Goal: Task Accomplishment & Management: Manage account settings

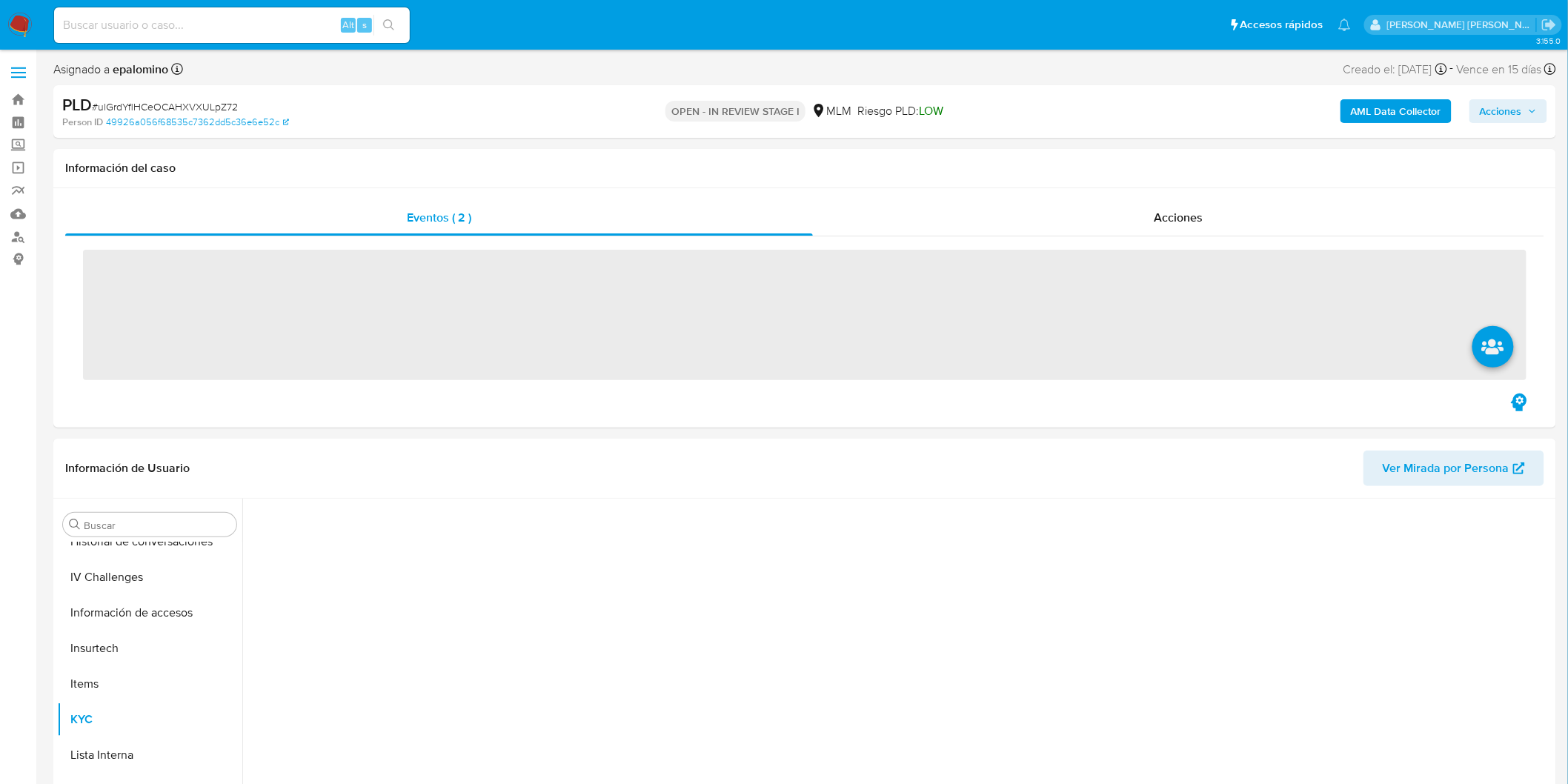
scroll to position [625, 0]
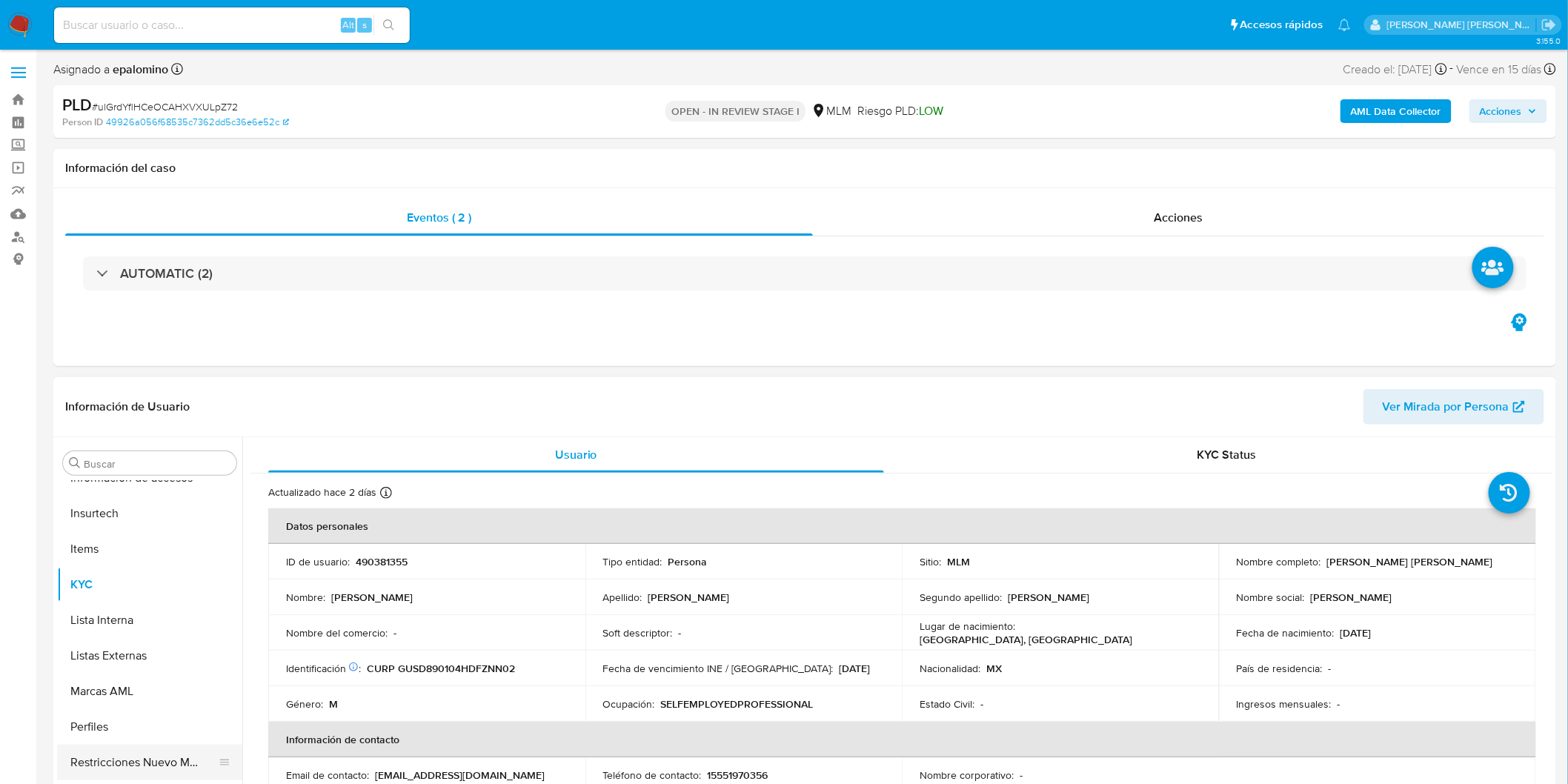
select select "10"
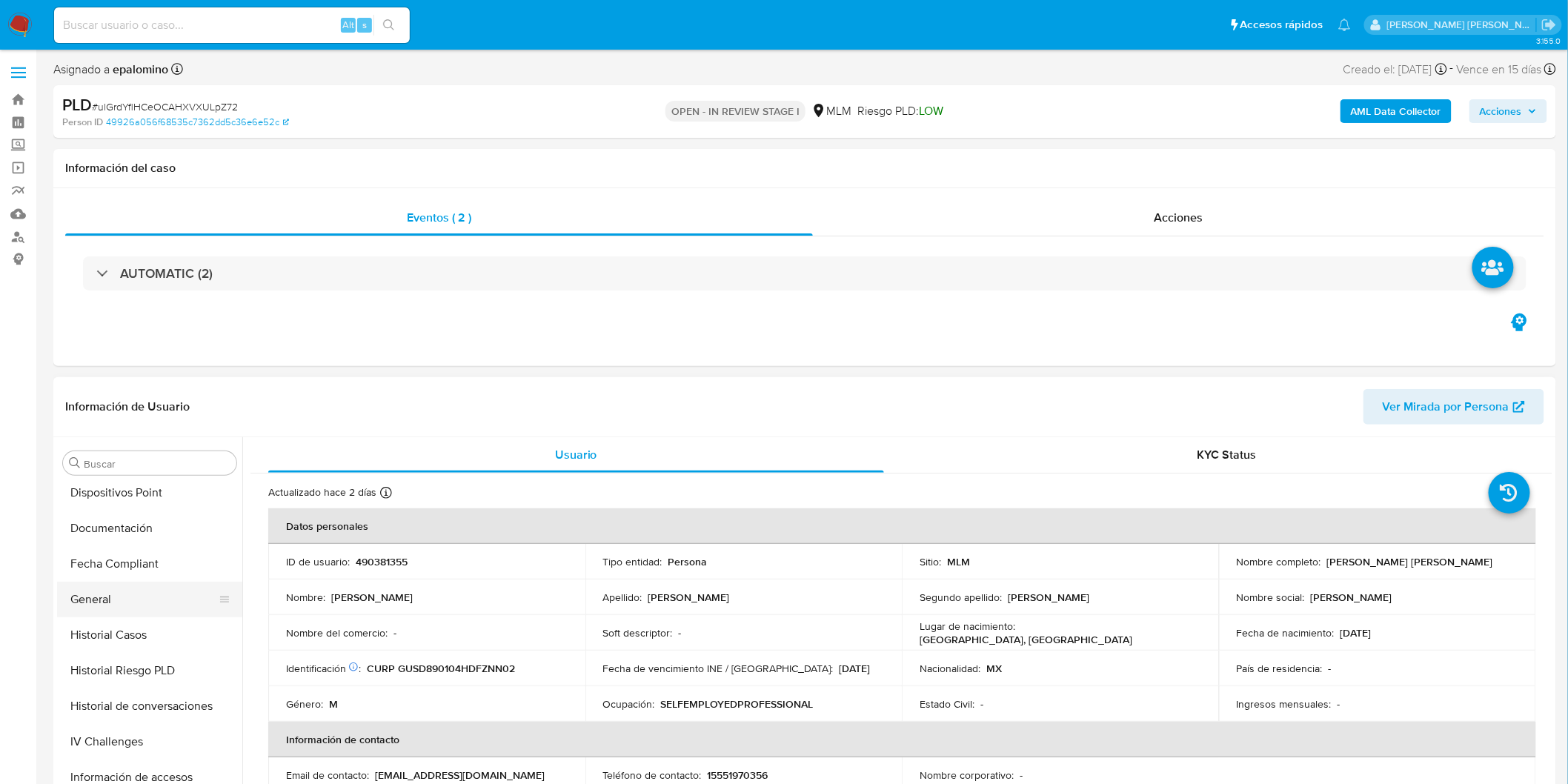
scroll to position [296, 0]
click at [149, 566] on button "Documentación" at bounding box center [144, 558] width 173 height 36
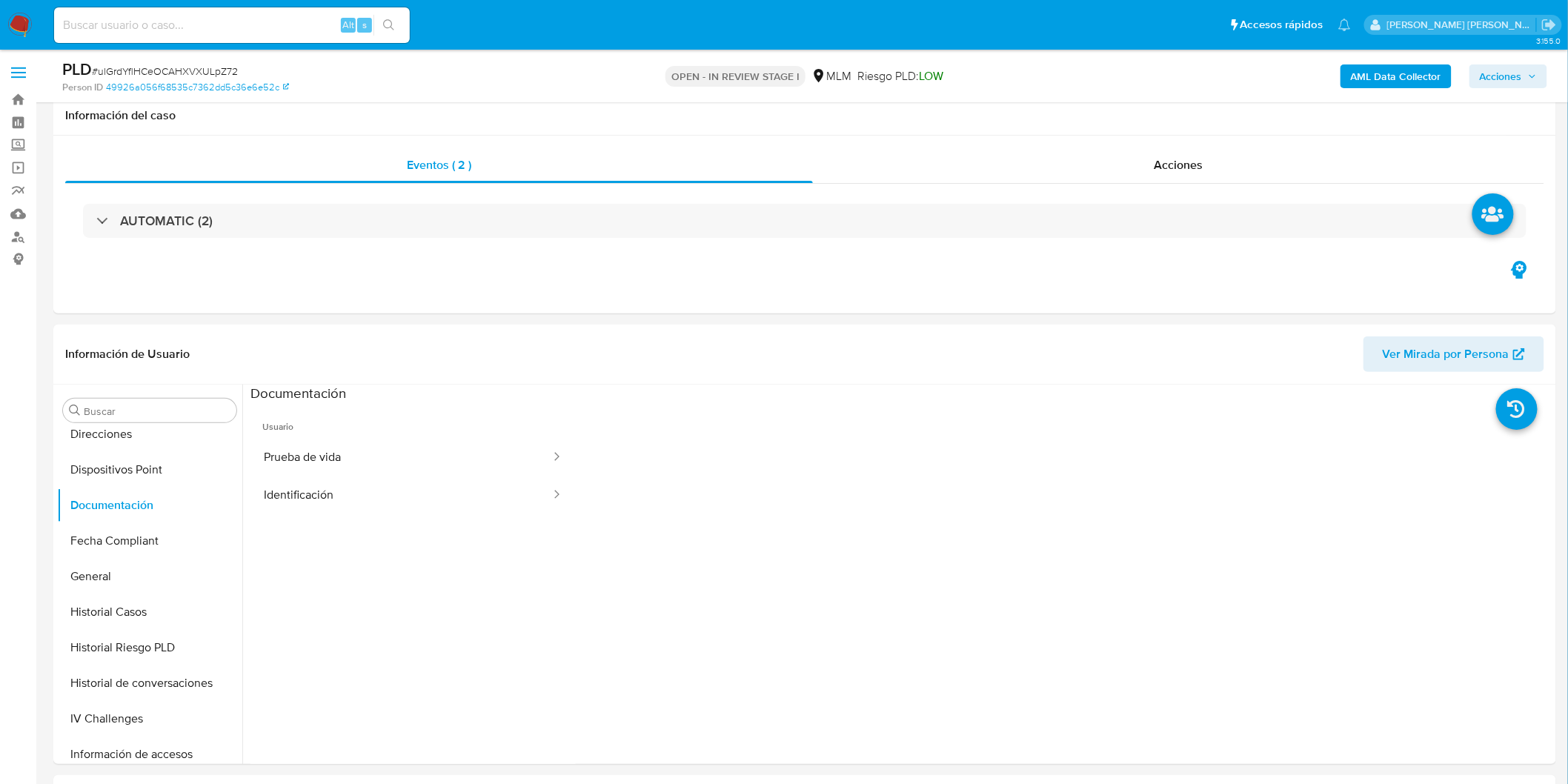
scroll to position [45, 0]
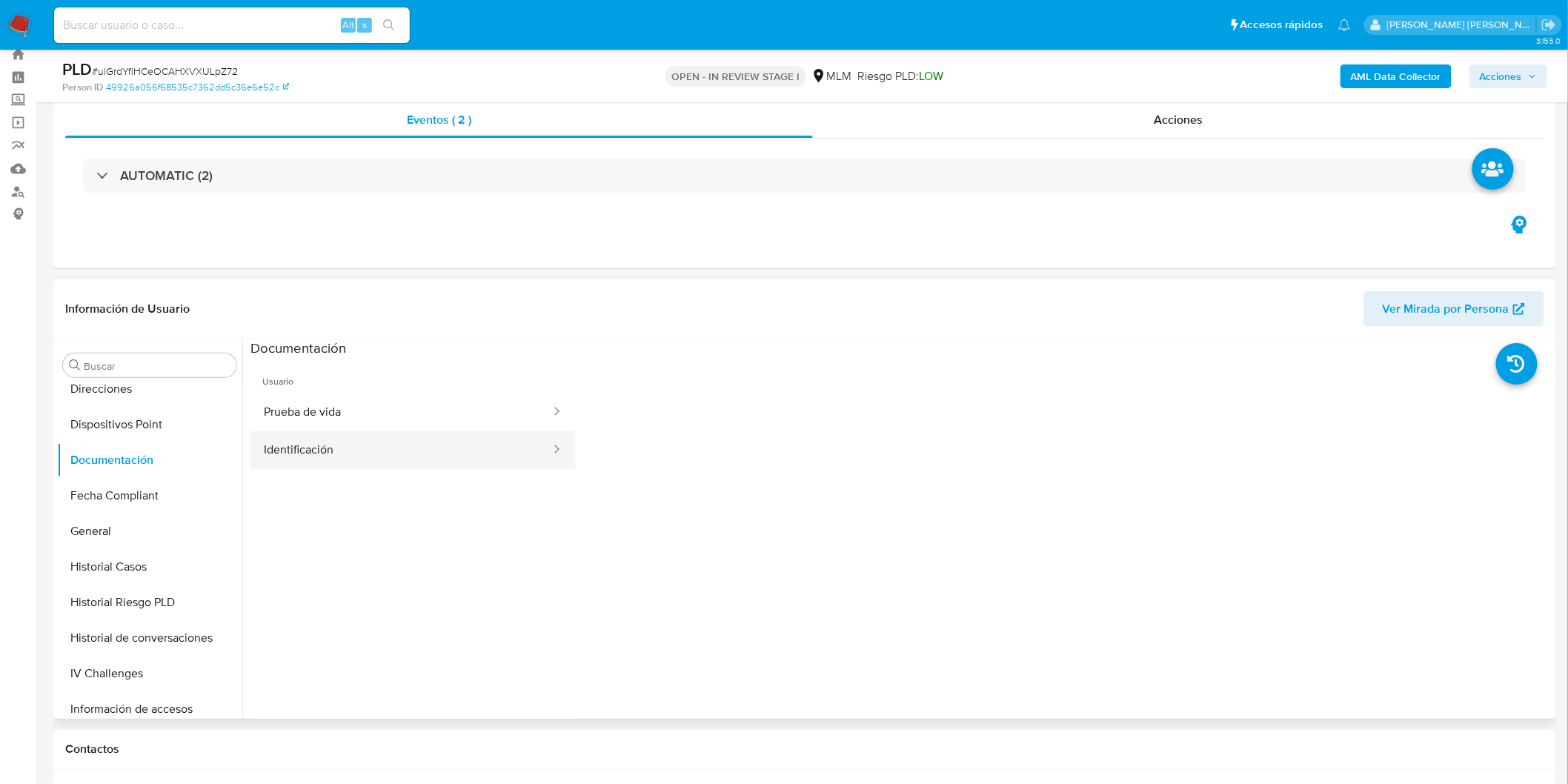
click at [330, 446] on button "Identificación" at bounding box center [400, 450] width 302 height 38
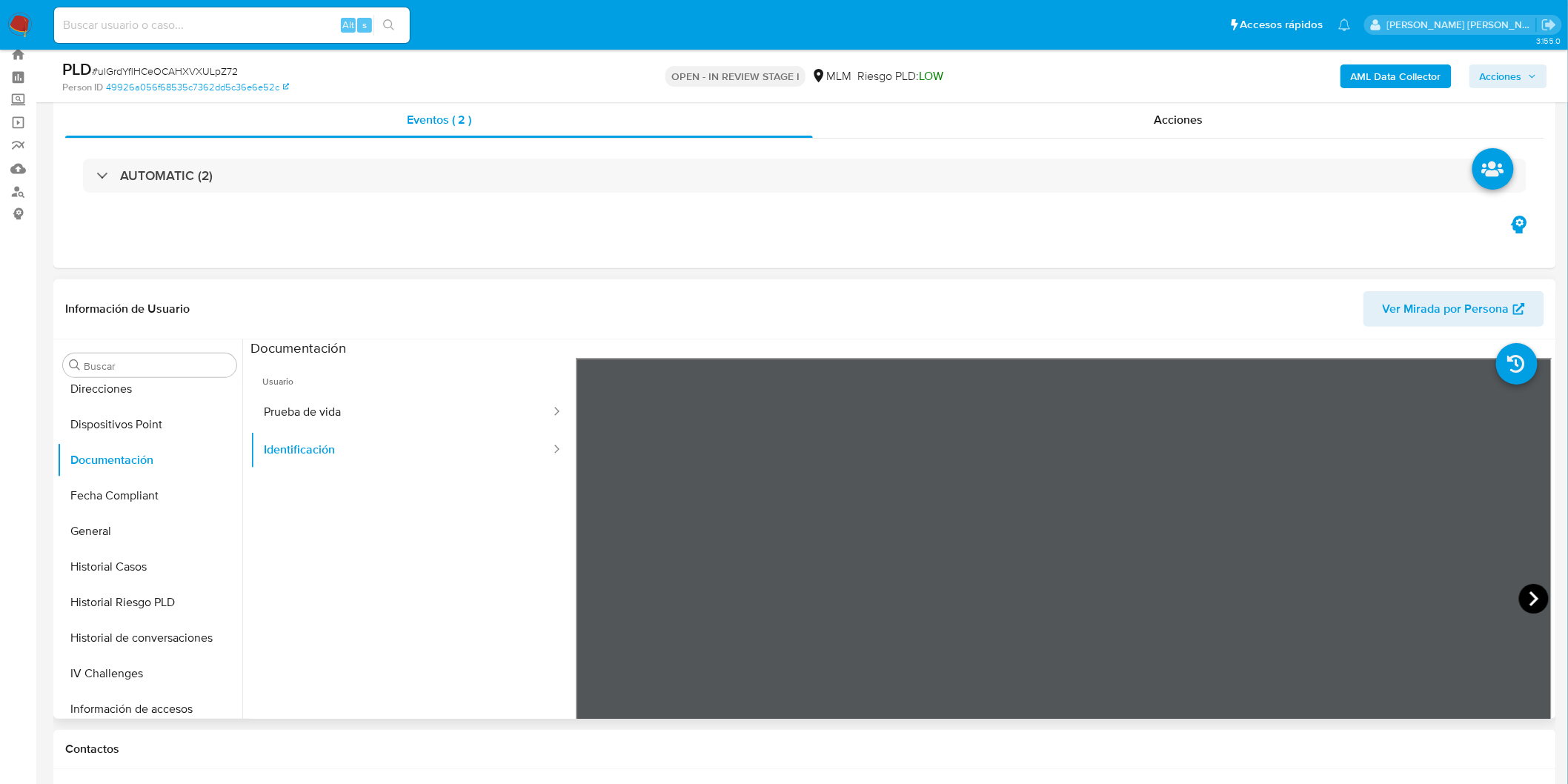
click at [1521, 604] on icon at bounding box center [1534, 599] width 30 height 30
click at [604, 588] on icon at bounding box center [594, 599] width 30 height 30
click at [350, 398] on button "Prueba de vida" at bounding box center [400, 413] width 302 height 38
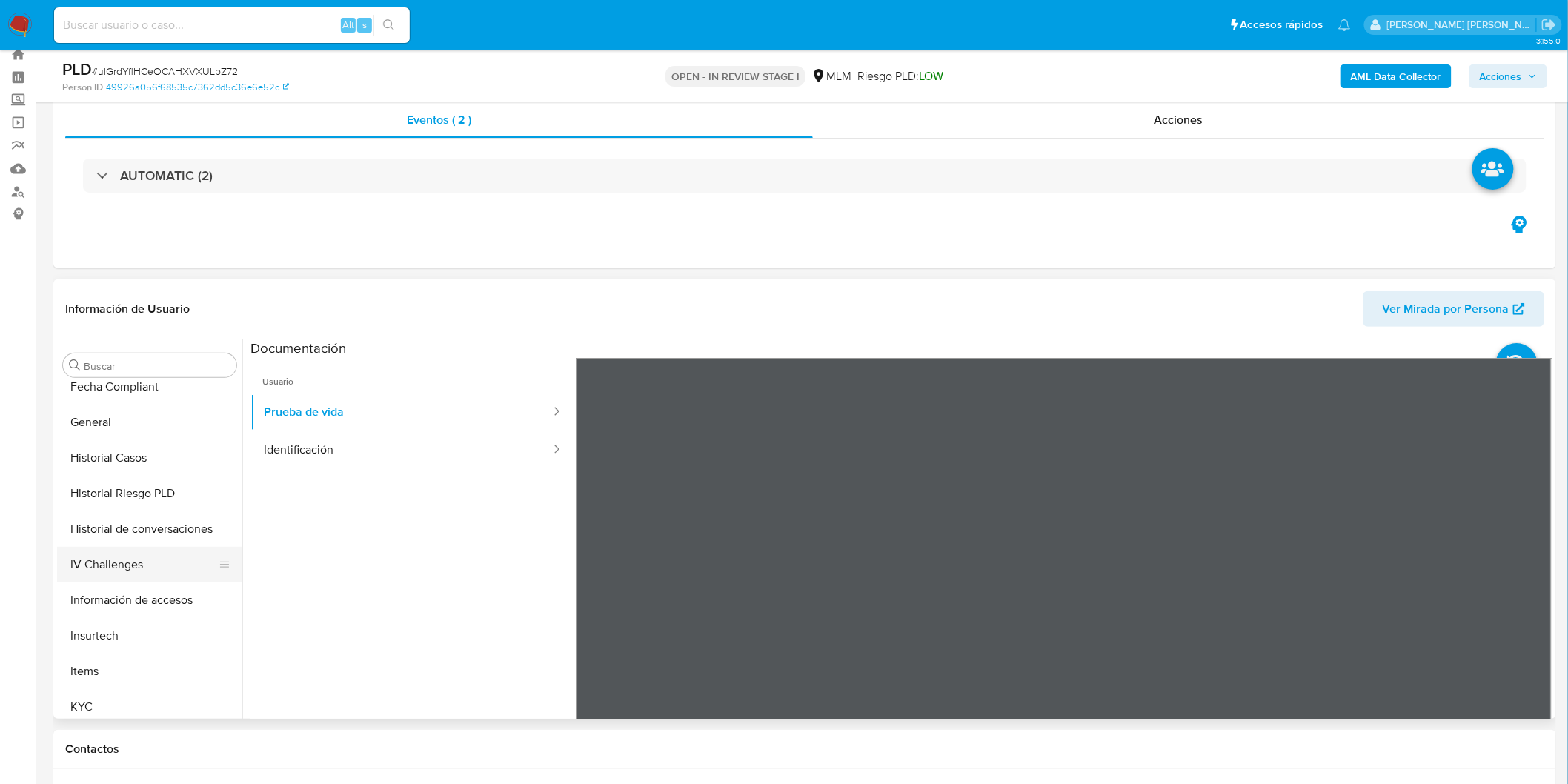
scroll to position [461, 0]
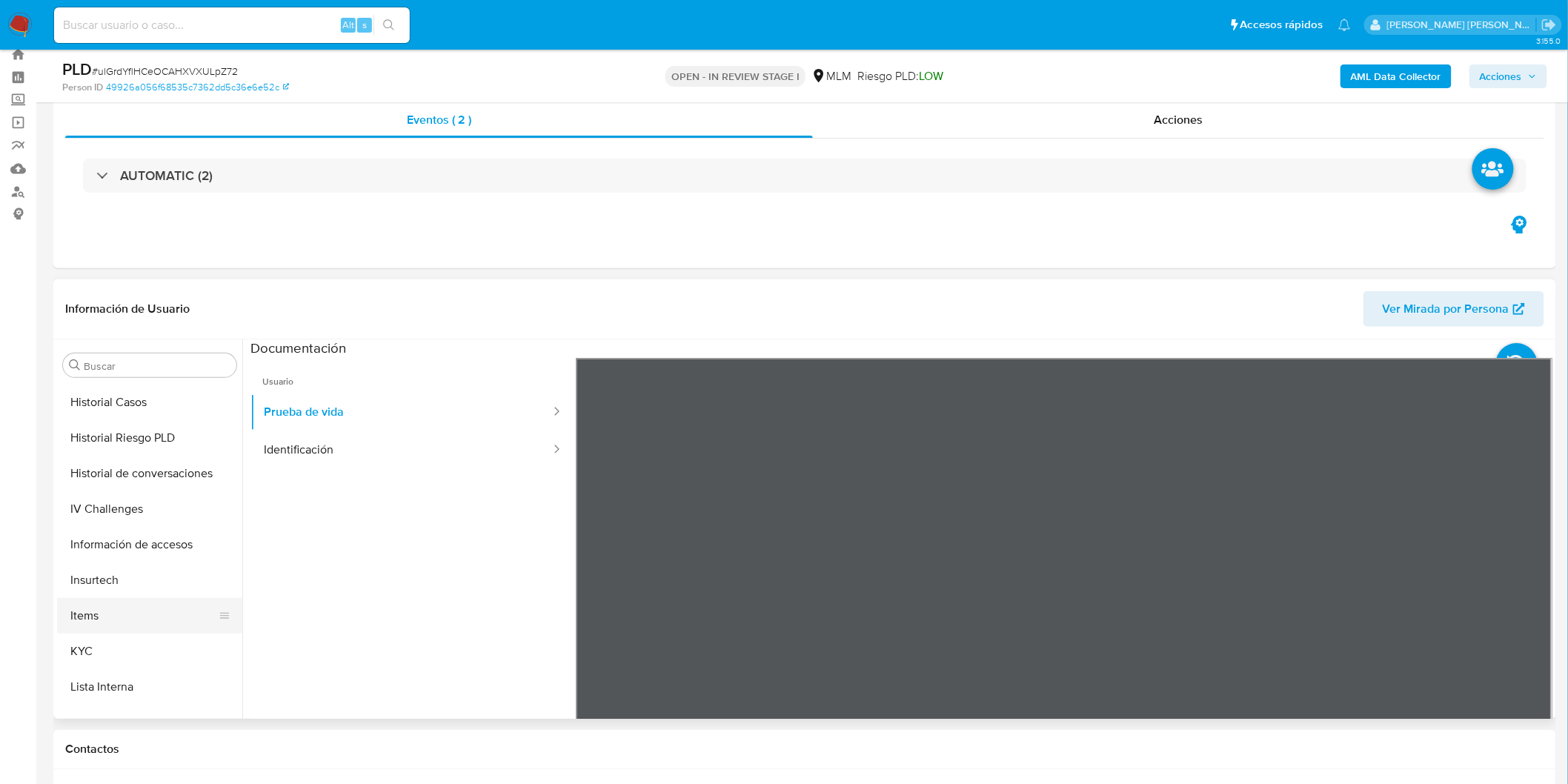
click at [104, 632] on button "Items" at bounding box center [144, 616] width 173 height 36
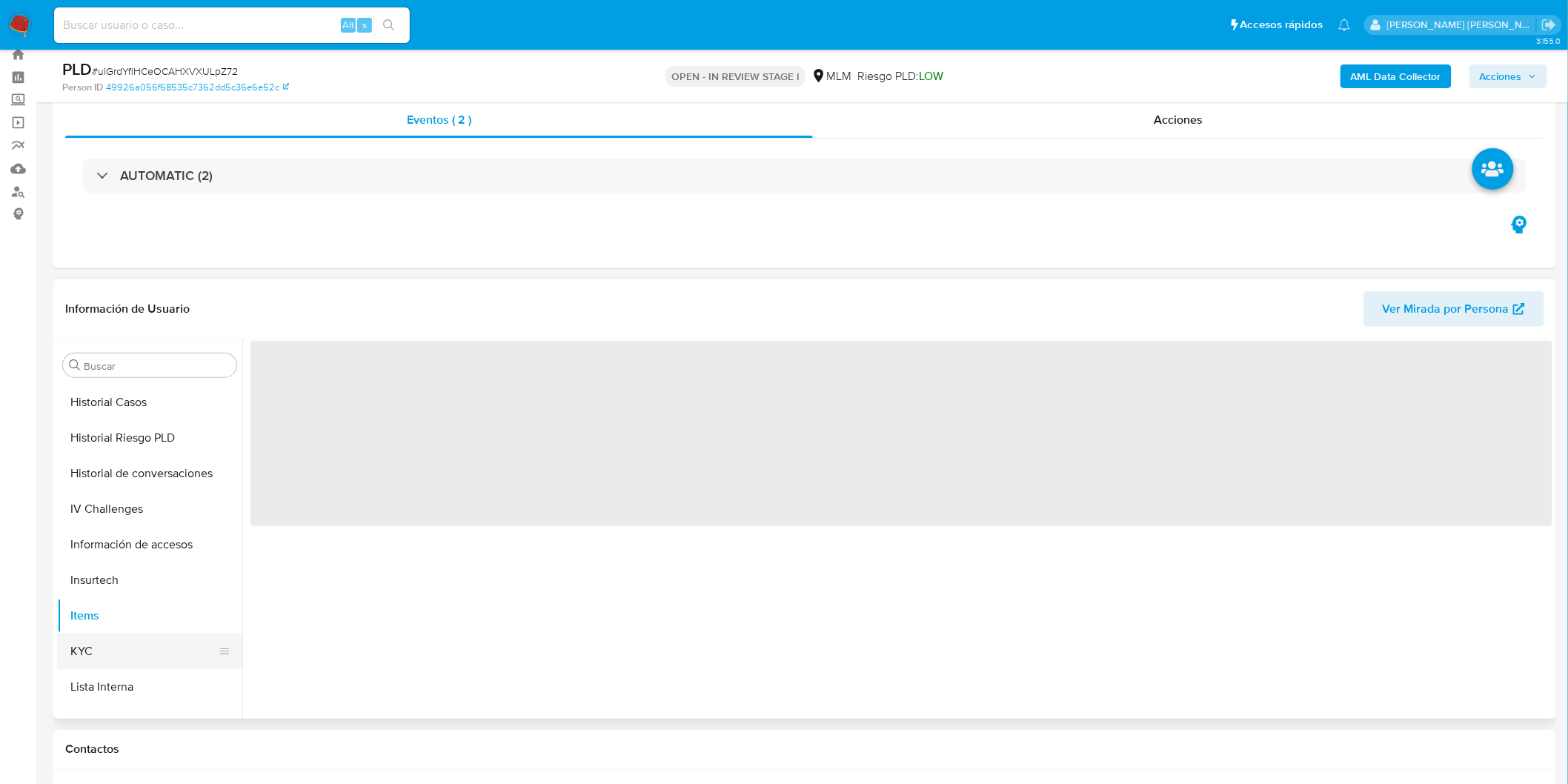
click at [108, 645] on button "KYC" at bounding box center [144, 651] width 173 height 36
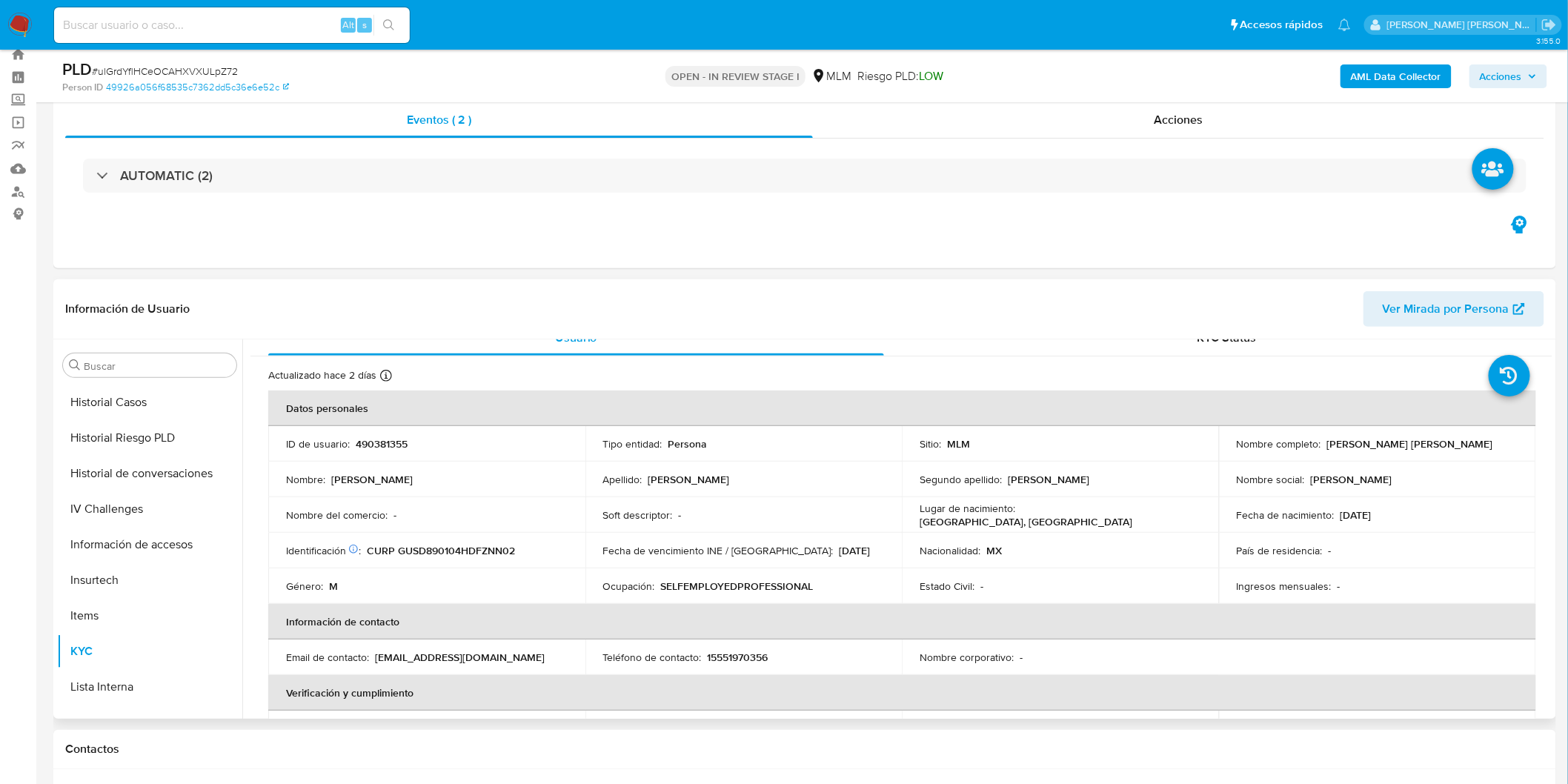
scroll to position [0, 0]
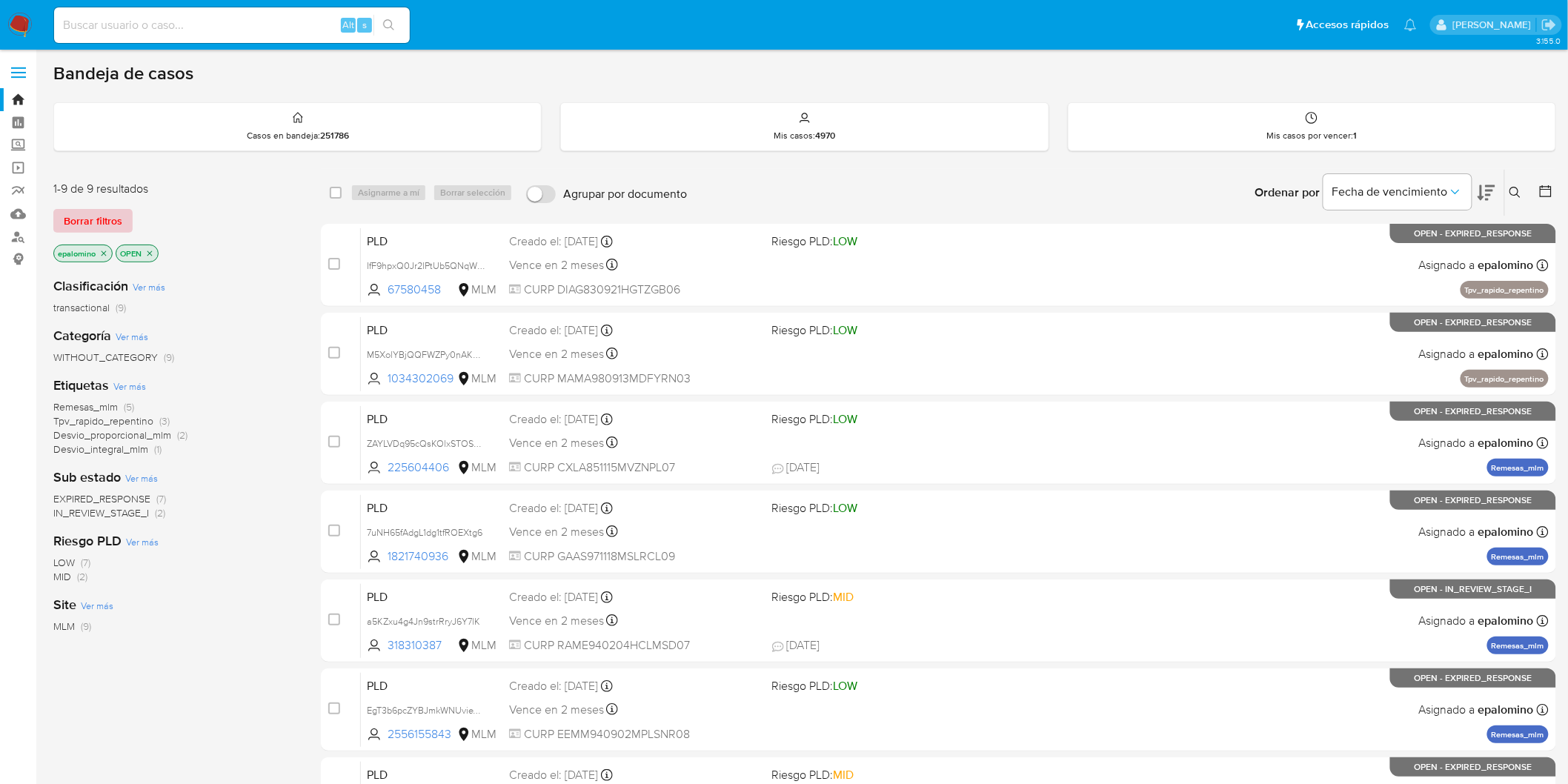
click at [93, 215] on span "Borrar filtros" at bounding box center [93, 221] width 58 height 21
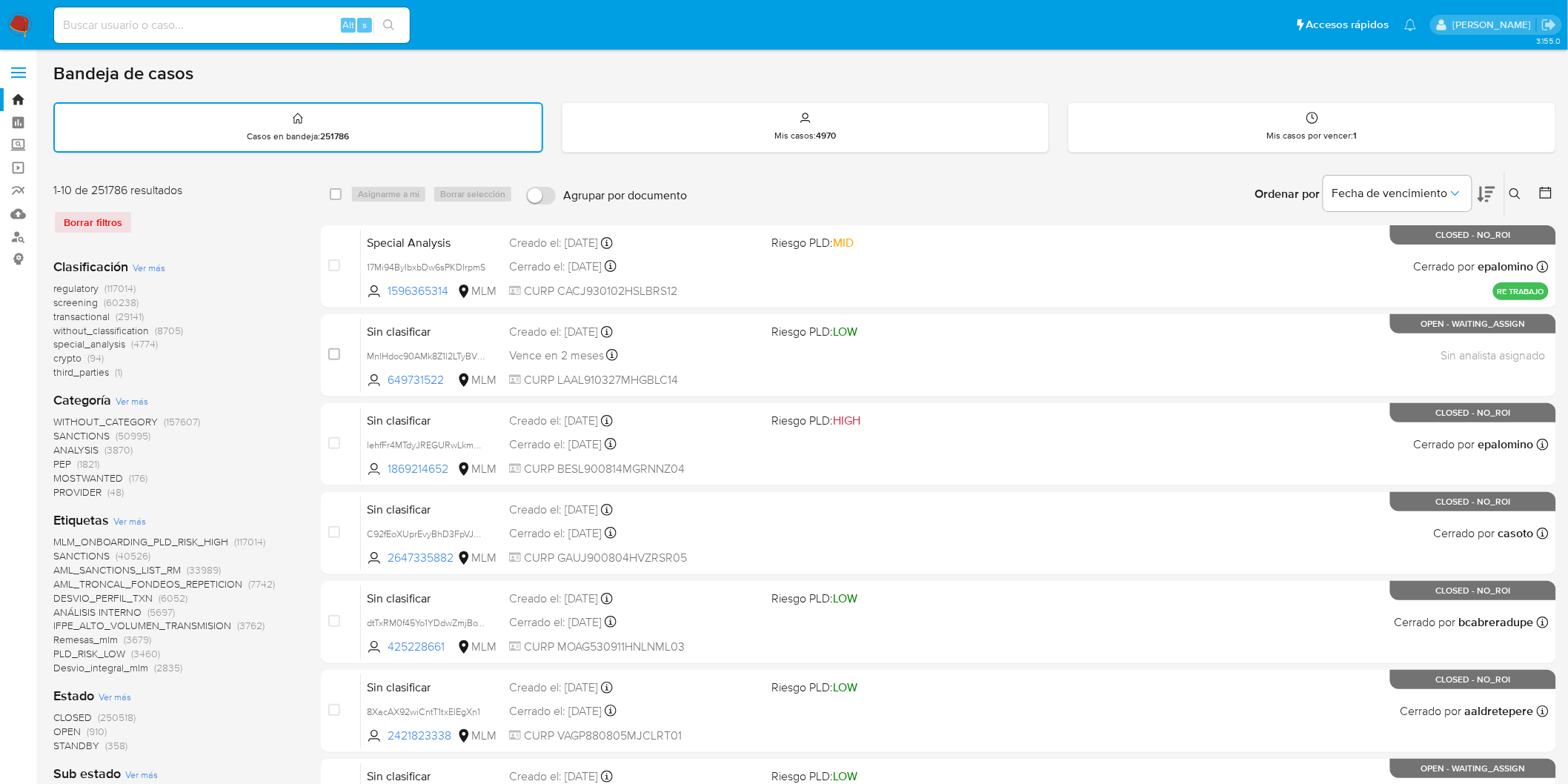
click at [1519, 196] on icon at bounding box center [1514, 194] width 11 height 11
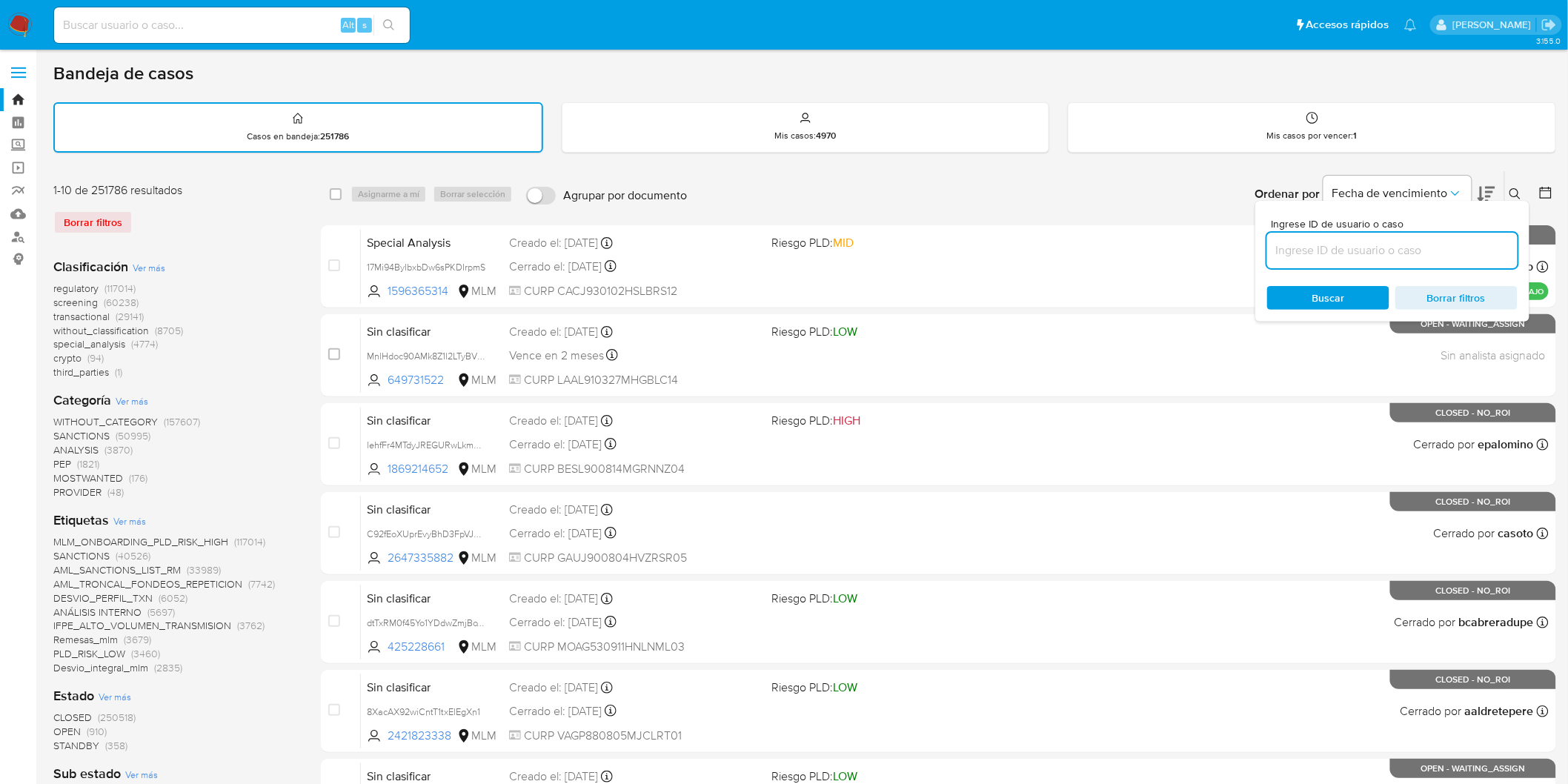
click at [1352, 246] on input at bounding box center [1392, 250] width 250 height 19
type input "490381355"
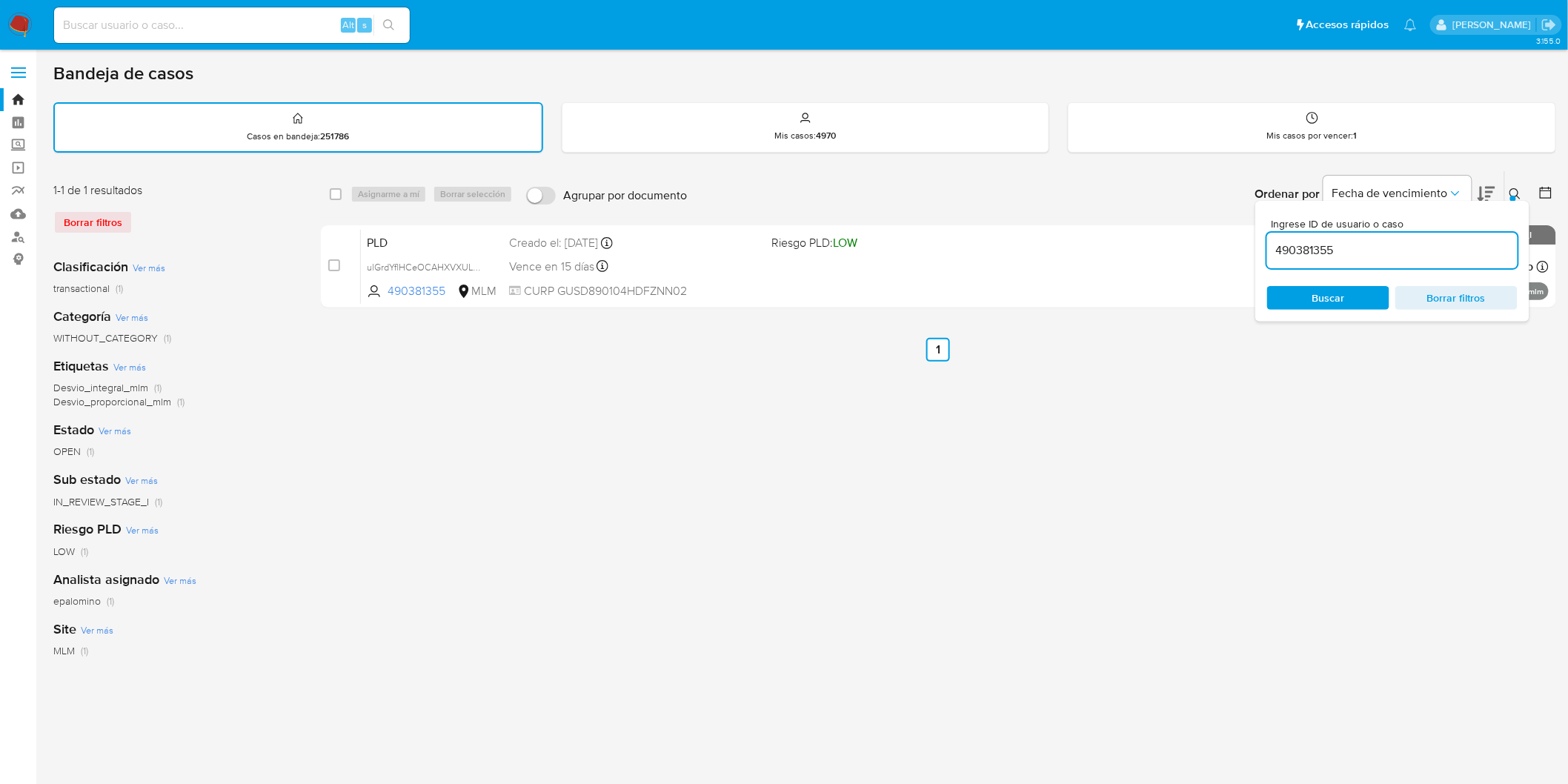
click at [1516, 189] on icon at bounding box center [1514, 194] width 12 height 12
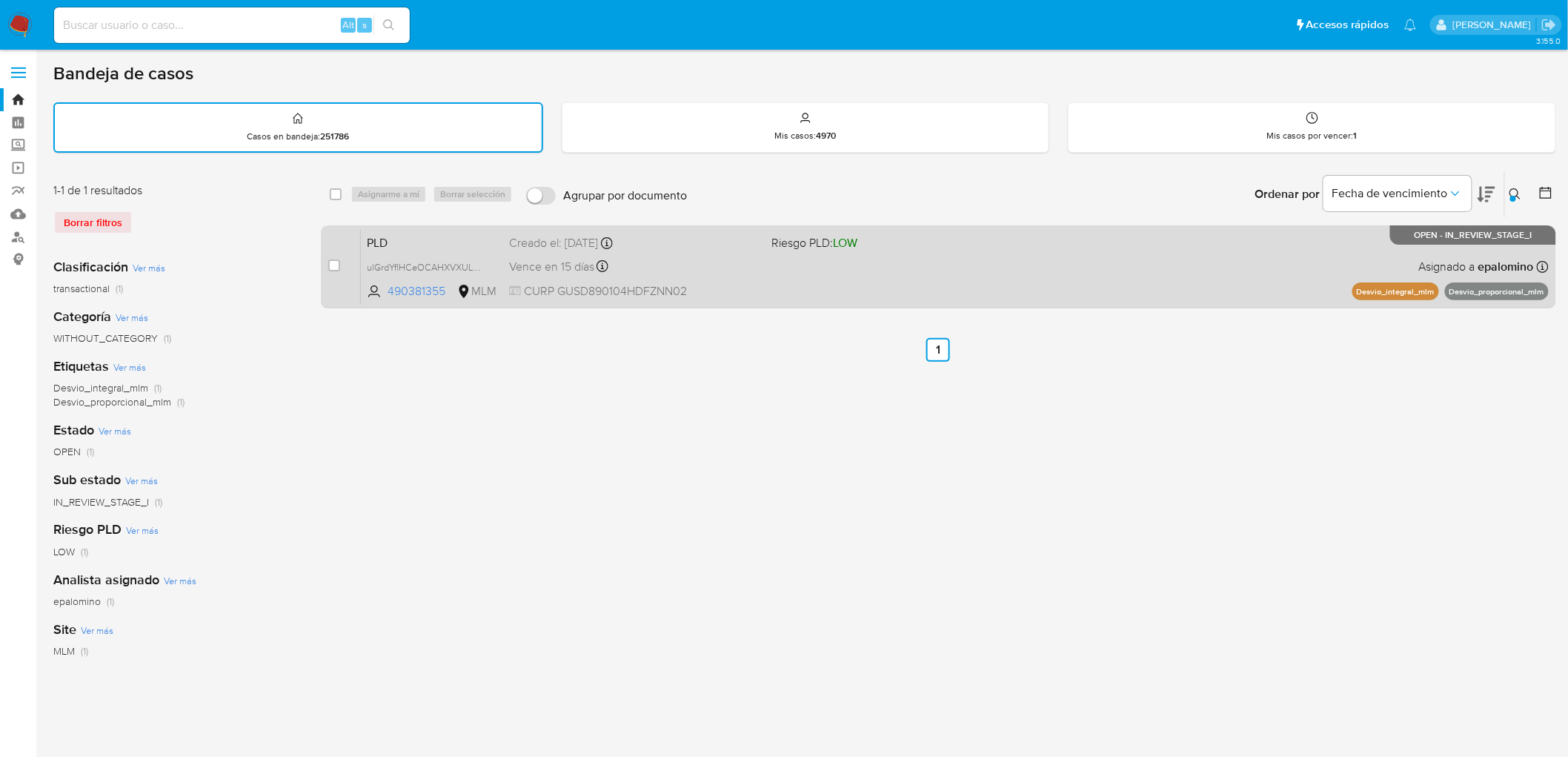
click at [394, 234] on span "PLD" at bounding box center [431, 242] width 131 height 19
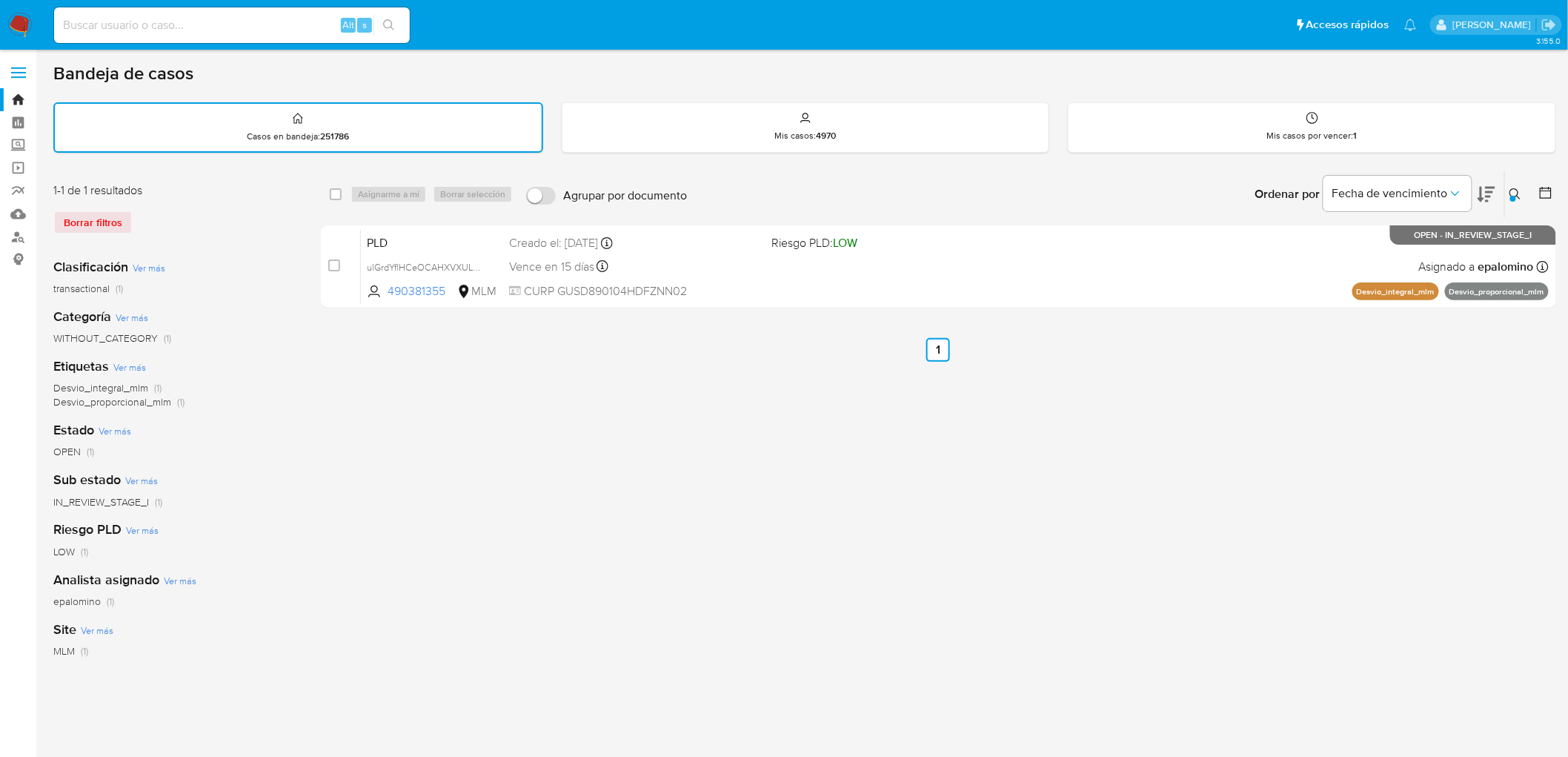
click at [18, 19] on img at bounding box center [20, 24] width 25 height 25
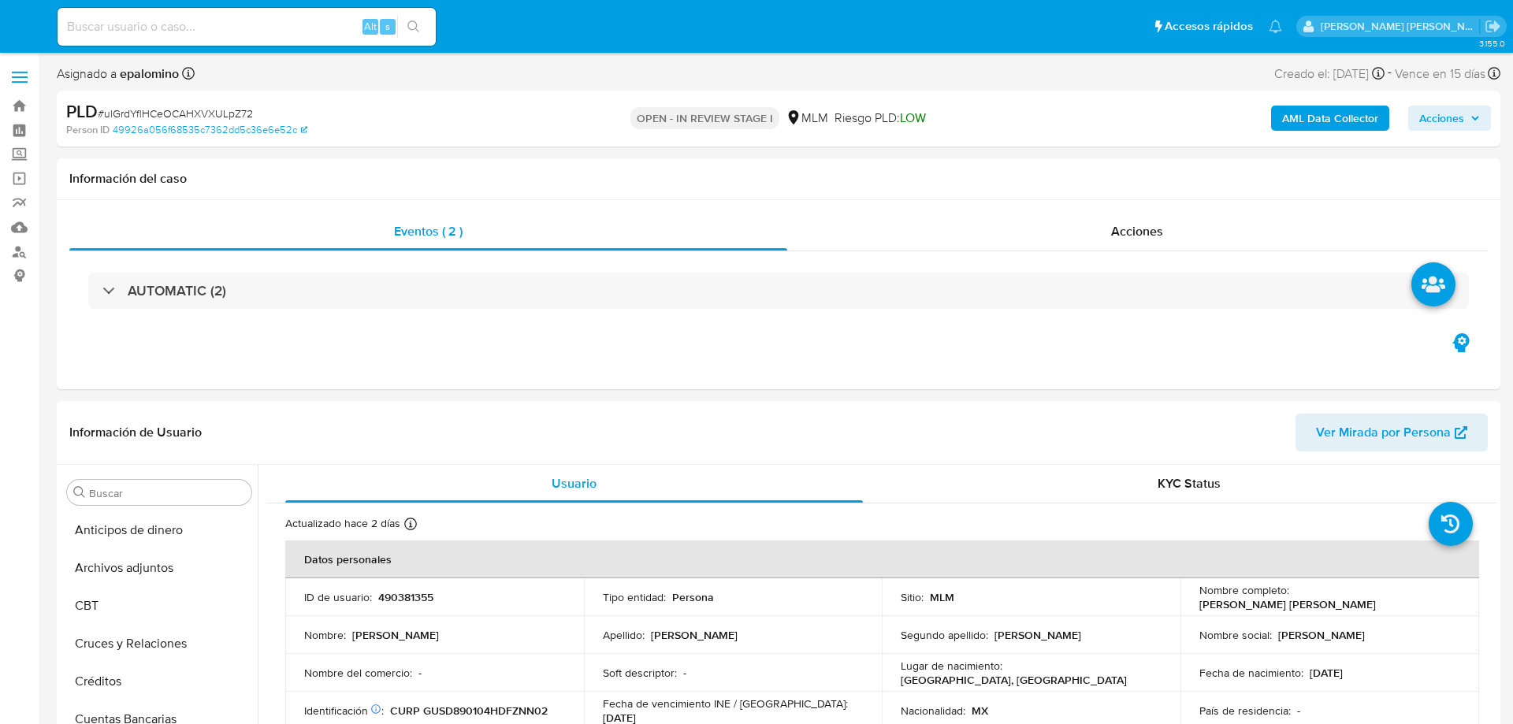
select select "10"
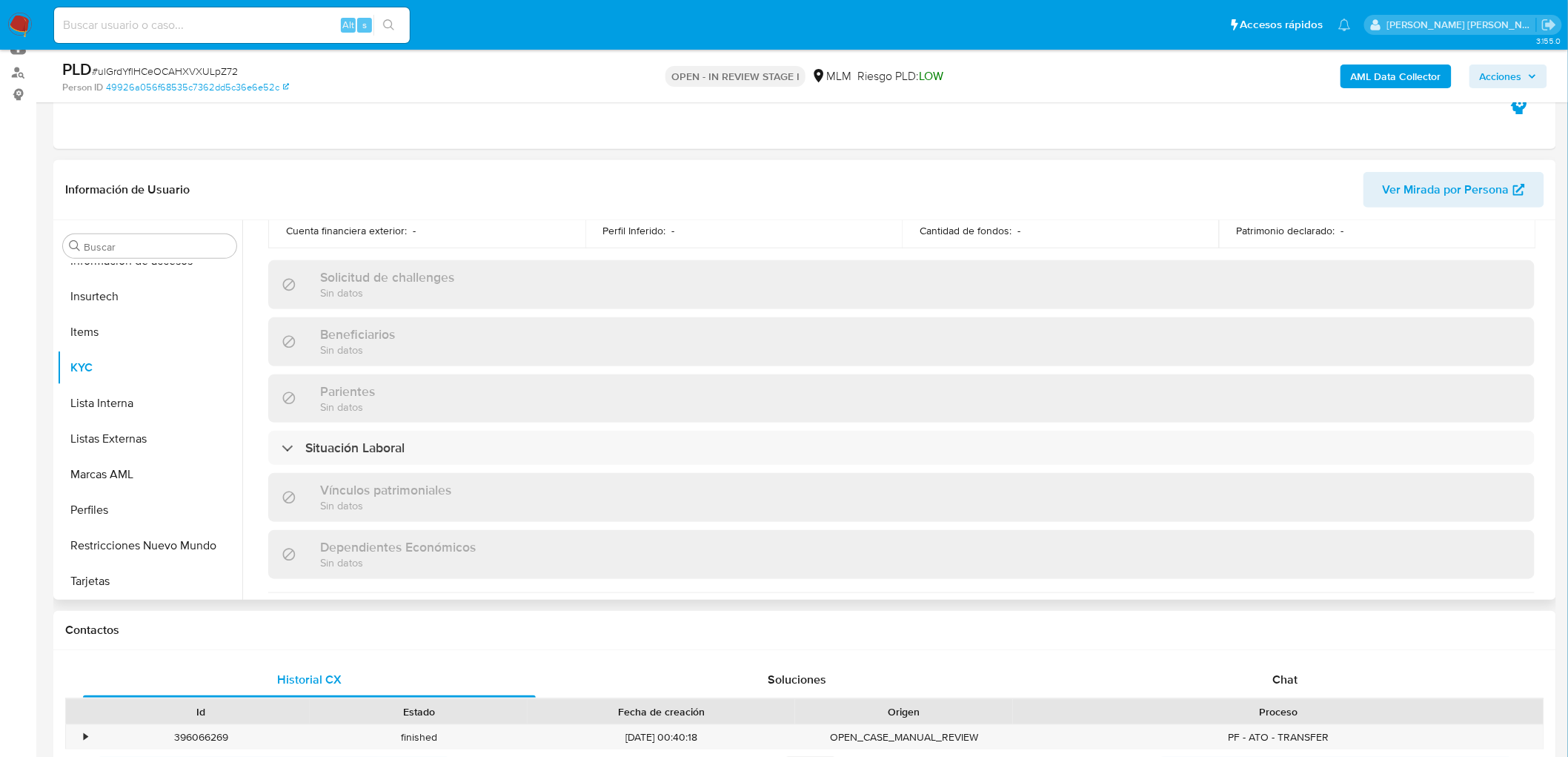
scroll to position [916, 0]
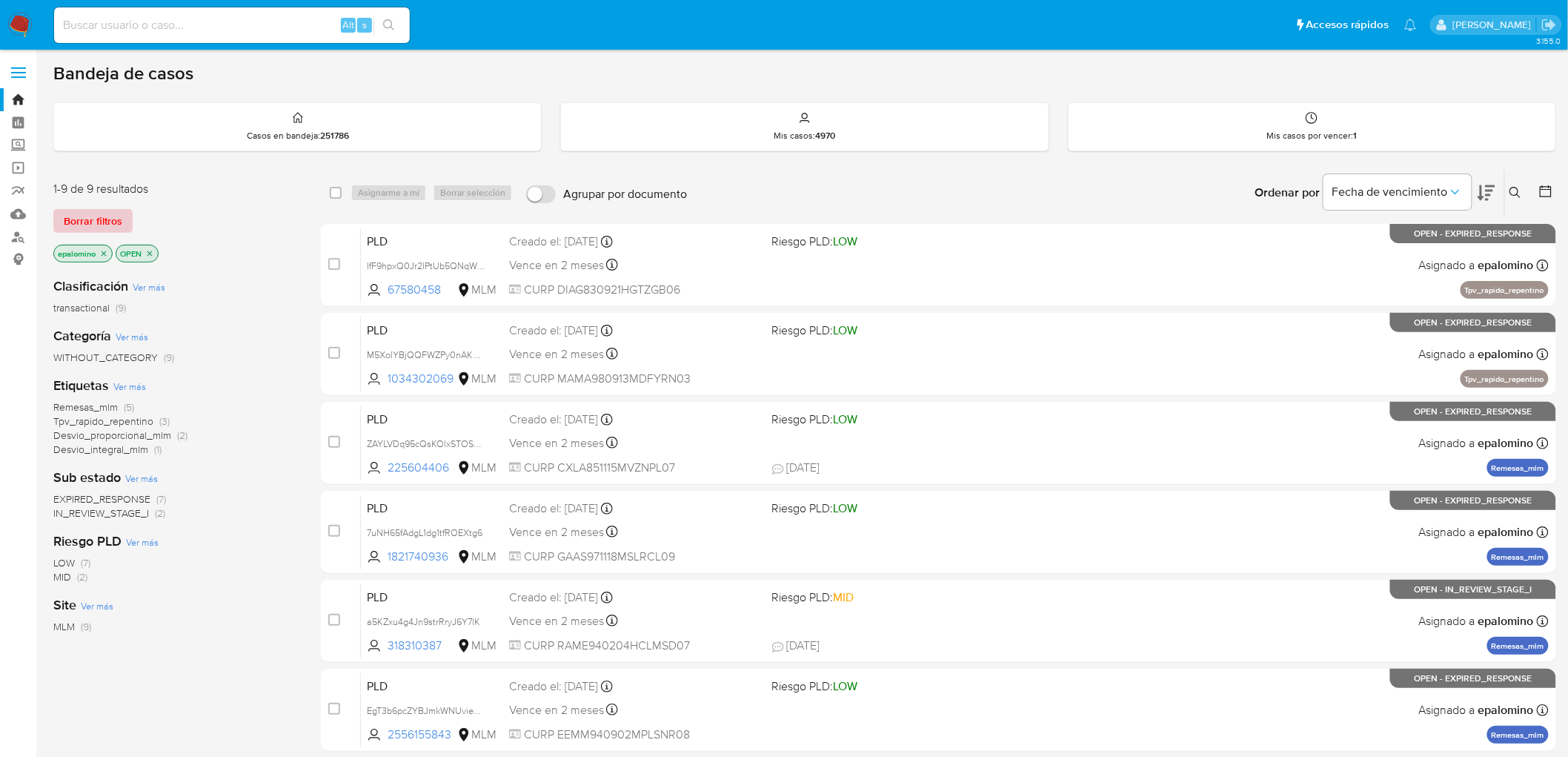
click at [96, 226] on span "Borrar filtros" at bounding box center [93, 221] width 58 height 21
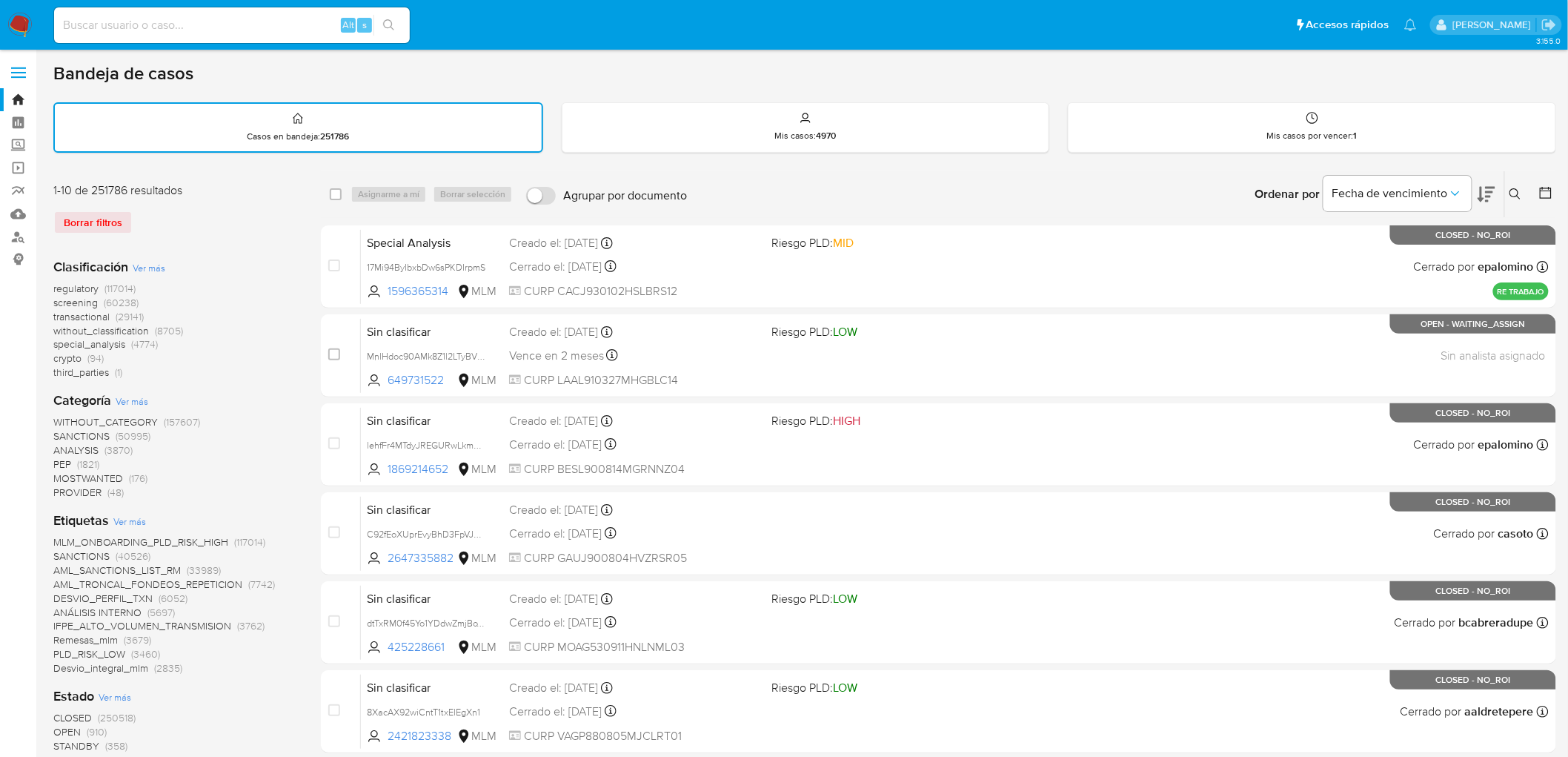
click at [1513, 194] on icon at bounding box center [1514, 194] width 12 height 12
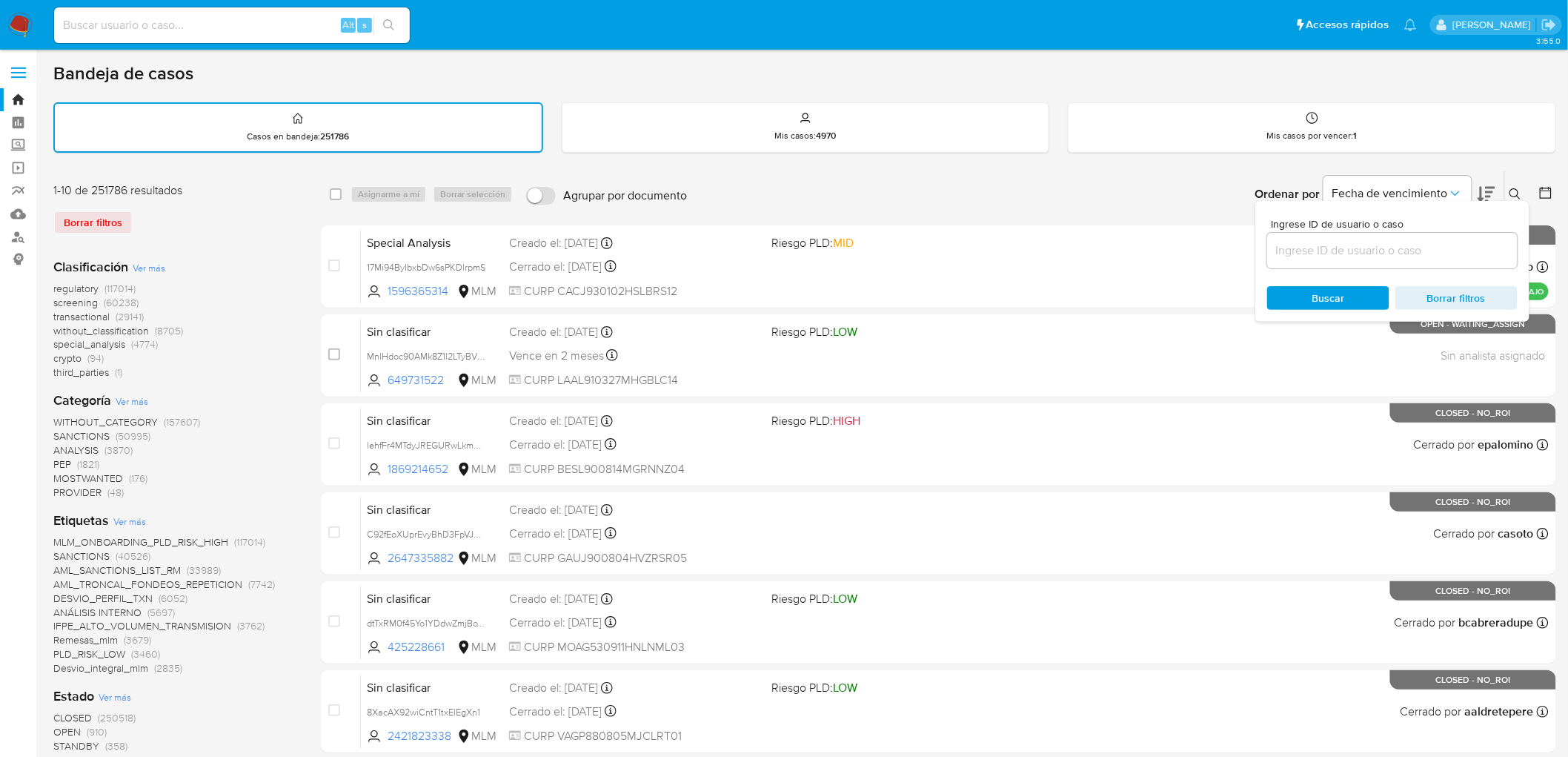
click at [1372, 243] on input at bounding box center [1392, 250] width 250 height 19
type input "2296180594"
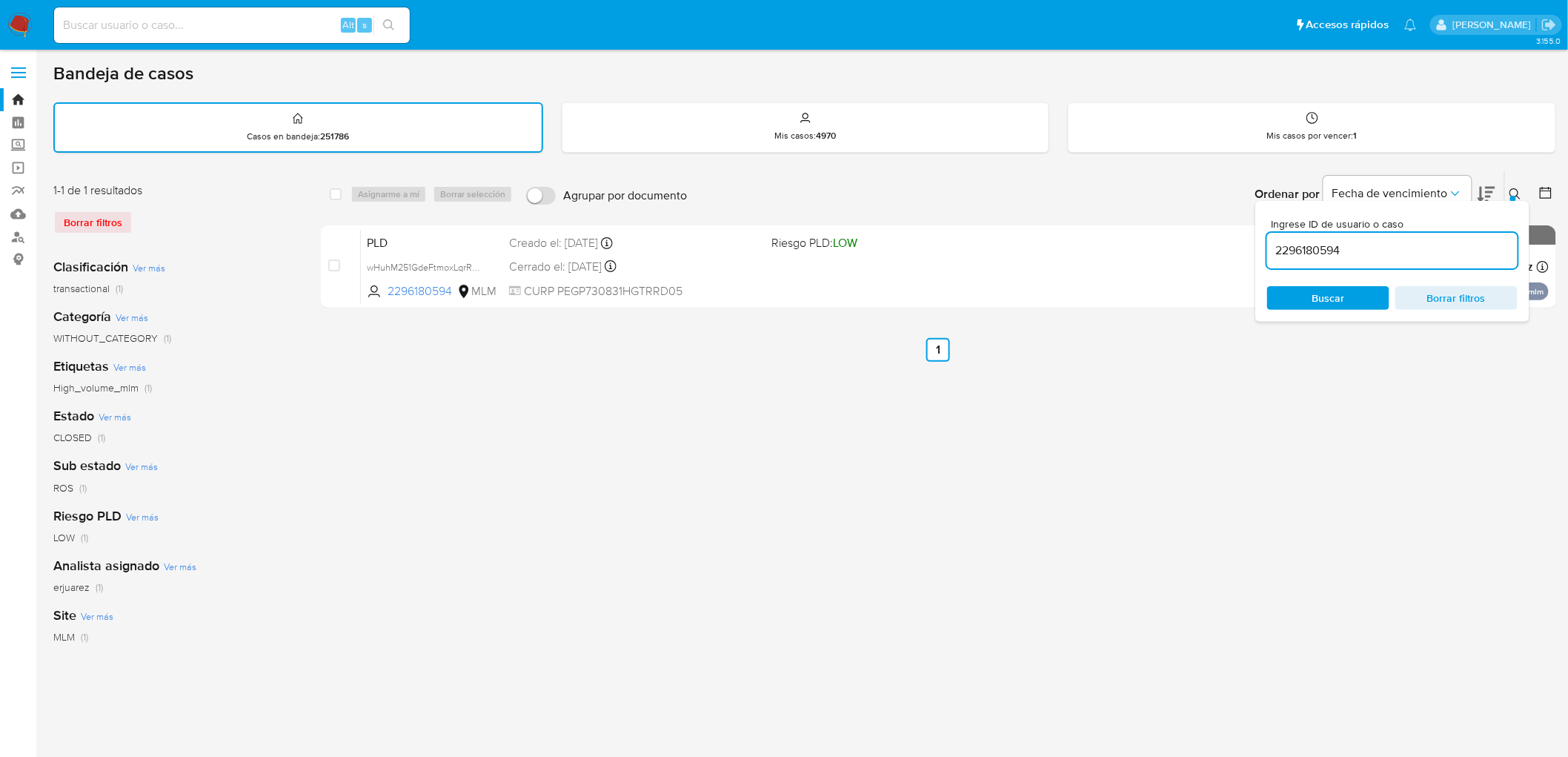
click at [1513, 190] on icon at bounding box center [1514, 194] width 12 height 12
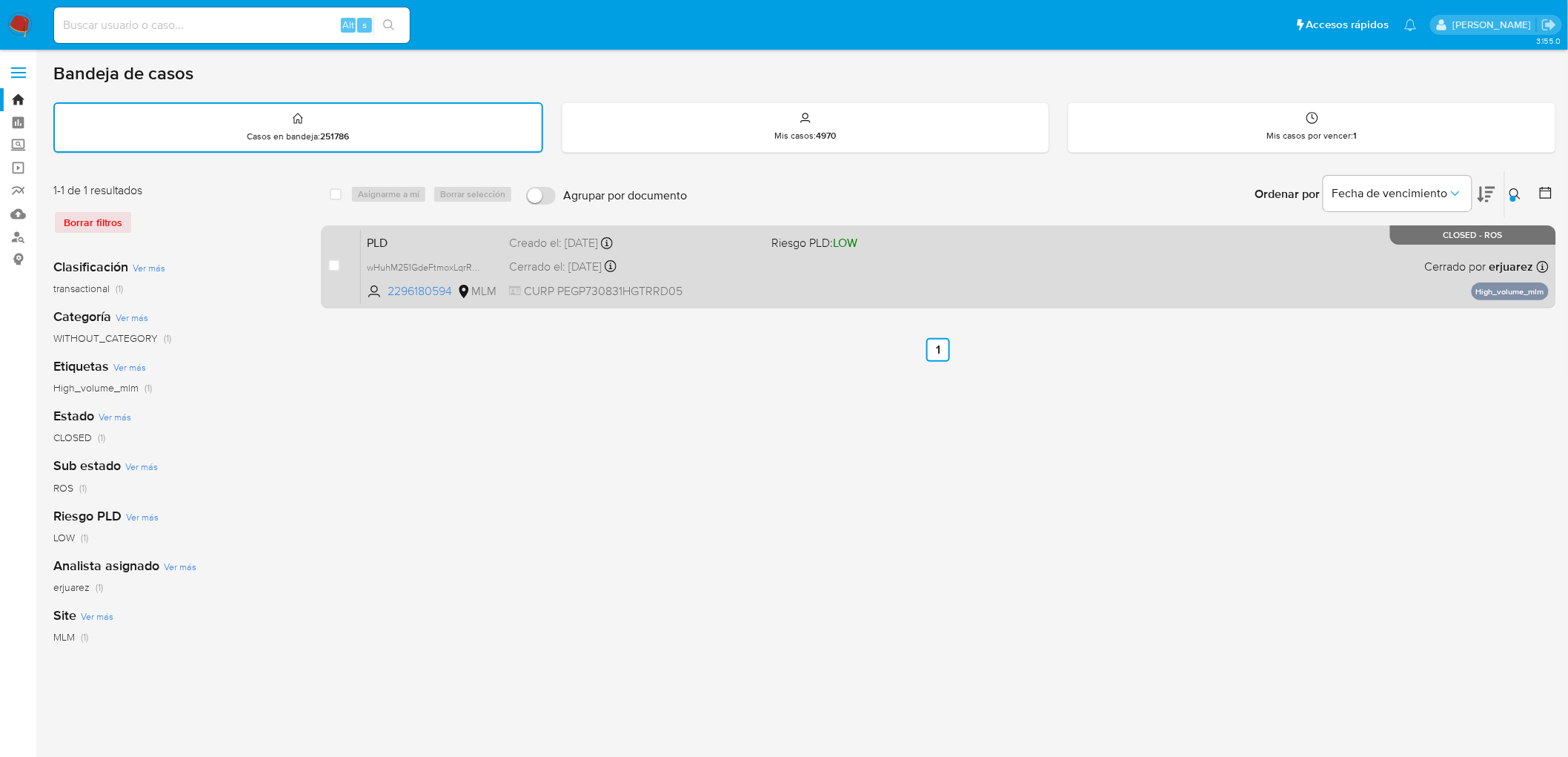
click at [391, 250] on div "PLD wHuhM251GdeFtmoxLqrR0jN7 2296180594 MLM Riesgo PLD: LOW Creado el: 12/05/20…" at bounding box center [954, 267] width 1187 height 75
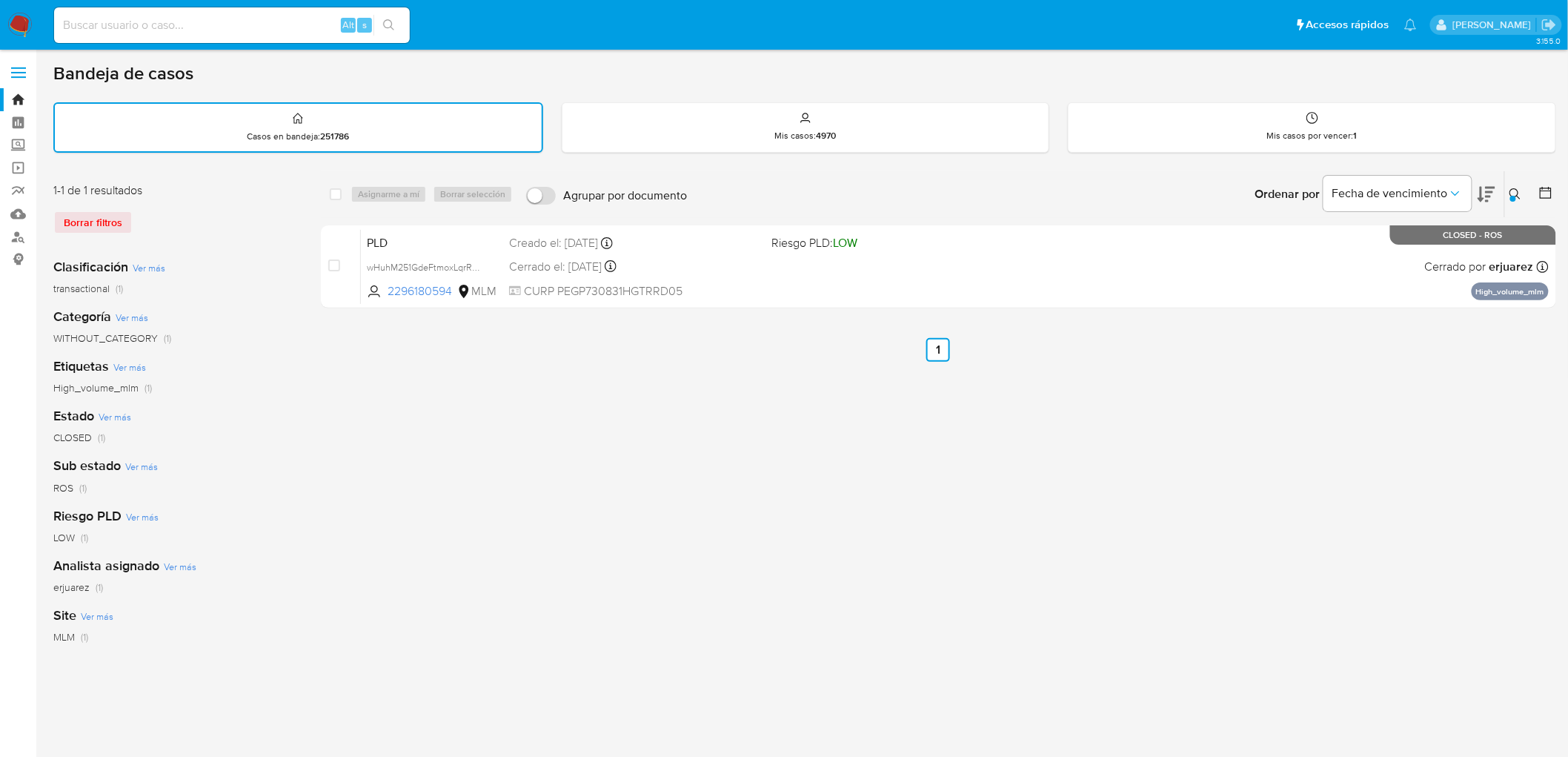
click at [15, 16] on img at bounding box center [20, 24] width 25 height 25
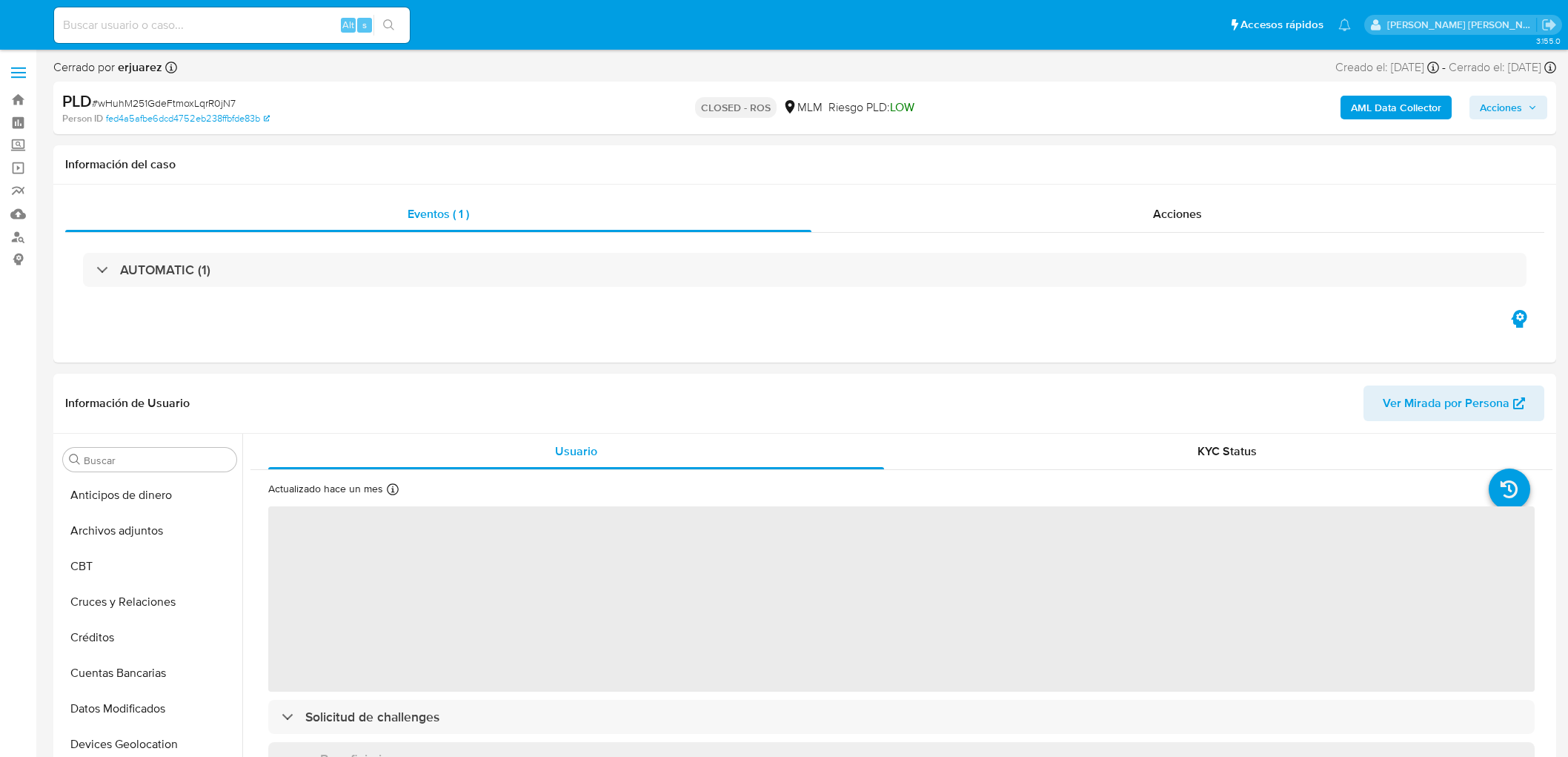
select select "10"
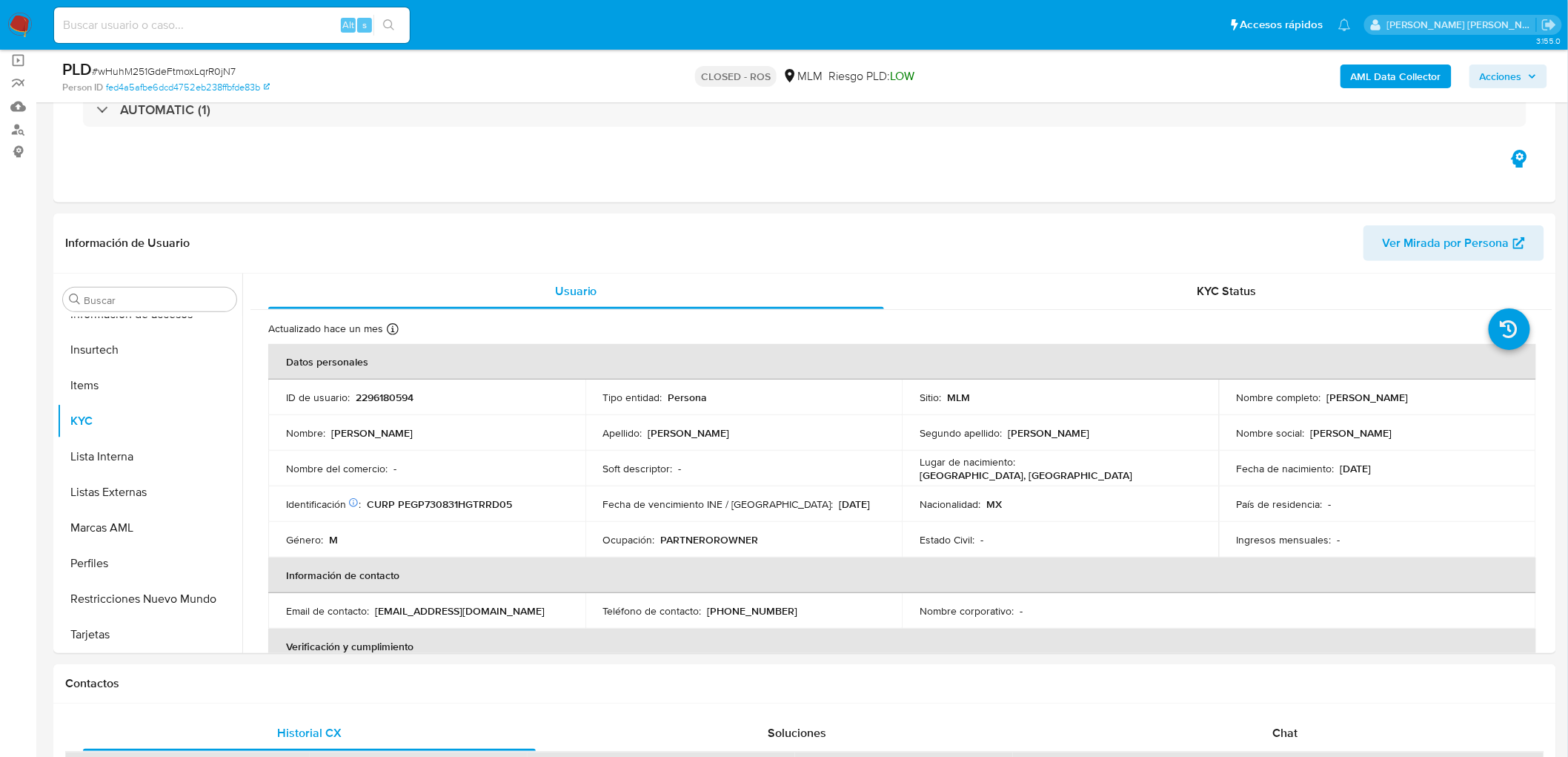
scroll to position [240, 0]
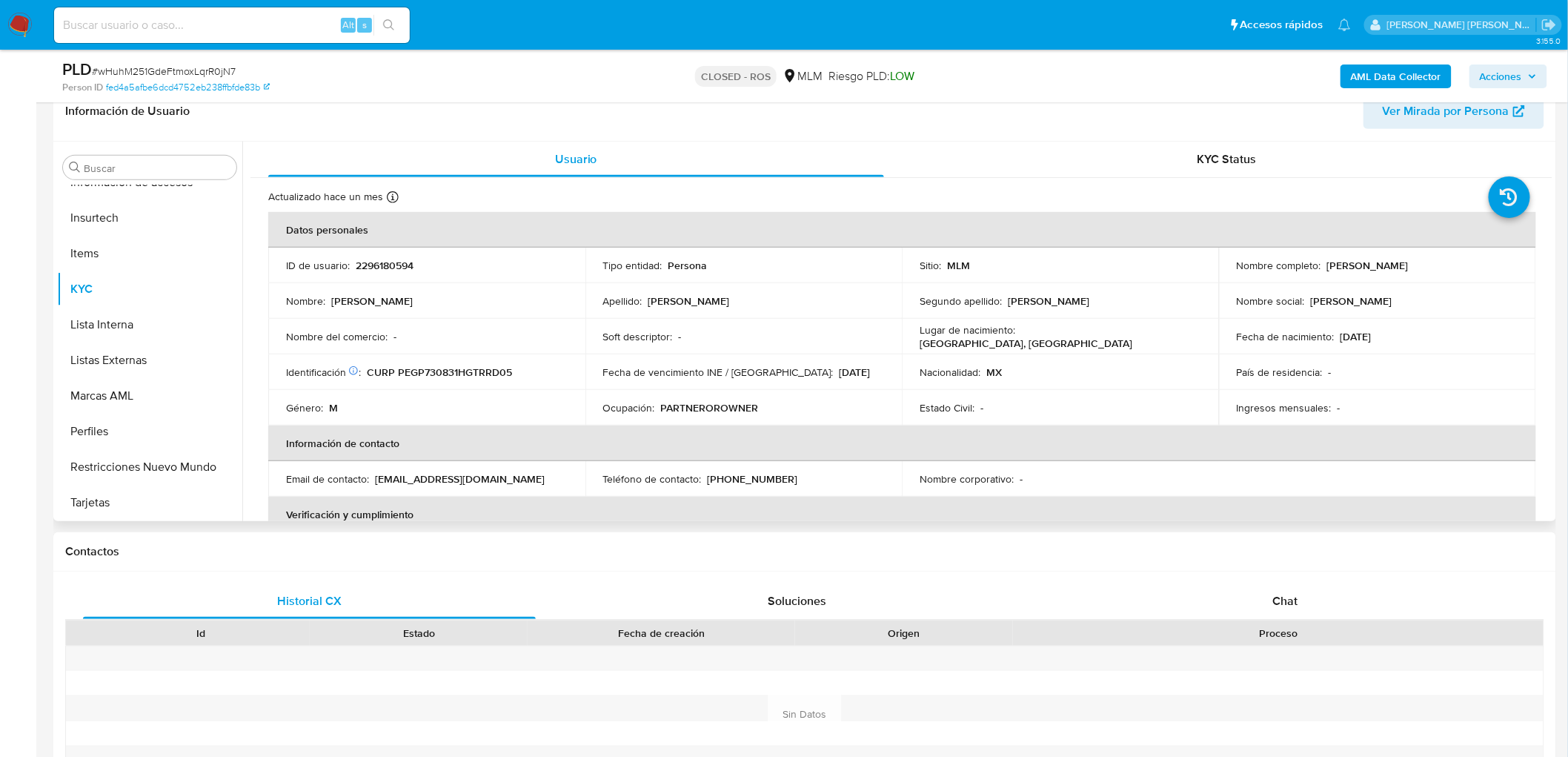
click at [836, 373] on div "Fecha de vencimiento INE / Pasaporte : 31/12/2026" at bounding box center [744, 372] width 281 height 13
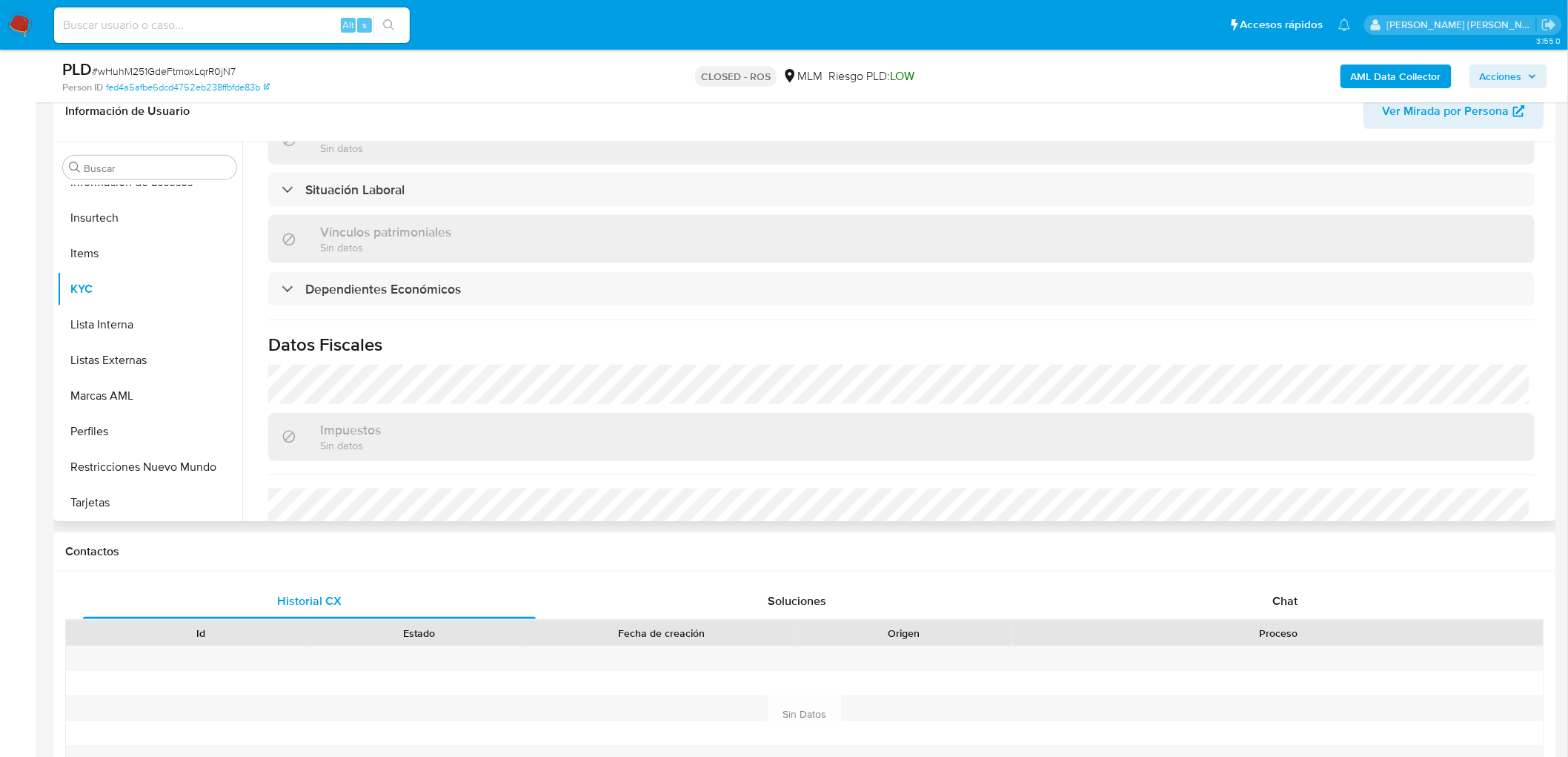
scroll to position [887, 0]
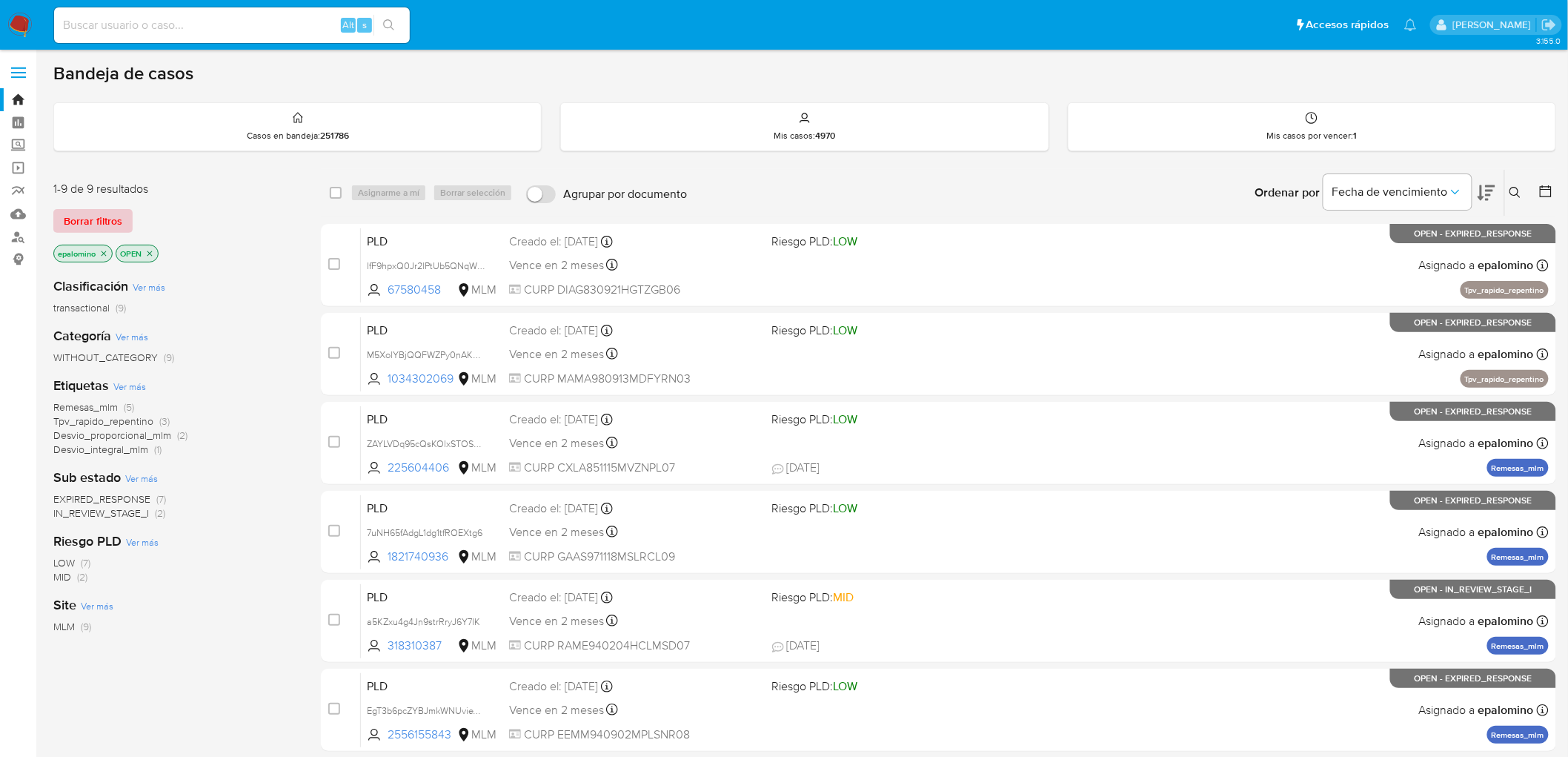
click at [93, 215] on span "Borrar filtros" at bounding box center [93, 221] width 58 height 21
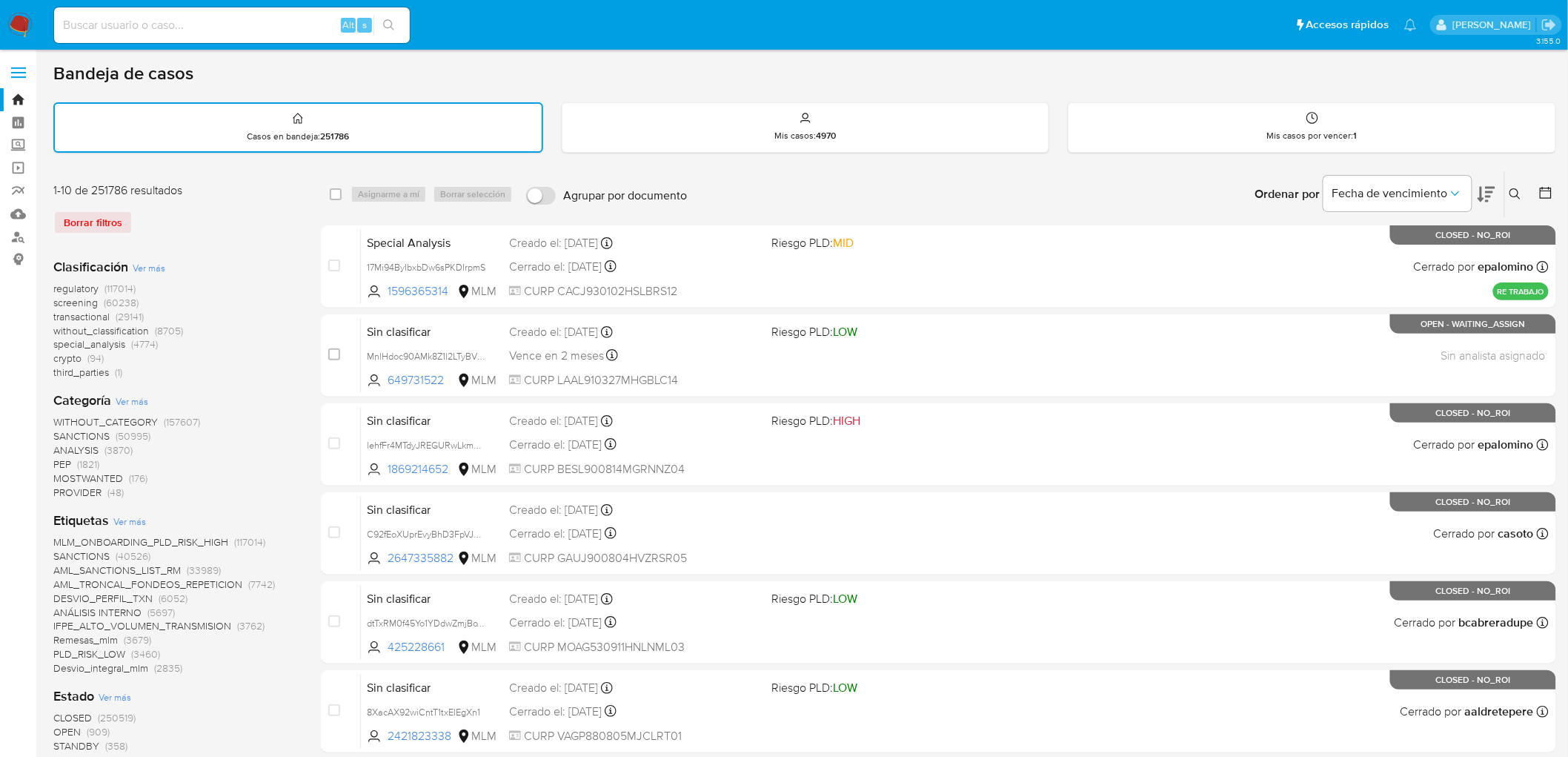
click at [1510, 188] on icon at bounding box center [1514, 194] width 11 height 11
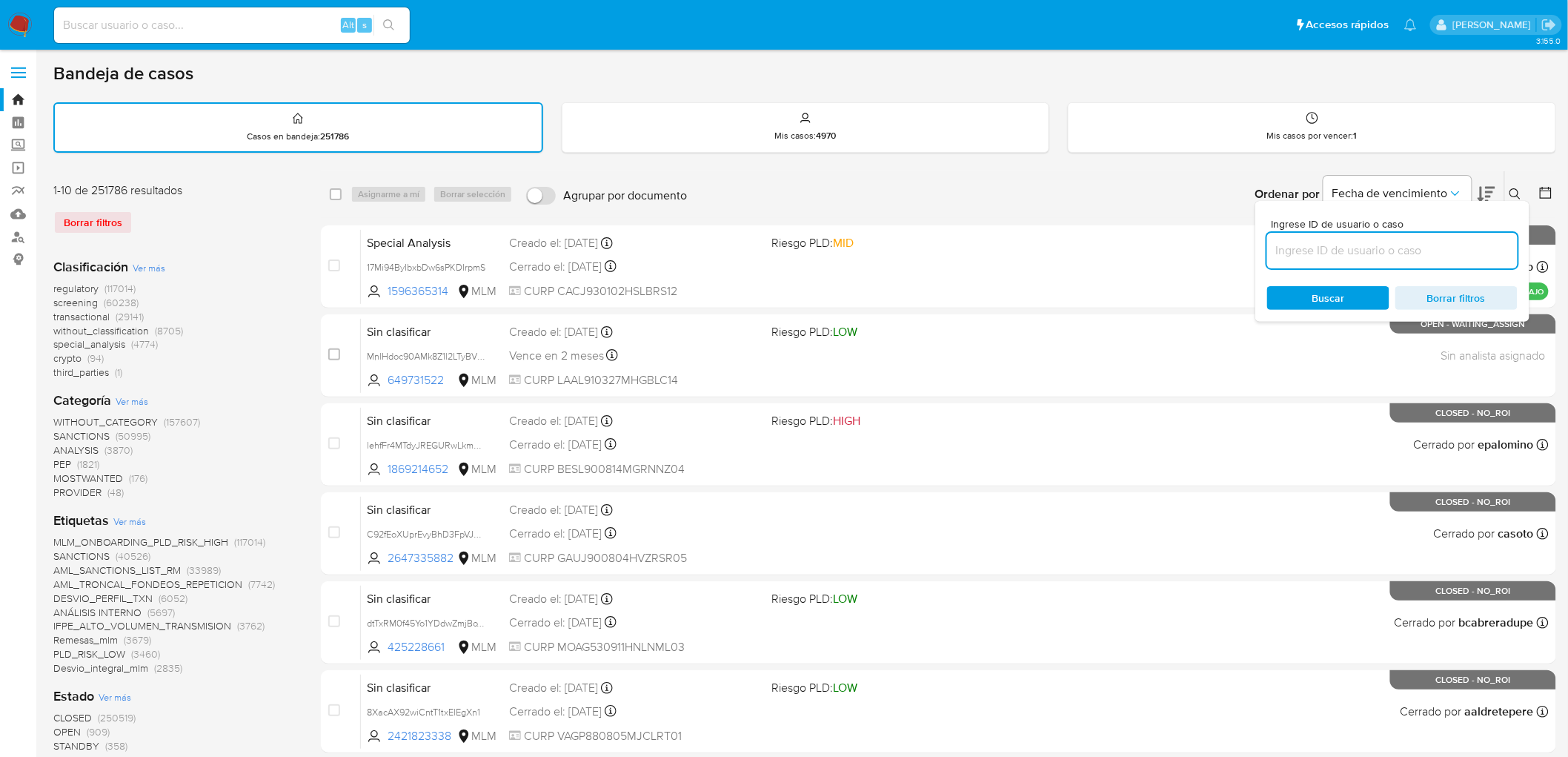
click at [1319, 244] on input at bounding box center [1392, 250] width 250 height 19
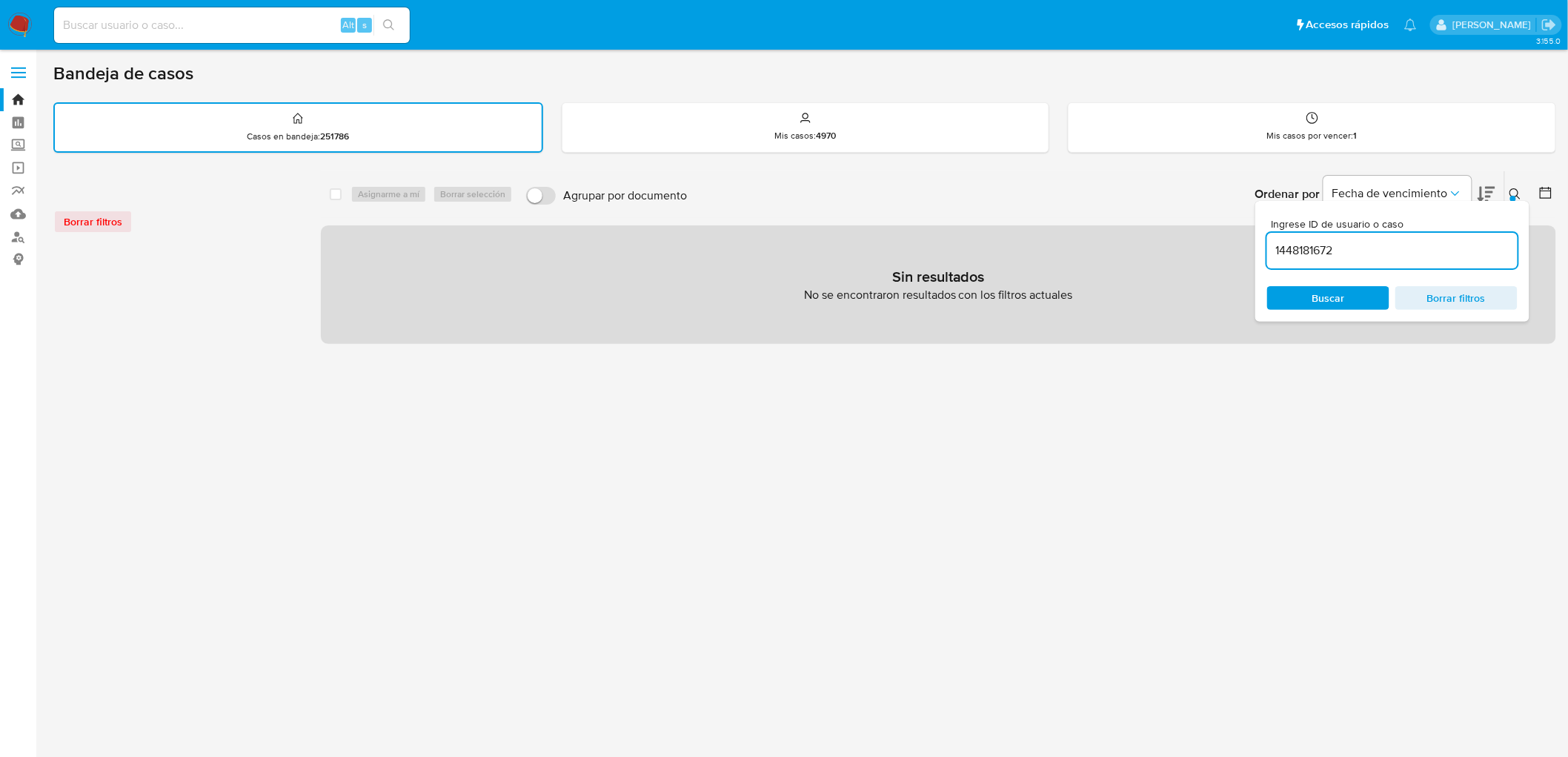
click at [1513, 193] on icon at bounding box center [1514, 194] width 12 height 12
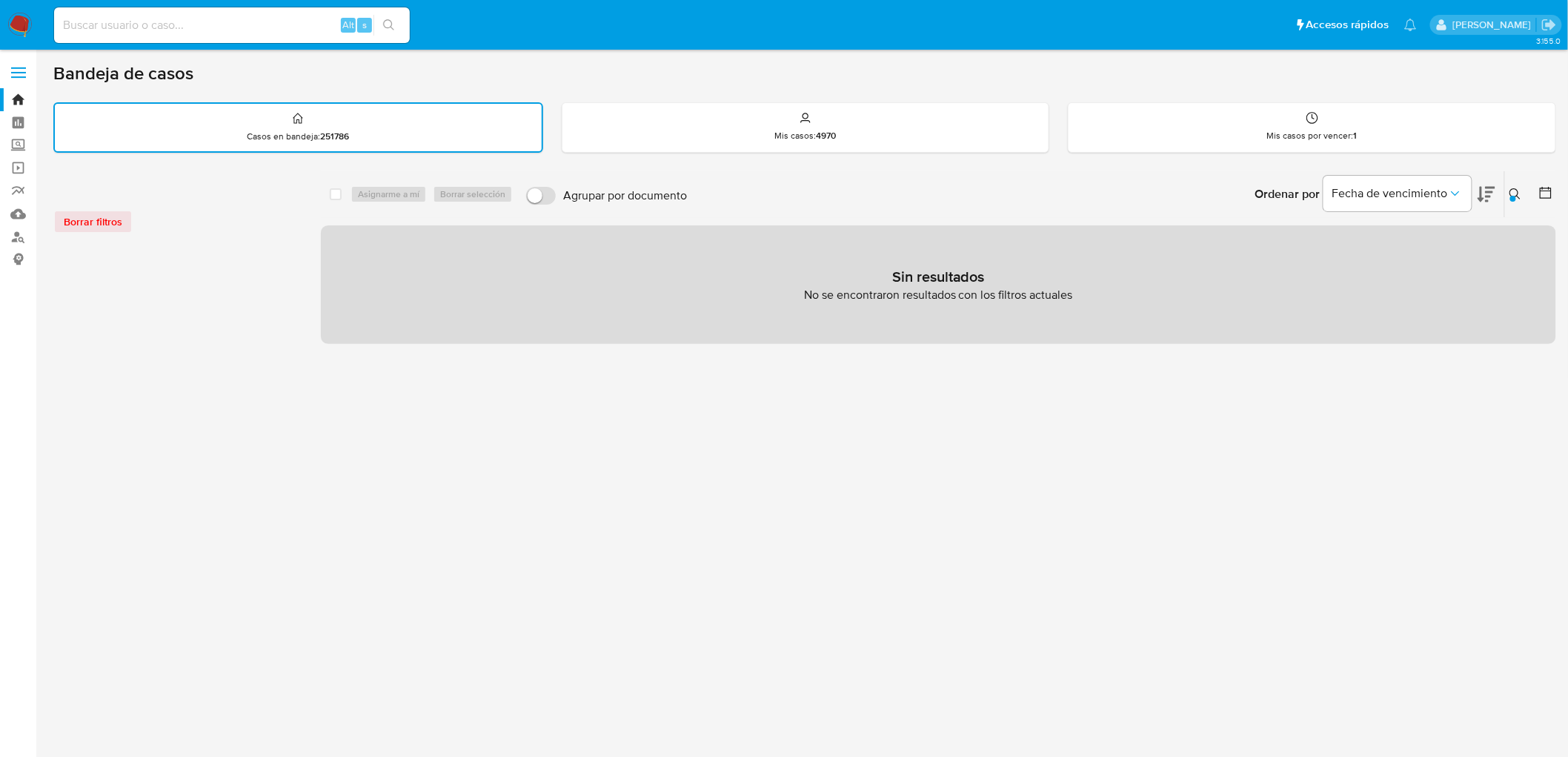
click at [1513, 190] on icon at bounding box center [1514, 194] width 12 height 12
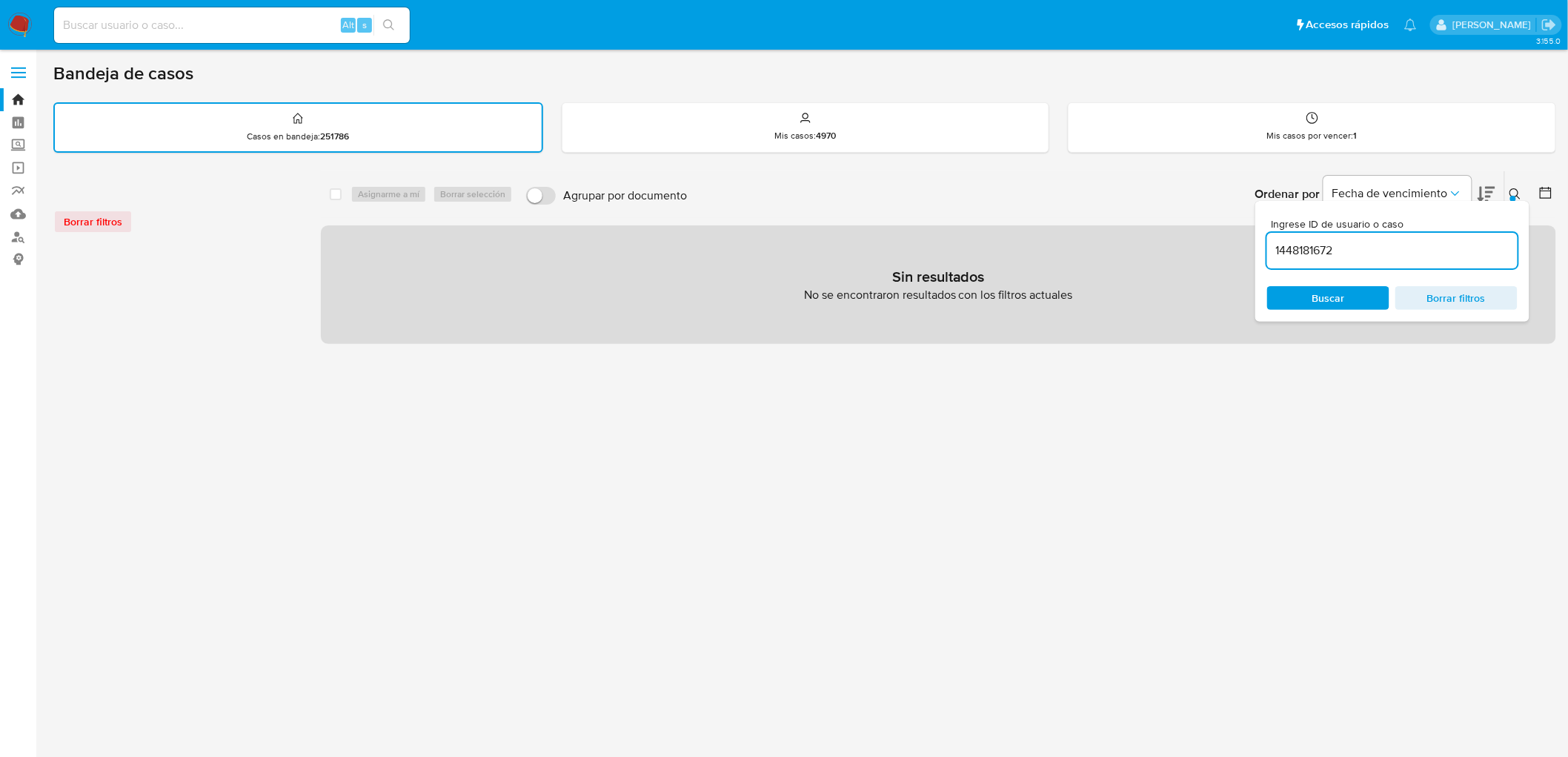
click at [1302, 249] on input "1448181672" at bounding box center [1392, 250] width 250 height 19
type input "152335721"
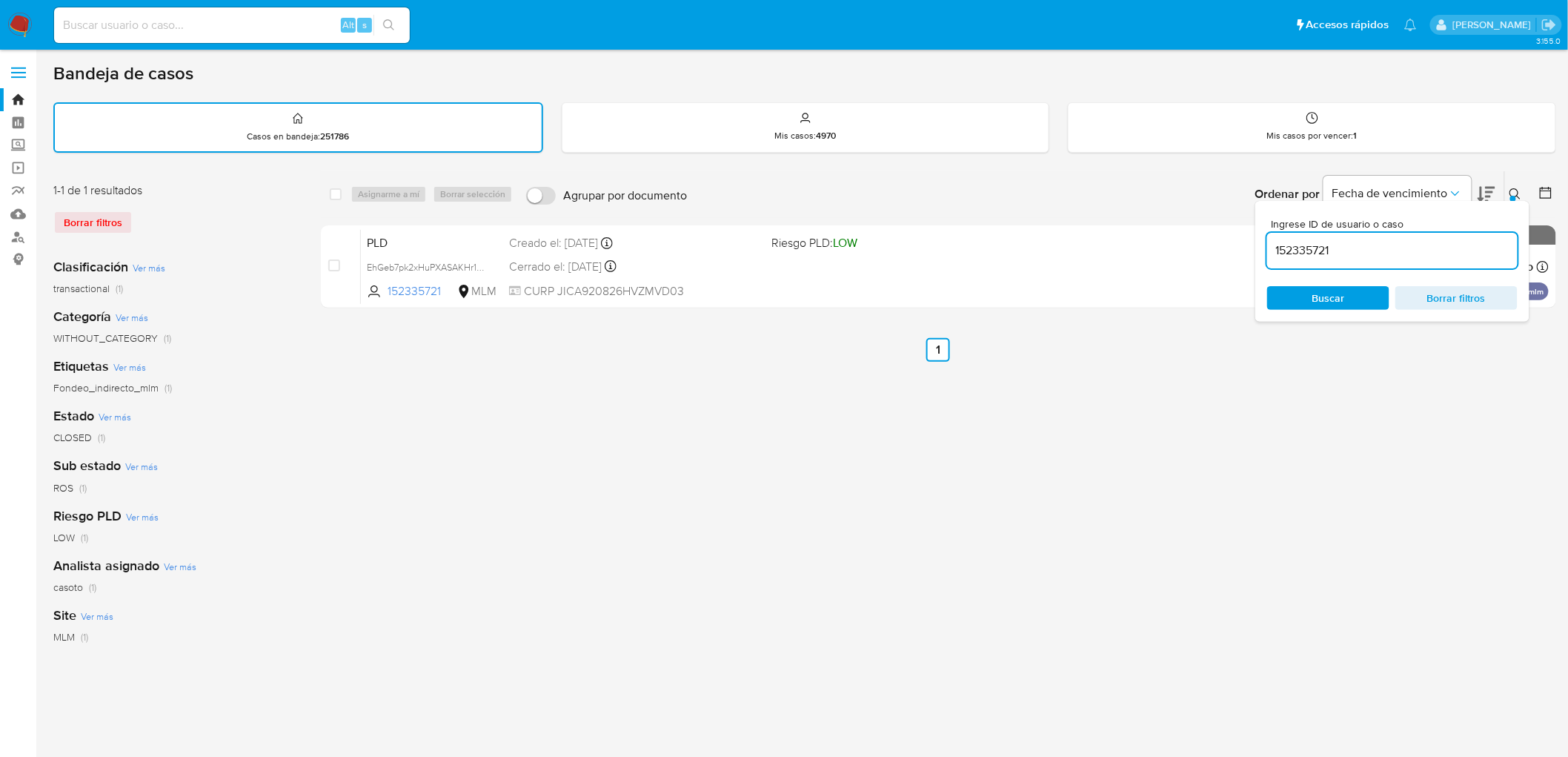
click at [1508, 191] on button at bounding box center [1517, 194] width 24 height 18
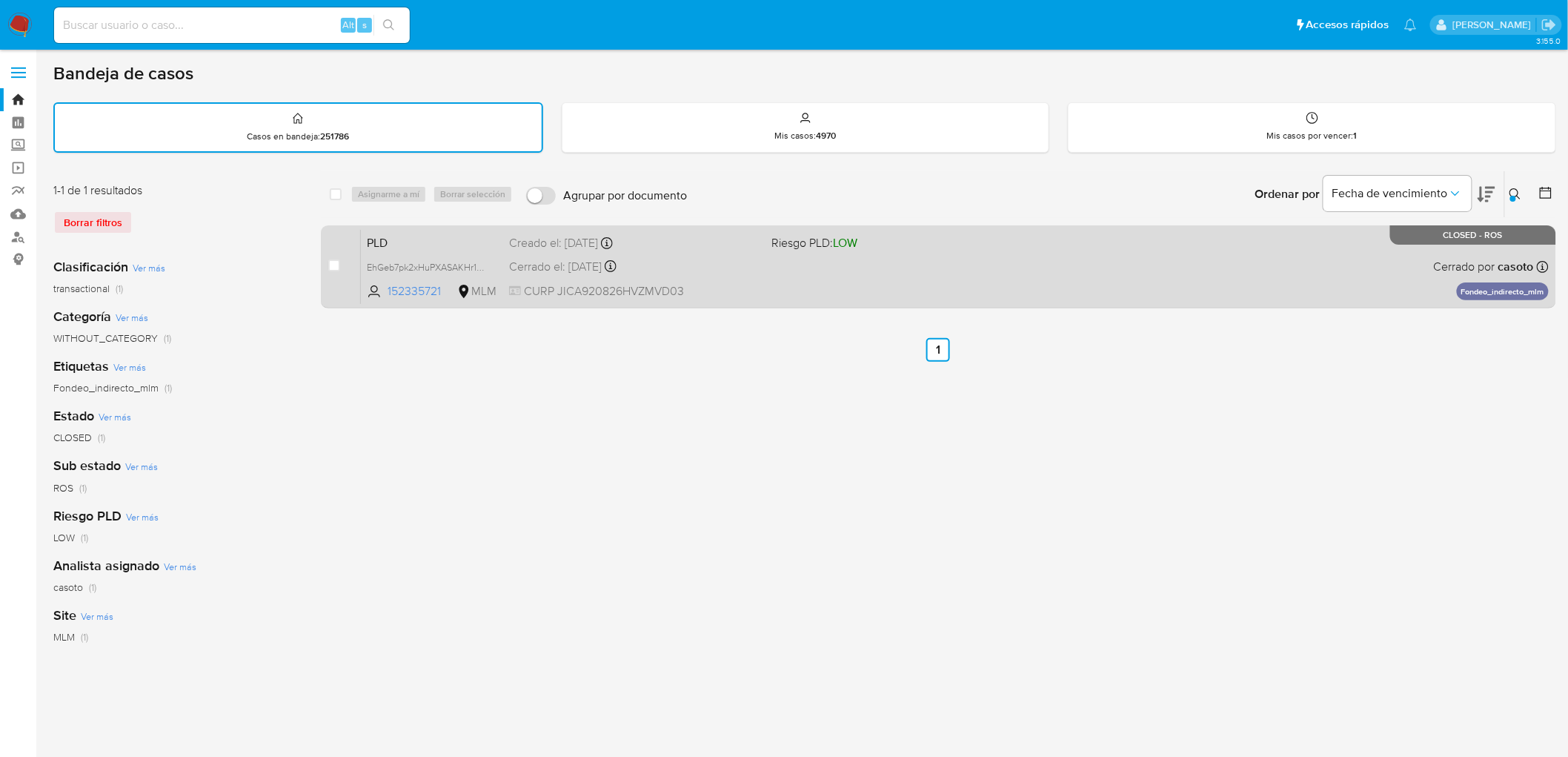
click at [393, 246] on span "PLD" at bounding box center [431, 242] width 131 height 19
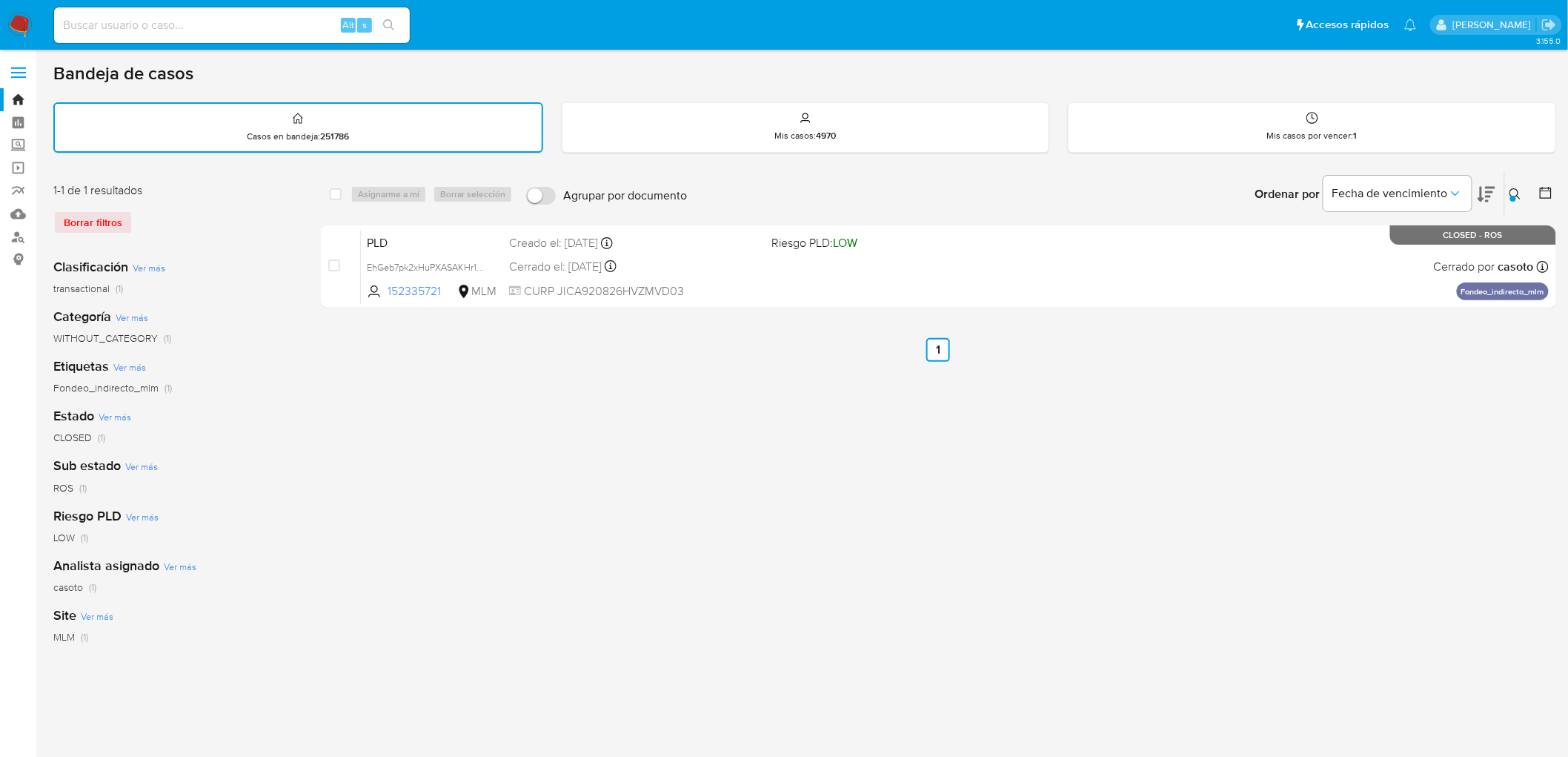
click at [19, 18] on img at bounding box center [20, 24] width 25 height 25
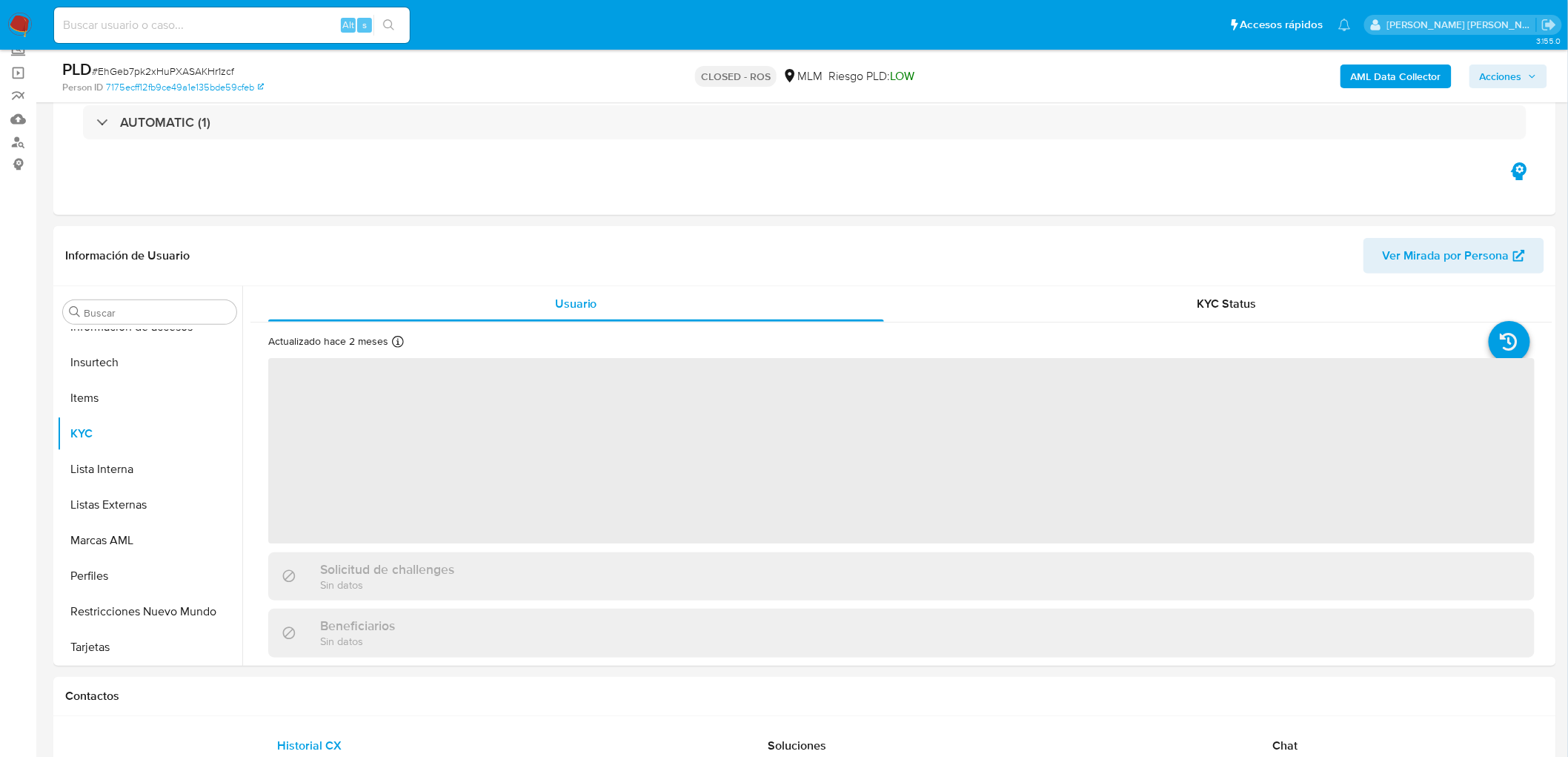
scroll to position [100, 0]
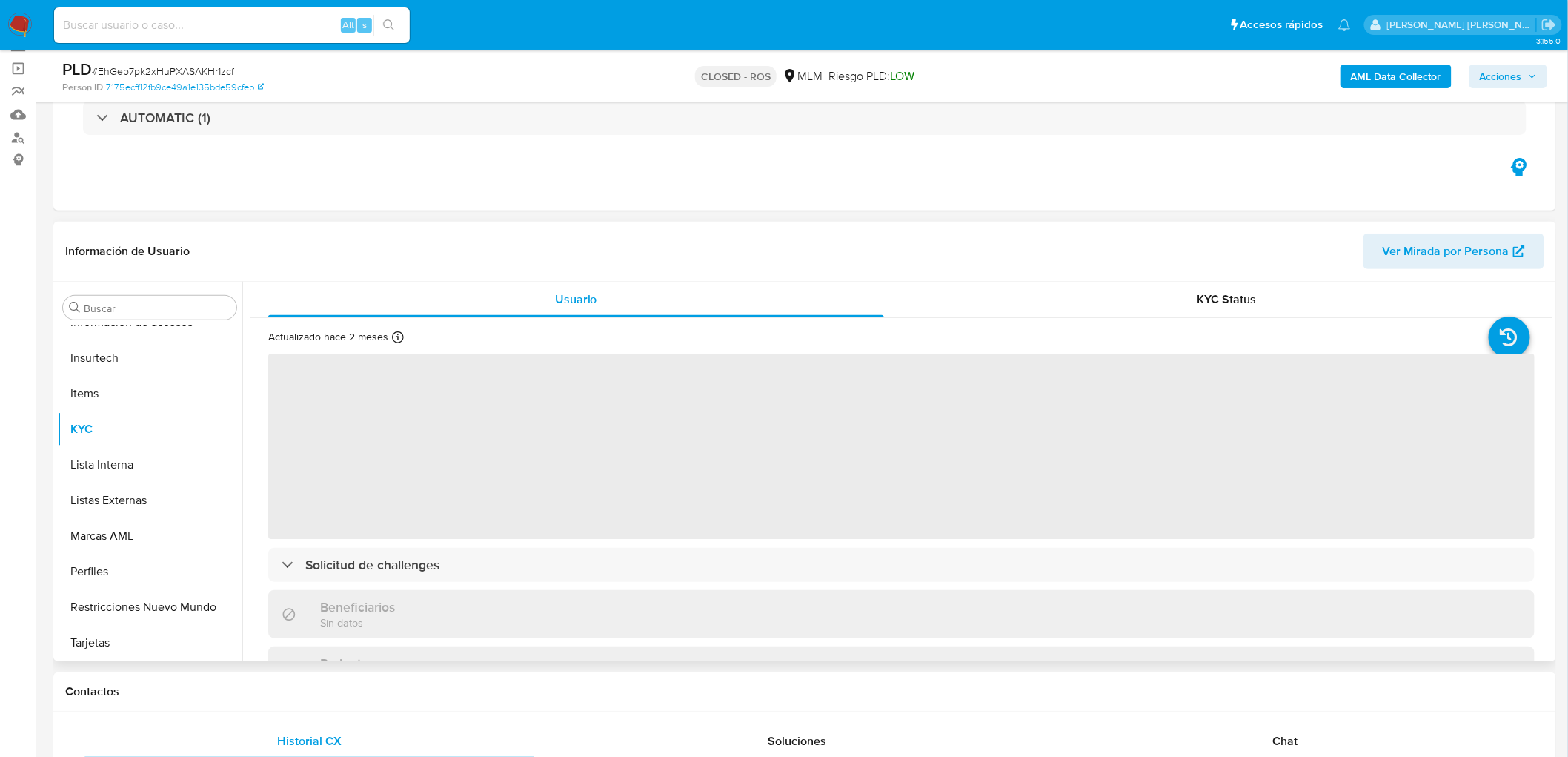
select select "10"
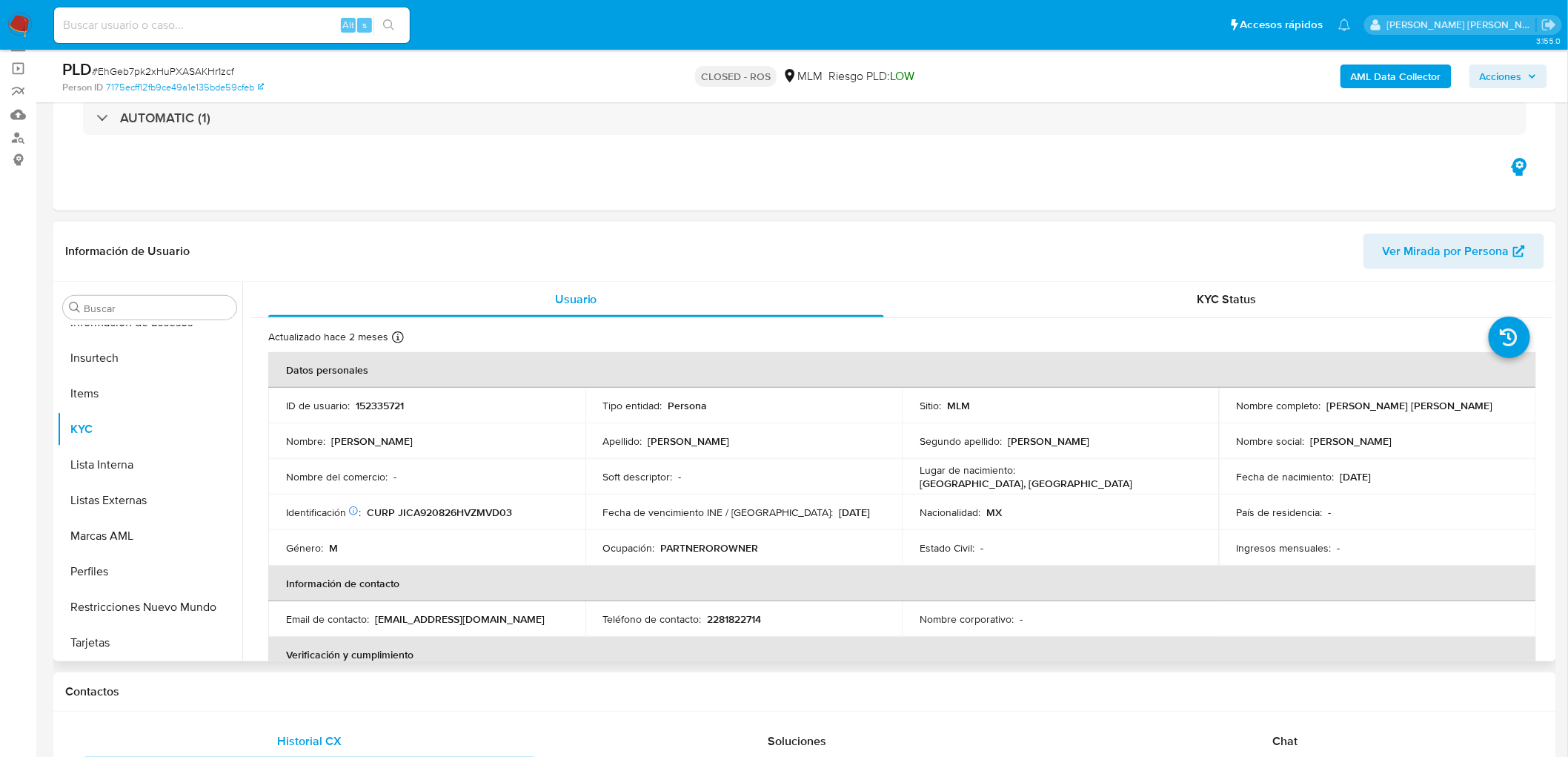
click at [771, 539] on td "Ocupación : PARTNEROROWNER" at bounding box center [744, 548] width 317 height 36
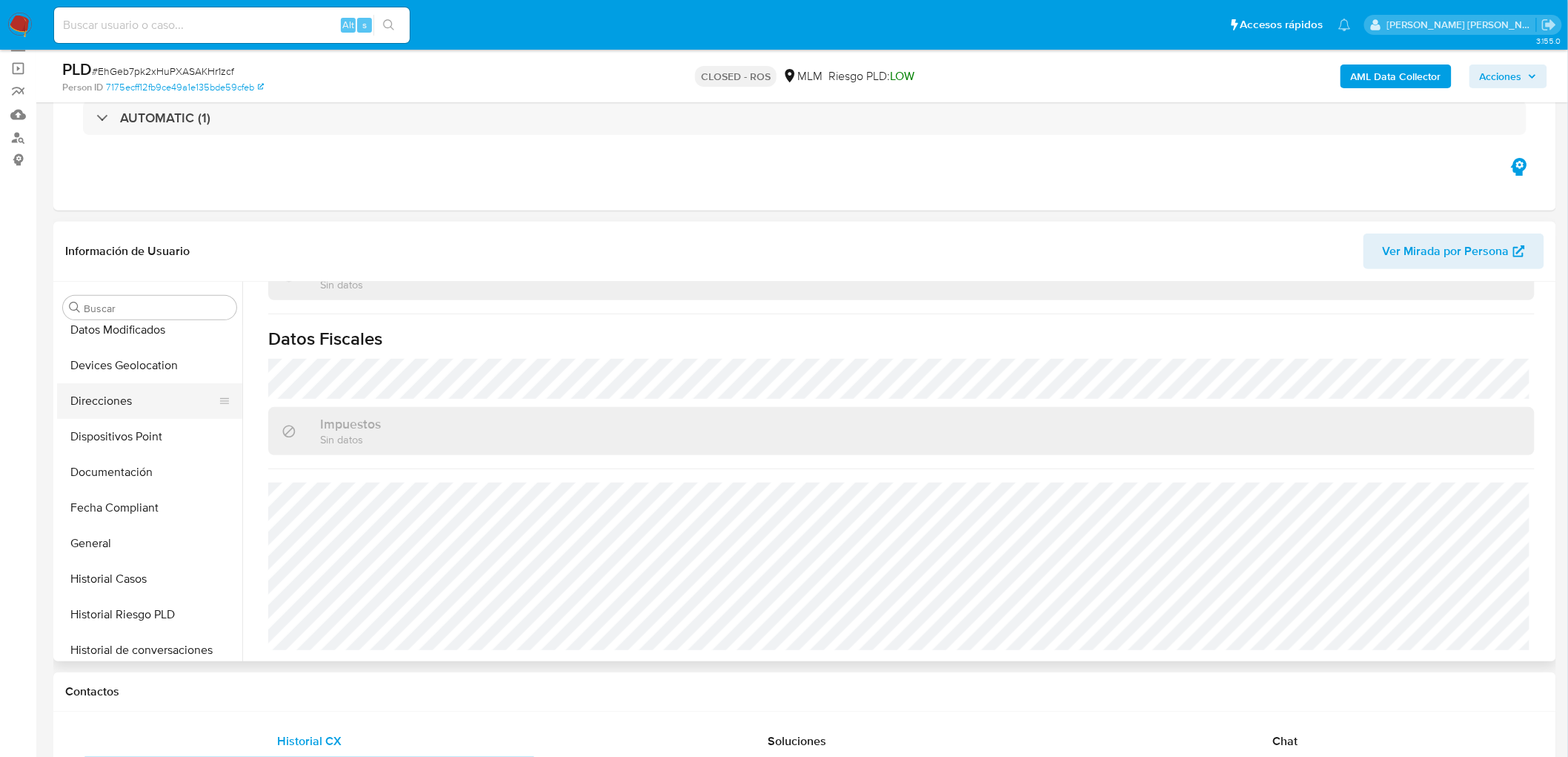
scroll to position [213, 0]
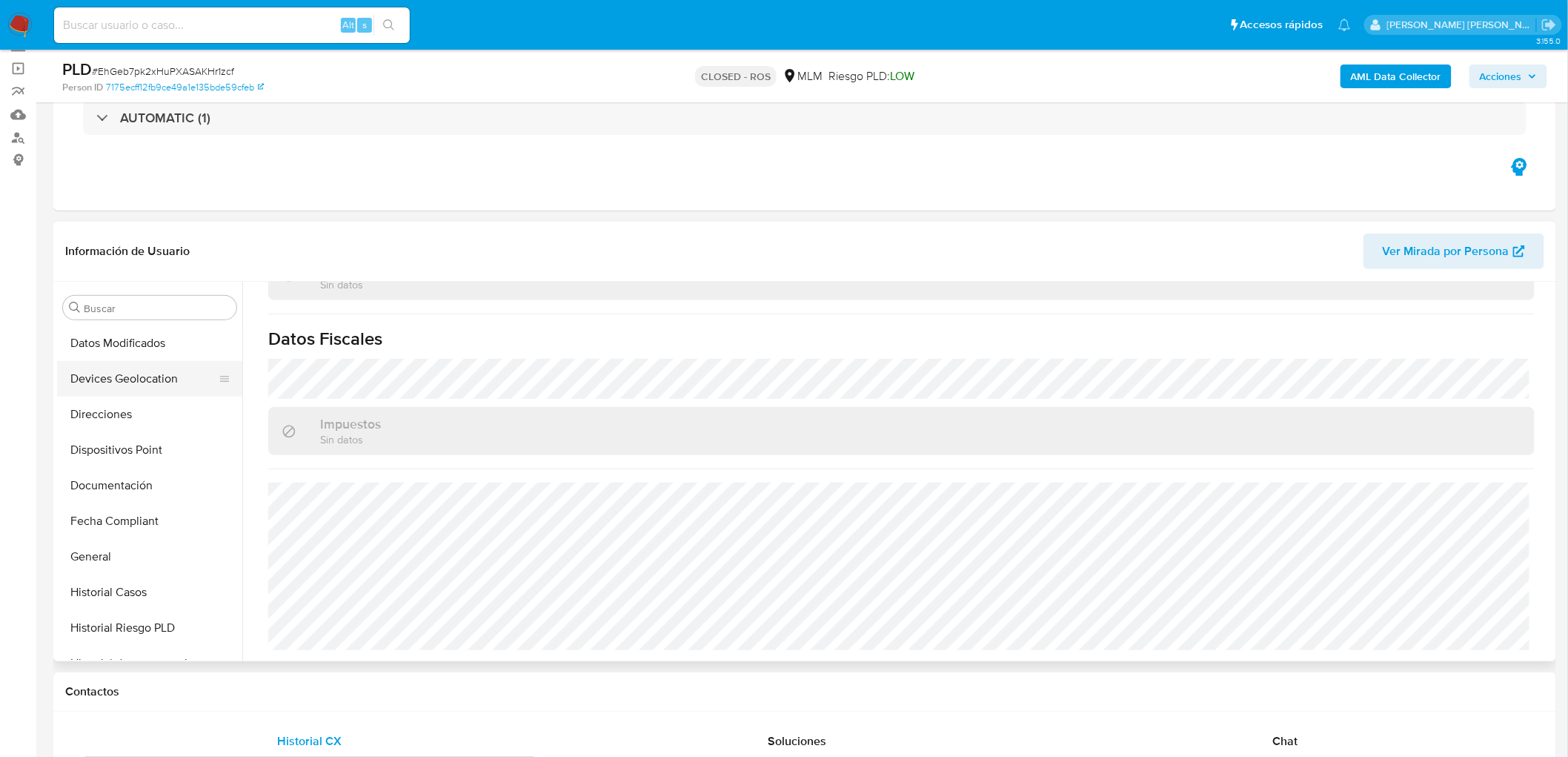
click at [179, 379] on button "Devices Geolocation" at bounding box center [144, 379] width 173 height 36
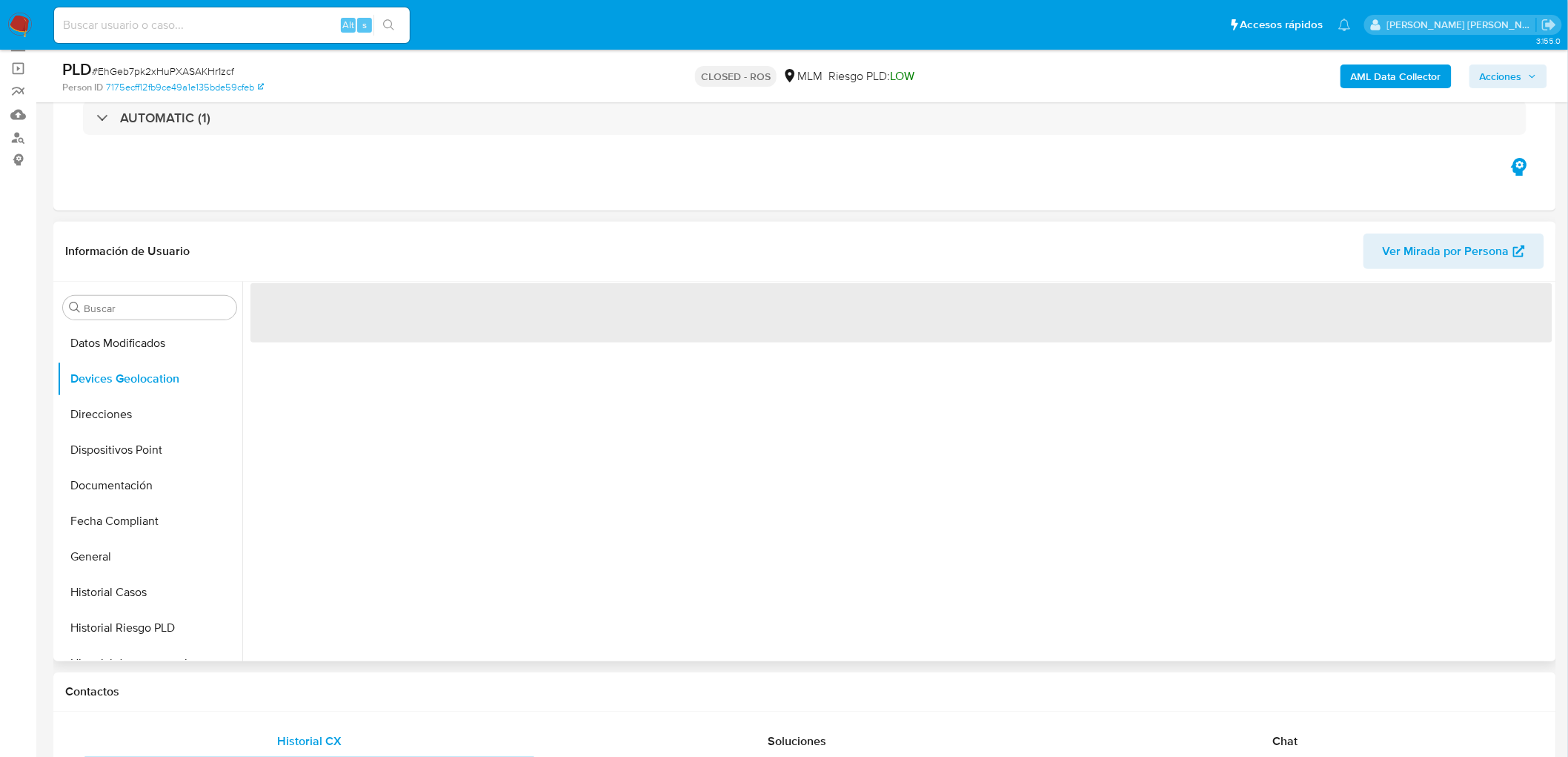
scroll to position [0, 0]
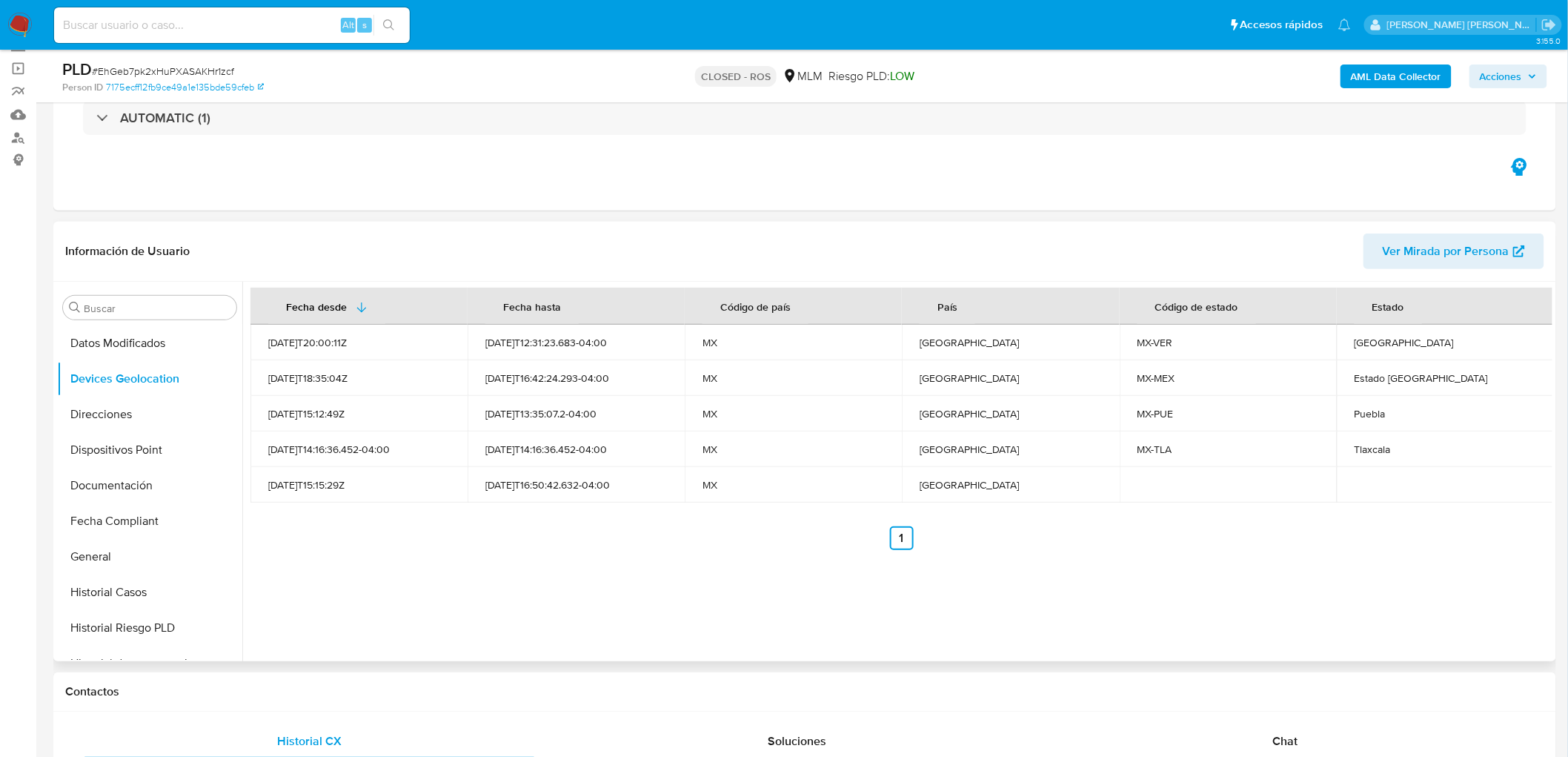
click at [785, 530] on ul "Anterior 1 Siguiente" at bounding box center [901, 538] width 1302 height 24
click at [1378, 339] on div "Veracruz" at bounding box center [1445, 342] width 181 height 13
copy div "Veracruz"
click at [1364, 408] on div "Puebla" at bounding box center [1445, 414] width 181 height 13
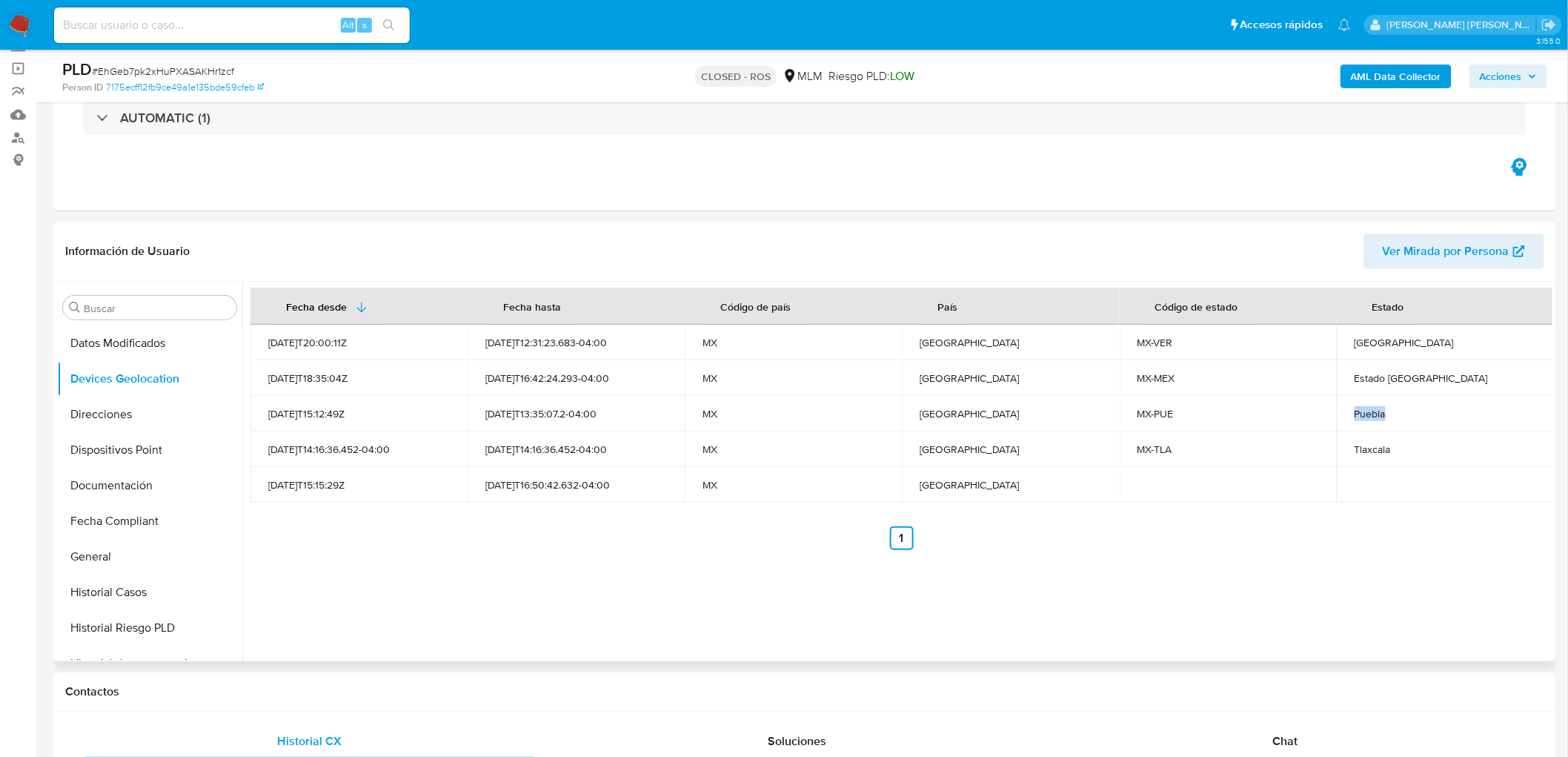
click at [1364, 408] on div "Puebla" at bounding box center [1445, 414] width 181 height 13
copy div "Puebla"
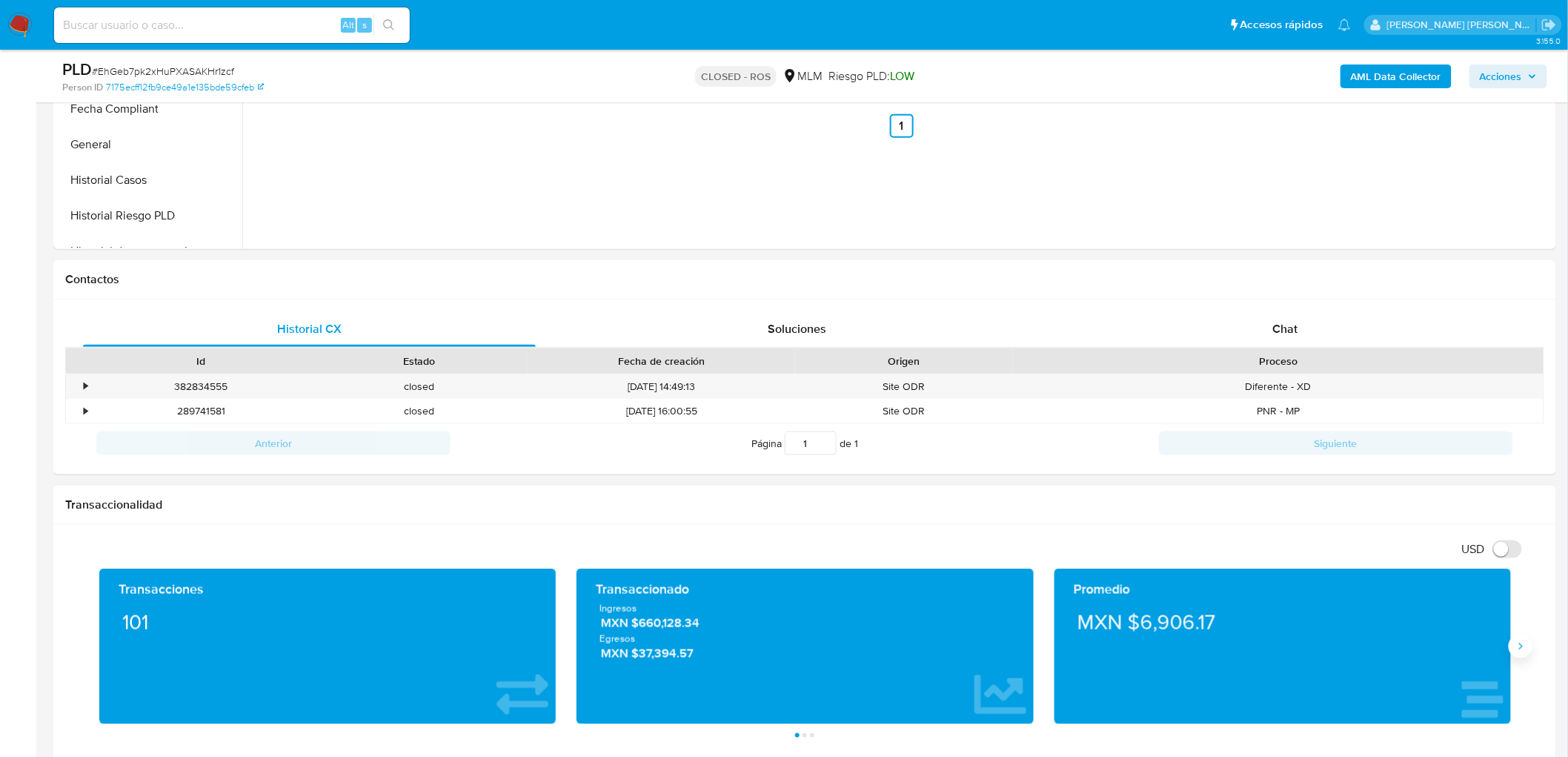
click at [1519, 653] on icon "Siguiente" at bounding box center [1520, 646] width 12 height 12
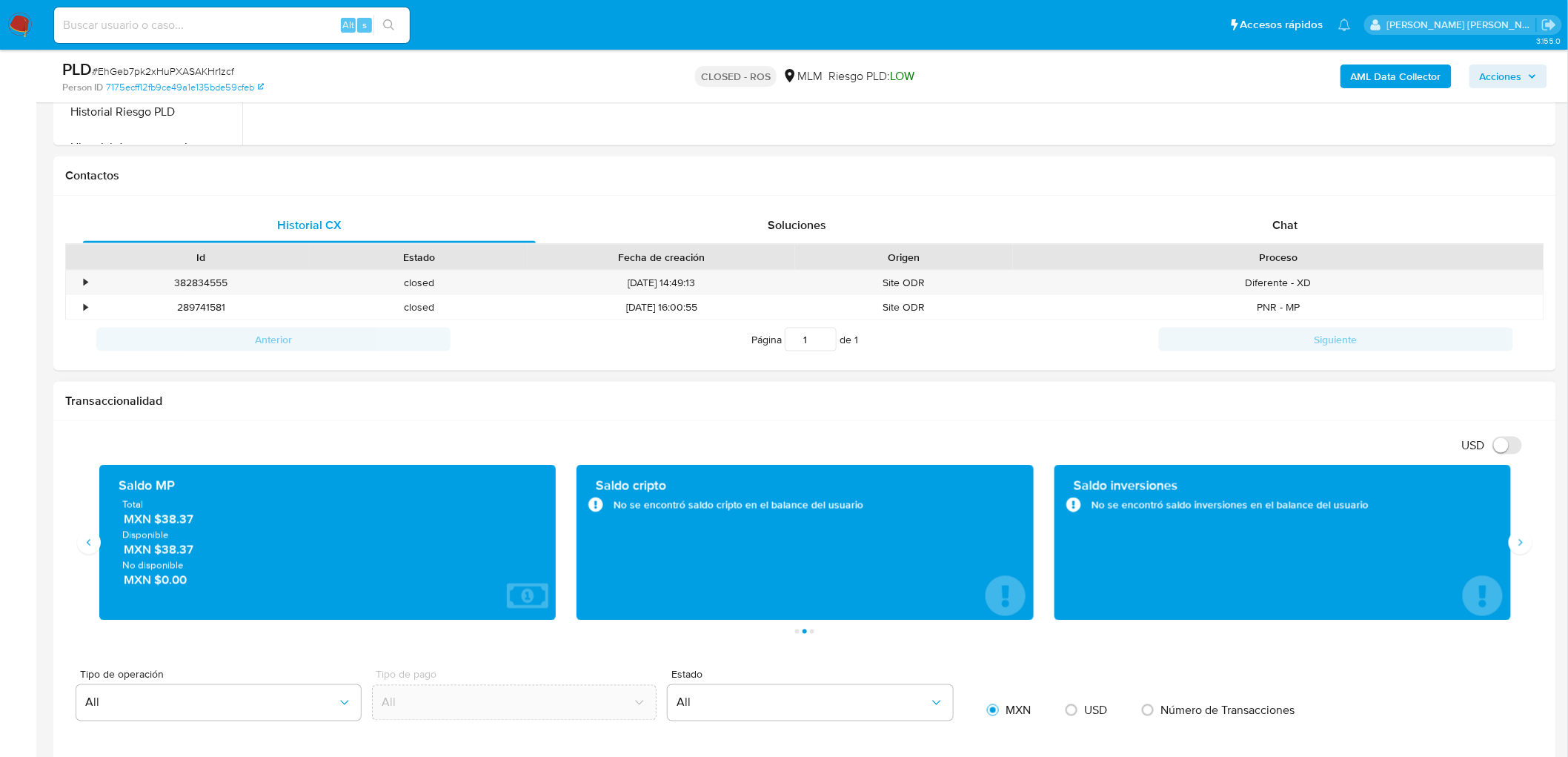
scroll to position [676, 0]
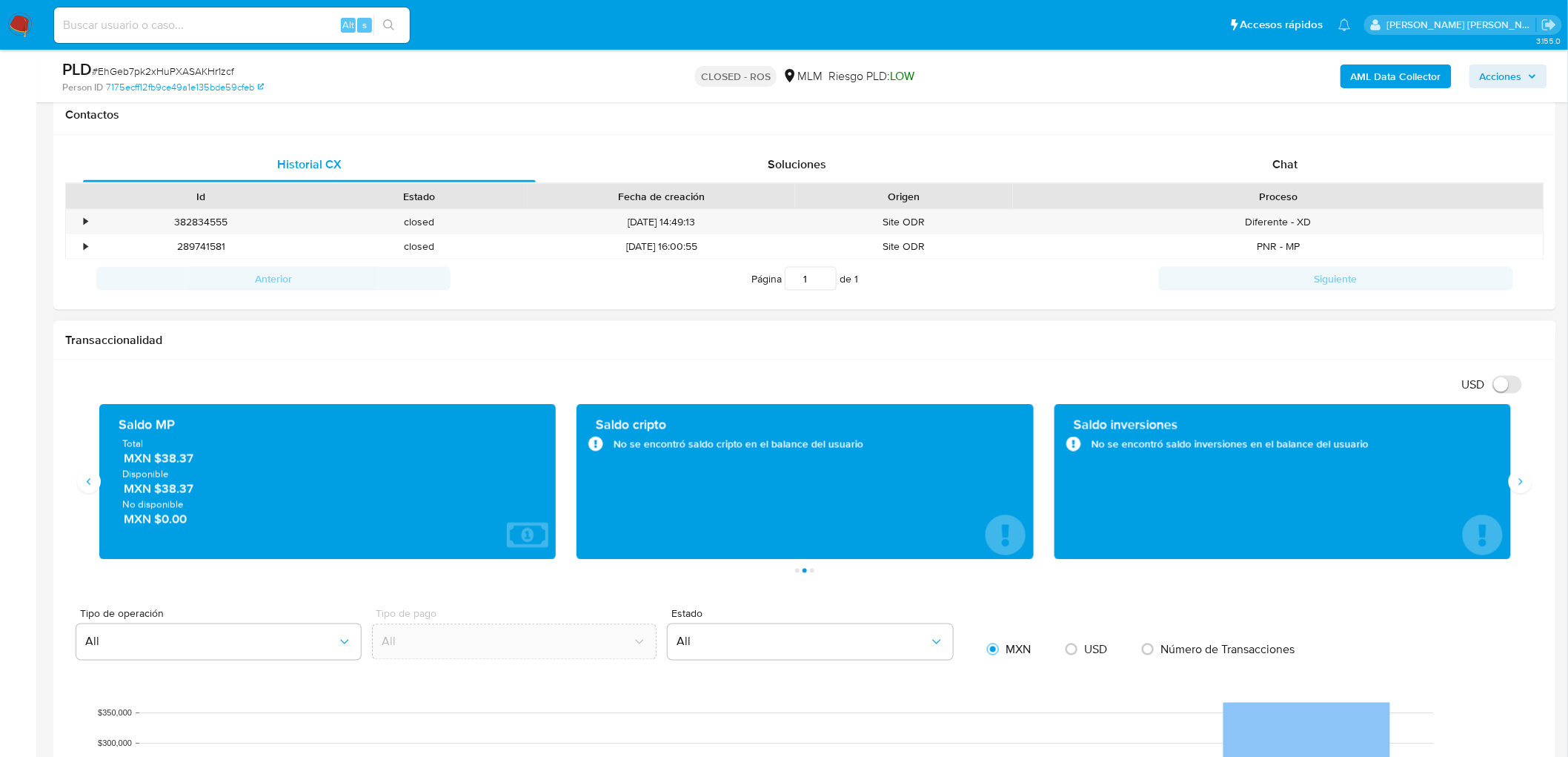
drag, startPoint x: 165, startPoint y: 484, endPoint x: 197, endPoint y: 488, distance: 32.2
click at [197, 488] on span "MXN $38.37" at bounding box center [329, 489] width 410 height 17
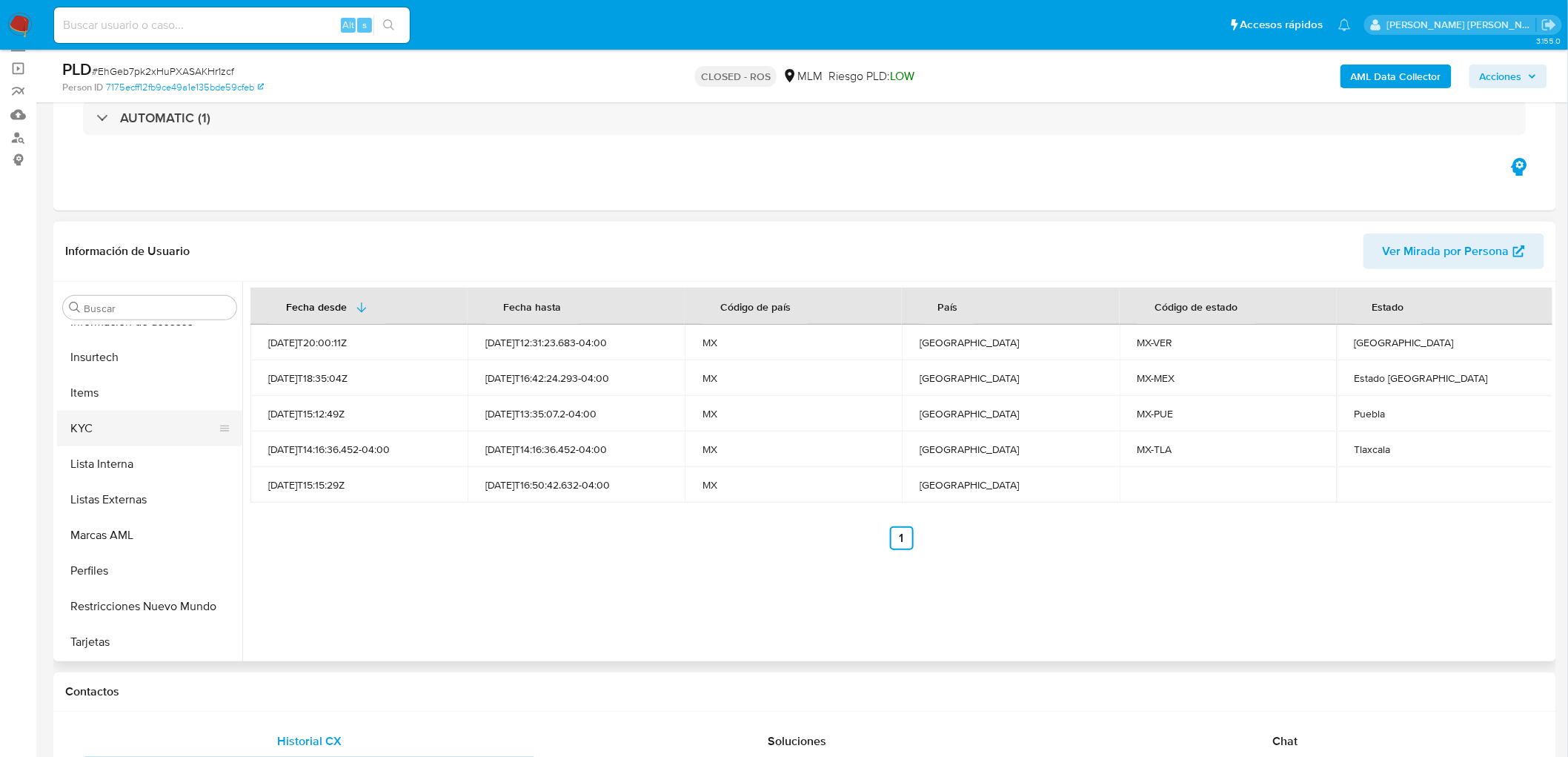
scroll to position [625, 0]
click at [132, 425] on button "KYC" at bounding box center [144, 429] width 173 height 36
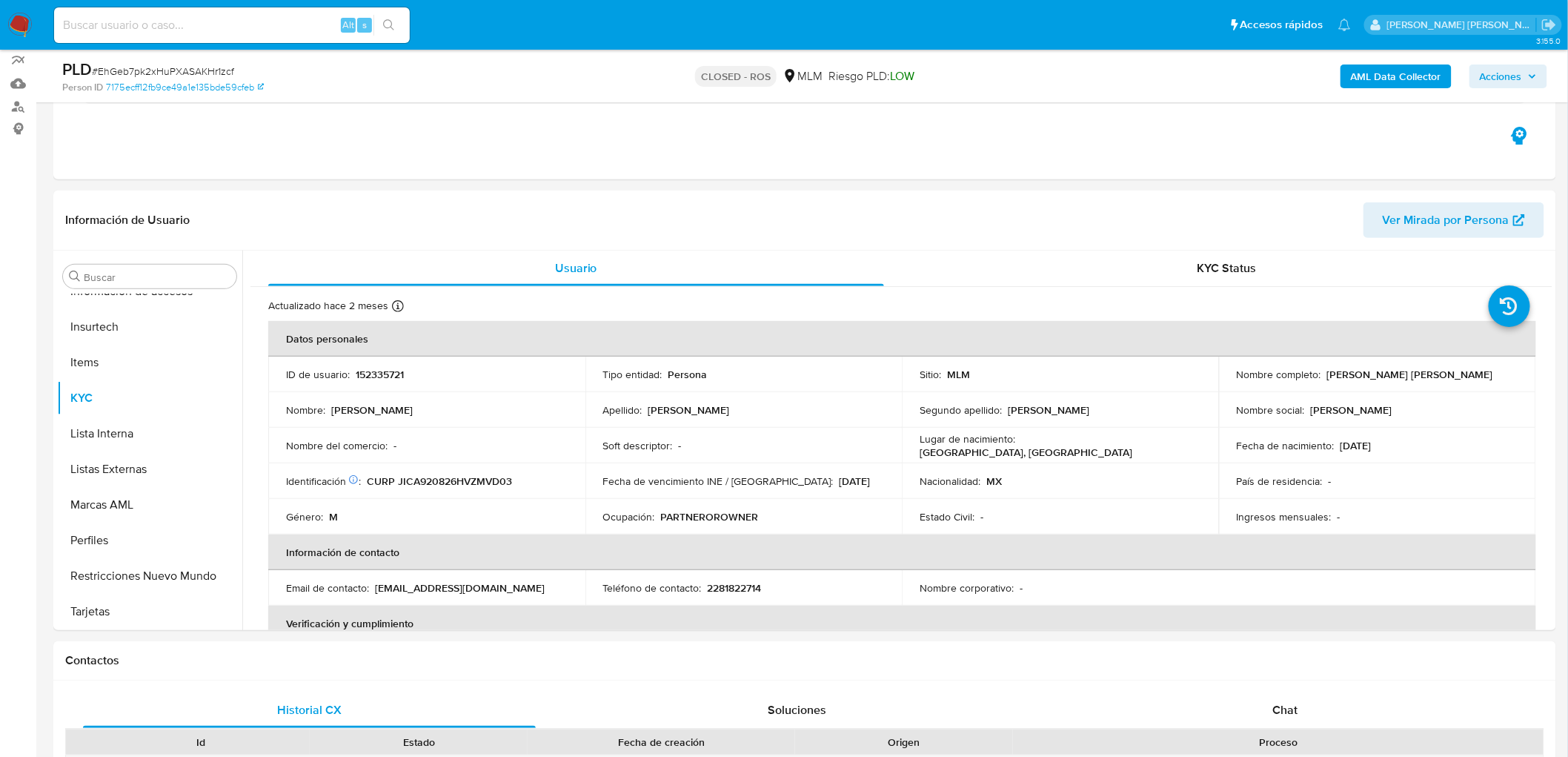
scroll to position [178, 0]
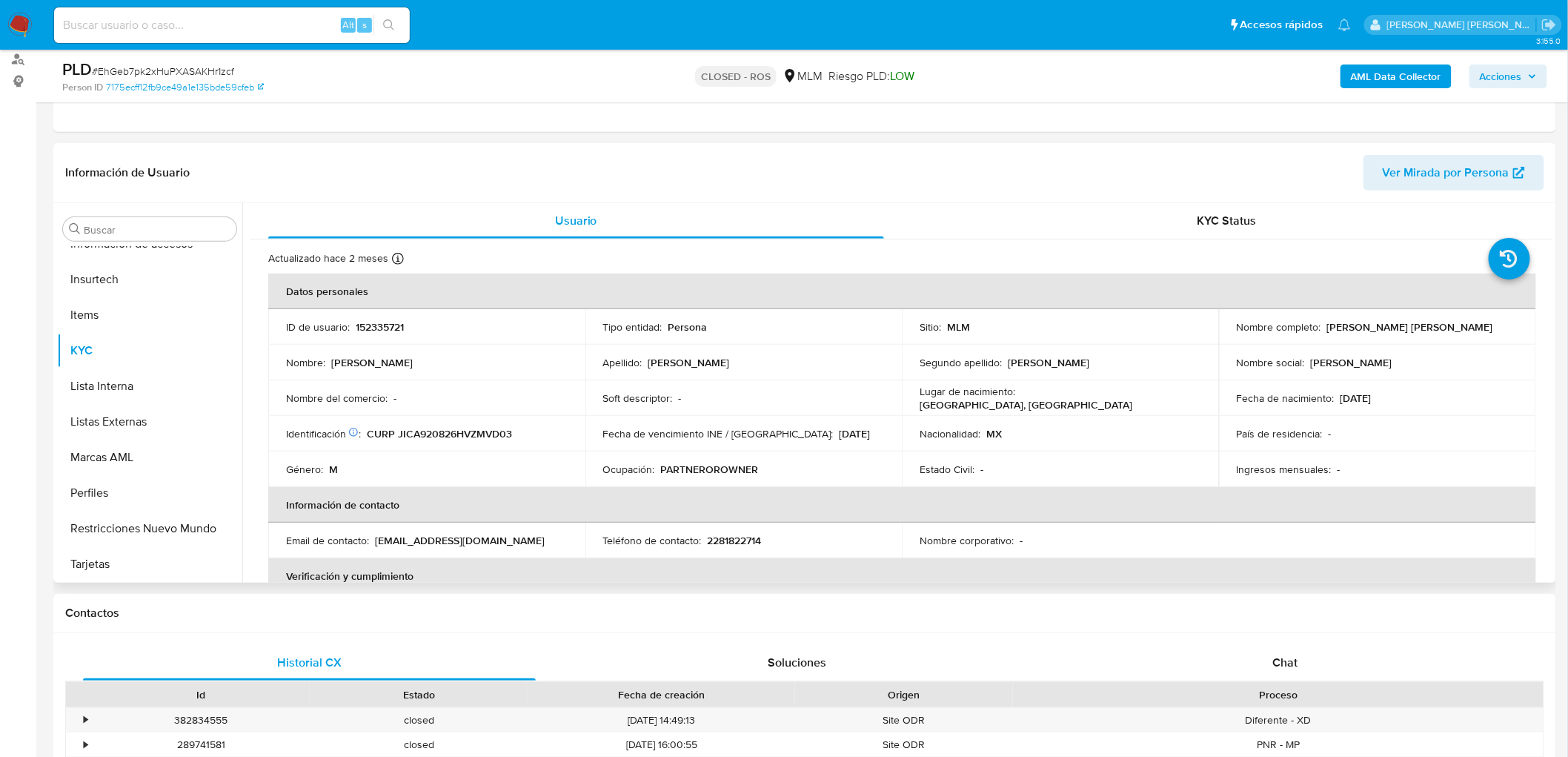
drag, startPoint x: 1481, startPoint y: 326, endPoint x: 1322, endPoint y: 323, distance: 159.0
click at [1322, 323] on div "Nombre completo : Adrian Alejandro Jimenez Cuevas" at bounding box center [1376, 326] width 281 height 13
copy p "Adrian Alejandro Jimenez Cuevas"
click at [572, 497] on th "Información de contacto" at bounding box center [902, 505] width 1268 height 36
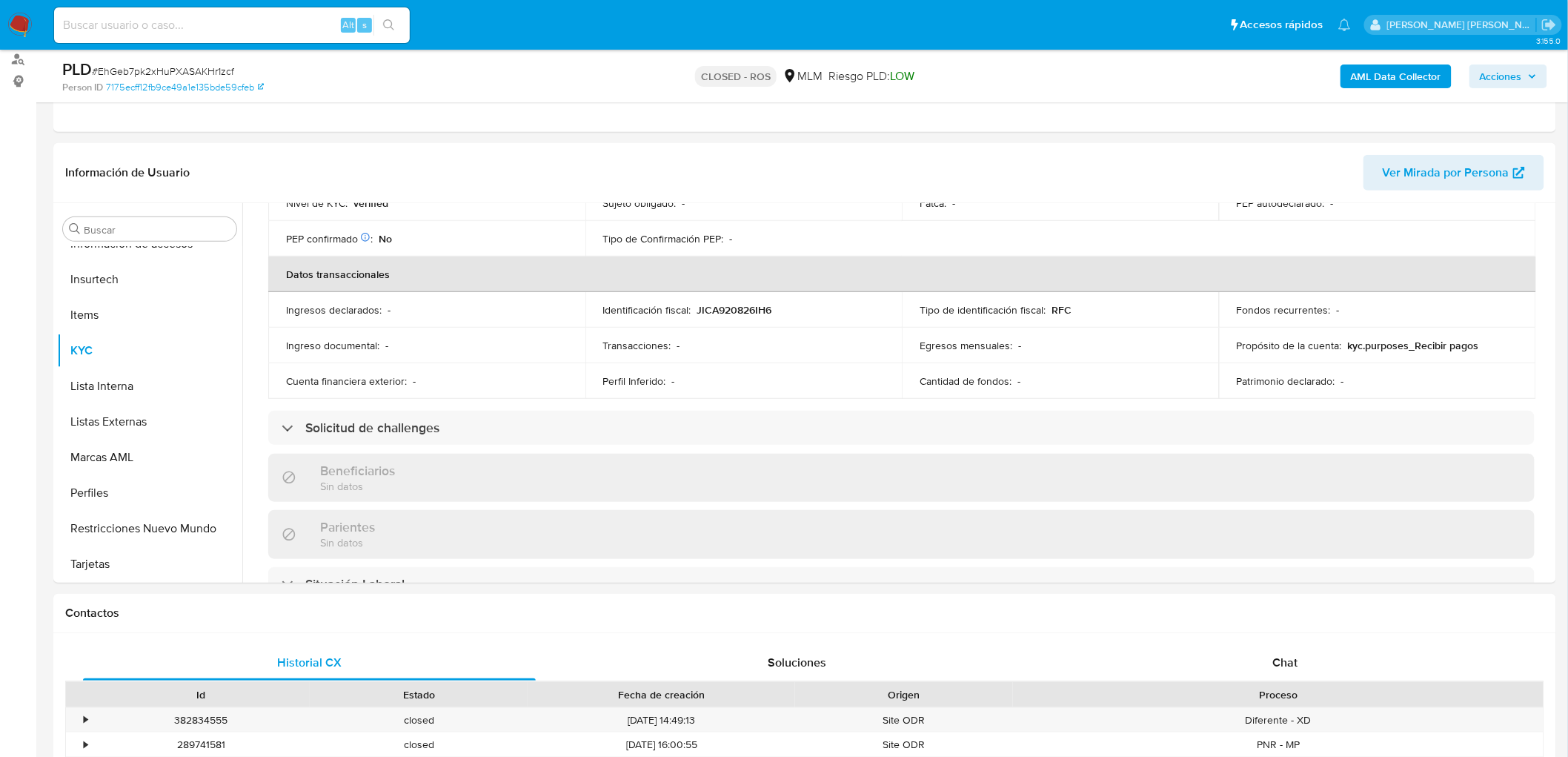
scroll to position [243, 0]
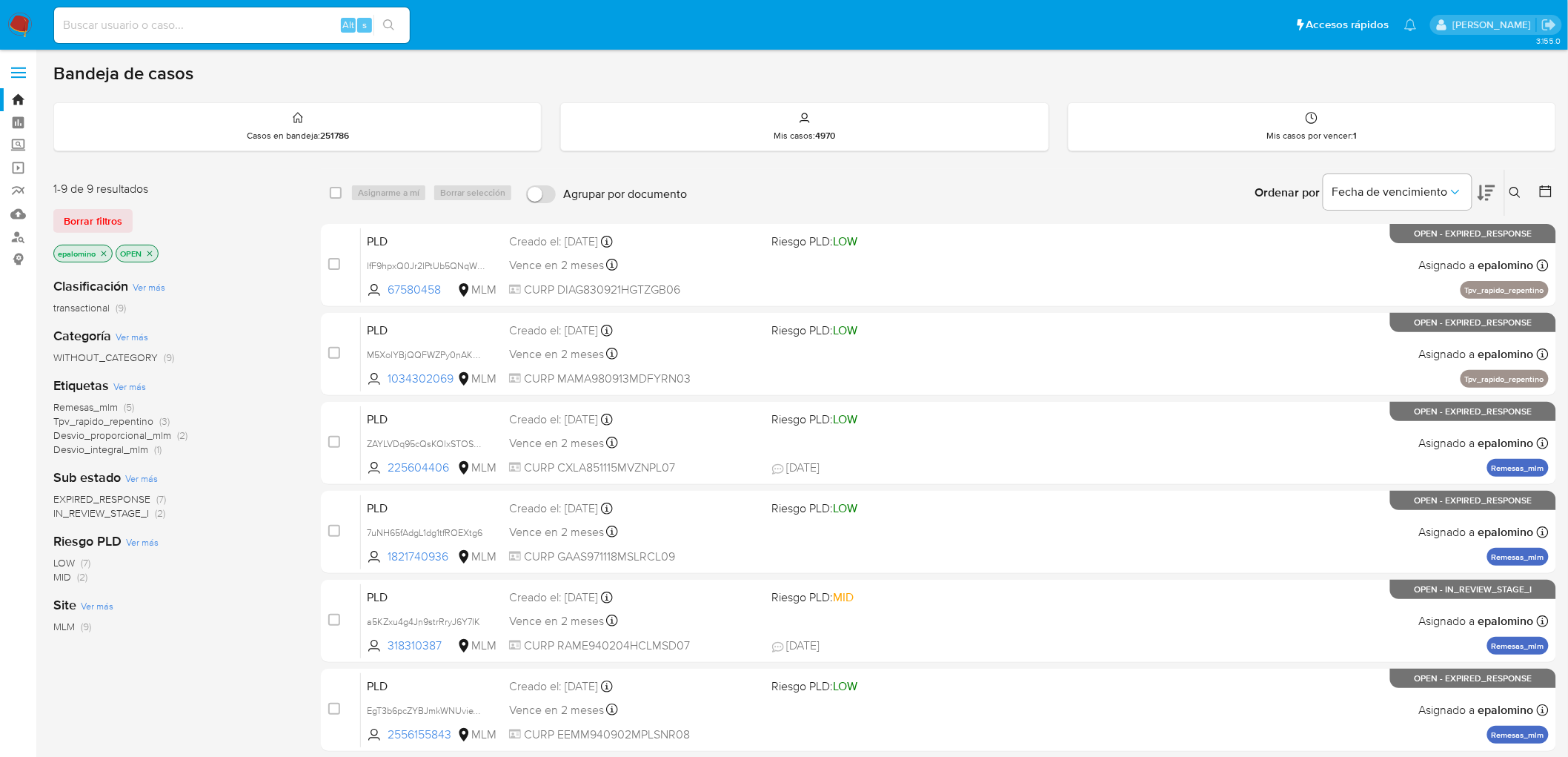
drag, startPoint x: 109, startPoint y: 222, endPoint x: 235, endPoint y: 70, distance: 197.4
click at [109, 222] on span "Borrar filtros" at bounding box center [93, 221] width 58 height 21
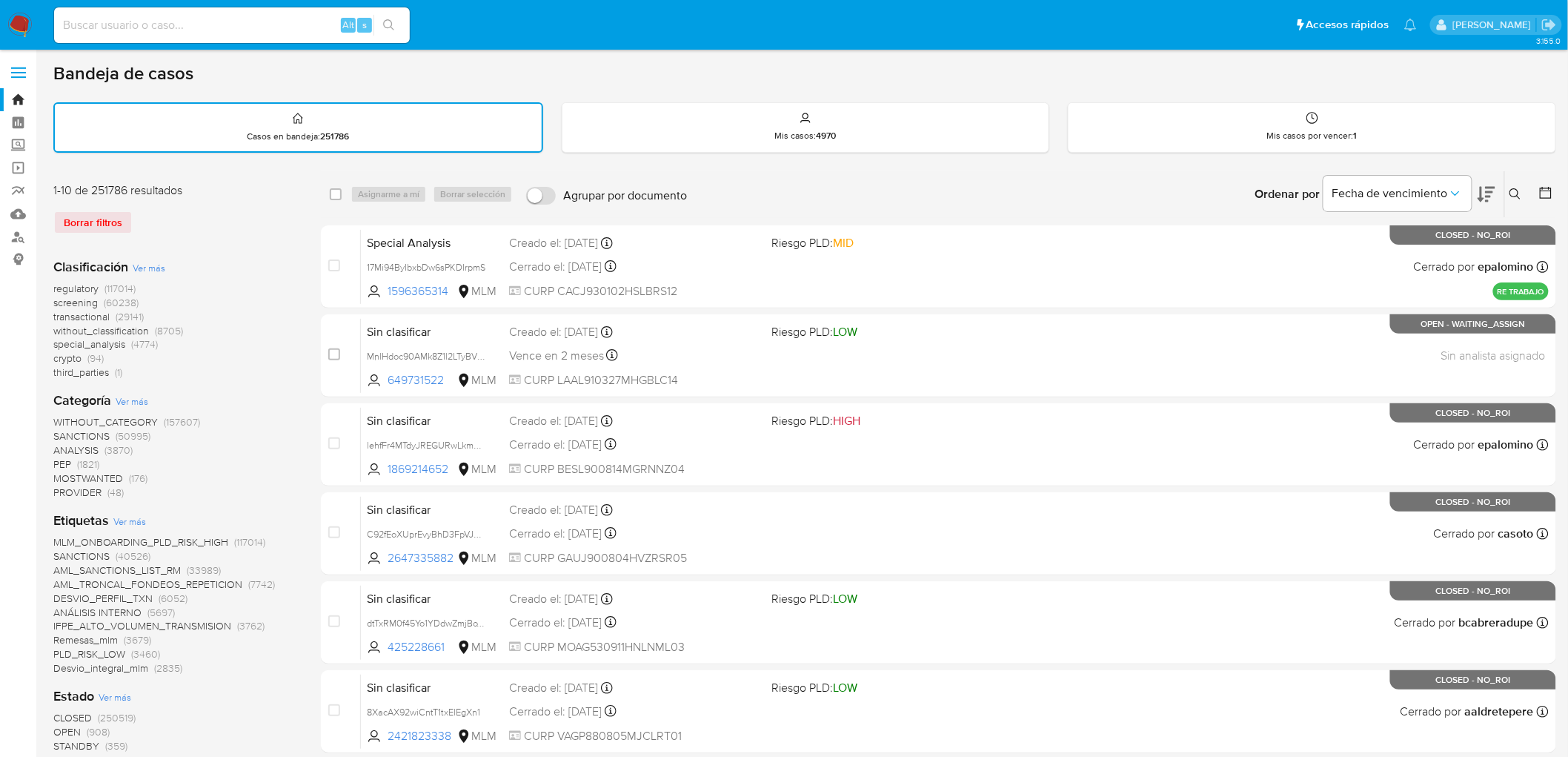
click at [1510, 190] on icon at bounding box center [1514, 194] width 11 height 11
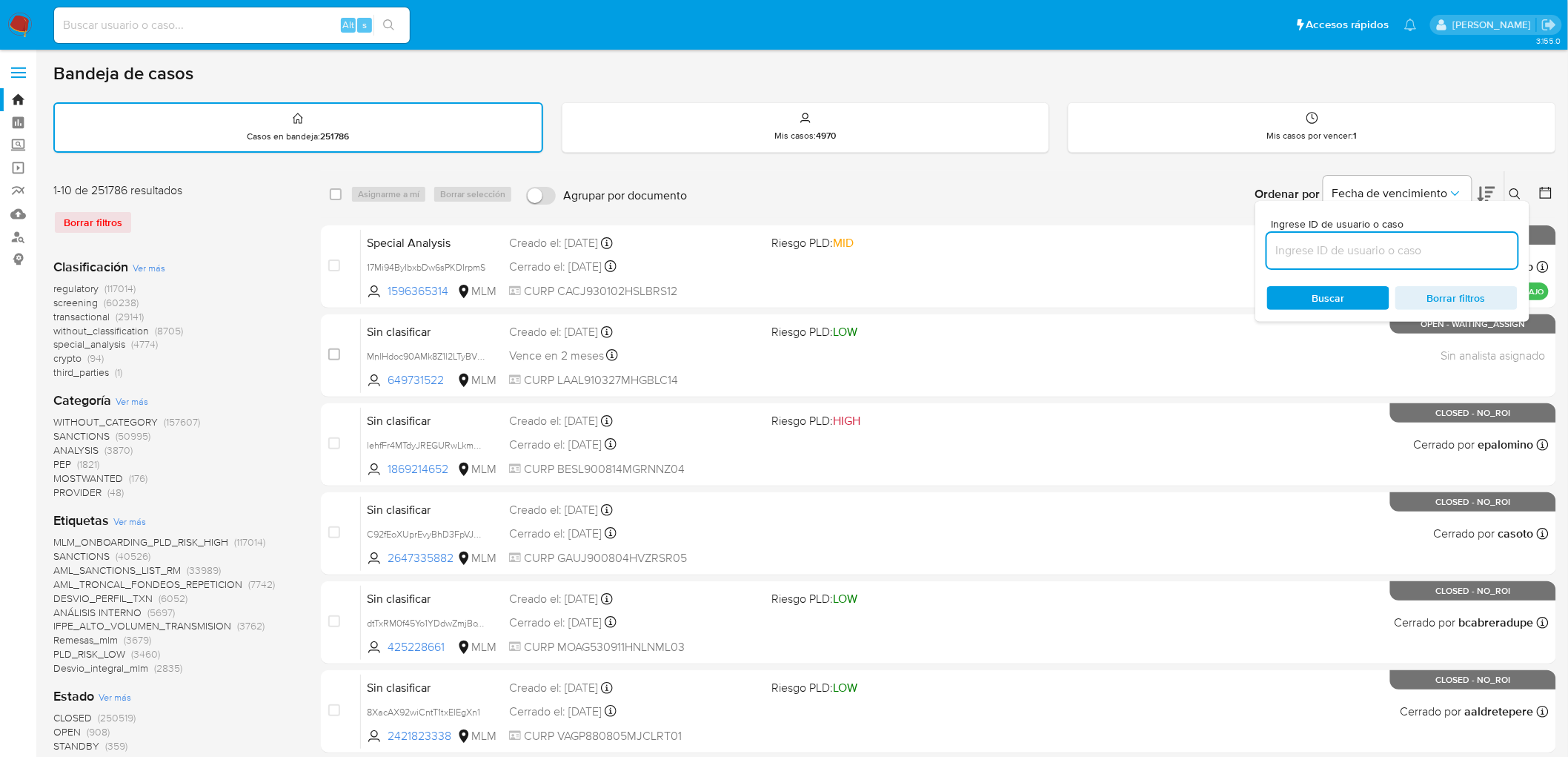
click at [1349, 247] on input at bounding box center [1392, 250] width 250 height 19
type input "490381355"
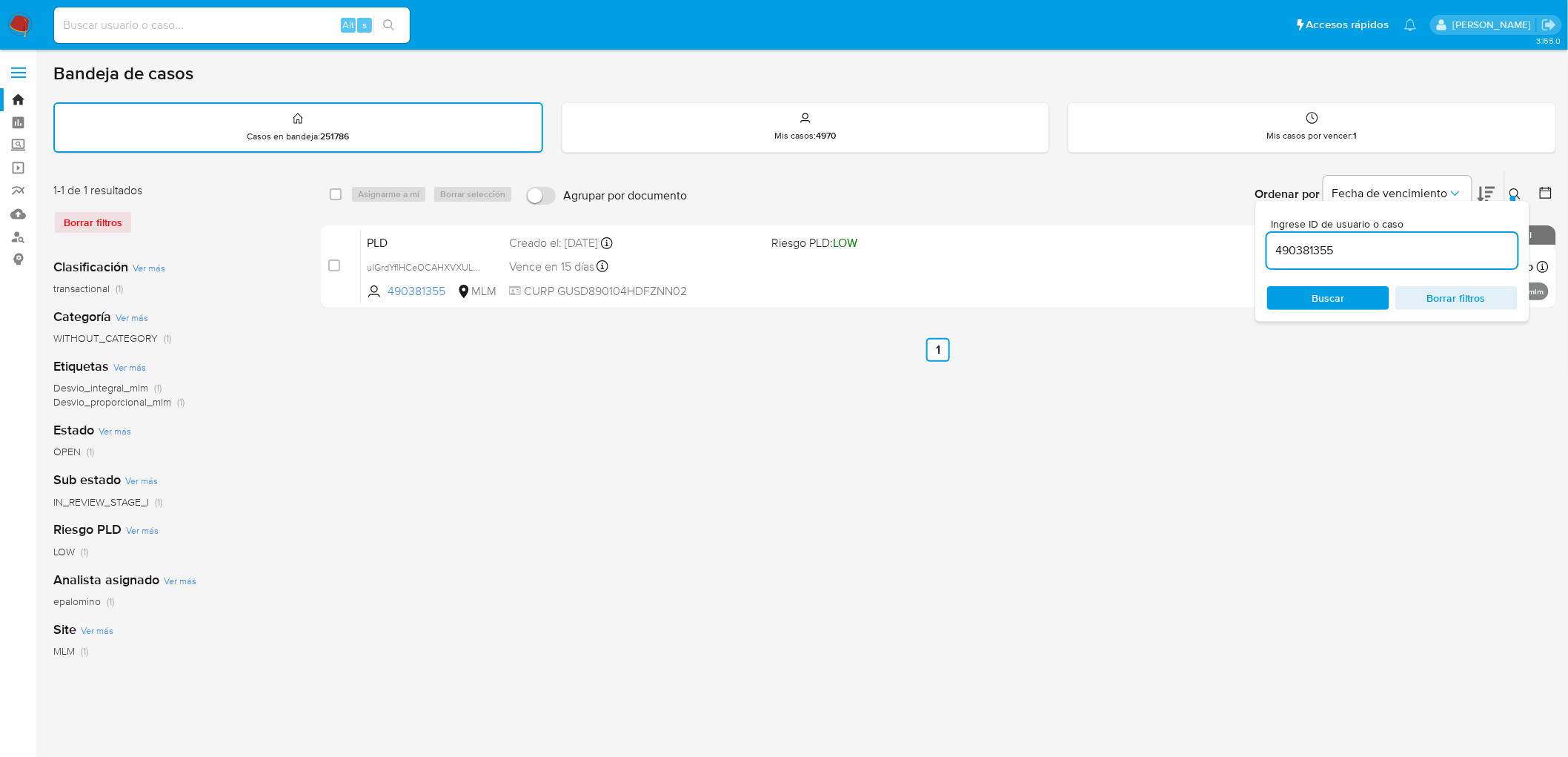
click at [1516, 196] on icon at bounding box center [1514, 194] width 12 height 12
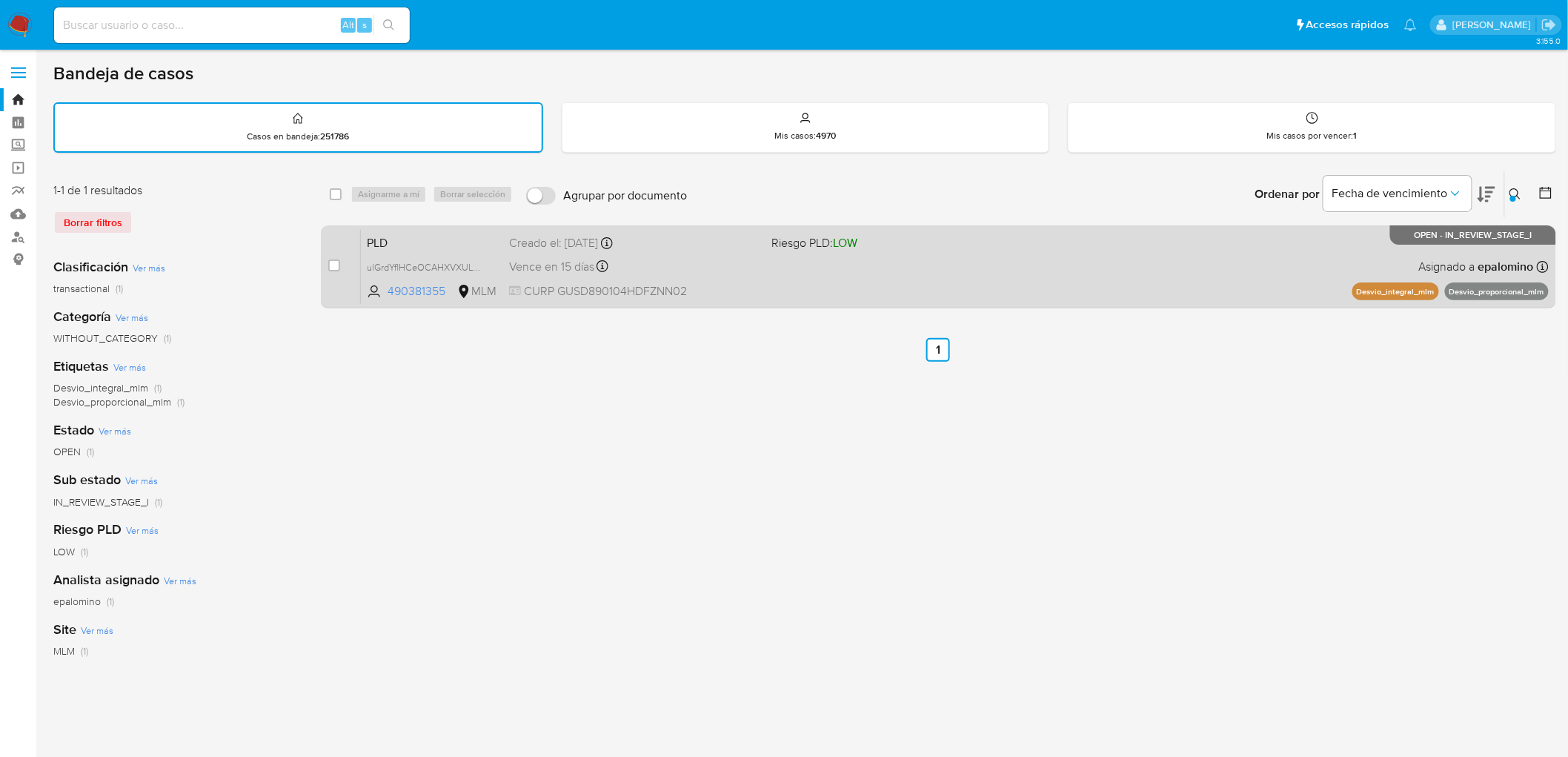
click at [373, 239] on span "PLD" at bounding box center [431, 242] width 131 height 19
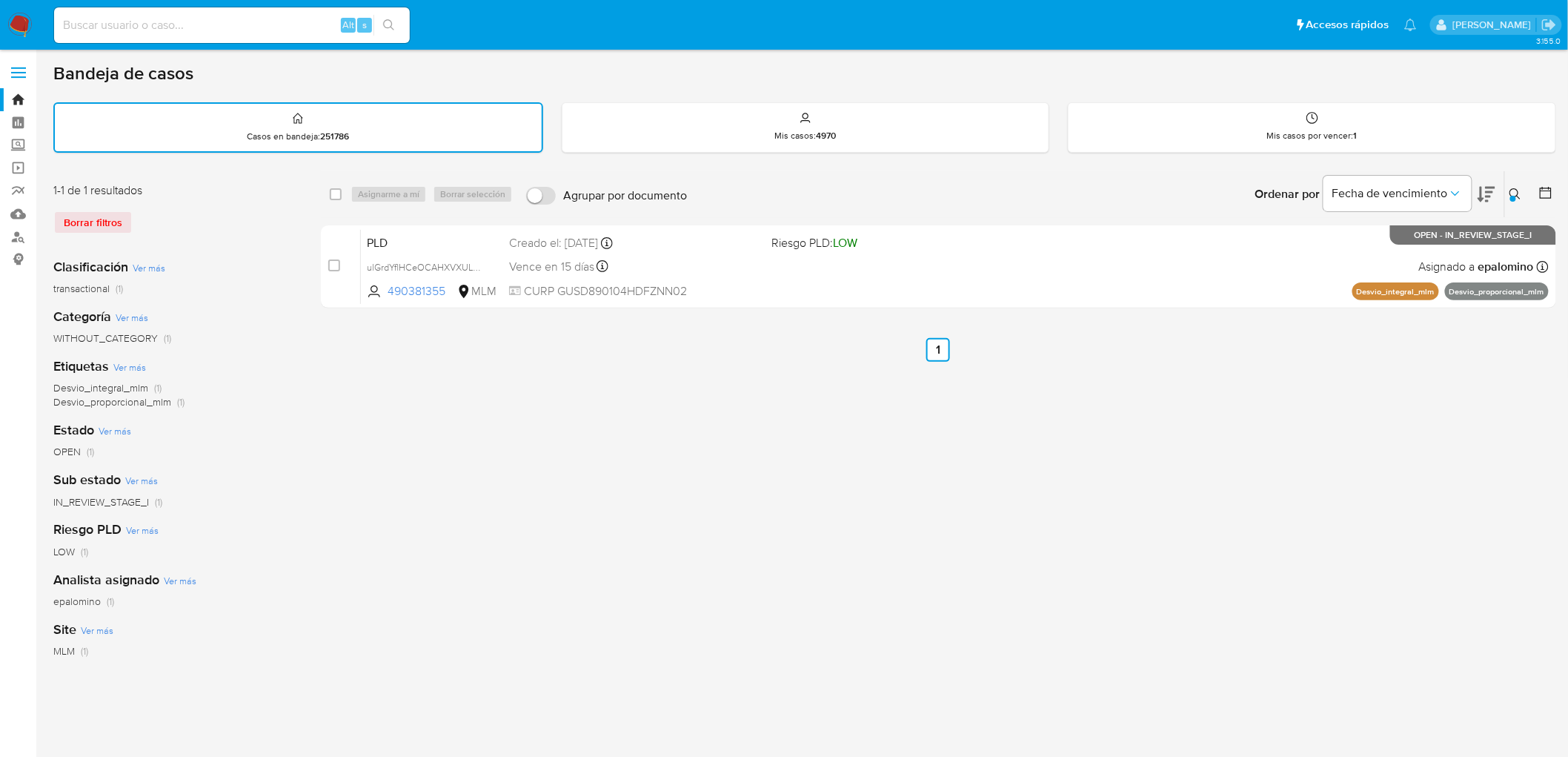
click at [23, 27] on img at bounding box center [20, 24] width 25 height 25
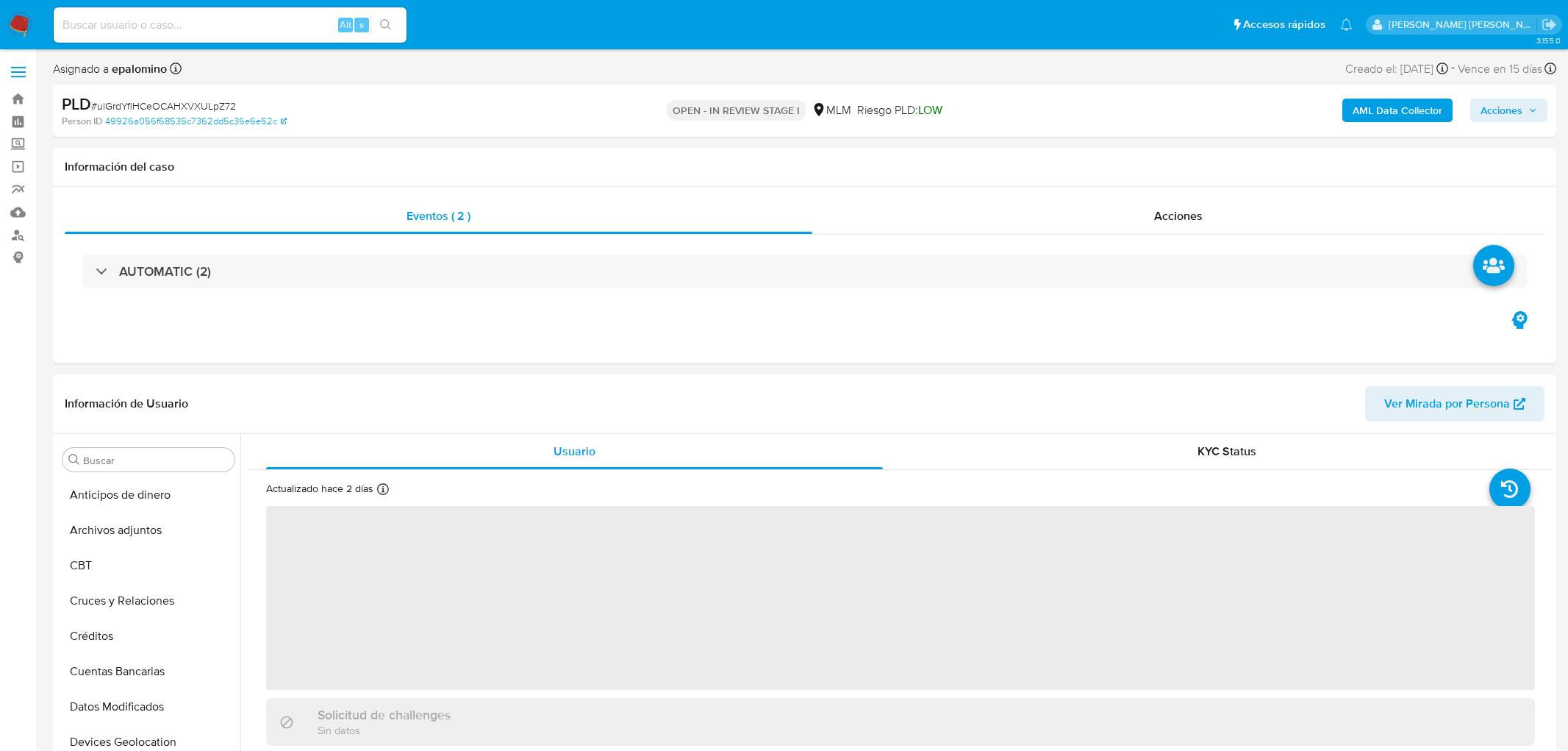
select select "10"
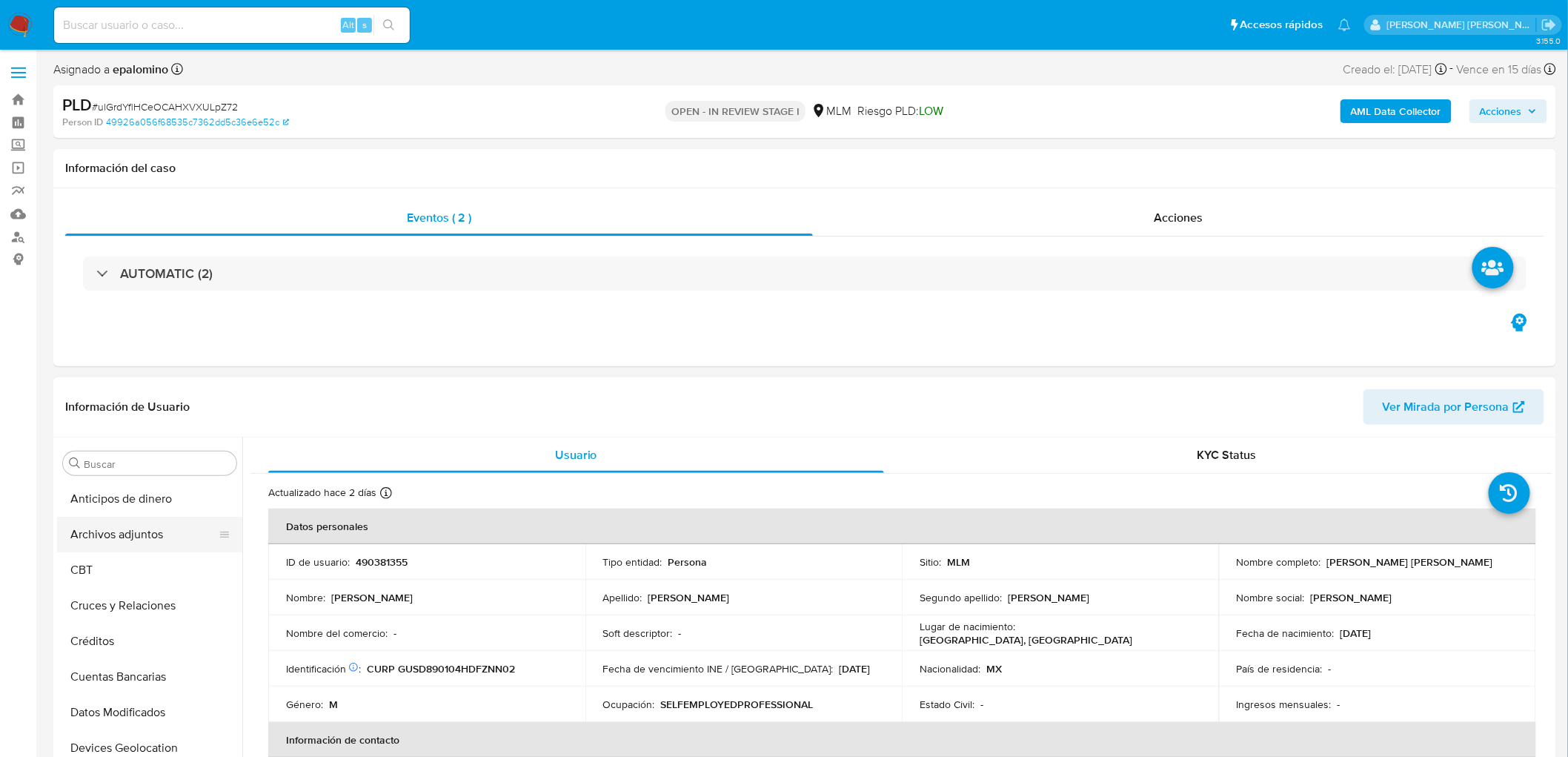
click at [142, 541] on button "Archivos adjuntos" at bounding box center [144, 534] width 173 height 36
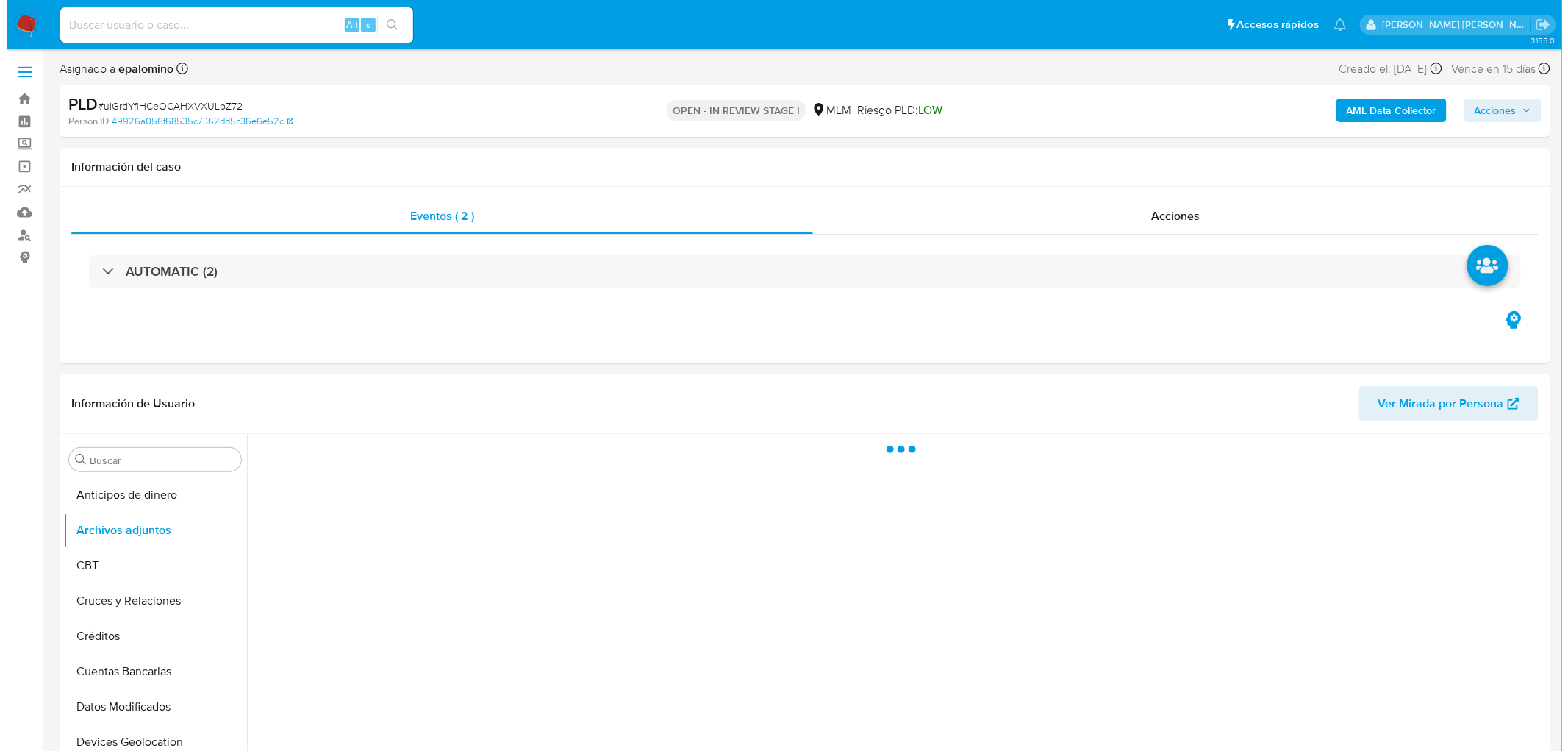
scroll to position [172, 0]
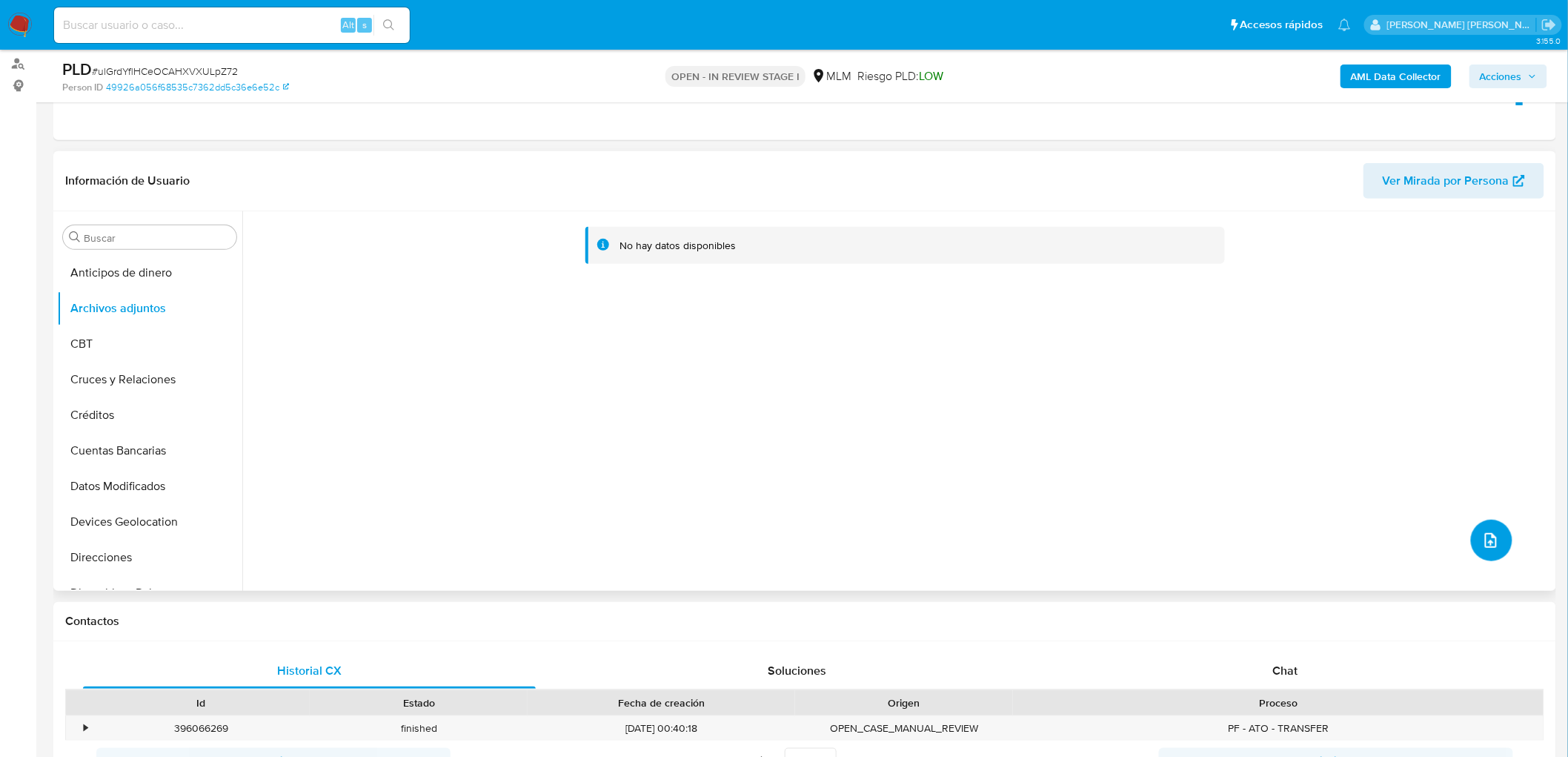
click at [1482, 532] on icon "upload-file" at bounding box center [1490, 540] width 18 height 18
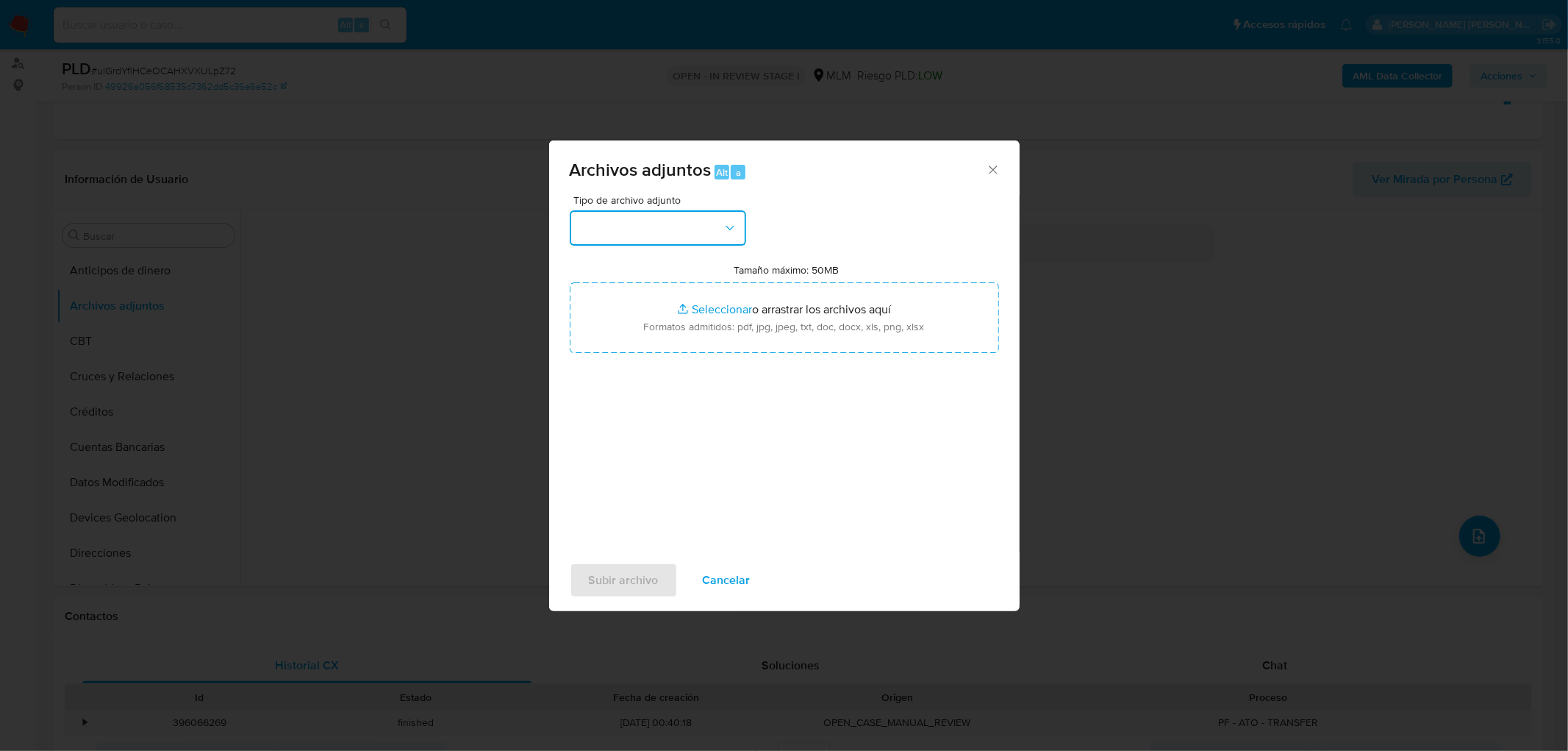
click at [708, 218] on button "button" at bounding box center [658, 228] width 176 height 35
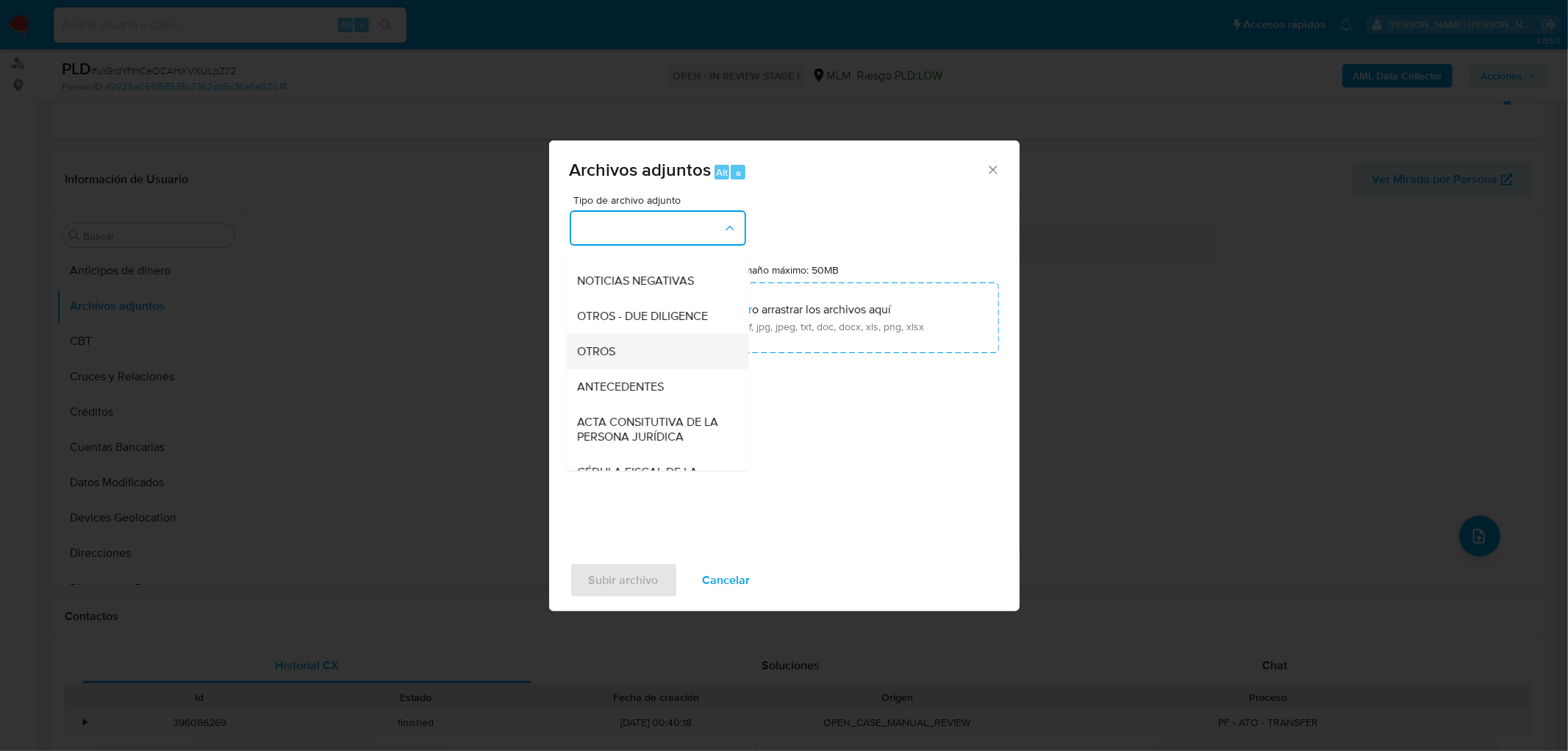
click at [630, 357] on div "OTROS" at bounding box center [652, 352] width 150 height 35
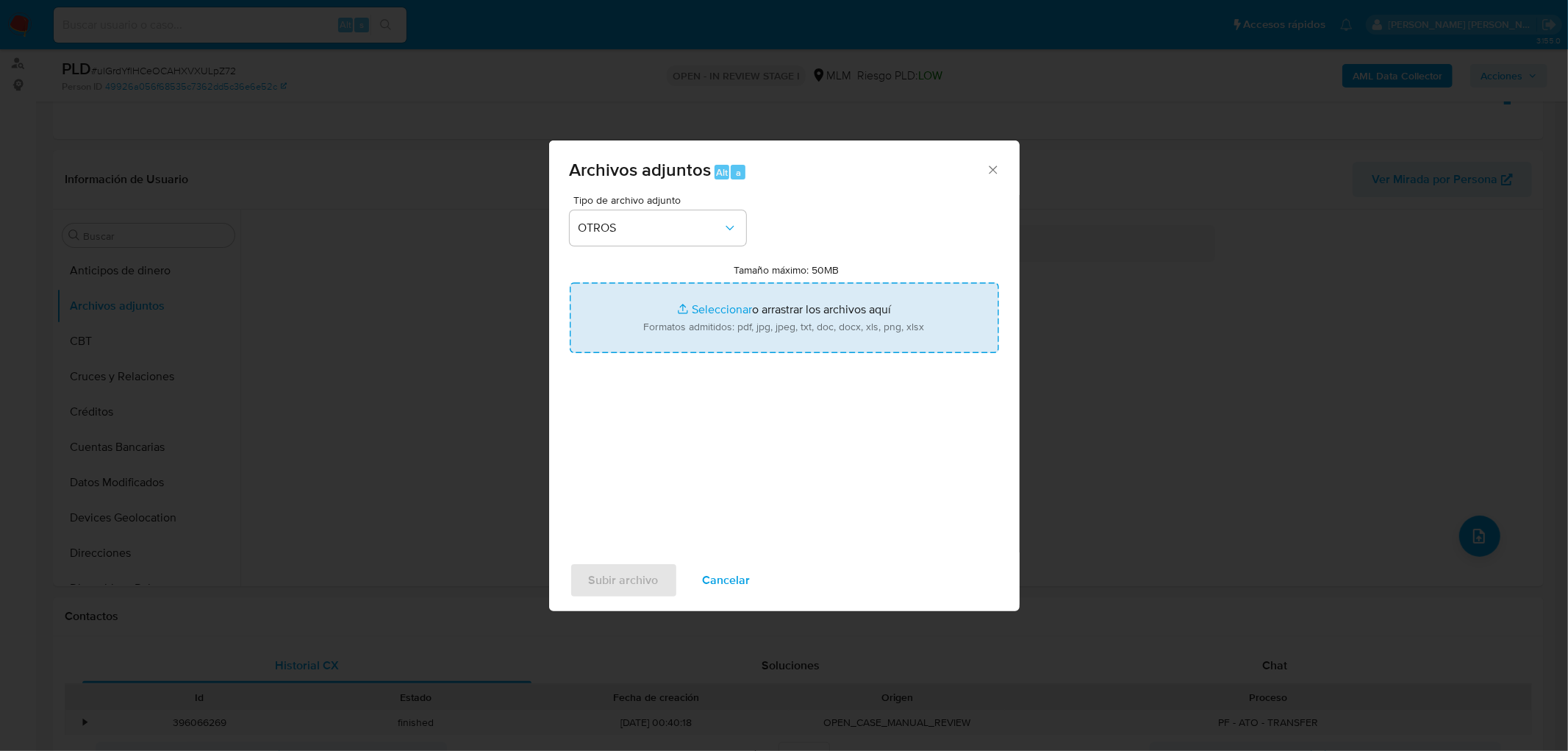
type input "C:\fakepath\490381355_Daniel Guzman Santoyo_JUL2025..xlsx"
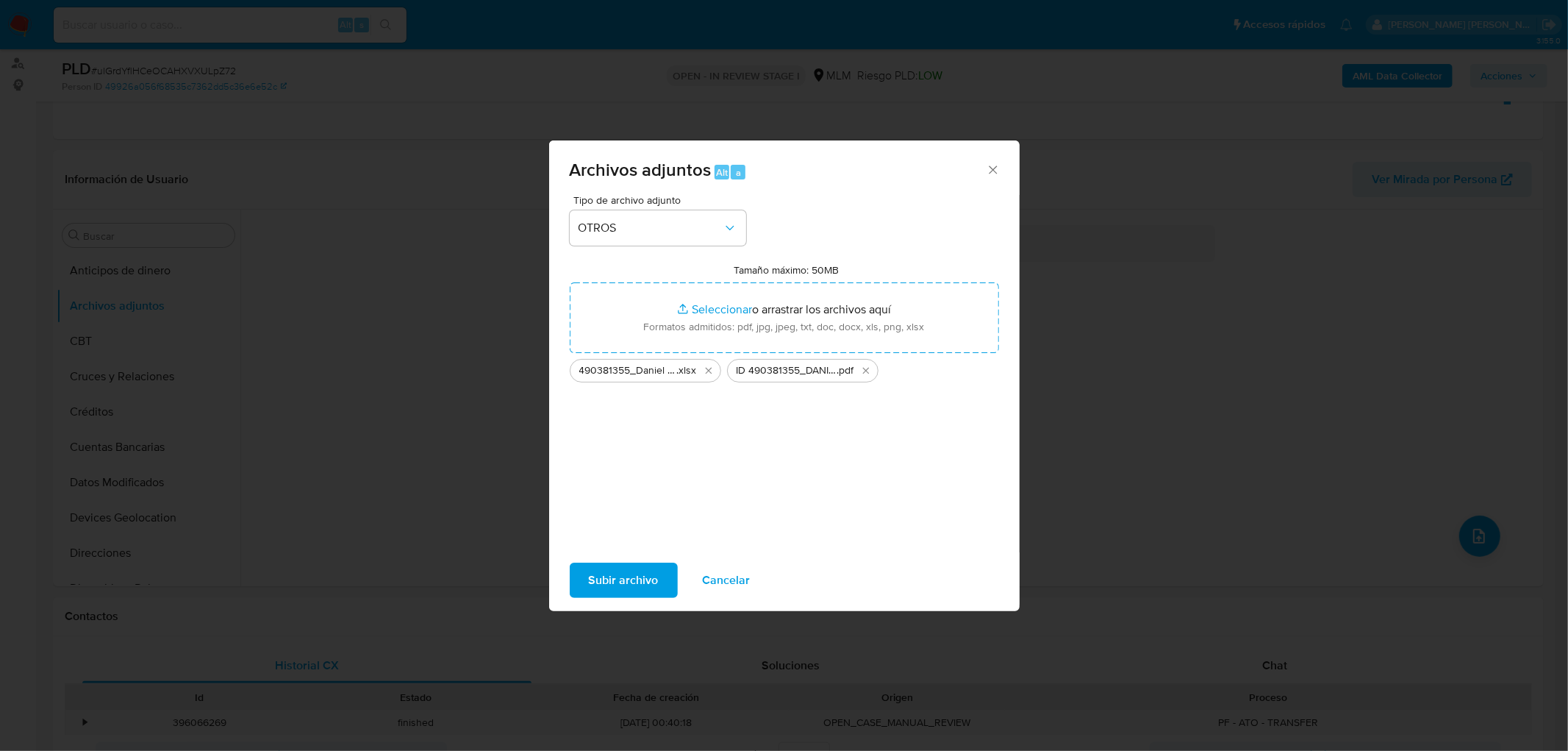
click at [603, 575] on span "Subir archivo" at bounding box center [623, 580] width 70 height 33
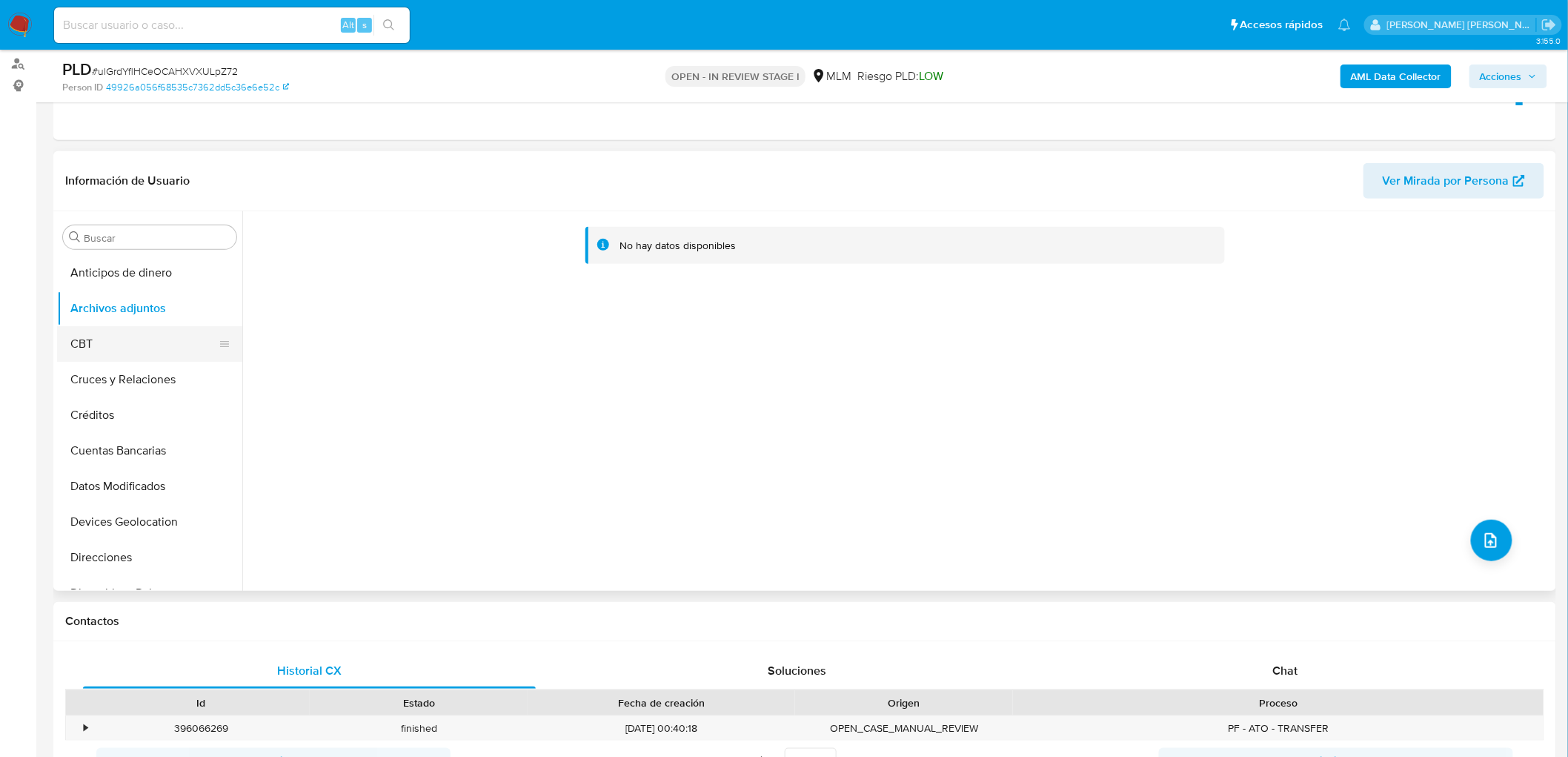
click at [149, 342] on button "CBT" at bounding box center [144, 344] width 173 height 36
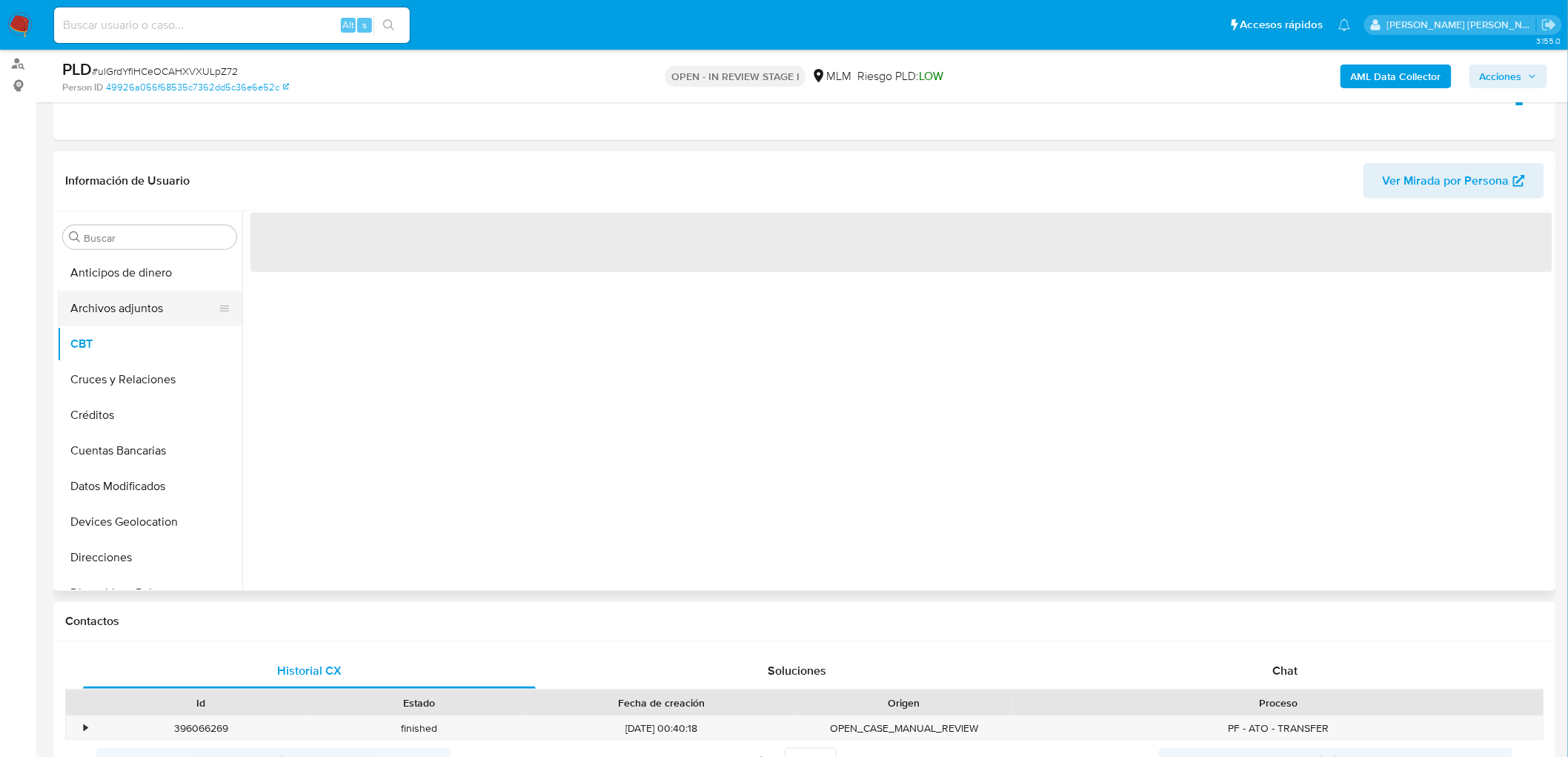
click at [149, 304] on button "Archivos adjuntos" at bounding box center [144, 308] width 173 height 36
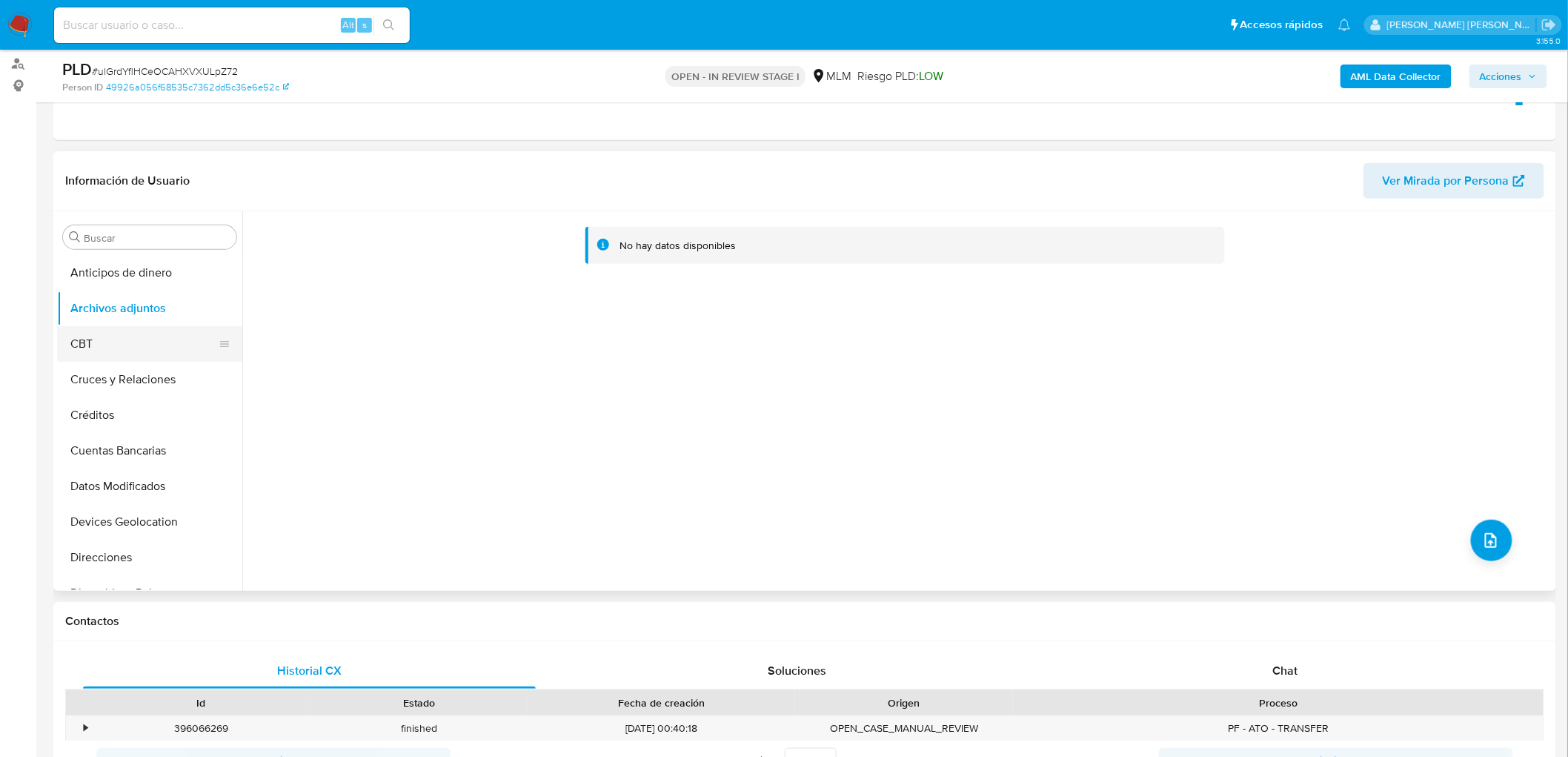
click at [102, 344] on button "CBT" at bounding box center [144, 344] width 173 height 36
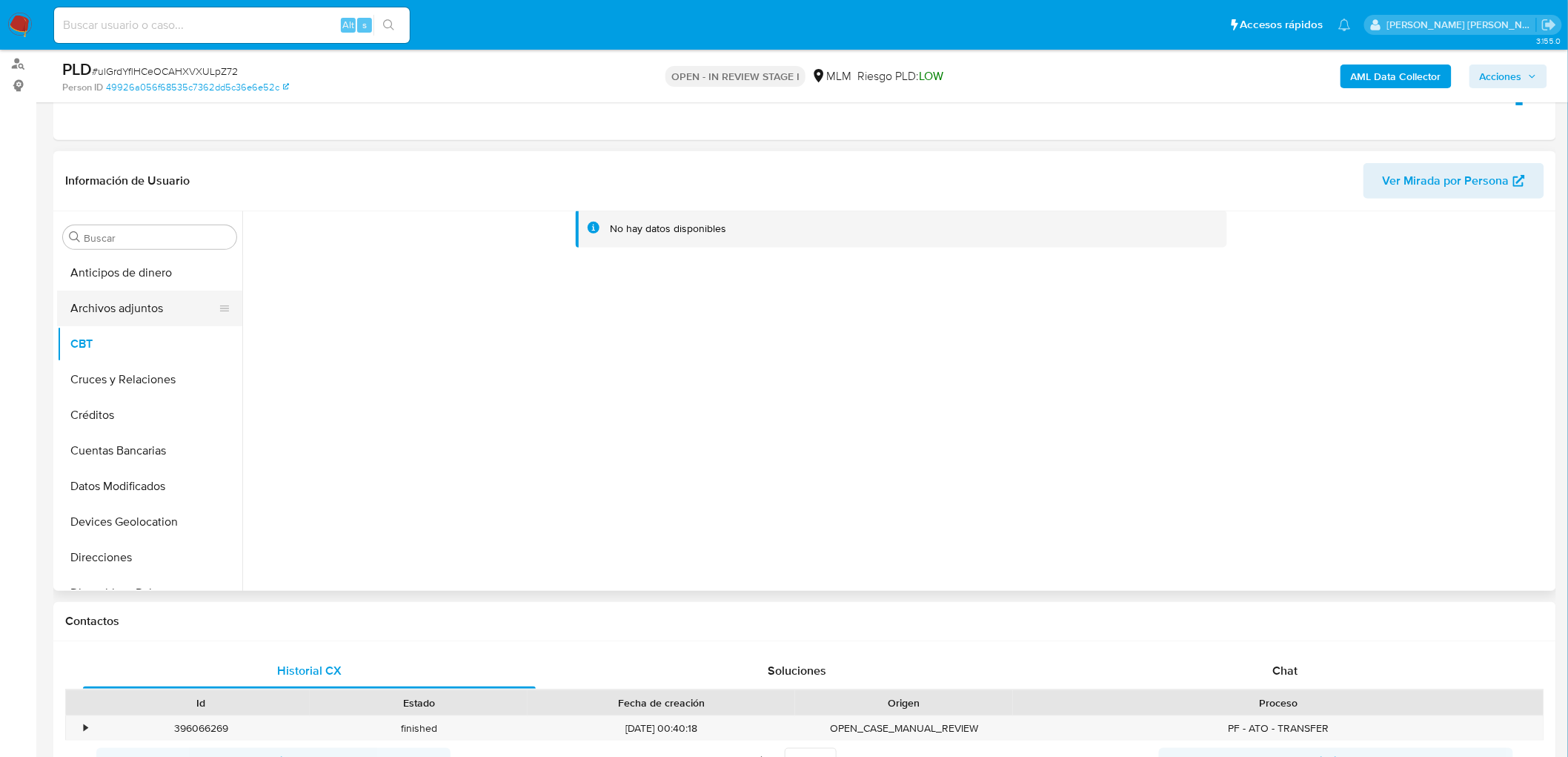
click at [132, 313] on button "Archivos adjuntos" at bounding box center [144, 308] width 173 height 36
click at [1482, 537] on icon "upload-file" at bounding box center [1490, 540] width 18 height 18
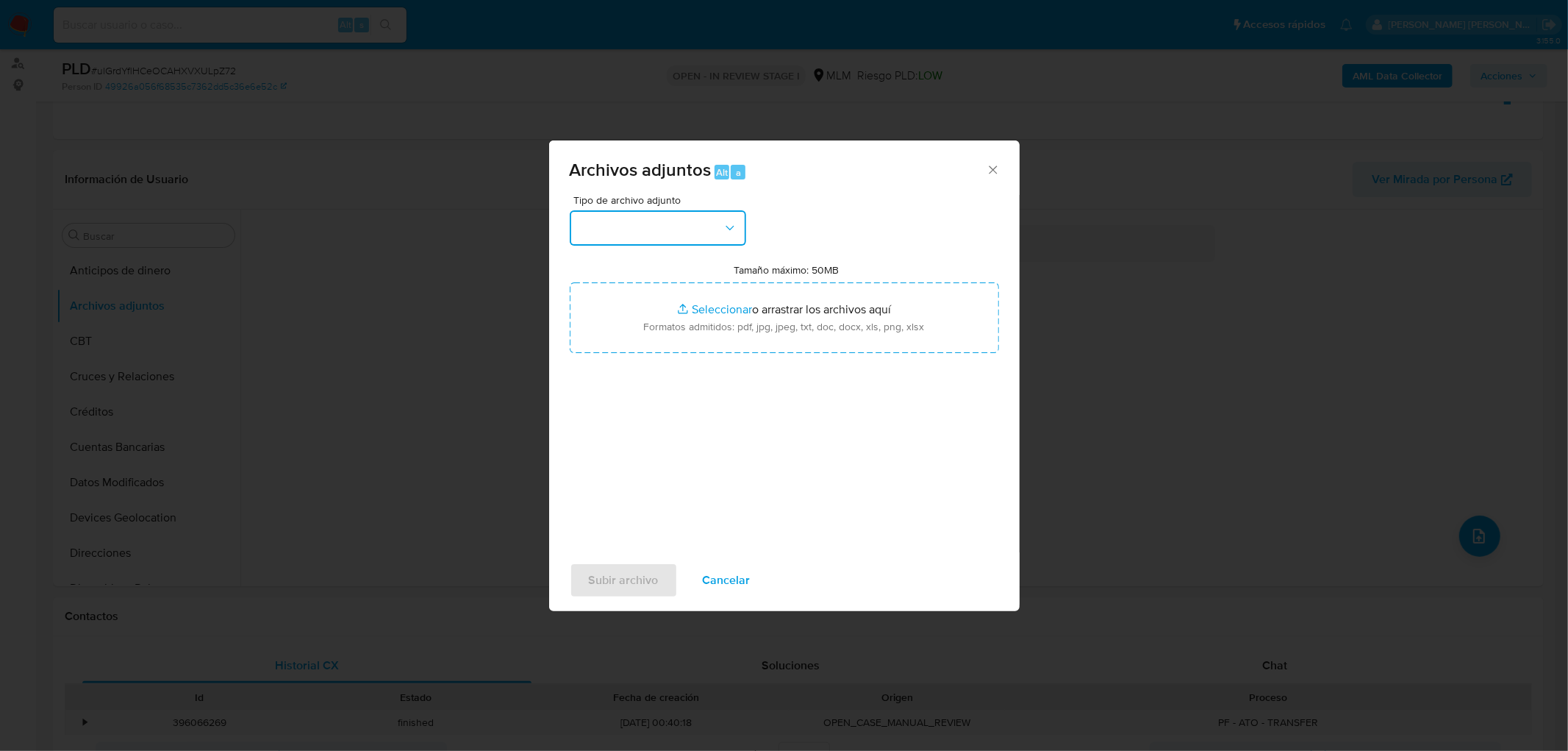
click at [697, 212] on button "button" at bounding box center [658, 228] width 176 height 35
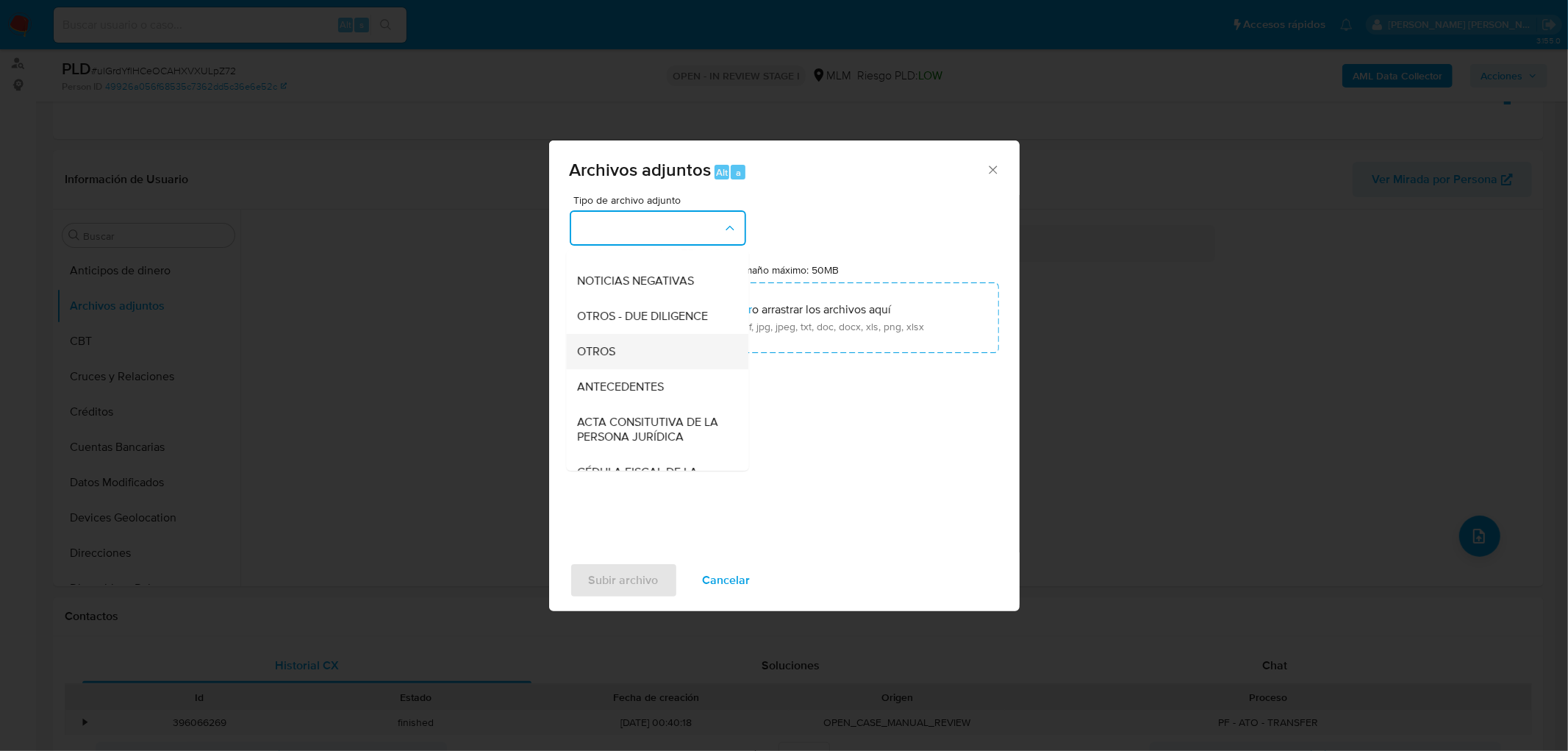
click at [627, 363] on div "OTROS" at bounding box center [652, 352] width 150 height 35
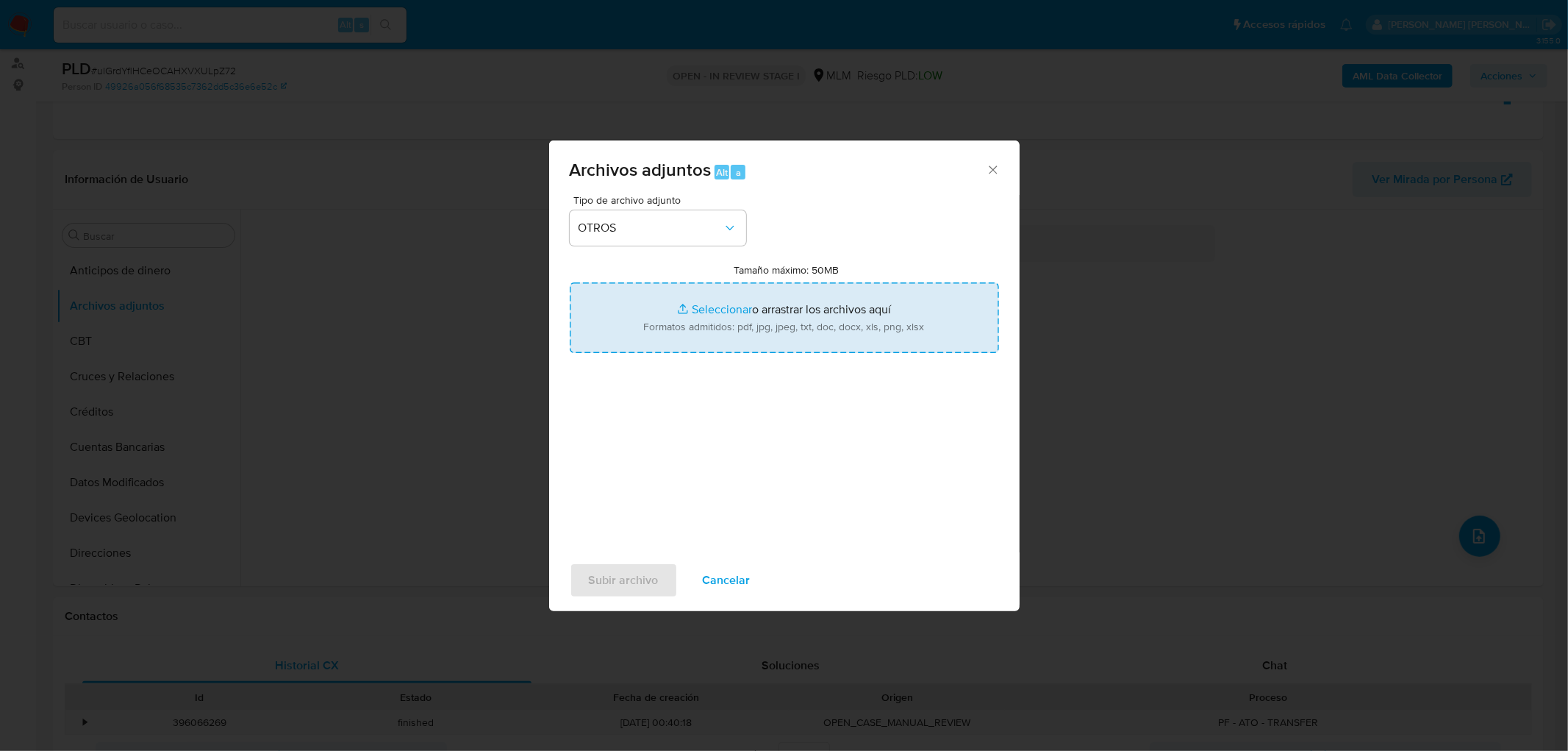
type input "C:\fakepath\490381355_Daniel Guzman Santoyo_JUL2025..xlsx"
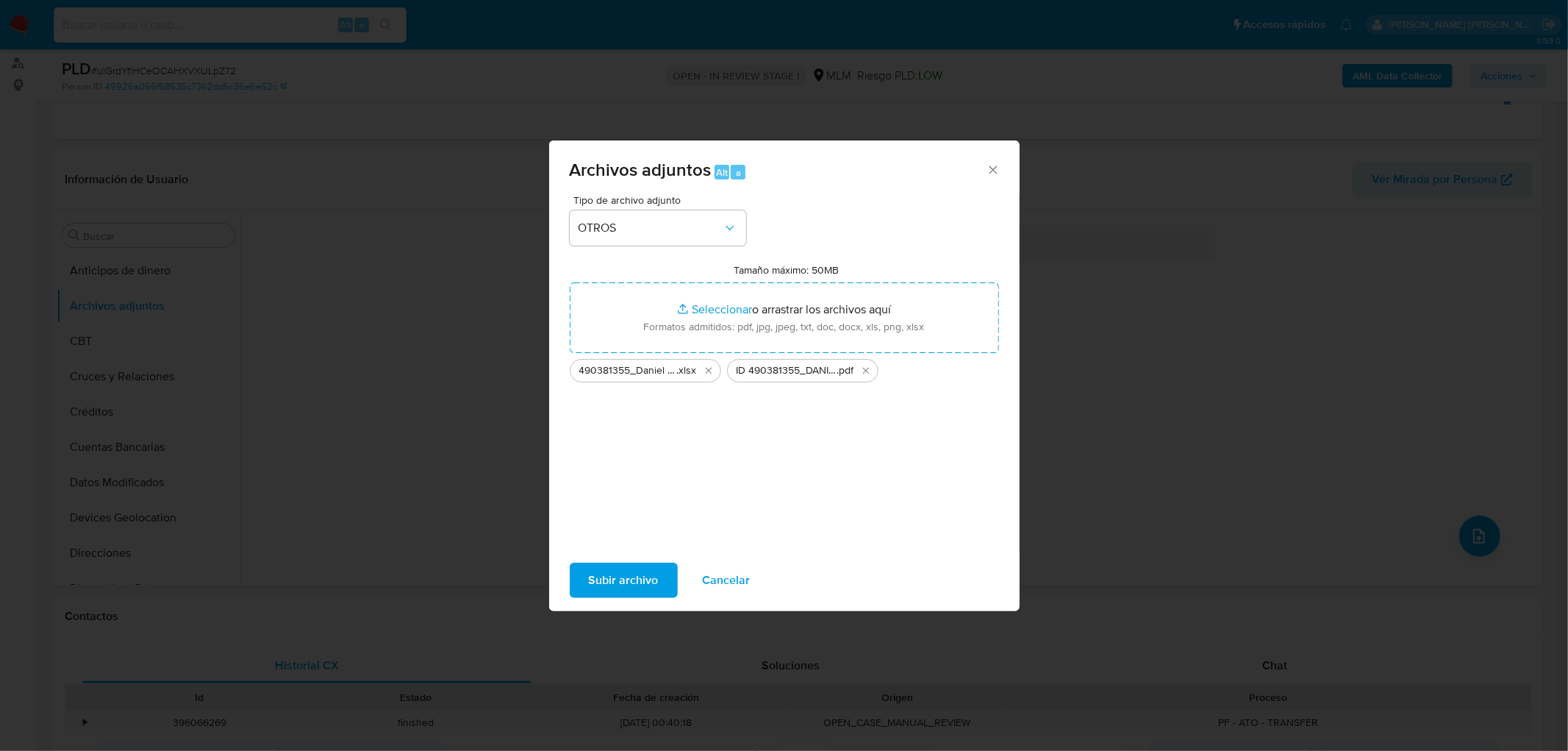
click at [630, 575] on span "Subir archivo" at bounding box center [623, 580] width 70 height 33
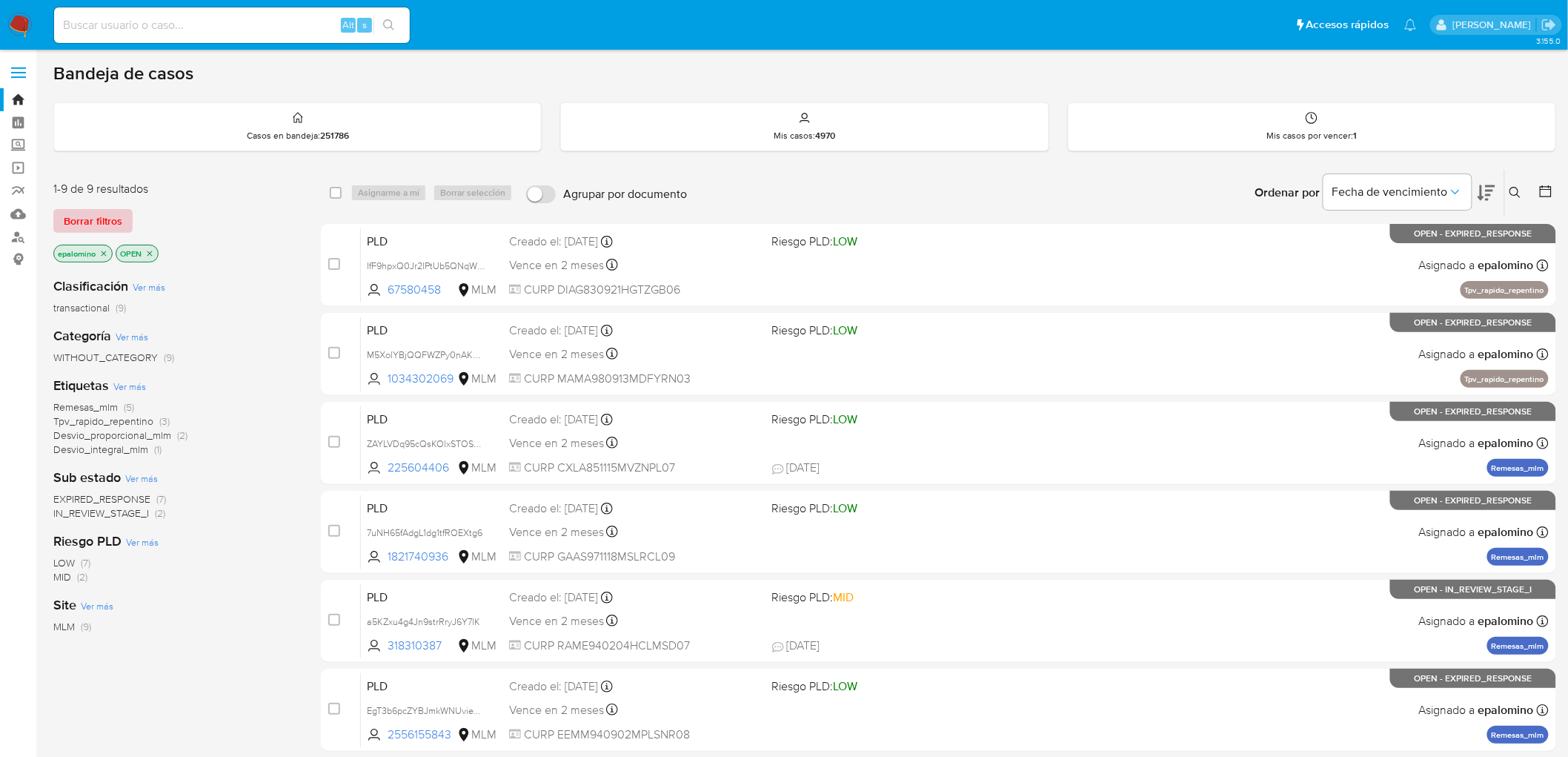
click at [119, 219] on span "Borrar filtros" at bounding box center [93, 221] width 58 height 21
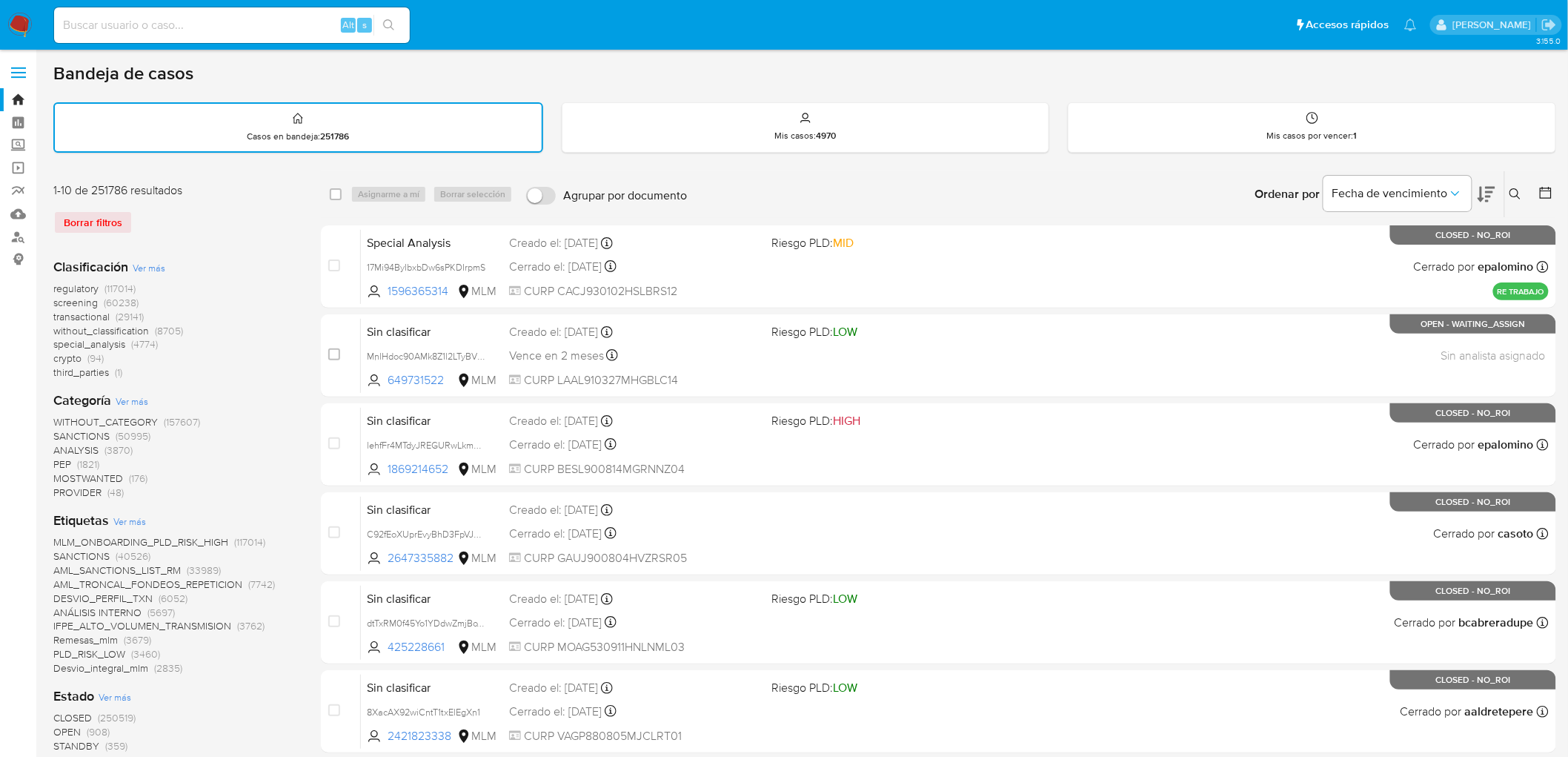
click at [1520, 189] on icon at bounding box center [1514, 194] width 12 height 12
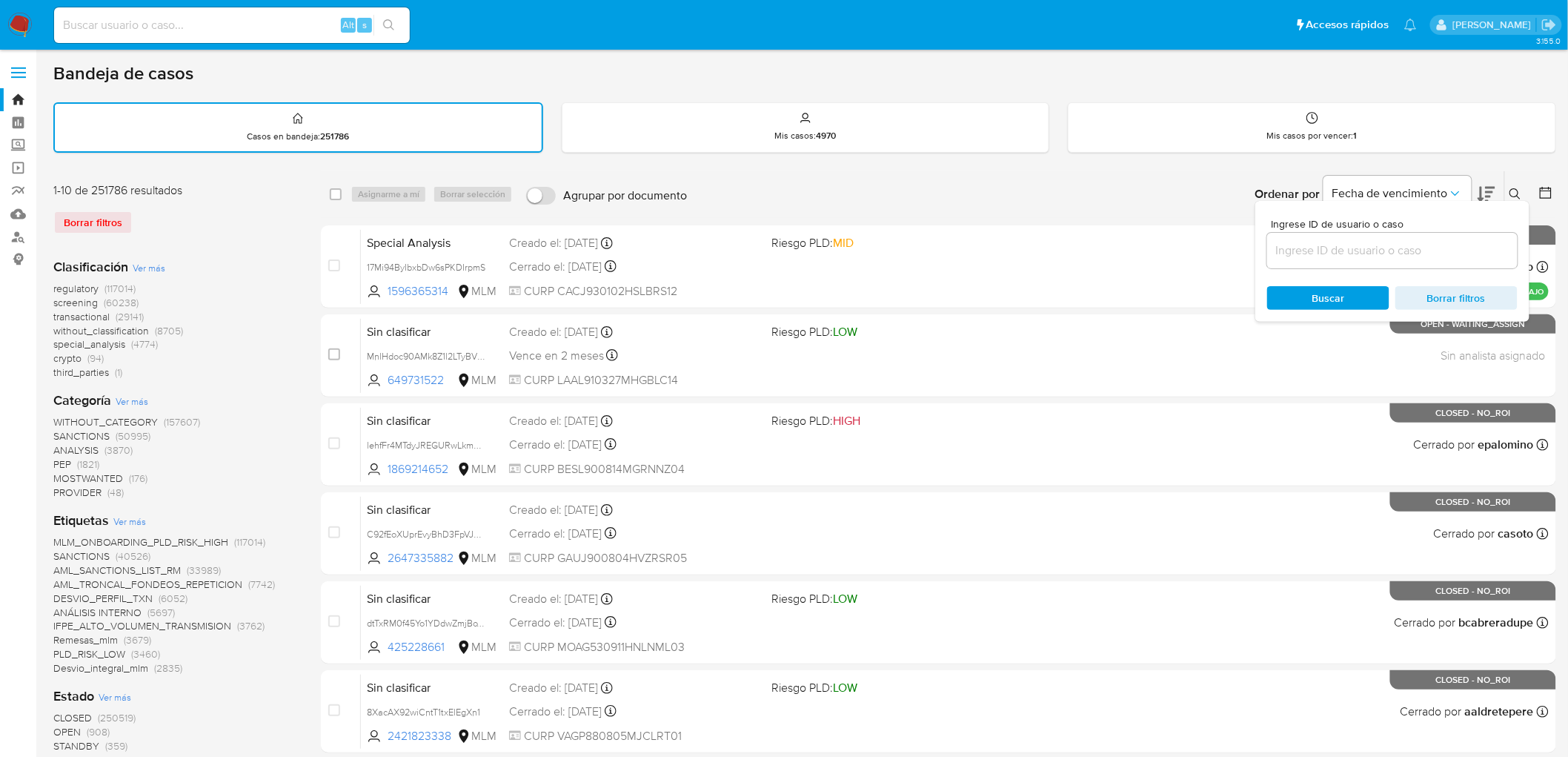
click at [1320, 264] on div at bounding box center [1392, 250] width 250 height 36
click at [1317, 257] on input at bounding box center [1392, 250] width 250 height 19
paste input "490381355"
type input "490381355"
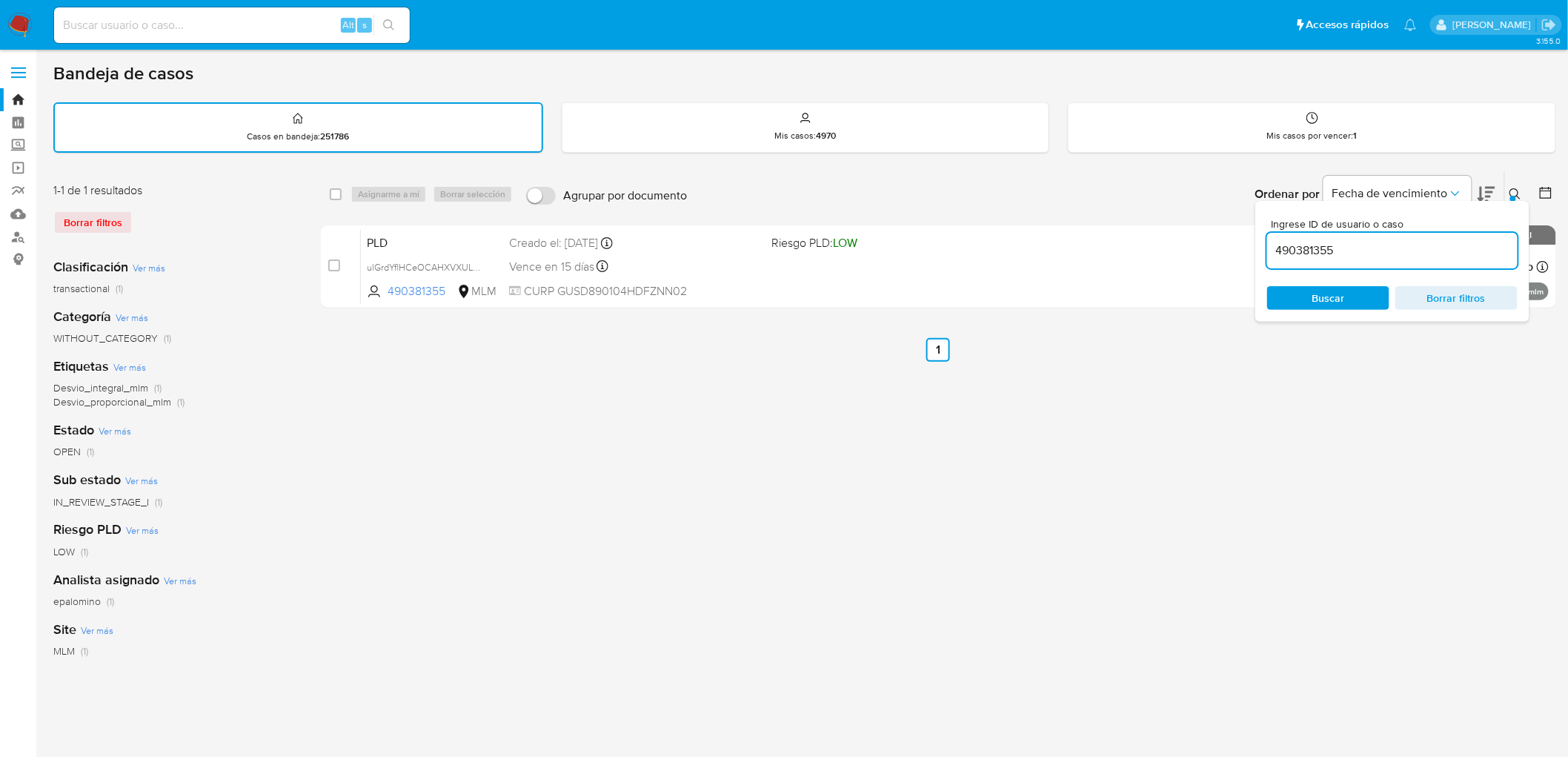
click at [1520, 188] on icon at bounding box center [1514, 194] width 12 height 12
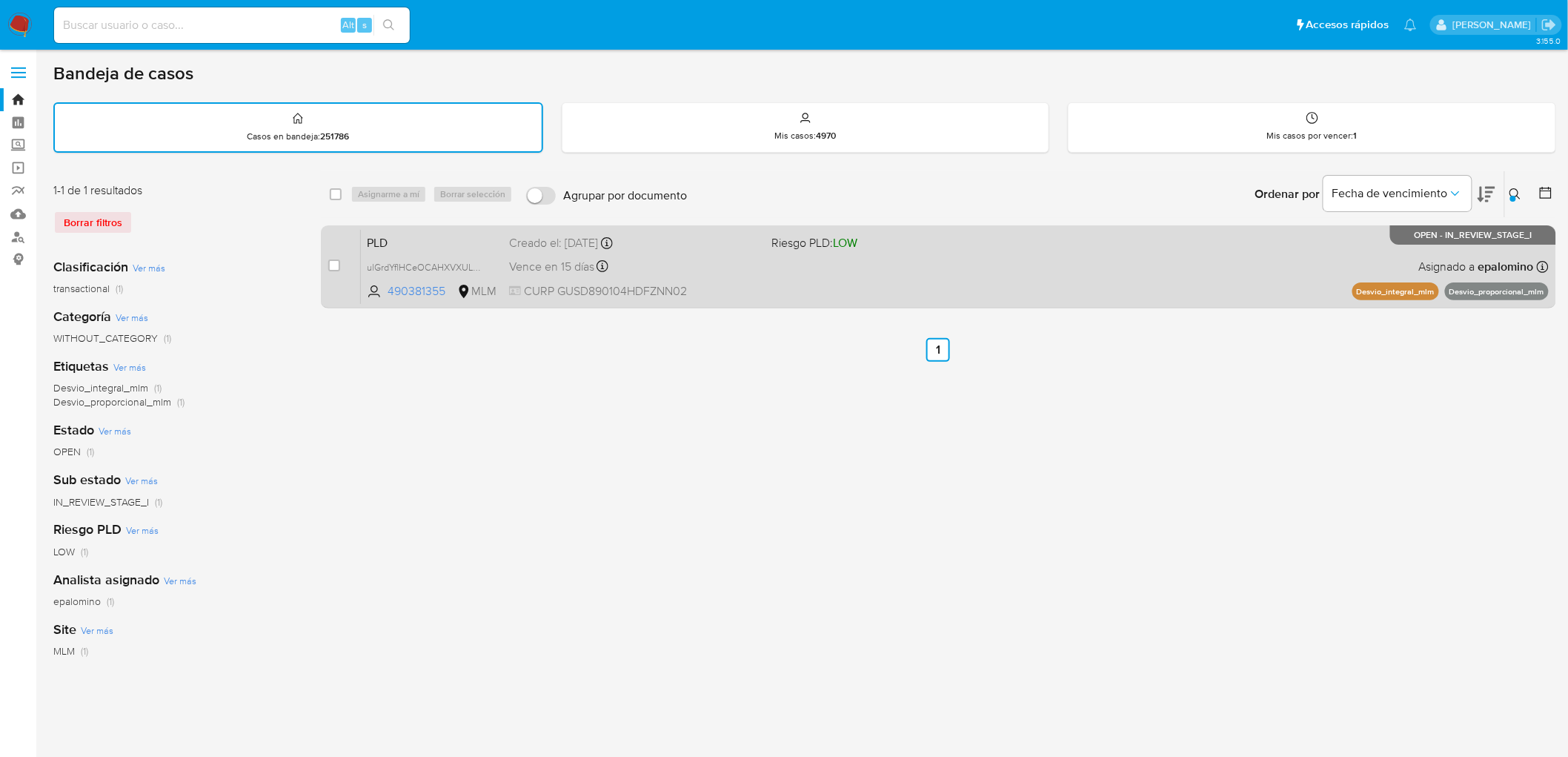
click at [383, 234] on span "PLD" at bounding box center [431, 242] width 131 height 19
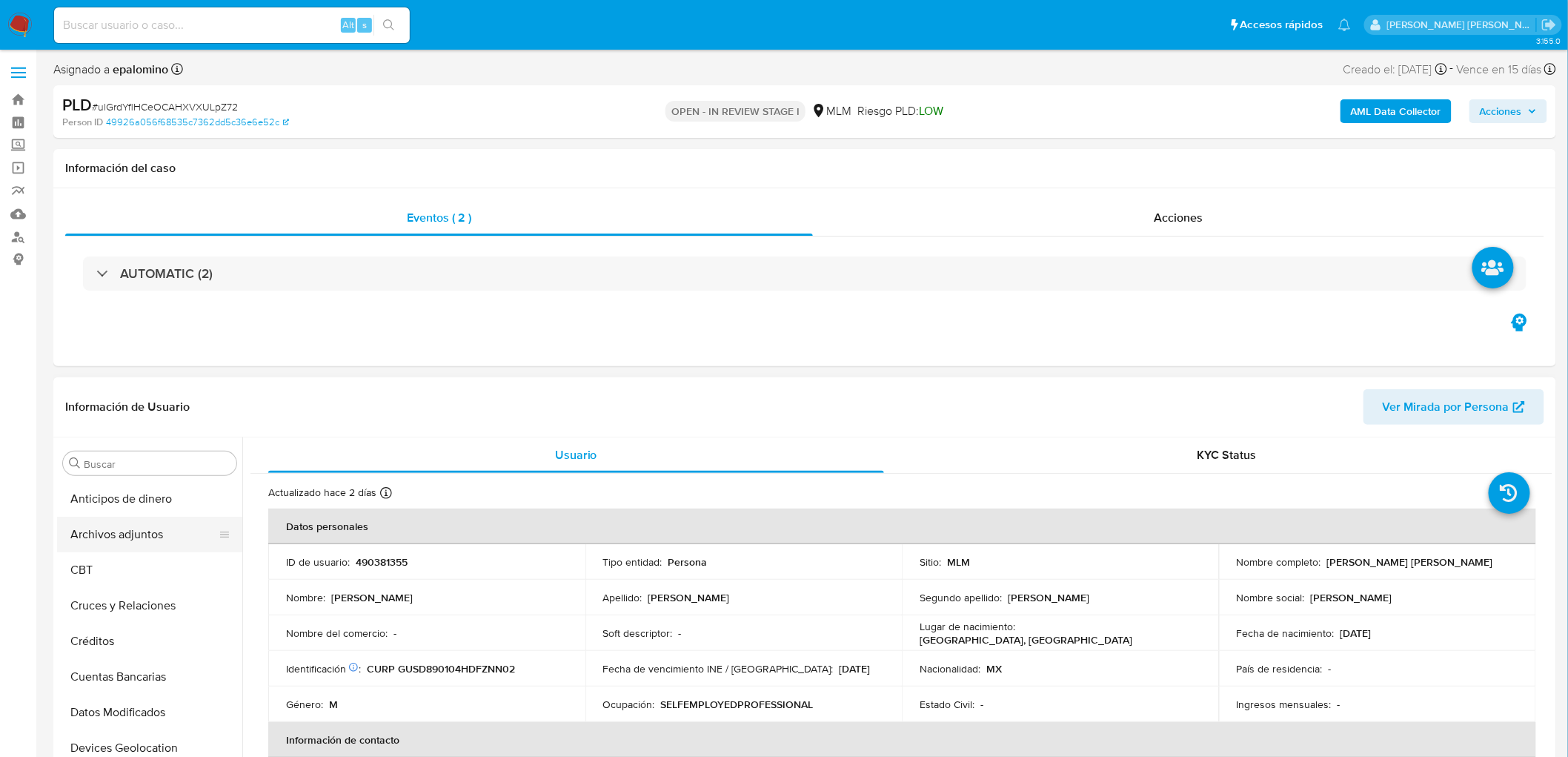
click at [145, 540] on button "Archivos adjuntos" at bounding box center [144, 534] width 173 height 36
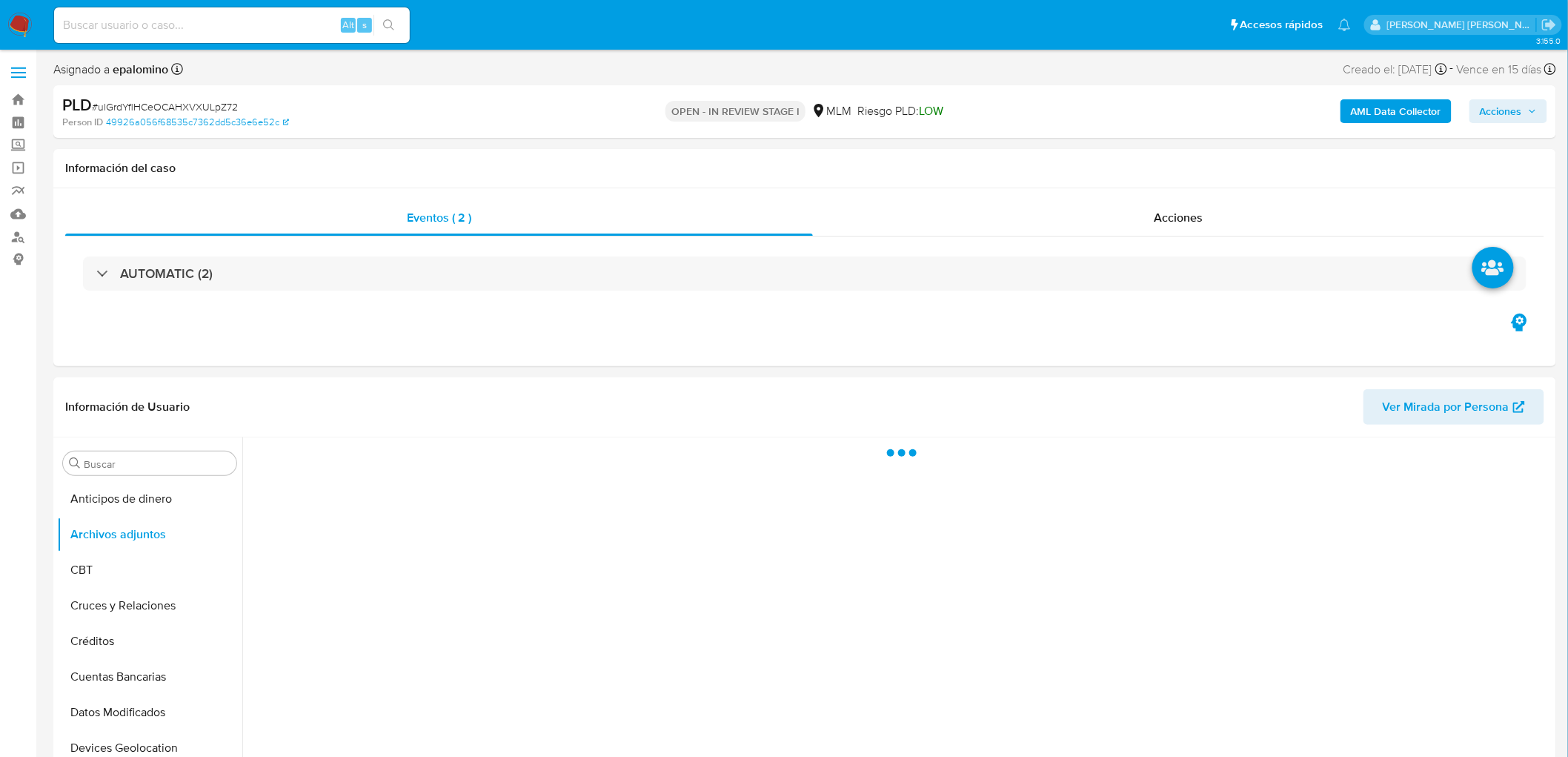
select select "10"
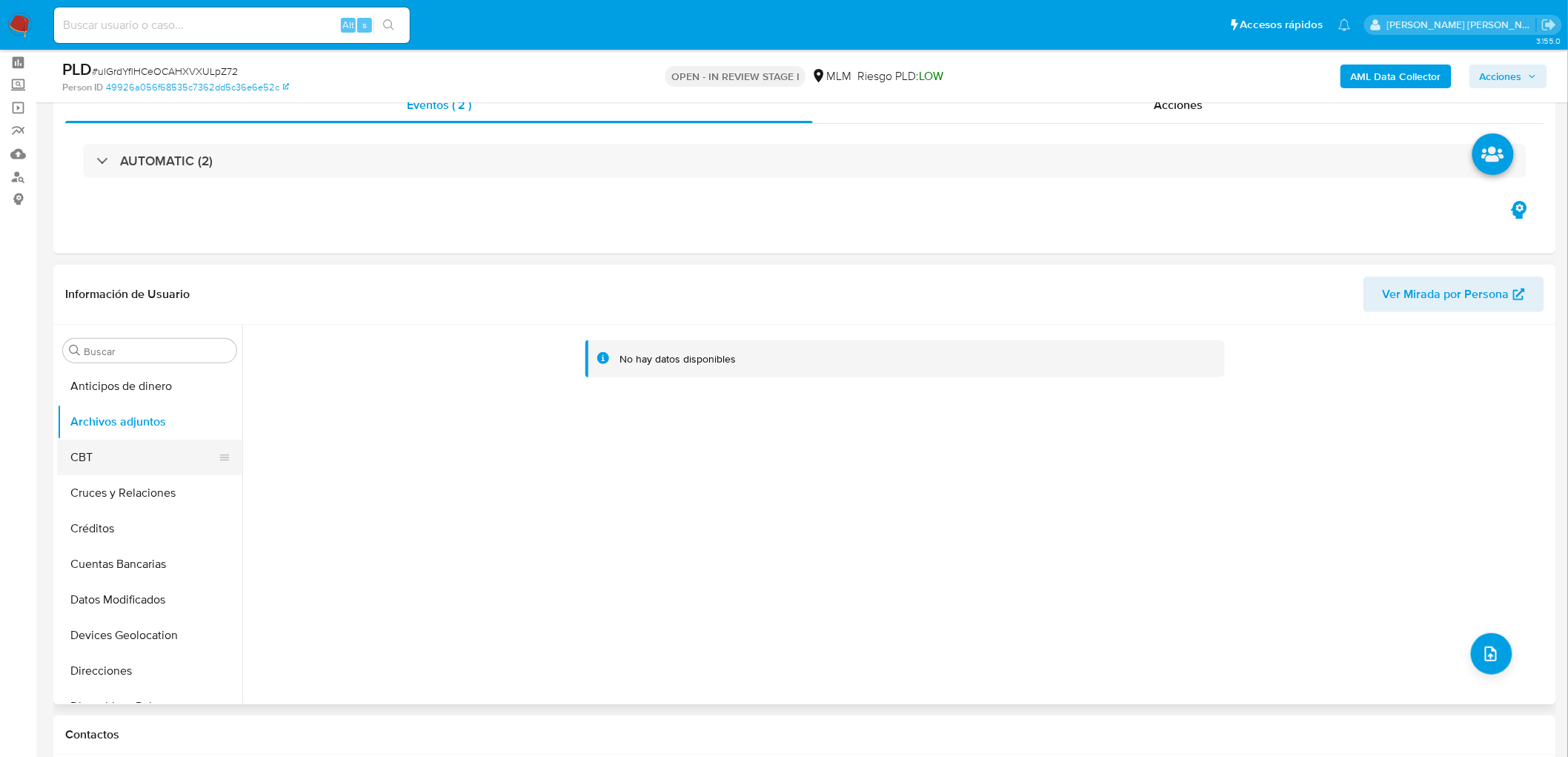
click at [129, 443] on button "CBT" at bounding box center [144, 457] width 173 height 36
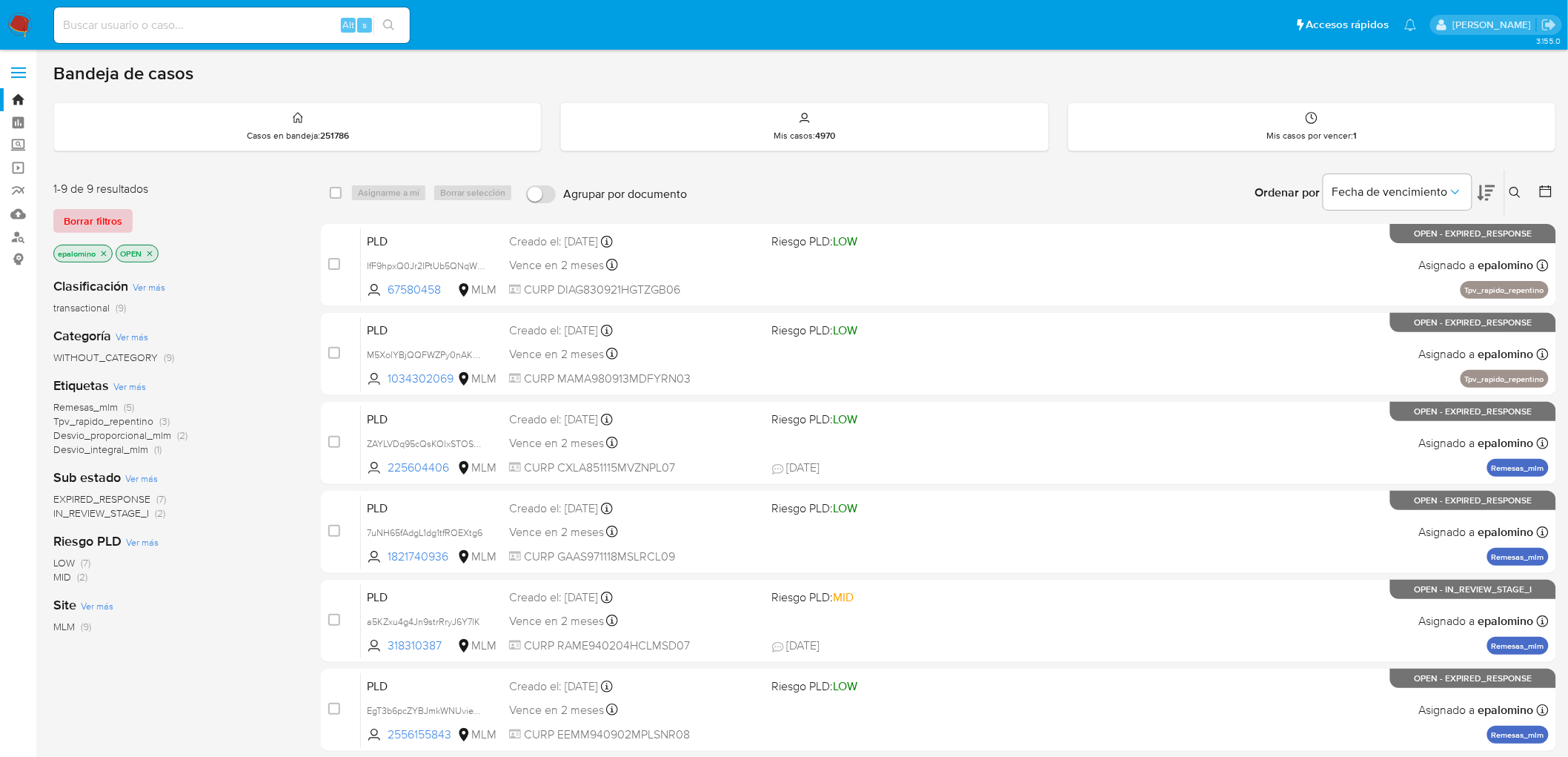
click at [90, 219] on span "Borrar filtros" at bounding box center [93, 221] width 58 height 21
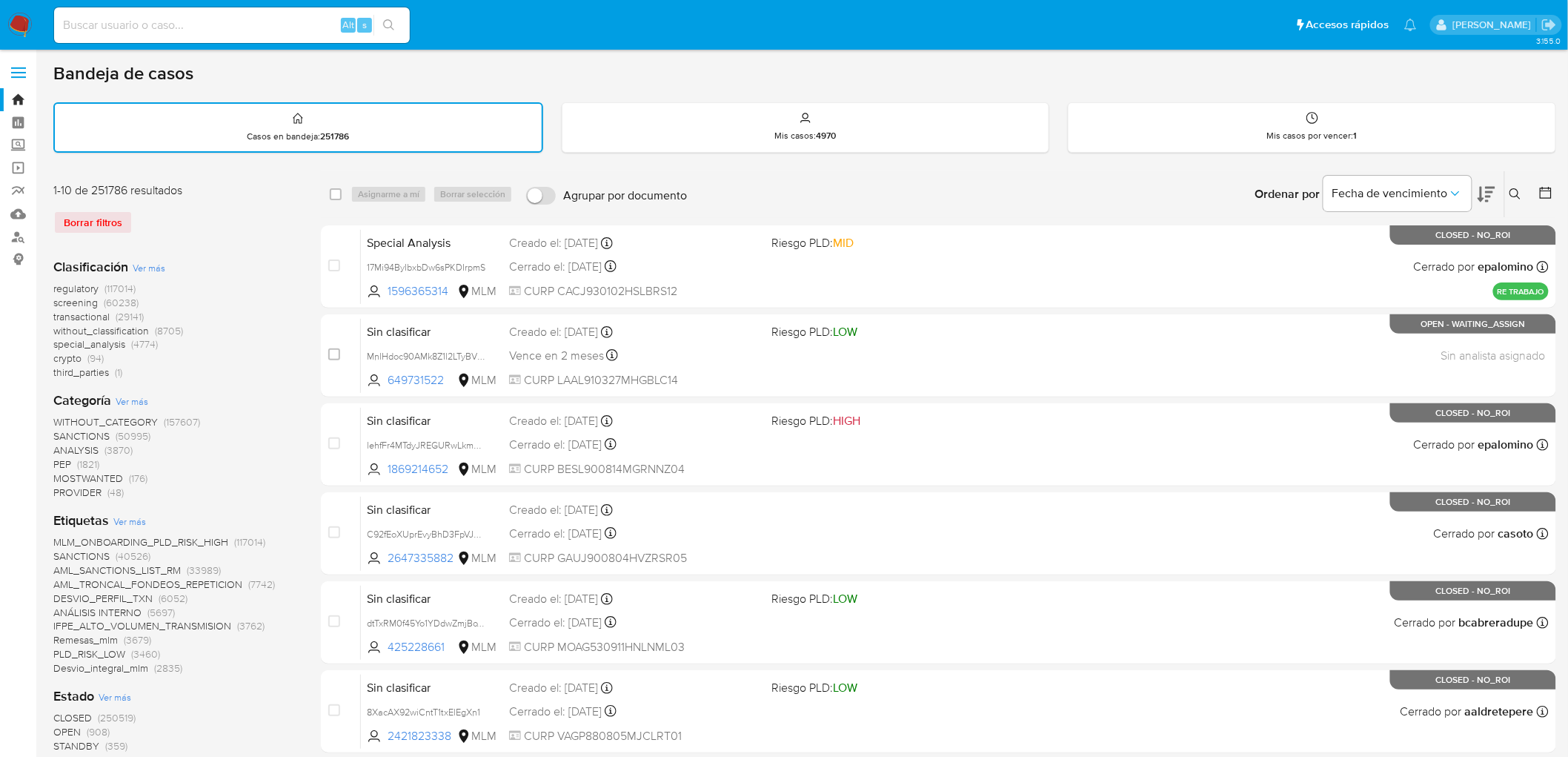
click at [1516, 188] on icon at bounding box center [1514, 194] width 12 height 12
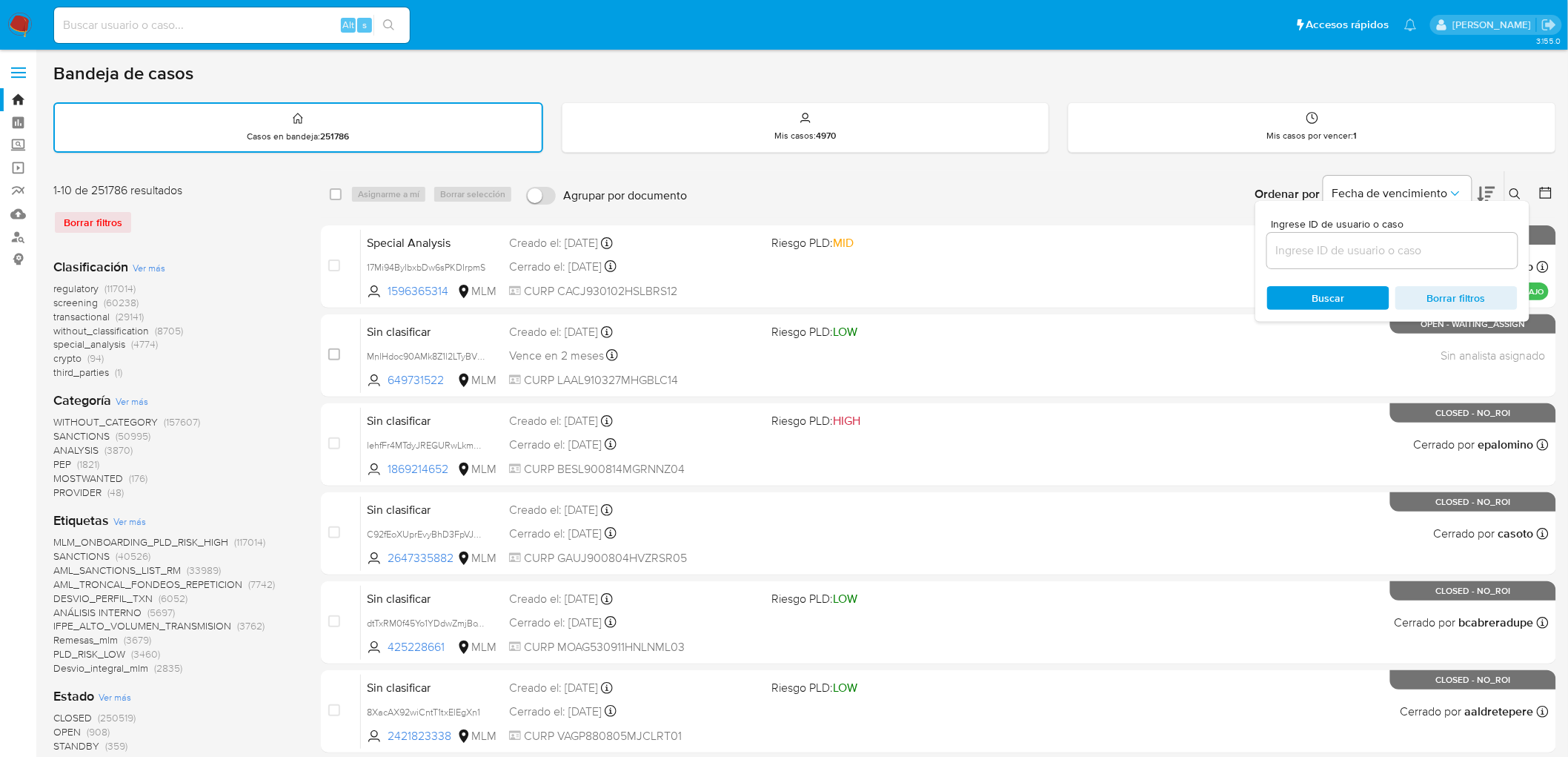
click at [1341, 242] on input at bounding box center [1392, 250] width 250 height 19
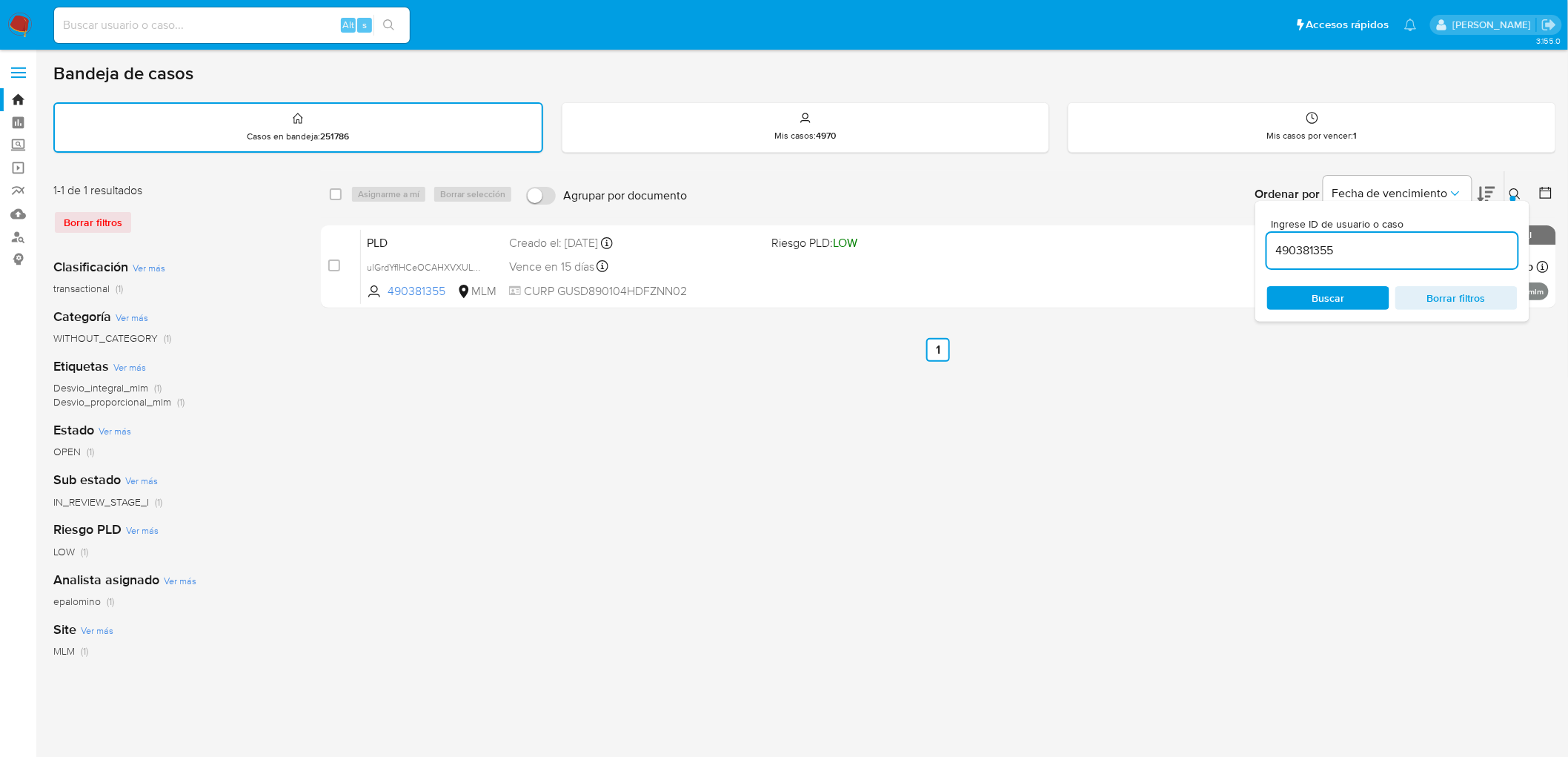
click at [1508, 190] on button at bounding box center [1517, 194] width 24 height 18
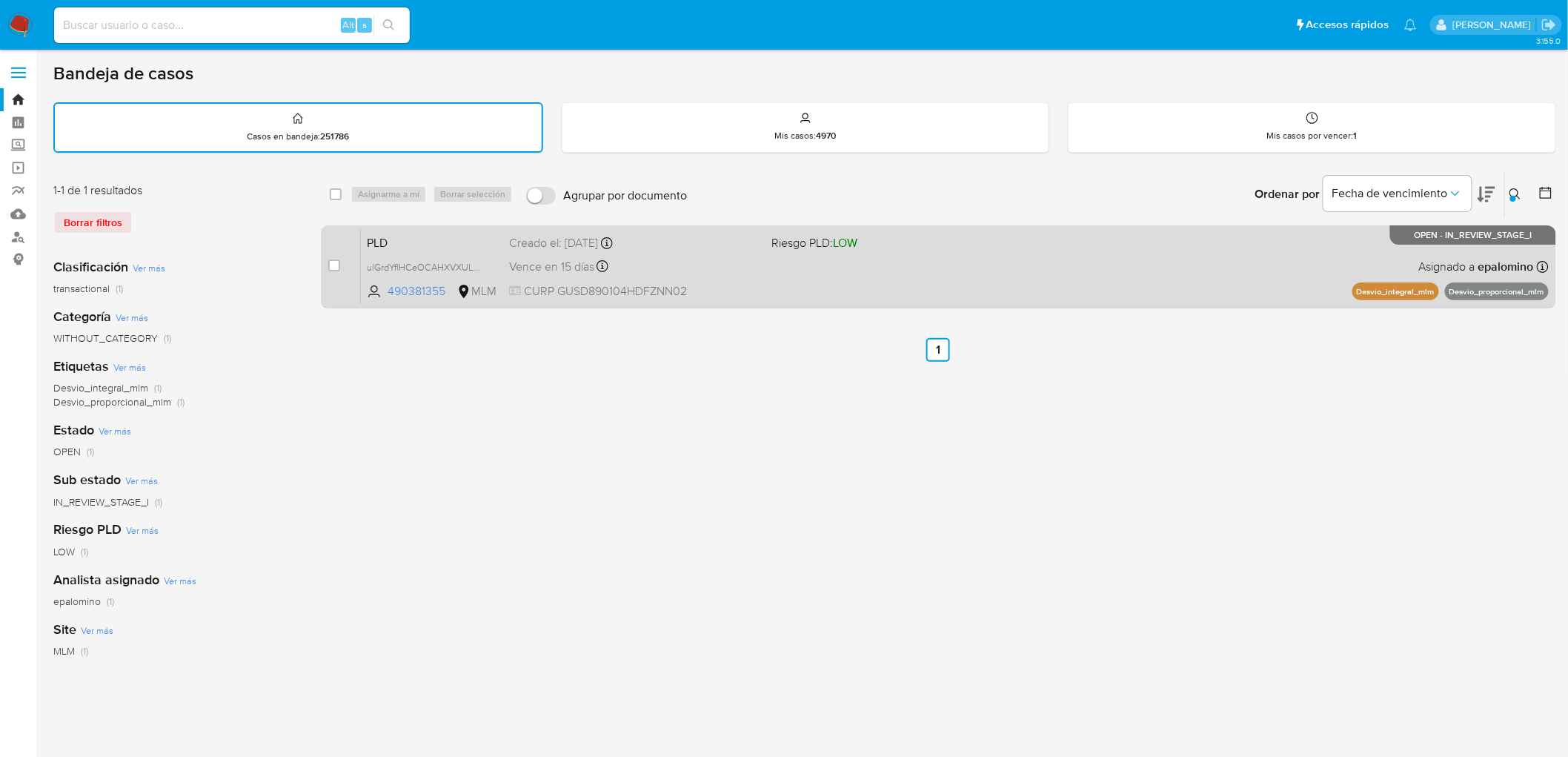
click at [390, 246] on span "PLD" at bounding box center [431, 242] width 131 height 19
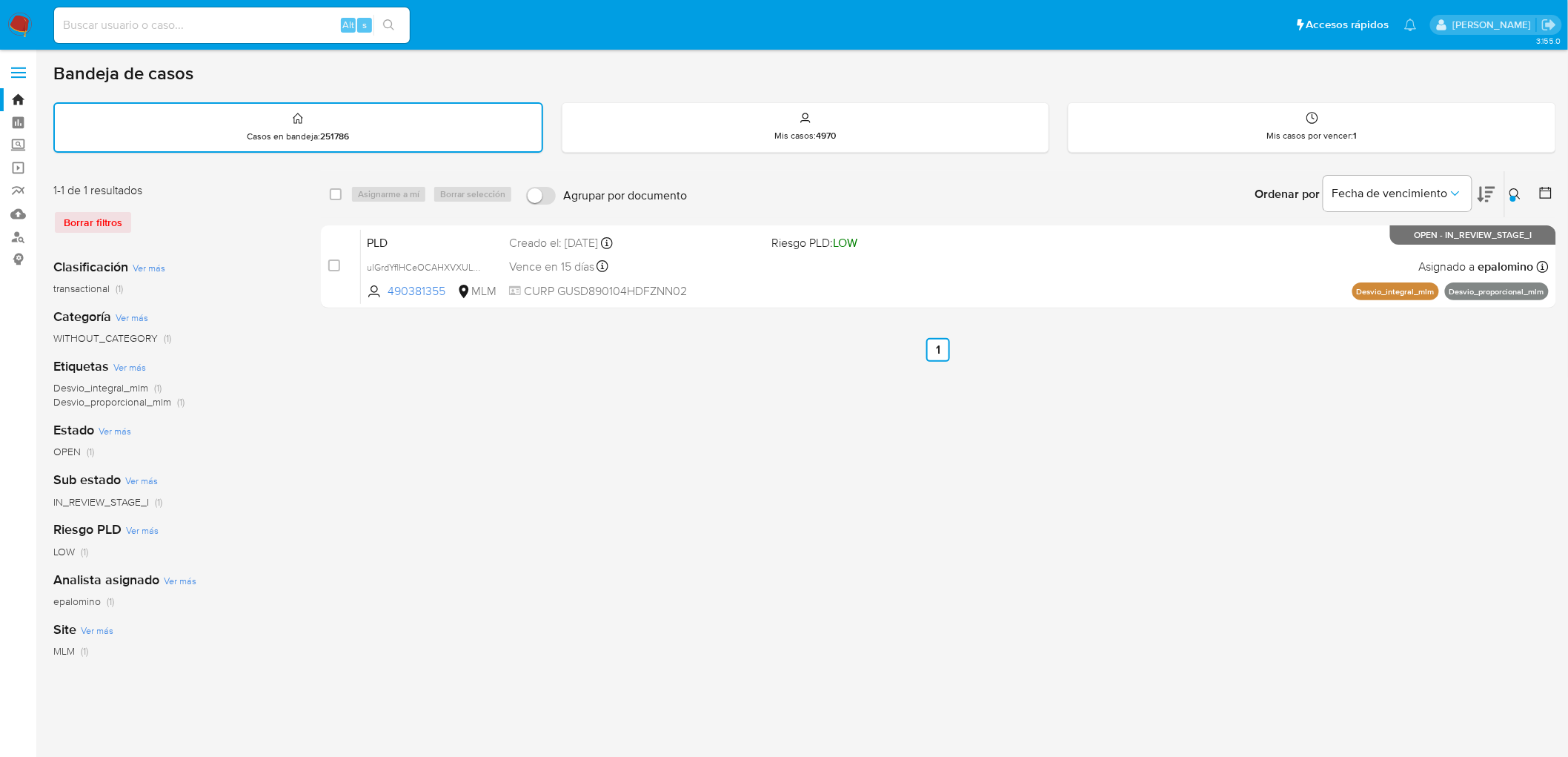
click at [1515, 191] on icon at bounding box center [1514, 194] width 12 height 12
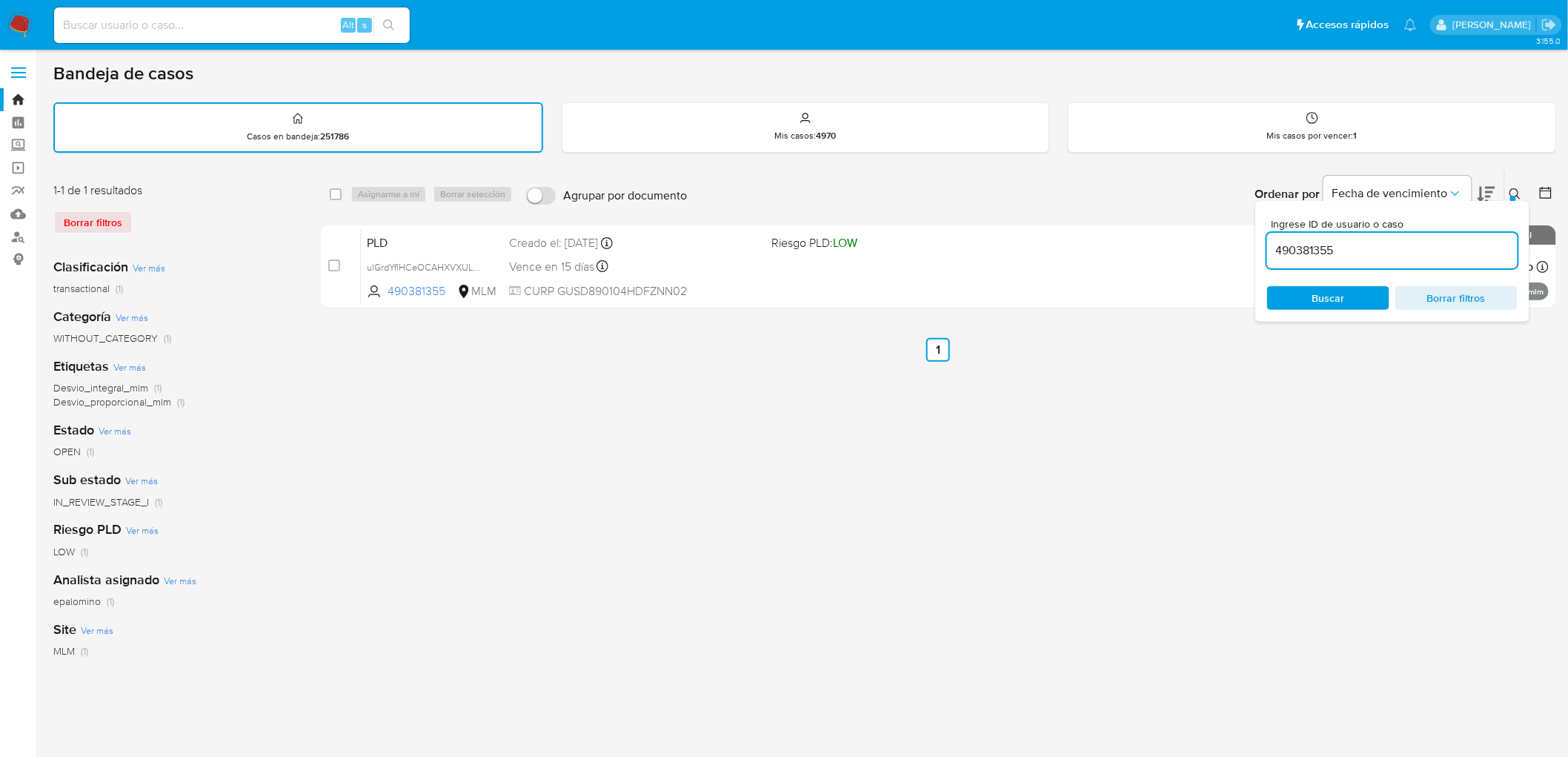
click at [1300, 245] on input "490381355" at bounding box center [1392, 250] width 250 height 19
type input "uWA40pin0UuYdjaCs2ktLAgJ"
click at [1328, 286] on span "Buscar" at bounding box center [1328, 297] width 33 height 24
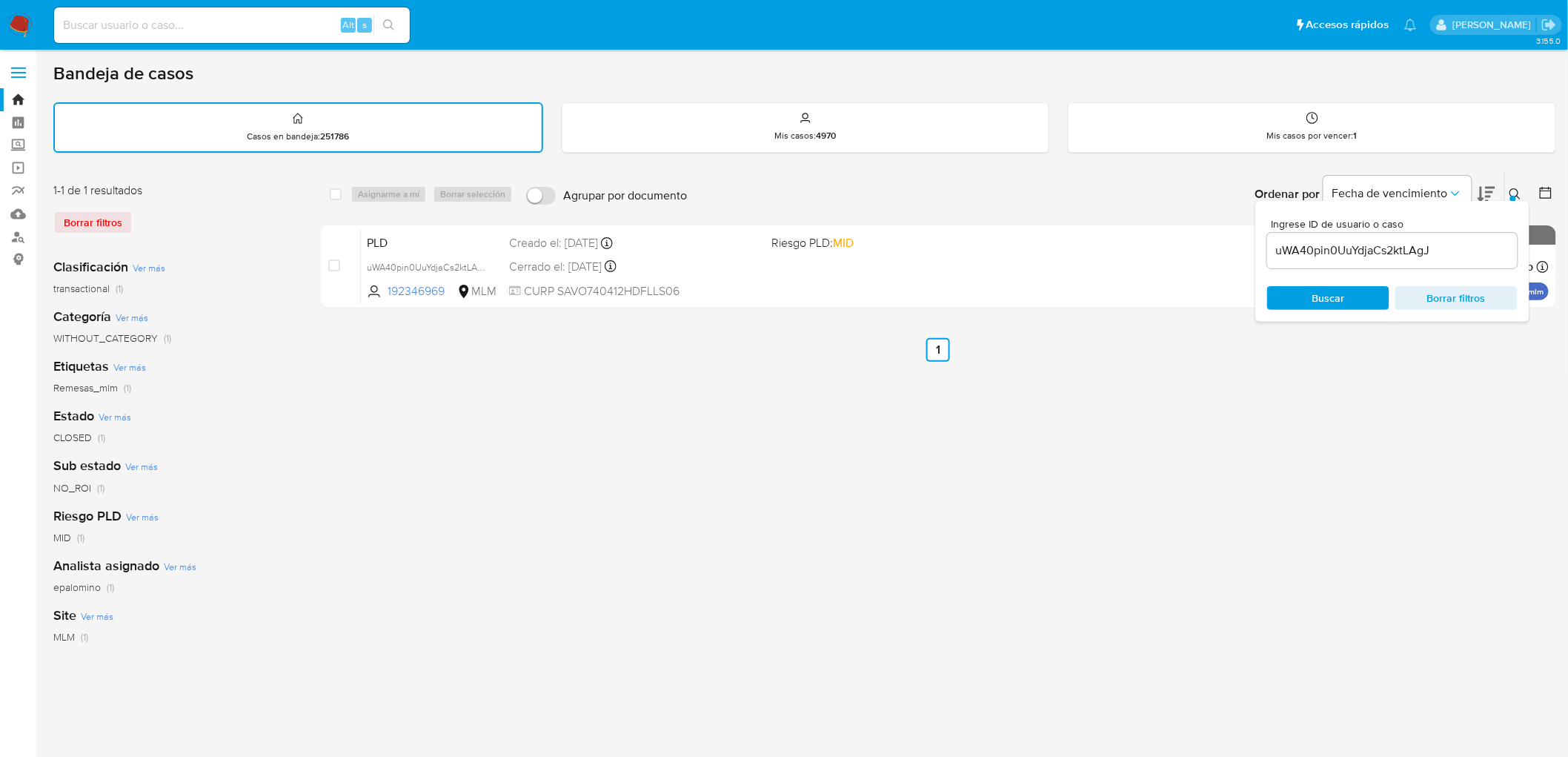
click at [1510, 166] on div "Bandeja de casos Casos en bandeja : 251786 Mis casos : 4970 Mis casos por vence…" at bounding box center [805, 441] width 1502 height 759
click at [1509, 188] on icon at bounding box center [1514, 194] width 12 height 12
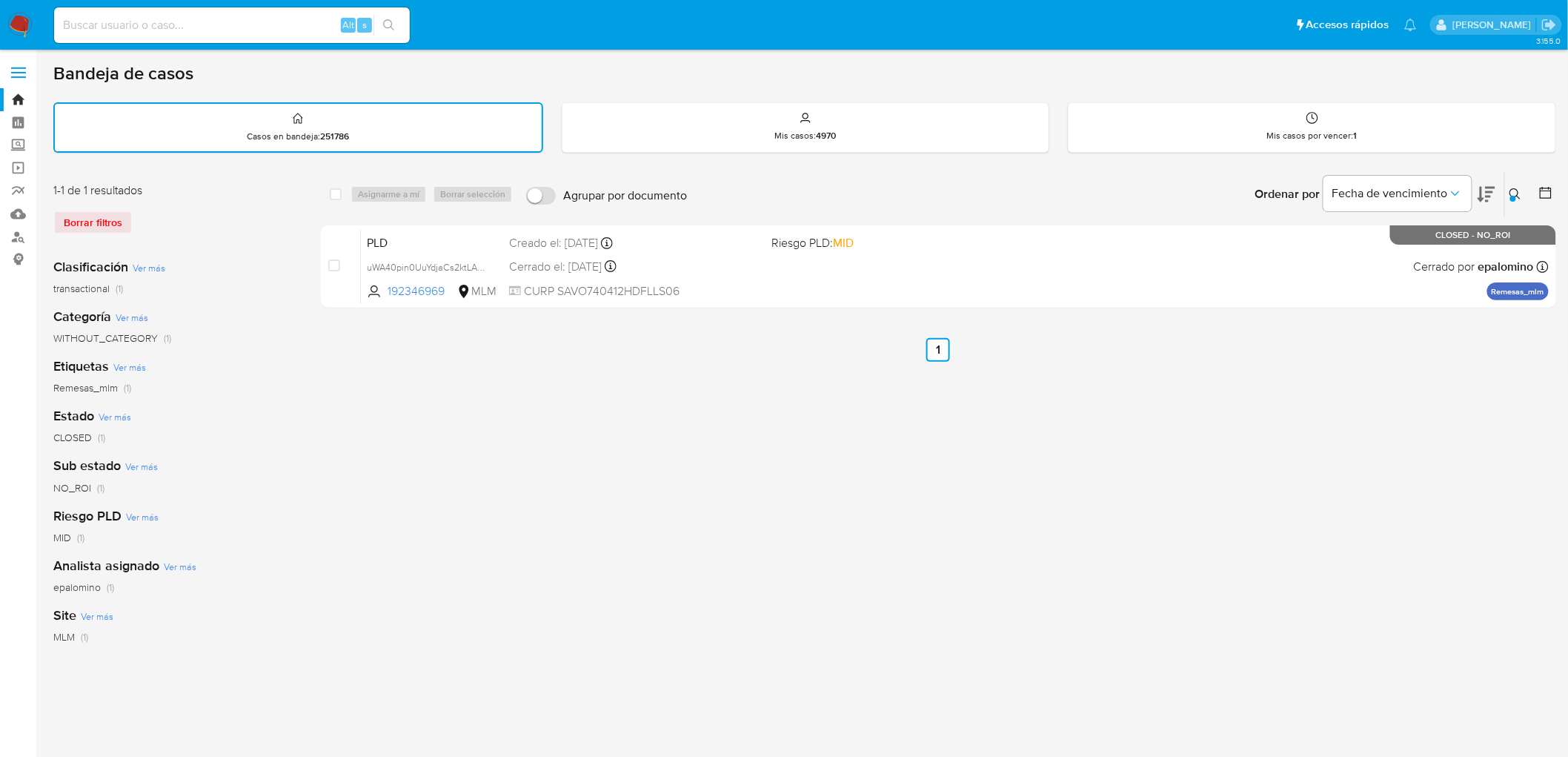
click at [15, 12] on img at bounding box center [20, 24] width 25 height 25
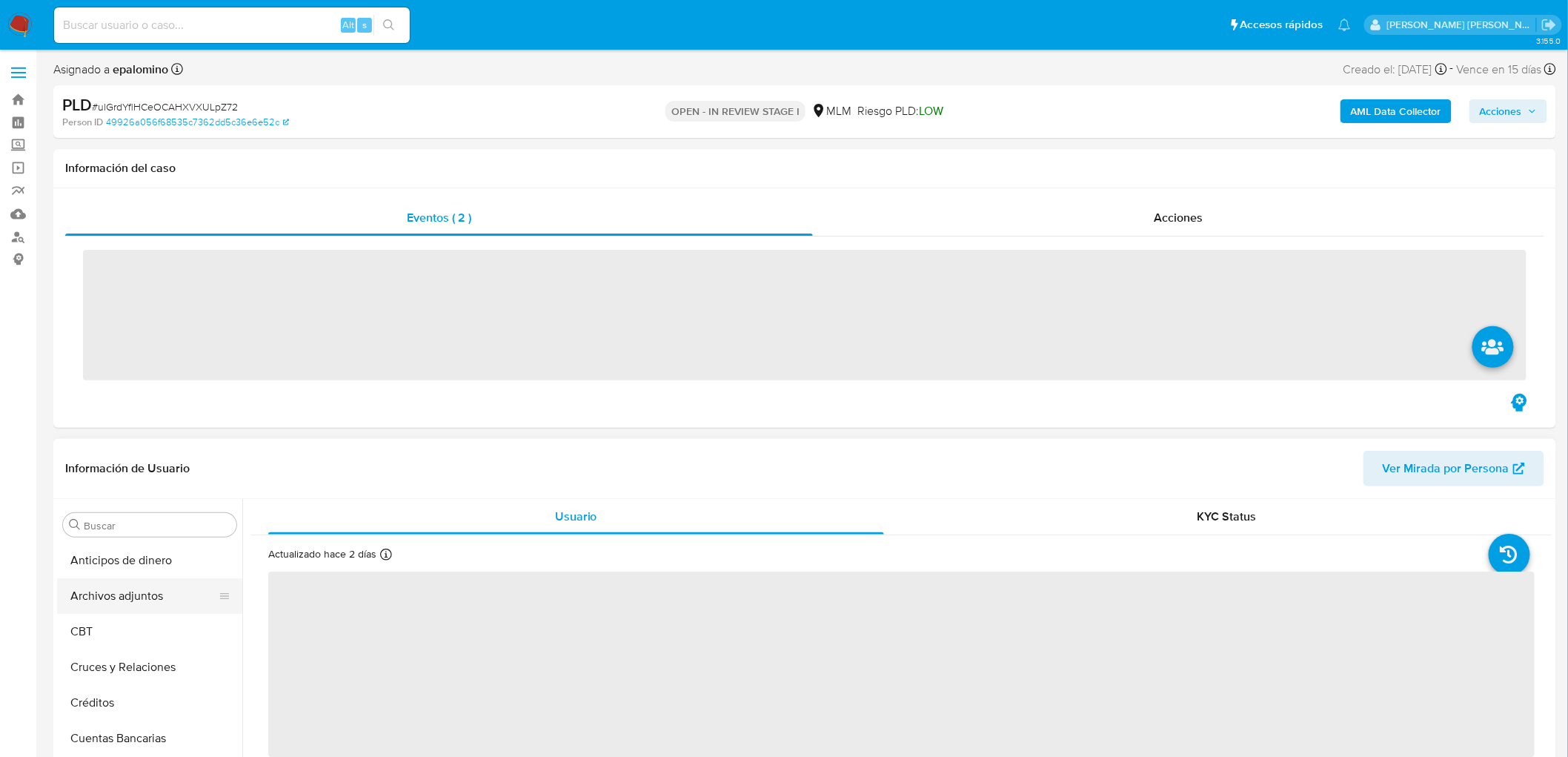
click at [173, 649] on button "Cruces y Relaciones" at bounding box center [149, 667] width 185 height 36
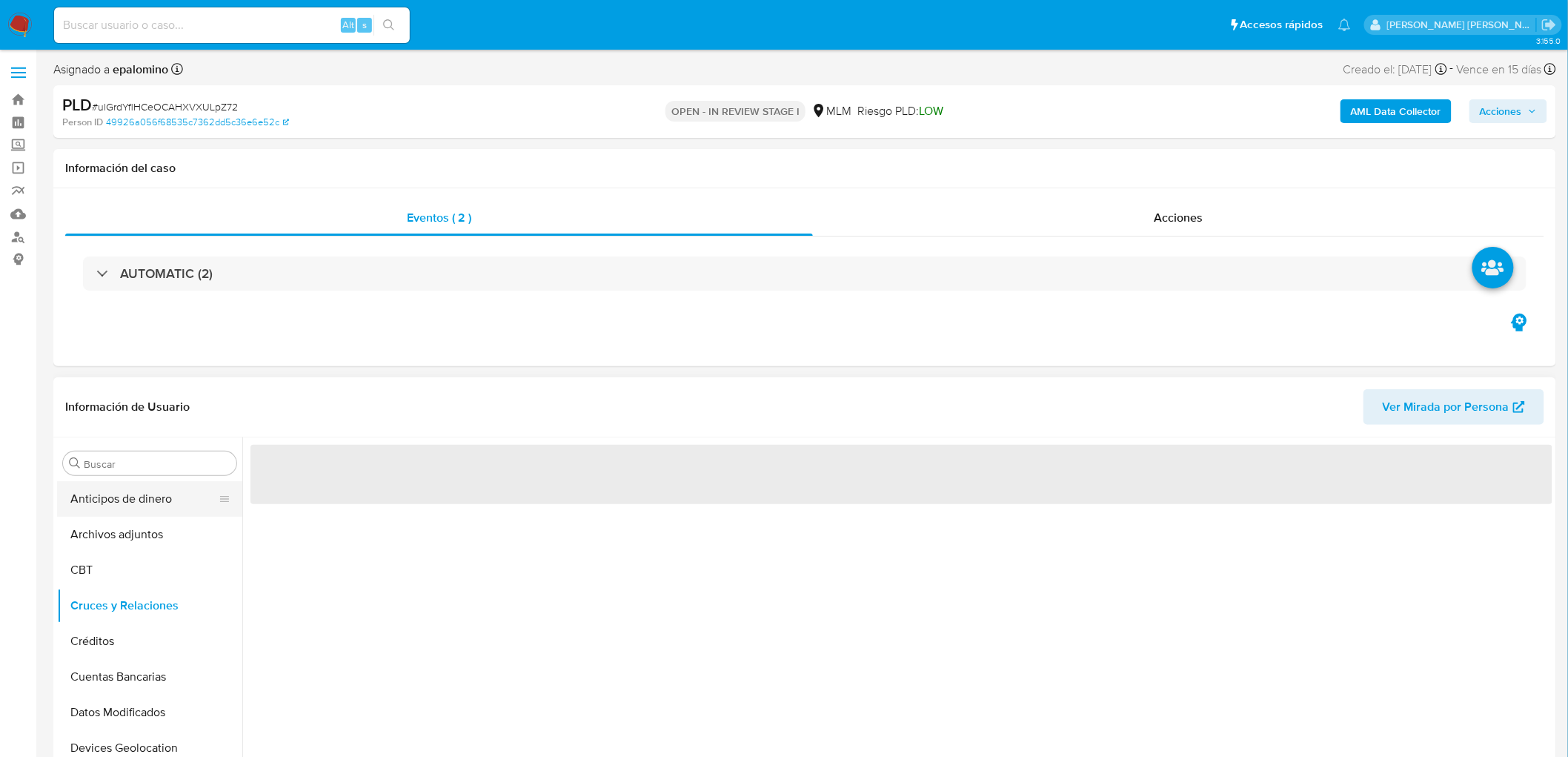
select select "10"
click at [151, 516] on button "Anticipos de dinero" at bounding box center [144, 499] width 173 height 36
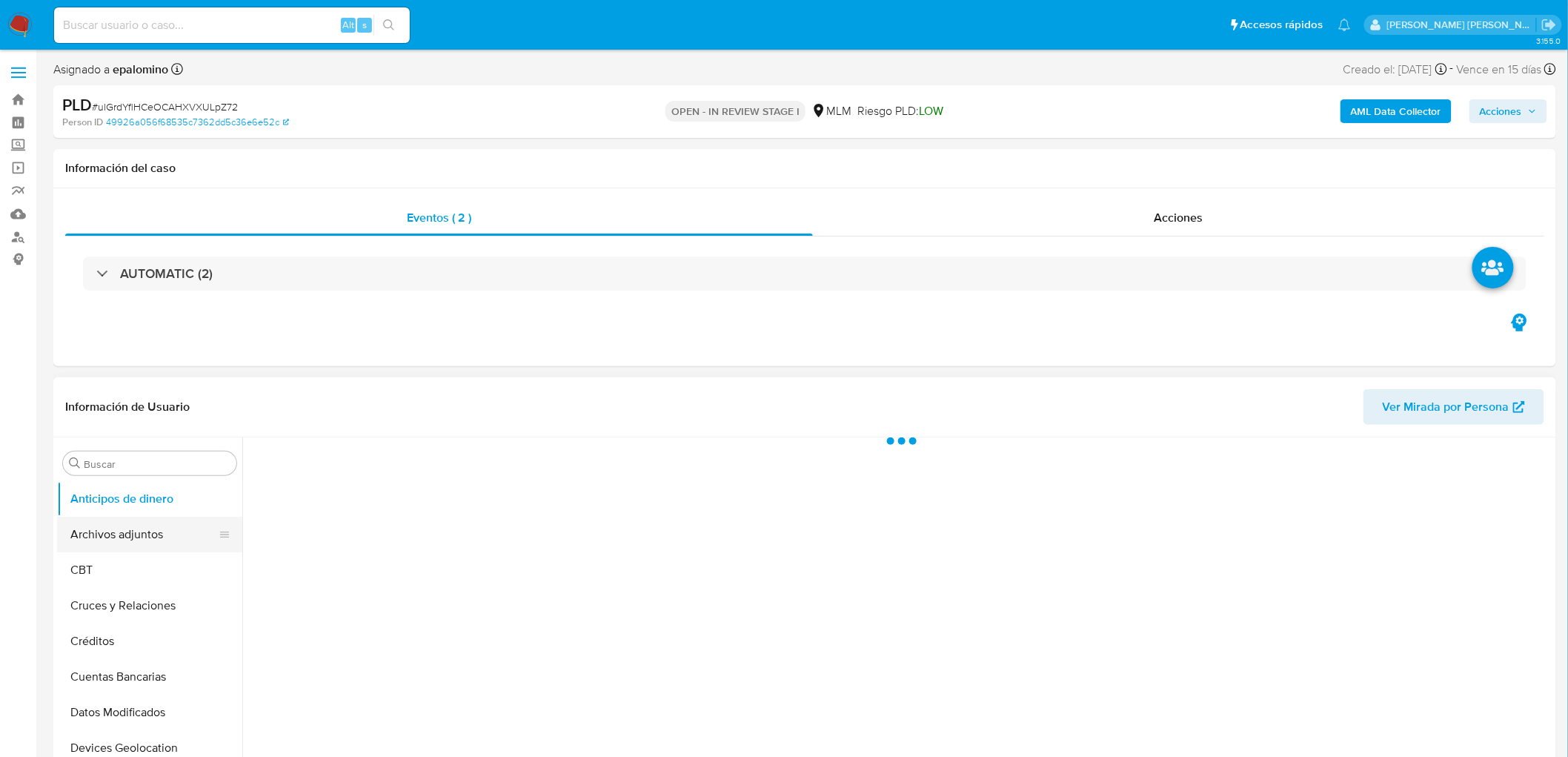
click at [149, 527] on button "Archivos adjuntos" at bounding box center [144, 534] width 173 height 36
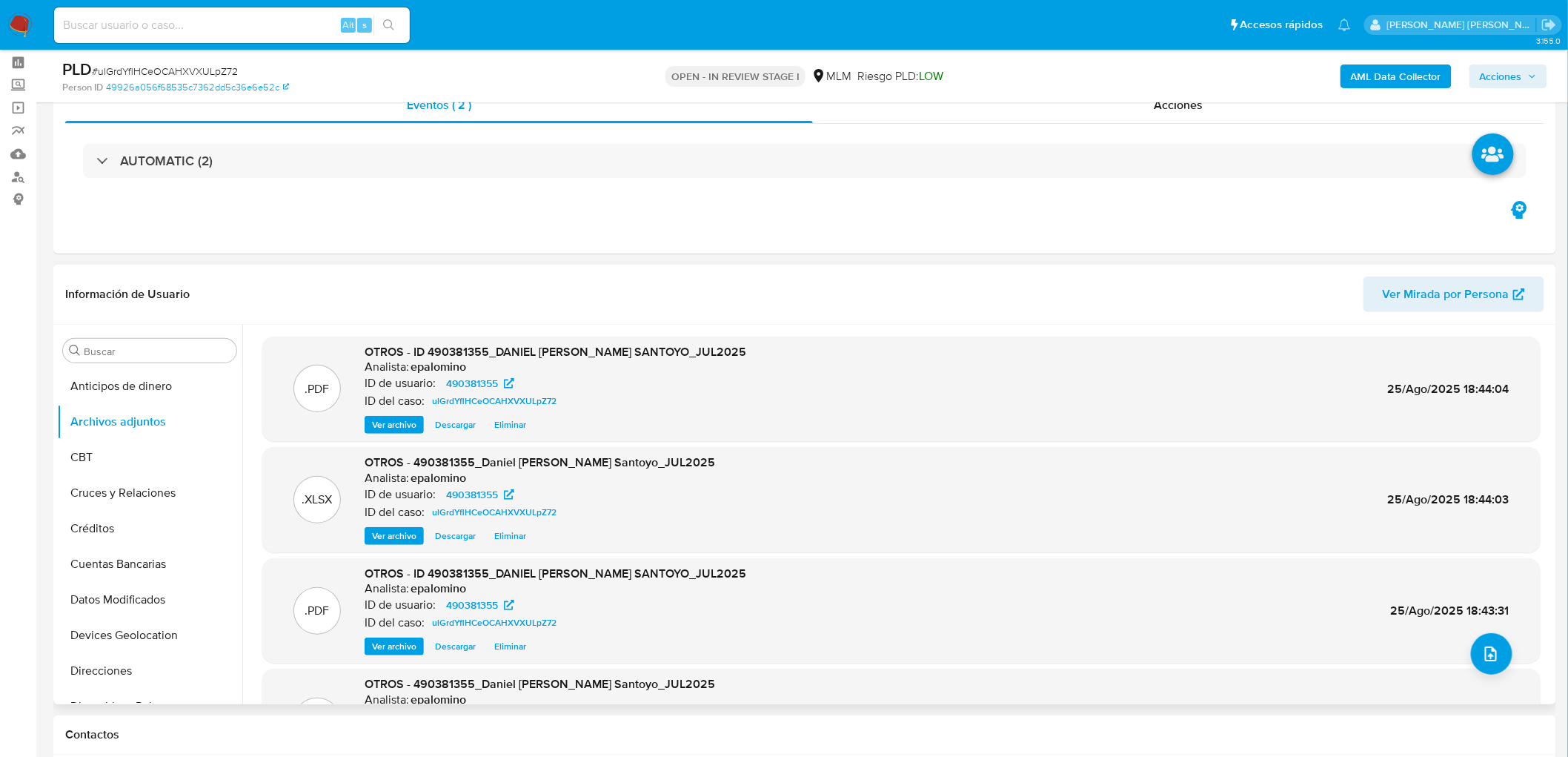
click at [511, 531] on span "Eliminar" at bounding box center [510, 536] width 32 height 15
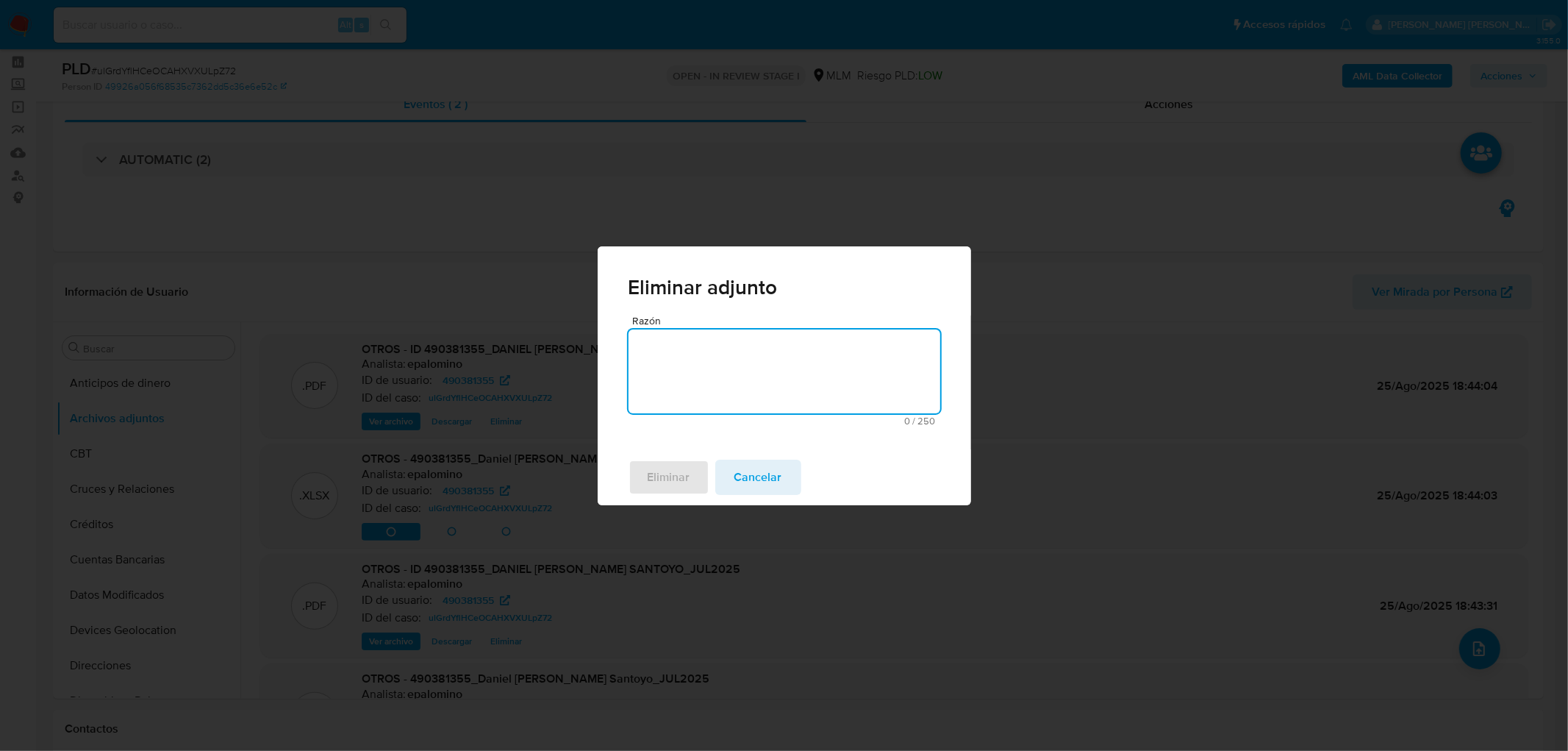
click at [776, 369] on textarea "Razón" at bounding box center [784, 371] width 312 height 84
type textarea "R"
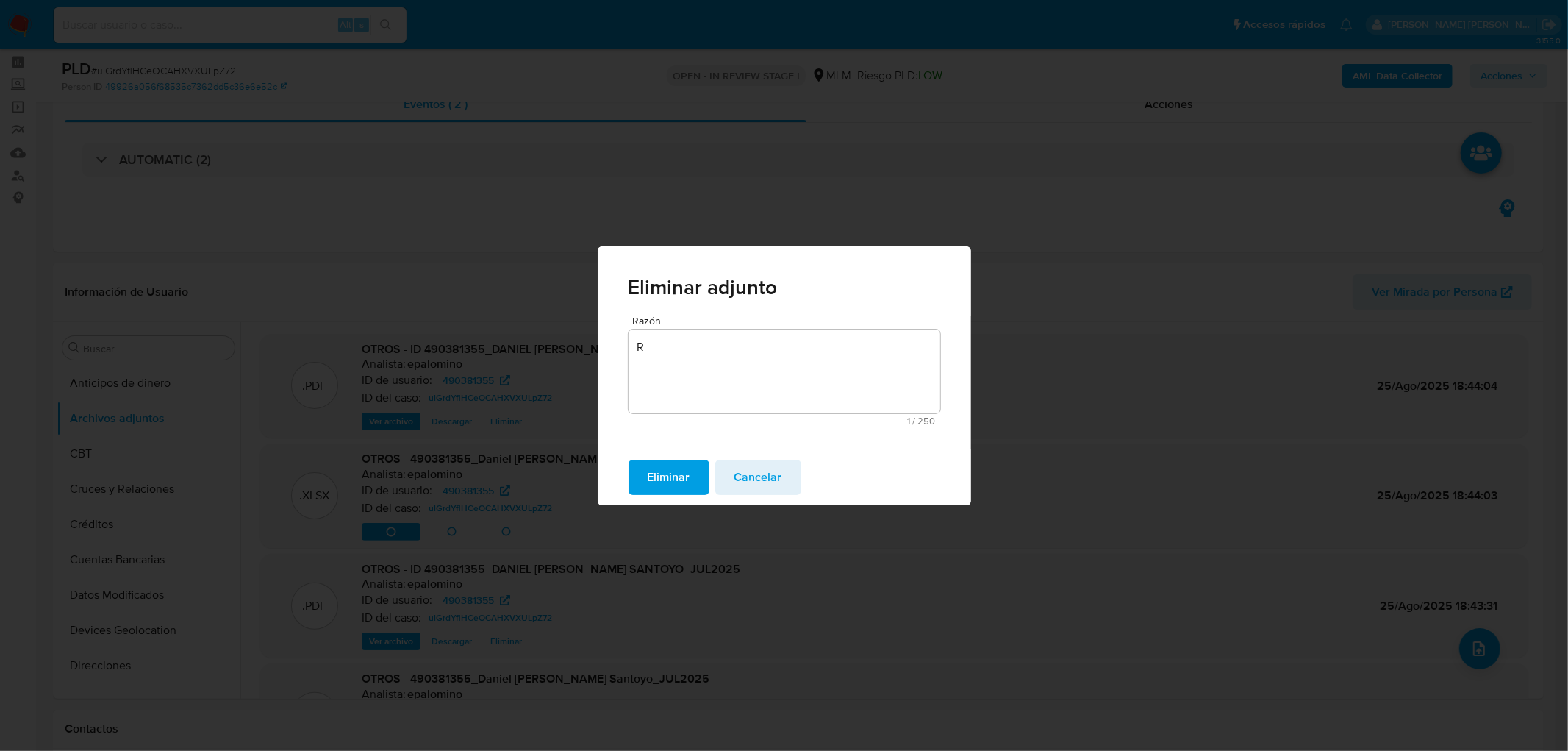
click at [694, 466] on button "Eliminar" at bounding box center [669, 478] width 81 height 35
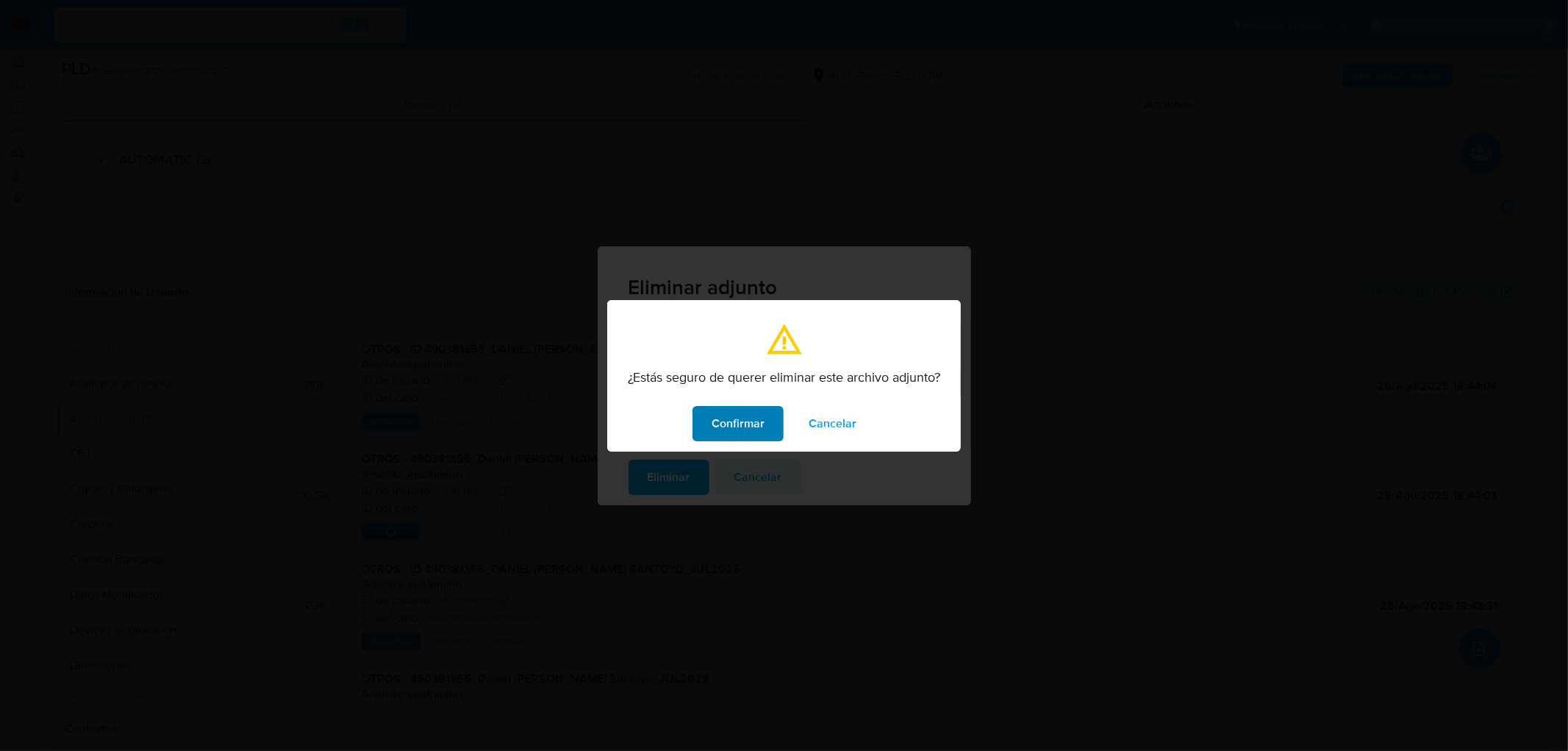
click at [763, 431] on span "Confirmar" at bounding box center [738, 424] width 53 height 33
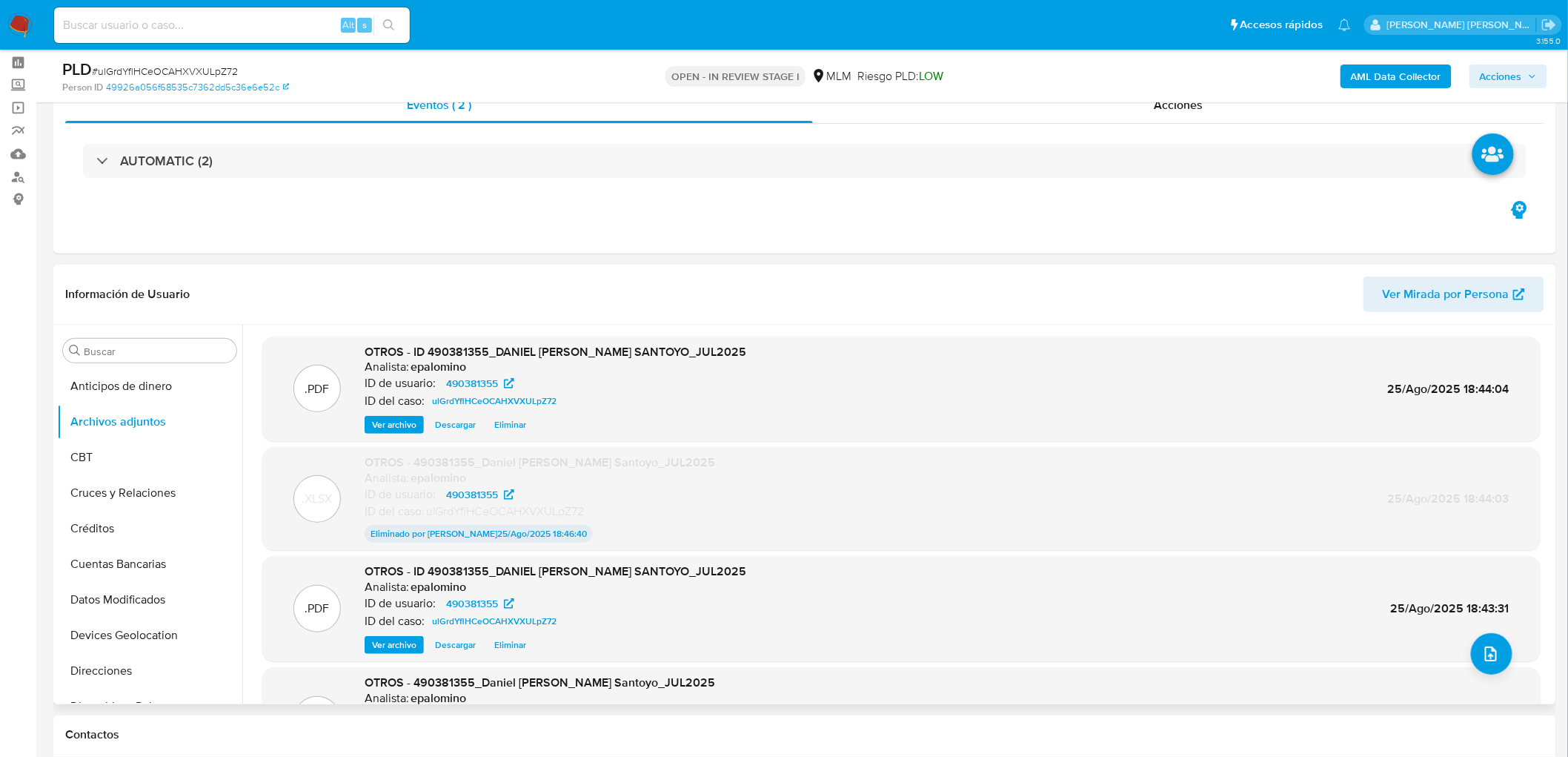
click at [507, 421] on span "Eliminar" at bounding box center [510, 425] width 32 height 15
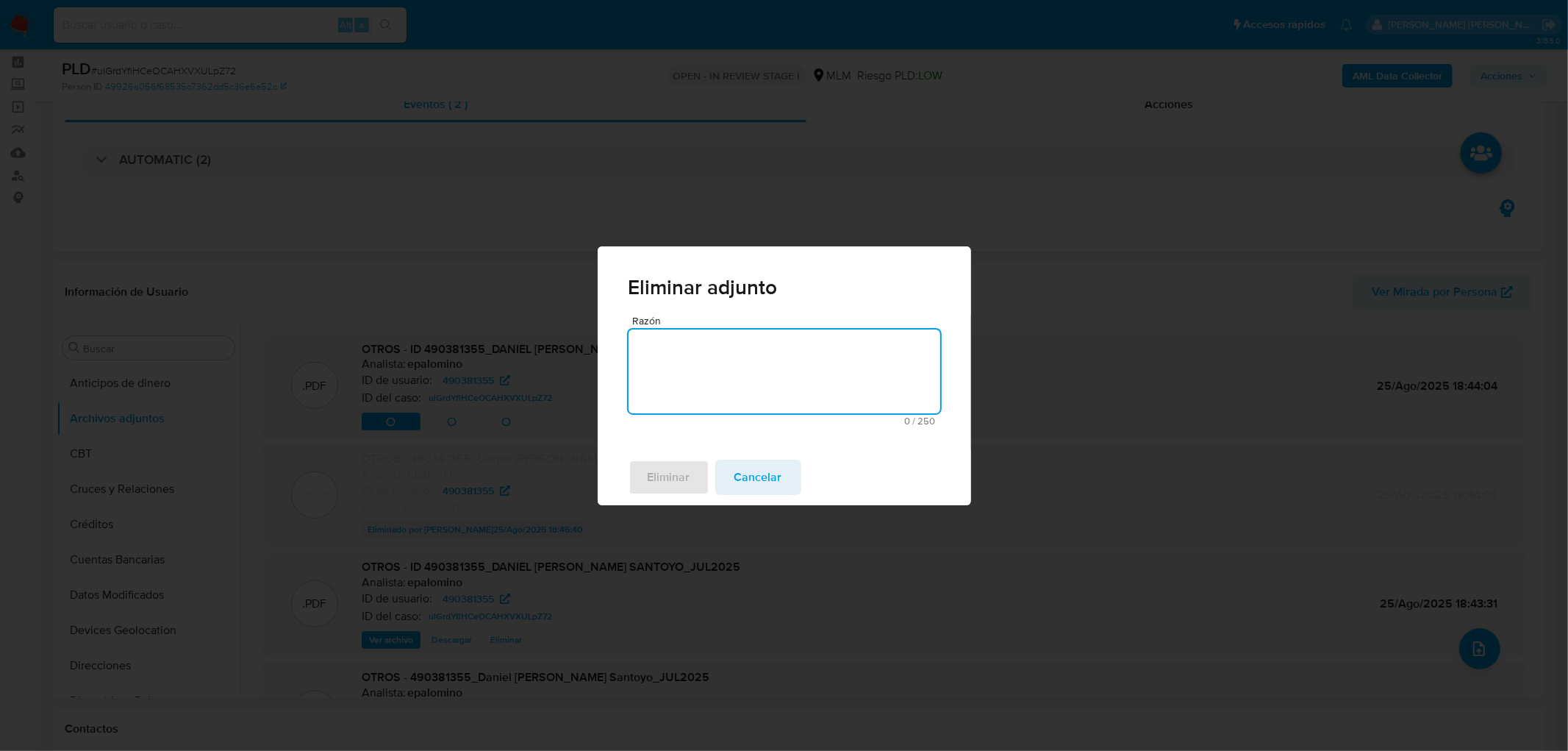
click at [708, 382] on textarea "Razón" at bounding box center [784, 371] width 312 height 84
type textarea "R"
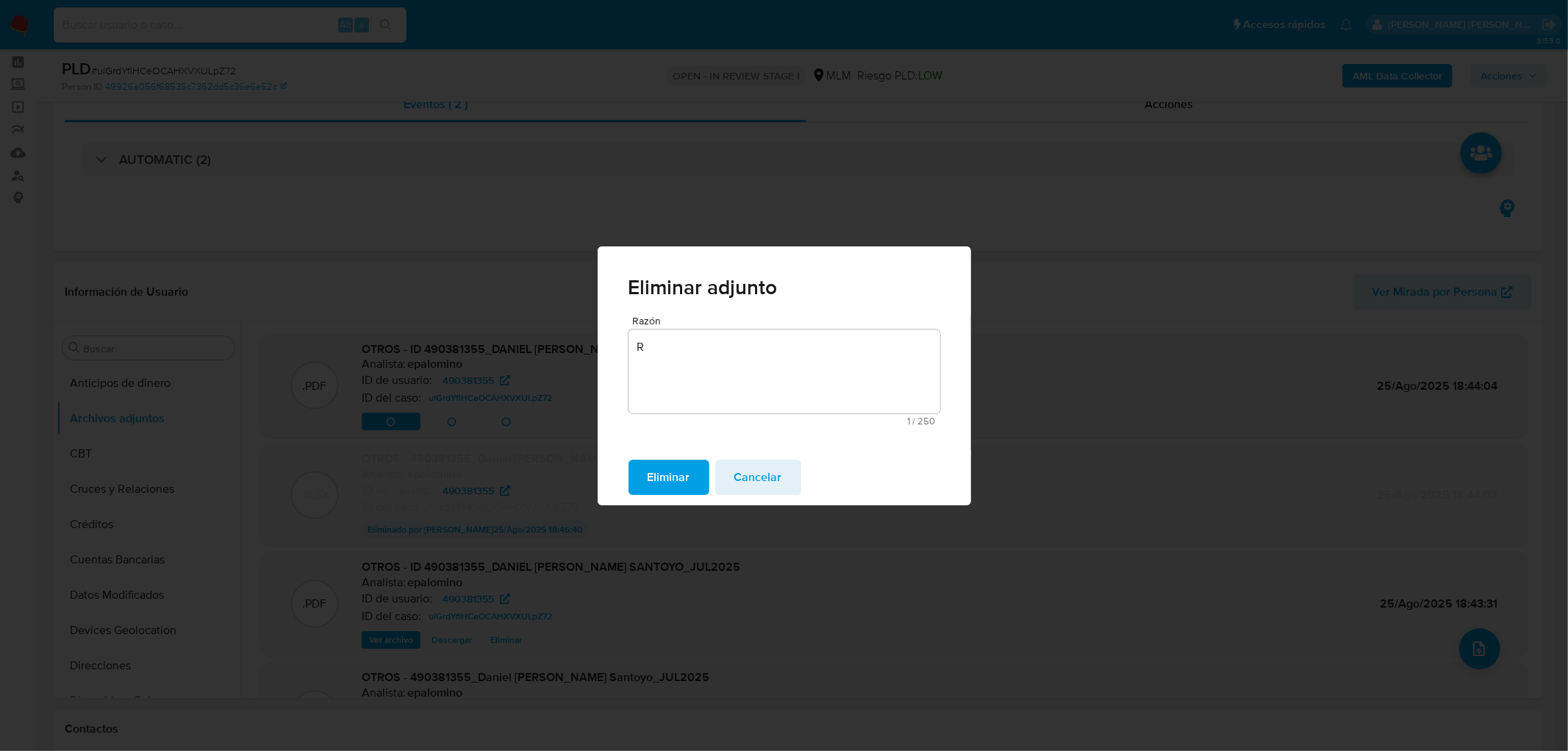
click at [671, 461] on span "Eliminar" at bounding box center [669, 477] width 43 height 33
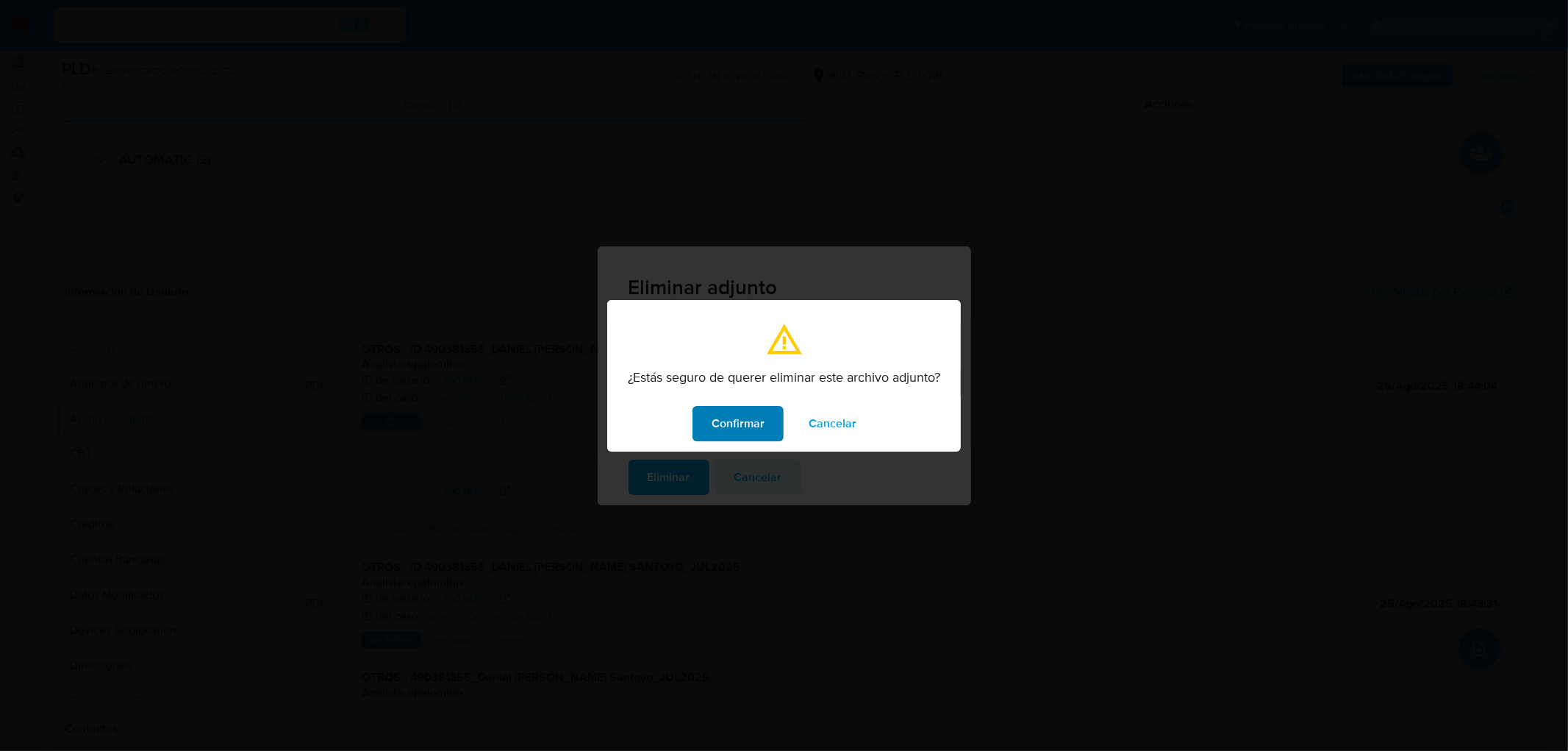
click at [769, 414] on button "Confirmar" at bounding box center [738, 424] width 91 height 35
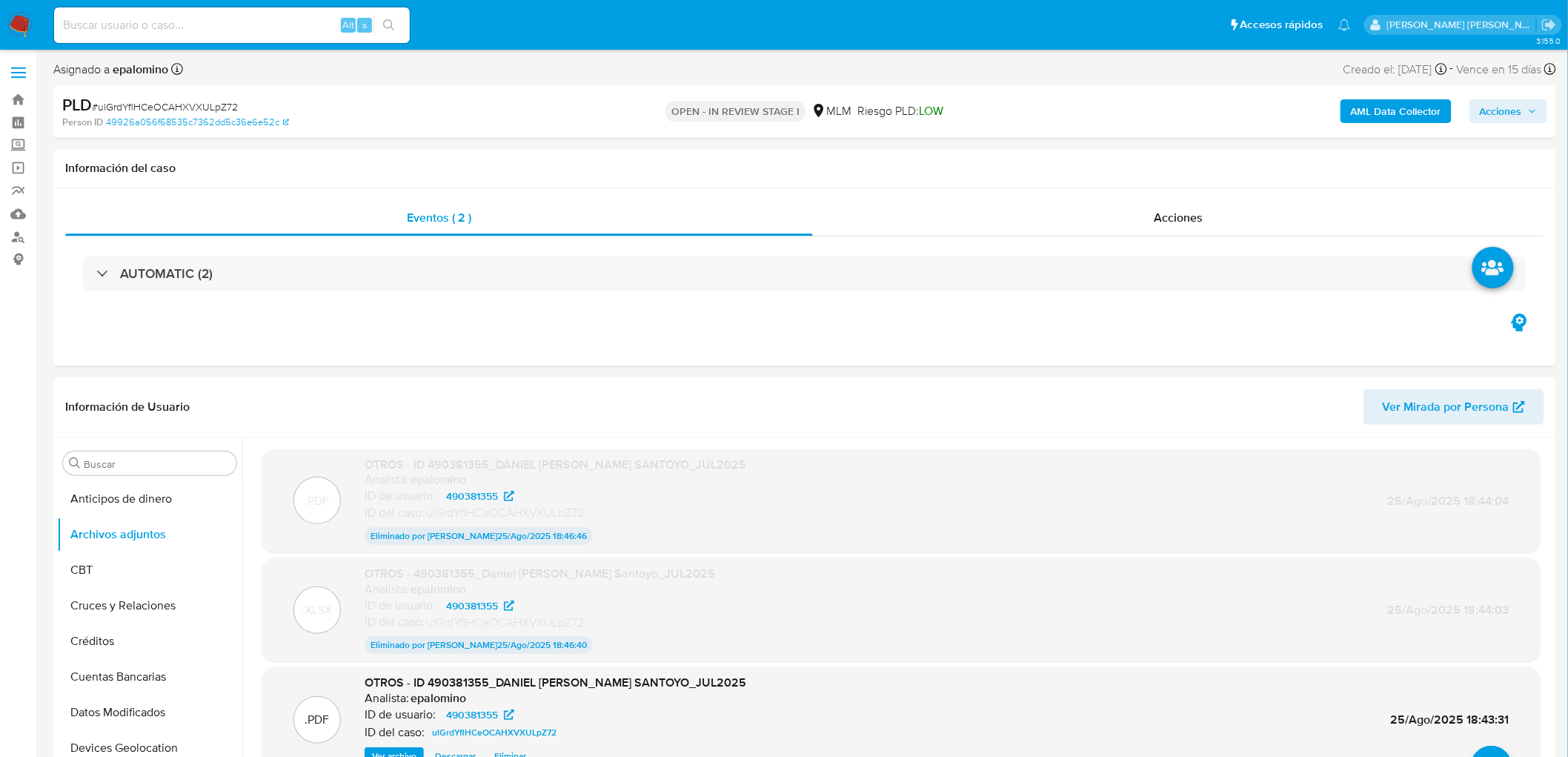
click at [1522, 118] on span "Acciones" at bounding box center [1500, 111] width 42 height 24
click at [1482, 351] on span "Enviar" at bounding box center [1491, 349] width 29 height 21
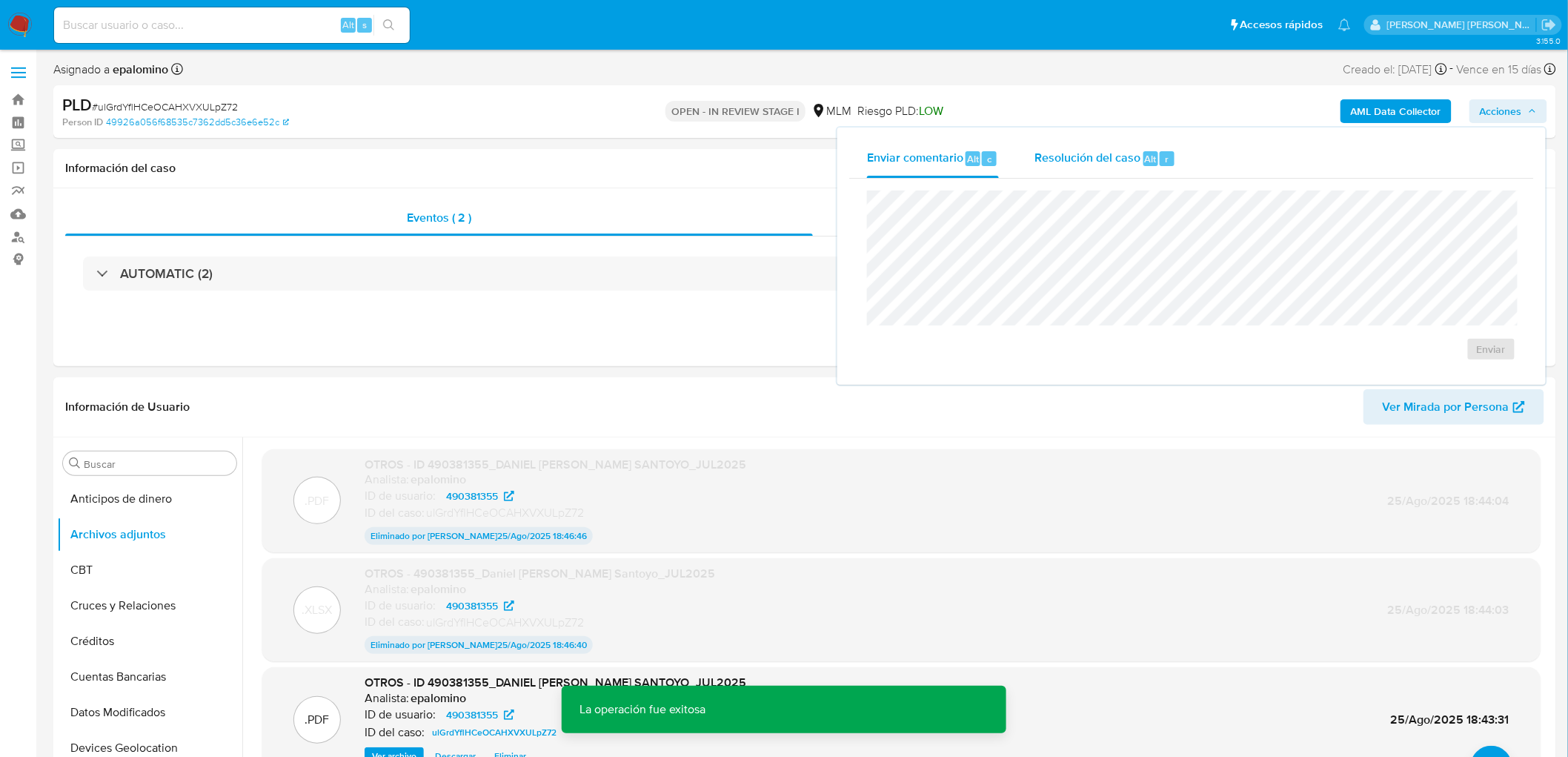
click at [1139, 169] on div "Resolución del caso Alt r" at bounding box center [1105, 158] width 142 height 39
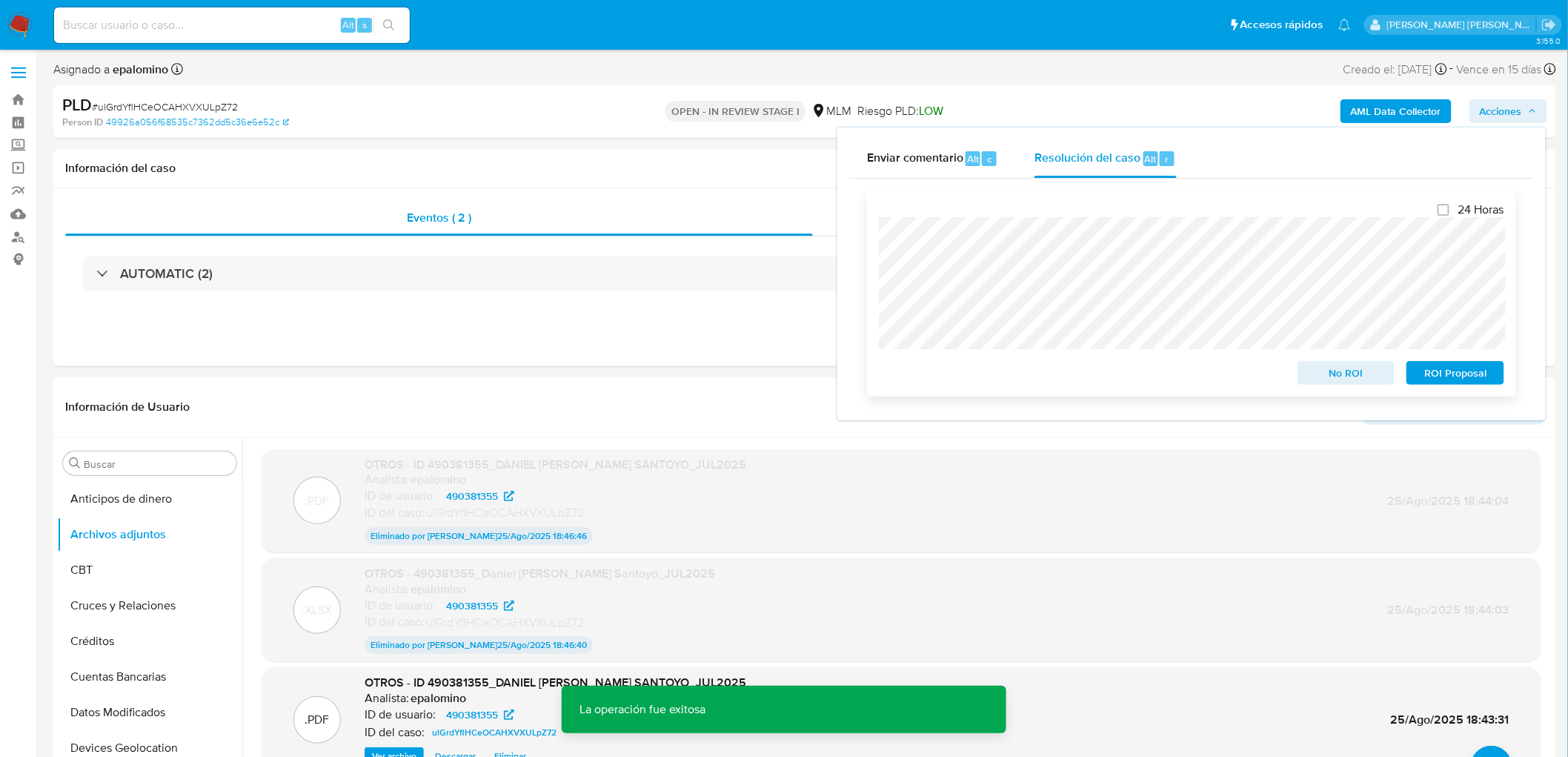
click at [1456, 368] on span "ROI Proposal" at bounding box center [1455, 372] width 77 height 21
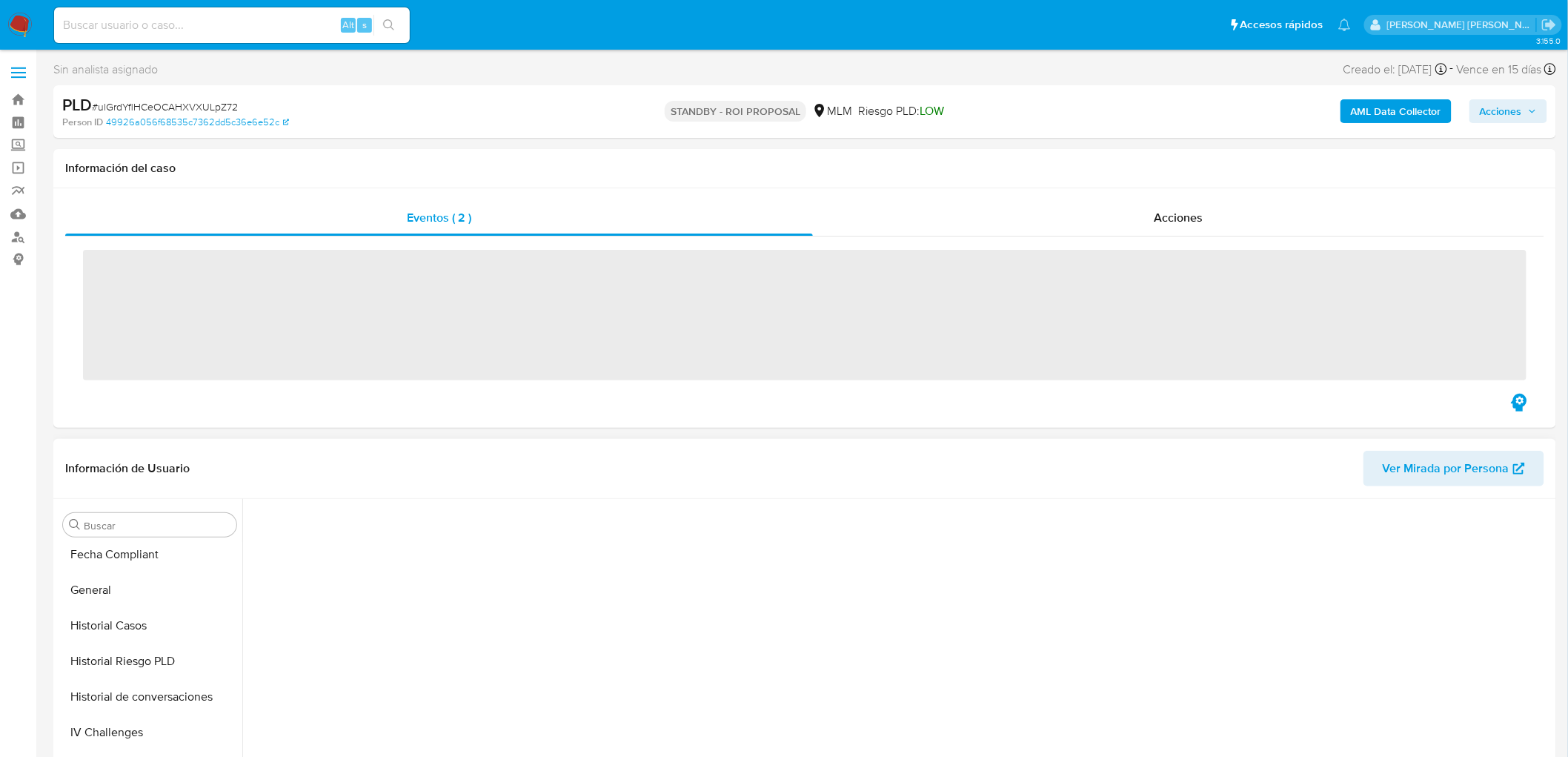
scroll to position [625, 0]
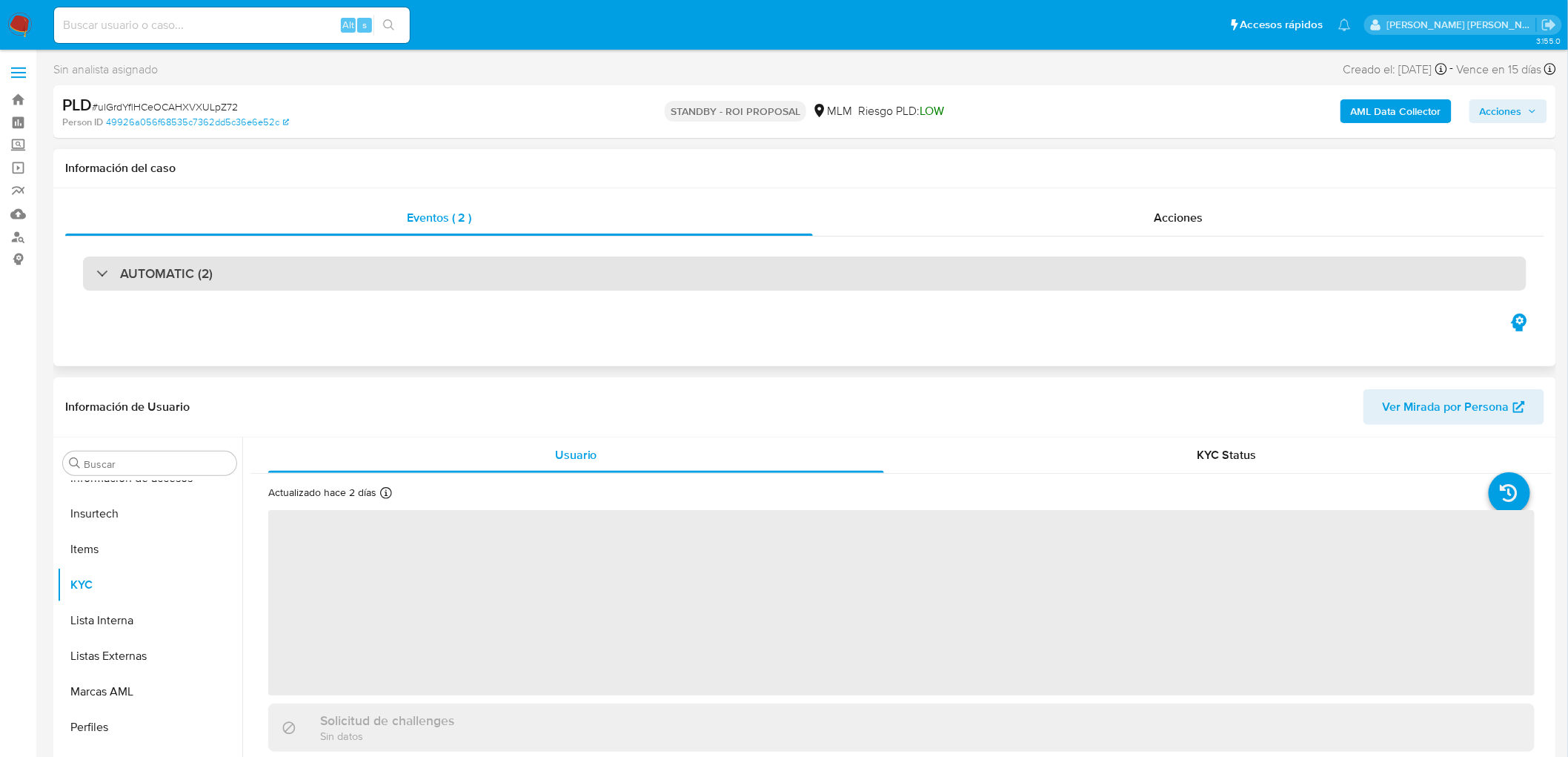
select select "10"
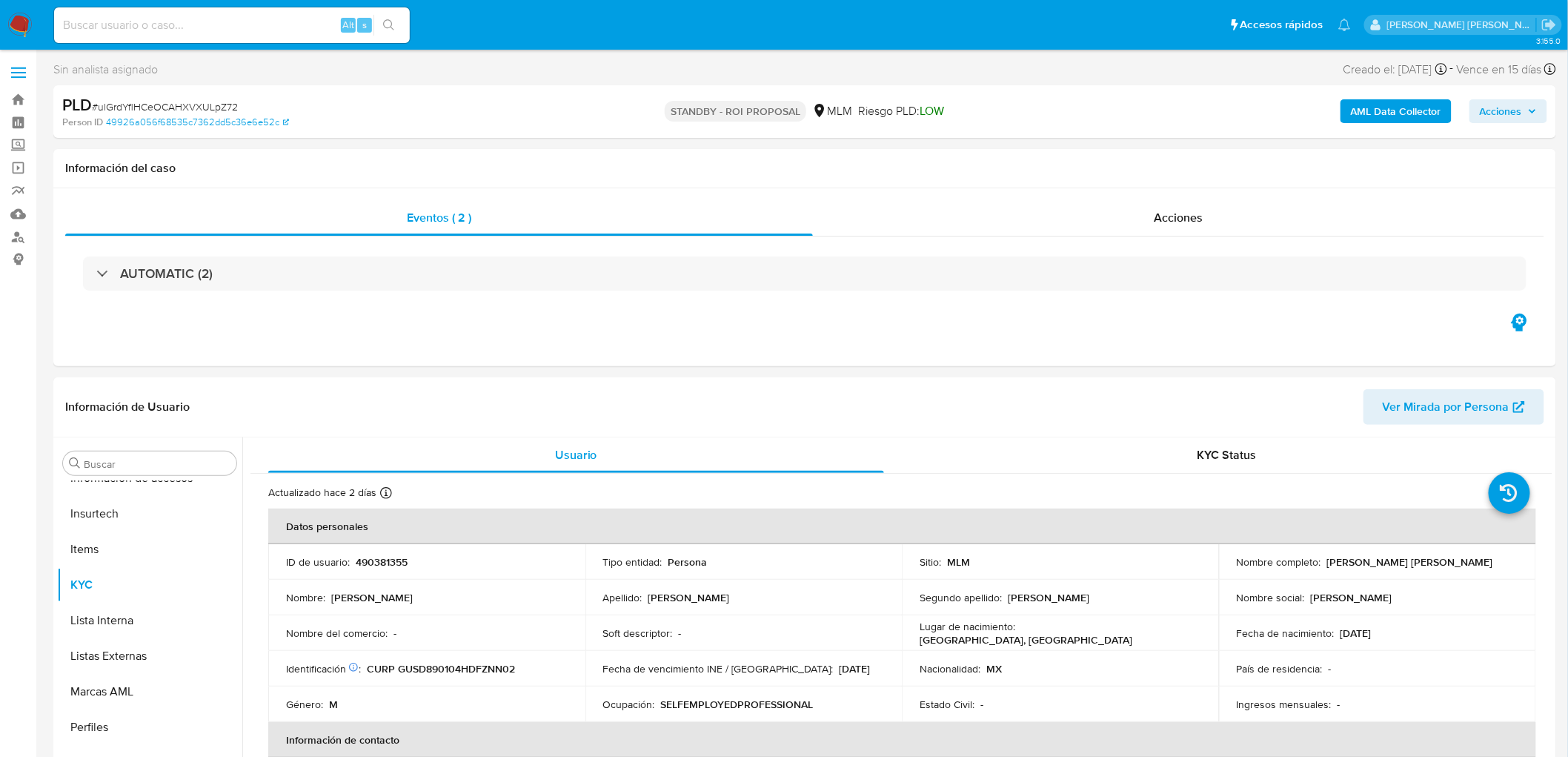
click at [203, 105] on span "# ulGrdYflHCeOCAHXVXULpZ72" at bounding box center [165, 107] width 146 height 15
copy span "ulGrdYflHCeOCAHXVXULpZ72"
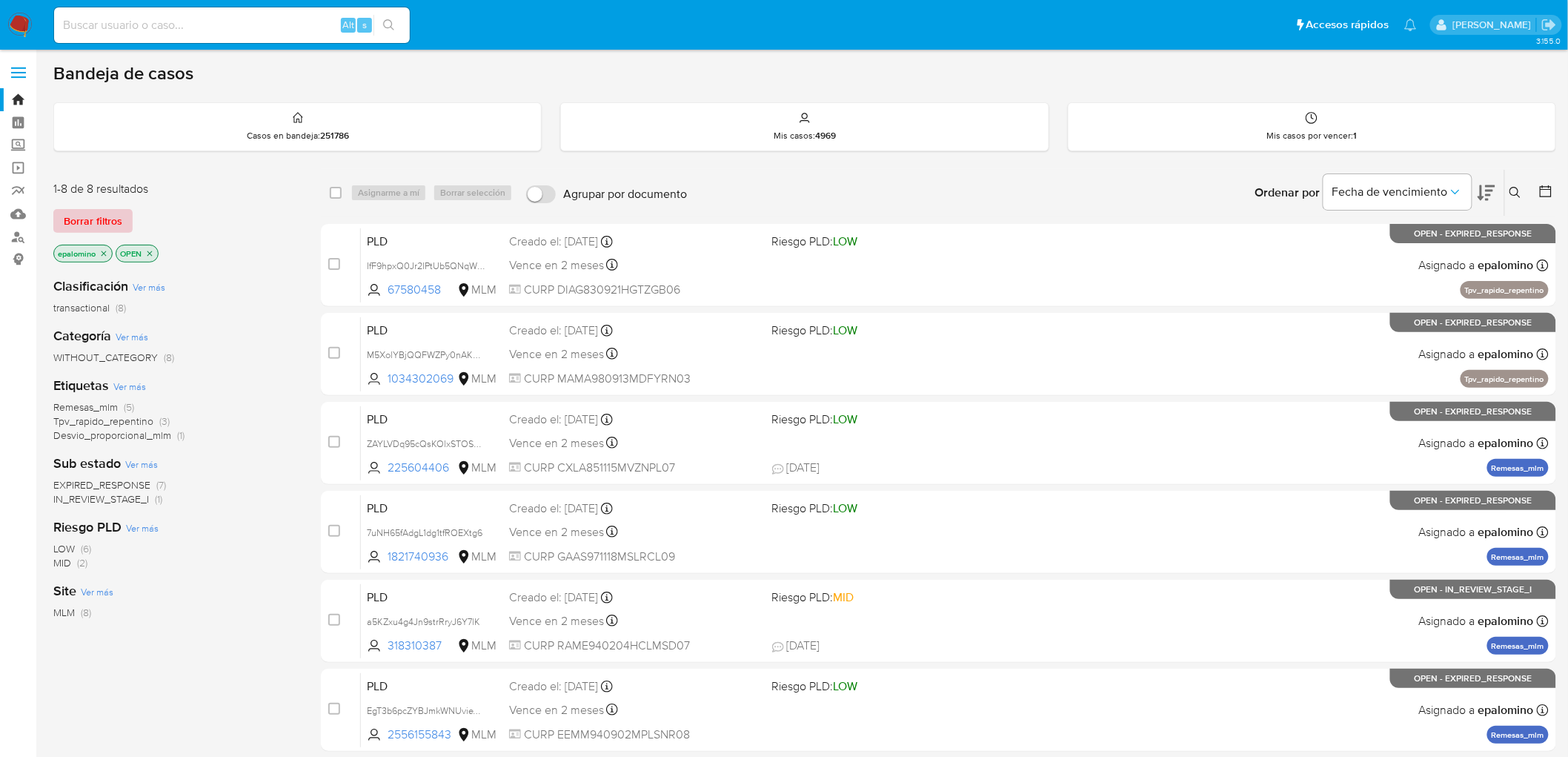
click at [115, 216] on span "Borrar filtros" at bounding box center [93, 221] width 58 height 21
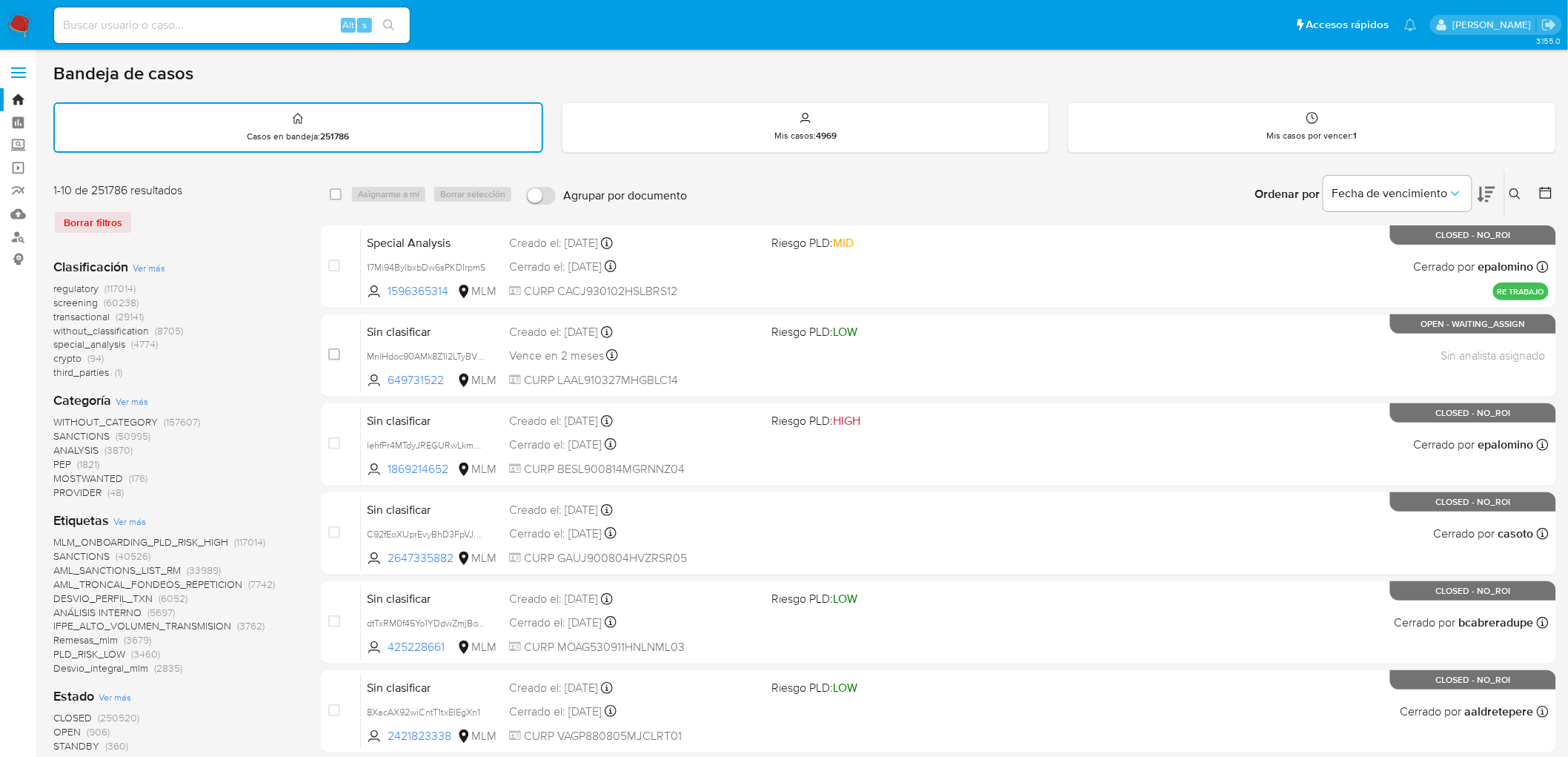
click at [19, 16] on img at bounding box center [20, 24] width 25 height 25
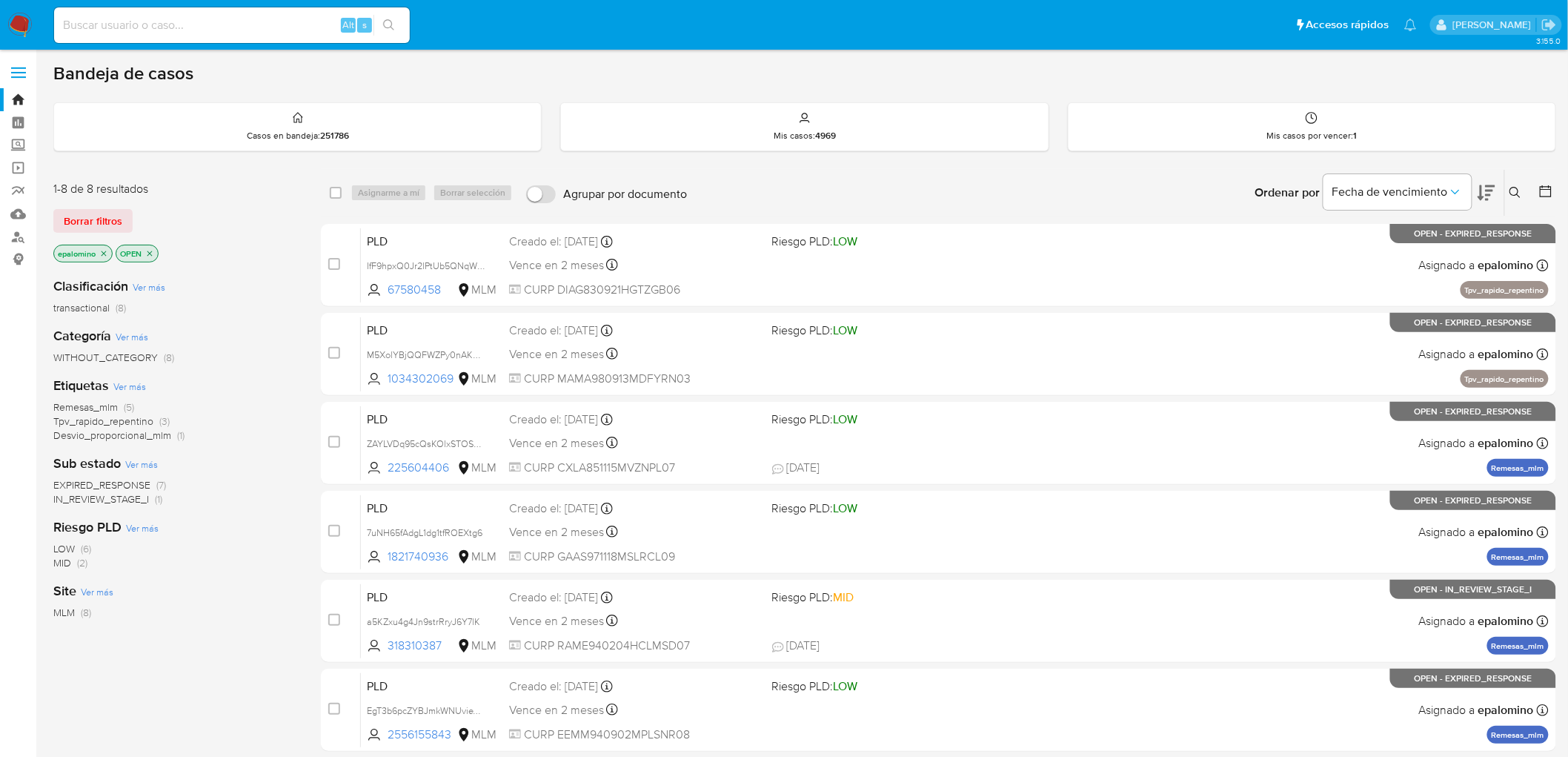
click at [149, 479] on span "EXPIRED_RESPONSE" at bounding box center [102, 485] width 97 height 15
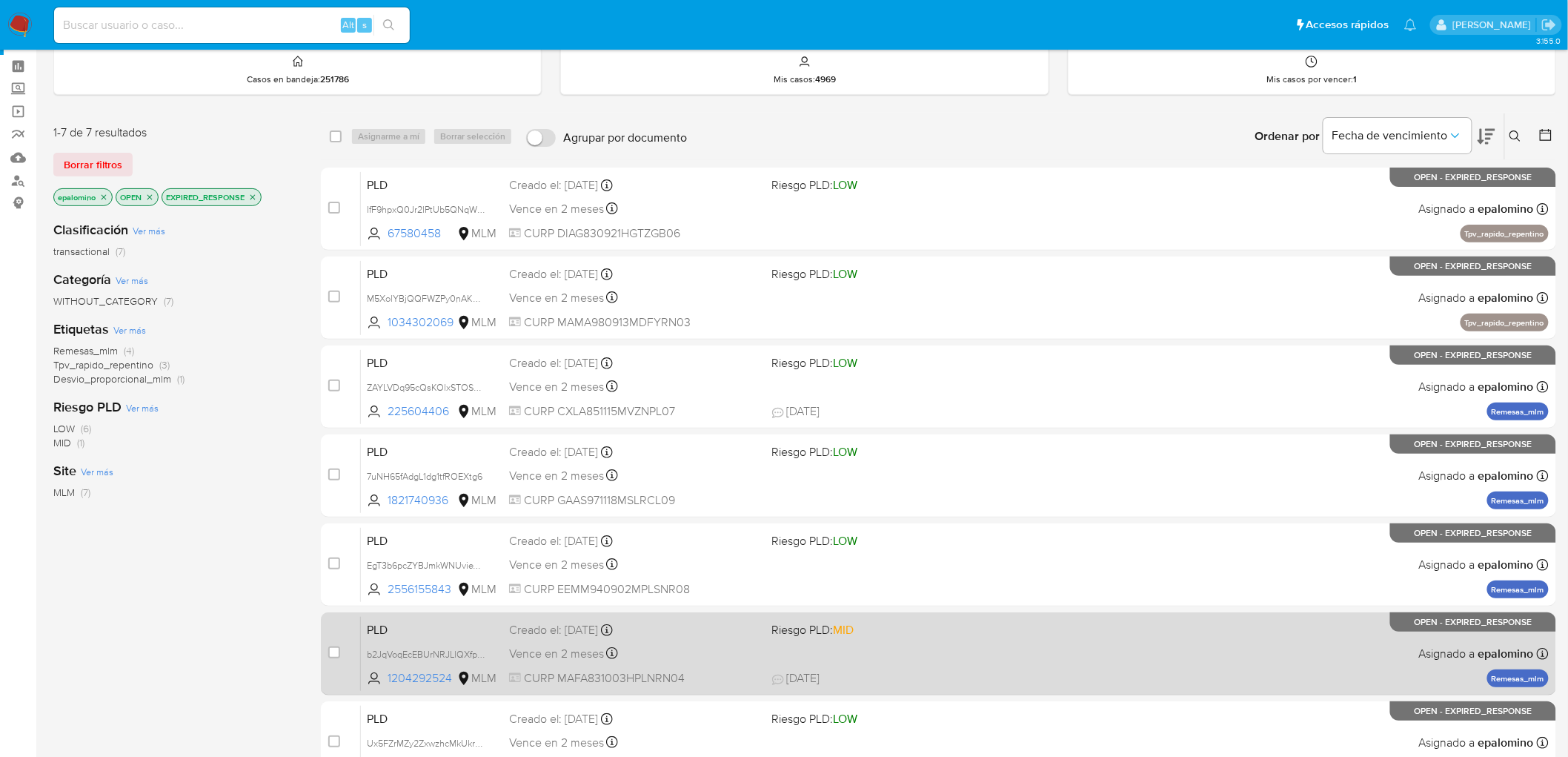
scroll to position [145, 0]
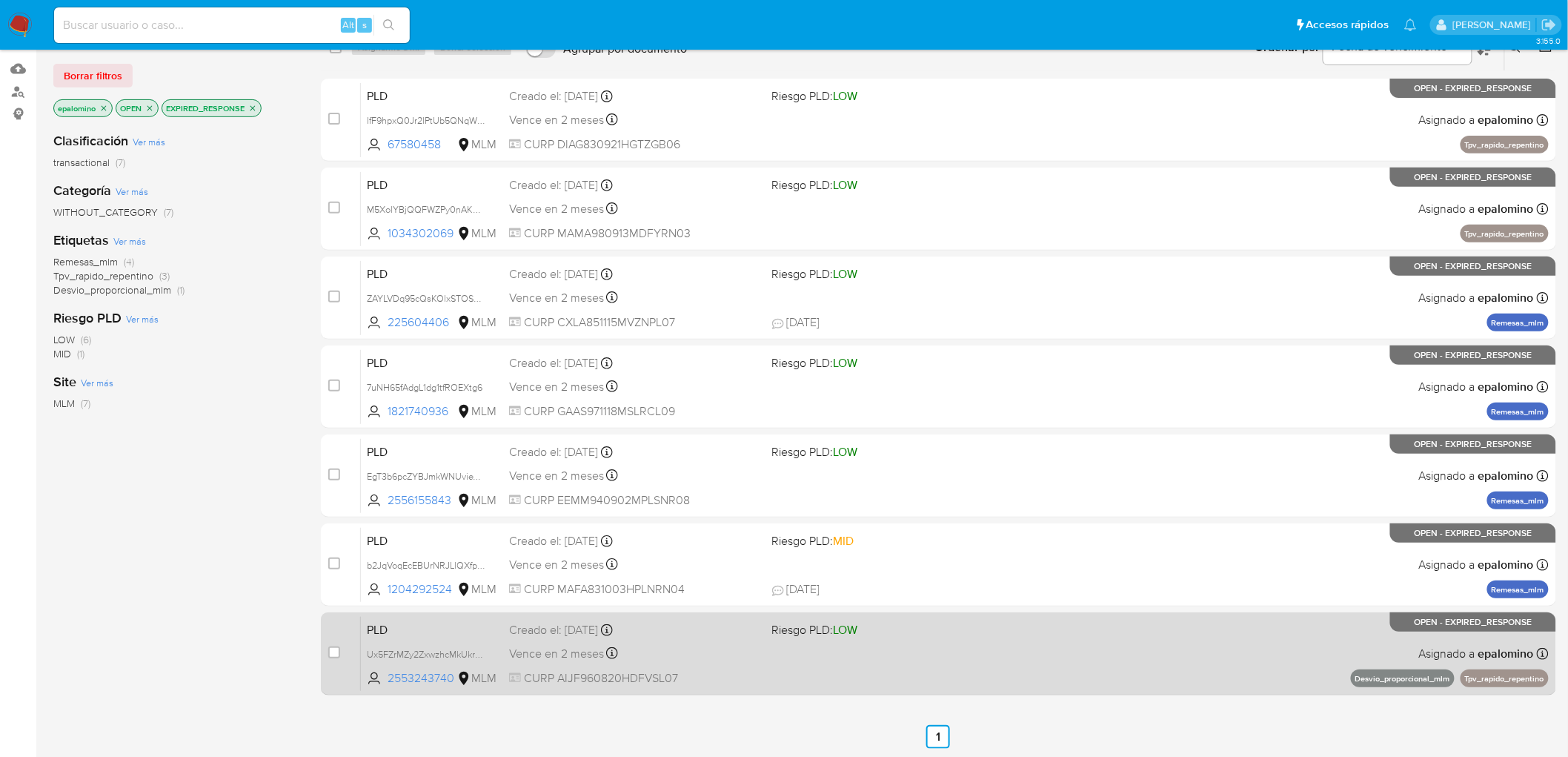
click at [383, 624] on span "PLD" at bounding box center [431, 628] width 131 height 19
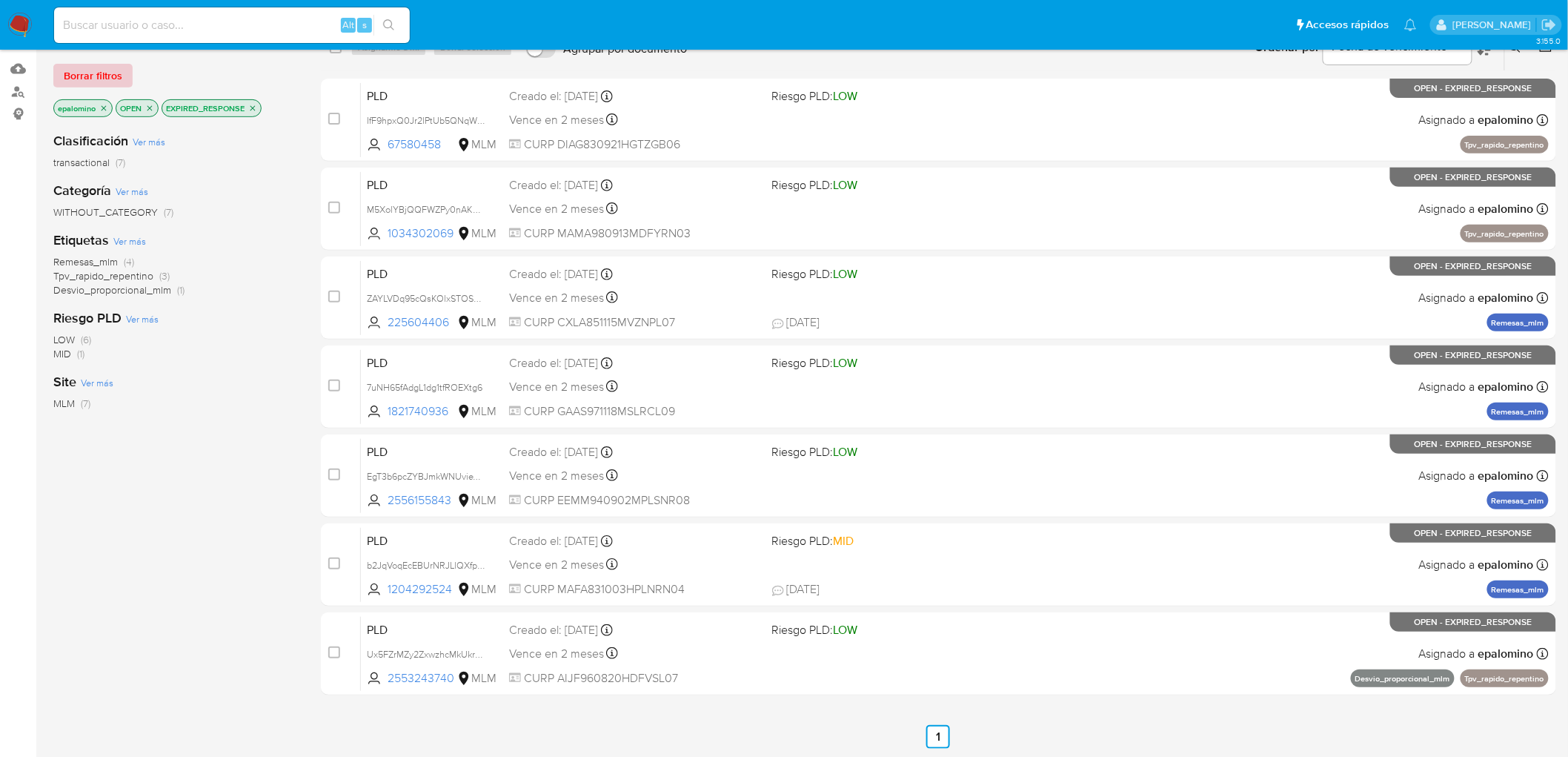
click at [92, 68] on span "Borrar filtros" at bounding box center [93, 75] width 58 height 21
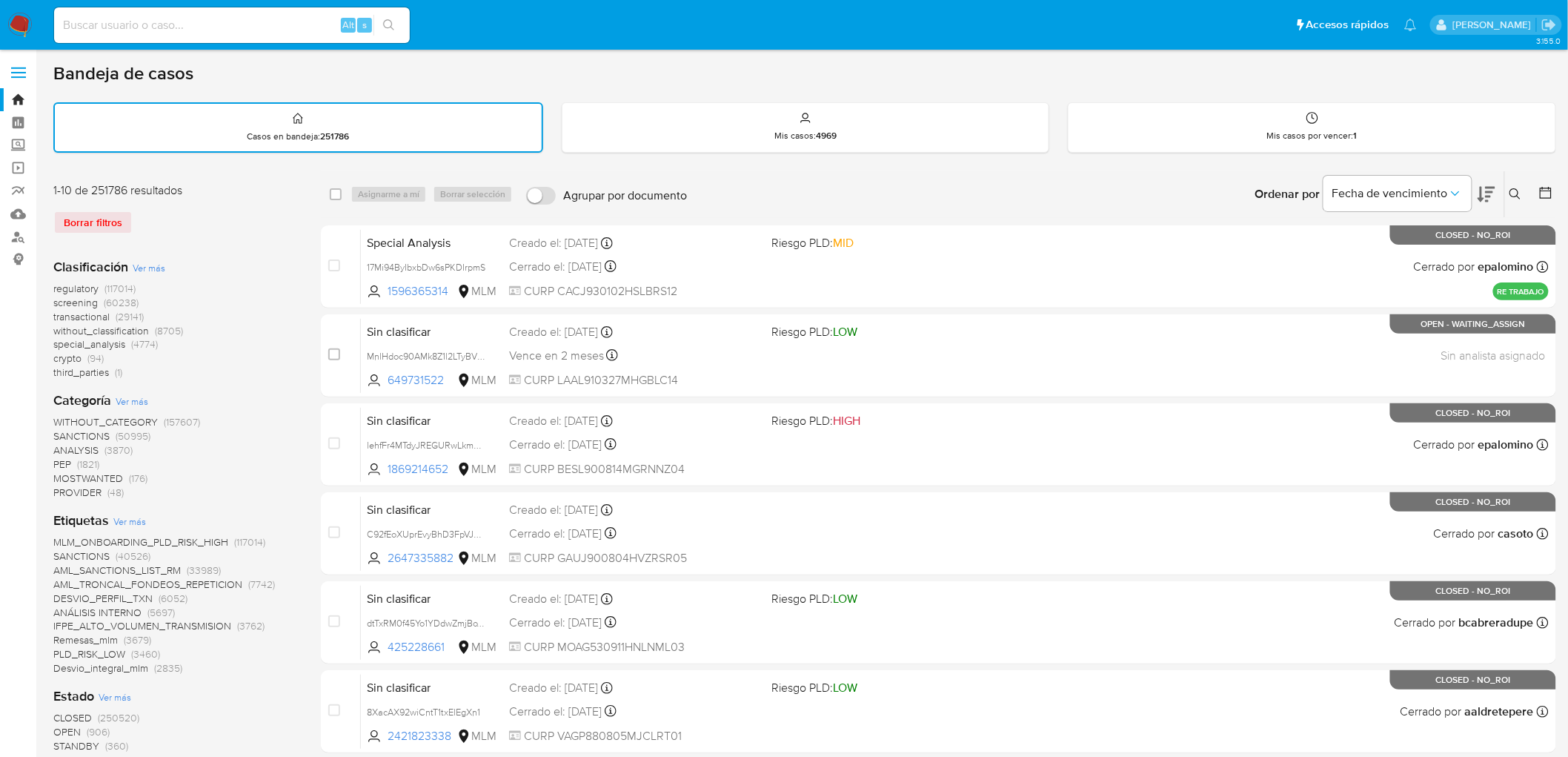
click at [1512, 191] on icon at bounding box center [1514, 194] width 12 height 12
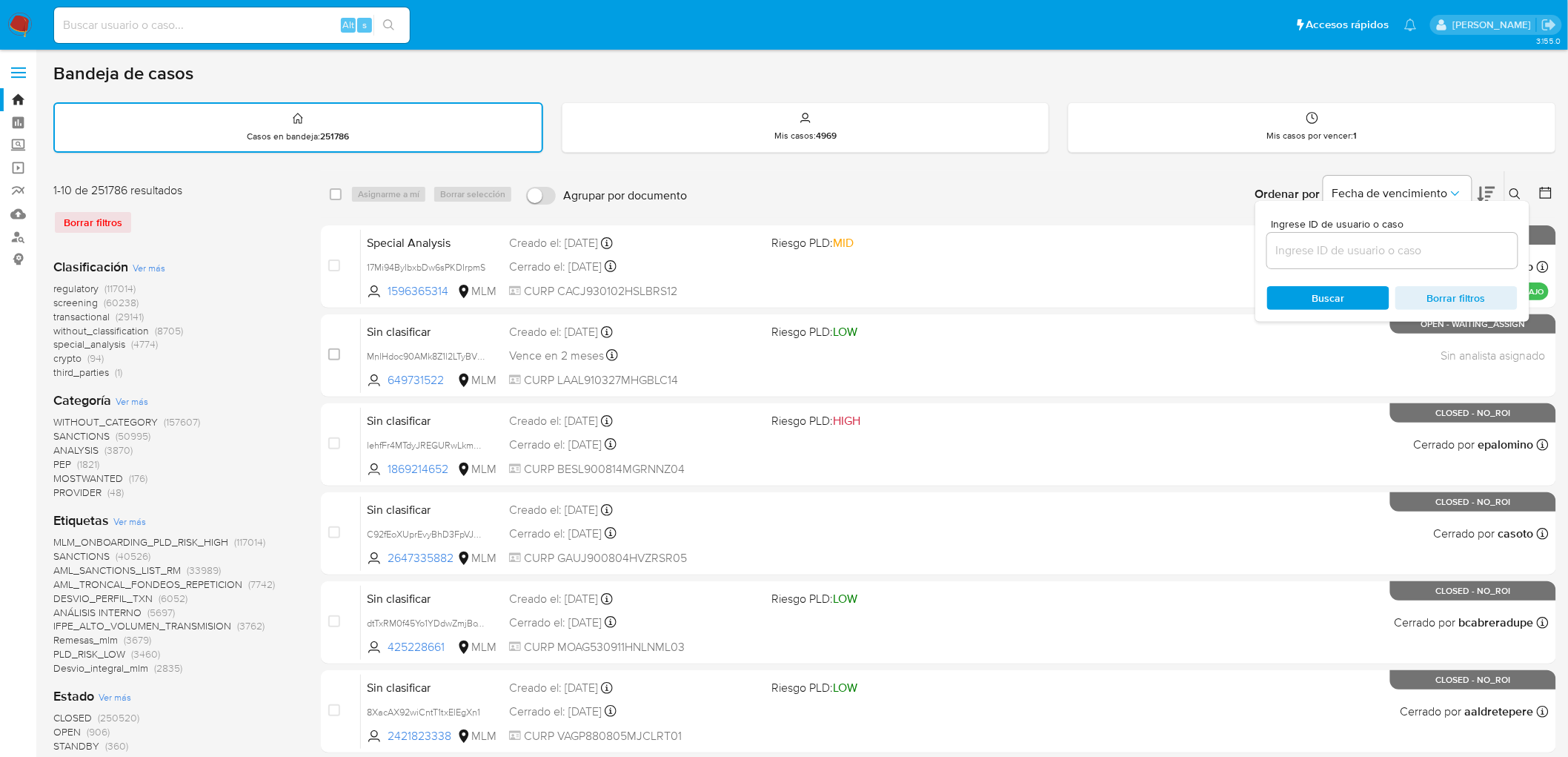
click at [1293, 234] on div at bounding box center [1392, 250] width 250 height 36
click at [1299, 250] on input at bounding box center [1392, 250] width 250 height 19
paste input "2553243740"
type input "2553243740"
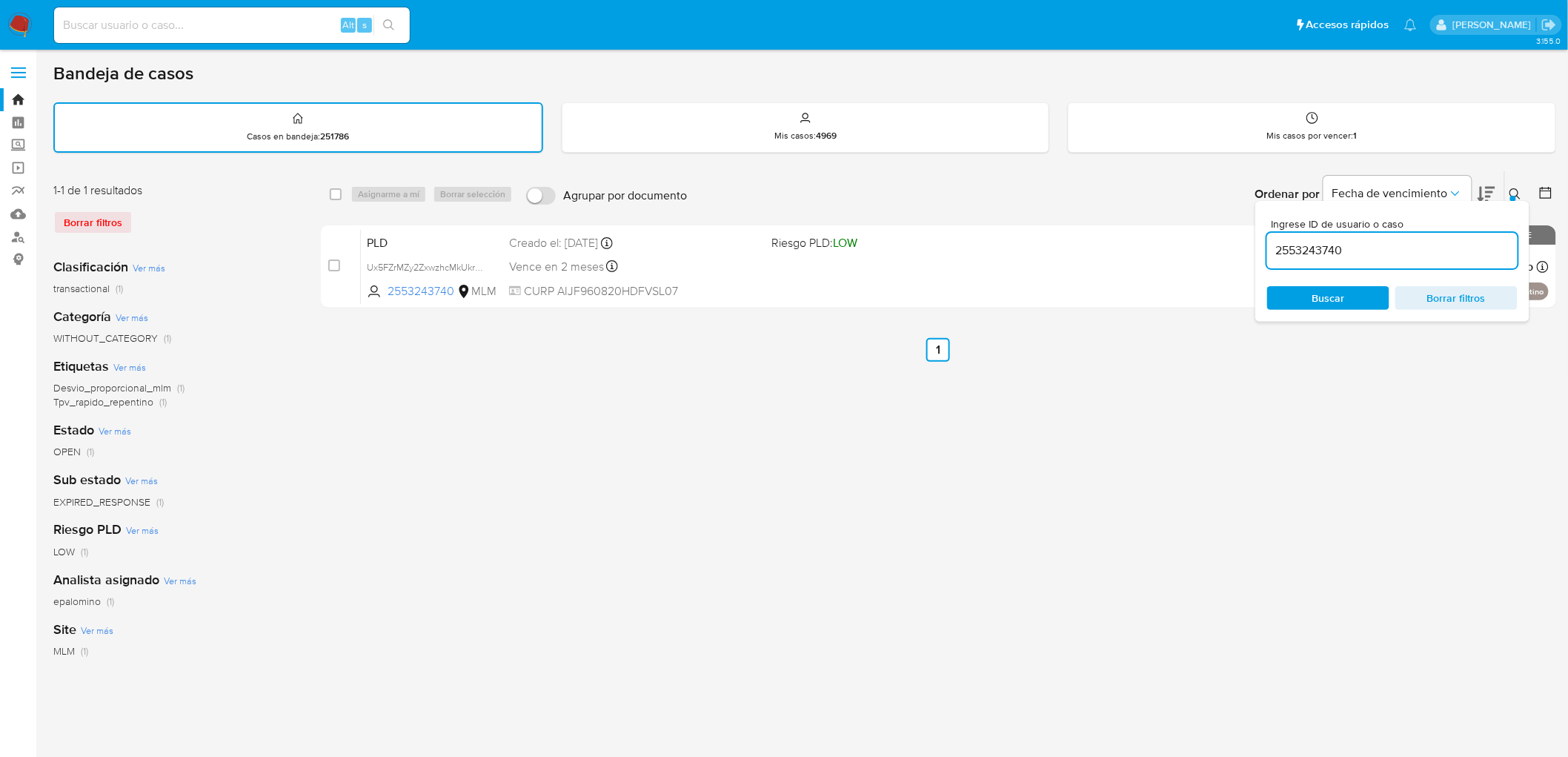
click at [1513, 196] on div at bounding box center [1513, 198] width 6 height 6
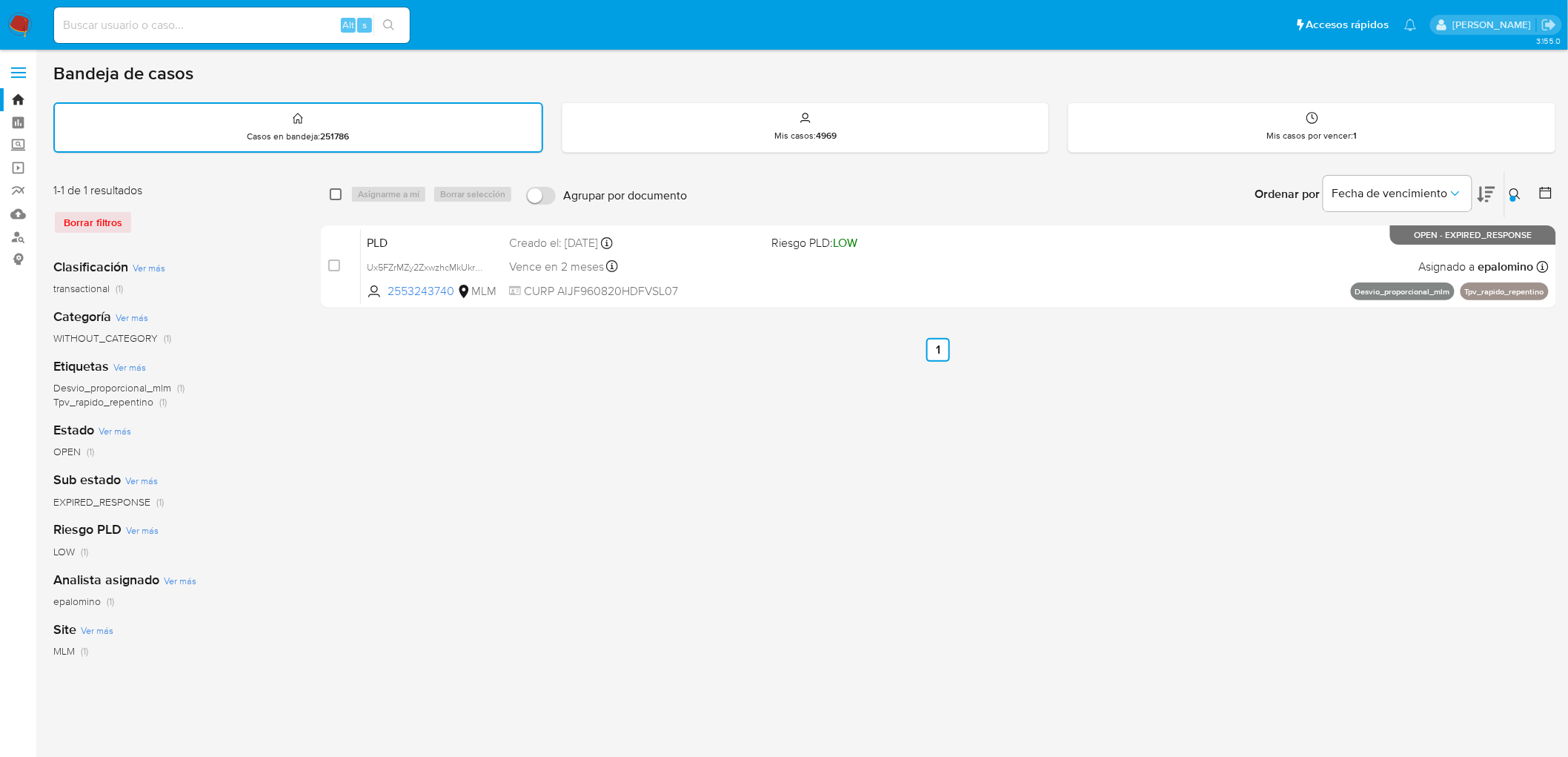
click at [337, 194] on input "checkbox" at bounding box center [336, 194] width 12 height 12
checkbox input "true"
click at [368, 189] on span "Asignarme a mí" at bounding box center [388, 195] width 61 height 15
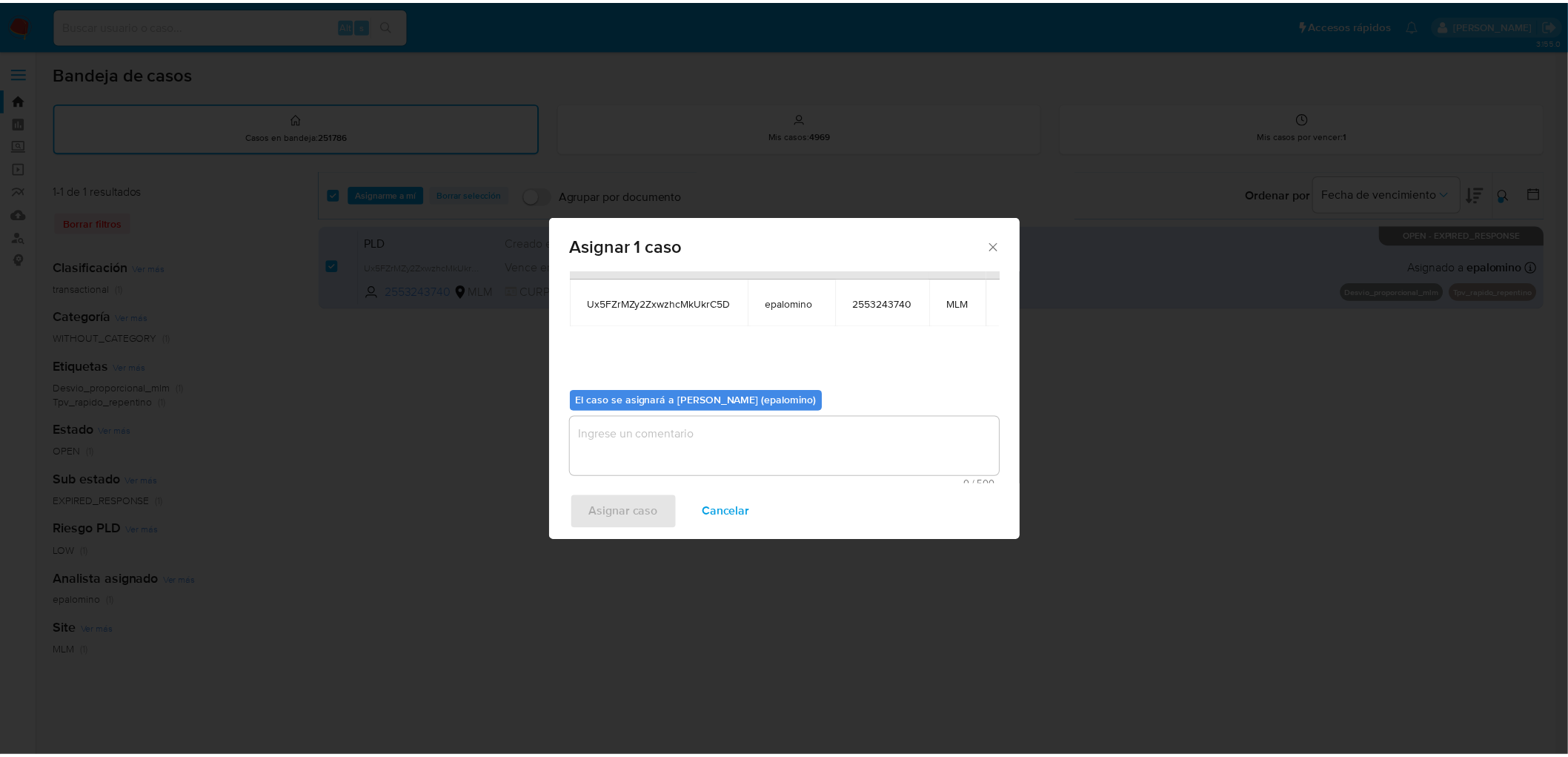
scroll to position [76, 0]
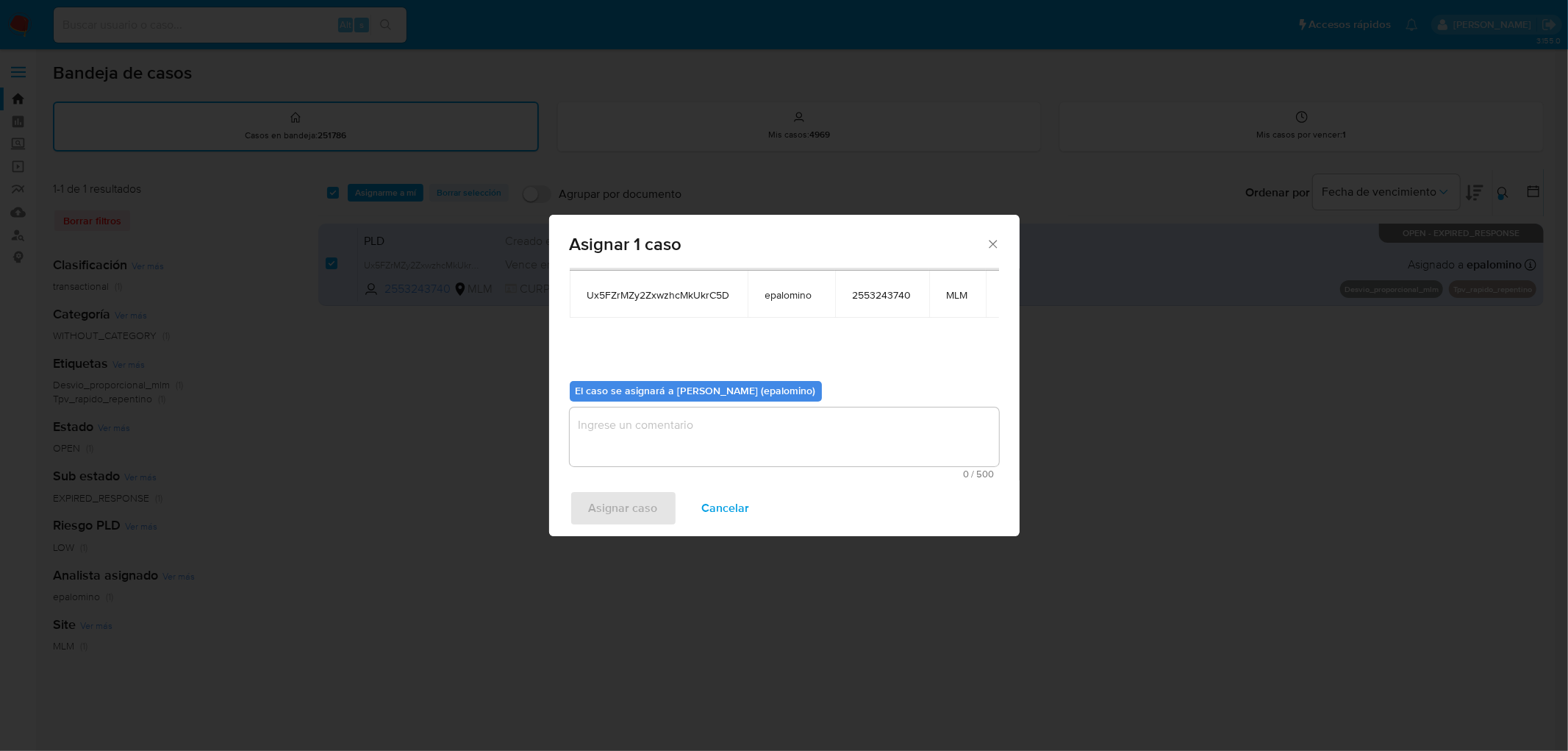
click at [663, 436] on textarea "assign-modal" at bounding box center [784, 437] width 429 height 59
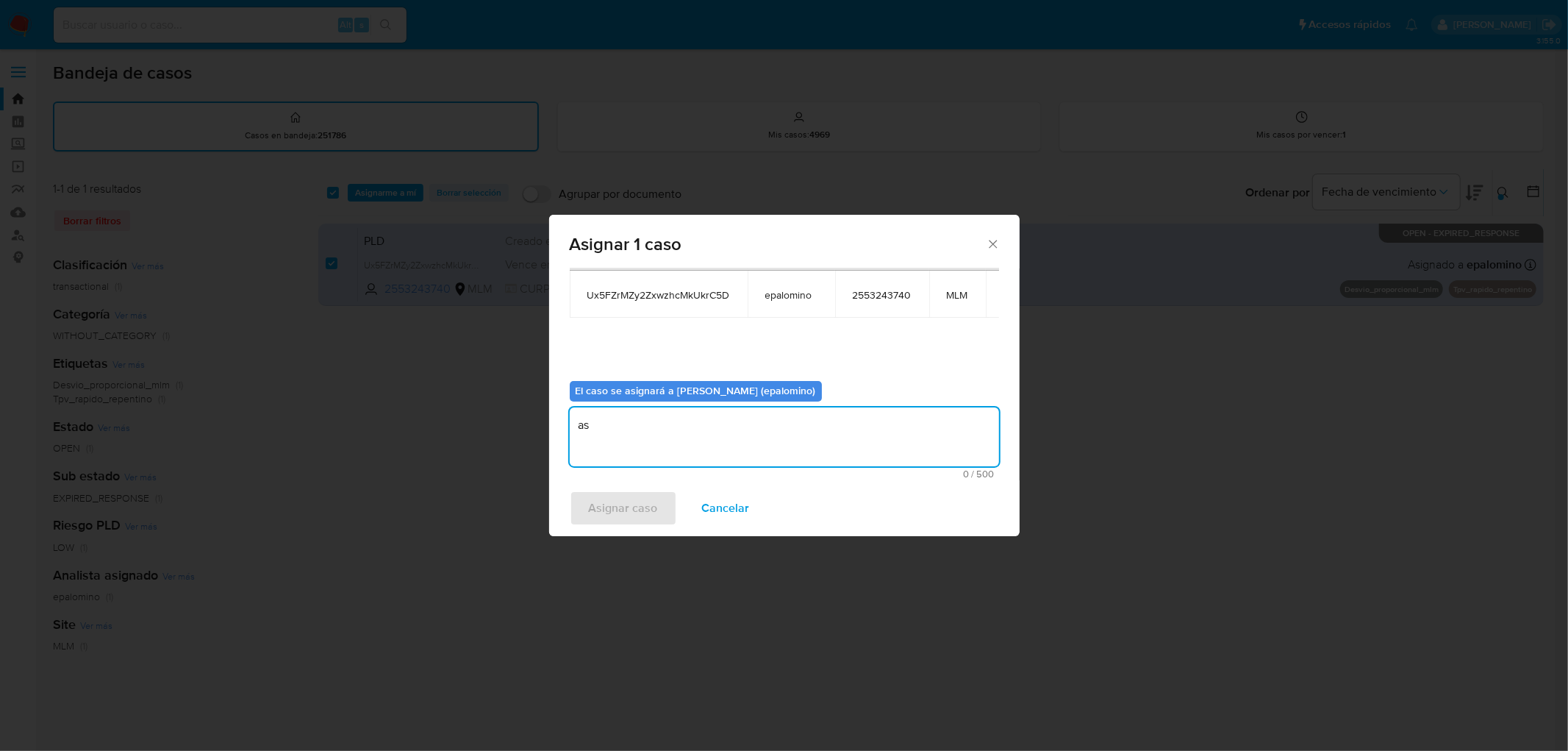
type textarea "as"
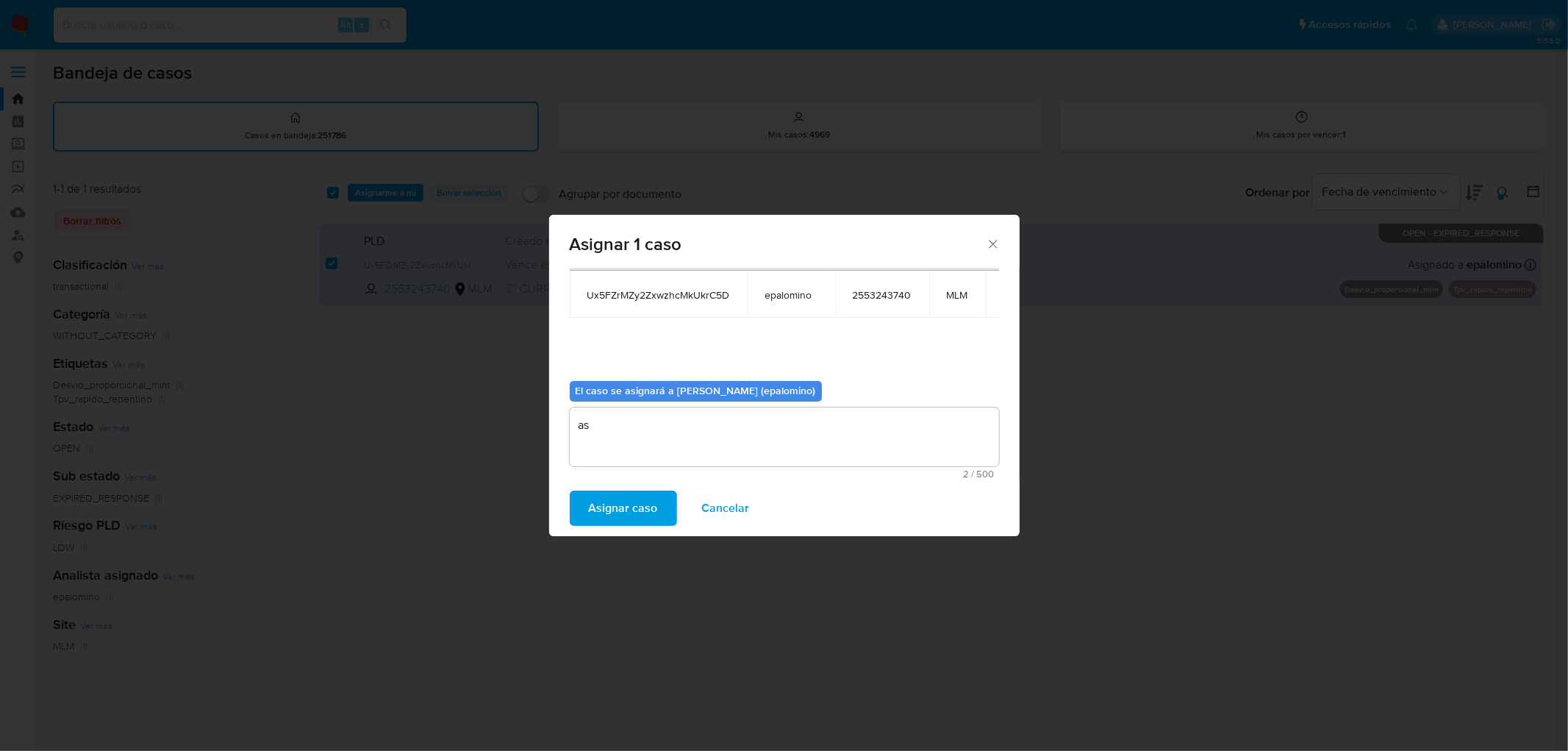
click at [647, 501] on span "Asignar caso" at bounding box center [623, 508] width 69 height 33
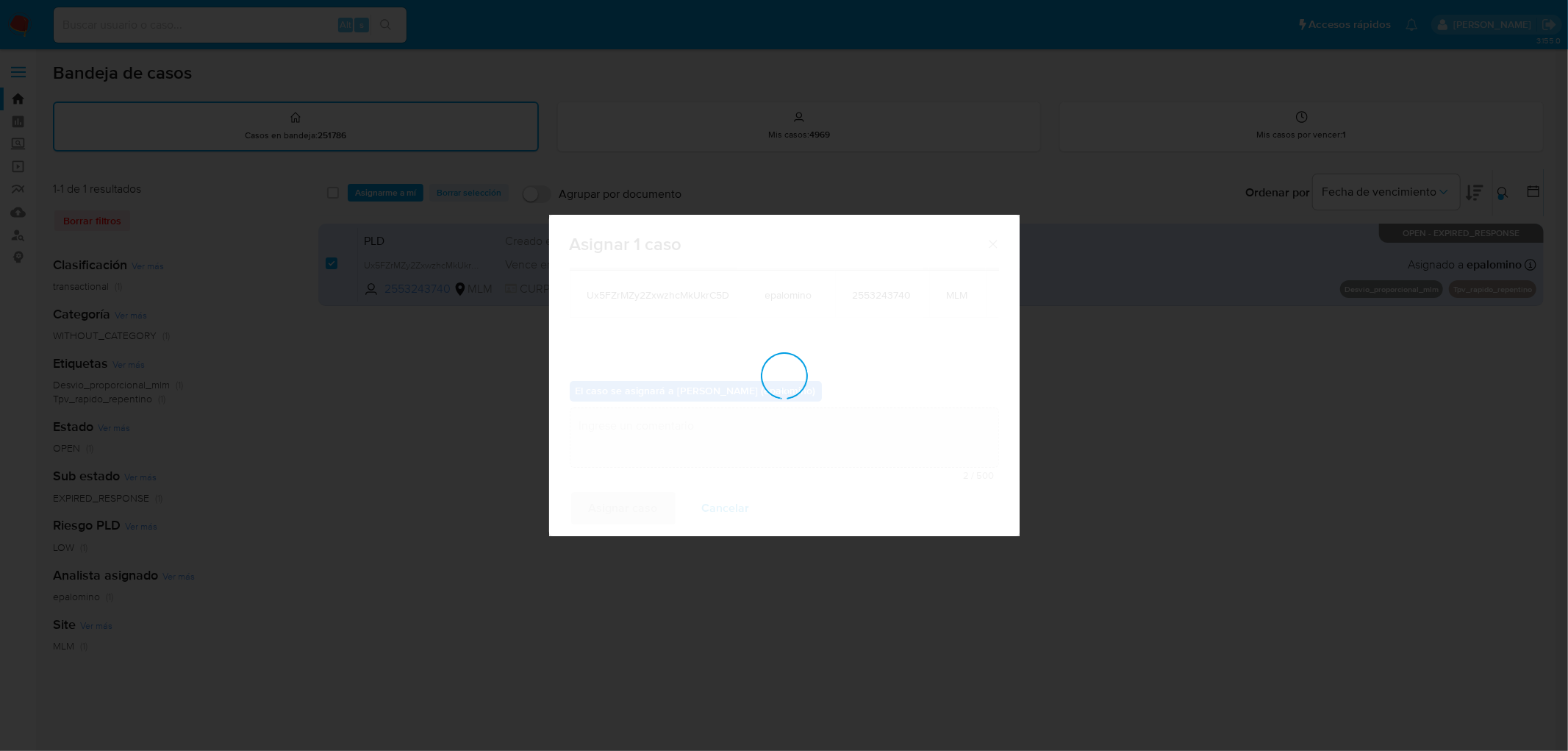
checkbox input "false"
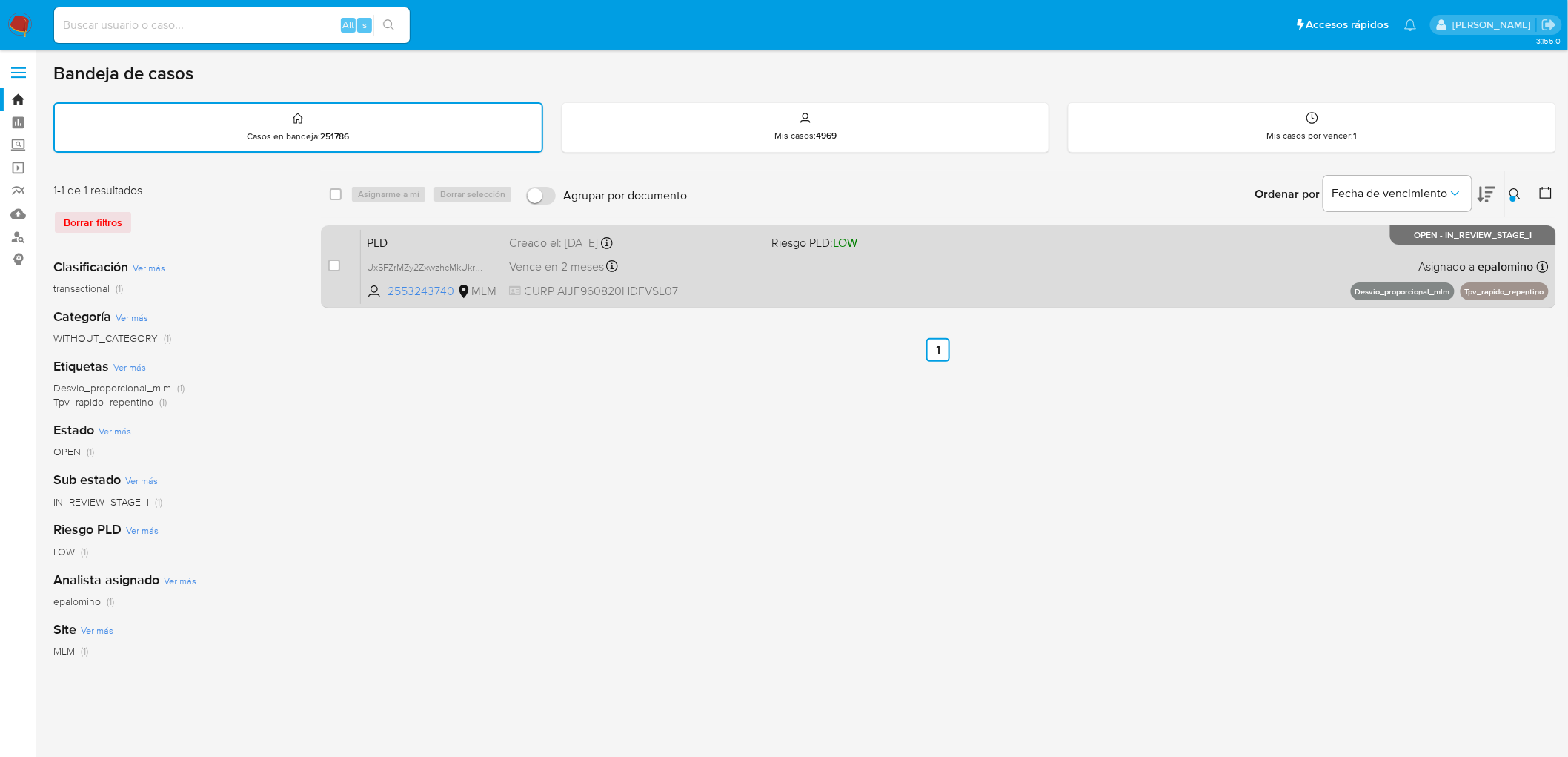
click at [387, 237] on span "PLD" at bounding box center [431, 242] width 131 height 19
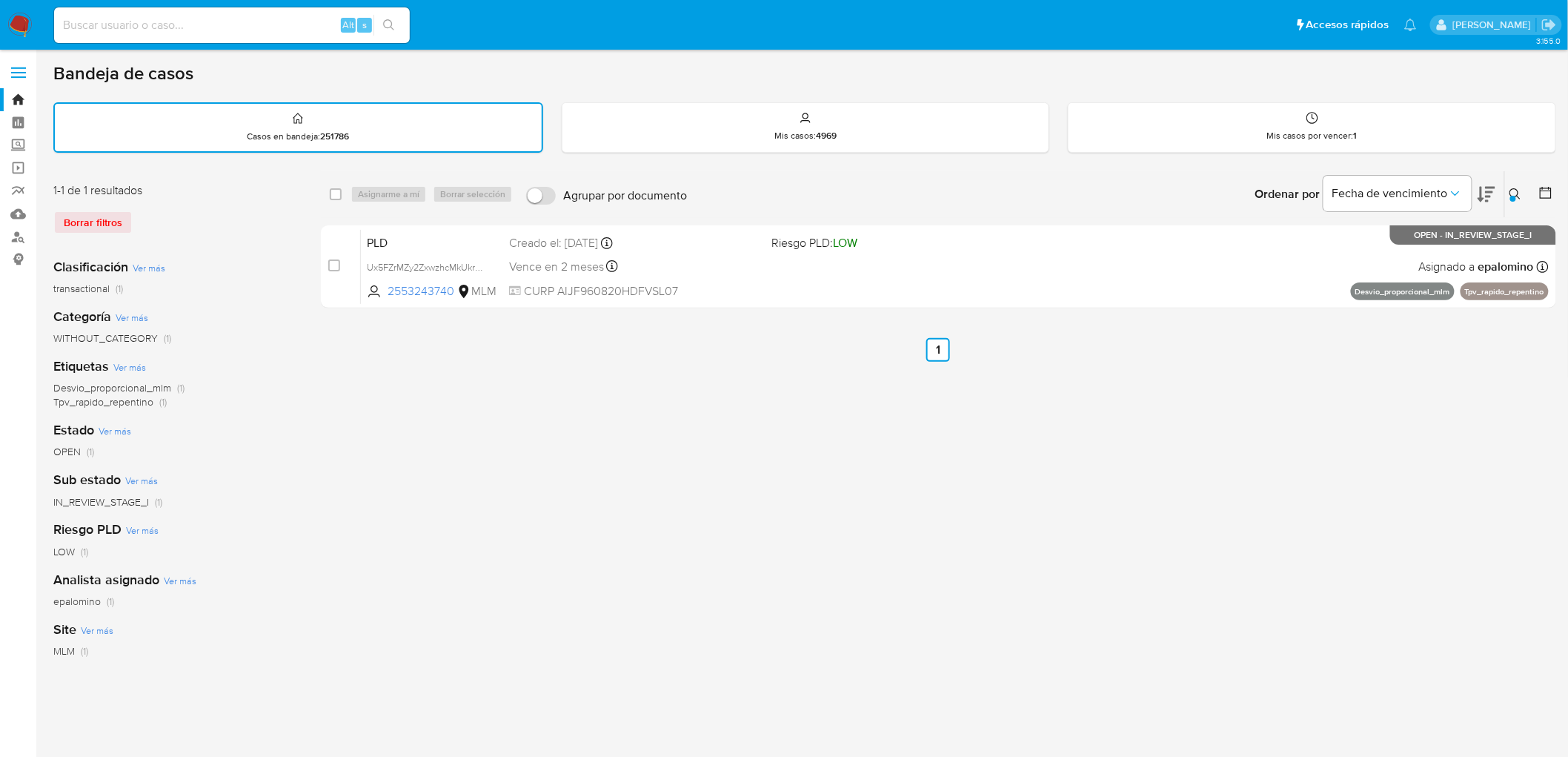
click at [15, 27] on img at bounding box center [20, 24] width 25 height 25
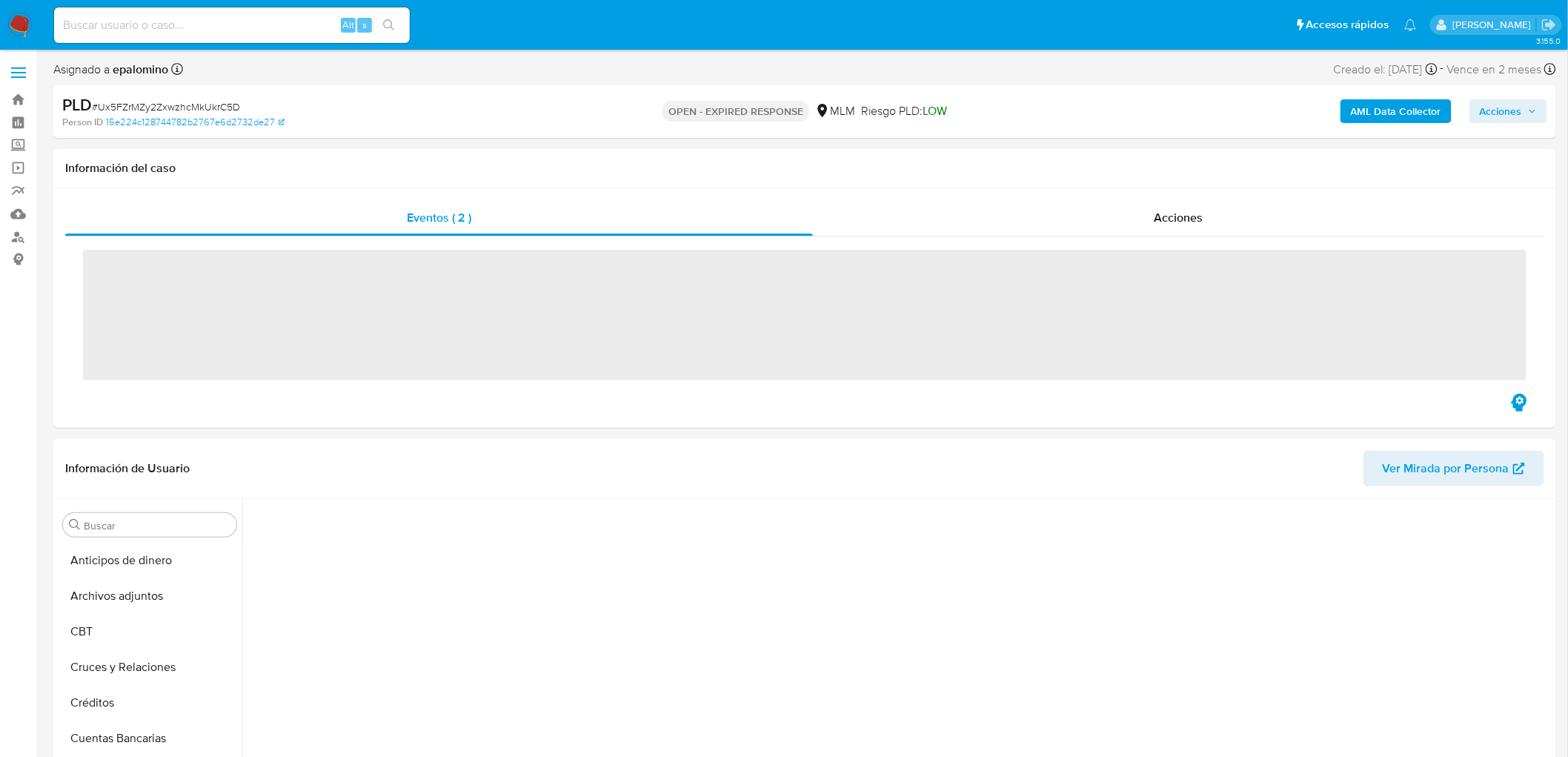
scroll to position [172, 0]
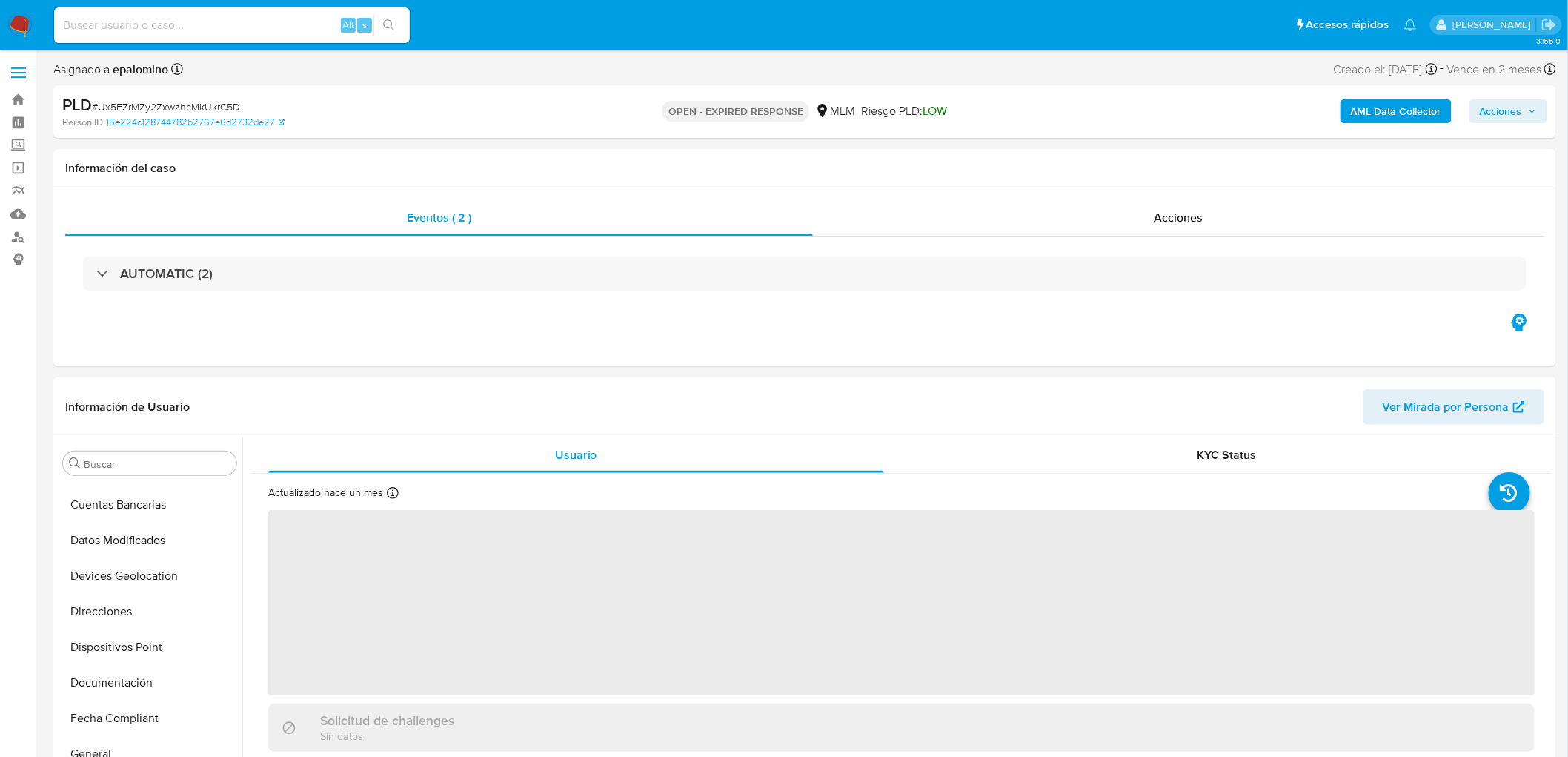
select select "10"
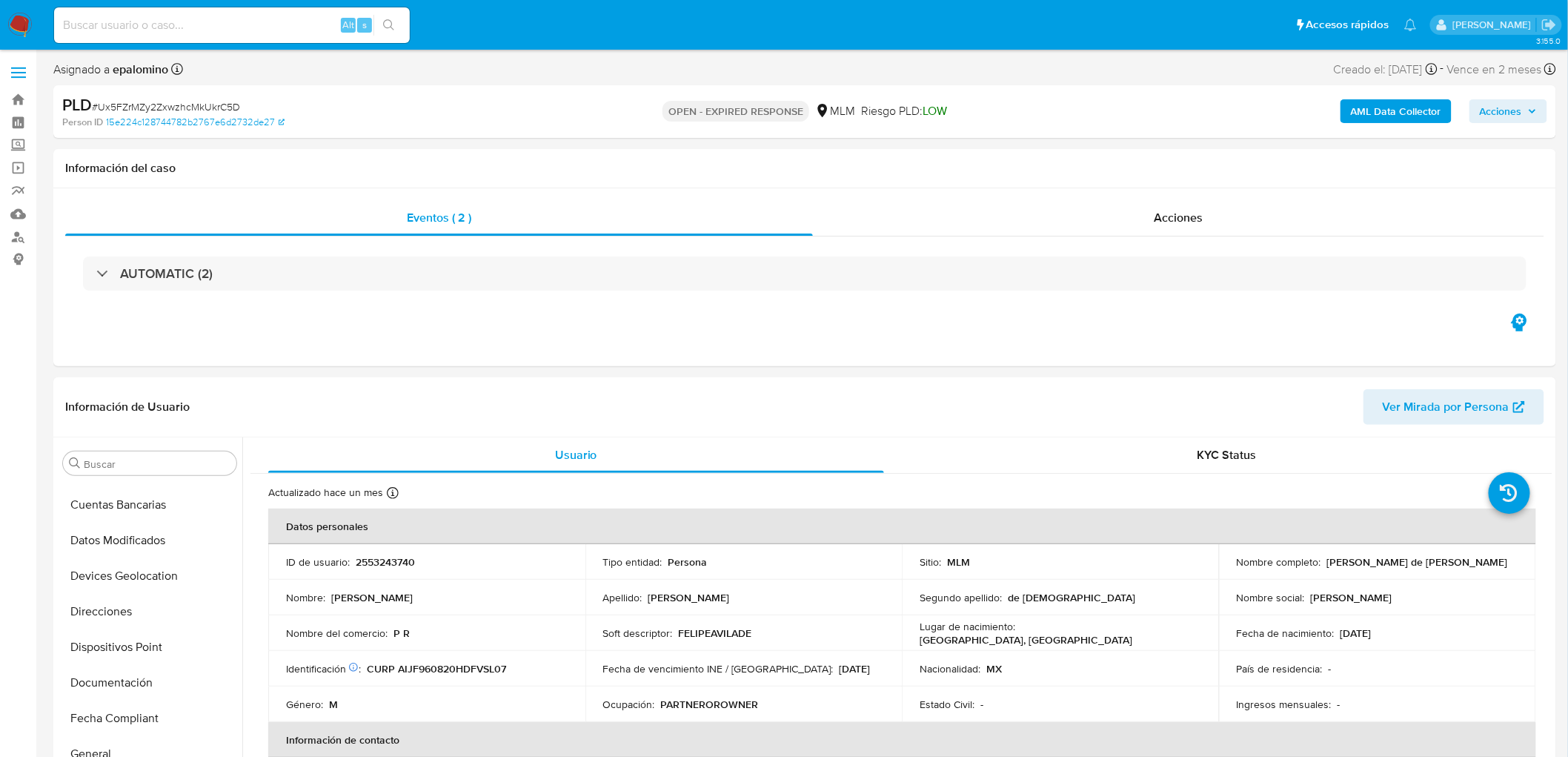
scroll to position [625, 0]
click at [359, 565] on p "2553243740" at bounding box center [384, 561] width 59 height 13
copy p "2553243740"
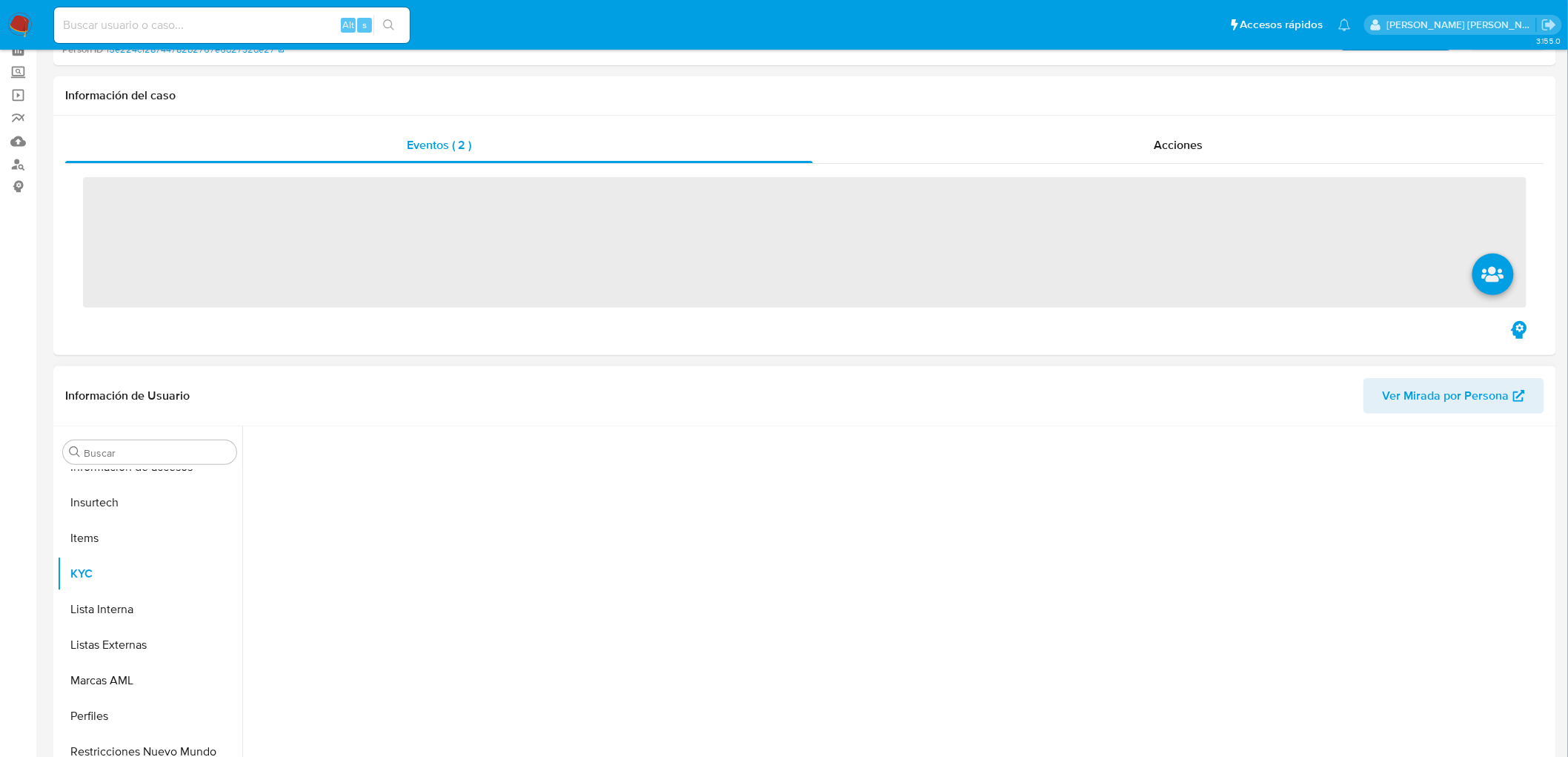
scroll to position [411, 0]
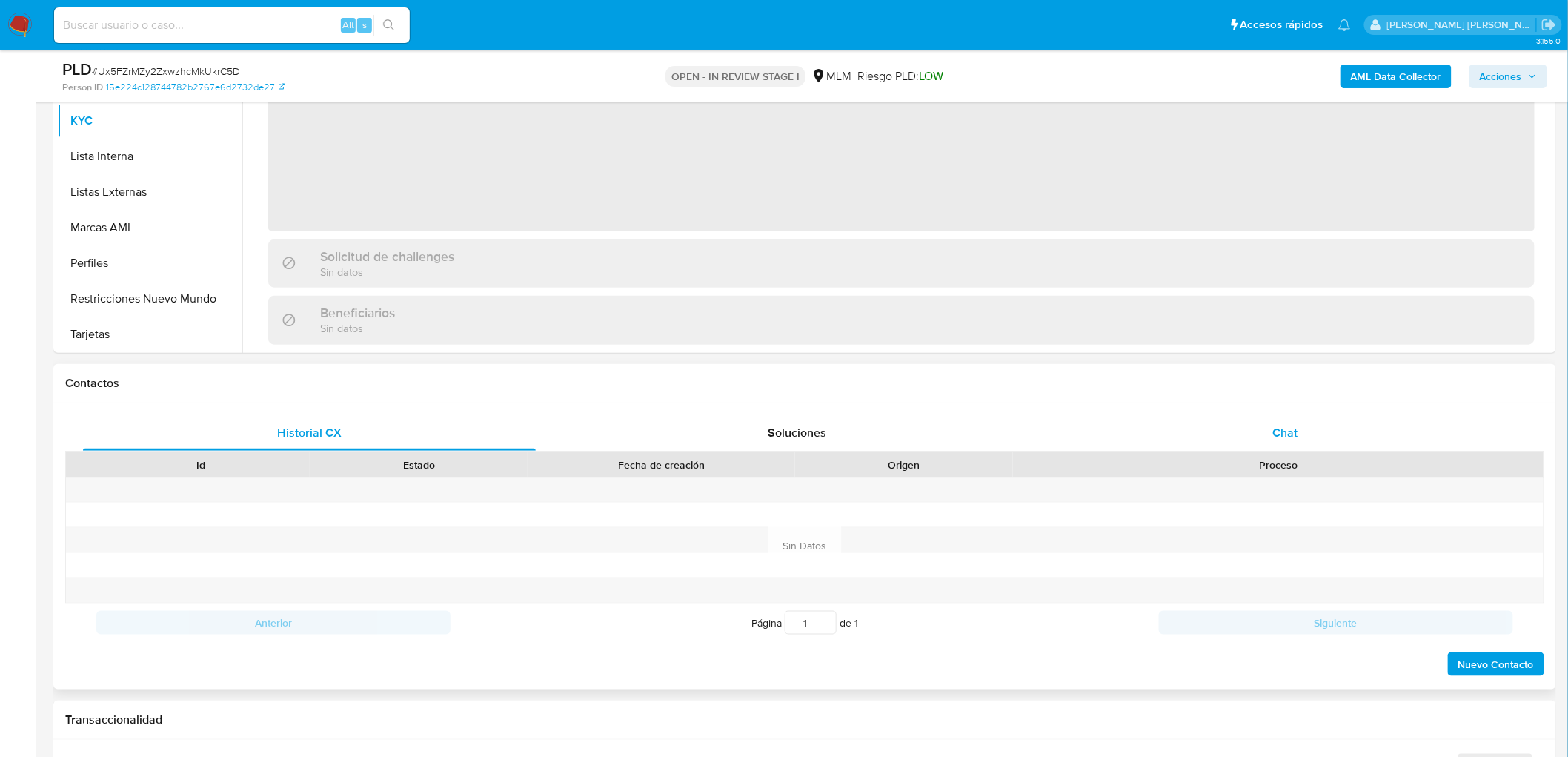
click at [1283, 505] on div at bounding box center [1278, 514] width 530 height 24
click at [1278, 438] on span "Chat" at bounding box center [1285, 433] width 25 height 17
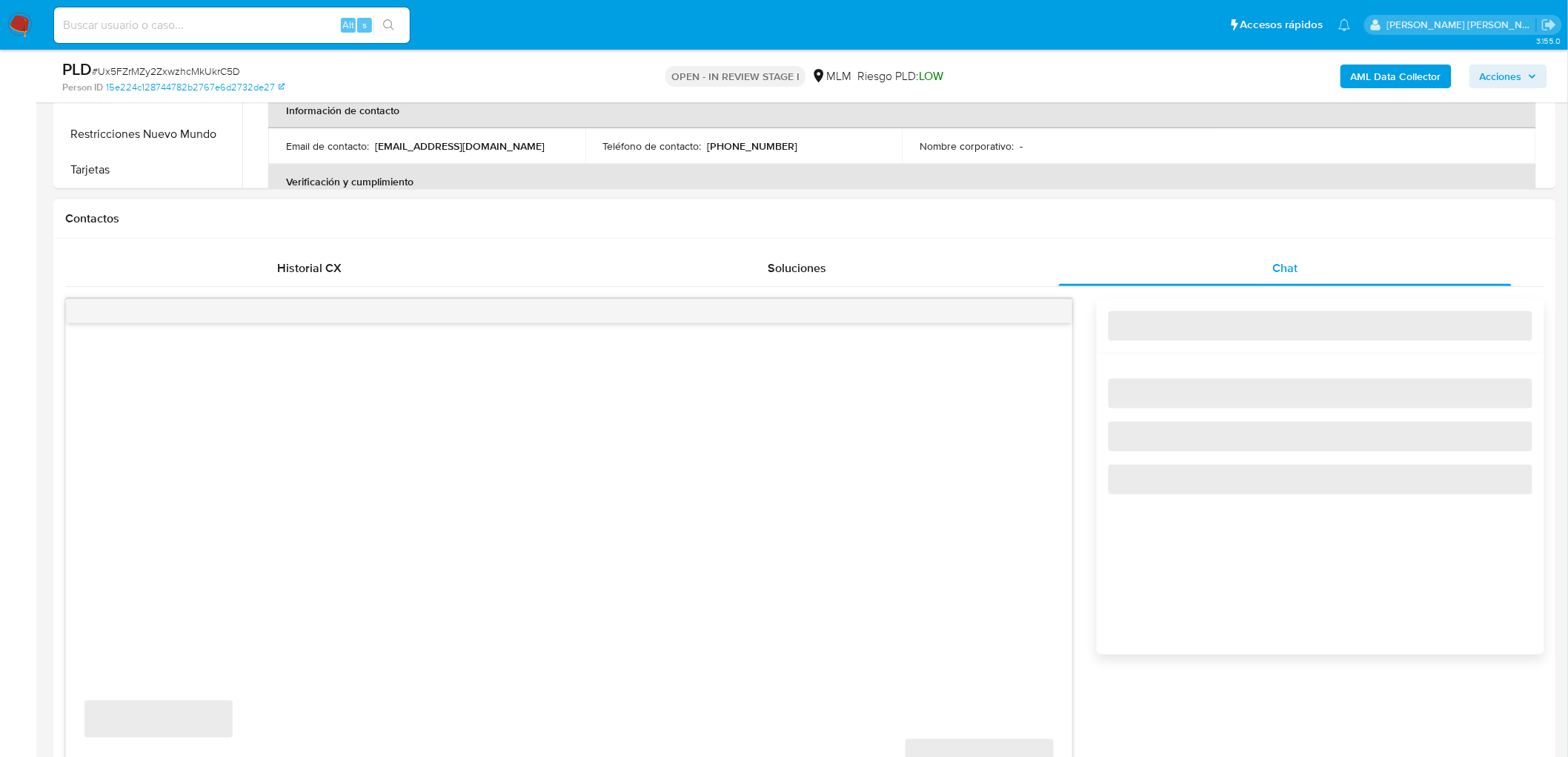
scroll to position [741, 0]
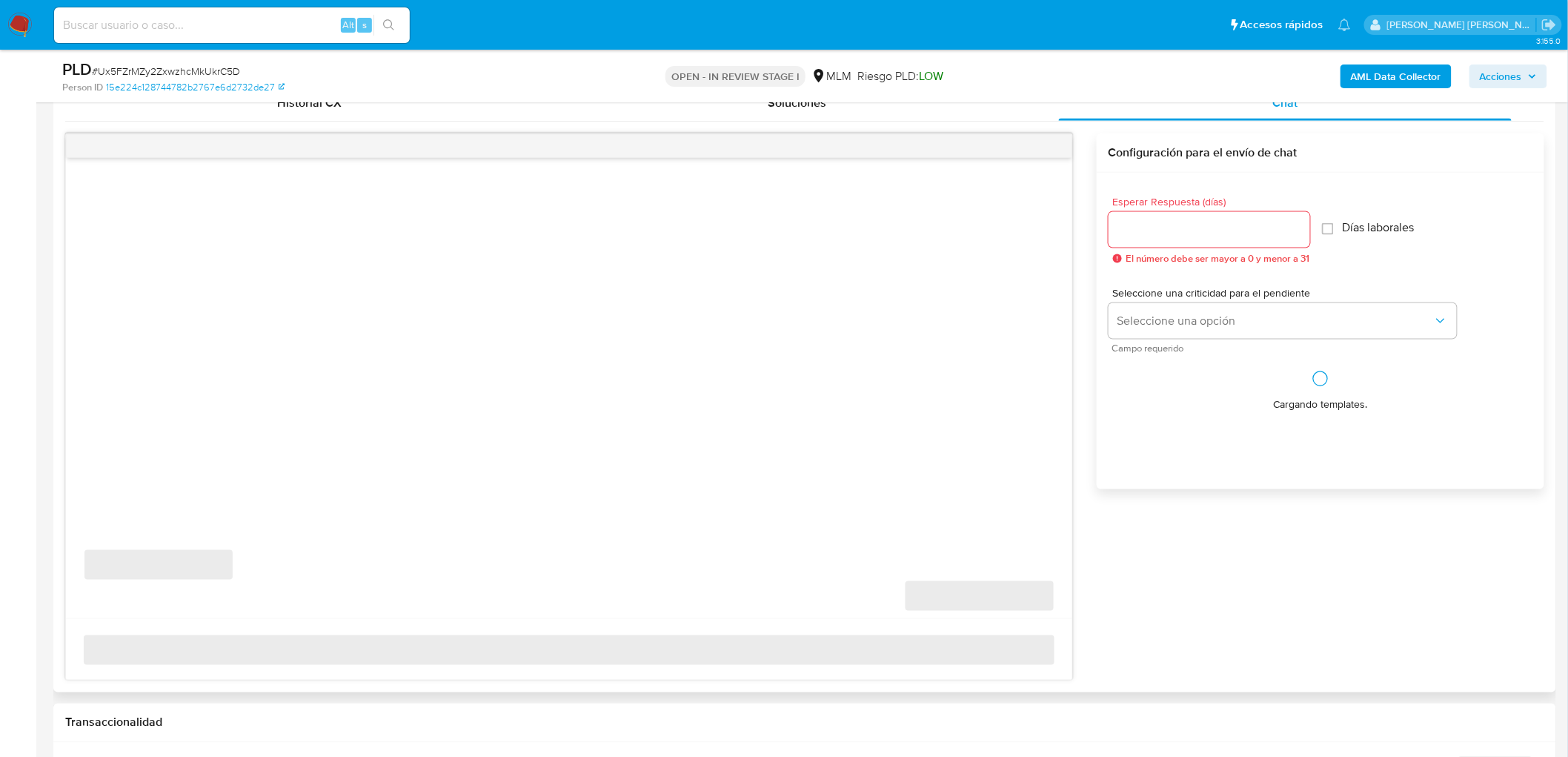
select select "10"
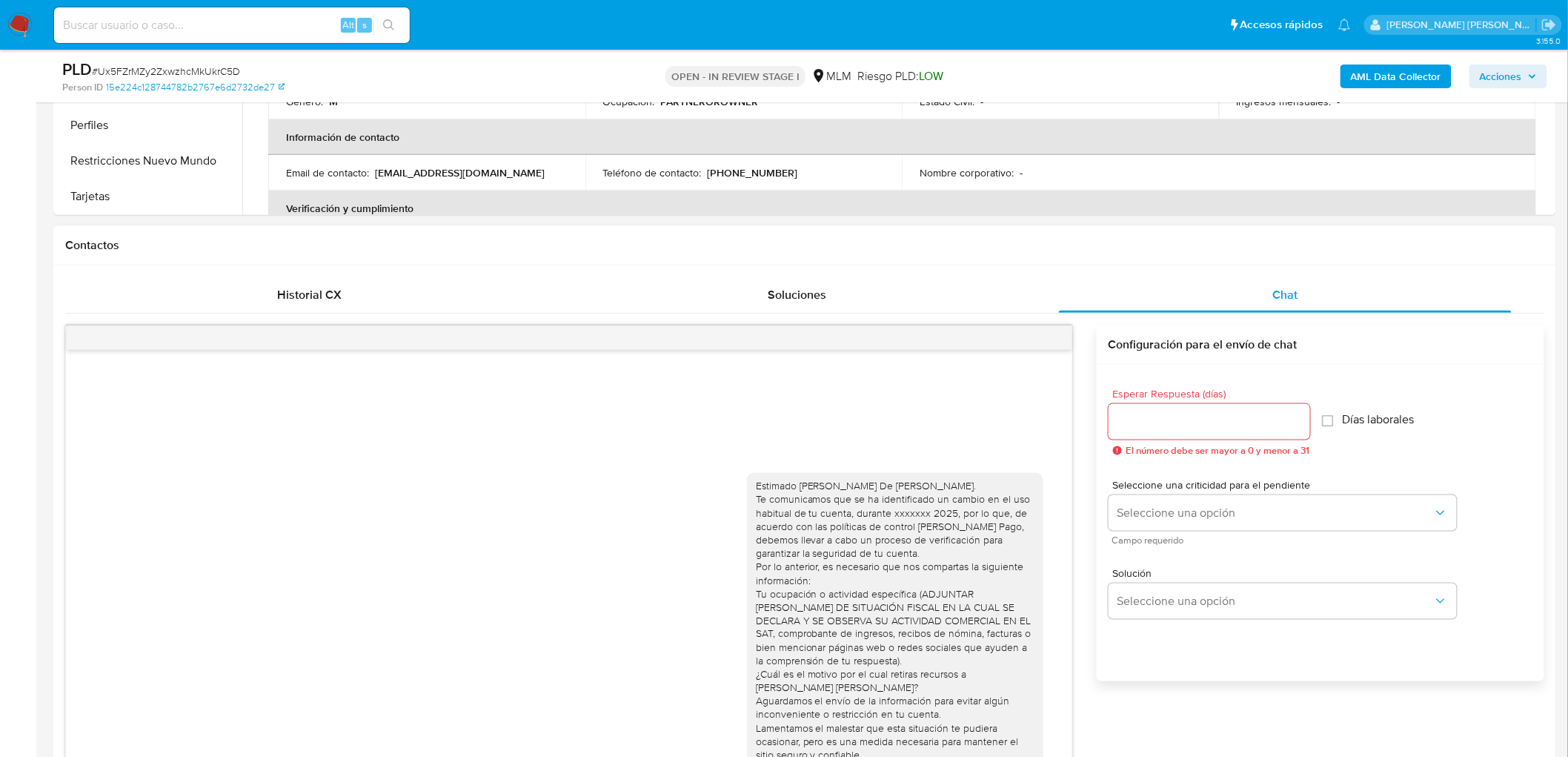
scroll to position [494, 0]
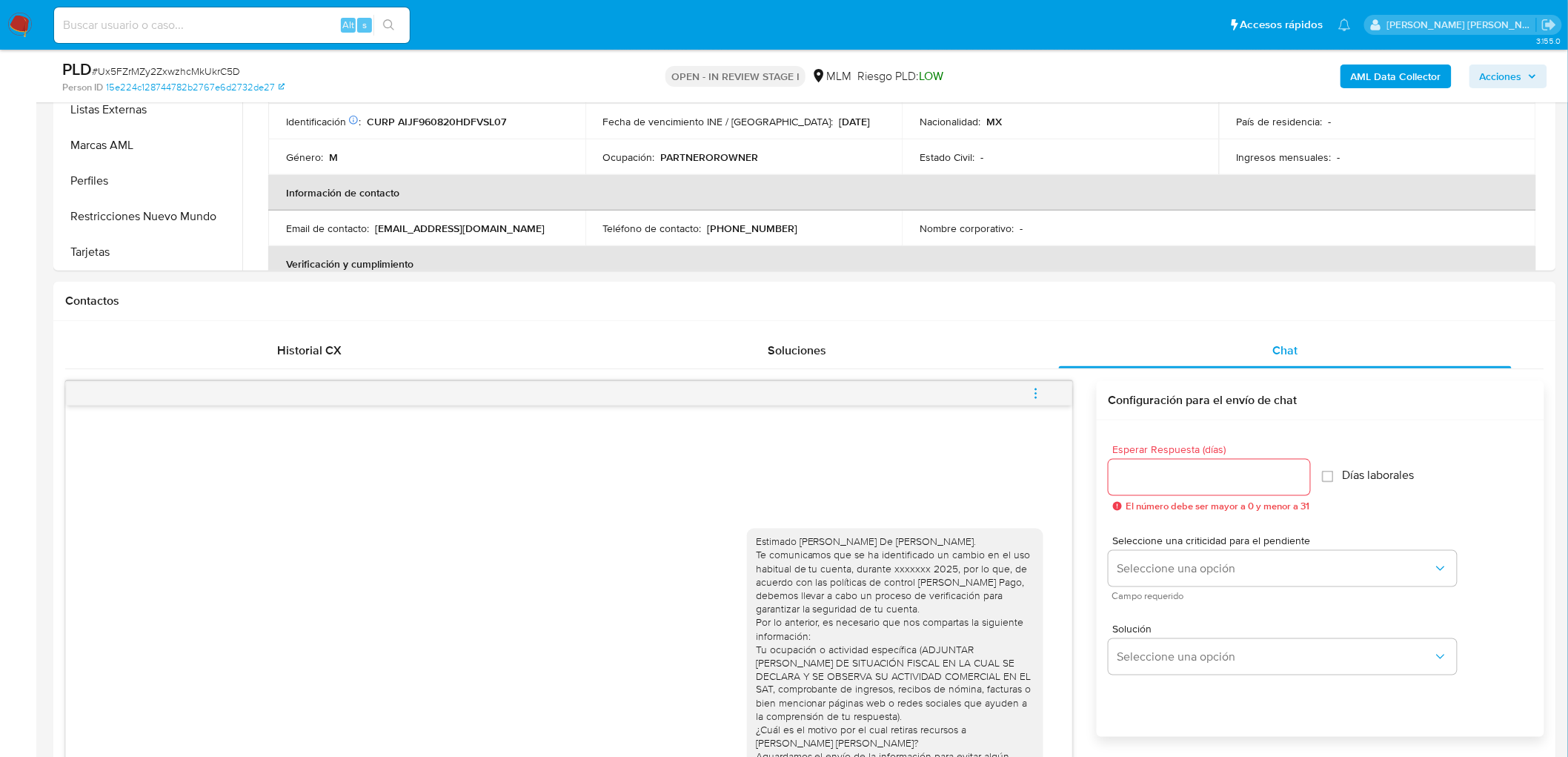
click at [1043, 393] on button "menu-action" at bounding box center [1036, 394] width 49 height 36
click at [941, 365] on li "Cerrar conversación" at bounding box center [935, 365] width 152 height 26
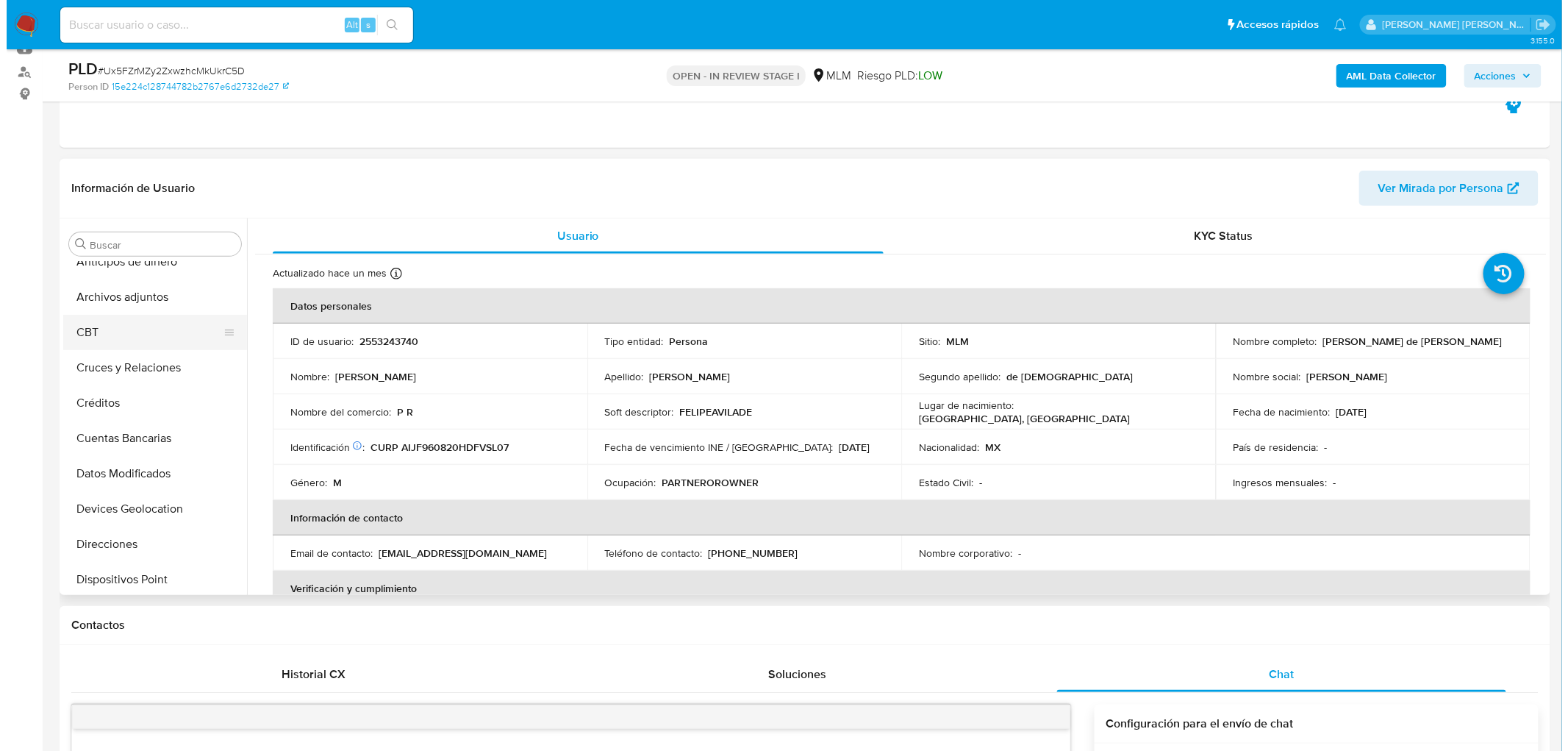
scroll to position [0, 0]
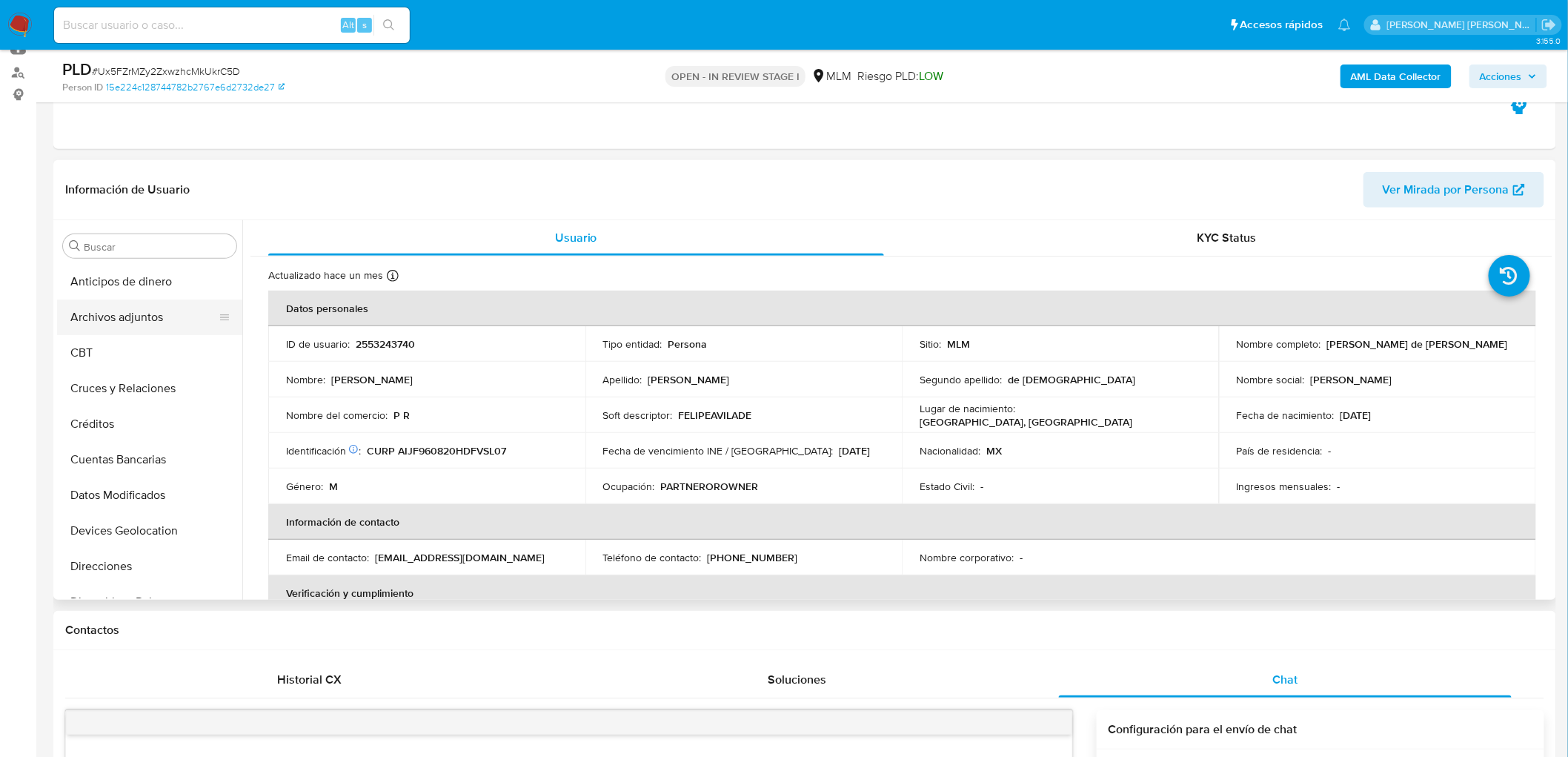
click at [158, 322] on button "Archivos adjuntos" at bounding box center [144, 317] width 173 height 36
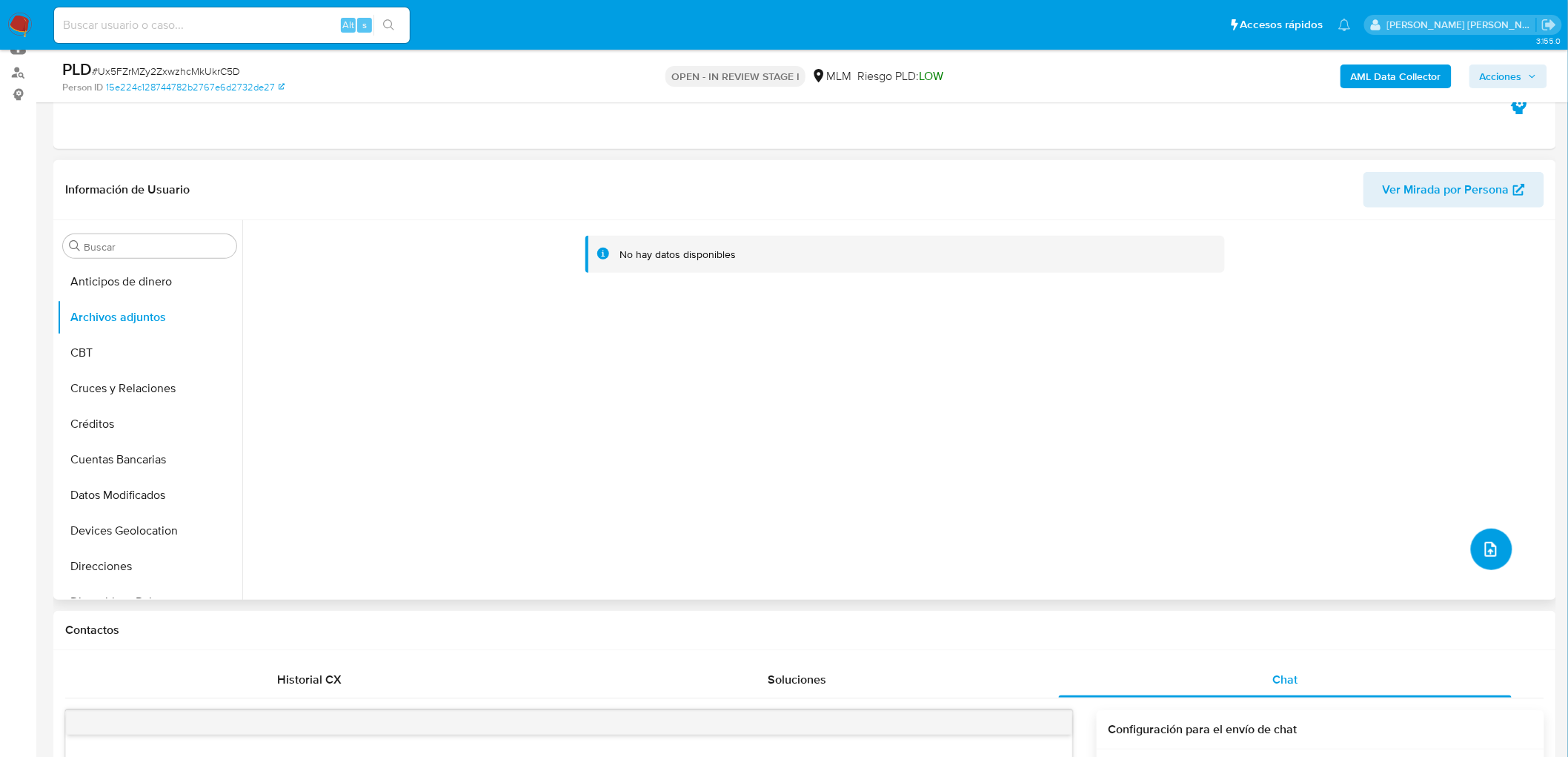
click at [1484, 544] on icon "upload-file" at bounding box center [1490, 549] width 12 height 15
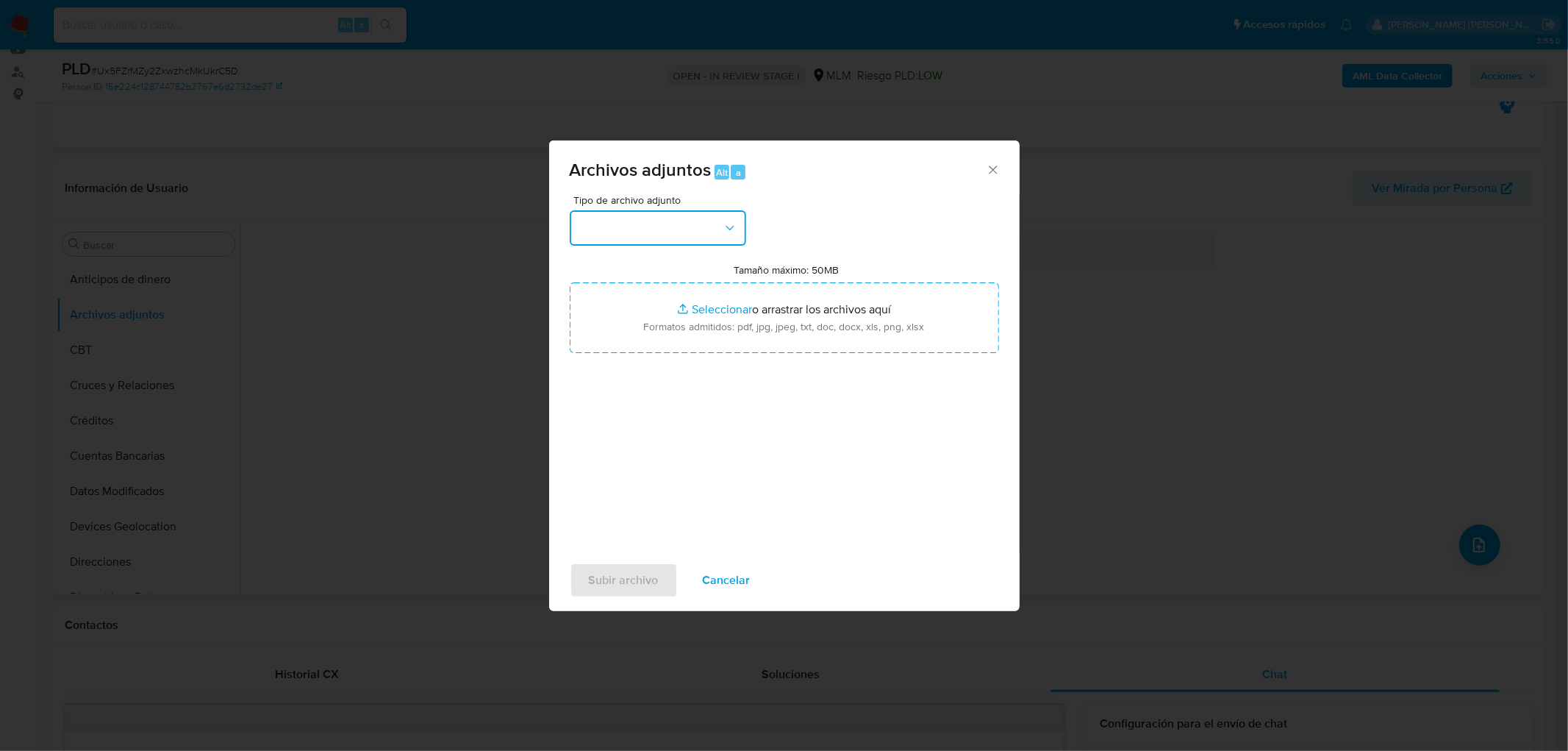
click at [658, 216] on button "button" at bounding box center [658, 228] width 176 height 35
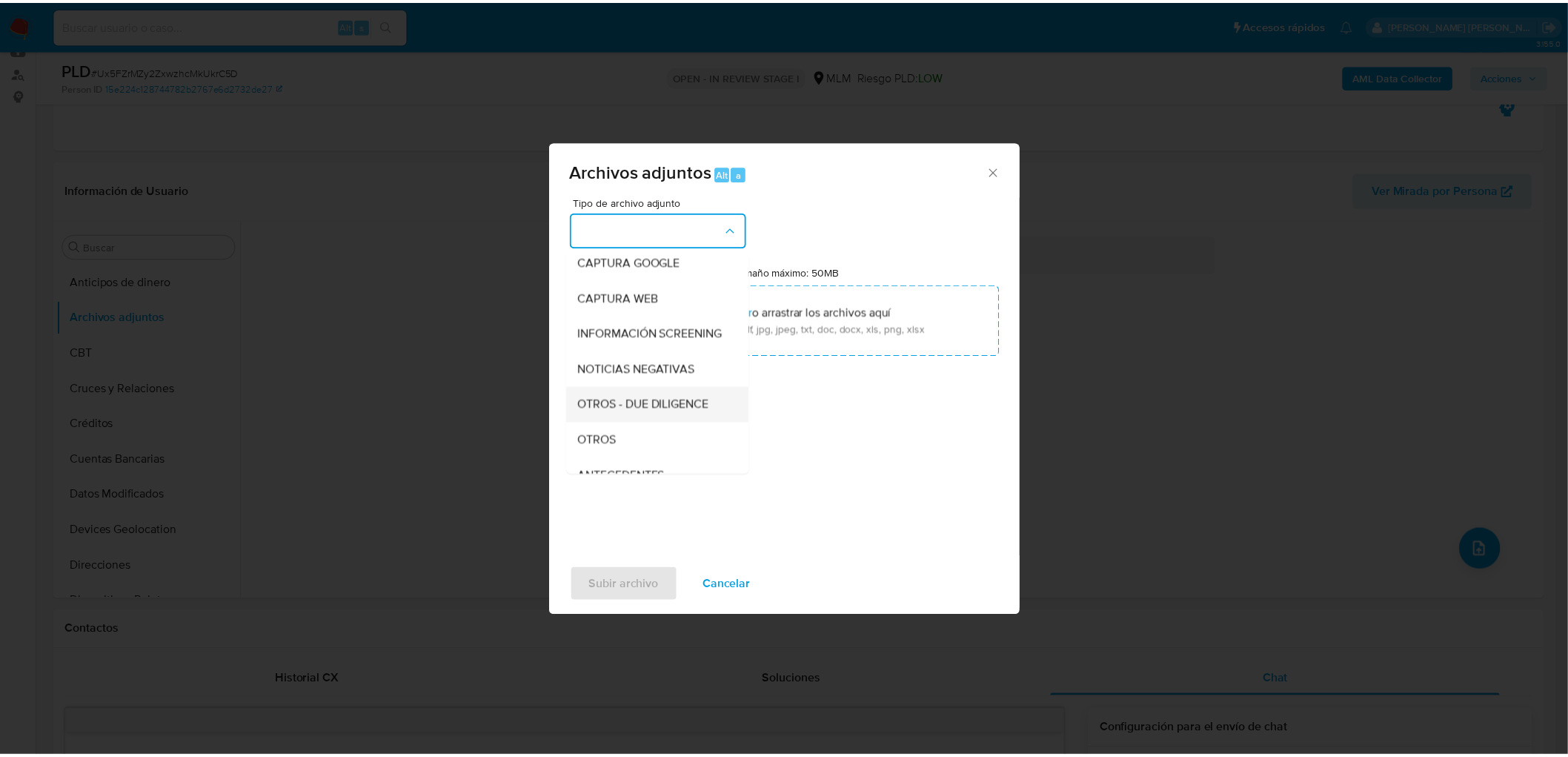
scroll to position [165, 0]
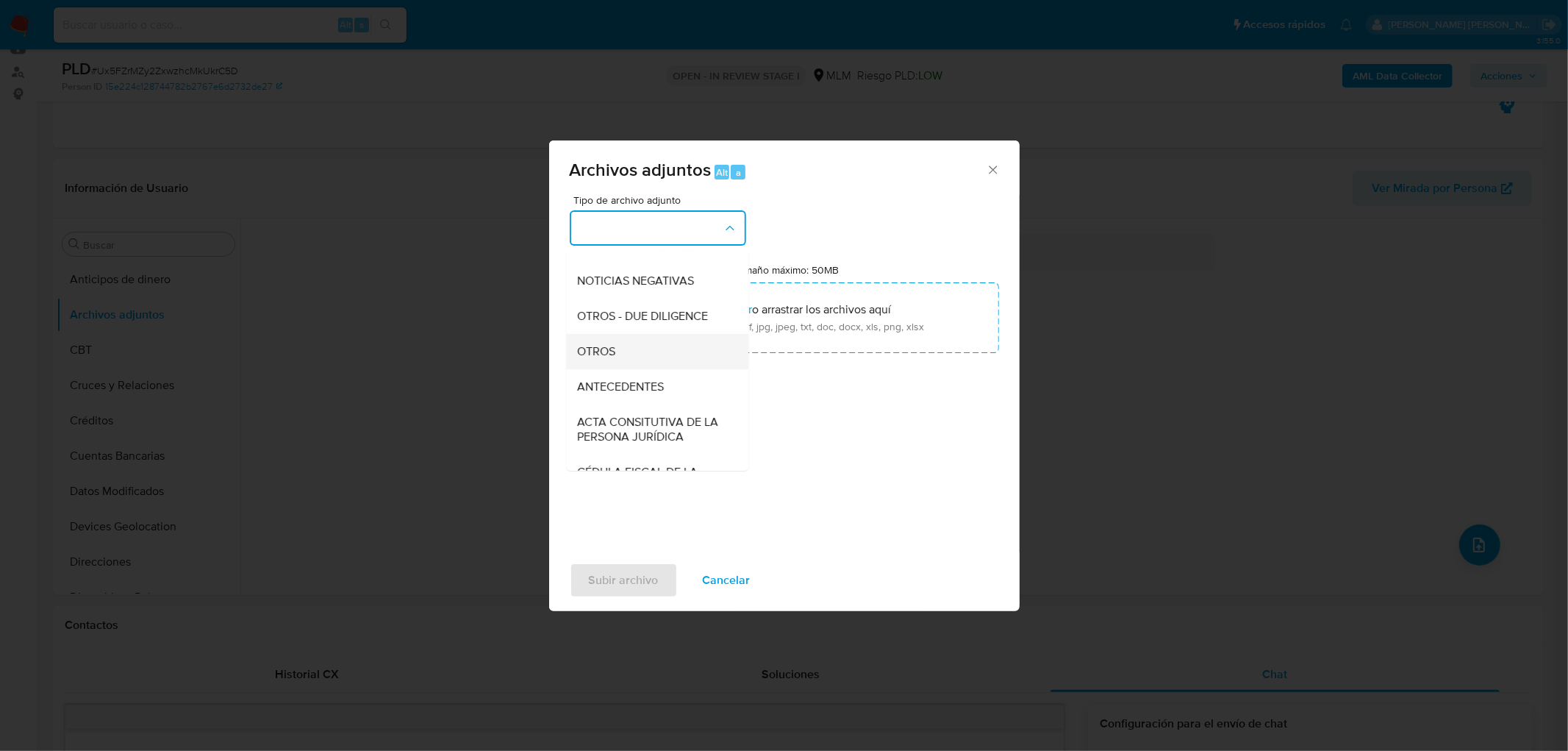
click at [622, 368] on div "OTROS" at bounding box center [652, 352] width 150 height 35
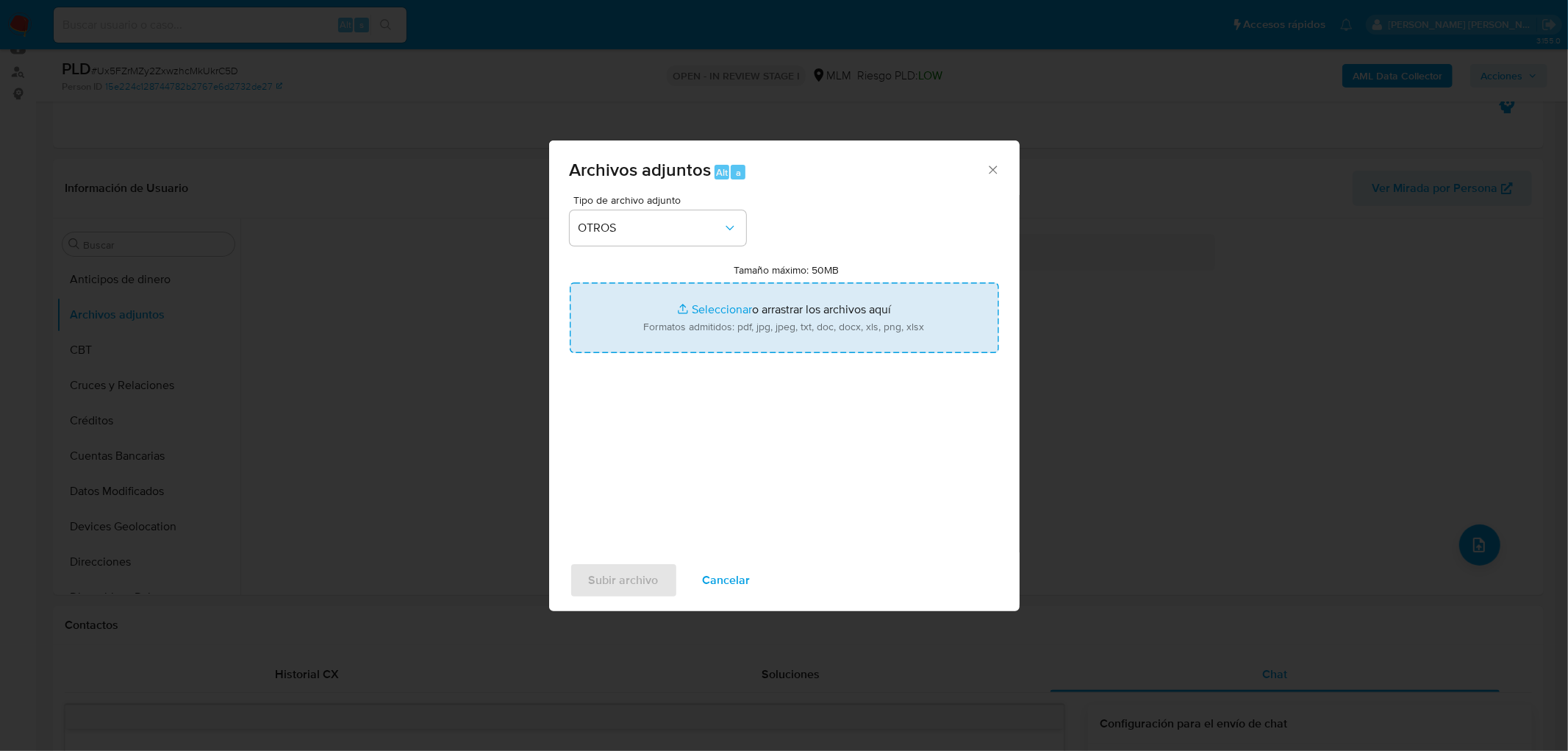
type input "C:\fakepath\2553243740_Felipe Avila de Jesus_AGO2025..xlsx"
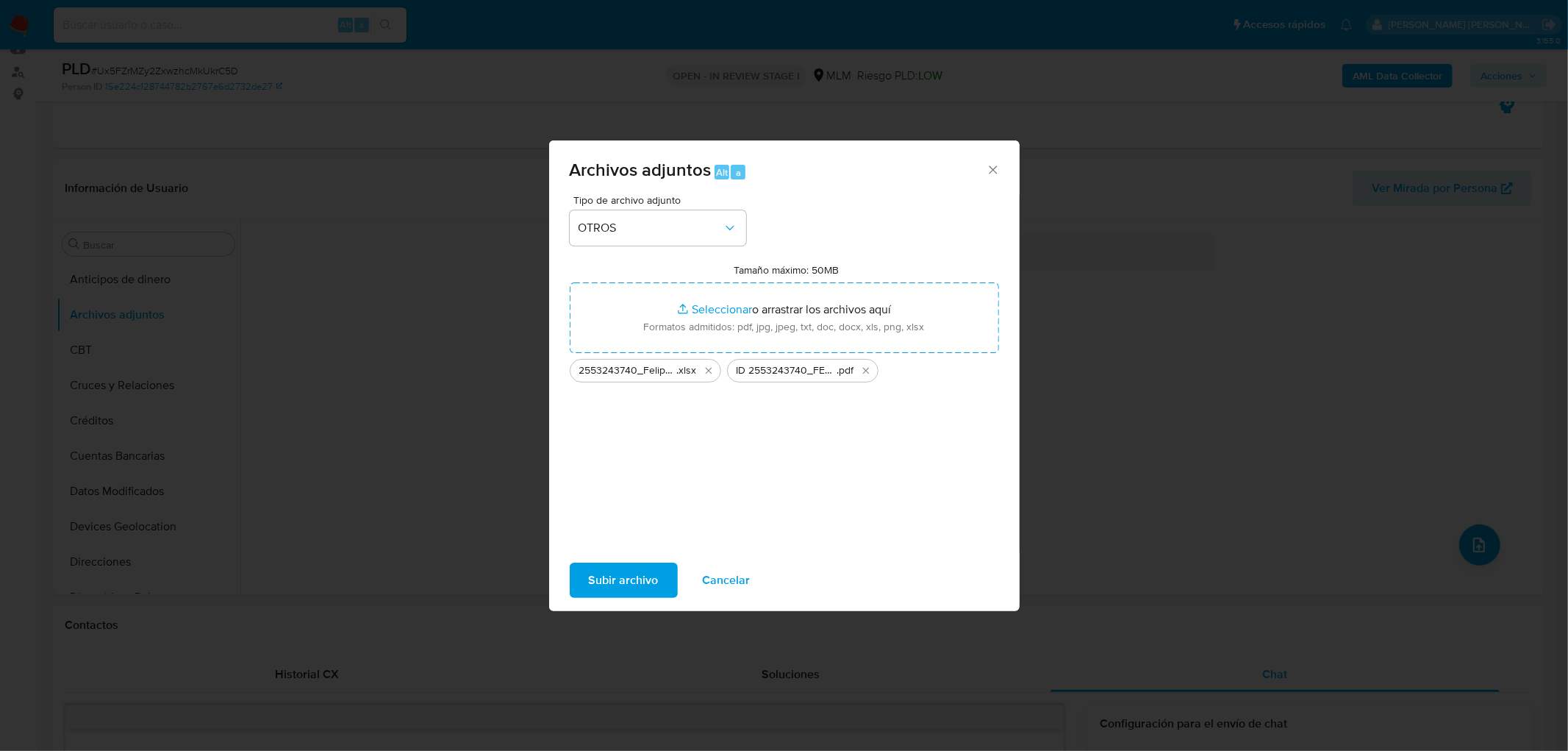
click at [612, 574] on span "Subir archivo" at bounding box center [623, 580] width 70 height 33
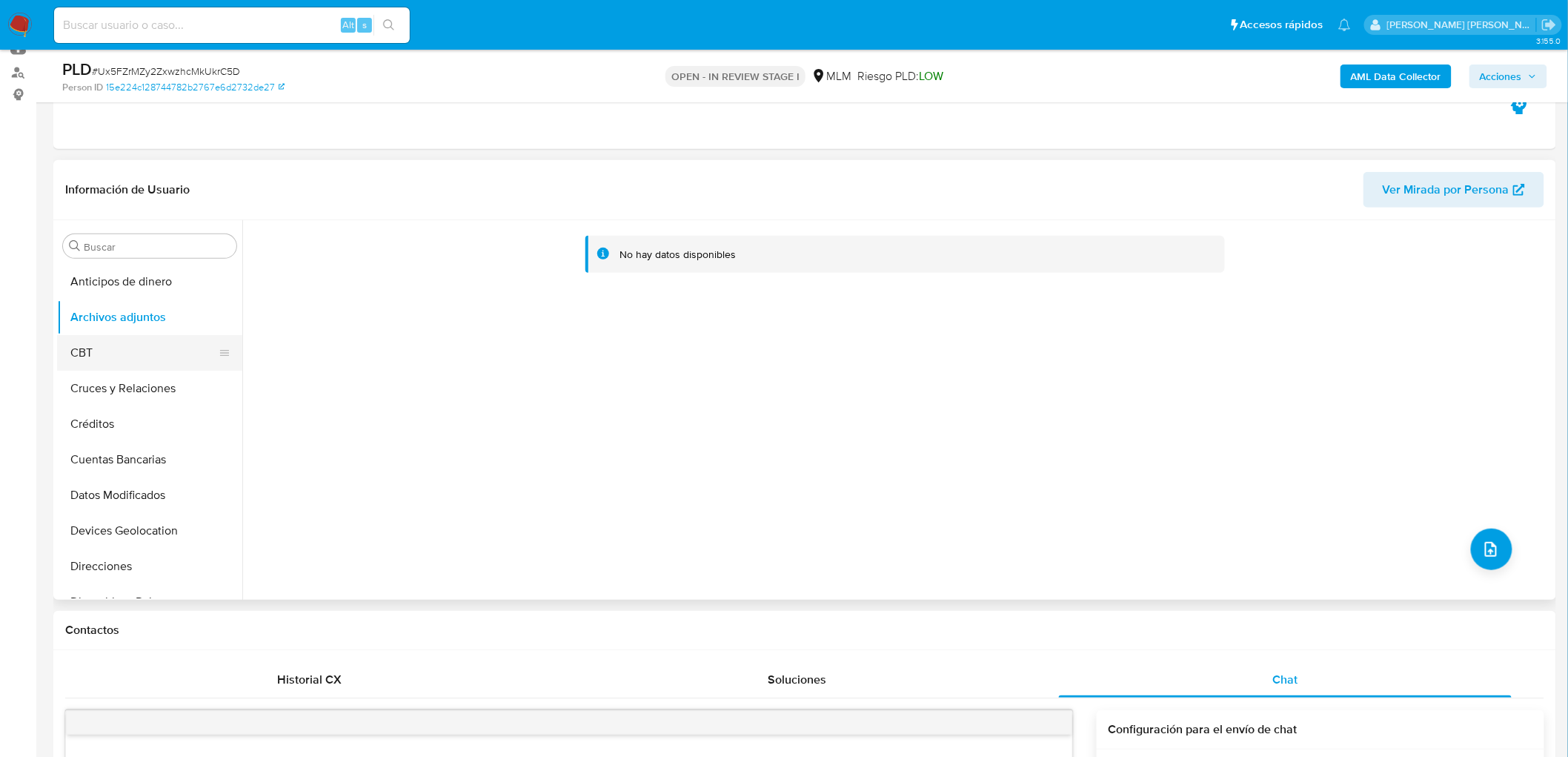
click at [118, 347] on button "CBT" at bounding box center [144, 353] width 173 height 36
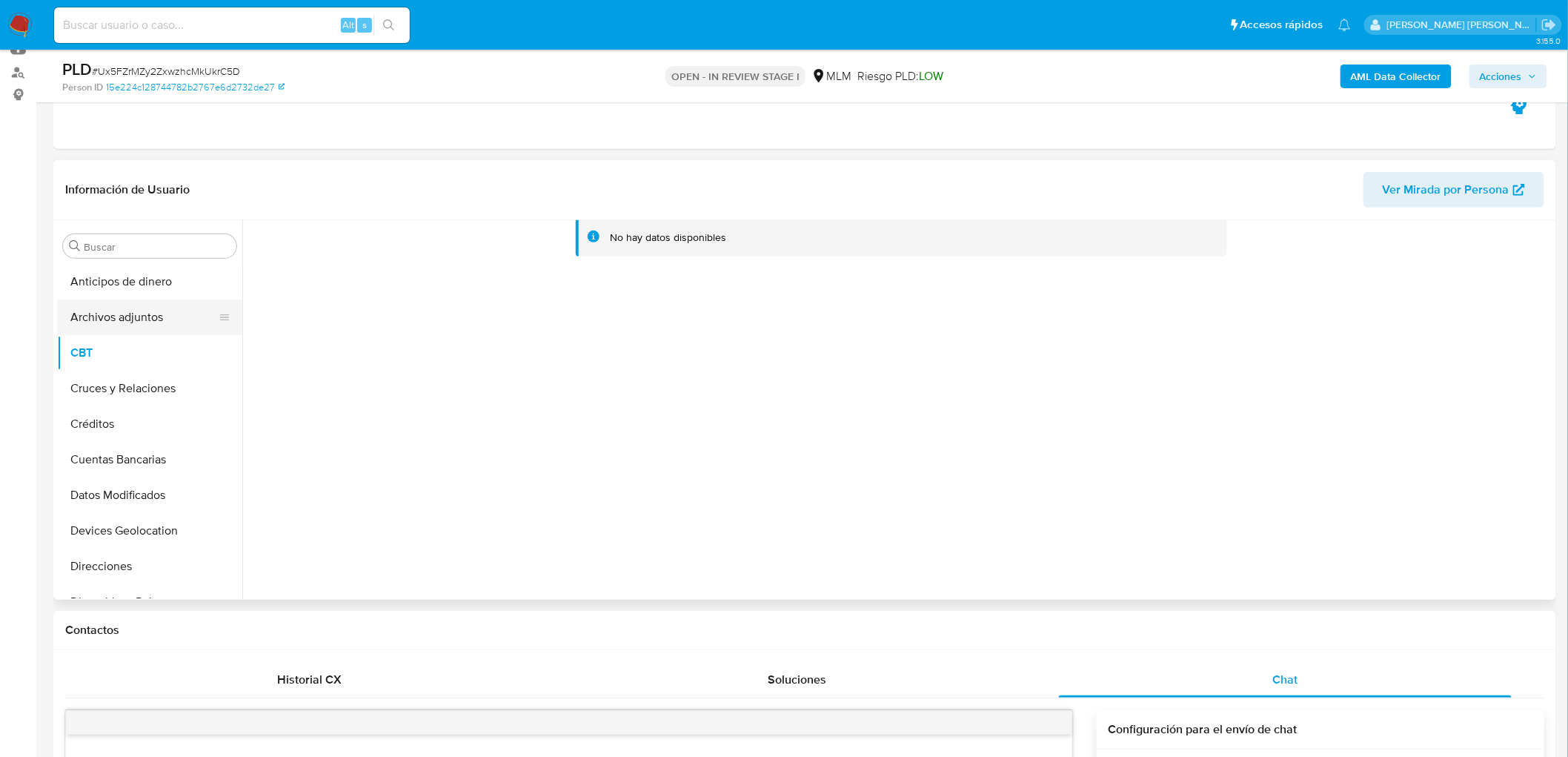
click at [138, 326] on button "Archivos adjuntos" at bounding box center [144, 317] width 173 height 36
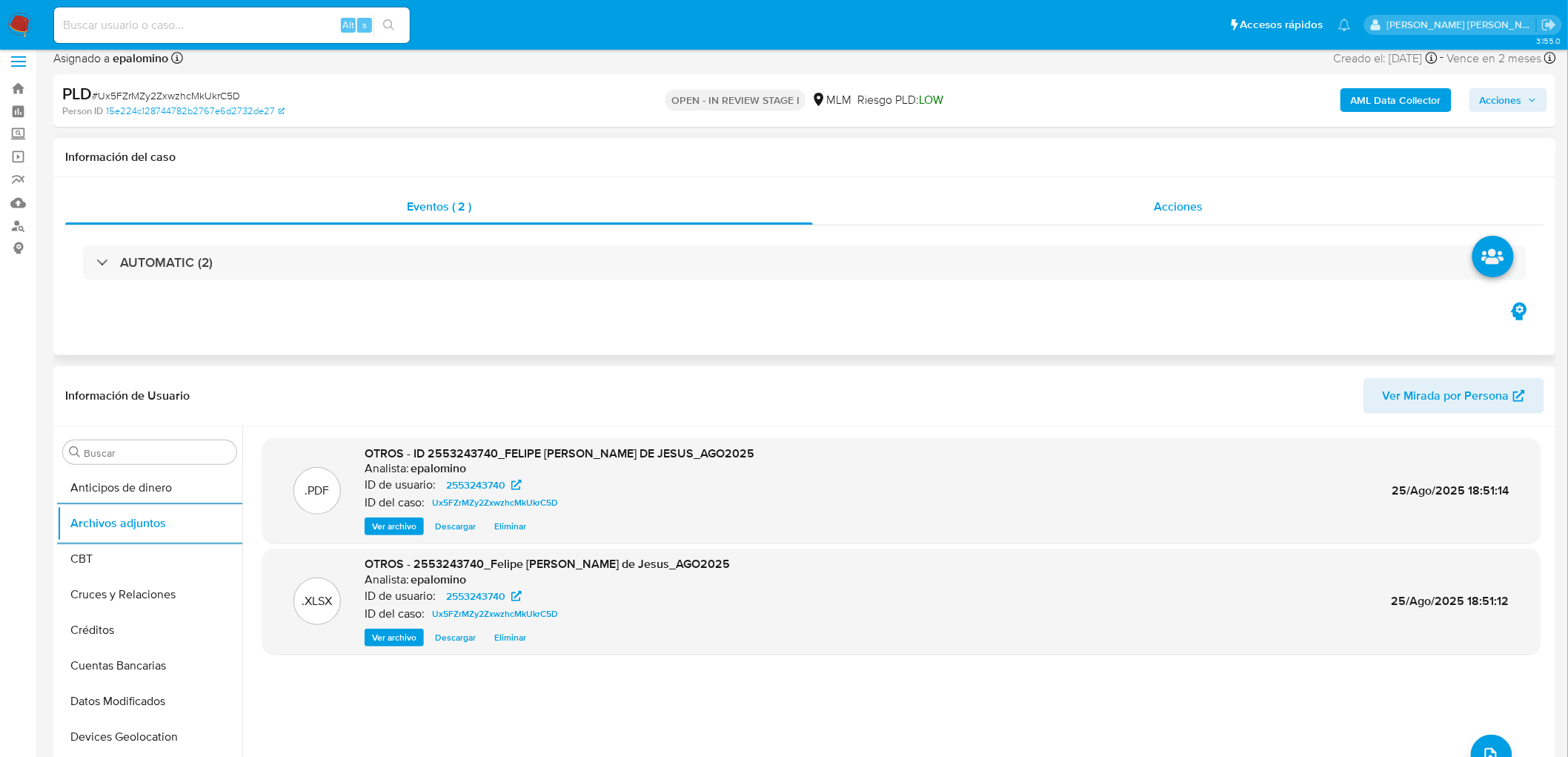
scroll to position [0, 0]
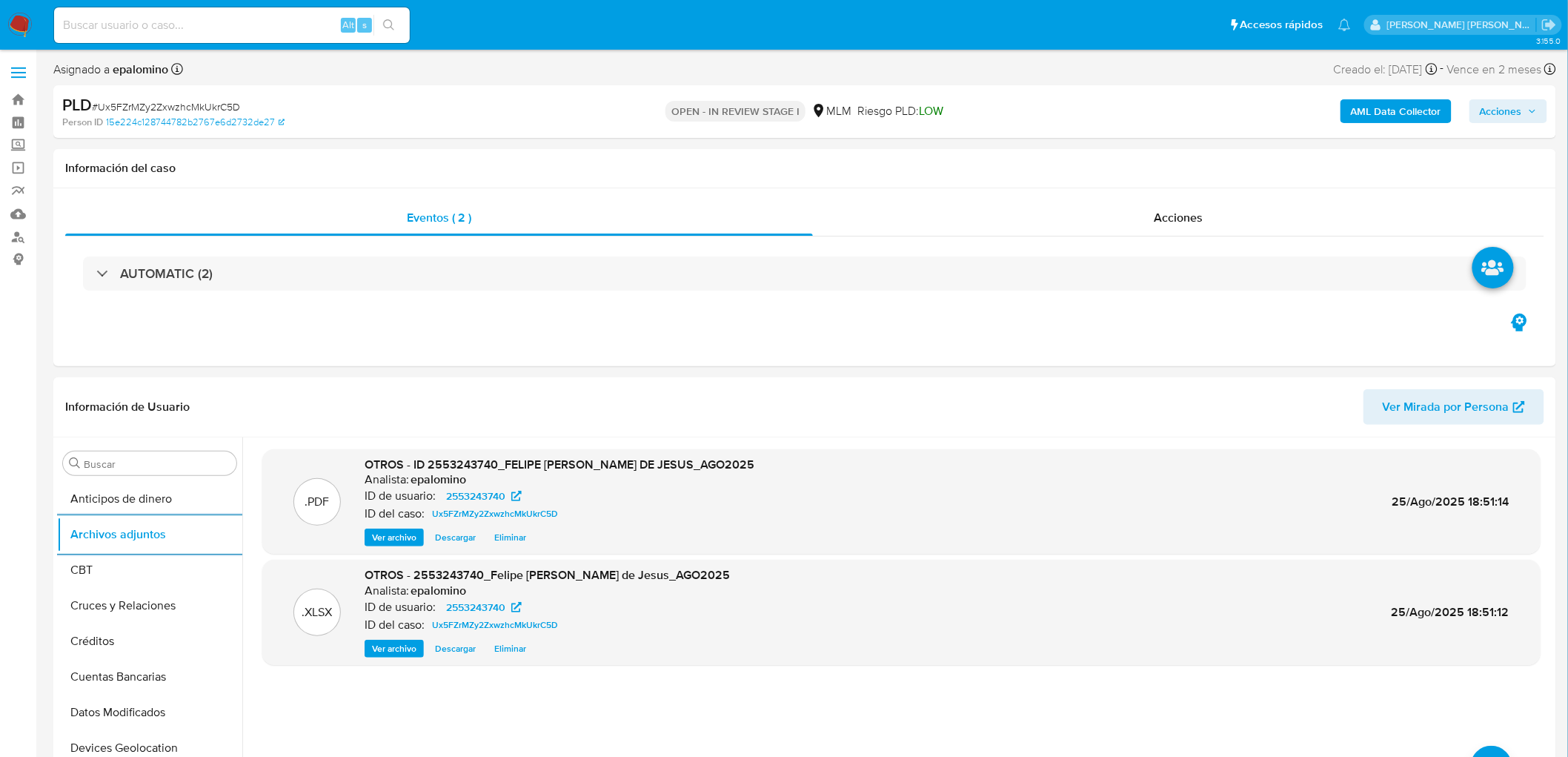
click at [1502, 108] on span "Acciones" at bounding box center [1500, 111] width 42 height 24
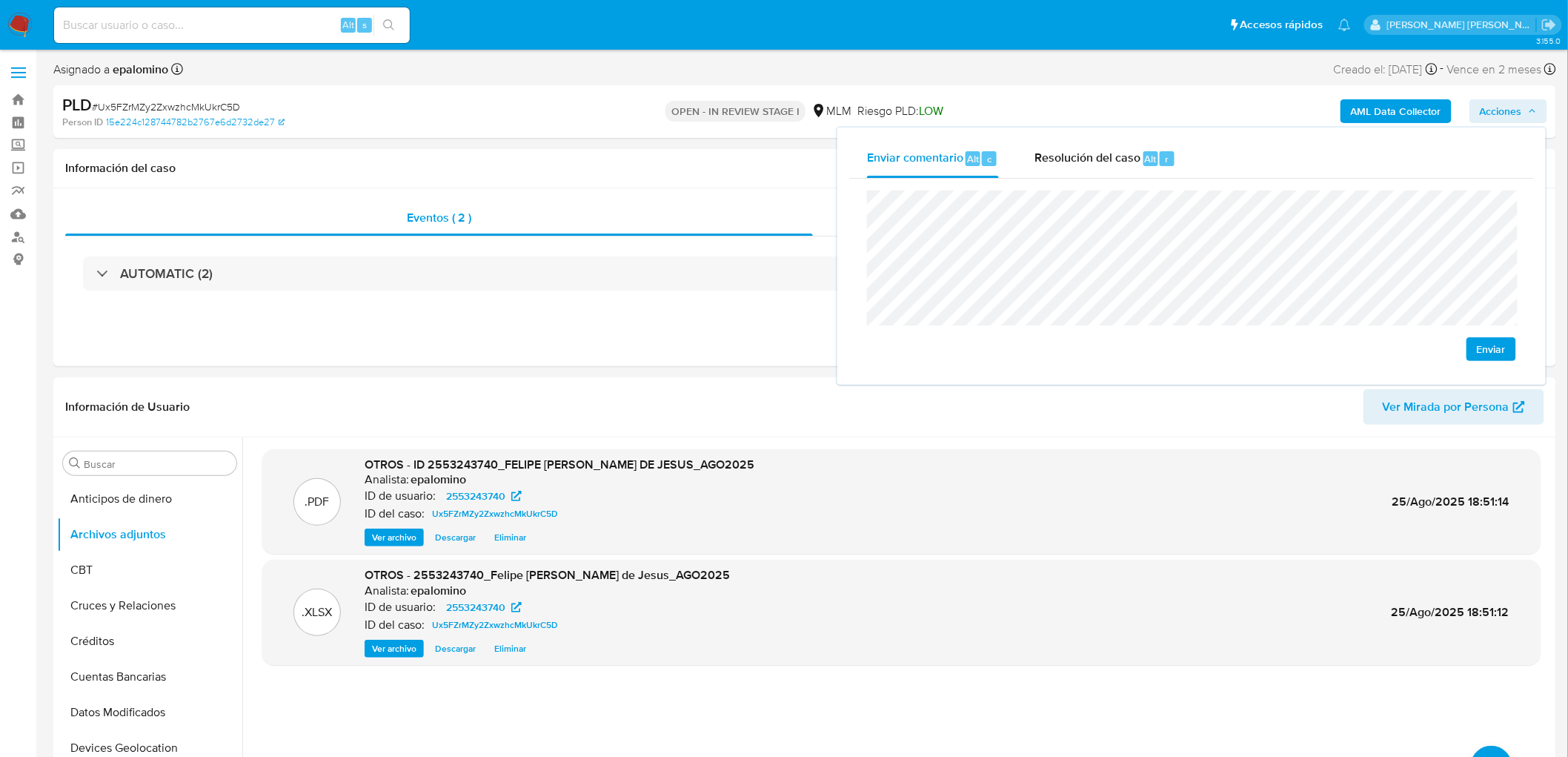
drag, startPoint x: 1500, startPoint y: 351, endPoint x: 1139, endPoint y: 183, distance: 398.2
click at [1499, 351] on span "Enviar" at bounding box center [1491, 349] width 29 height 21
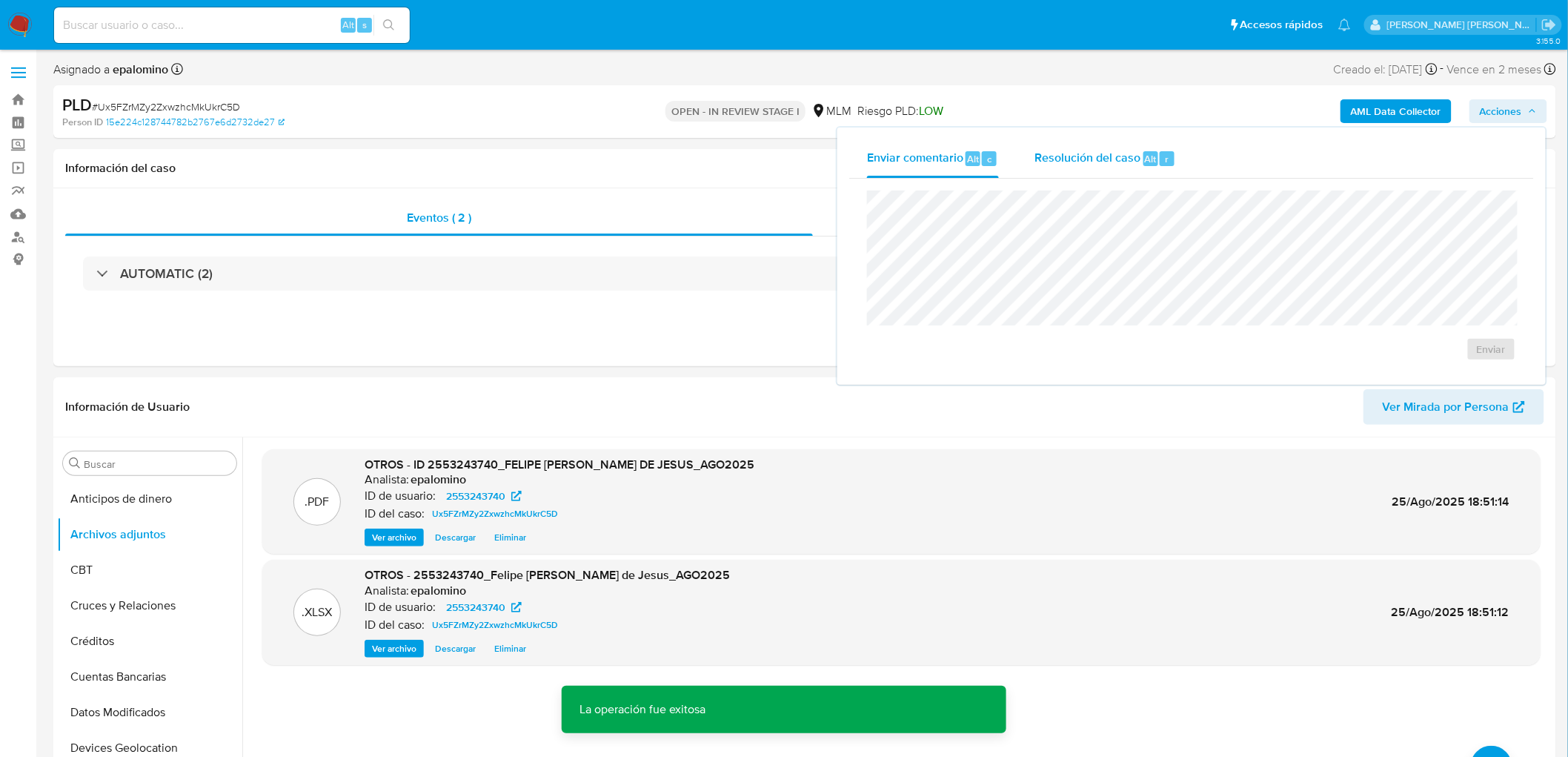
click at [1110, 164] on span "Resolución del caso" at bounding box center [1087, 158] width 106 height 17
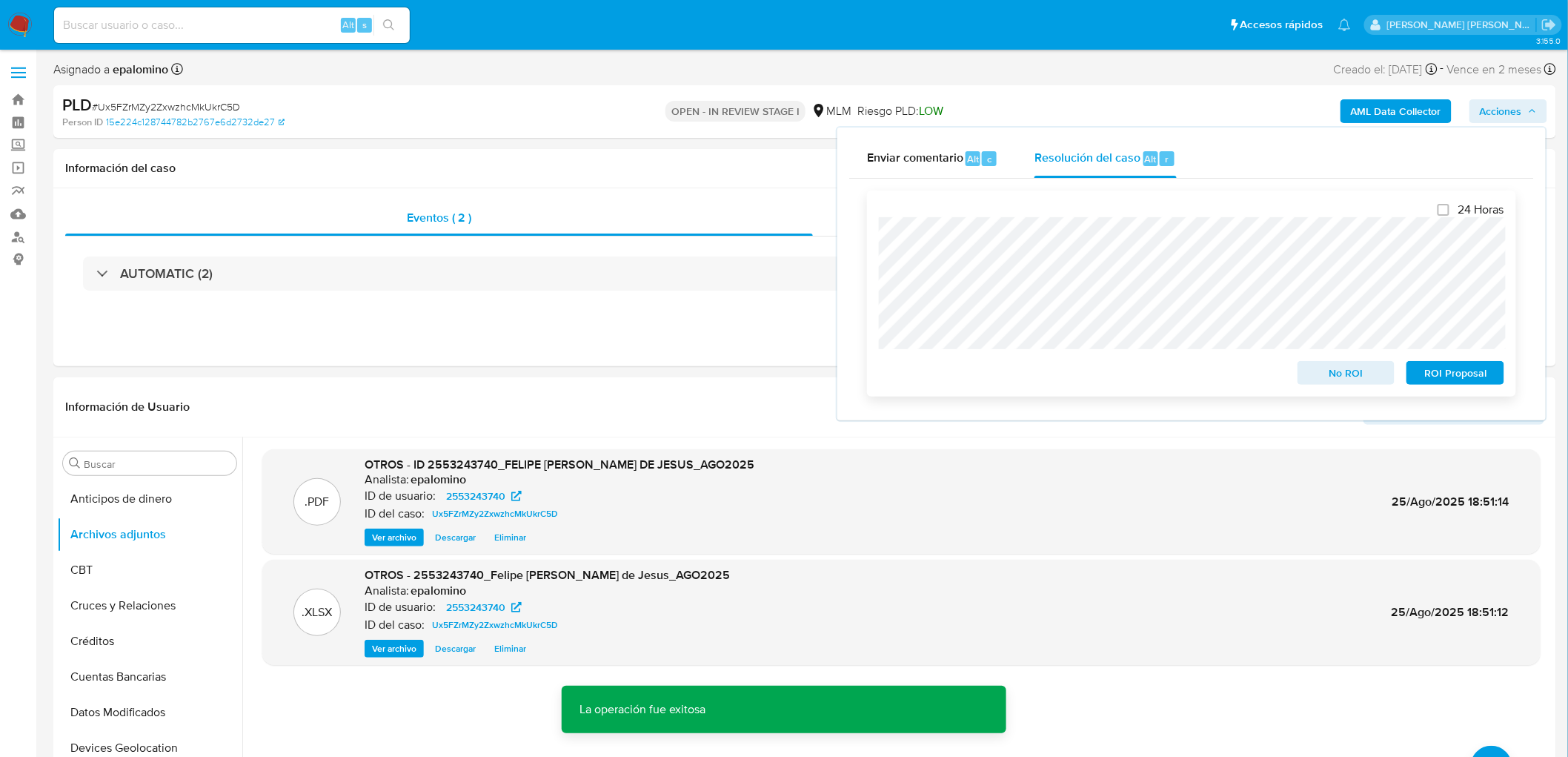
click at [1467, 376] on span "ROI Proposal" at bounding box center [1455, 372] width 77 height 21
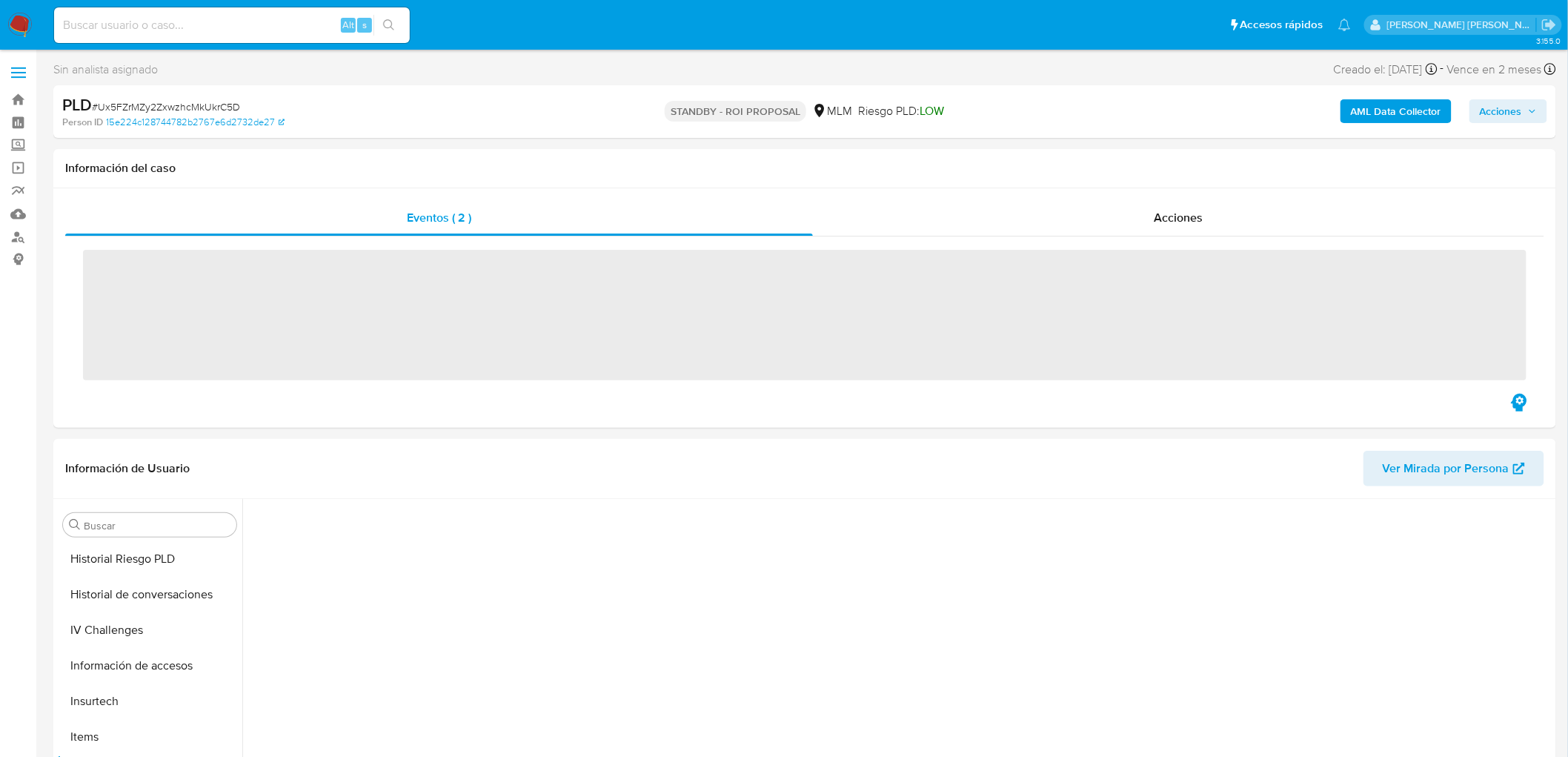
scroll to position [625, 0]
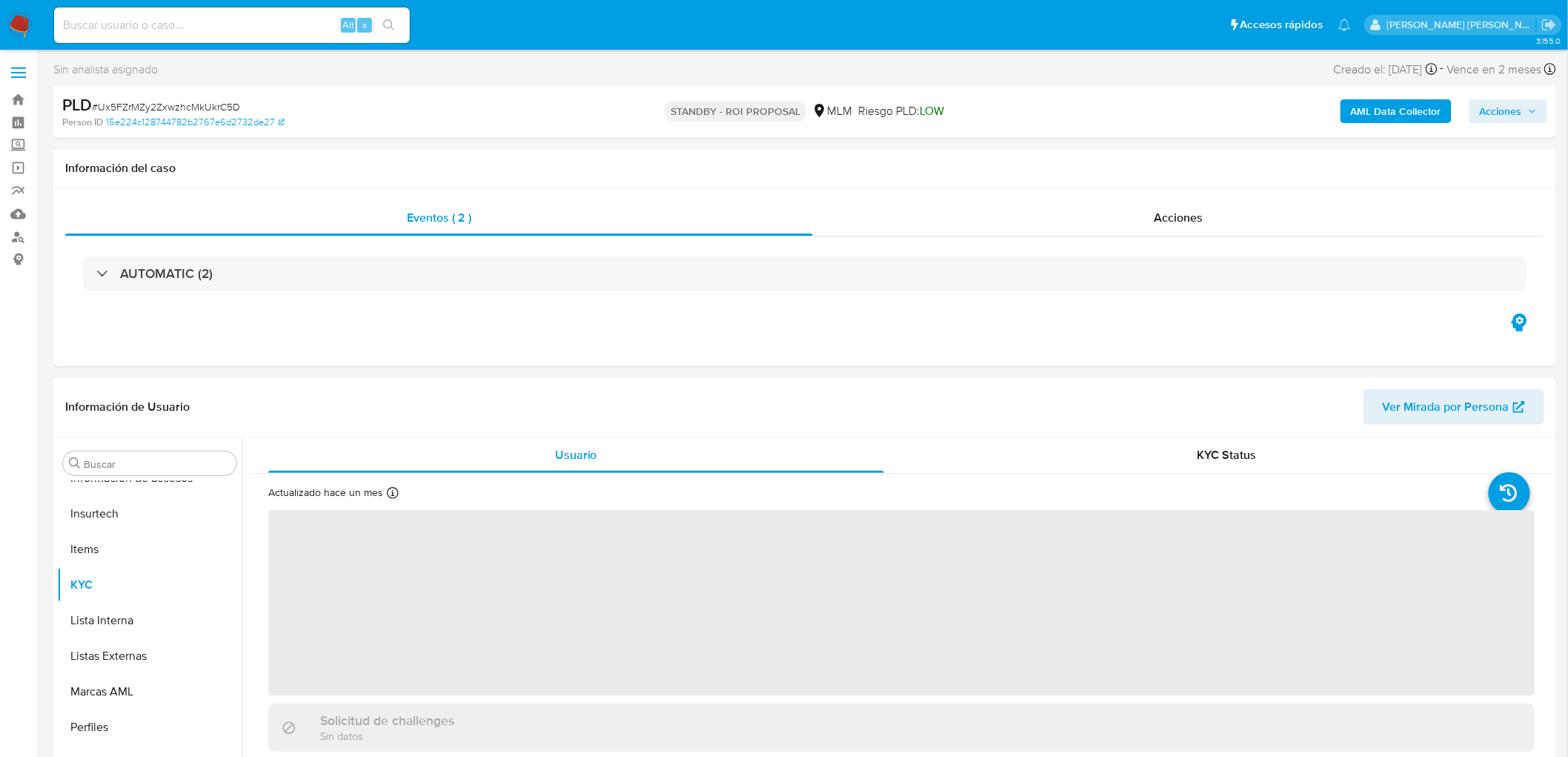
select select "10"
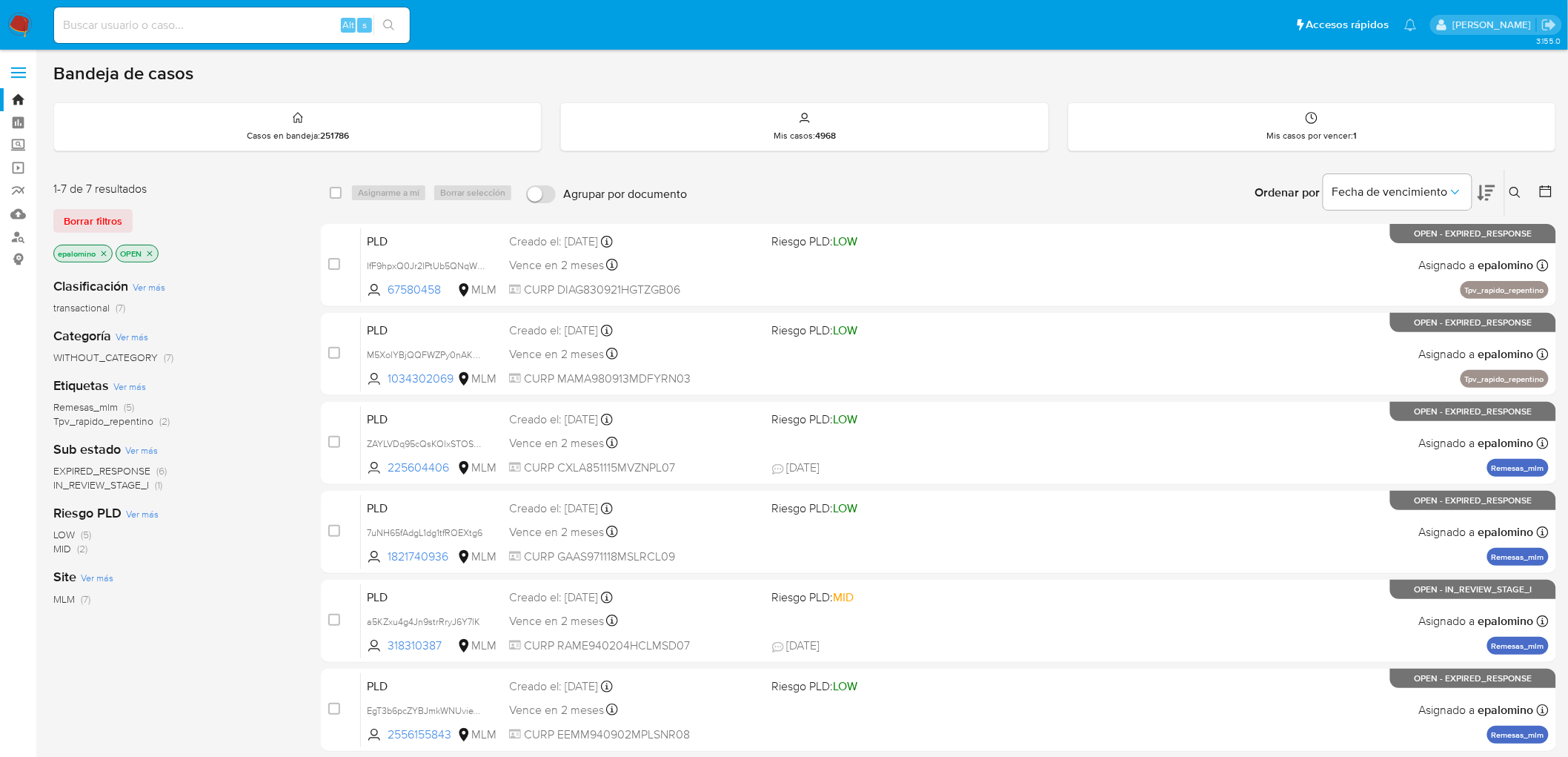
click at [145, 468] on span "EXPIRED_RESPONSE" at bounding box center [102, 471] width 97 height 15
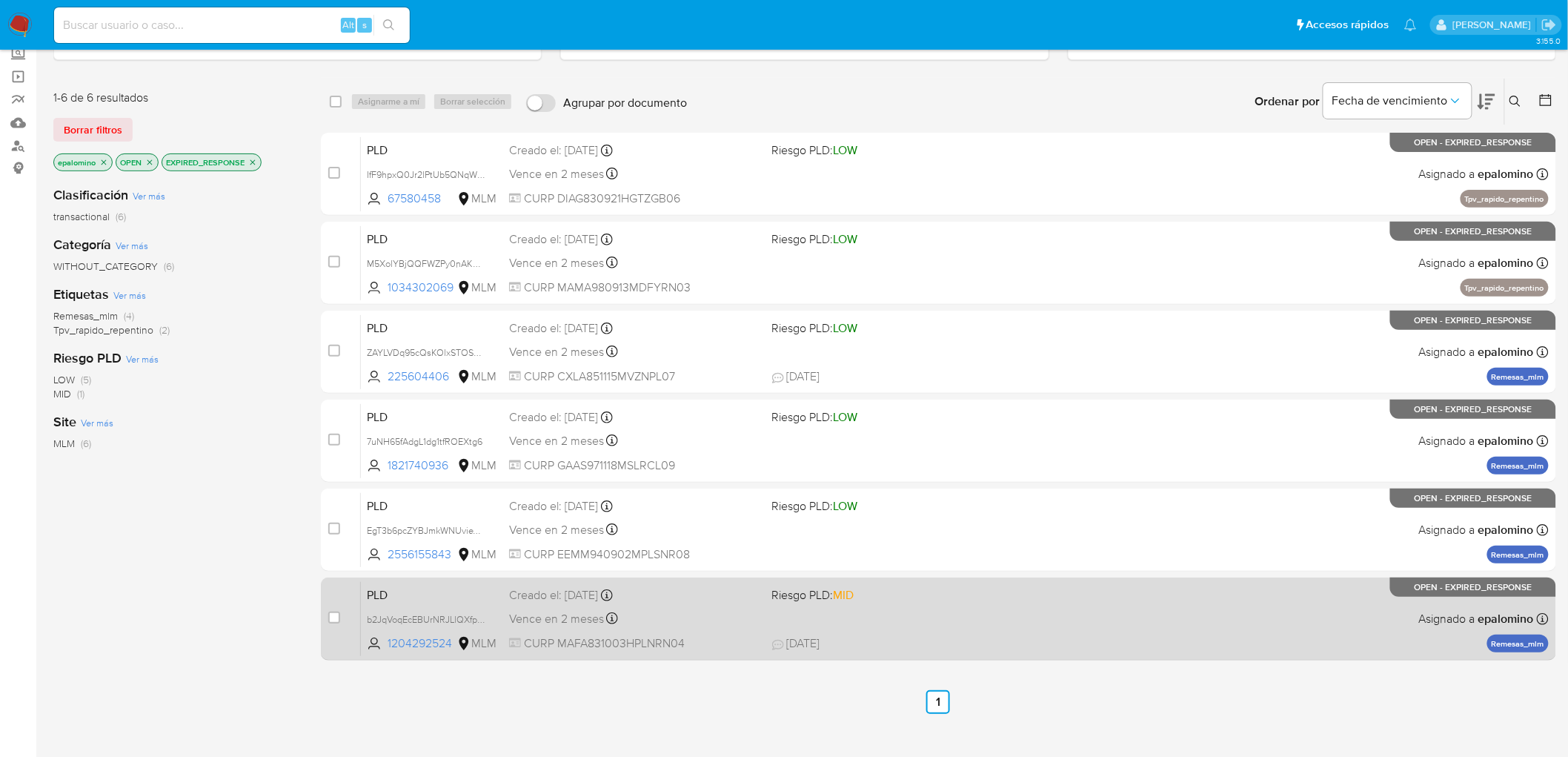
scroll to position [92, 0]
click at [385, 590] on span "PLD" at bounding box center [431, 592] width 131 height 19
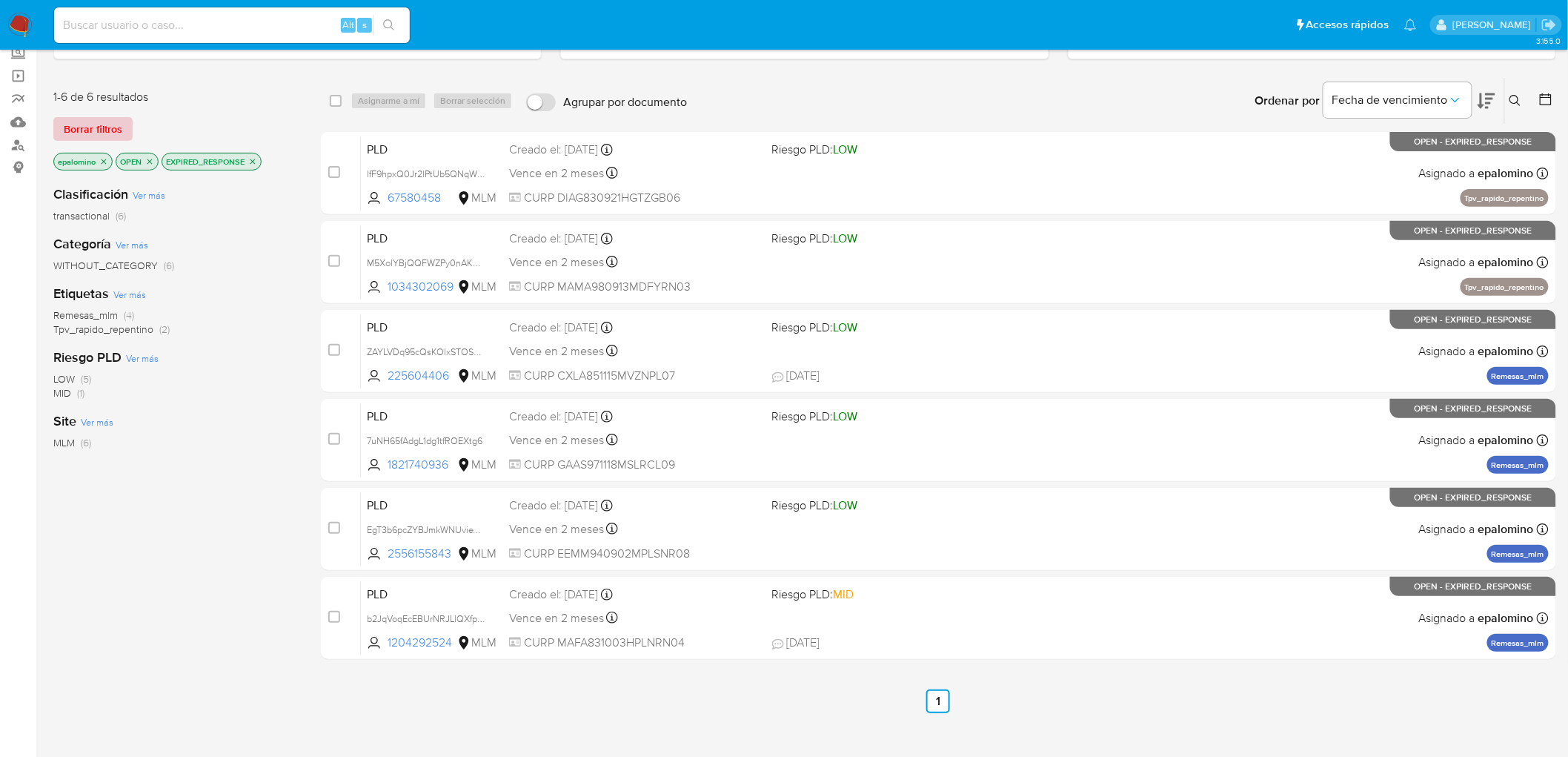
click at [86, 127] on span "Borrar filtros" at bounding box center [93, 129] width 58 height 21
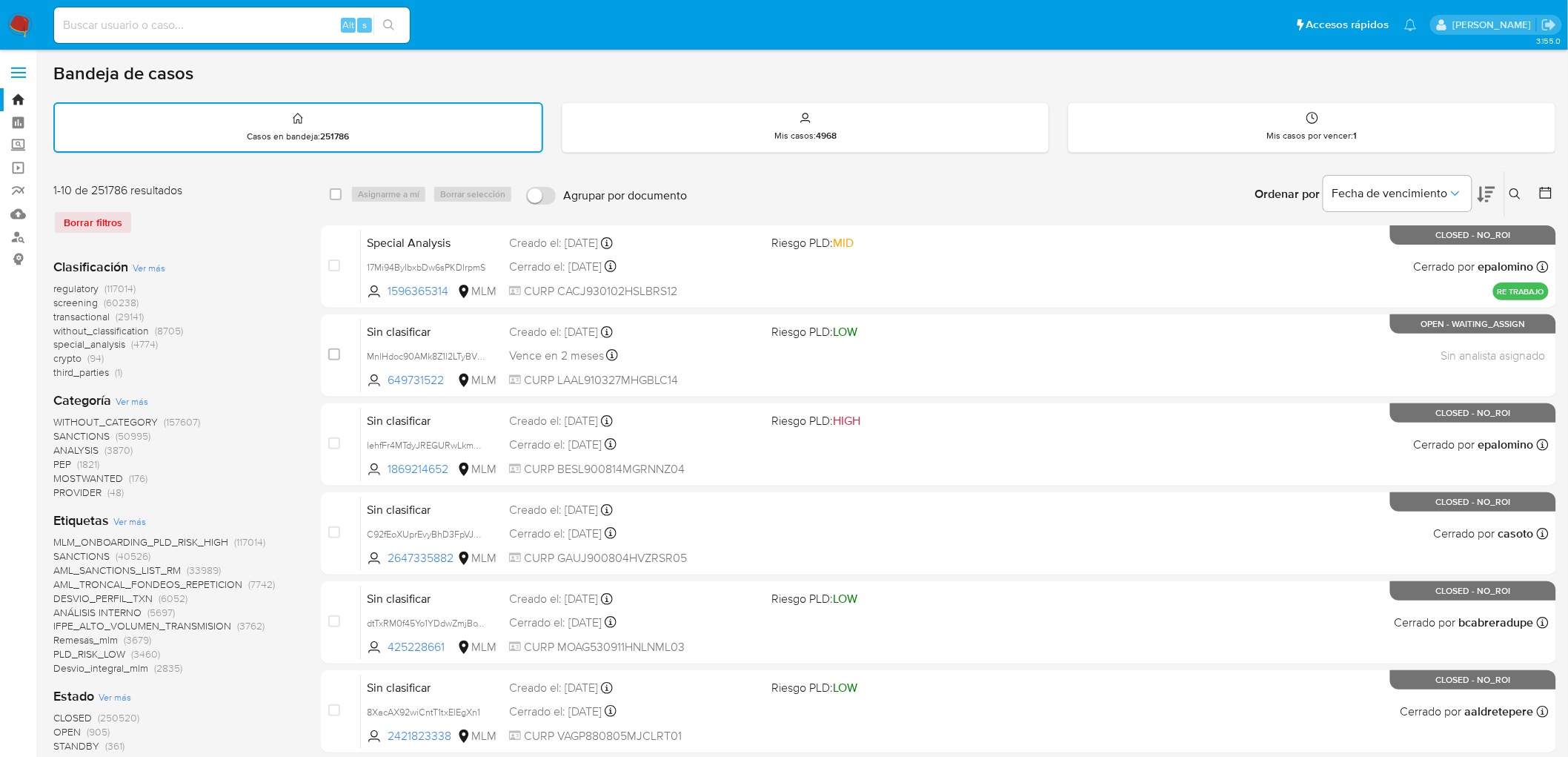
click at [1514, 190] on icon at bounding box center [1514, 194] width 12 height 12
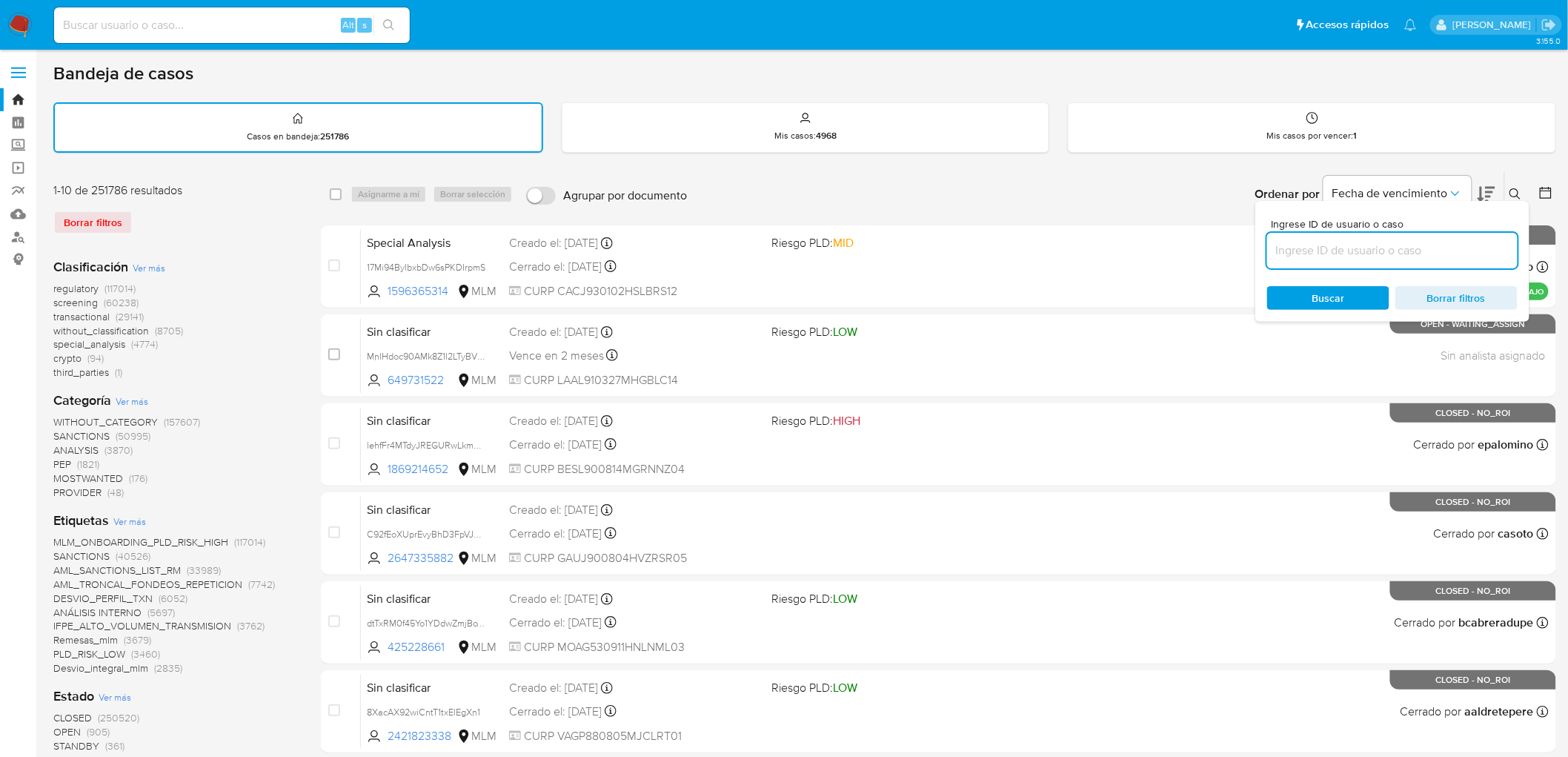
click at [1322, 254] on input at bounding box center [1392, 250] width 250 height 19
type input "1204292524"
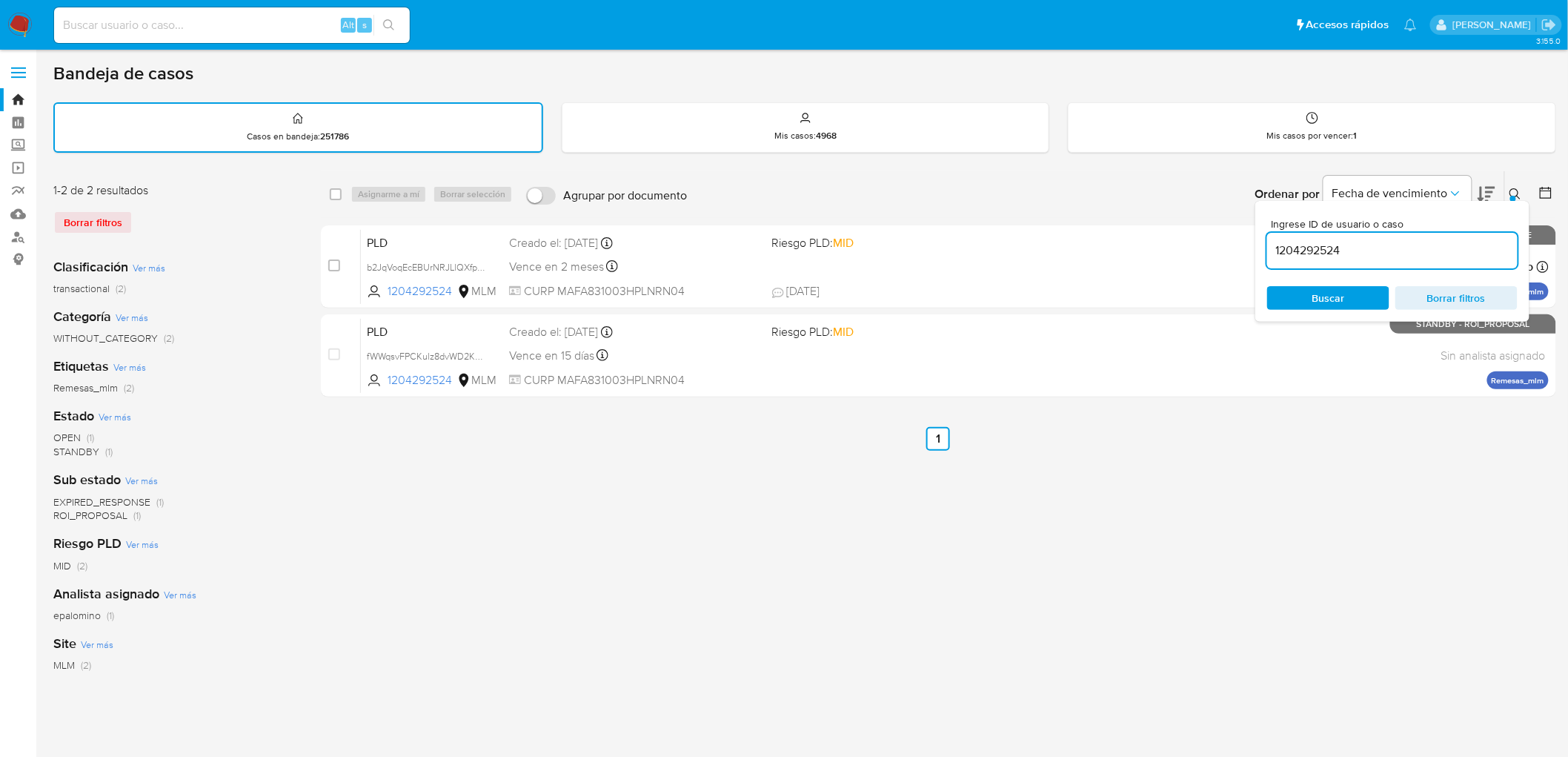
click at [1513, 191] on icon at bounding box center [1514, 194] width 12 height 12
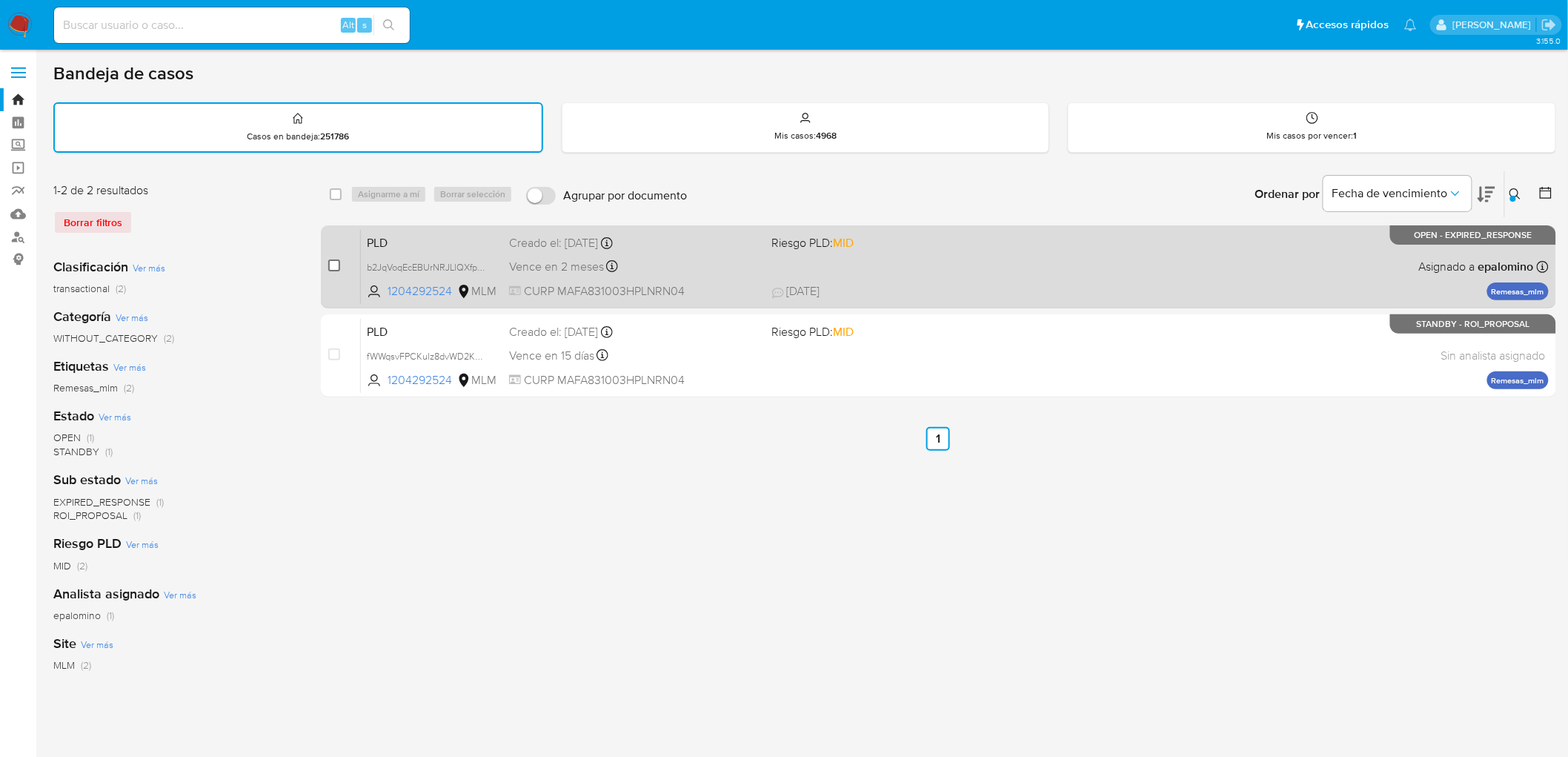
click at [335, 265] on input "checkbox" at bounding box center [334, 265] width 12 height 12
checkbox input "true"
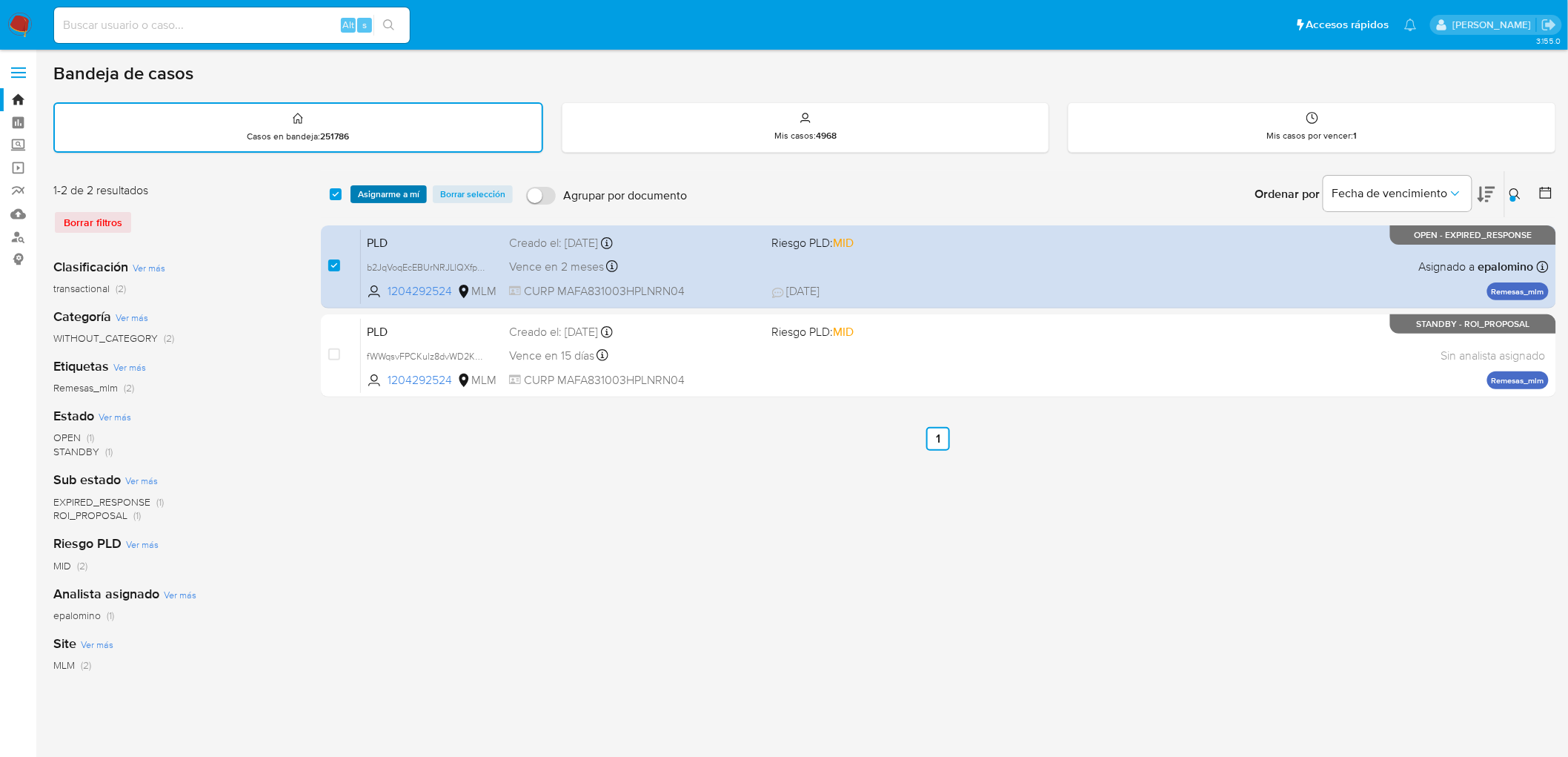
click at [390, 191] on span "Asignarme a mí" at bounding box center [388, 195] width 61 height 15
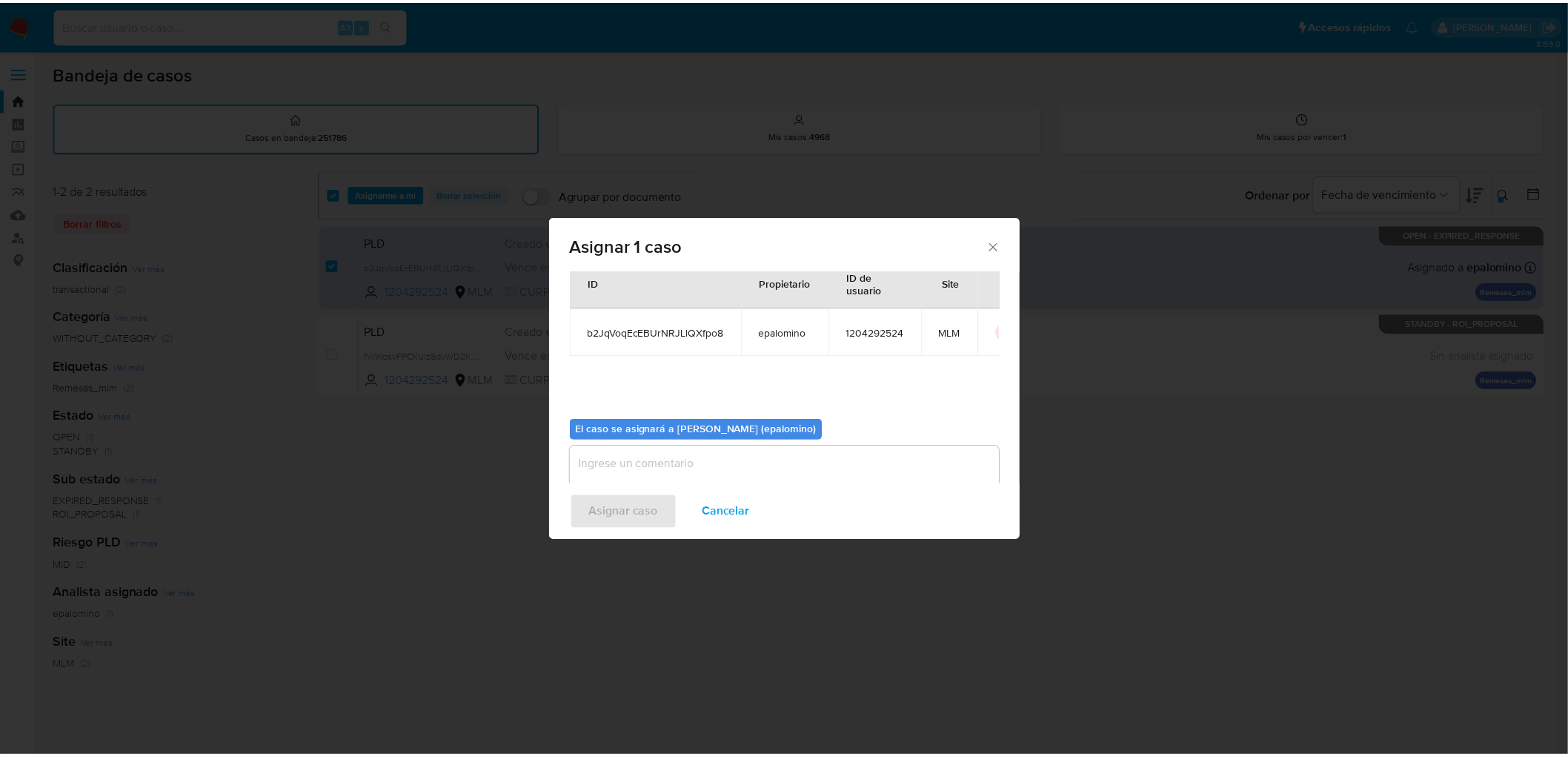
scroll to position [76, 0]
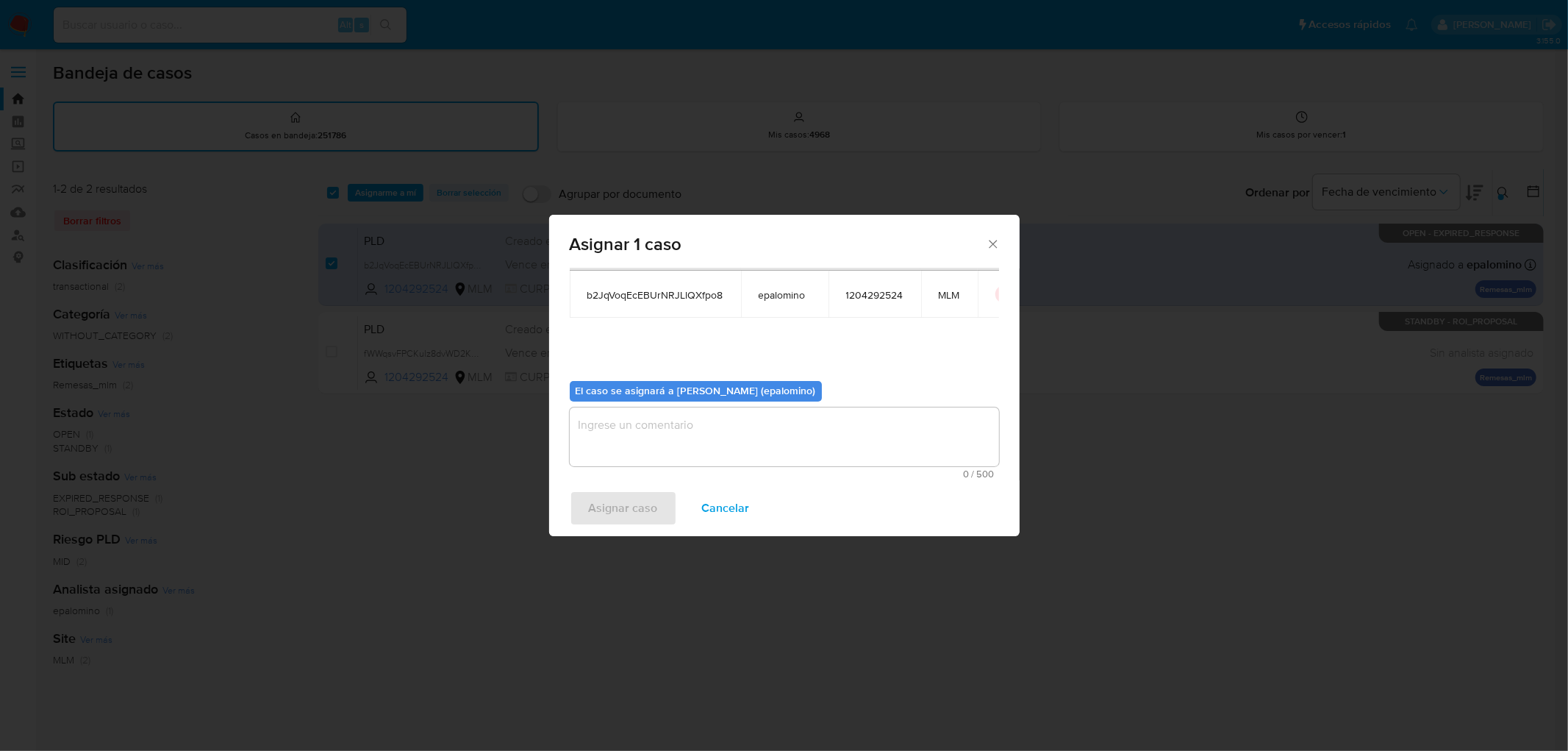
click at [692, 453] on textarea "assign-modal" at bounding box center [784, 437] width 429 height 59
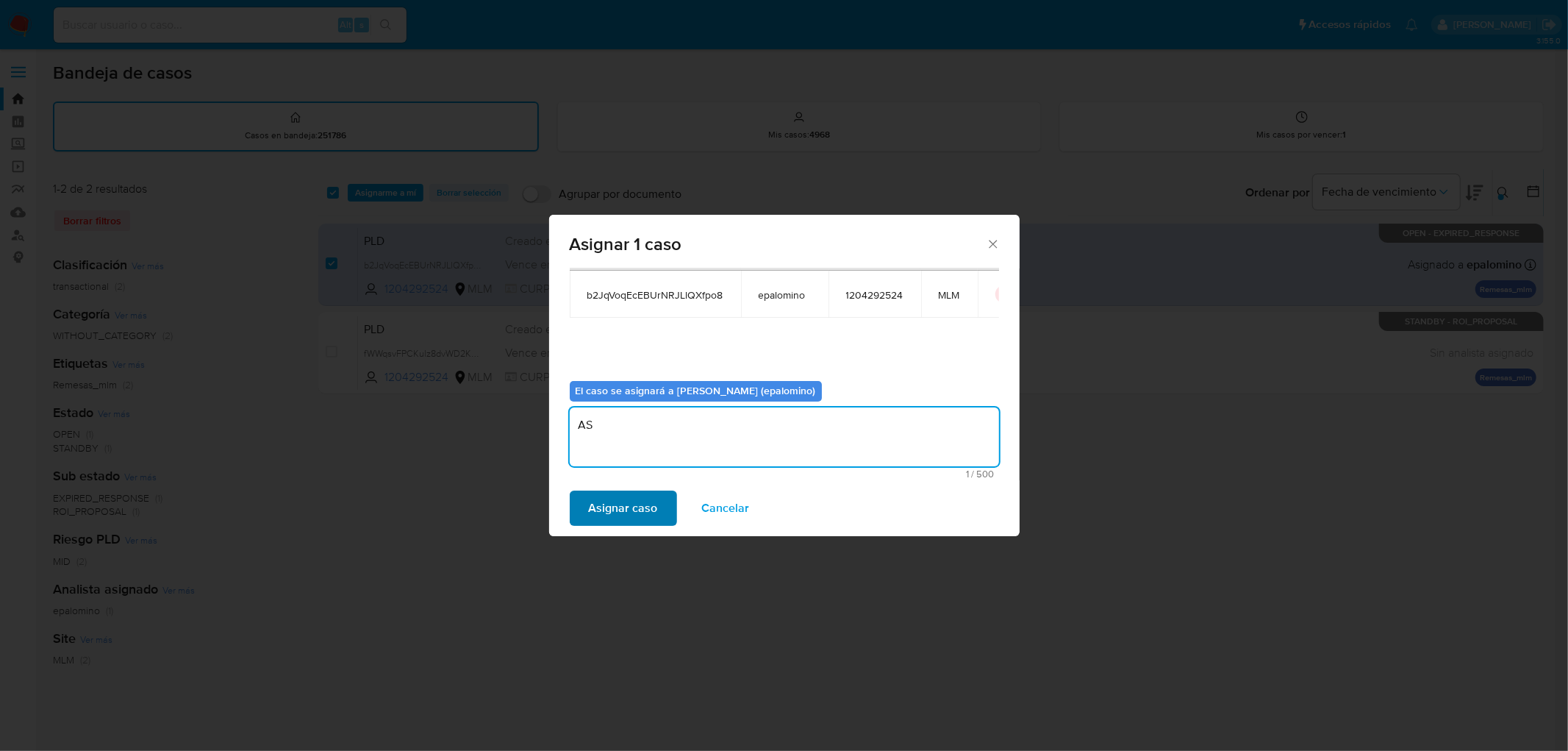
type textarea "AS"
click at [601, 522] on span "Asignar caso" at bounding box center [623, 508] width 69 height 33
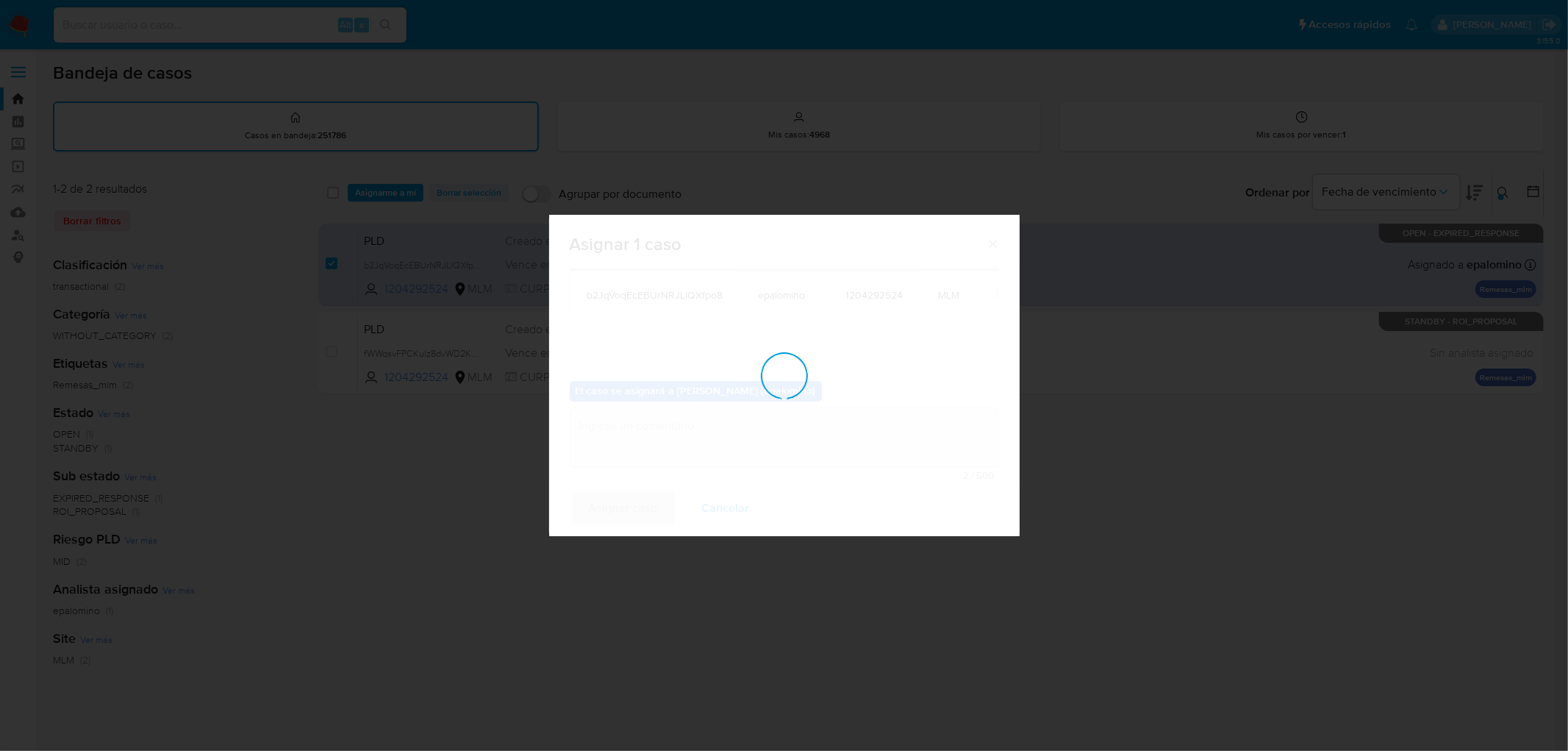
checkbox input "false"
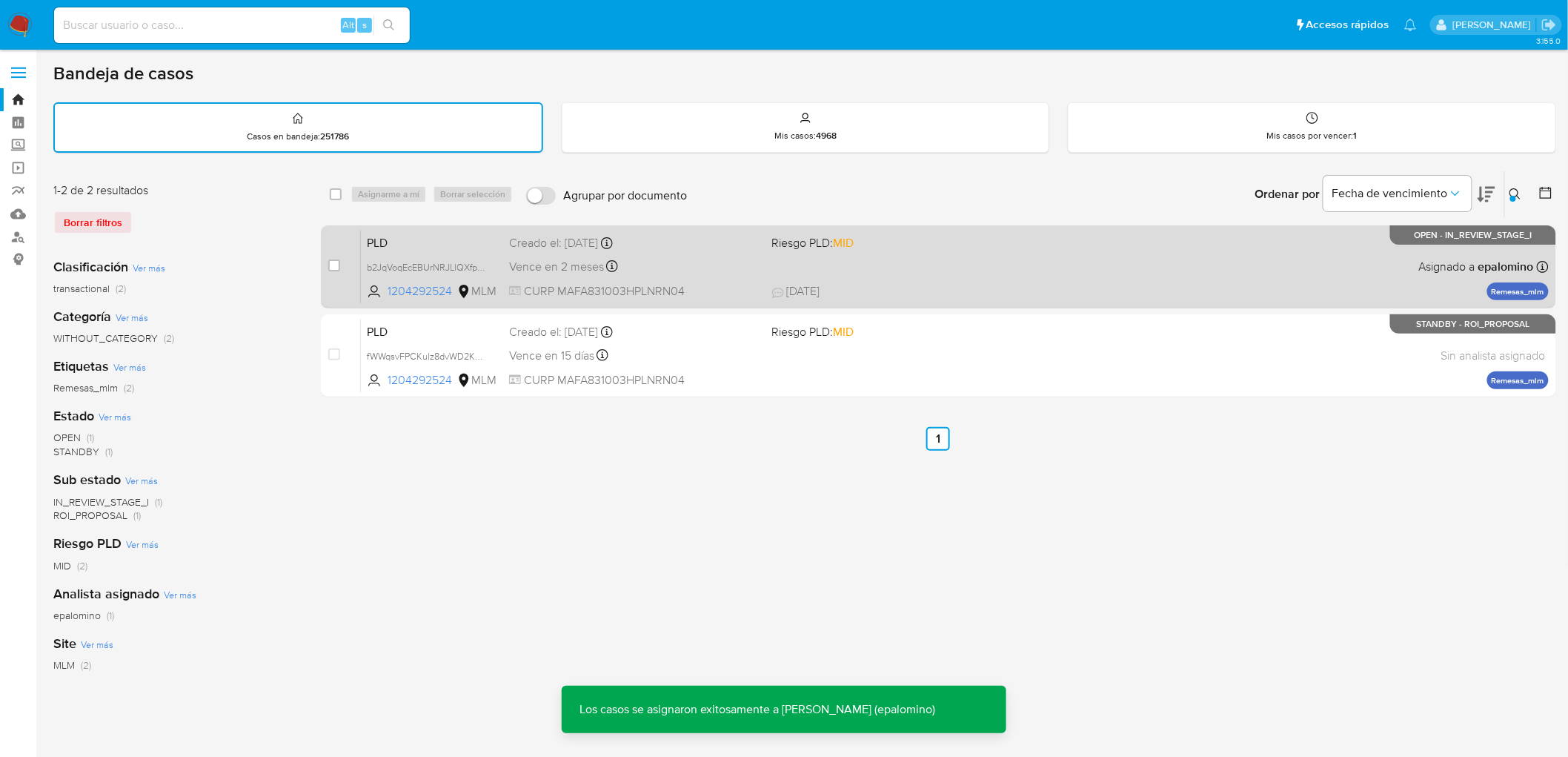
click at [404, 233] on span "PLD" at bounding box center [431, 242] width 131 height 19
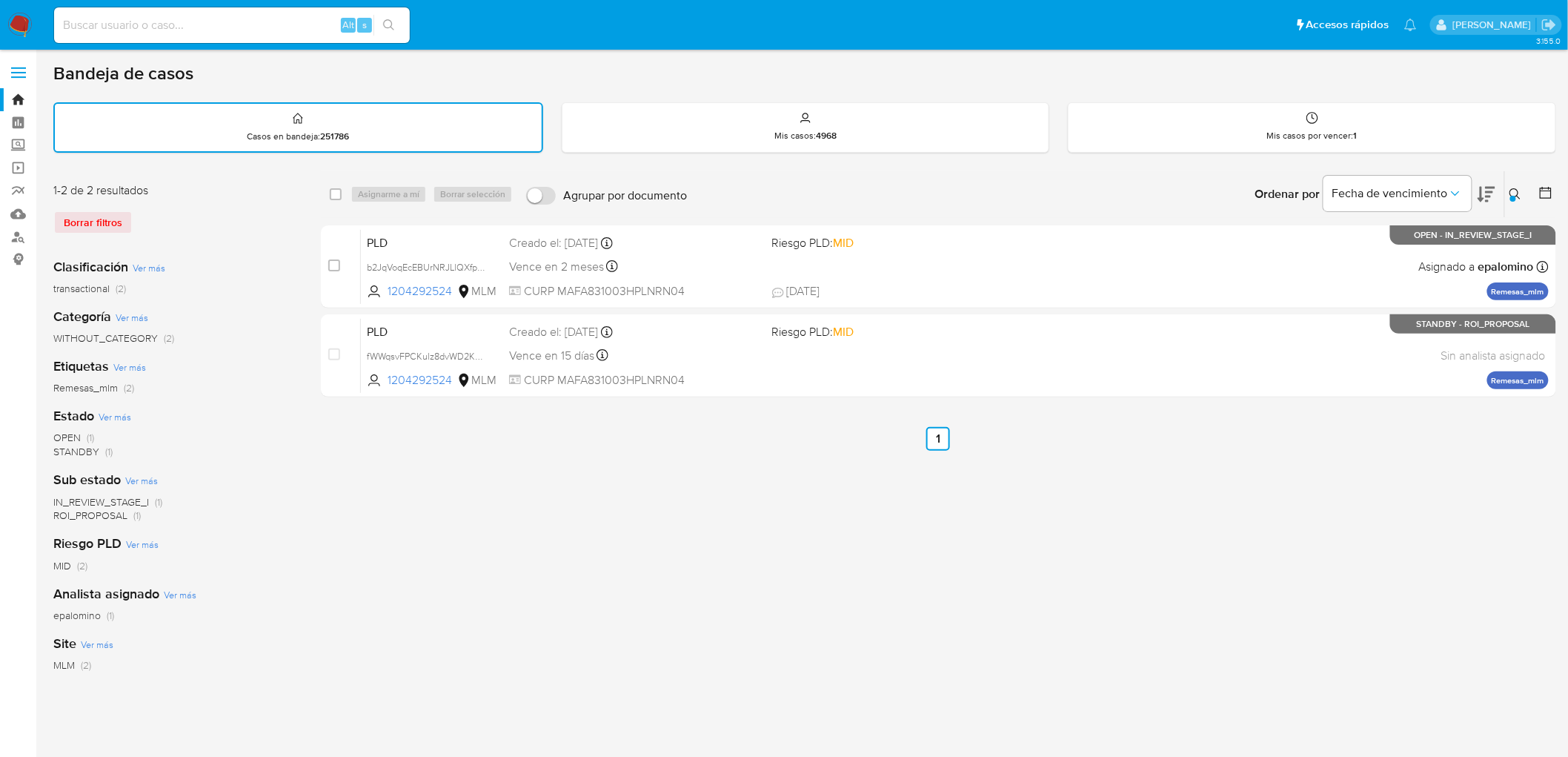
click at [27, 12] on img at bounding box center [20, 24] width 25 height 25
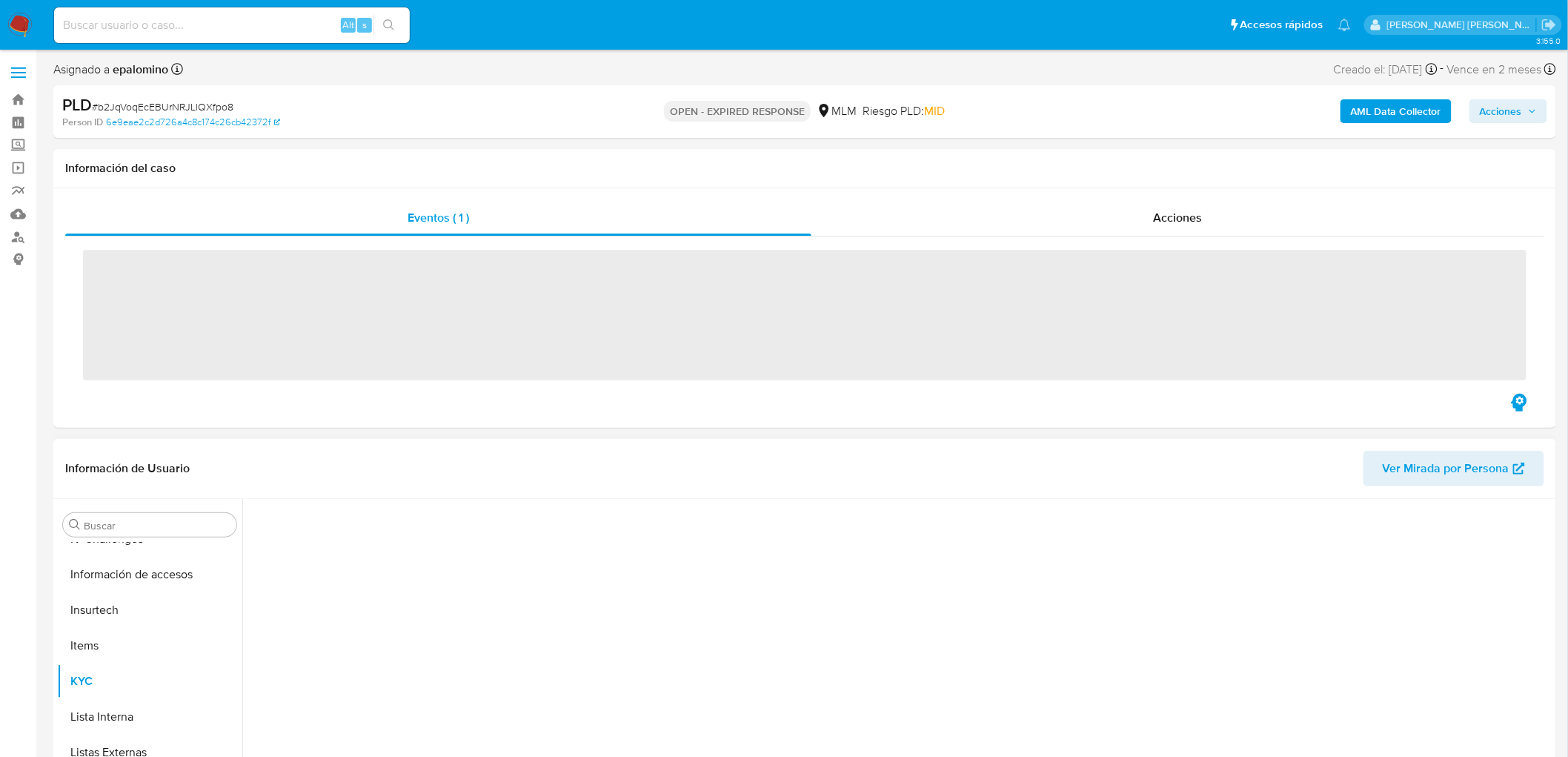
scroll to position [625, 0]
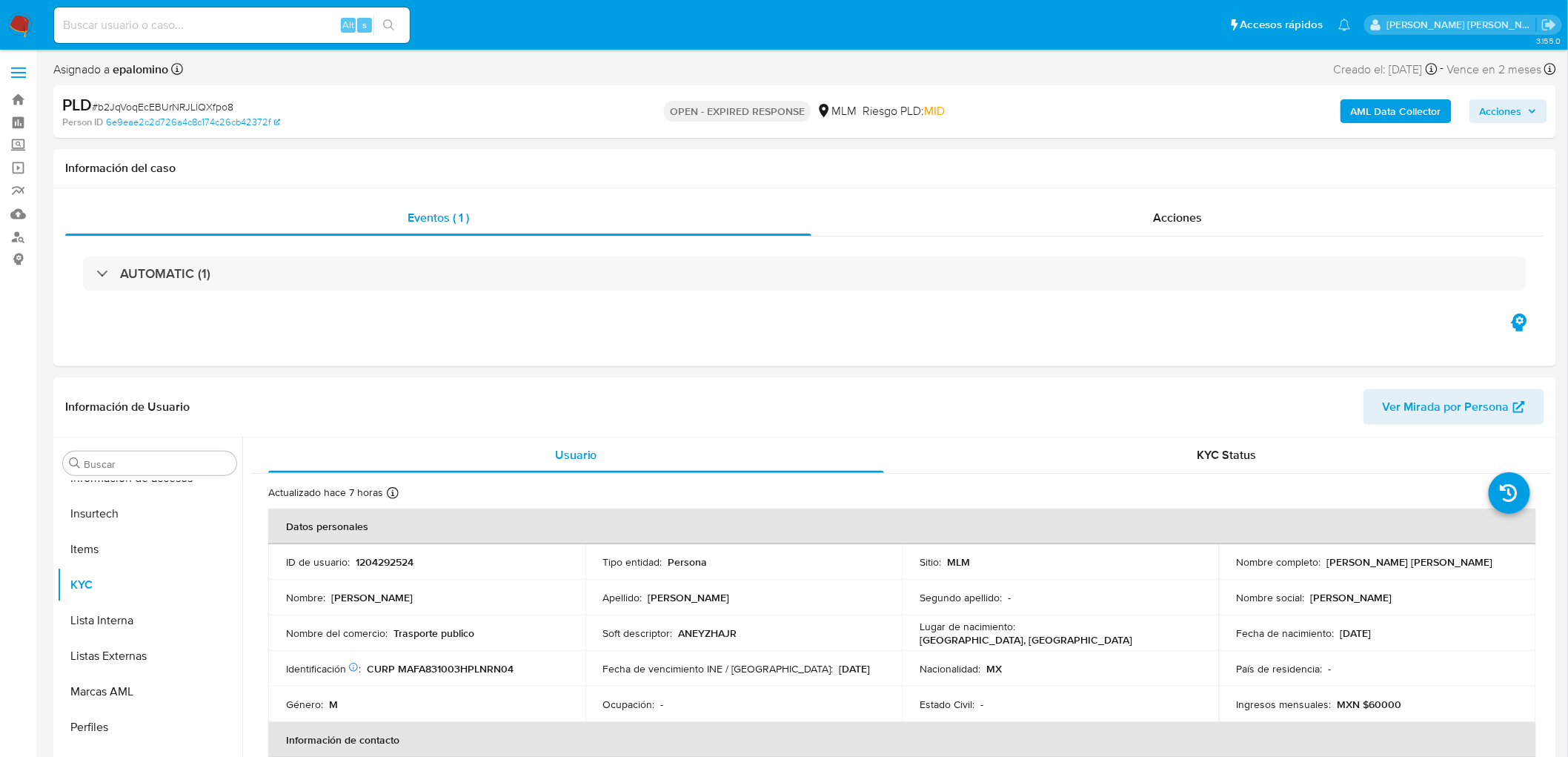
select select "10"
click at [406, 560] on p "1204292524" at bounding box center [384, 561] width 57 height 13
click at [405, 560] on p "1204292524" at bounding box center [384, 561] width 57 height 13
copy p "1204292524"
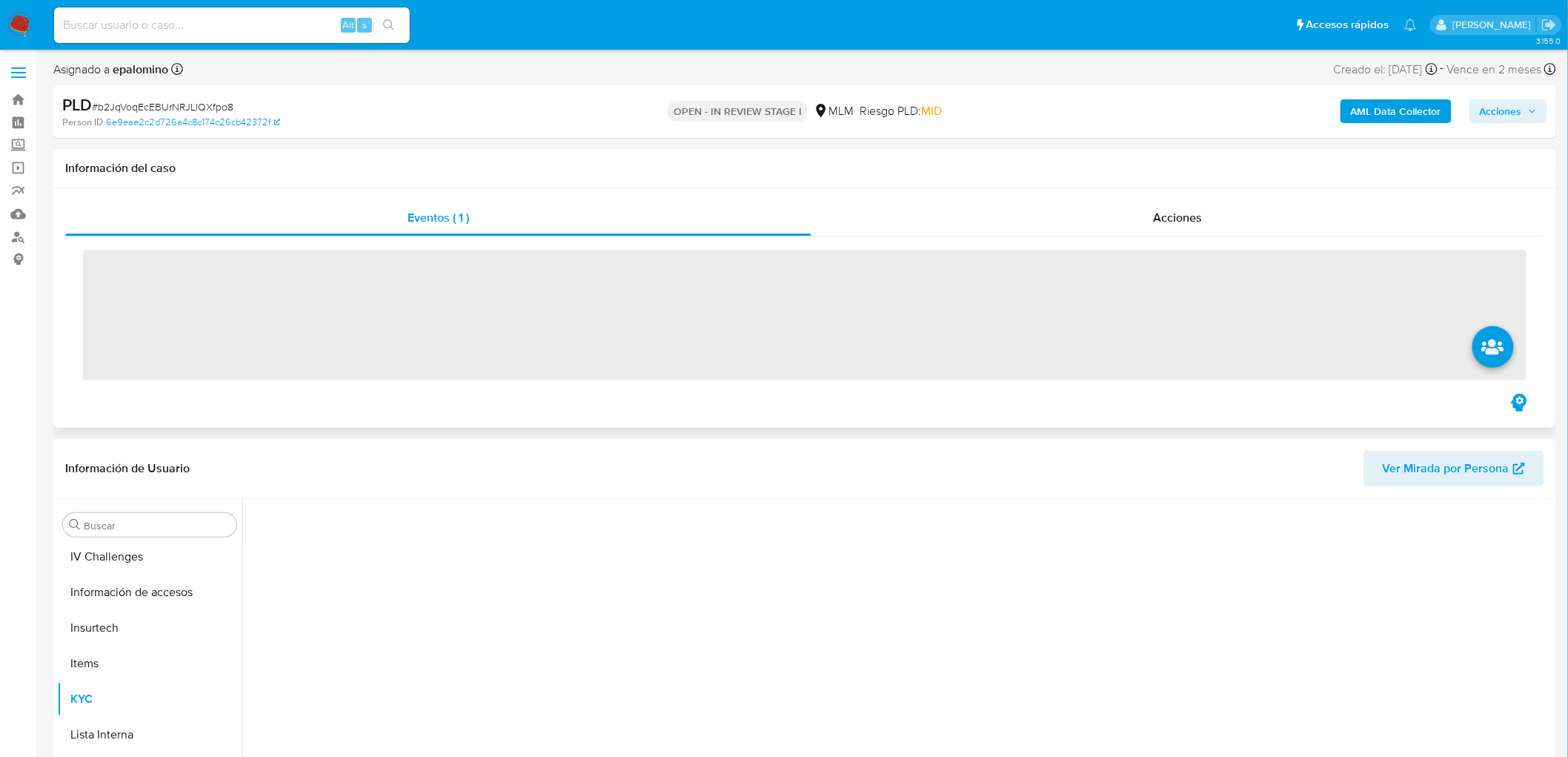
scroll to position [625, 0]
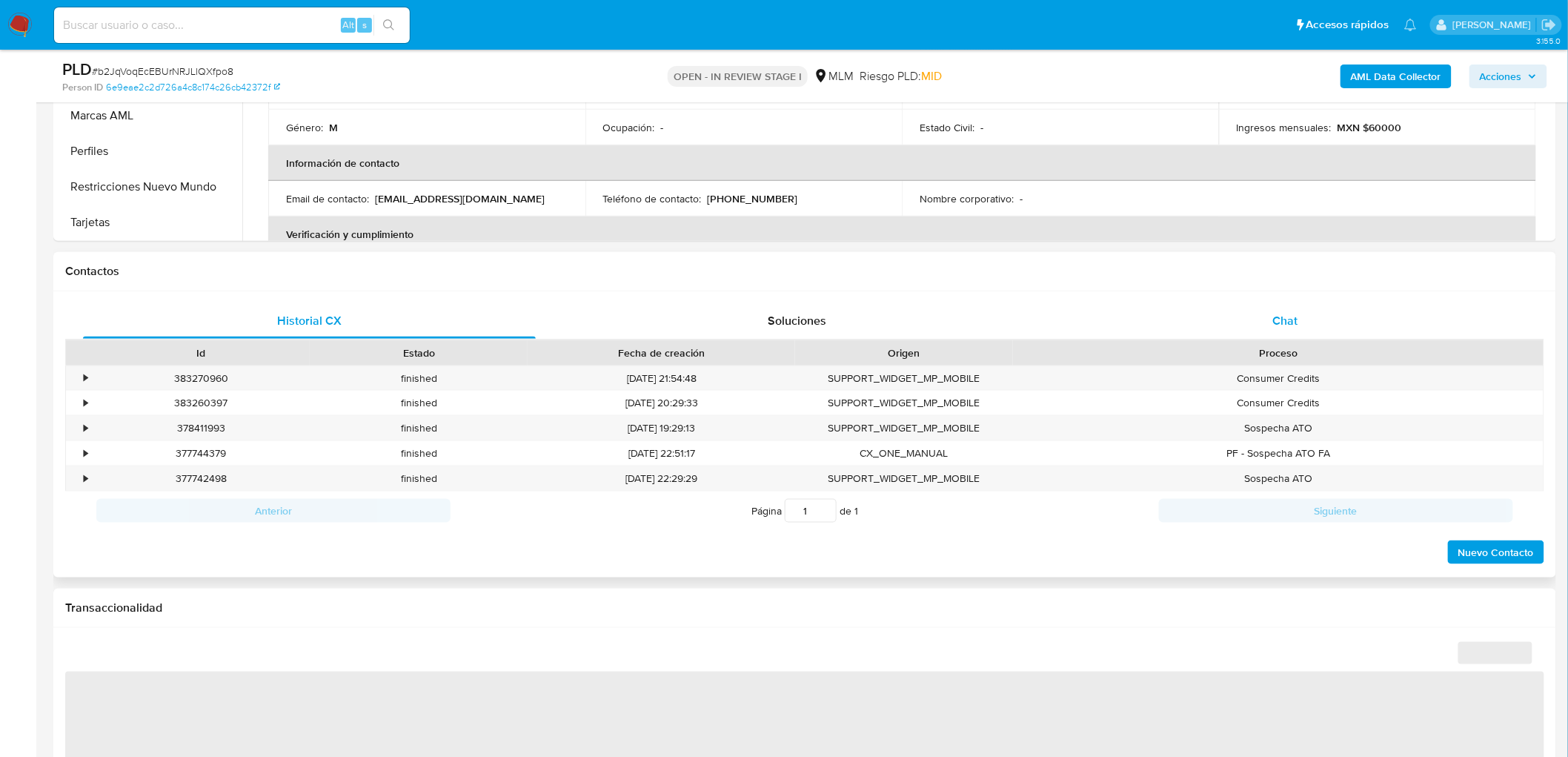
click at [1299, 313] on div "Chat" at bounding box center [1285, 321] width 453 height 36
select select "10"
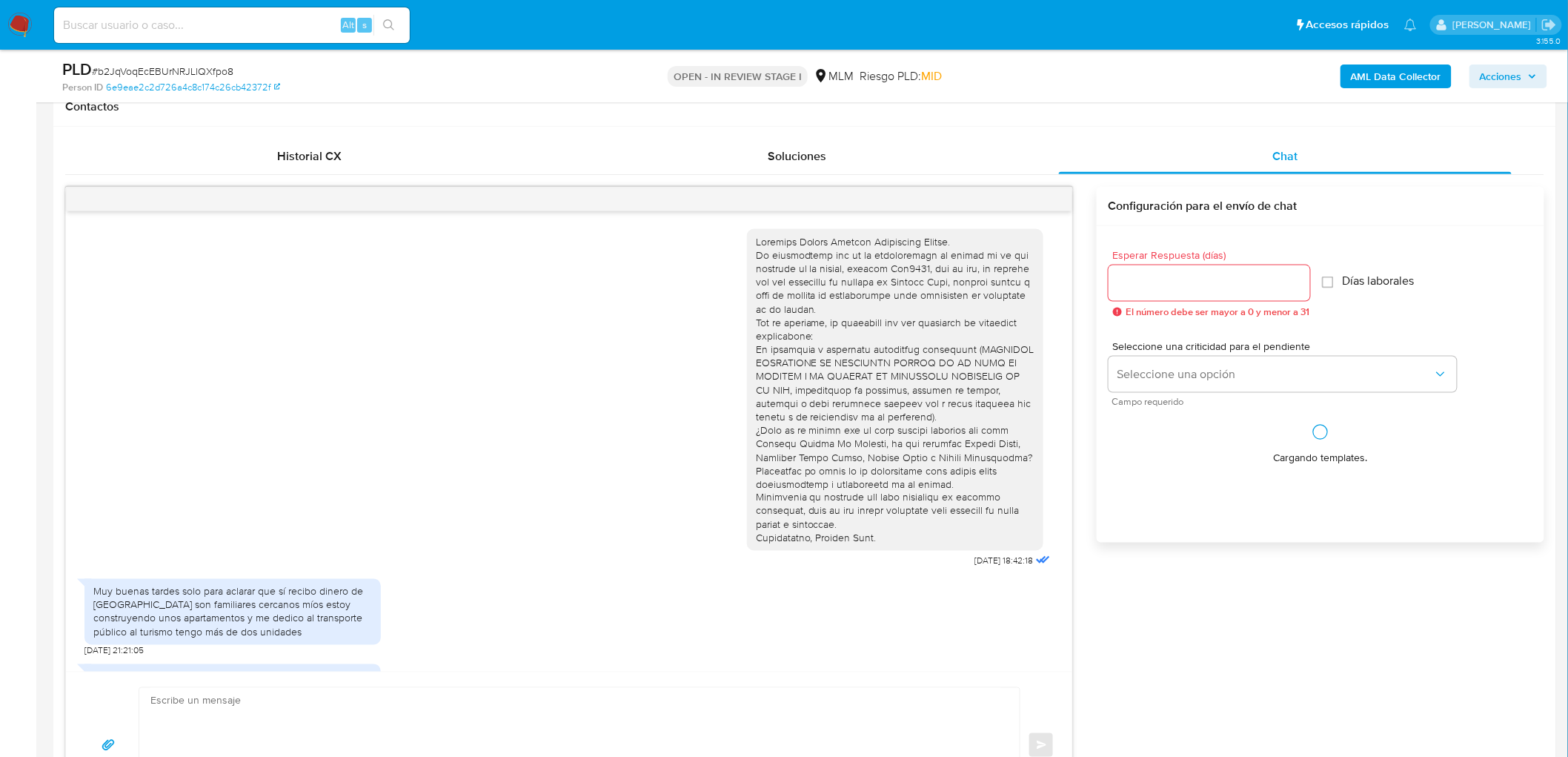
scroll to position [174, 0]
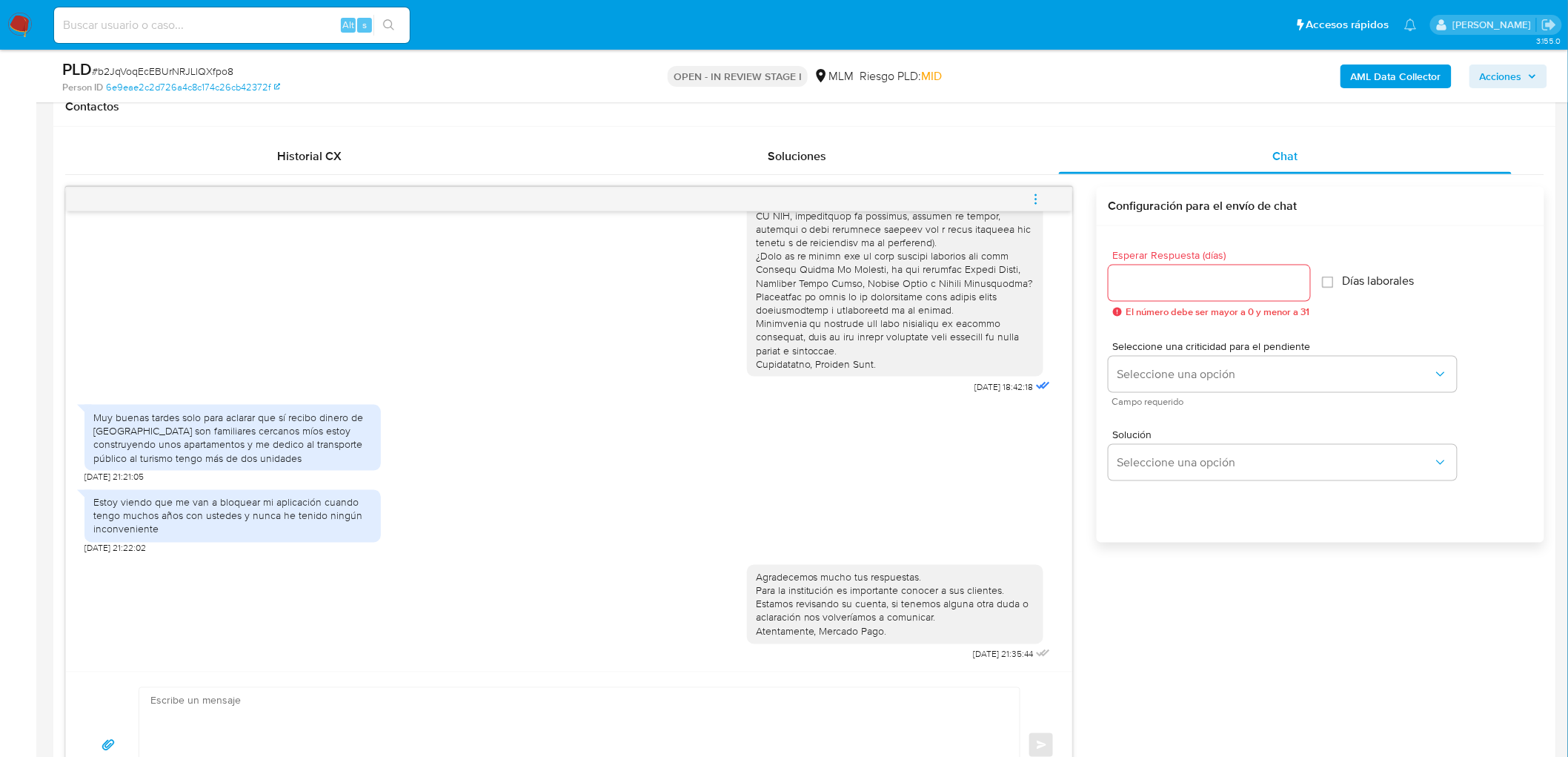
click at [1032, 197] on icon "menu-action" at bounding box center [1036, 199] width 13 height 13
click at [936, 166] on li "Cerrar conversación" at bounding box center [935, 170] width 152 height 26
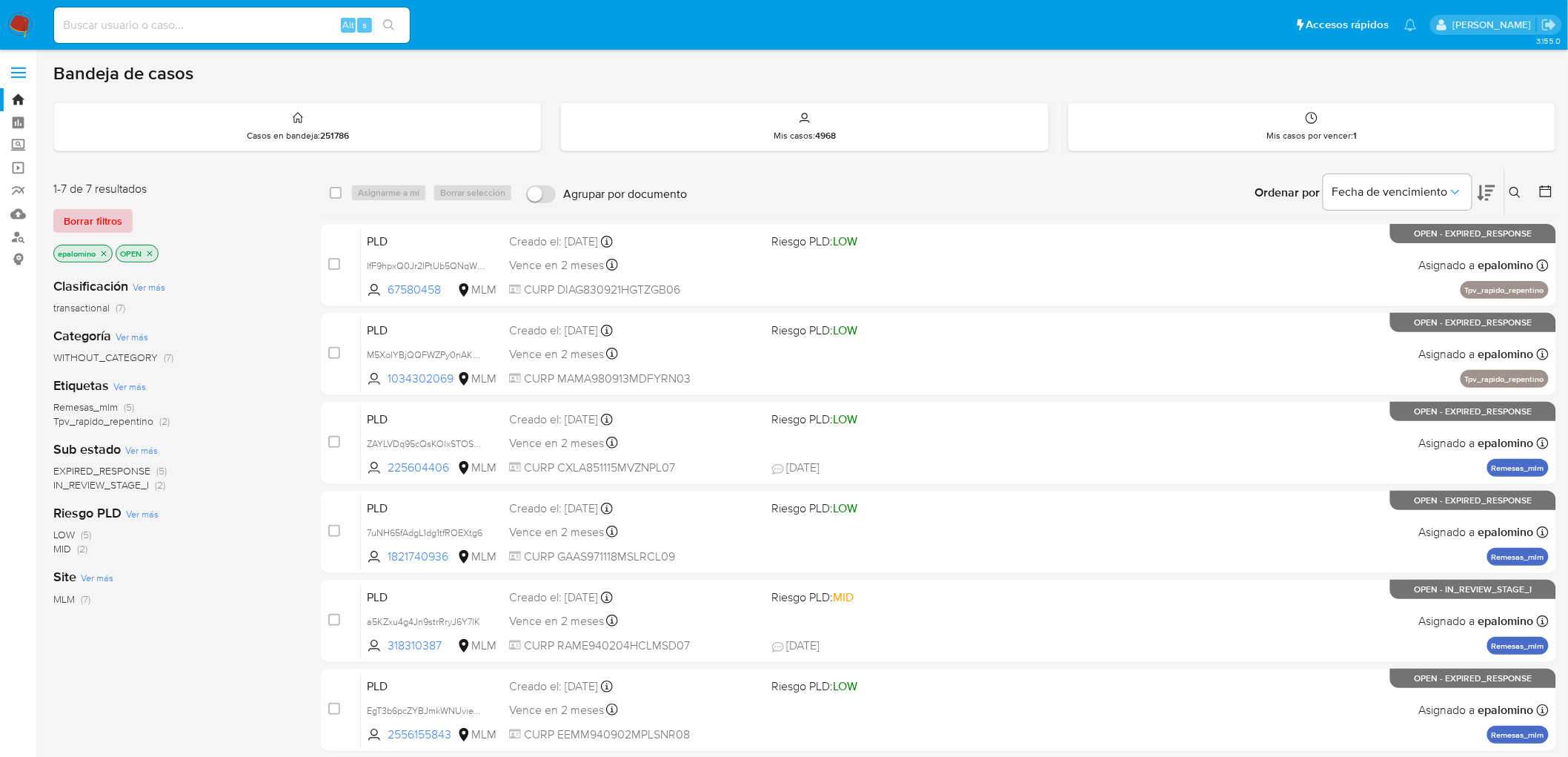
click at [78, 225] on span "Borrar filtros" at bounding box center [93, 221] width 58 height 21
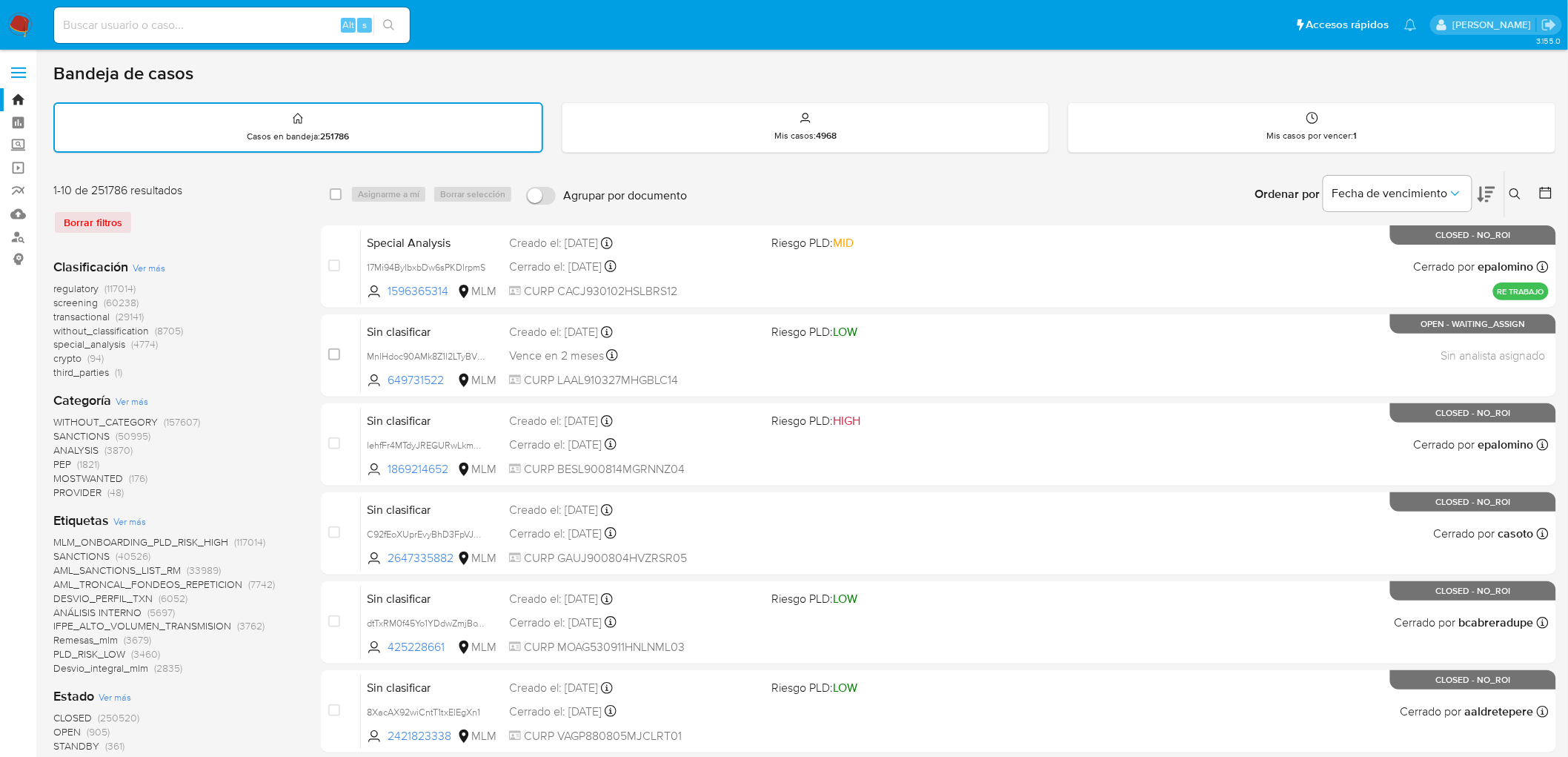
click at [1513, 197] on icon at bounding box center [1514, 194] width 12 height 12
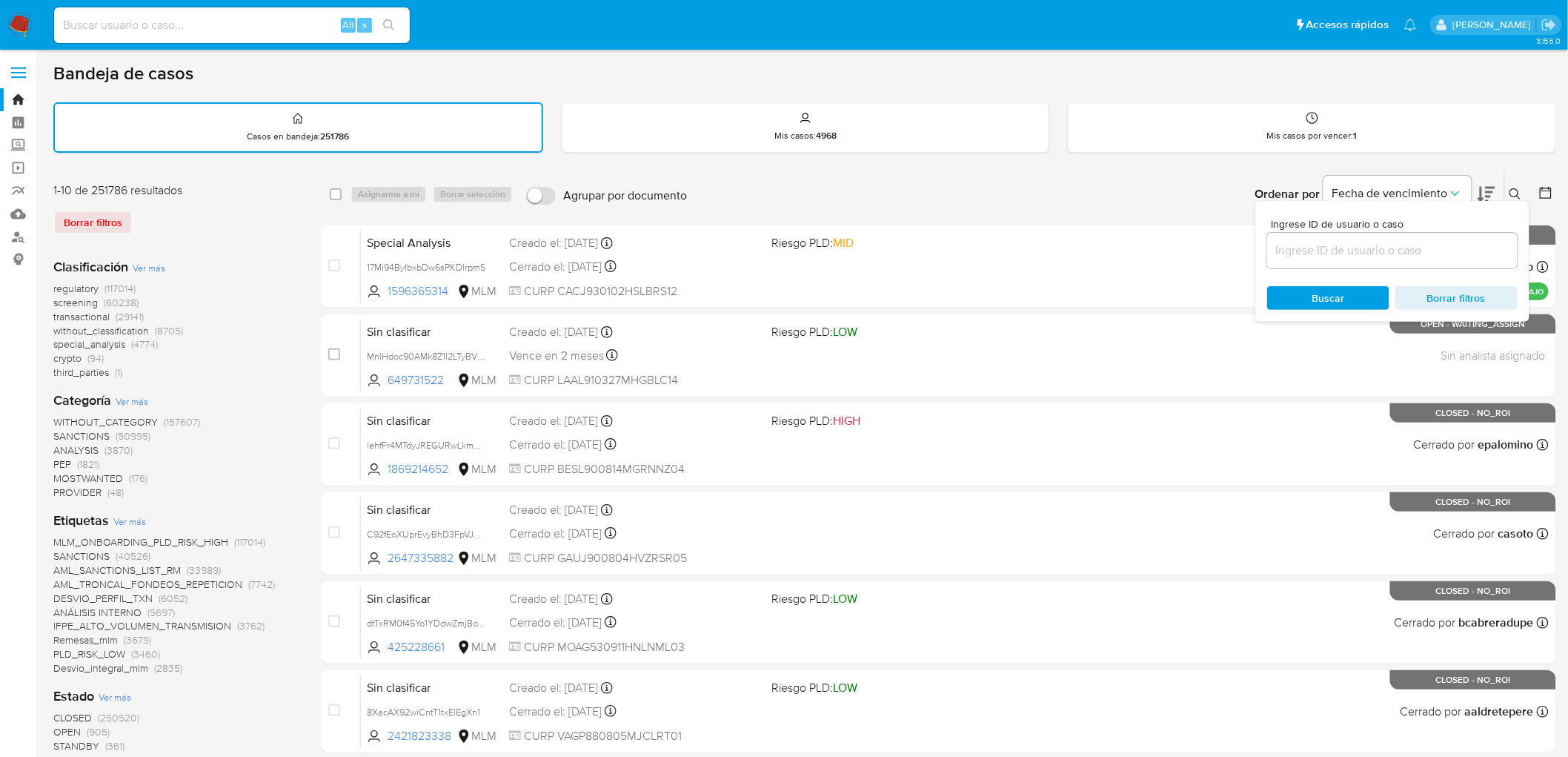
click at [1343, 244] on input at bounding box center [1392, 250] width 250 height 19
type input "1204292524"
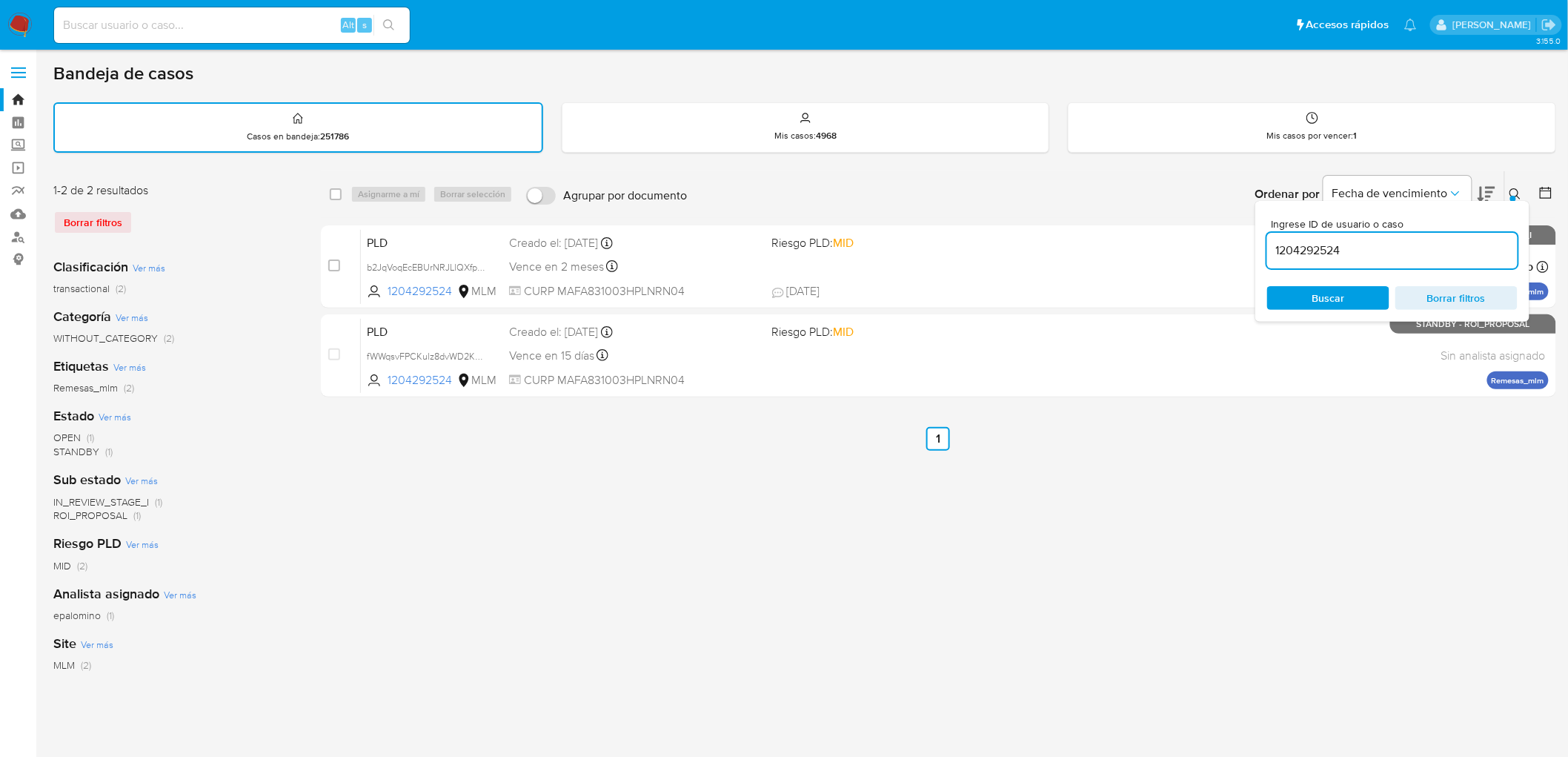
click at [1513, 188] on icon at bounding box center [1514, 194] width 12 height 12
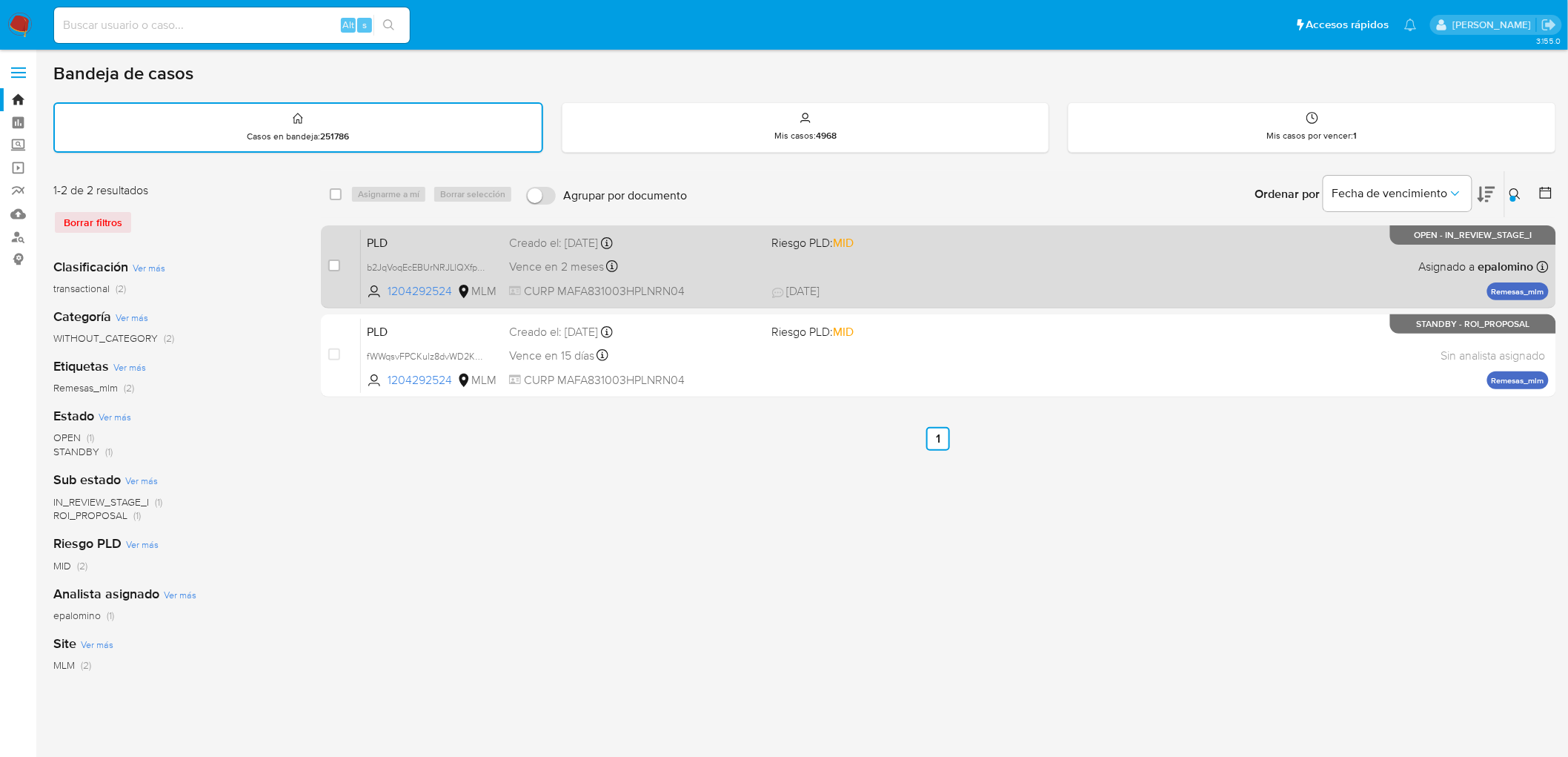
click at [386, 235] on span "PLD" at bounding box center [431, 242] width 131 height 19
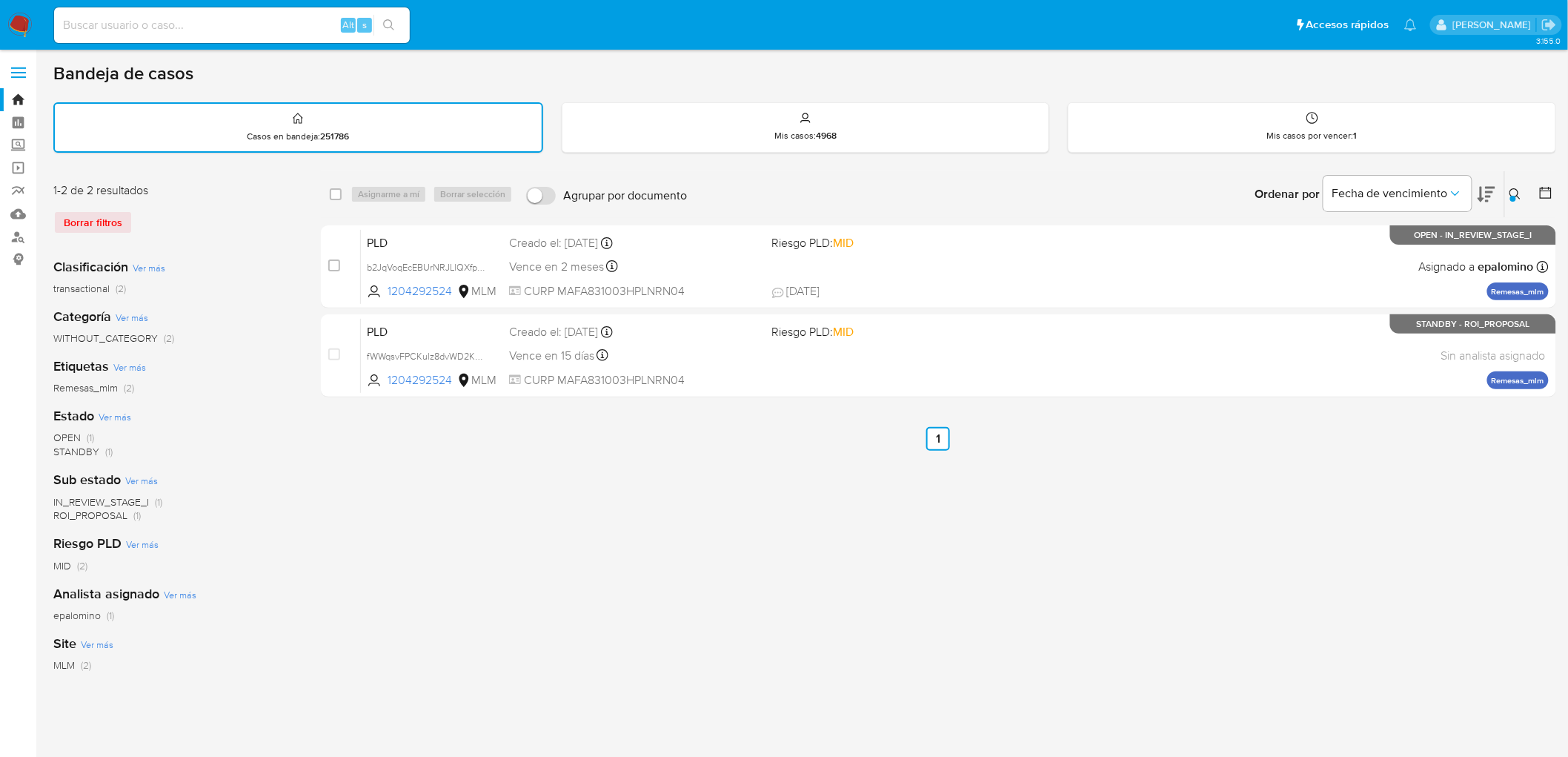
click at [23, 21] on img at bounding box center [20, 24] width 25 height 25
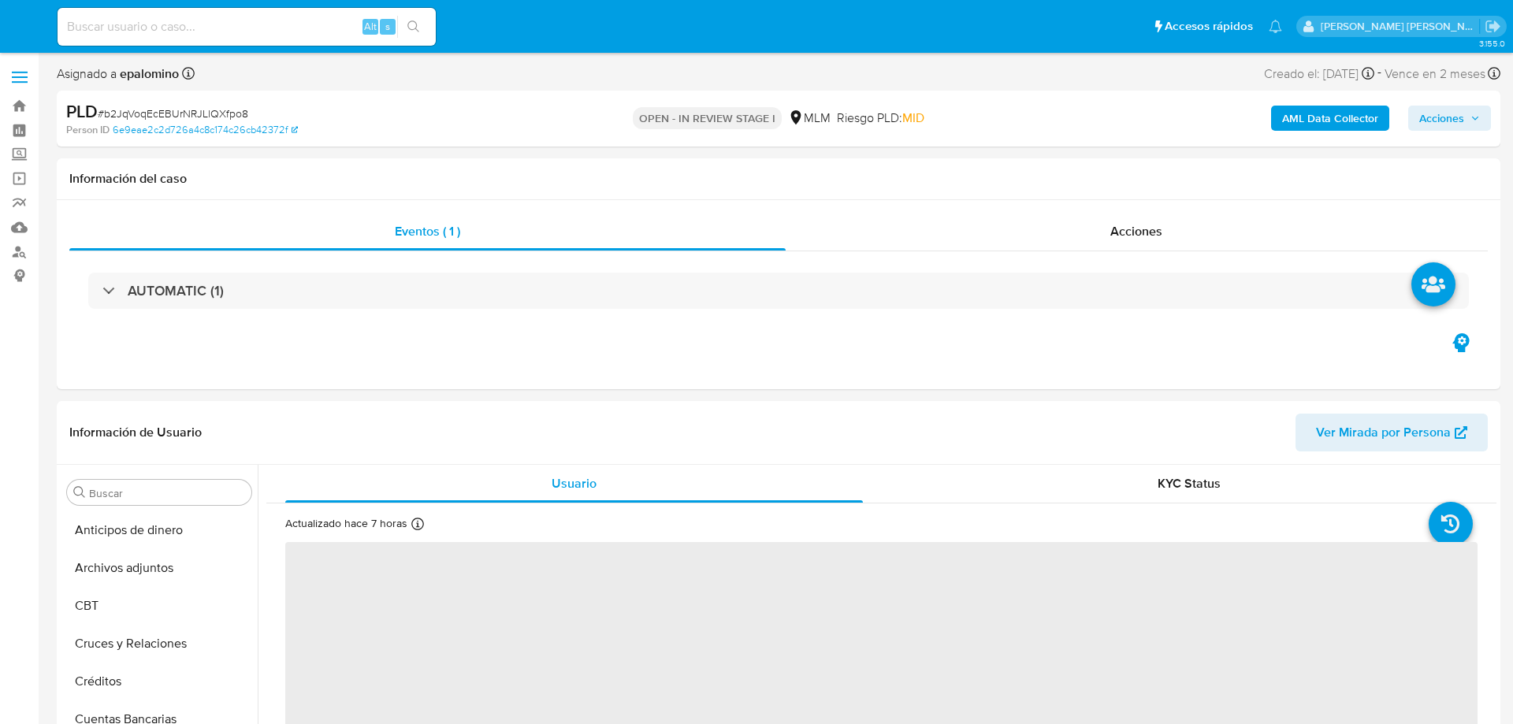
select select "10"
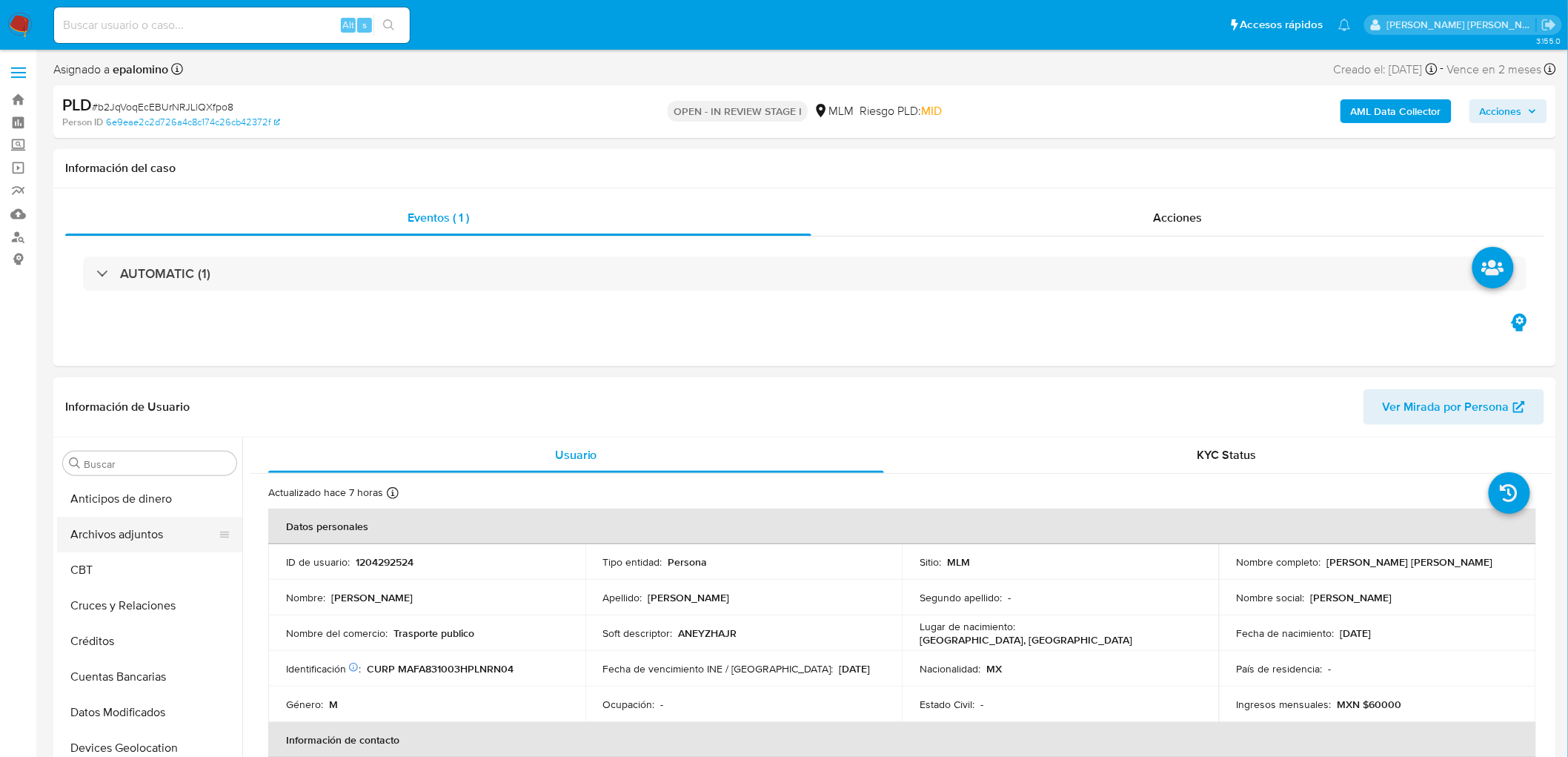
click at [159, 532] on button "Archivos adjuntos" at bounding box center [144, 534] width 173 height 36
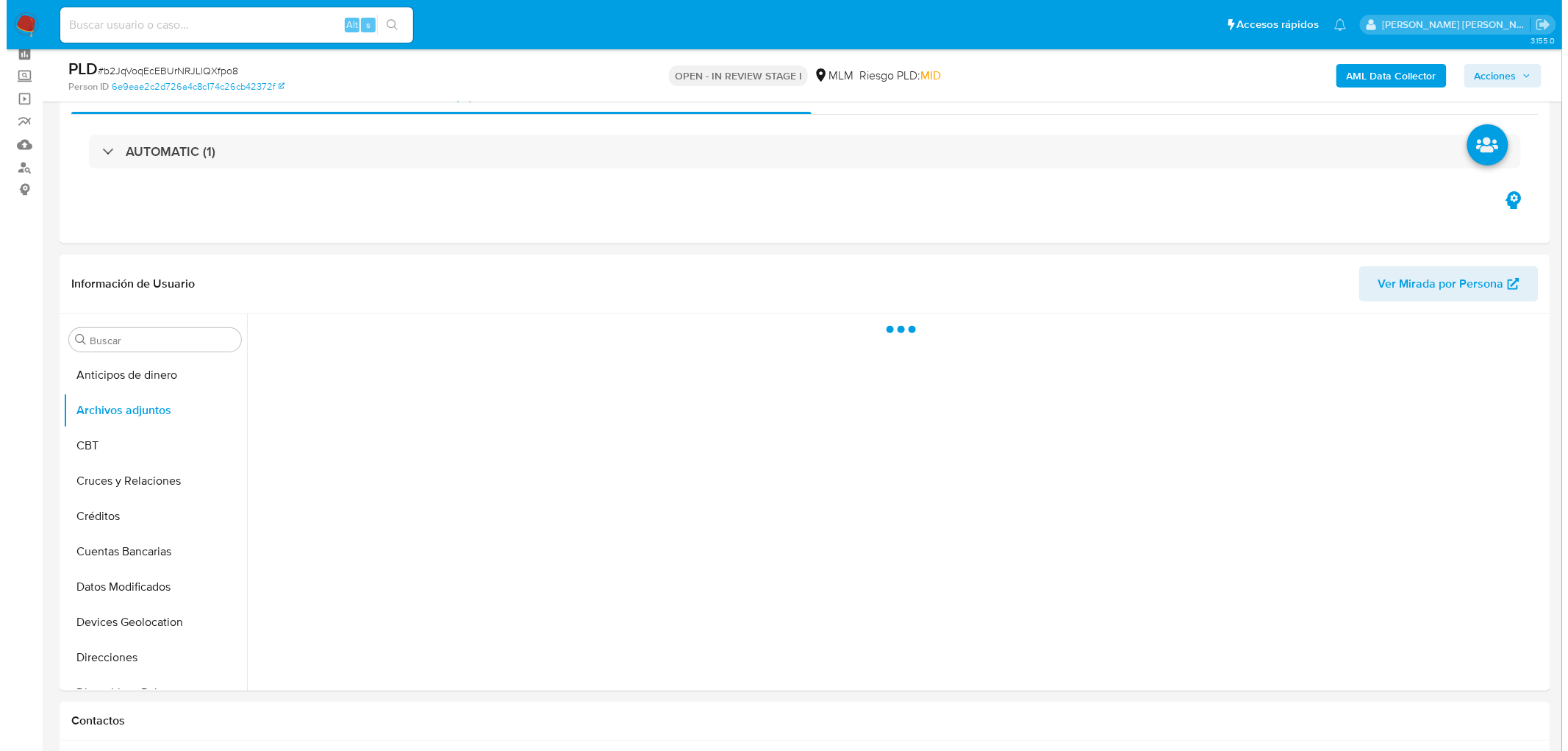
scroll to position [104, 0]
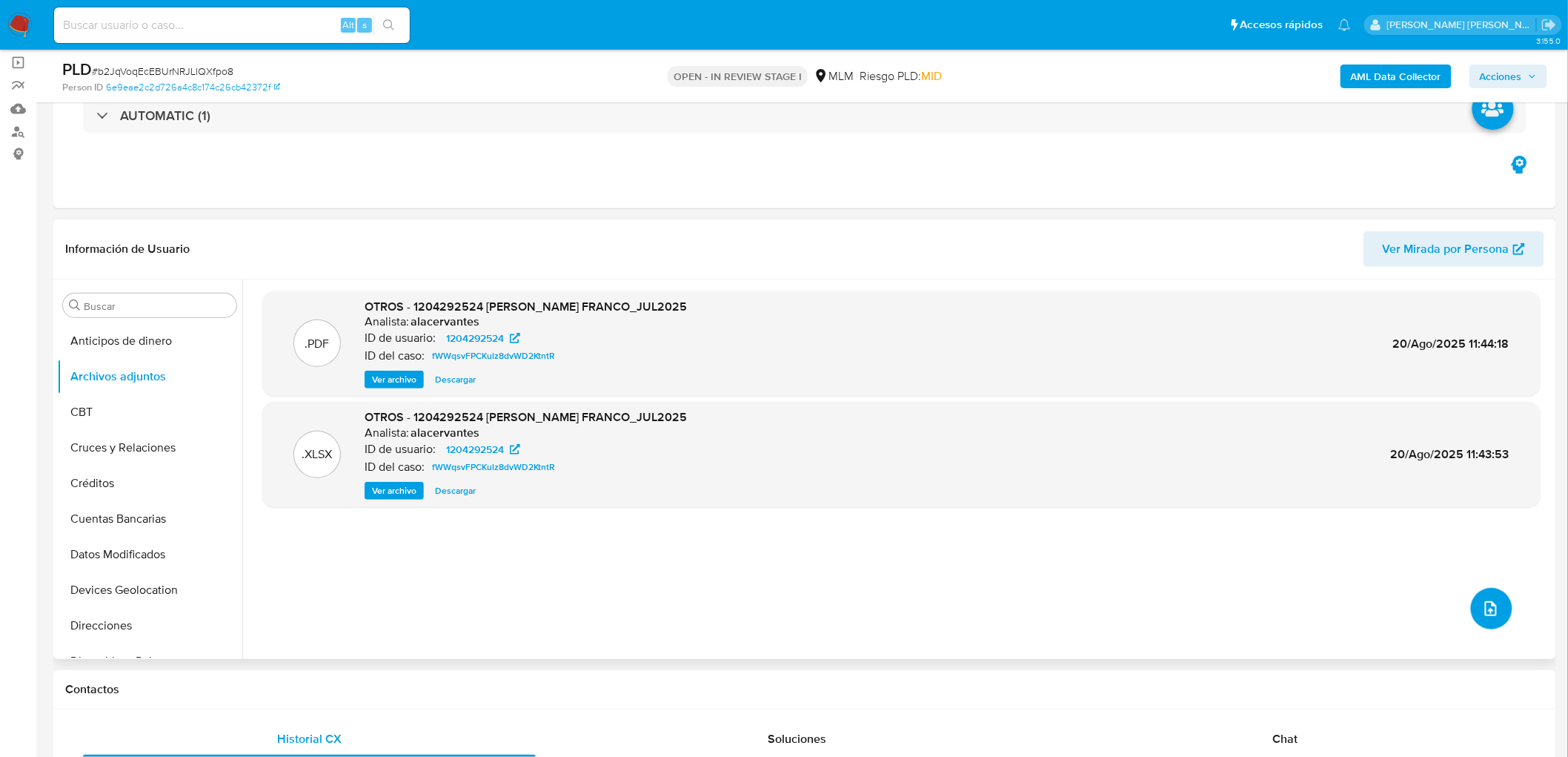
click at [1421, 604] on button "upload-file" at bounding box center [1491, 608] width 41 height 41
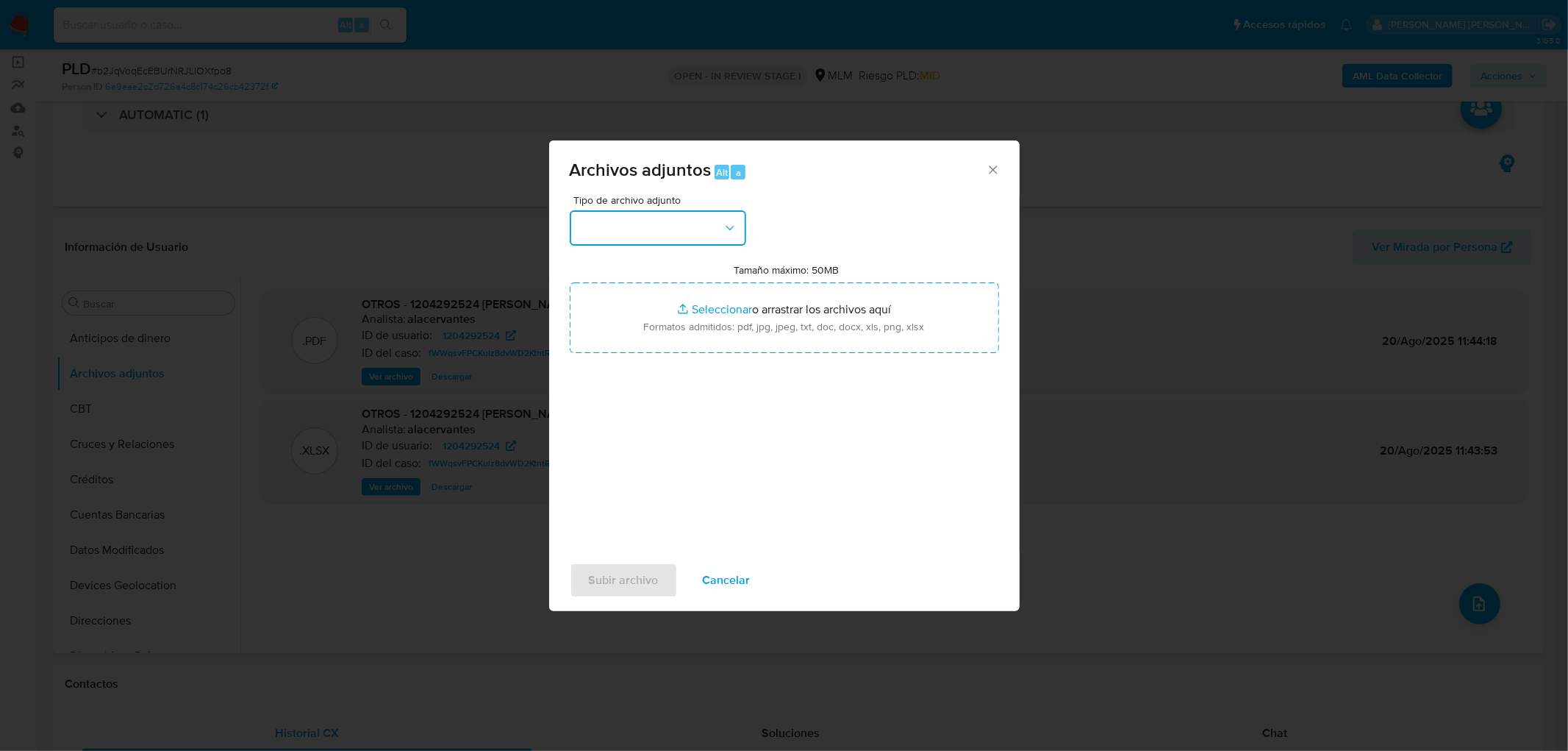
click at [714, 217] on button "button" at bounding box center [658, 228] width 176 height 35
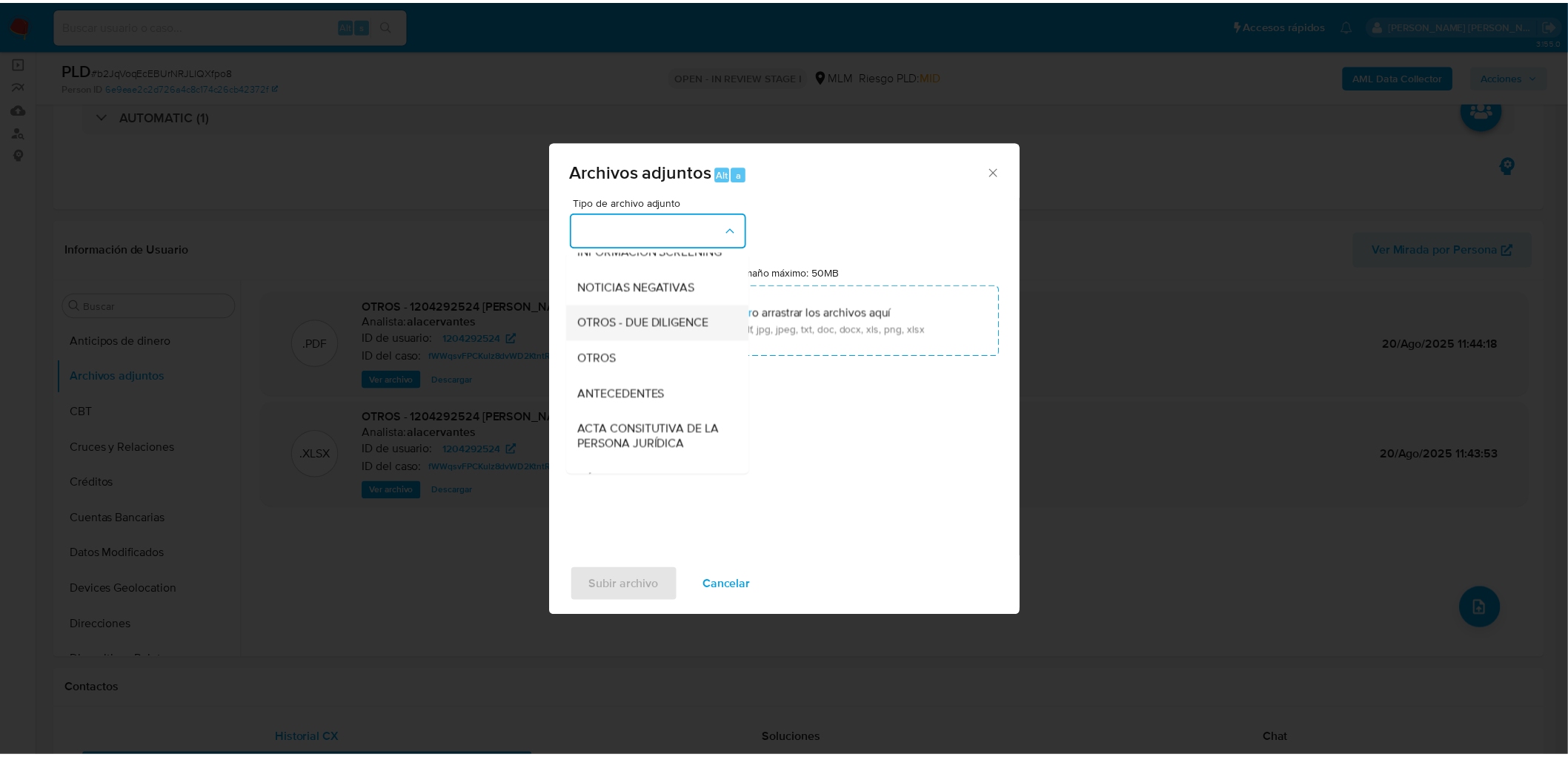
scroll to position [165, 0]
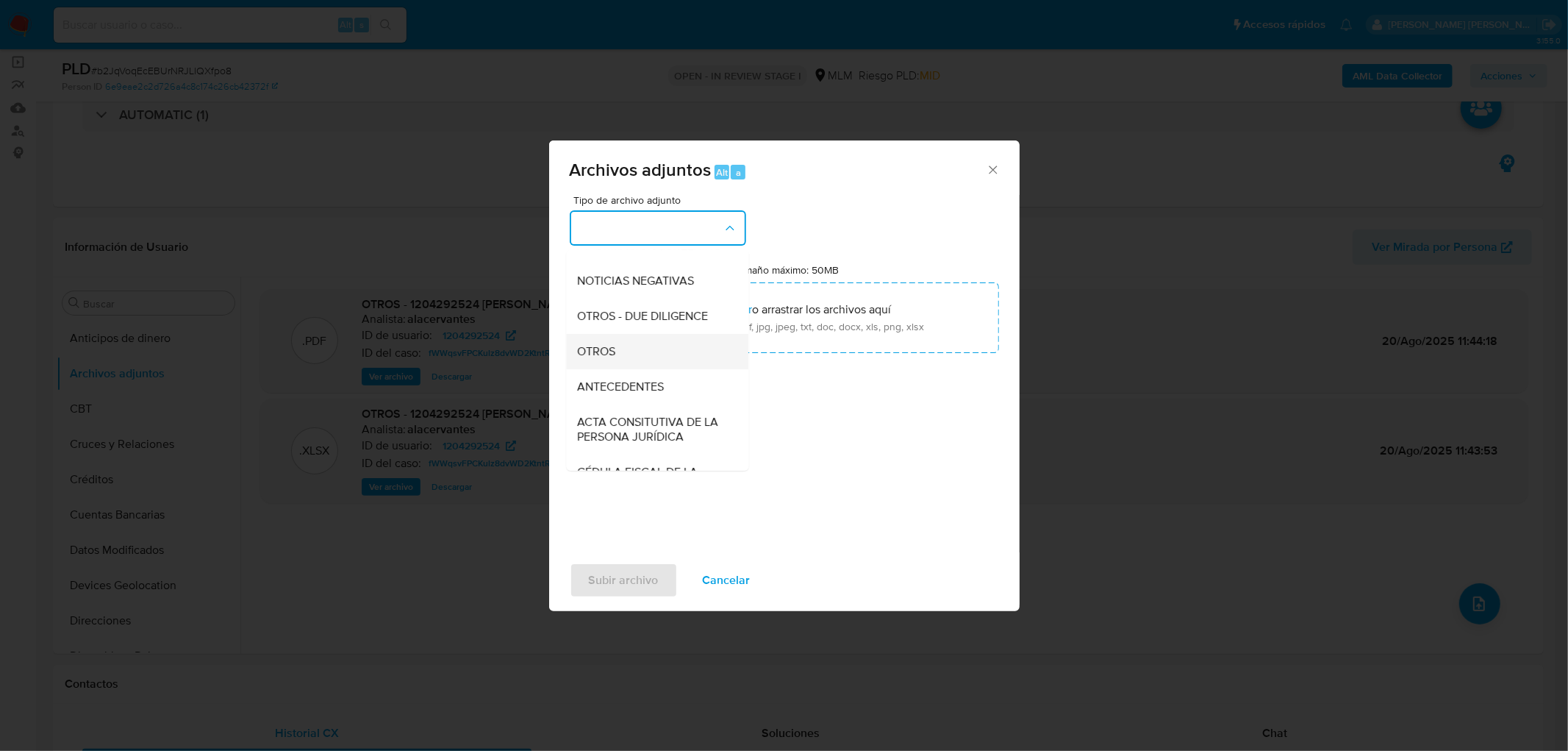
click at [638, 366] on div "OTROS" at bounding box center [652, 352] width 150 height 35
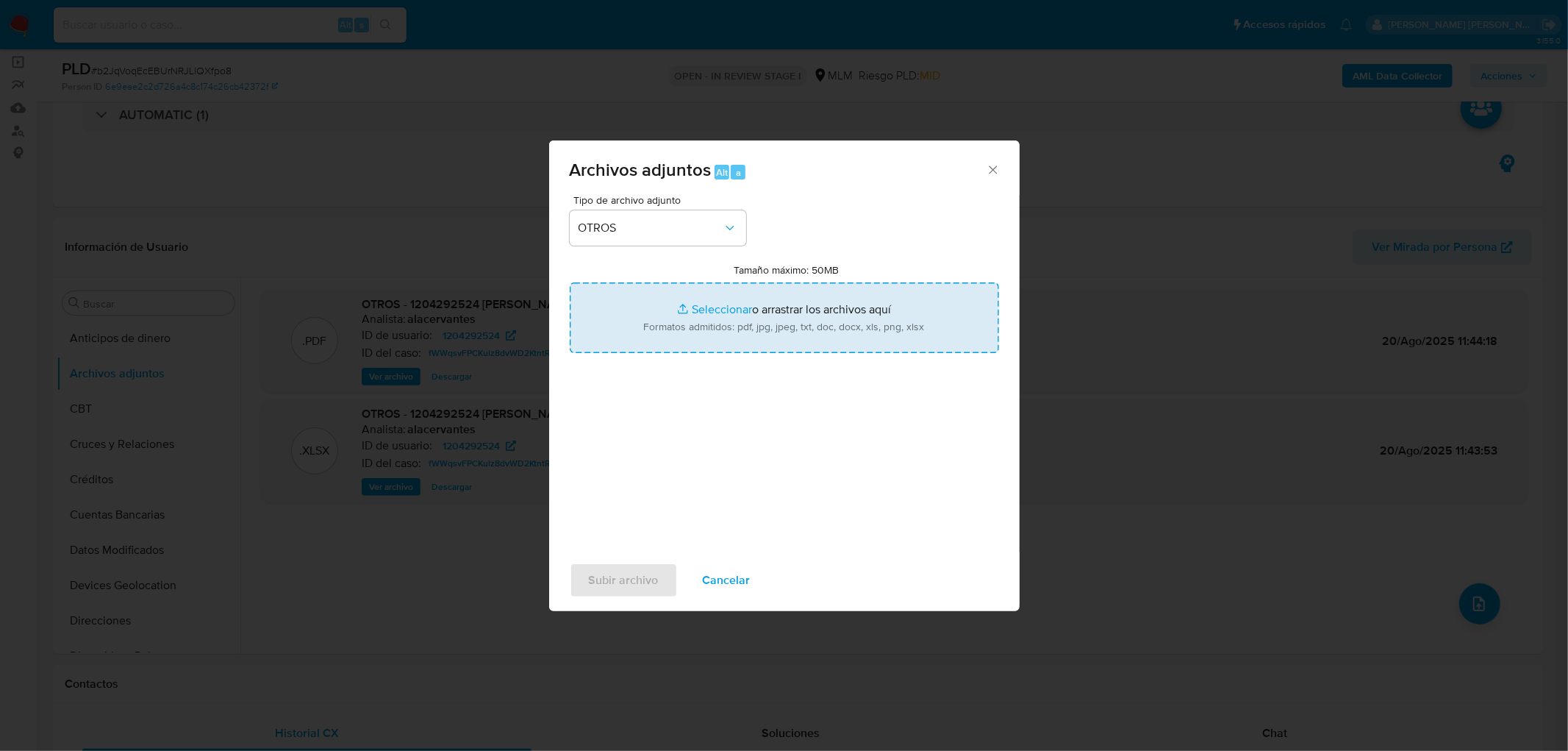
type input "C:\fakepath\1204292524_Andres Gonzalo Manzanares Franco_AGO2025..xlsx"
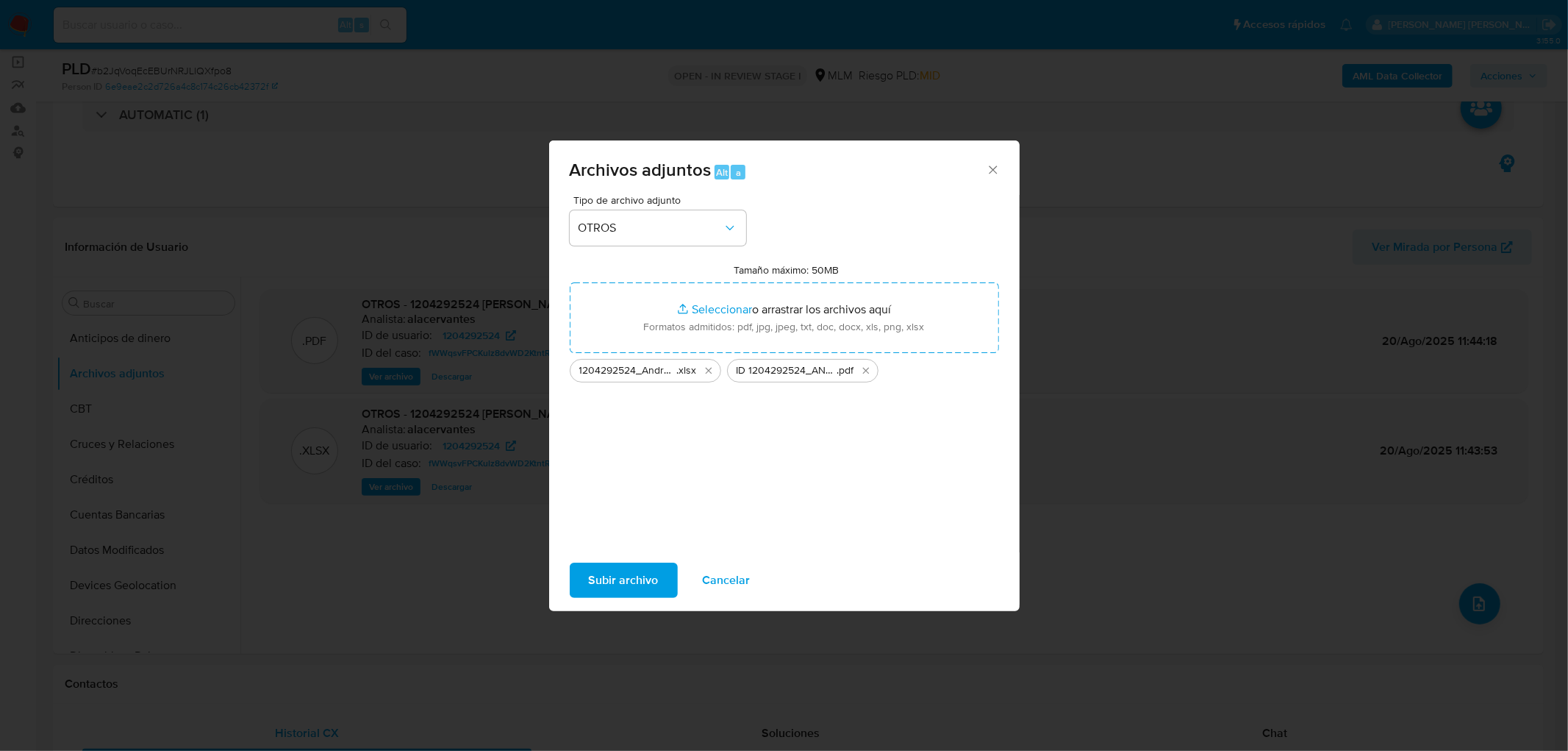
click at [628, 576] on span "Subir archivo" at bounding box center [623, 580] width 70 height 33
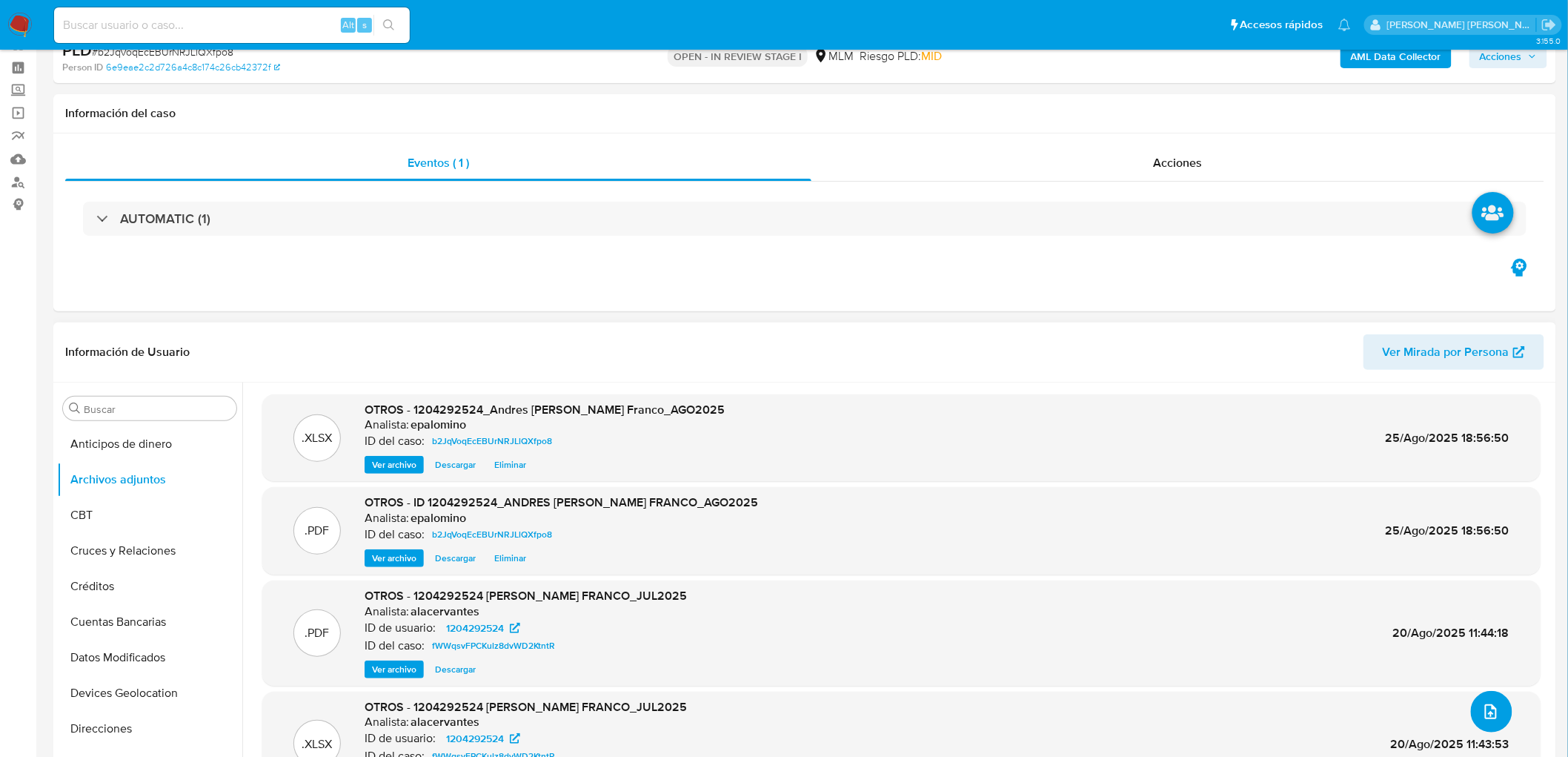
scroll to position [0, 0]
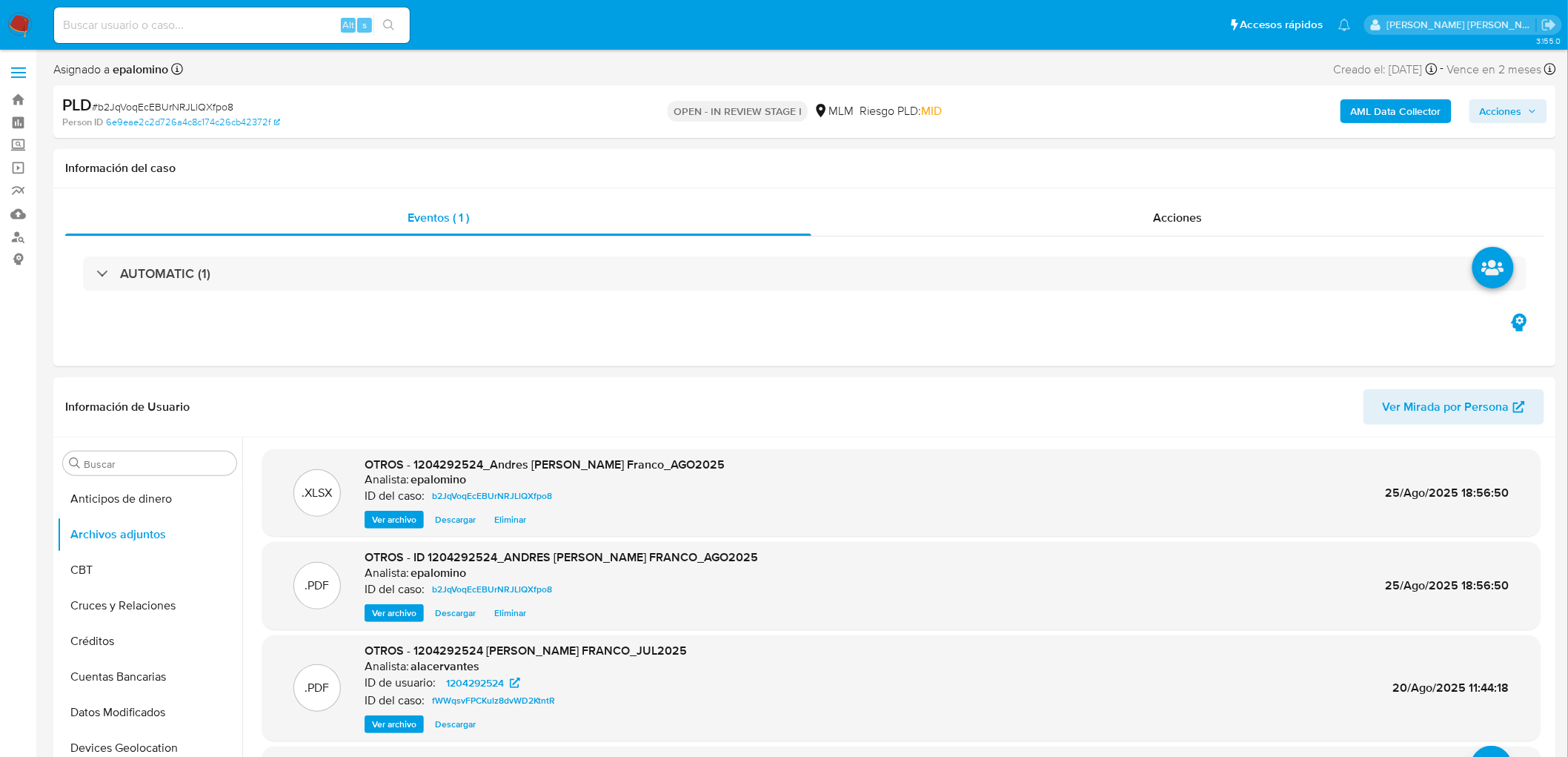
click at [1421, 101] on span "Acciones" at bounding box center [1500, 111] width 42 height 24
drag, startPoint x: 1484, startPoint y: 344, endPoint x: 1142, endPoint y: 175, distance: 381.5
click at [1421, 344] on span "Enviar" at bounding box center [1491, 349] width 29 height 21
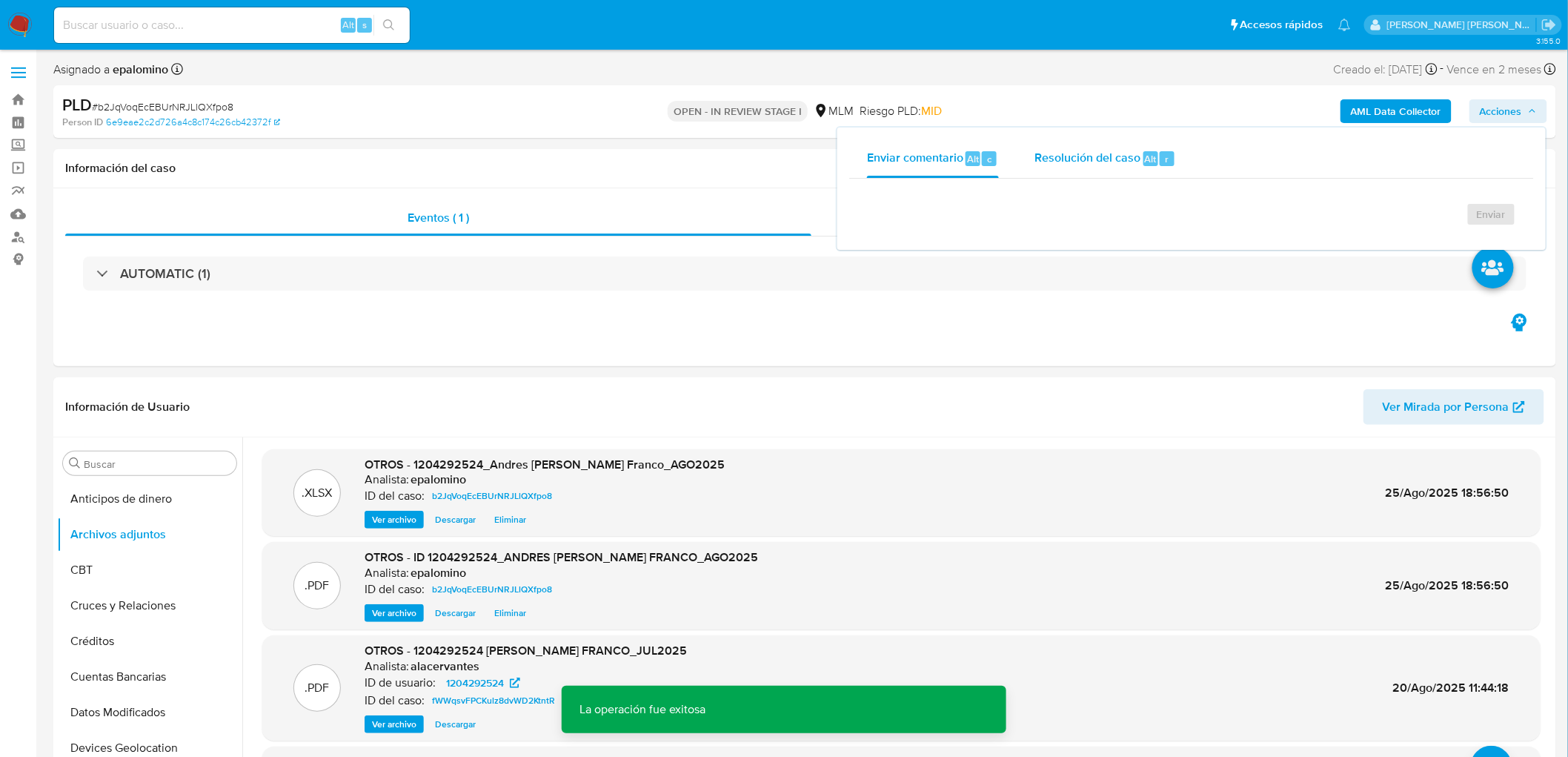
click at [1135, 169] on div "Resolución del caso Alt r" at bounding box center [1105, 158] width 142 height 39
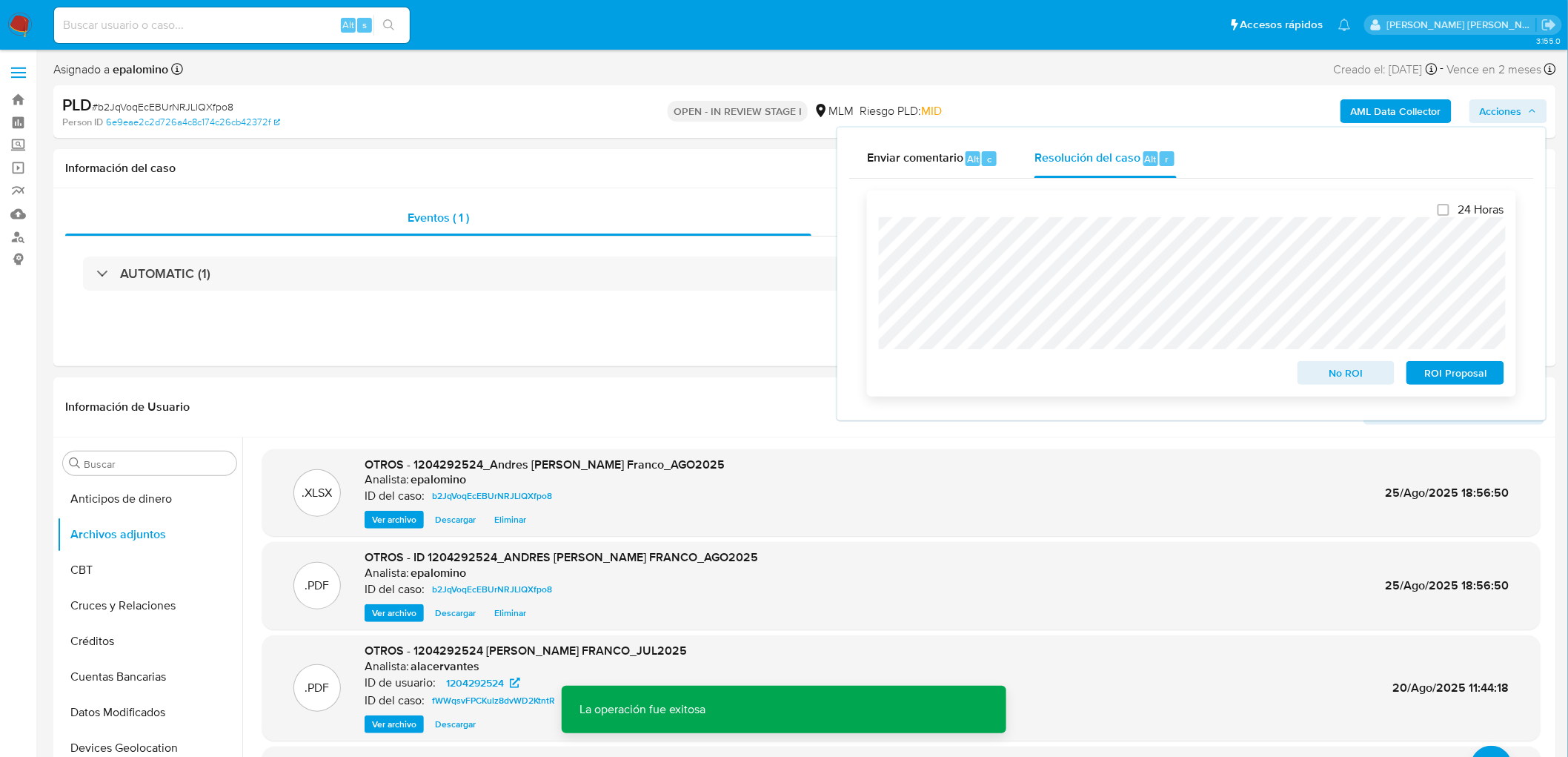
click at [1421, 367] on span "ROI Proposal" at bounding box center [1455, 372] width 77 height 21
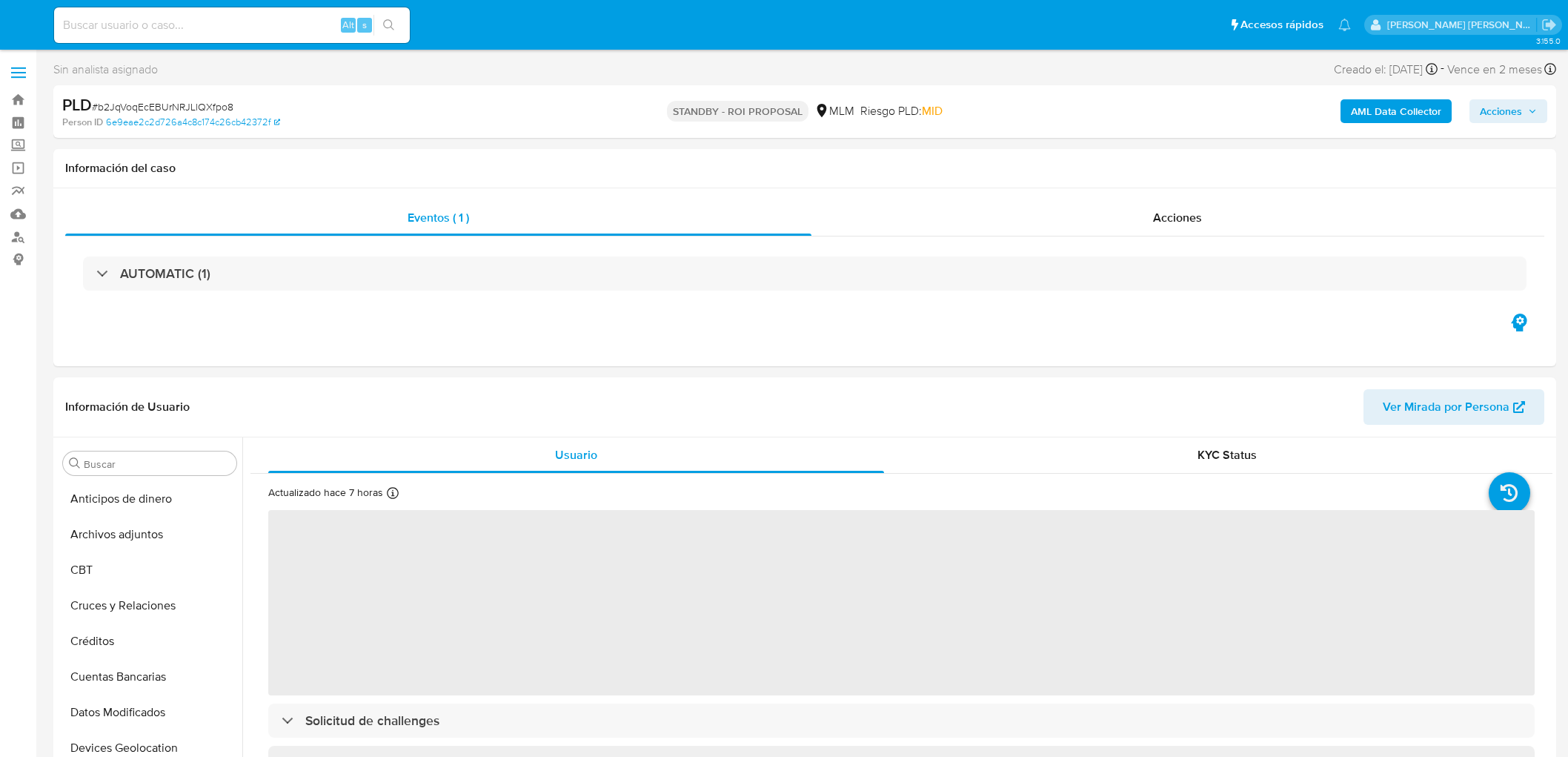
select select "10"
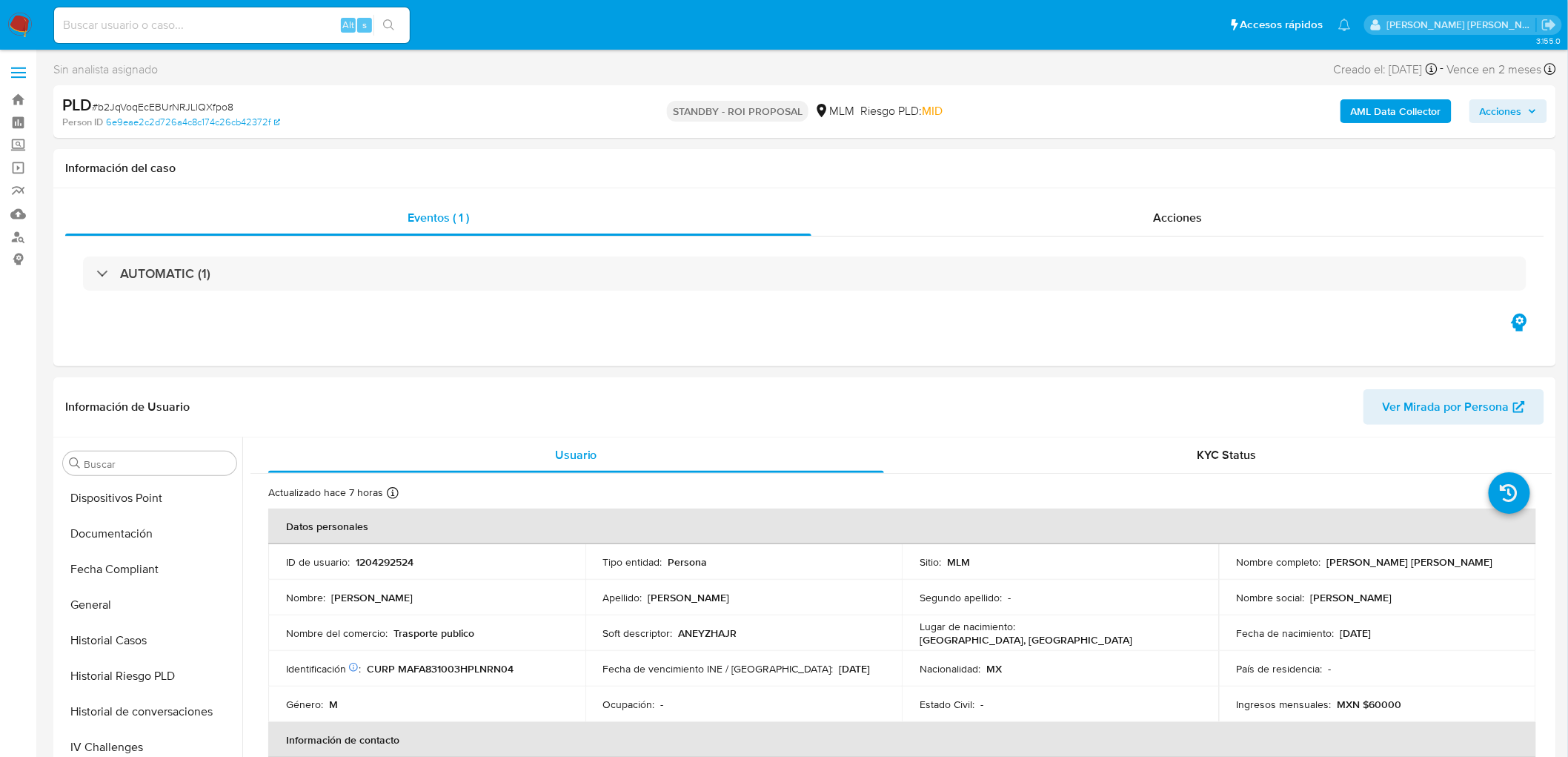
scroll to position [625, 0]
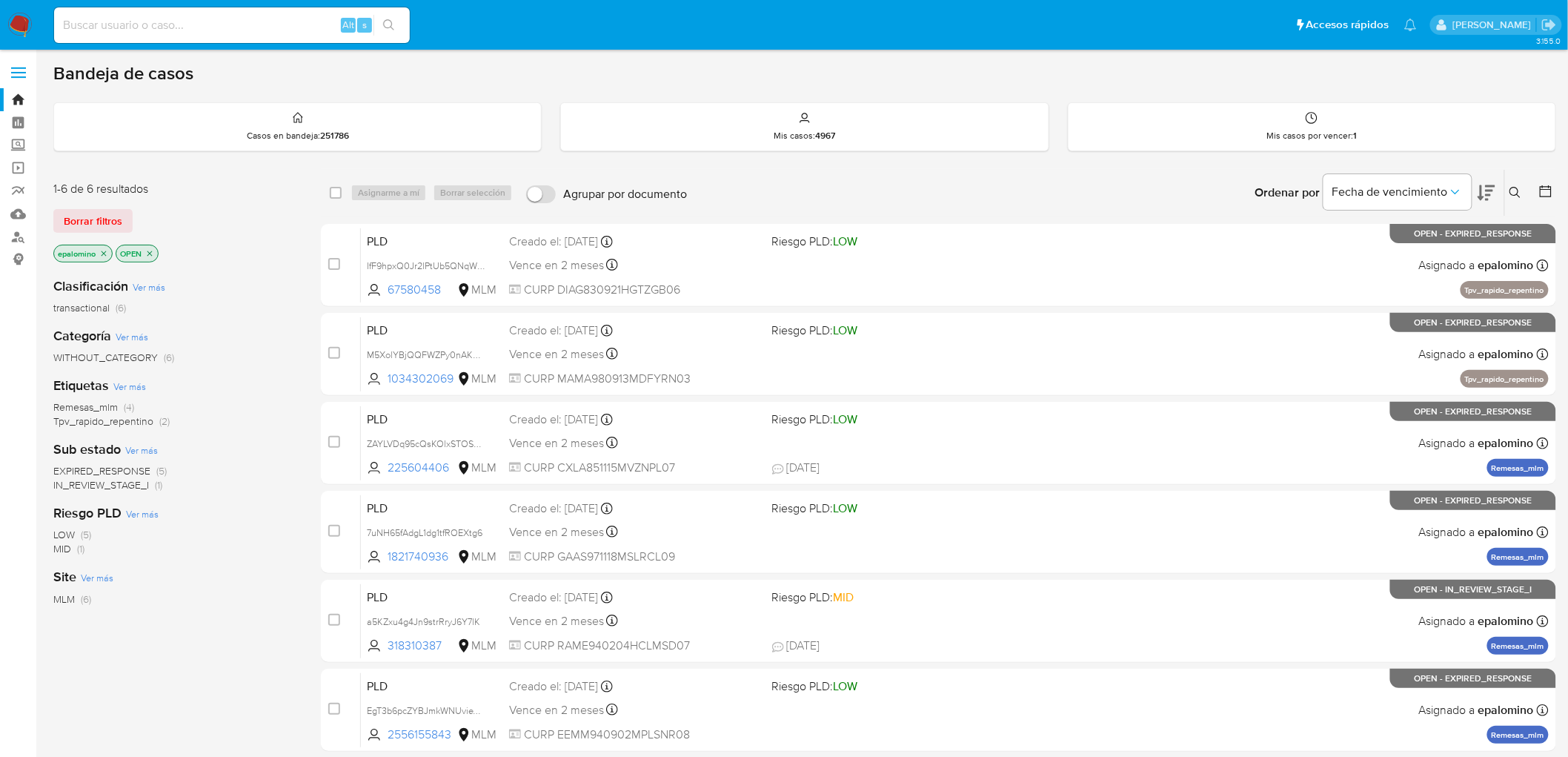
click at [133, 465] on span "EXPIRED_RESPONSE" at bounding box center [102, 471] width 97 height 15
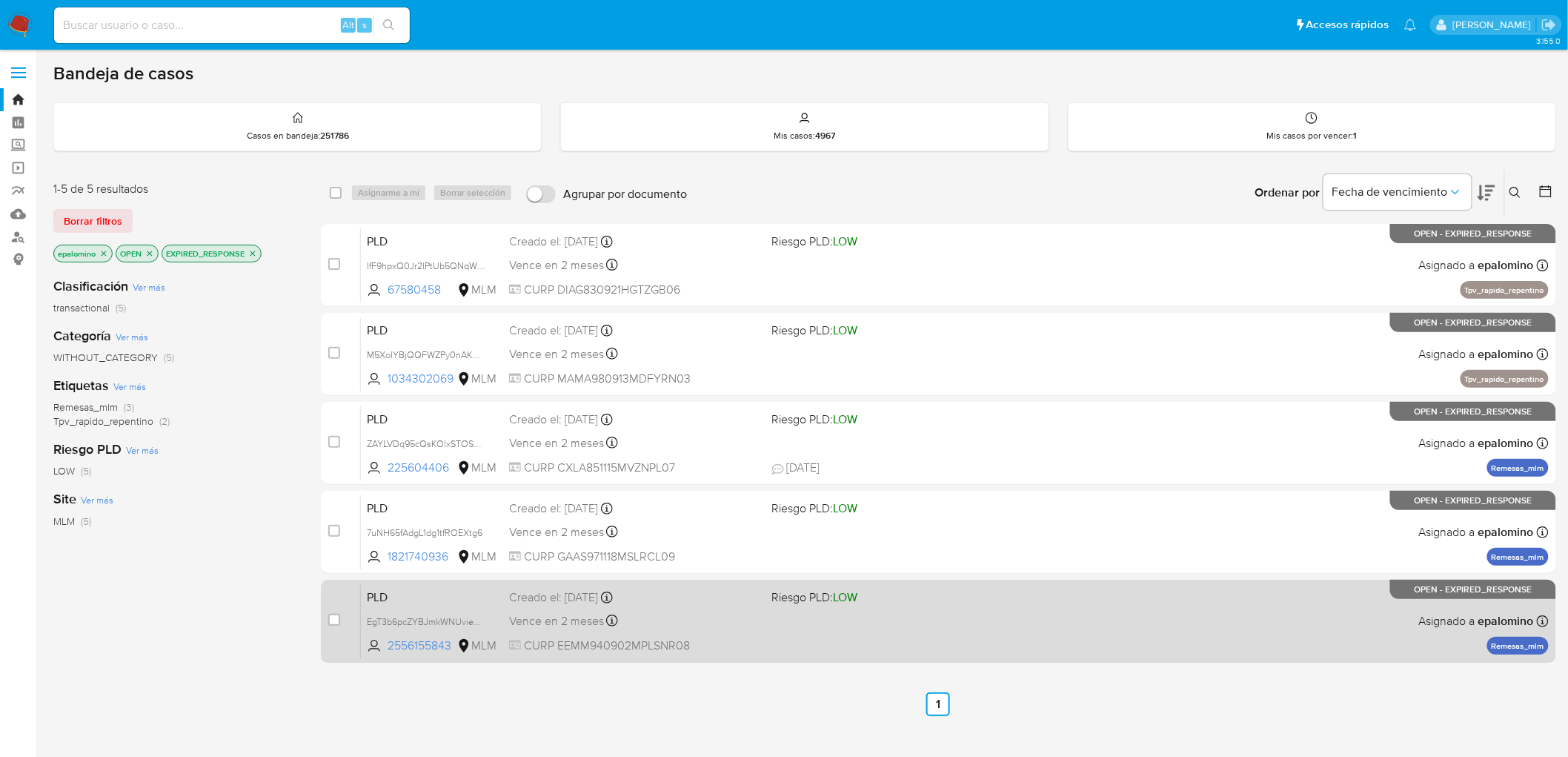
click at [398, 583] on div "PLD EgT3b6pcZYBJmkWNUvieVZ3D 2556155843 MLM Riesgo PLD: LOW Creado el: [DATE] C…" at bounding box center [954, 621] width 1187 height 75
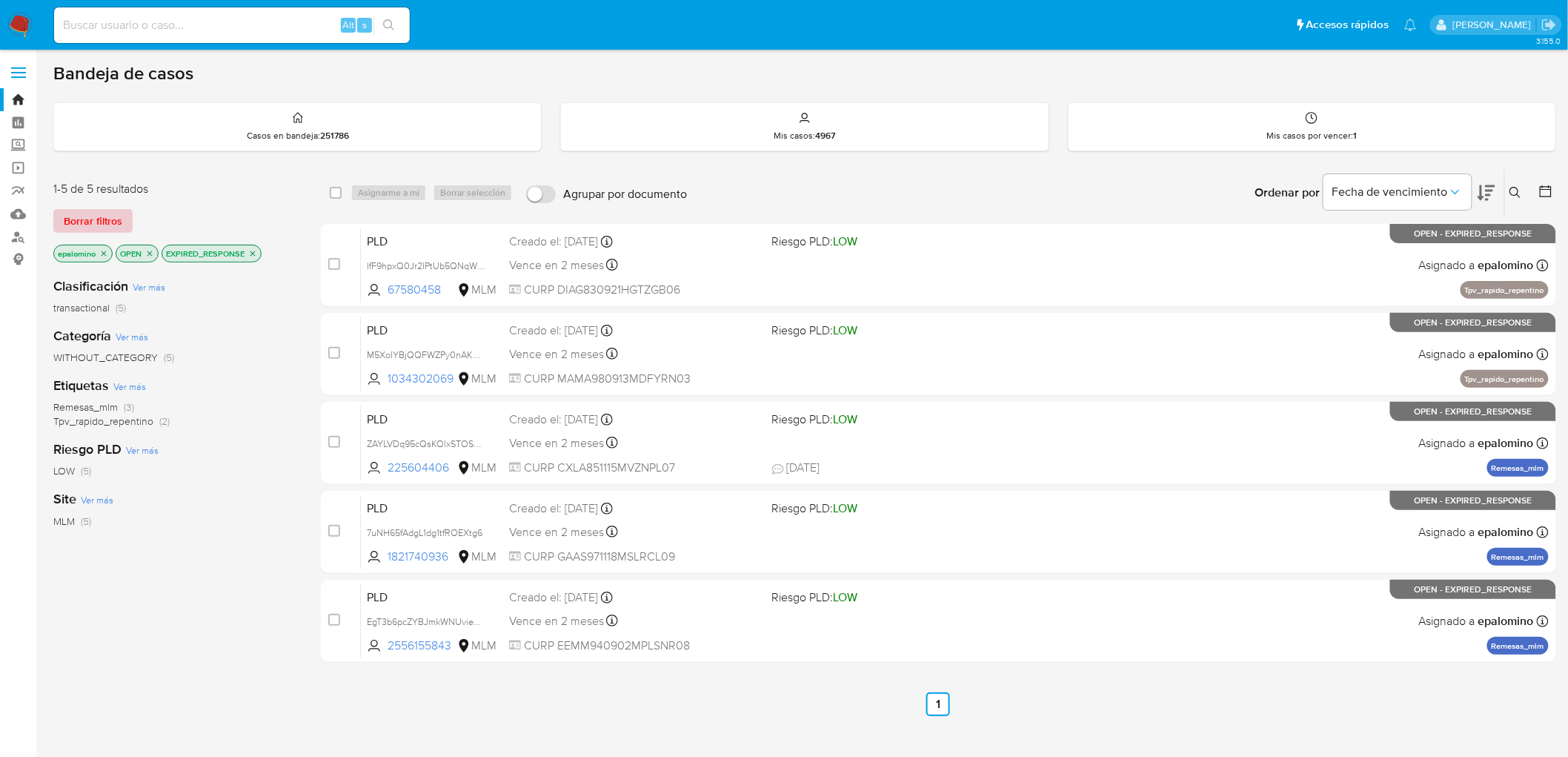
click at [91, 211] on span "Borrar filtros" at bounding box center [93, 221] width 58 height 21
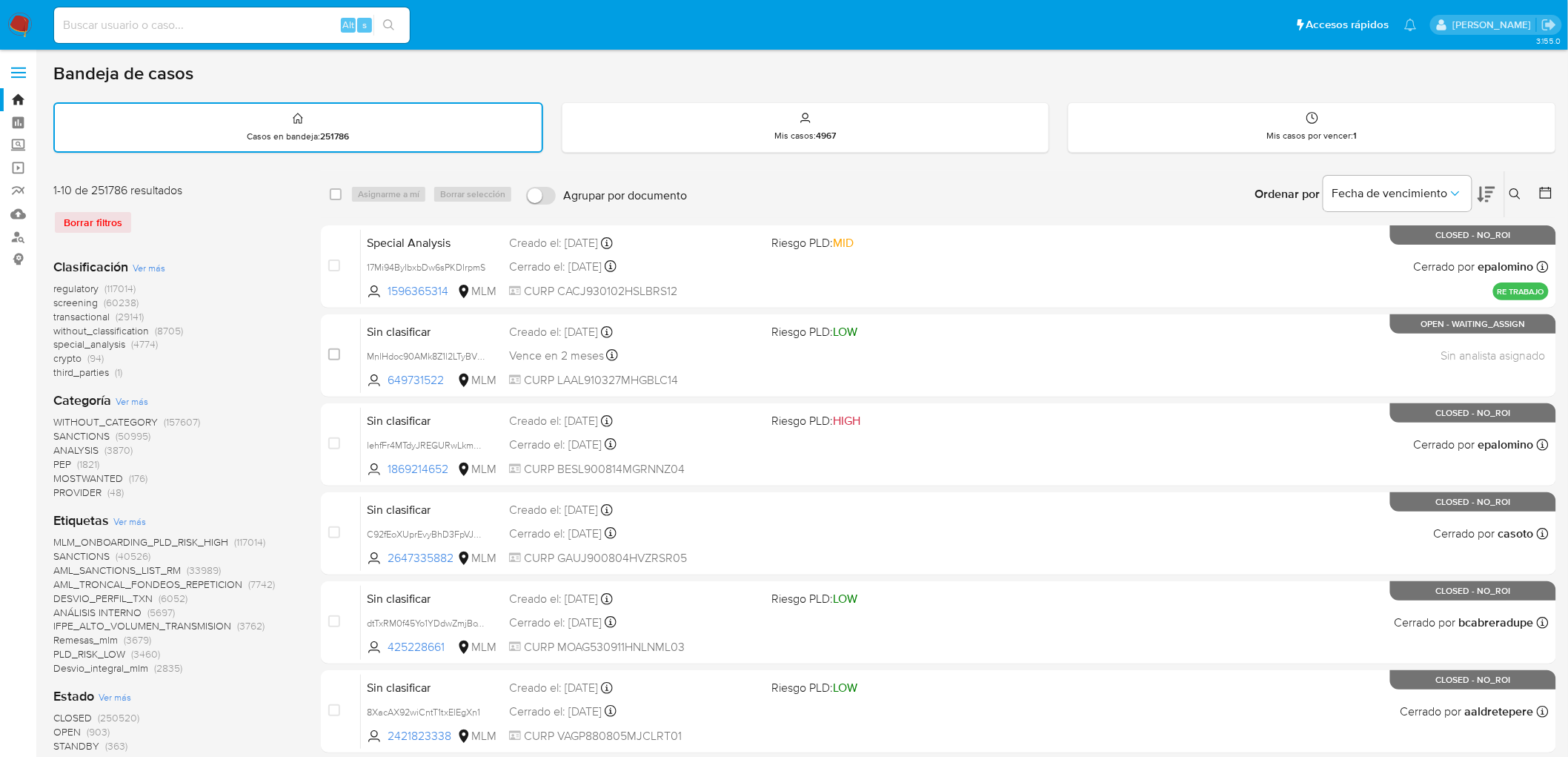
click at [1513, 191] on icon at bounding box center [1514, 194] width 12 height 12
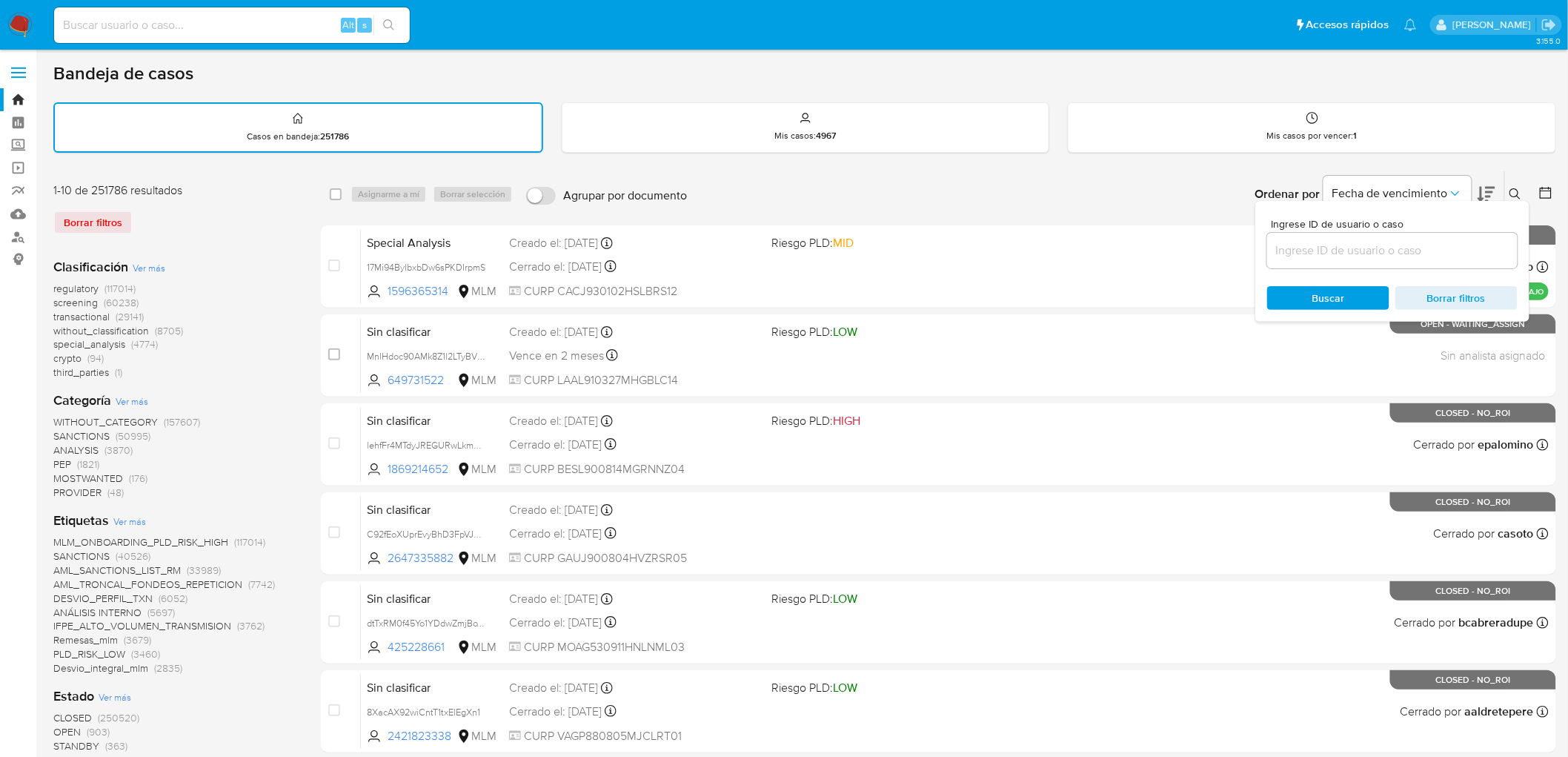
click at [1361, 241] on input at bounding box center [1392, 250] width 250 height 19
type input "2556155843"
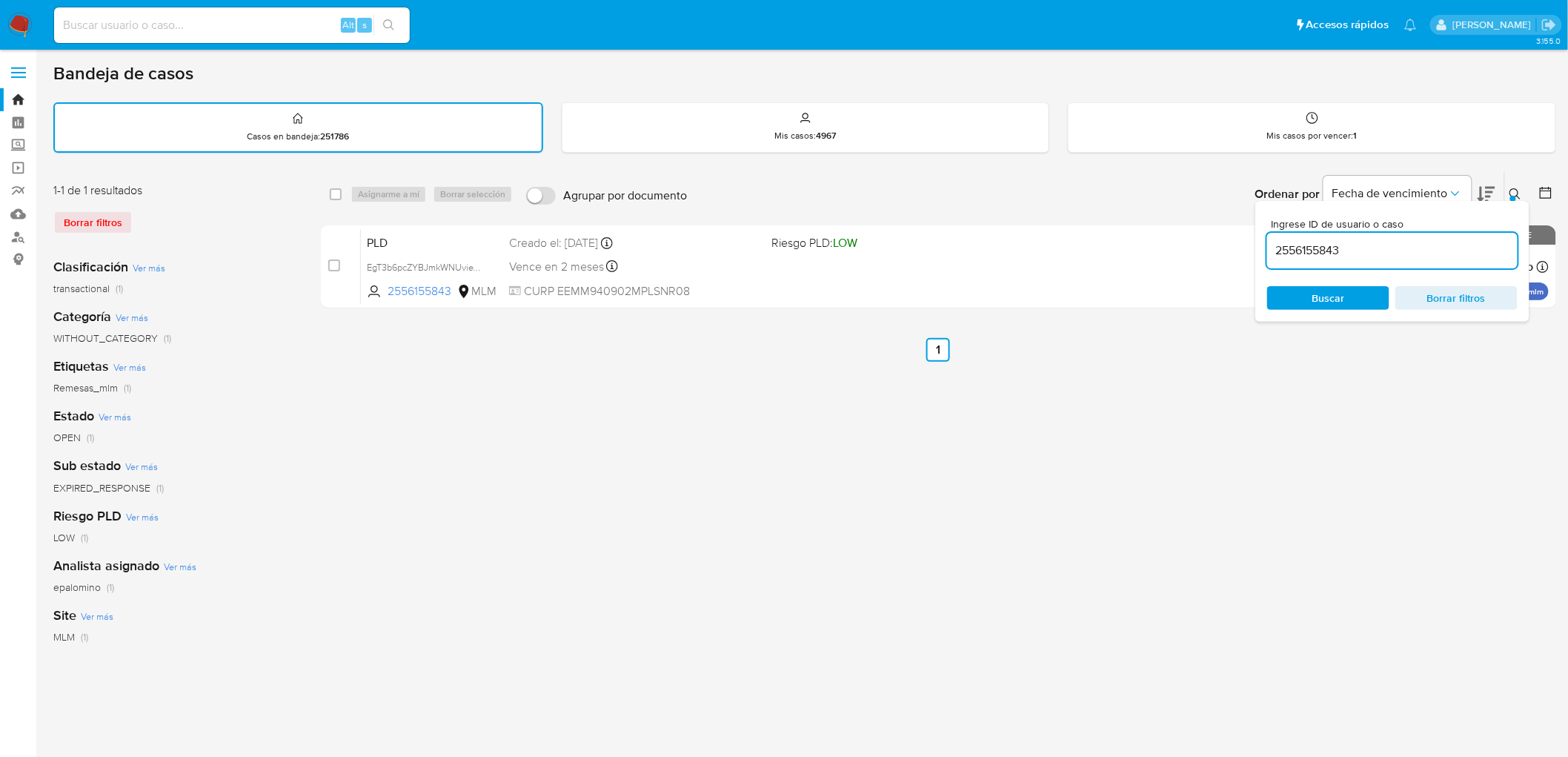
click at [1514, 191] on icon at bounding box center [1514, 194] width 12 height 12
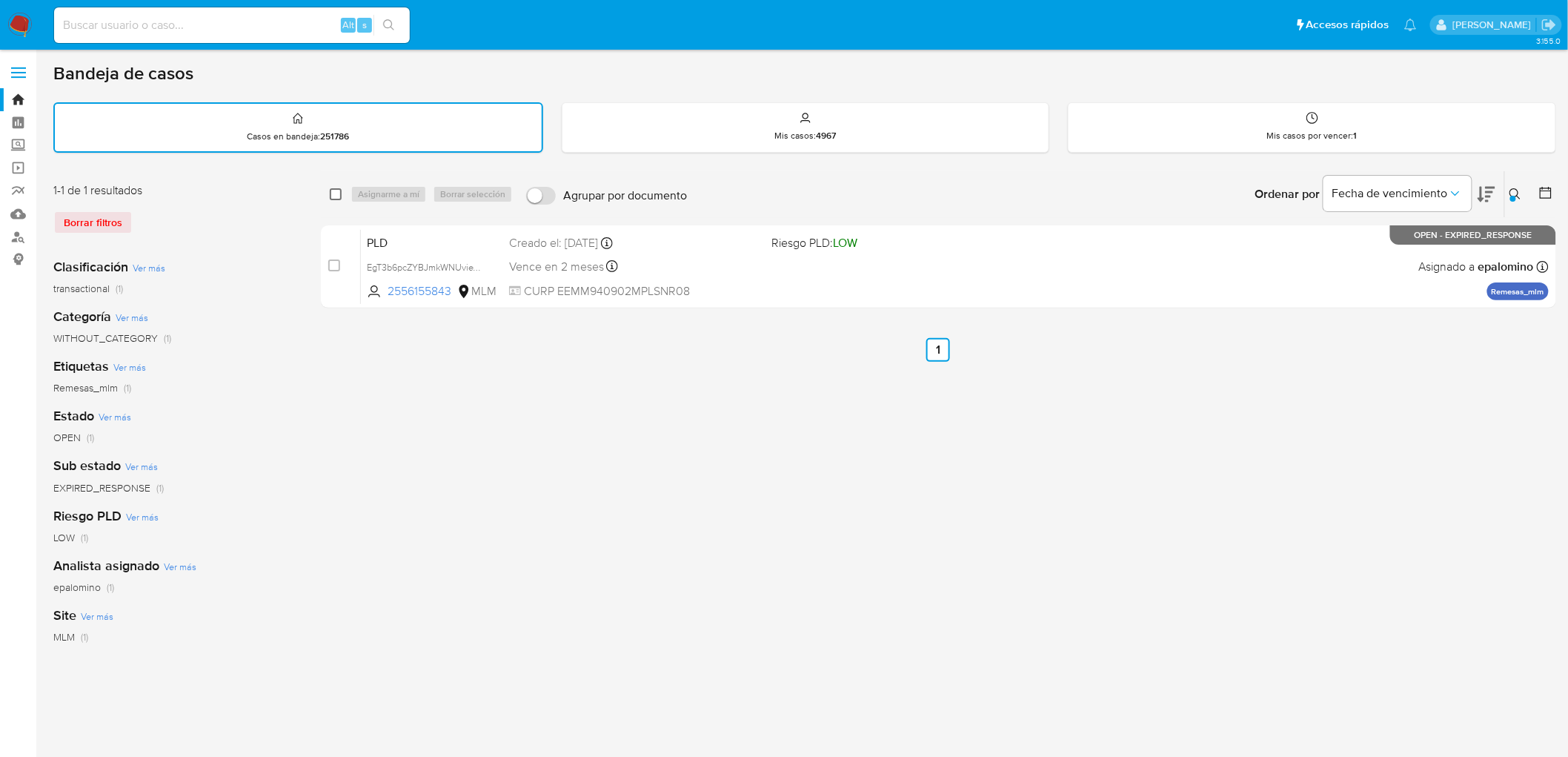
click at [337, 189] on input "checkbox" at bounding box center [336, 194] width 12 height 12
checkbox input "true"
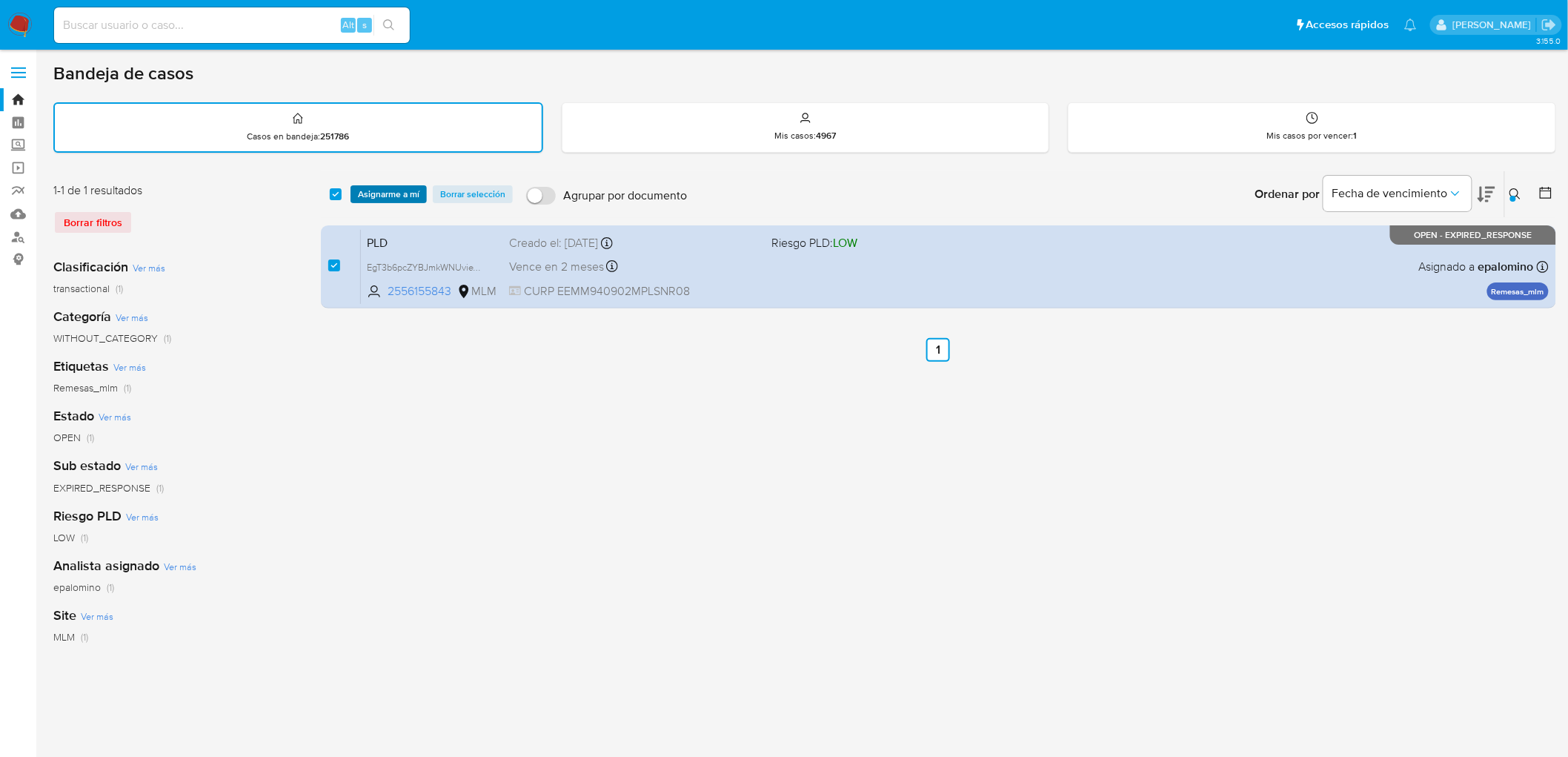
click at [371, 189] on span "Asignarme a mí" at bounding box center [388, 195] width 61 height 15
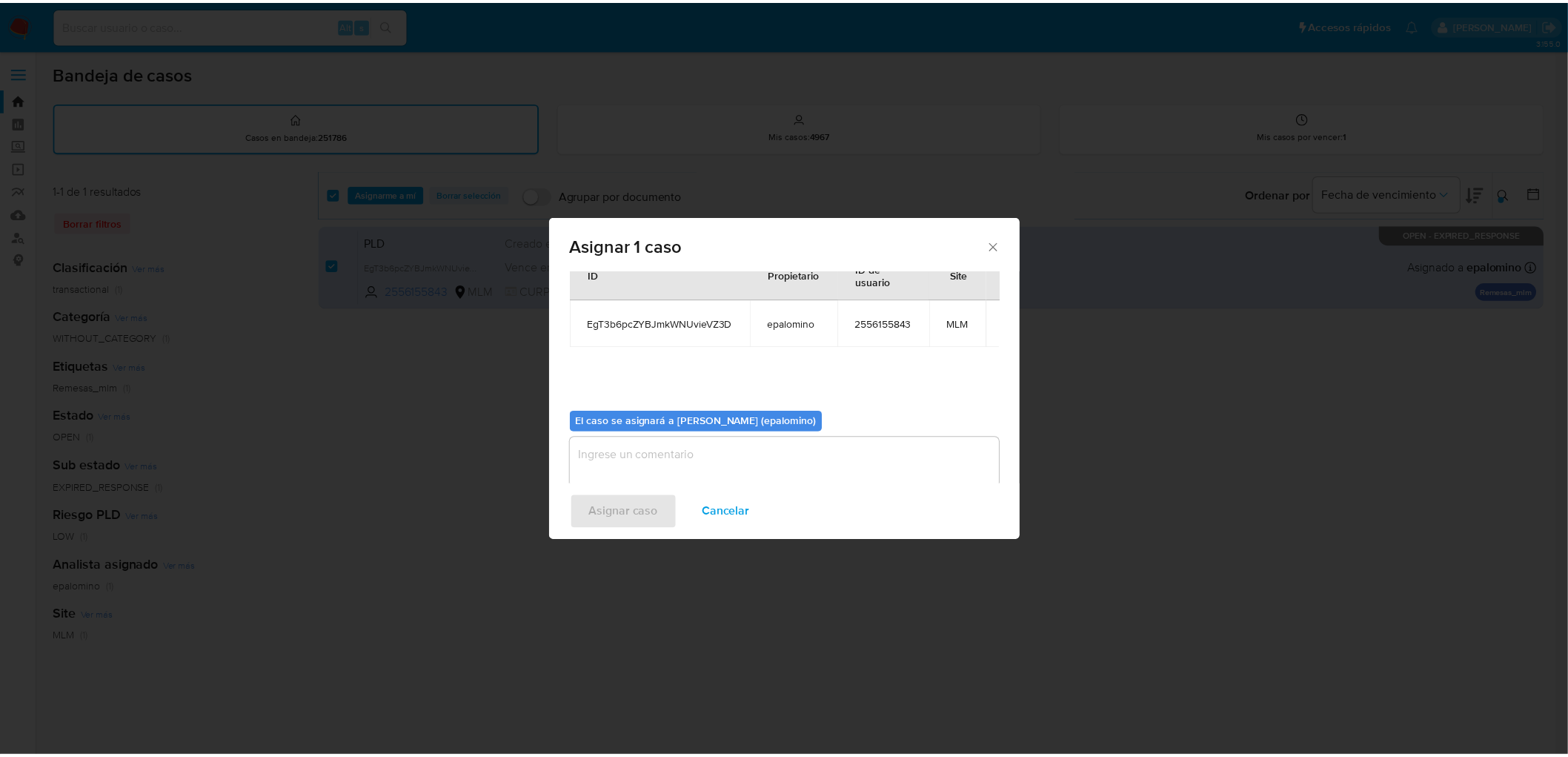
scroll to position [76, 0]
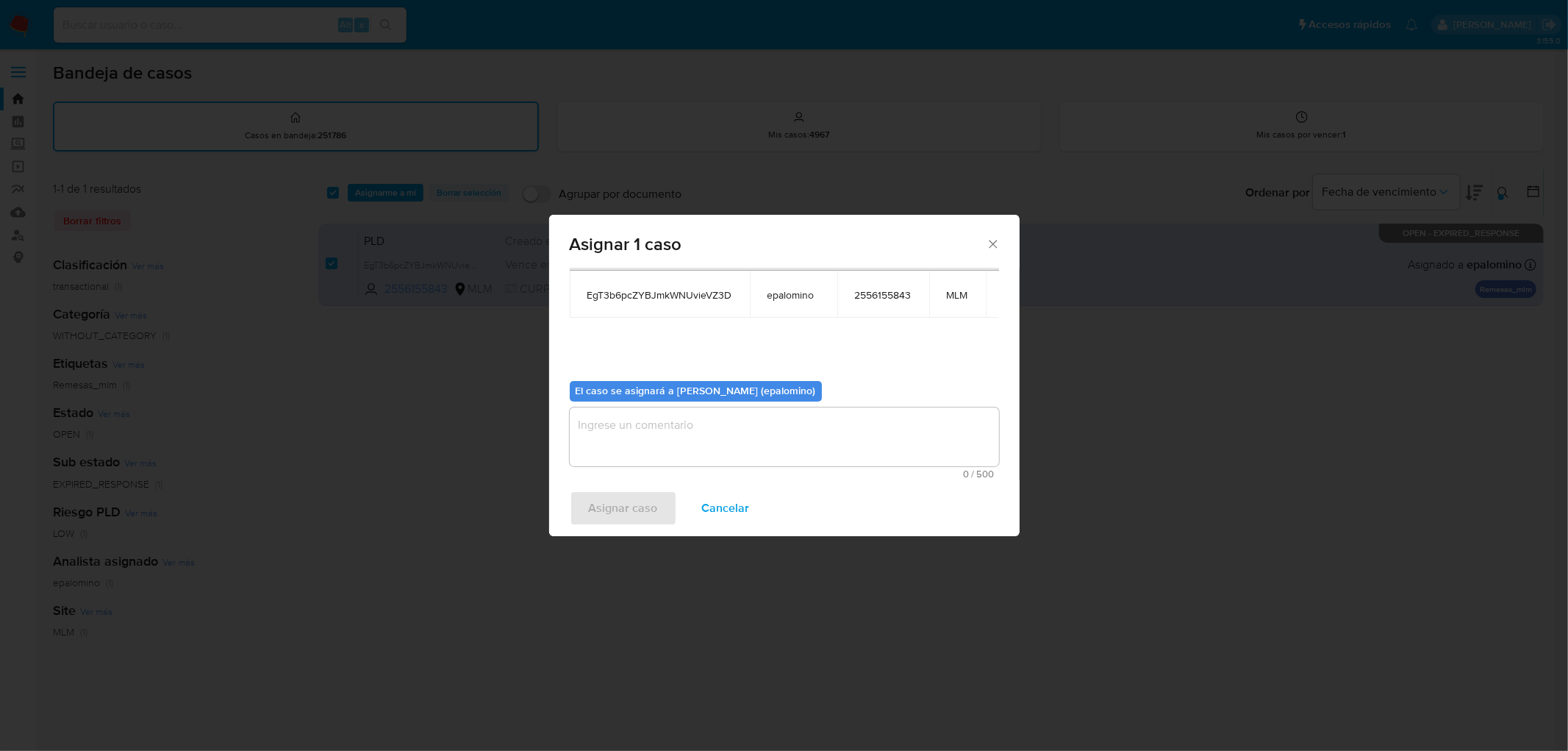
click at [642, 444] on textarea "assign-modal" at bounding box center [784, 437] width 429 height 59
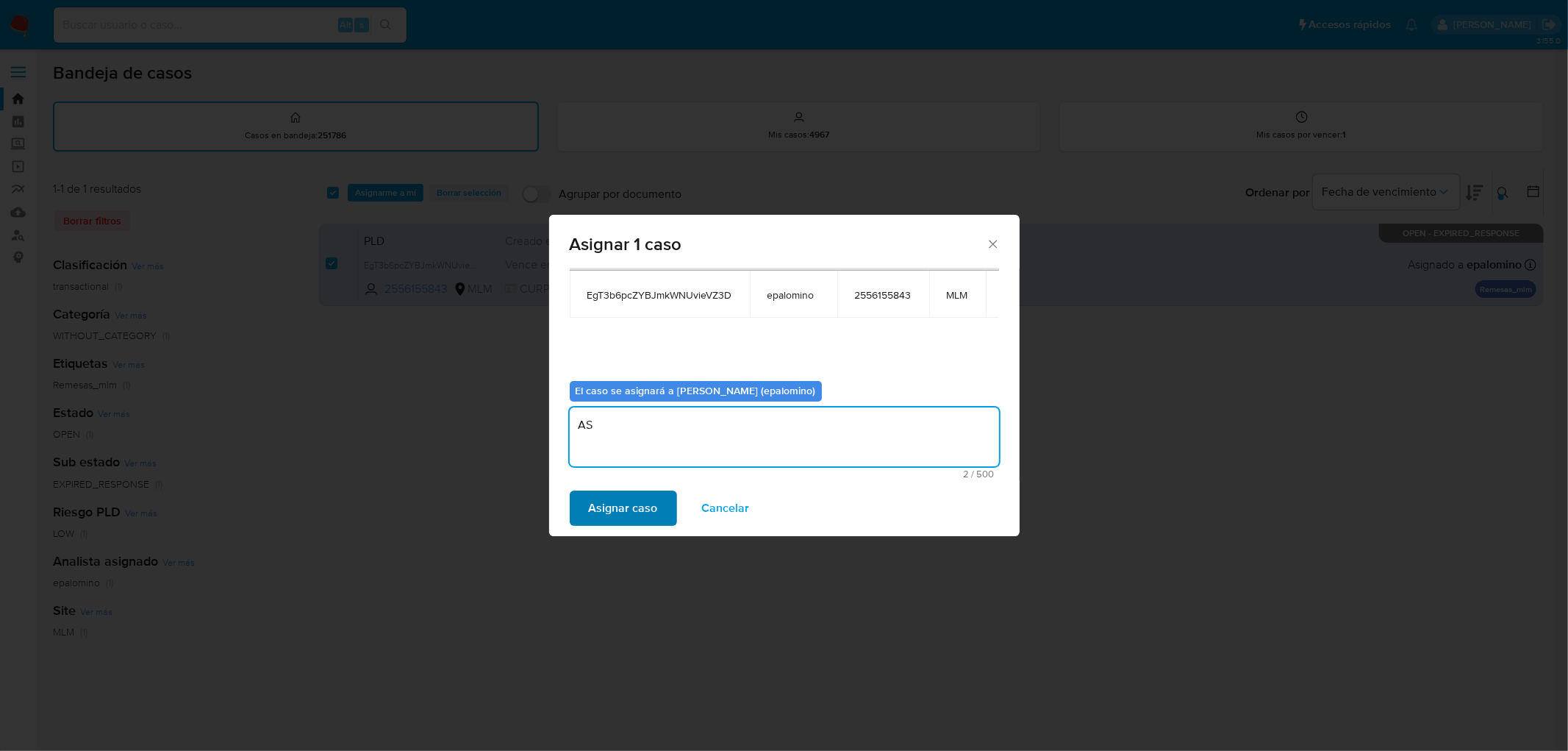
type textarea "AS"
click at [606, 505] on span "Asignar caso" at bounding box center [623, 508] width 69 height 33
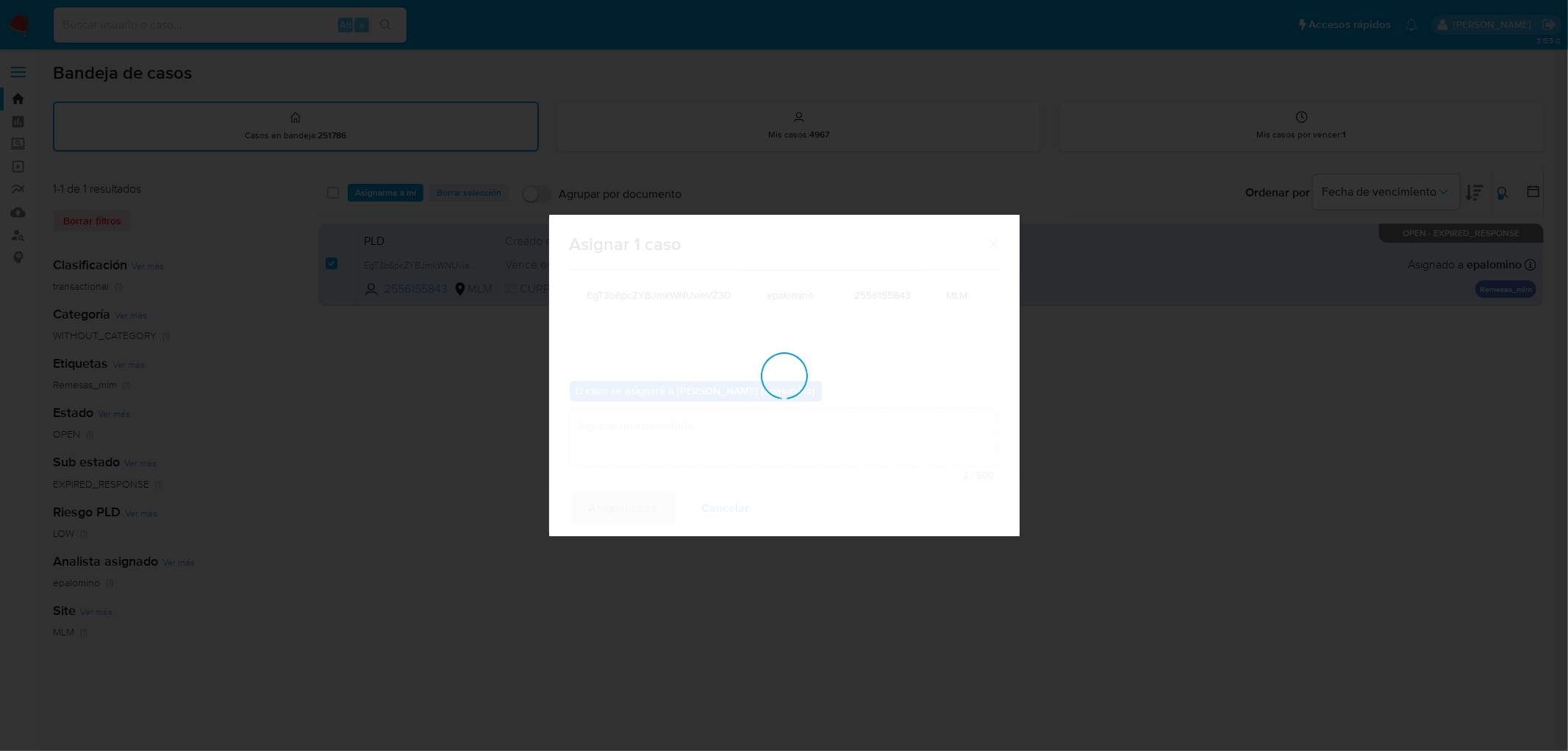
checkbox input "false"
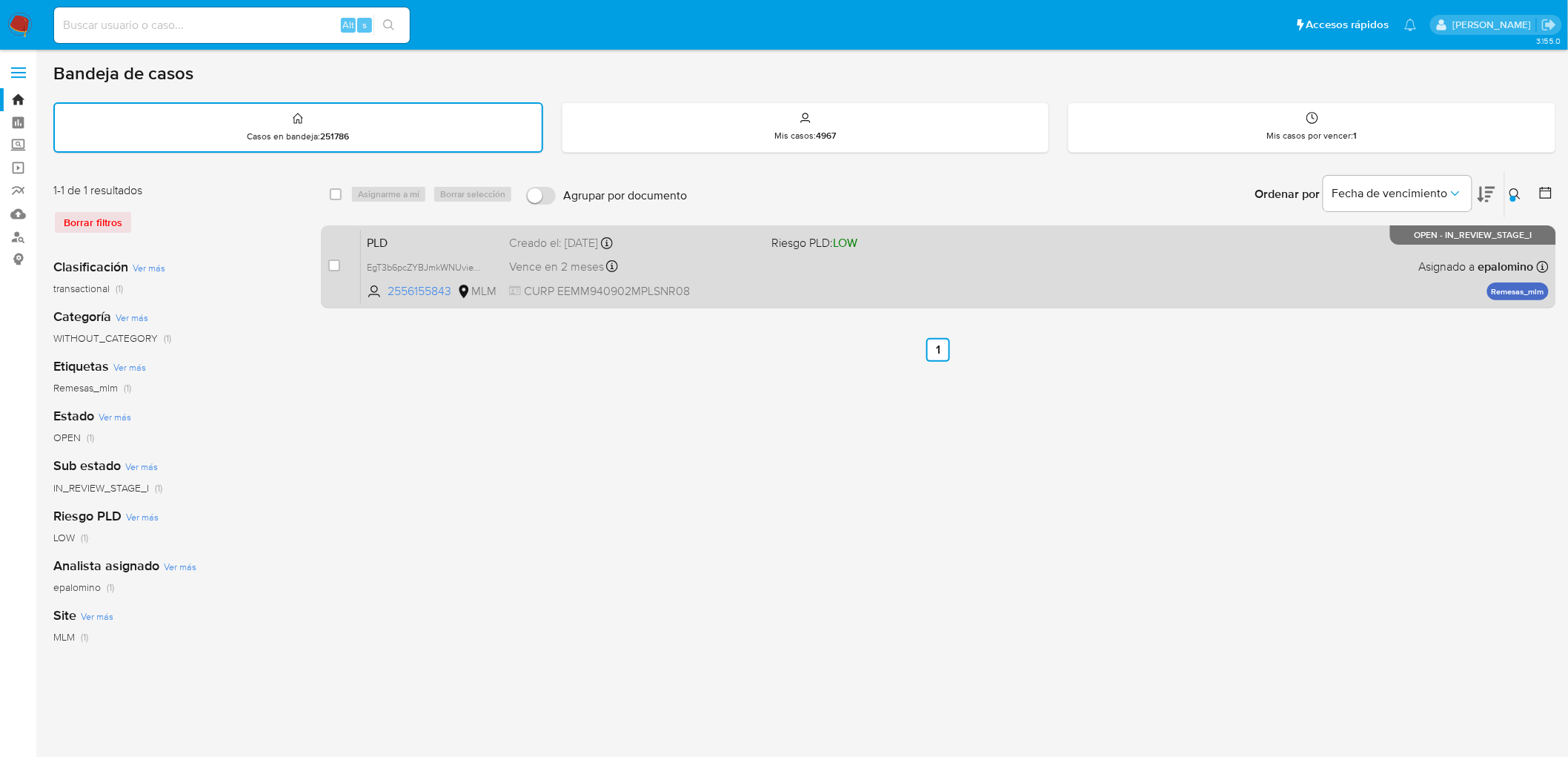
click at [407, 238] on span "PLD" at bounding box center [431, 242] width 131 height 19
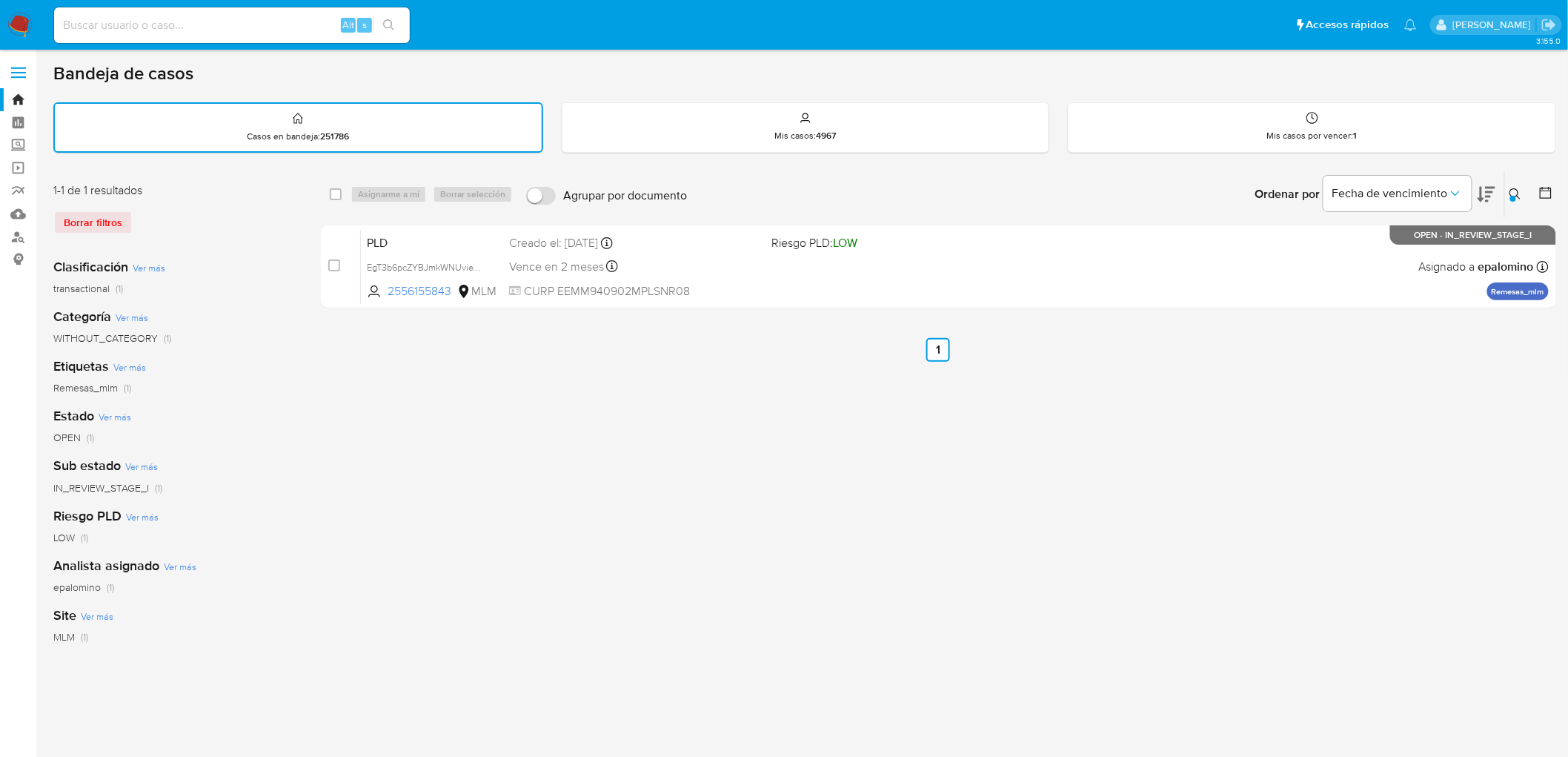
click at [13, 24] on img at bounding box center [20, 24] width 25 height 25
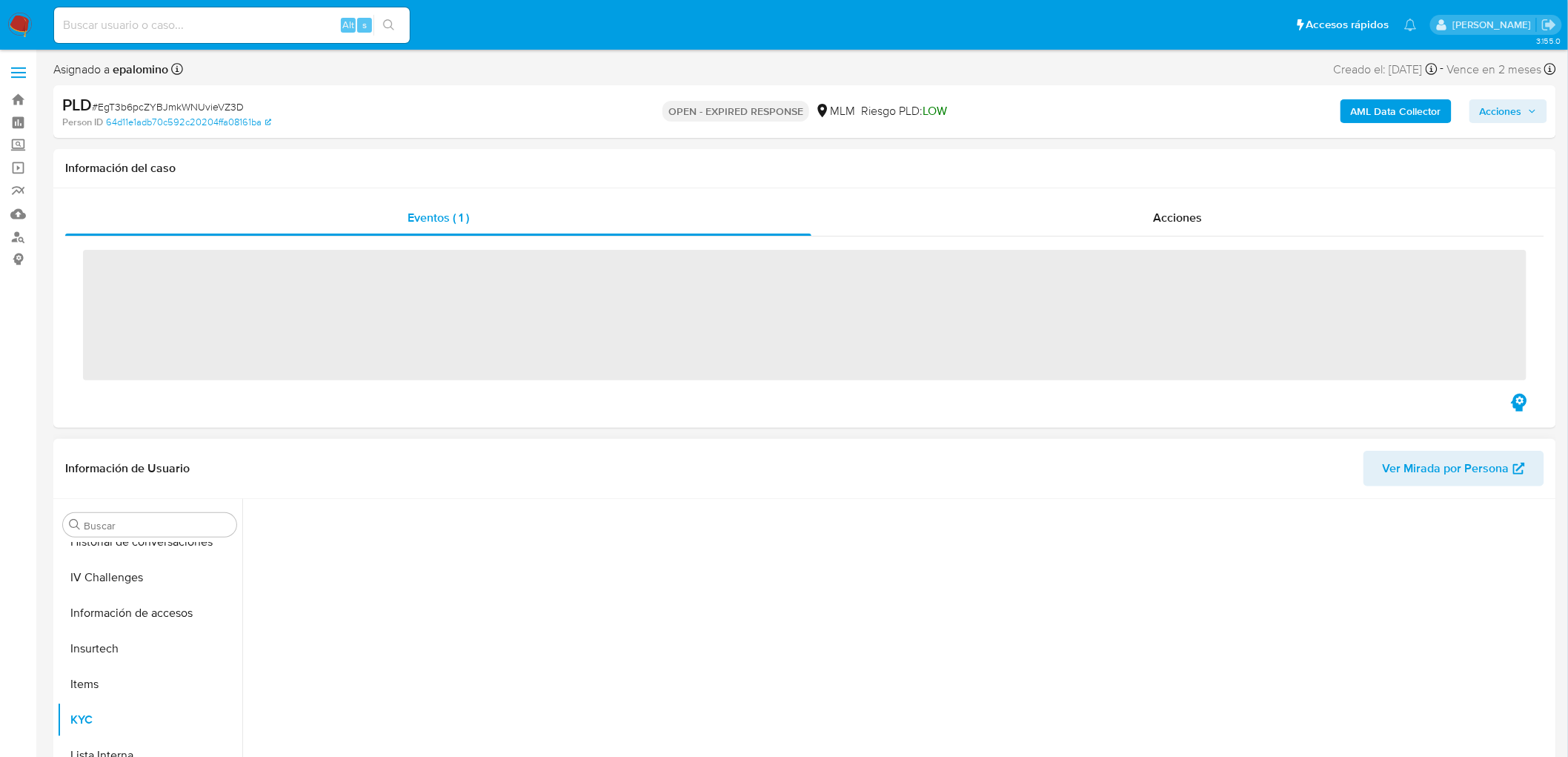
scroll to position [625, 0]
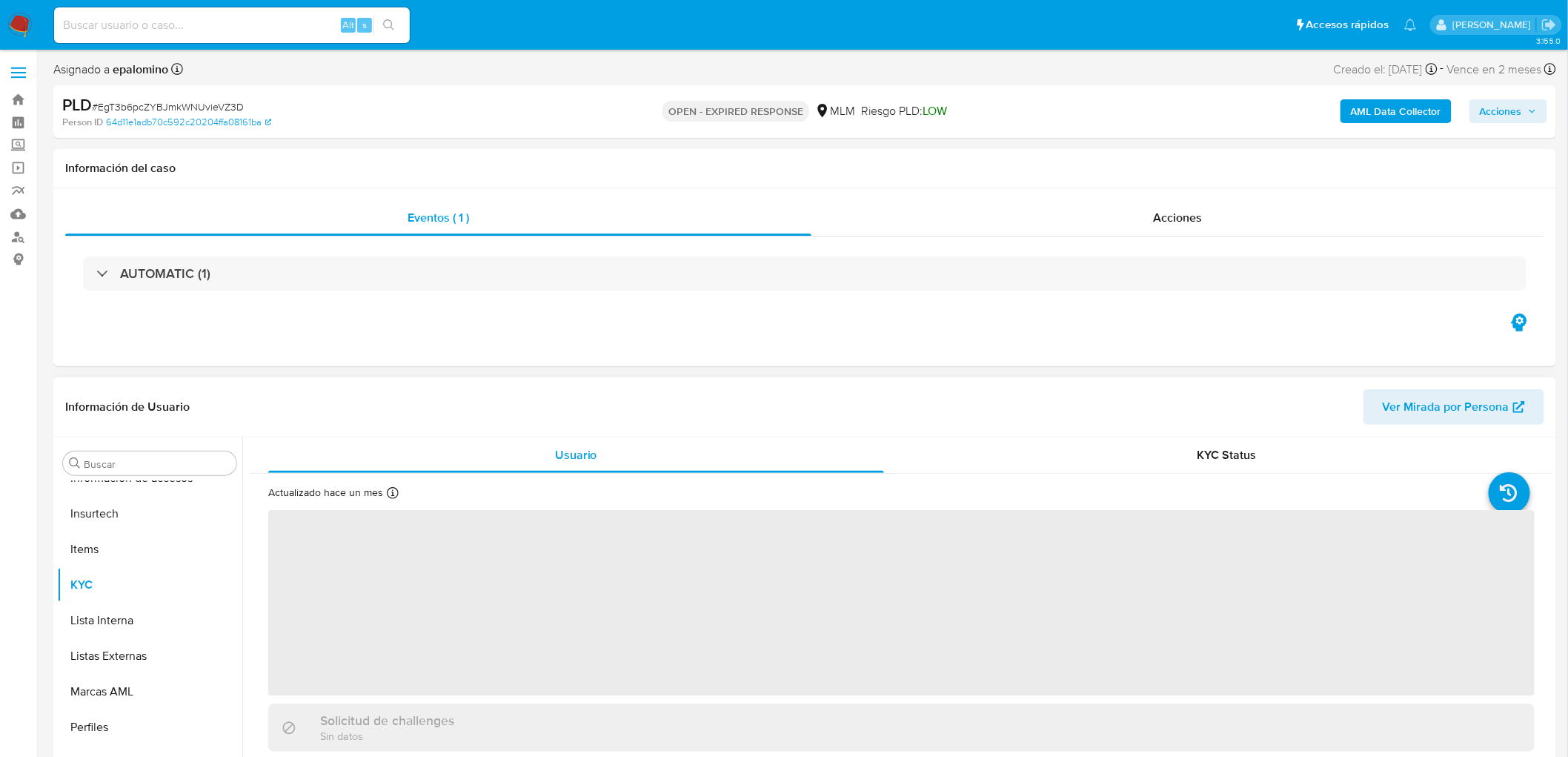
select select "10"
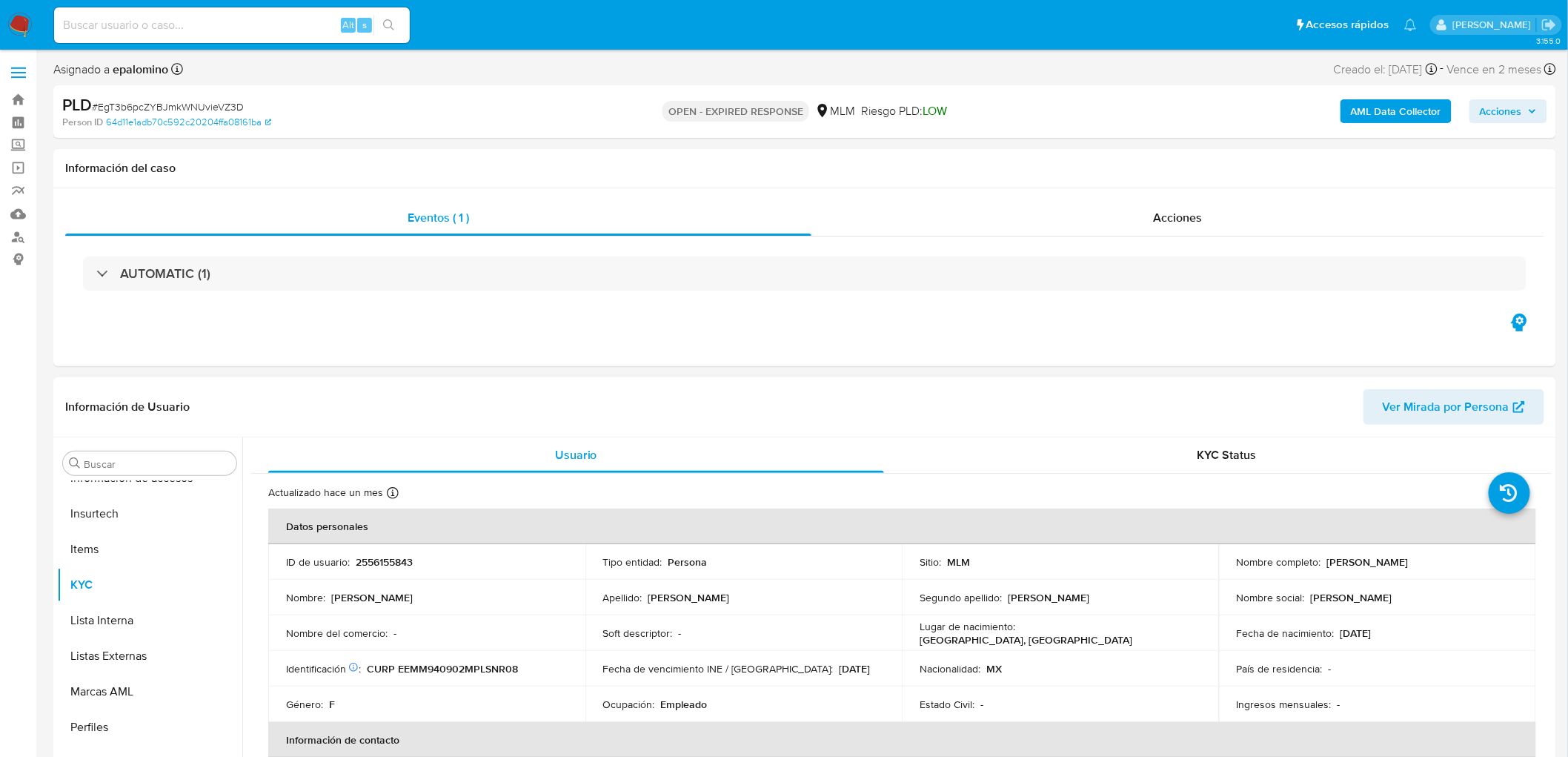
click at [393, 559] on p "2556155843" at bounding box center [384, 561] width 57 height 13
copy p "2556155843"
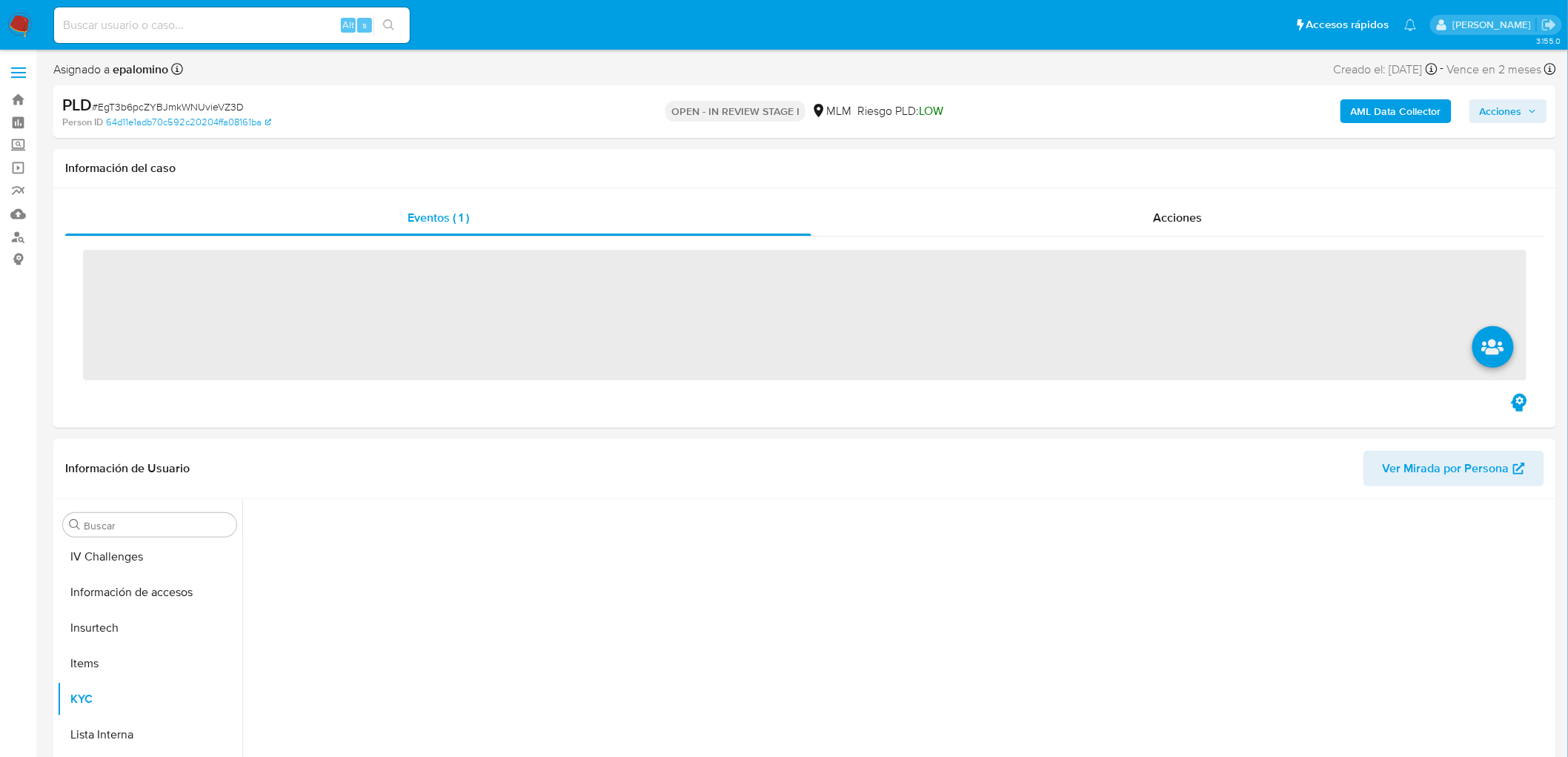
scroll to position [625, 0]
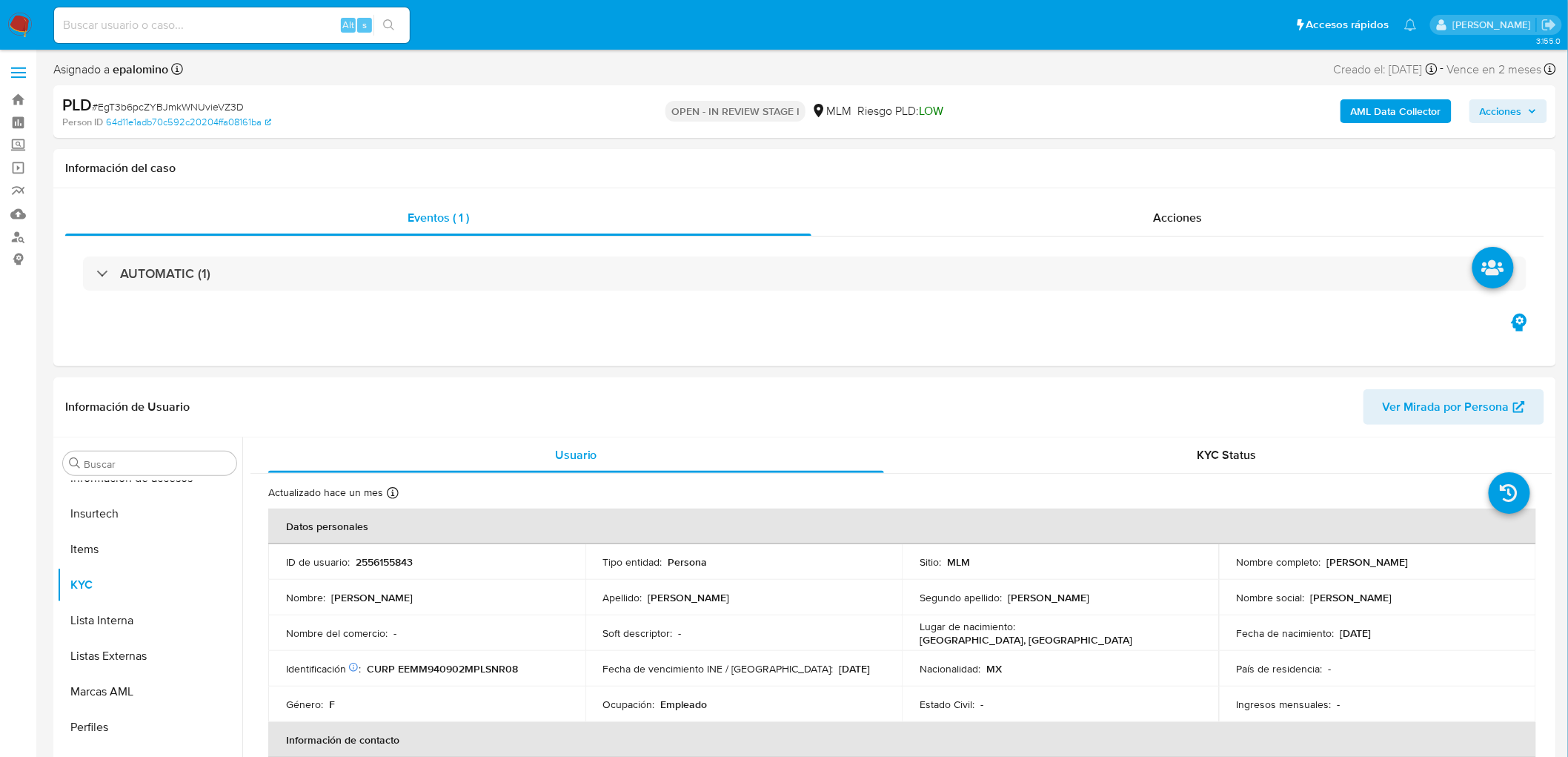
select select "10"
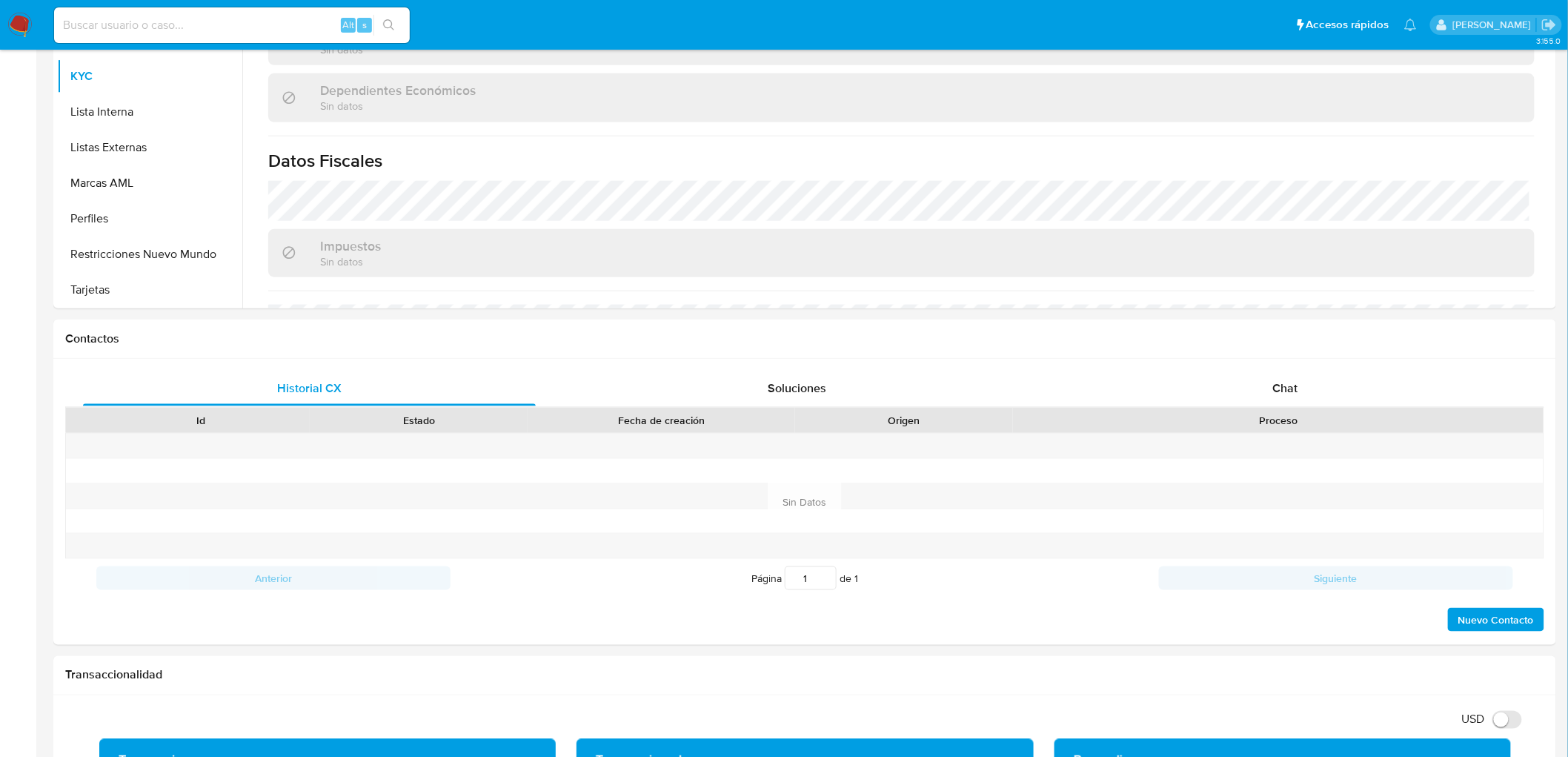
scroll to position [609, 0]
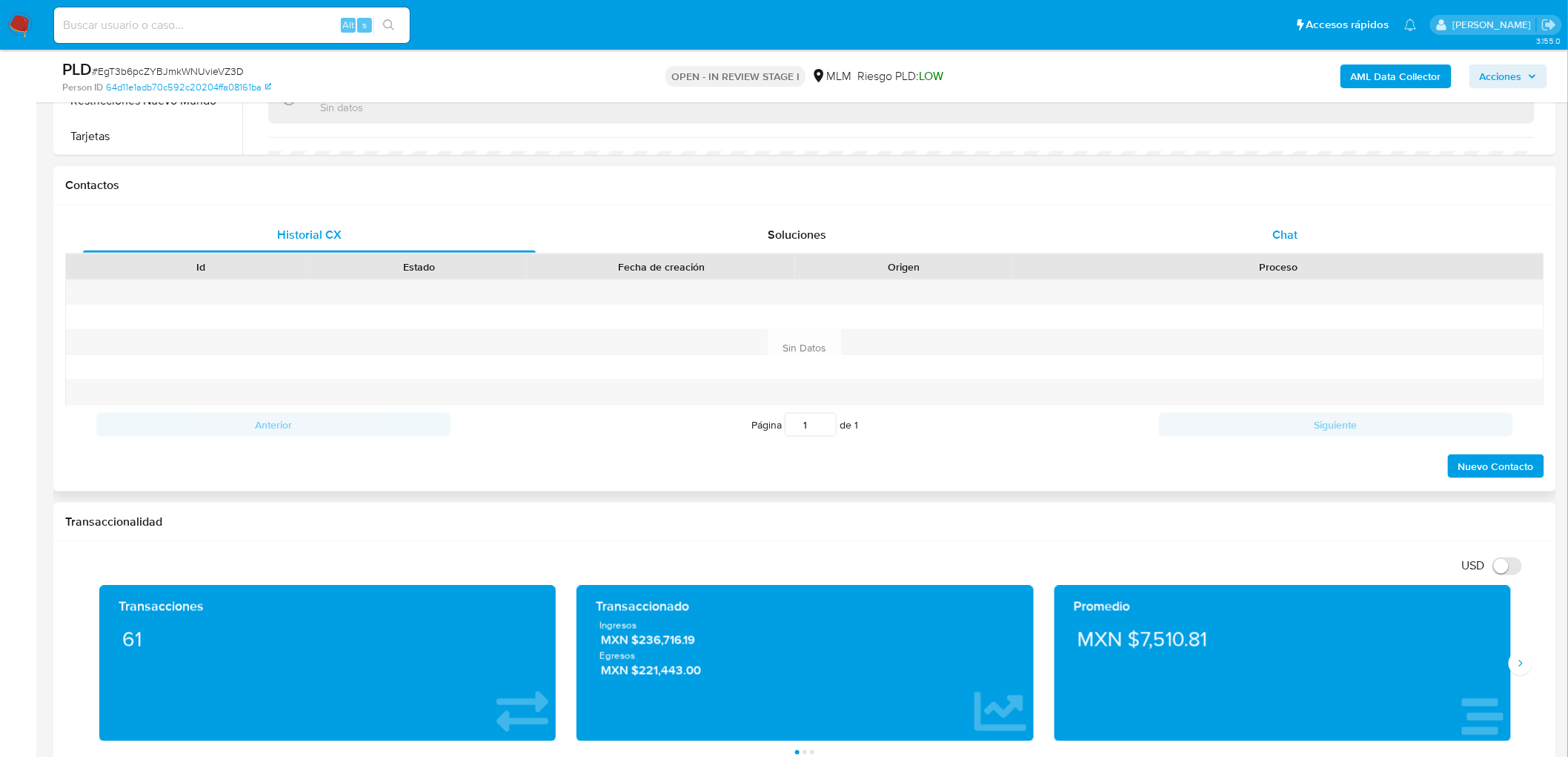
click at [1258, 235] on div "Chat" at bounding box center [1285, 235] width 453 height 36
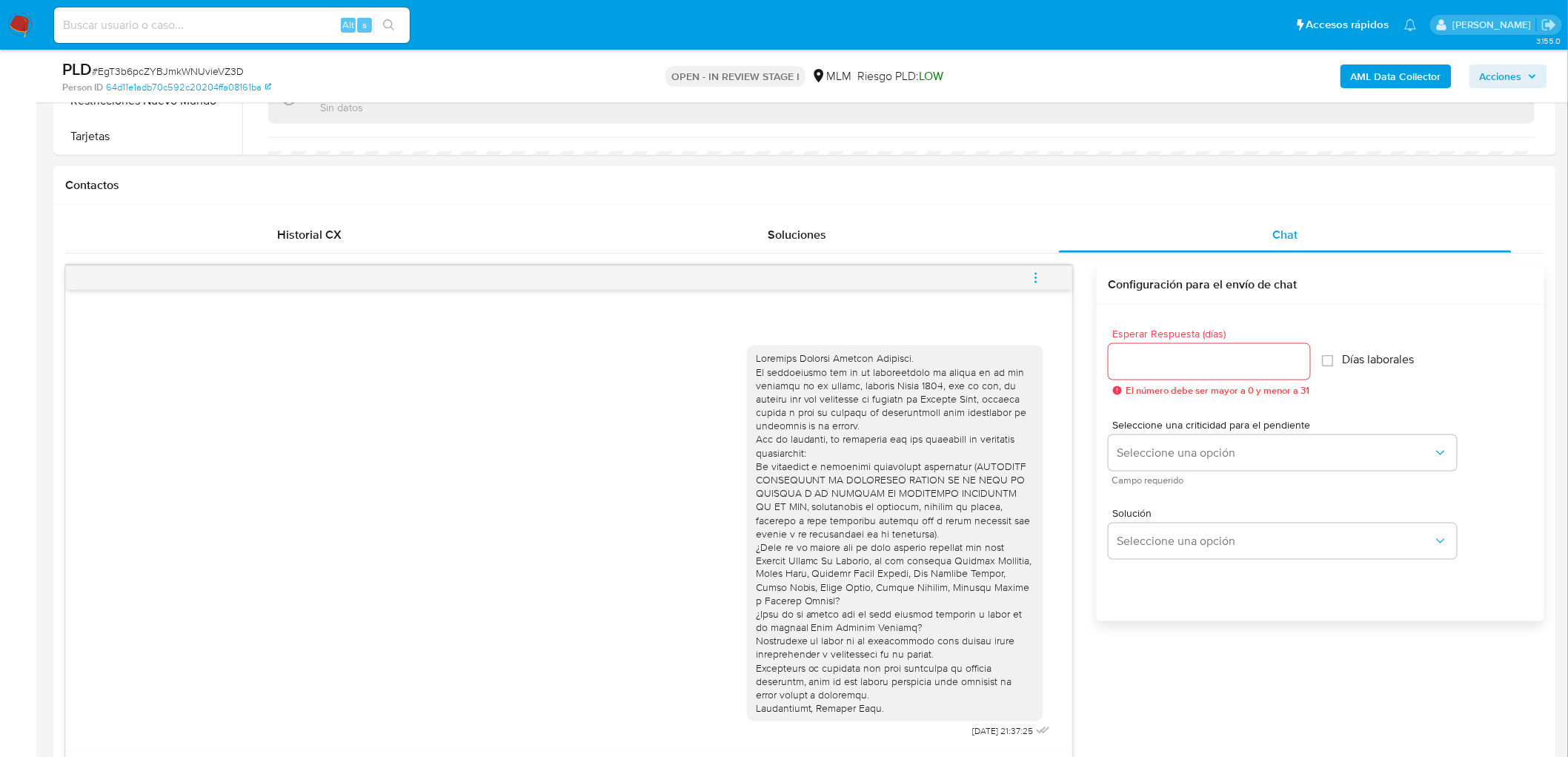
click at [1039, 275] on icon "menu-action" at bounding box center [1036, 277] width 13 height 13
click at [916, 250] on li "Cerrar conversación" at bounding box center [935, 249] width 152 height 26
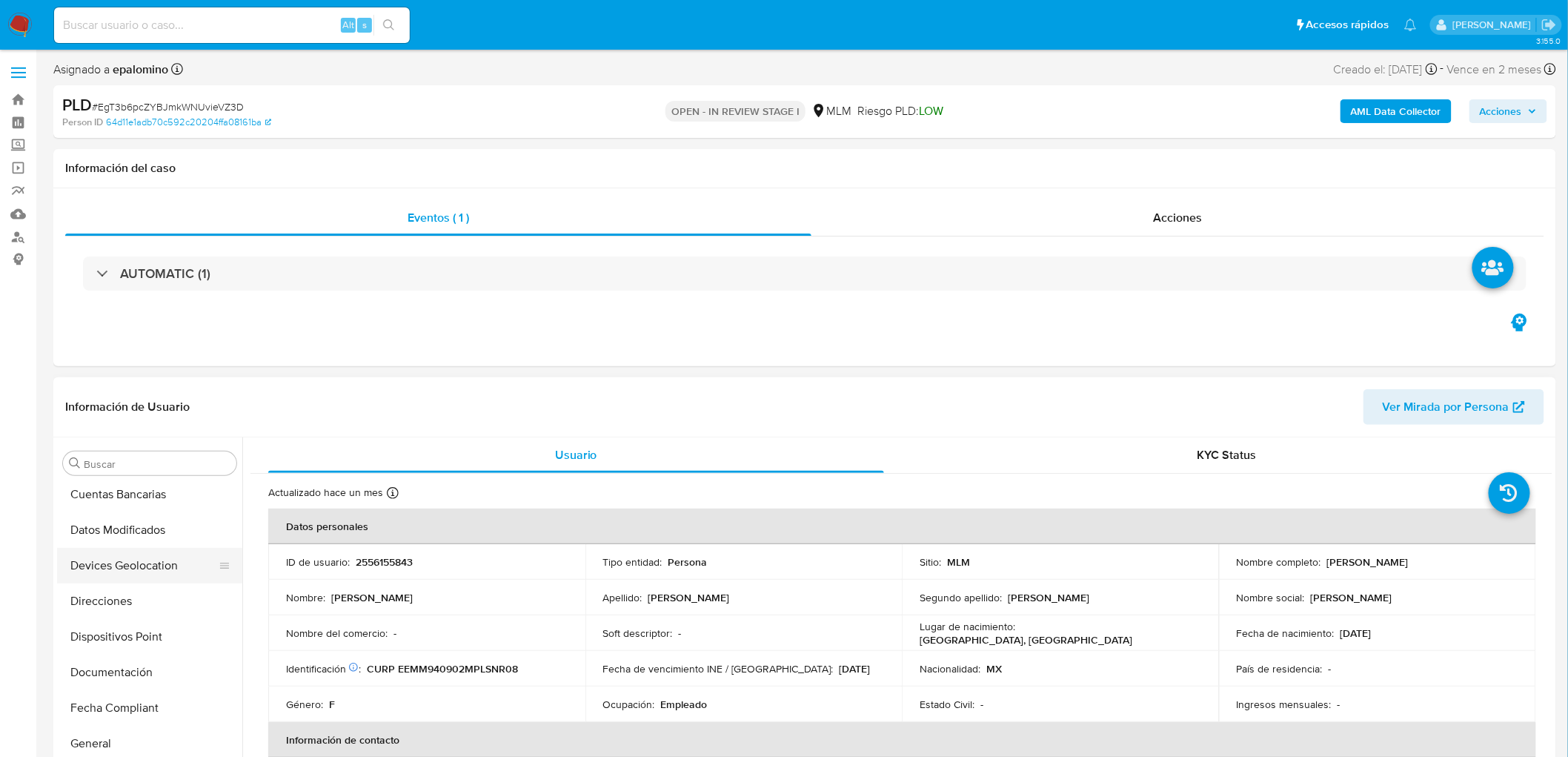
scroll to position [0, 0]
click at [151, 531] on button "Archivos adjuntos" at bounding box center [149, 534] width 185 height 36
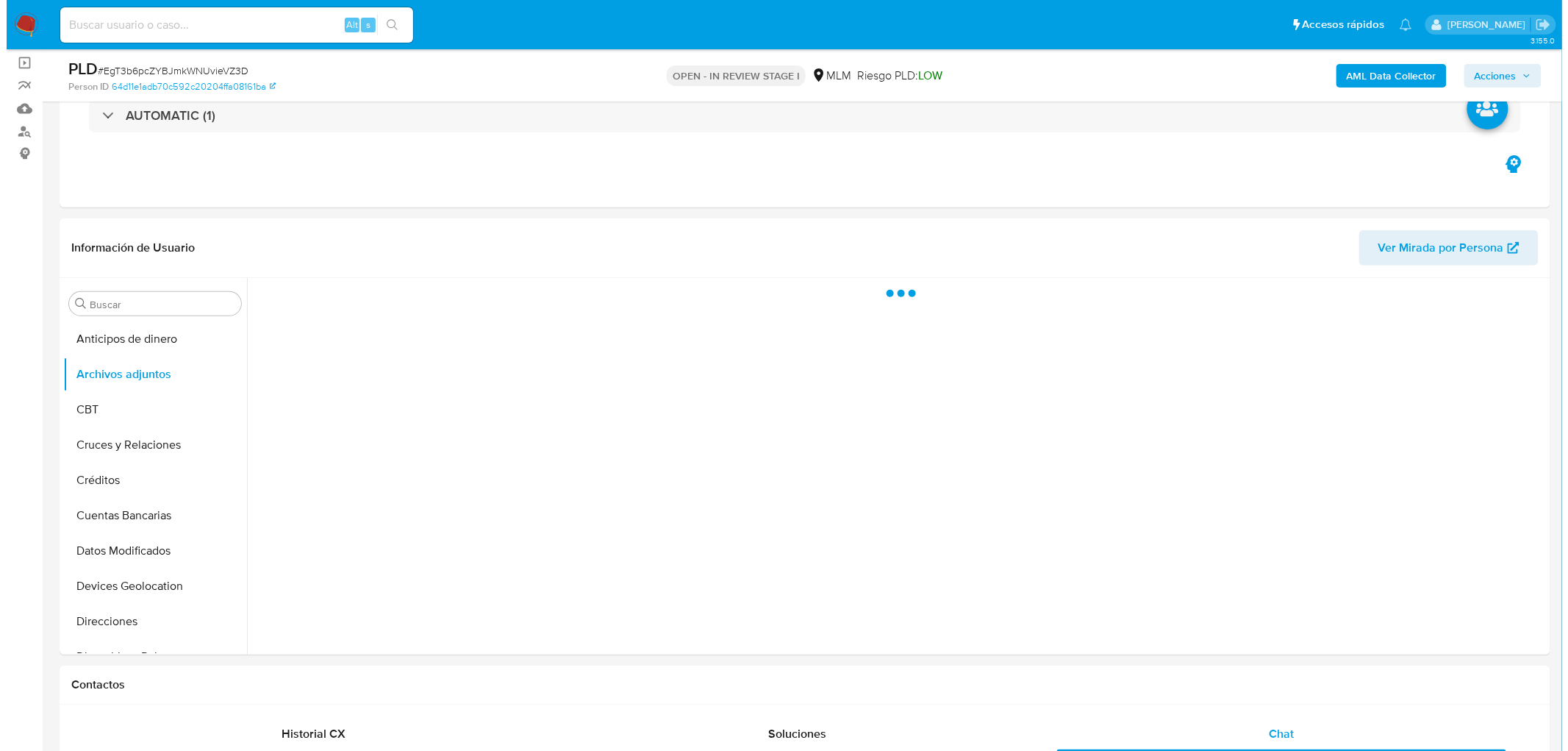
scroll to position [157, 0]
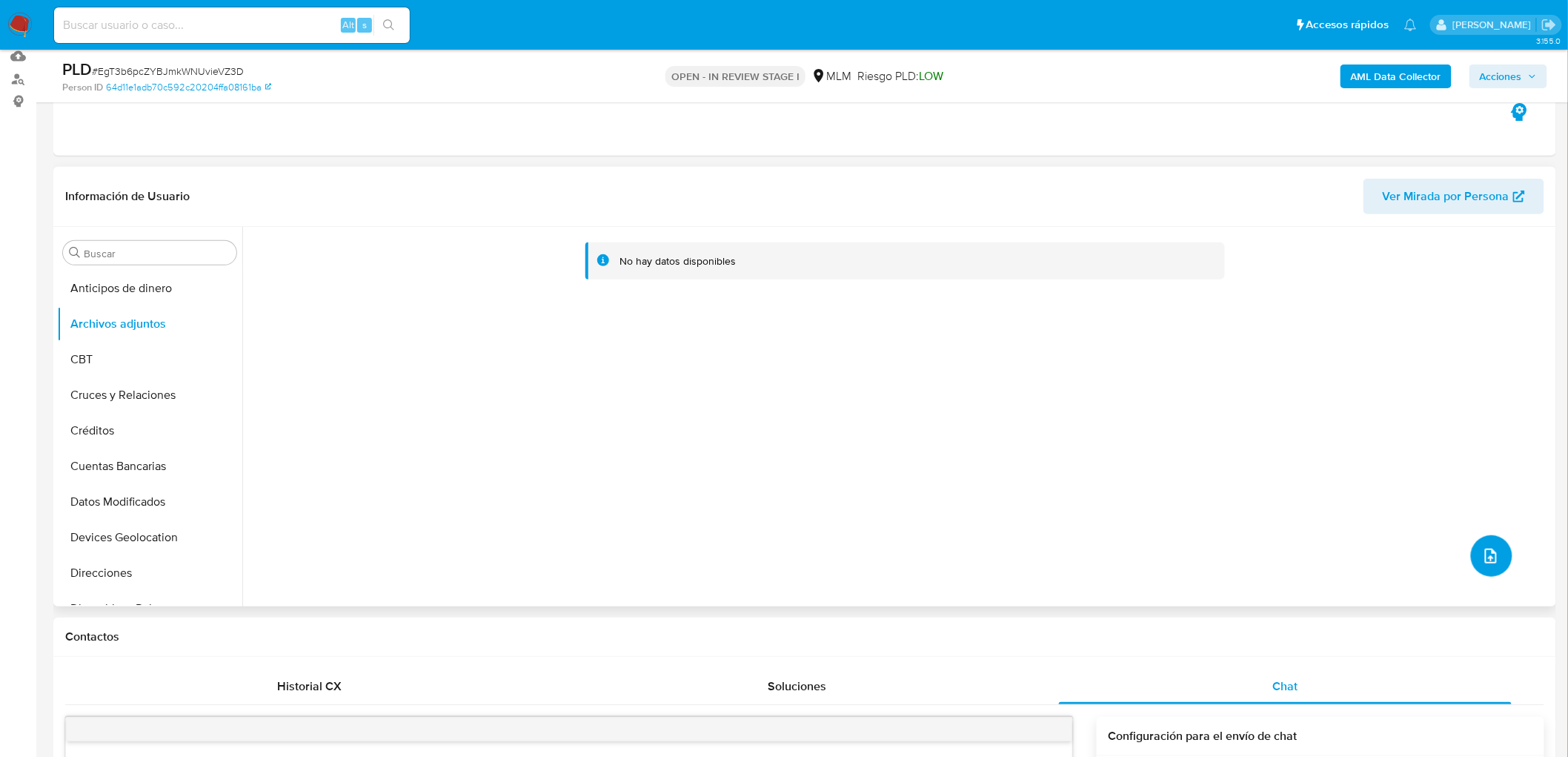
click at [1484, 548] on icon "upload-file" at bounding box center [1490, 556] width 18 height 18
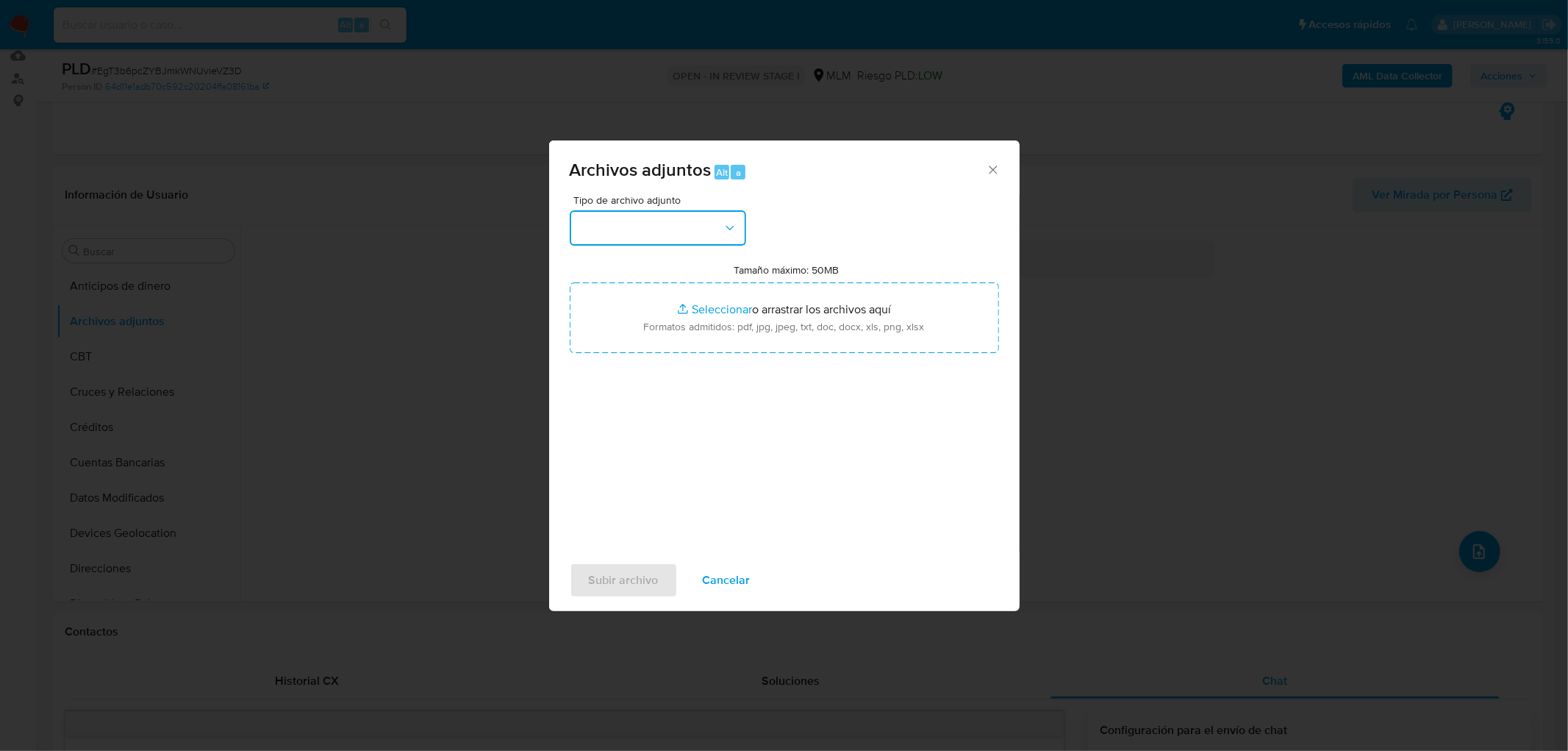
click at [719, 218] on button "button" at bounding box center [658, 228] width 176 height 35
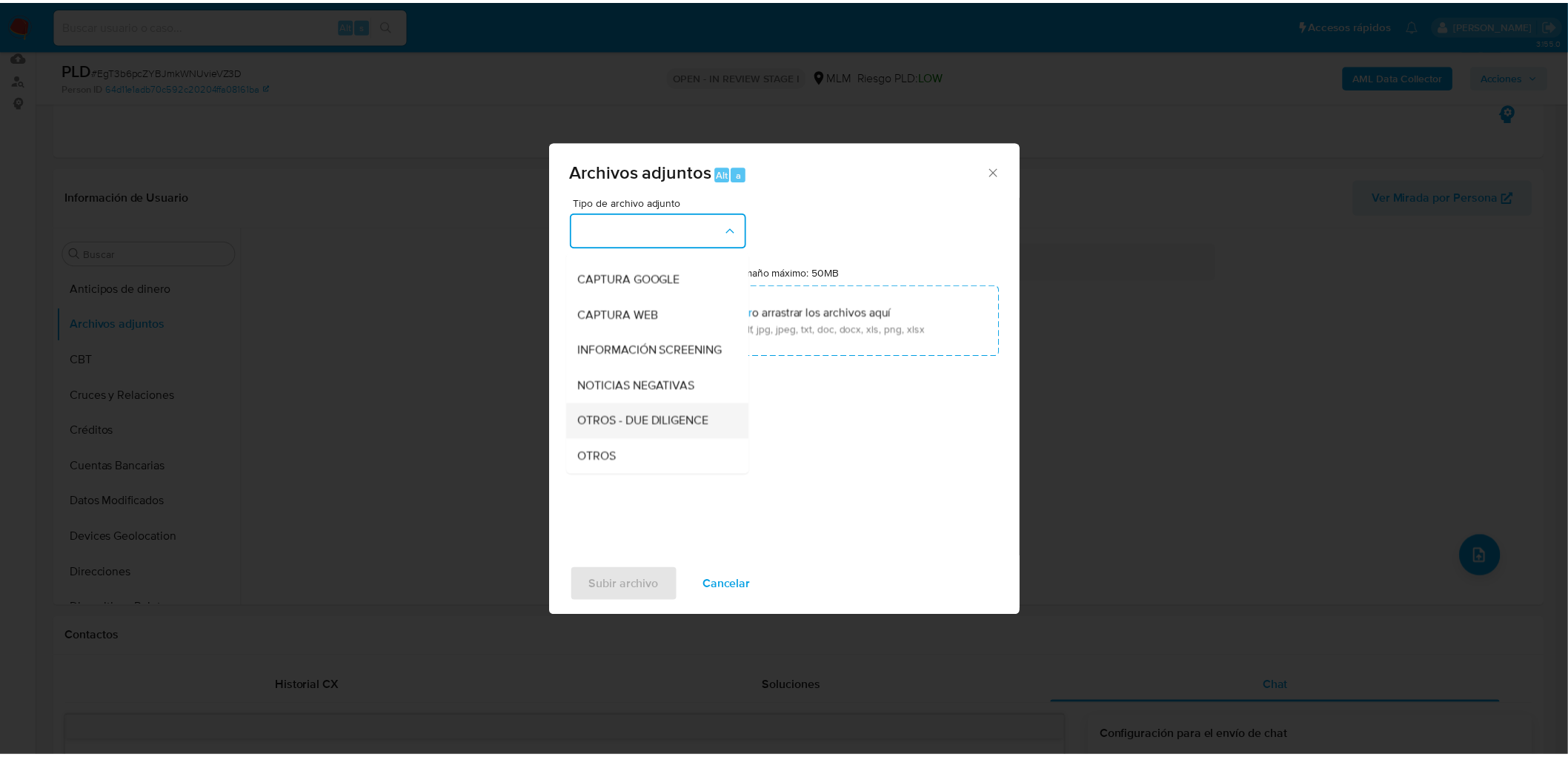
scroll to position [165, 0]
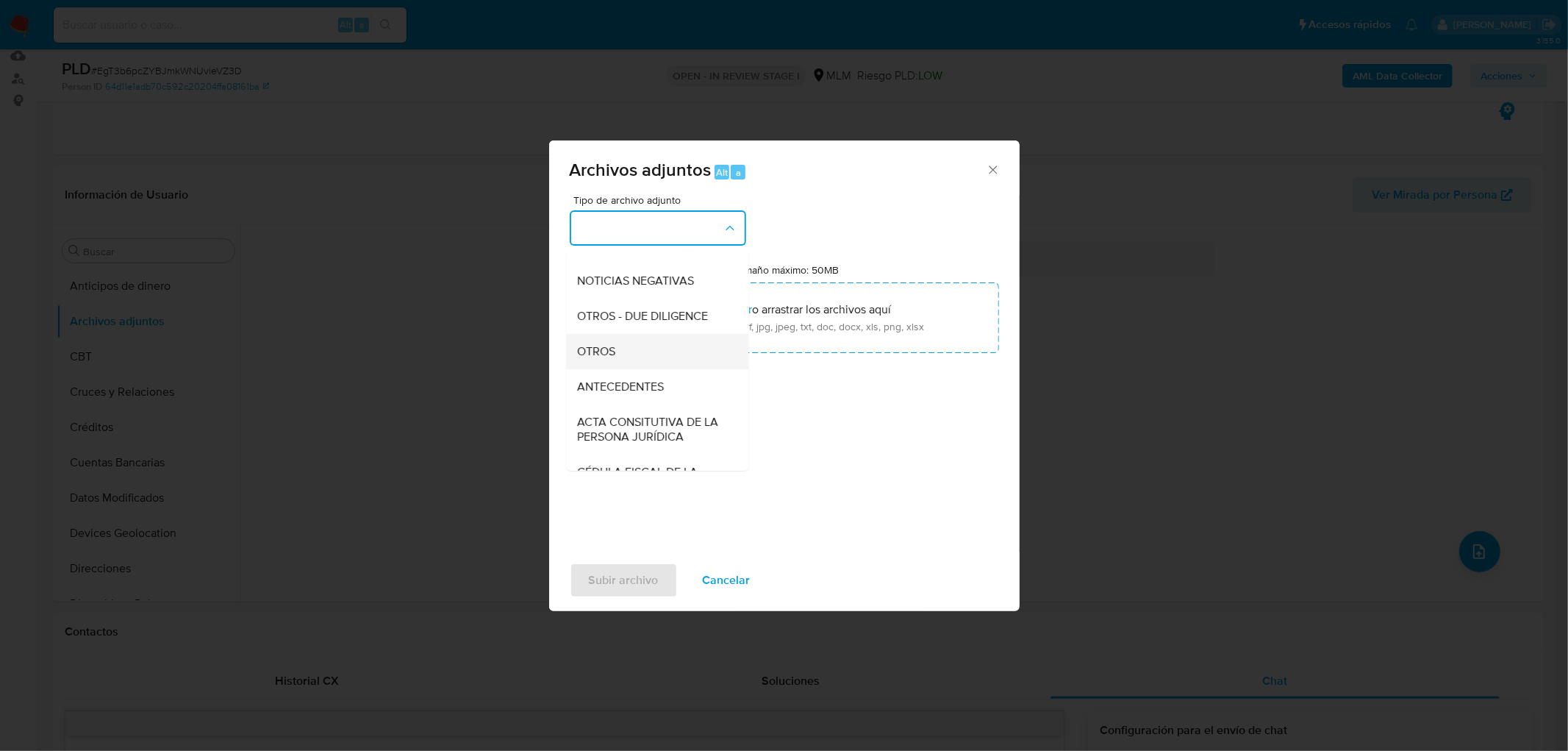
click at [623, 366] on div "OTROS" at bounding box center [652, 352] width 150 height 35
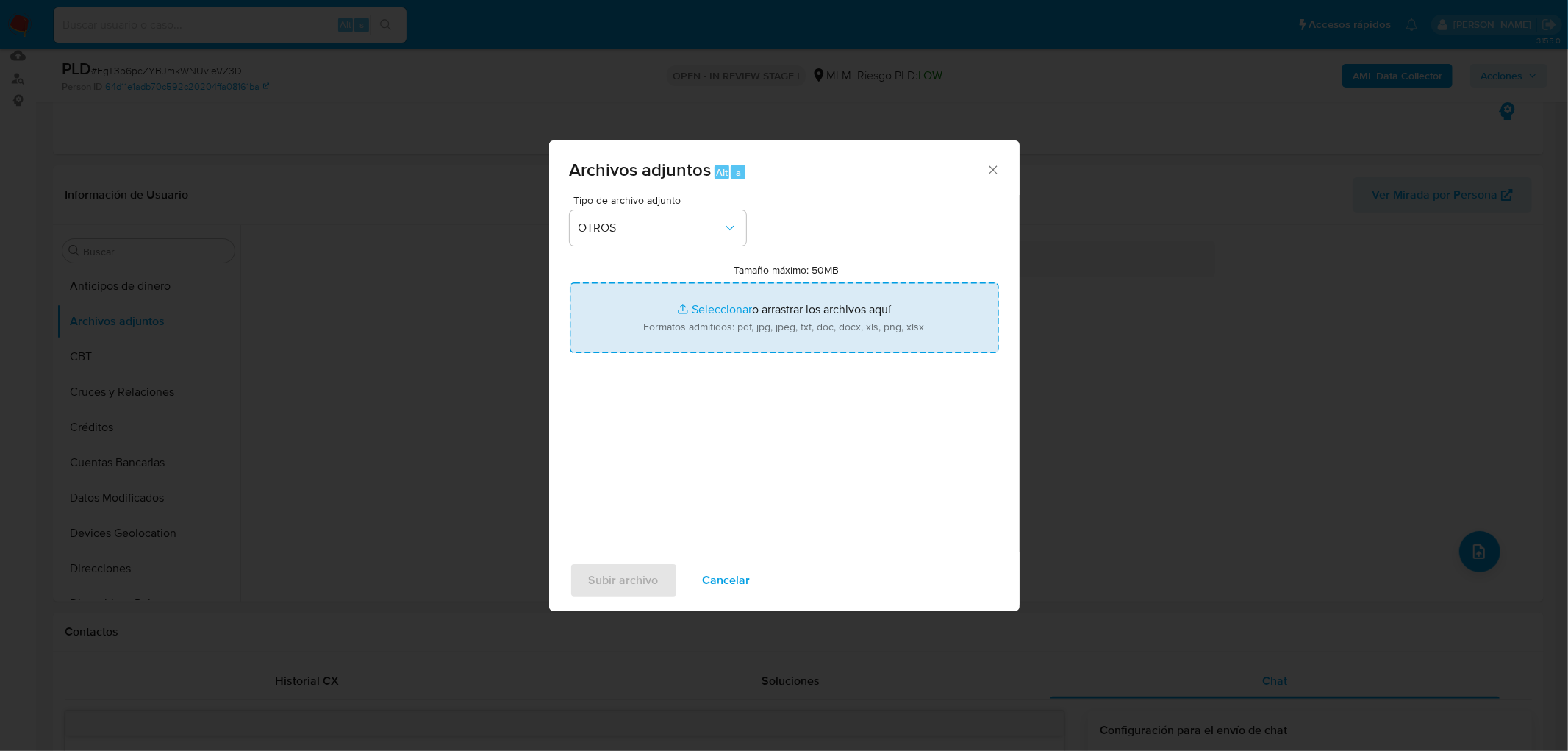
type input "C:\fakepath\ID 2556155843_MARIANA ESPEJEL MANTILLA_AGO2025.pdf"
click at [619, 578] on span "Subir archivo" at bounding box center [623, 580] width 70 height 33
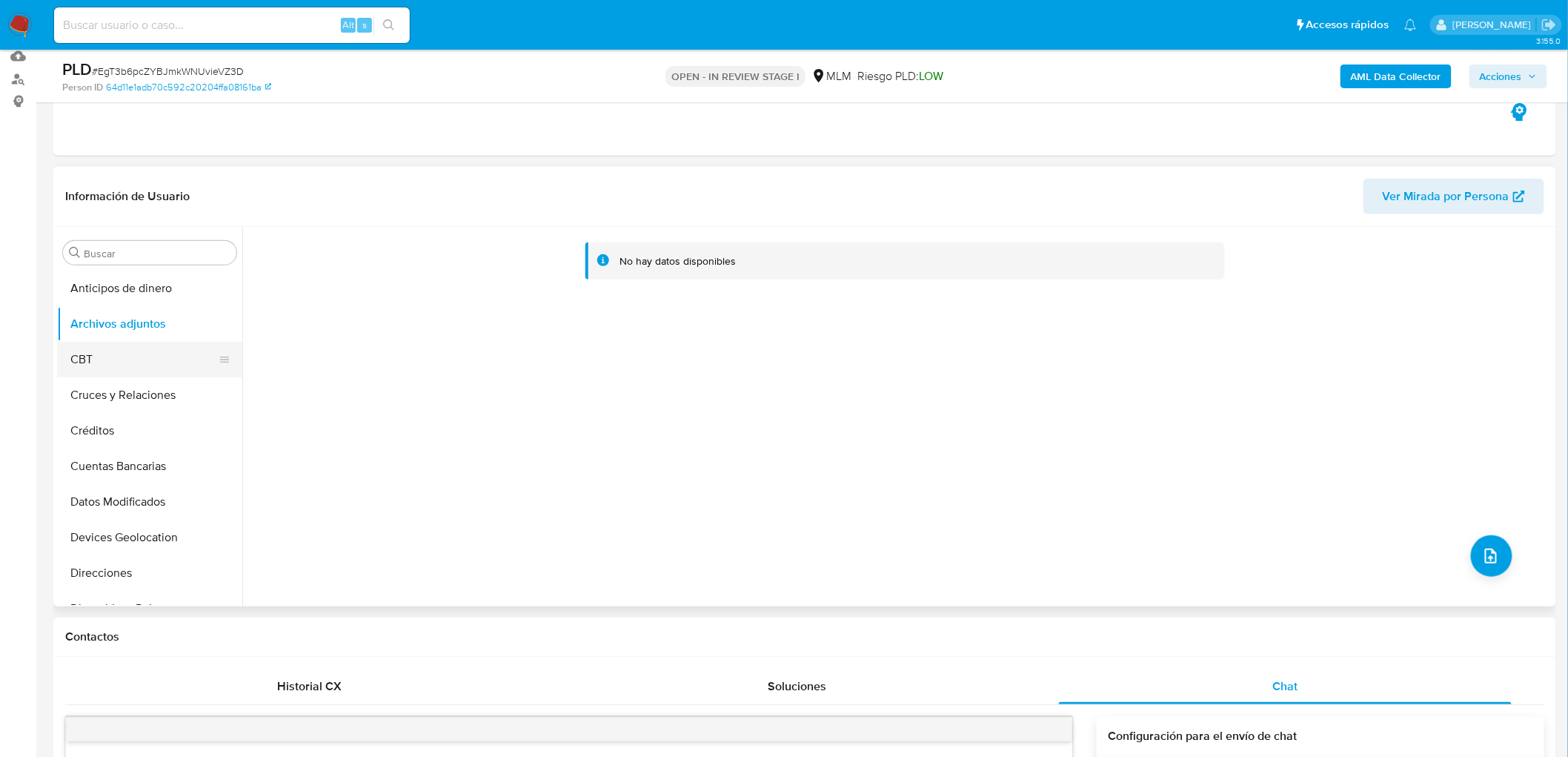
click at [142, 357] on button "CBT" at bounding box center [144, 359] width 173 height 36
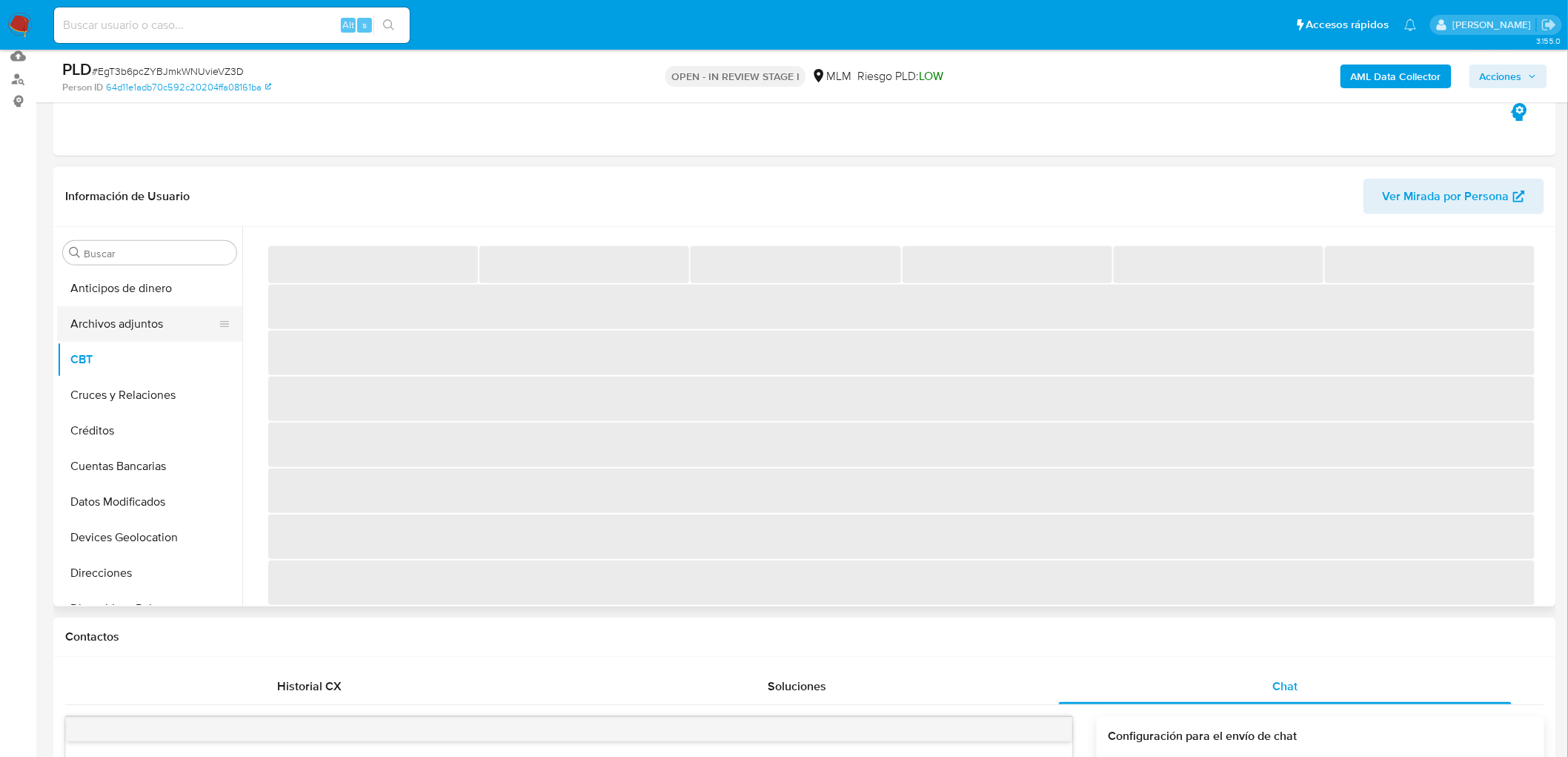
click at [138, 321] on button "Archivos adjuntos" at bounding box center [144, 324] width 173 height 36
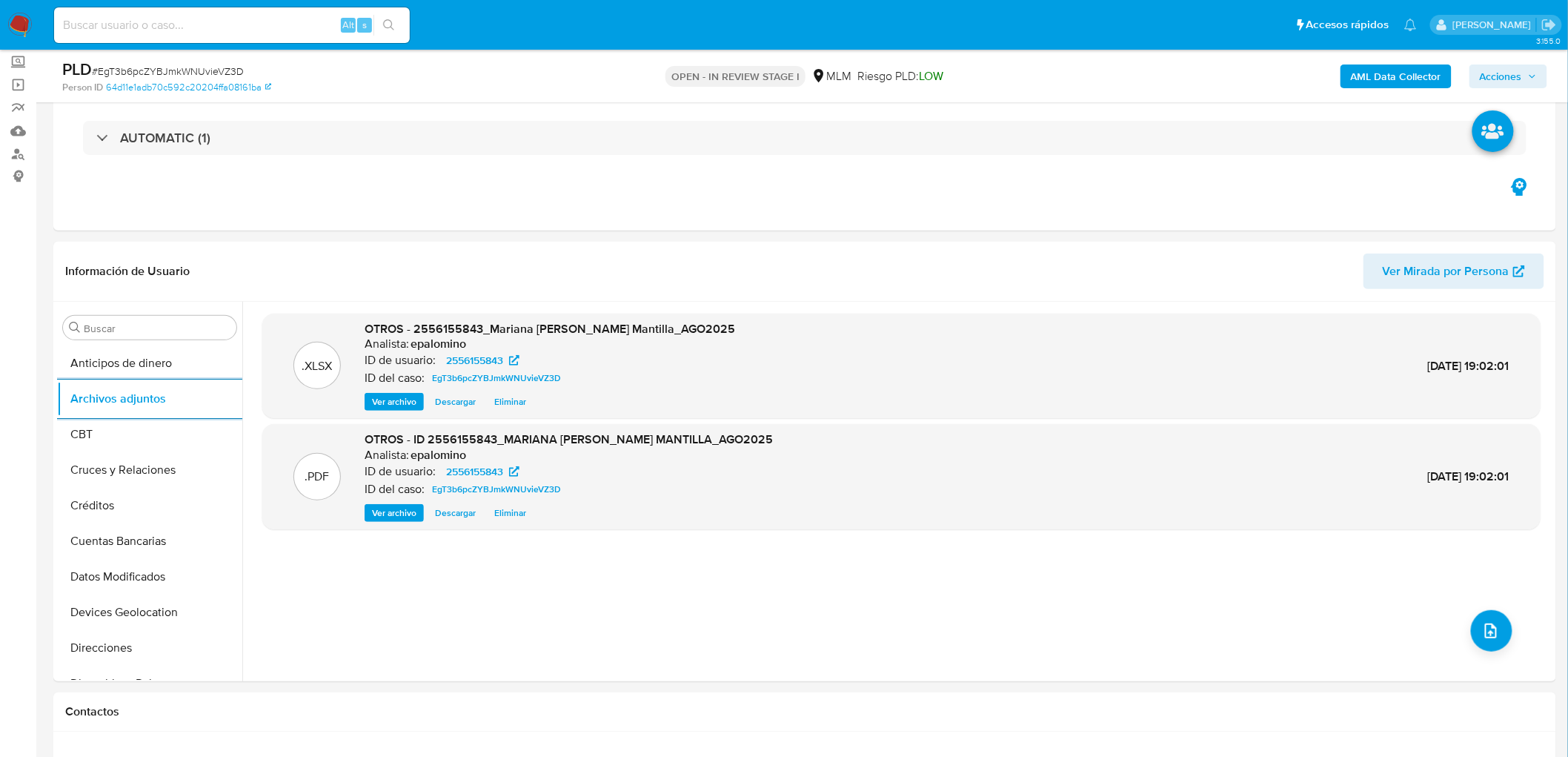
scroll to position [0, 0]
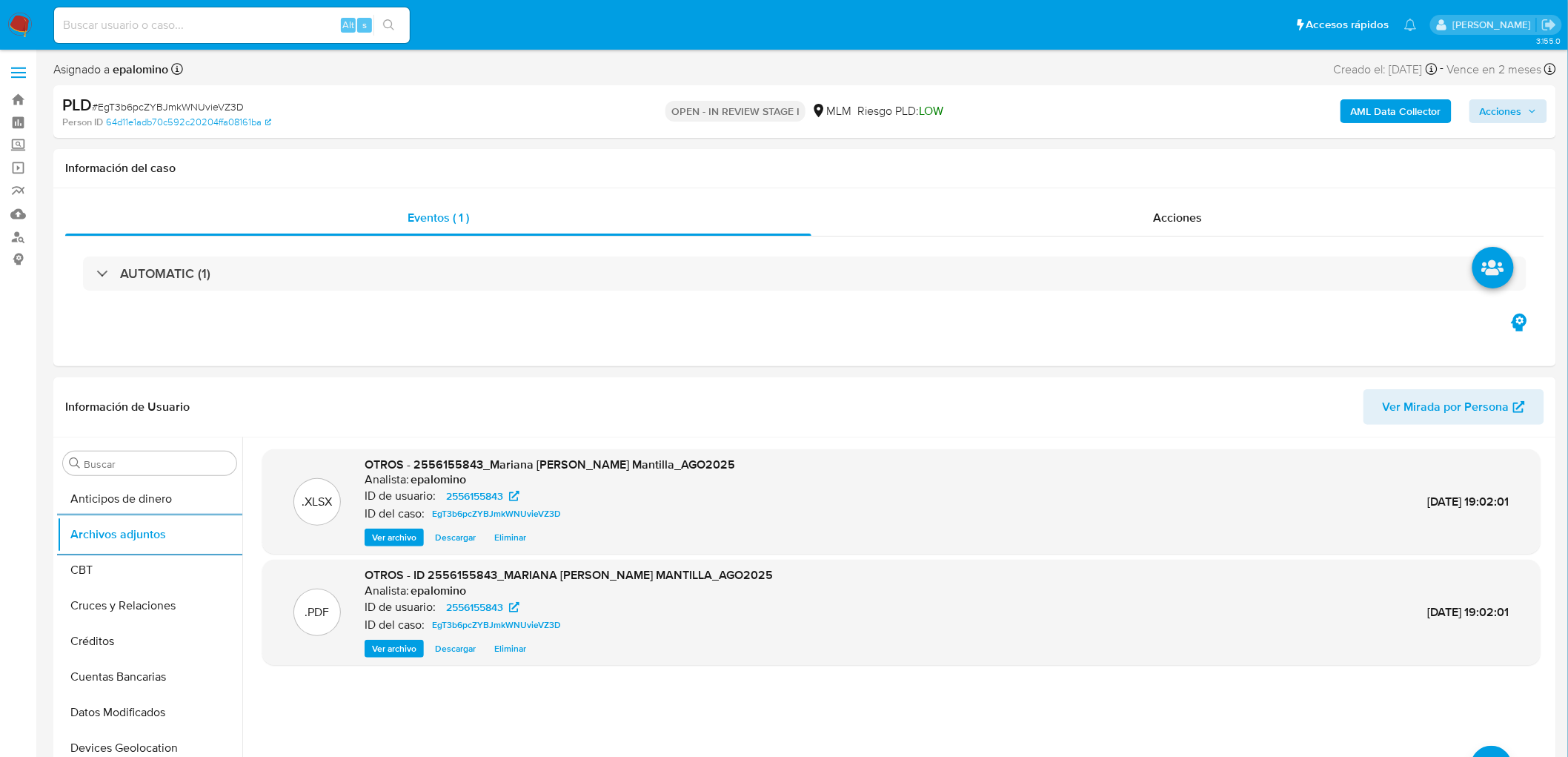
click at [1507, 95] on div "AML Data Collector Acciones" at bounding box center [1301, 111] width 492 height 35
click at [1504, 114] on span "Acciones" at bounding box center [1500, 111] width 42 height 24
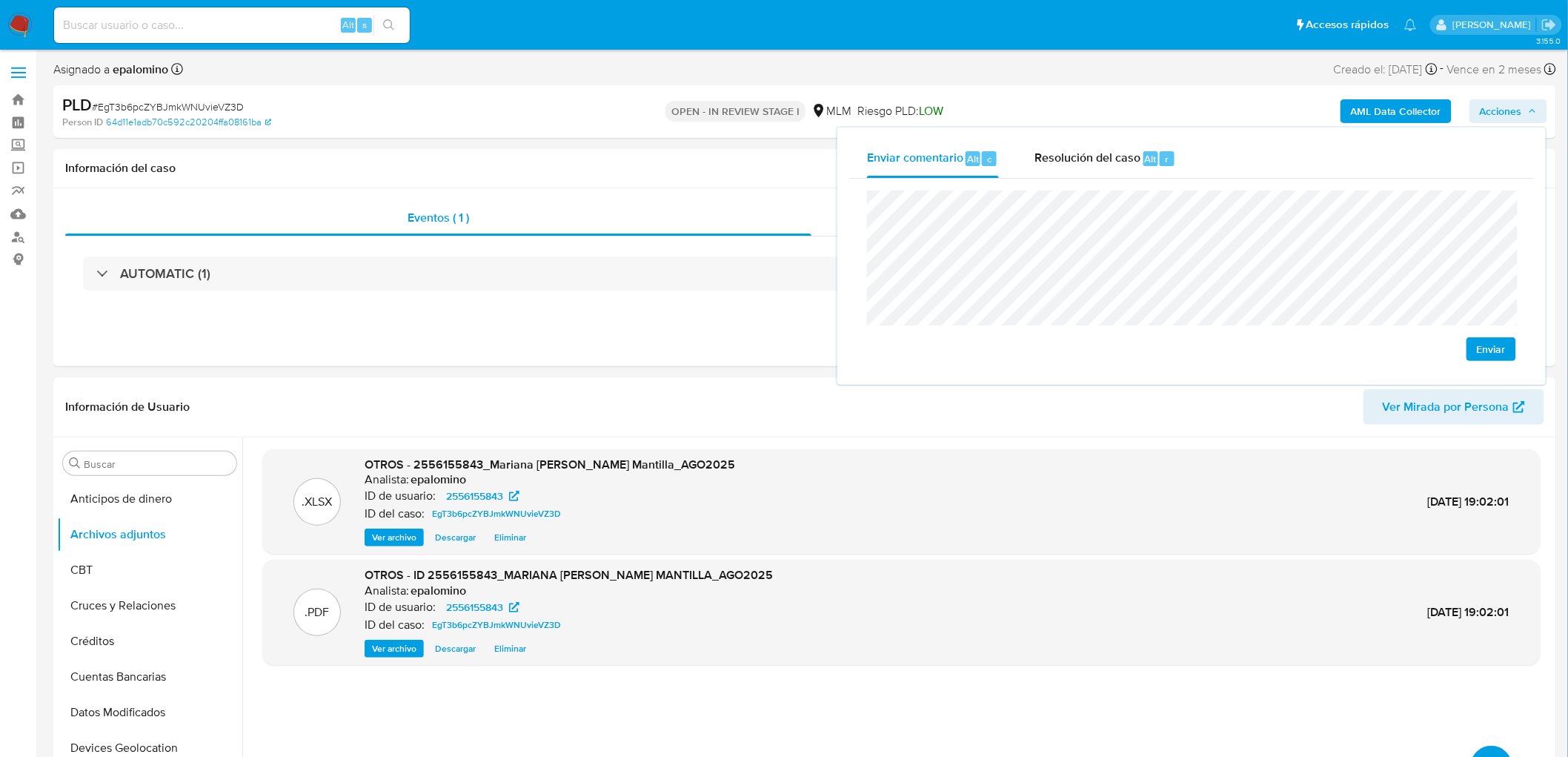
click at [1480, 352] on span "Enviar" at bounding box center [1491, 349] width 29 height 21
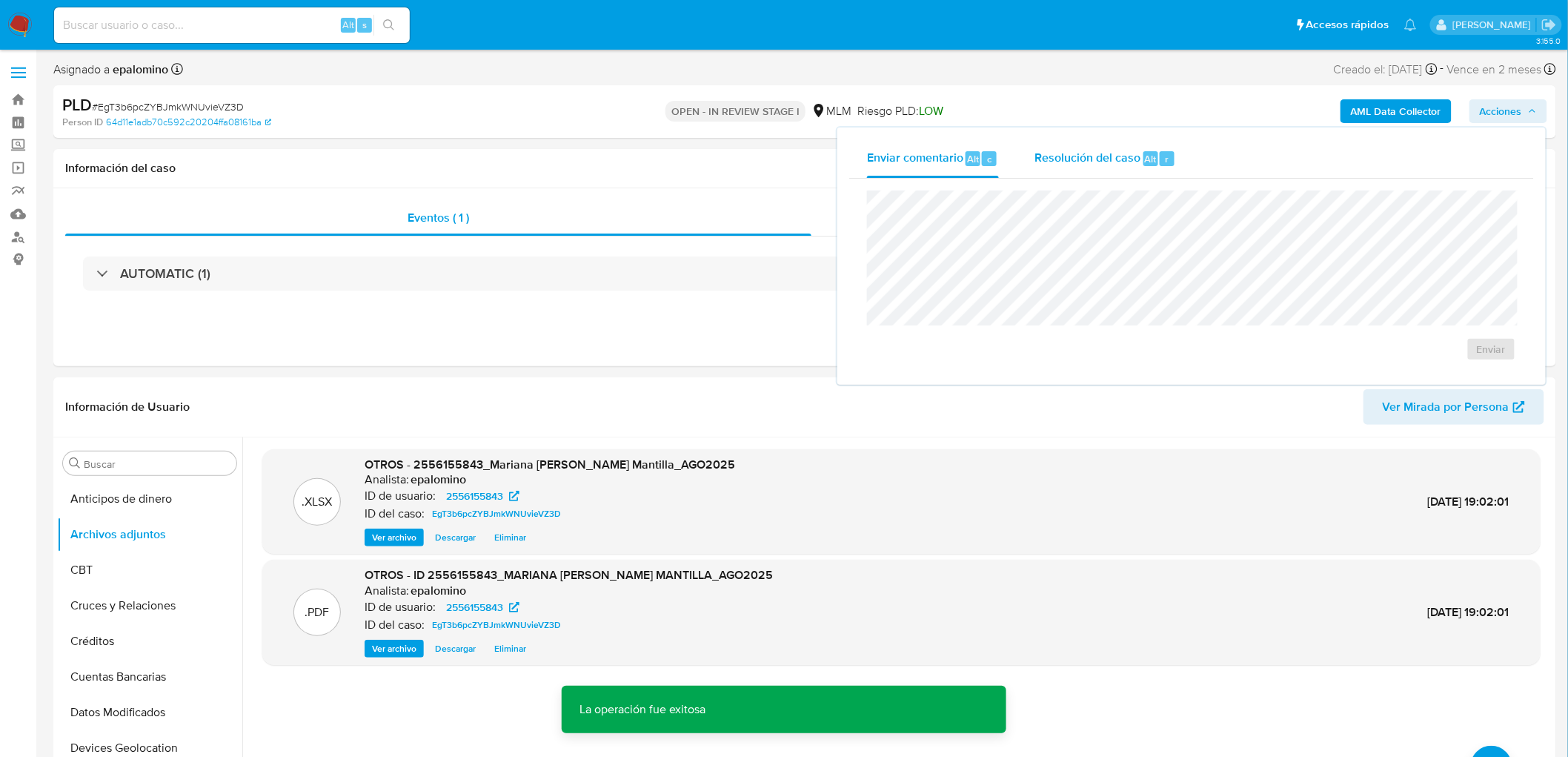
click at [1124, 158] on span "Resolución del caso" at bounding box center [1087, 158] width 106 height 17
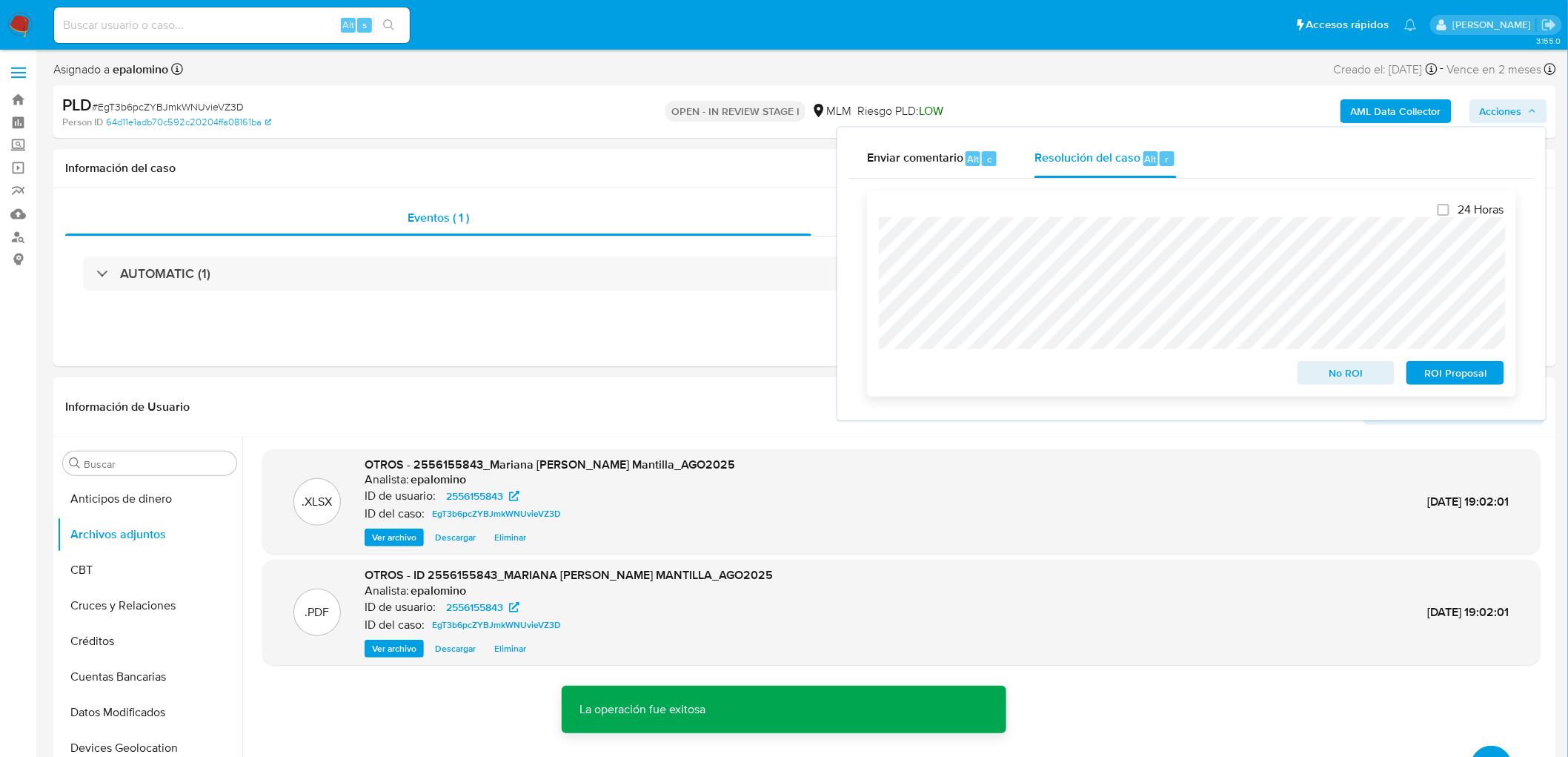
click at [1483, 379] on span "ROI Proposal" at bounding box center [1455, 372] width 77 height 21
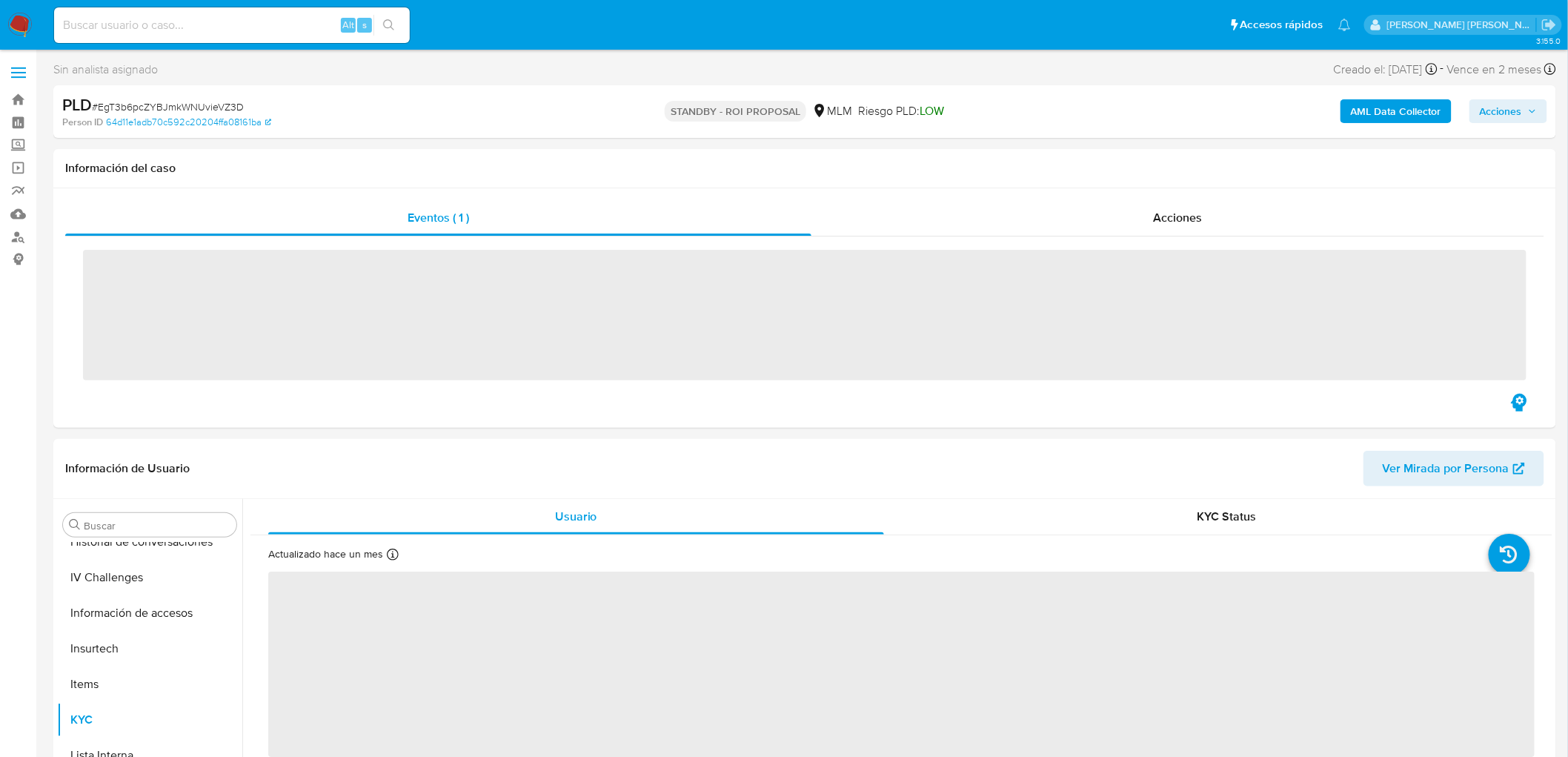
scroll to position [625, 0]
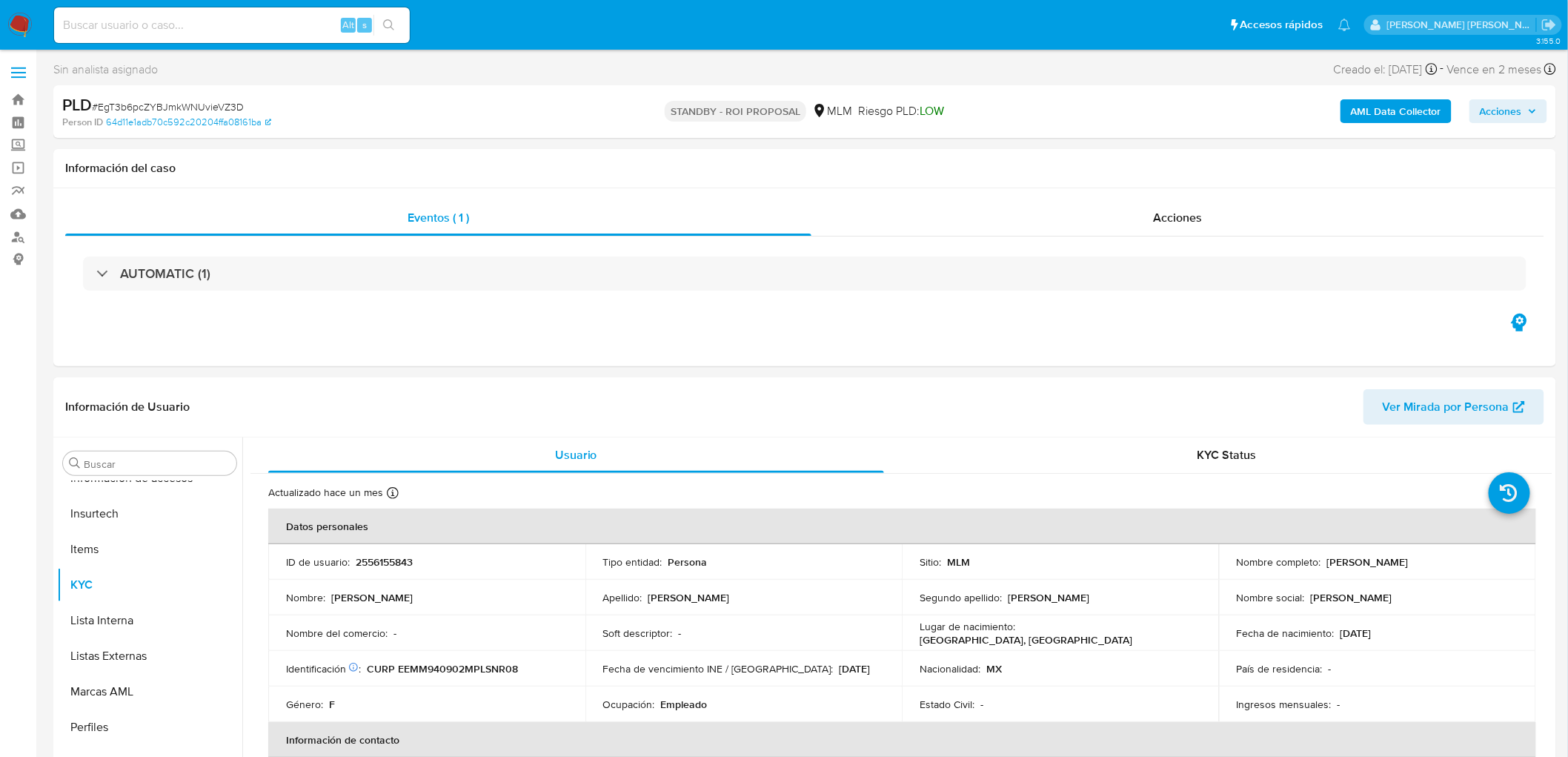
select select "10"
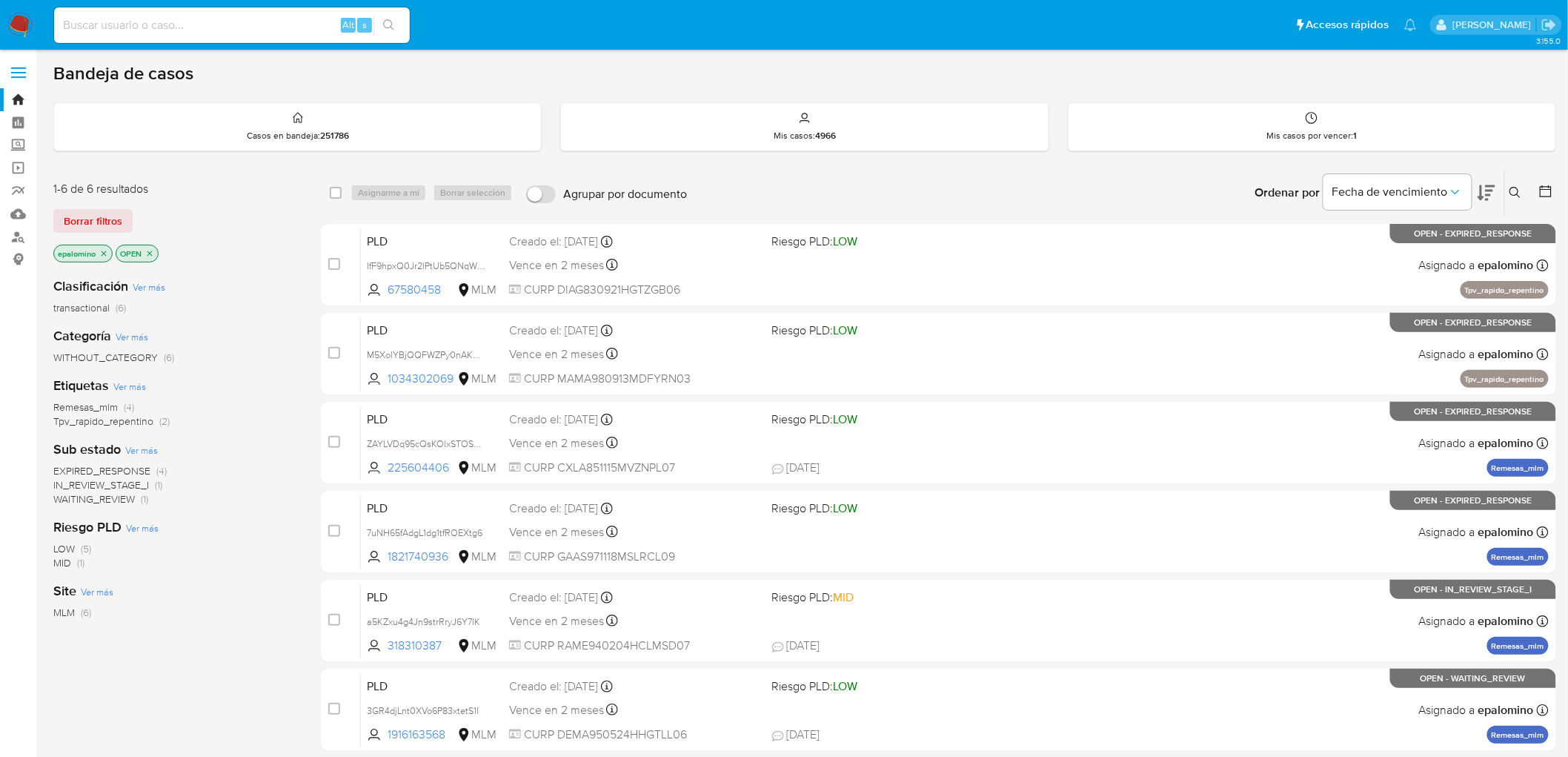
click at [132, 497] on span "WAITING_REVIEW" at bounding box center [94, 499] width 82 height 15
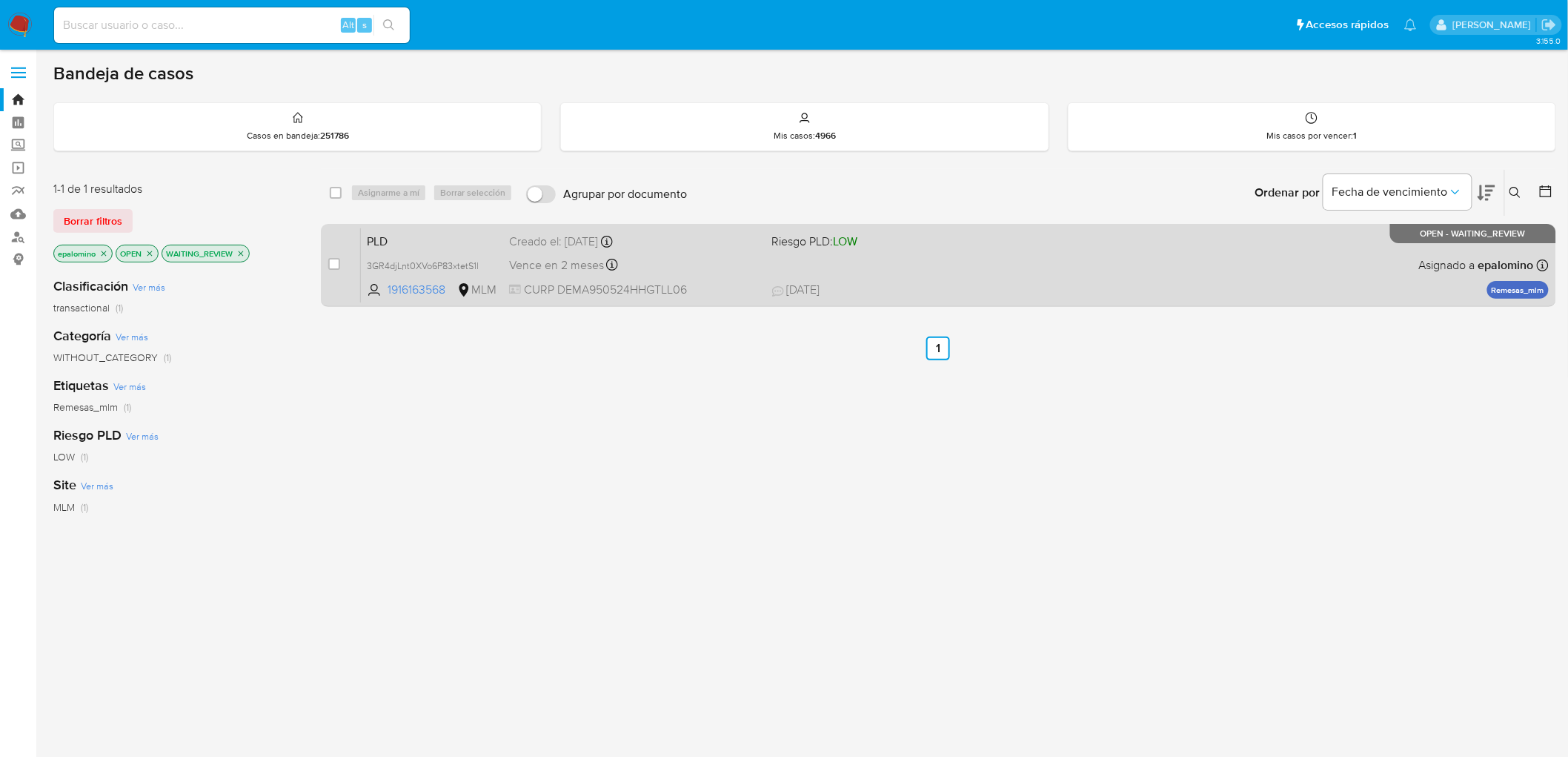
click at [382, 240] on span "PLD" at bounding box center [431, 240] width 131 height 19
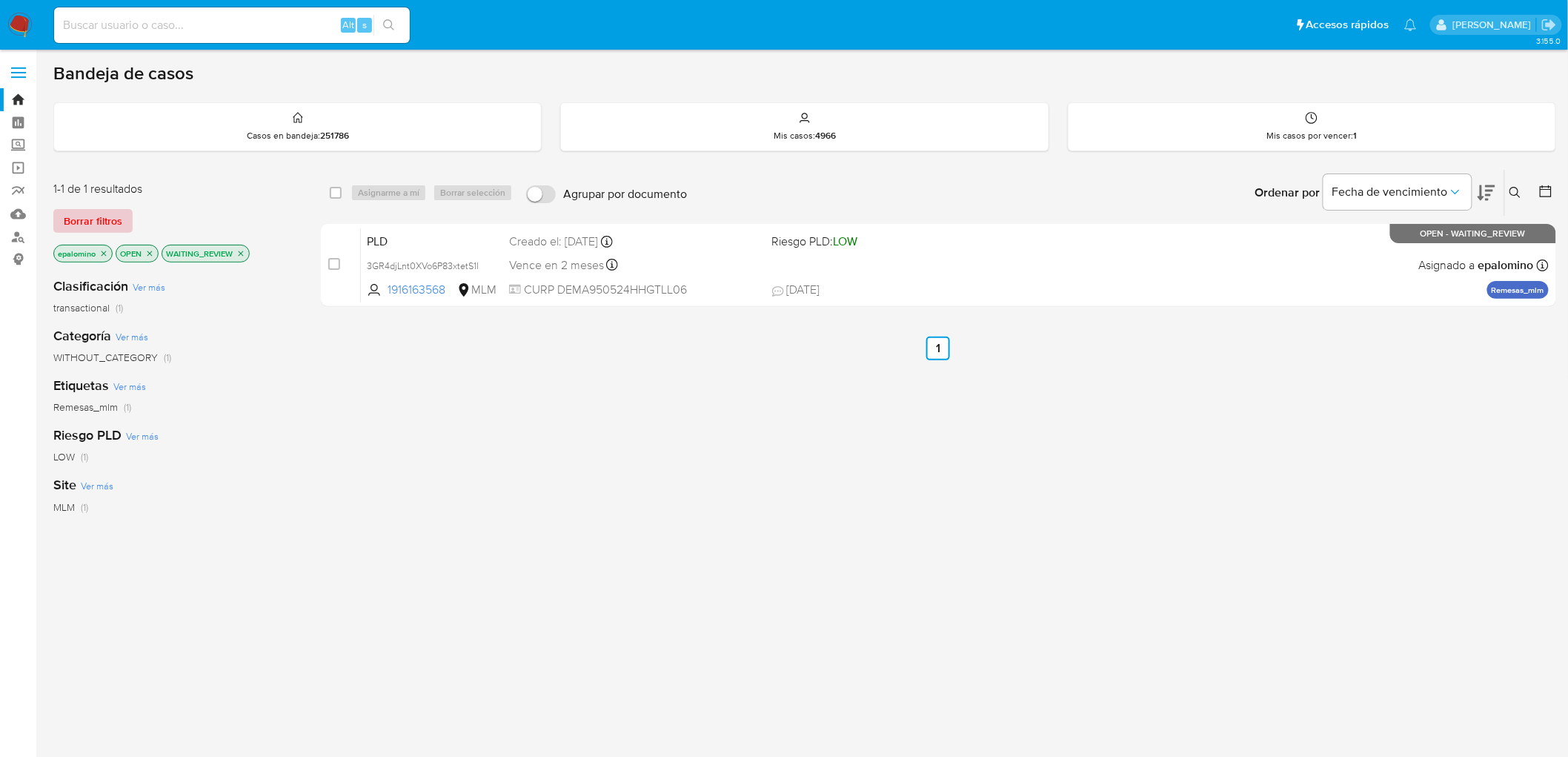
click at [101, 211] on span "Borrar filtros" at bounding box center [93, 221] width 58 height 21
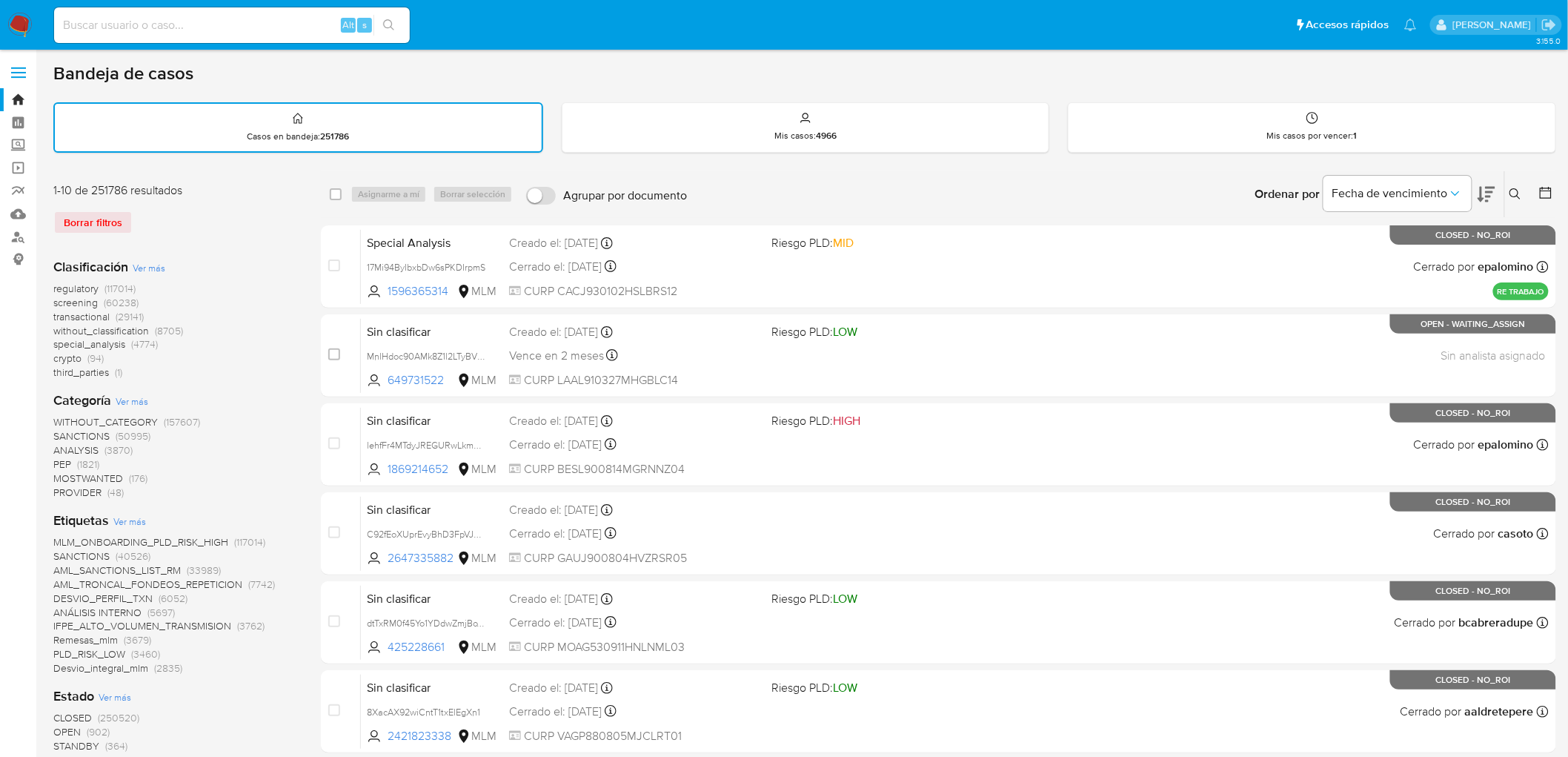
click at [1513, 190] on icon at bounding box center [1514, 194] width 12 height 12
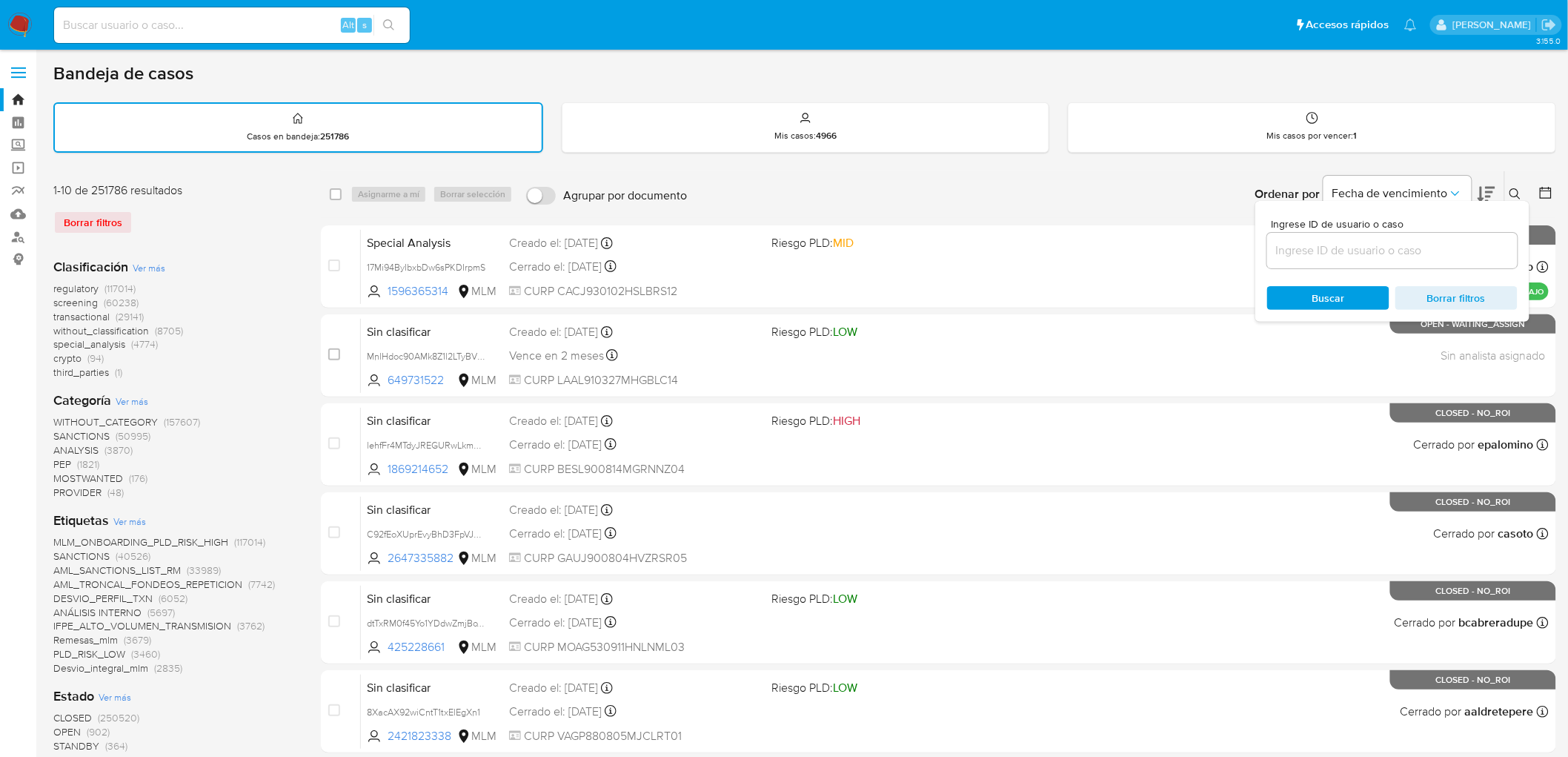
click at [1336, 246] on input at bounding box center [1392, 250] width 250 height 19
type input "1916163568"
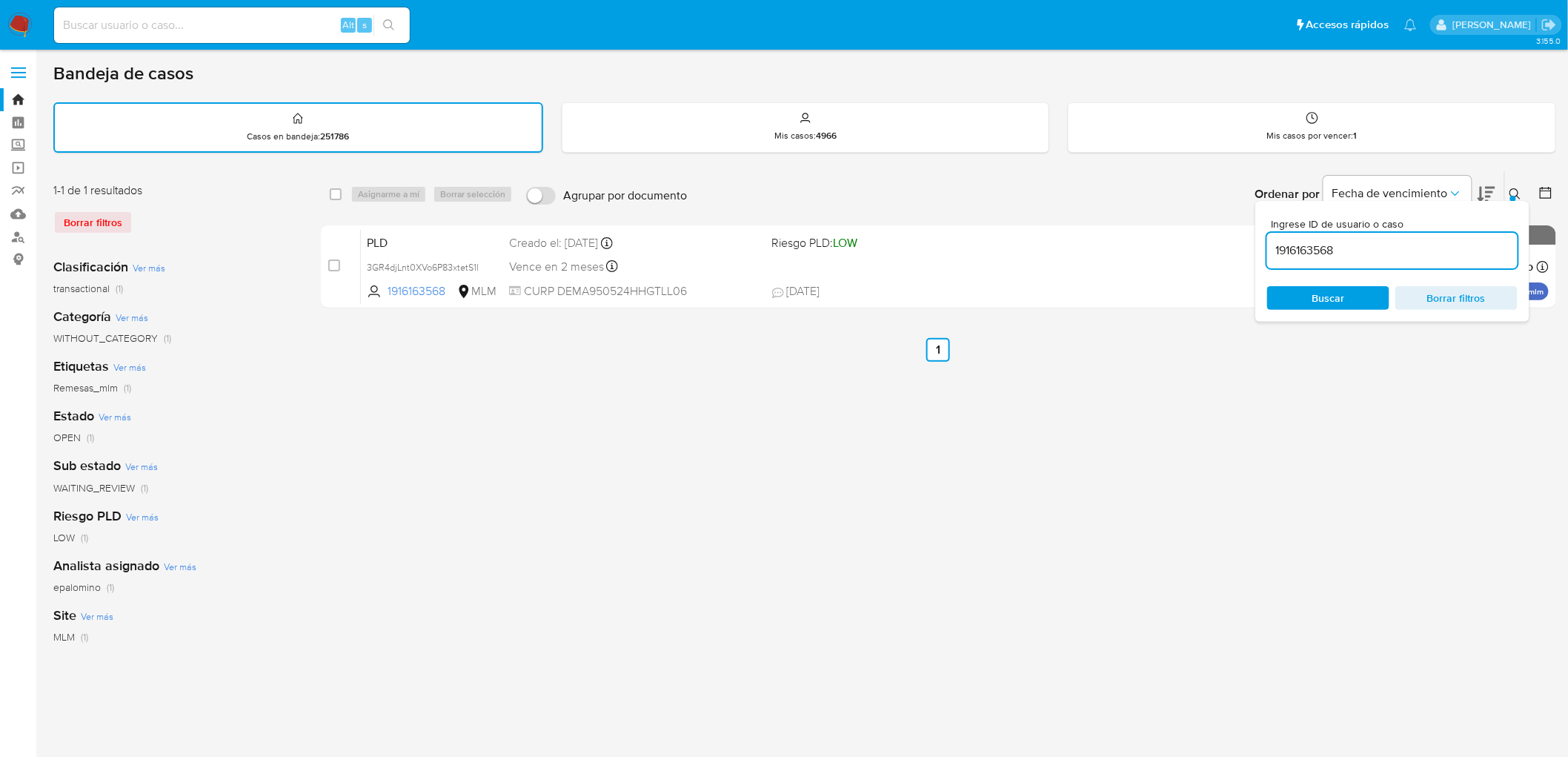
click at [1513, 196] on div at bounding box center [1513, 198] width 6 height 6
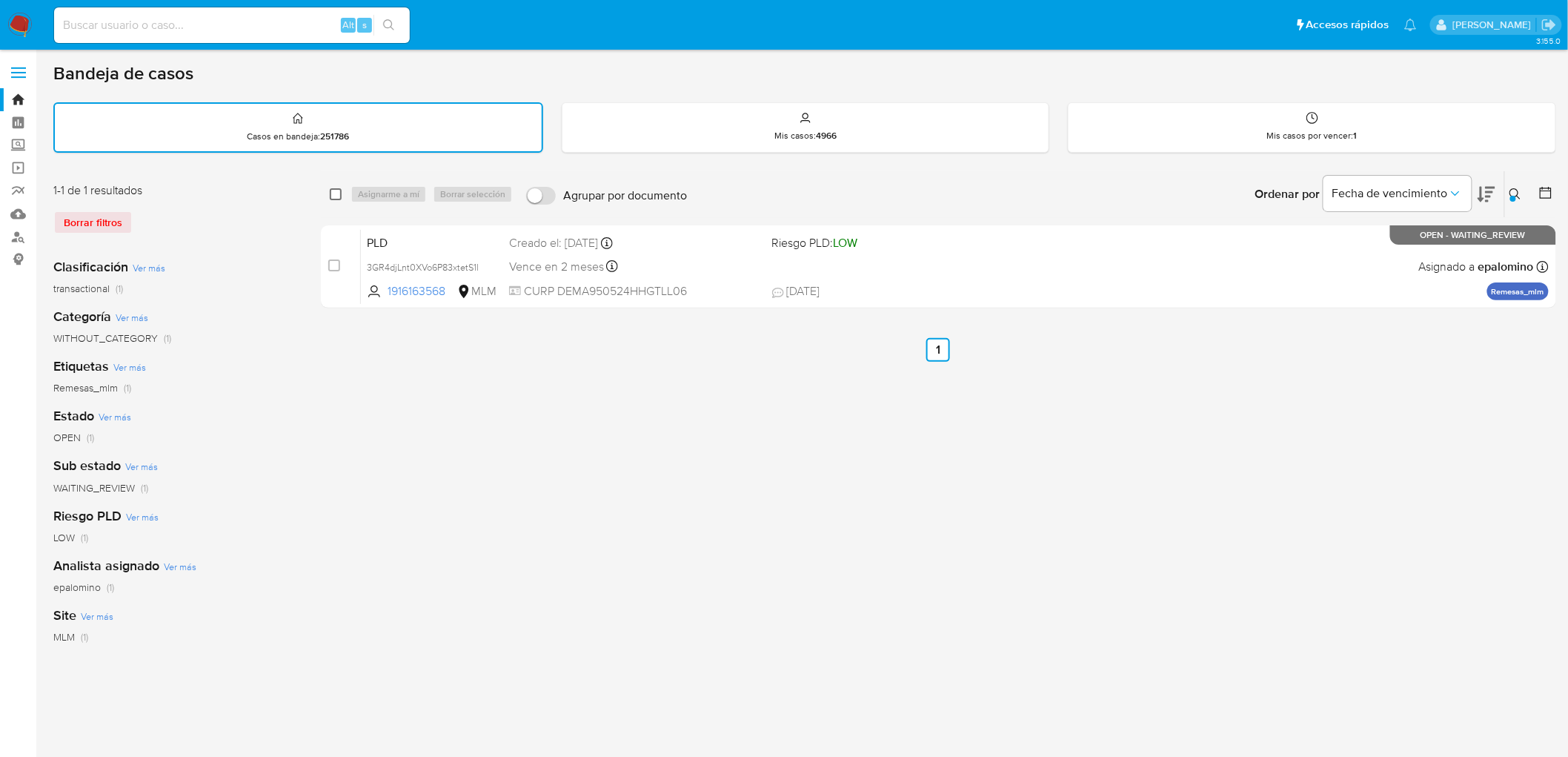
click at [334, 191] on input "checkbox" at bounding box center [336, 194] width 12 height 12
checkbox input "true"
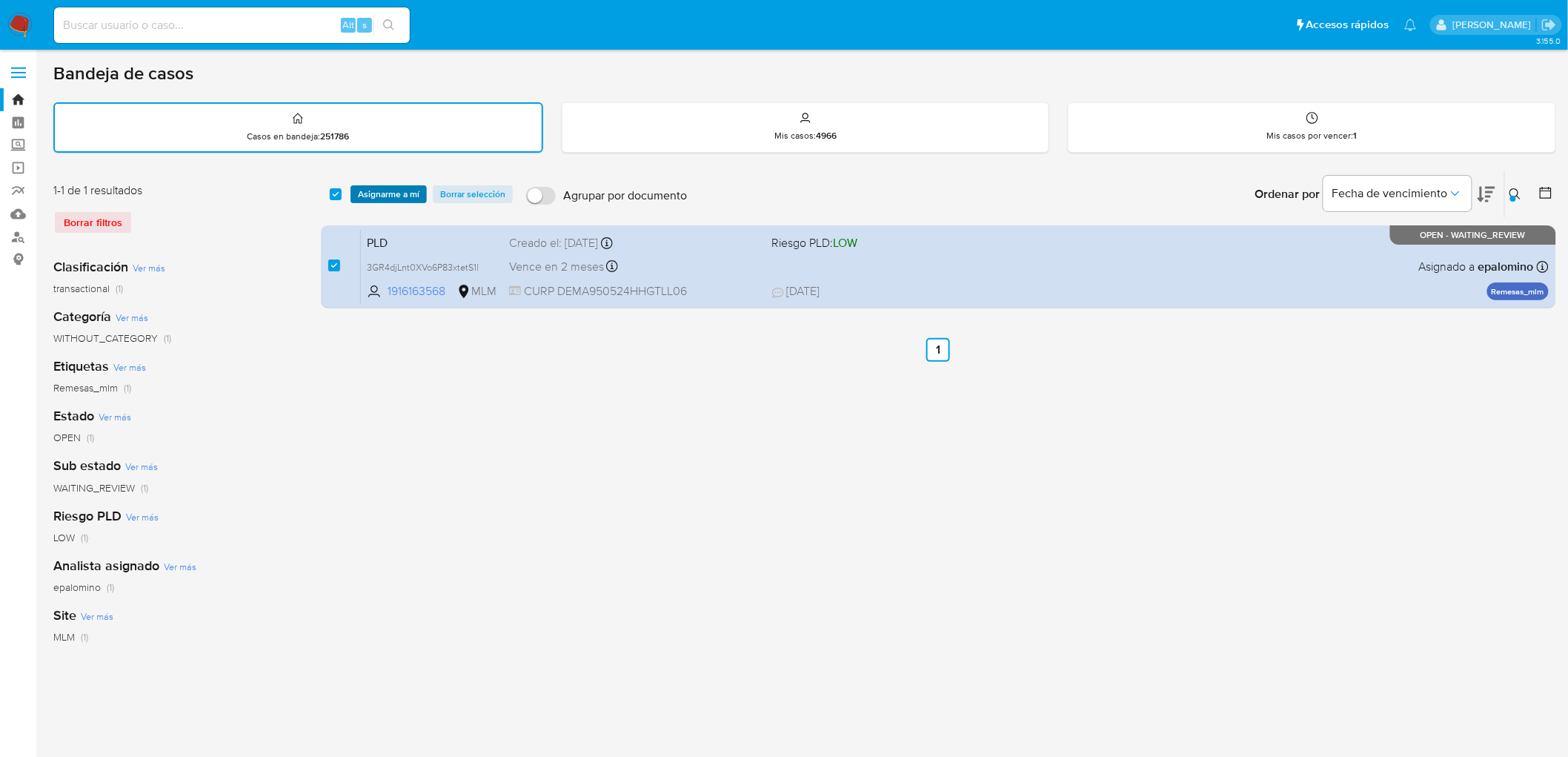
click at [370, 191] on span "Asignarme a mí" at bounding box center [388, 195] width 61 height 15
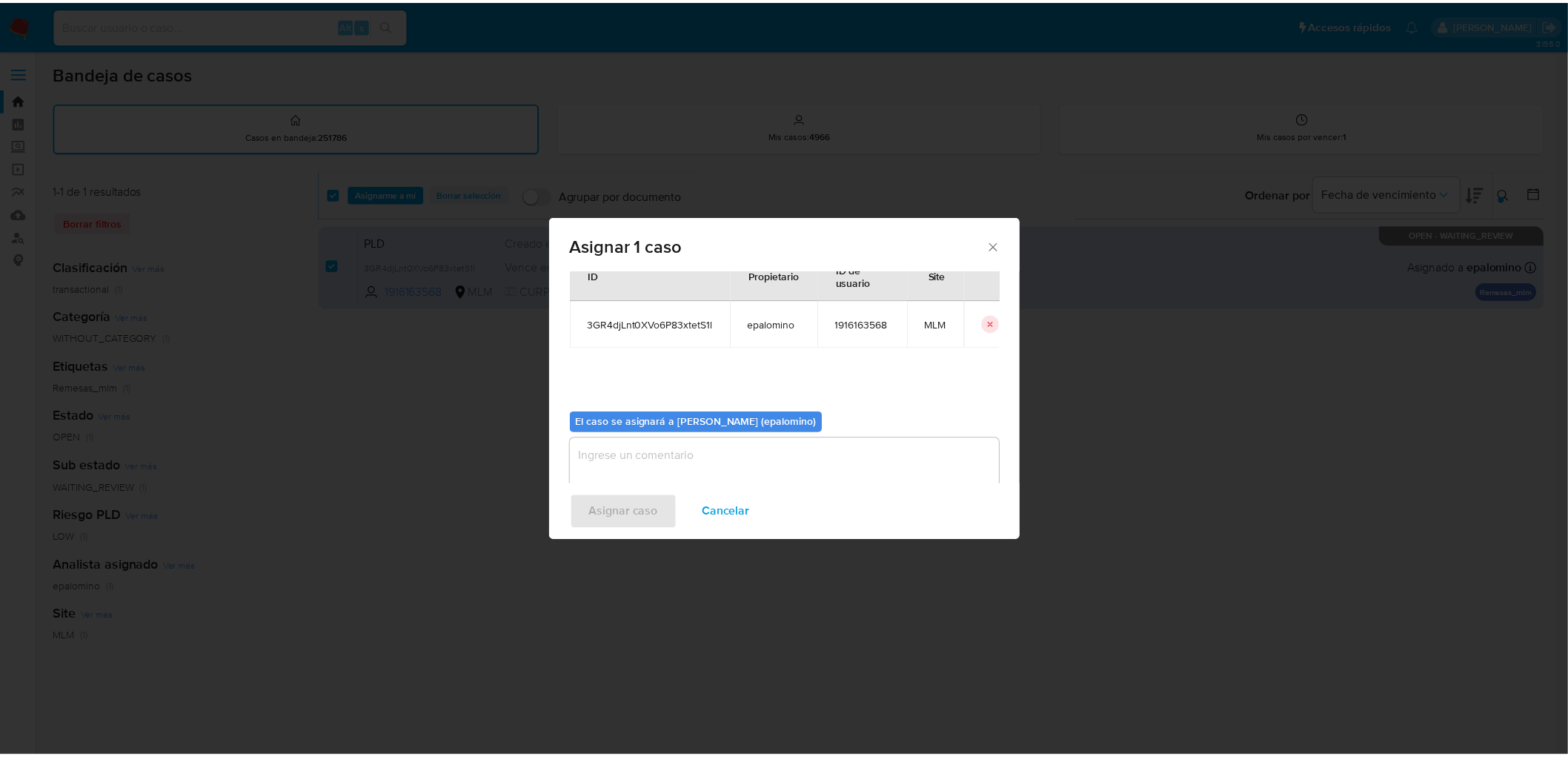
scroll to position [76, 0]
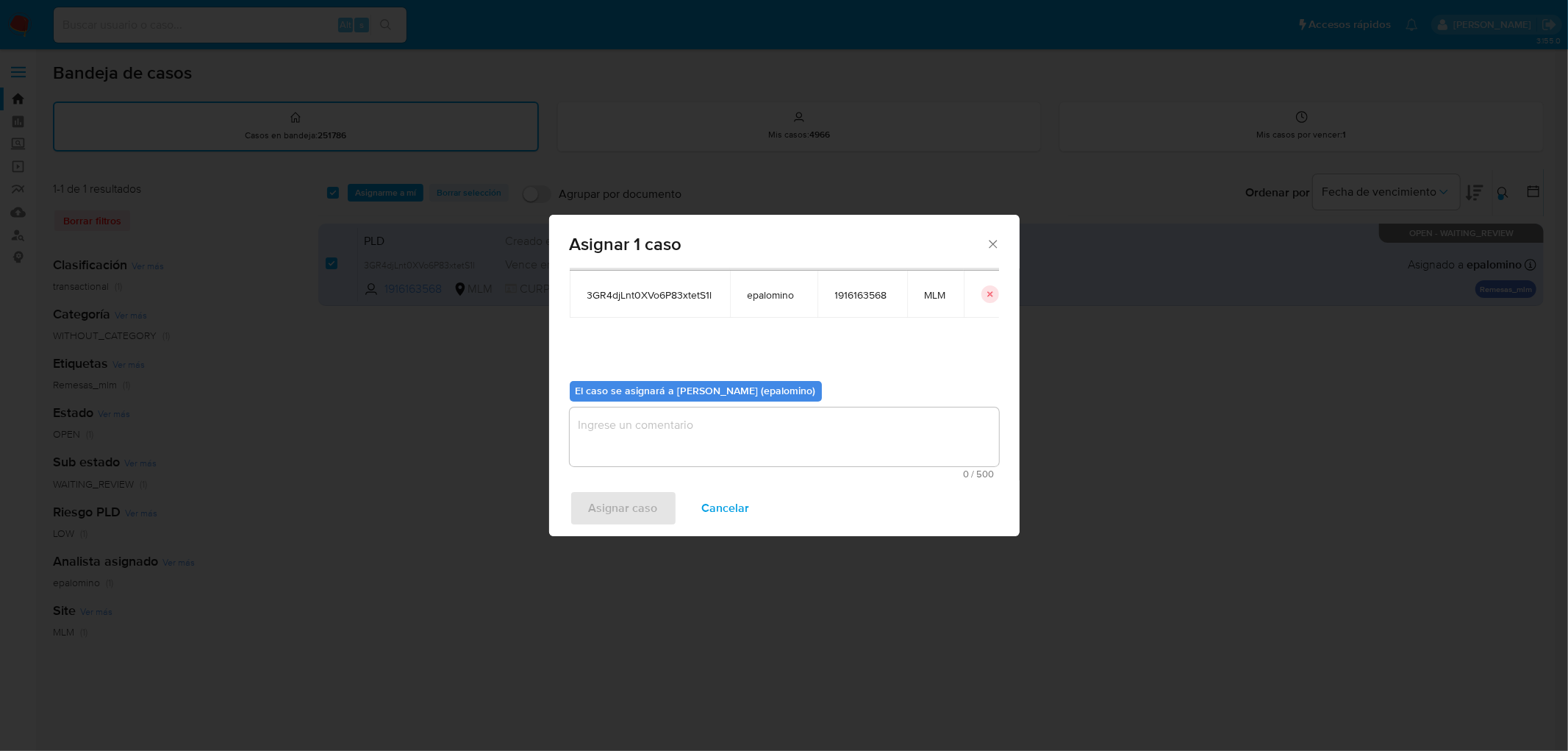
click at [700, 460] on textarea "assign-modal" at bounding box center [784, 437] width 429 height 59
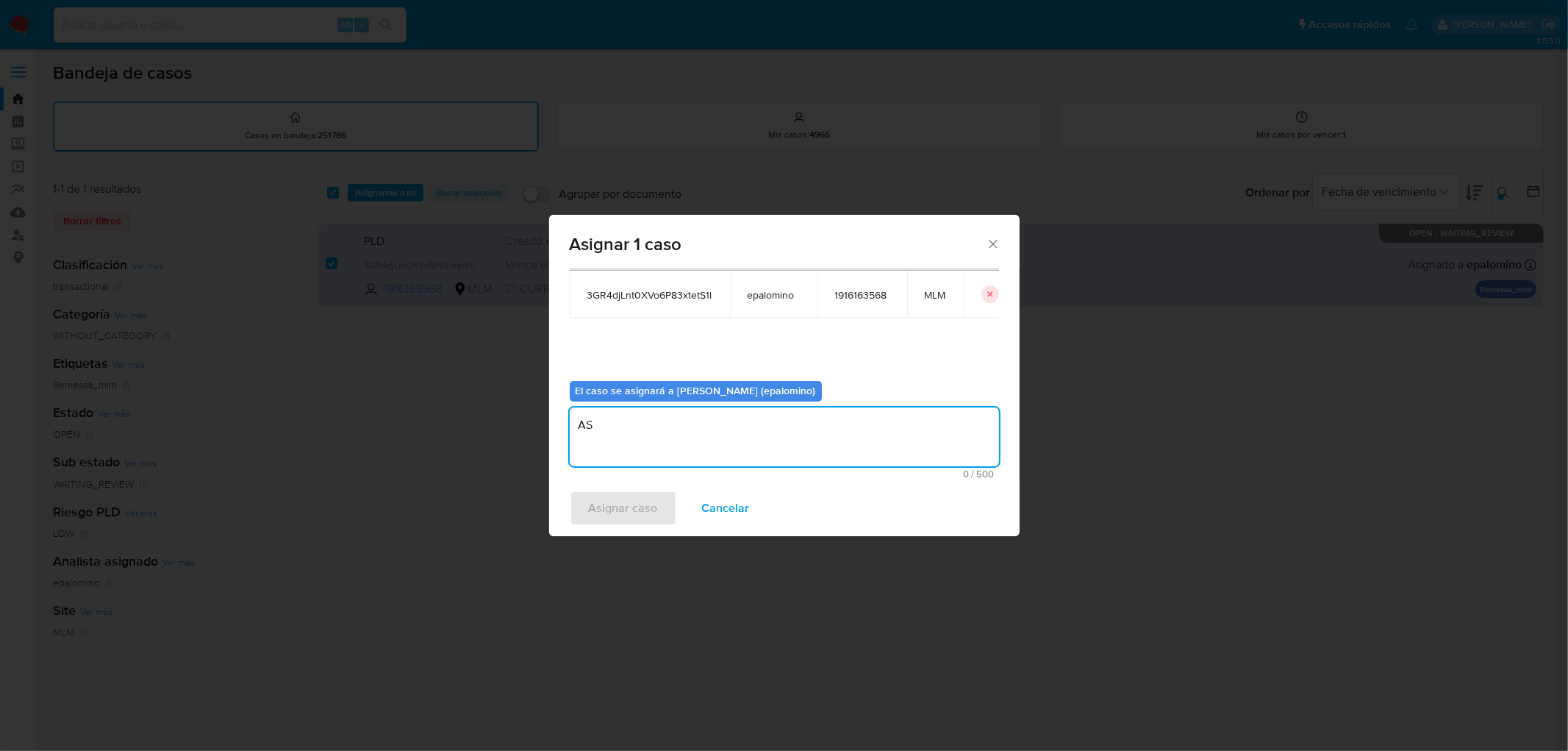
type textarea "AS"
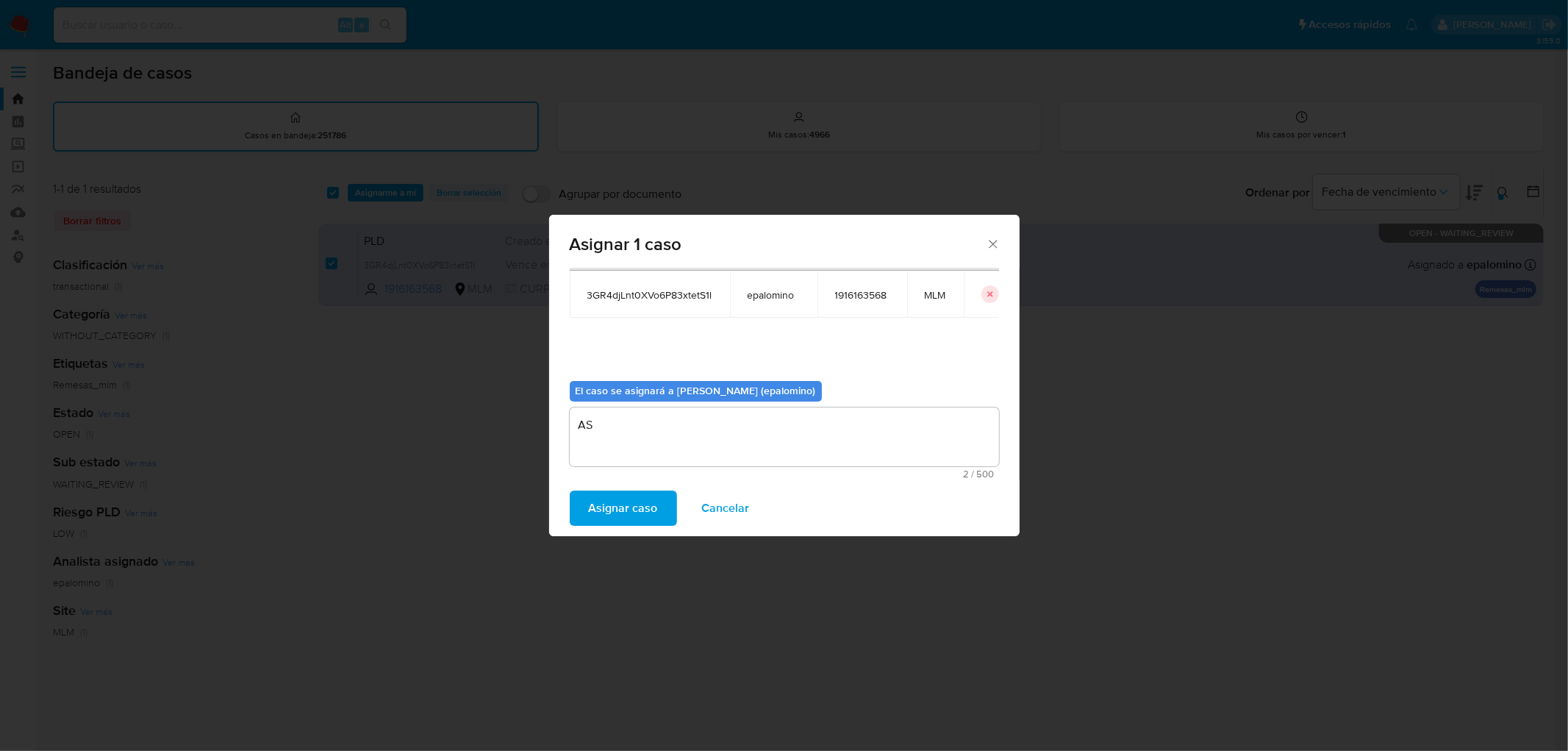
click at [641, 508] on span "Asignar caso" at bounding box center [623, 508] width 69 height 33
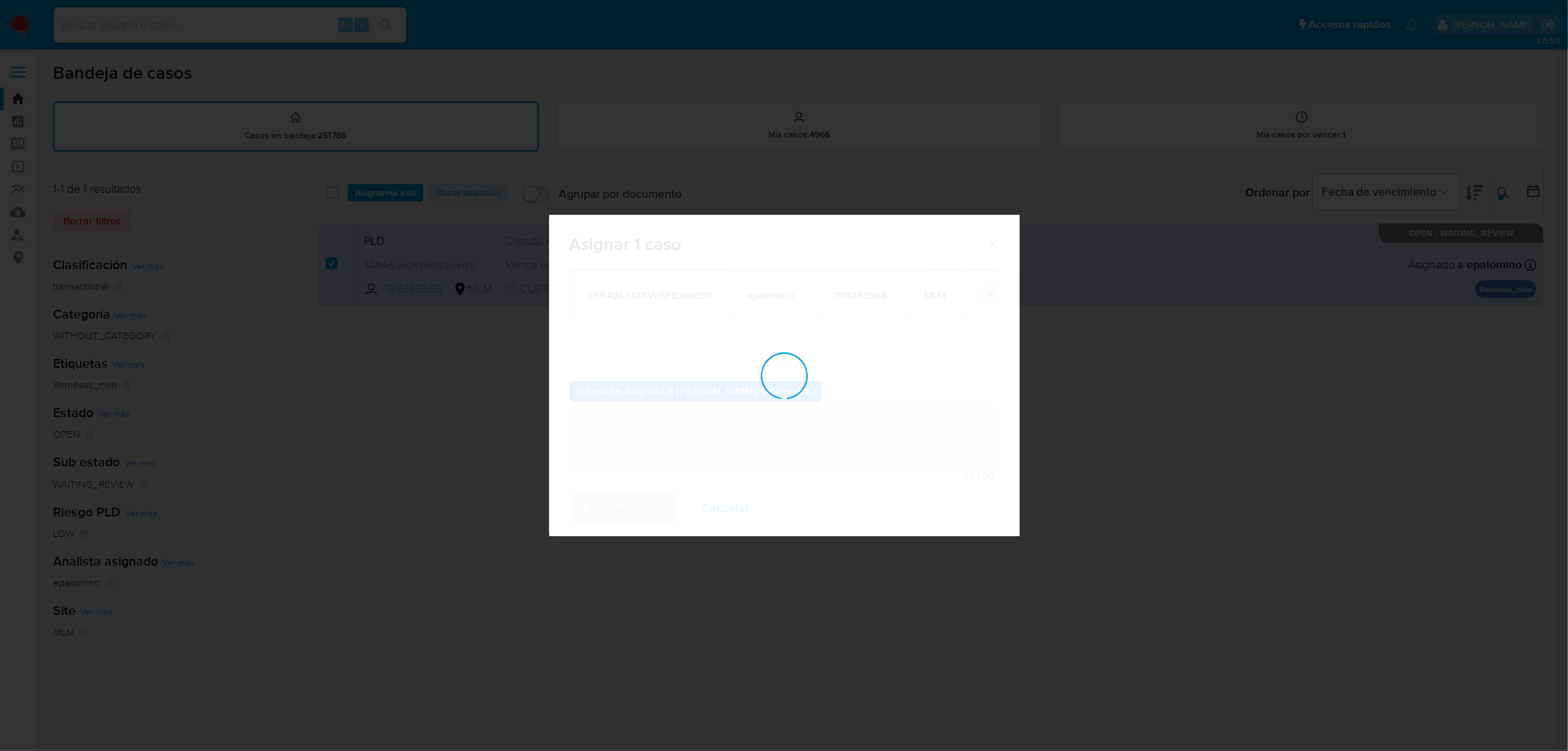
checkbox input "false"
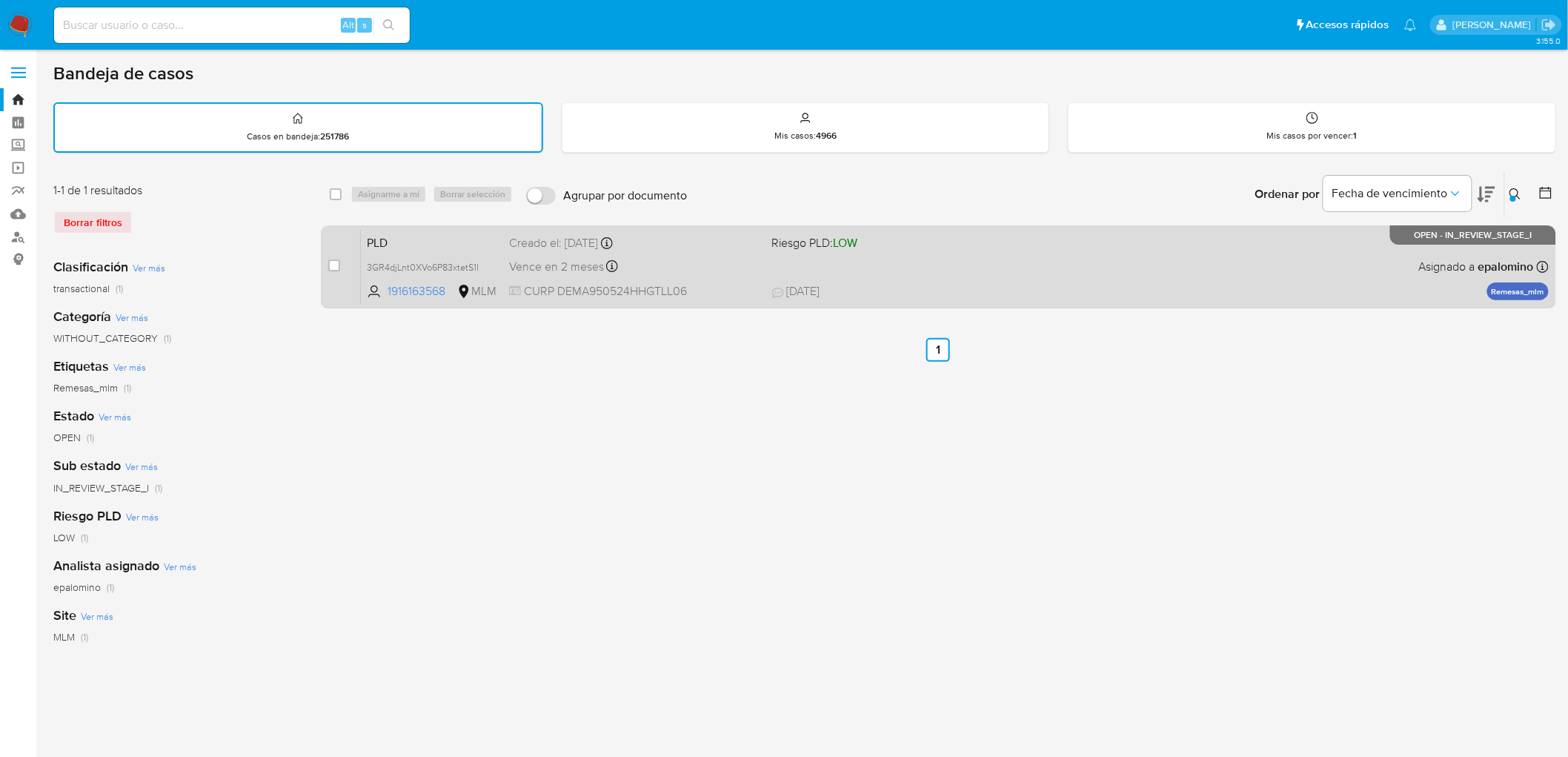
click at [384, 236] on span "PLD" at bounding box center [431, 242] width 131 height 19
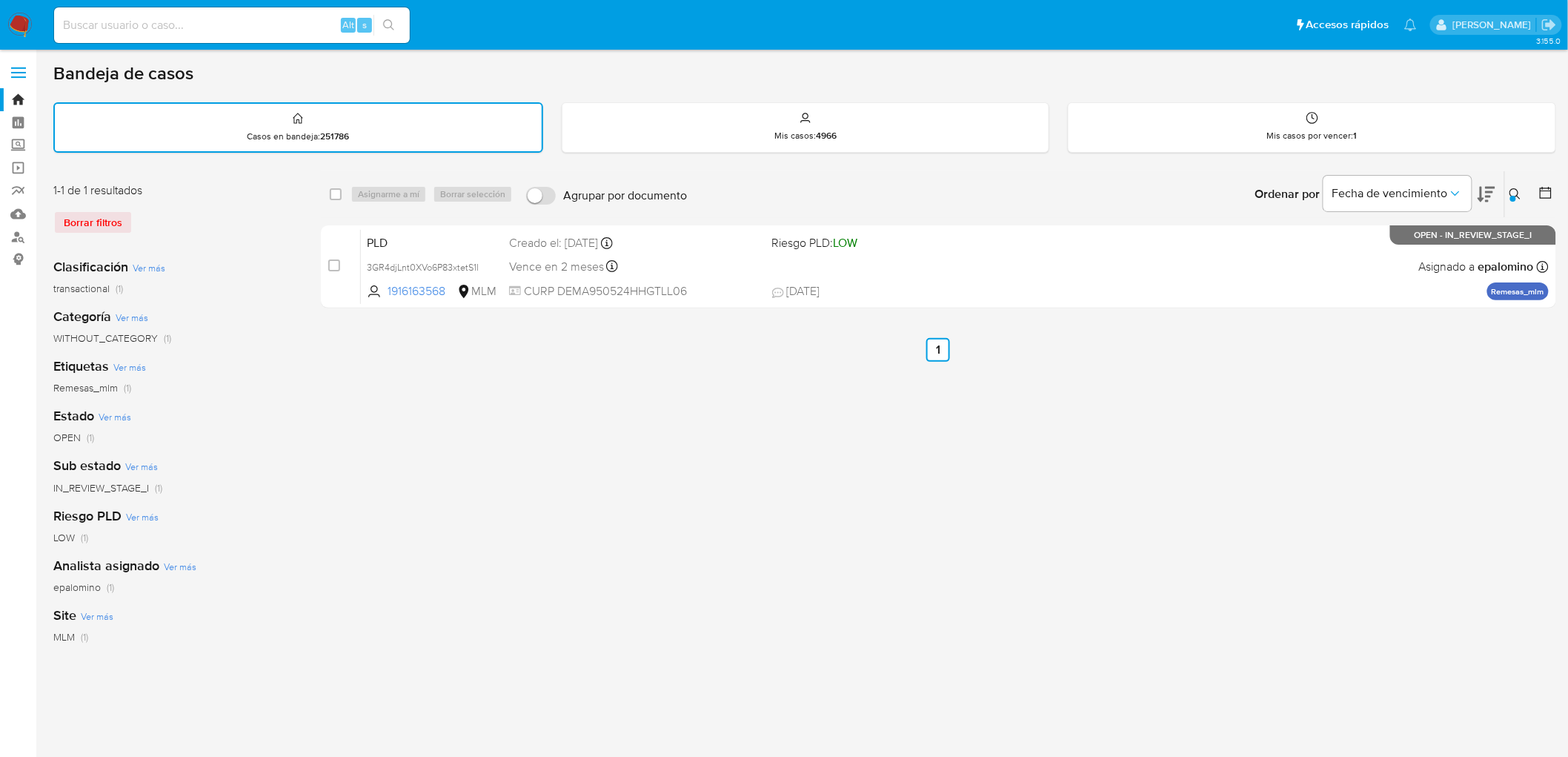
click at [19, 25] on img at bounding box center [20, 24] width 25 height 25
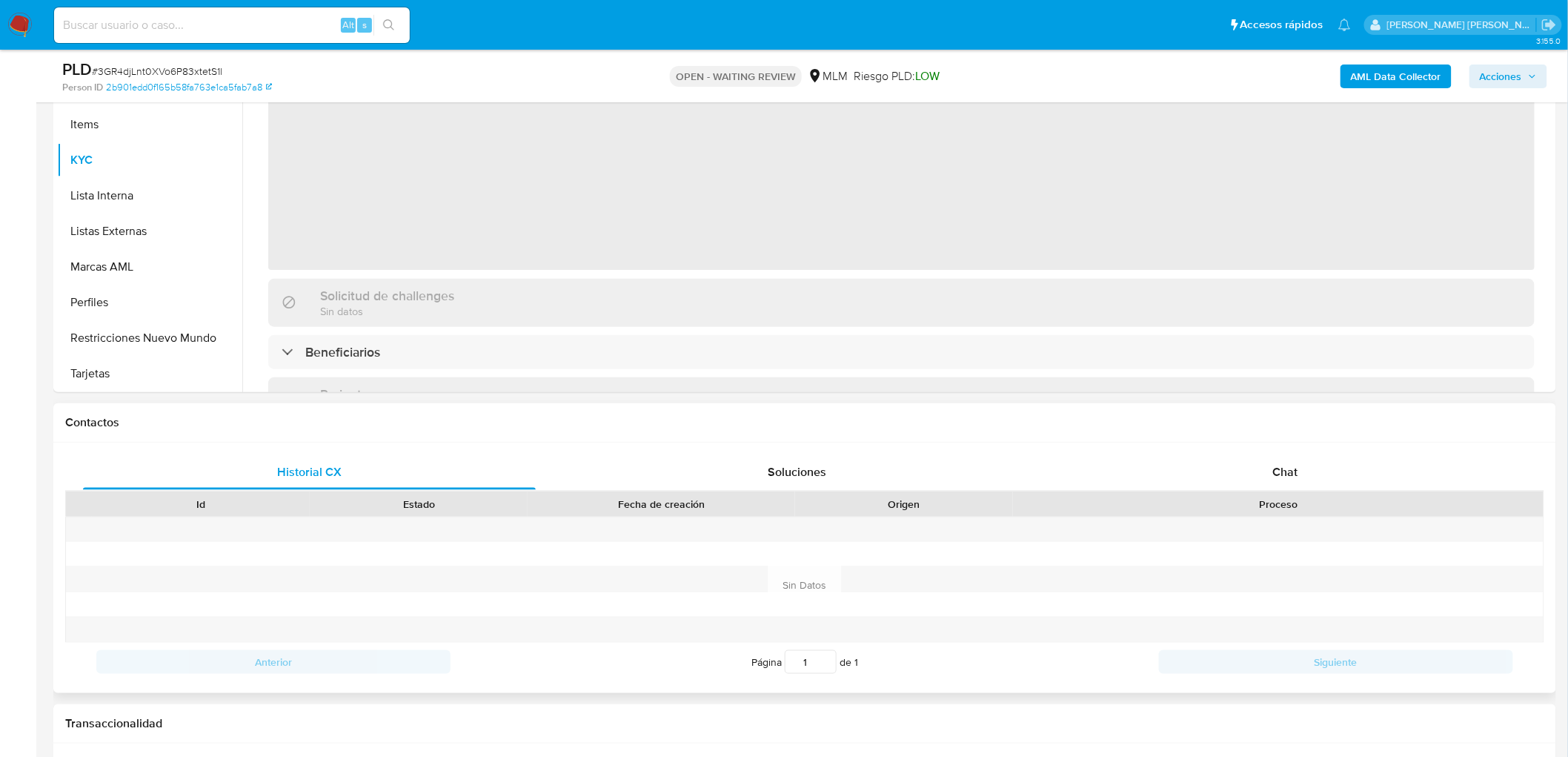
scroll to position [494, 0]
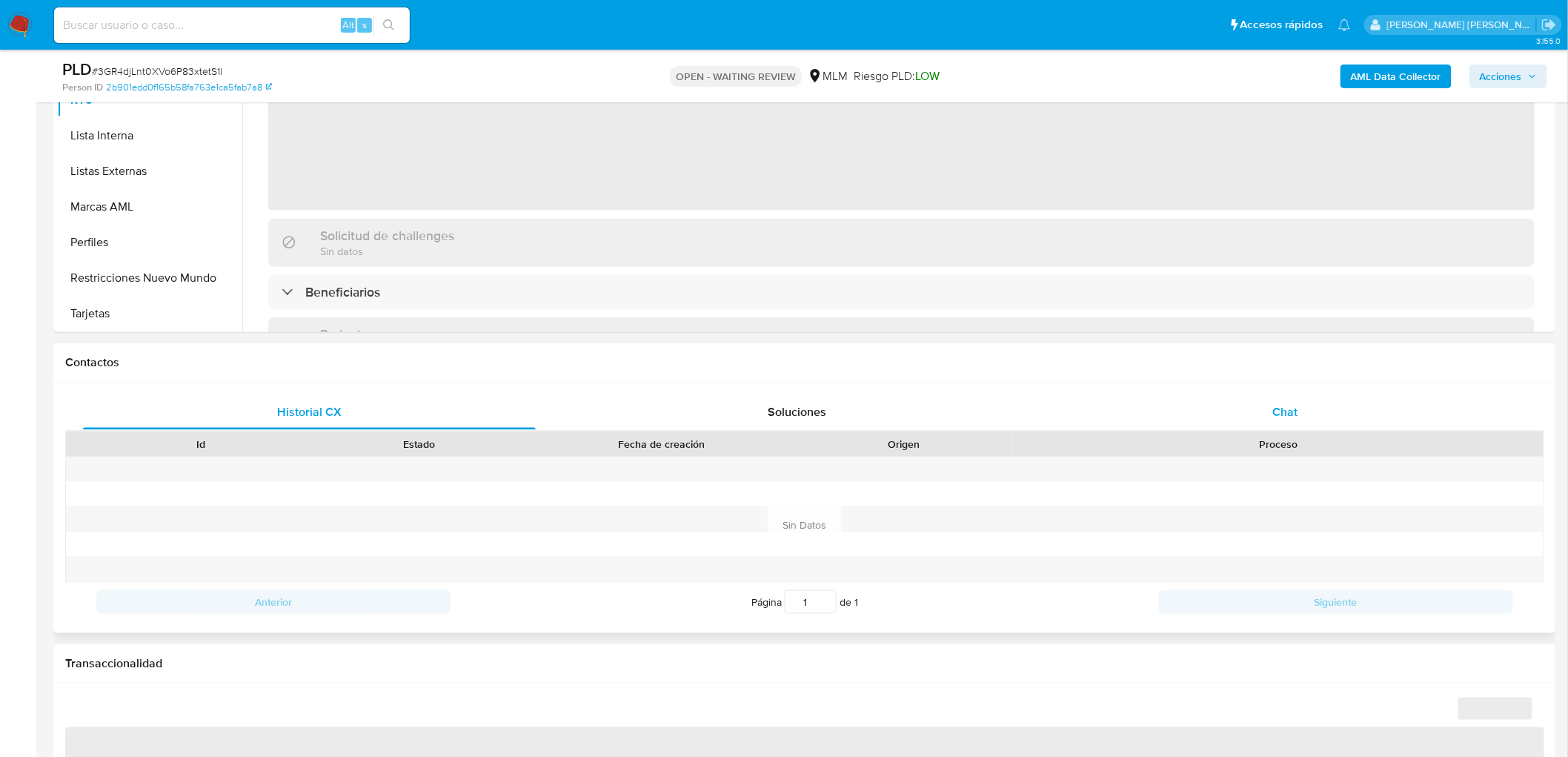
click at [1282, 421] on div "Chat" at bounding box center [1285, 412] width 453 height 36
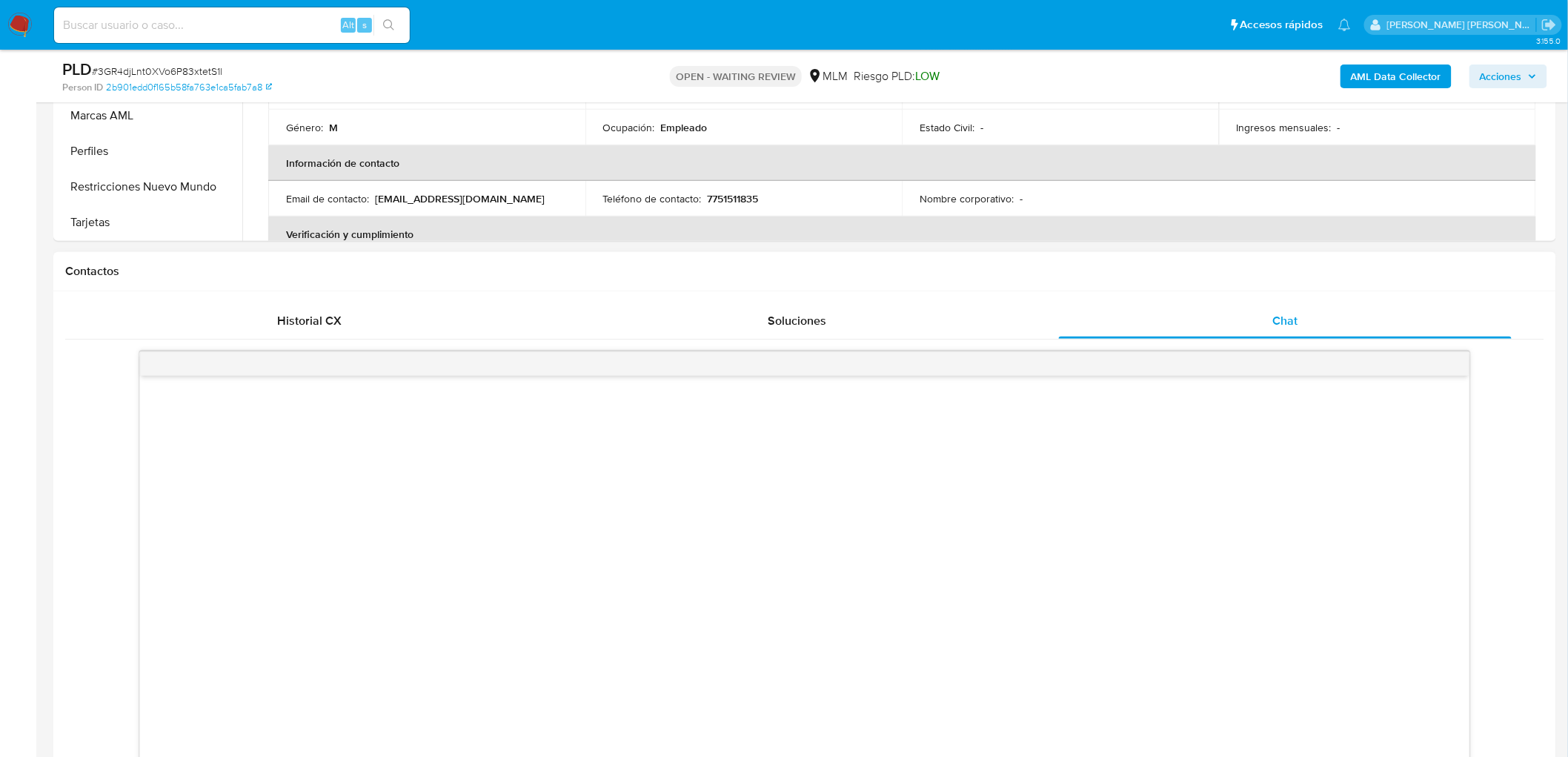
scroll to position [576, 0]
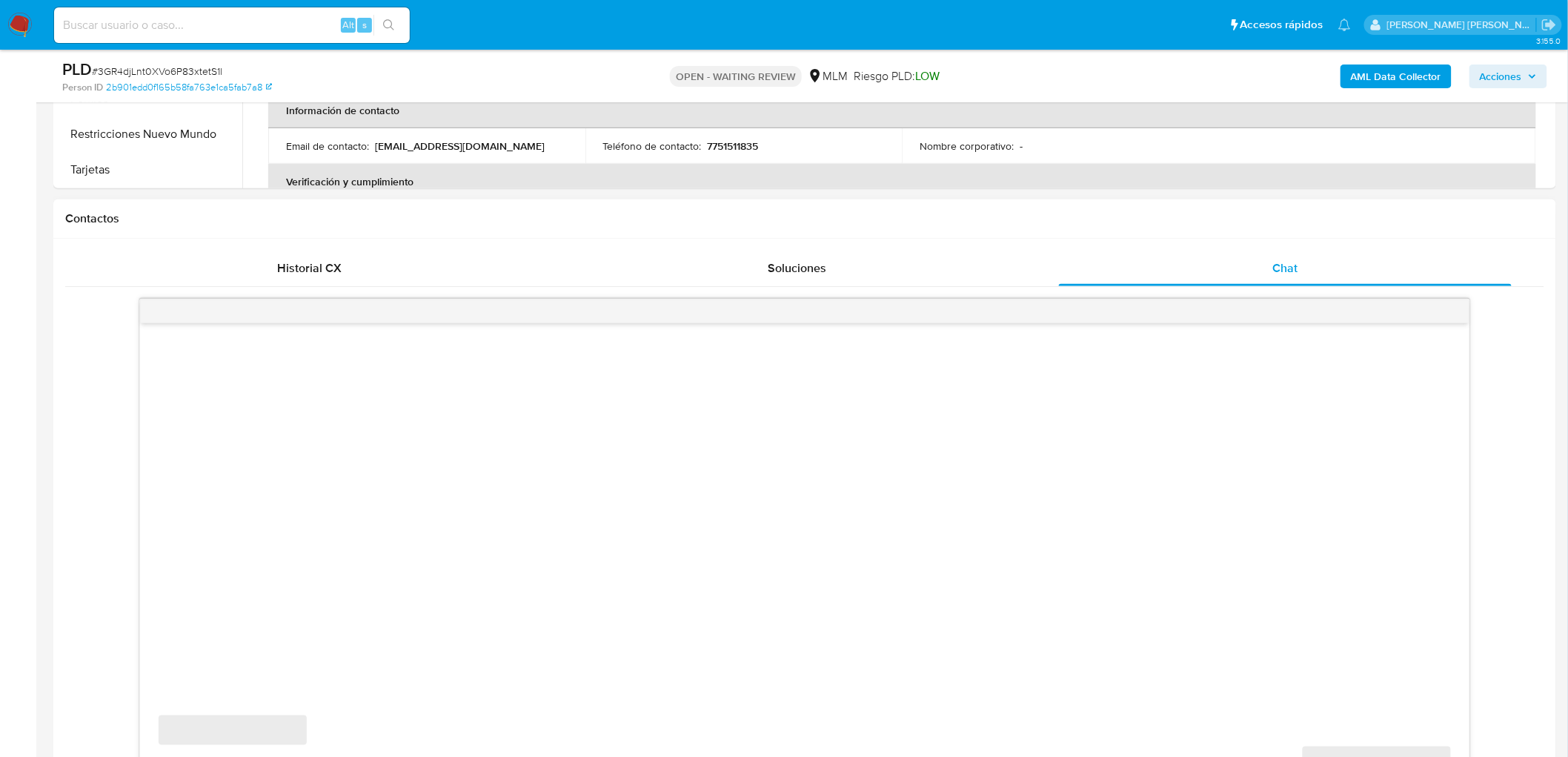
select select "10"
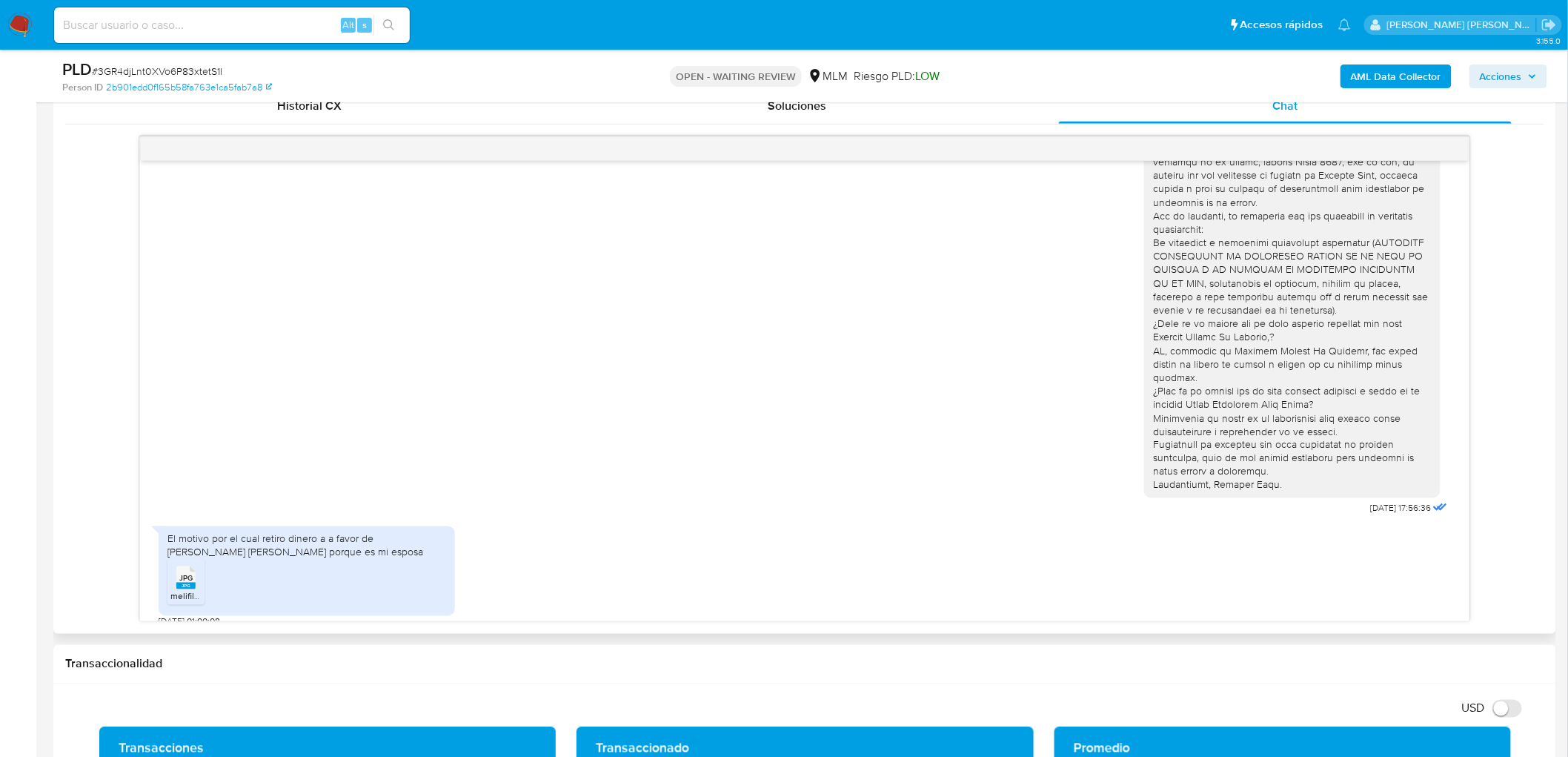
scroll to position [741, 0]
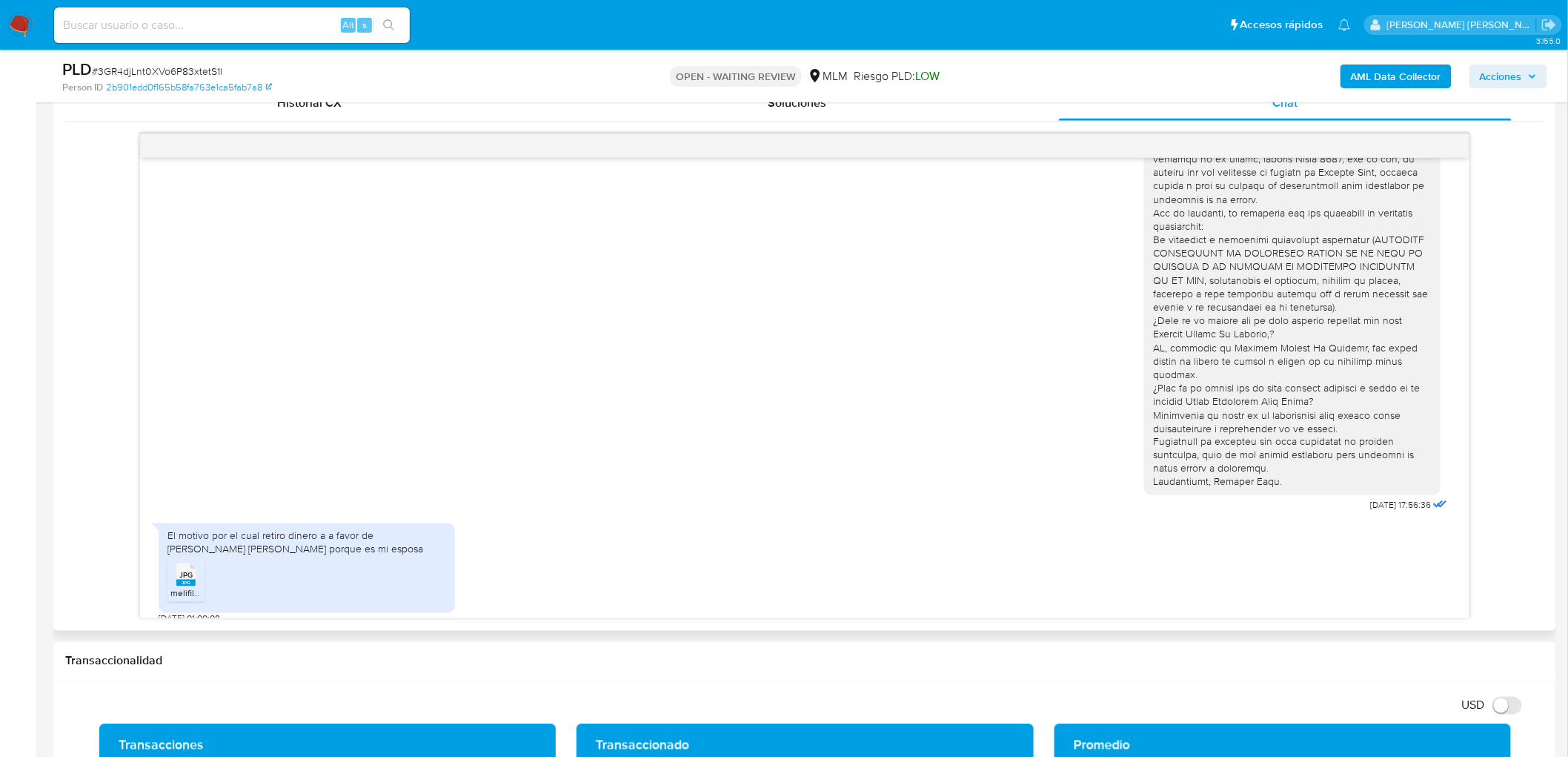
click at [178, 579] on rect at bounding box center [186, 582] width 19 height 7
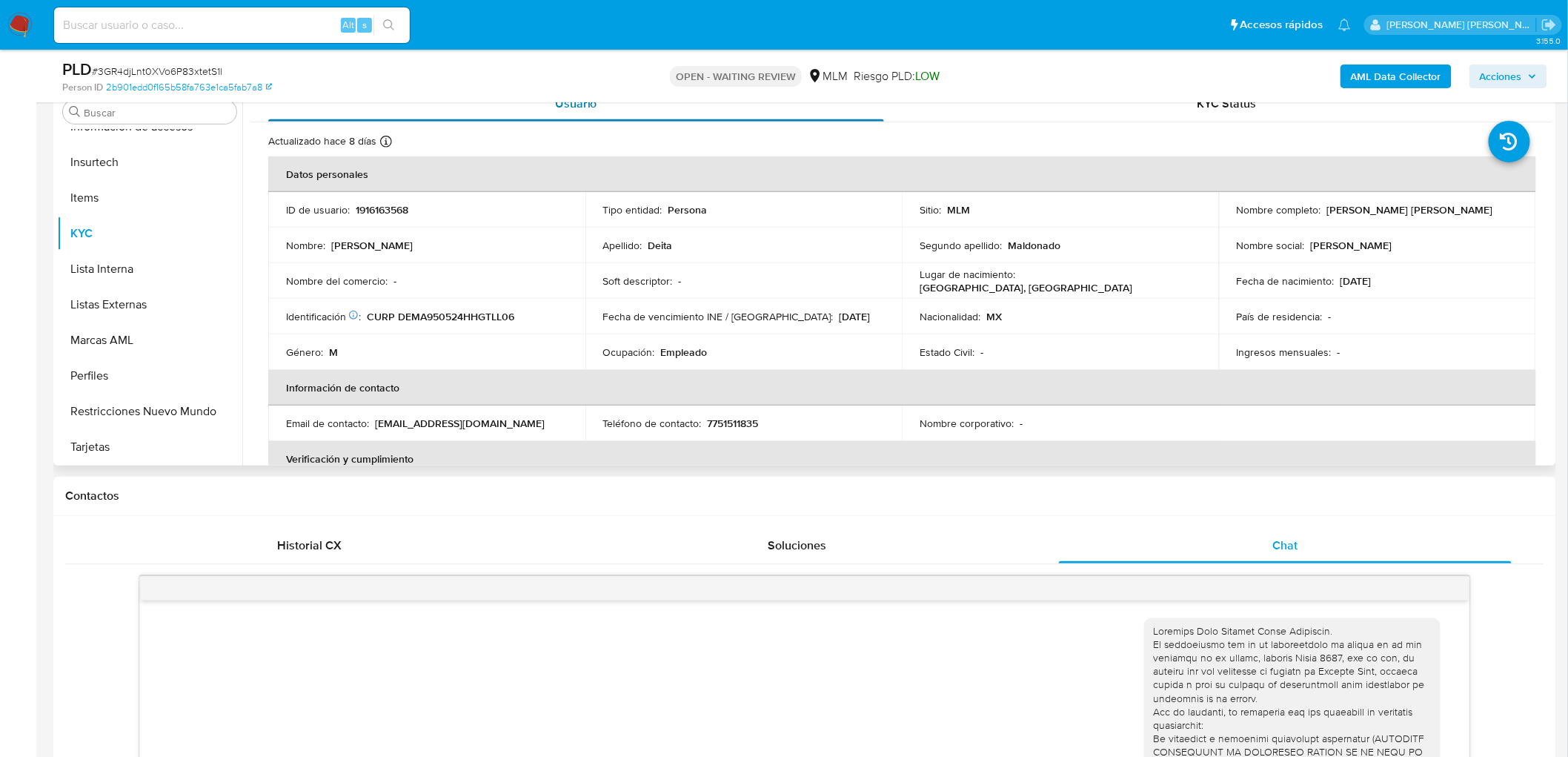
scroll to position [165, 0]
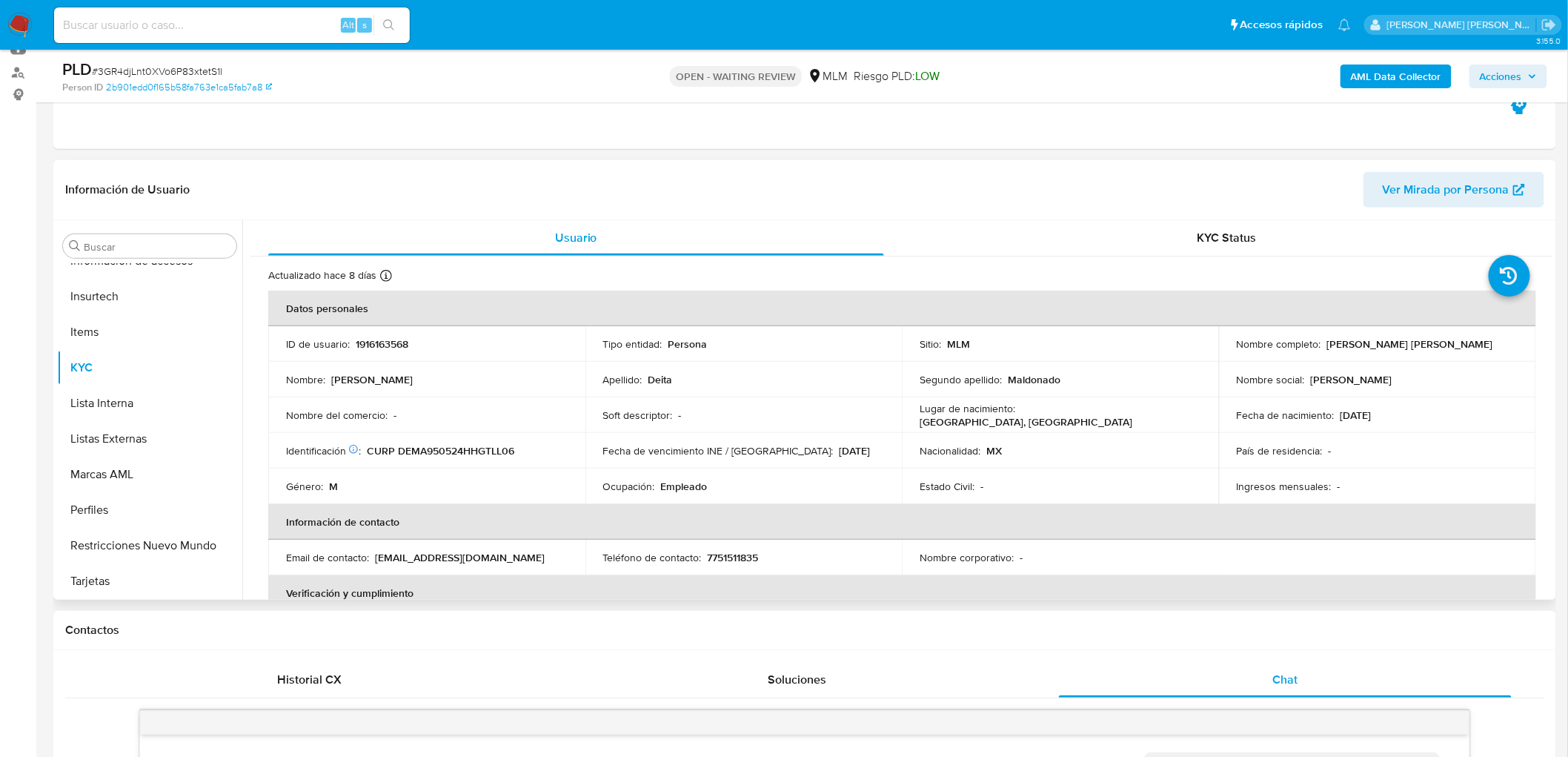
click at [376, 342] on p "1916163568" at bounding box center [382, 344] width 53 height 13
drag, startPoint x: 376, startPoint y: 342, endPoint x: 388, endPoint y: 136, distance: 206.3
click at [376, 342] on p "1916163568" at bounding box center [382, 344] width 53 height 13
copy p "1916163568"
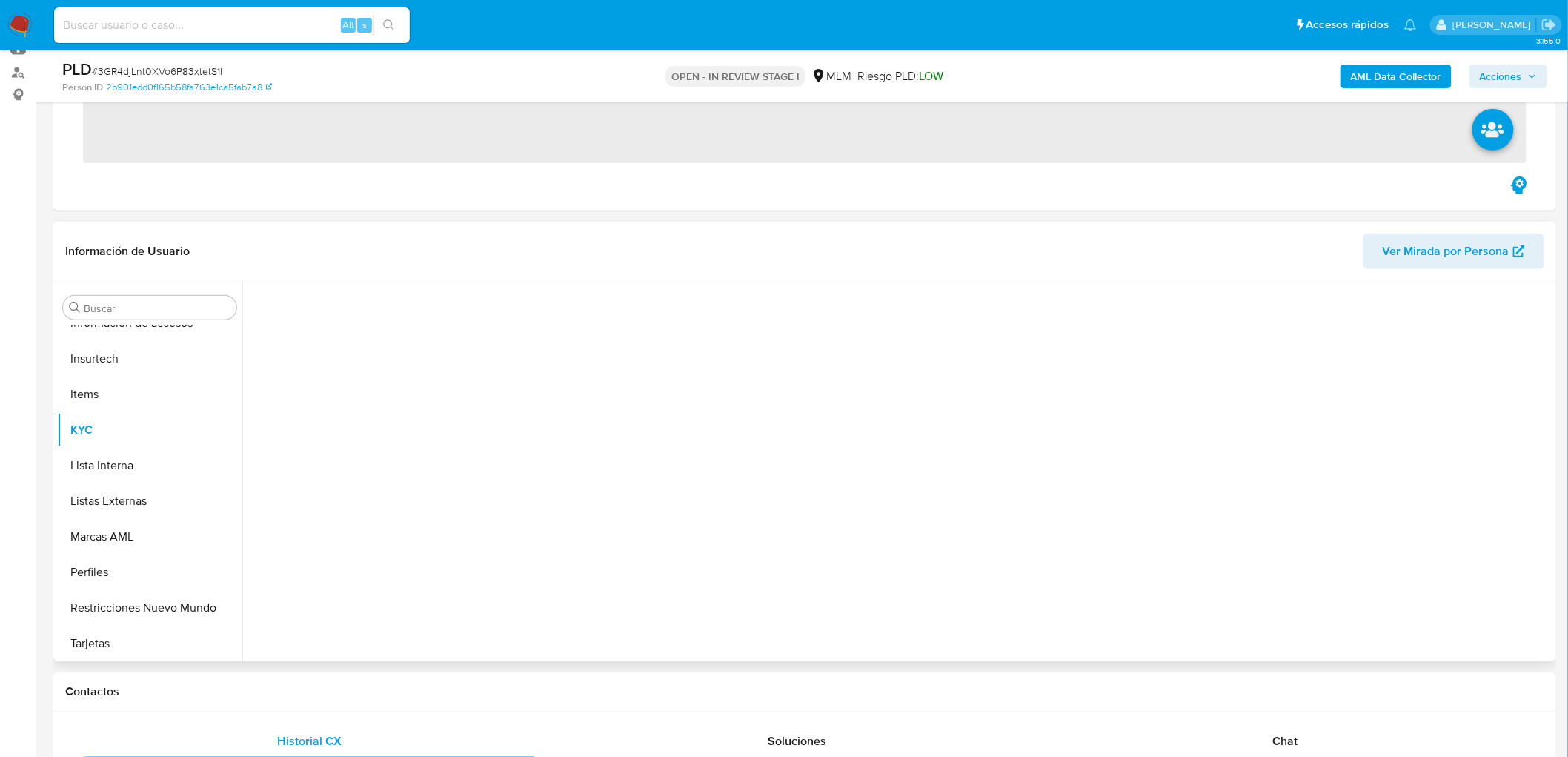
scroll to position [625, 0]
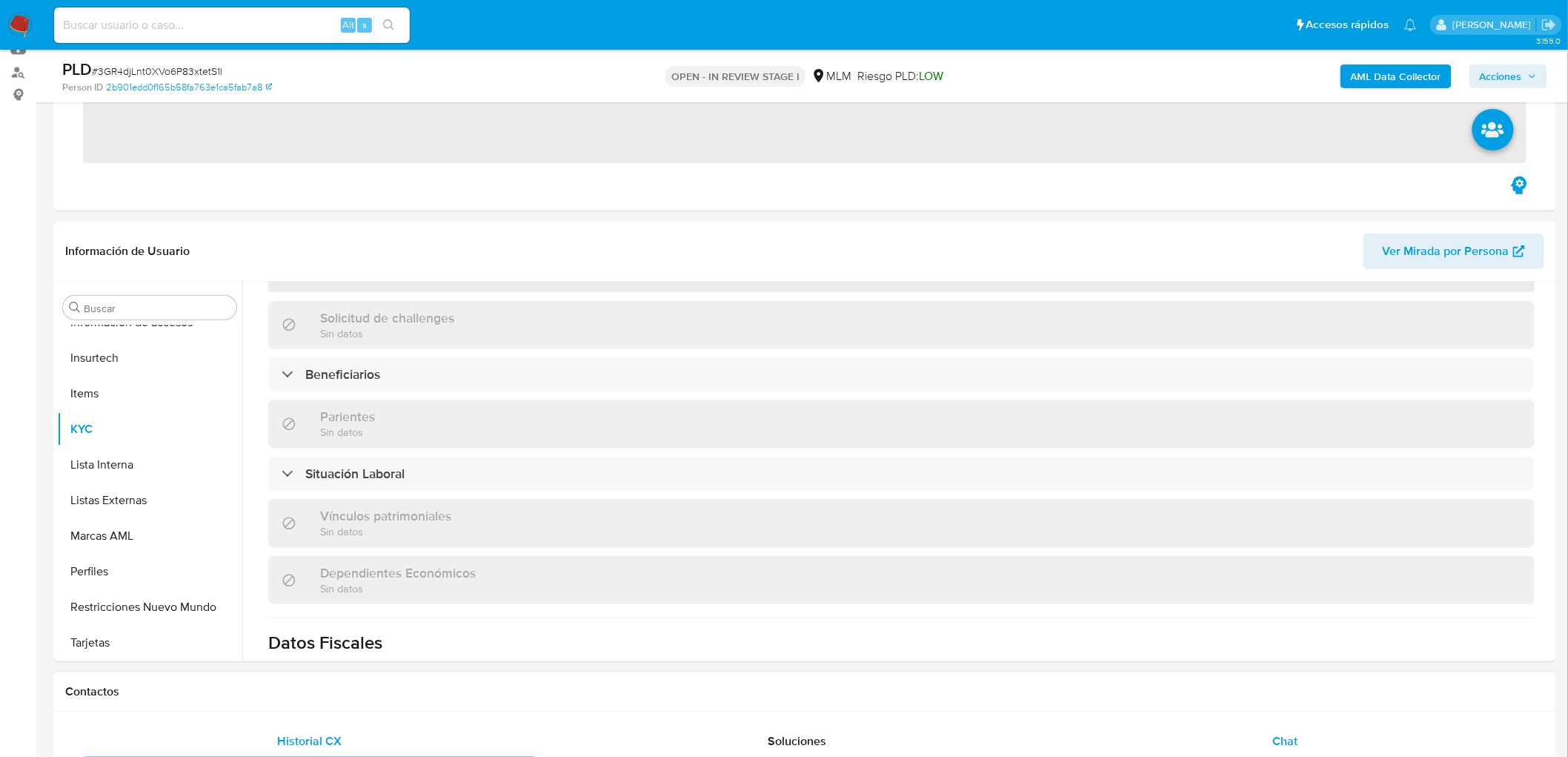
click at [1283, 738] on span "Chat" at bounding box center [1285, 741] width 25 height 17
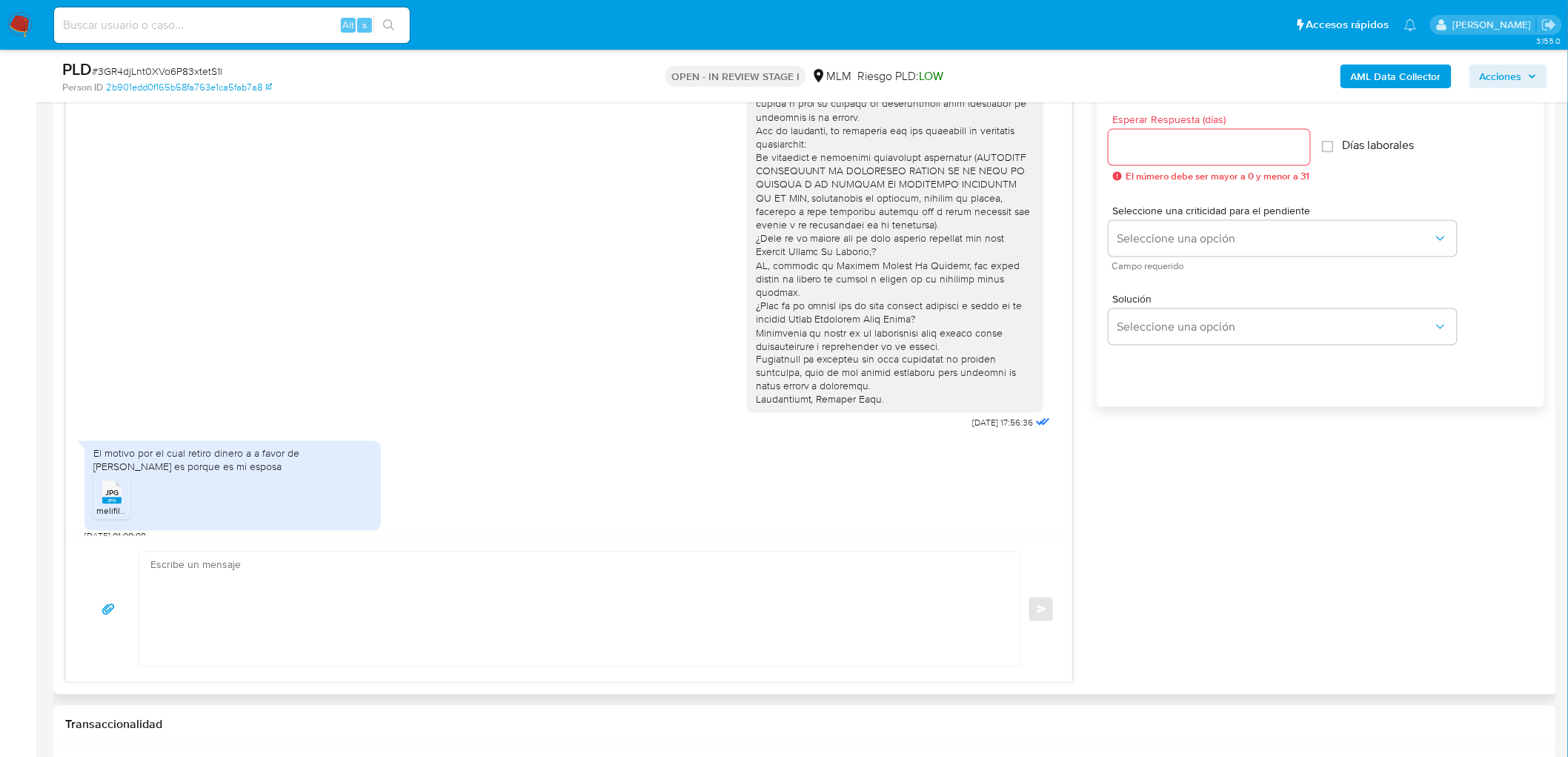
scroll to position [901, 0]
select select "10"
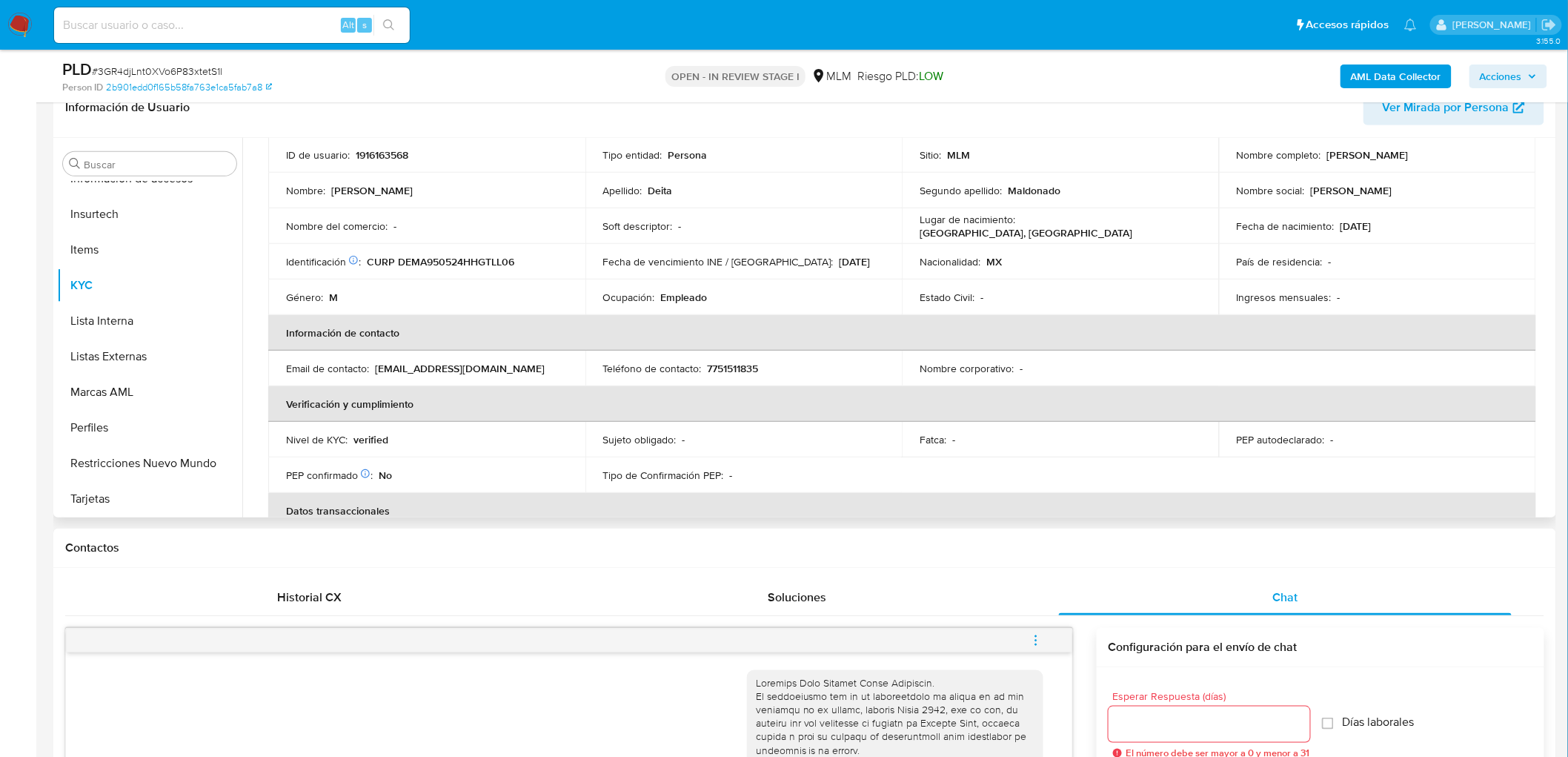
scroll to position [78, 0]
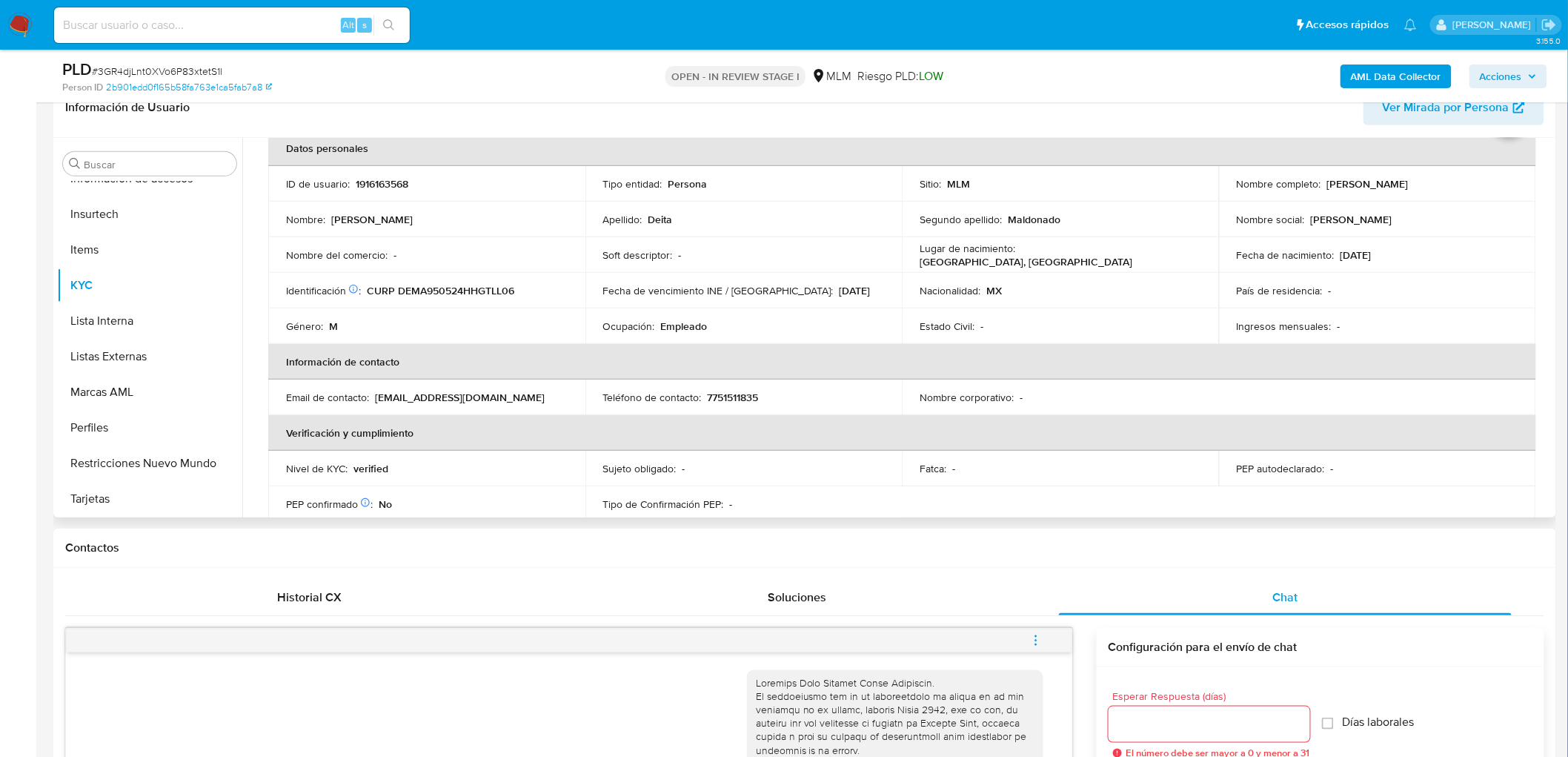
click at [388, 178] on p "1916163568" at bounding box center [382, 183] width 53 height 13
copy p "1916163568"
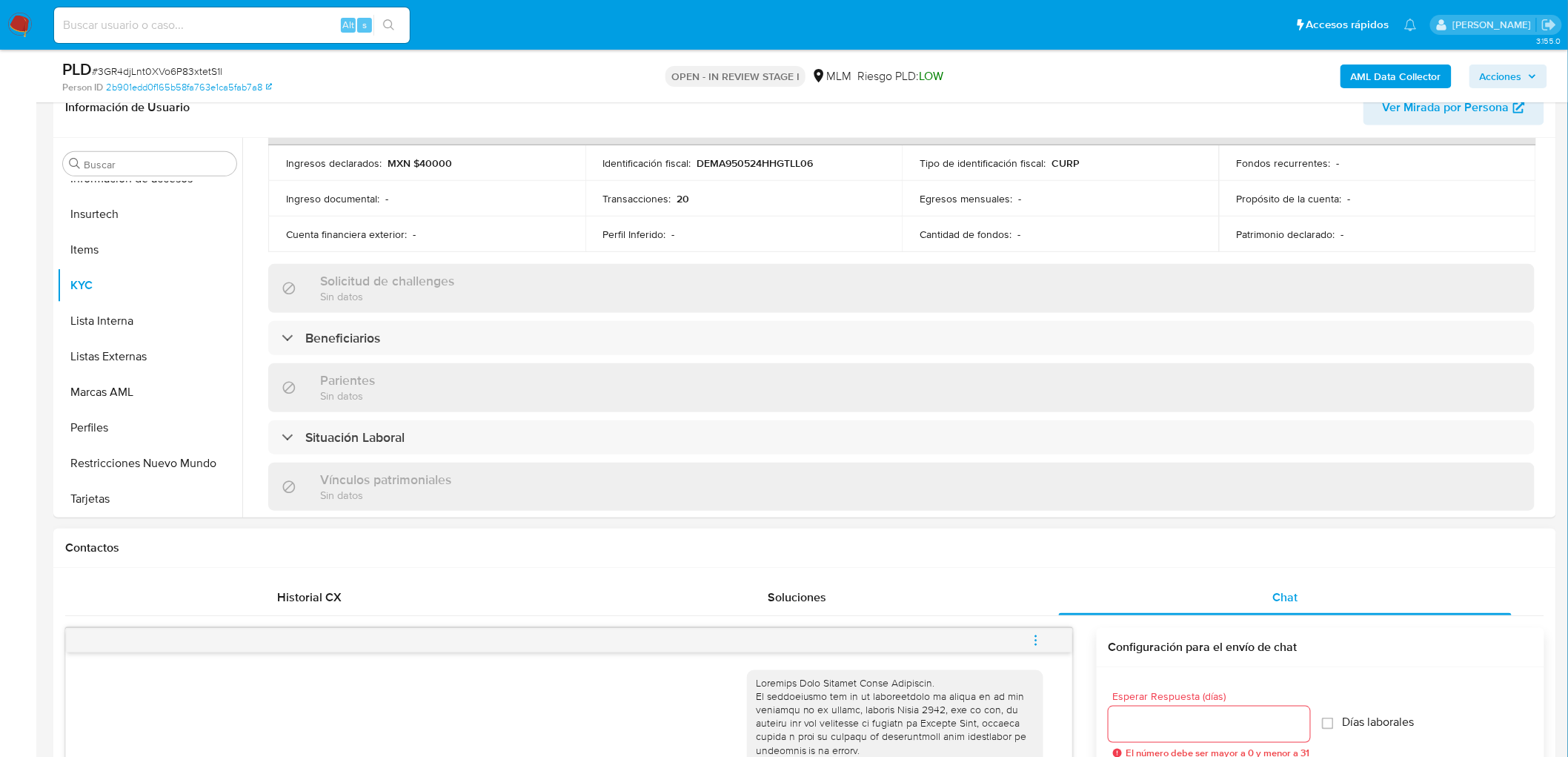
scroll to position [901, 0]
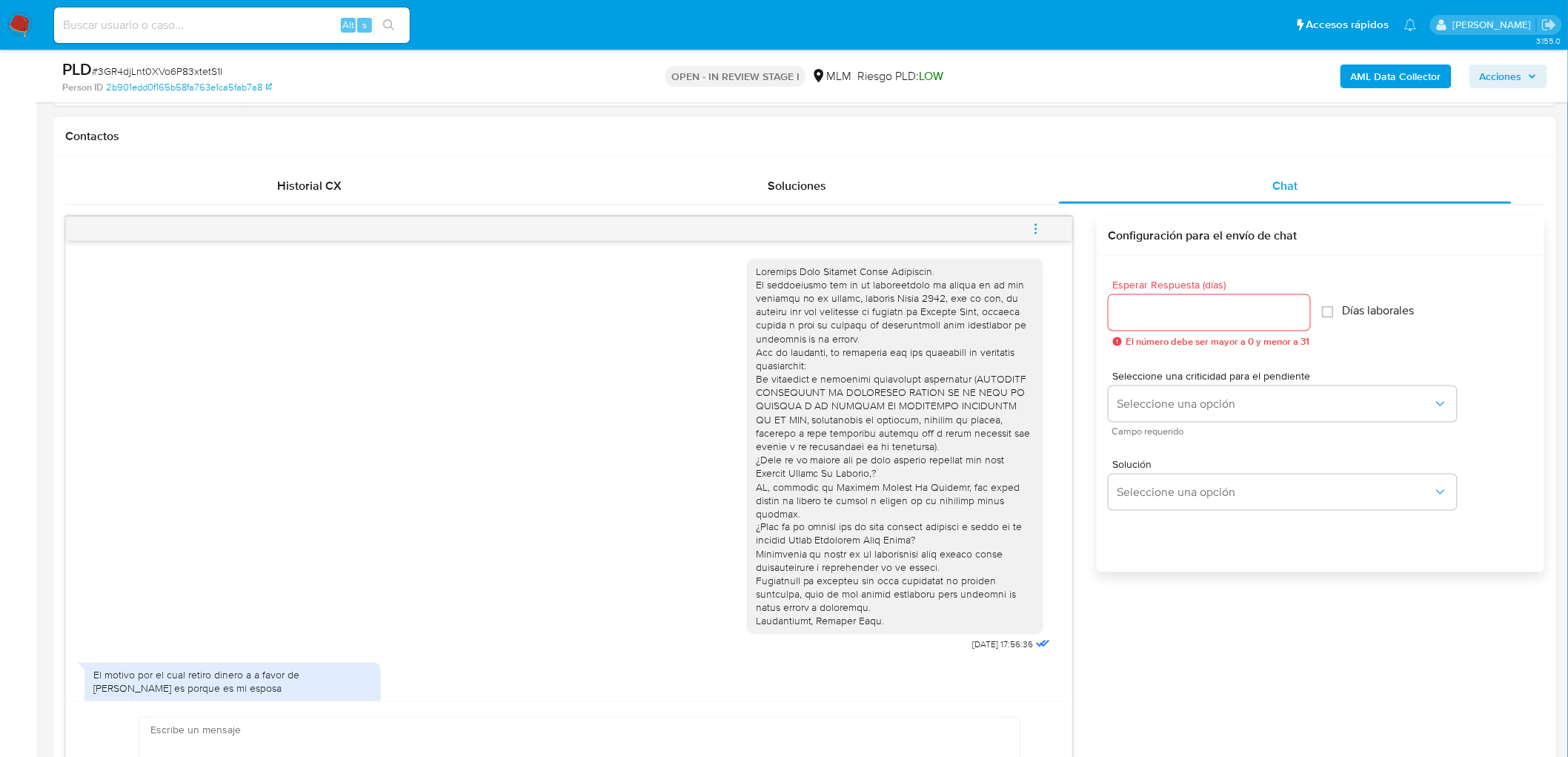
click at [1187, 313] on input "Esperar Respuesta (días)" at bounding box center [1209, 312] width 201 height 19
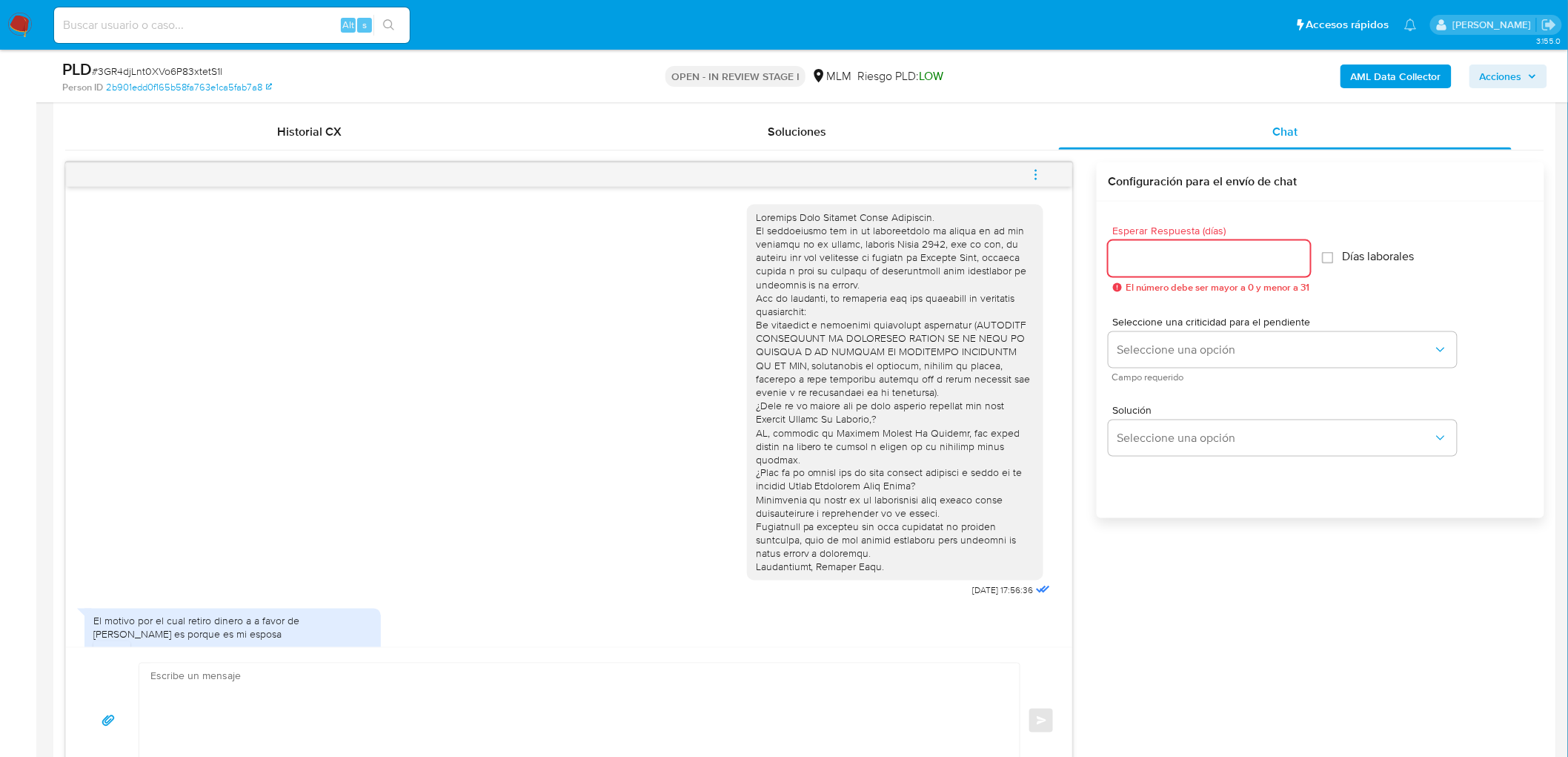
scroll to position [741, 0]
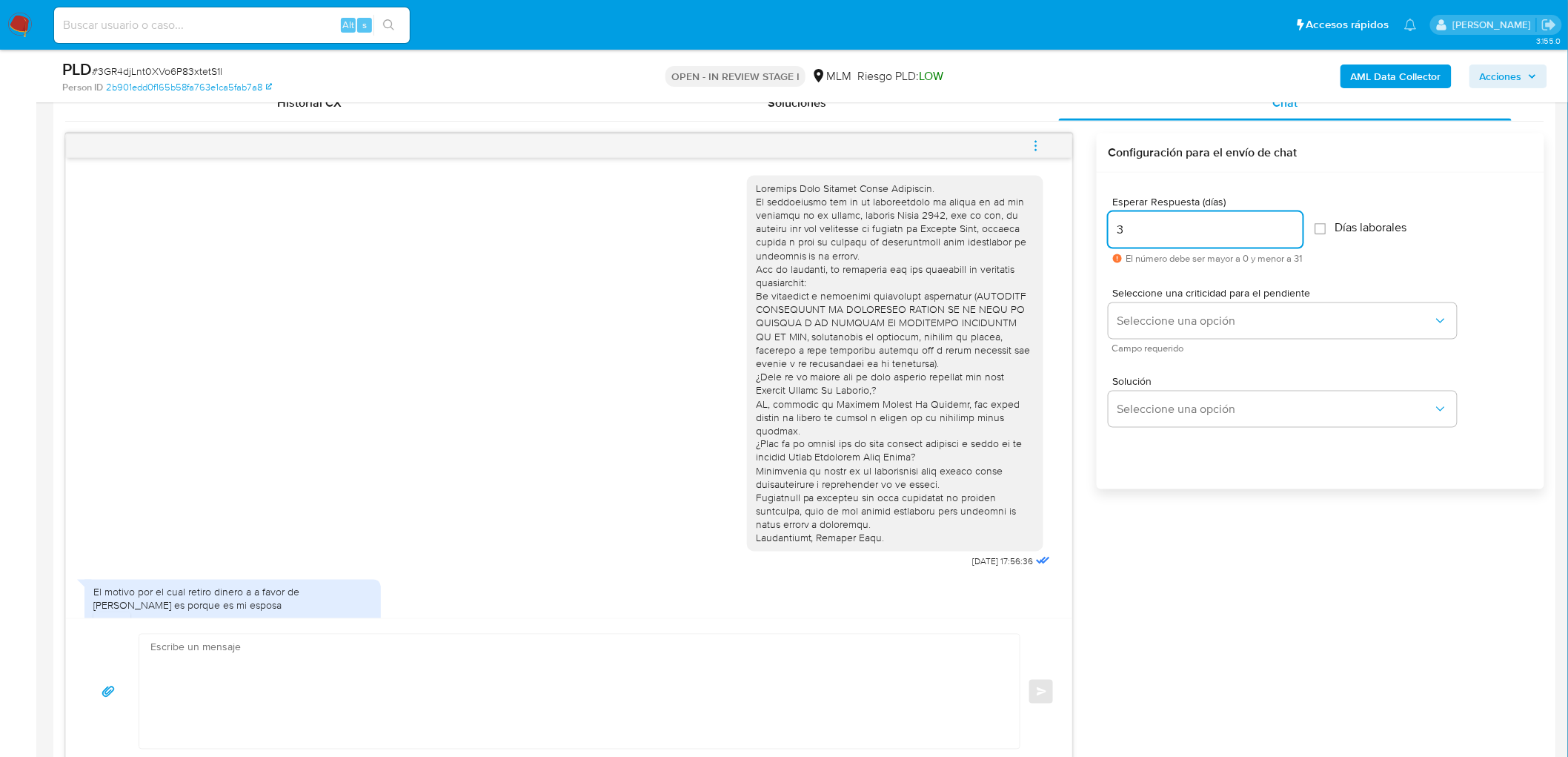
type input "3"
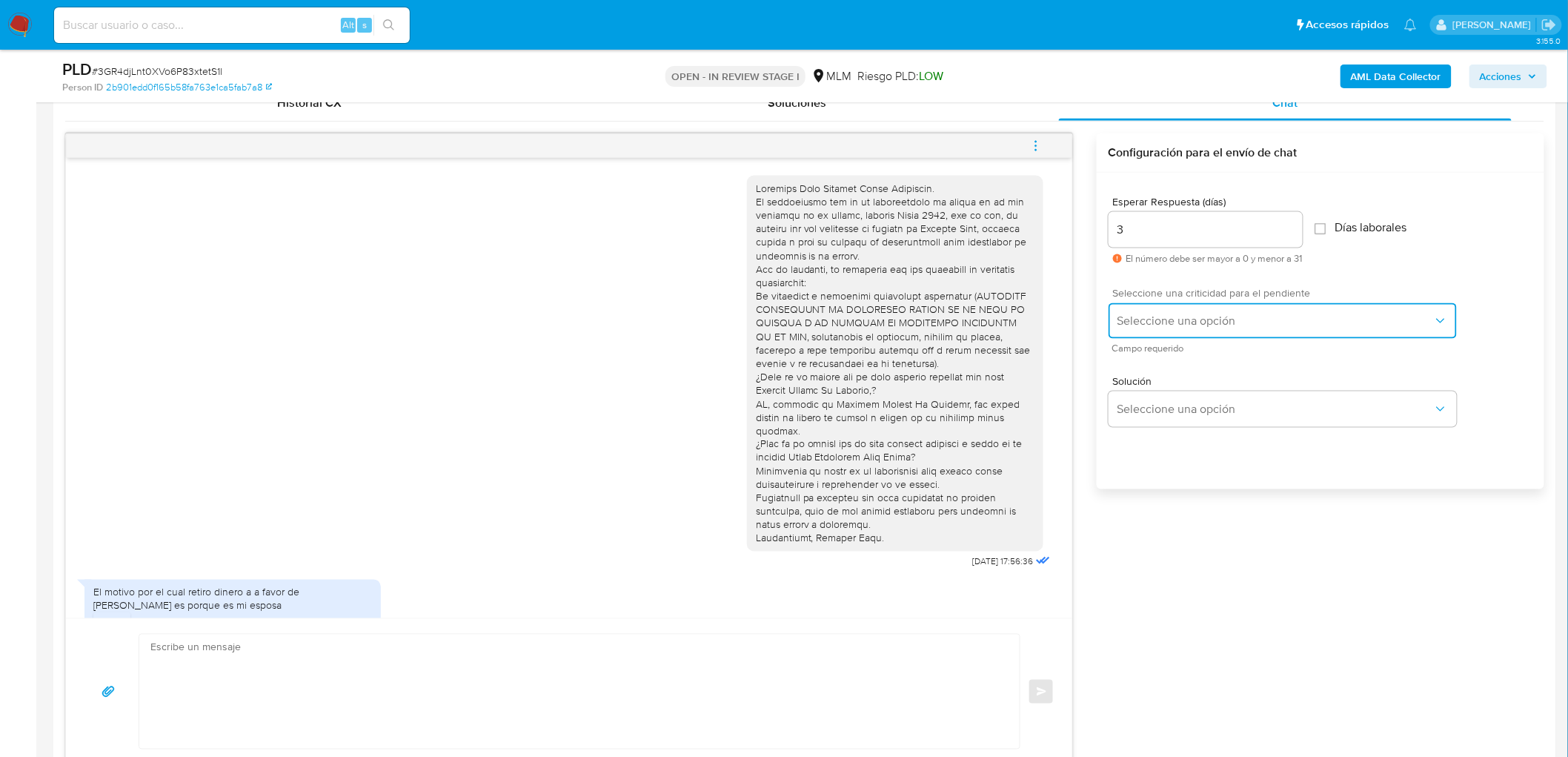
click at [1152, 309] on button "Seleccione una opción" at bounding box center [1282, 321] width 348 height 36
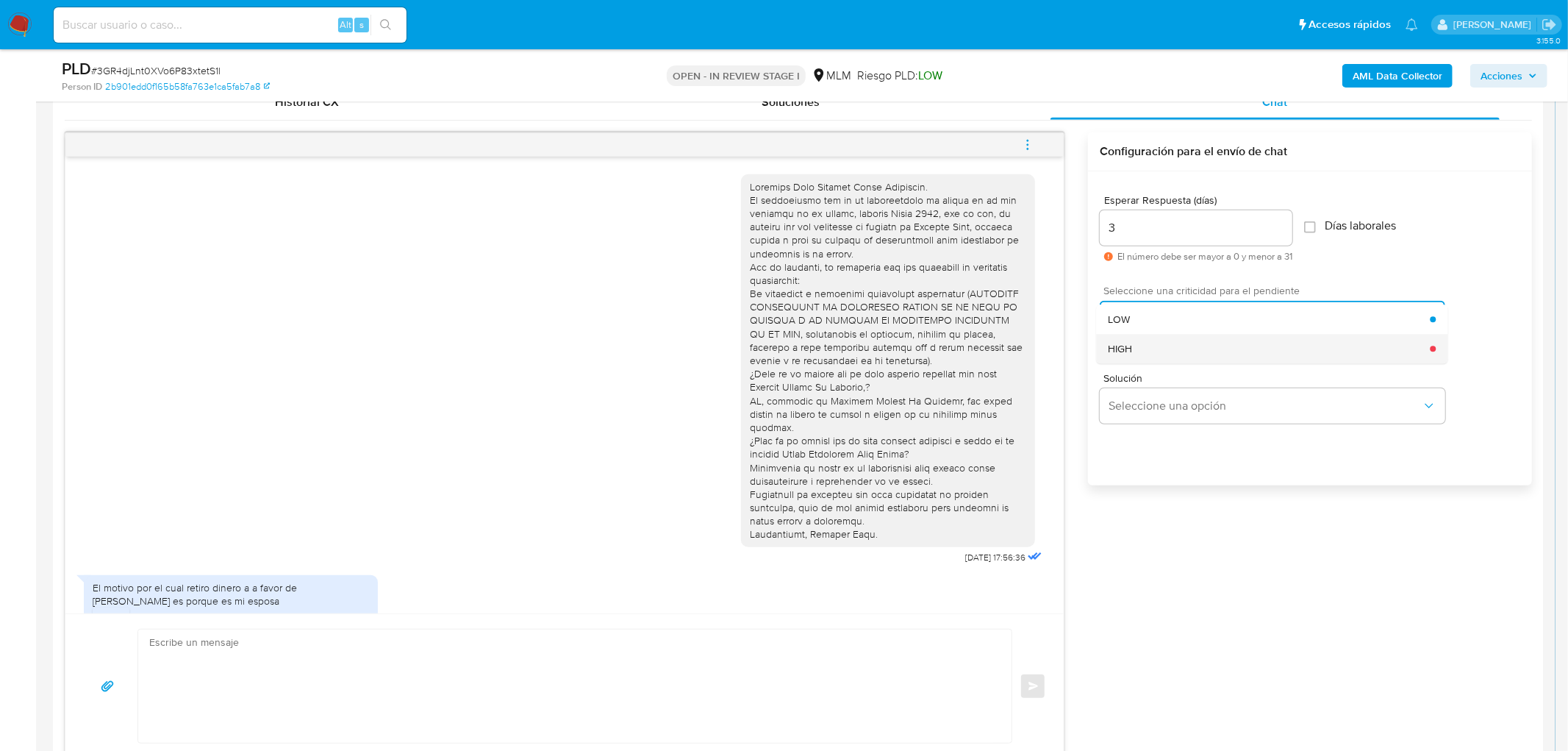
click at [1150, 342] on div "HIGH" at bounding box center [1269, 349] width 322 height 30
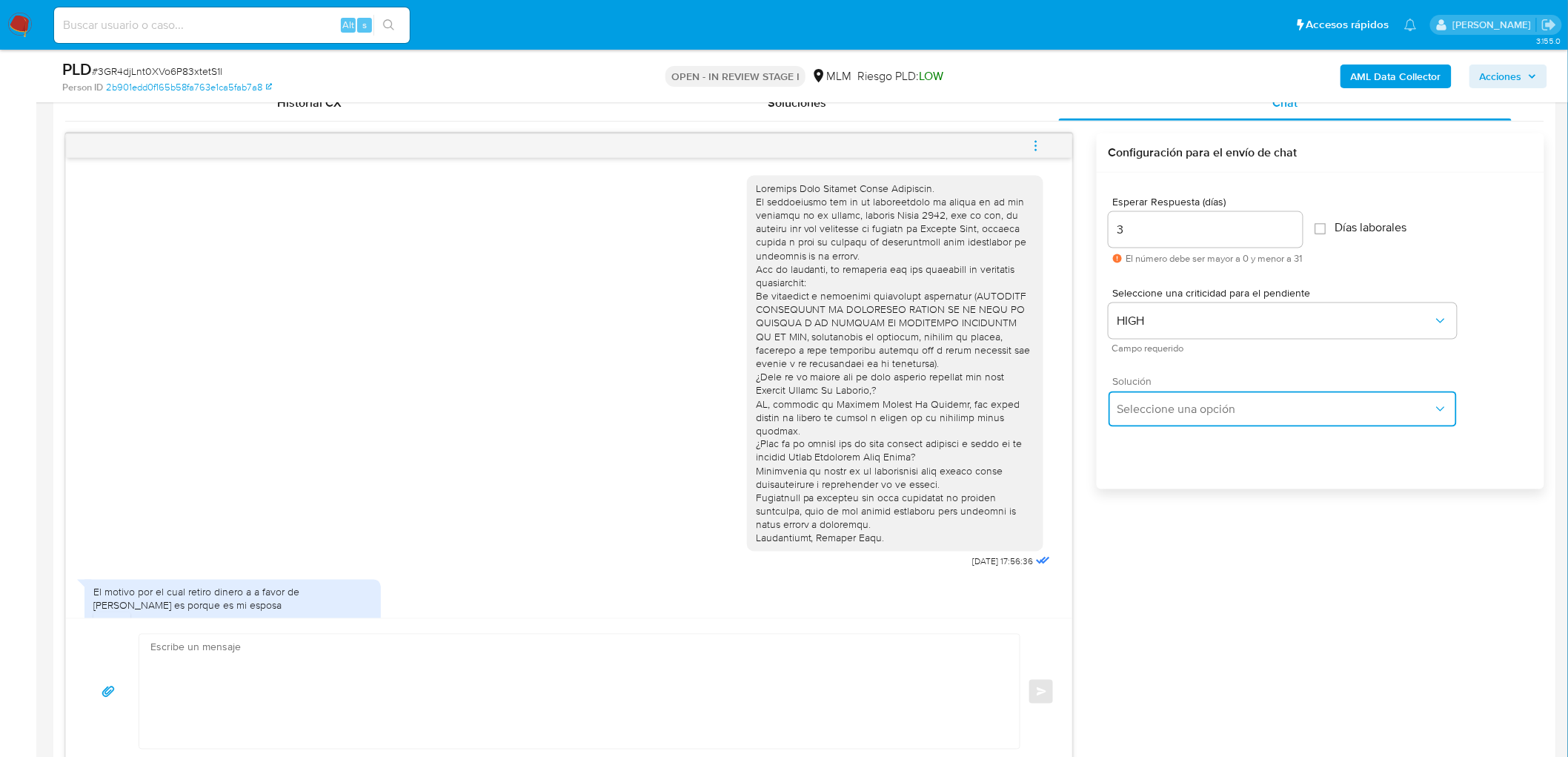
click at [1157, 393] on button "Seleccione una opción" at bounding box center [1282, 409] width 348 height 36
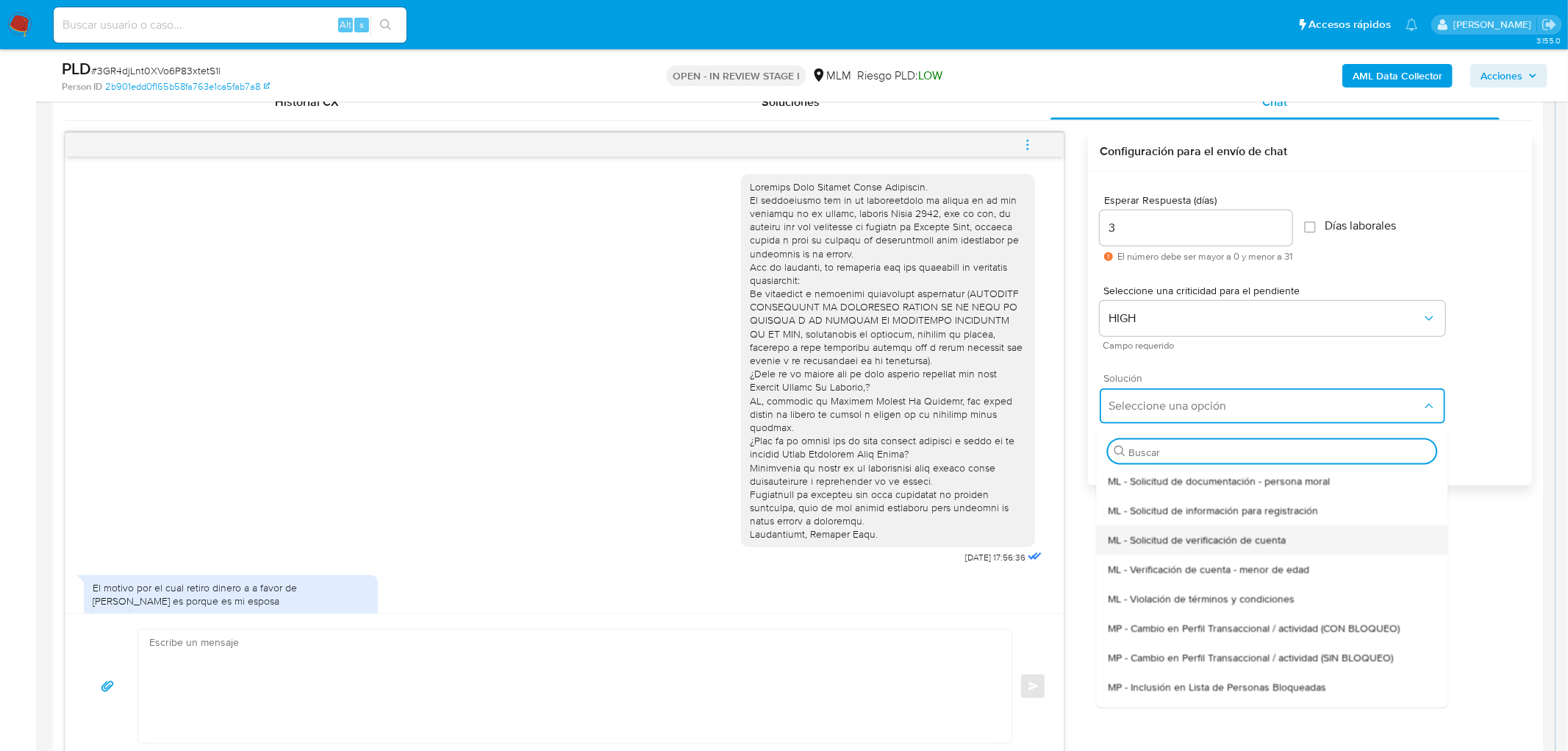
click at [1191, 544] on span "ML - Solicitud de verificación de cuenta" at bounding box center [1197, 539] width 178 height 13
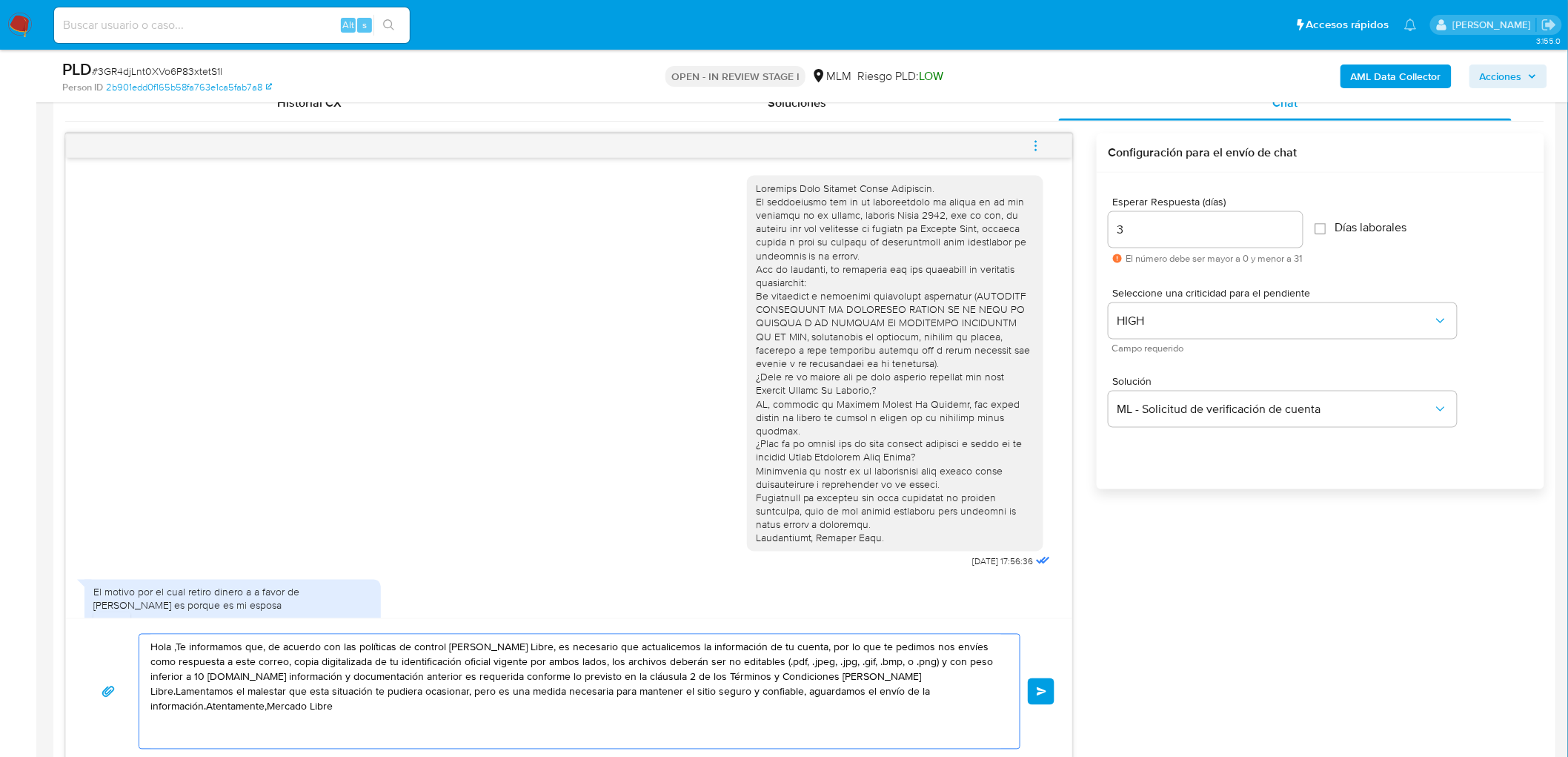
drag, startPoint x: 938, startPoint y: 702, endPoint x: 121, endPoint y: 603, distance: 823.0
click at [121, 603] on div "22/08/2025 17:56:36 El motivo por el cual retiro dinero a a favor de Tania Guad…" at bounding box center [569, 449] width 1008 height 632
paste textarea "Estimado Jose Alberto Deita Maldonado."
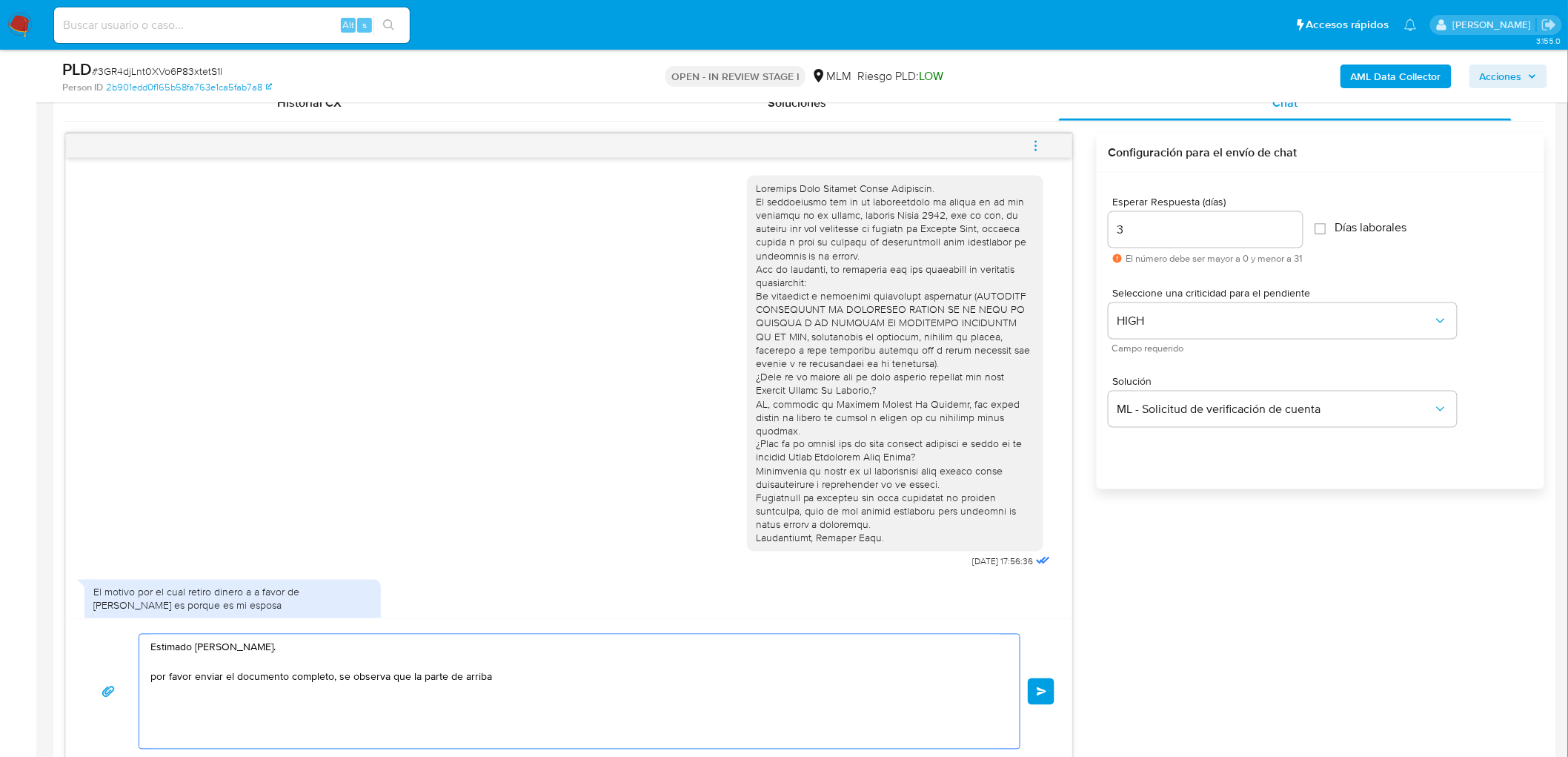
type textarea "Estimado Jose Alberto Deita Maldonado. por favor enviar el documento completo, …"
drag, startPoint x: 1145, startPoint y: 229, endPoint x: 1100, endPoint y: 228, distance: 45.0
click at [1100, 228] on div "Esperar Respuesta (días) 3 El número debe ser mayor a 0 y menor a 31 Días labor…" at bounding box center [1320, 351] width 447 height 355
type input "0"
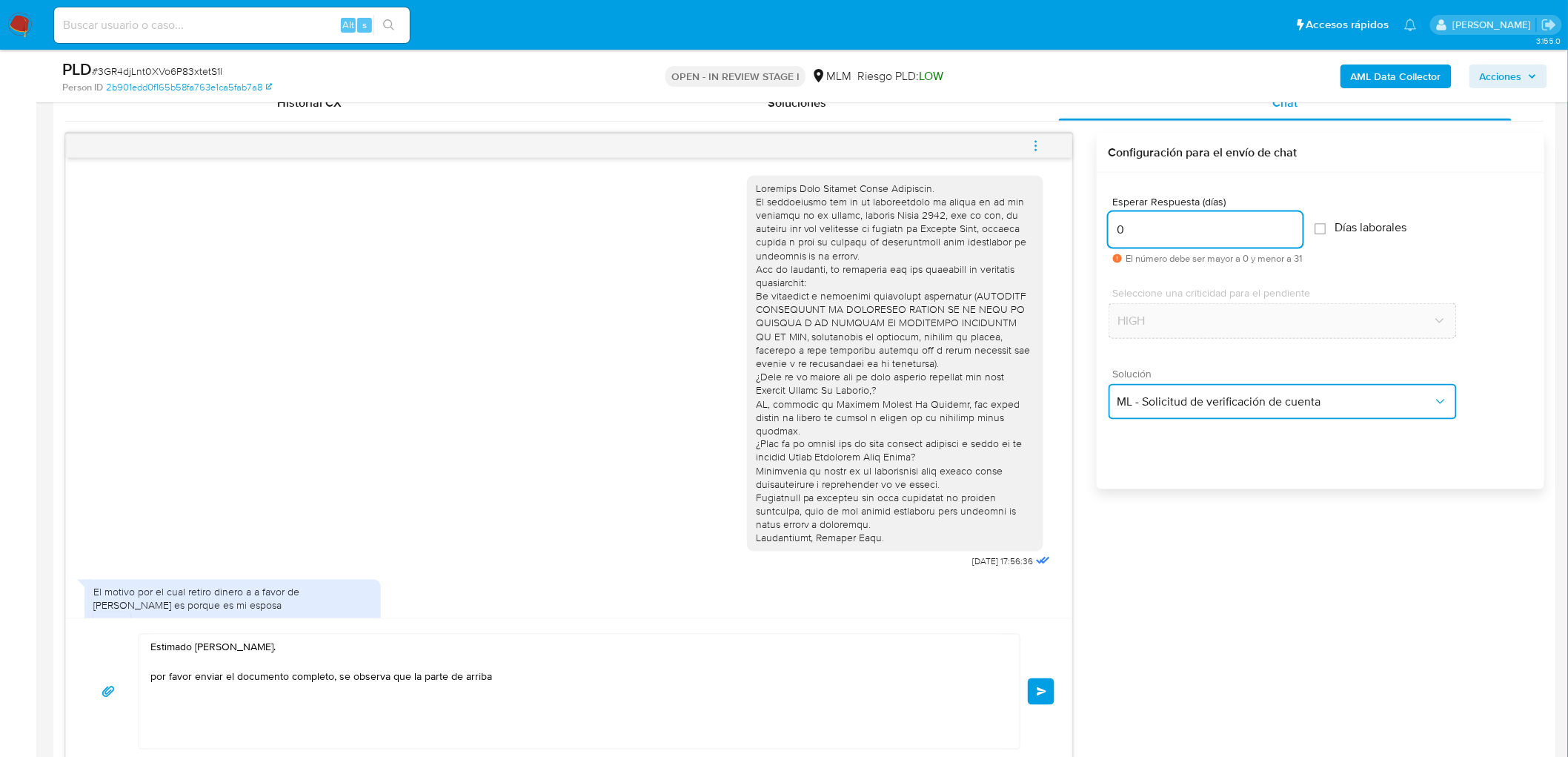
click at [1170, 404] on span "ML - Solicitud de verificación de cuenta" at bounding box center [1276, 402] width 316 height 15
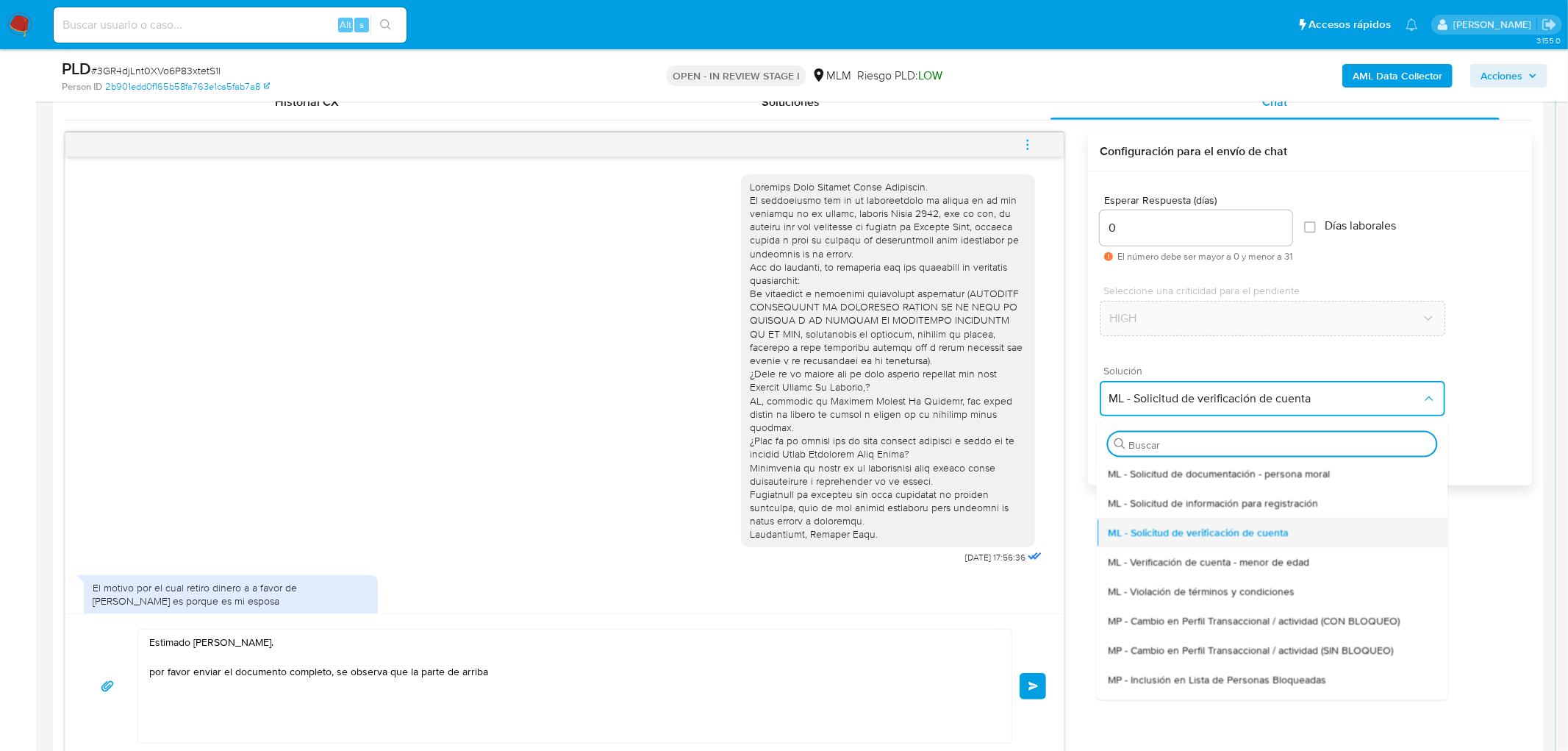
click at [1168, 525] on span "ML - Solicitud de verificación de cuenta" at bounding box center [1199, 532] width 181 height 13
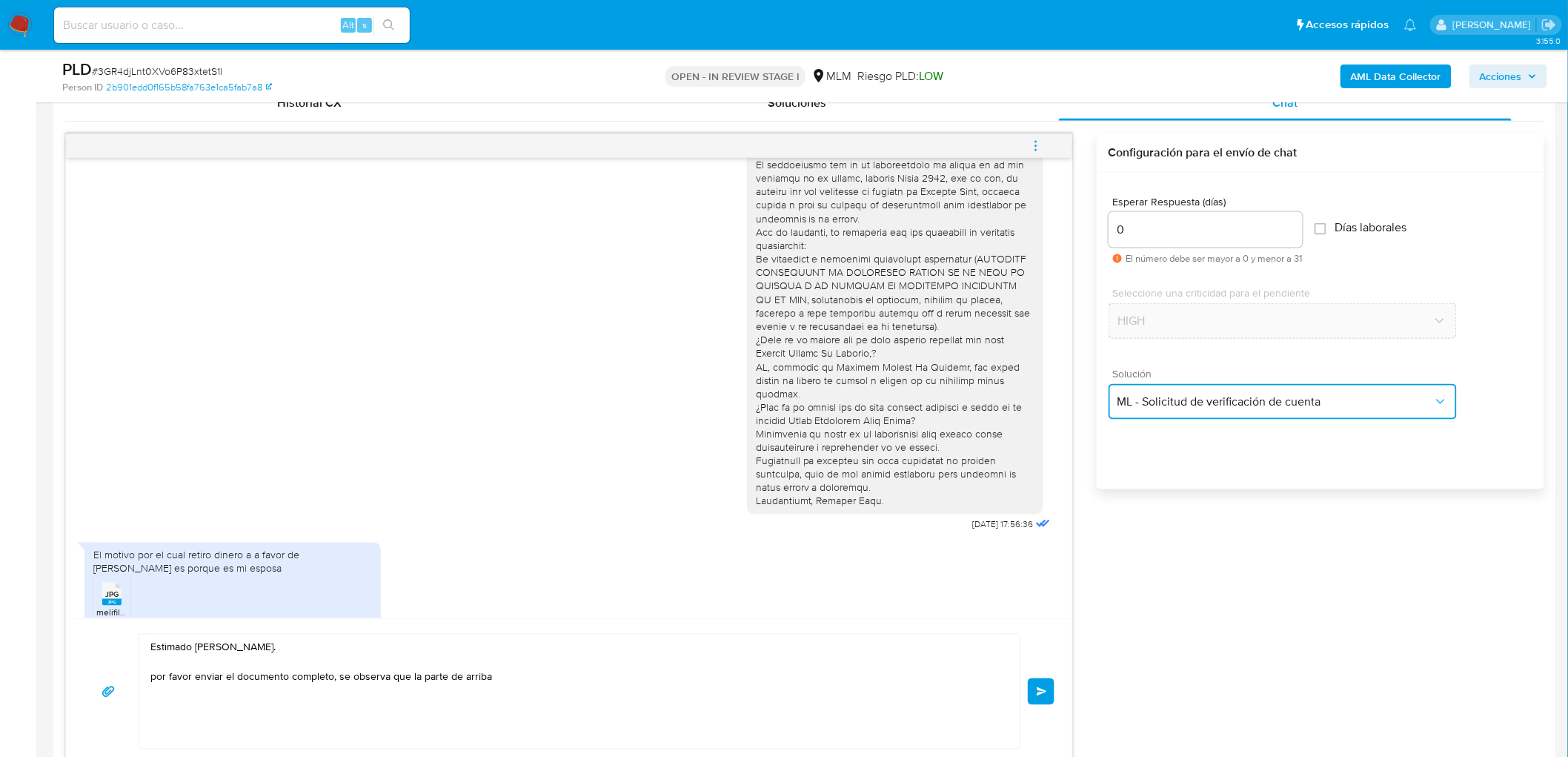
scroll to position [56, 0]
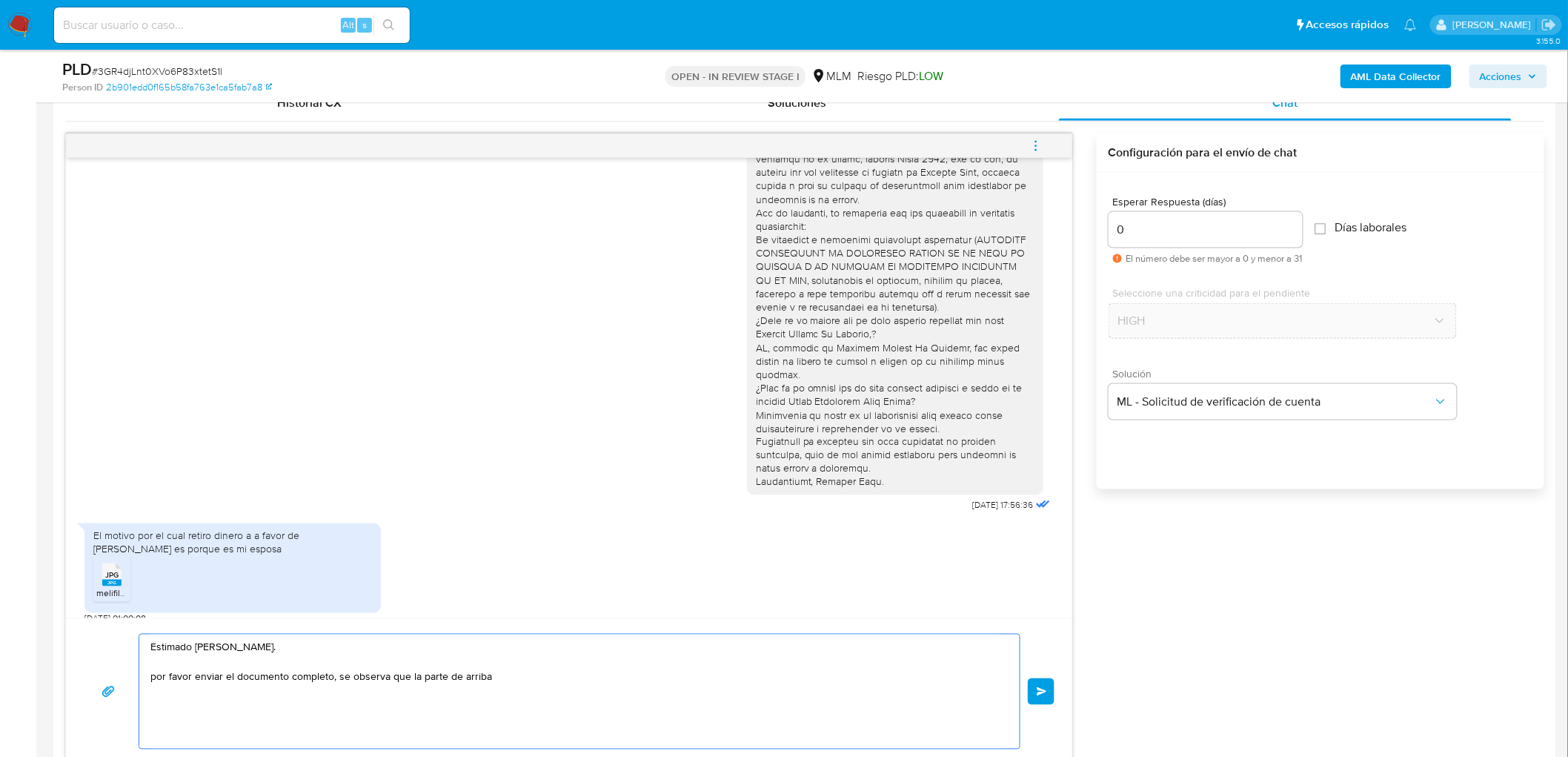
drag, startPoint x: 507, startPoint y: 694, endPoint x: 116, endPoint y: 602, distance: 401.7
click at [116, 602] on div "22/08/2025 17:56:36 El motivo por el cual retiro dinero a a favor de Tania Guad…" at bounding box center [569, 449] width 1008 height 632
paste textarea "Agradecemos mucho tus respuestas. Para la institución es importante conocer a s…"
type textarea "Agradecemos mucho tus respuestas. Para la institución es importante conocer a s…"
click at [1047, 690] on button "Enviar" at bounding box center [1041, 691] width 26 height 26
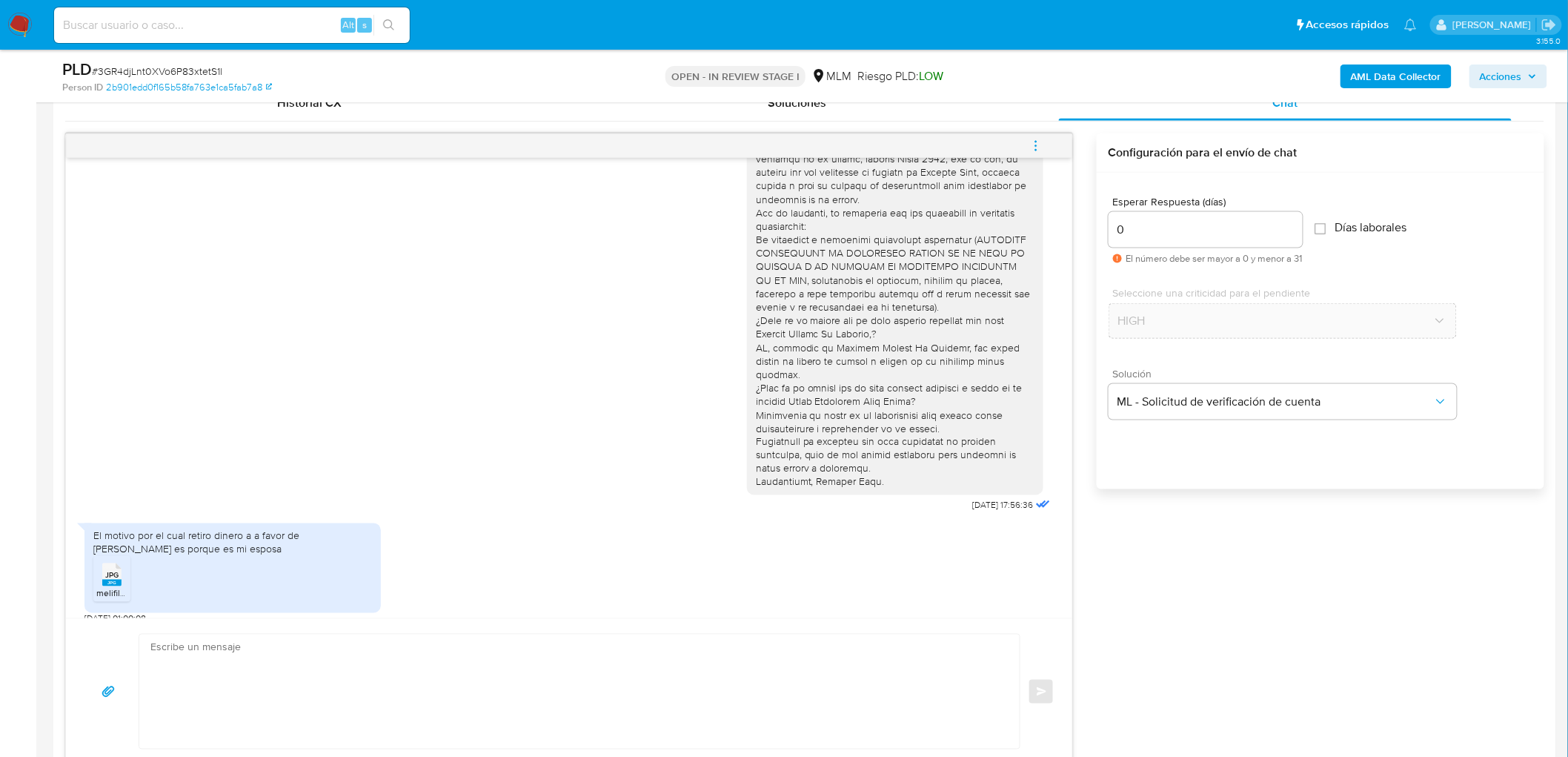
scroll to position [166, 0]
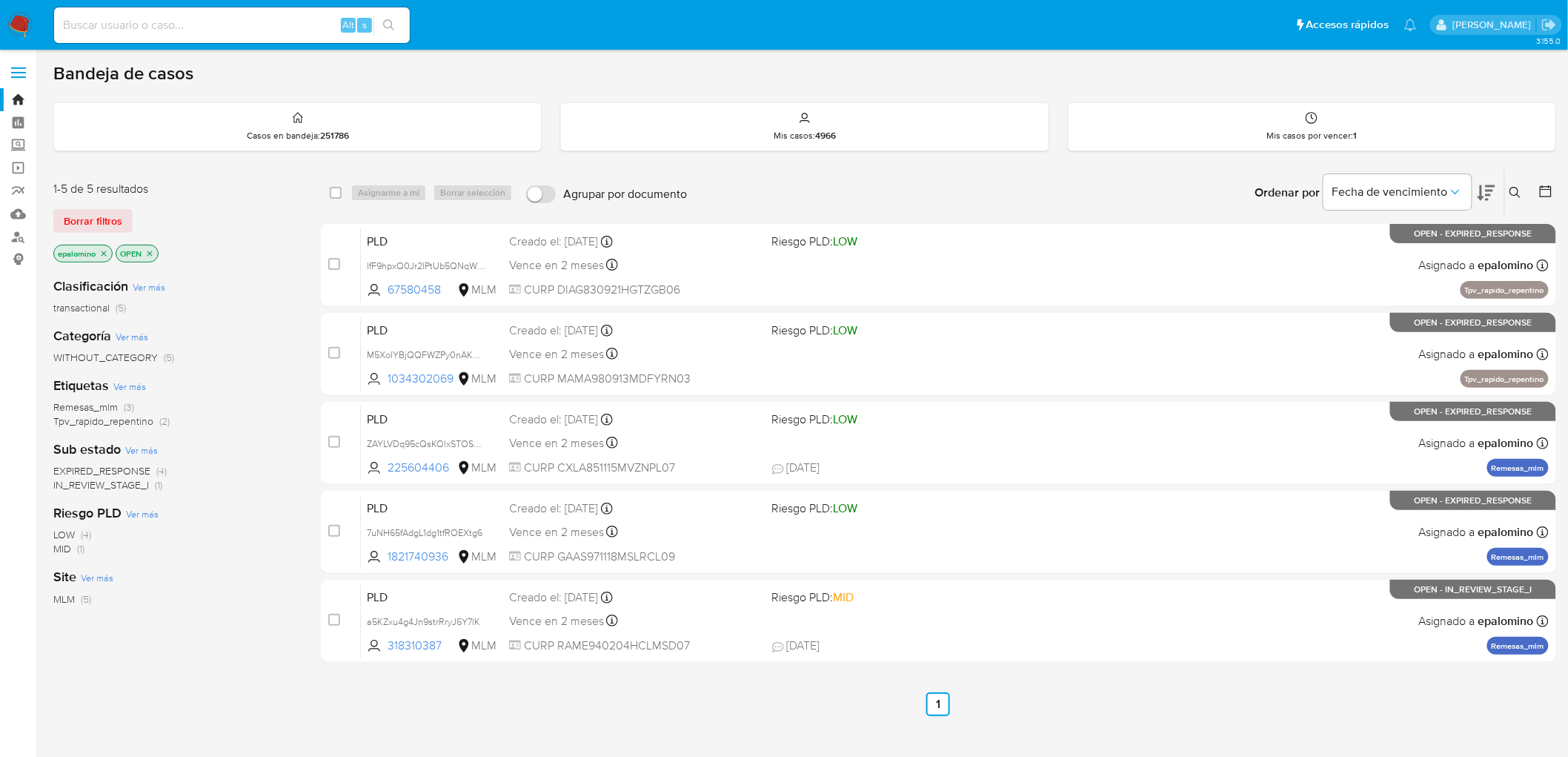
click at [135, 468] on span "EXPIRED_RESPONSE" at bounding box center [102, 471] width 97 height 15
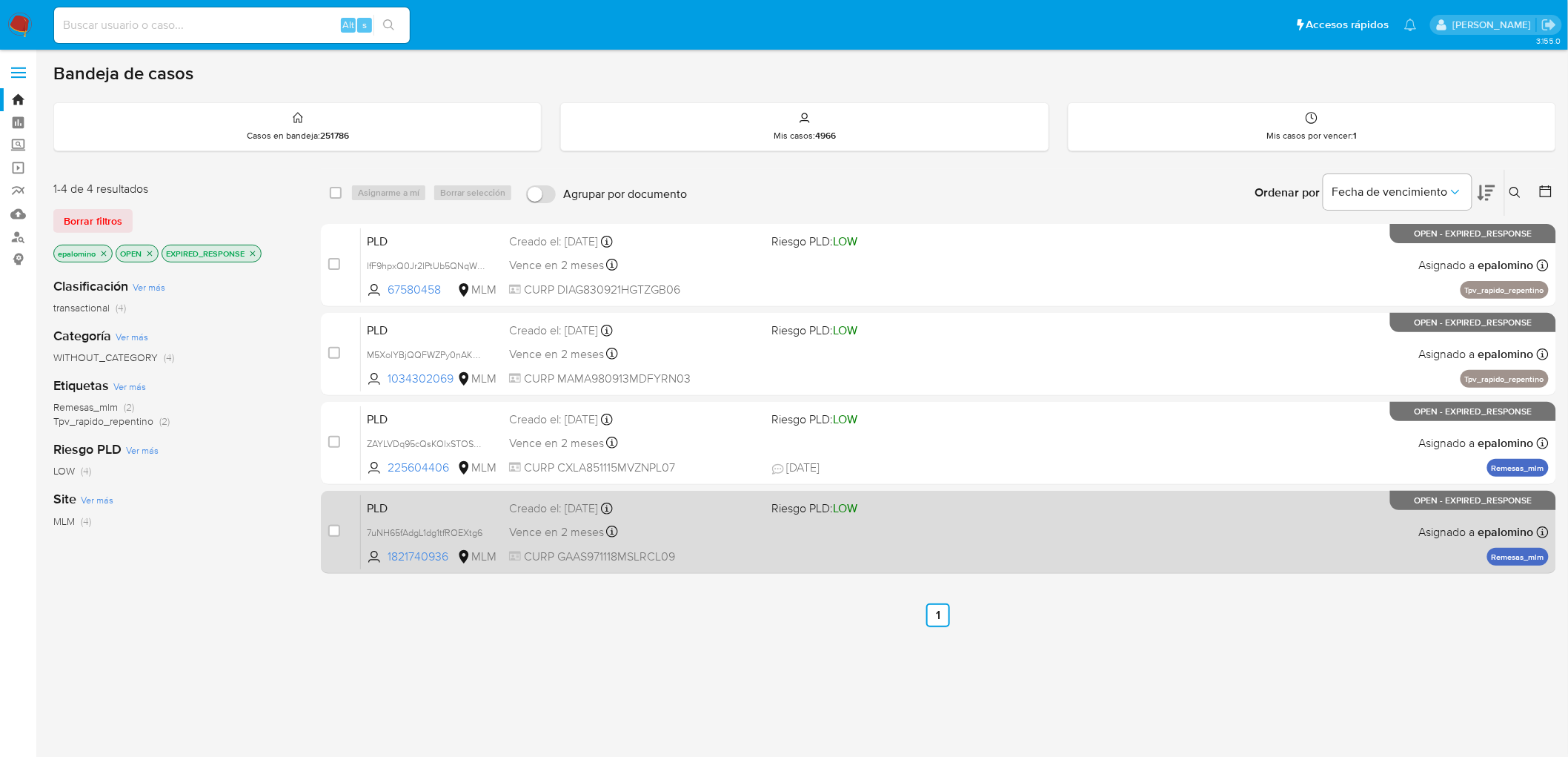
click at [370, 502] on span "PLD" at bounding box center [431, 507] width 131 height 19
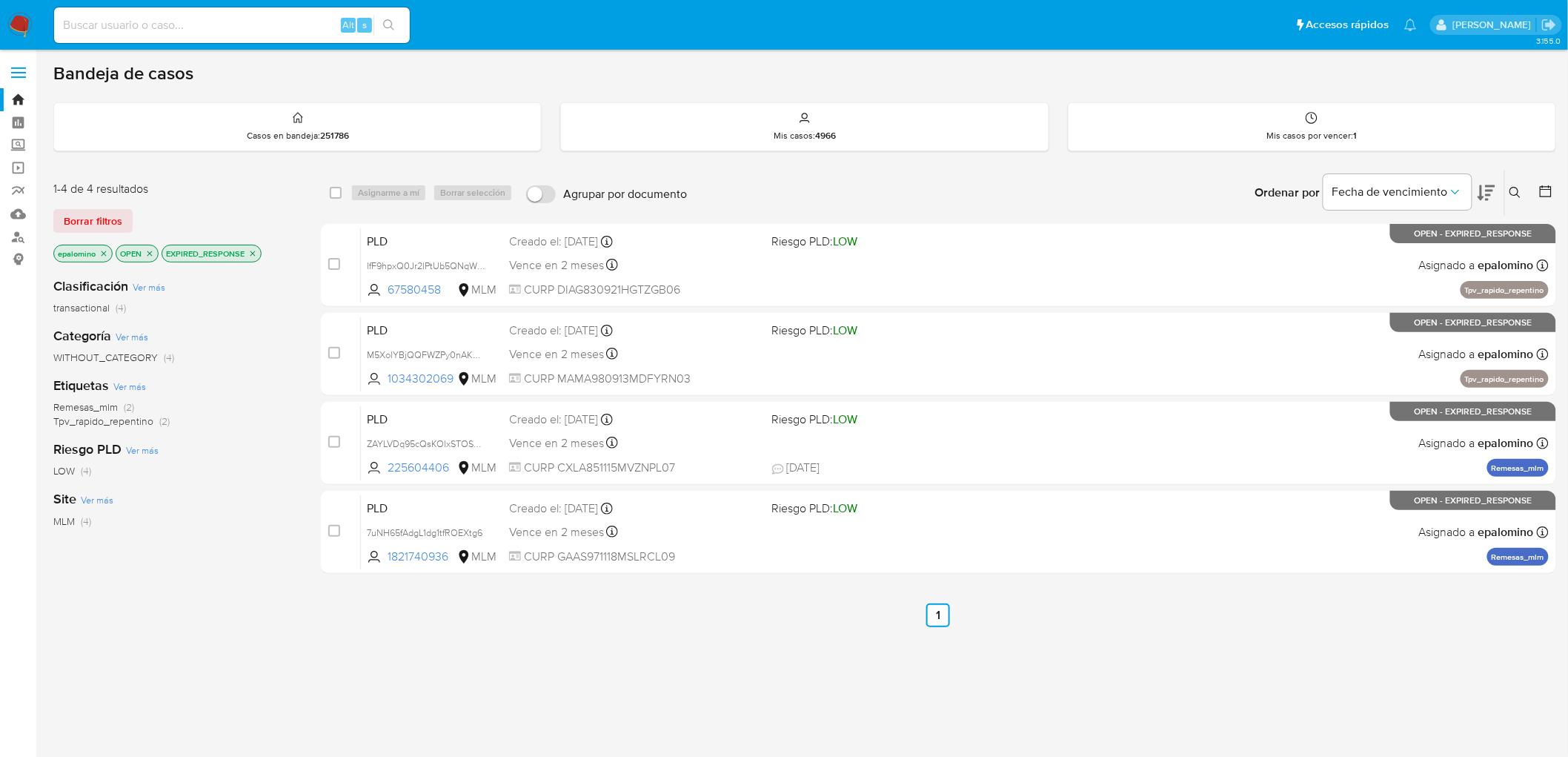
click at [94, 219] on span "Borrar filtros" at bounding box center [93, 221] width 58 height 21
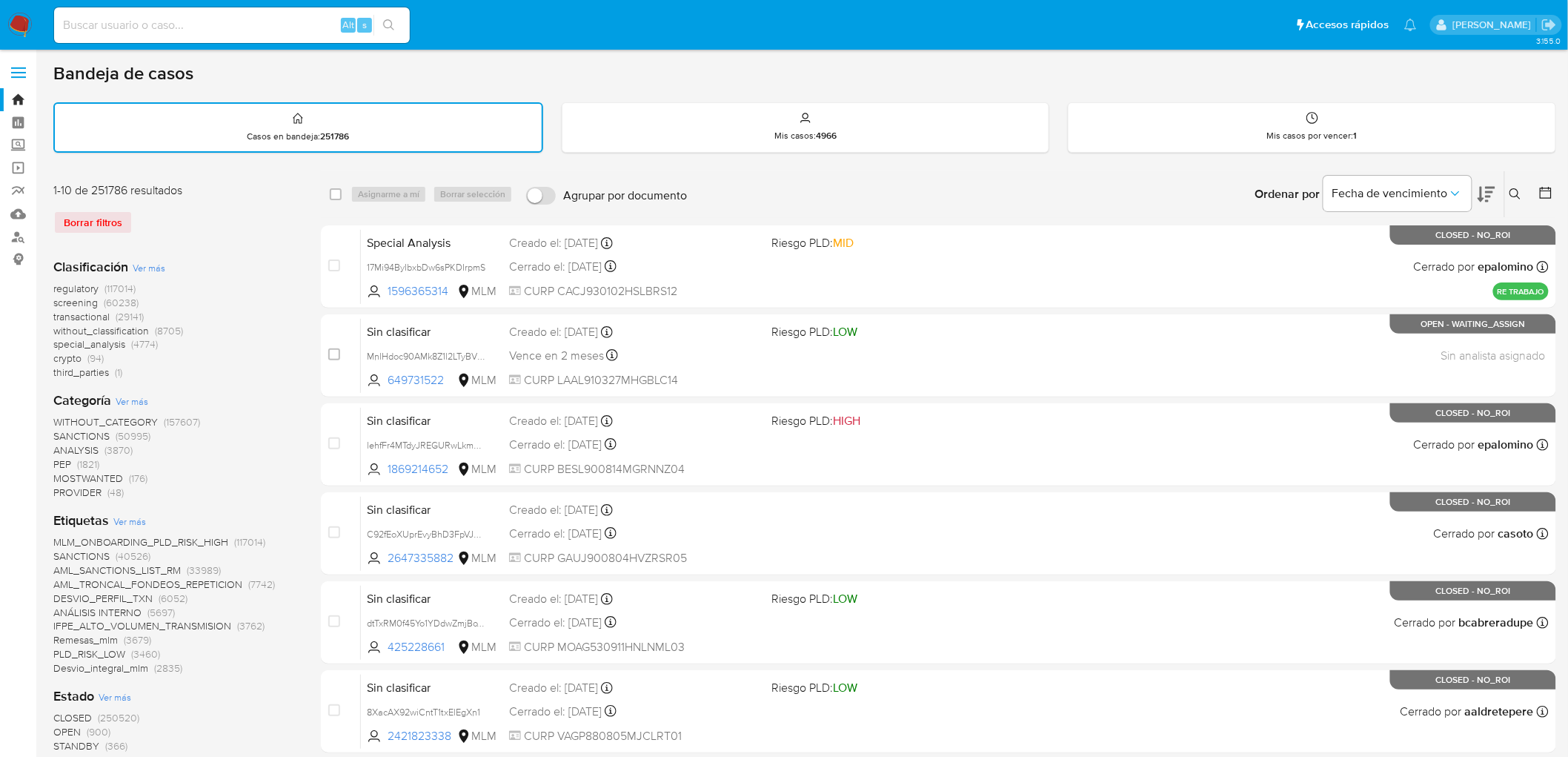
click at [1512, 191] on icon at bounding box center [1514, 194] width 12 height 12
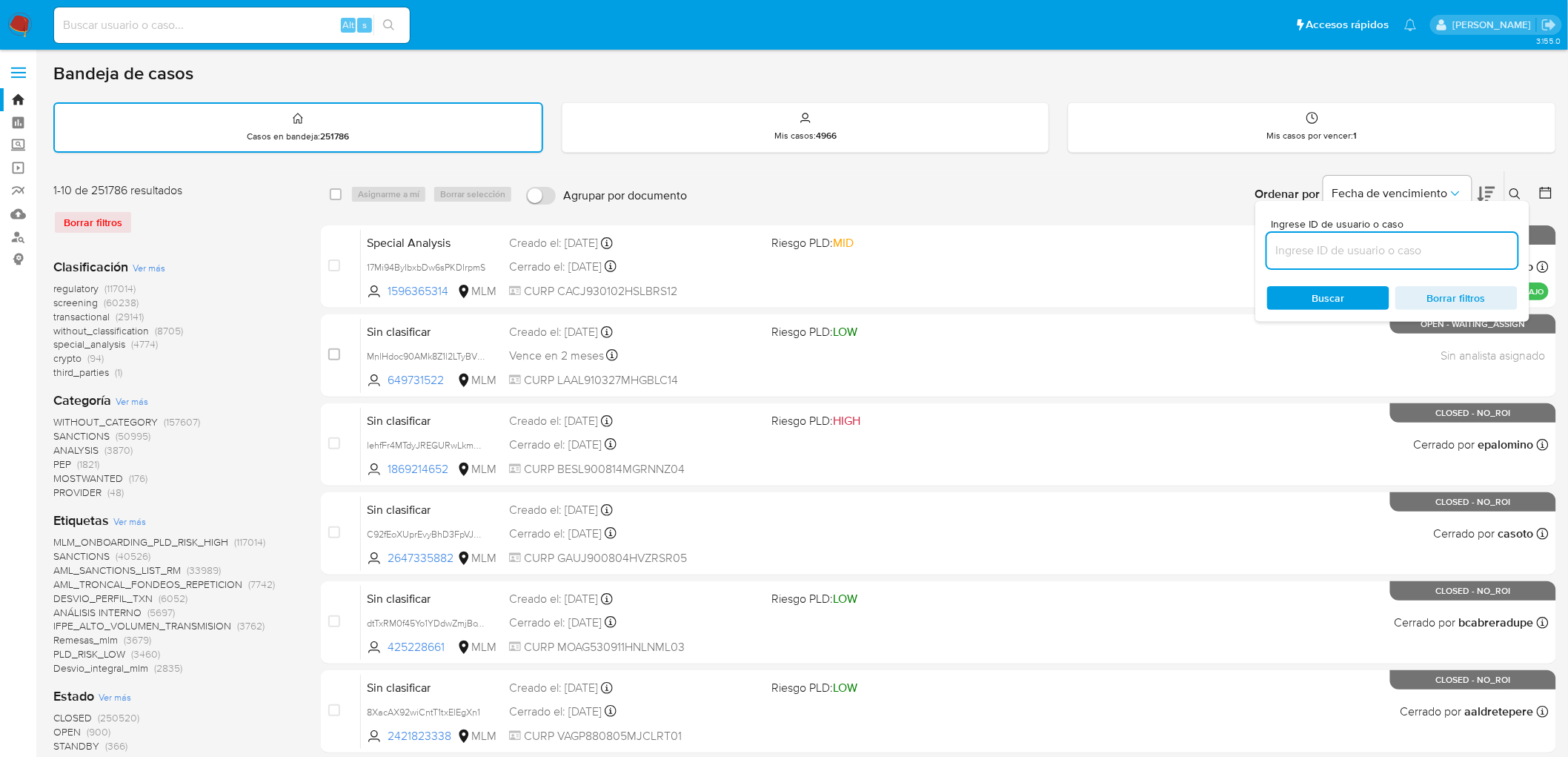
click at [1321, 242] on input at bounding box center [1392, 250] width 250 height 19
type input "1821740936"
click at [1298, 297] on span "Buscar" at bounding box center [1328, 298] width 102 height 21
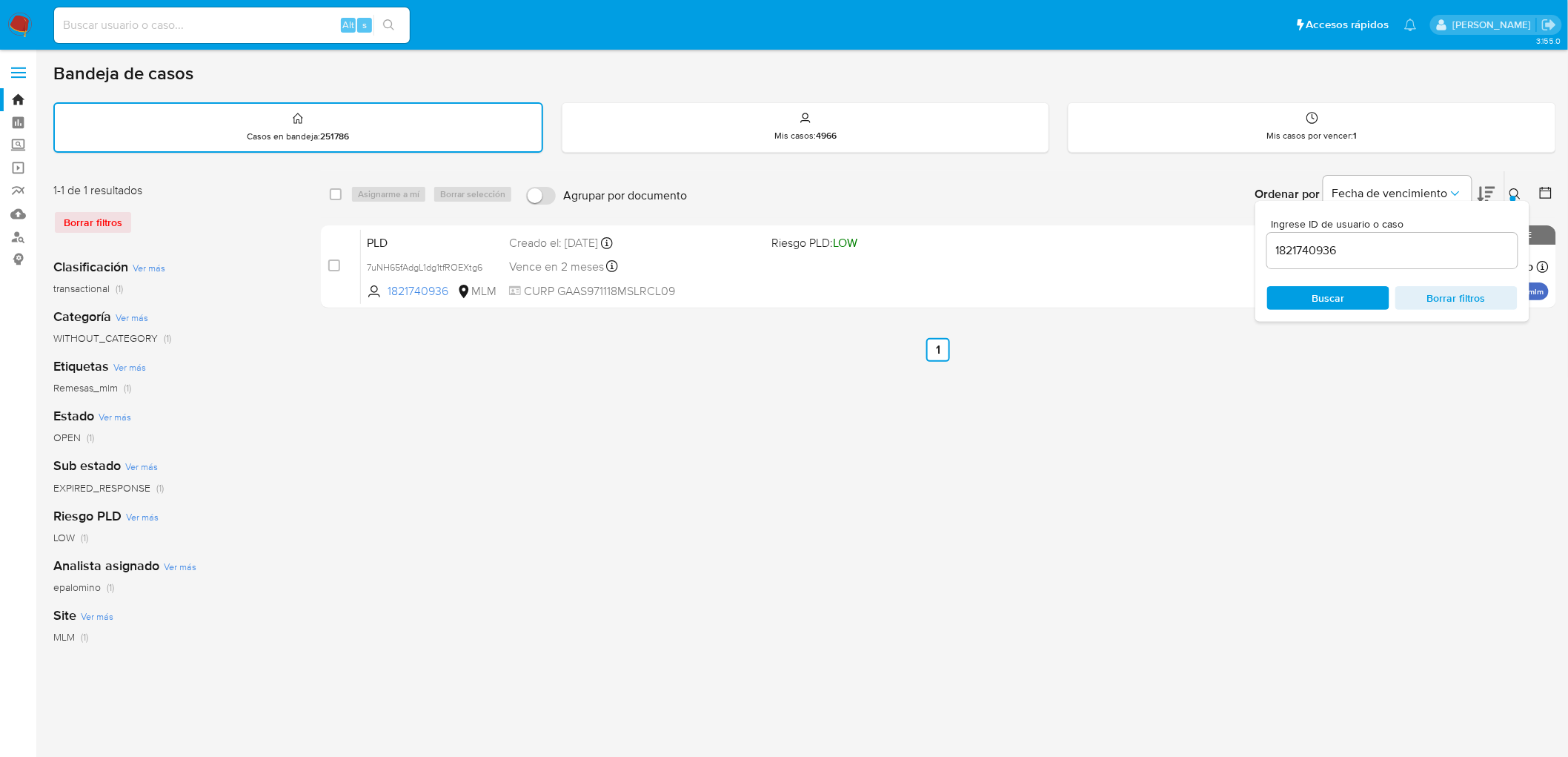
click at [1515, 188] on icon at bounding box center [1514, 194] width 12 height 12
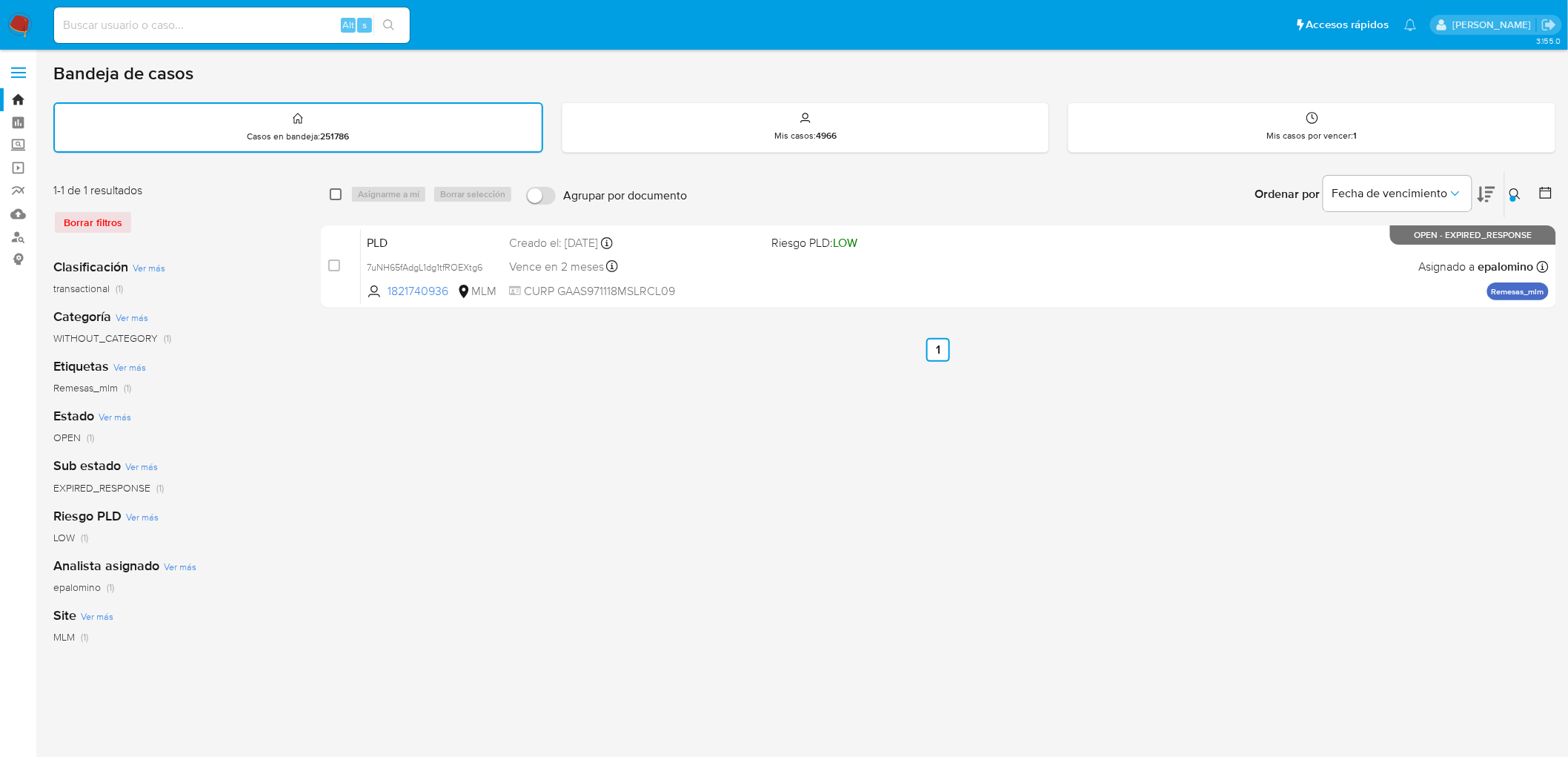
click at [338, 195] on input "checkbox" at bounding box center [336, 194] width 12 height 12
checkbox input "true"
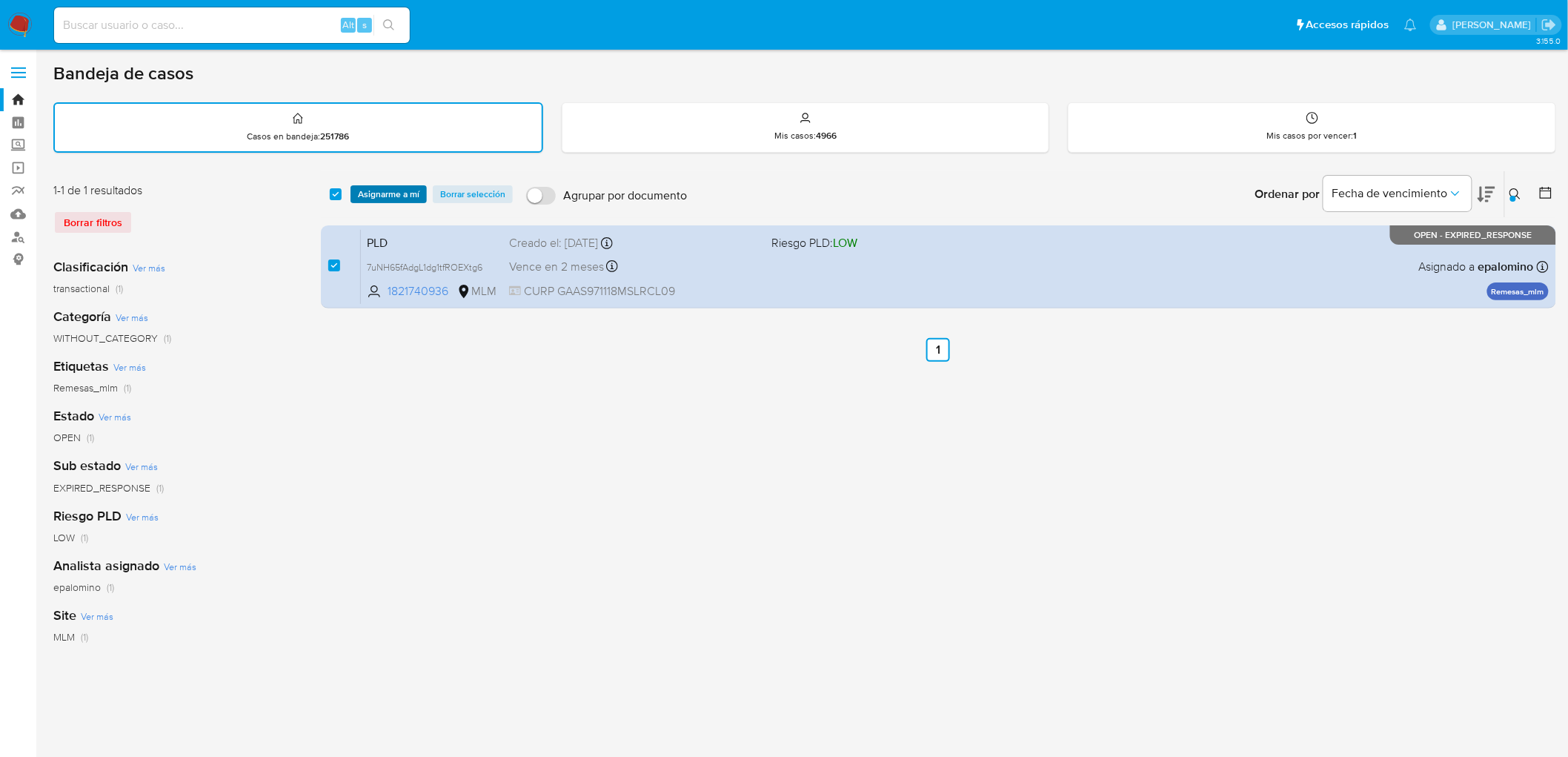
click at [399, 195] on span "Asignarme a mí" at bounding box center [388, 195] width 61 height 15
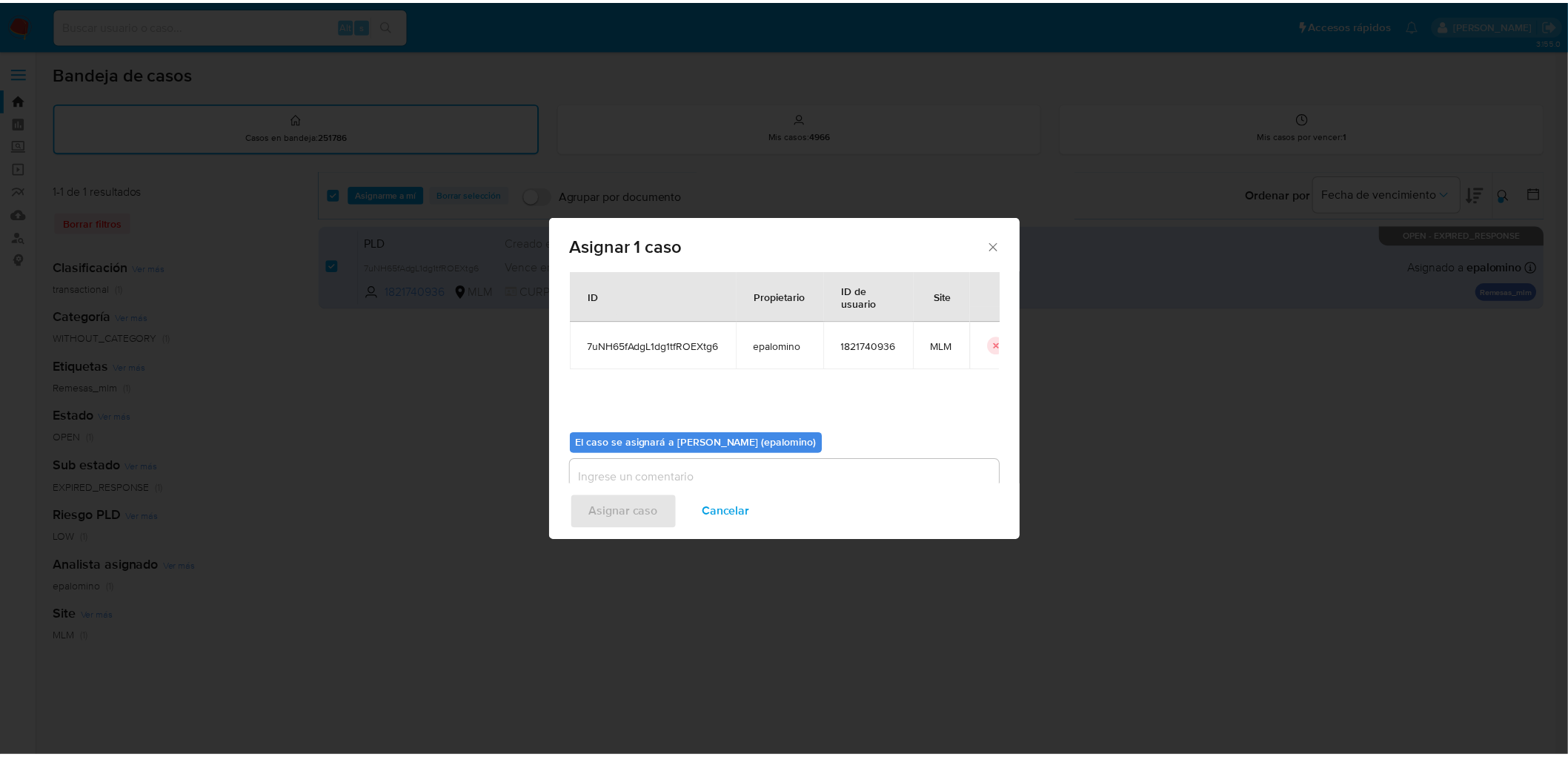
scroll to position [76, 0]
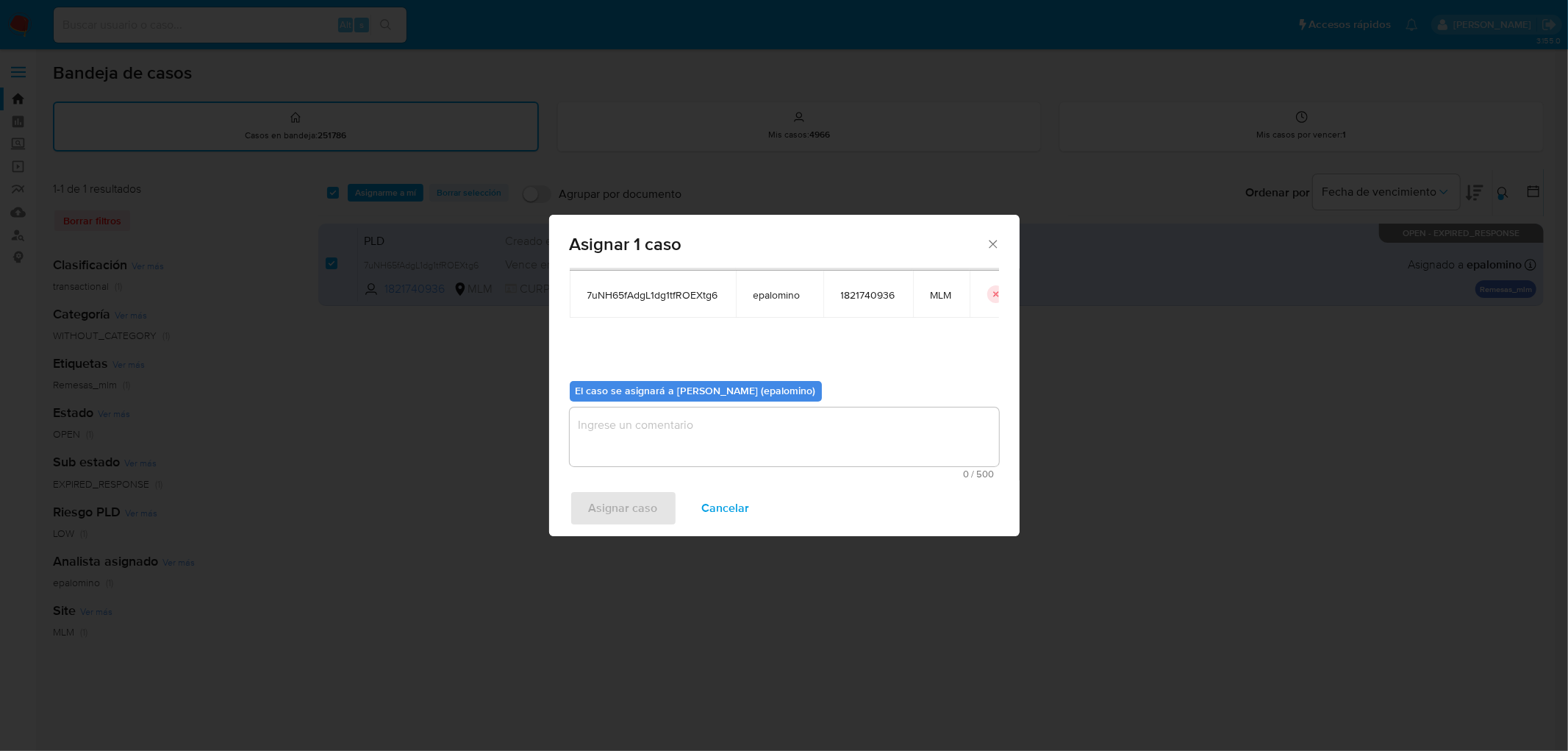
click at [592, 428] on textarea "assign-modal" at bounding box center [784, 437] width 429 height 59
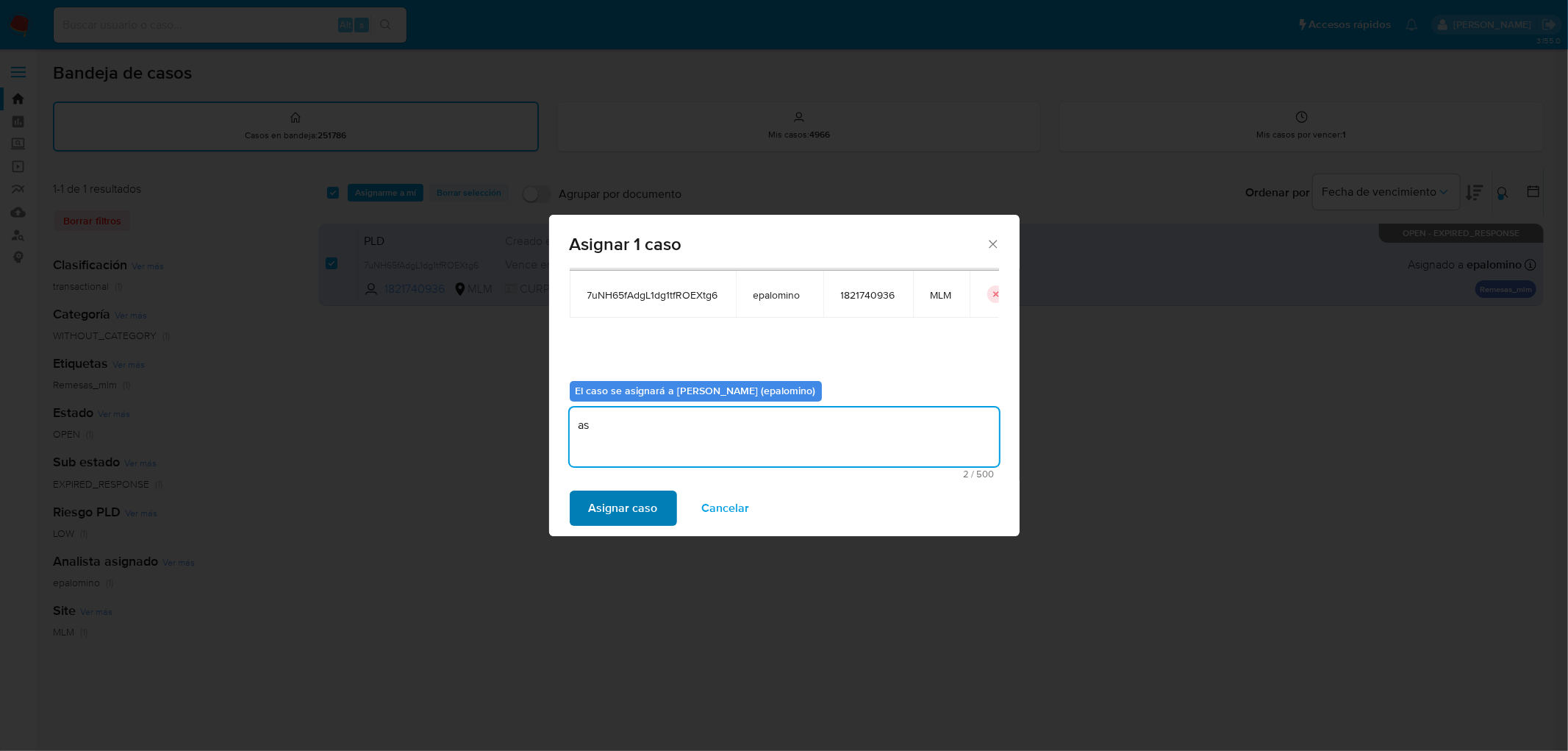
type textarea "as"
click at [612, 508] on span "Asignar caso" at bounding box center [623, 508] width 69 height 33
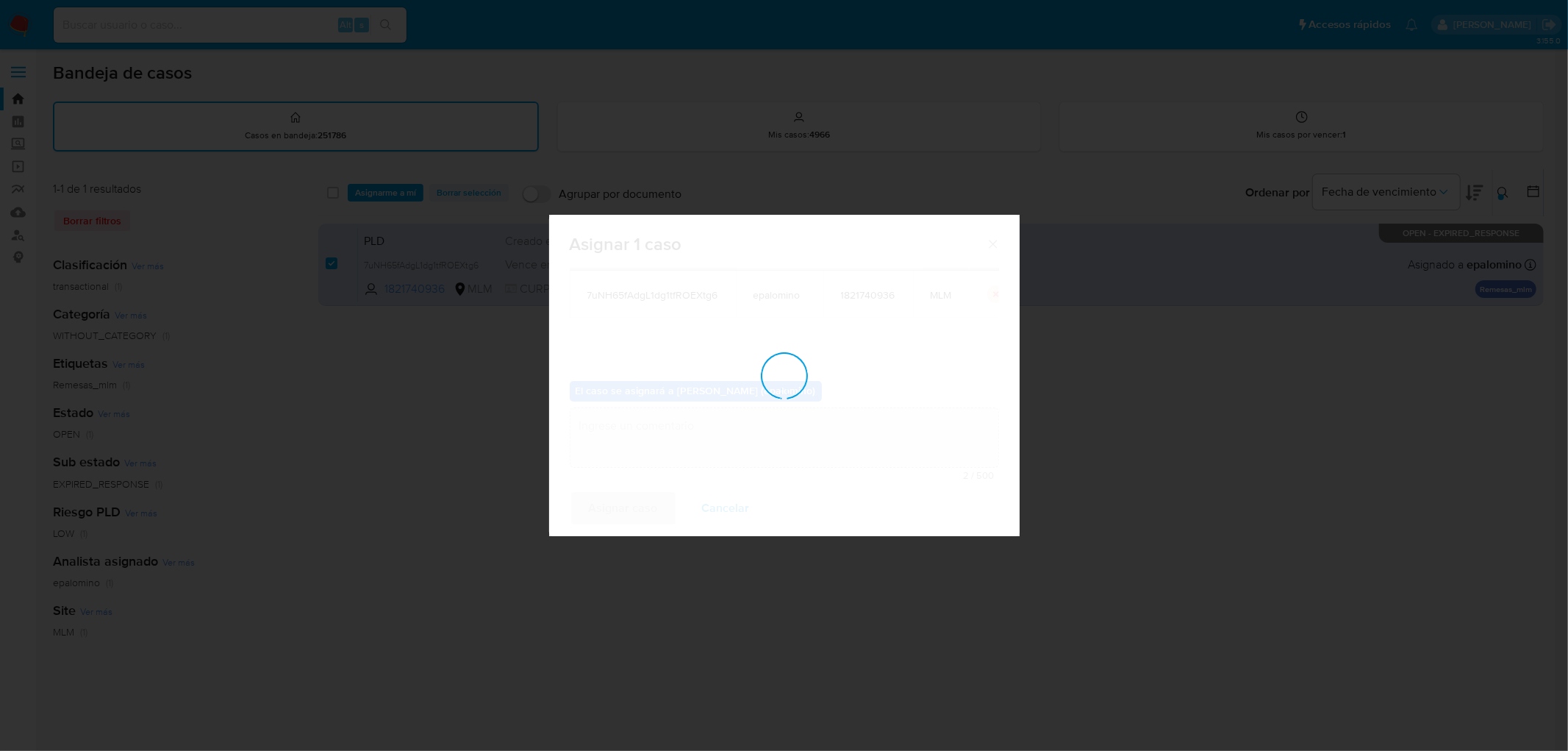
checkbox input "false"
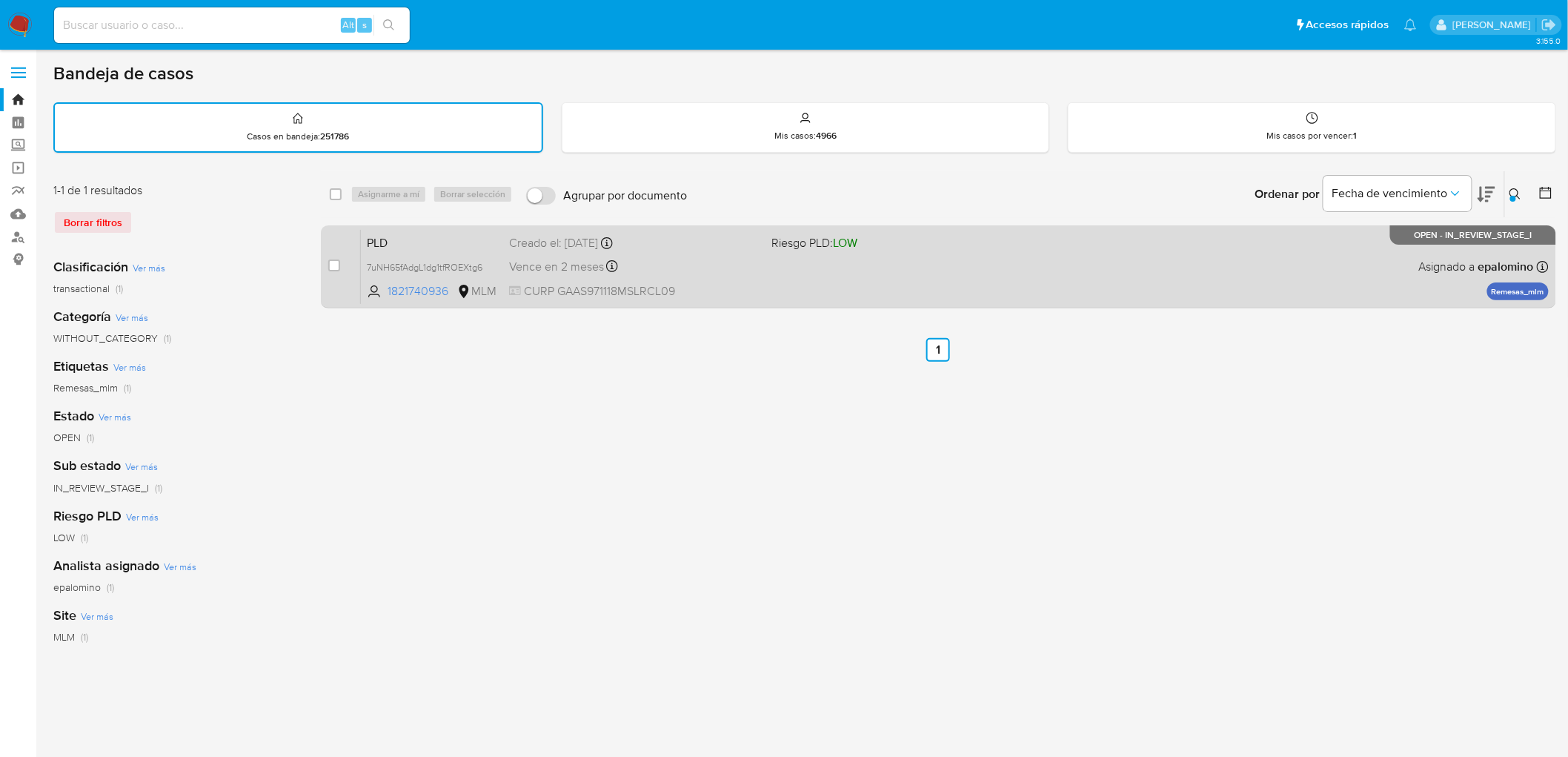
click at [384, 232] on span "PLD" at bounding box center [431, 242] width 131 height 19
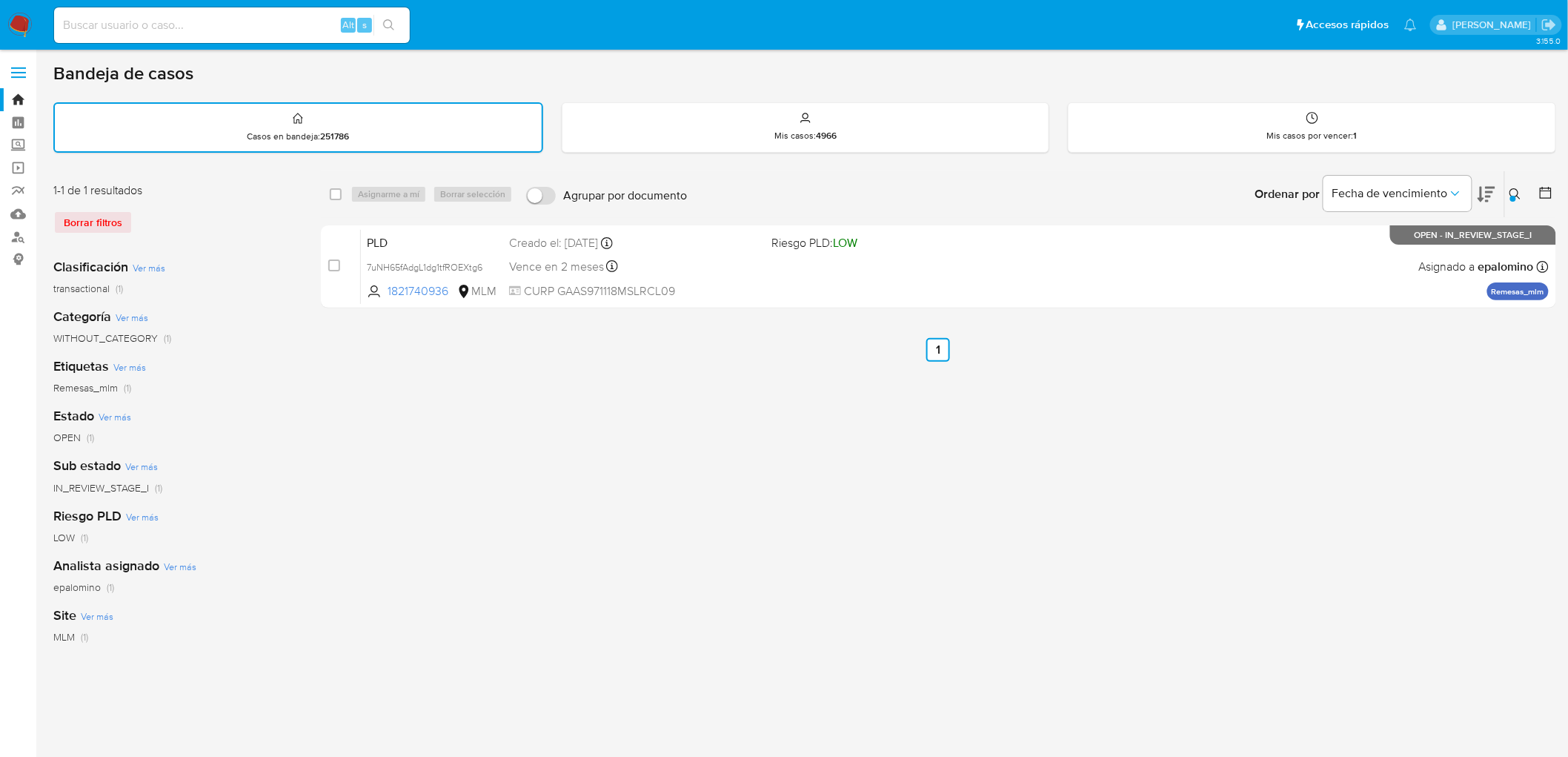
click at [17, 18] on img at bounding box center [20, 24] width 25 height 25
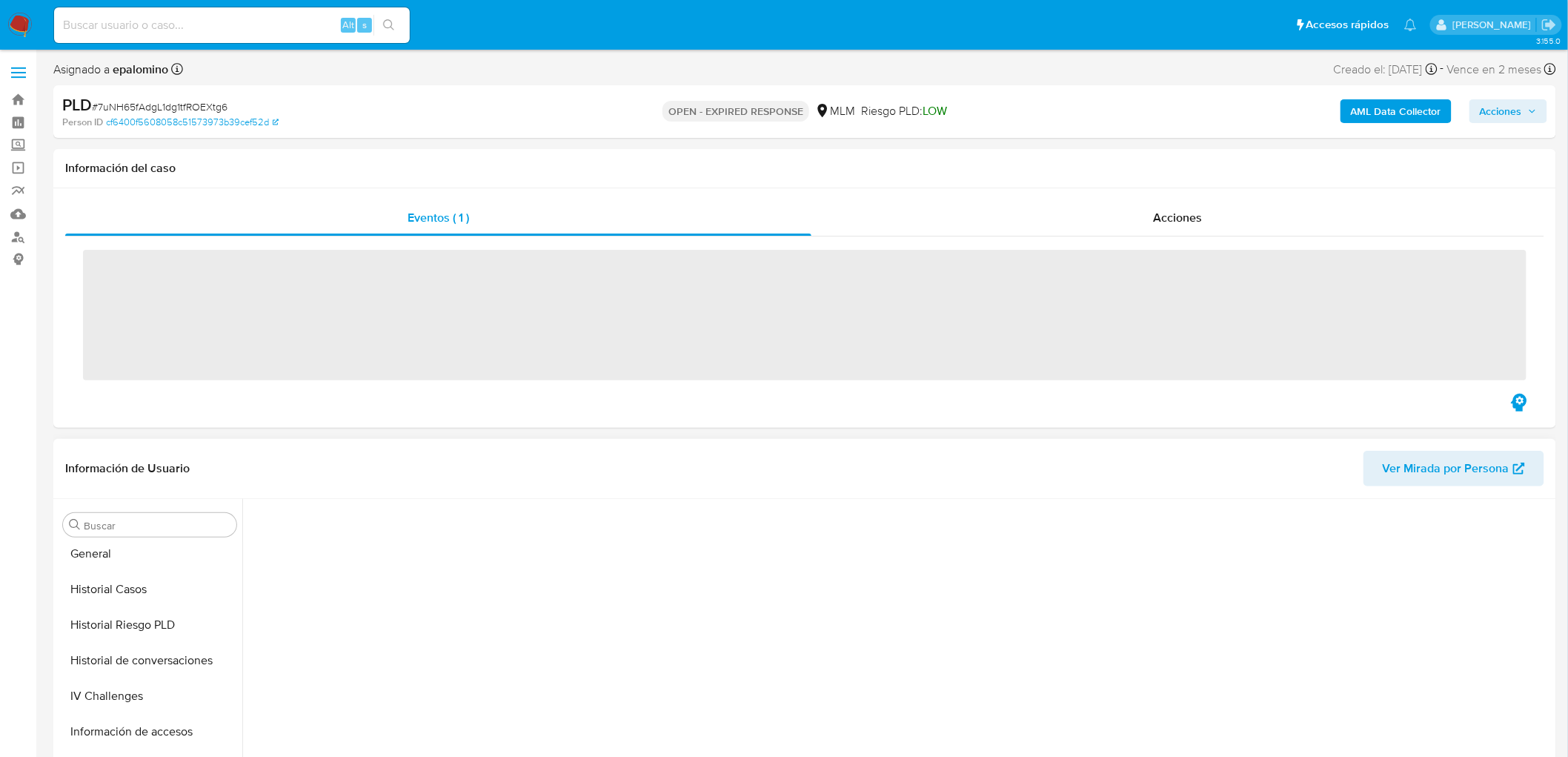
scroll to position [625, 0]
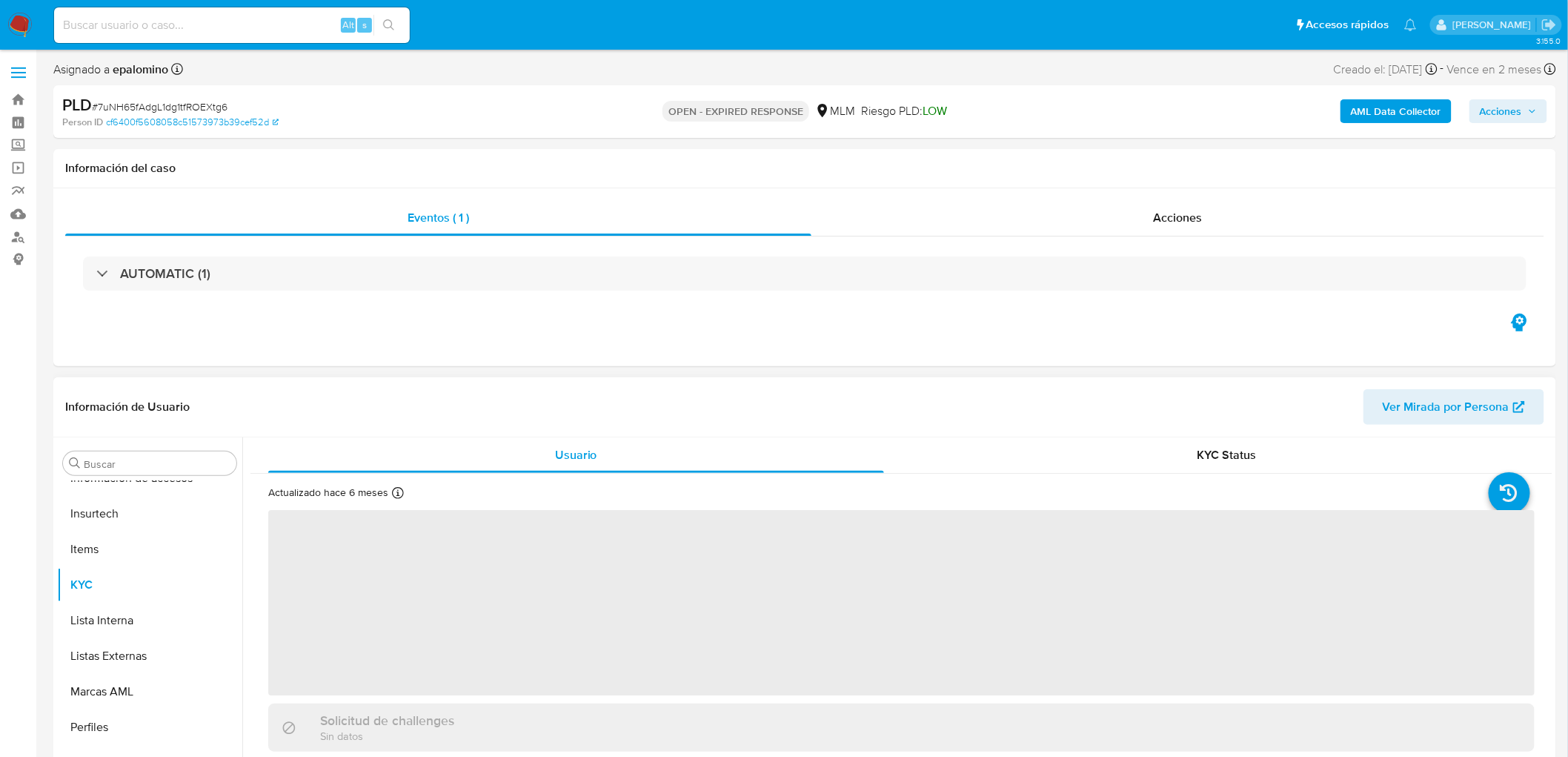
select select "10"
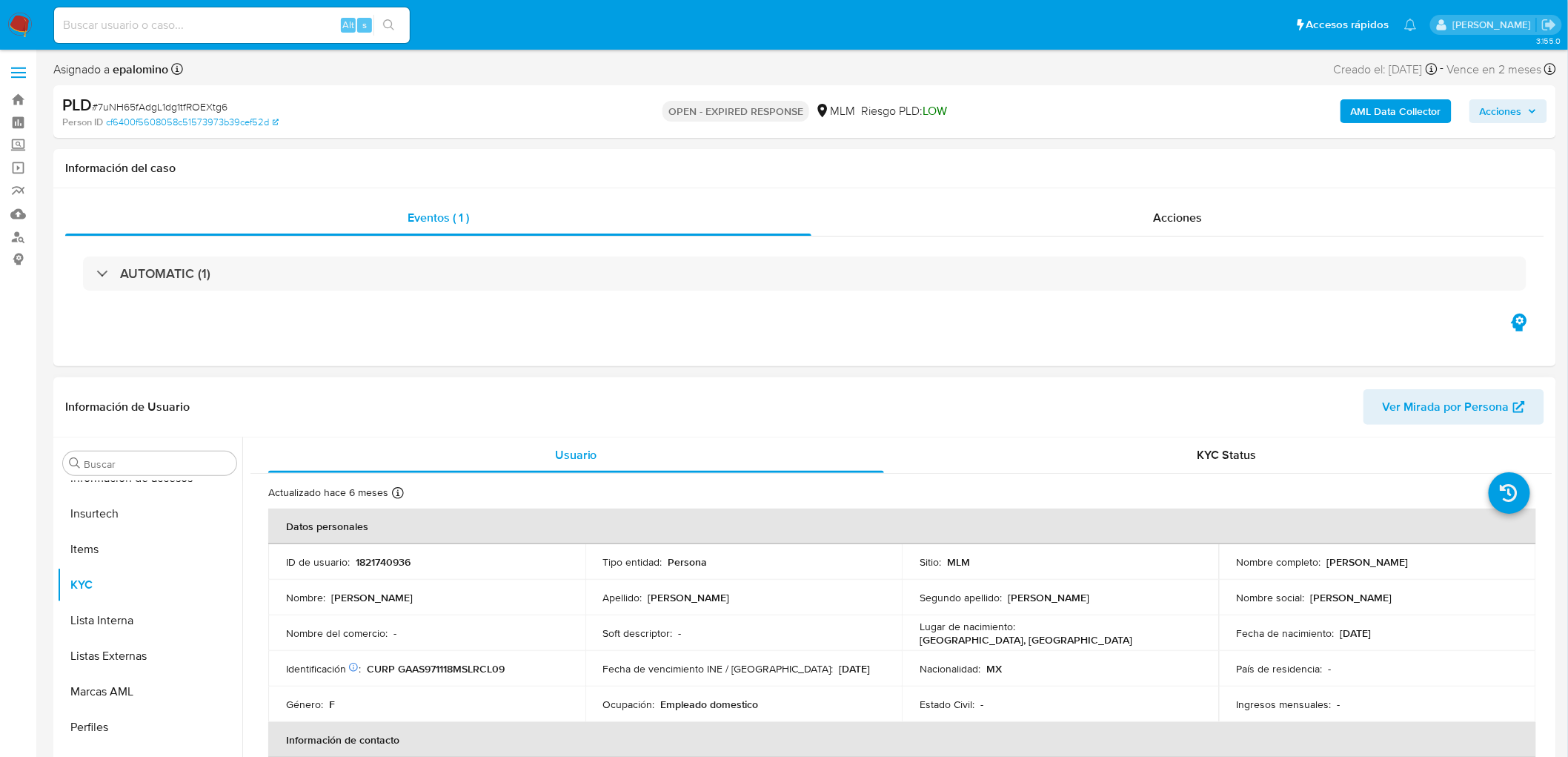
click at [404, 555] on p "1821740936" at bounding box center [383, 561] width 55 height 13
copy p "1821740936"
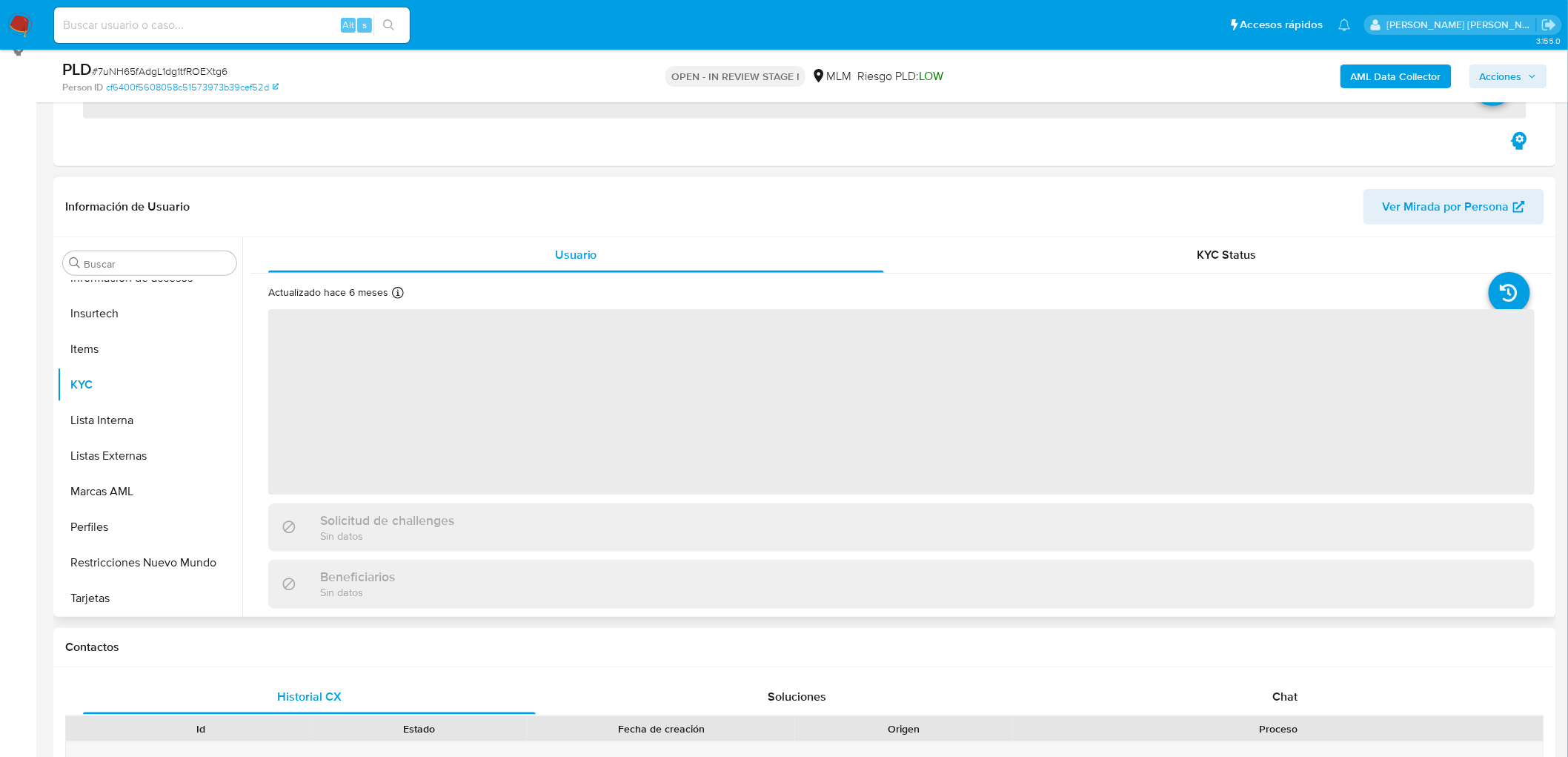
scroll to position [246, 0]
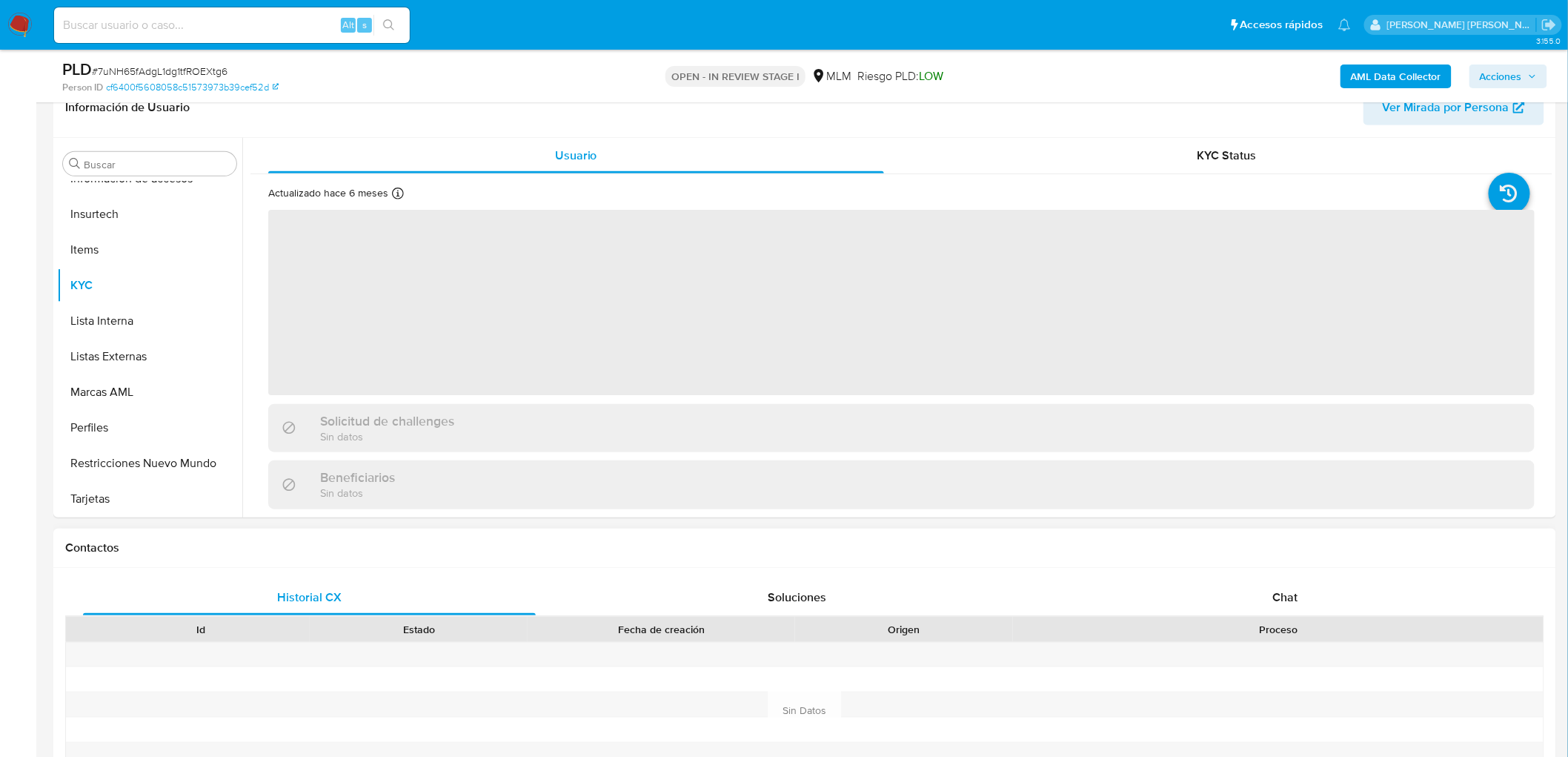
click at [1285, 653] on div at bounding box center [1278, 654] width 530 height 24
click at [1284, 604] on span "Chat" at bounding box center [1285, 597] width 25 height 17
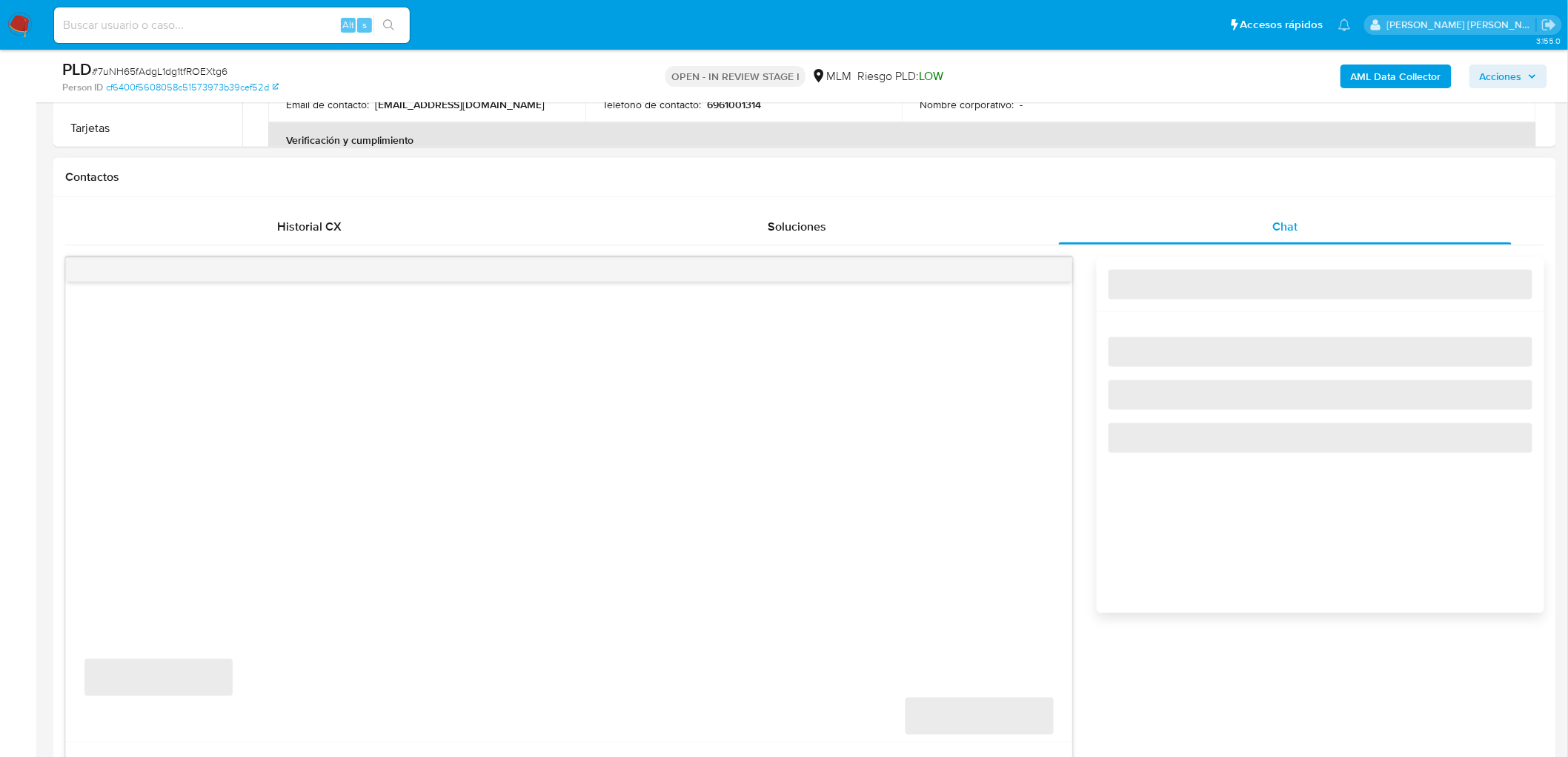
scroll to position [658, 0]
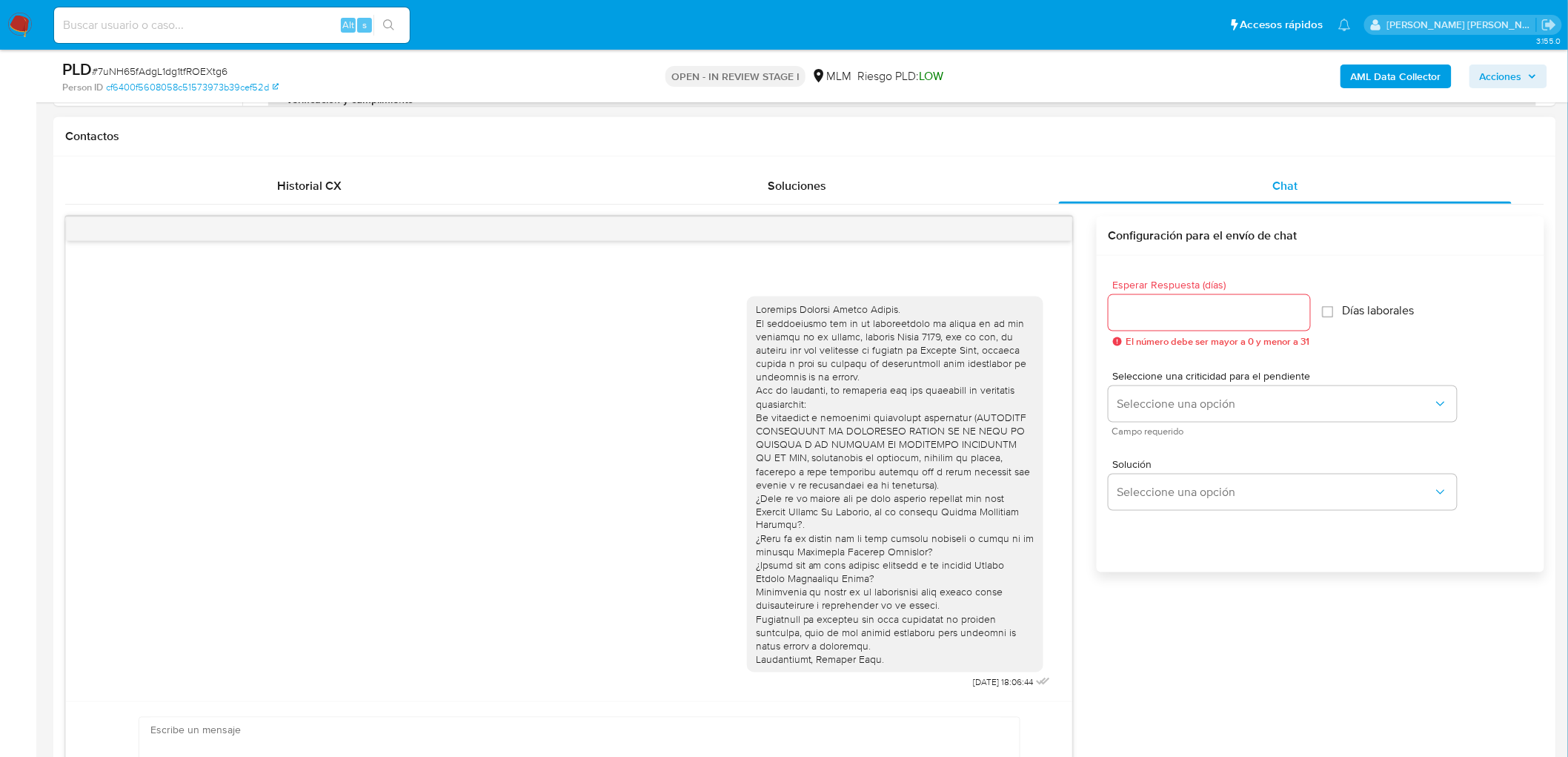
select select "10"
click at [1041, 230] on icon "menu-action" at bounding box center [1036, 229] width 13 height 13
click at [907, 202] on li "Cerrar conversación" at bounding box center [935, 200] width 152 height 26
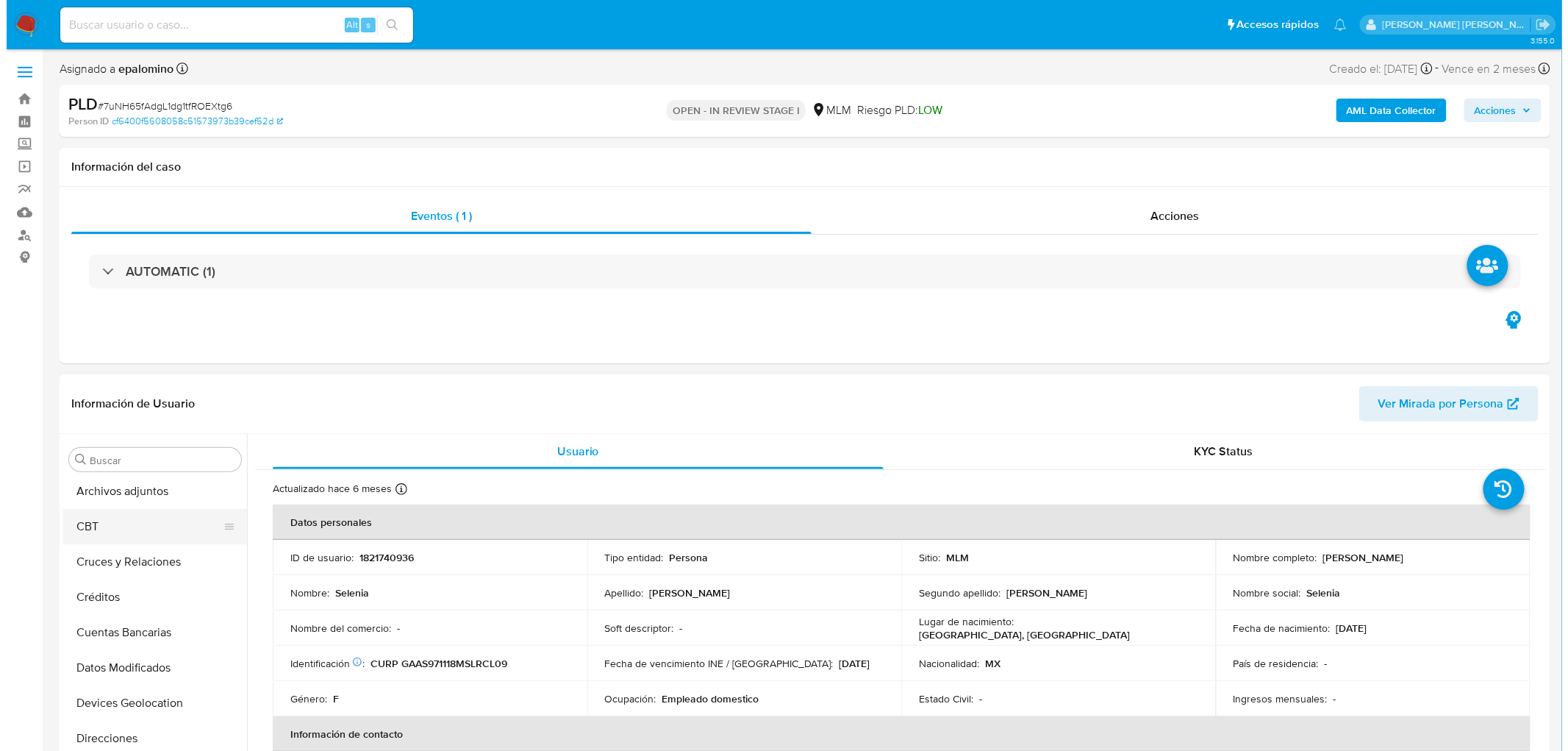
scroll to position [0, 0]
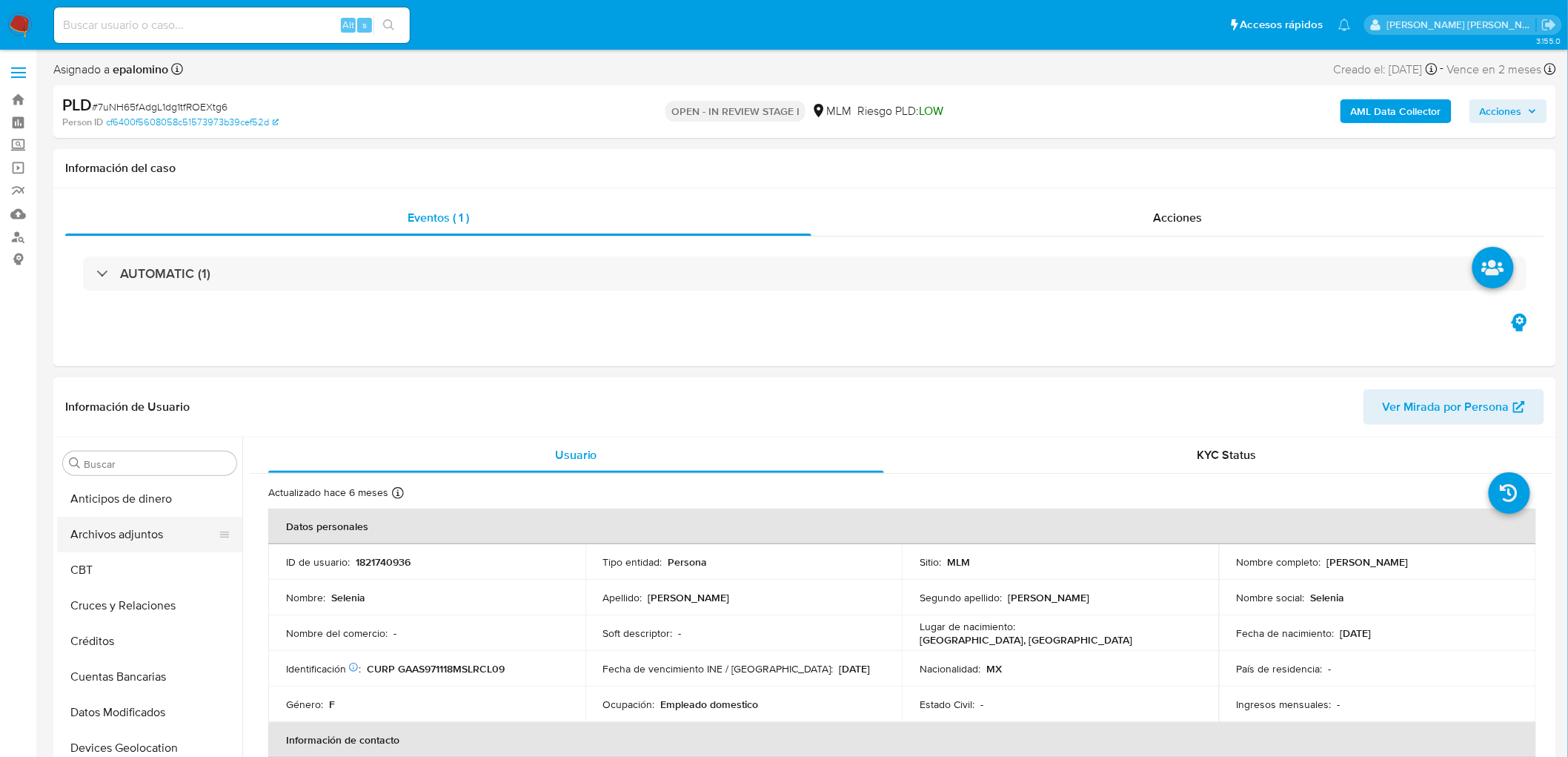
click at [116, 523] on button "Archivos adjuntos" at bounding box center [144, 534] width 173 height 36
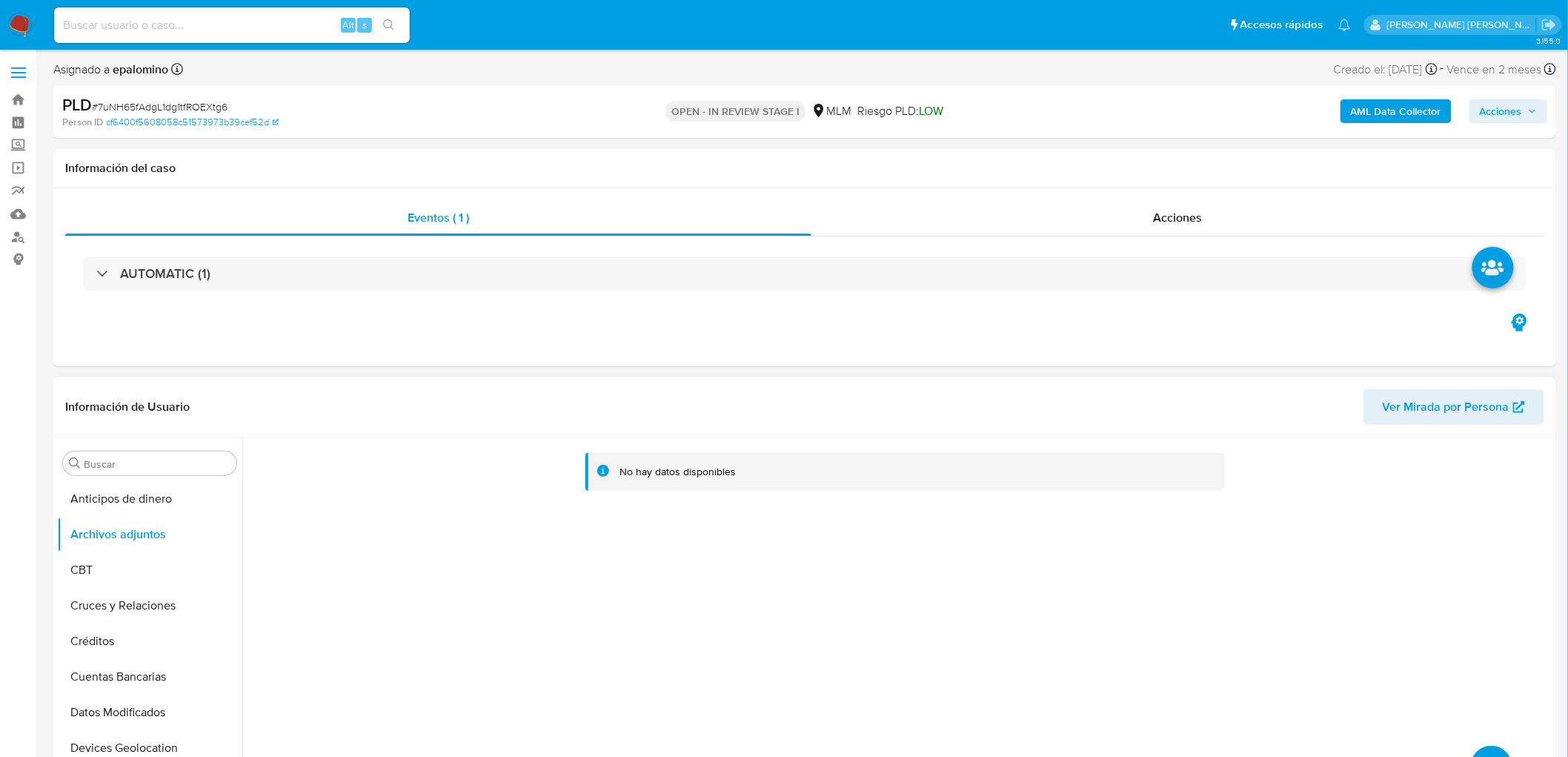
click at [1489, 751] on button "upload-file" at bounding box center [1491, 766] width 41 height 41
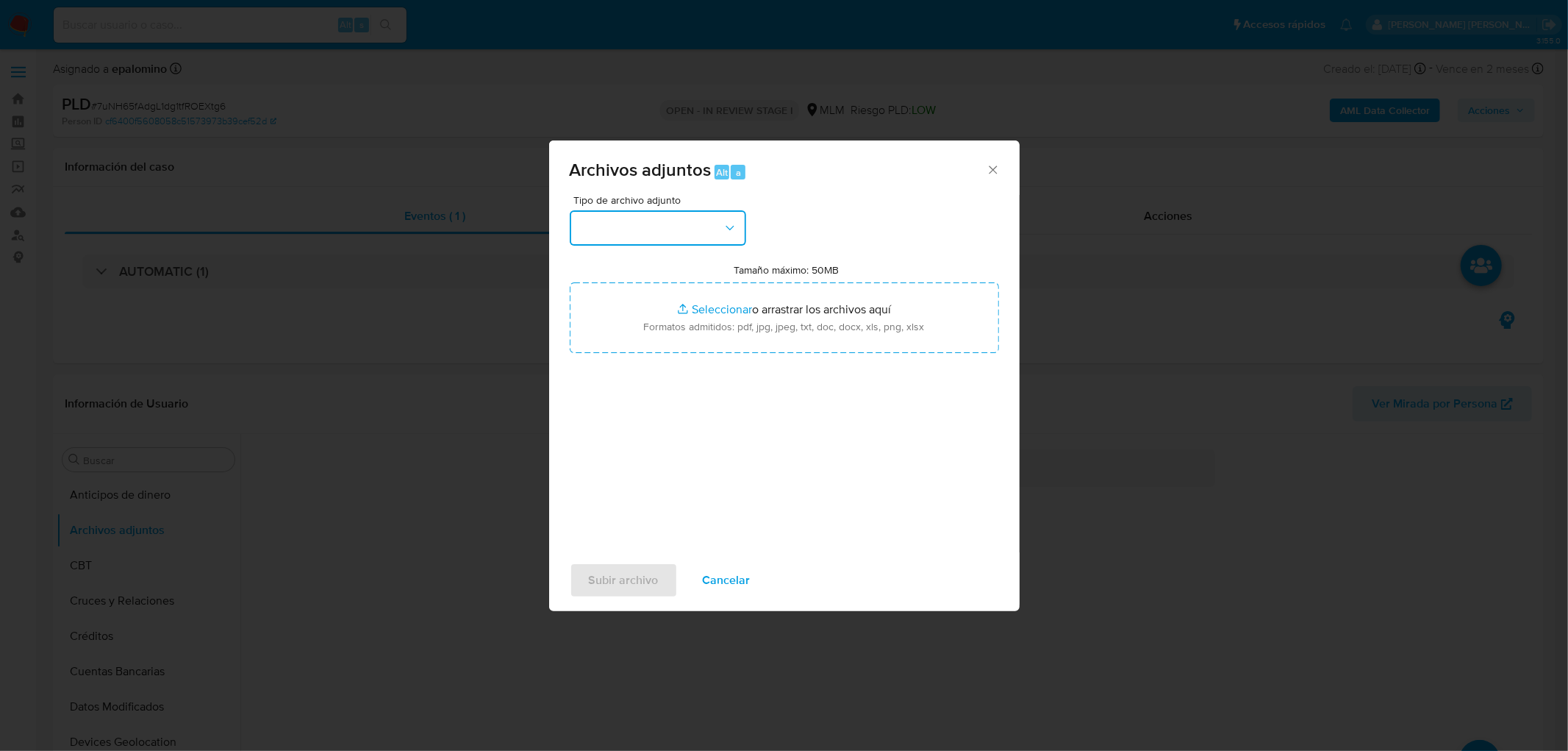
click at [727, 238] on button "button" at bounding box center [658, 228] width 176 height 35
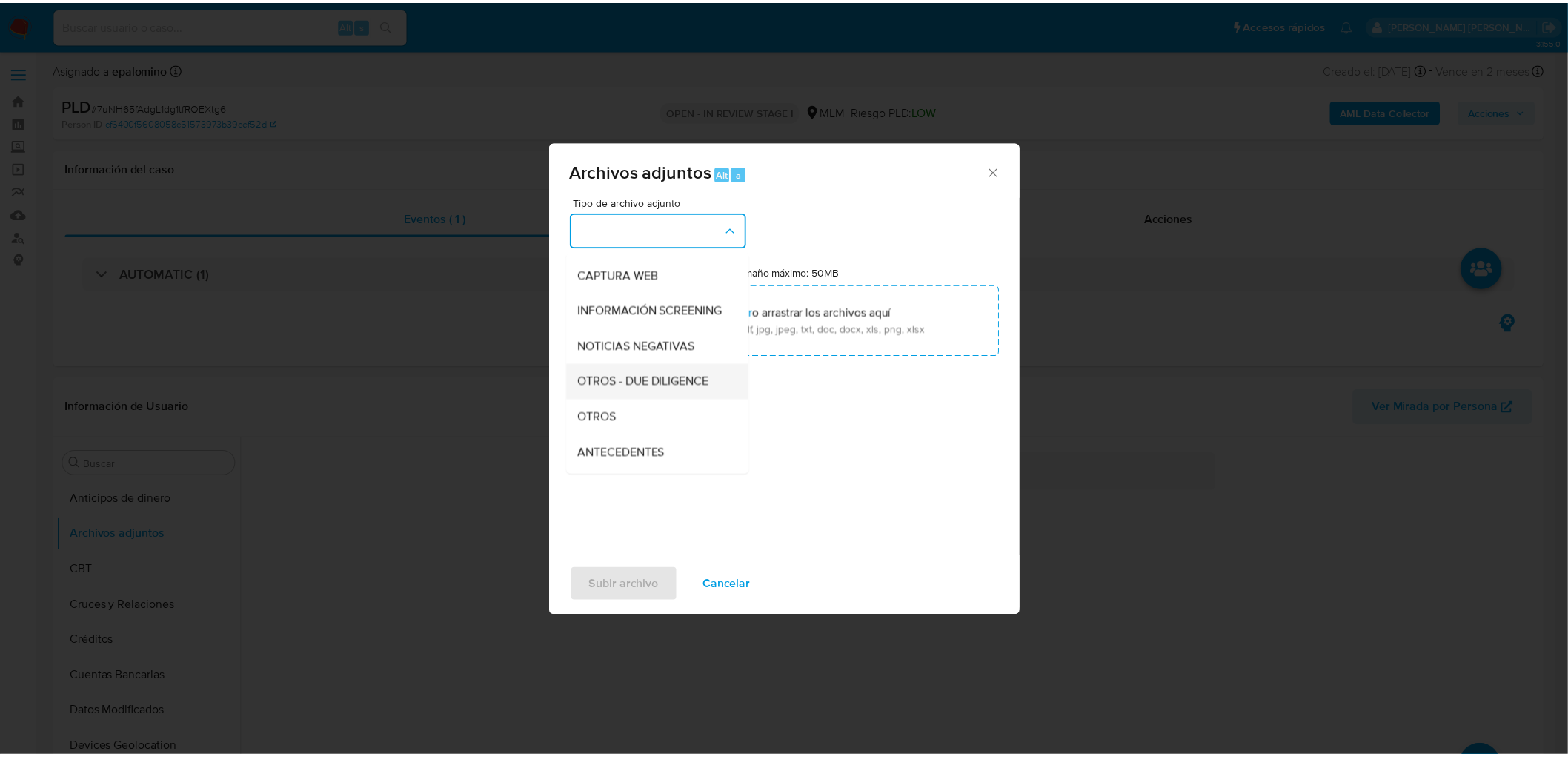
scroll to position [165, 0]
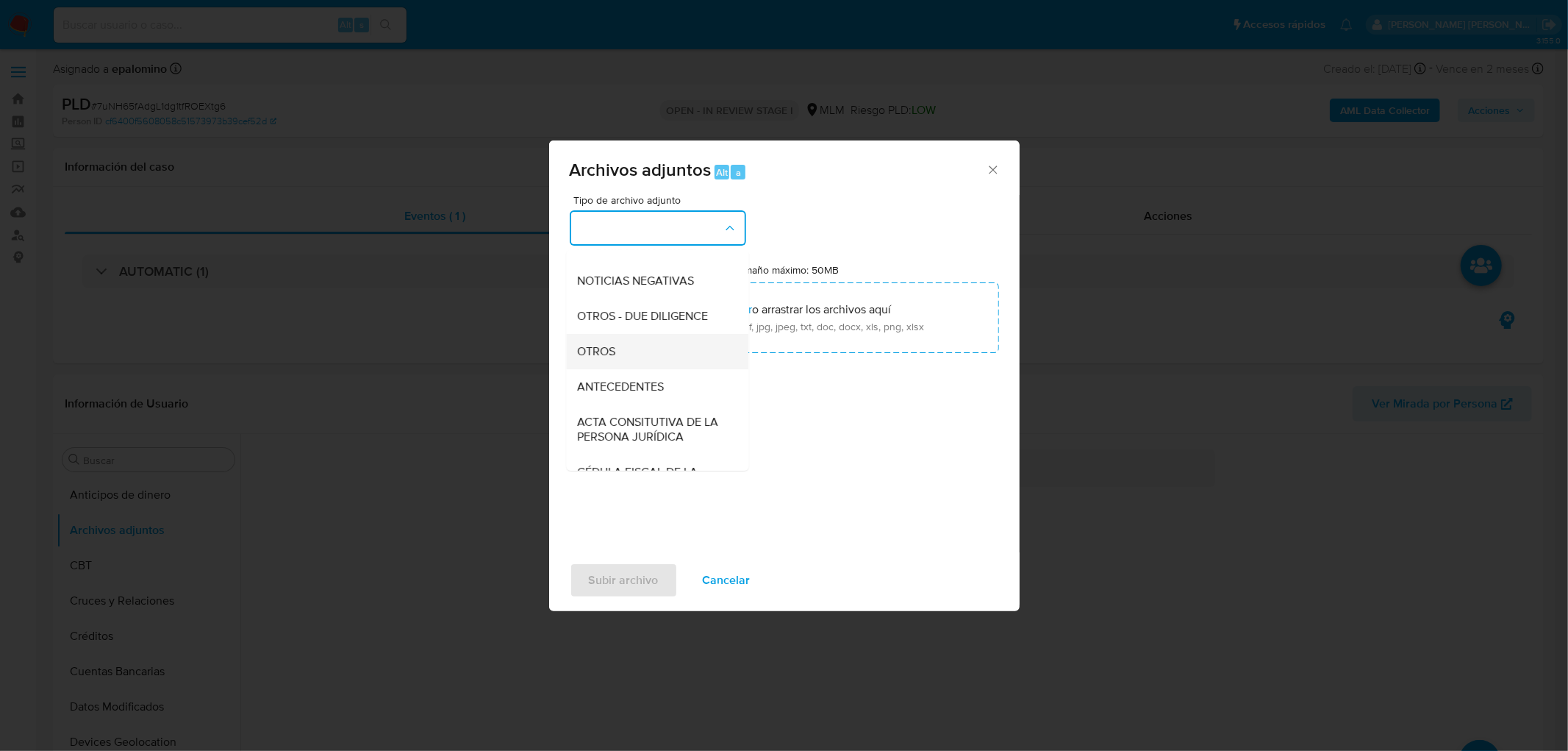
click at [644, 356] on div "OTROS" at bounding box center [652, 352] width 150 height 35
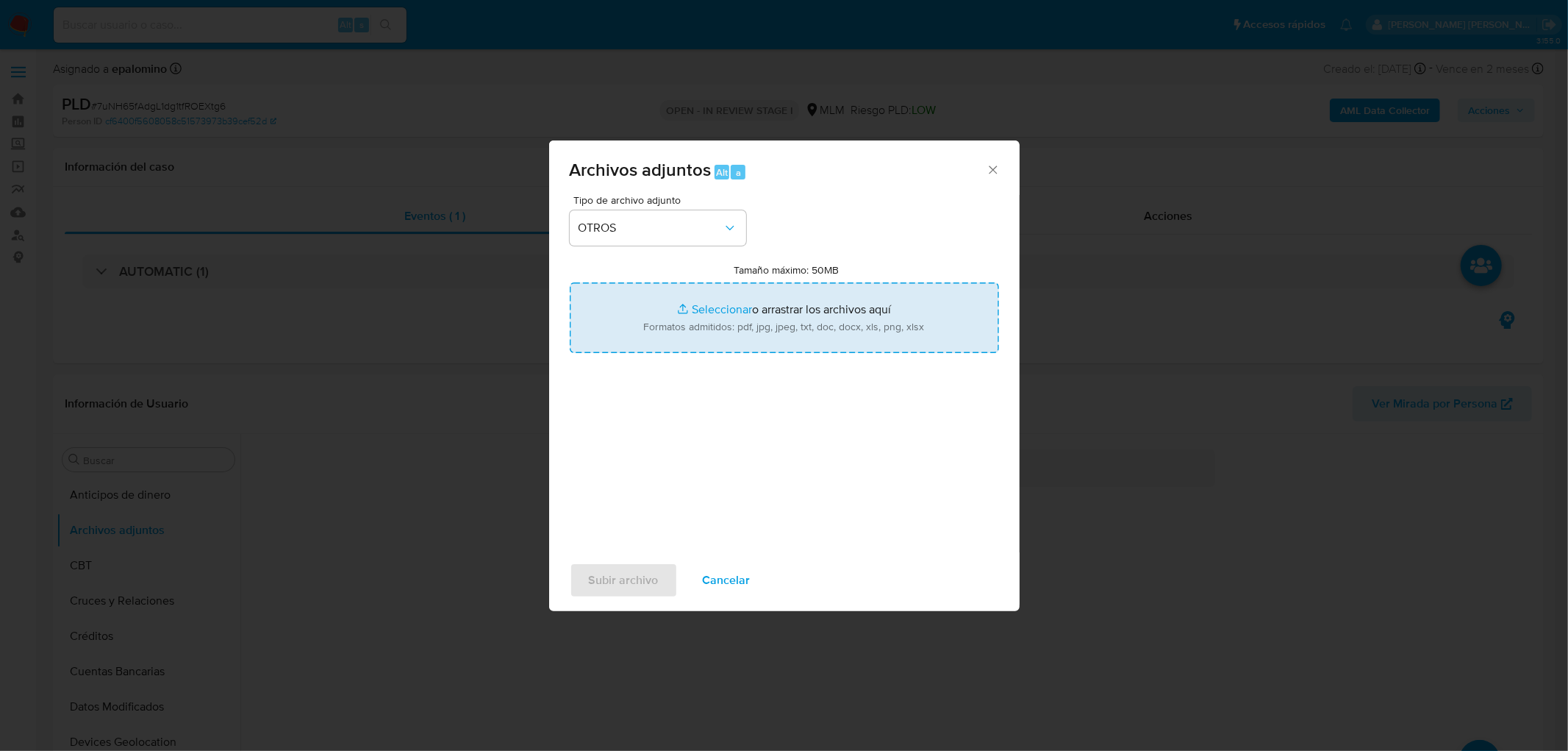
type input "C:\fakepath\1821740936_Selenia [PERSON_NAME] Acosta_AGO2025..xlsx"
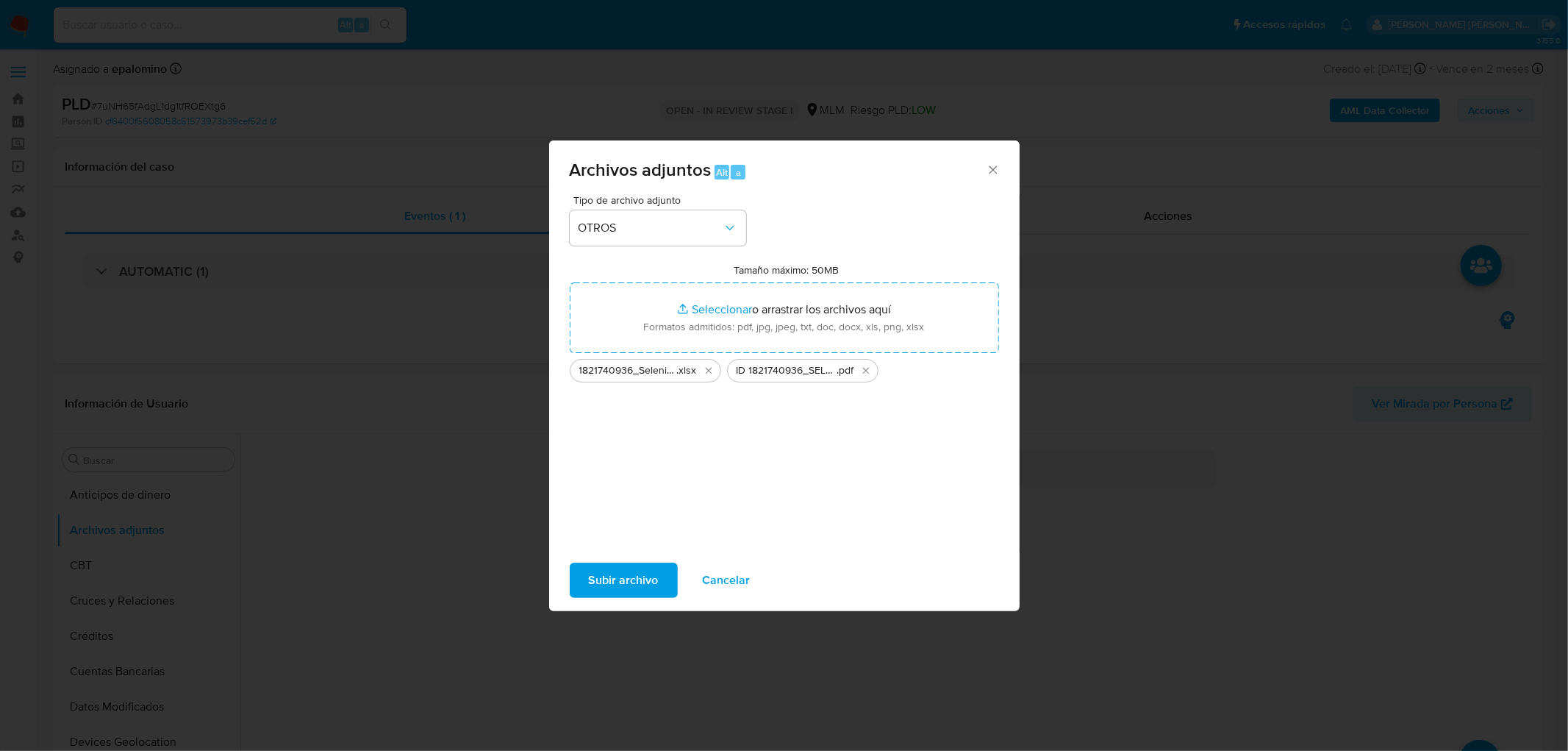
click at [616, 576] on span "Subir archivo" at bounding box center [623, 580] width 70 height 33
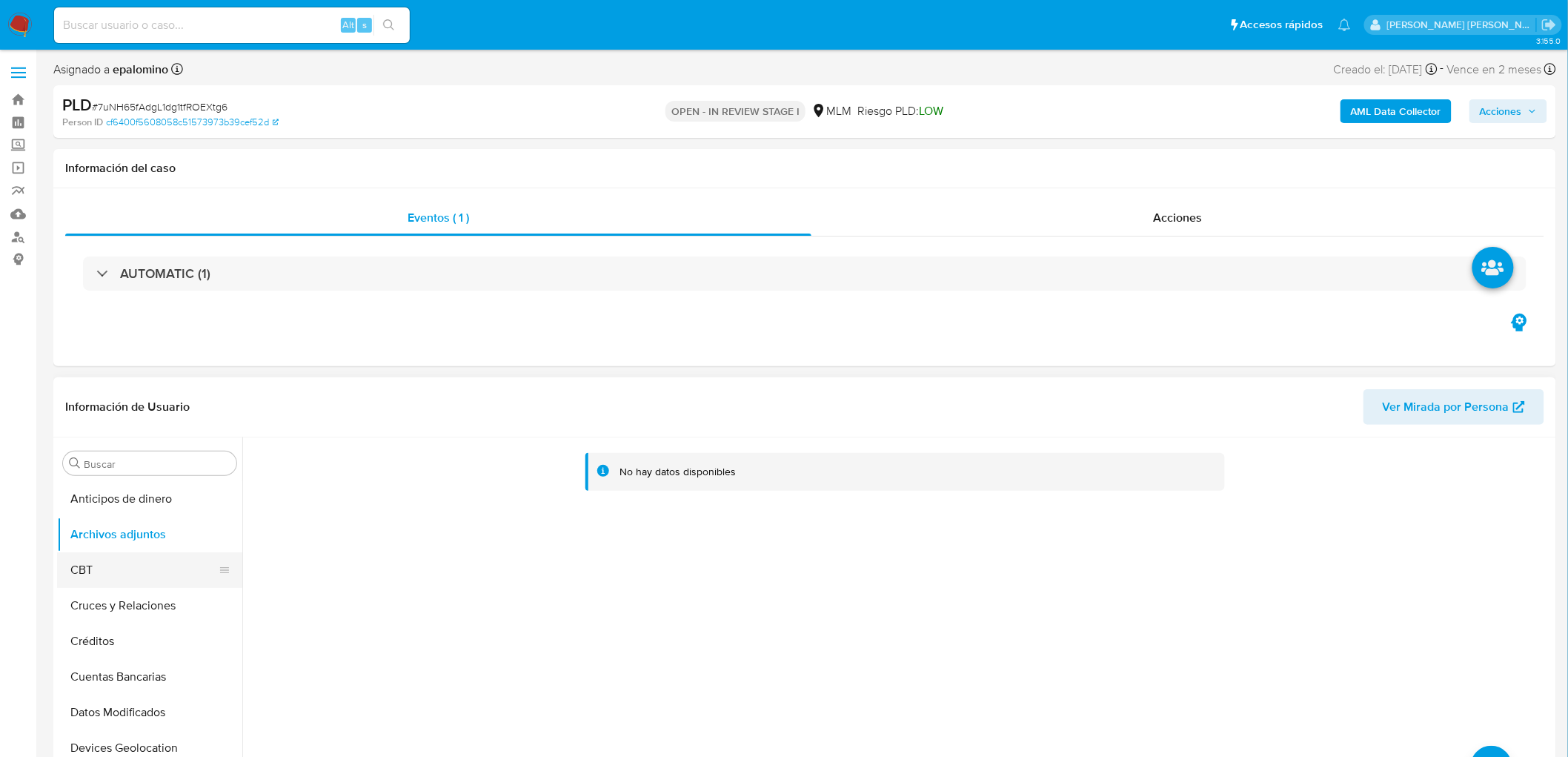
click at [117, 565] on button "CBT" at bounding box center [144, 570] width 173 height 36
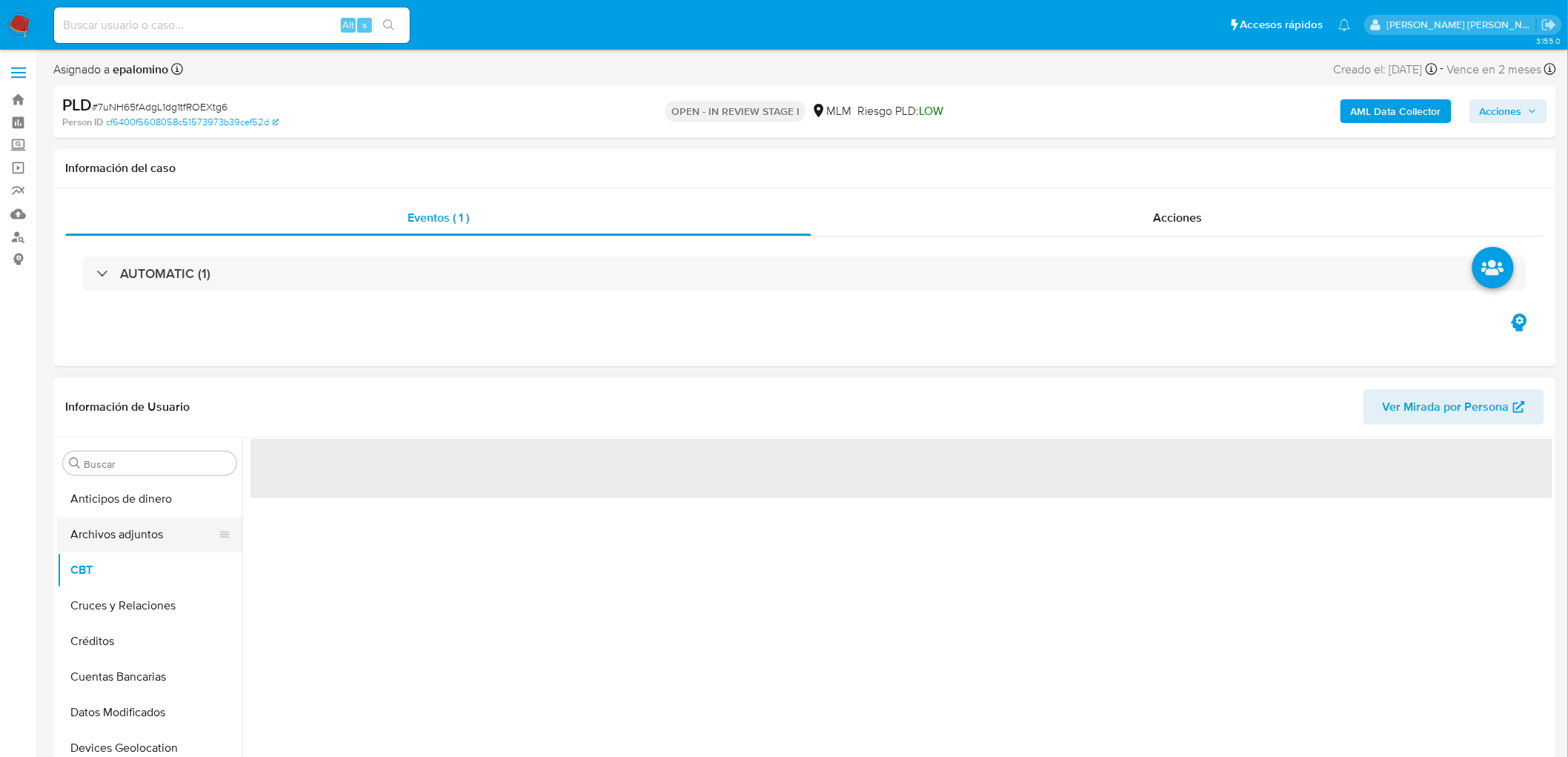
click at [128, 532] on button "Archivos adjuntos" at bounding box center [144, 534] width 173 height 36
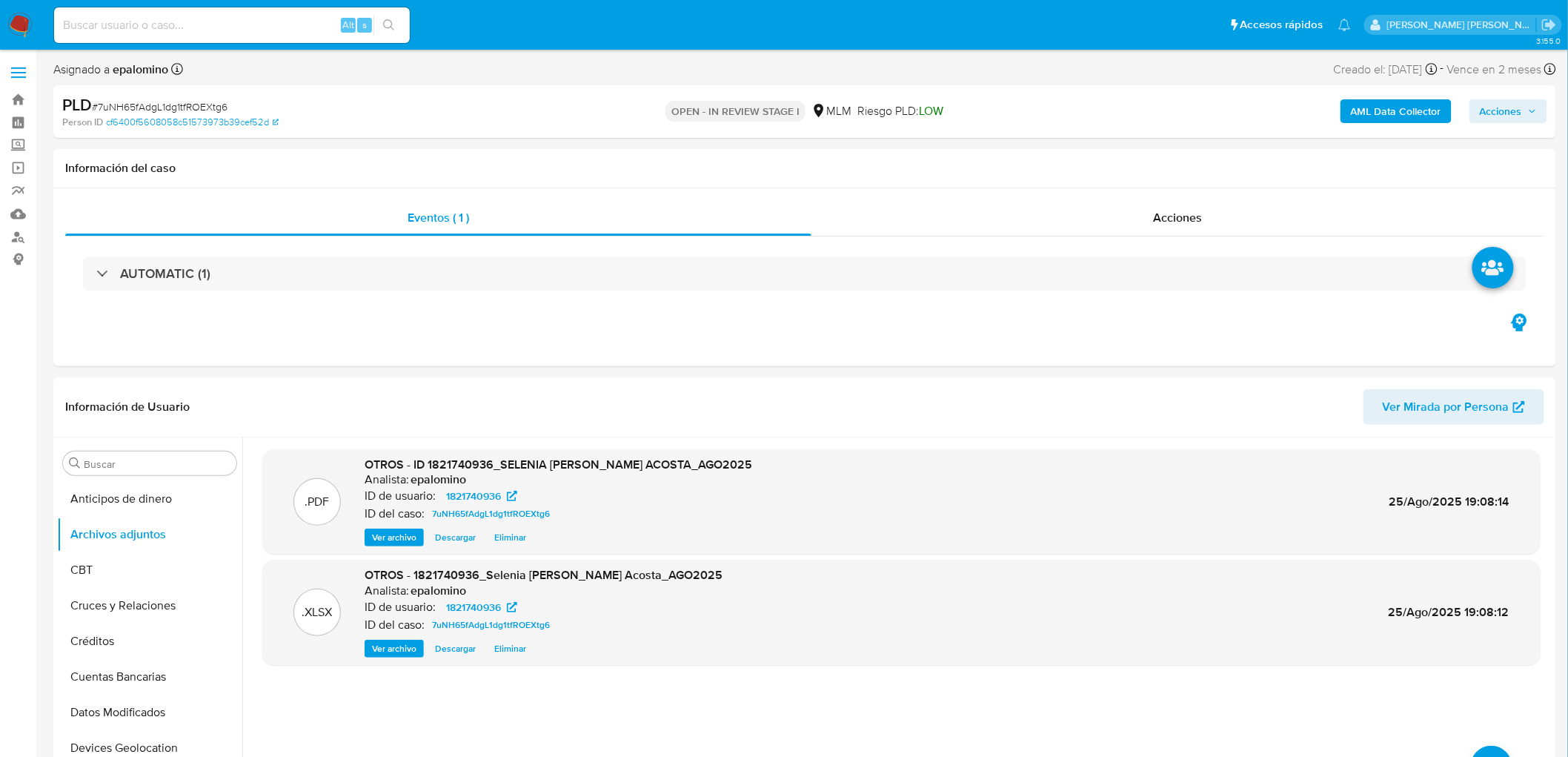
click at [1482, 114] on span "Acciones" at bounding box center [1500, 111] width 42 height 24
click at [1494, 357] on span "Enviar" at bounding box center [1491, 349] width 29 height 21
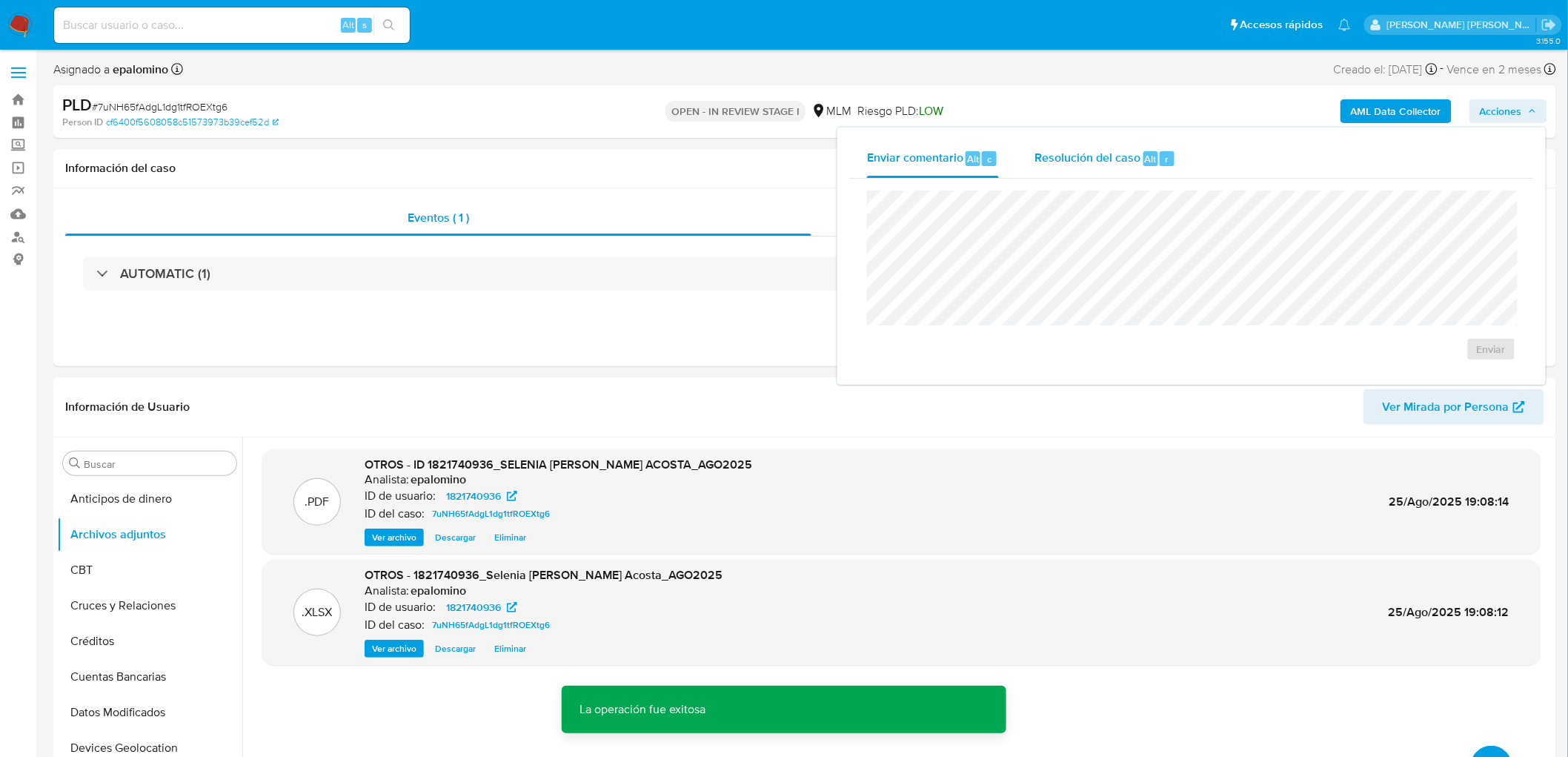
click at [1082, 147] on div "Resolución del caso Alt r" at bounding box center [1105, 158] width 142 height 39
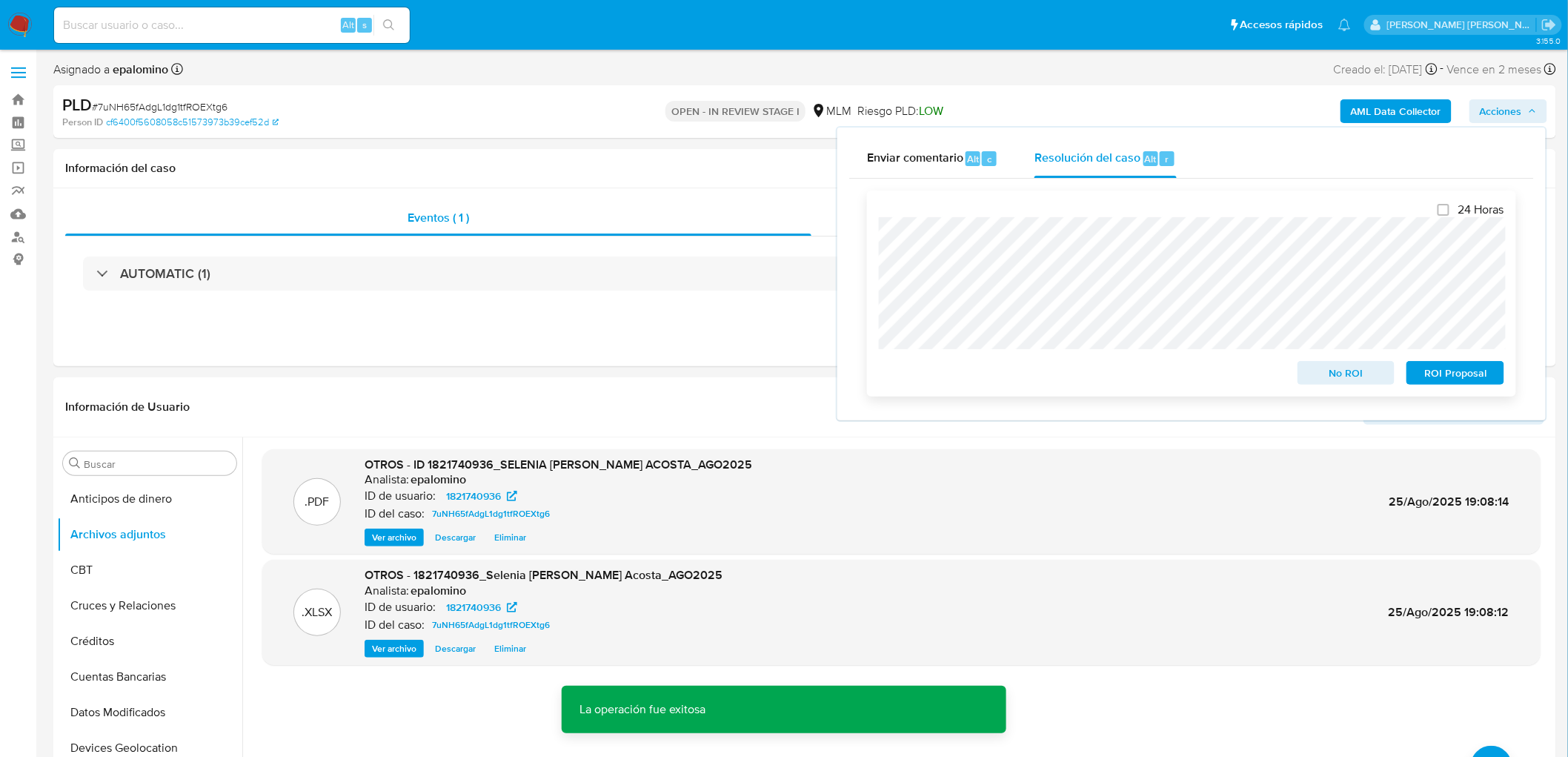
click at [1338, 373] on span "No ROI" at bounding box center [1346, 372] width 77 height 21
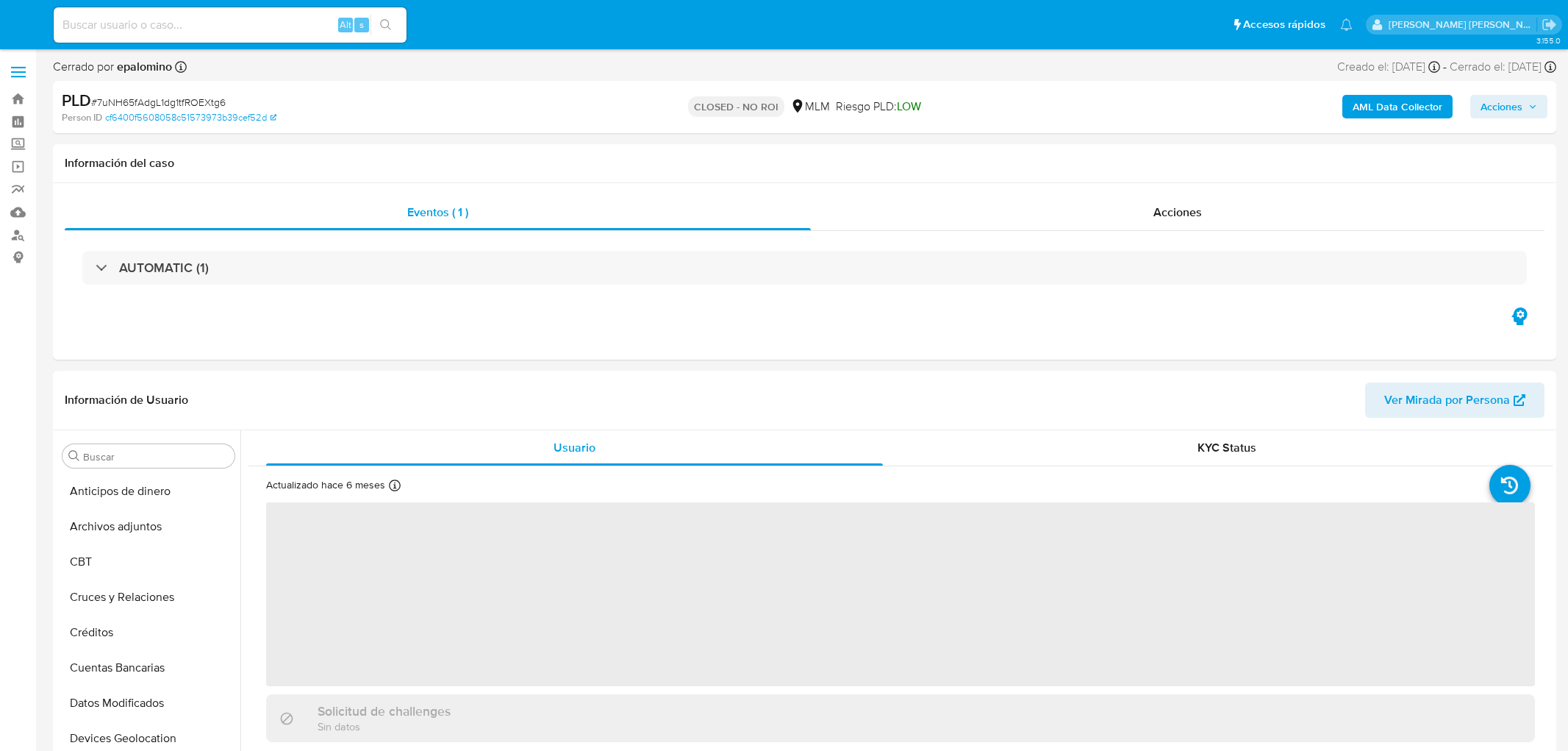
select select "10"
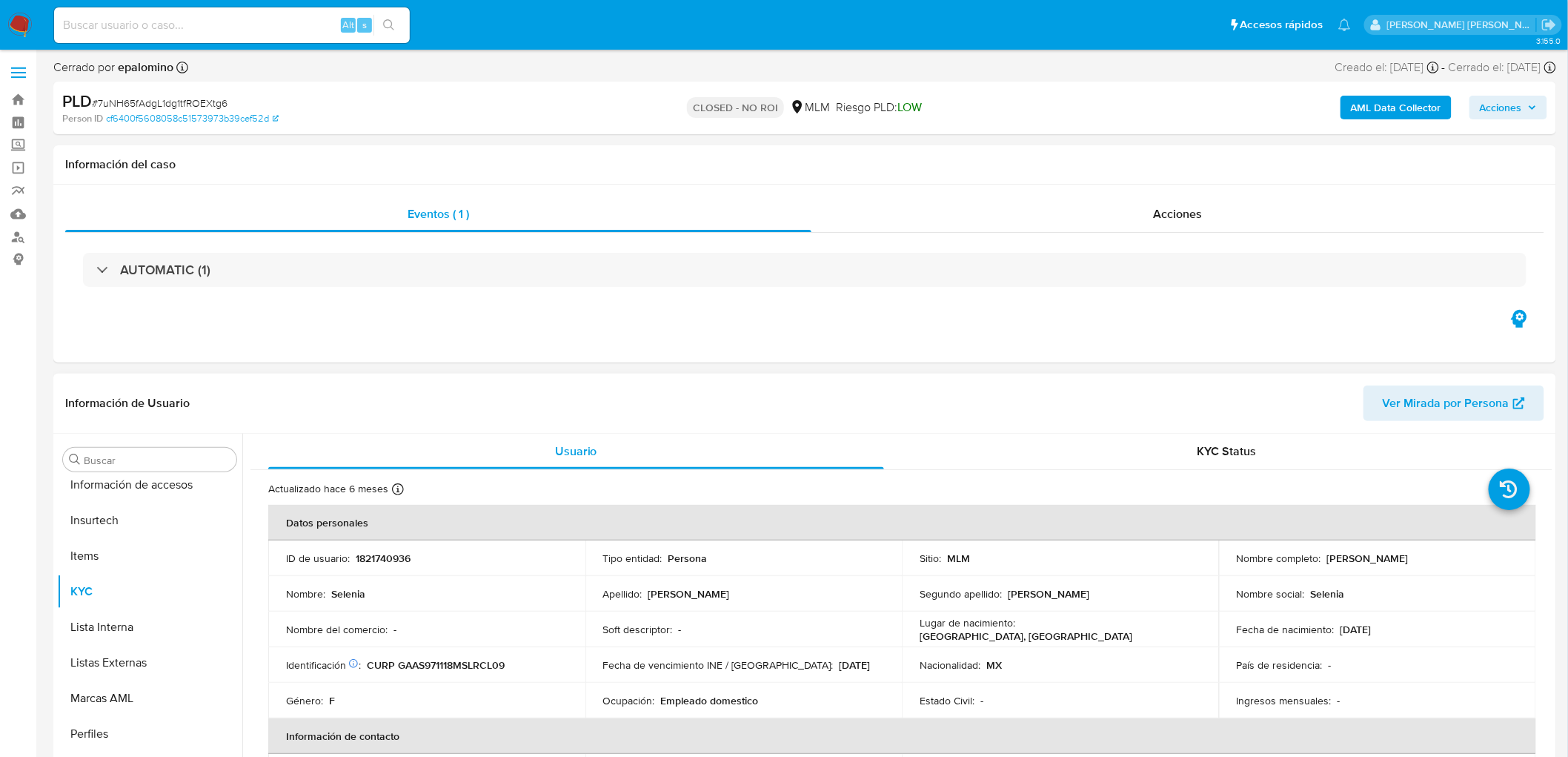
scroll to position [625, 0]
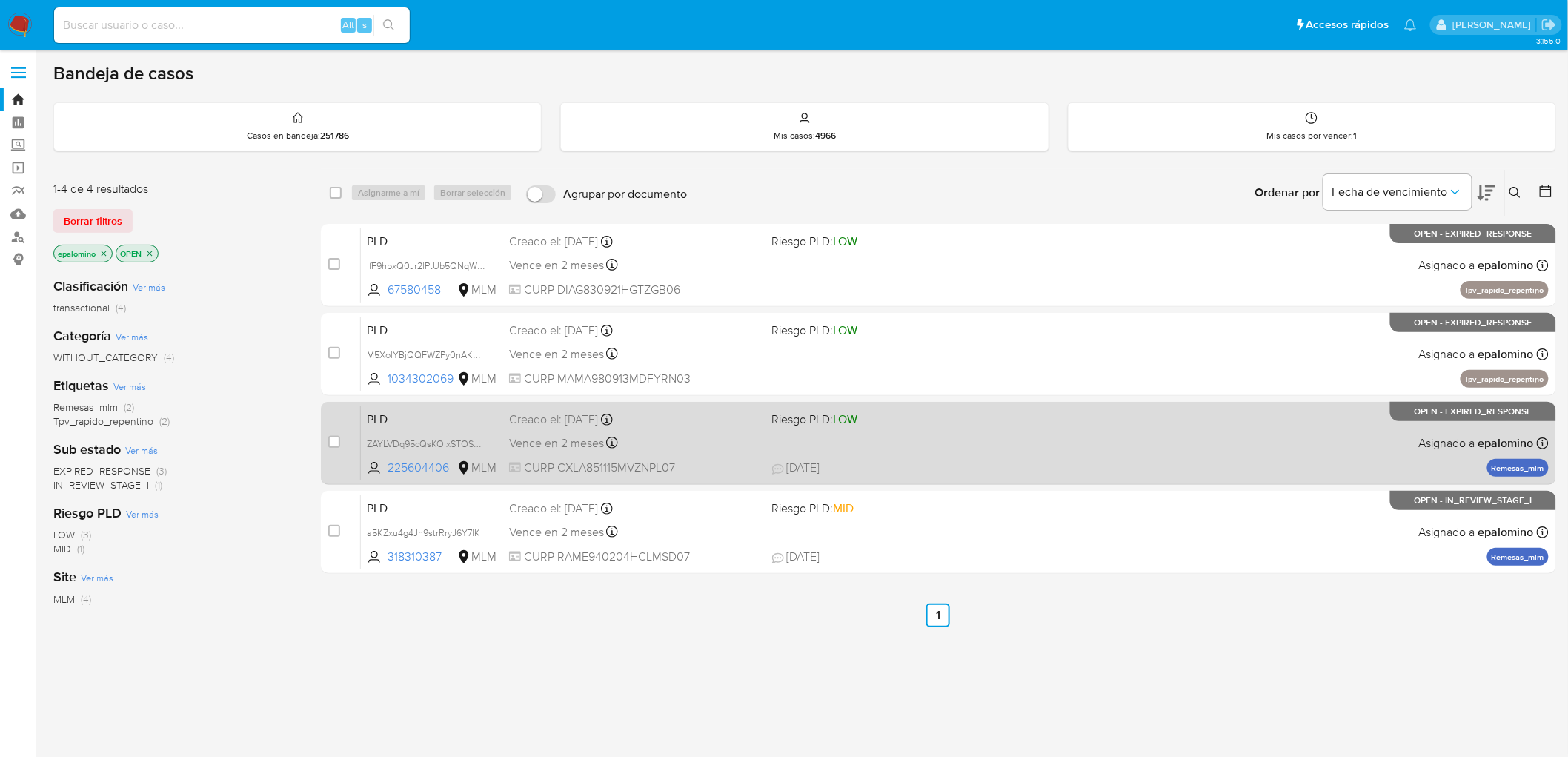
click at [388, 415] on span "PLD" at bounding box center [431, 418] width 131 height 19
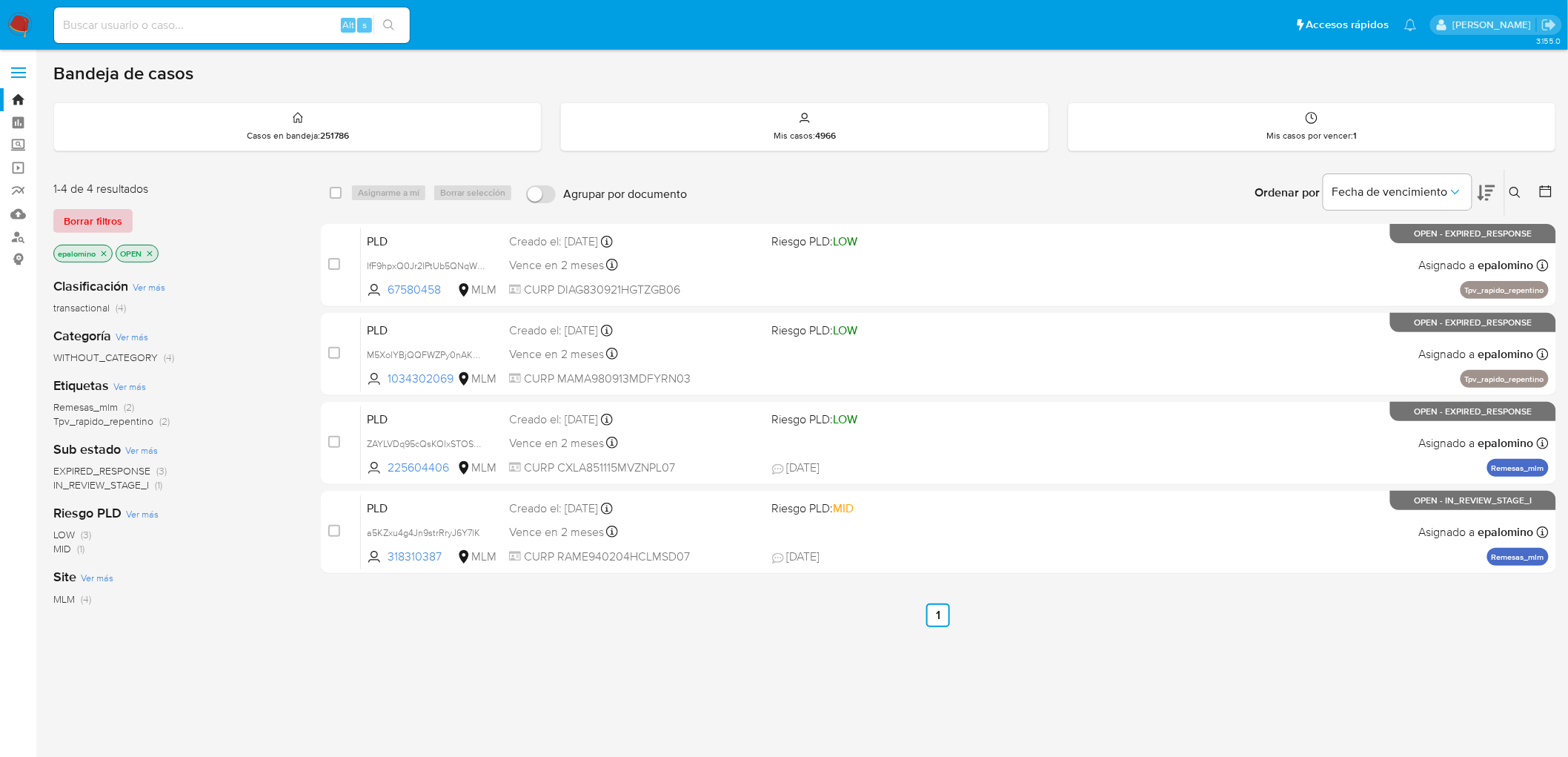
click at [78, 216] on span "Borrar filtros" at bounding box center [93, 221] width 58 height 21
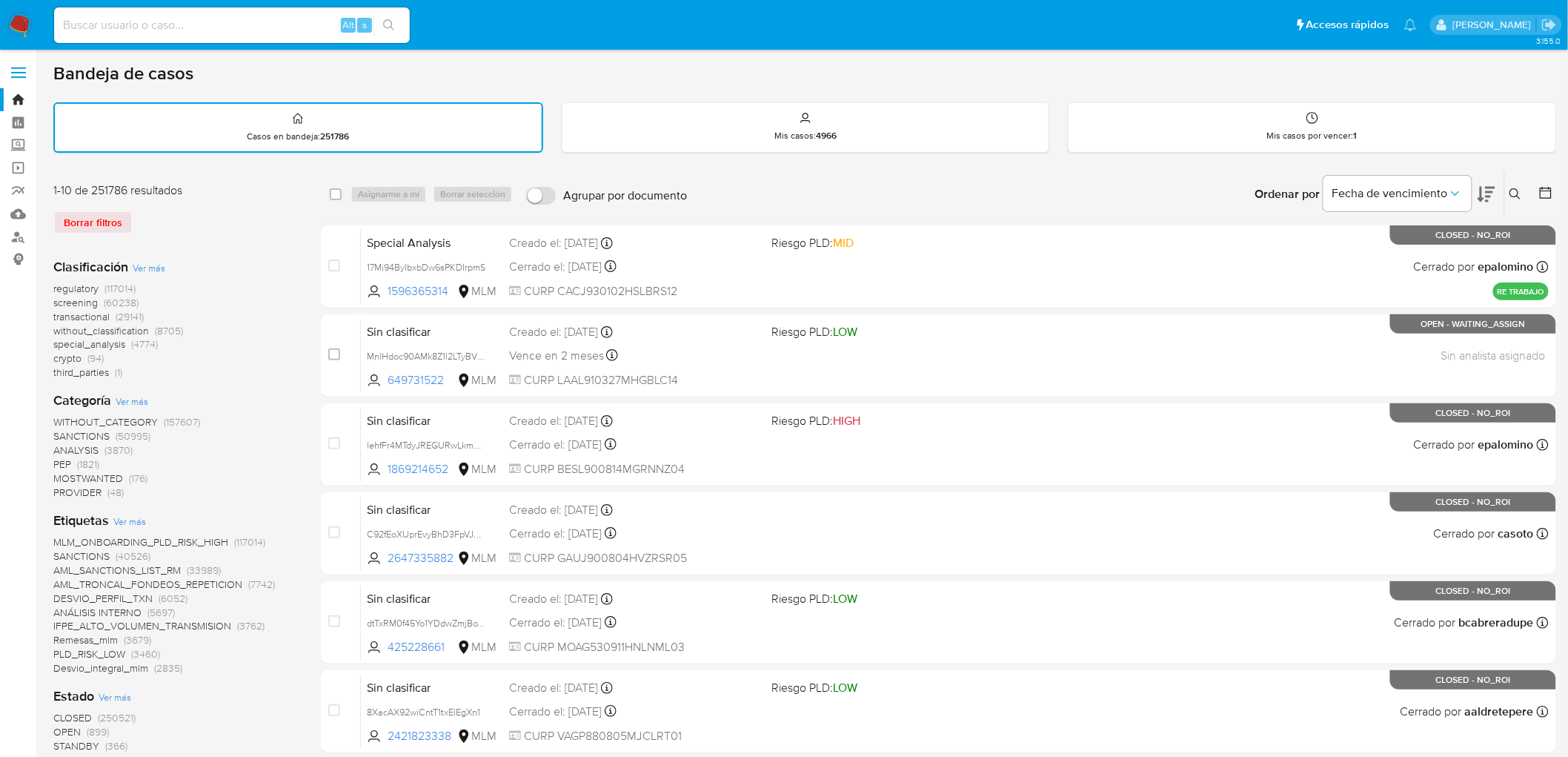
drag, startPoint x: 1517, startPoint y: 190, endPoint x: 1502, endPoint y: 193, distance: 15.3
click at [1516, 190] on icon at bounding box center [1514, 194] width 12 height 12
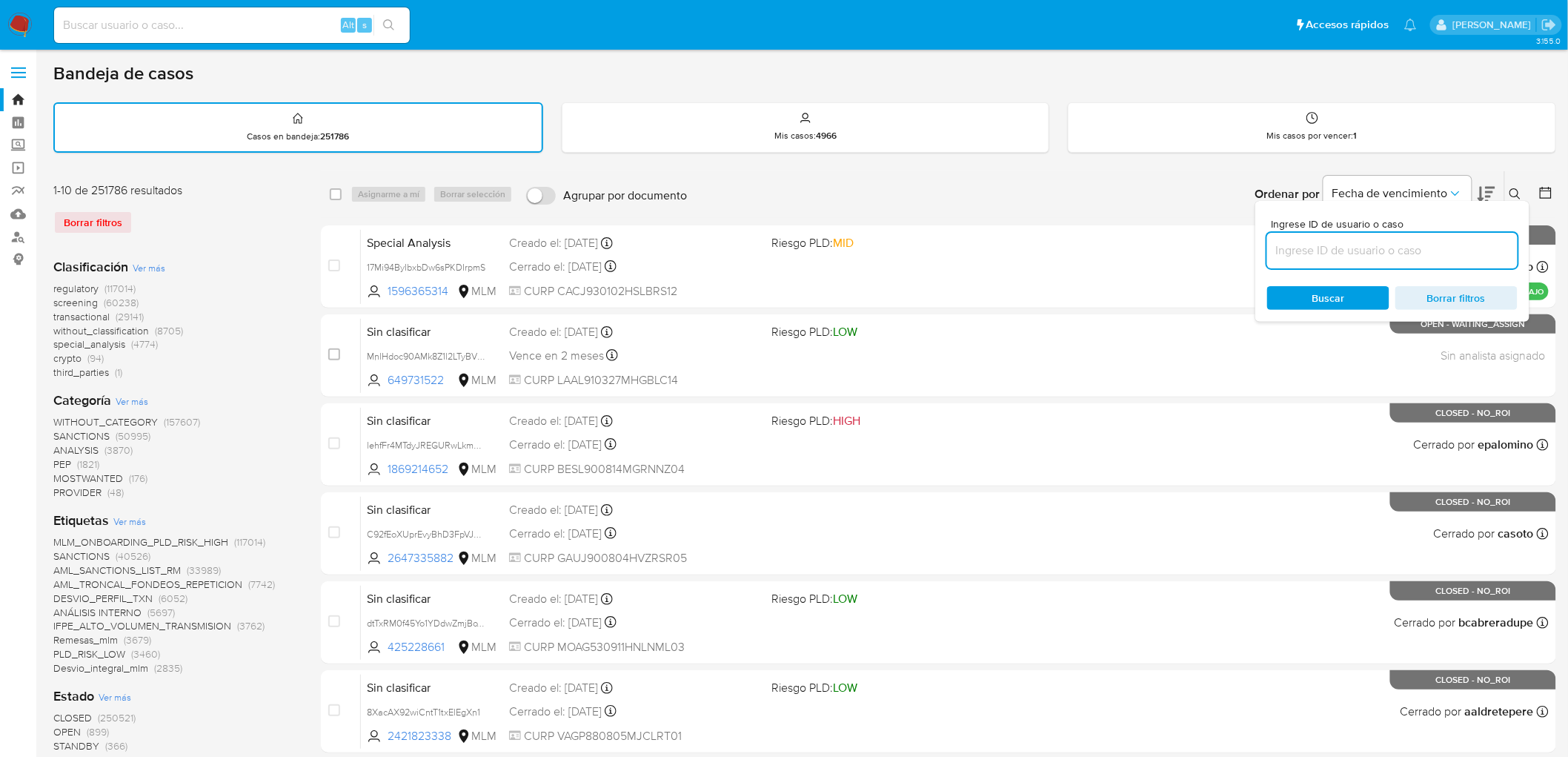
click at [1315, 250] on input at bounding box center [1392, 250] width 250 height 19
type input "7uNH65fAdgL1dg1tfROEXtg6"
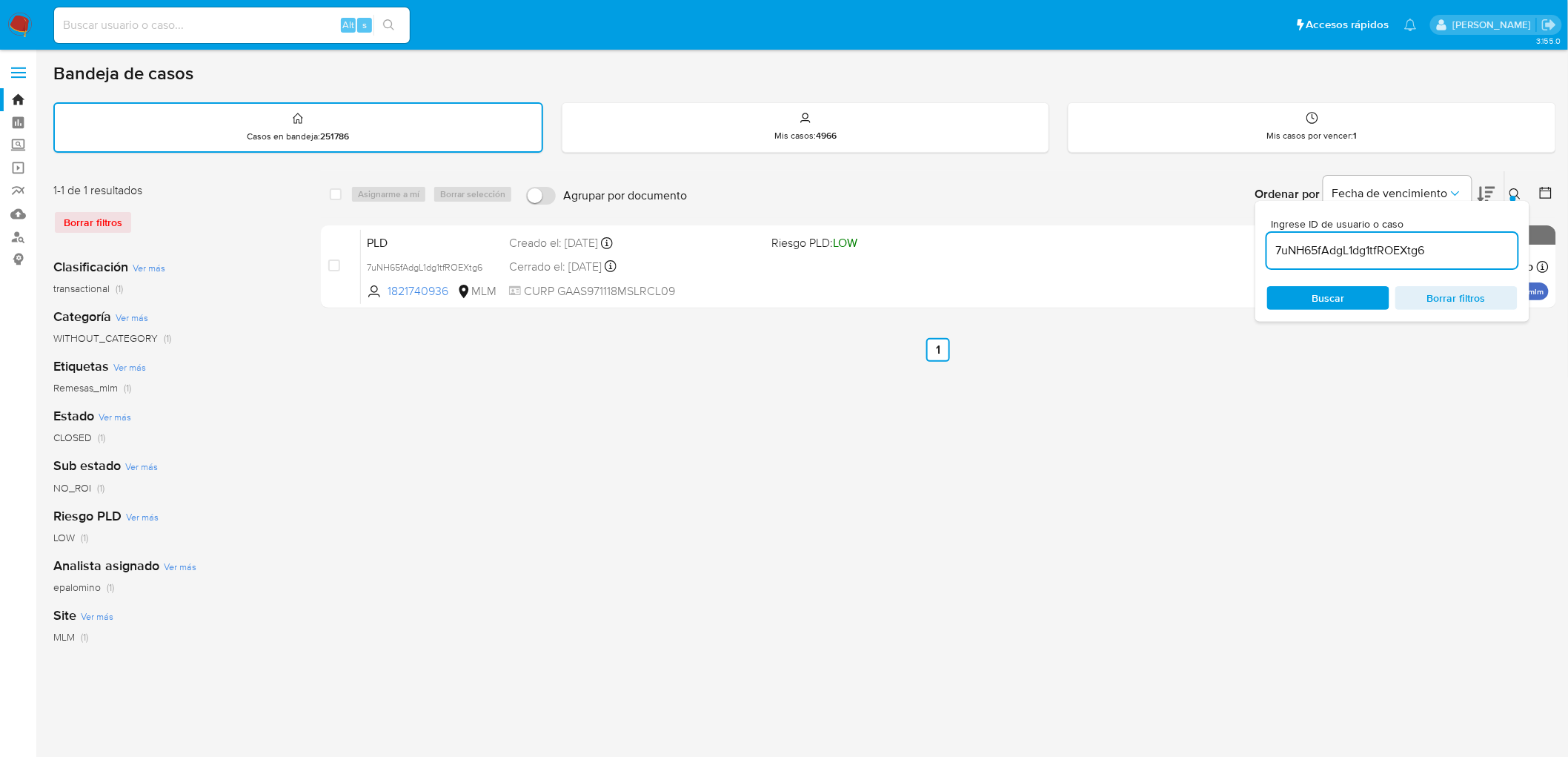
click at [1507, 191] on button at bounding box center [1517, 194] width 24 height 18
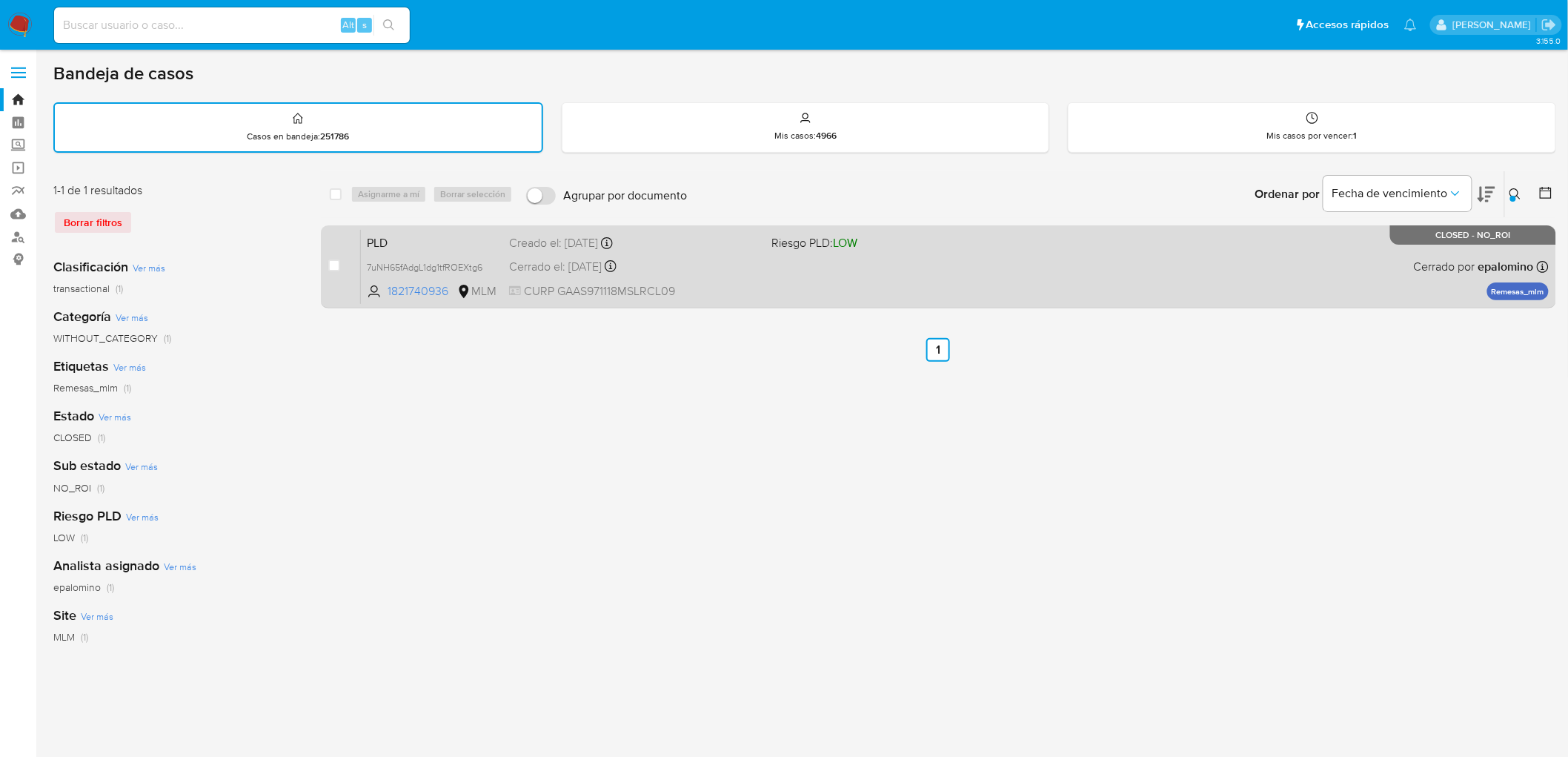
click at [368, 240] on span "PLD" at bounding box center [431, 242] width 131 height 19
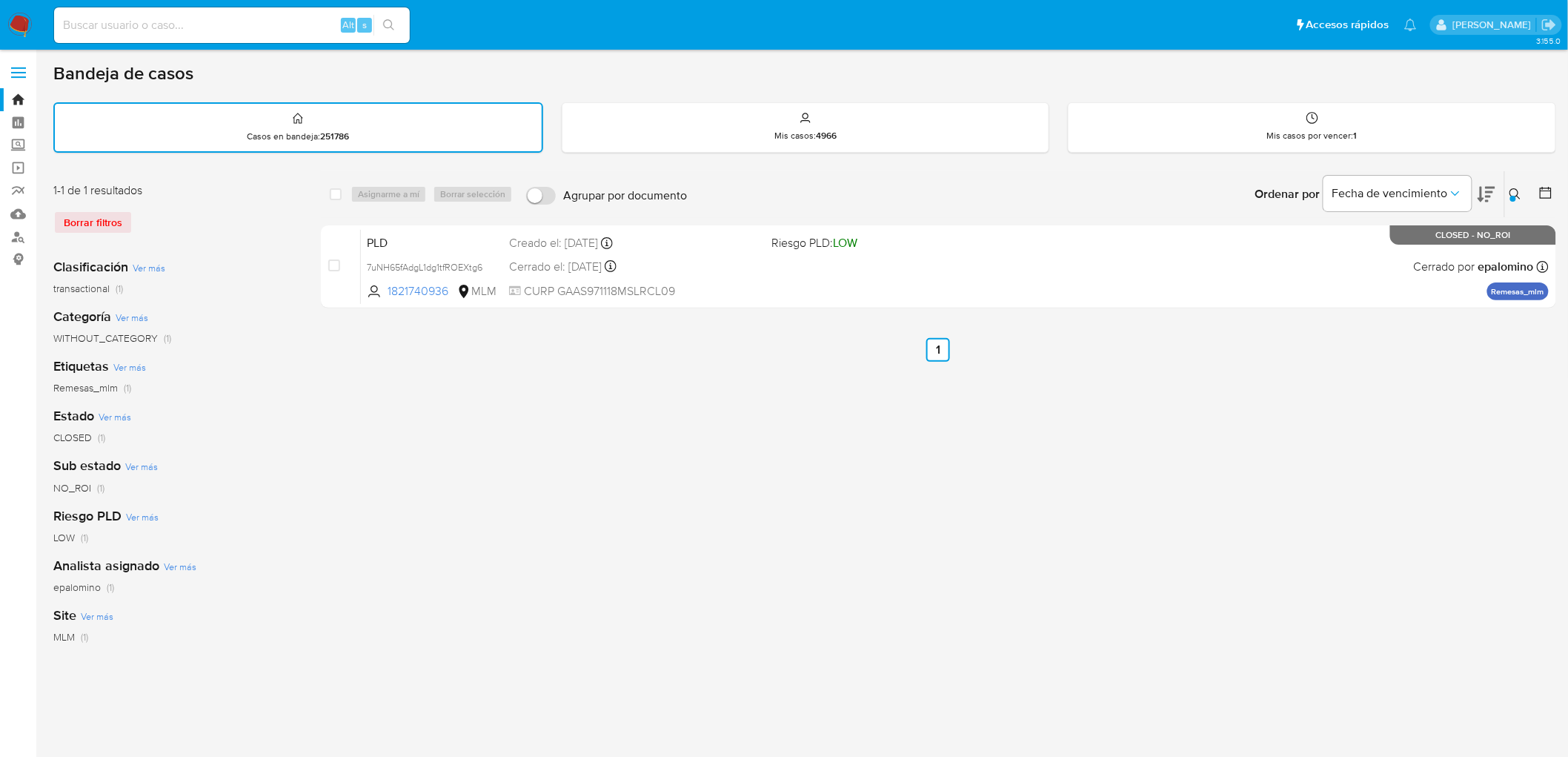
click at [23, 16] on img at bounding box center [20, 24] width 25 height 25
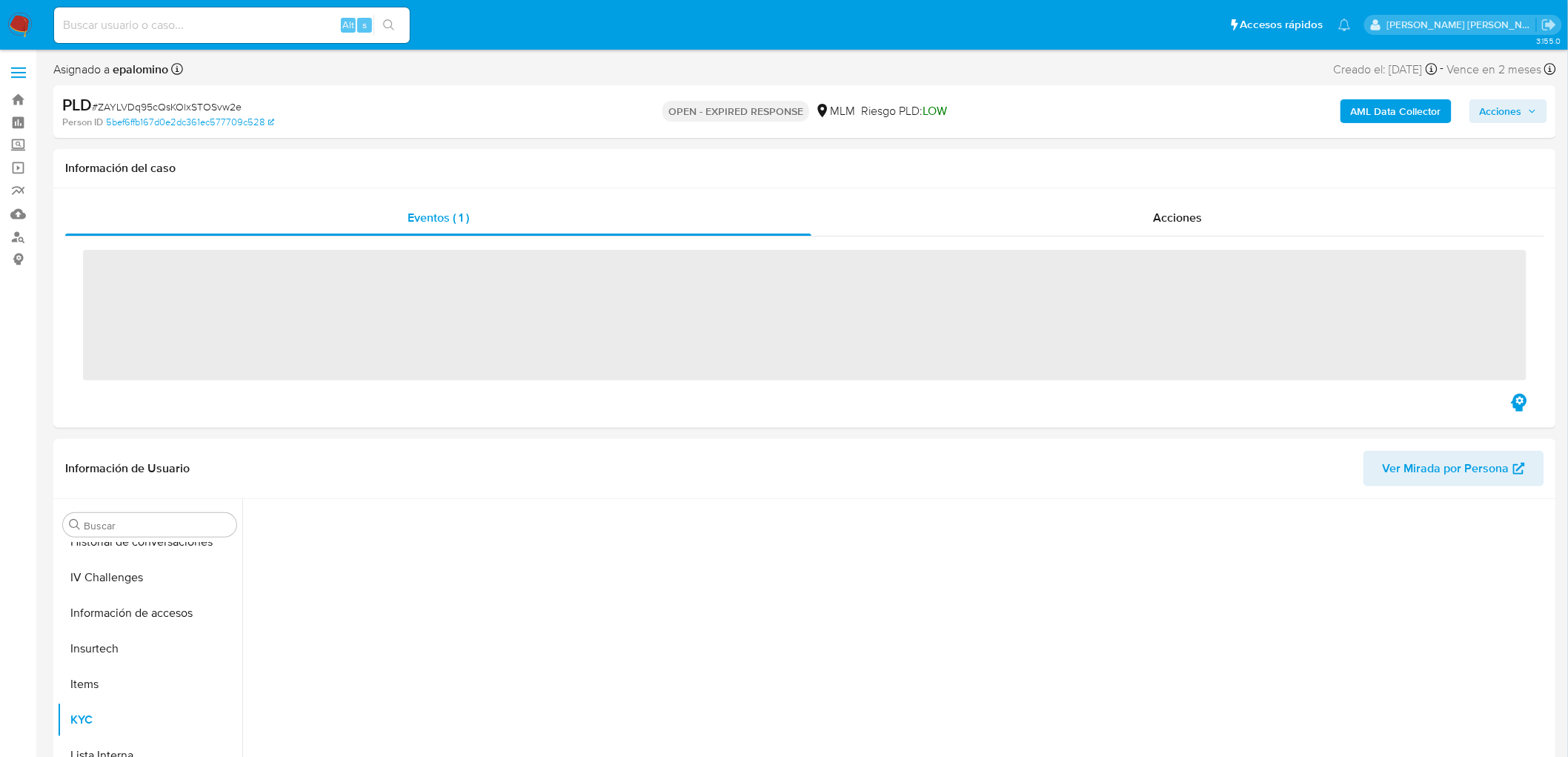
scroll to position [625, 0]
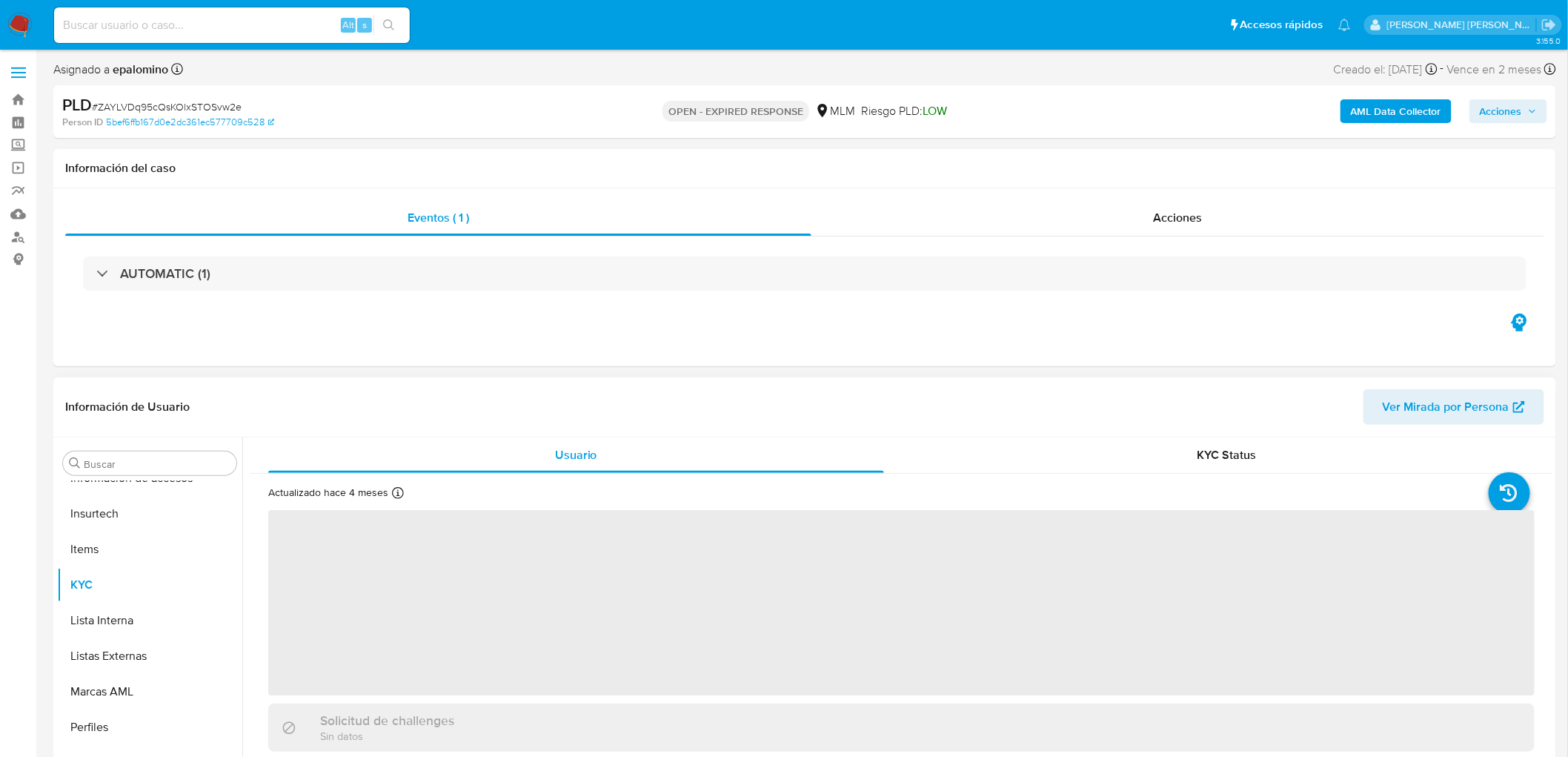
select select "10"
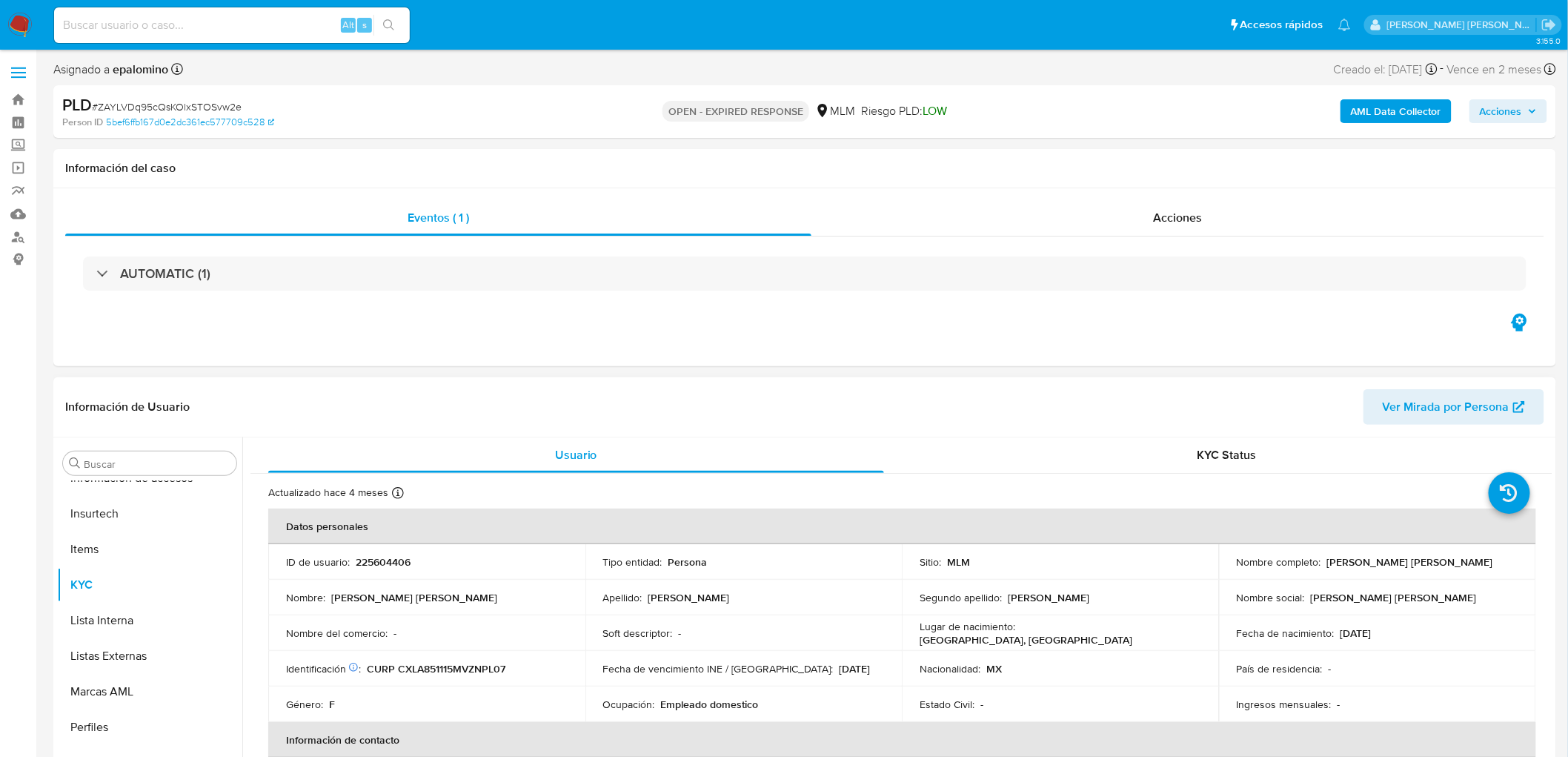
click at [396, 558] on p "225604406" at bounding box center [383, 561] width 55 height 13
copy p "225604406"
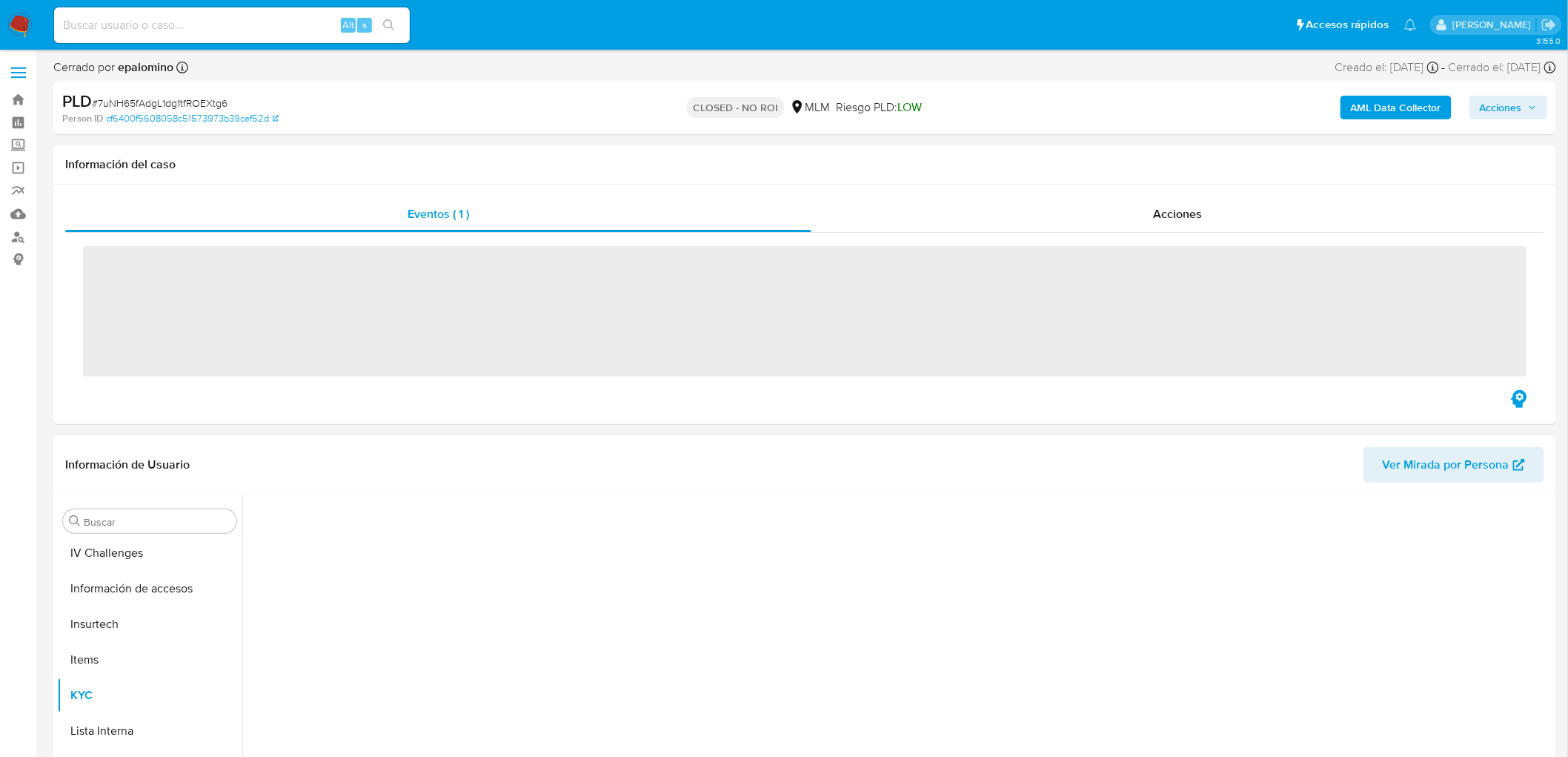
scroll to position [625, 0]
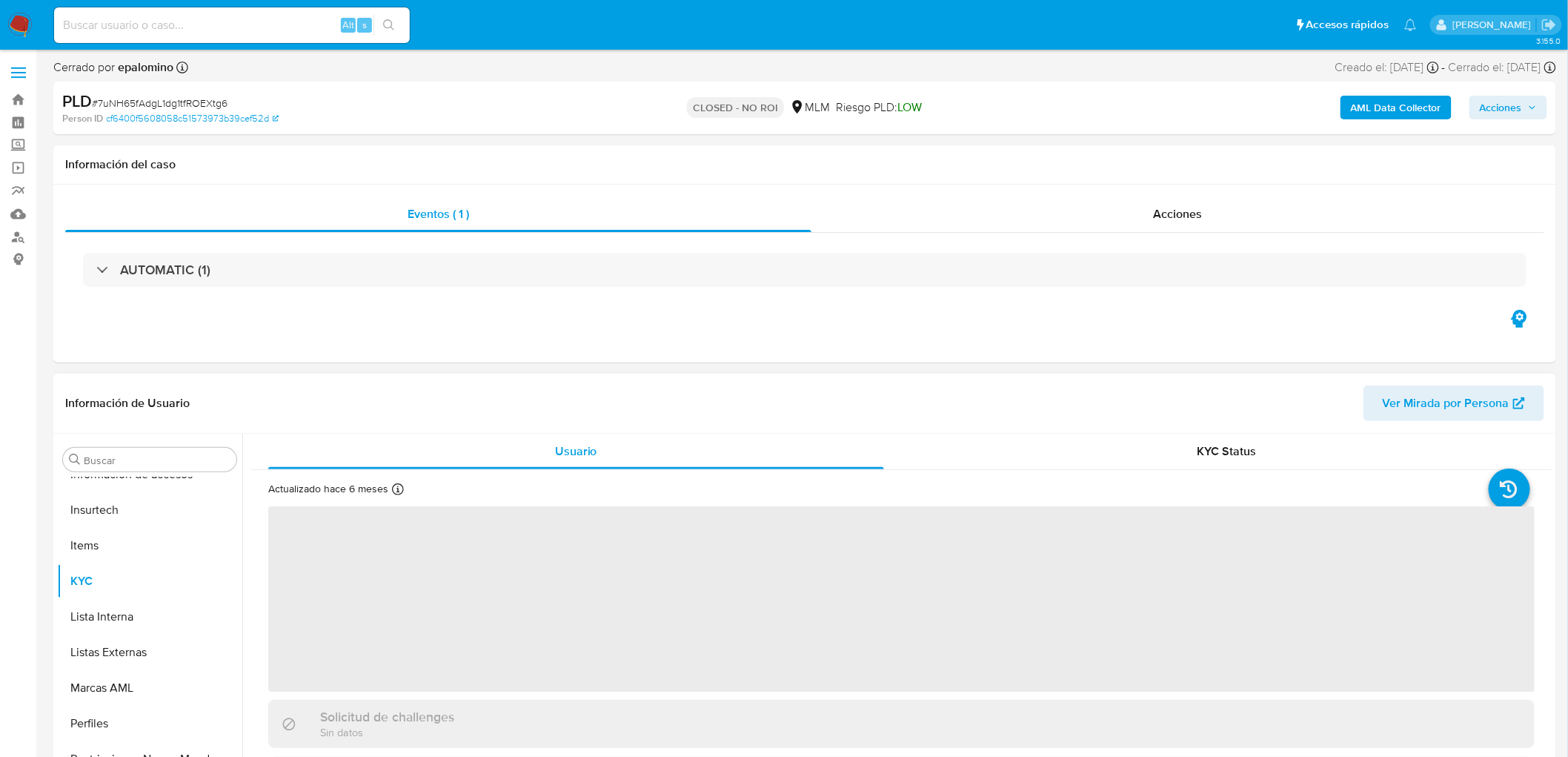
select select "10"
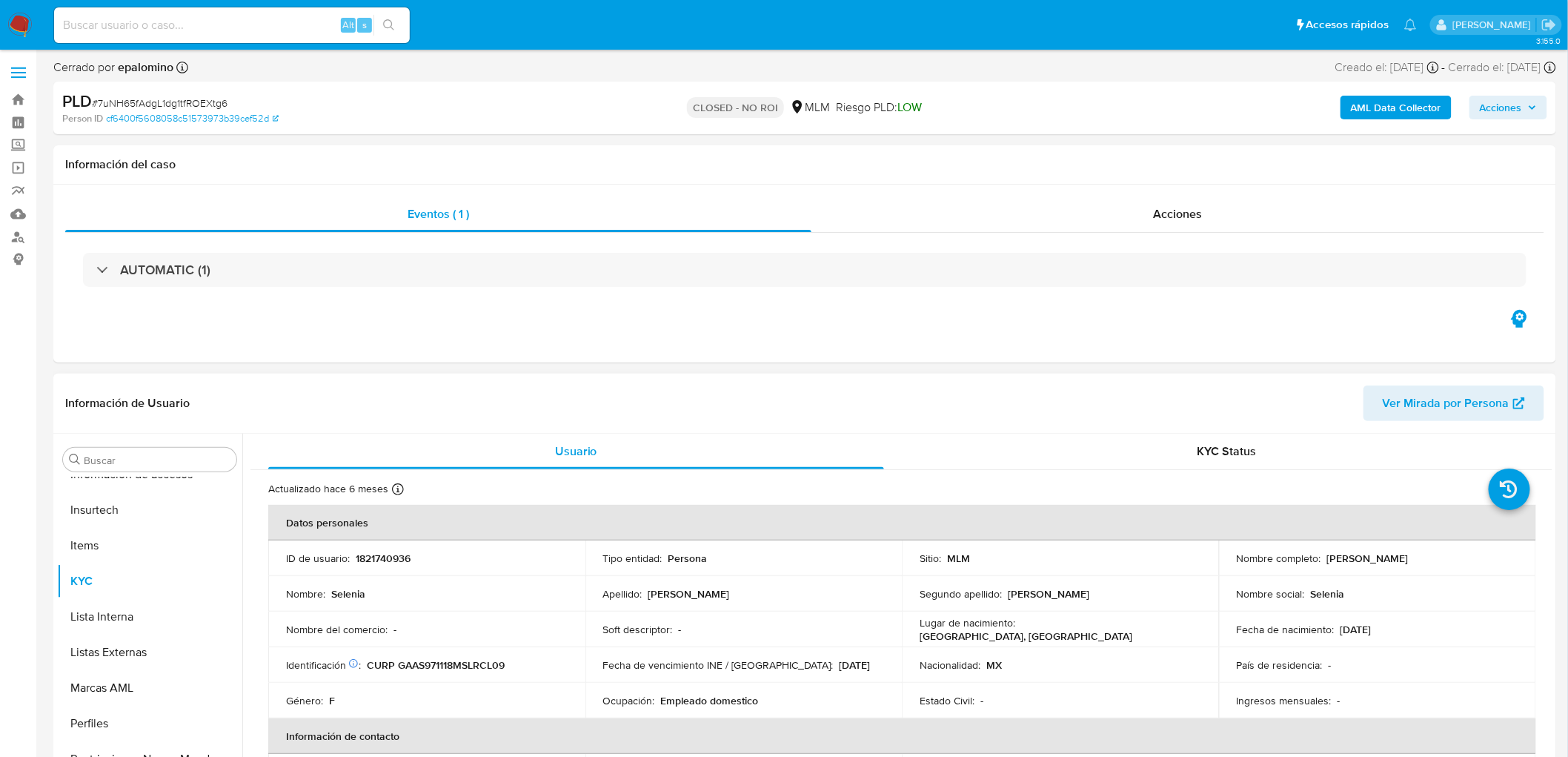
click at [396, 559] on p "1821740936" at bounding box center [383, 558] width 55 height 13
copy p "1821740936"
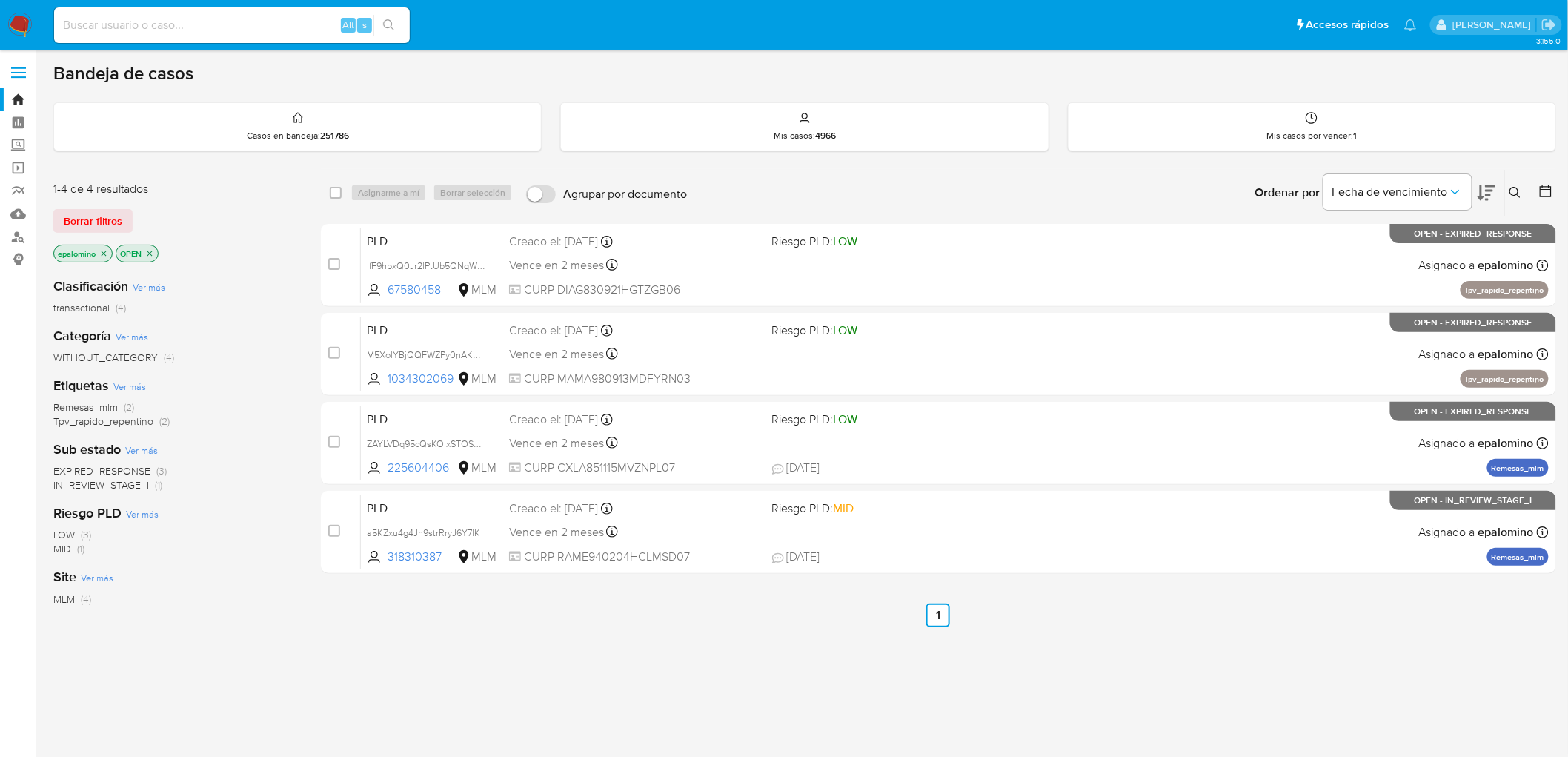
click at [106, 218] on span "Borrar filtros" at bounding box center [93, 221] width 58 height 21
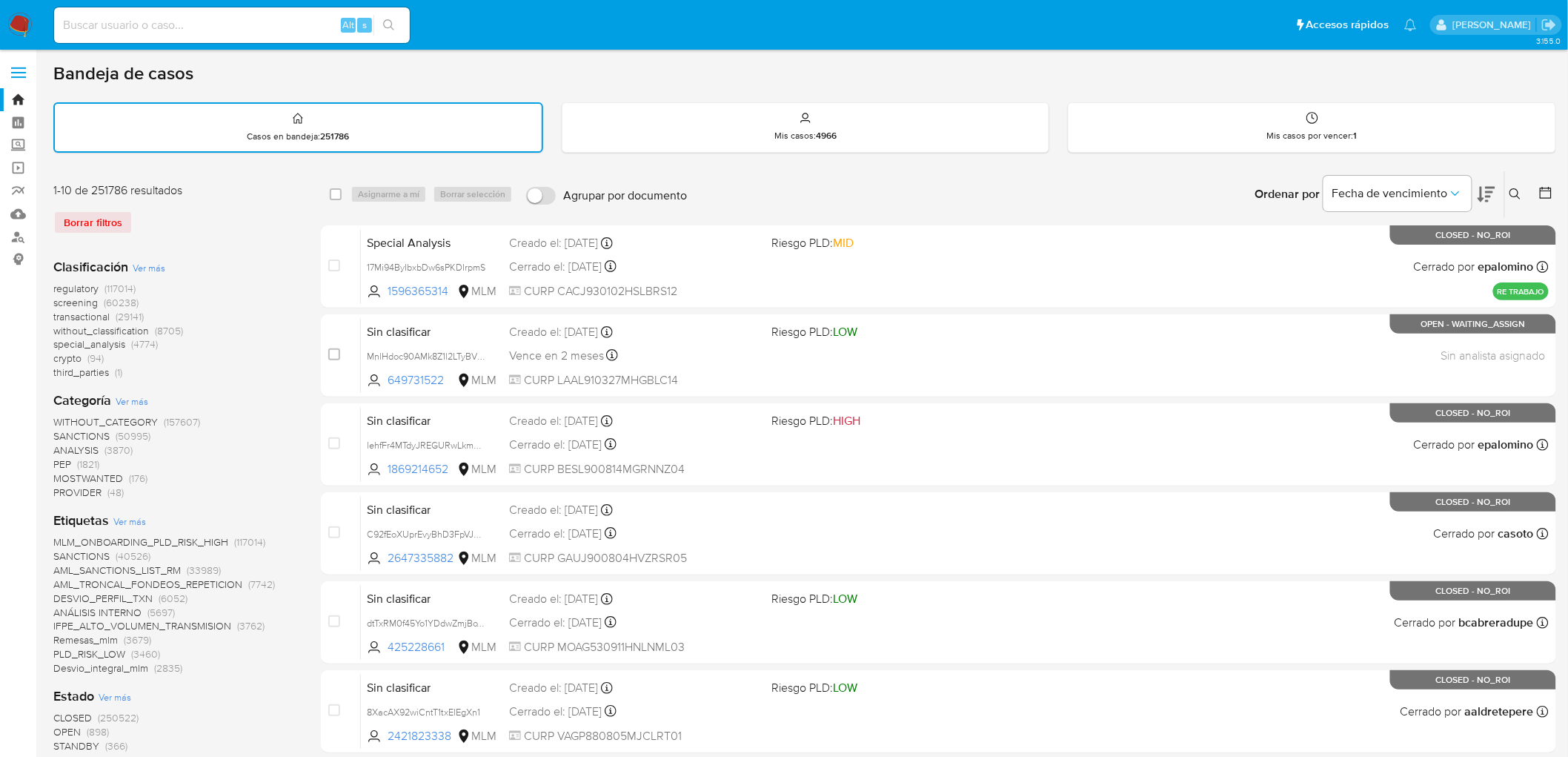
click at [1519, 188] on icon at bounding box center [1514, 194] width 12 height 12
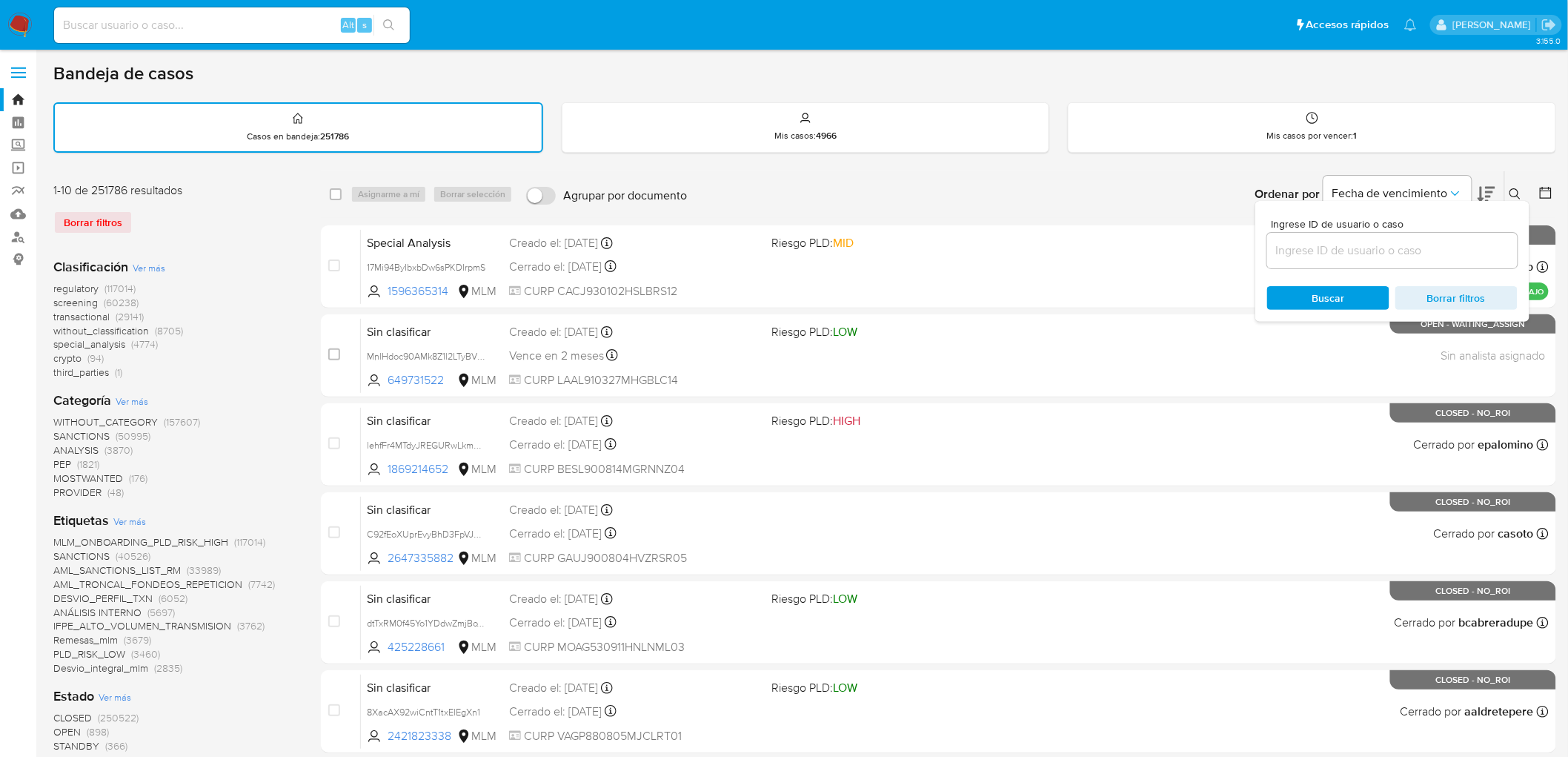
click at [1388, 241] on input at bounding box center [1392, 250] width 250 height 19
type input "67580458"
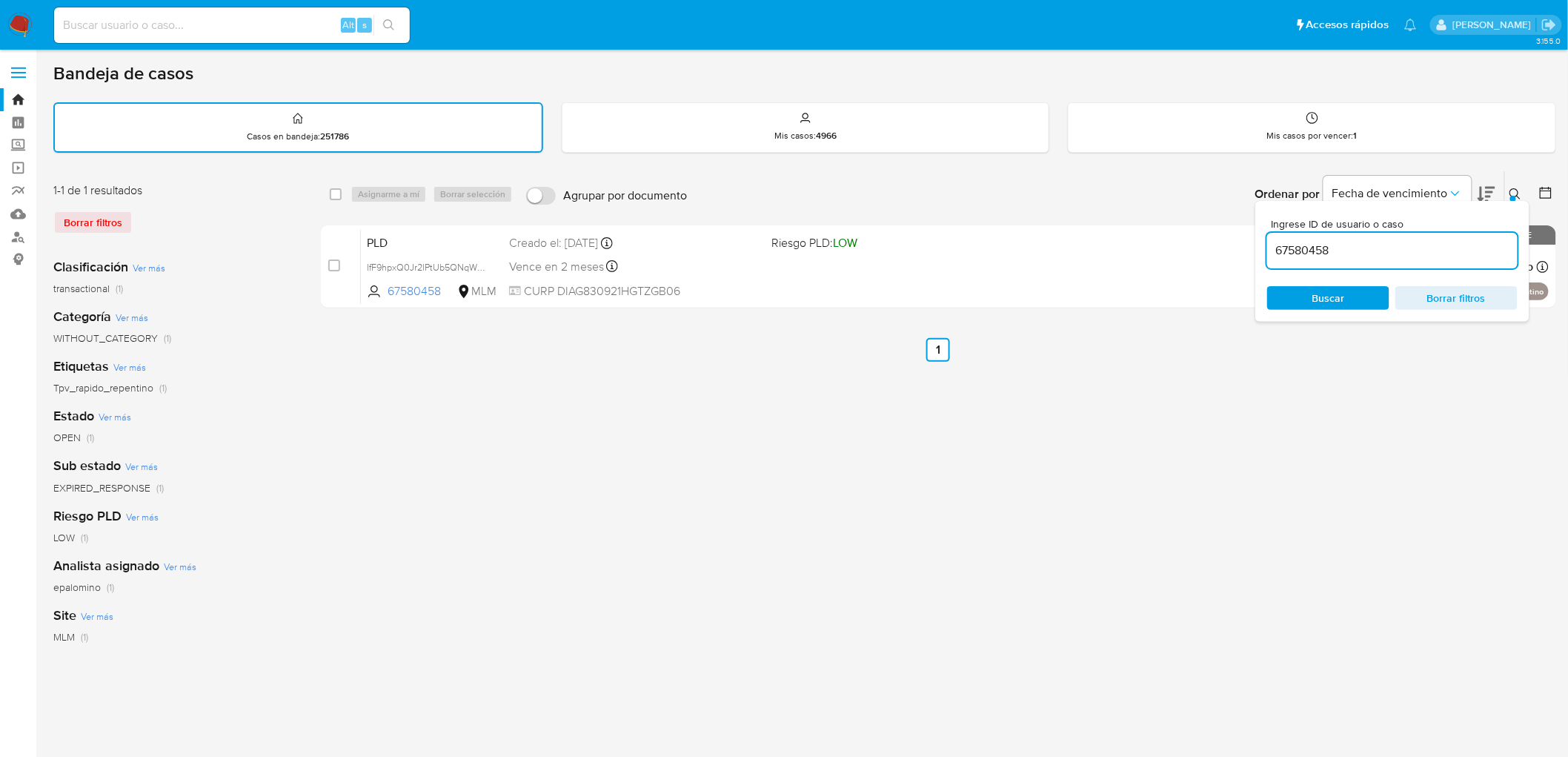
click at [1514, 196] on div at bounding box center [1513, 198] width 6 height 6
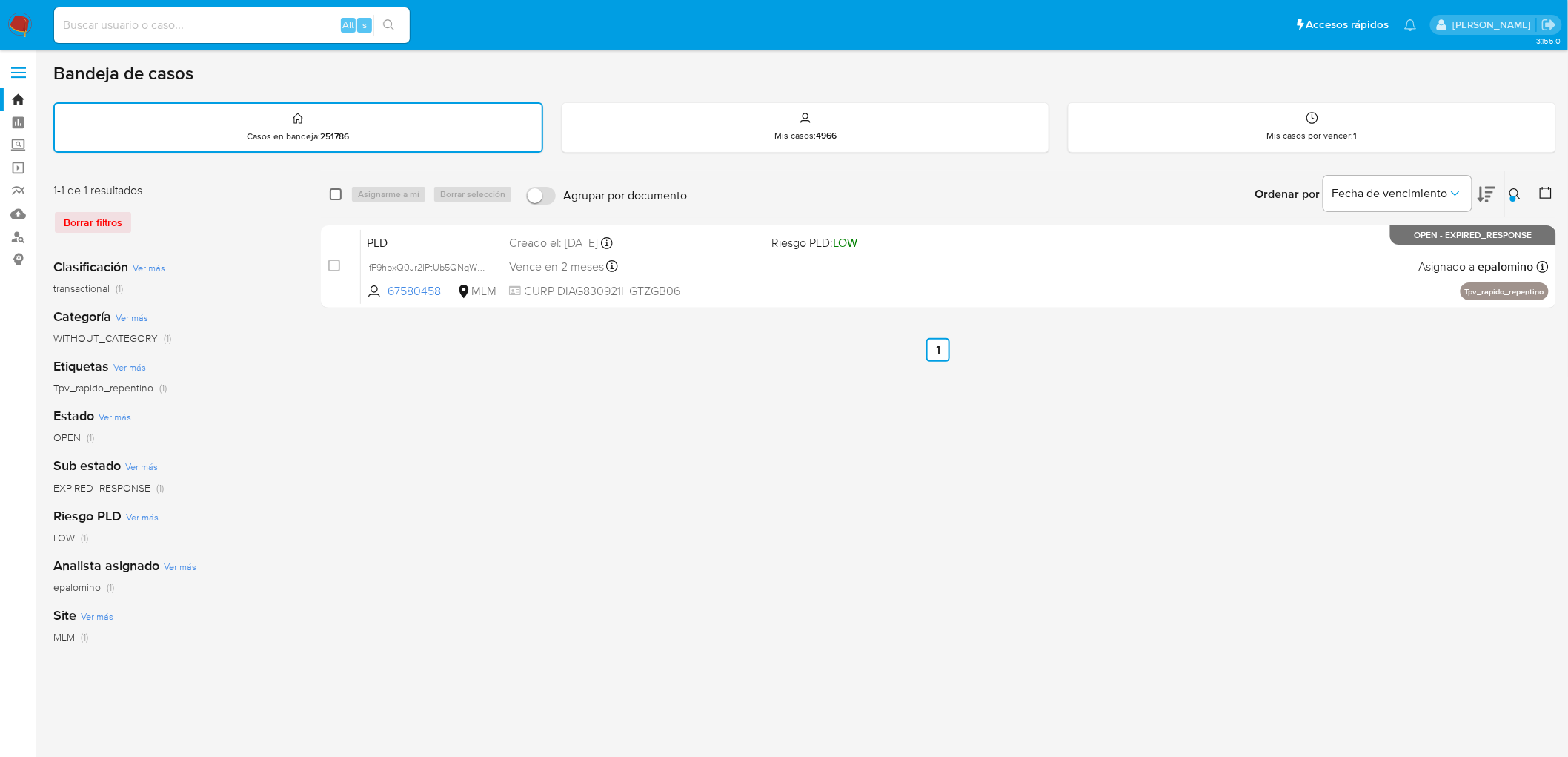
click at [337, 191] on input "checkbox" at bounding box center [336, 194] width 12 height 12
checkbox input "true"
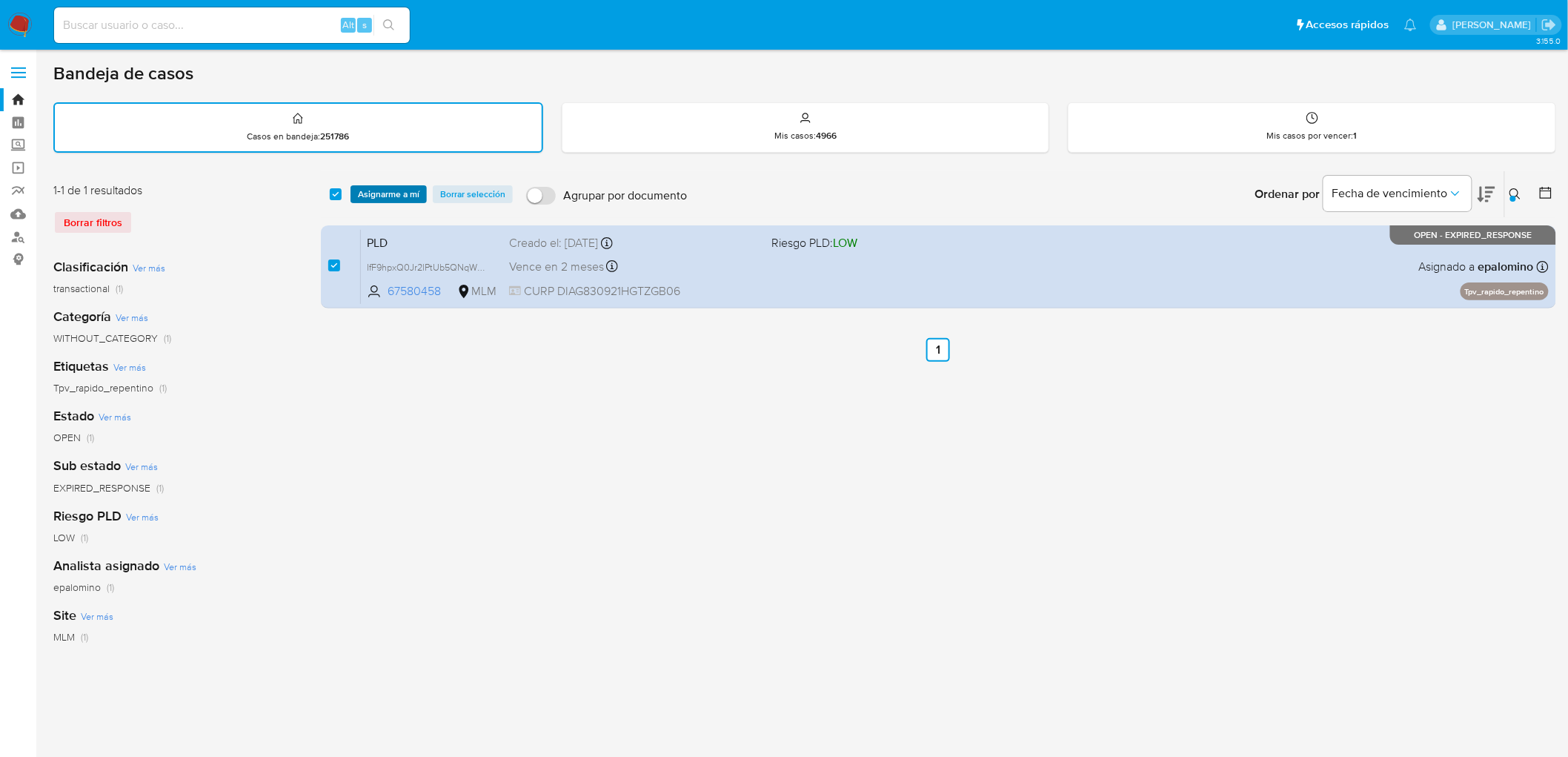
click at [373, 191] on span "Asignarme a mí" at bounding box center [388, 195] width 61 height 15
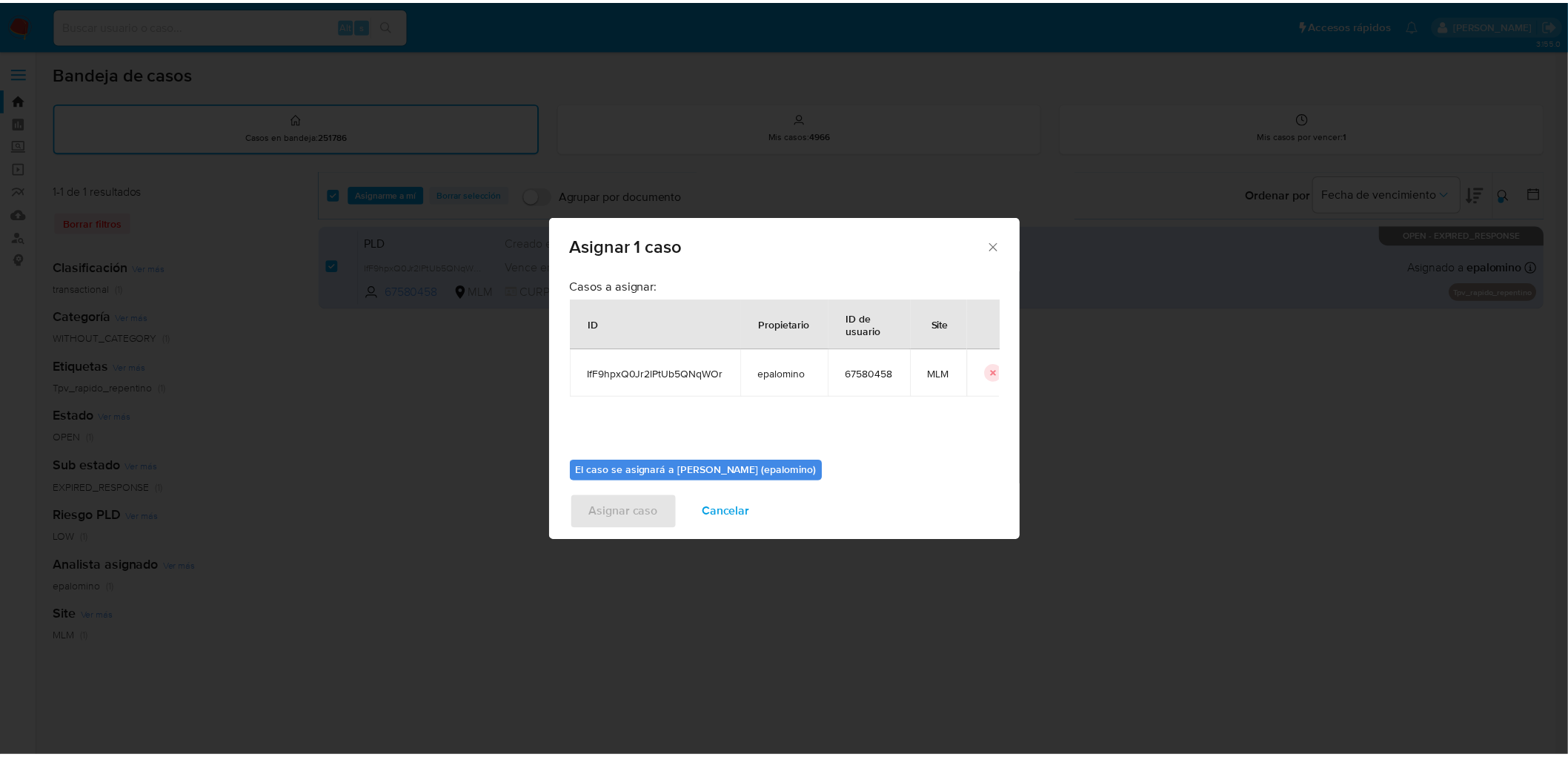
scroll to position [76, 0]
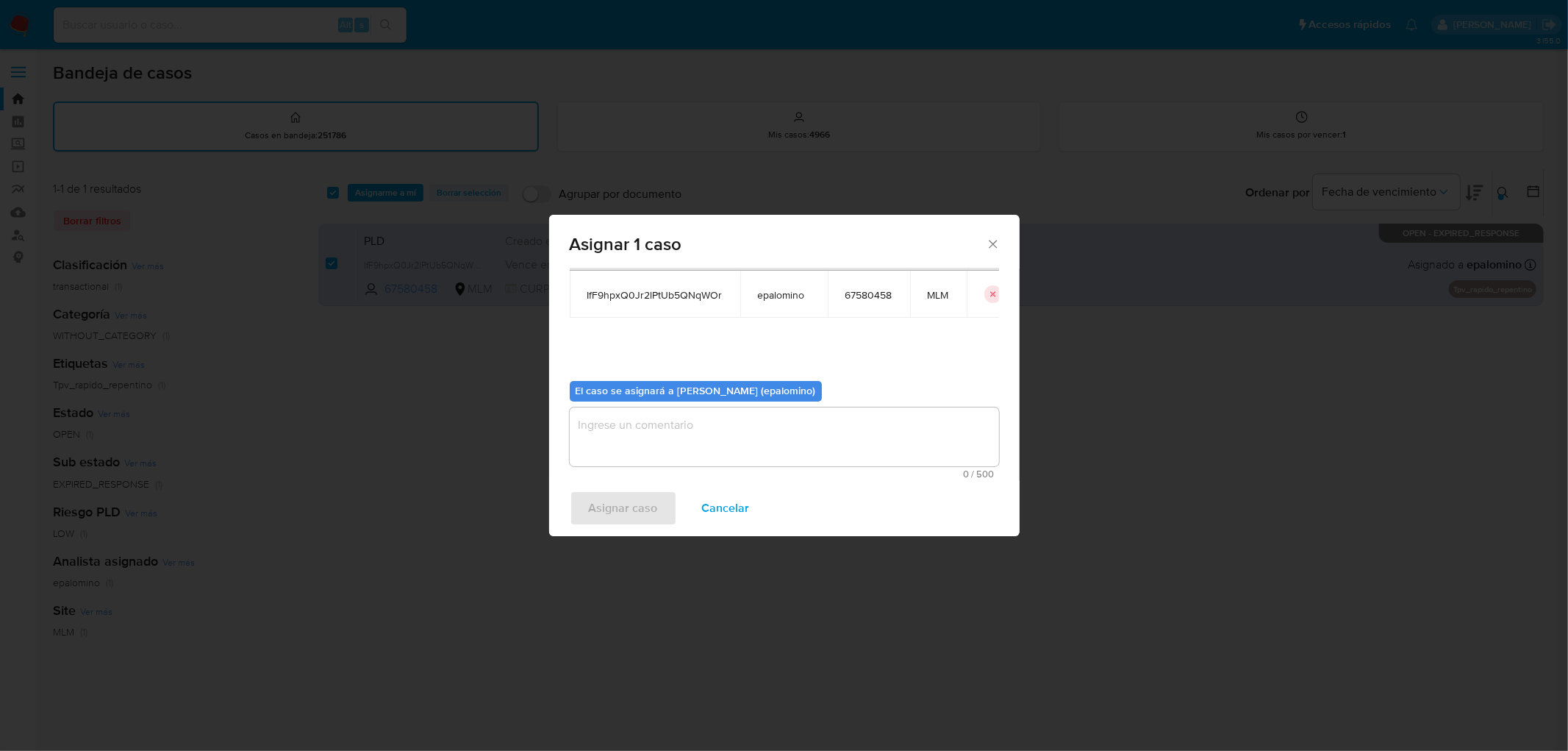
click at [664, 452] on textarea "assign-modal" at bounding box center [784, 437] width 429 height 59
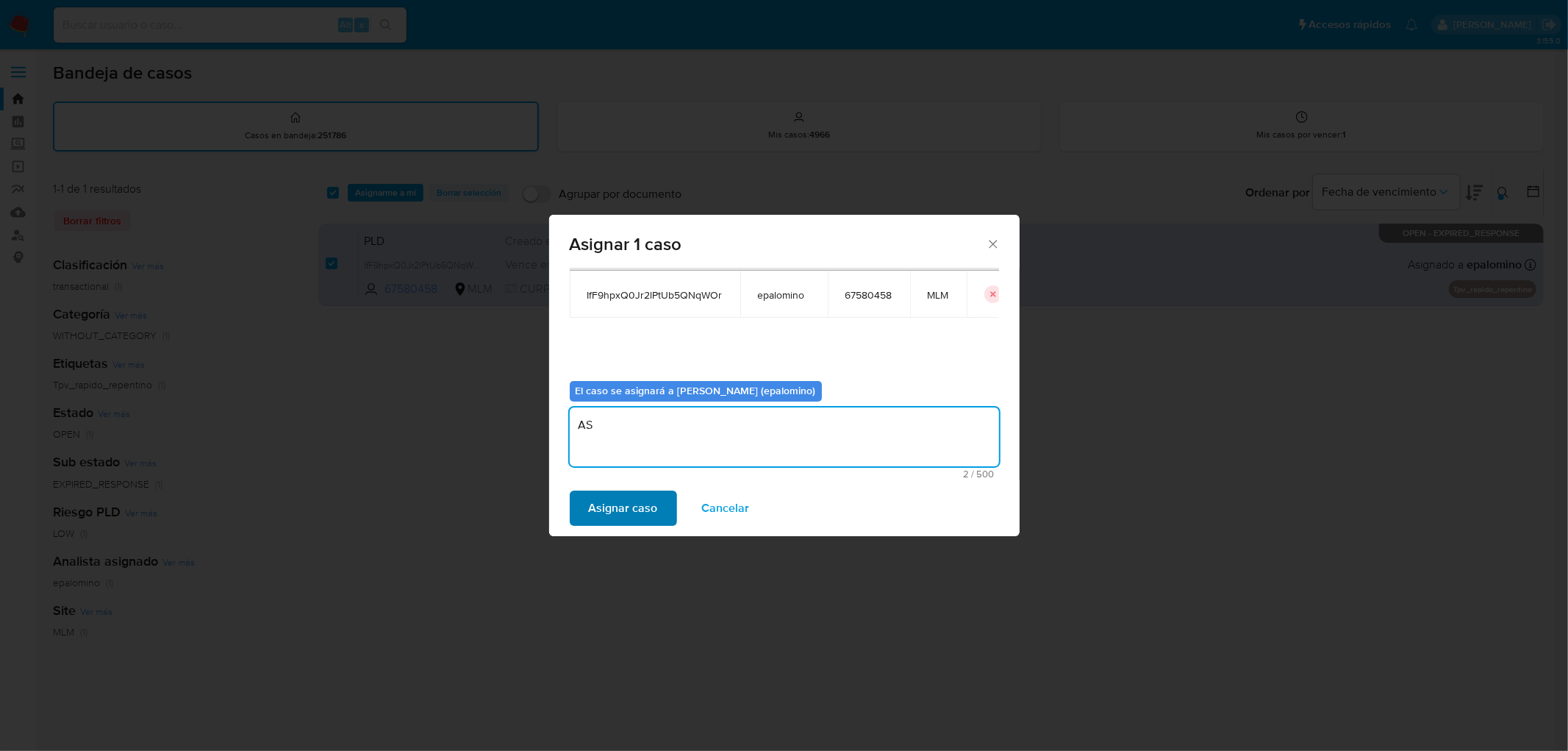
type textarea "AS"
click at [633, 502] on span "Asignar caso" at bounding box center [623, 508] width 69 height 33
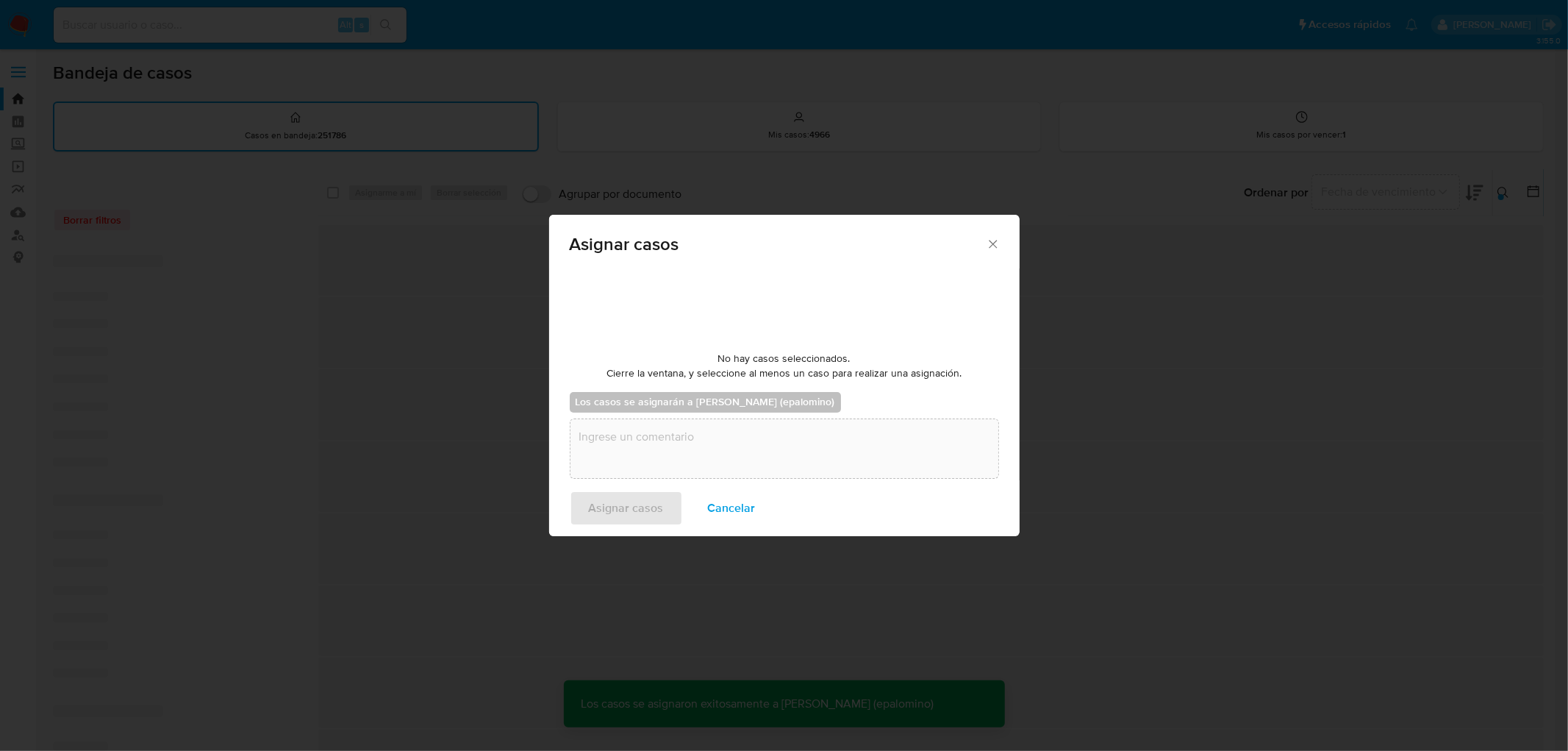
checkbox input "false"
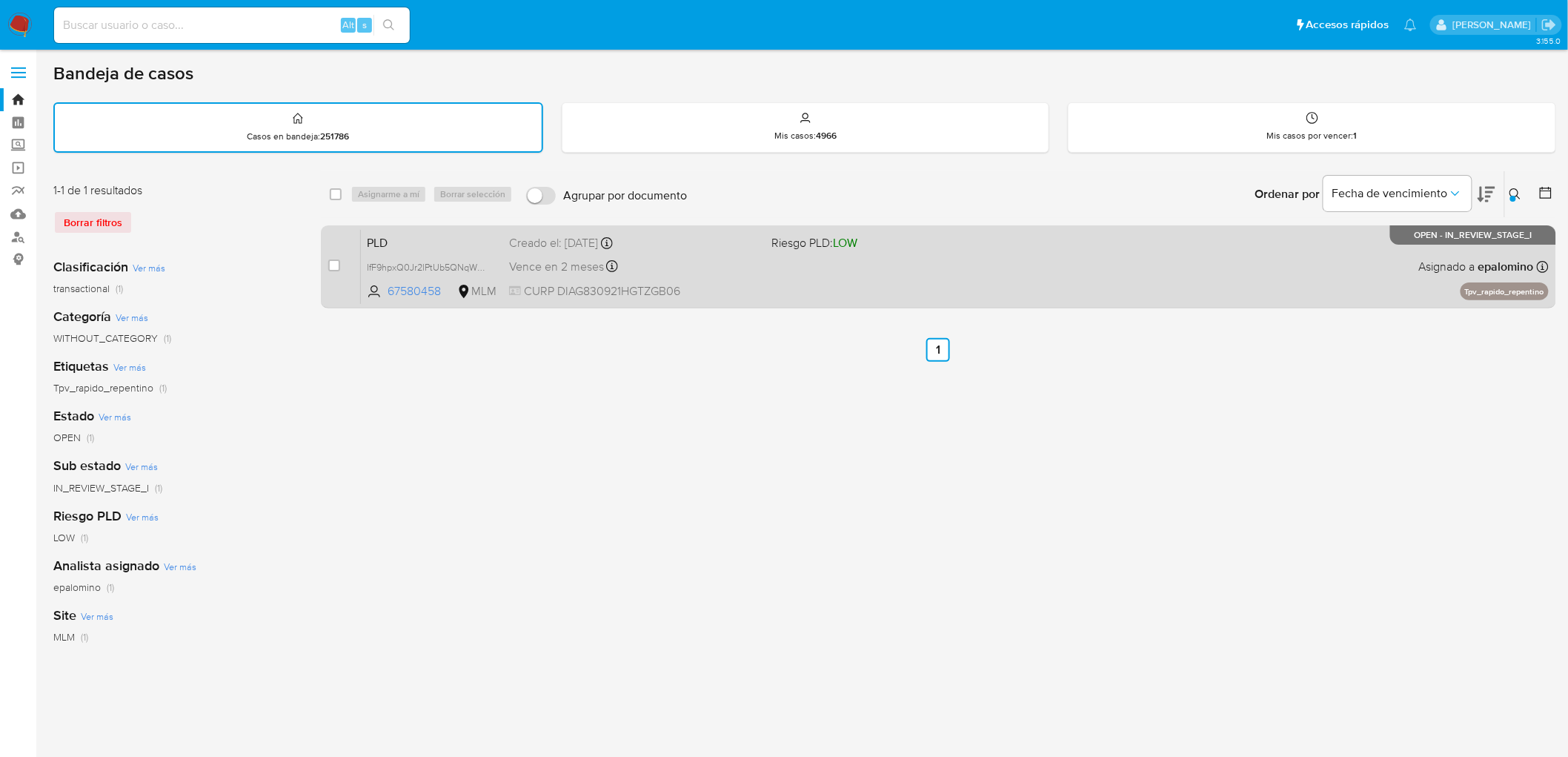
click at [398, 236] on span "PLD" at bounding box center [431, 242] width 131 height 19
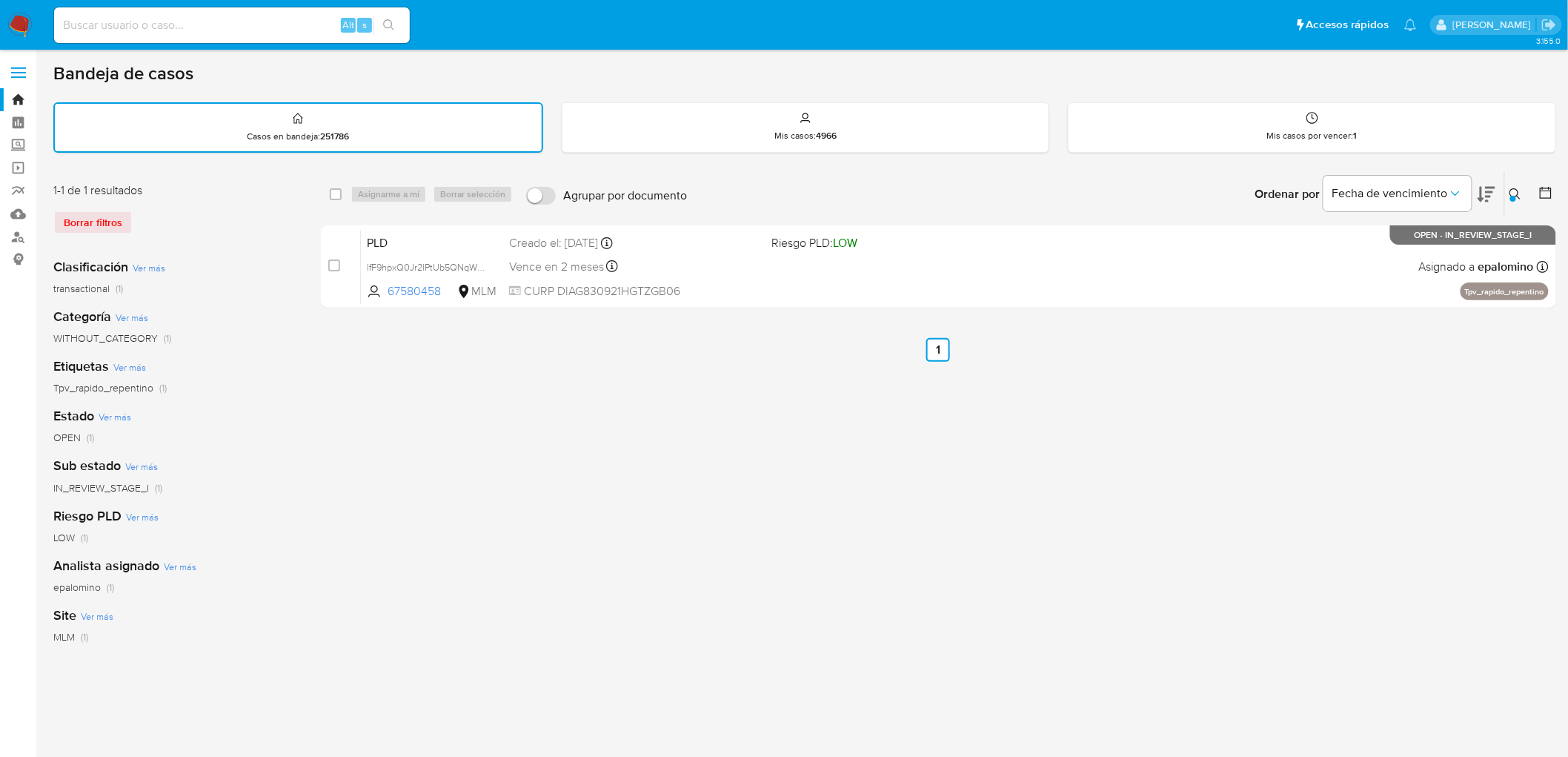
click at [13, 23] on img at bounding box center [20, 24] width 25 height 25
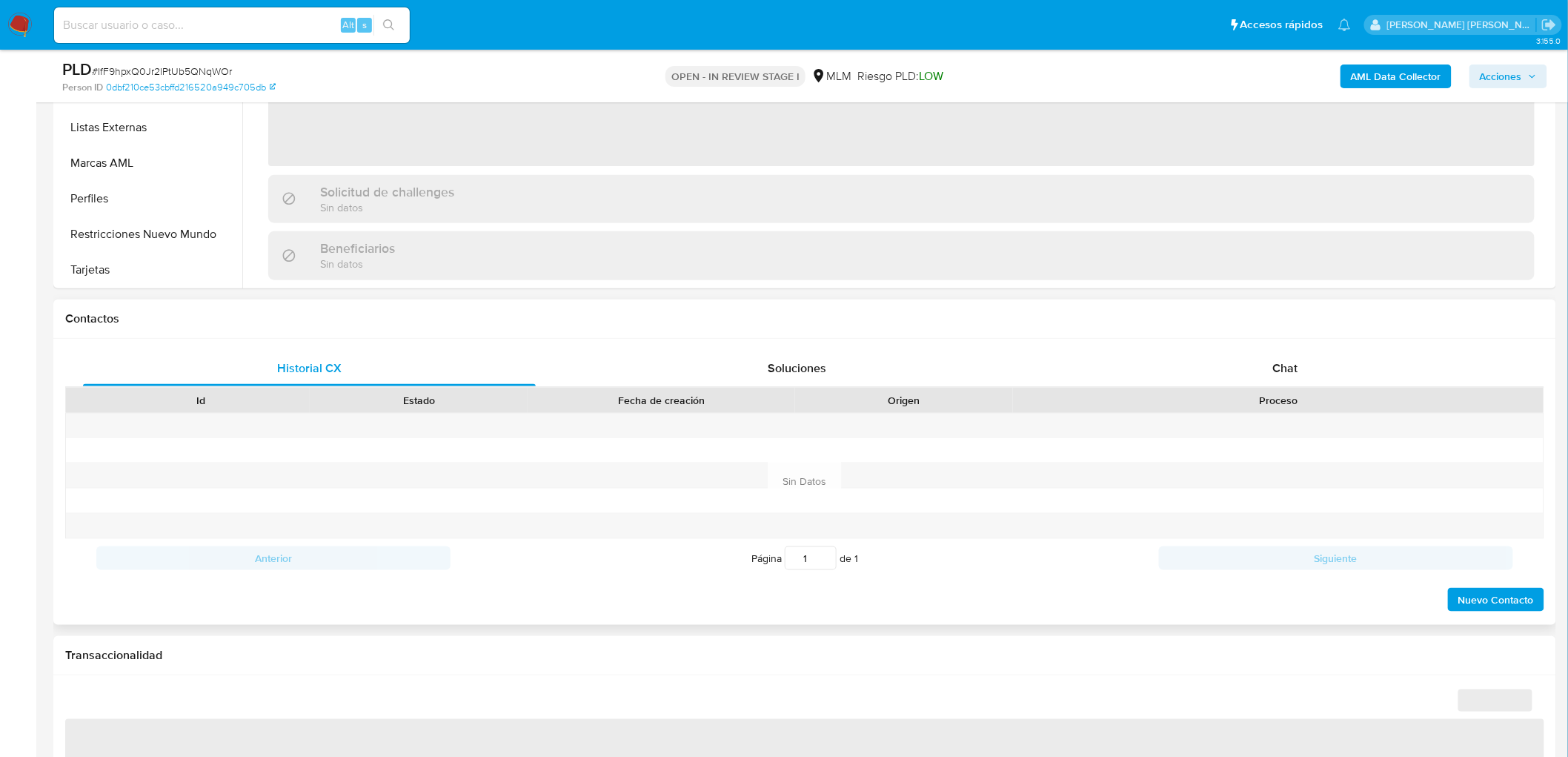
scroll to position [576, 0]
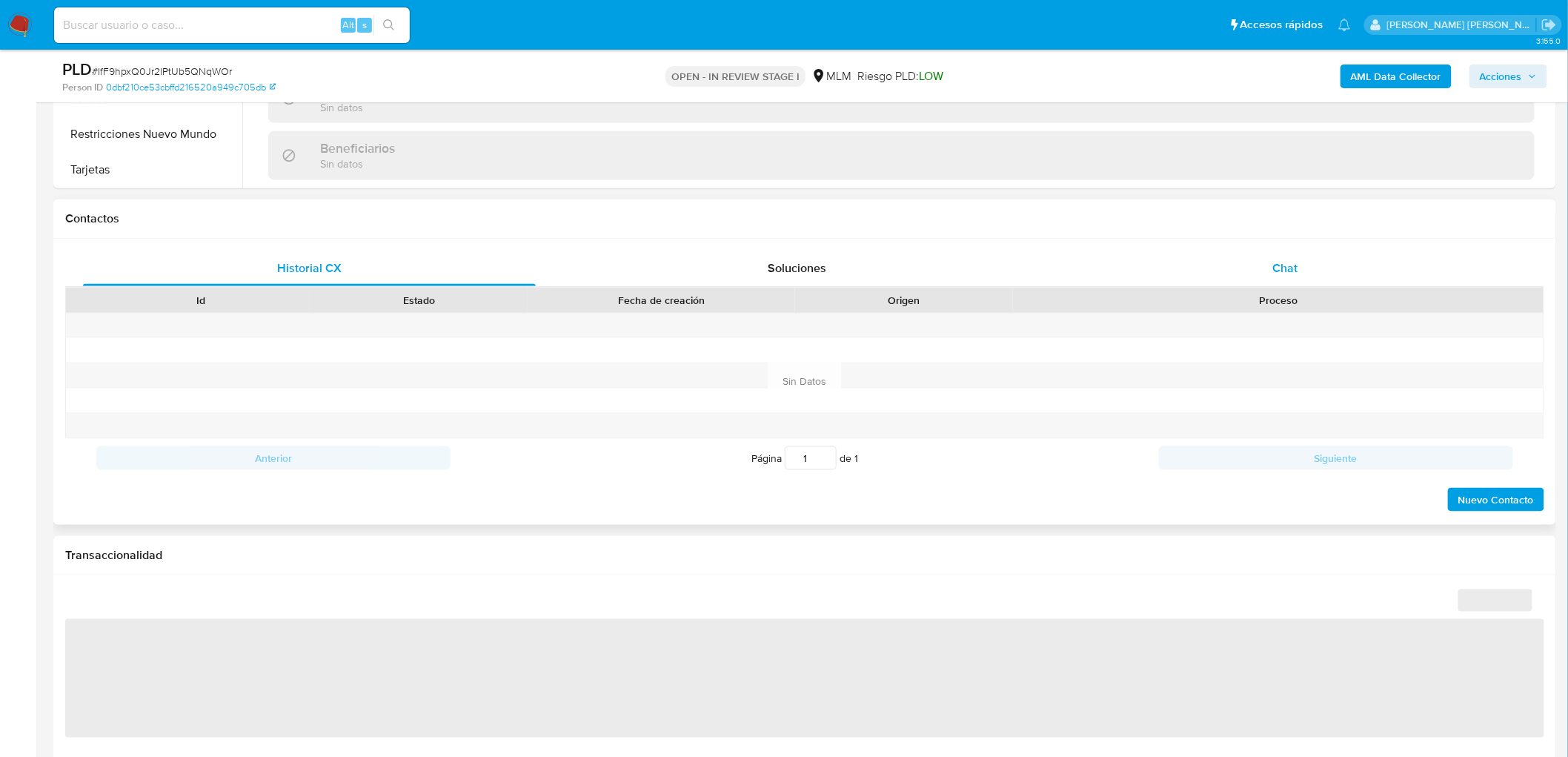
click at [1275, 272] on span "Chat" at bounding box center [1285, 268] width 25 height 17
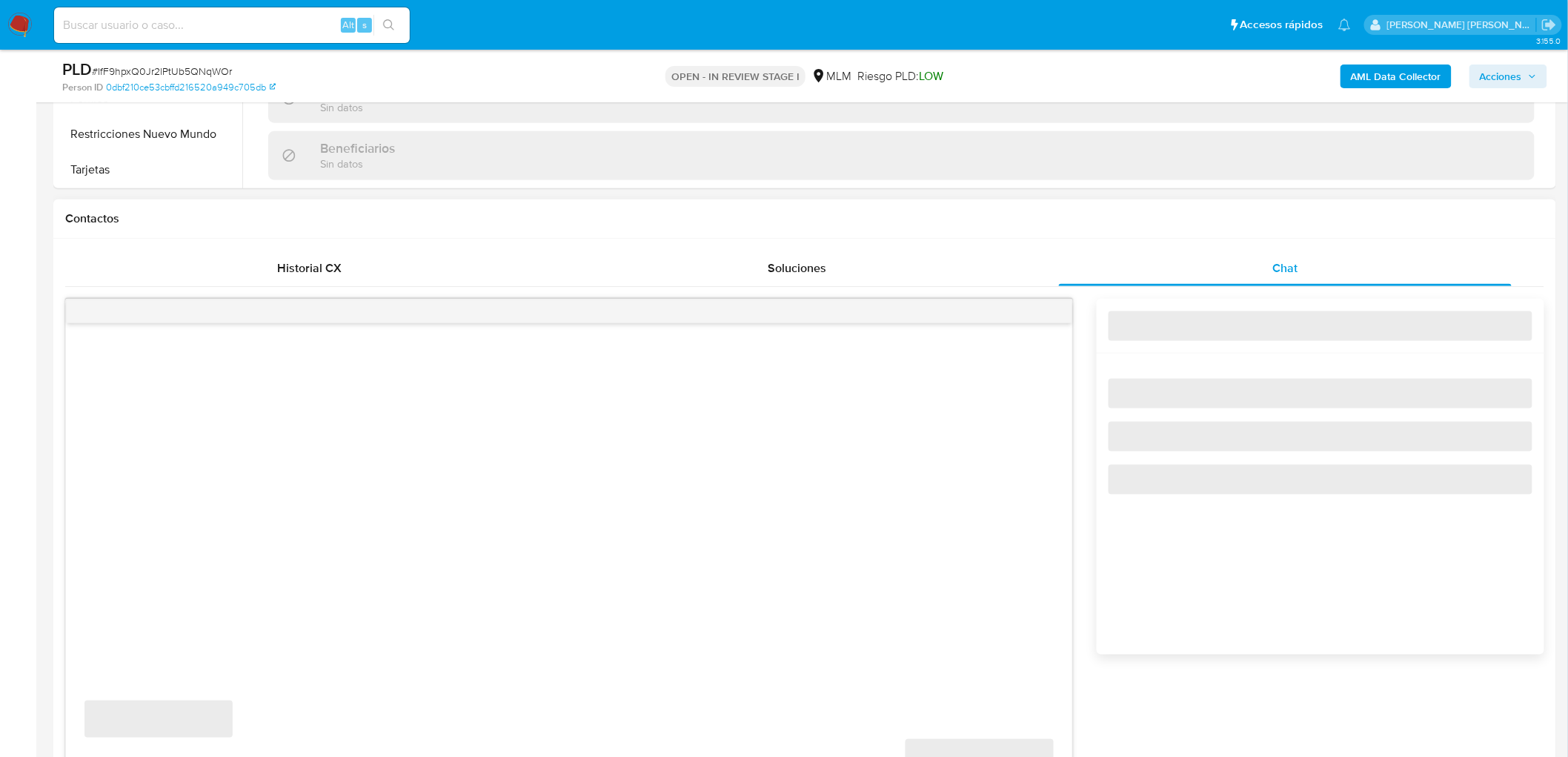
scroll to position [741, 0]
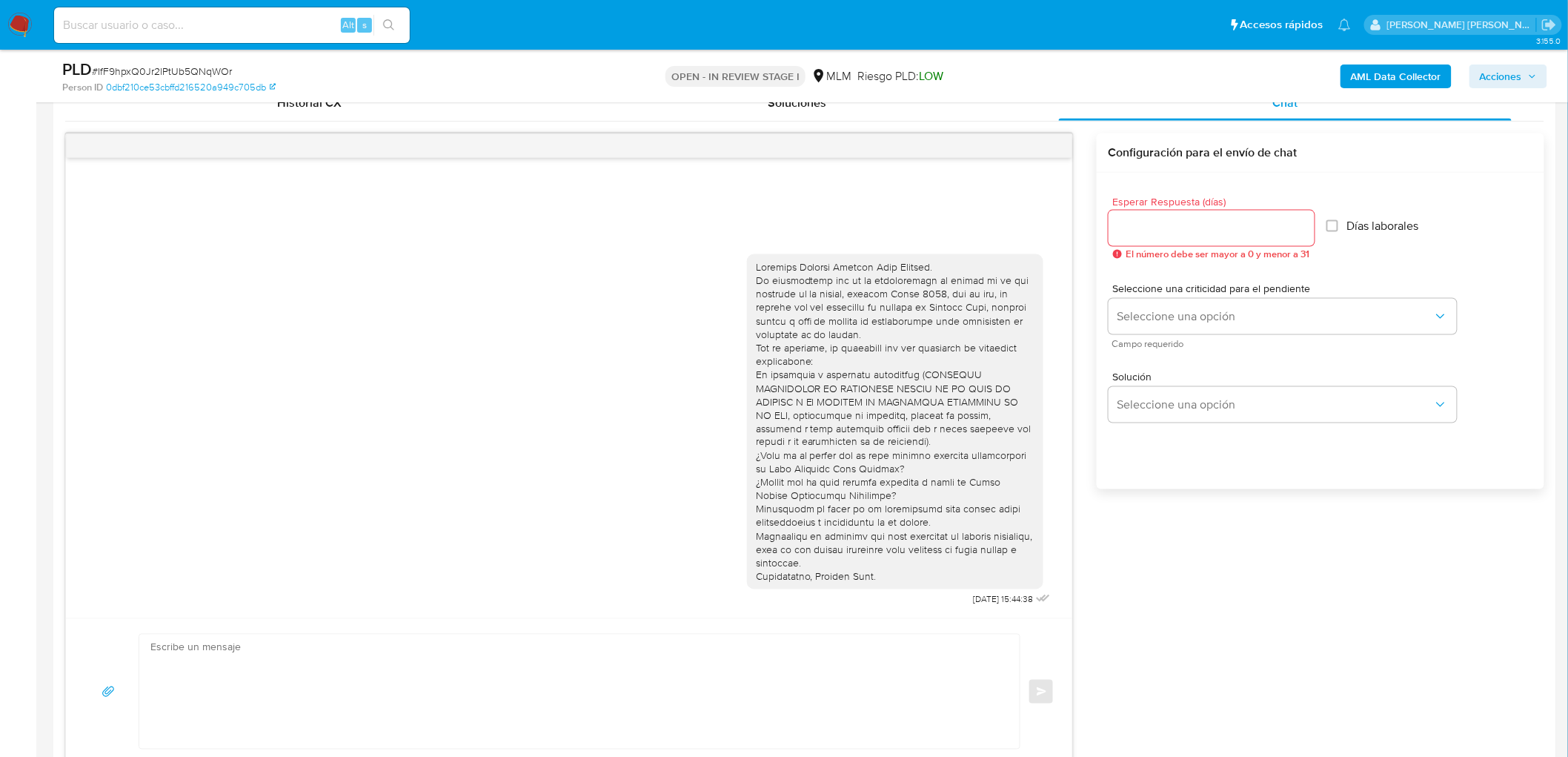
select select "10"
click at [1037, 139] on icon "menu-action" at bounding box center [1036, 146] width 13 height 13
click at [933, 118] on li "Cerrar conversación" at bounding box center [935, 118] width 152 height 26
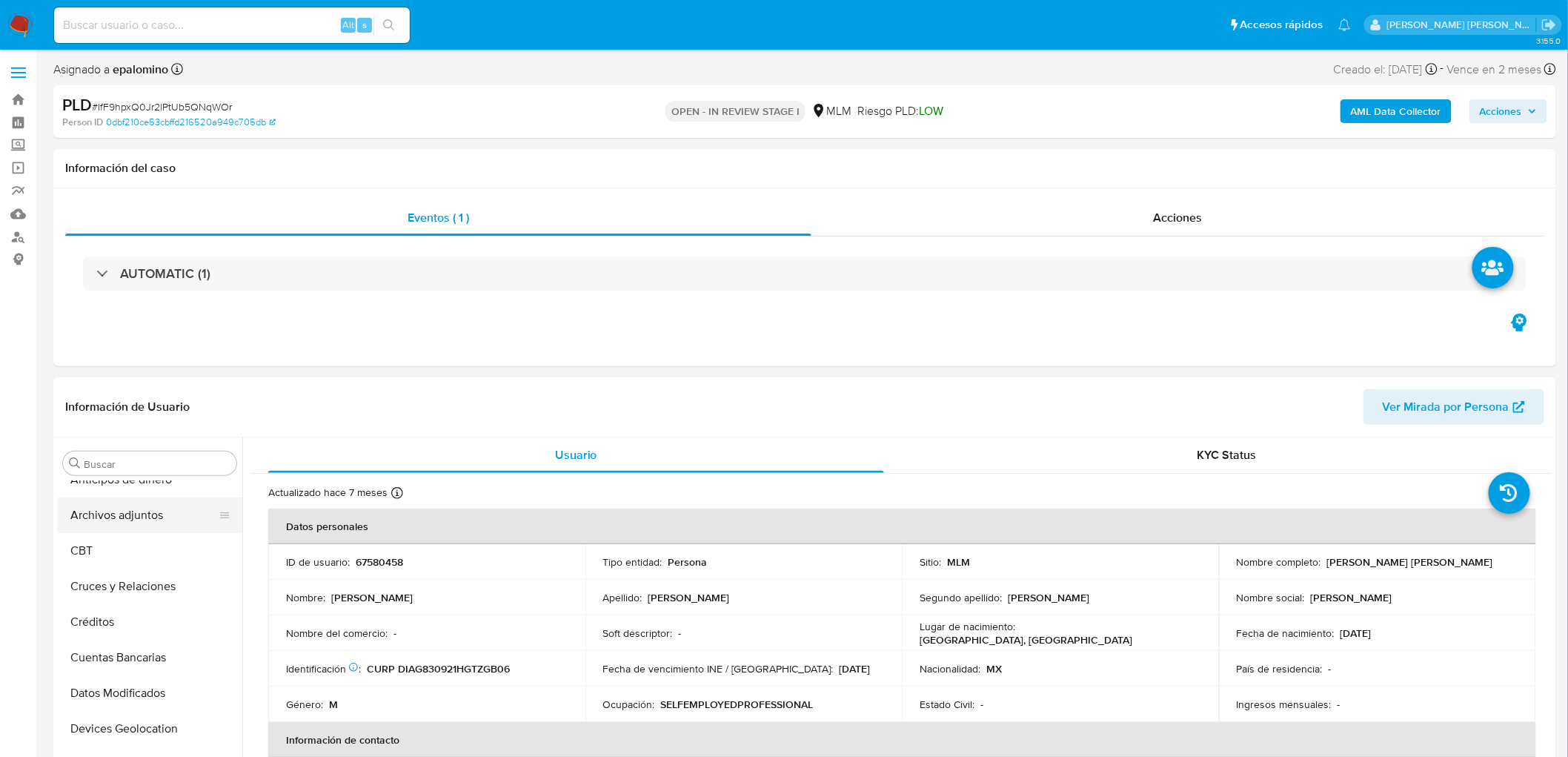
scroll to position [0, 0]
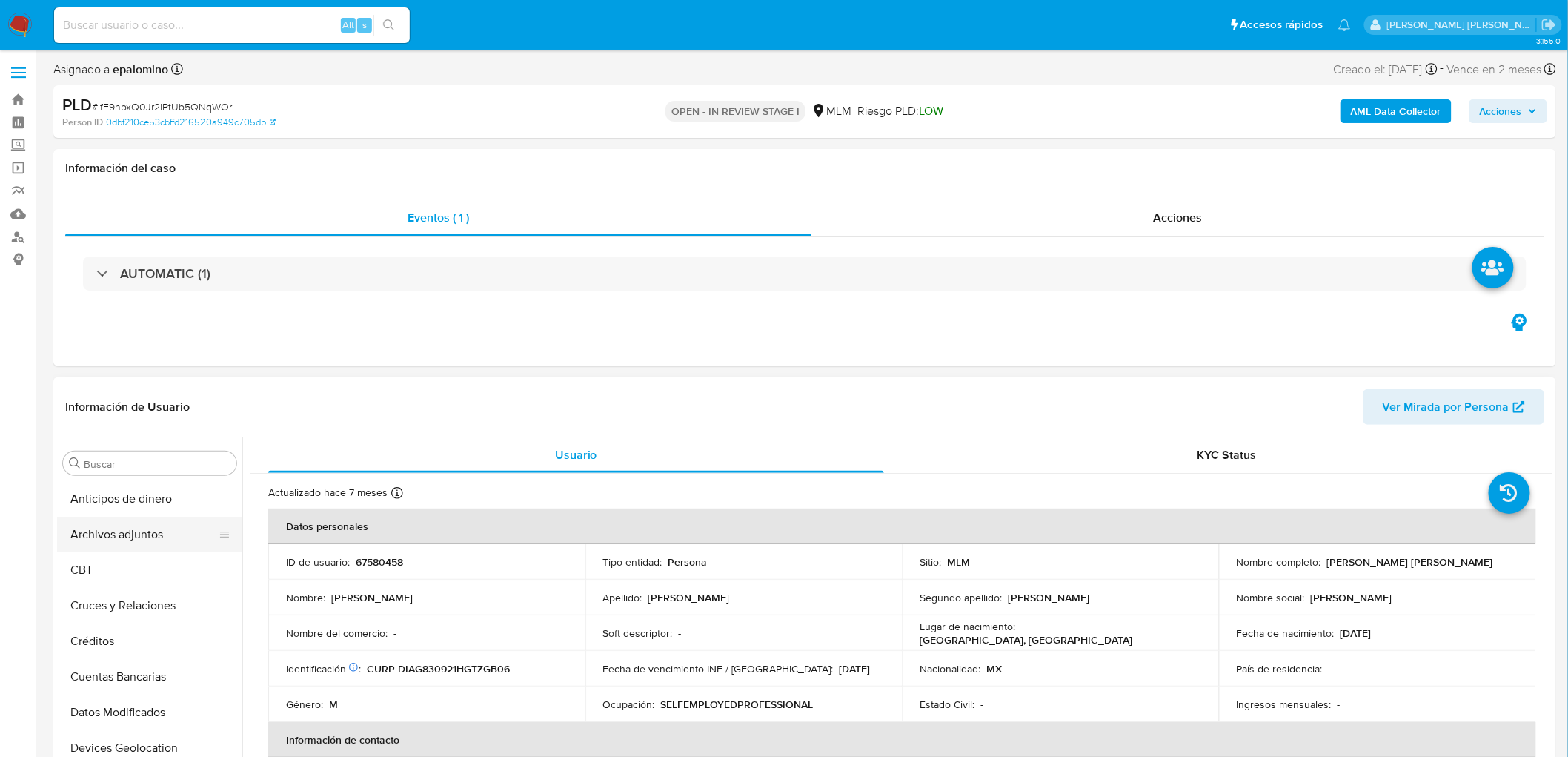
click at [156, 532] on button "Archivos adjuntos" at bounding box center [144, 534] width 173 height 36
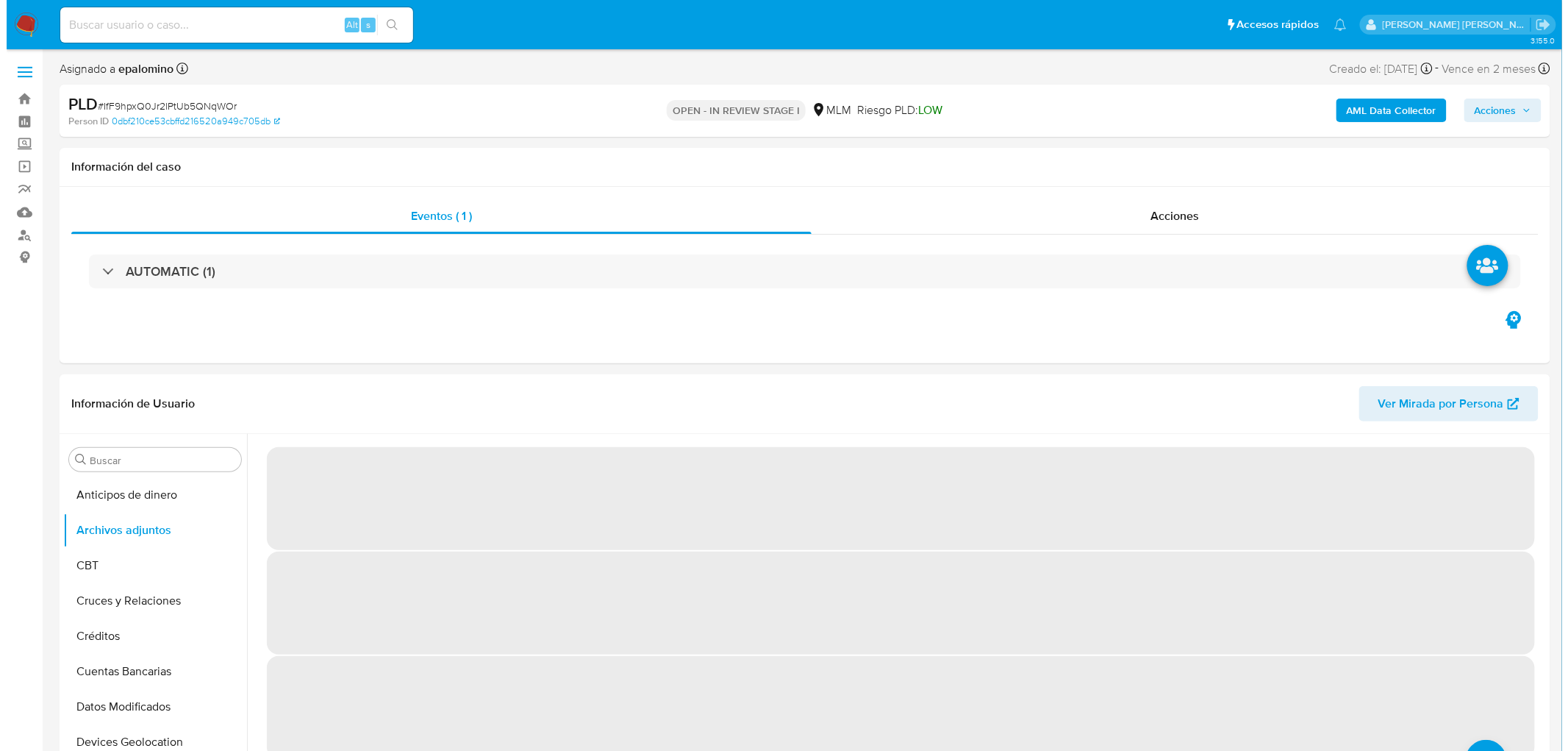
scroll to position [131, 0]
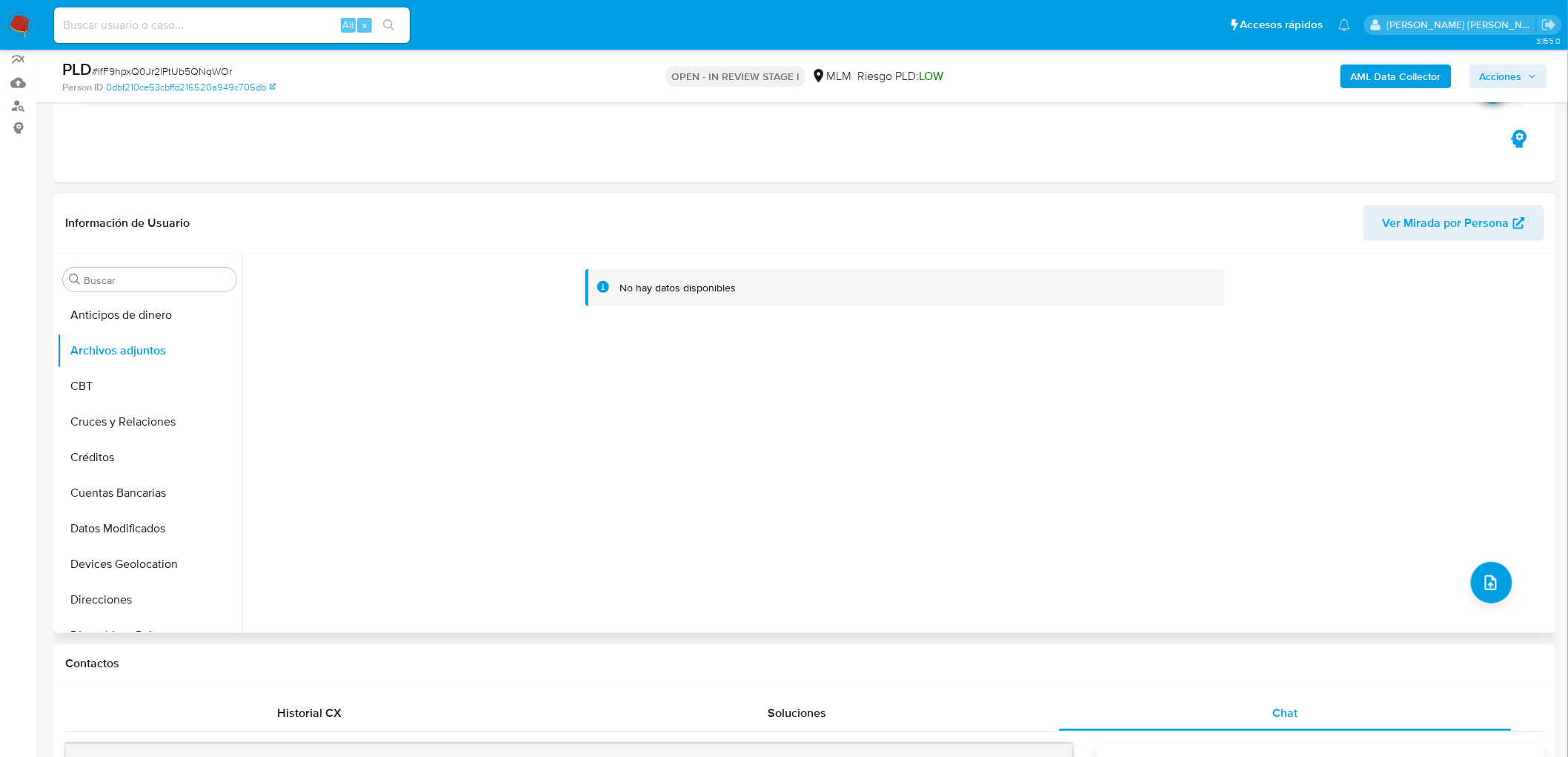
click at [1507, 582] on div "No hay datos disponibles" at bounding box center [897, 444] width 1309 height 380
click at [1495, 586] on button "upload-file" at bounding box center [1491, 582] width 41 height 41
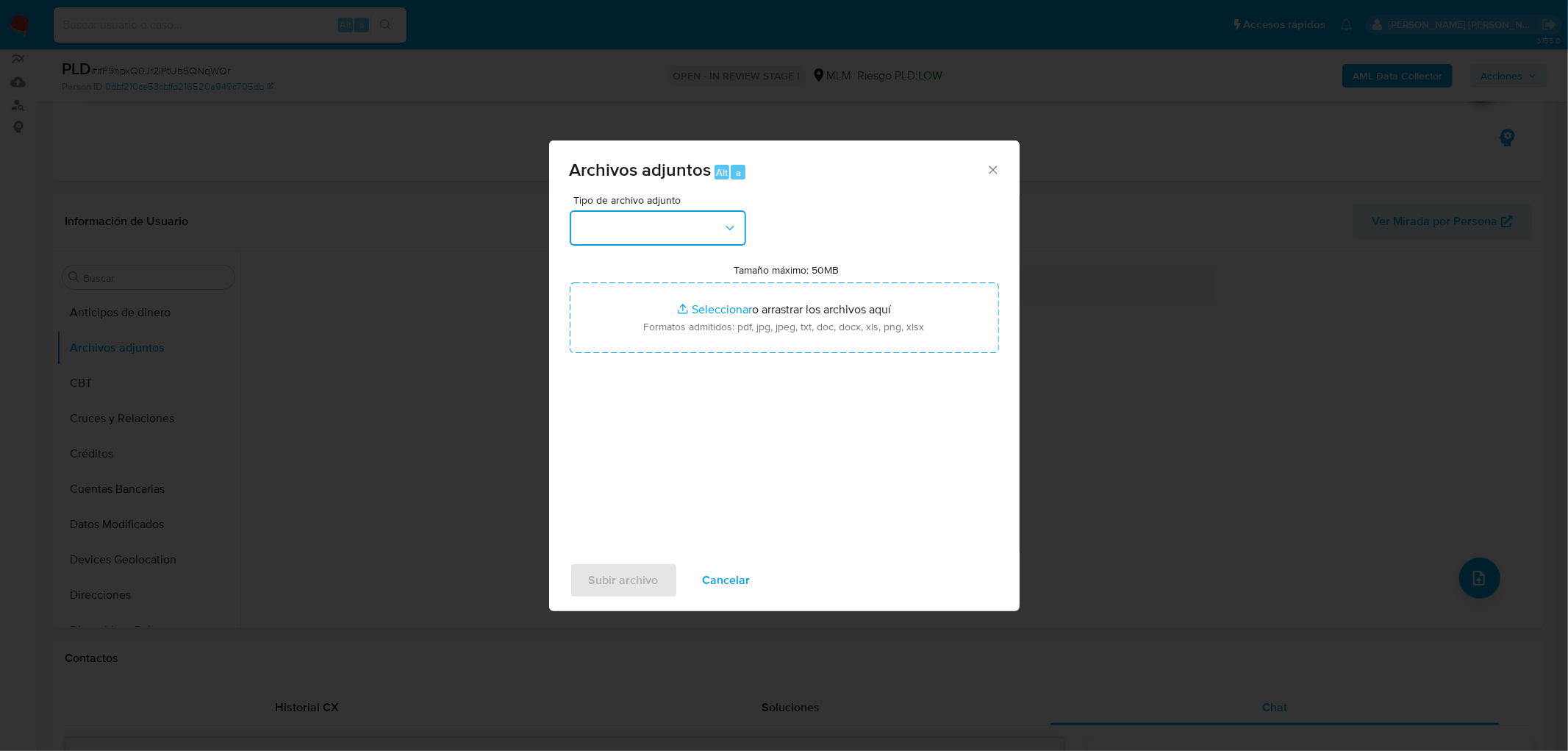
click at [724, 227] on icon "button" at bounding box center [730, 228] width 15 height 15
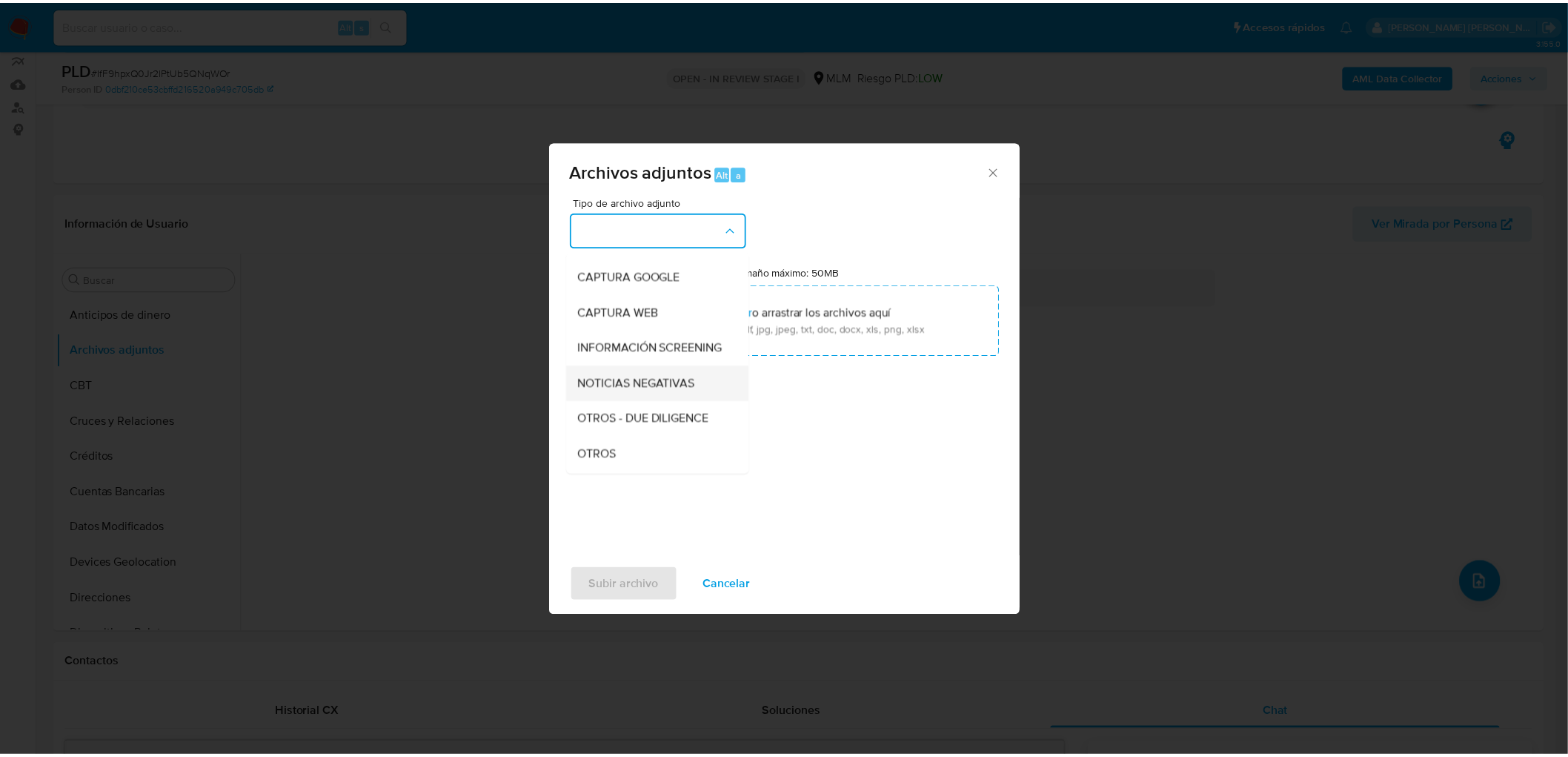
scroll to position [165, 0]
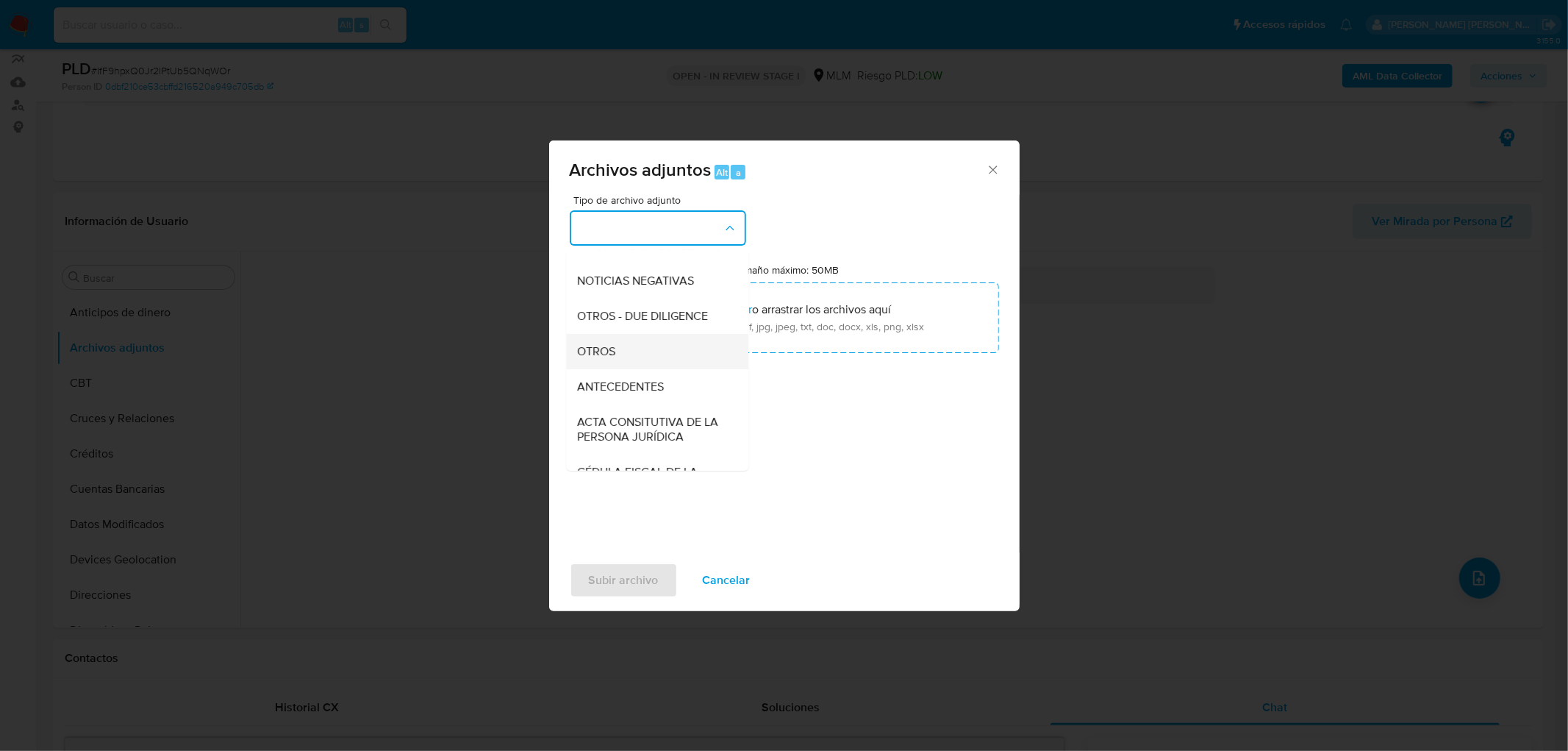
click at [629, 361] on div "OTROS" at bounding box center [652, 352] width 150 height 35
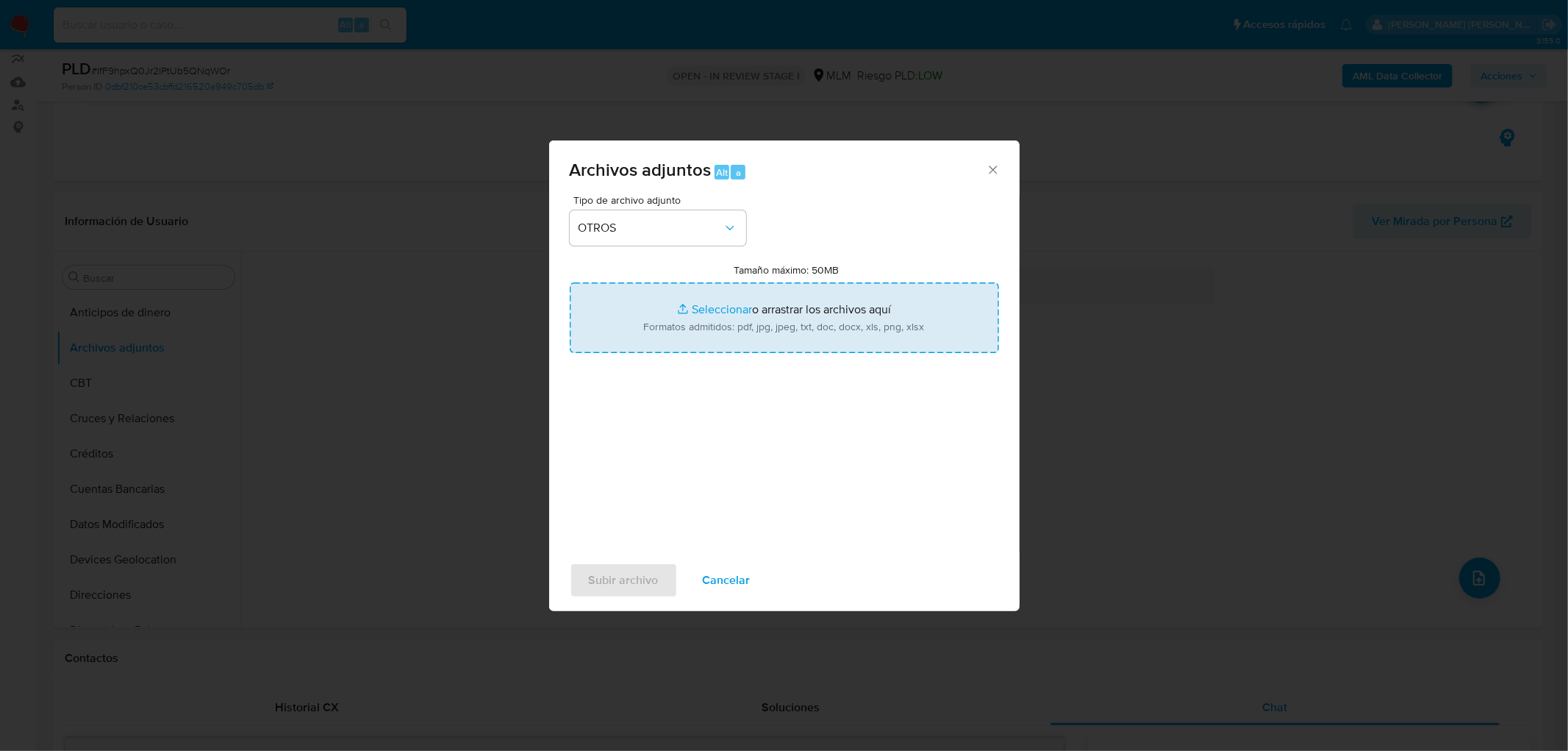
type input "C:\fakepath\67580458_Gabriel Alberto Diaz Aguirre_AGO2025..xlsx"
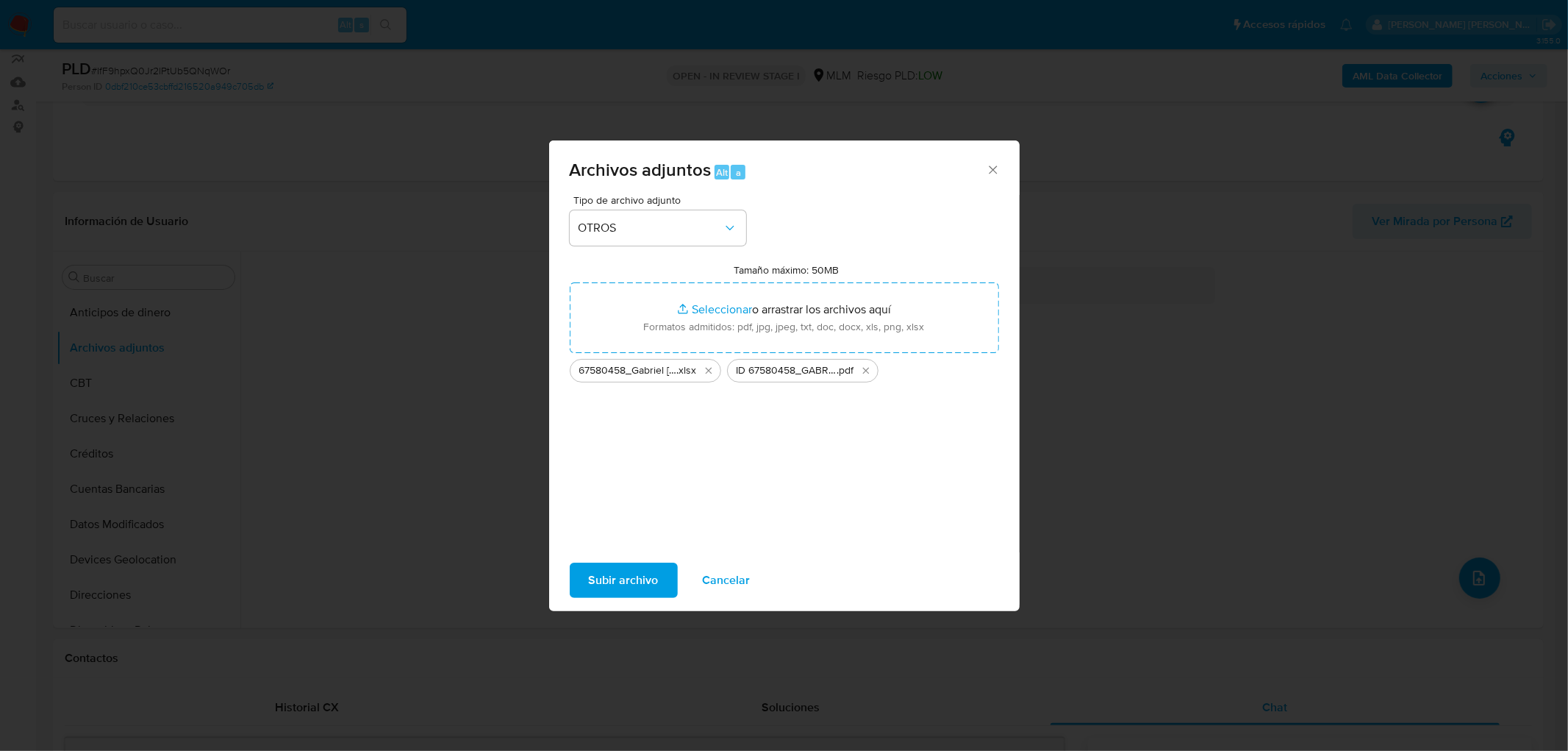
click at [631, 564] on span "Subir archivo" at bounding box center [623, 580] width 70 height 33
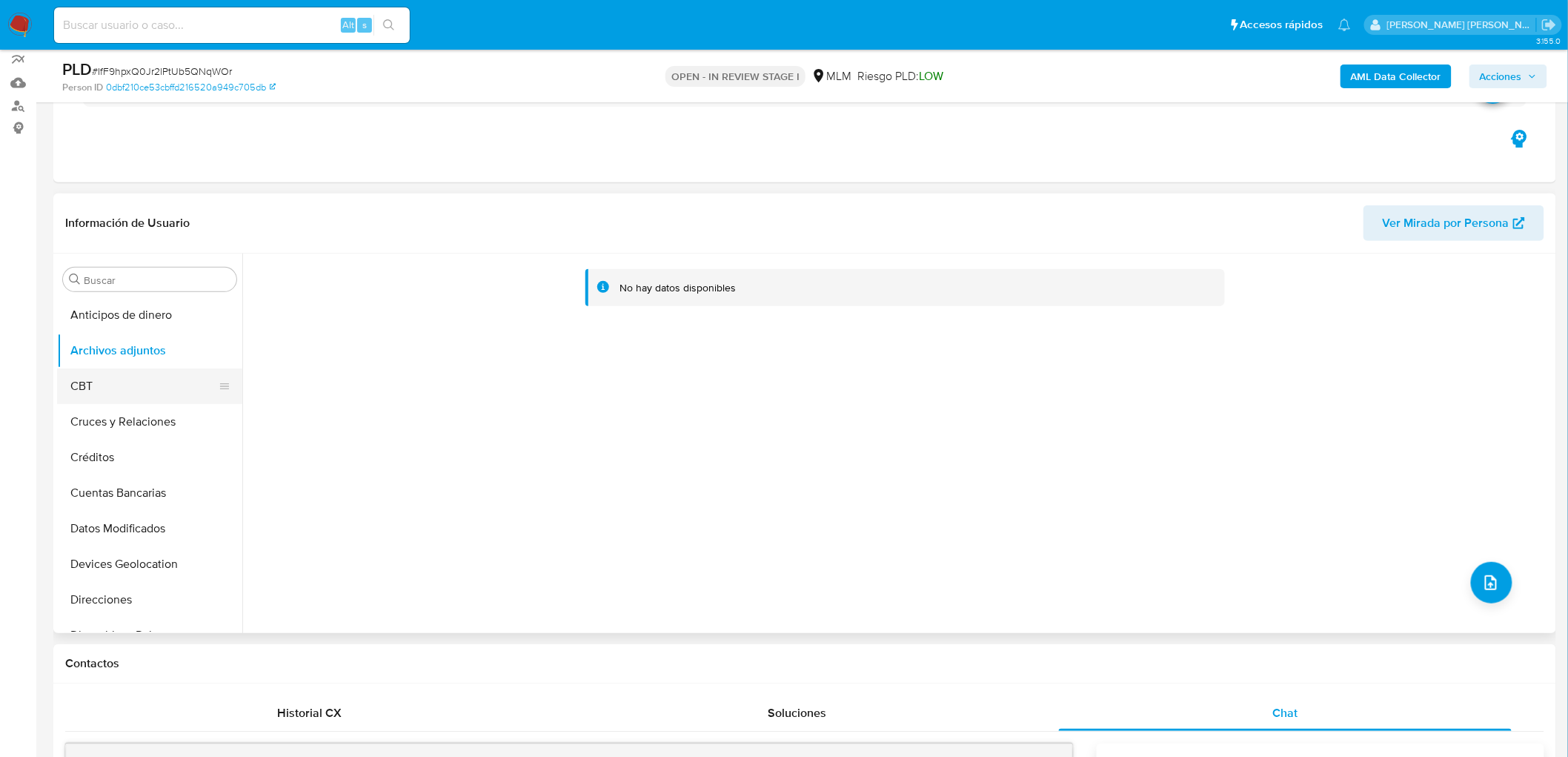
click at [156, 390] on button "CBT" at bounding box center [144, 386] width 173 height 36
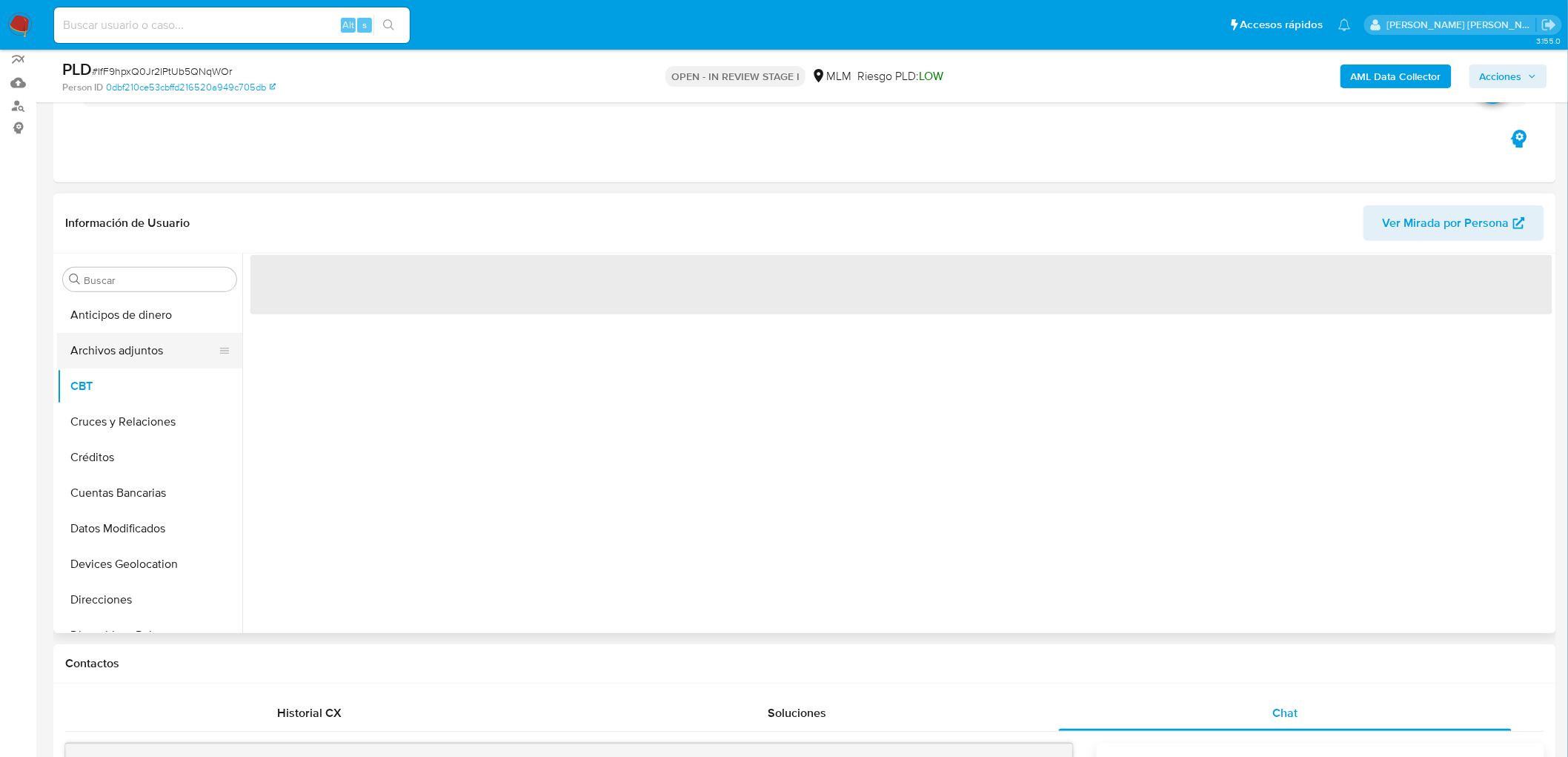
click at [132, 356] on button "Archivos adjuntos" at bounding box center [144, 351] width 173 height 36
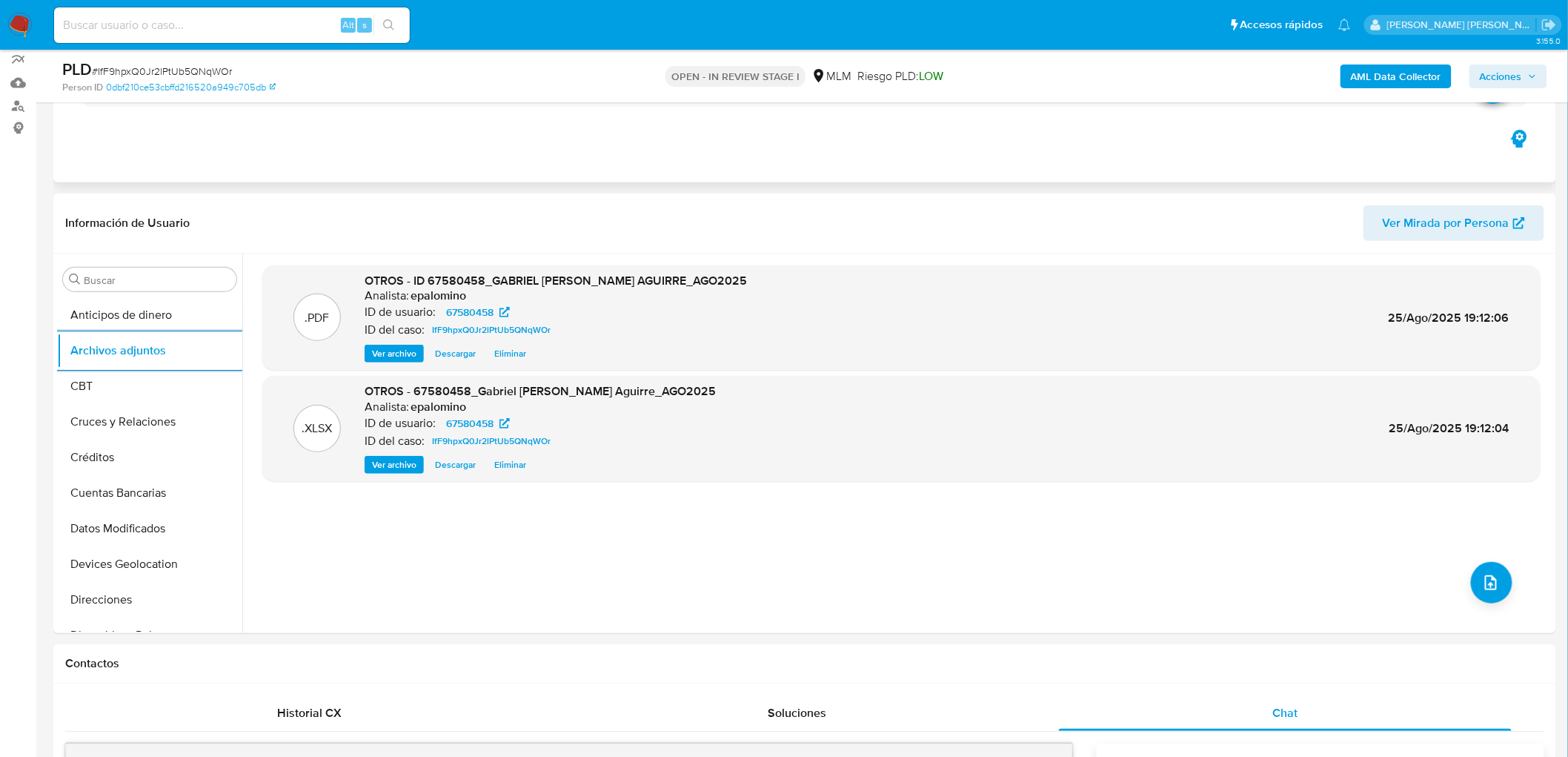
scroll to position [0, 0]
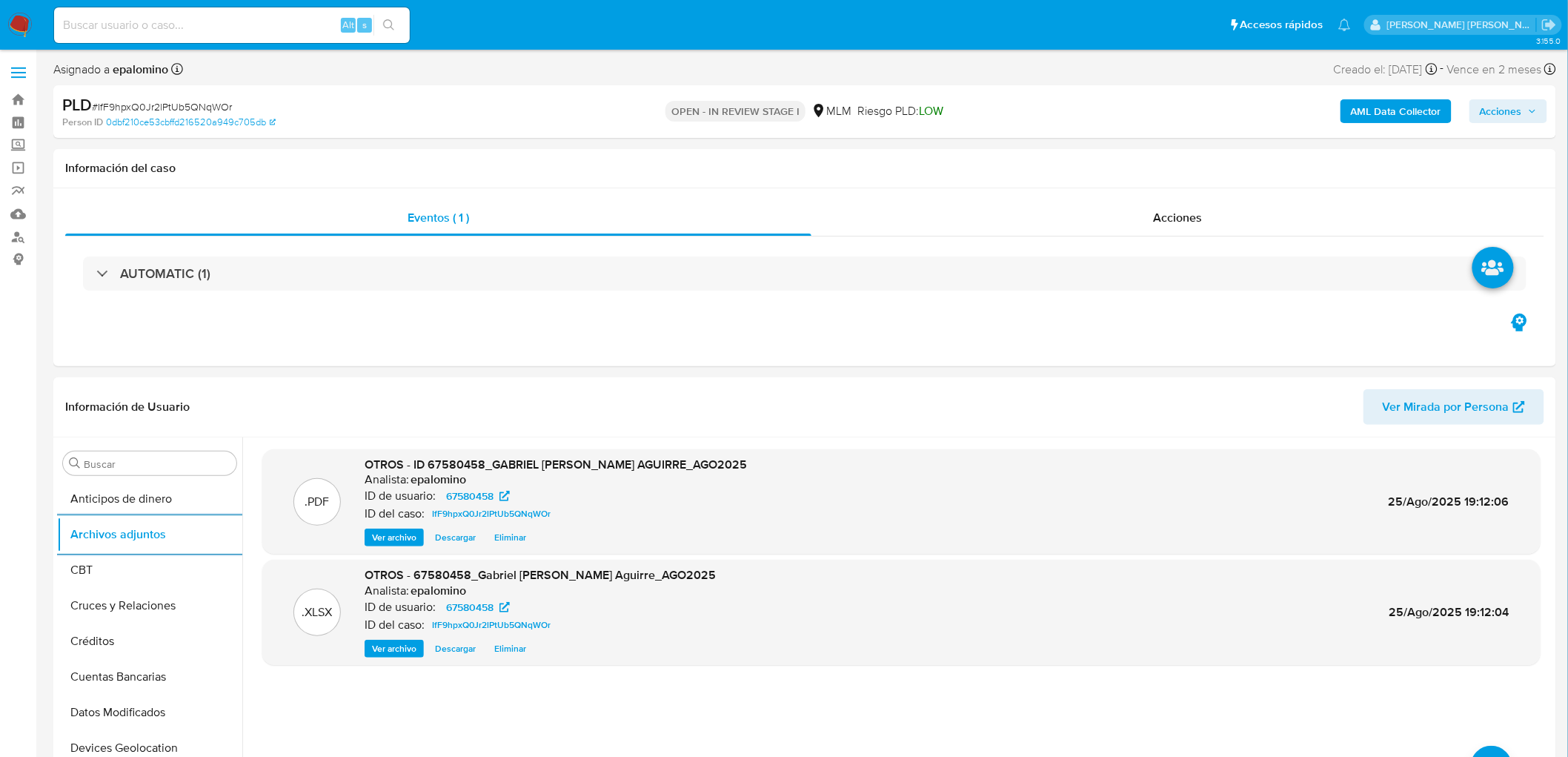
click at [1509, 100] on span "Acciones" at bounding box center [1500, 111] width 42 height 24
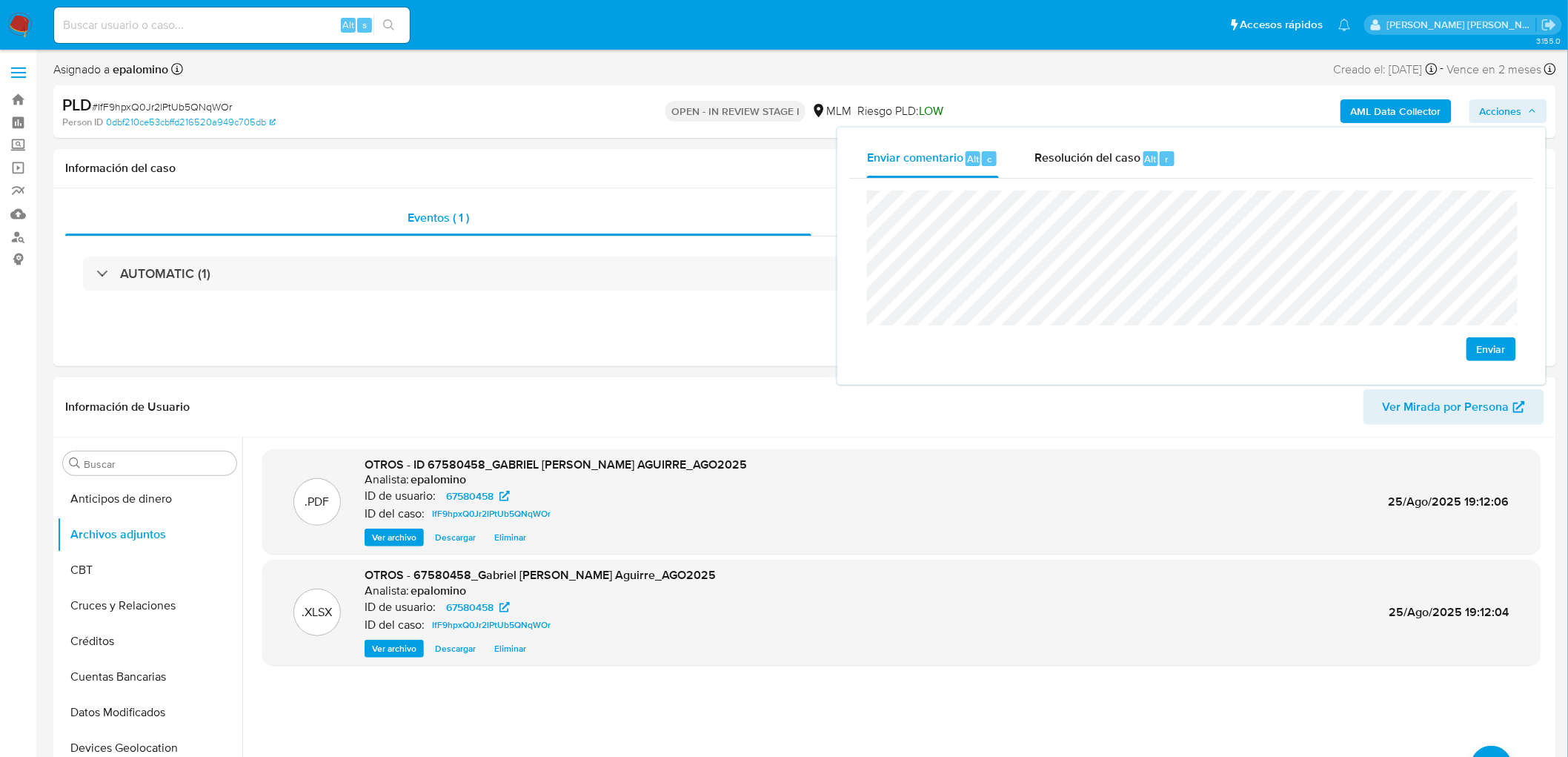
click at [1481, 349] on span "Enviar" at bounding box center [1491, 349] width 29 height 21
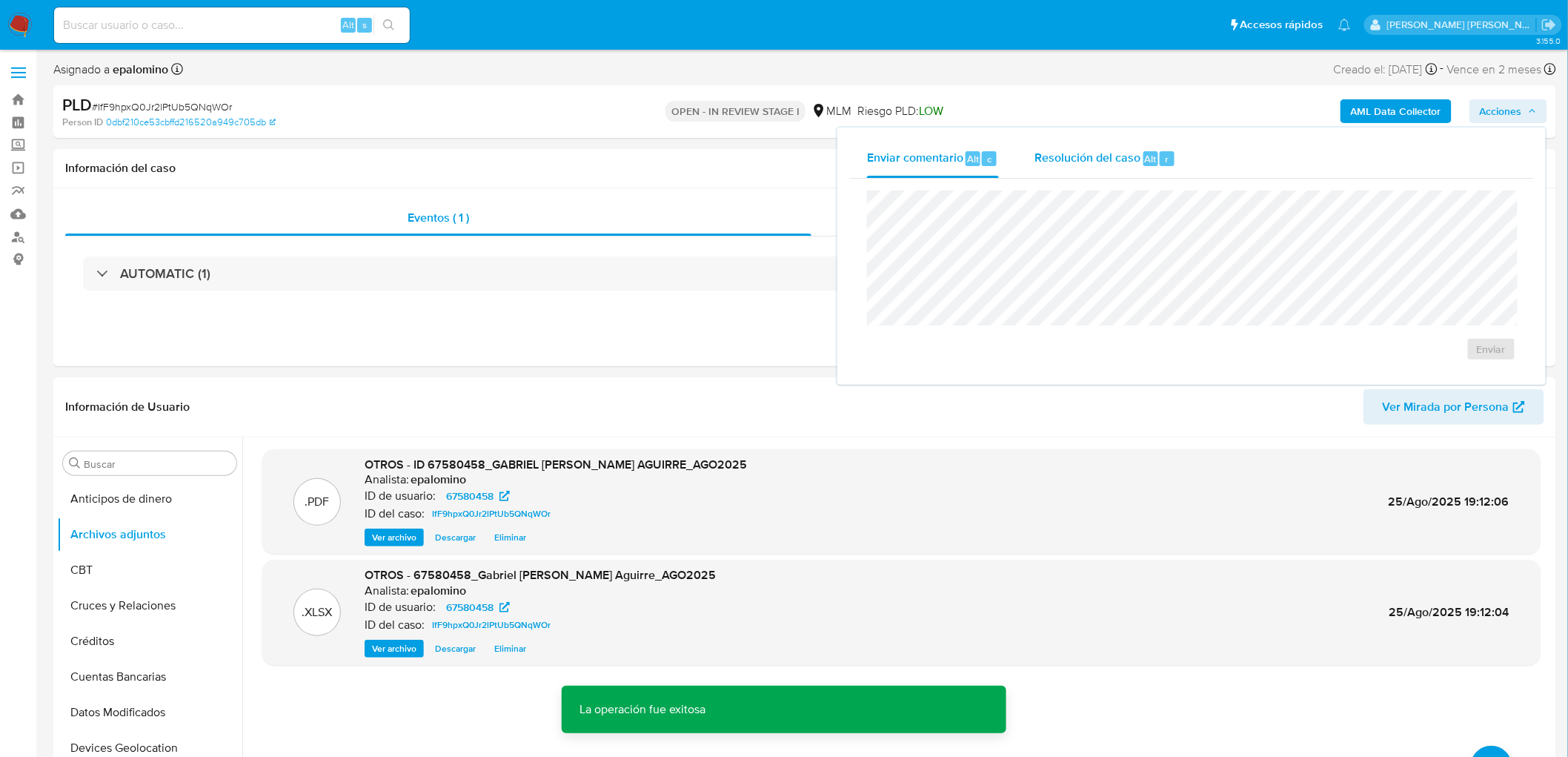
click at [1139, 168] on div "Resolución del caso Alt r" at bounding box center [1105, 158] width 142 height 39
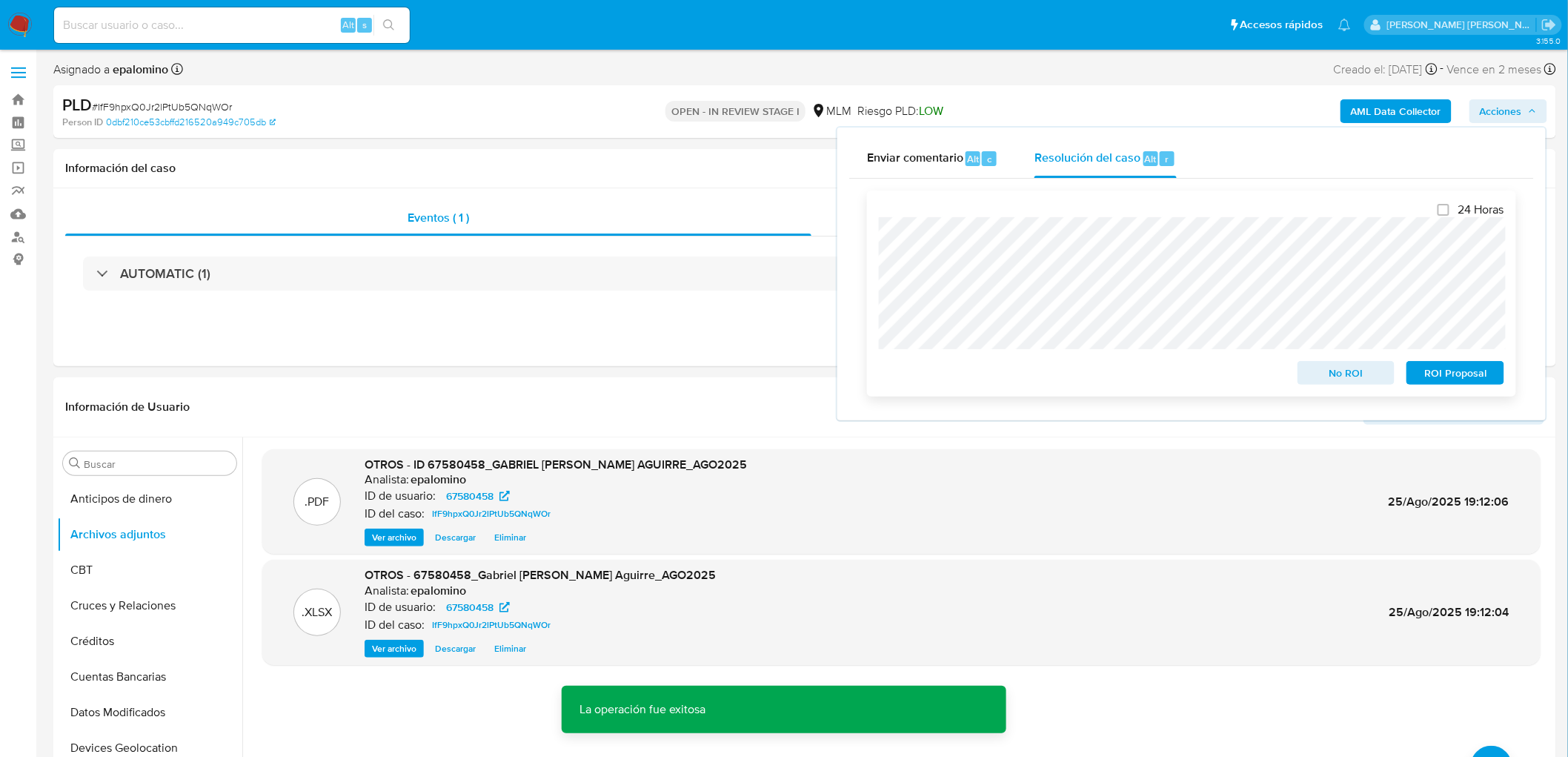
click at [1338, 367] on span "No ROI" at bounding box center [1346, 372] width 77 height 21
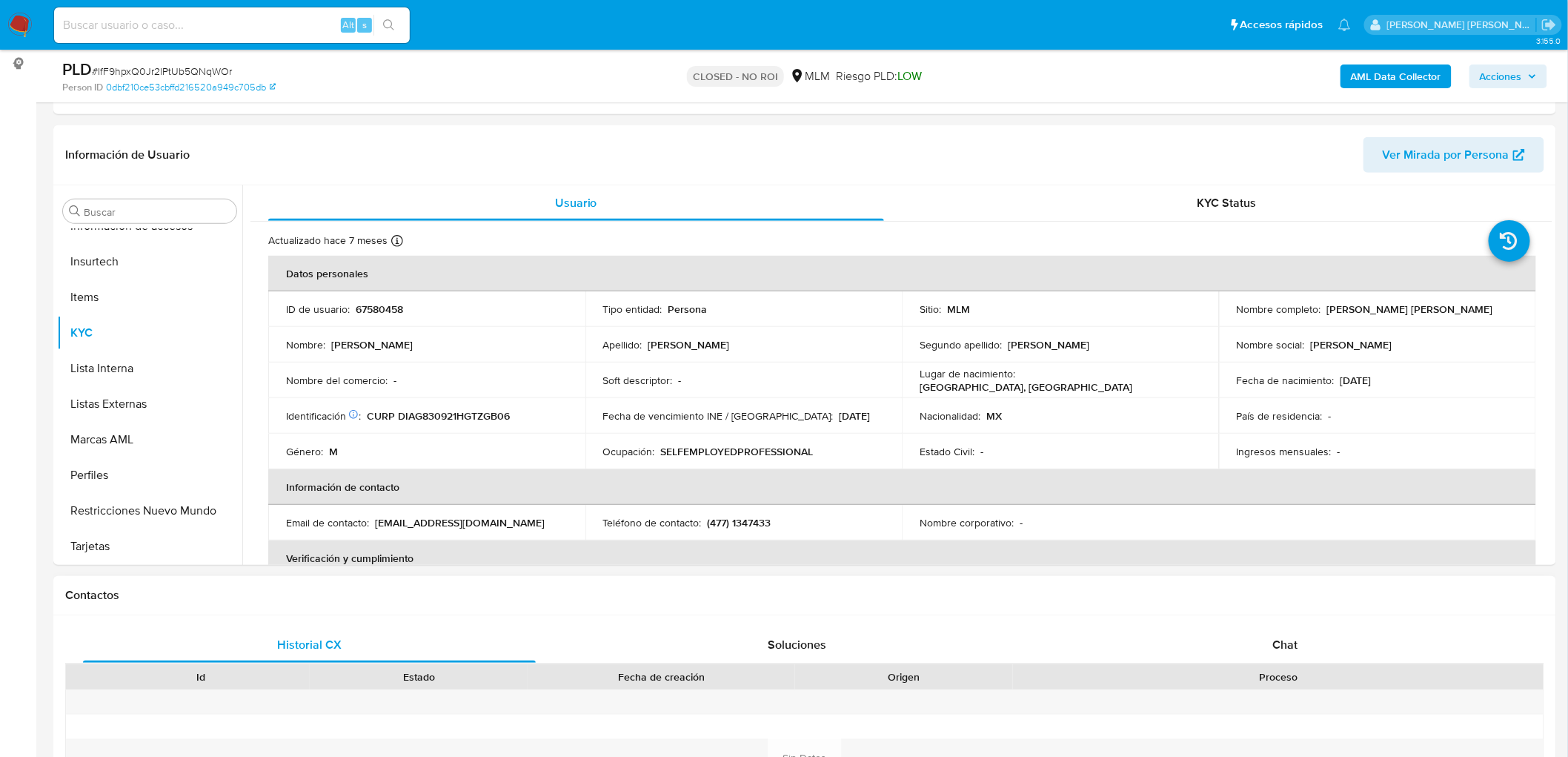
scroll to position [246, 0]
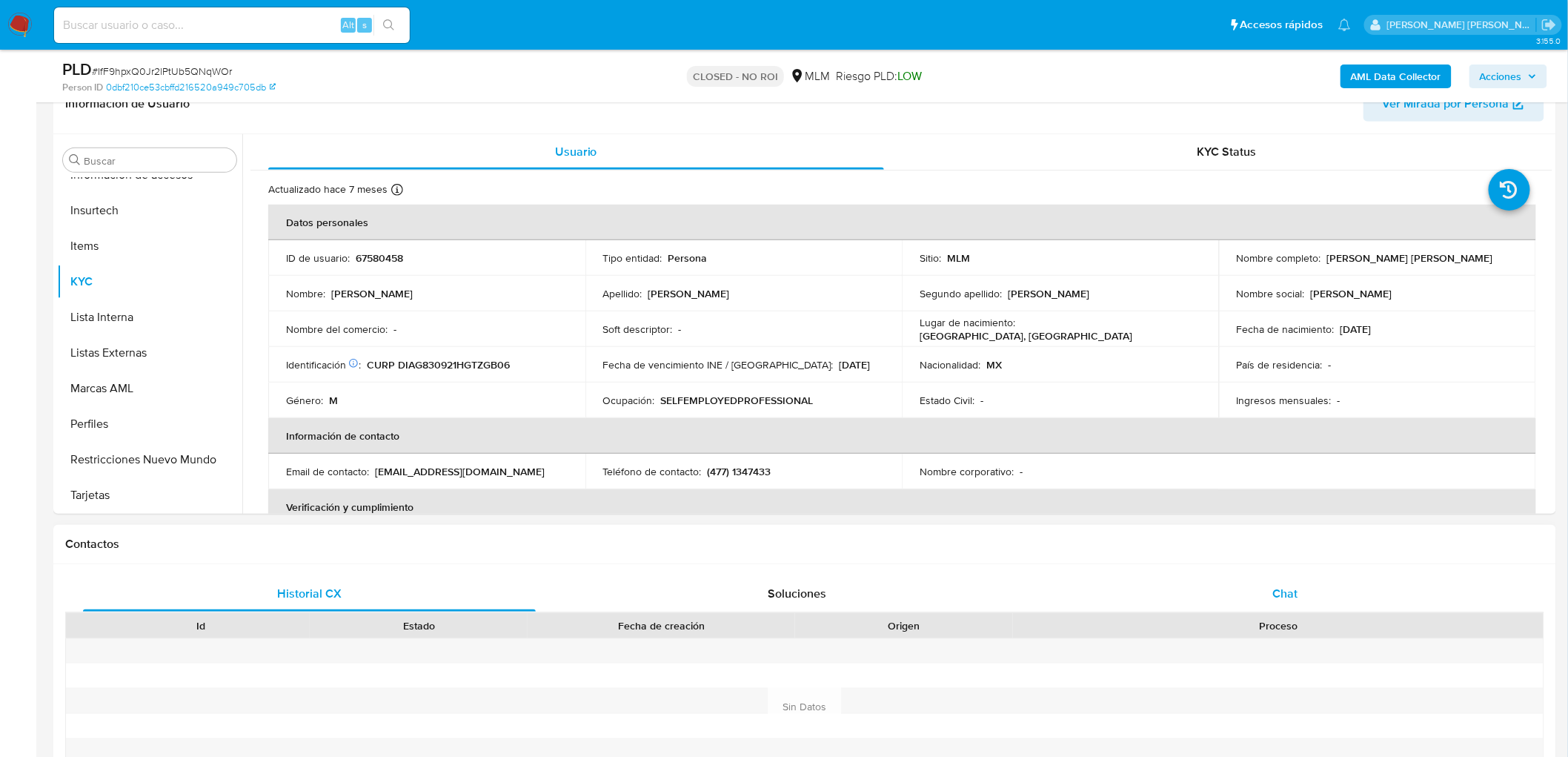
click at [1267, 590] on div "Chat" at bounding box center [1285, 593] width 453 height 36
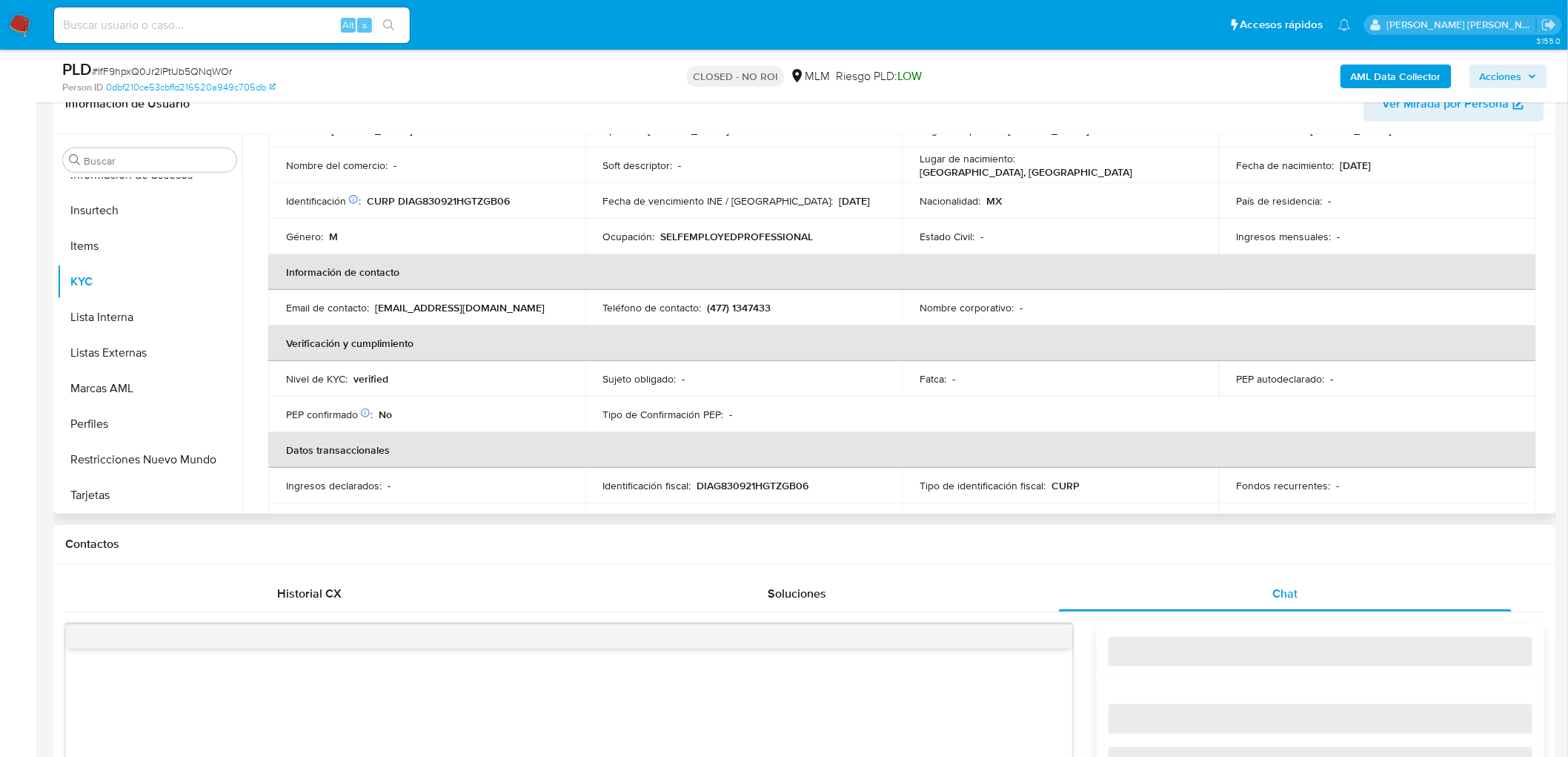
select select "10"
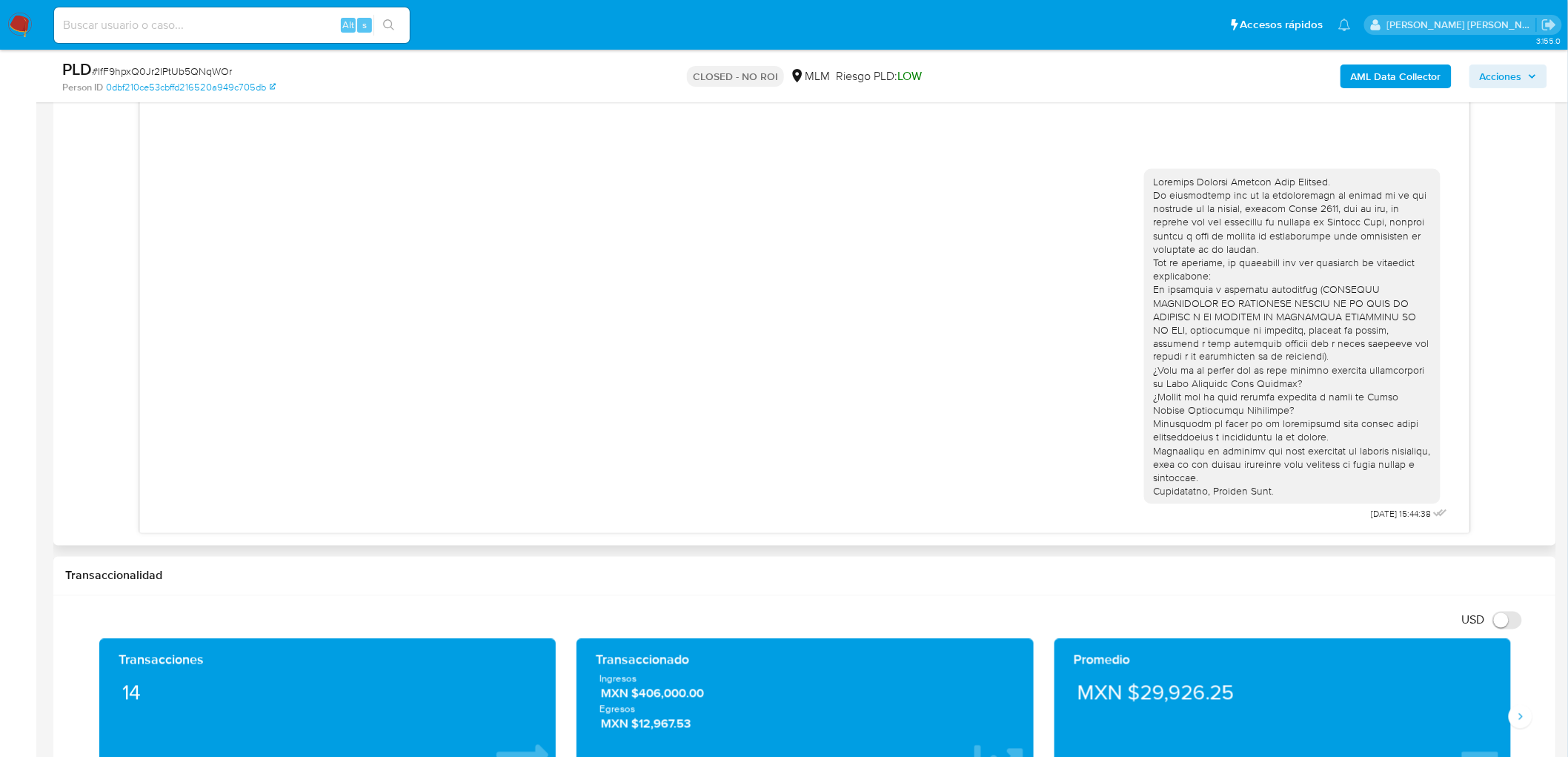
scroll to position [824, 0]
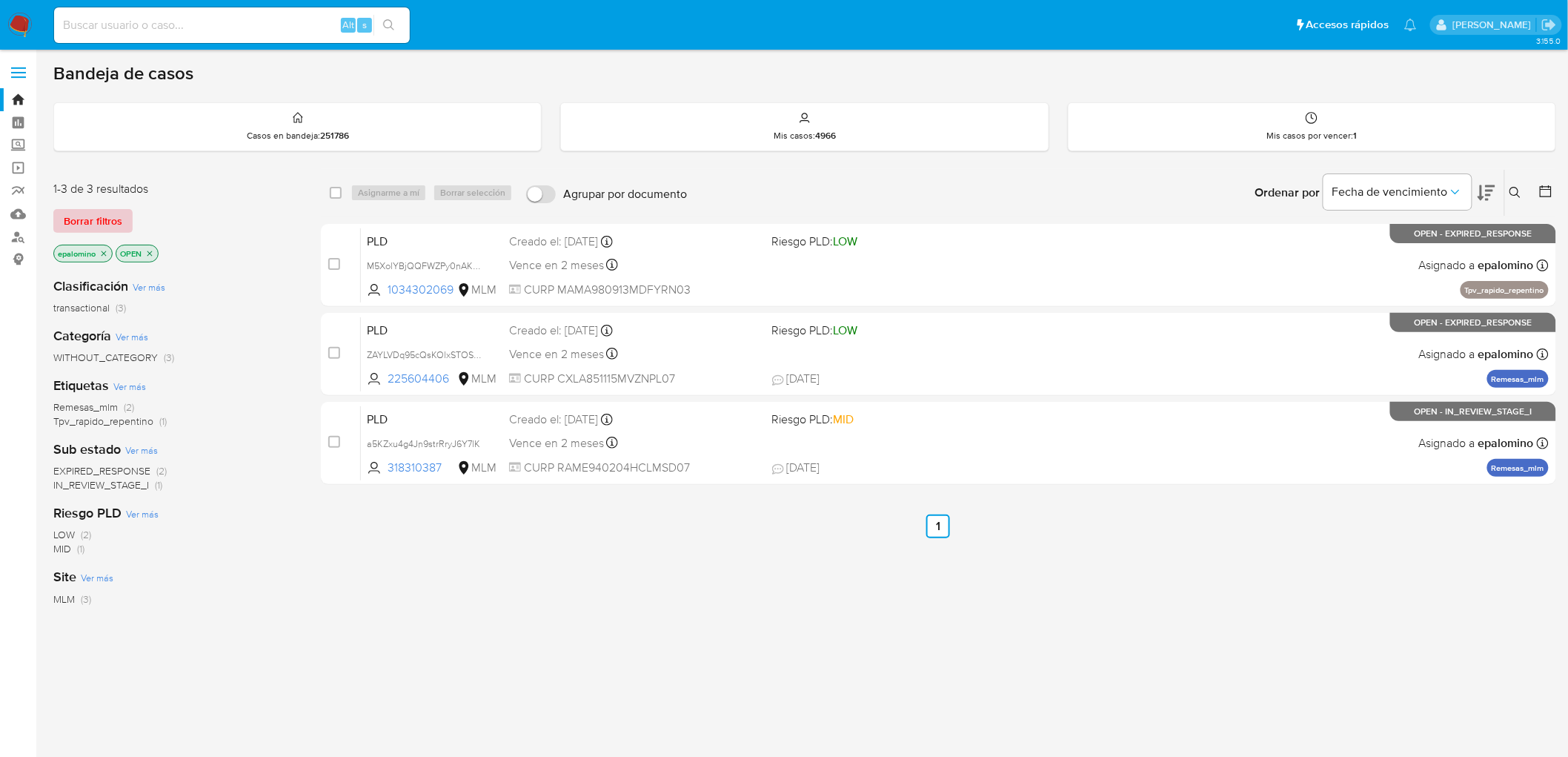
click at [102, 222] on span "Borrar filtros" at bounding box center [93, 221] width 58 height 21
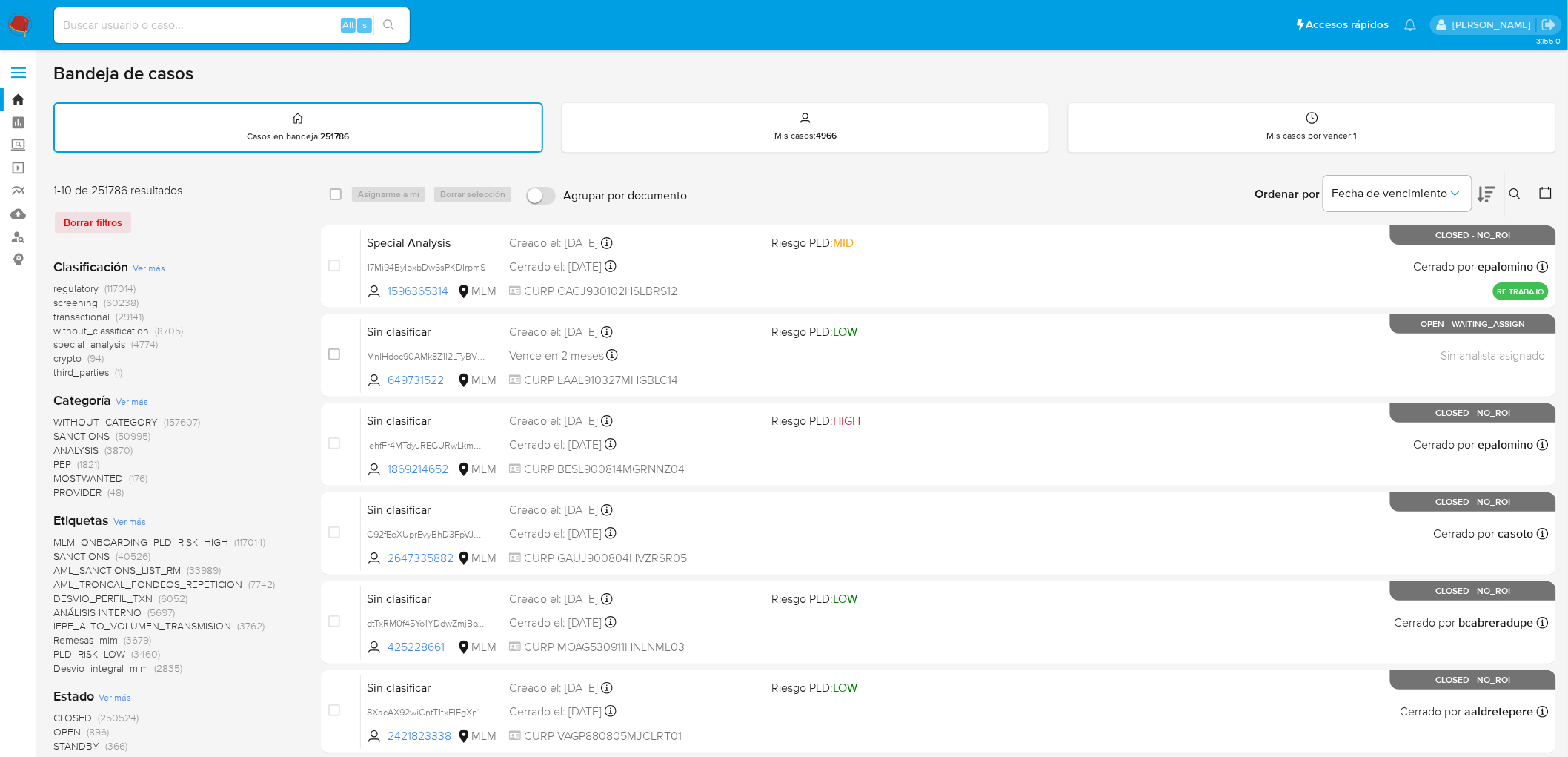
click at [1523, 188] on button at bounding box center [1517, 194] width 24 height 18
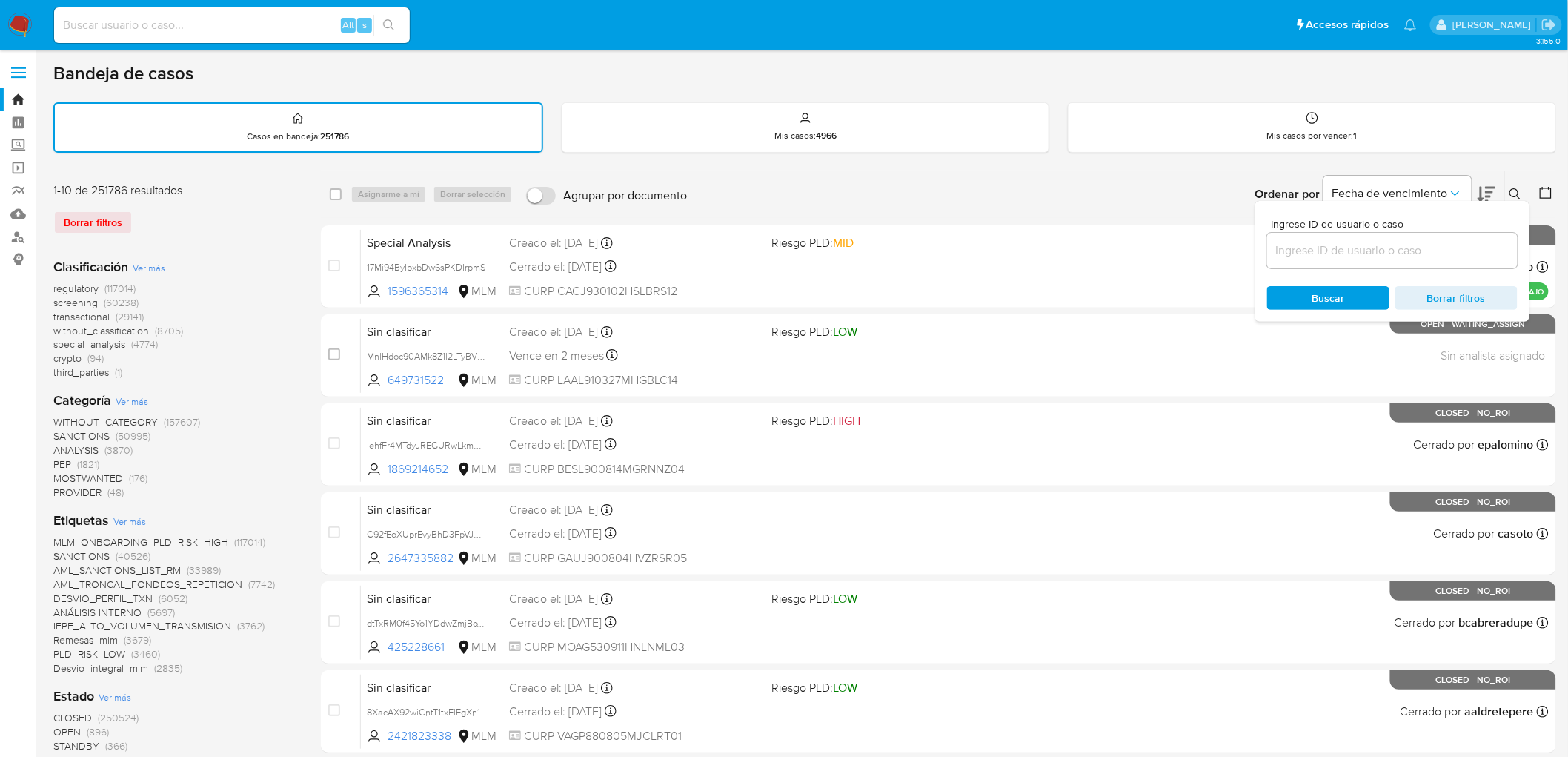
click at [1335, 249] on input at bounding box center [1392, 250] width 250 height 19
type input "1034302069"
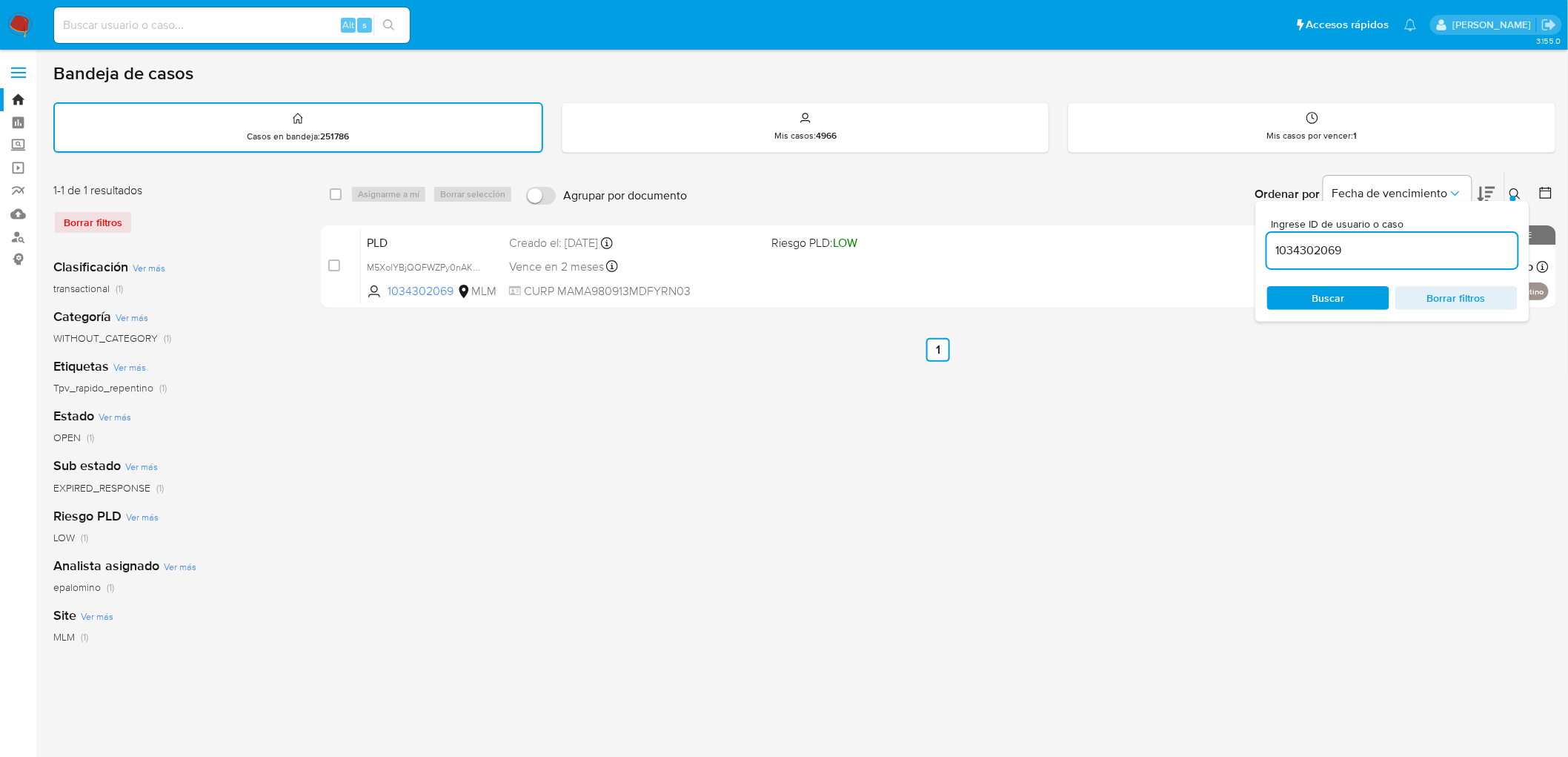
click at [1512, 201] on div "Ingrese ID de usuario o caso 1034302069 Buscar Borrar filtros" at bounding box center [1392, 261] width 274 height 120
click at [1519, 194] on icon at bounding box center [1514, 194] width 12 height 12
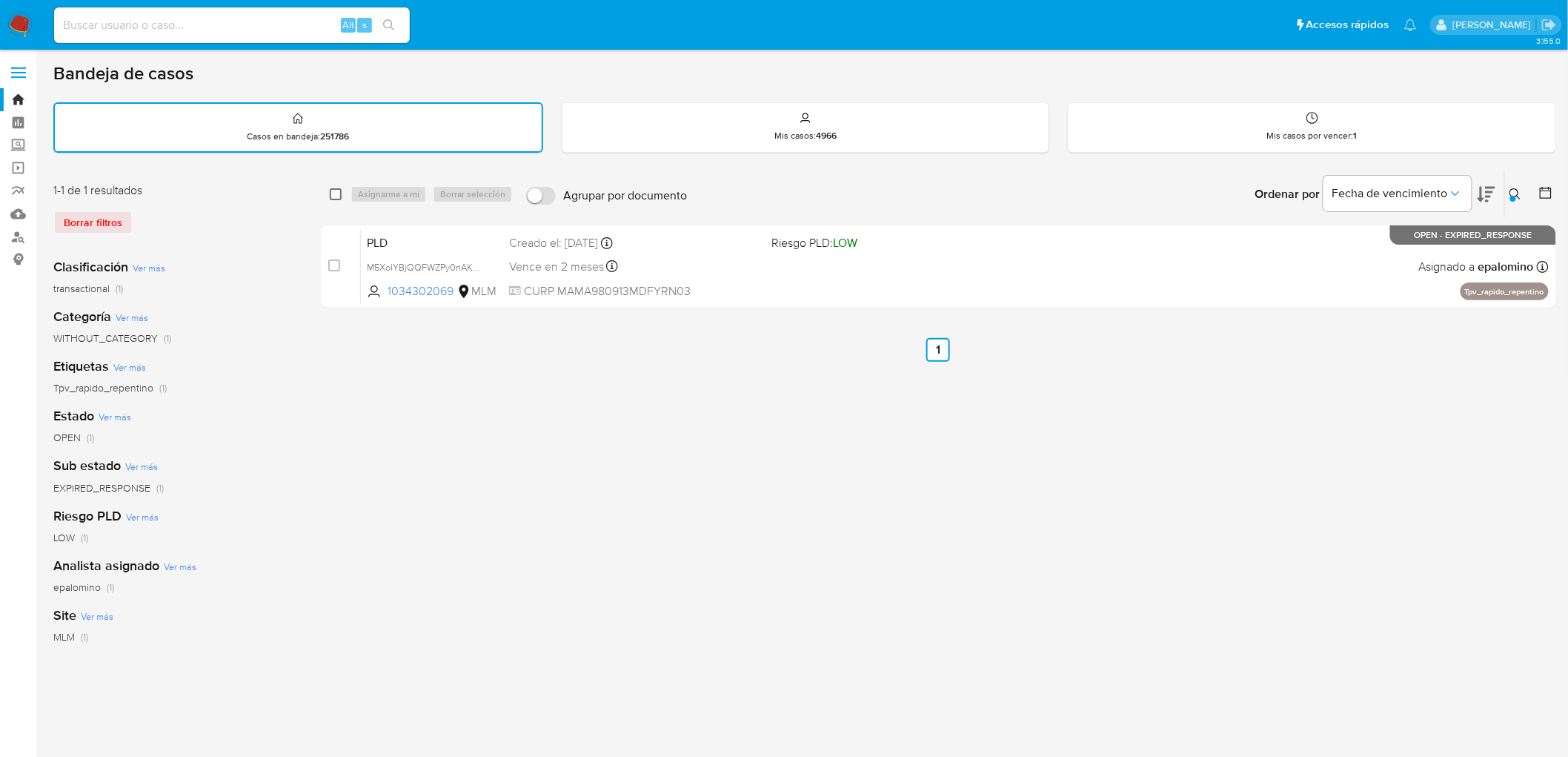
click at [334, 189] on input "checkbox" at bounding box center [336, 194] width 12 height 12
checkbox input "true"
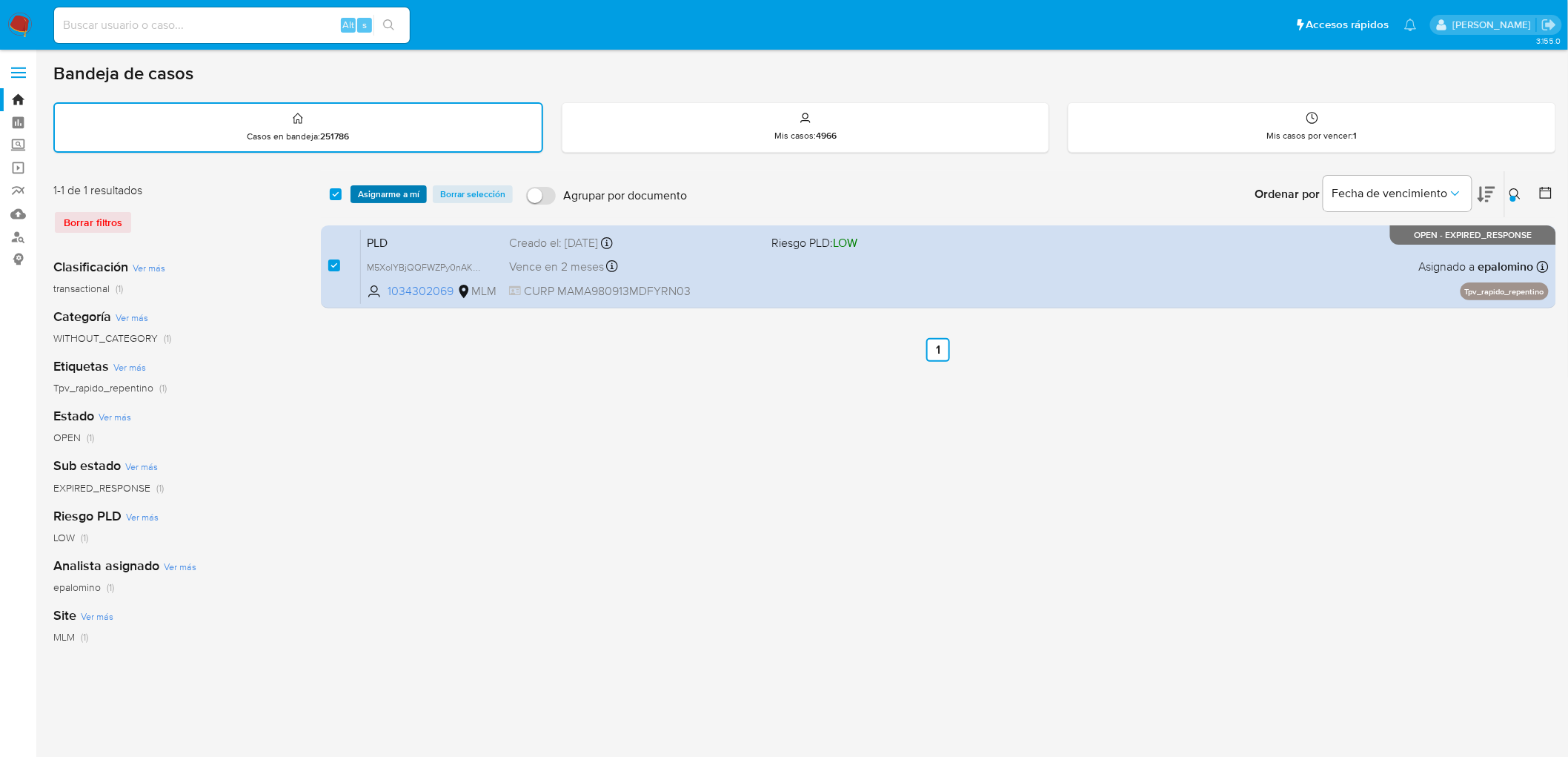
click at [379, 187] on span "Asignarme a mí" at bounding box center [388, 195] width 61 height 15
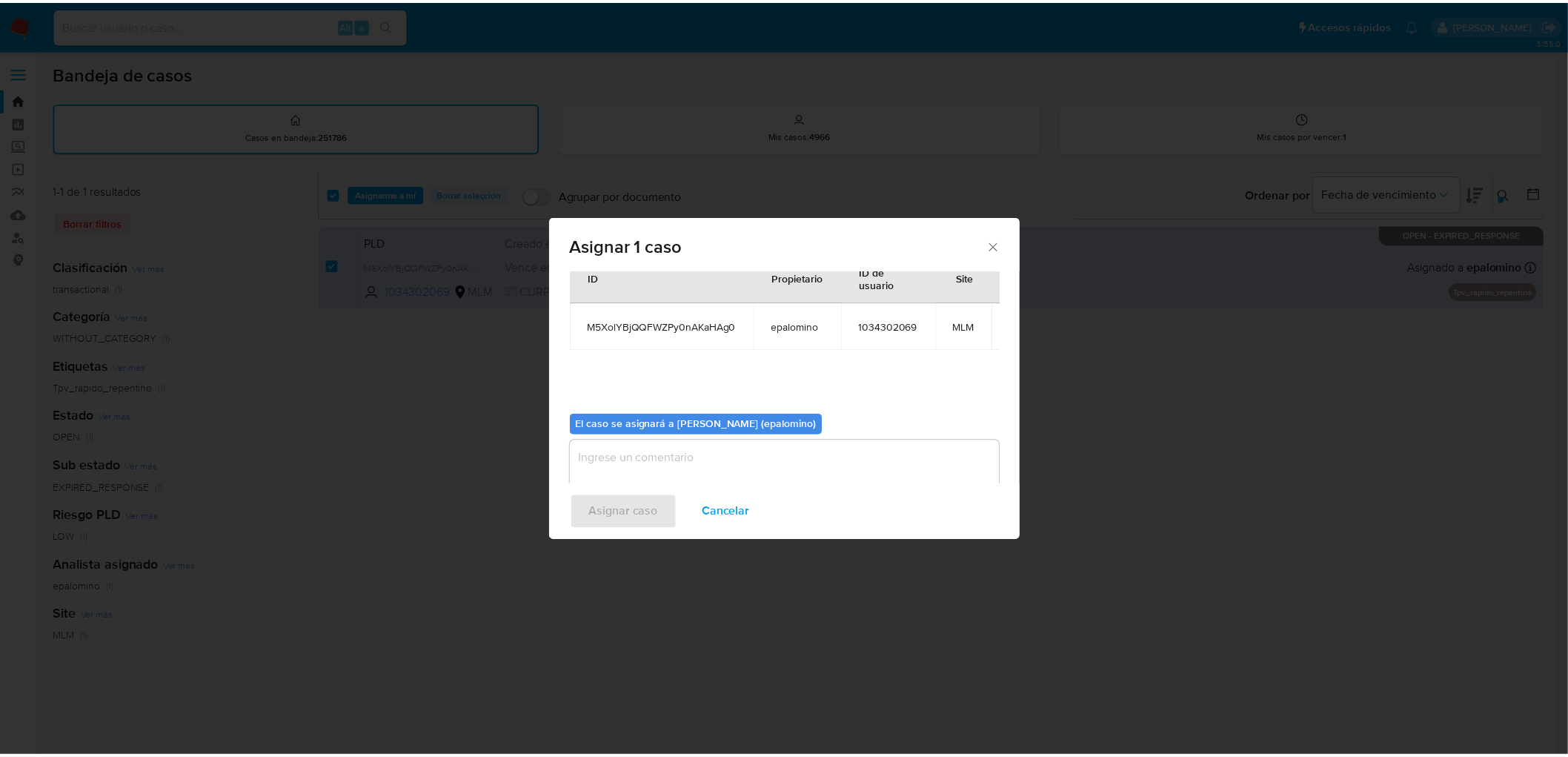
scroll to position [89, 0]
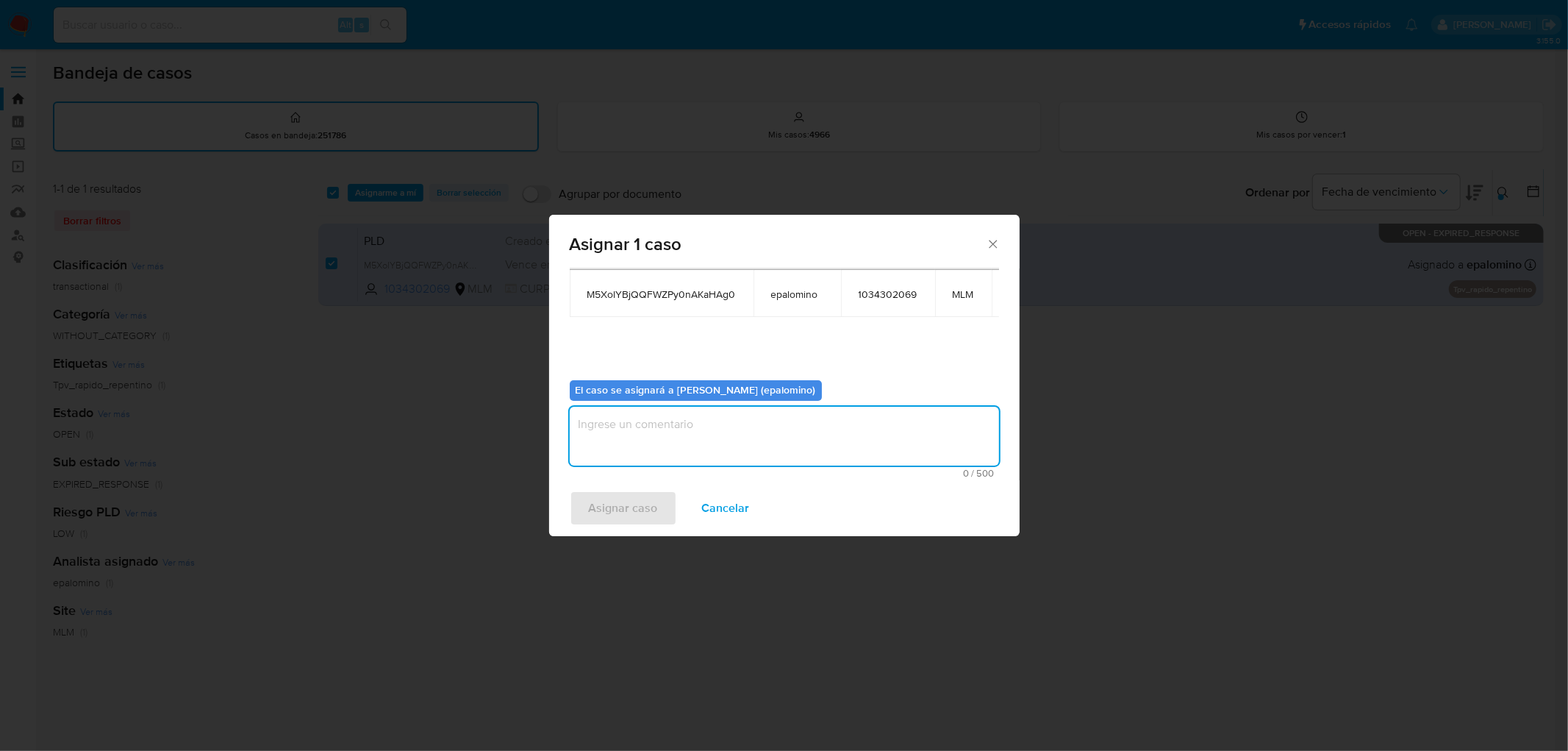
click at [633, 436] on textarea "assign-modal" at bounding box center [784, 436] width 429 height 59
type textarea "AS"
click at [620, 493] on span "Asignar caso" at bounding box center [623, 508] width 69 height 33
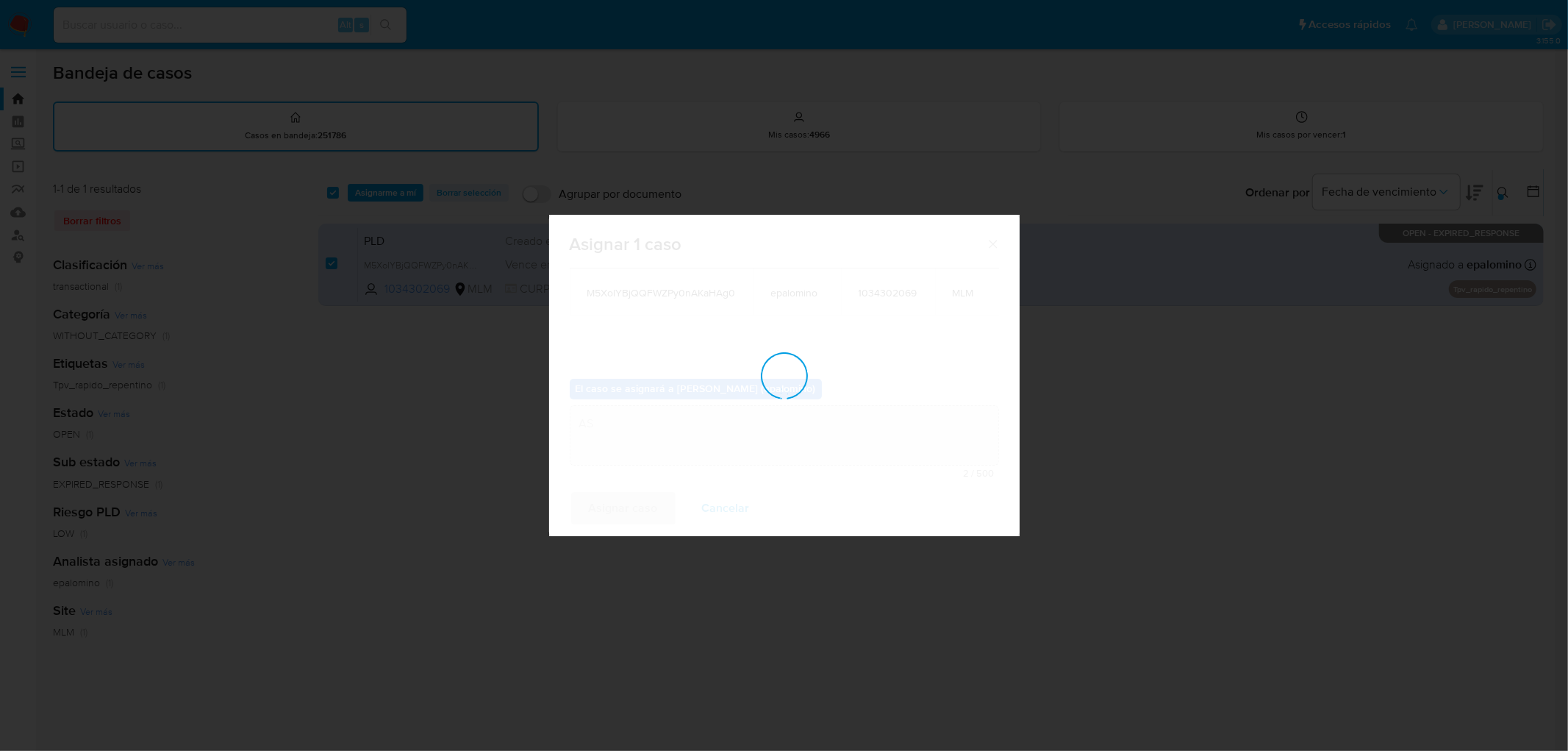
click at [615, 519] on div "assign-modal" at bounding box center [784, 375] width 470 height 321
checkbox input "false"
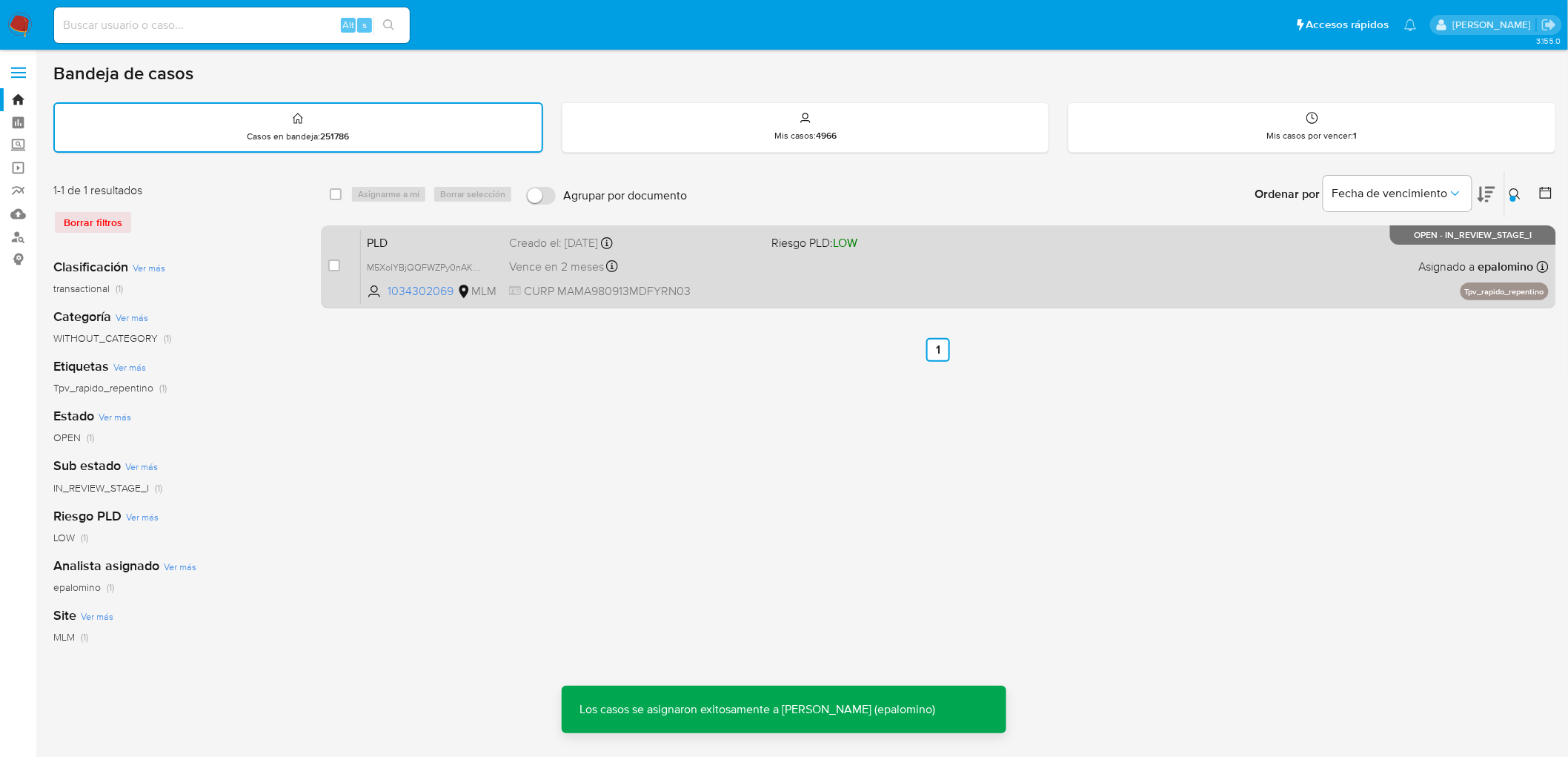
click at [382, 237] on span "PLD" at bounding box center [431, 242] width 131 height 19
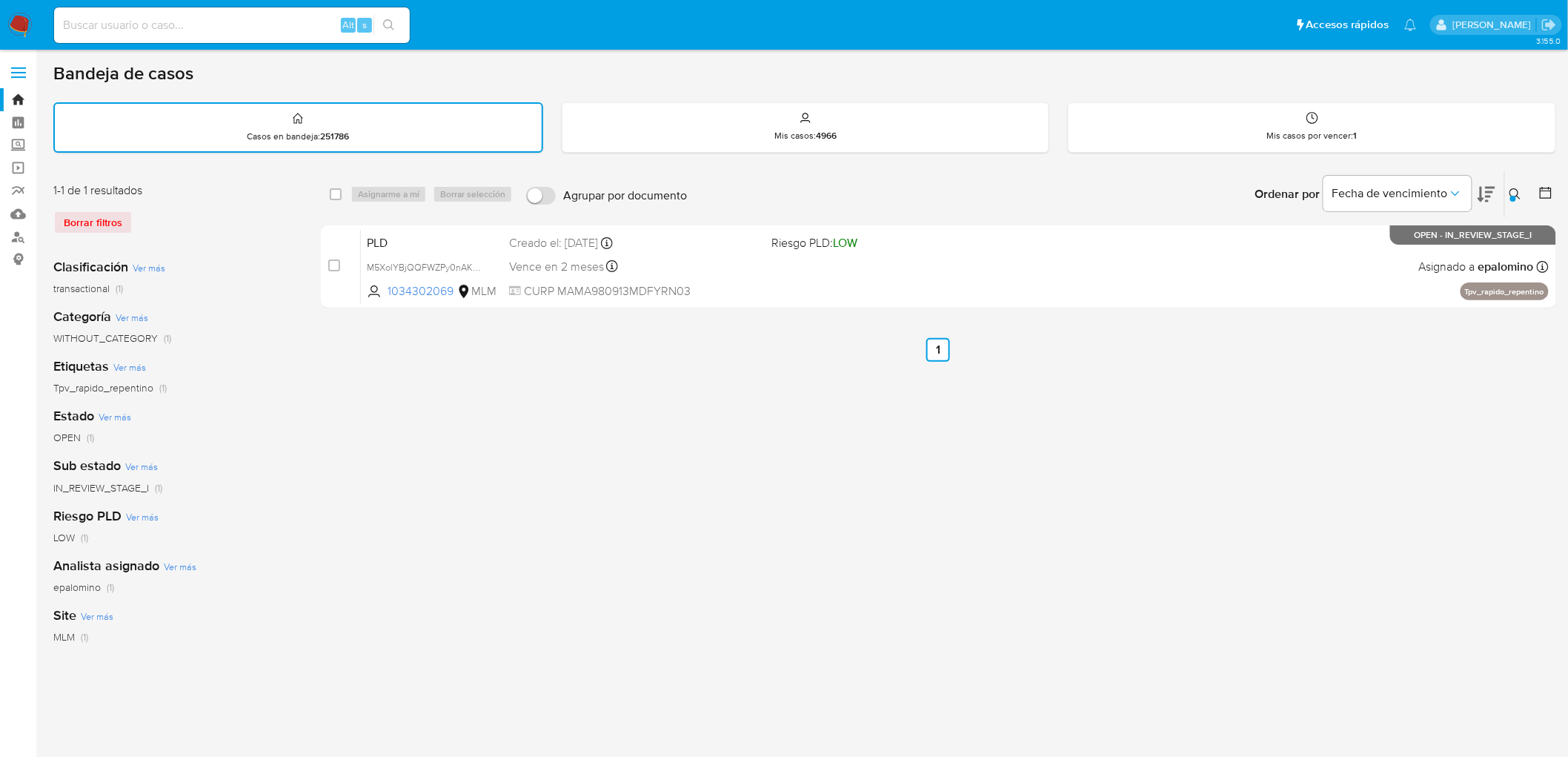
click at [12, 16] on img at bounding box center [20, 24] width 25 height 25
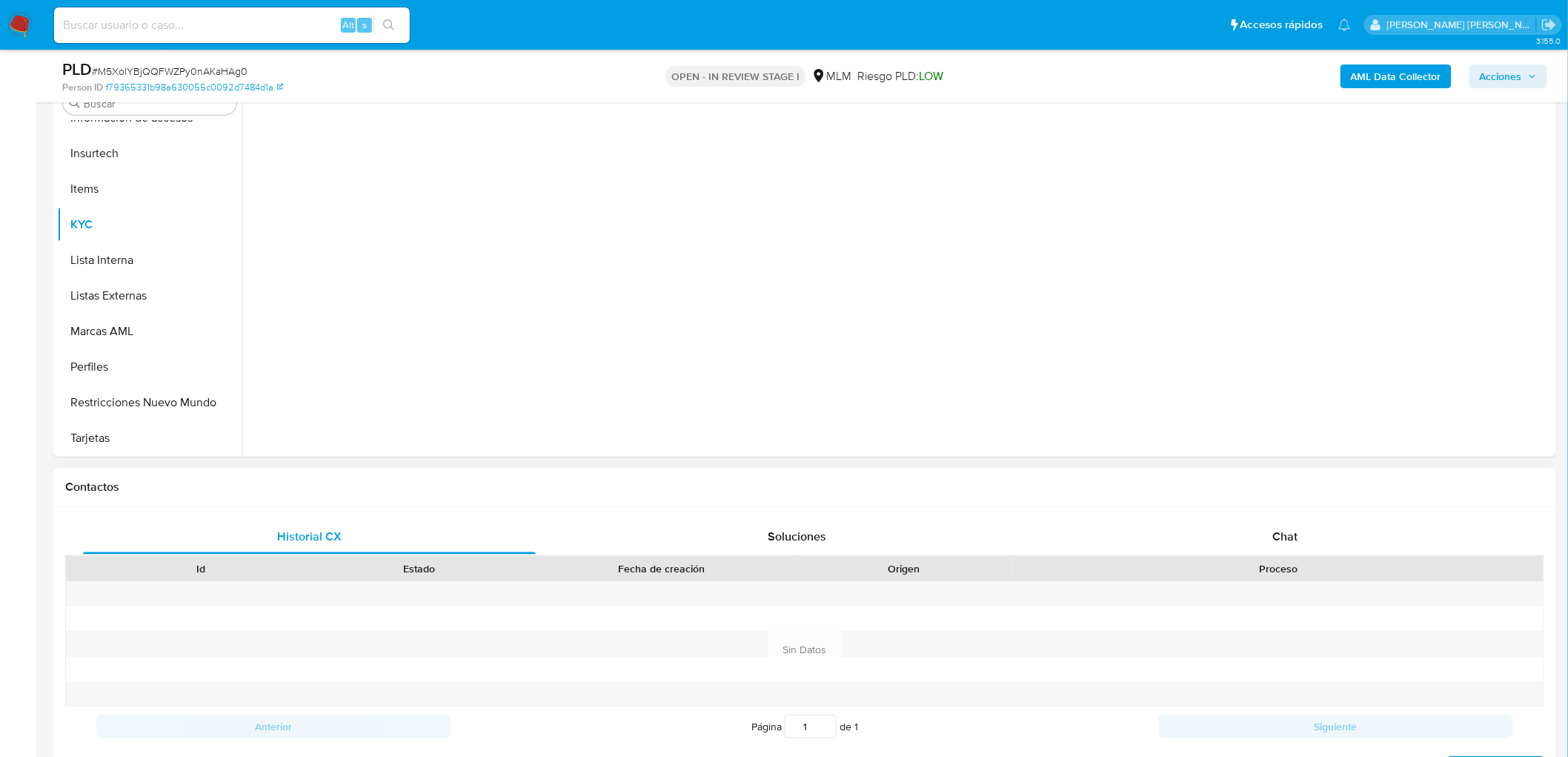
scroll to position [494, 0]
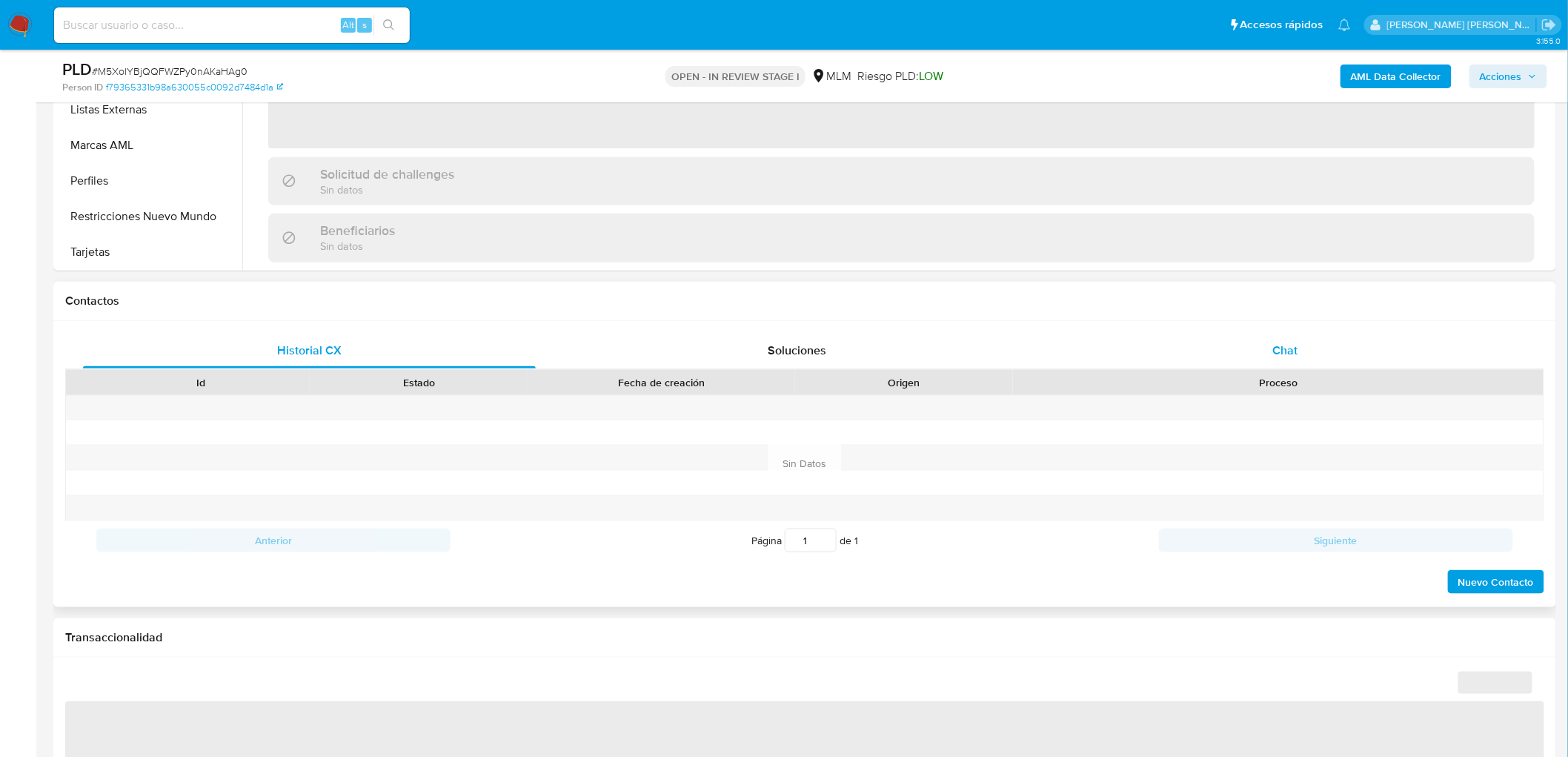
click at [1283, 362] on div "Chat" at bounding box center [1285, 351] width 453 height 36
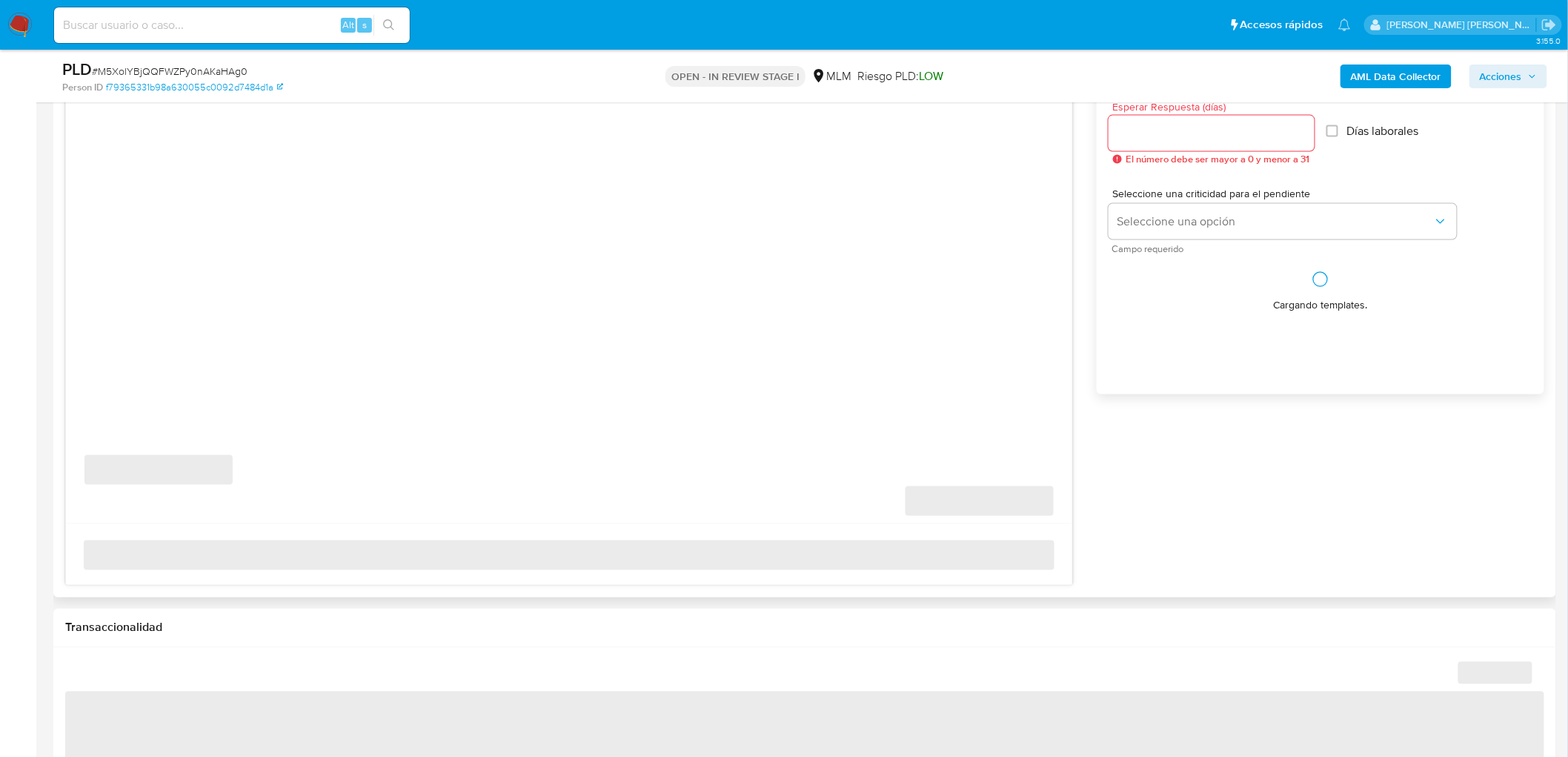
scroll to position [741, 0]
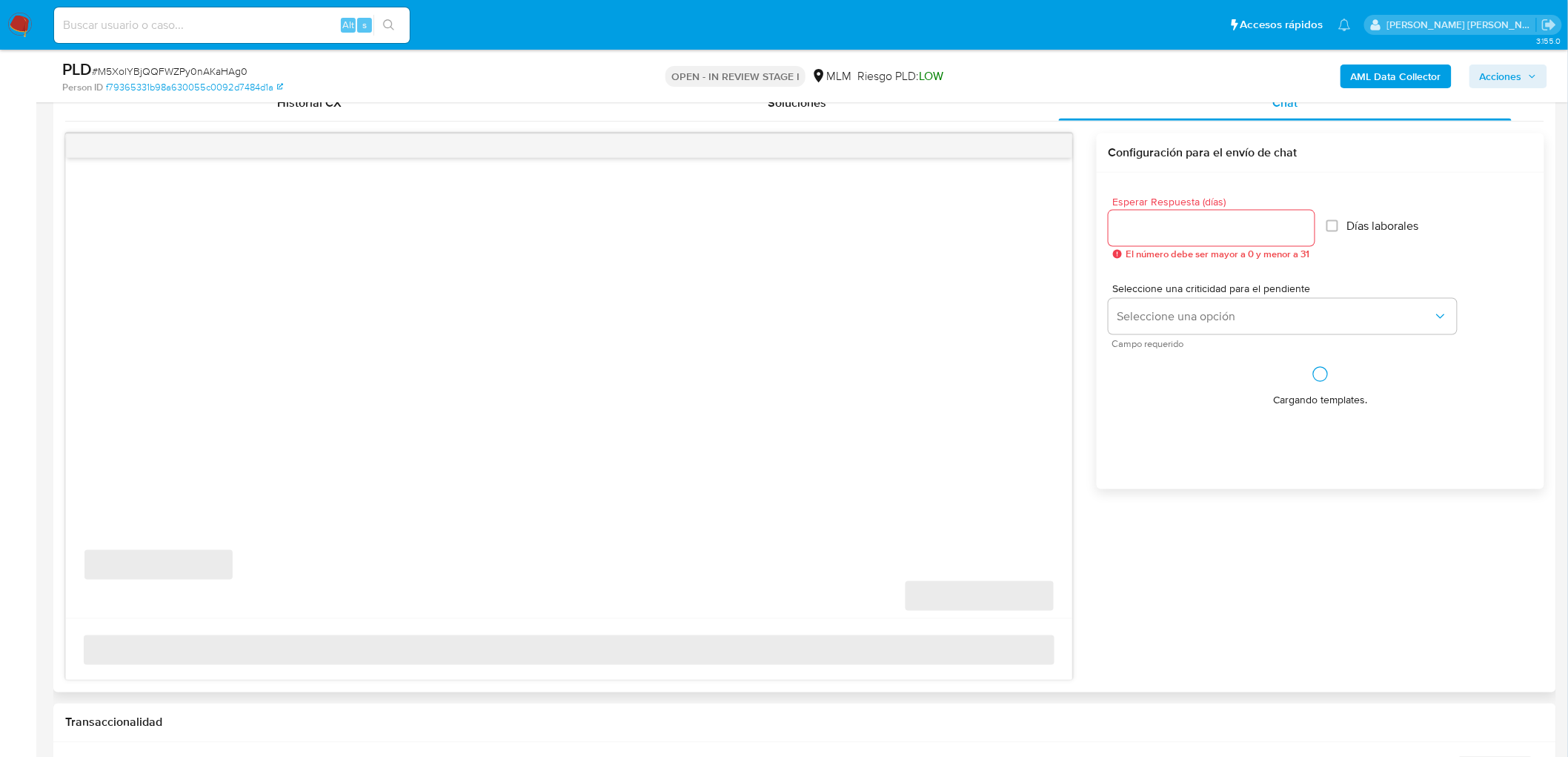
select select "10"
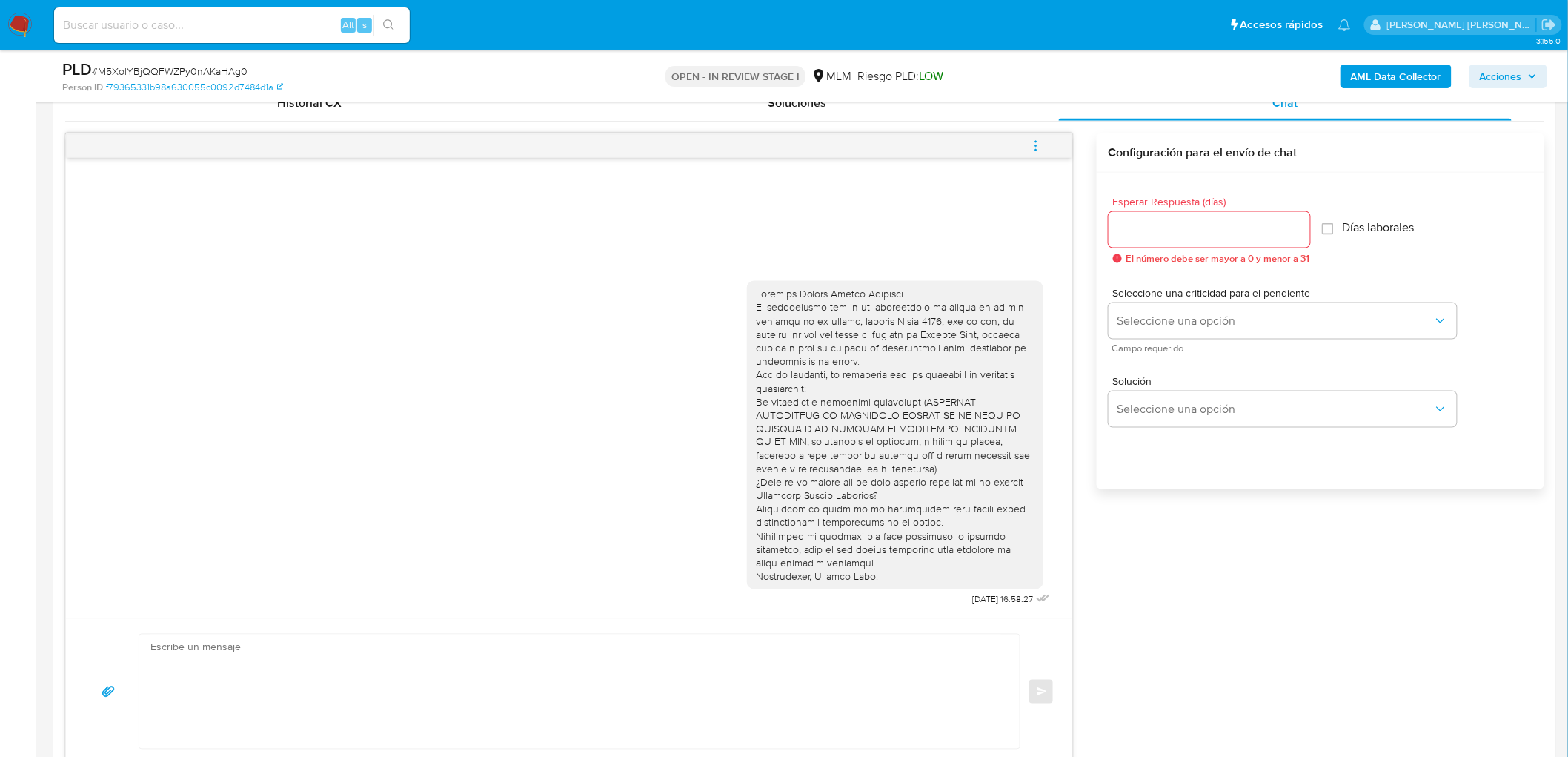
click at [1038, 149] on icon "menu-action" at bounding box center [1036, 146] width 13 height 13
click at [952, 120] on li "Cerrar conversación" at bounding box center [935, 118] width 152 height 26
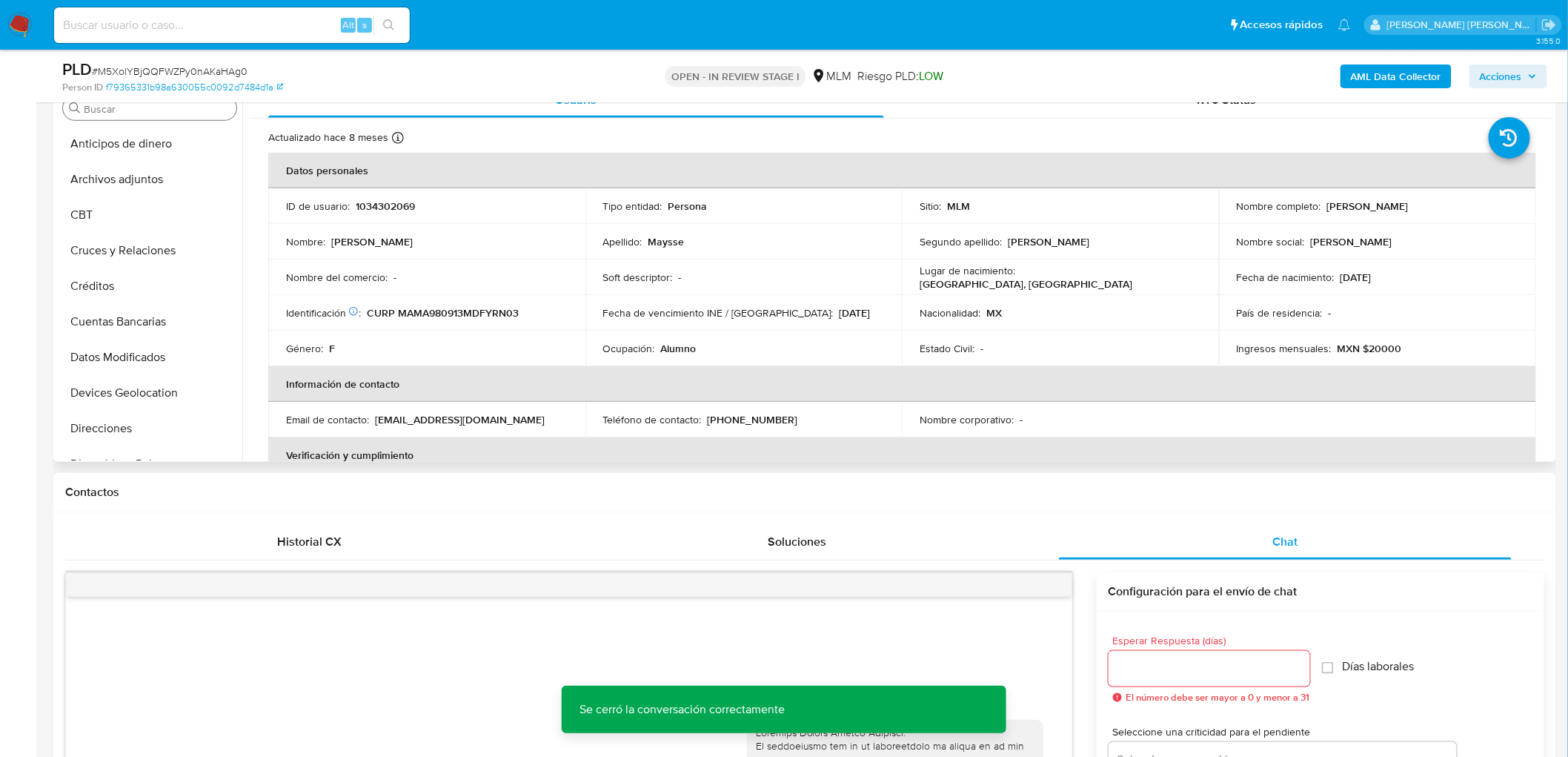
scroll to position [165, 0]
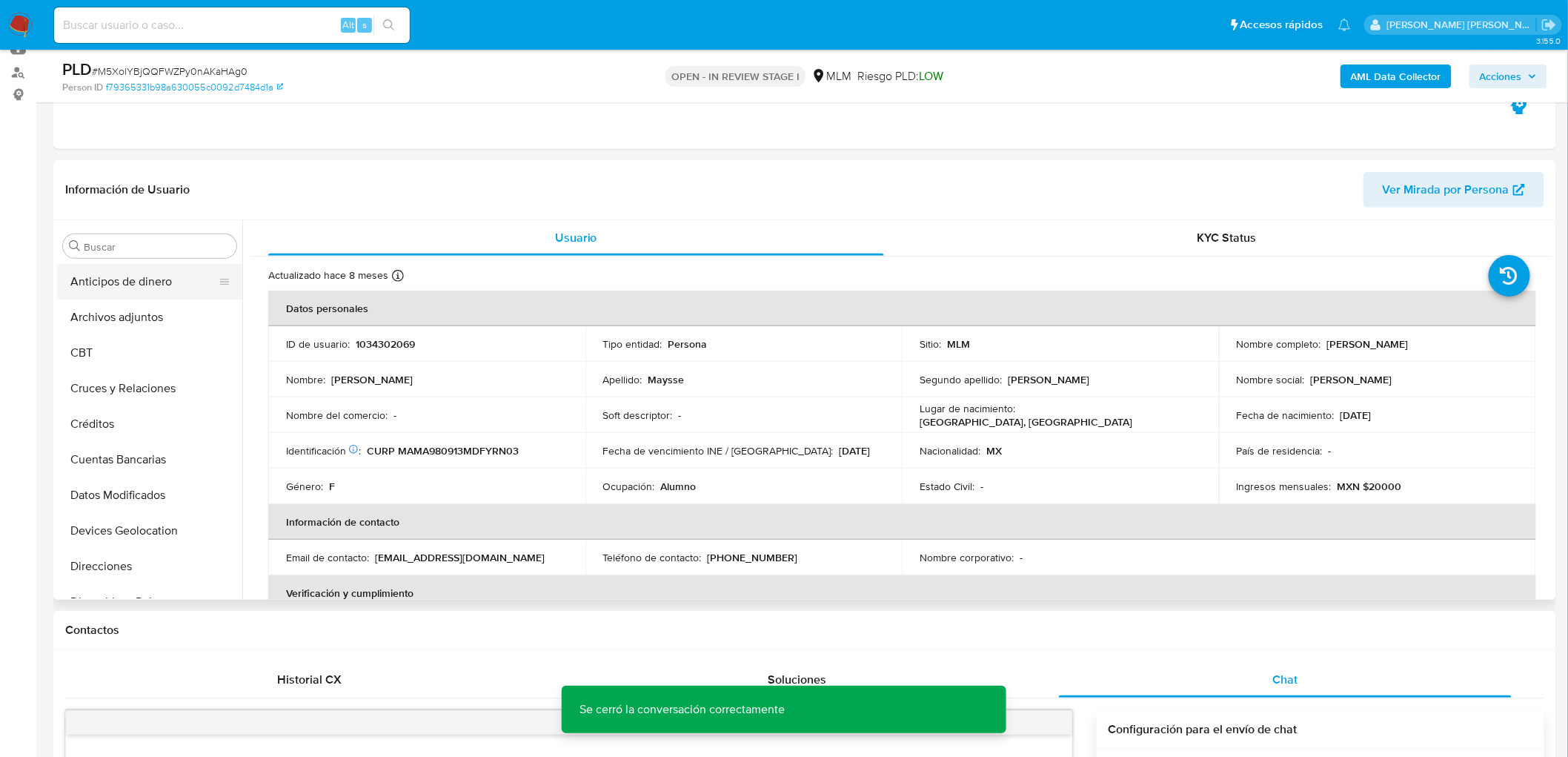
click at [114, 316] on button "Archivos adjuntos" at bounding box center [149, 317] width 185 height 36
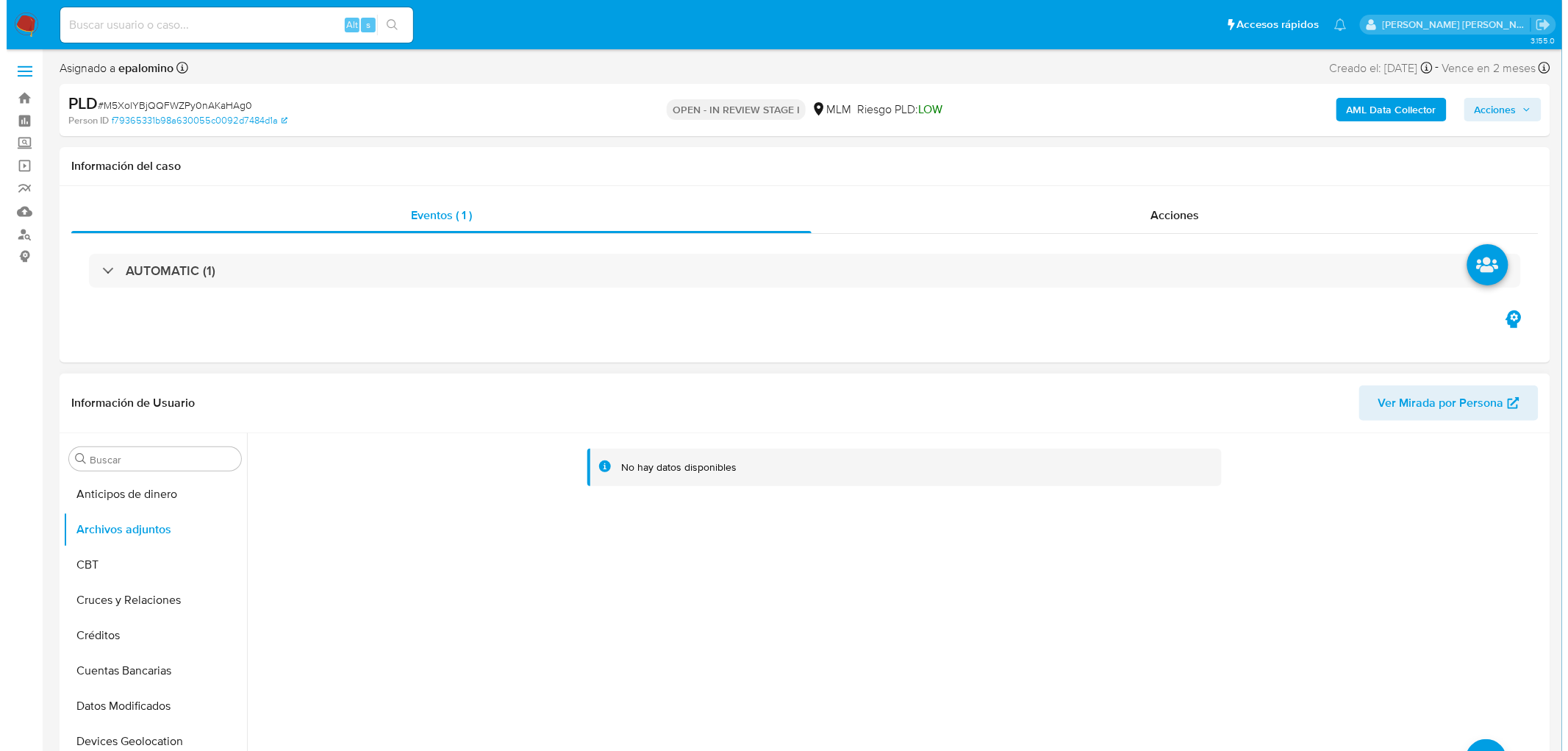
scroll to position [0, 0]
click at [1467, 741] on button "upload-file" at bounding box center [1479, 760] width 41 height 41
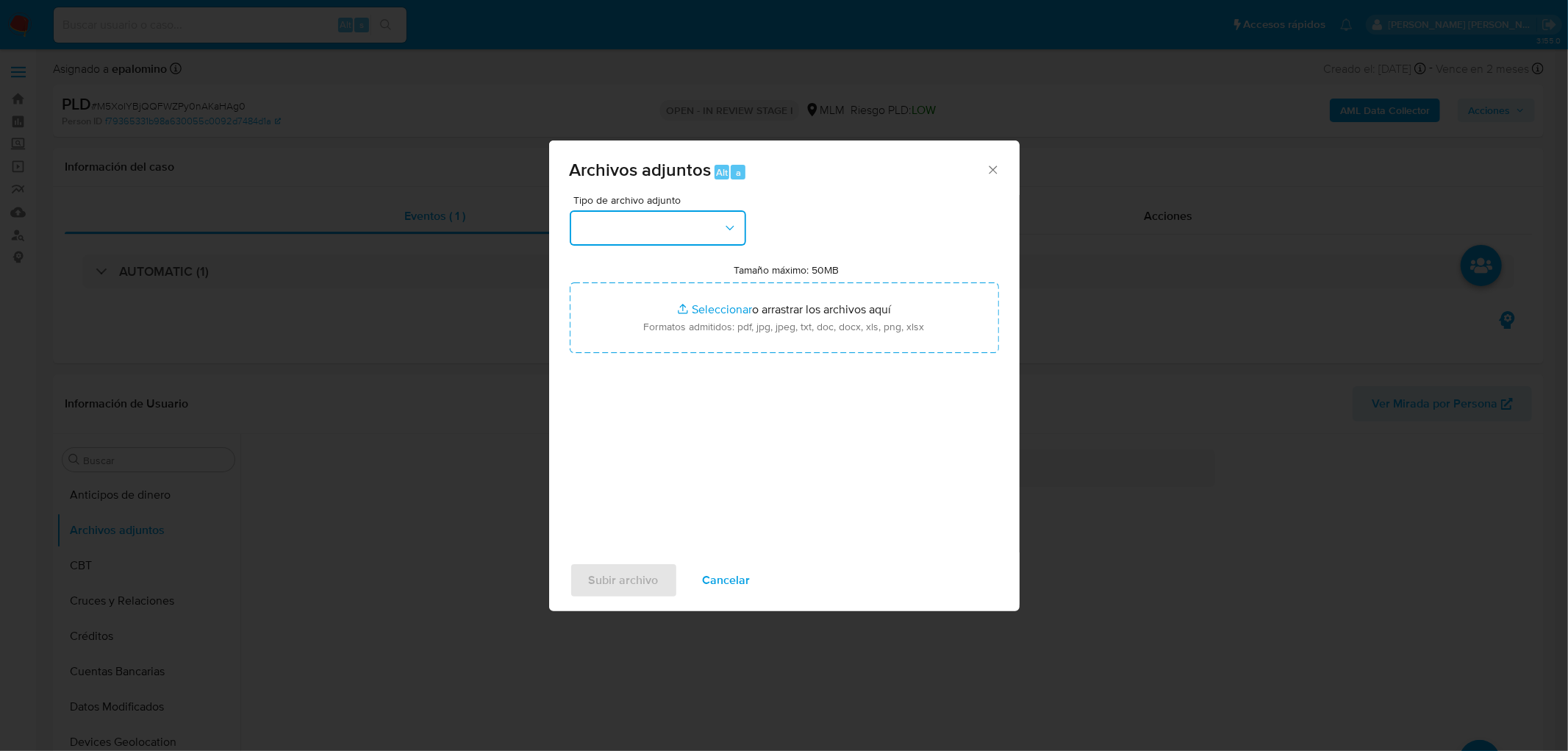
click at [716, 236] on button "button" at bounding box center [658, 228] width 176 height 35
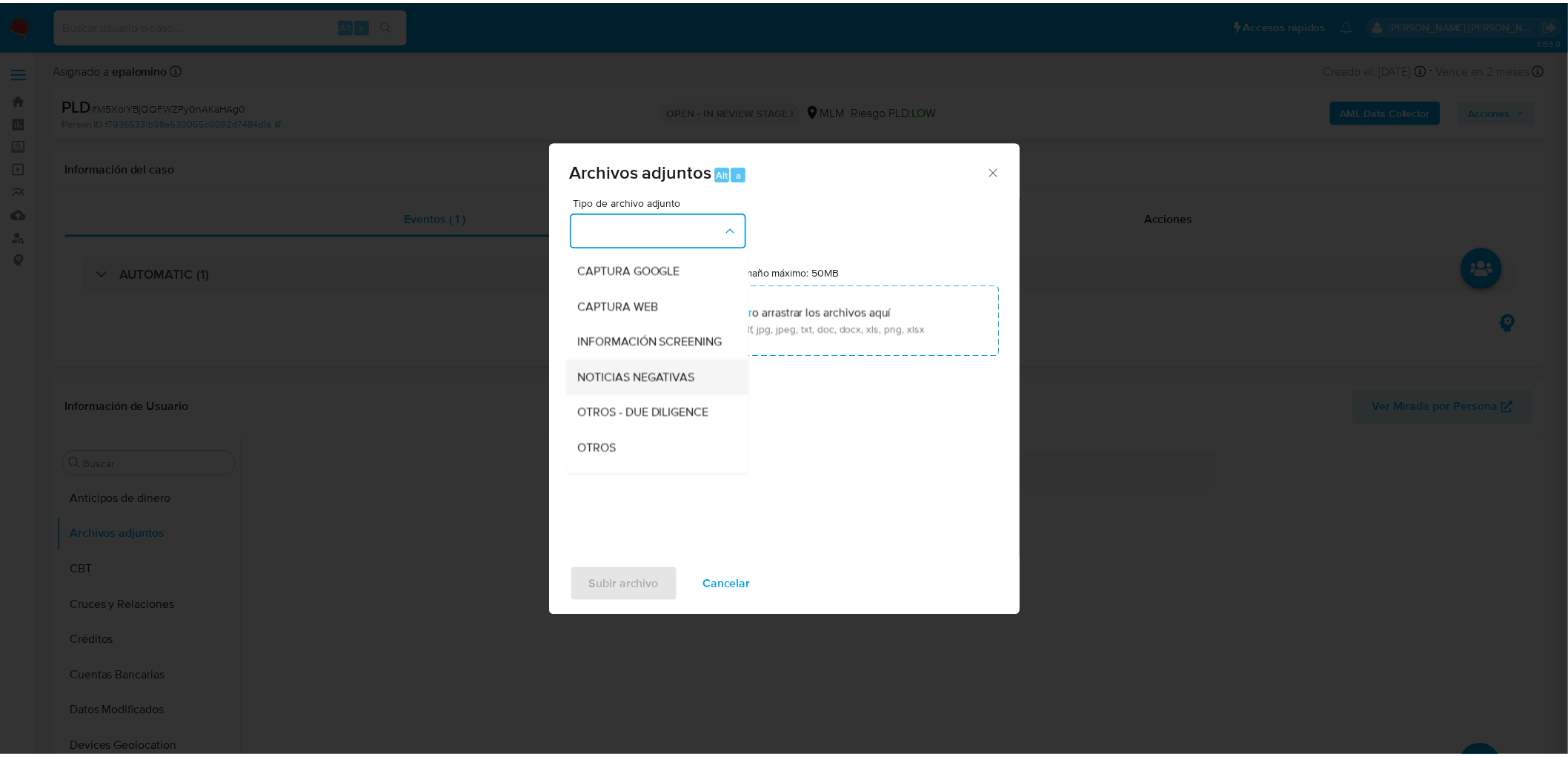
scroll to position [165, 0]
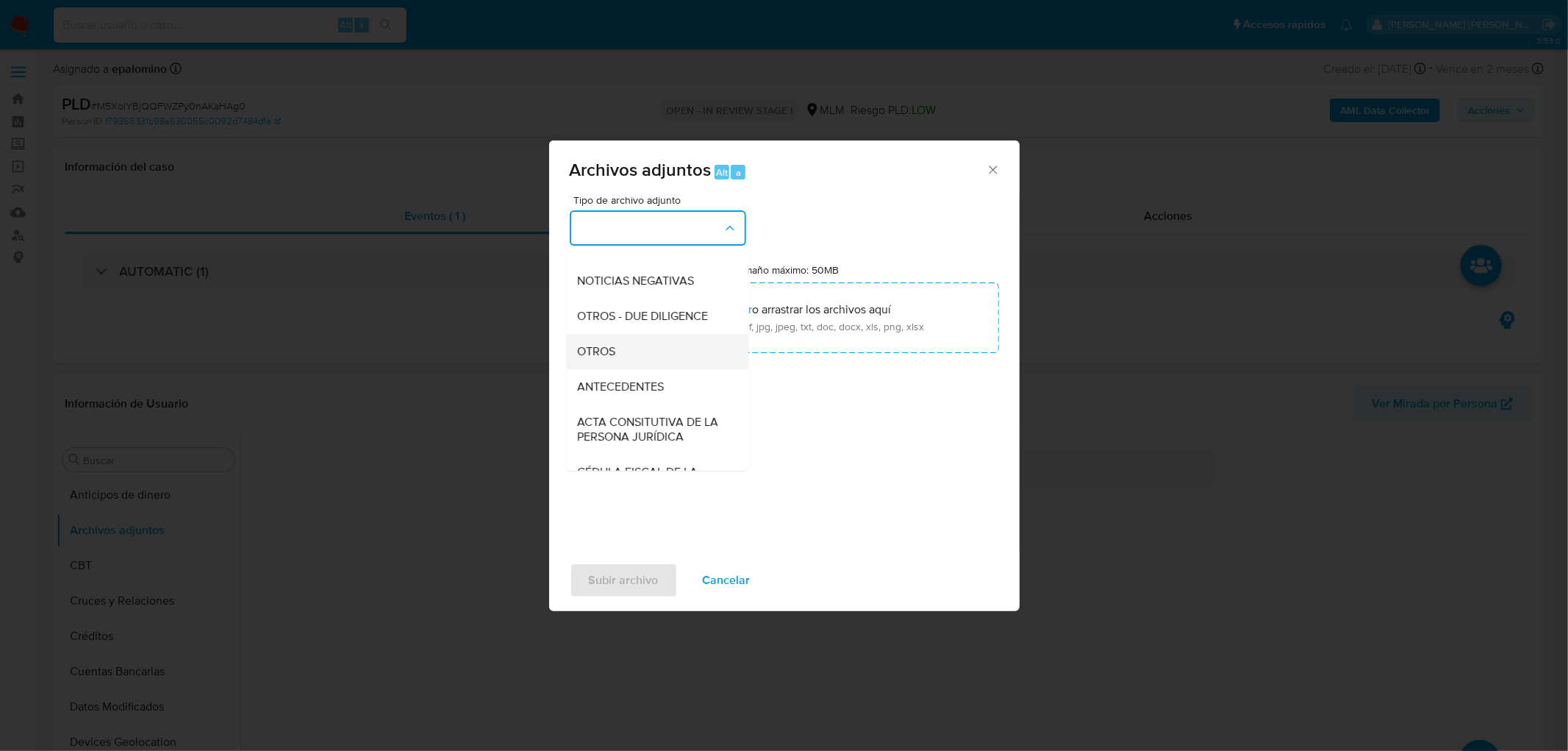
click at [623, 361] on div "OTROS" at bounding box center [652, 352] width 150 height 35
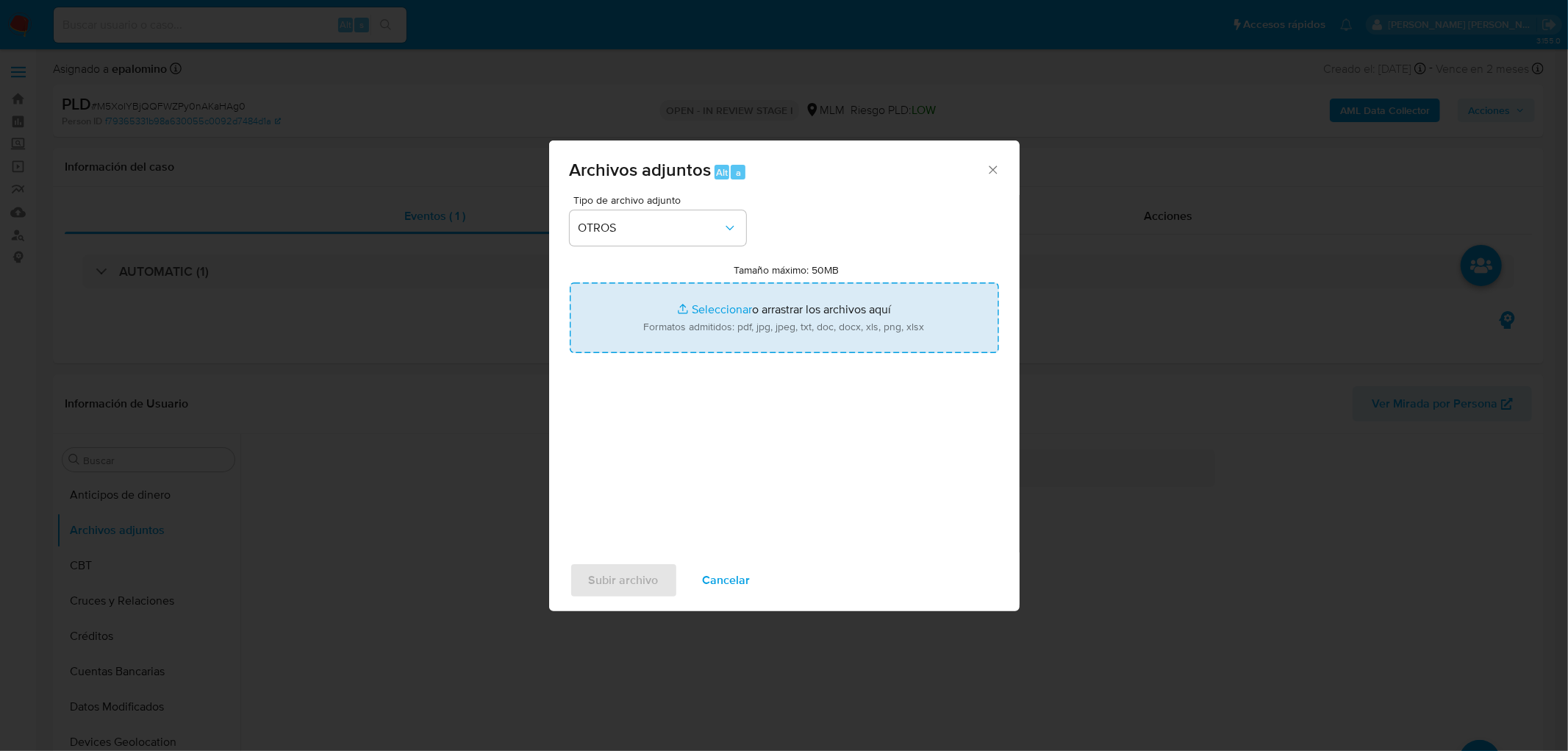
type input "C:\fakepath\1034302069_Andrea Maysse Martinez_AGO2025.xlsx"
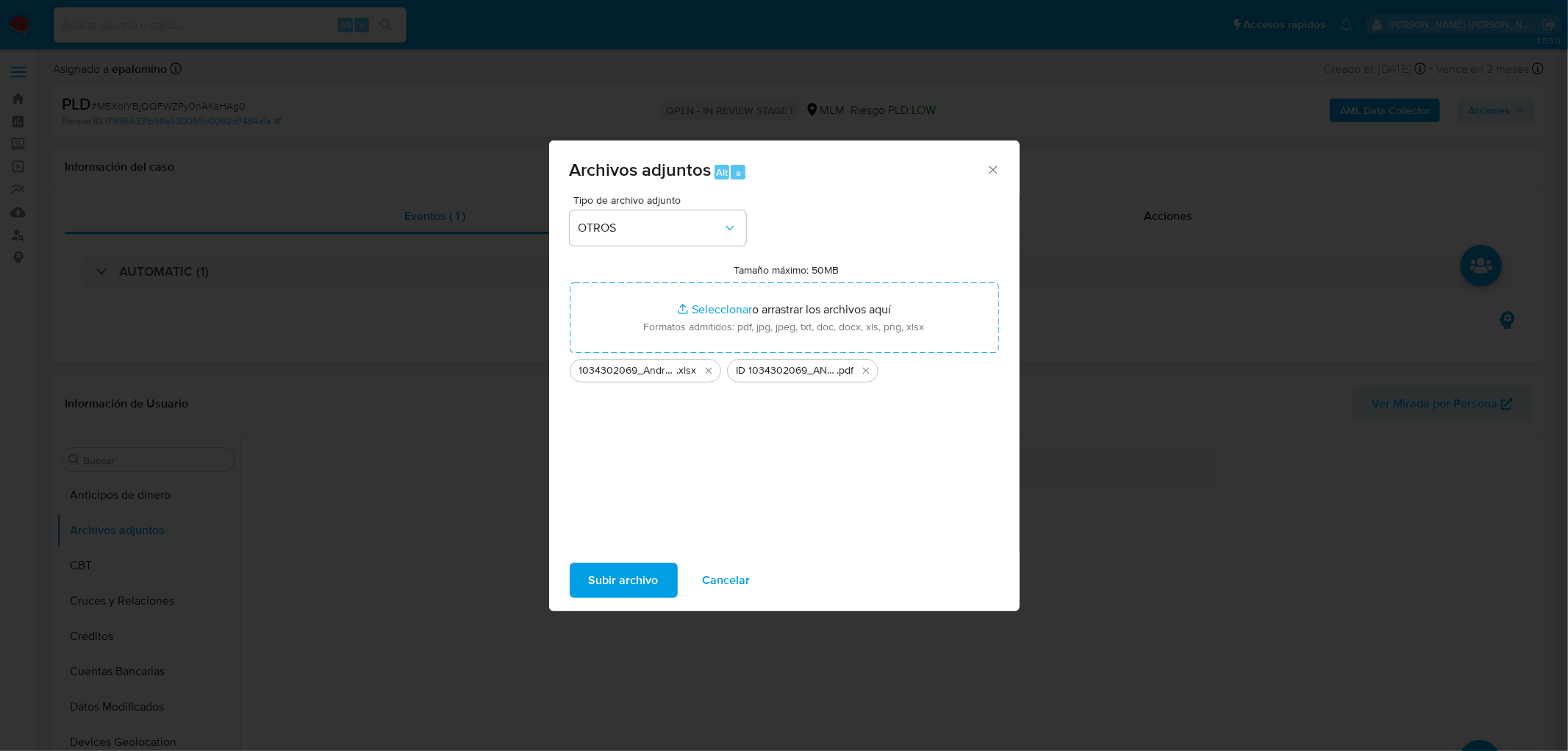
click at [613, 571] on span "Subir archivo" at bounding box center [623, 580] width 70 height 33
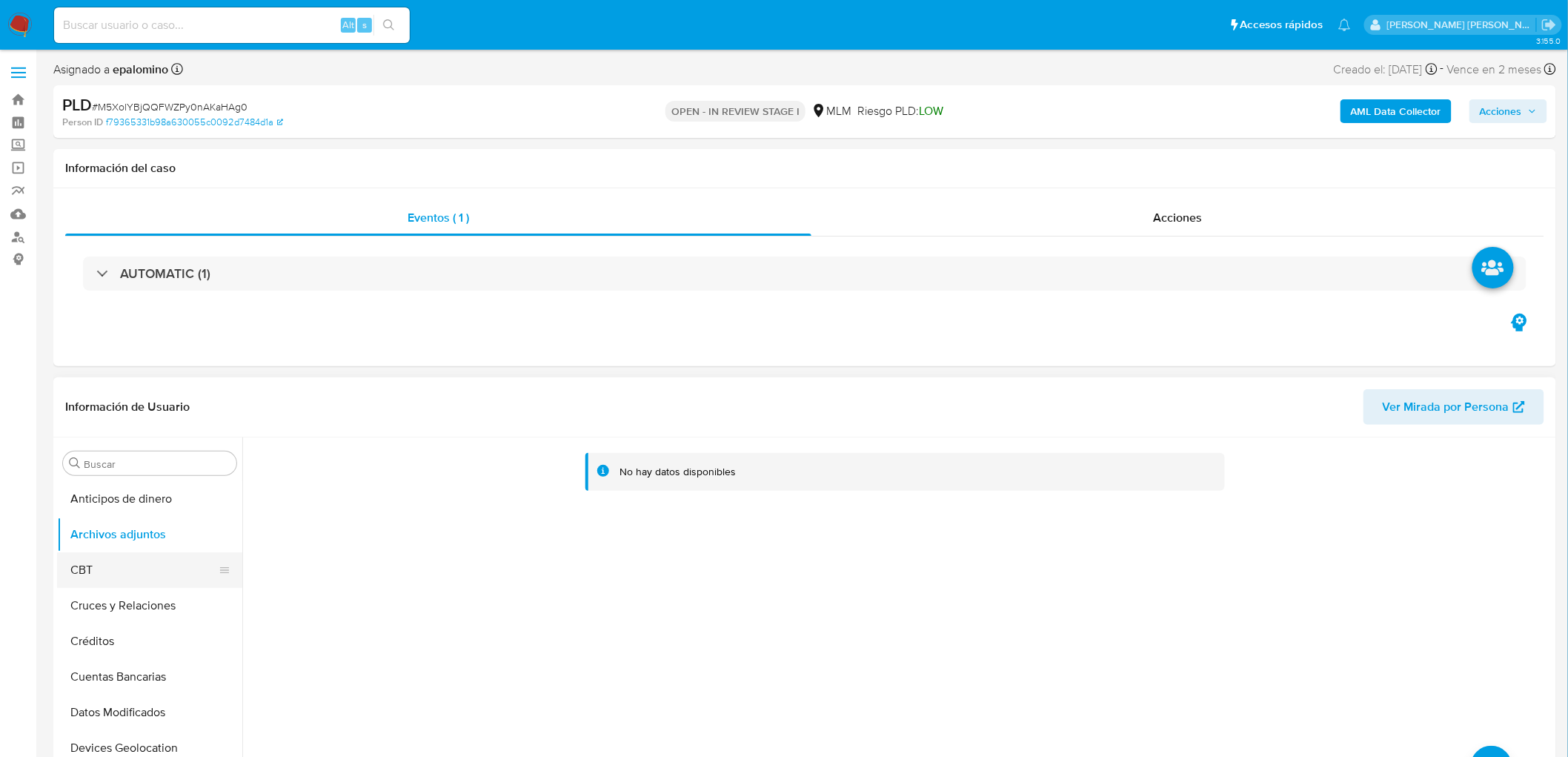
click at [101, 579] on button "CBT" at bounding box center [144, 570] width 173 height 36
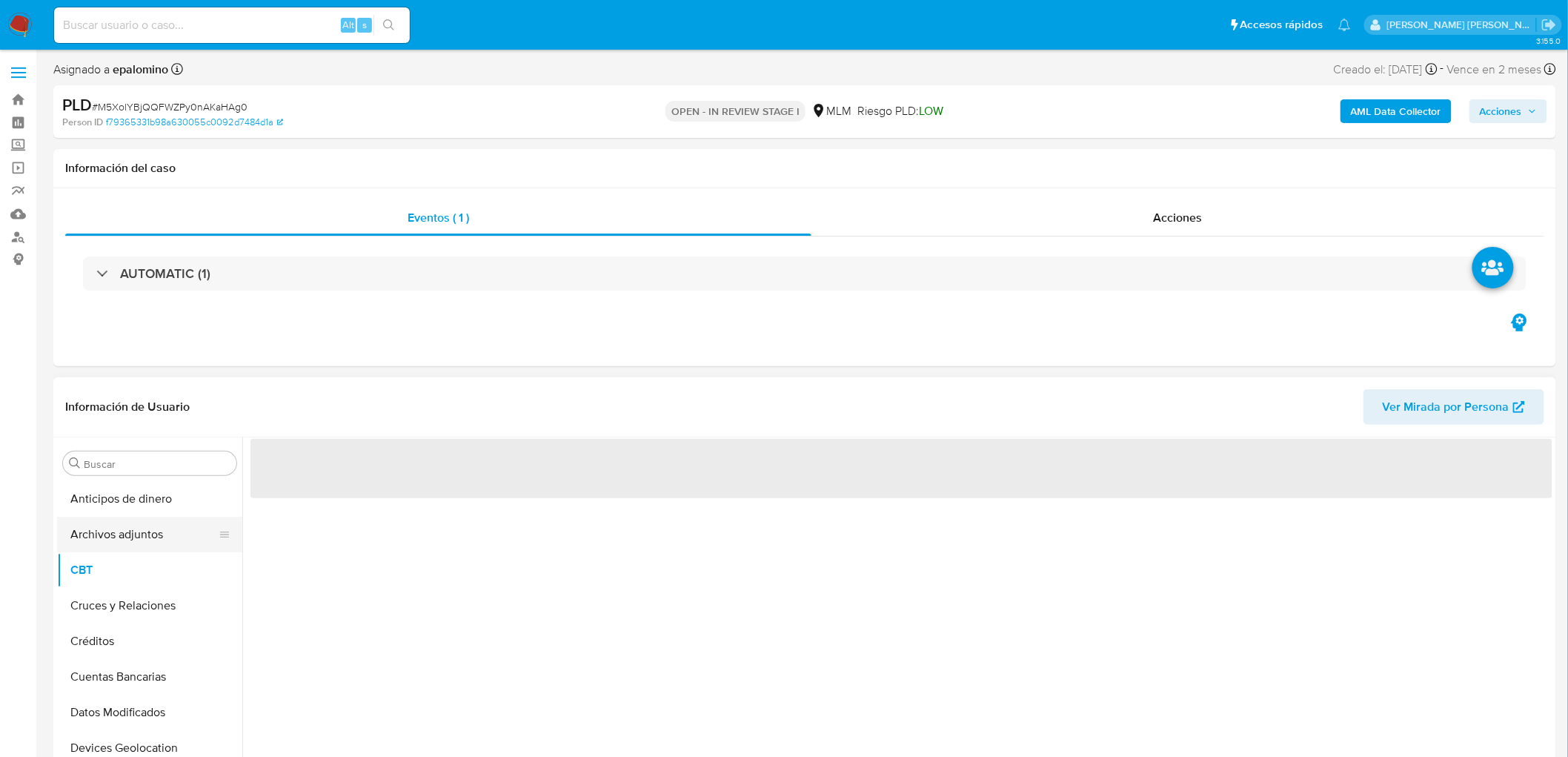
click at [120, 523] on button "Archivos adjuntos" at bounding box center [144, 534] width 173 height 36
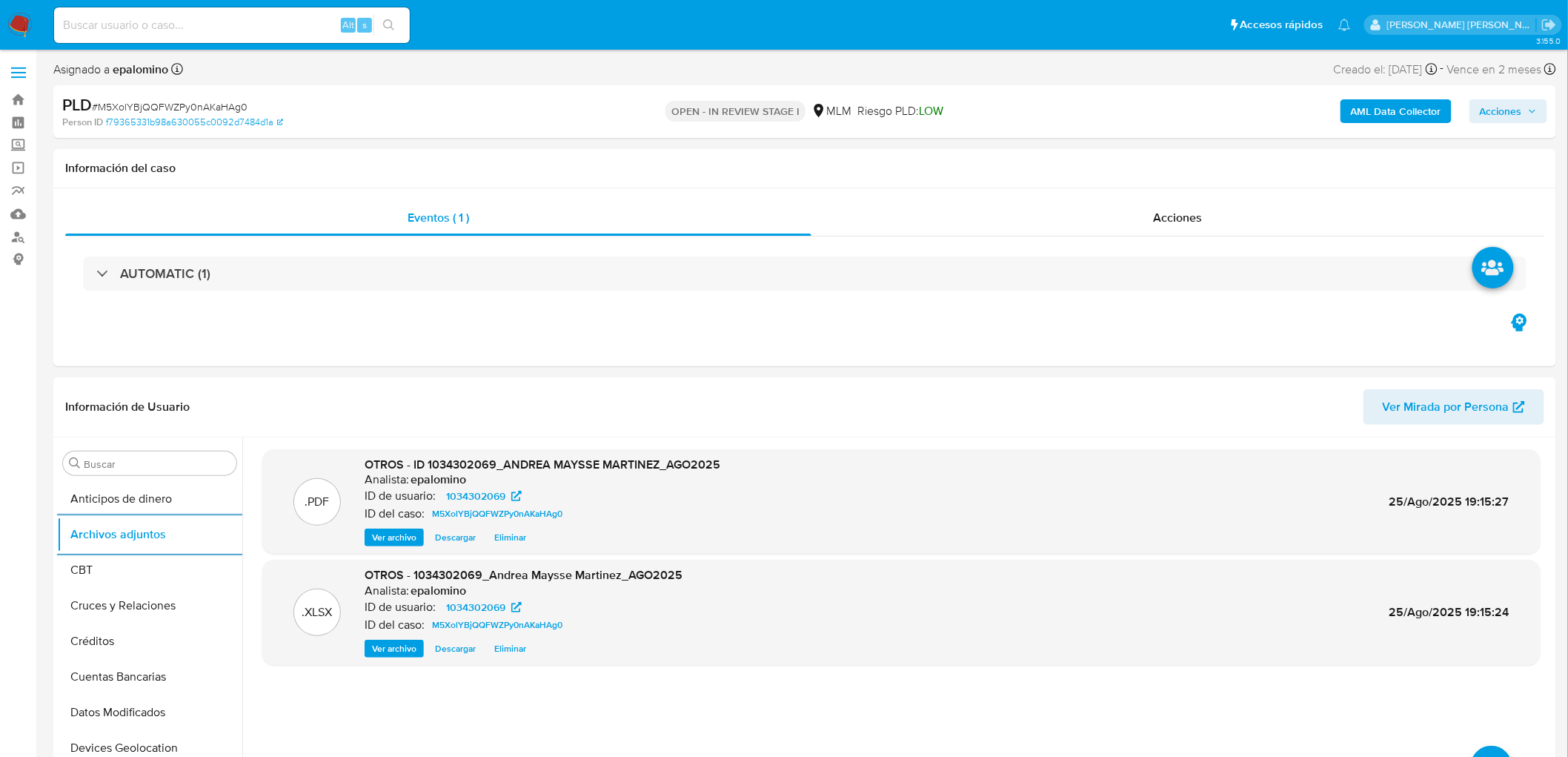
click at [1509, 103] on span "Acciones" at bounding box center [1500, 111] width 42 height 24
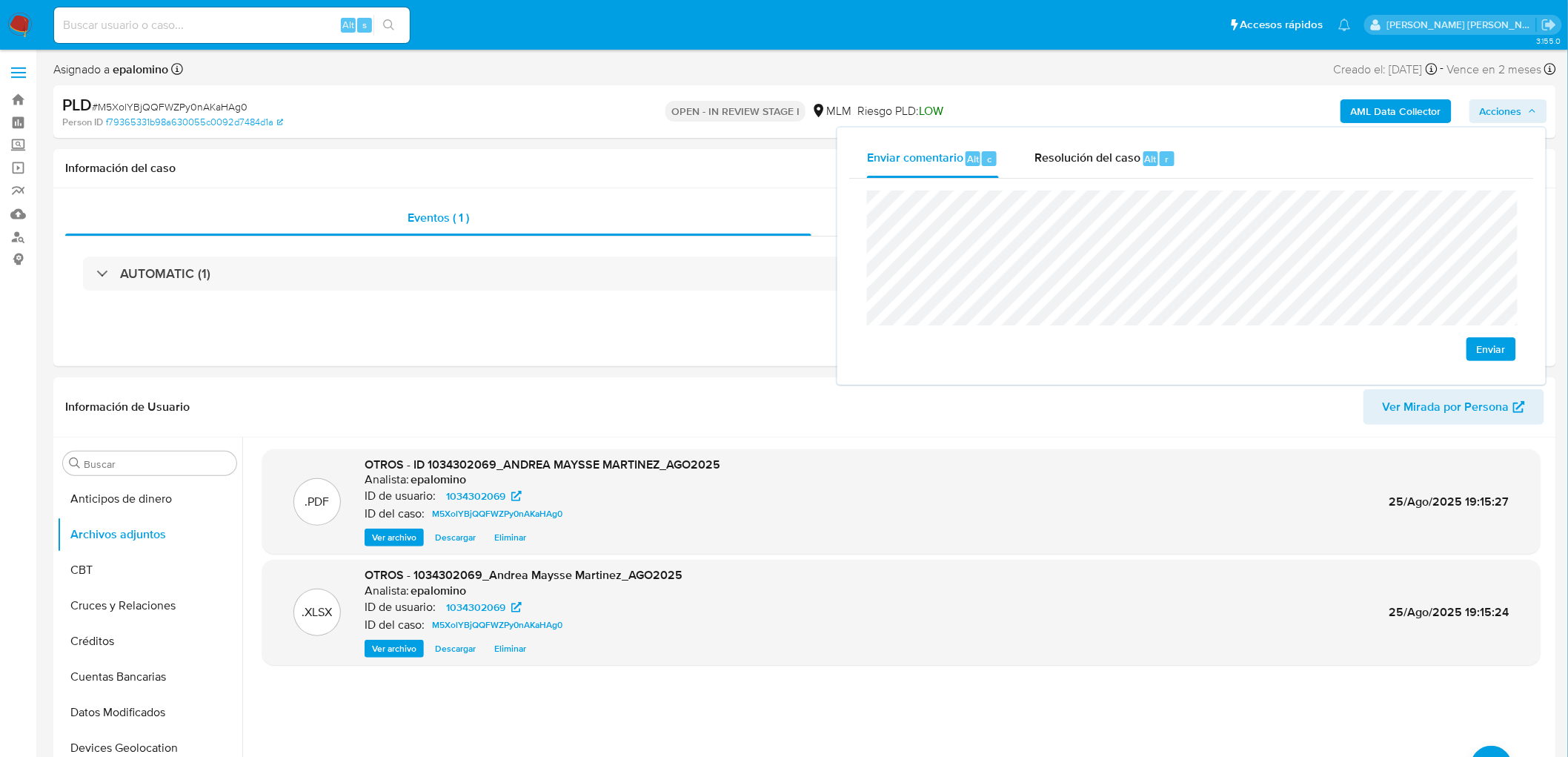
click at [1490, 351] on span "Enviar" at bounding box center [1491, 349] width 29 height 21
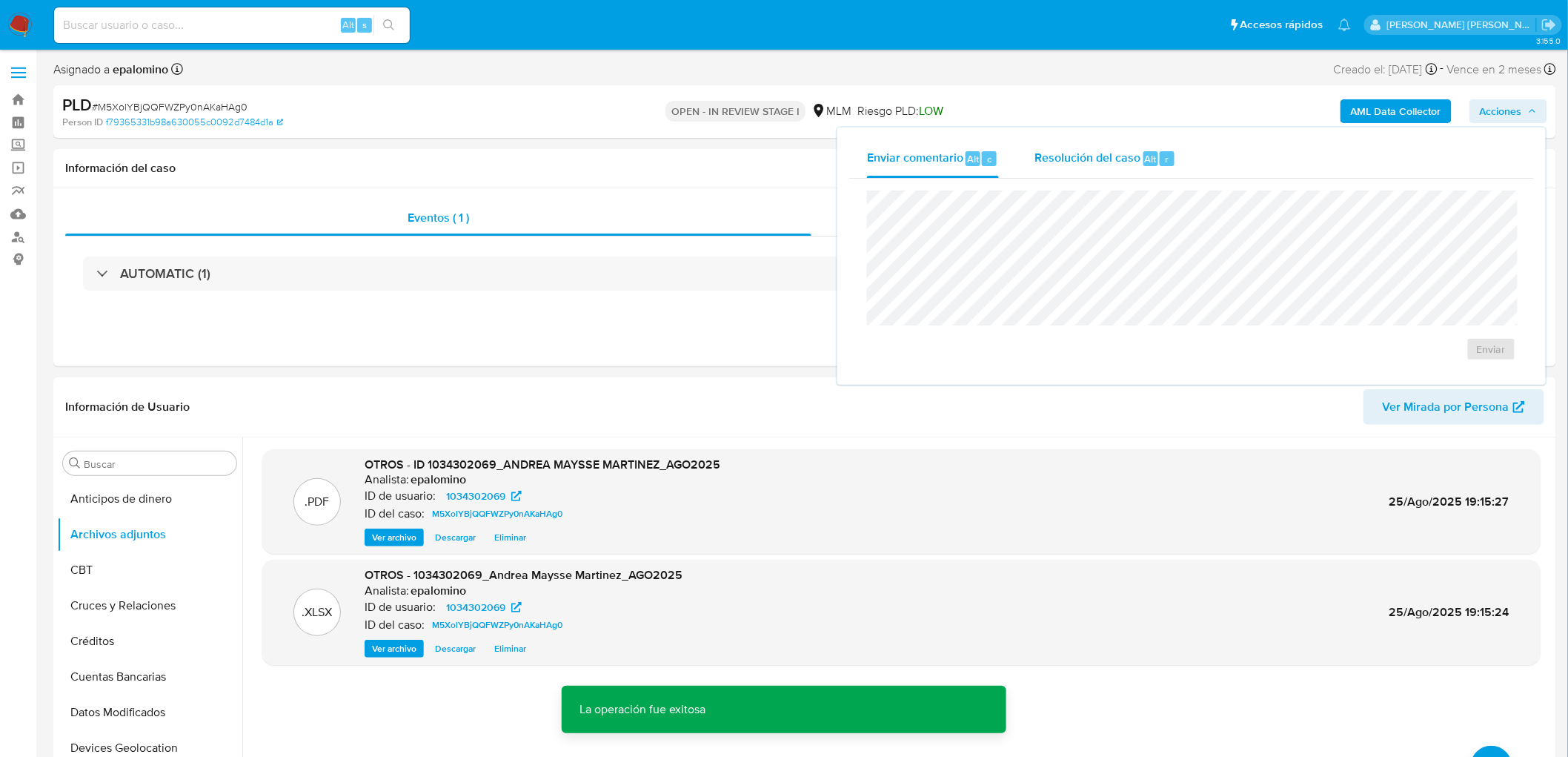
click at [1096, 147] on div "Resolución del caso Alt r" at bounding box center [1105, 158] width 142 height 39
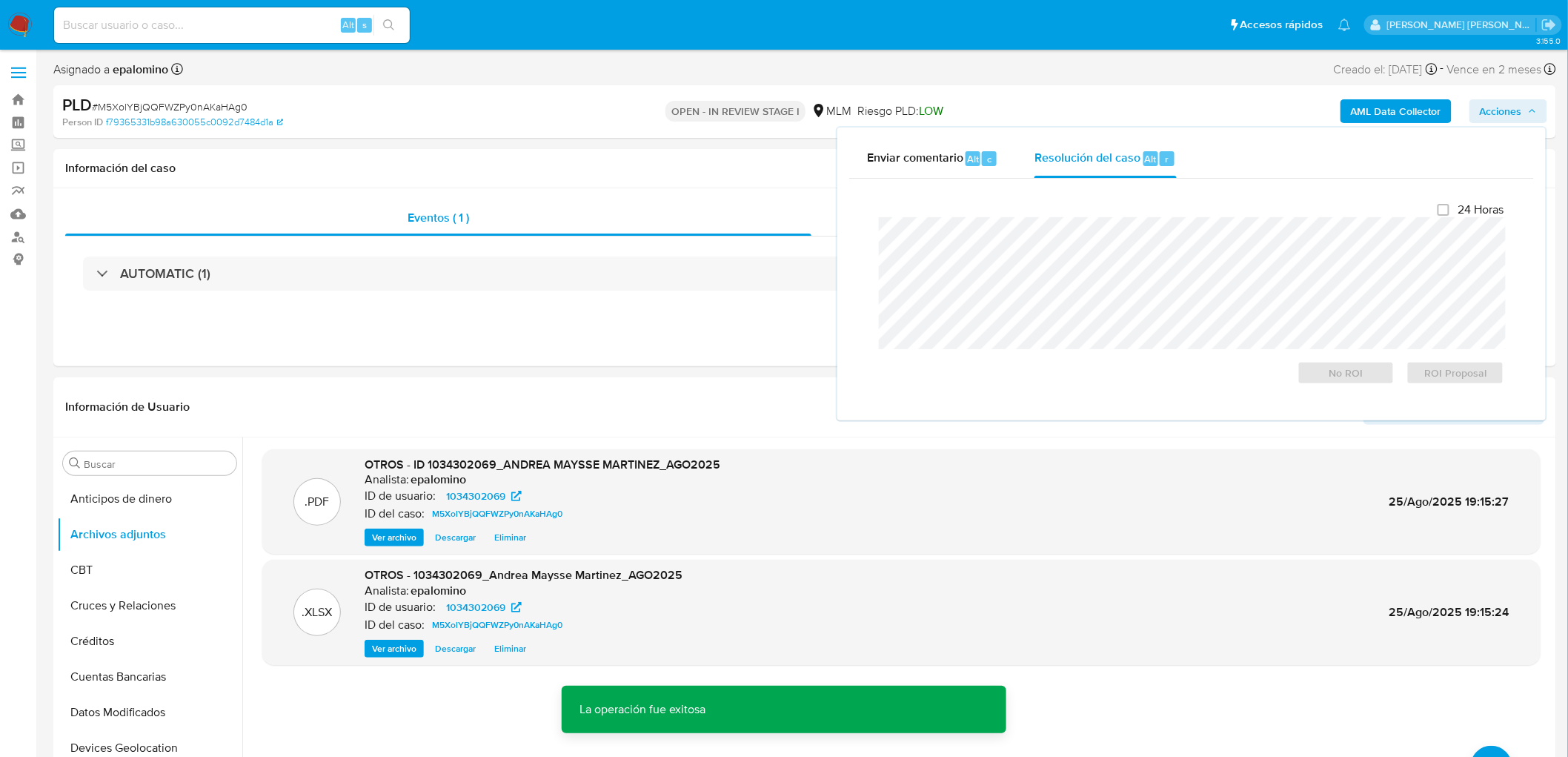
click at [1105, 206] on div "24 Horas No ROI ROI Proposal" at bounding box center [1191, 293] width 625 height 182
click at [1460, 373] on span "ROI Proposal" at bounding box center [1455, 372] width 77 height 21
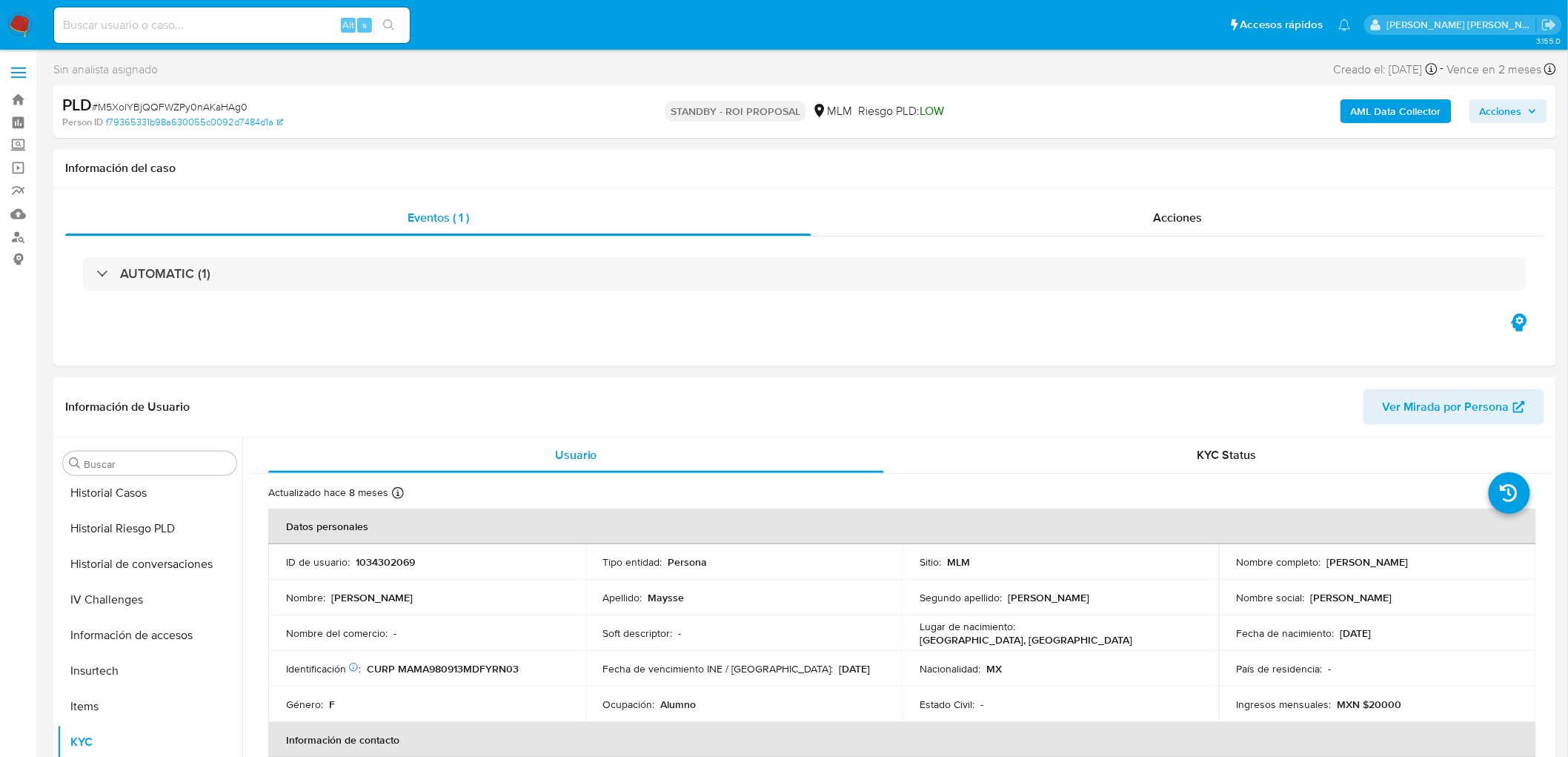
scroll to position [625, 0]
select select "10"
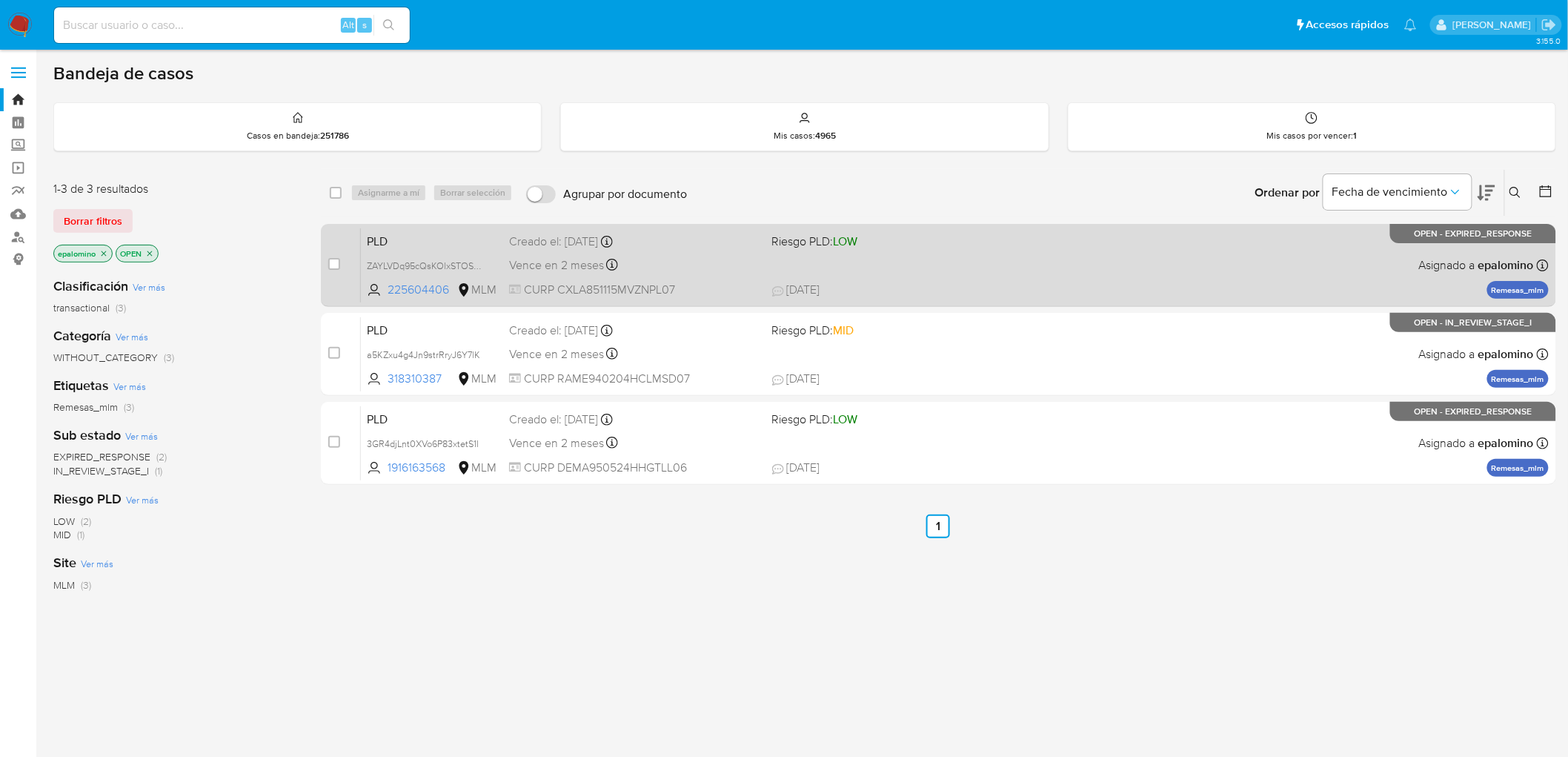
click at [378, 230] on span "PLD" at bounding box center [431, 240] width 131 height 19
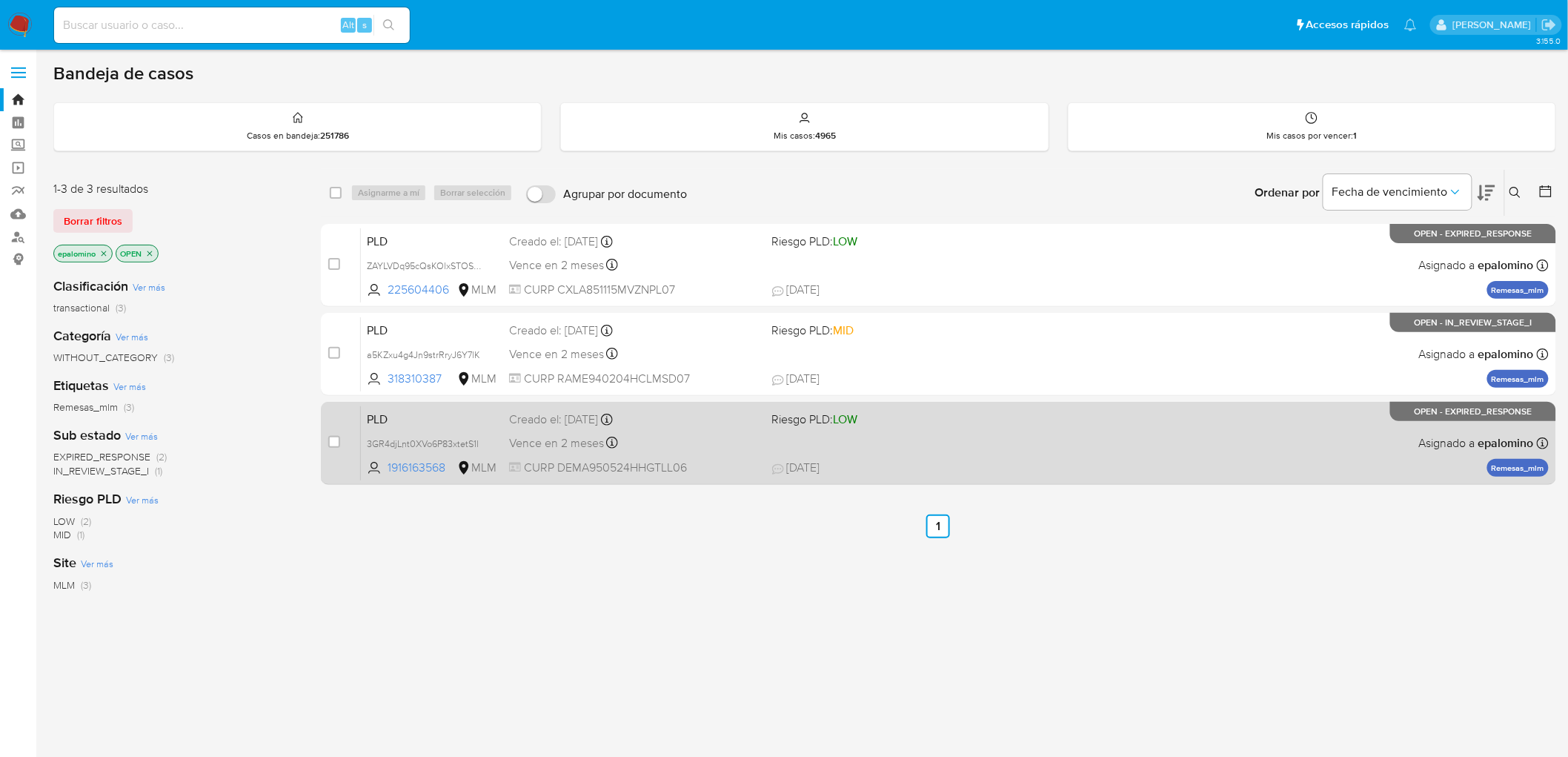
click at [376, 415] on span "PLD" at bounding box center [431, 418] width 131 height 19
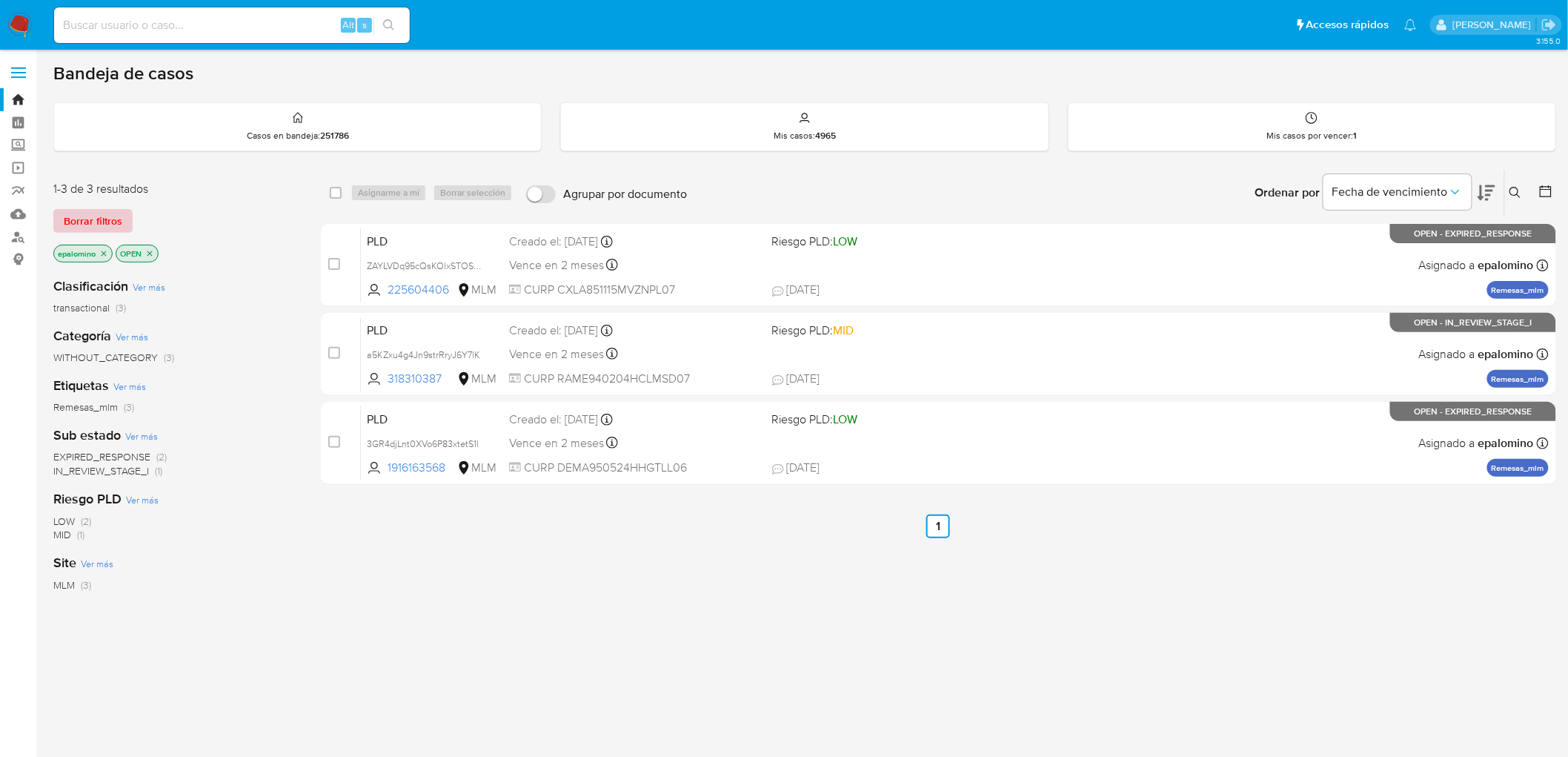
click at [98, 211] on span "Borrar filtros" at bounding box center [93, 221] width 58 height 21
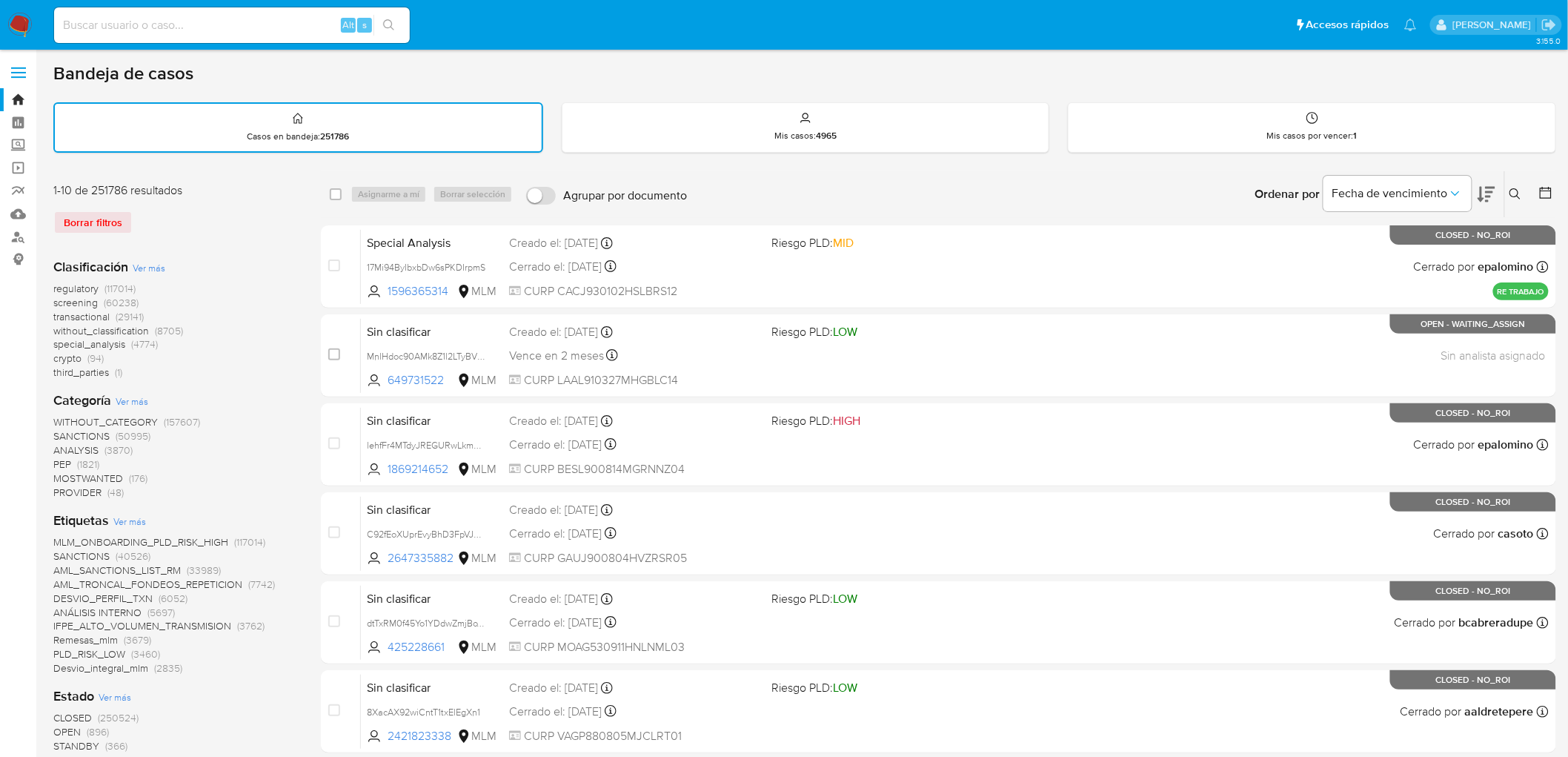
click at [1516, 191] on icon at bounding box center [1514, 194] width 12 height 12
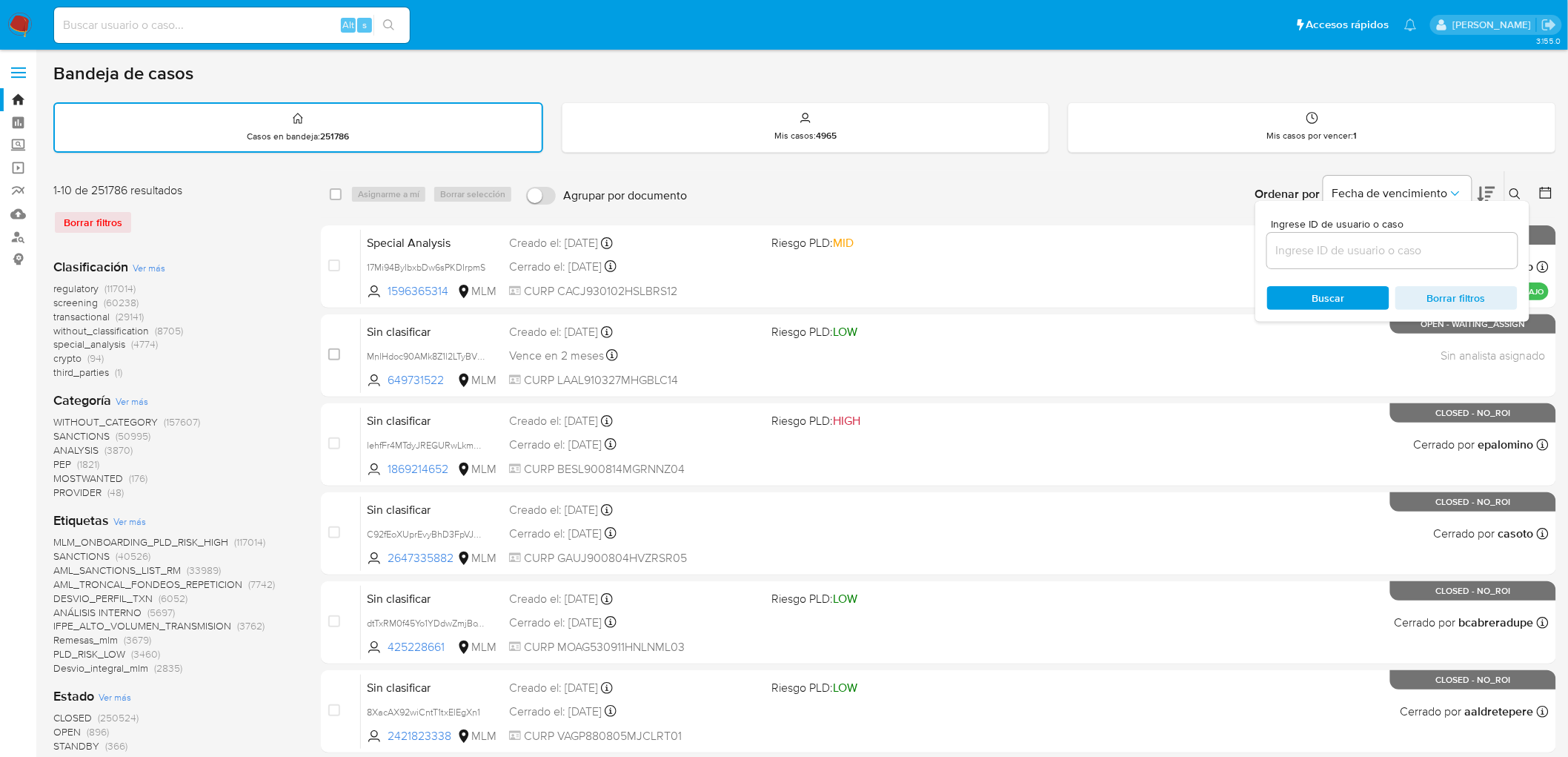
click at [1282, 258] on div at bounding box center [1392, 250] width 250 height 36
click at [1285, 256] on input at bounding box center [1392, 250] width 250 height 19
paste input "1916163568"
type input "1916163568"
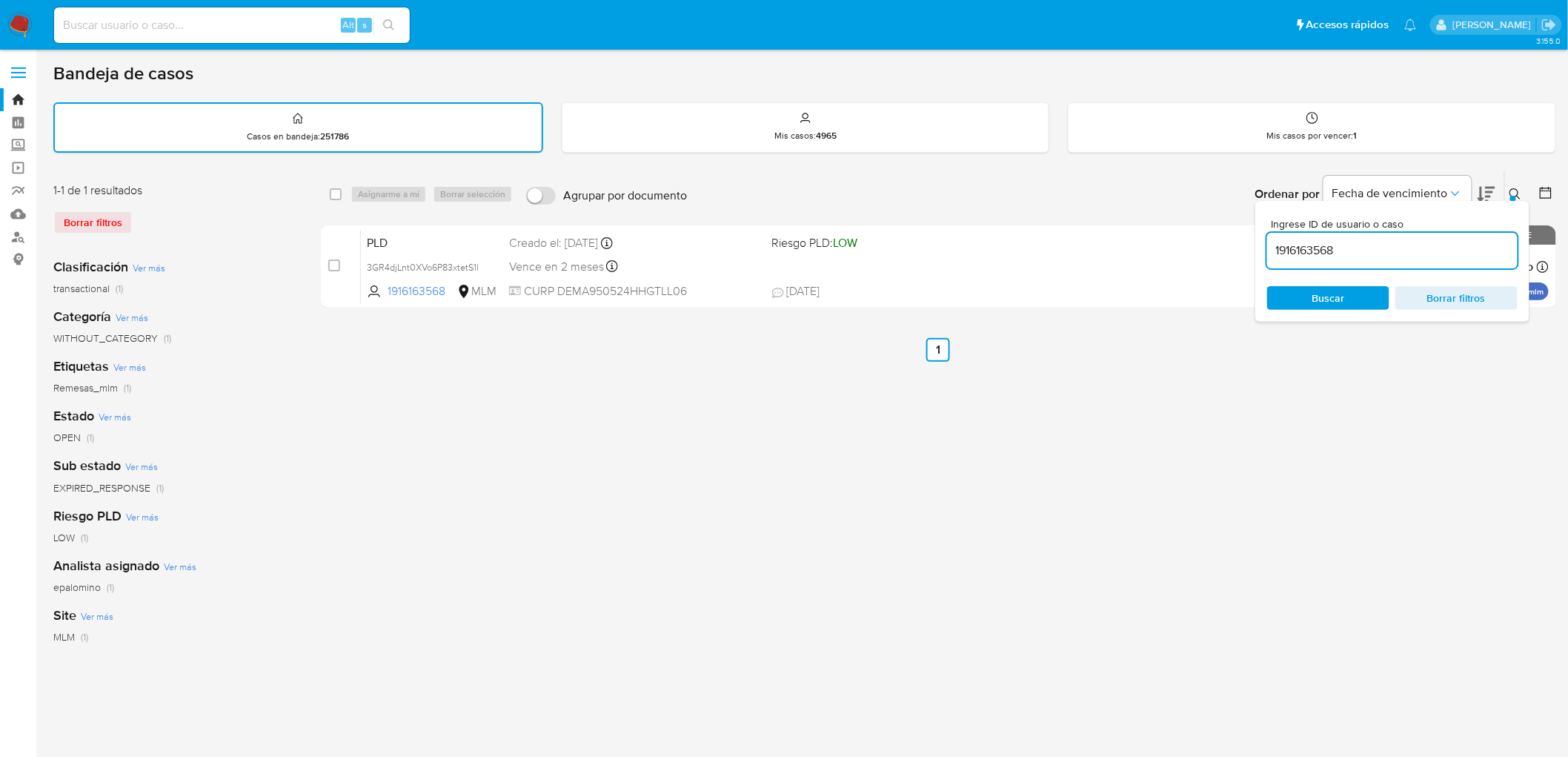
click at [1510, 191] on icon at bounding box center [1514, 194] width 12 height 12
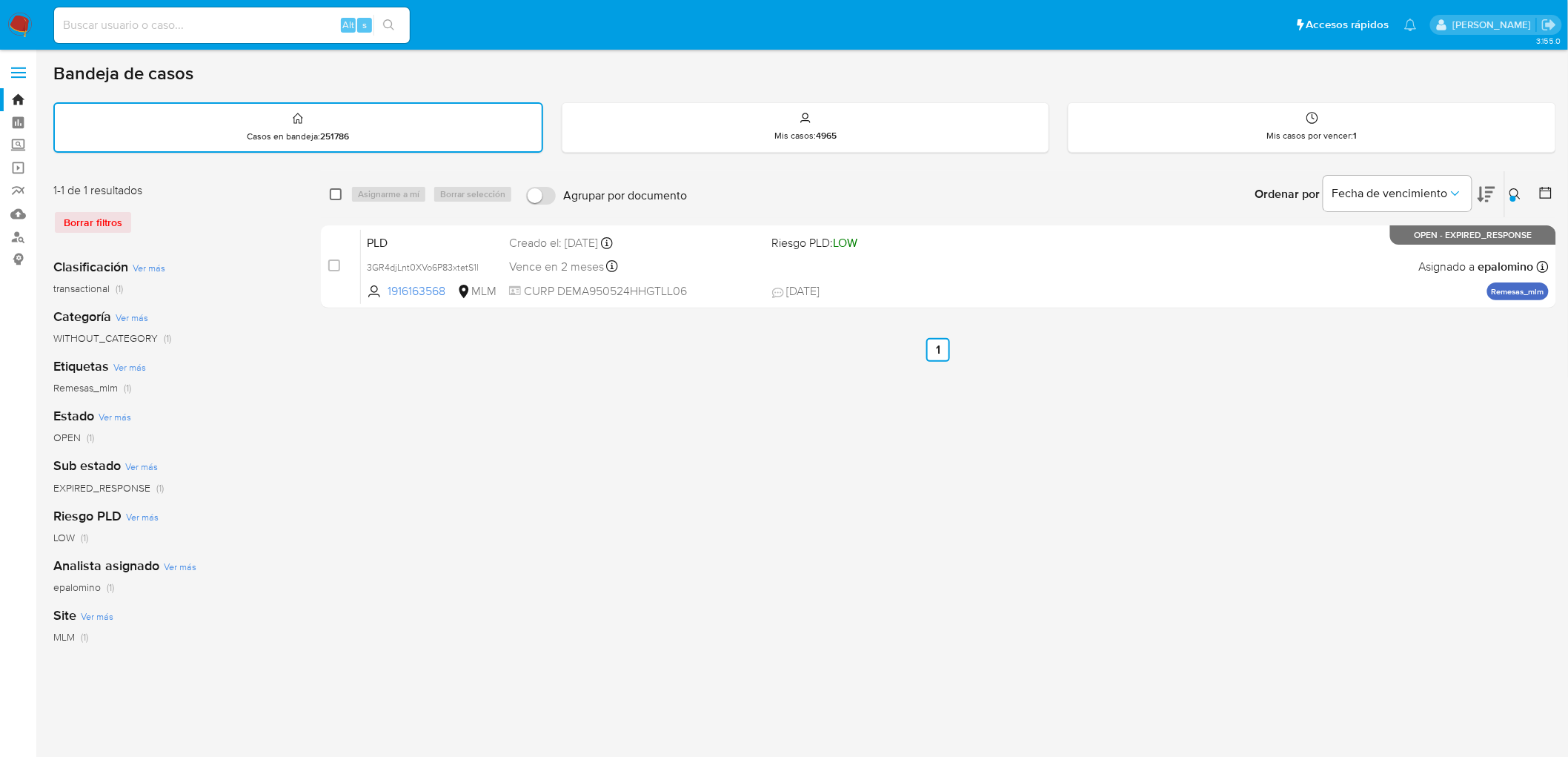
click at [337, 188] on input "checkbox" at bounding box center [336, 194] width 12 height 12
checkbox input "true"
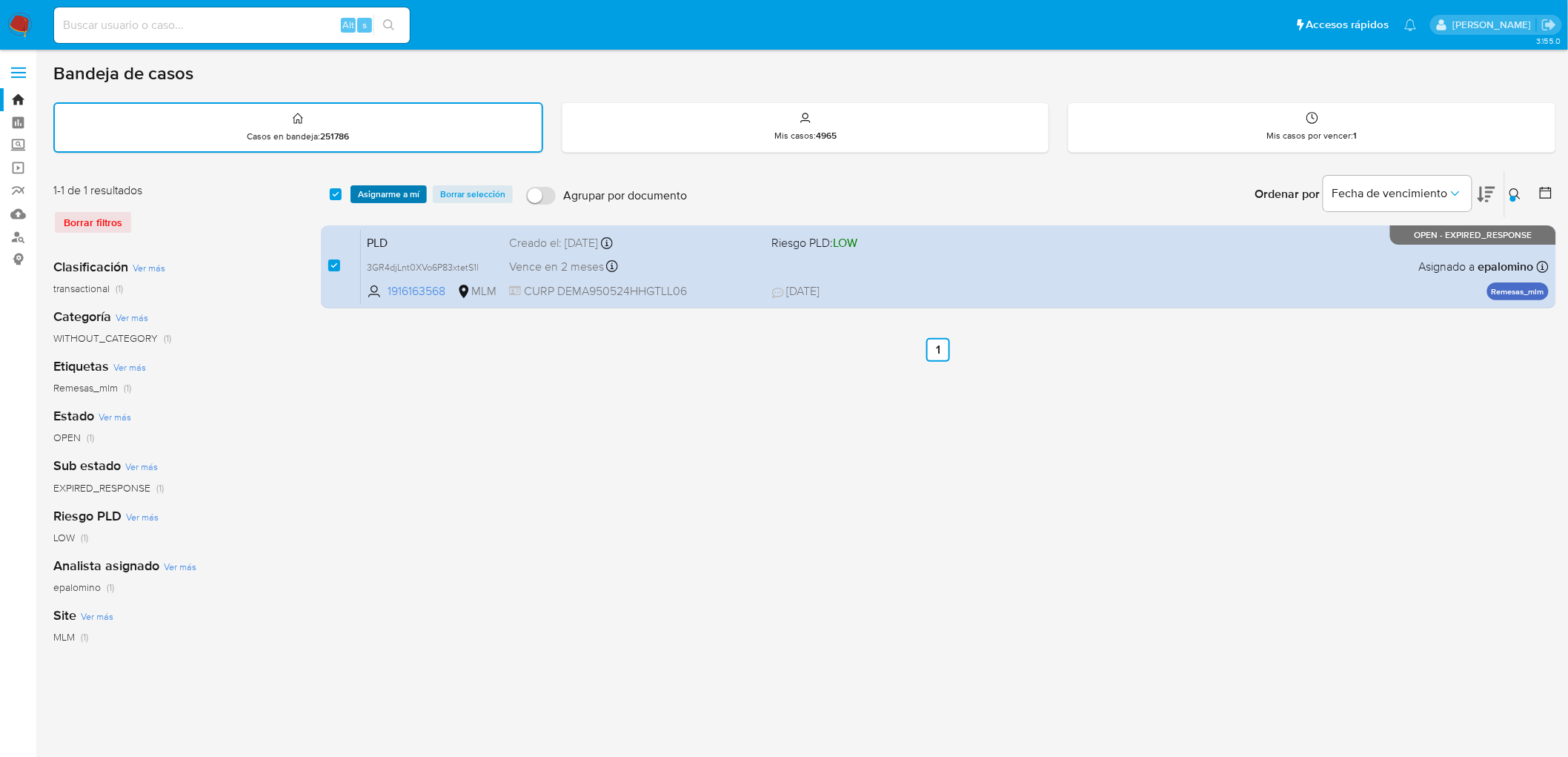
click at [379, 188] on span "Asignarme a mí" at bounding box center [388, 195] width 61 height 15
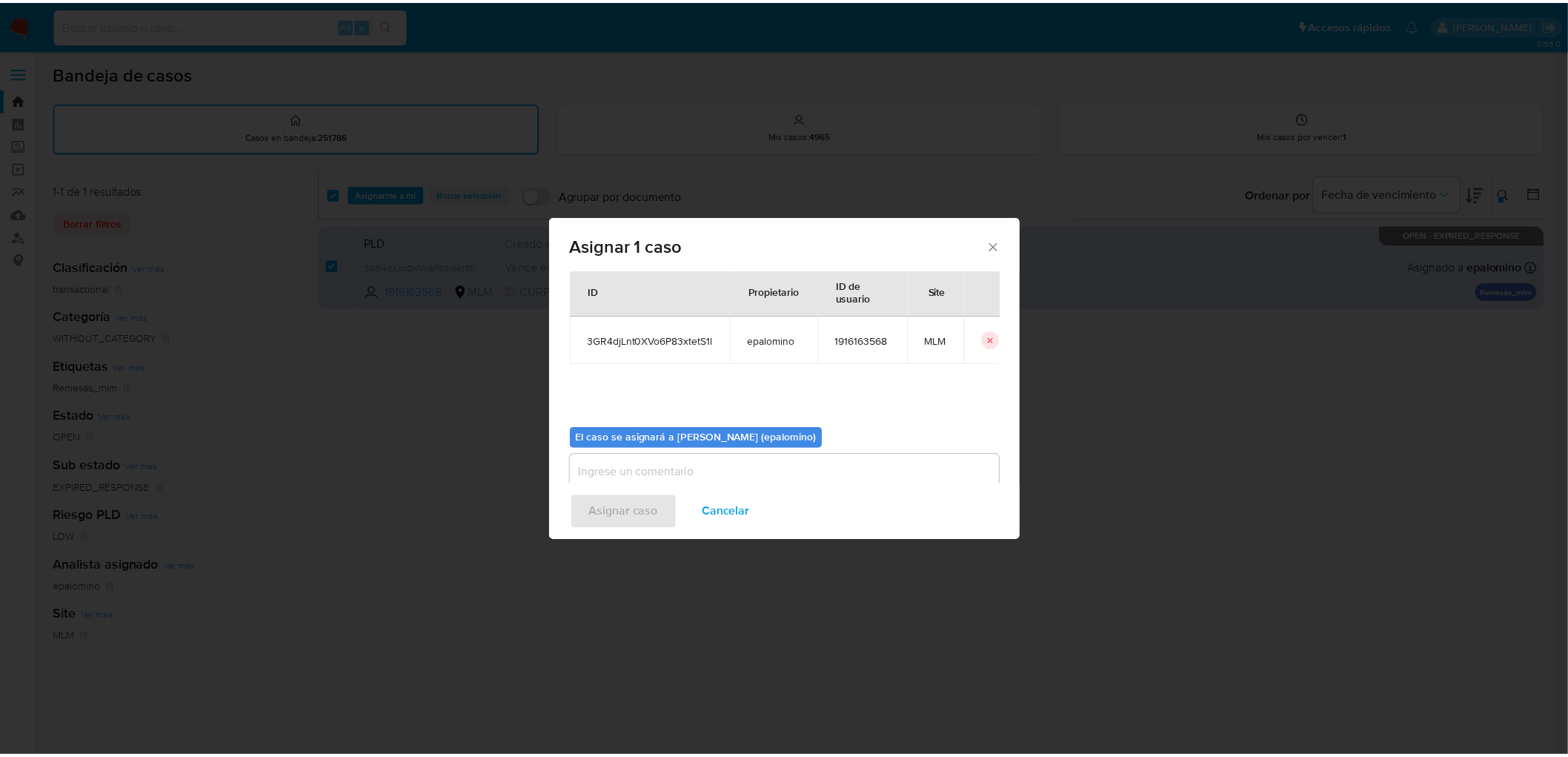
scroll to position [76, 0]
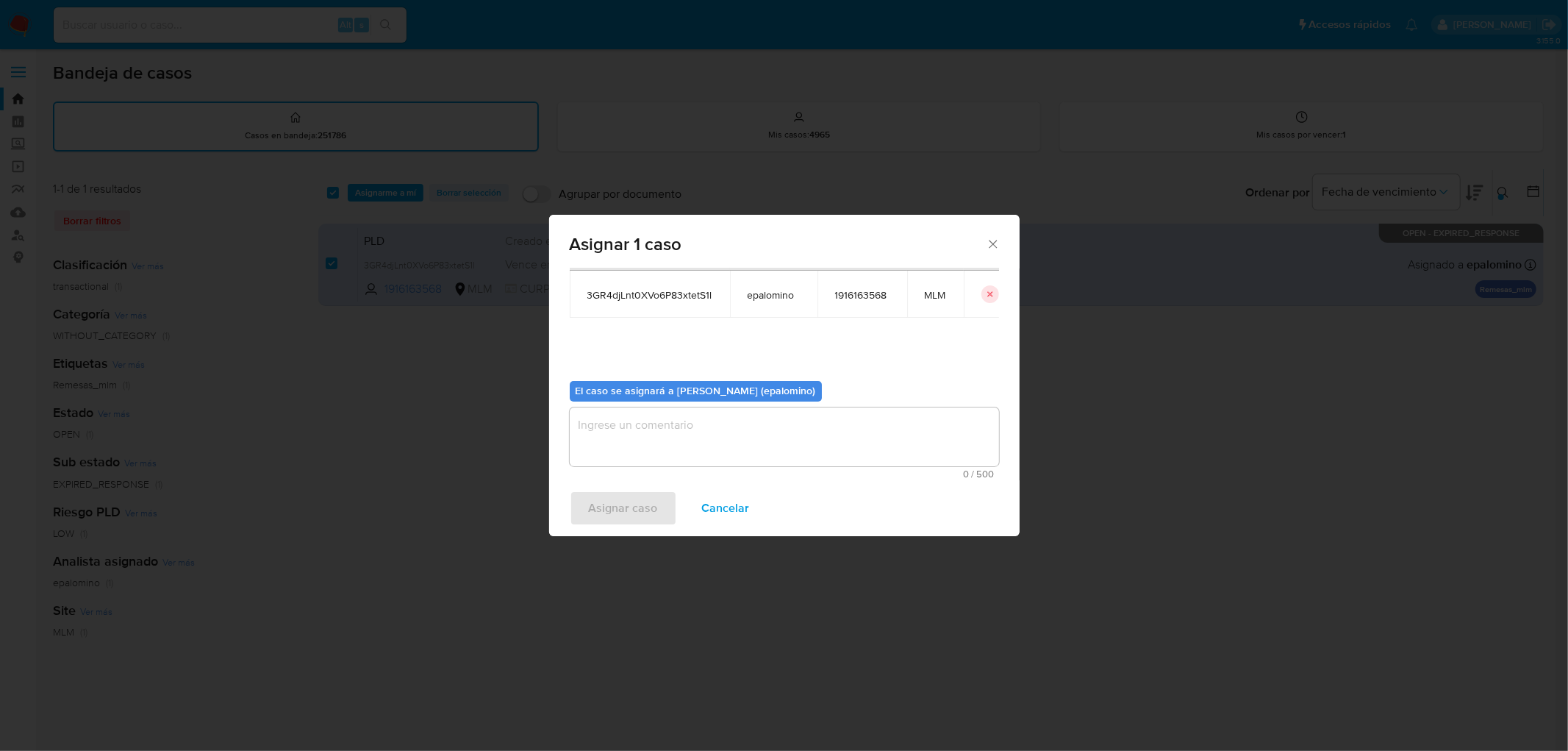
click at [645, 432] on textarea "assign-modal" at bounding box center [784, 437] width 429 height 59
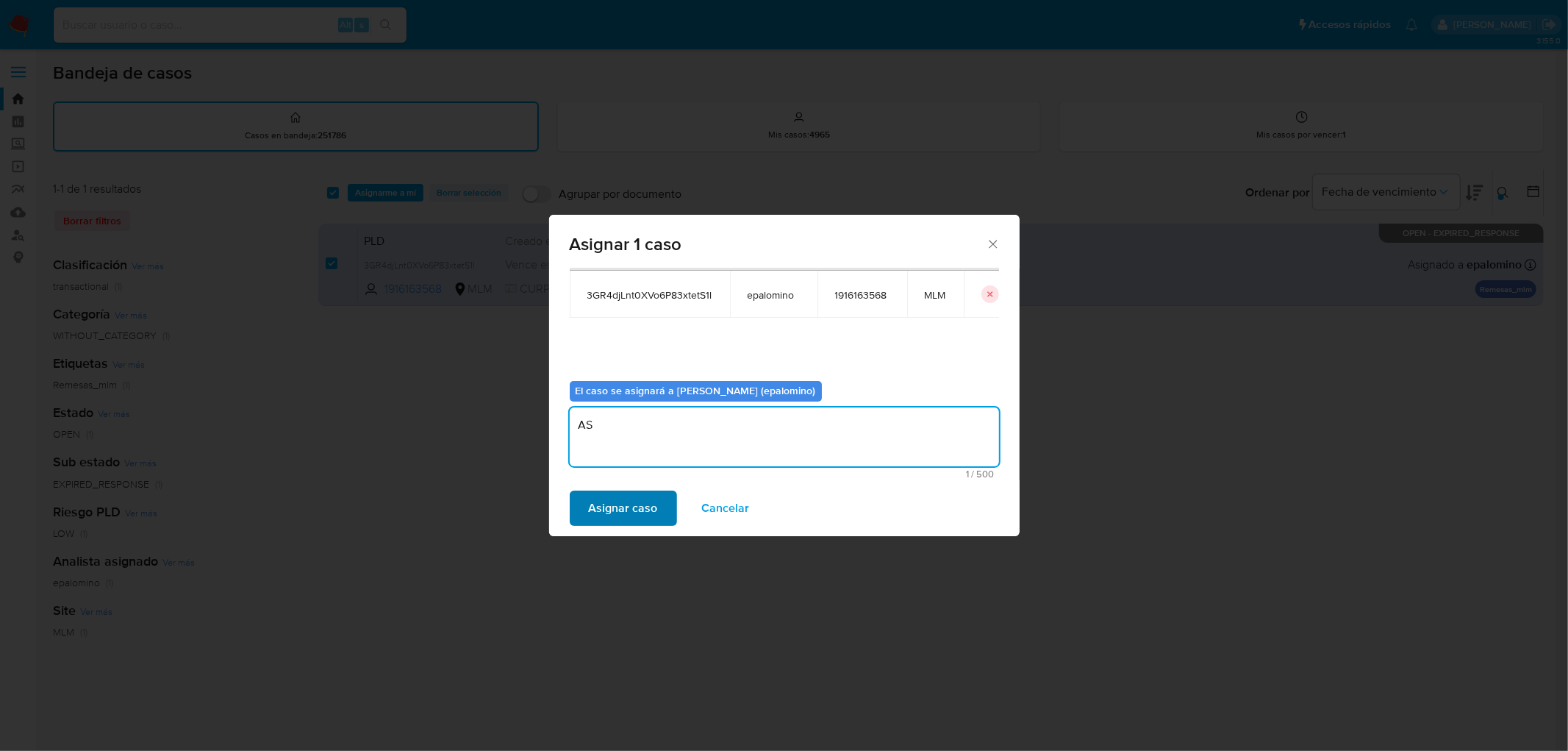
type textarea "AS"
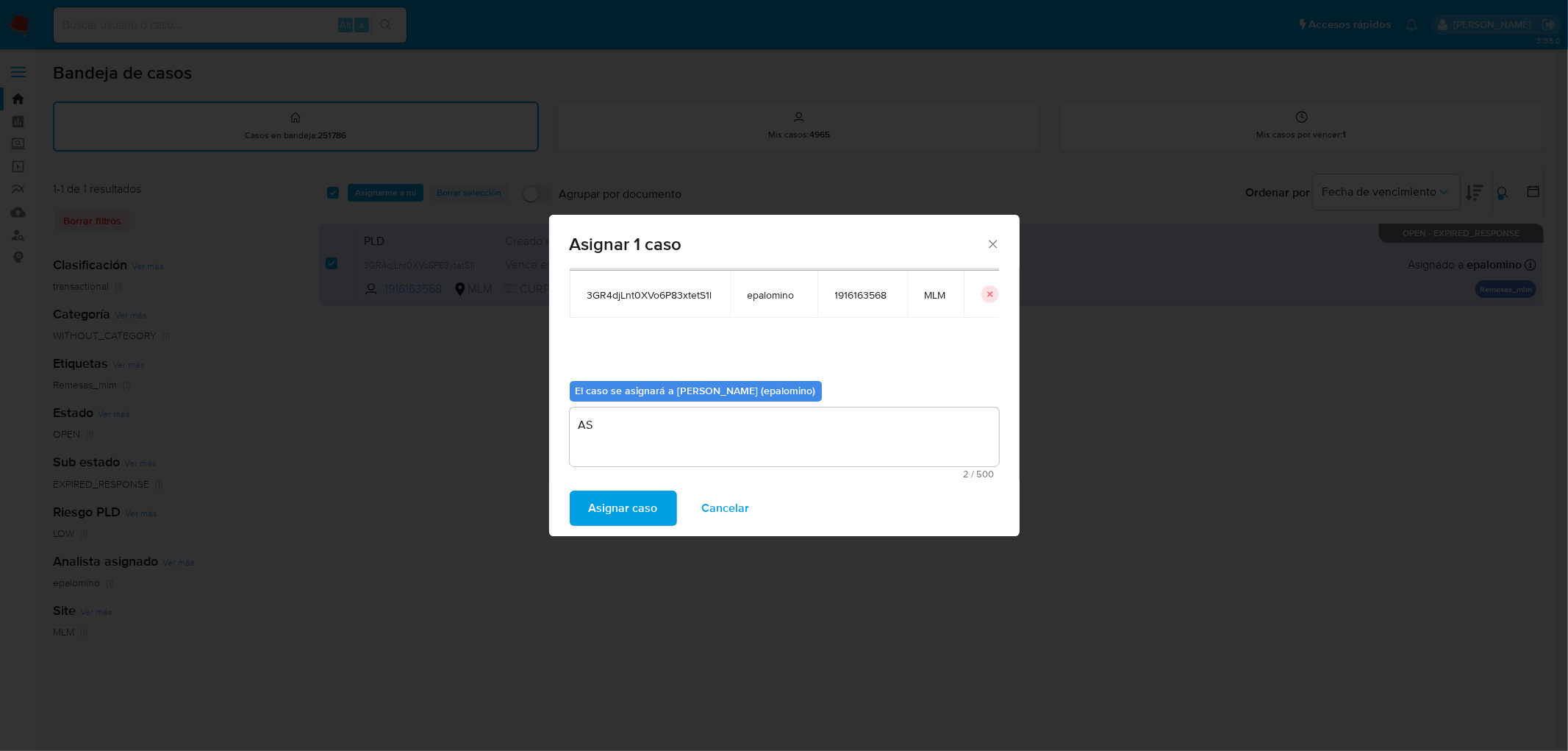
click at [630, 502] on span "Asignar caso" at bounding box center [623, 508] width 69 height 33
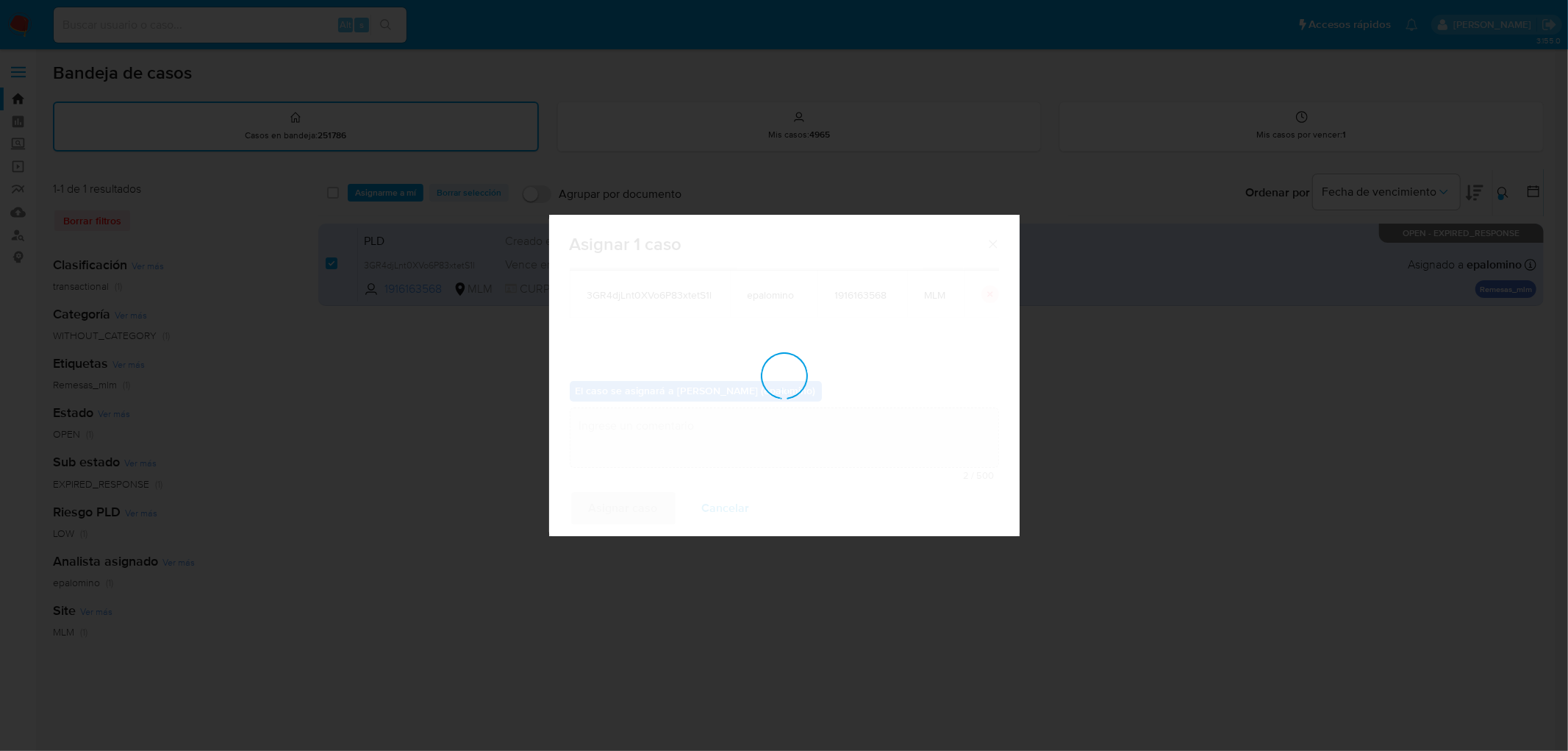
checkbox input "false"
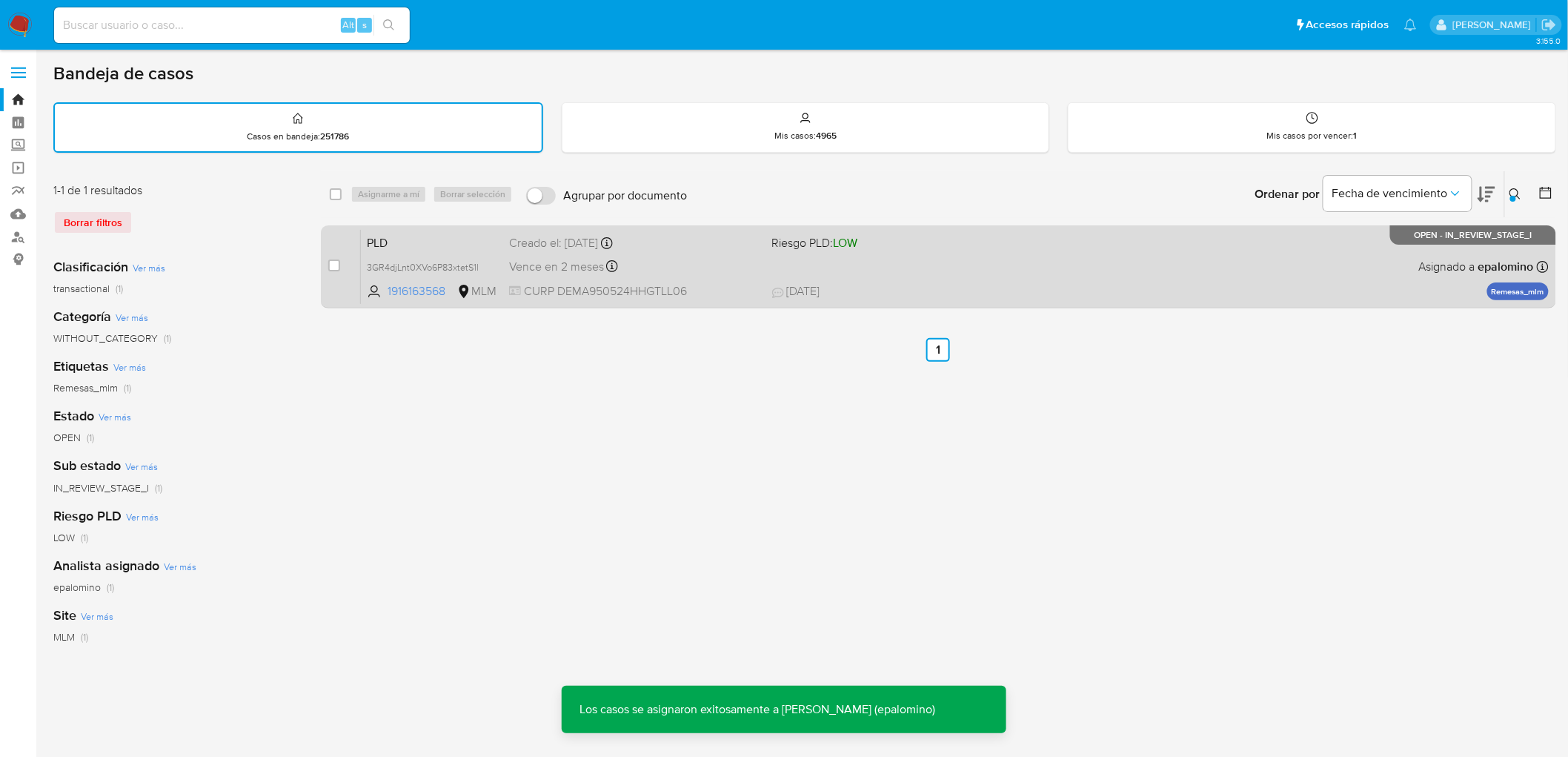
click at [386, 243] on span "PLD" at bounding box center [431, 242] width 131 height 19
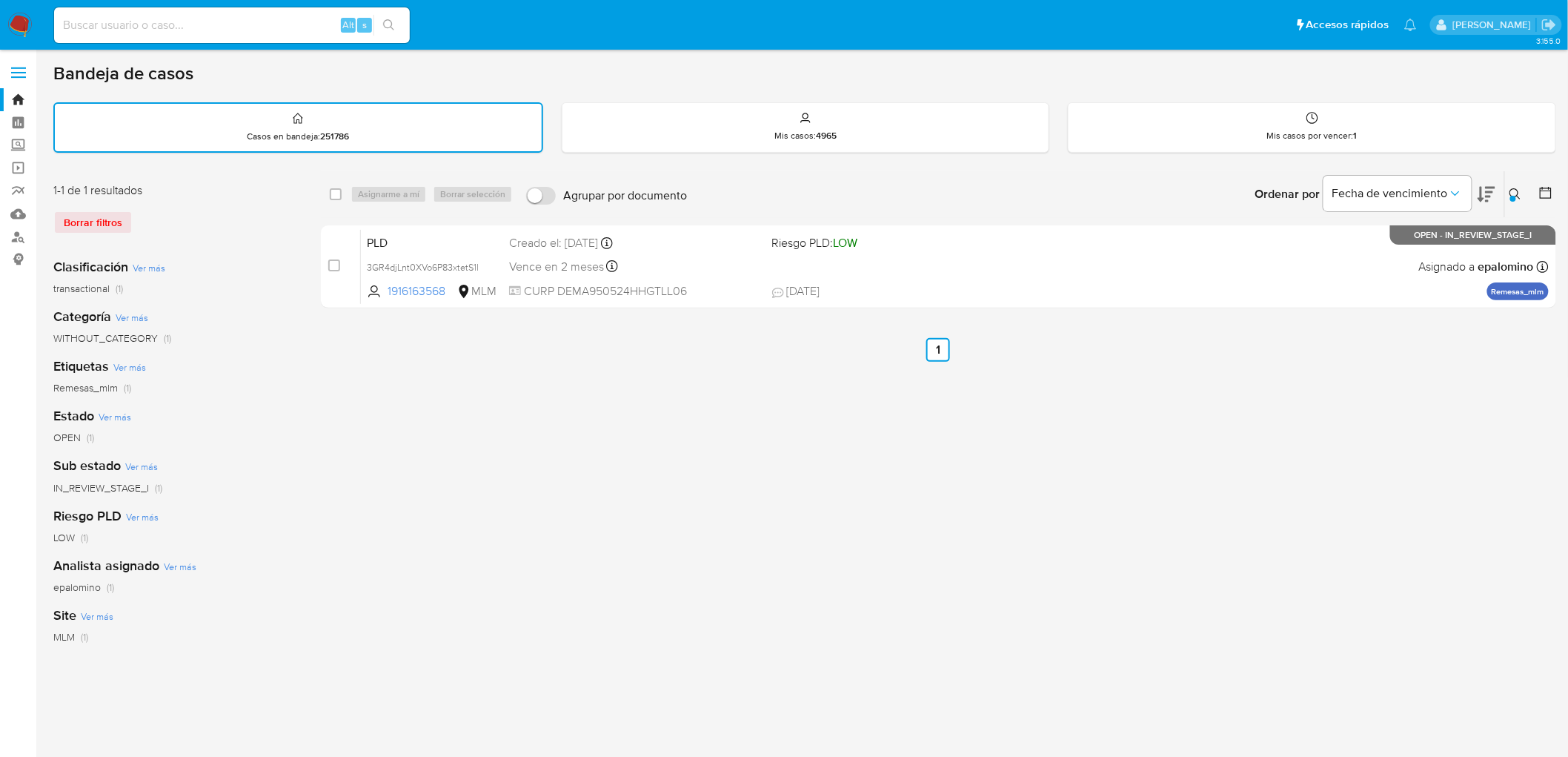
click at [21, 24] on img at bounding box center [20, 24] width 25 height 25
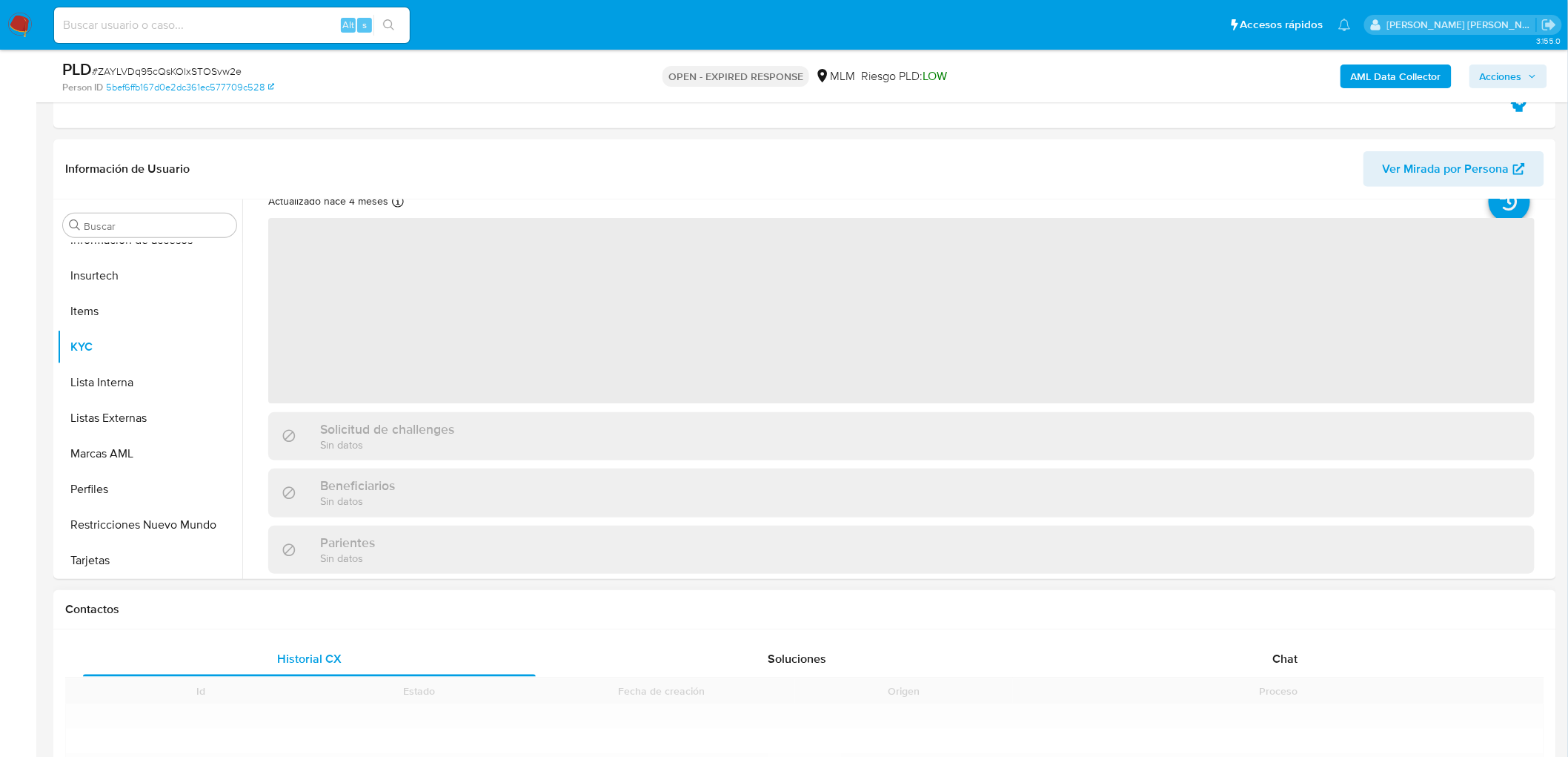
scroll to position [82, 0]
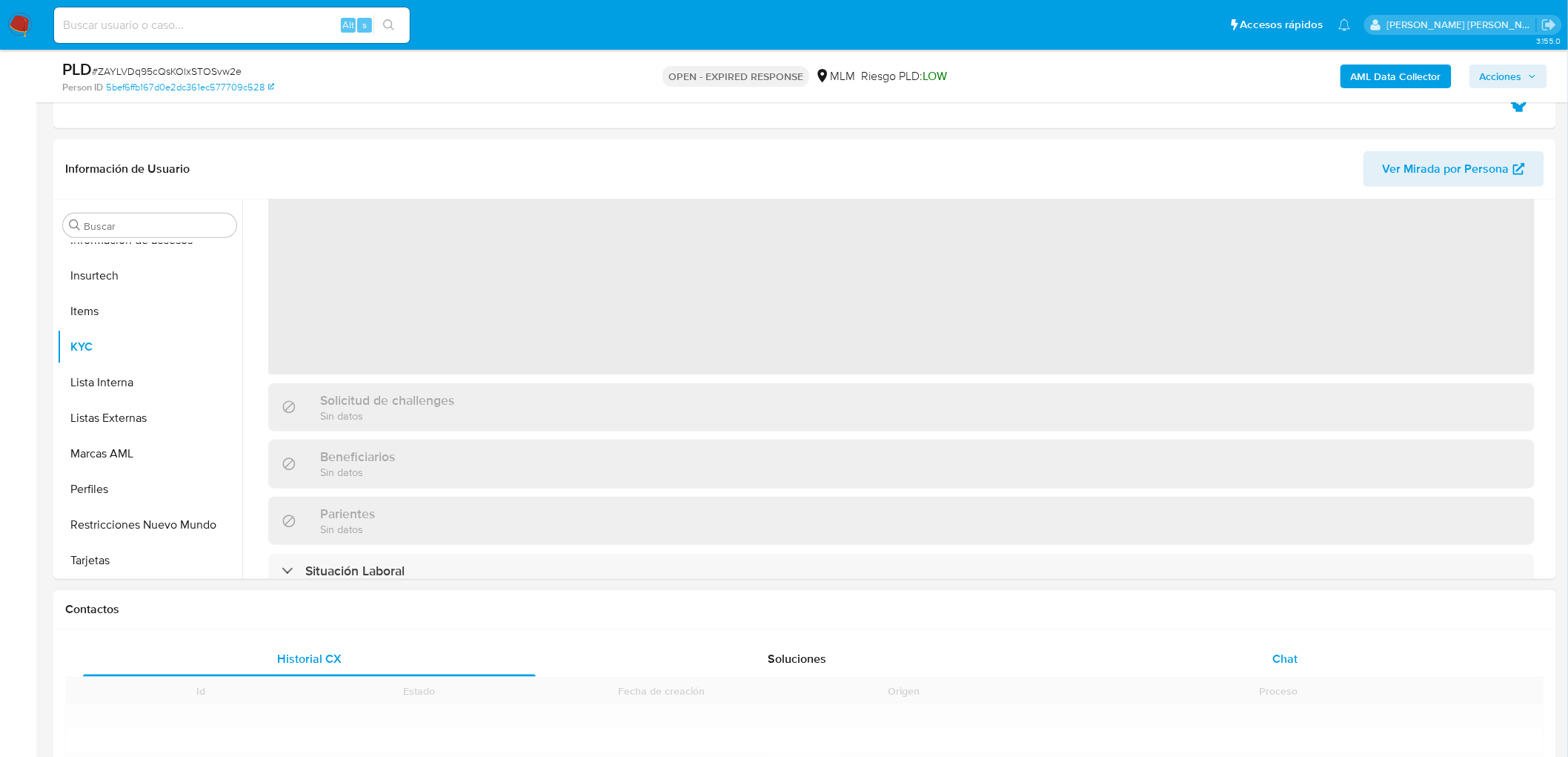
click at [1290, 648] on div "Chat" at bounding box center [1285, 659] width 453 height 36
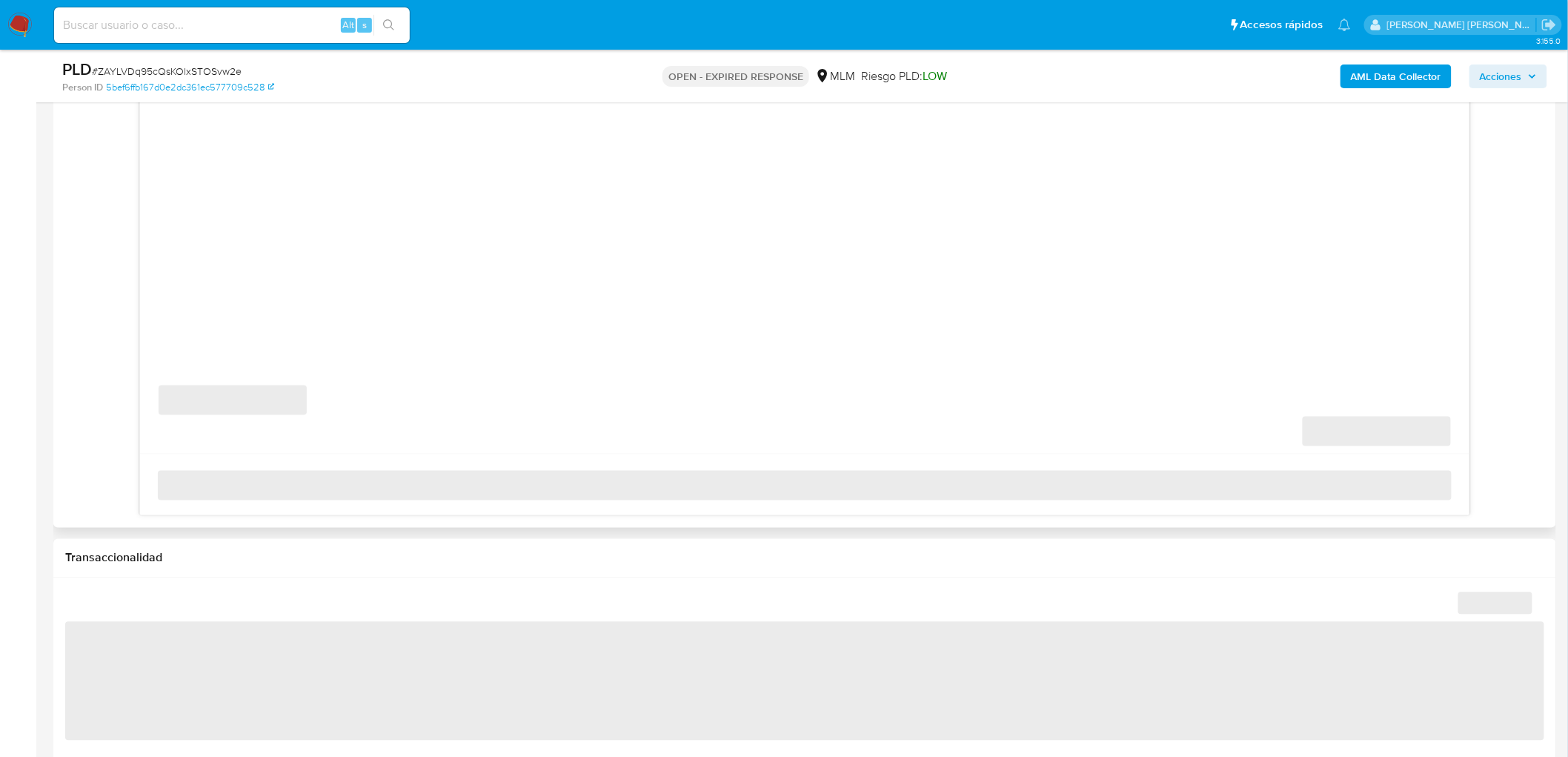
select select "10"
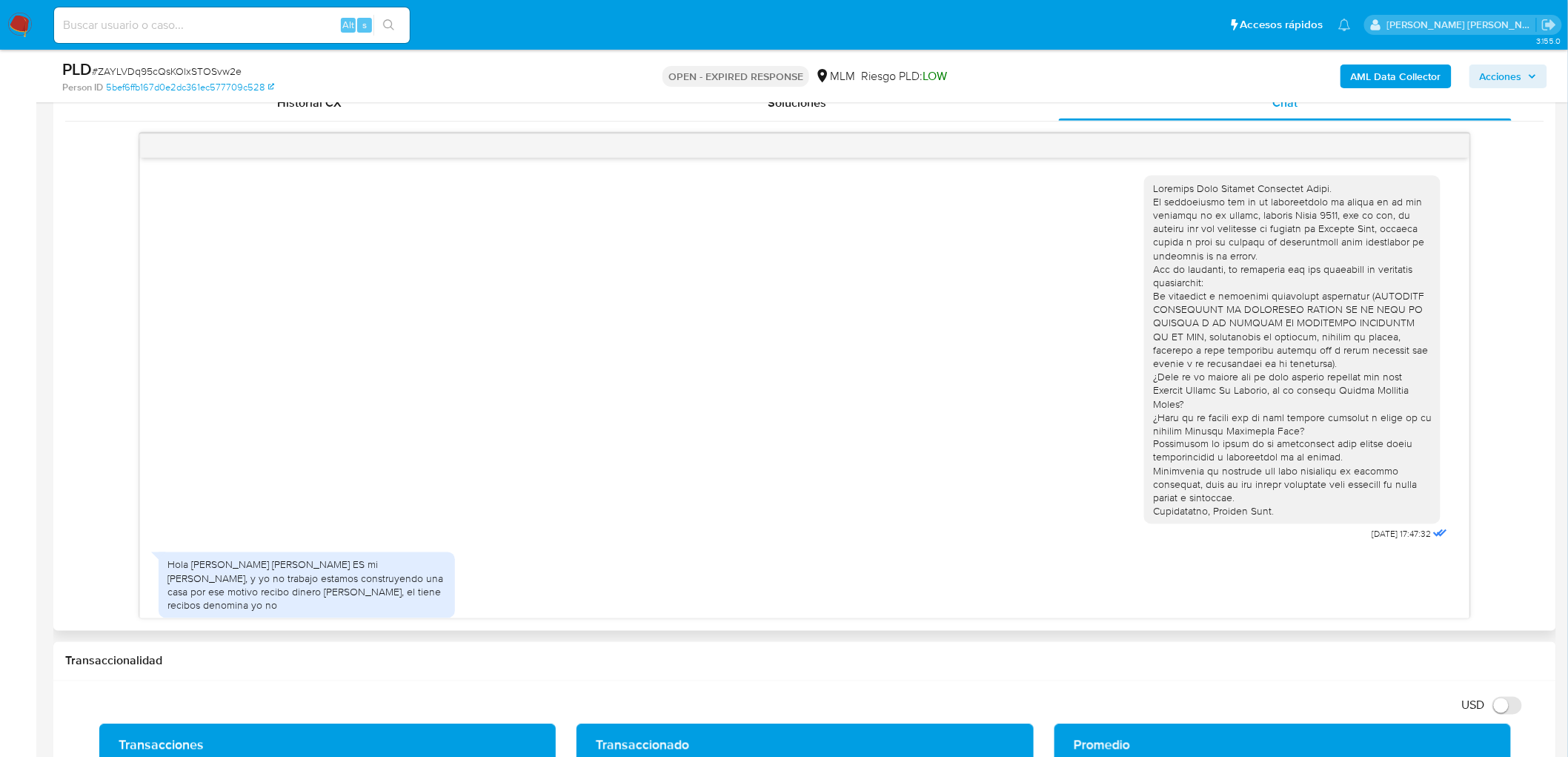
scroll to position [174, 0]
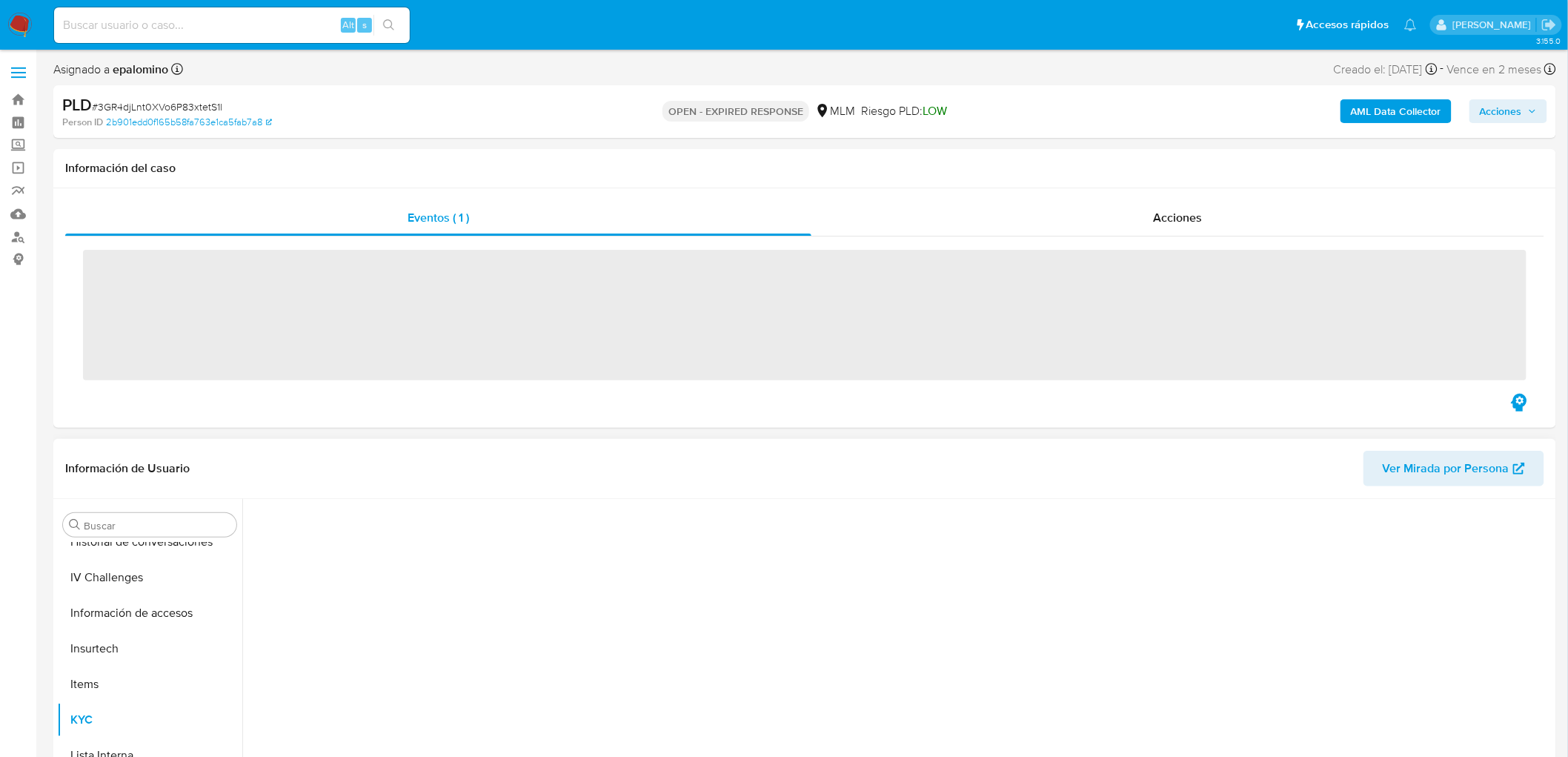
scroll to position [625, 0]
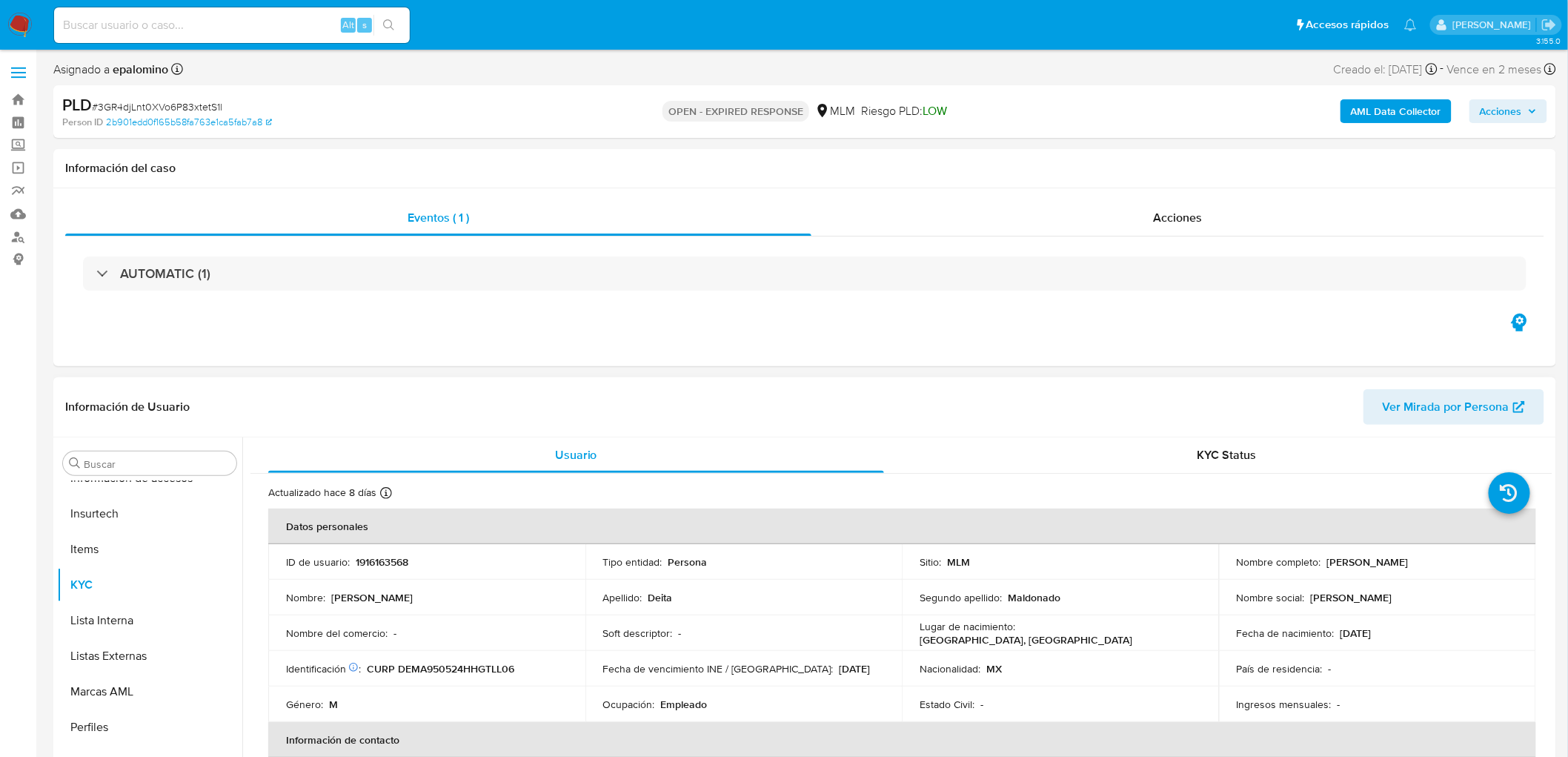
click at [376, 565] on p "1916163568" at bounding box center [382, 561] width 53 height 13
select select "10"
click at [376, 565] on p "1916163568" at bounding box center [382, 561] width 53 height 13
copy p "1916163568"
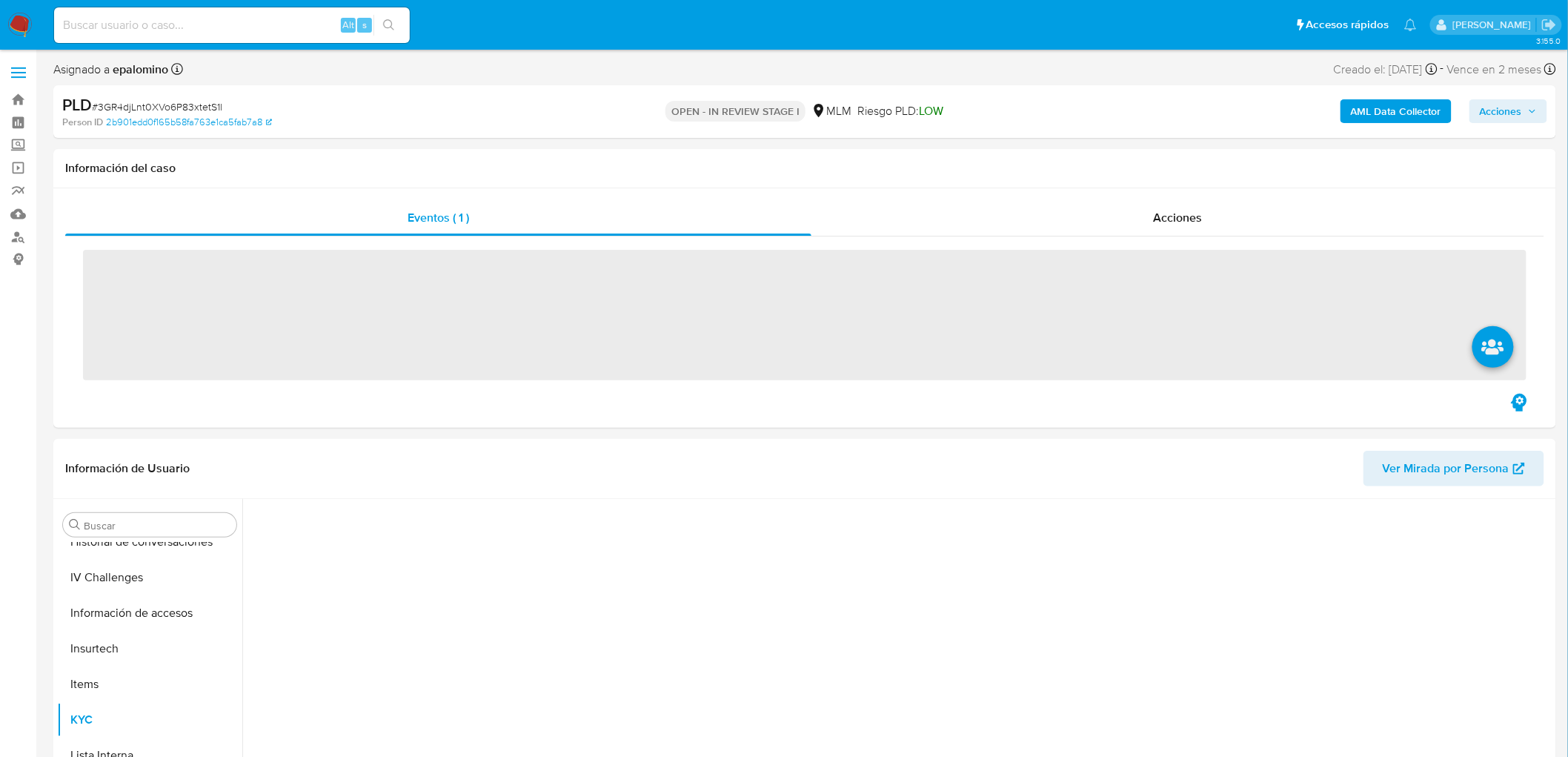
scroll to position [625, 0]
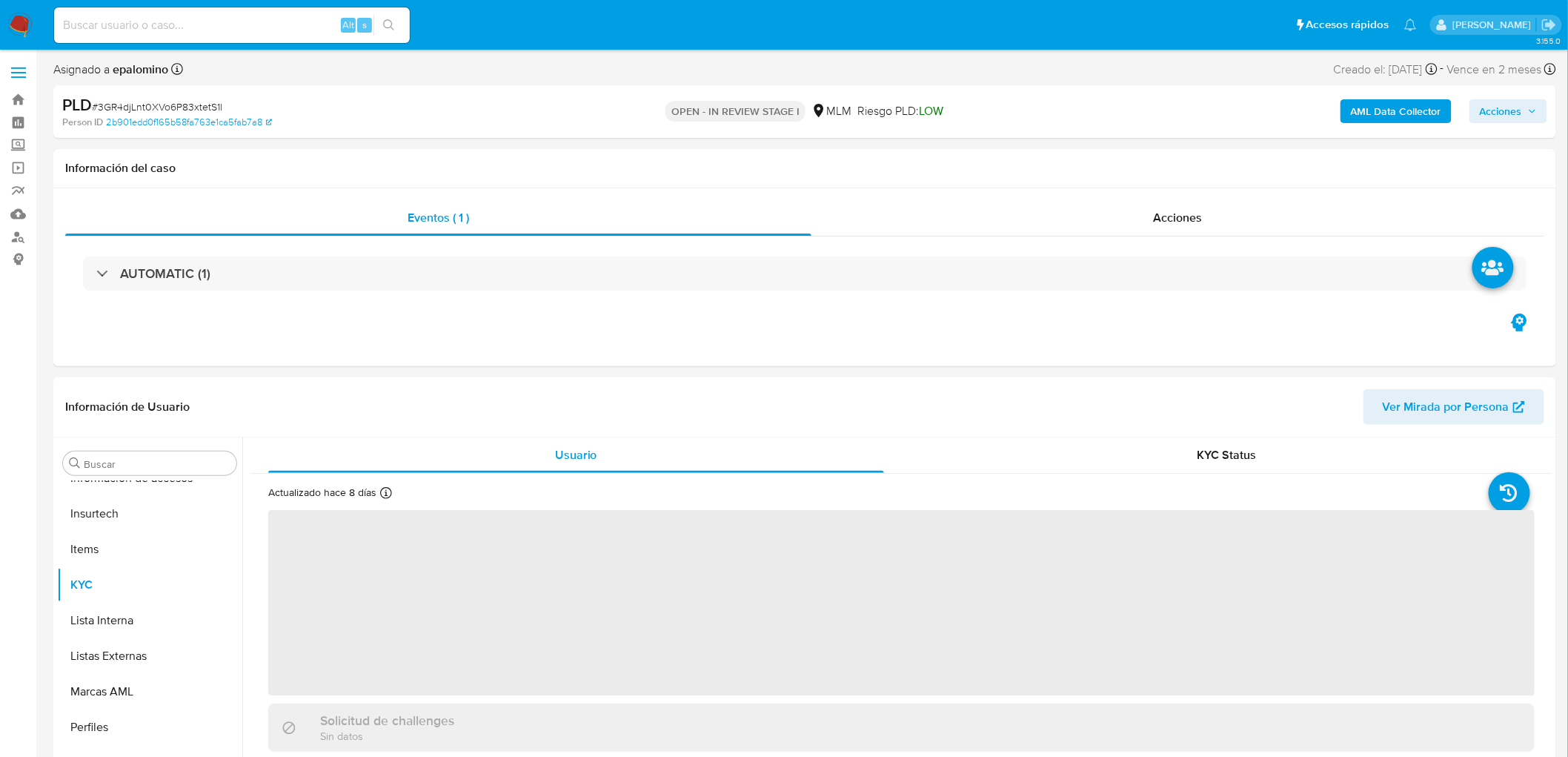
select select "10"
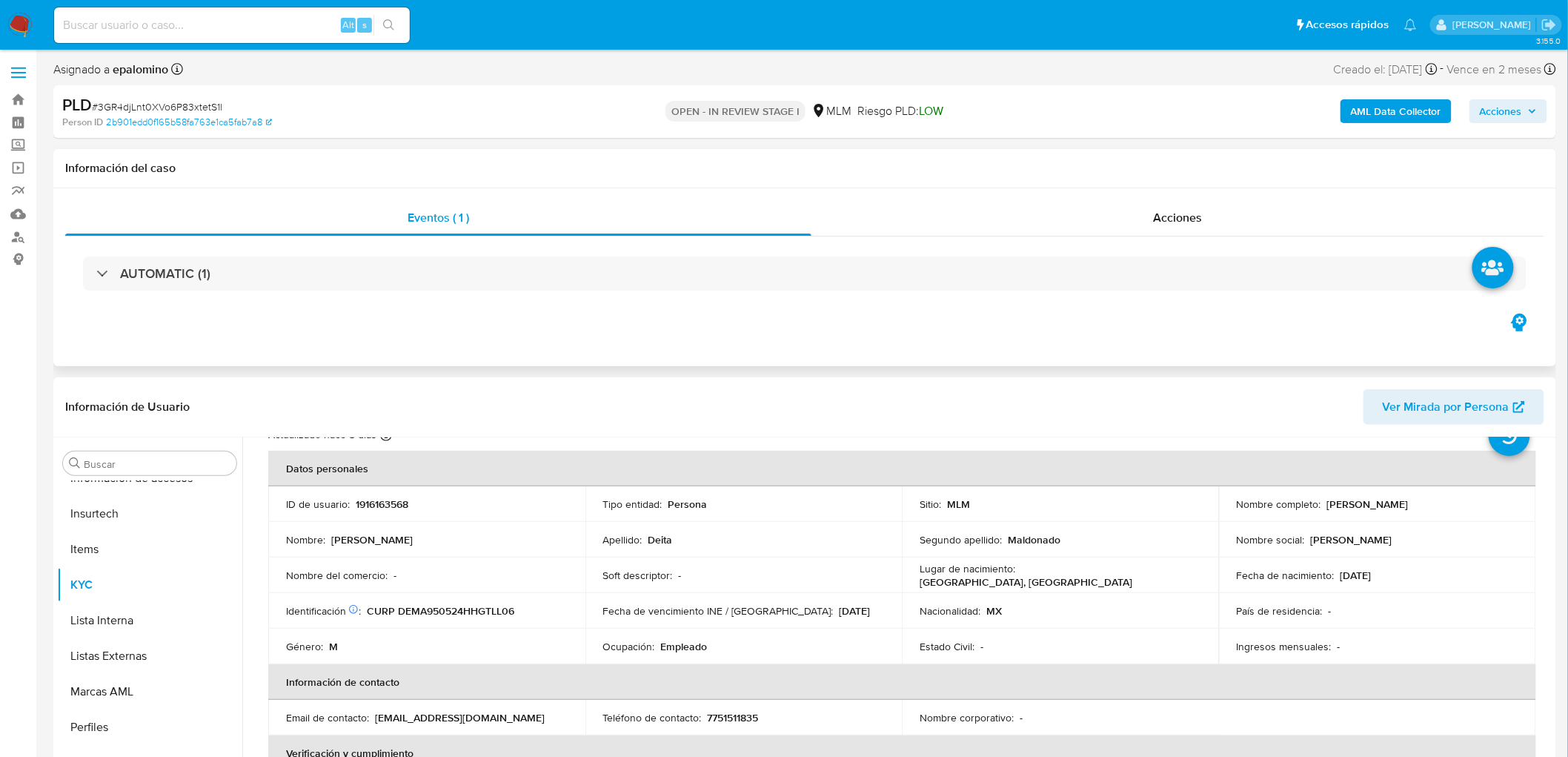
scroll to position [82, 0]
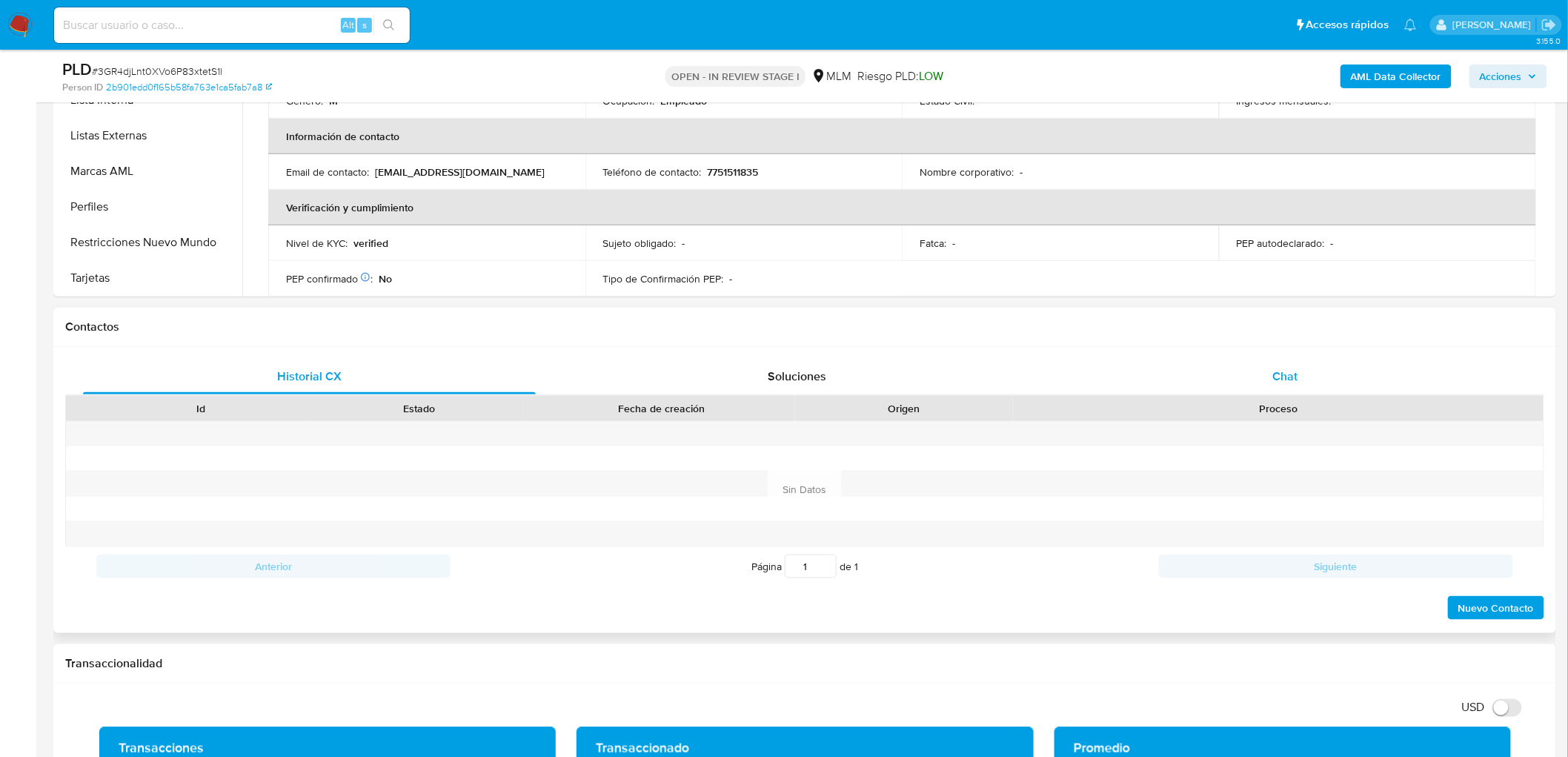
click at [1273, 371] on span "Chat" at bounding box center [1285, 376] width 25 height 17
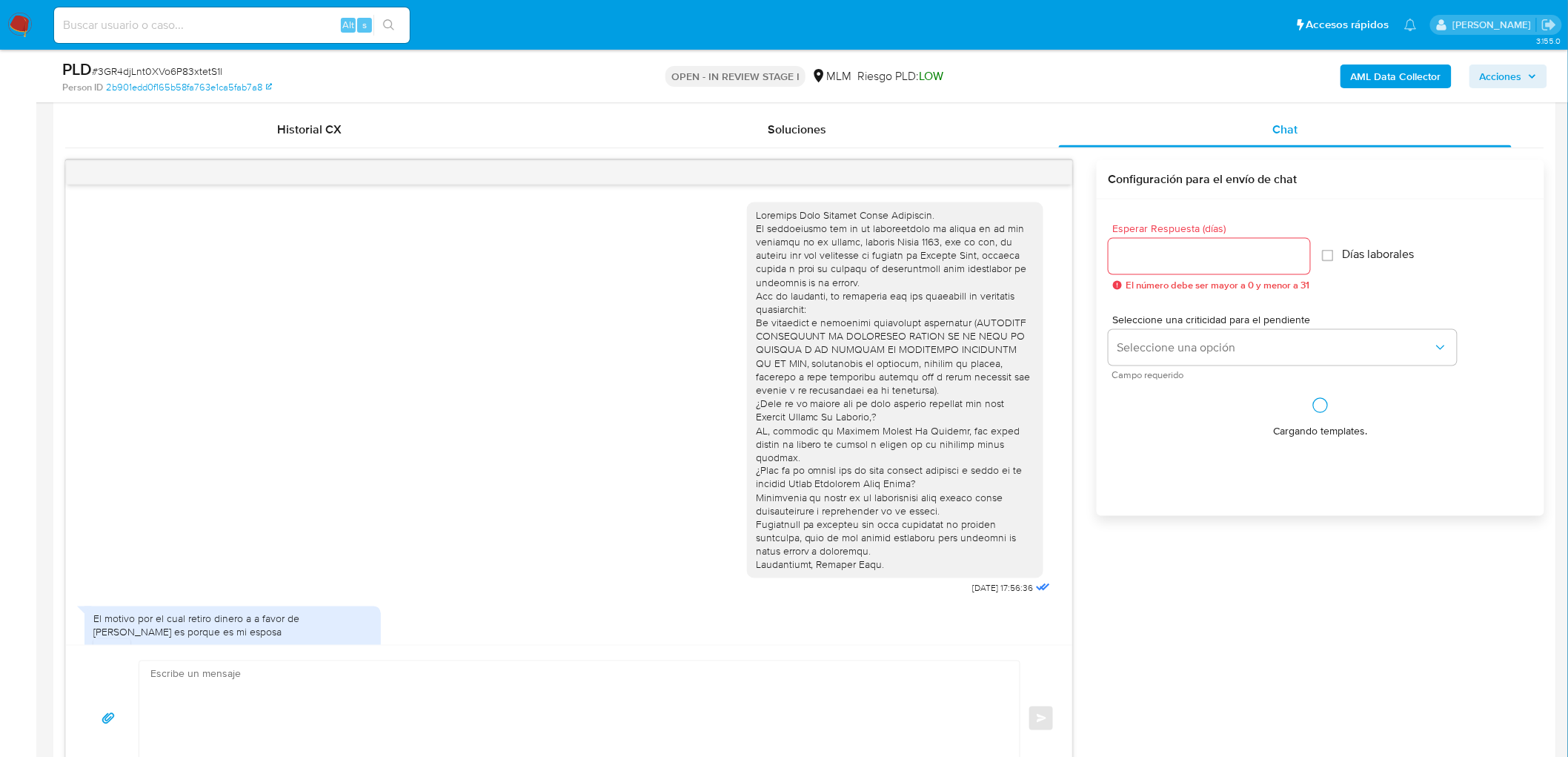
scroll to position [166, 0]
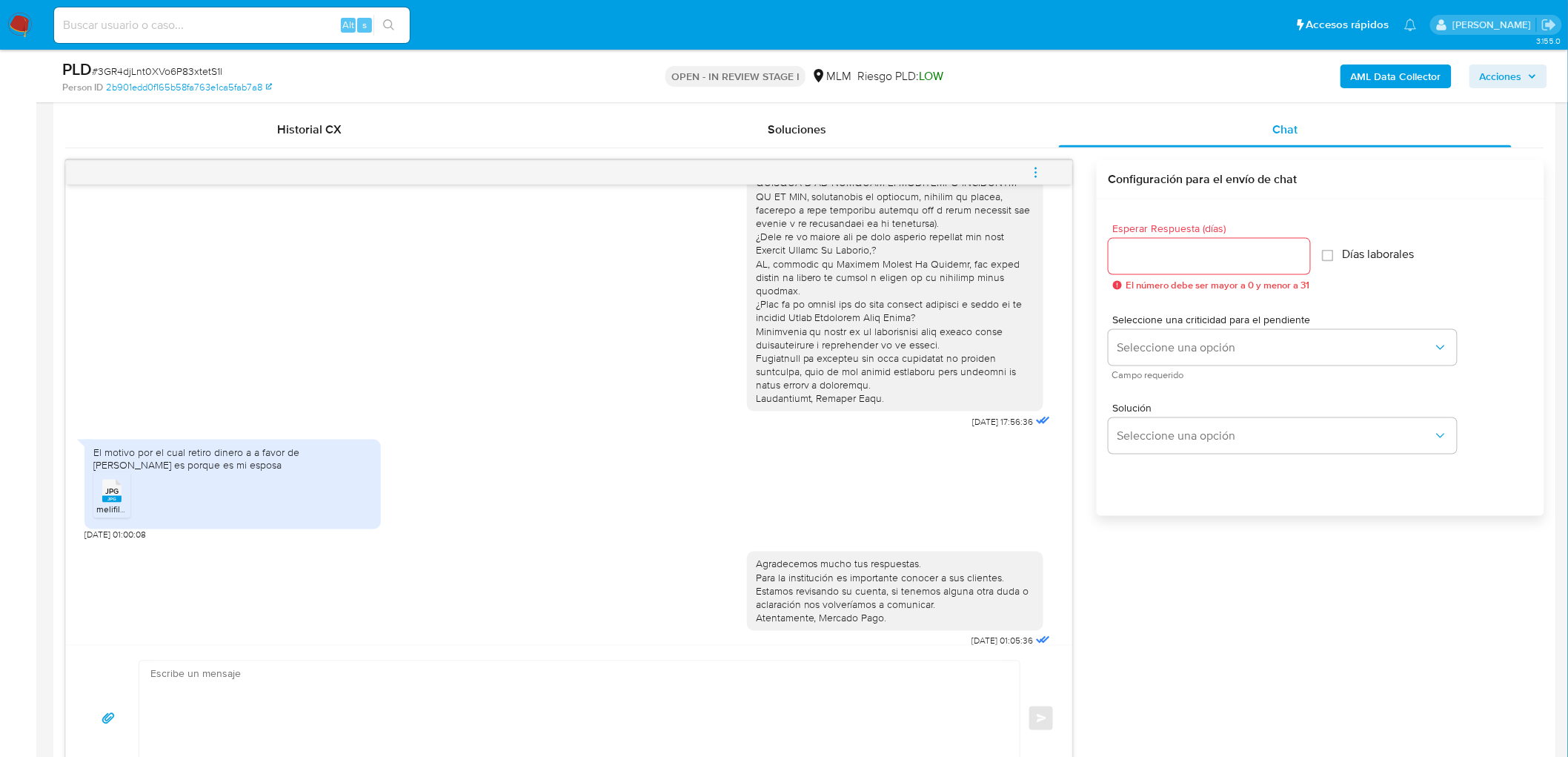
click at [106, 487] on span "JPG" at bounding box center [112, 492] width 13 height 9
click at [1035, 176] on icon "menu-action" at bounding box center [1036, 177] width 2 height 2
click at [949, 152] on li "Cerrar conversación" at bounding box center [935, 145] width 152 height 26
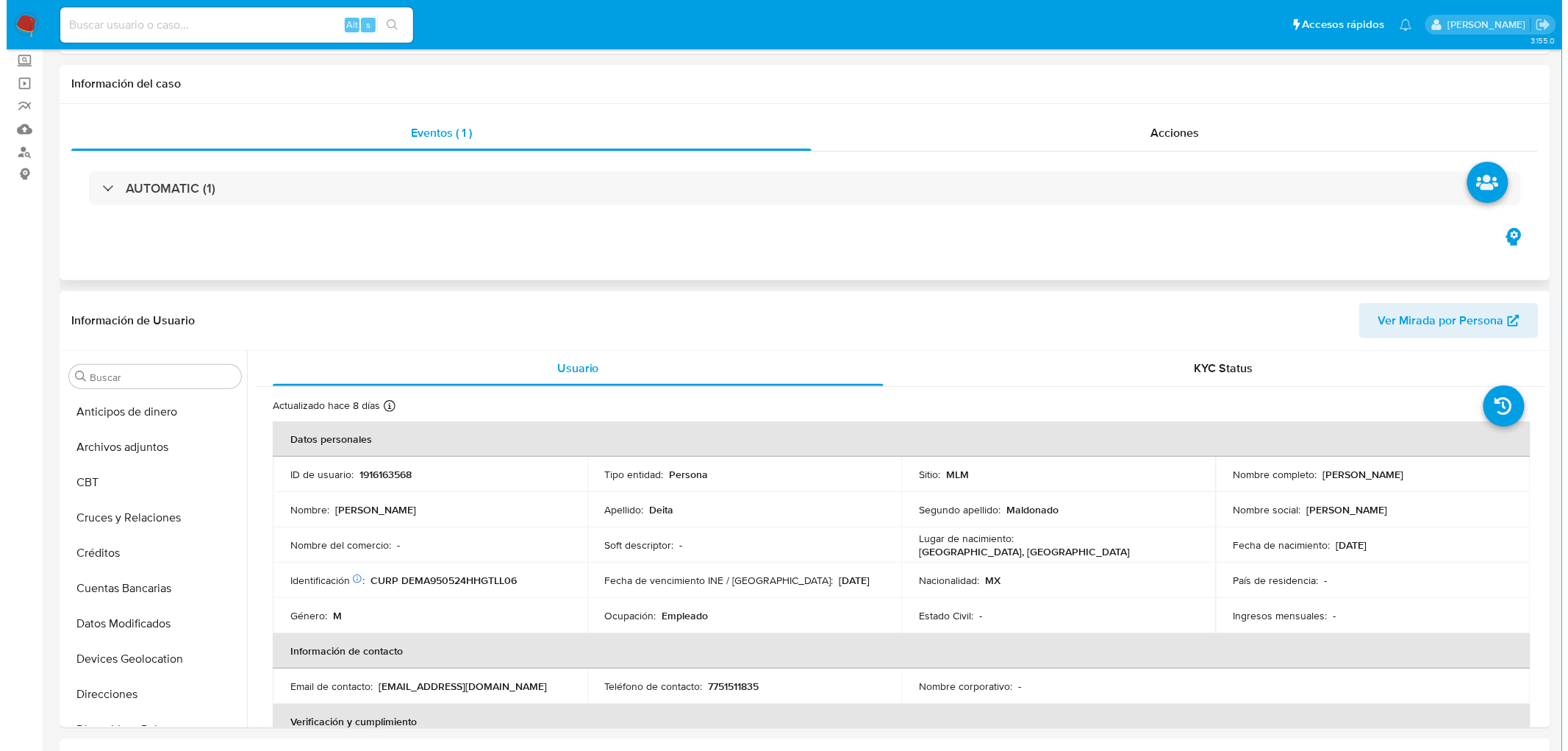
scroll to position [0, 0]
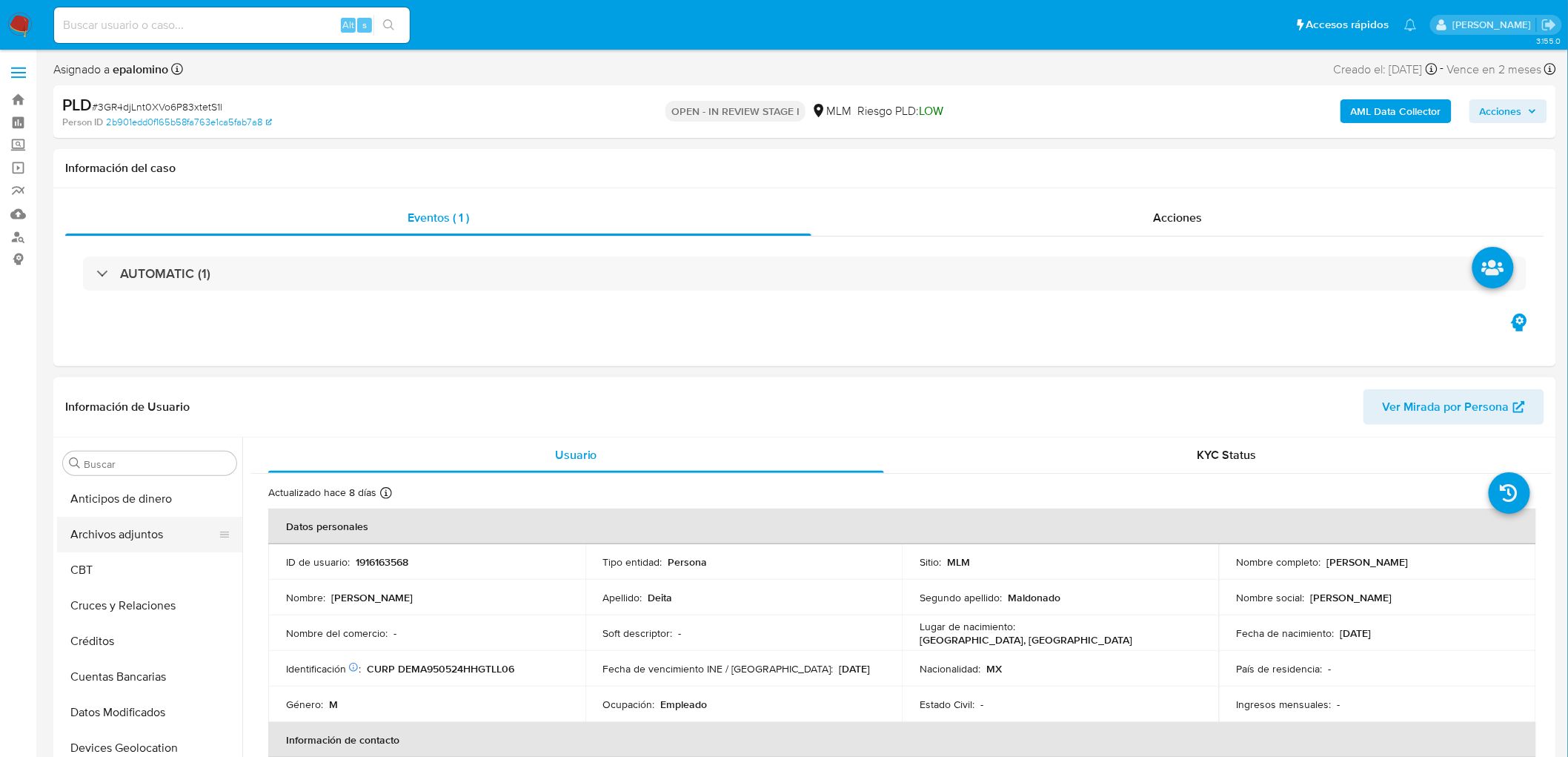
click at [142, 531] on button "Archivos adjuntos" at bounding box center [144, 534] width 173 height 36
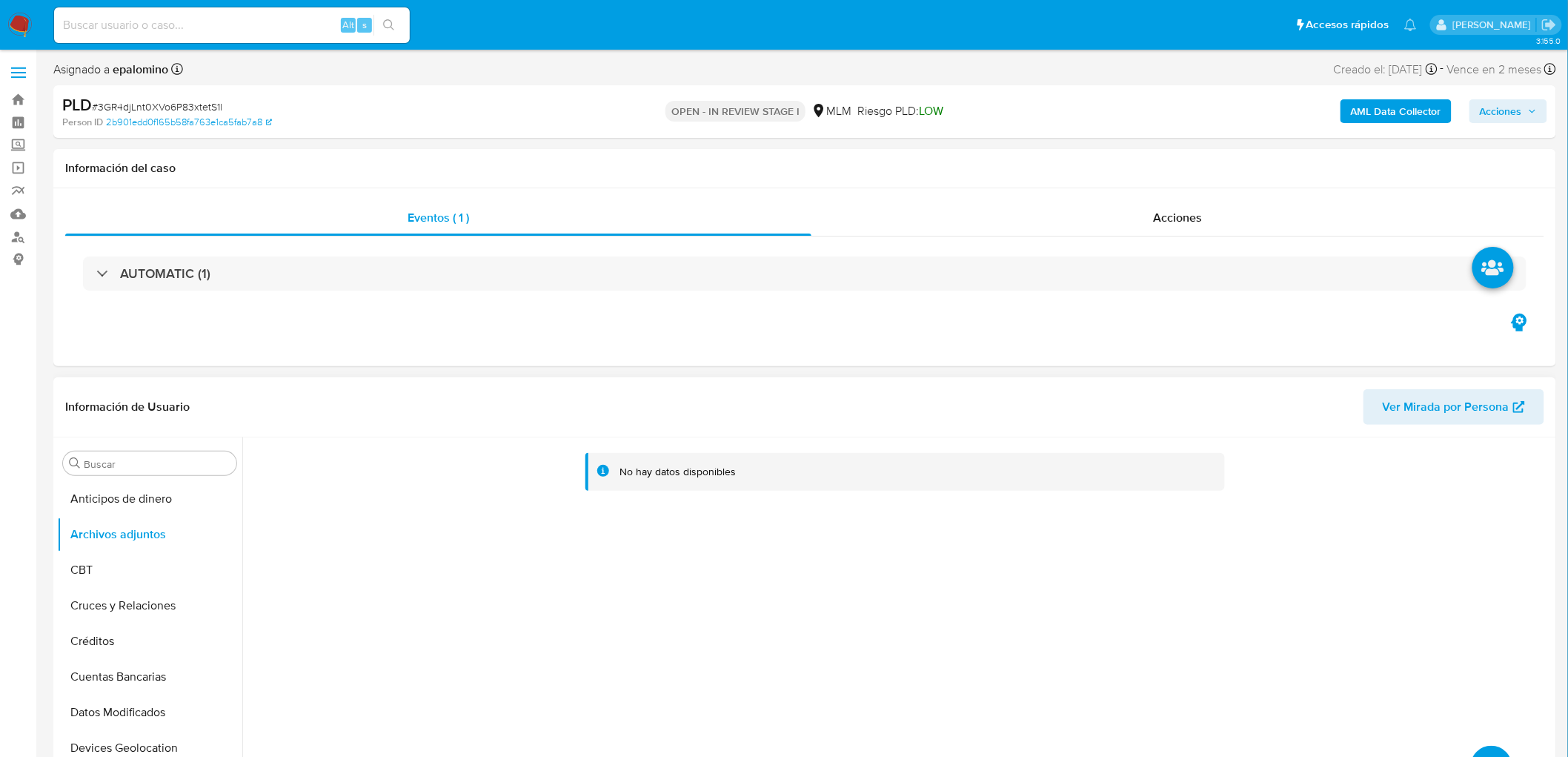
click at [1489, 746] on button "upload-file" at bounding box center [1491, 766] width 41 height 41
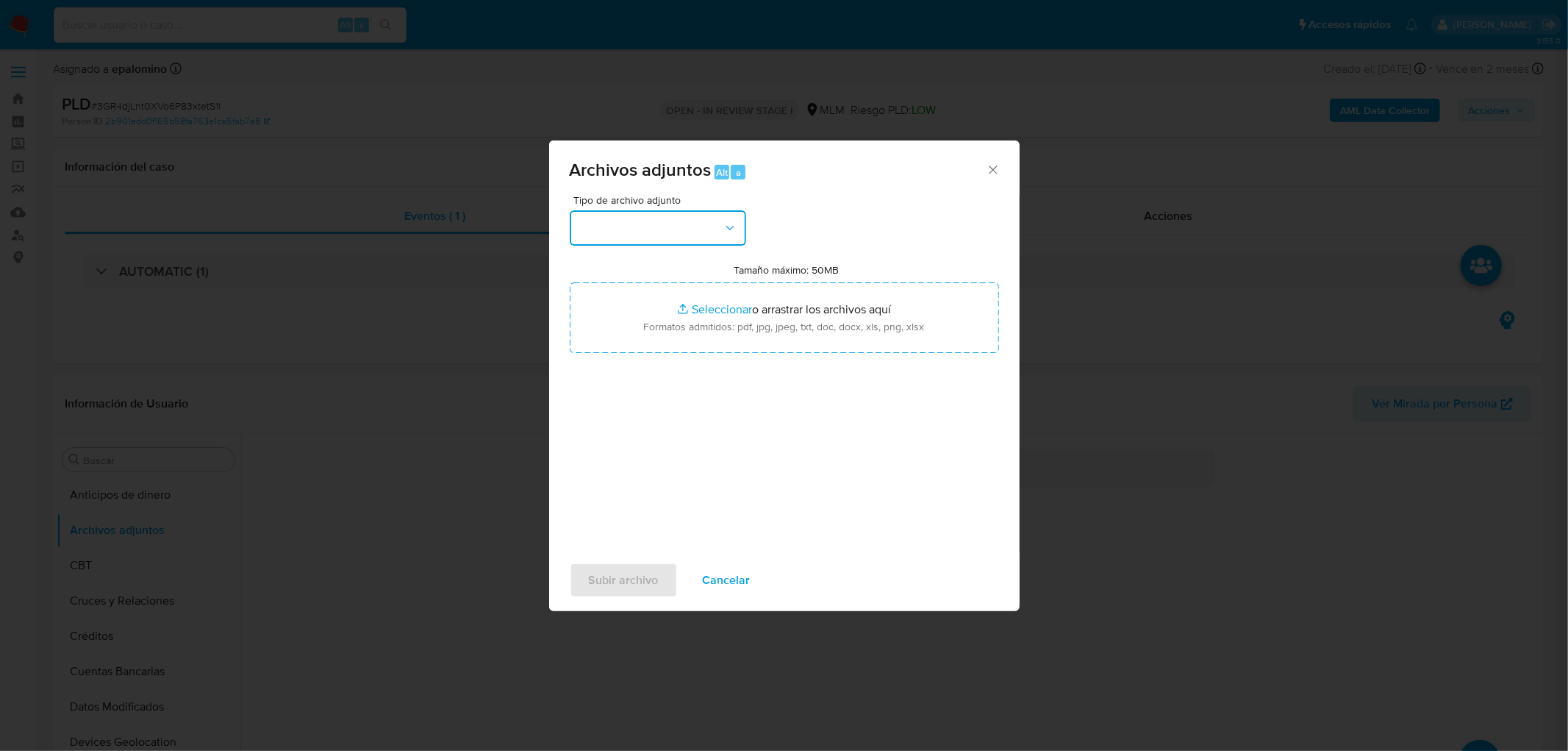
click at [701, 229] on button "button" at bounding box center [658, 228] width 176 height 35
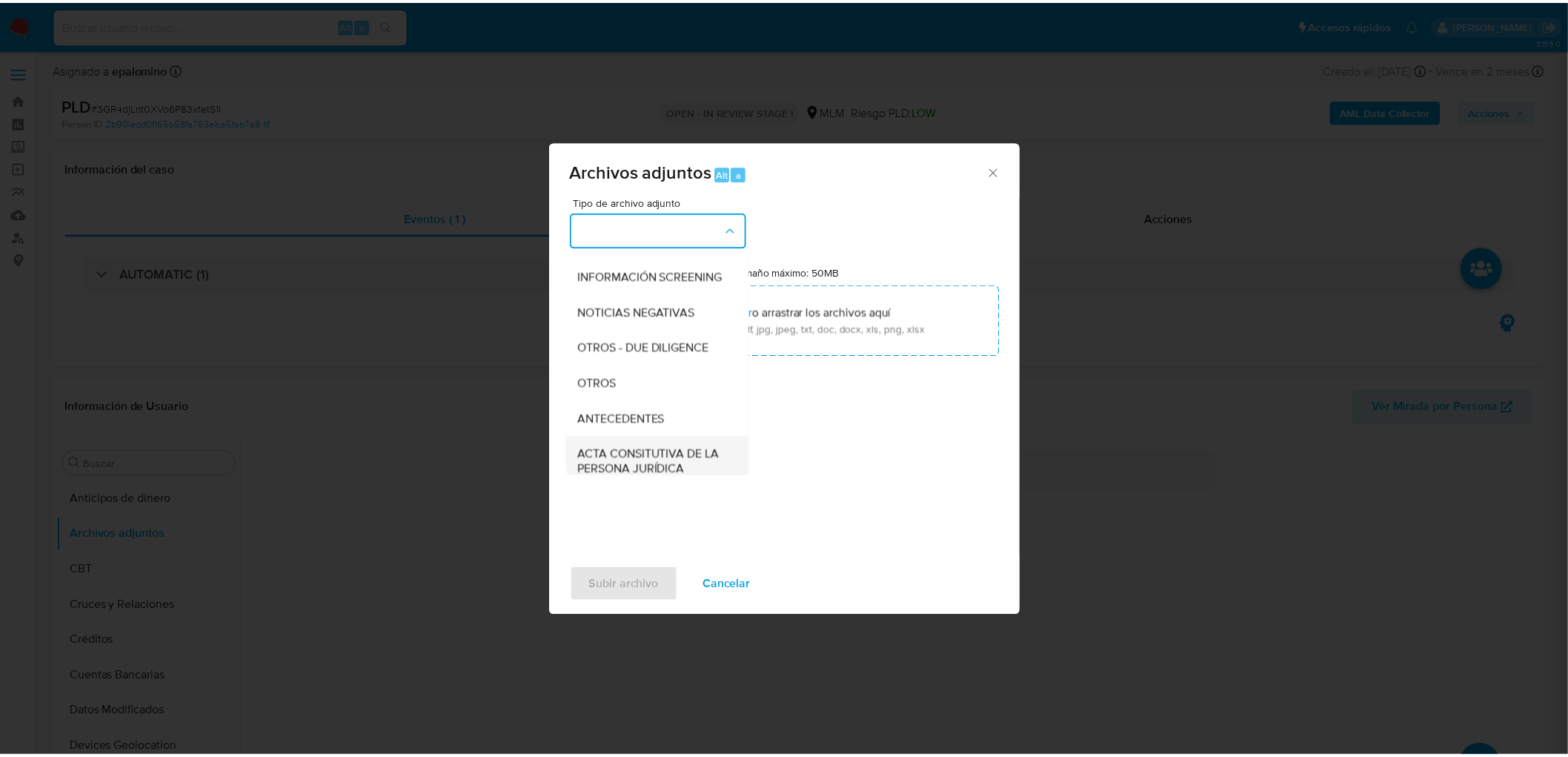
scroll to position [246, 0]
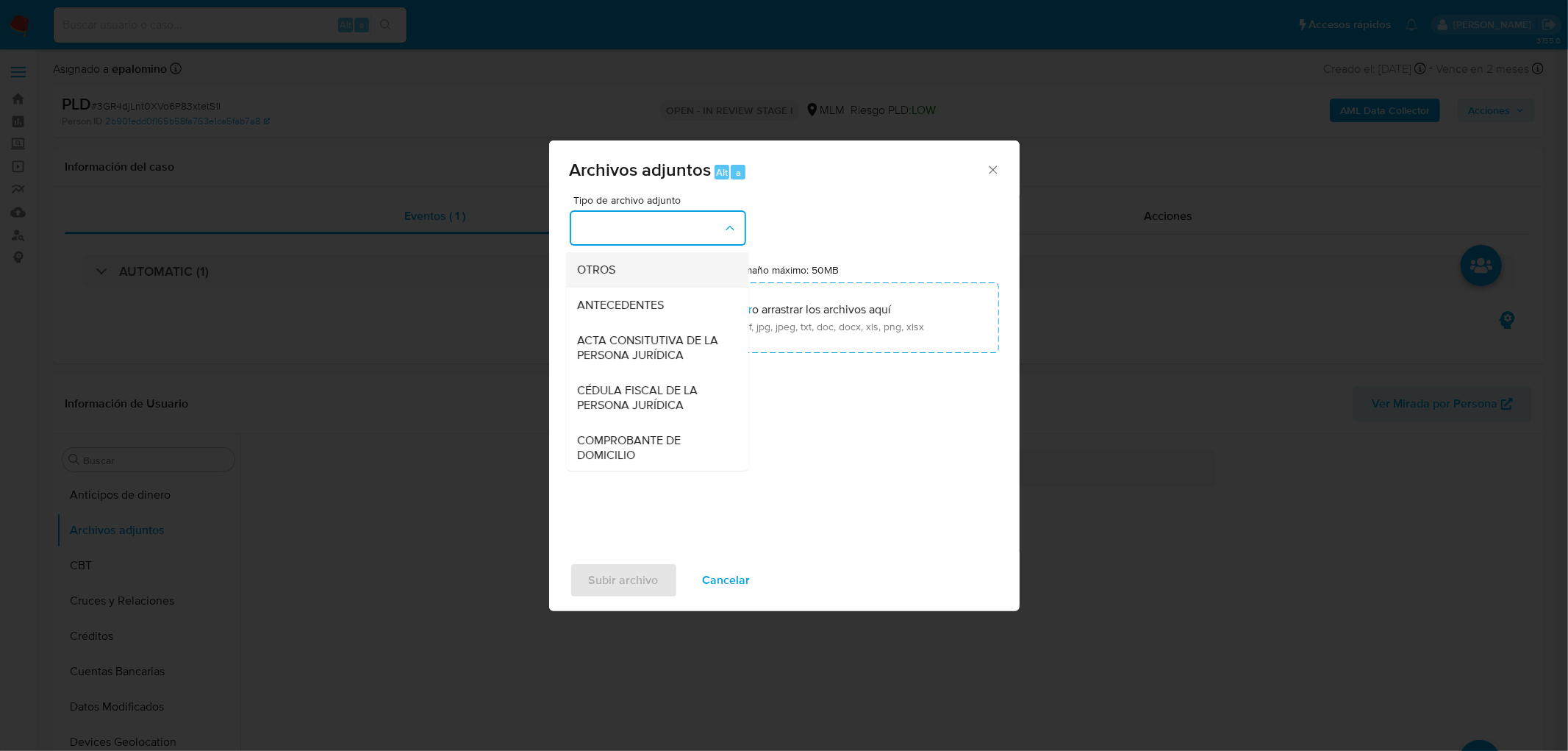
click at [647, 287] on div "OTROS" at bounding box center [652, 270] width 150 height 35
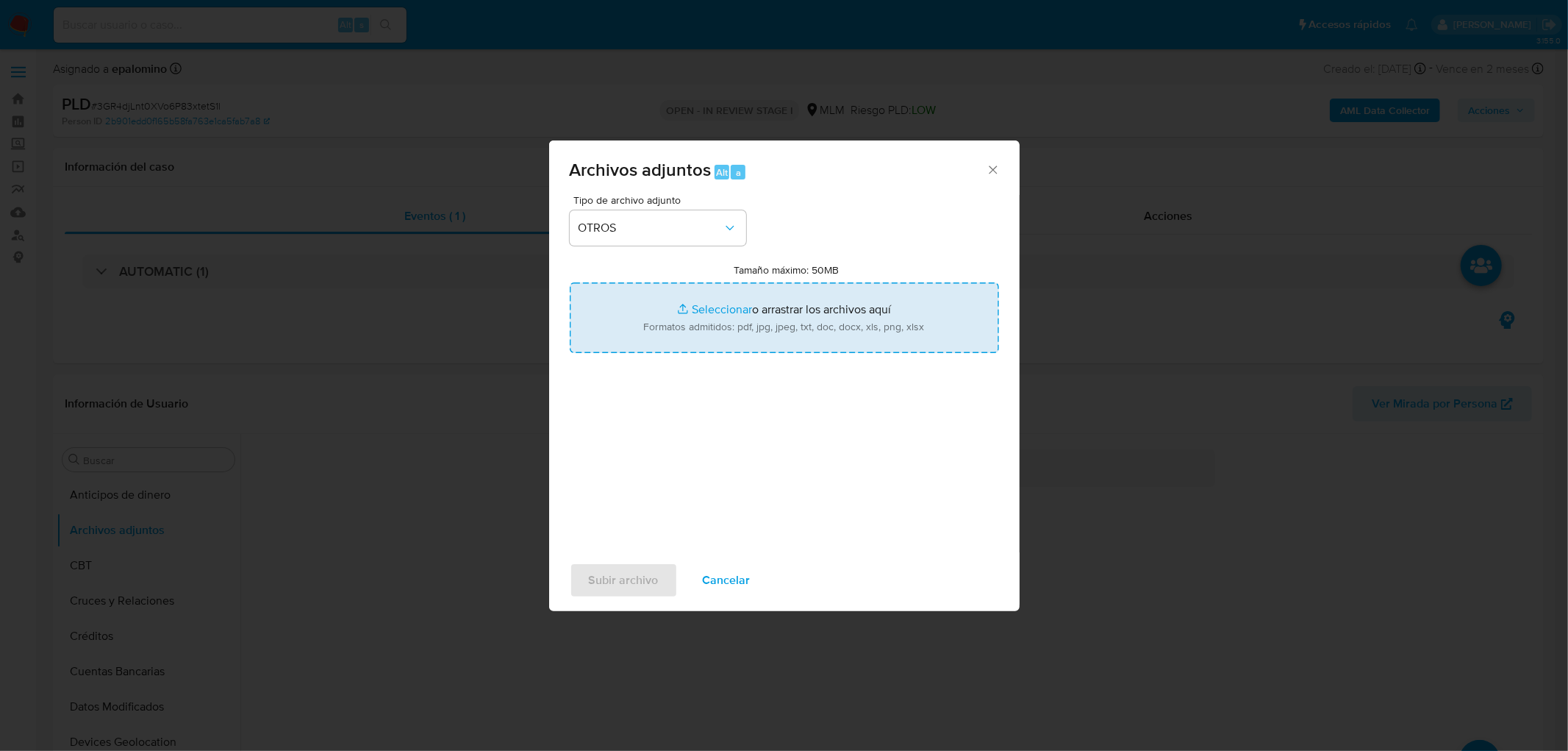
type input "C:\fakepath\1916163568_Jose Alberto Deita Maldonado_AGO2025..xlsx"
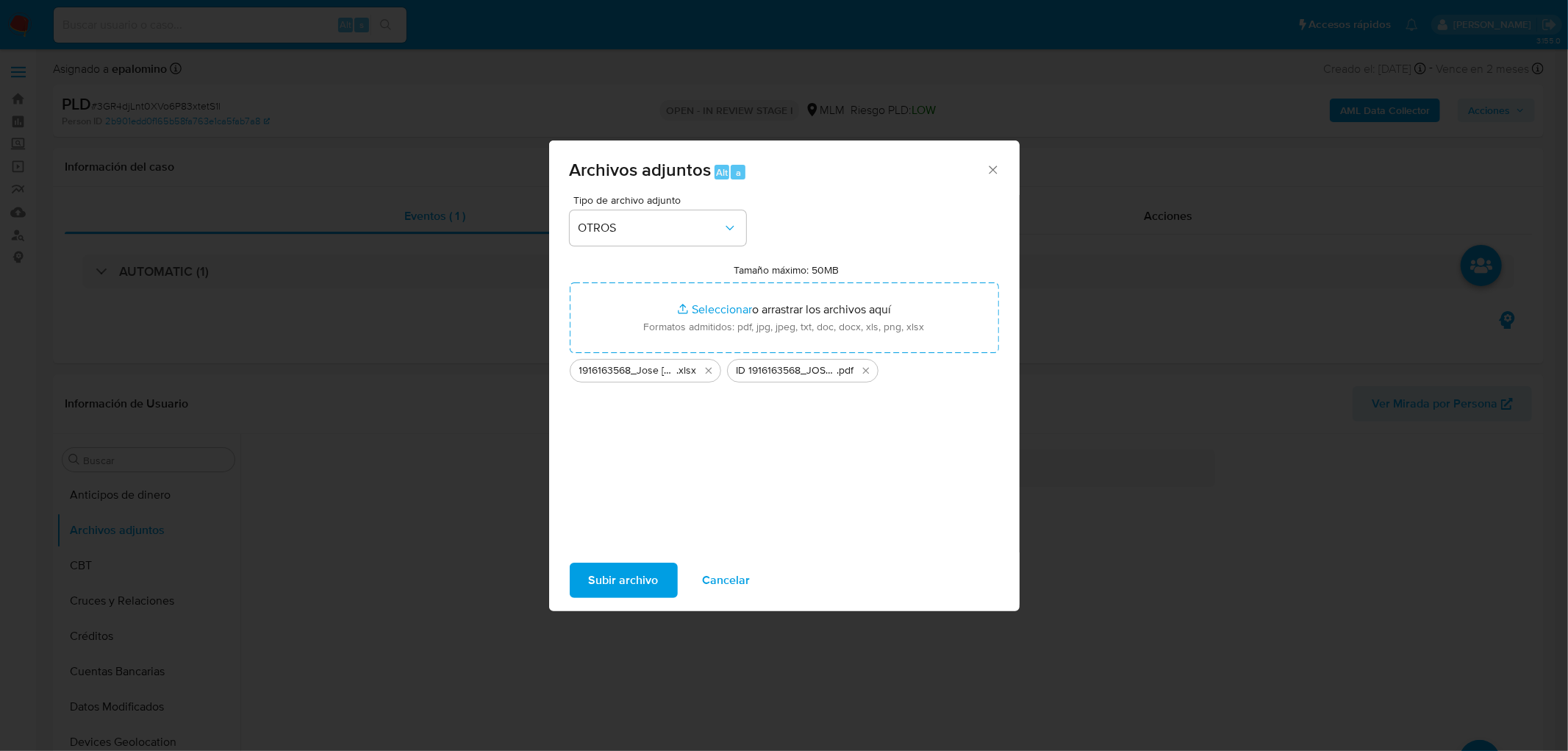
click at [623, 594] on span "Subir archivo" at bounding box center [623, 580] width 70 height 33
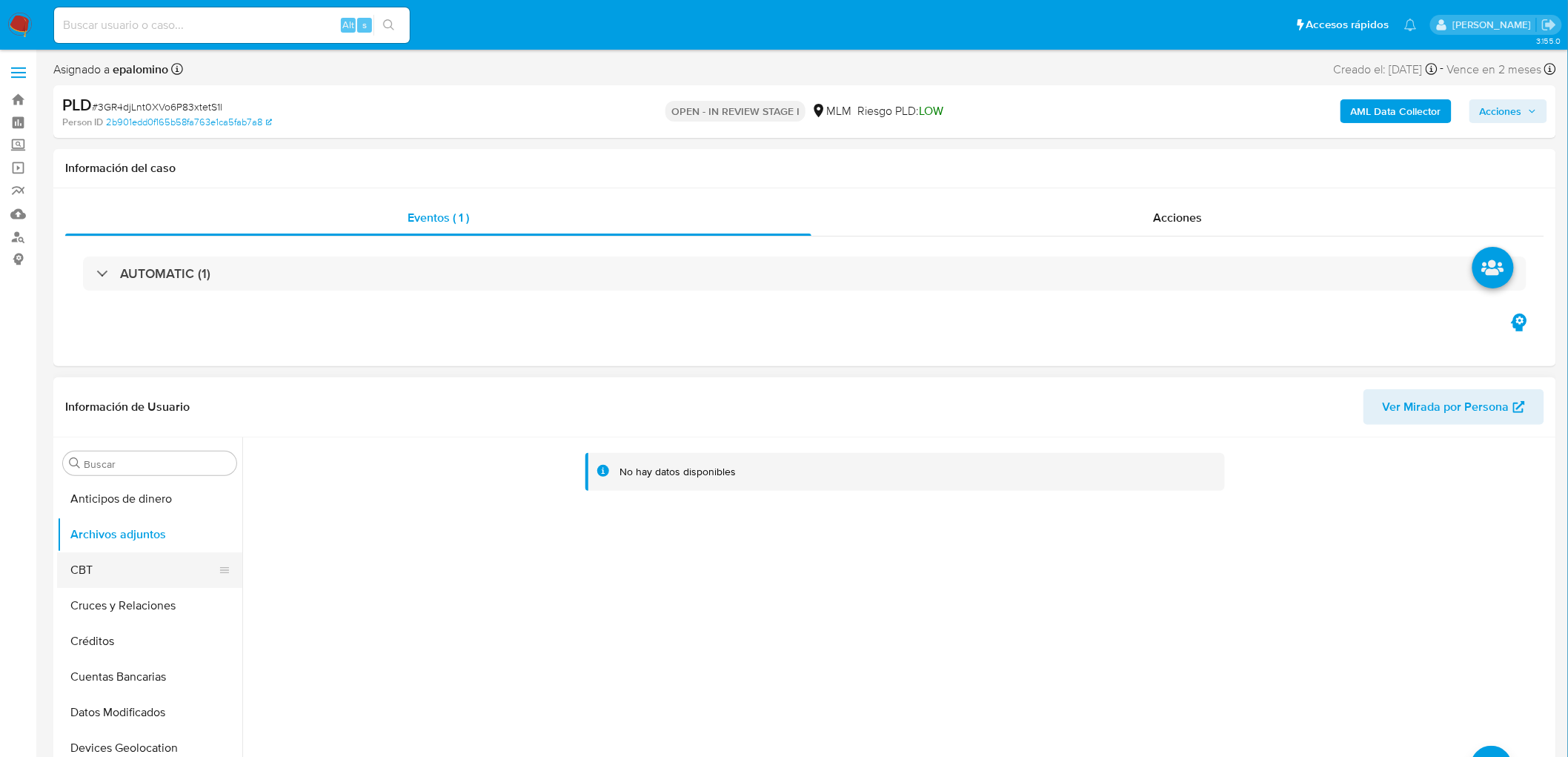
click at [178, 576] on button "CBT" at bounding box center [144, 570] width 173 height 36
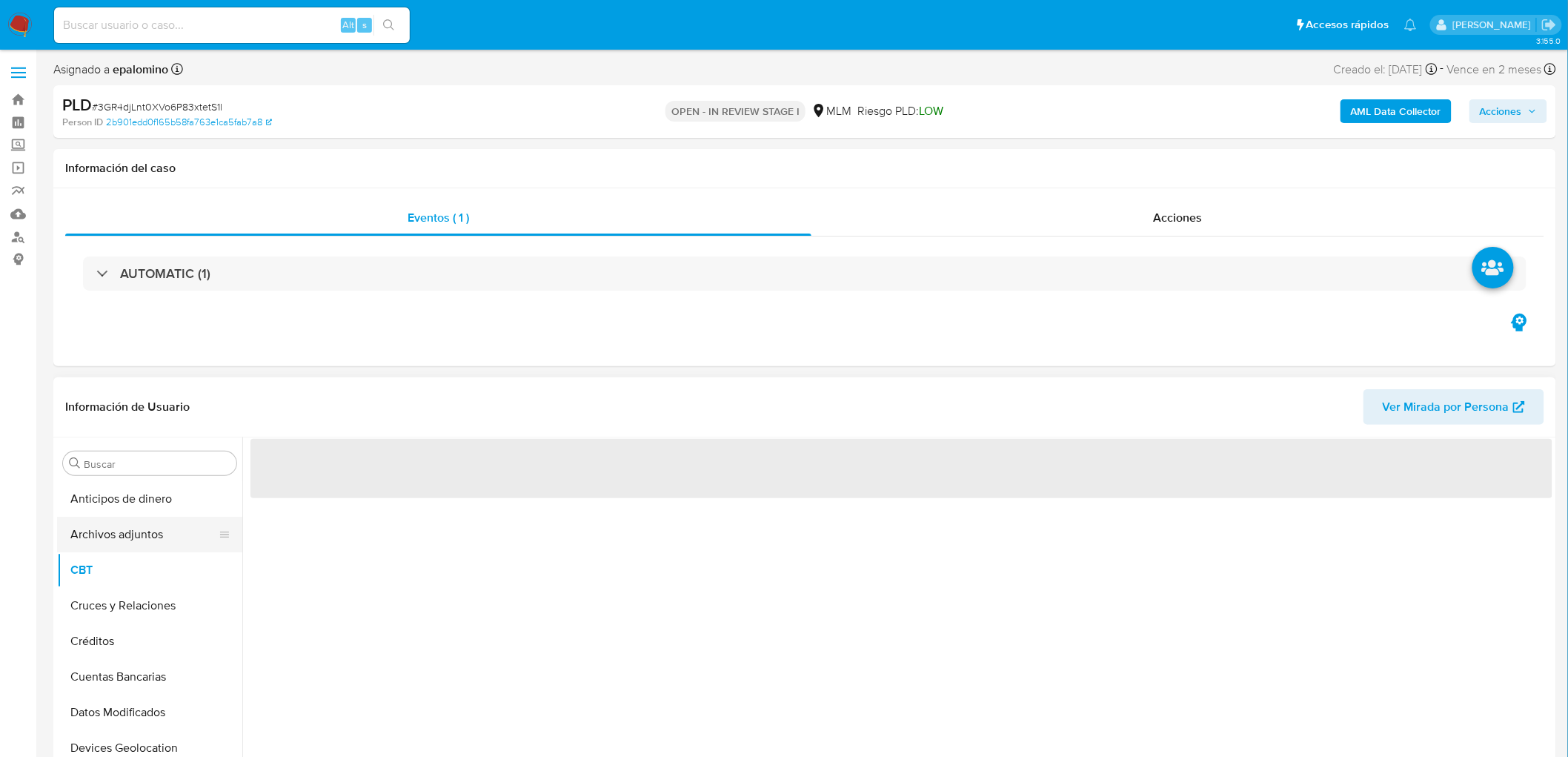
click at [138, 544] on button "Archivos adjuntos" at bounding box center [144, 534] width 173 height 36
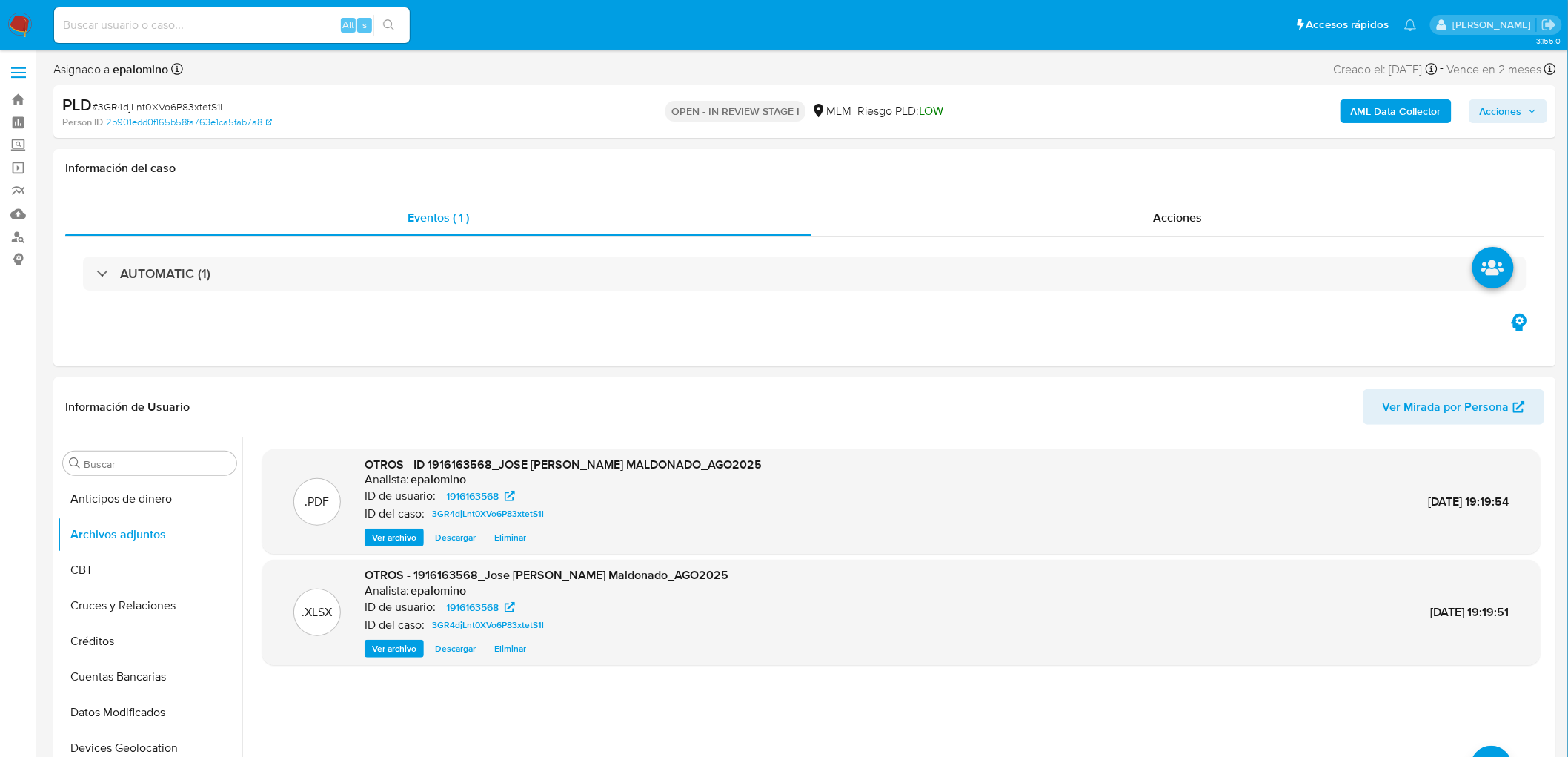
click at [1492, 111] on span "Acciones" at bounding box center [1500, 111] width 42 height 24
click at [1482, 351] on span "Enviar" at bounding box center [1491, 349] width 29 height 21
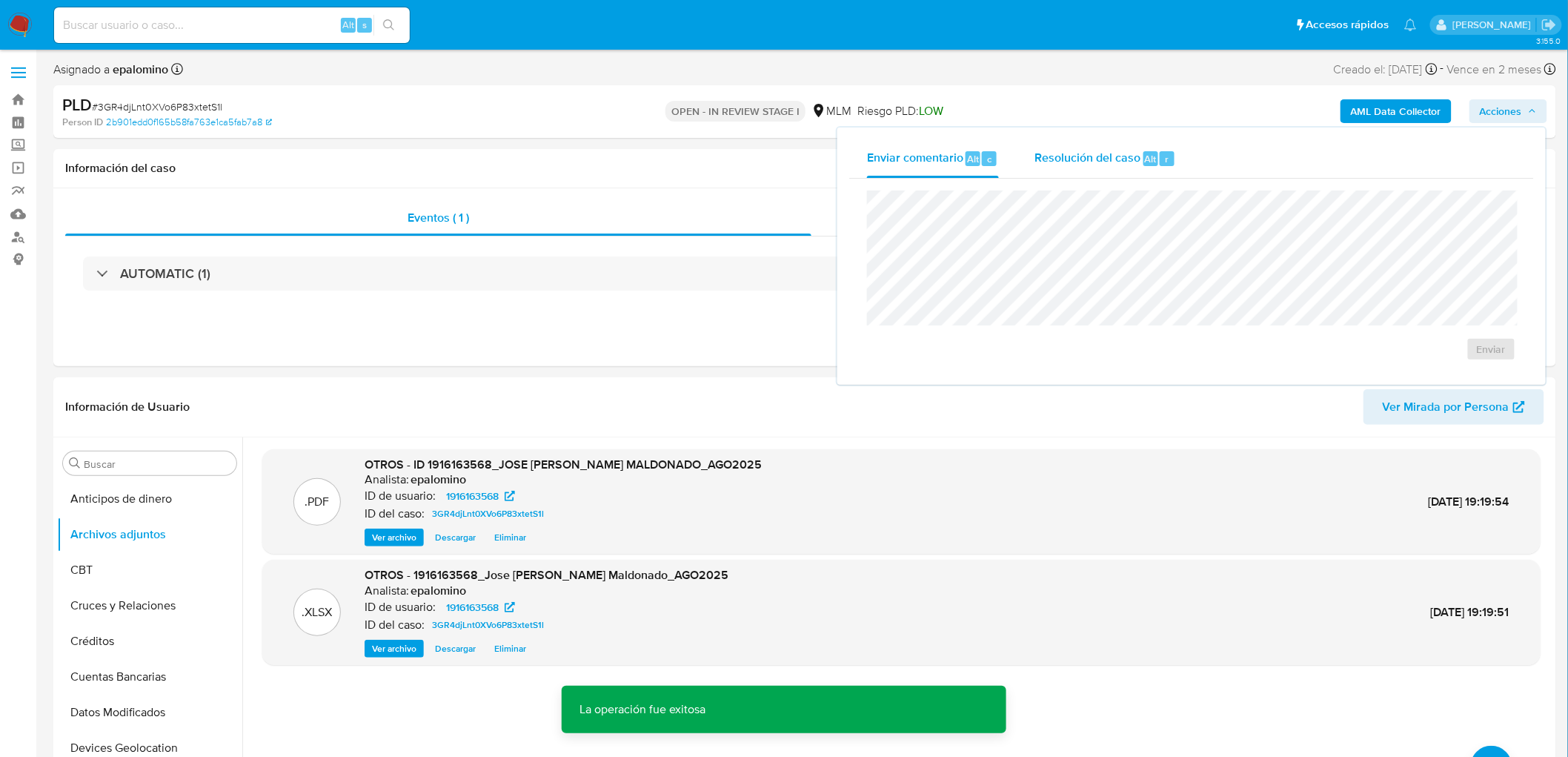
drag, startPoint x: 1080, startPoint y: 149, endPoint x: 1079, endPoint y: 188, distance: 39.0
click at [1079, 150] on span "Resolución del caso" at bounding box center [1087, 158] width 106 height 17
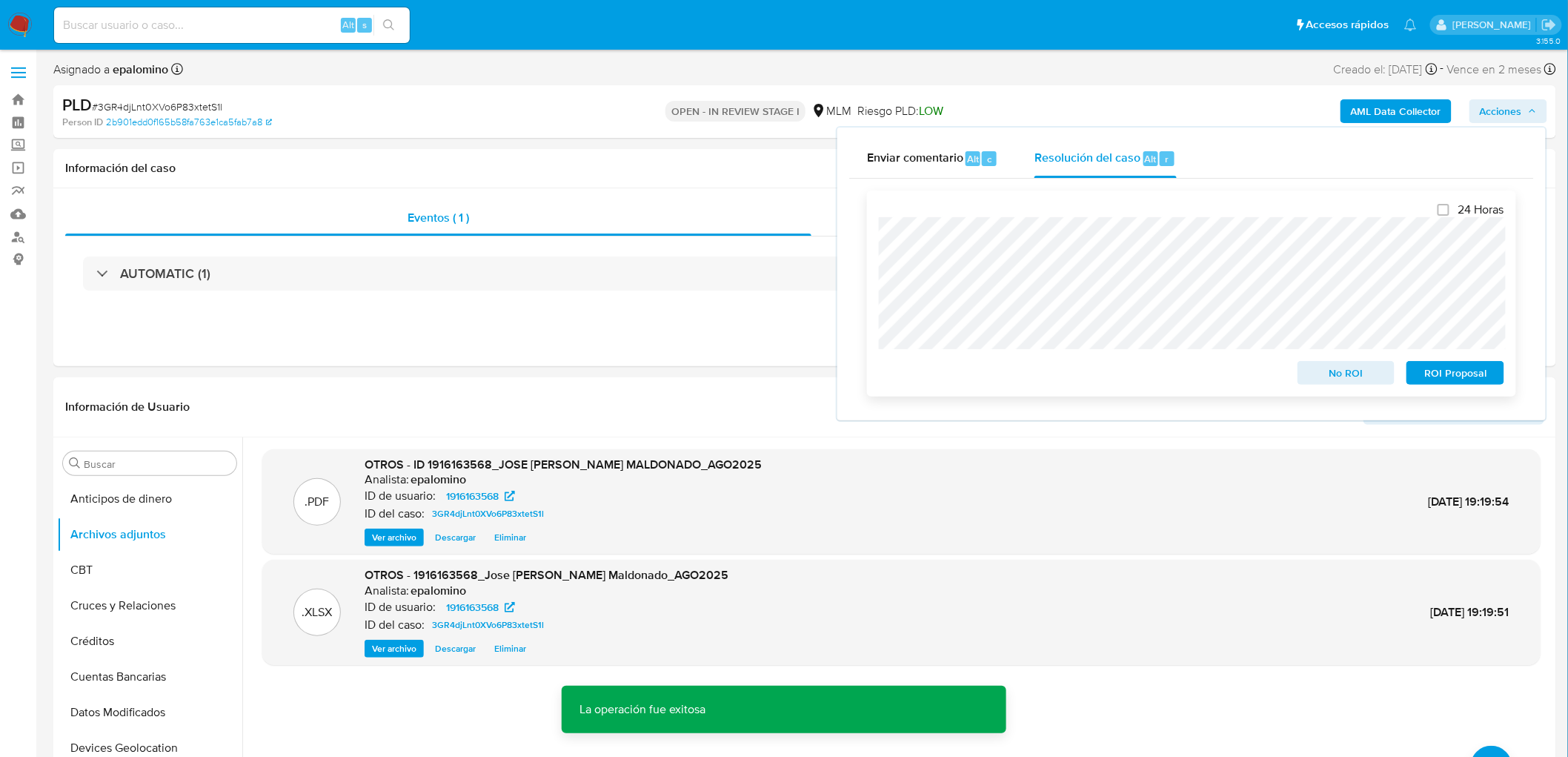
click at [1352, 366] on span "No ROI" at bounding box center [1346, 372] width 77 height 21
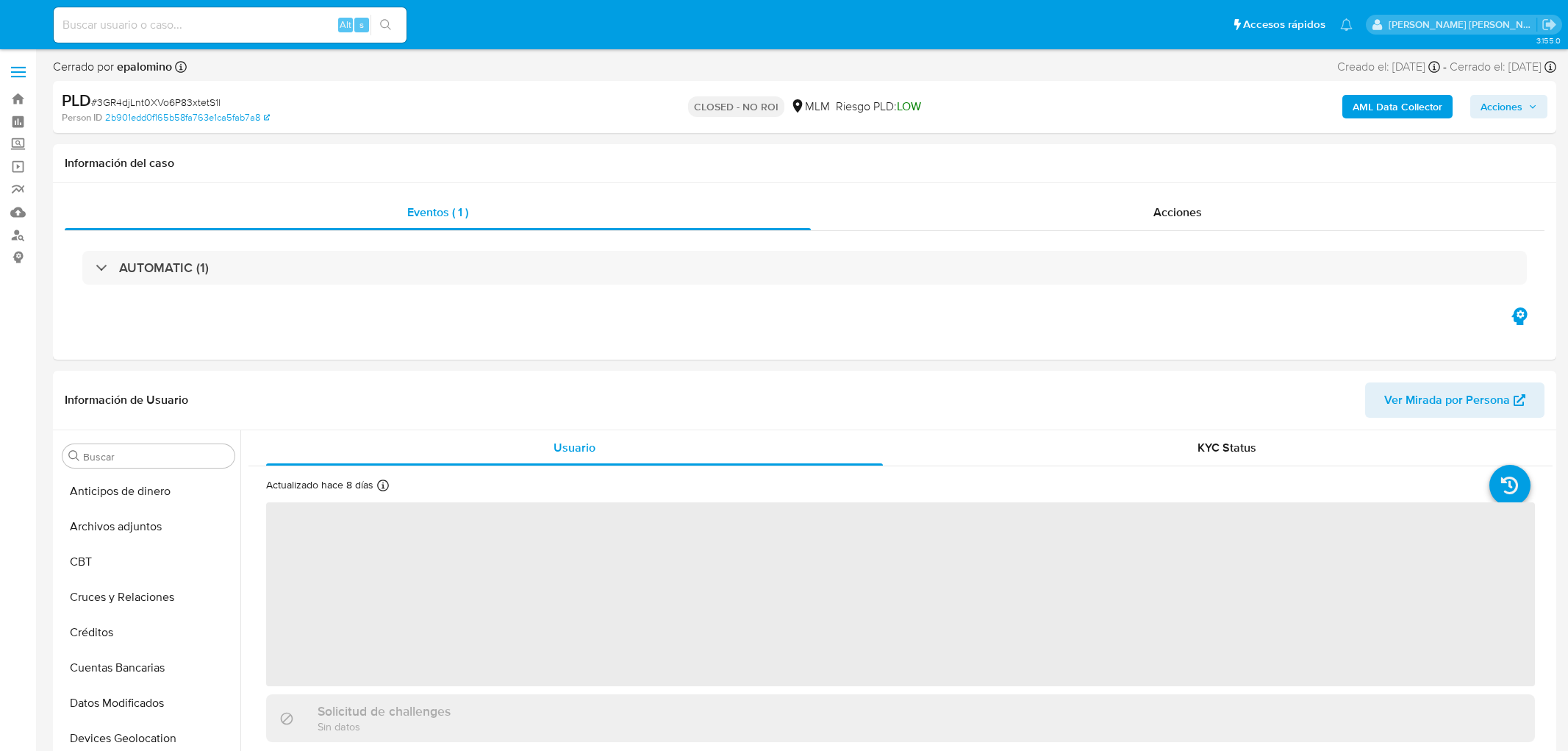
select select "10"
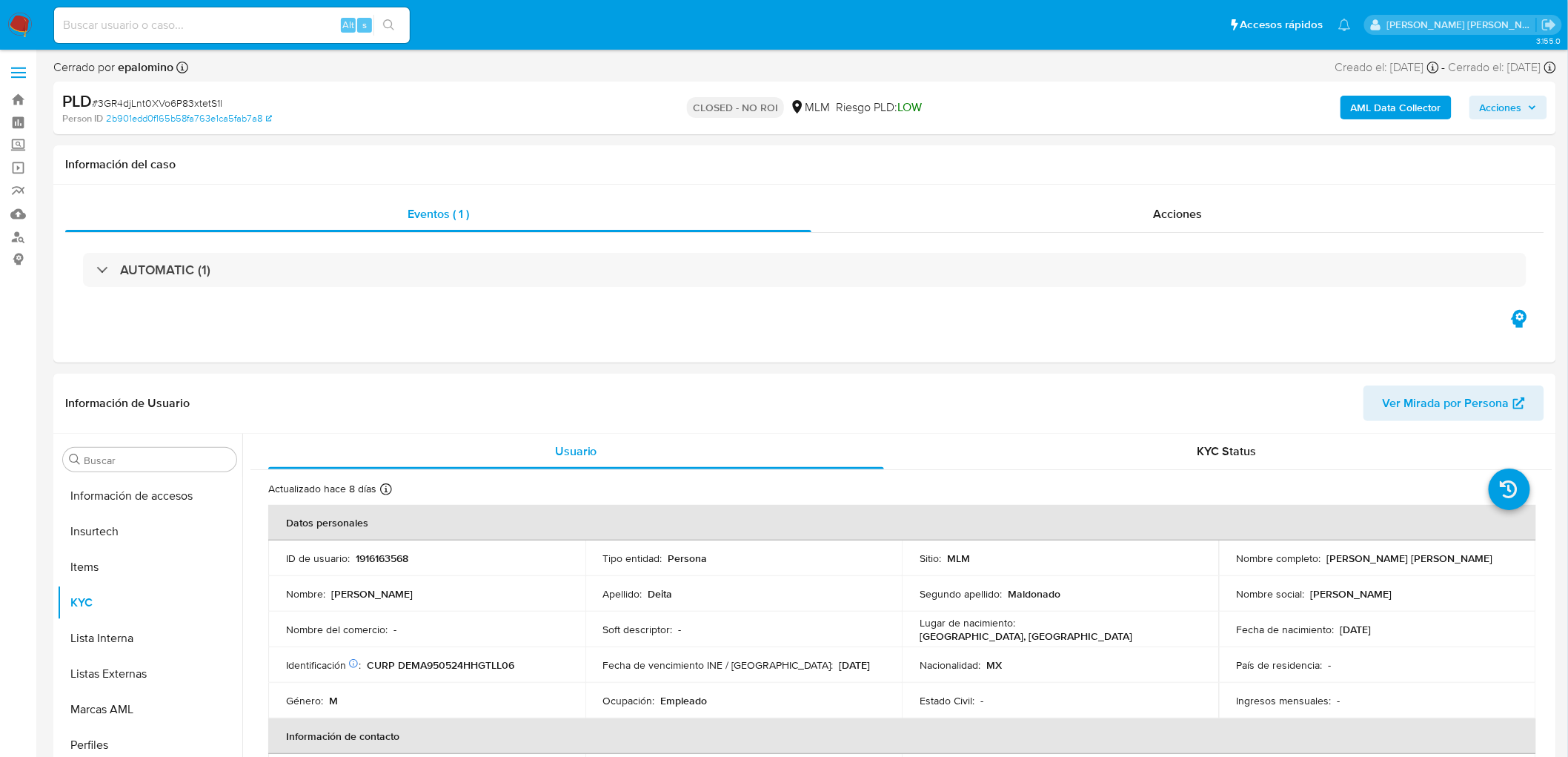
scroll to position [625, 0]
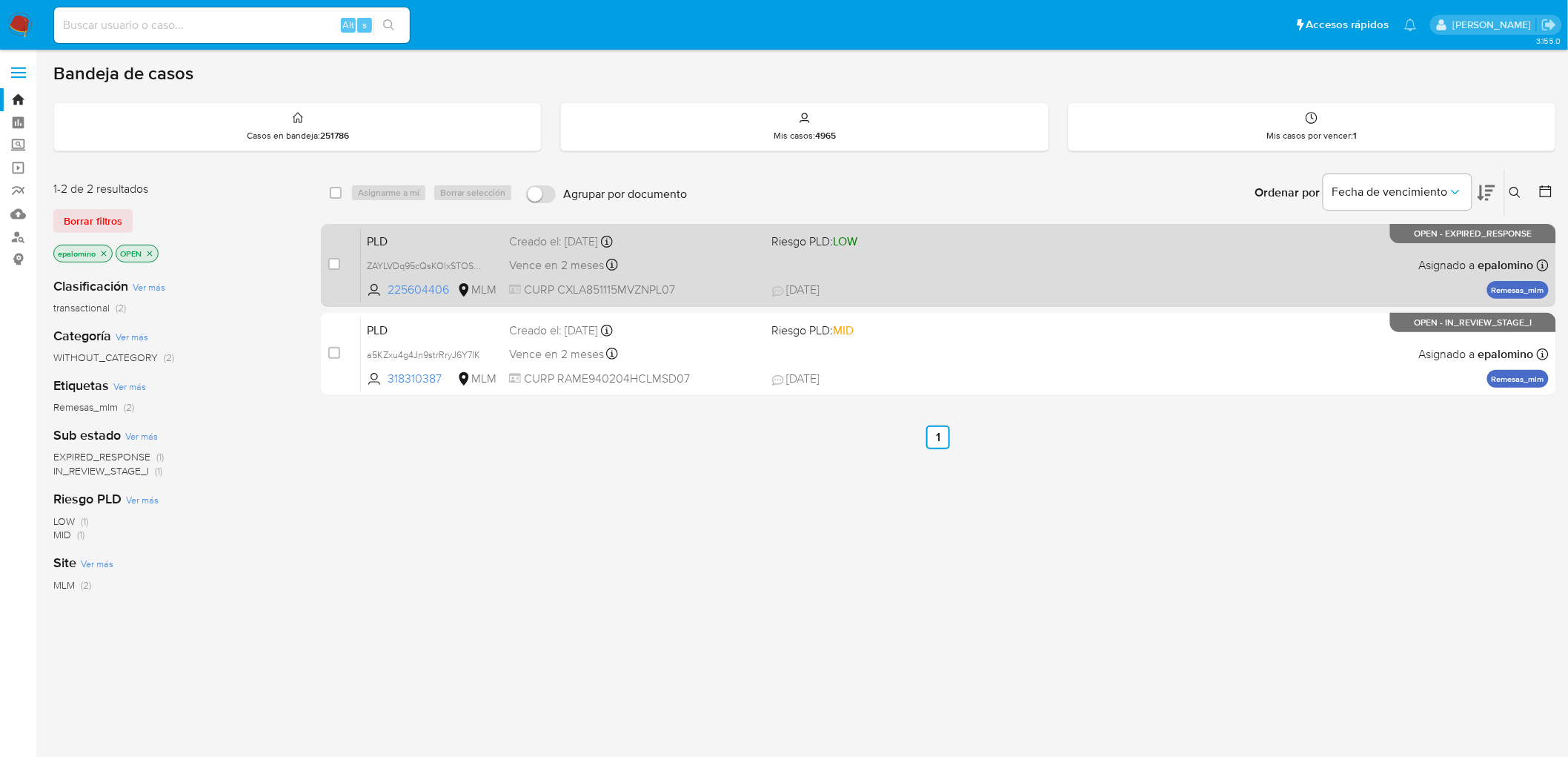
click at [378, 238] on span "PLD" at bounding box center [431, 240] width 131 height 19
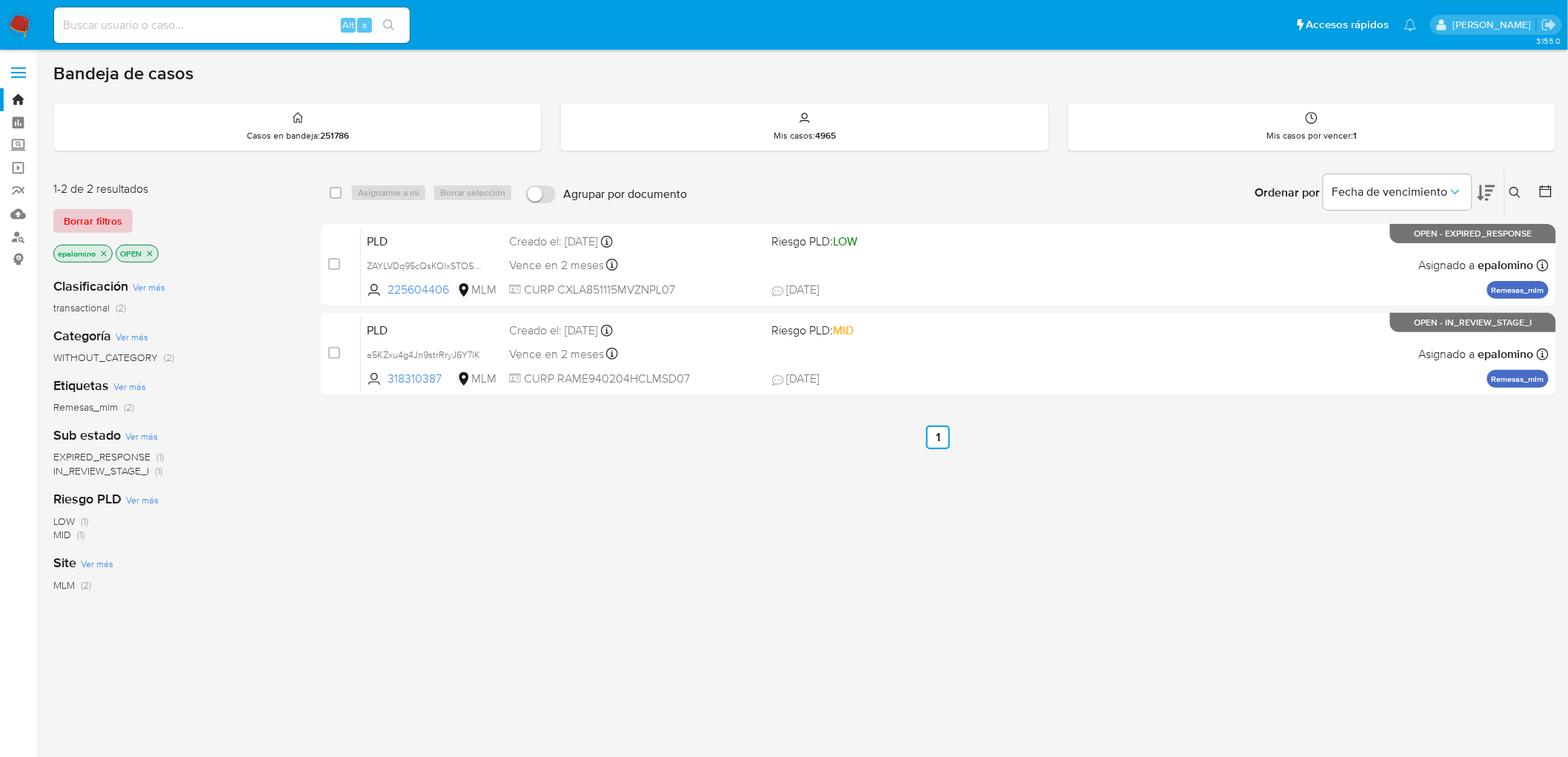
click at [83, 220] on span "Borrar filtros" at bounding box center [93, 221] width 58 height 21
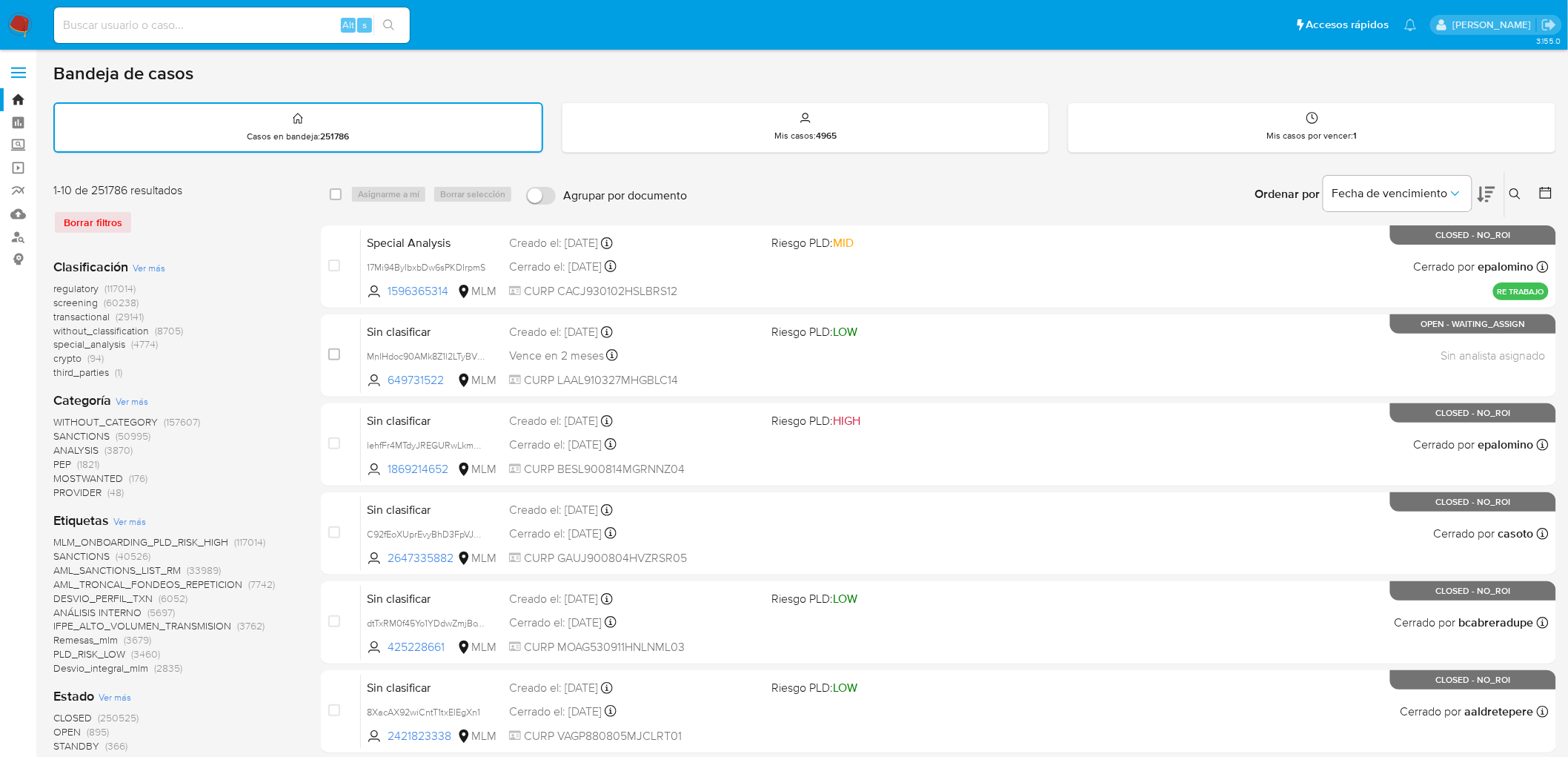
click at [1513, 193] on icon at bounding box center [1514, 194] width 12 height 12
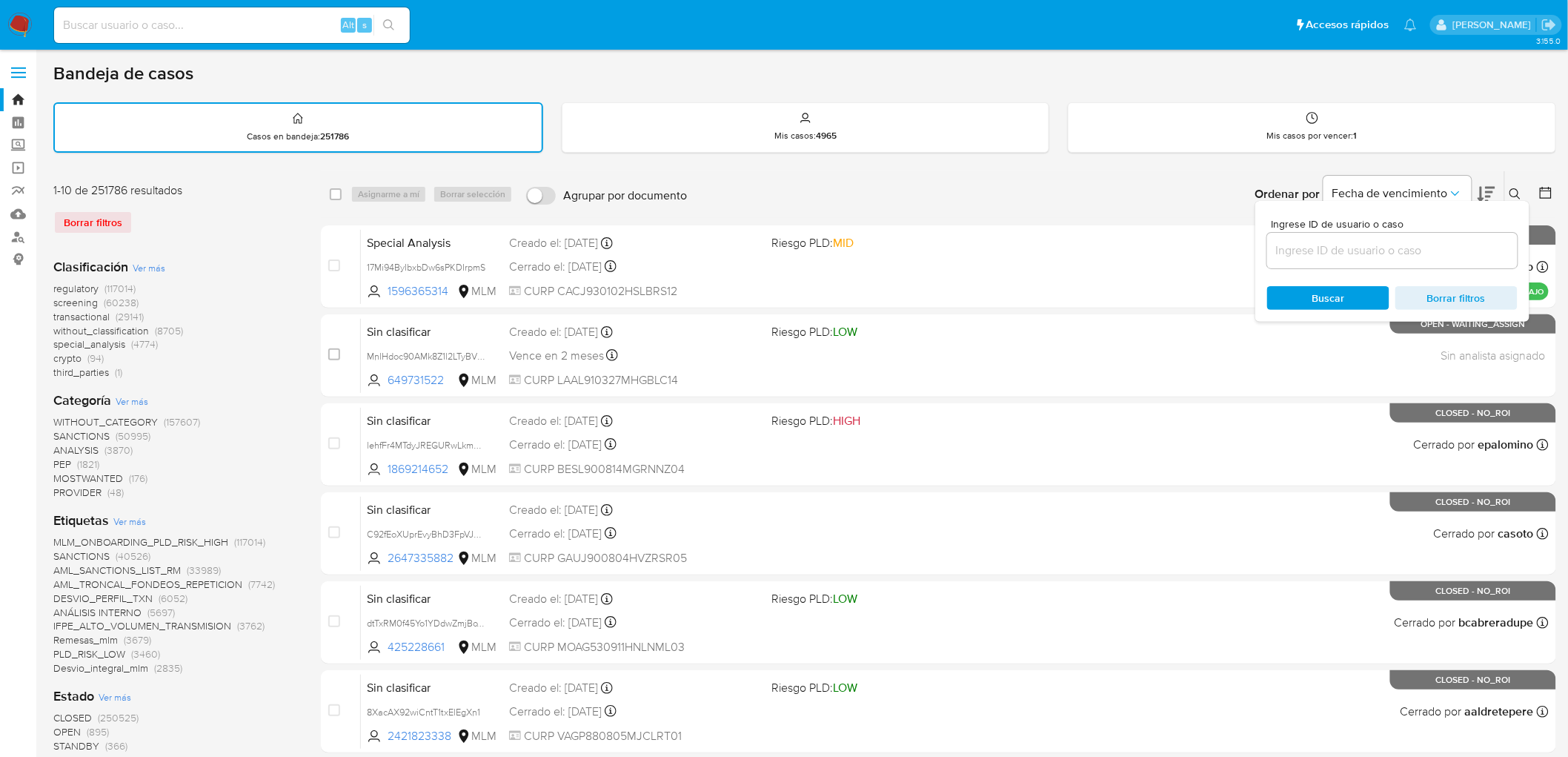
click at [1339, 247] on input at bounding box center [1392, 250] width 250 height 19
type input "225604406"
click at [1309, 292] on span "Buscar" at bounding box center [1328, 298] width 102 height 21
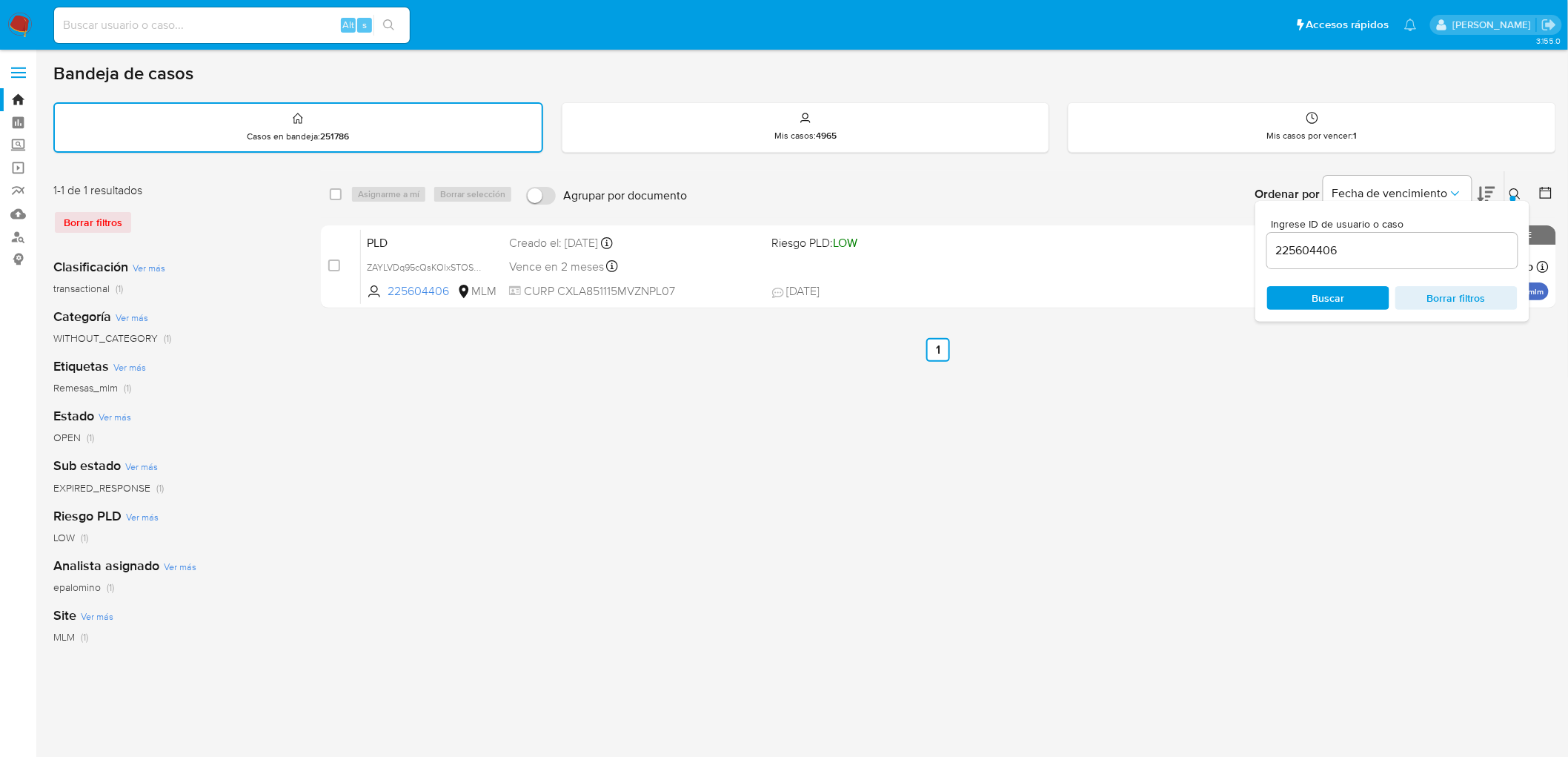
click at [1513, 193] on button at bounding box center [1517, 194] width 24 height 18
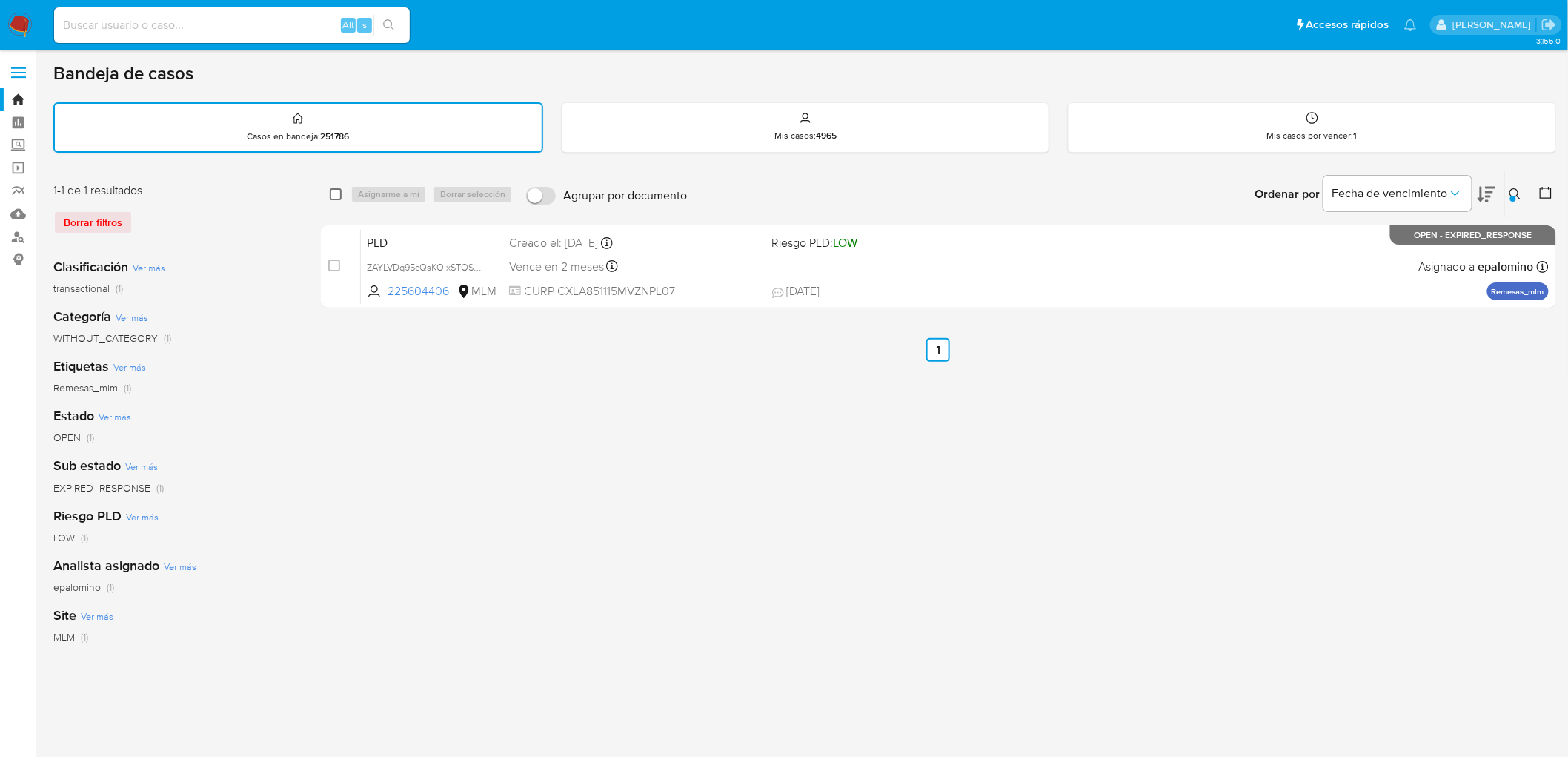
click at [338, 193] on input "checkbox" at bounding box center [336, 194] width 12 height 12
checkbox input "true"
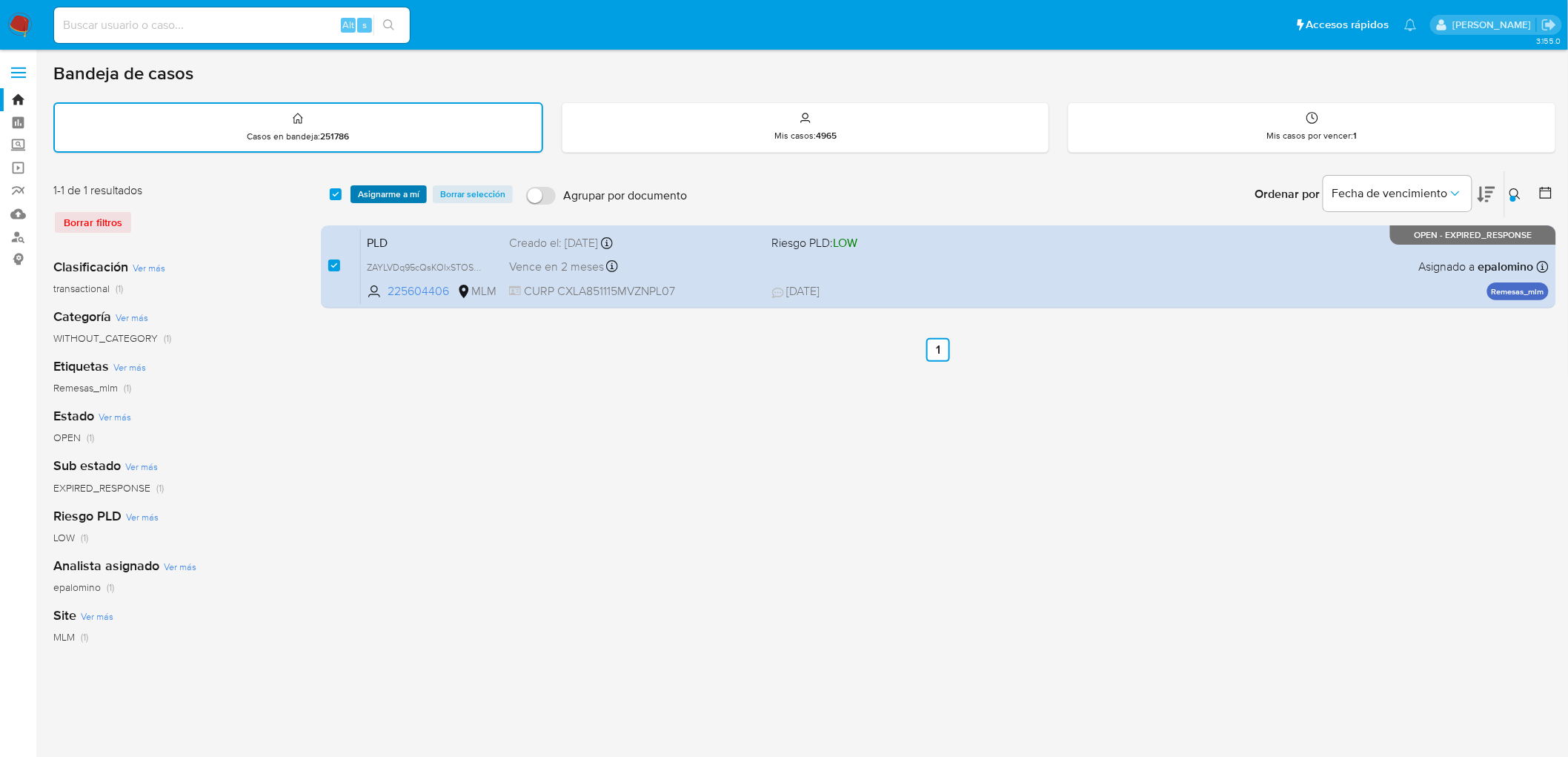
click at [372, 187] on span "Asignarme a mí" at bounding box center [388, 195] width 61 height 15
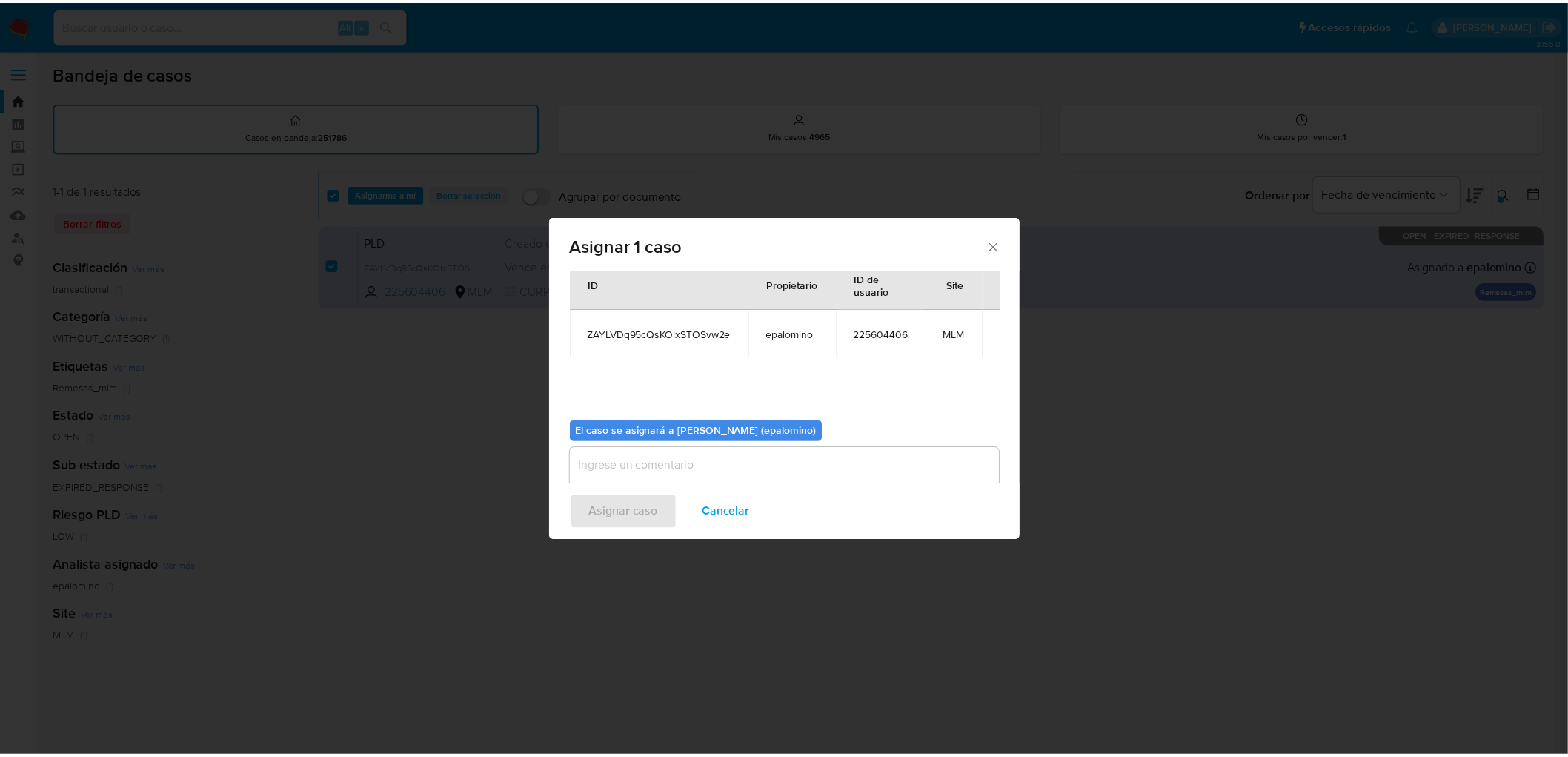
scroll to position [76, 0]
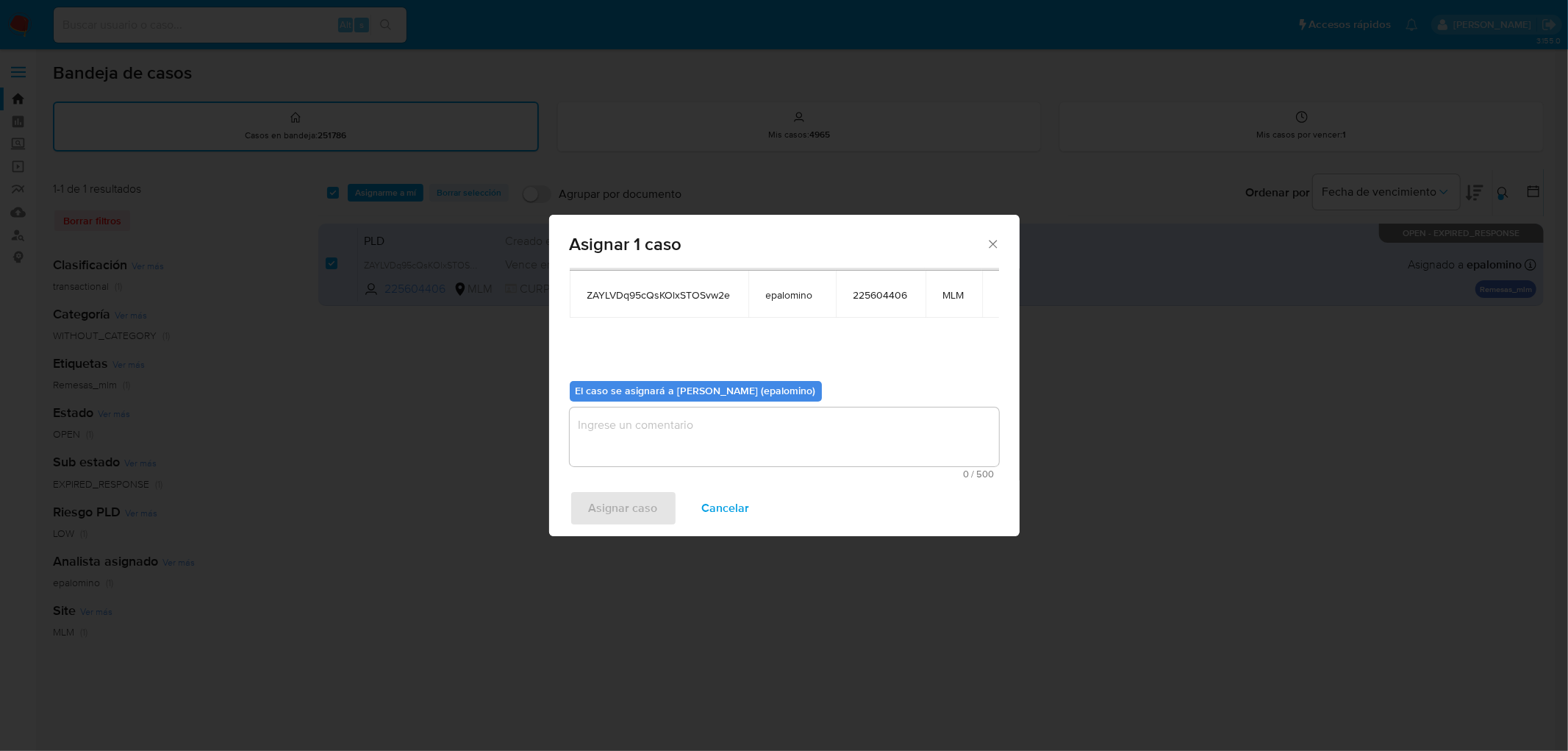
click at [664, 432] on textarea "assign-modal" at bounding box center [784, 437] width 429 height 59
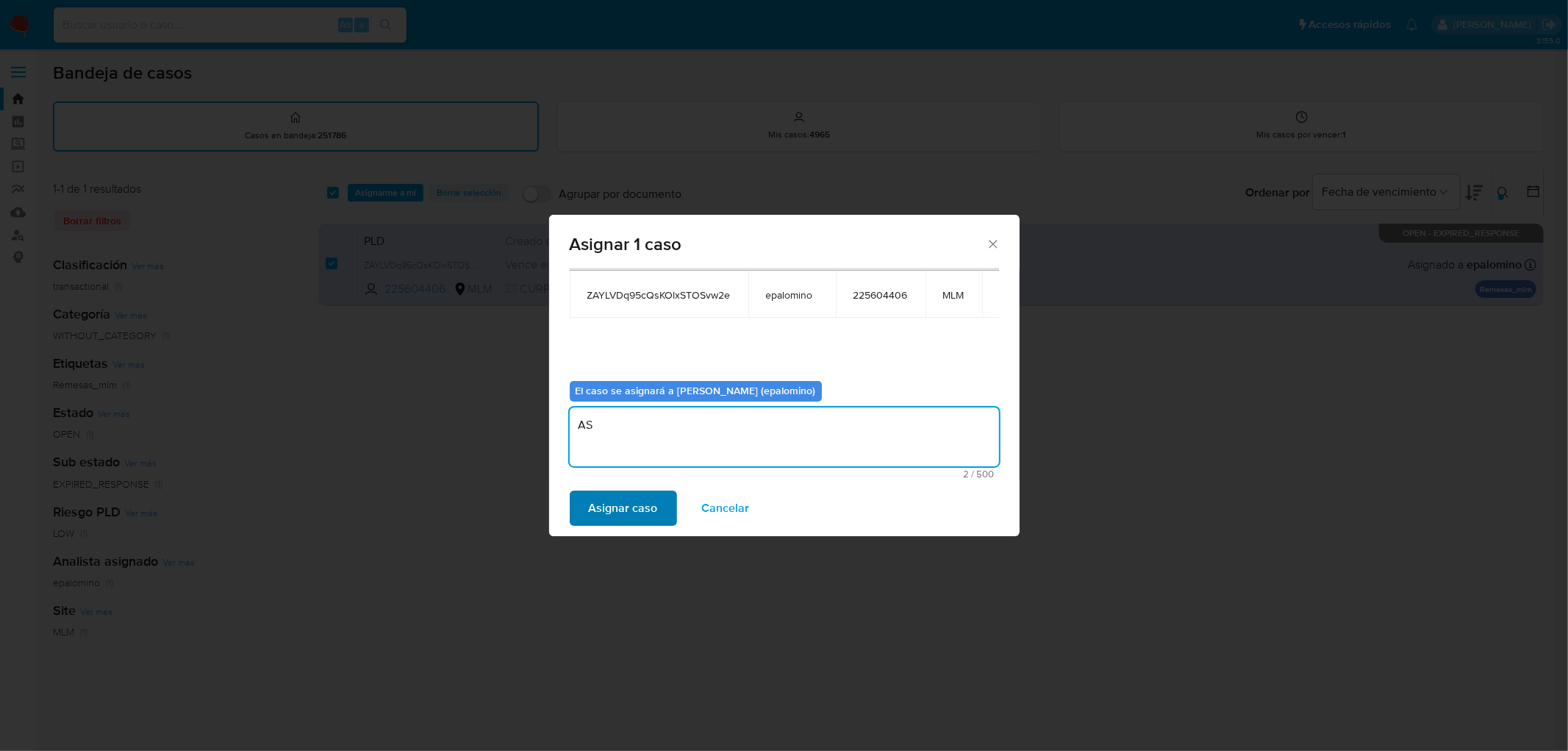
type textarea "AS"
click at [625, 494] on span "Asignar caso" at bounding box center [623, 508] width 69 height 33
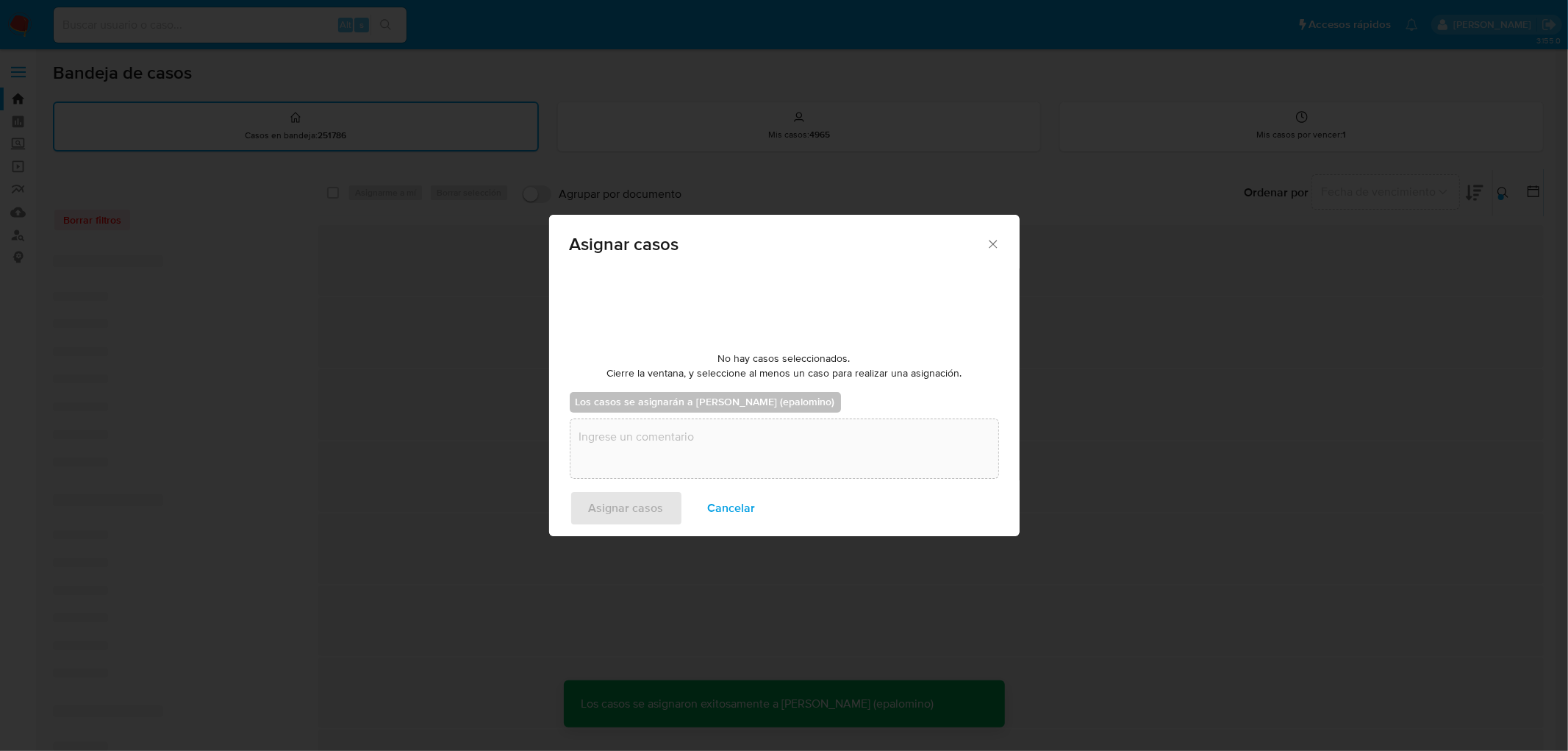
checkbox input "false"
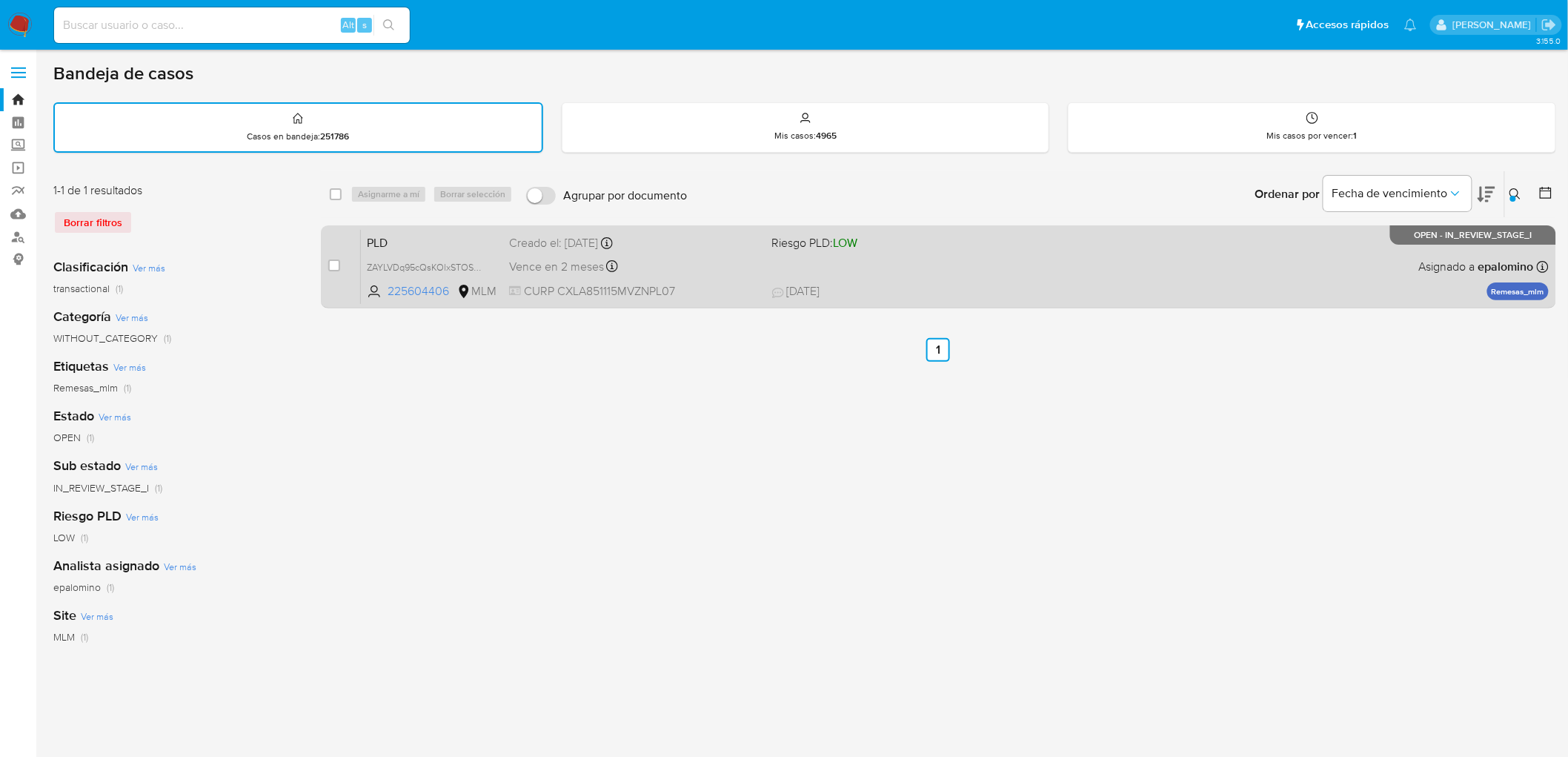
click at [388, 232] on span "PLD" at bounding box center [431, 242] width 131 height 19
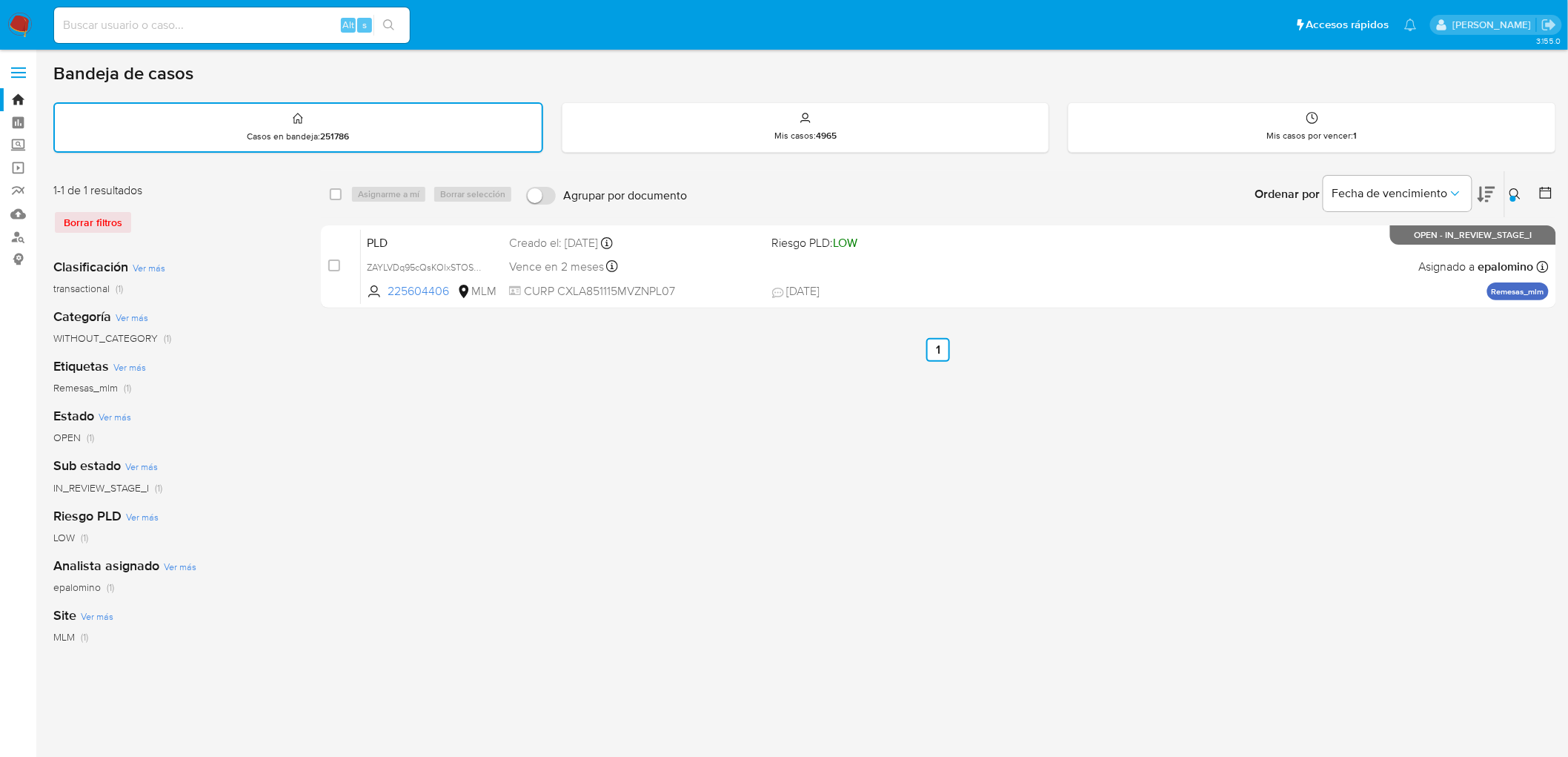
click at [19, 31] on img at bounding box center [20, 24] width 25 height 25
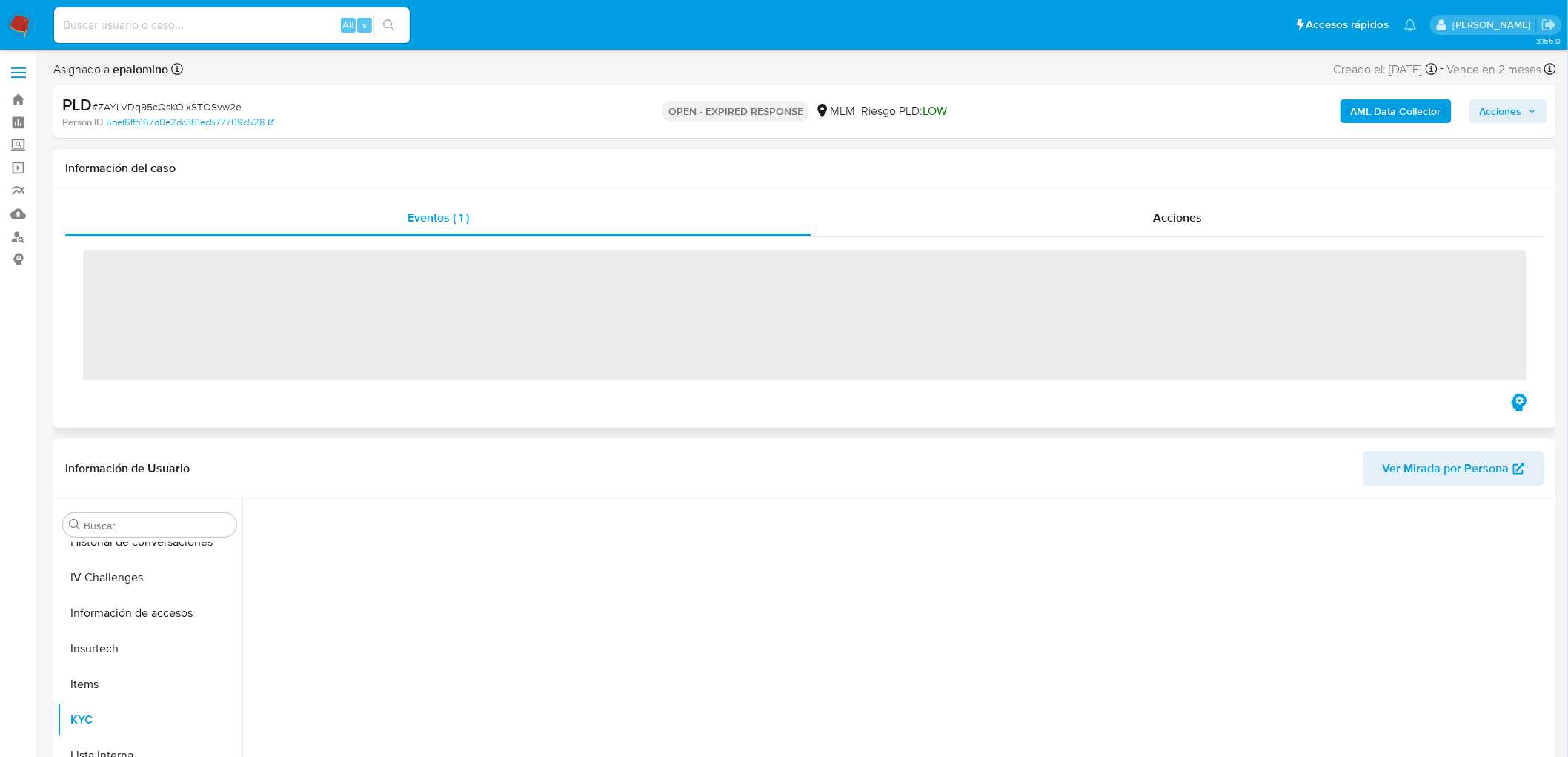
scroll to position [625, 0]
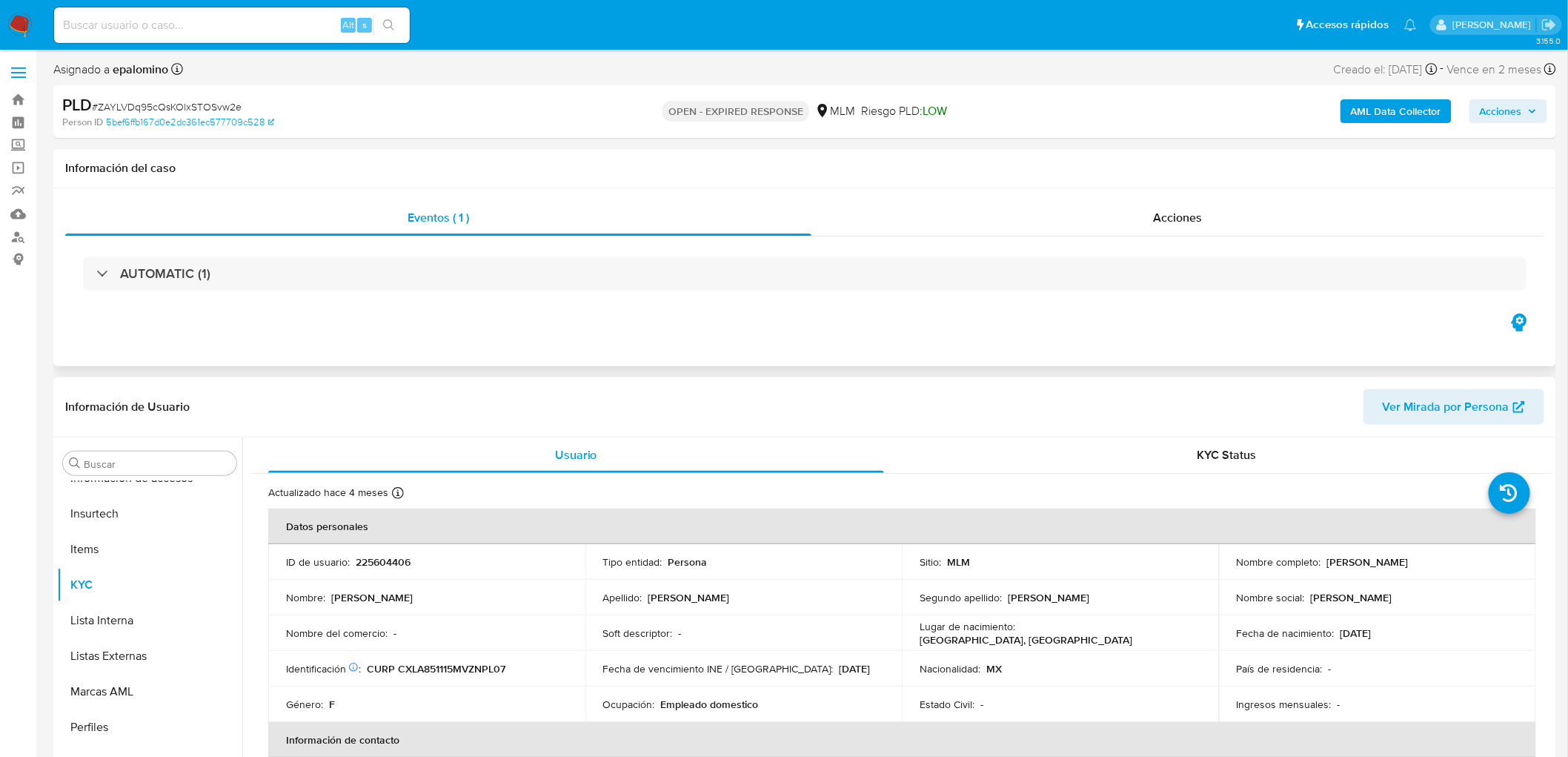
select select "10"
click at [391, 560] on p "225604406" at bounding box center [383, 561] width 55 height 13
copy p "225604406"
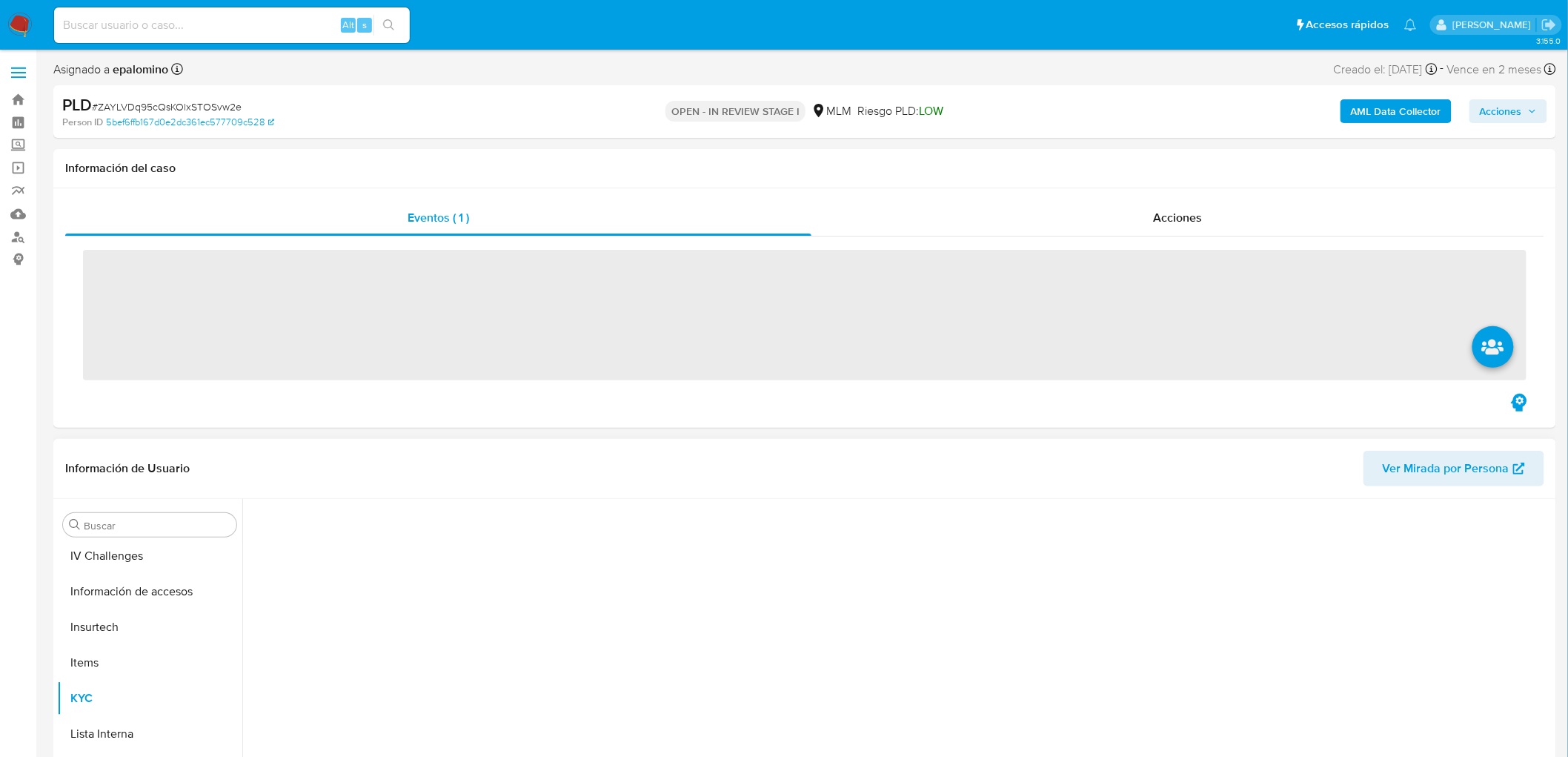
scroll to position [625, 0]
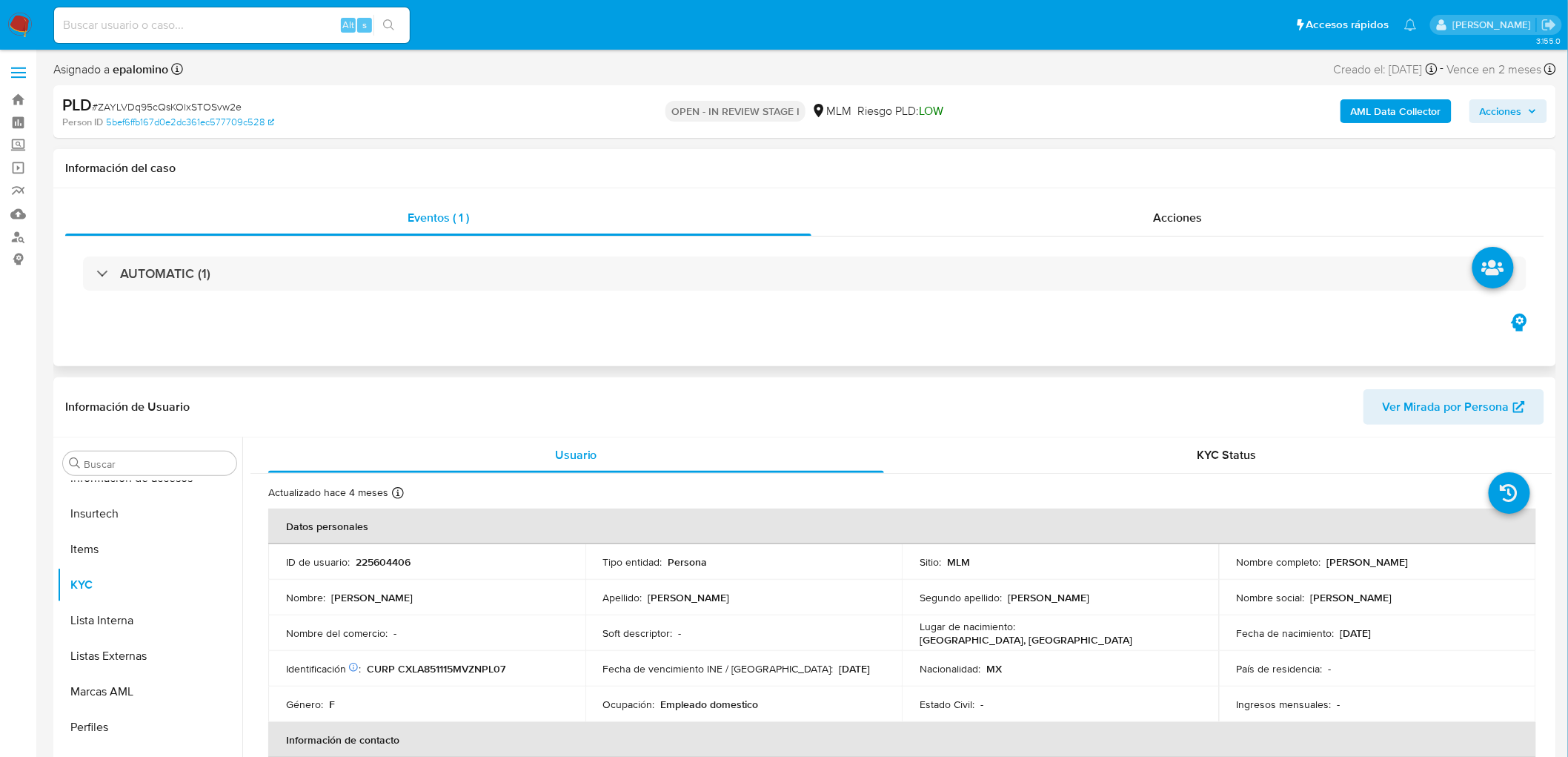
select select "10"
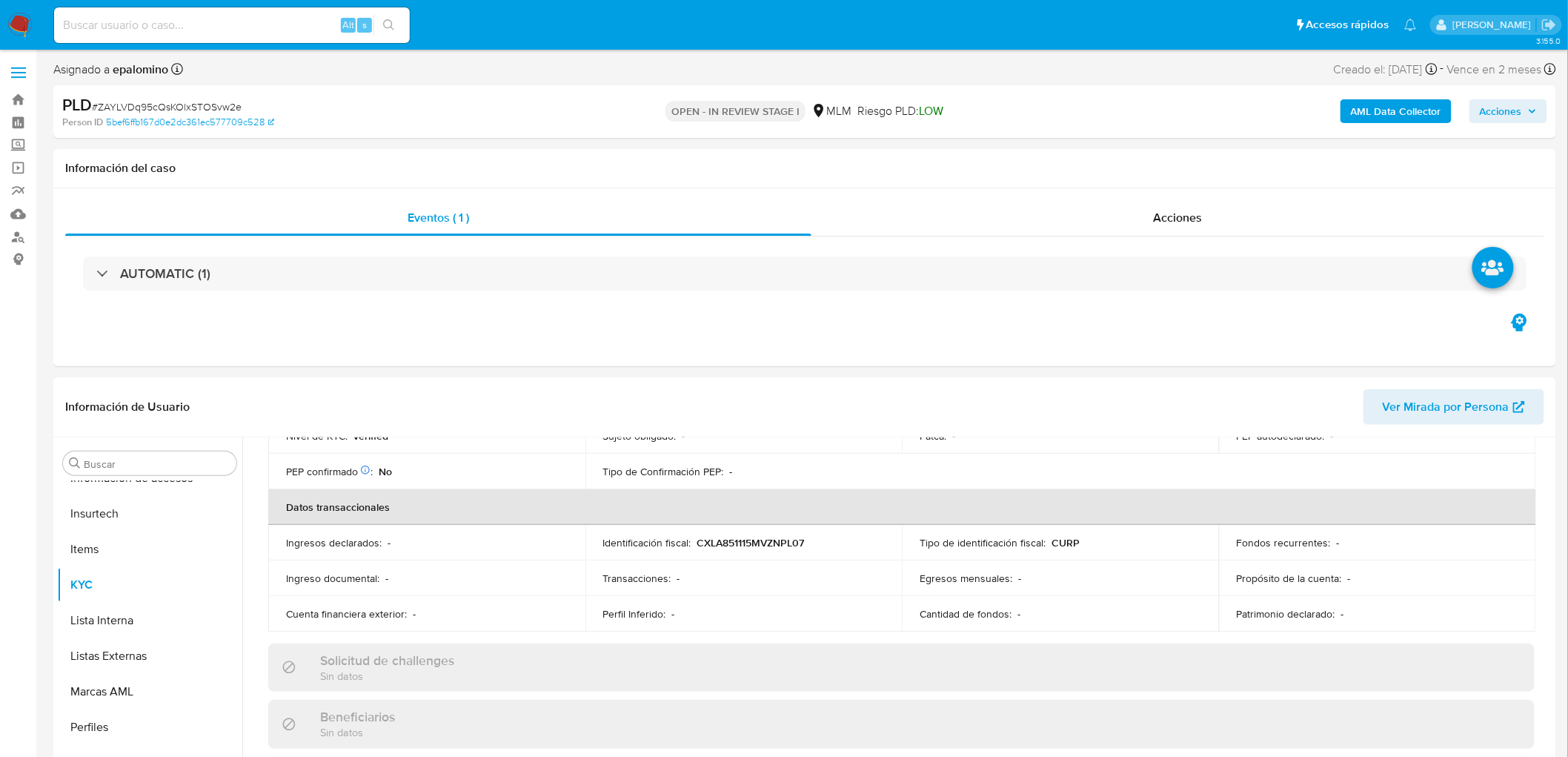
scroll to position [411, 0]
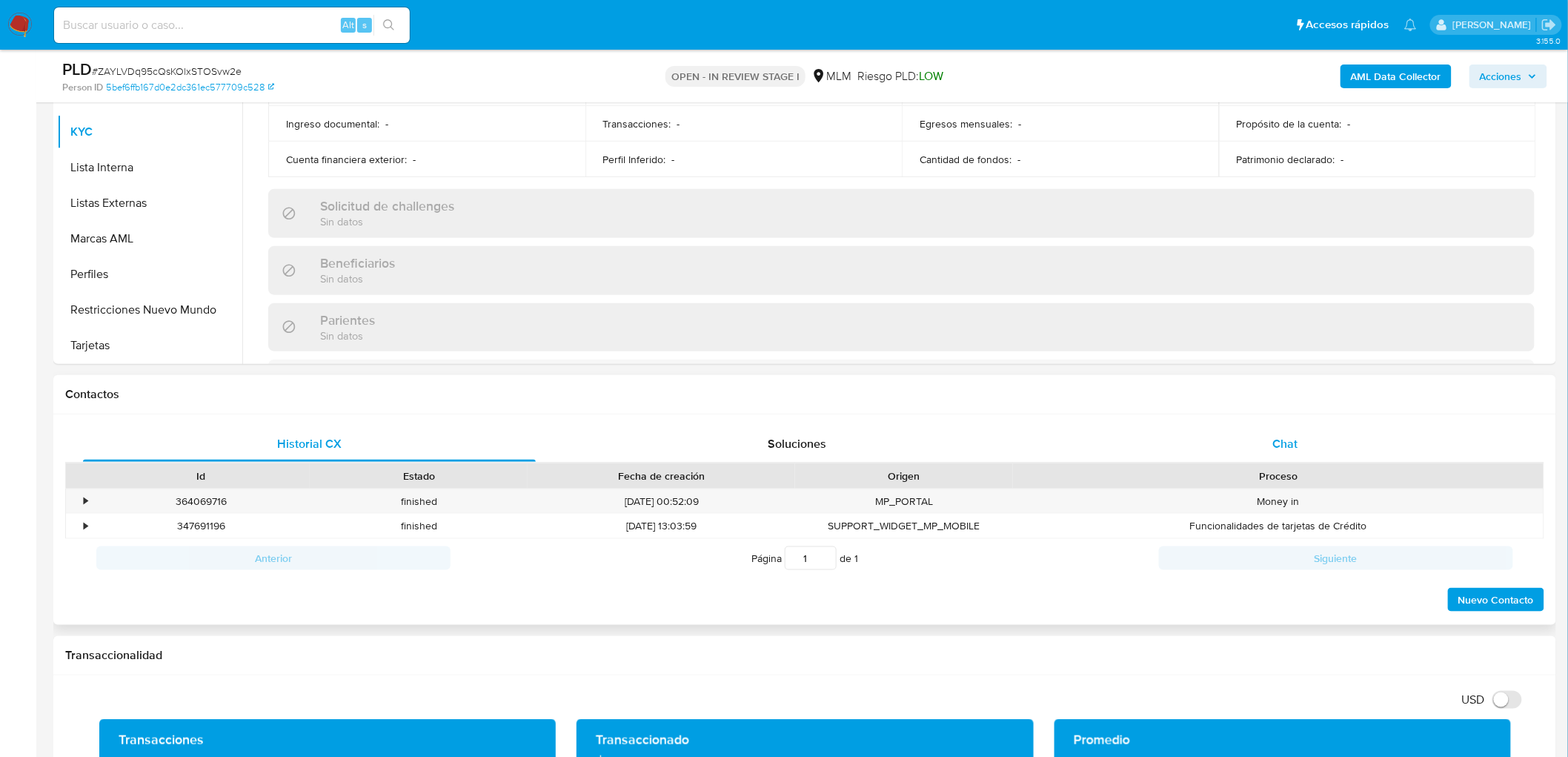
click at [1269, 443] on div "Chat" at bounding box center [1285, 444] width 453 height 36
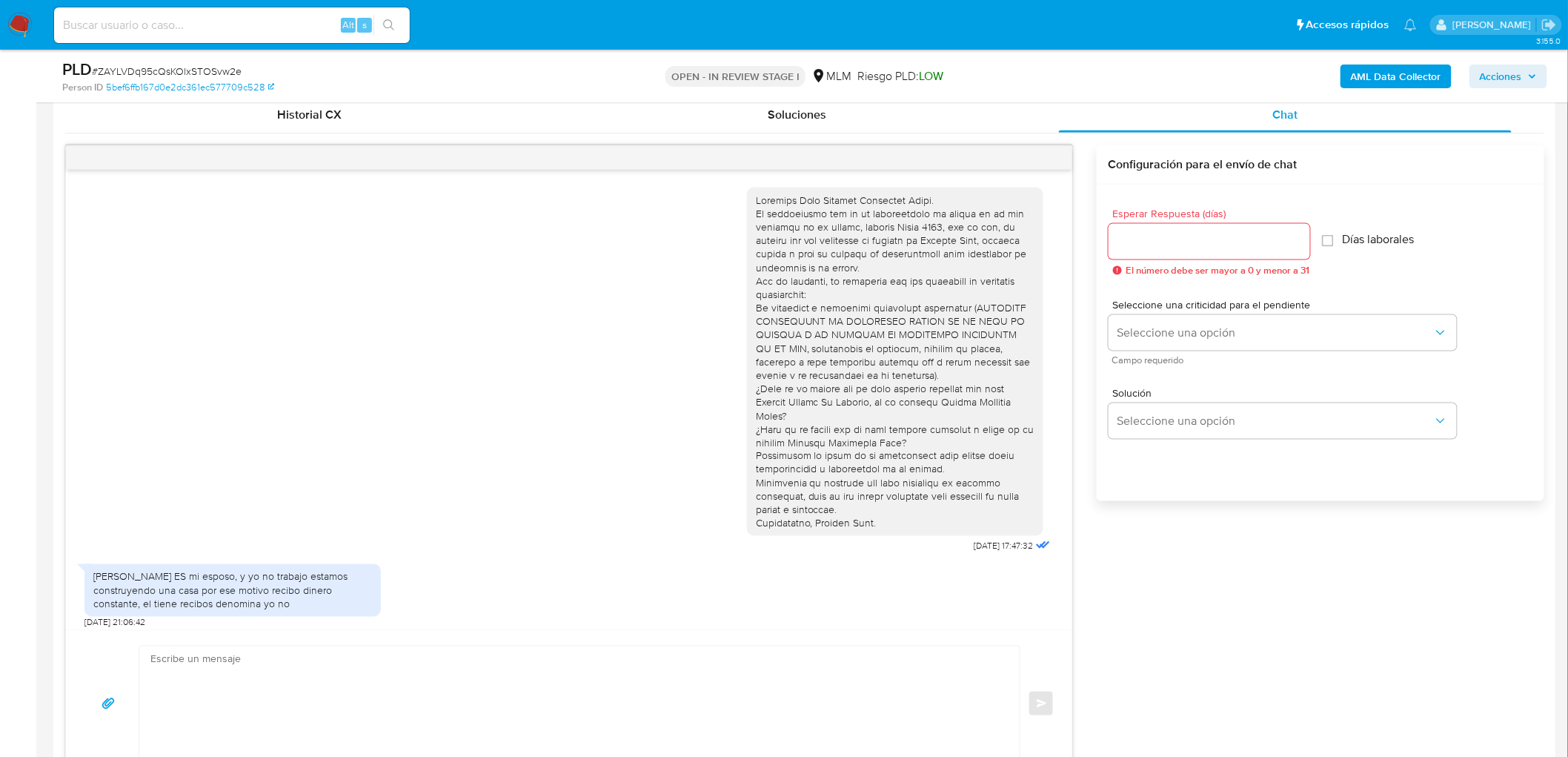
scroll to position [174, 0]
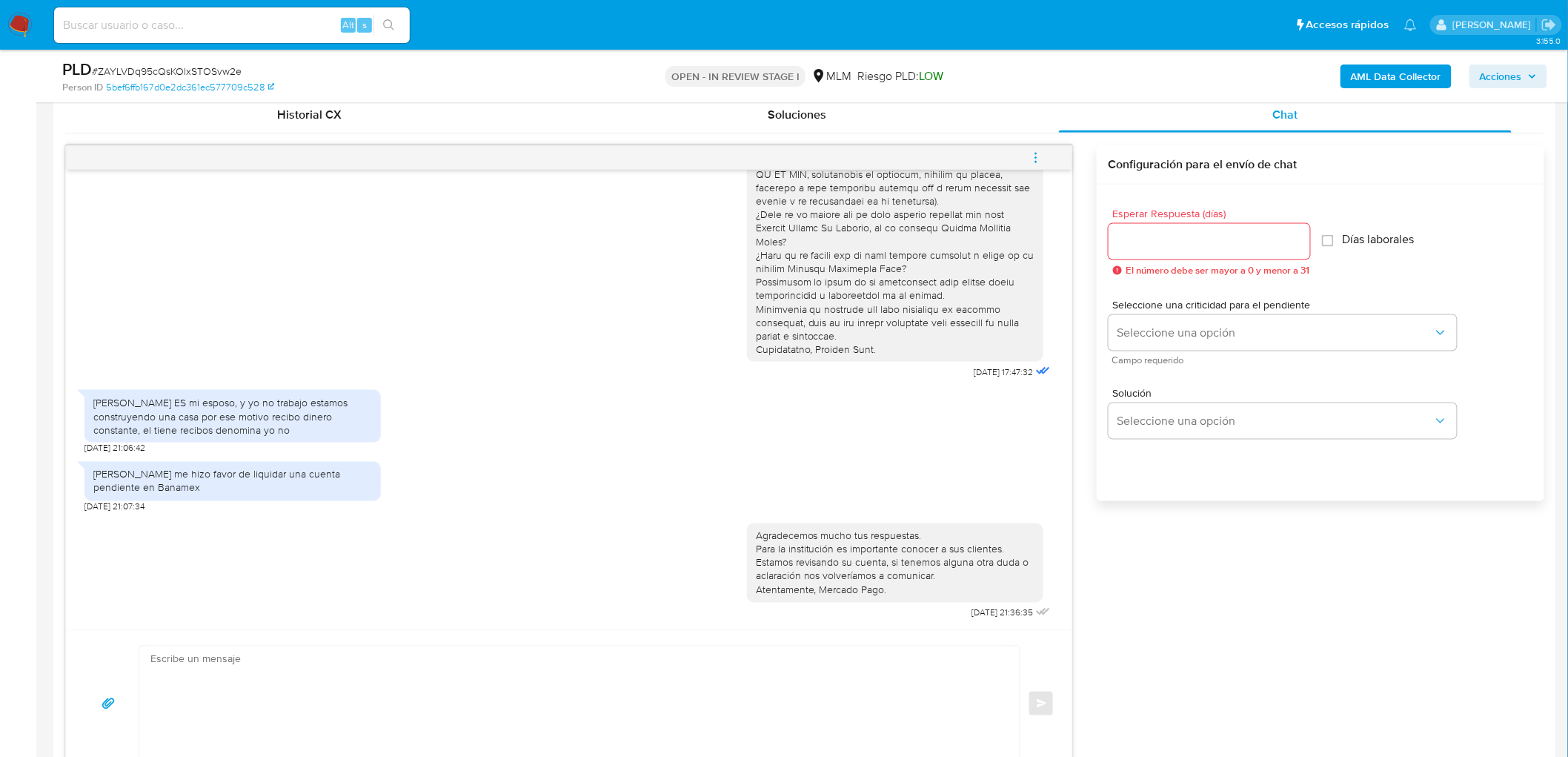
click at [1029, 144] on span "menu-action" at bounding box center [1036, 158] width 13 height 36
click at [929, 134] on li "Cerrar conversación" at bounding box center [935, 130] width 152 height 26
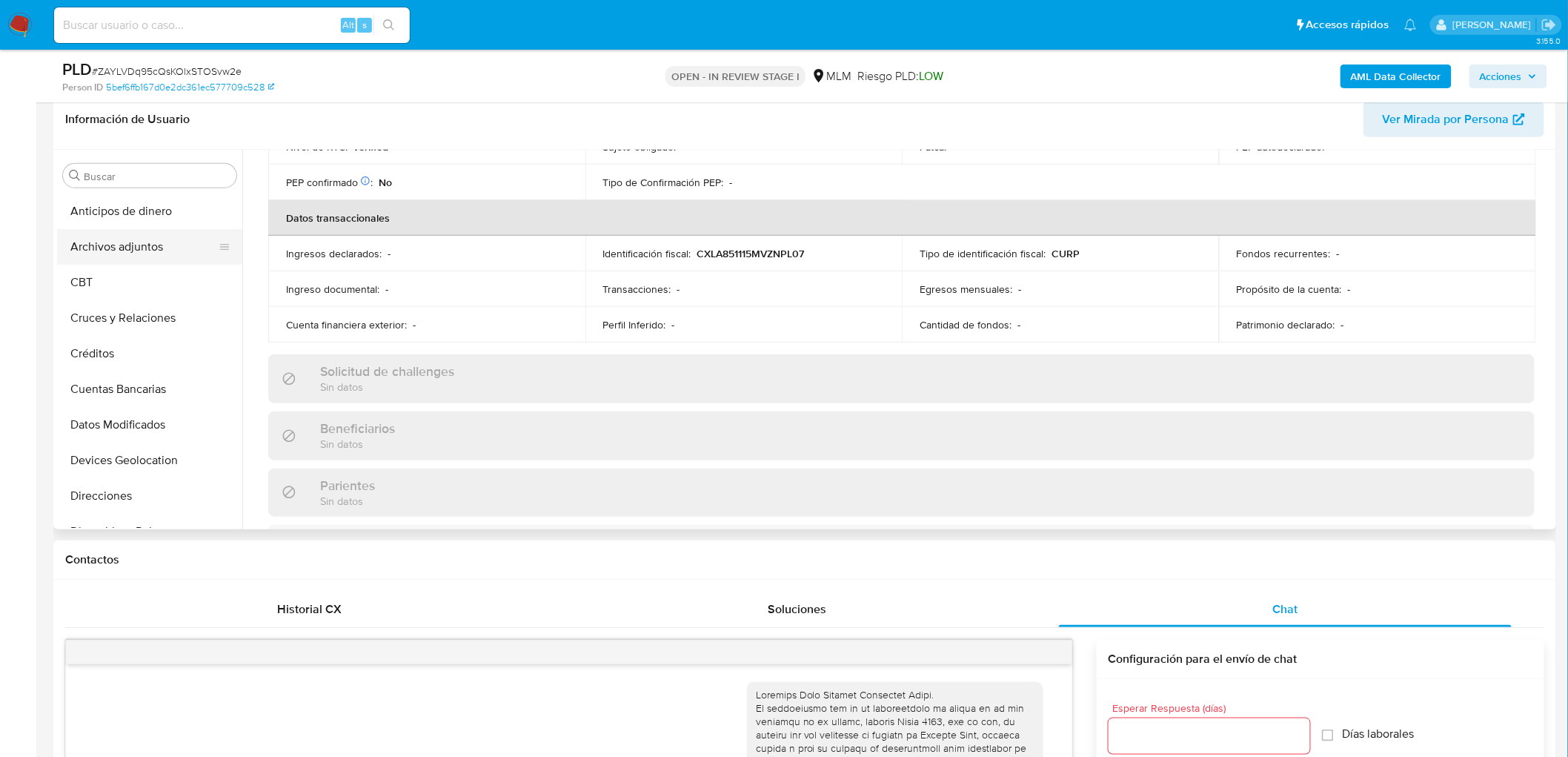
scroll to position [0, 0]
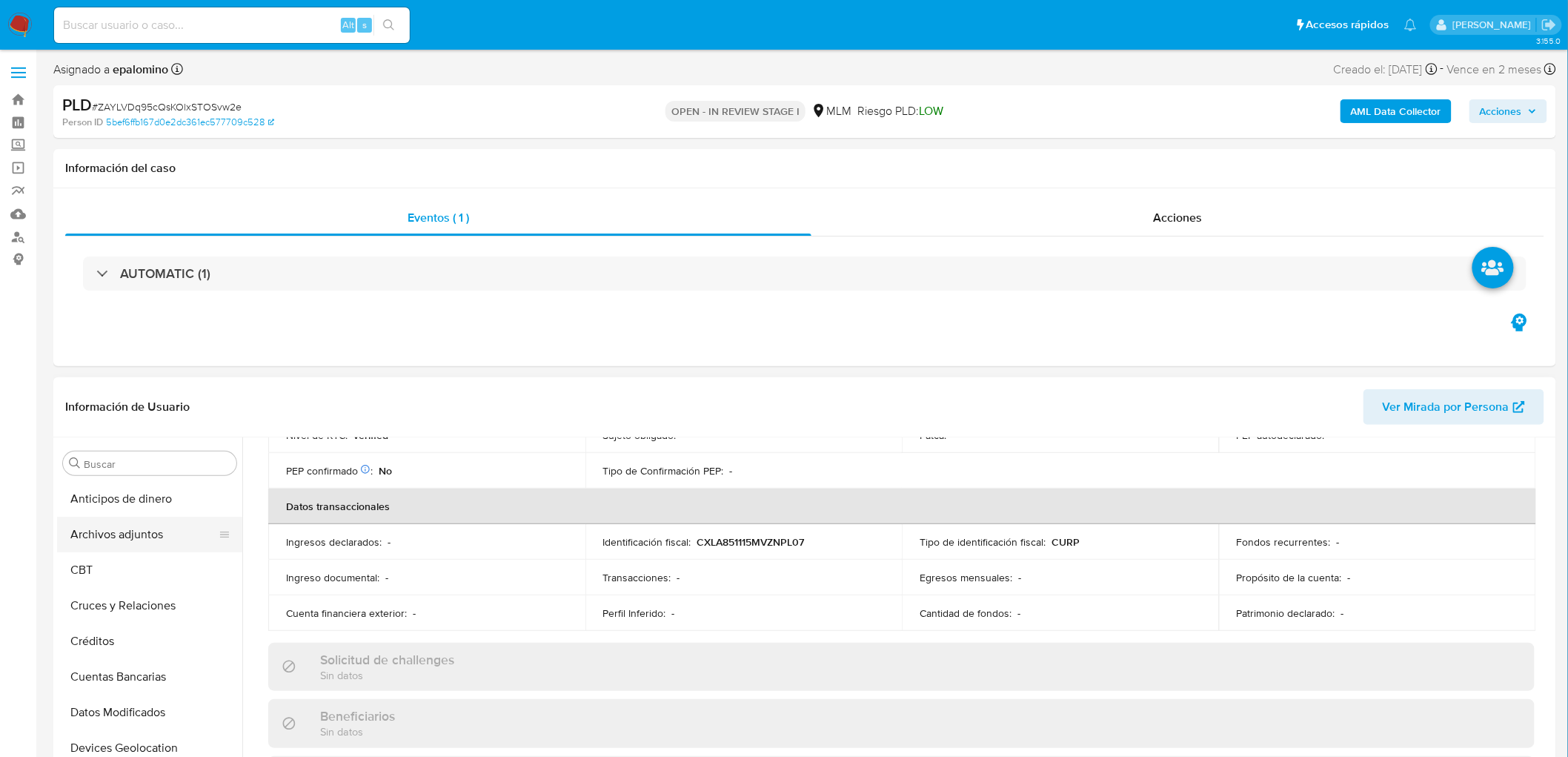
click at [146, 539] on button "Archivos adjuntos" at bounding box center [144, 534] width 173 height 36
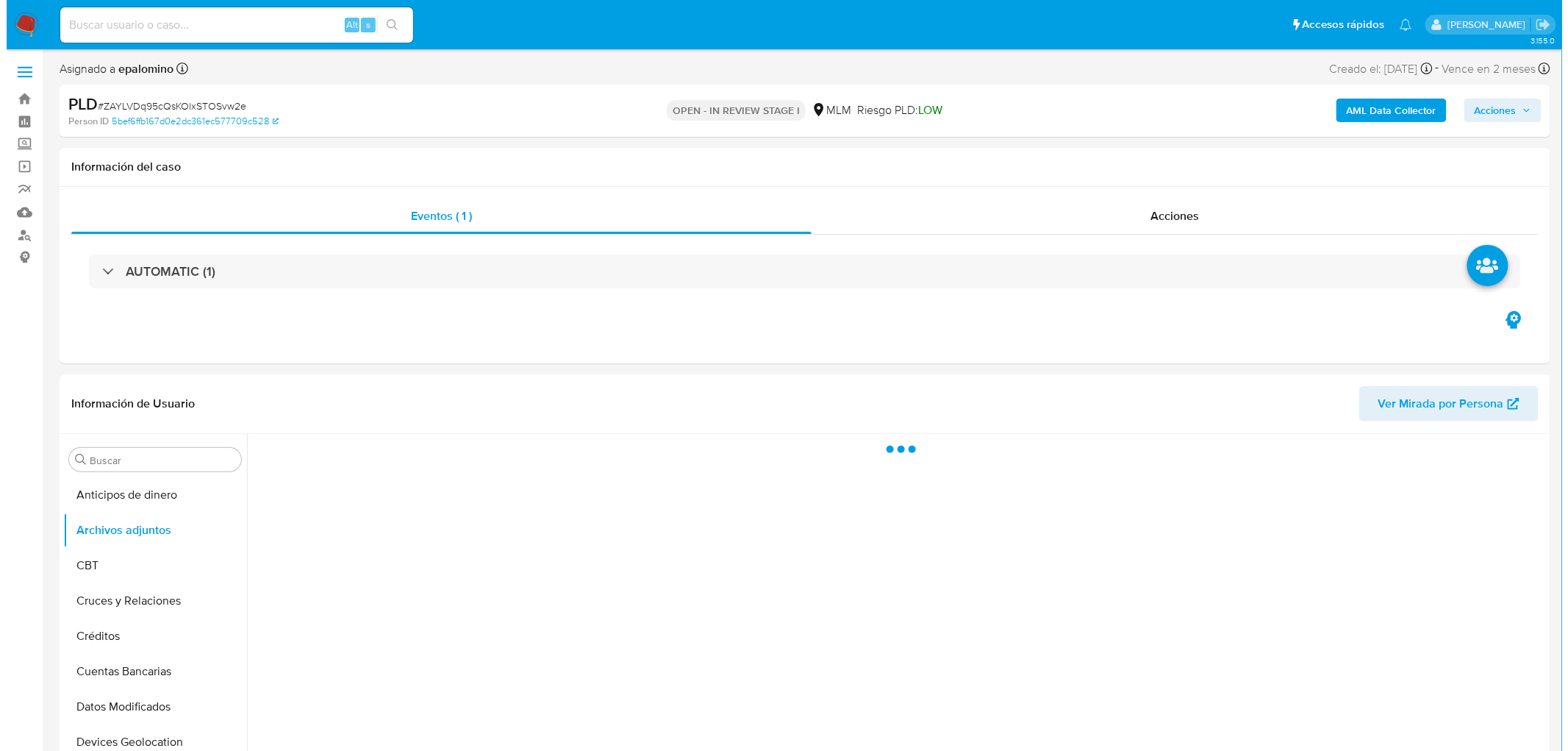
scroll to position [142, 0]
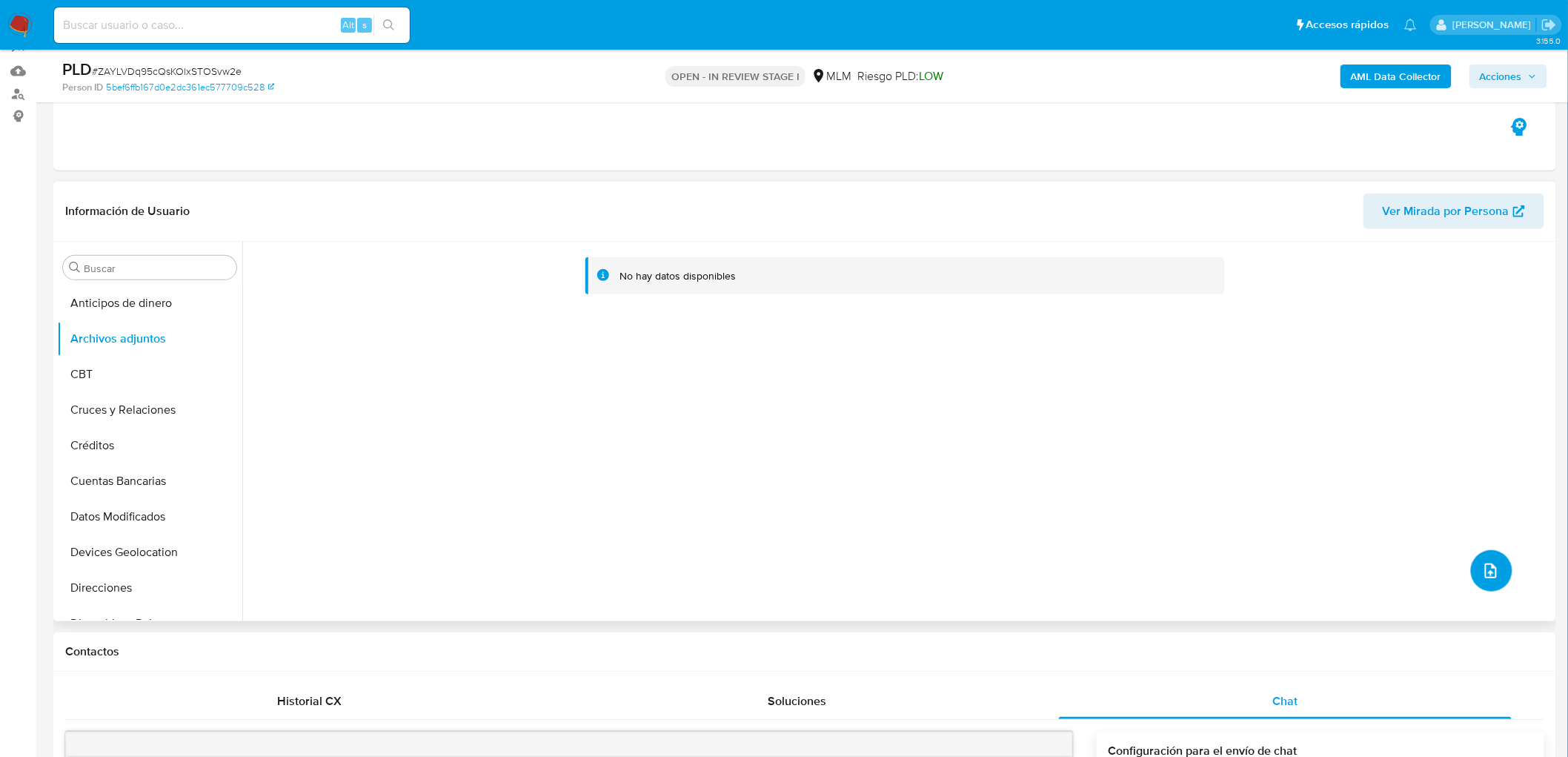
click at [1473, 561] on button "upload-file" at bounding box center [1491, 571] width 41 height 41
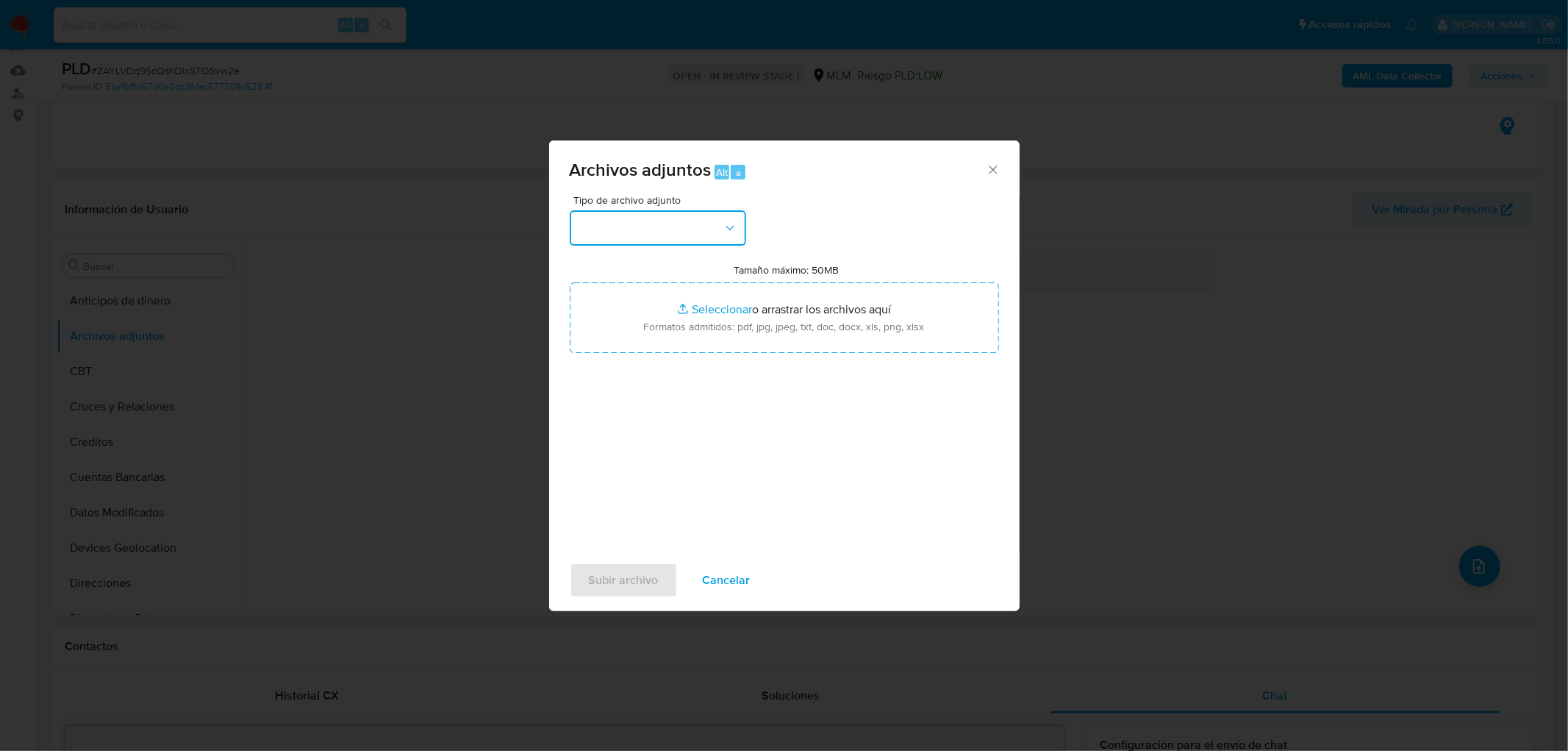
click at [725, 234] on icon "button" at bounding box center [730, 228] width 15 height 15
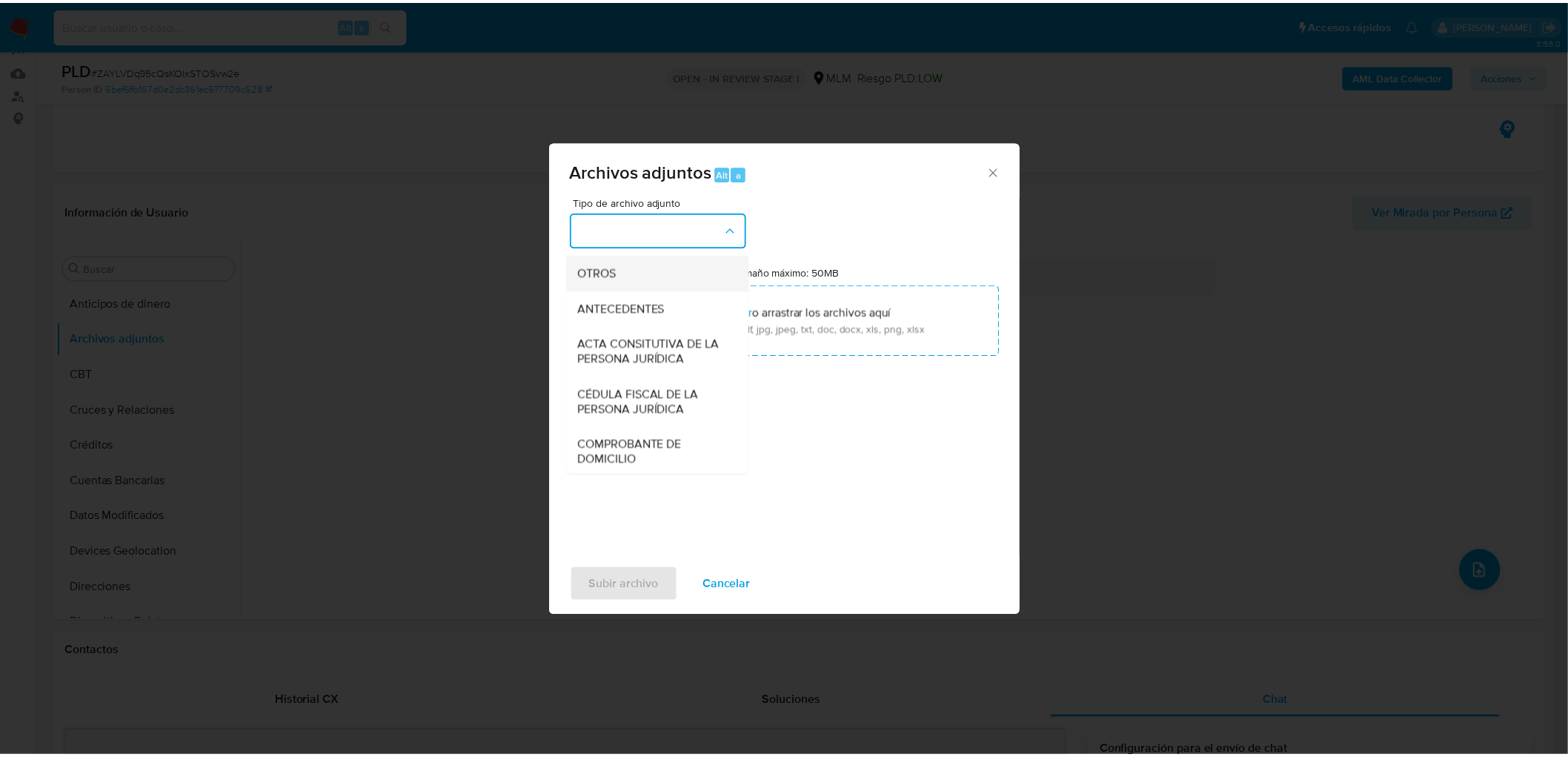
scroll to position [246, 0]
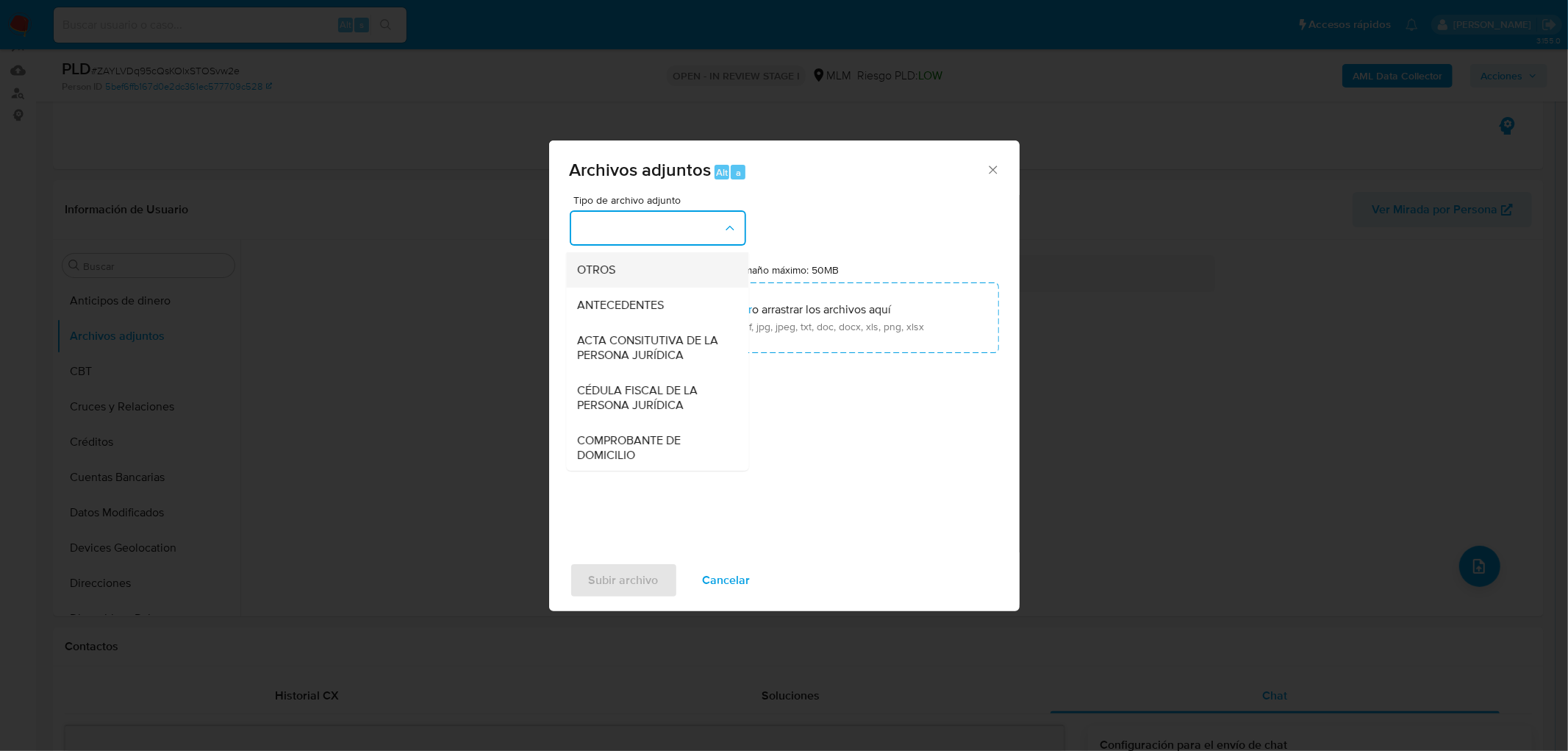
click at [633, 287] on div "OTROS" at bounding box center [652, 270] width 150 height 35
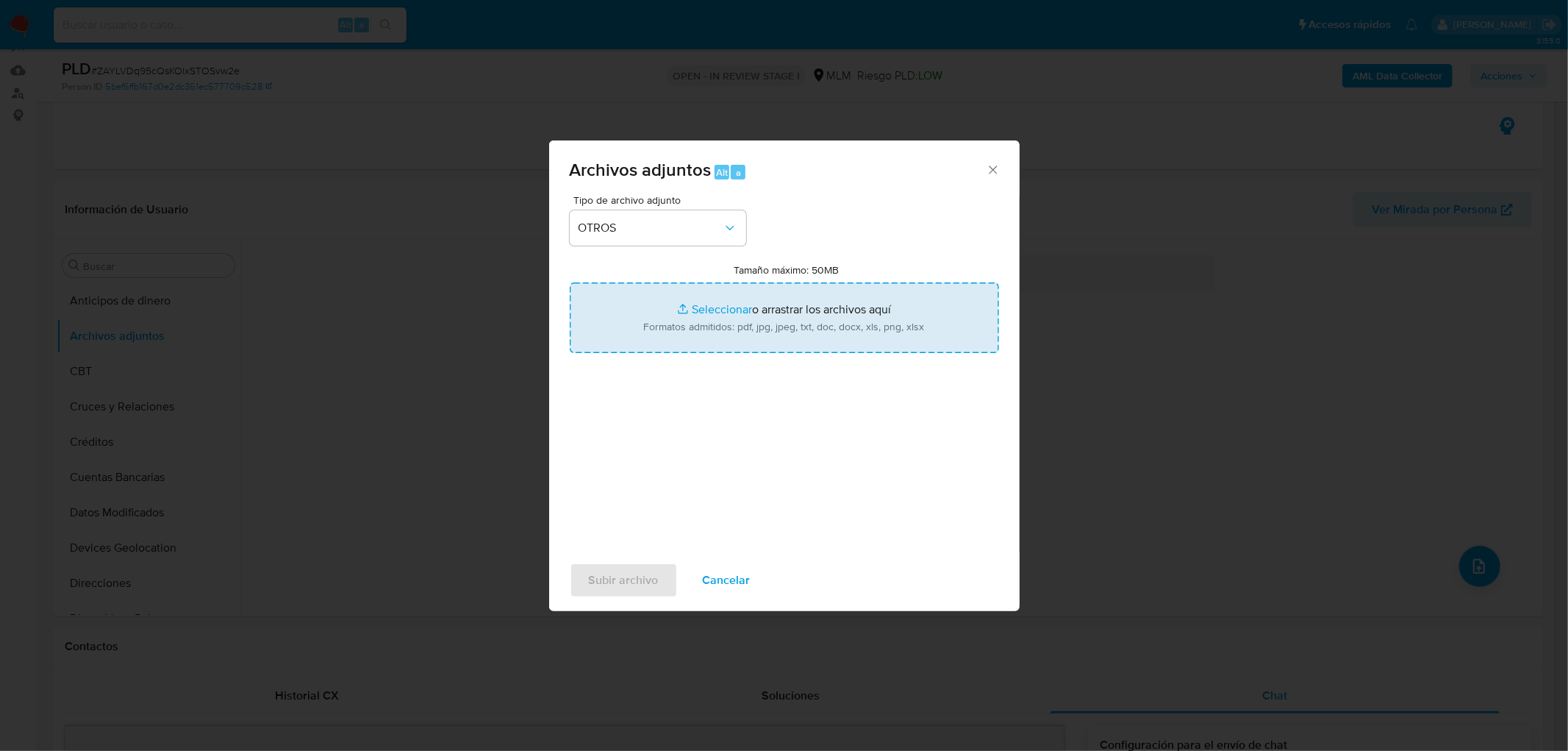
type input "C:\fakepath\225604406_Alma Juliana Contreras Lopez_AGO2025..xlsx"
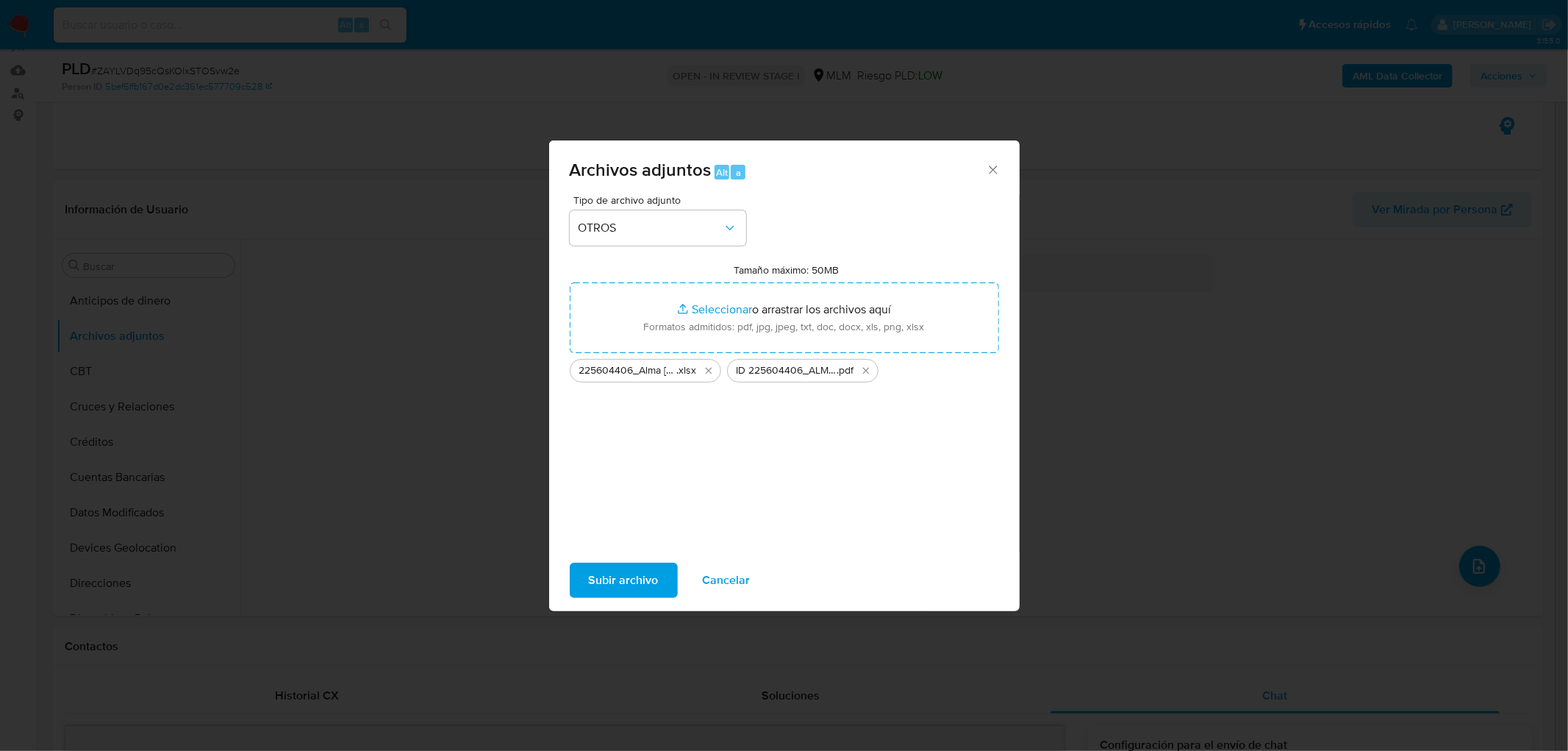
click at [644, 571] on span "Subir archivo" at bounding box center [623, 580] width 70 height 33
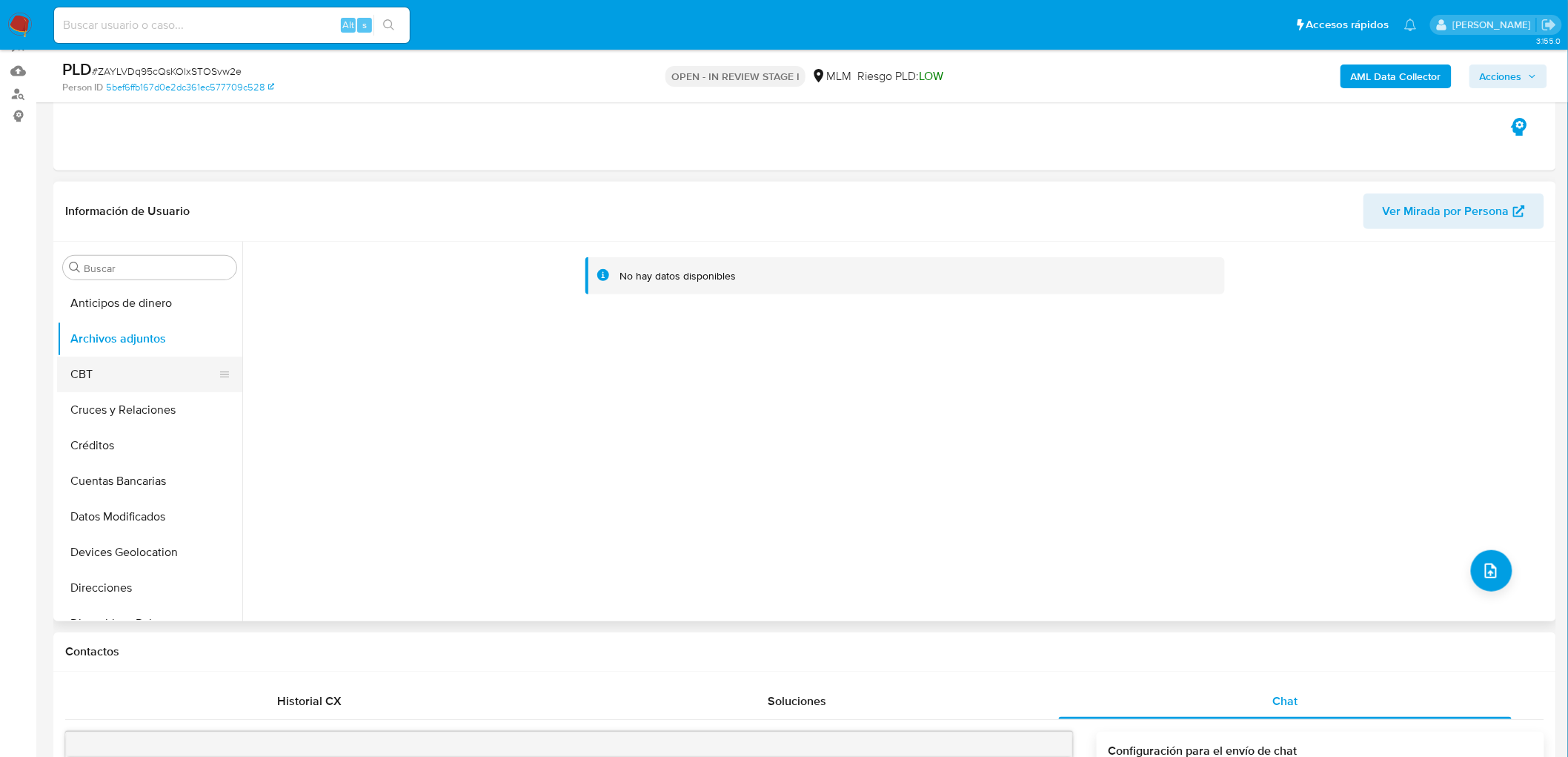
click at [145, 380] on button "CBT" at bounding box center [144, 374] width 173 height 36
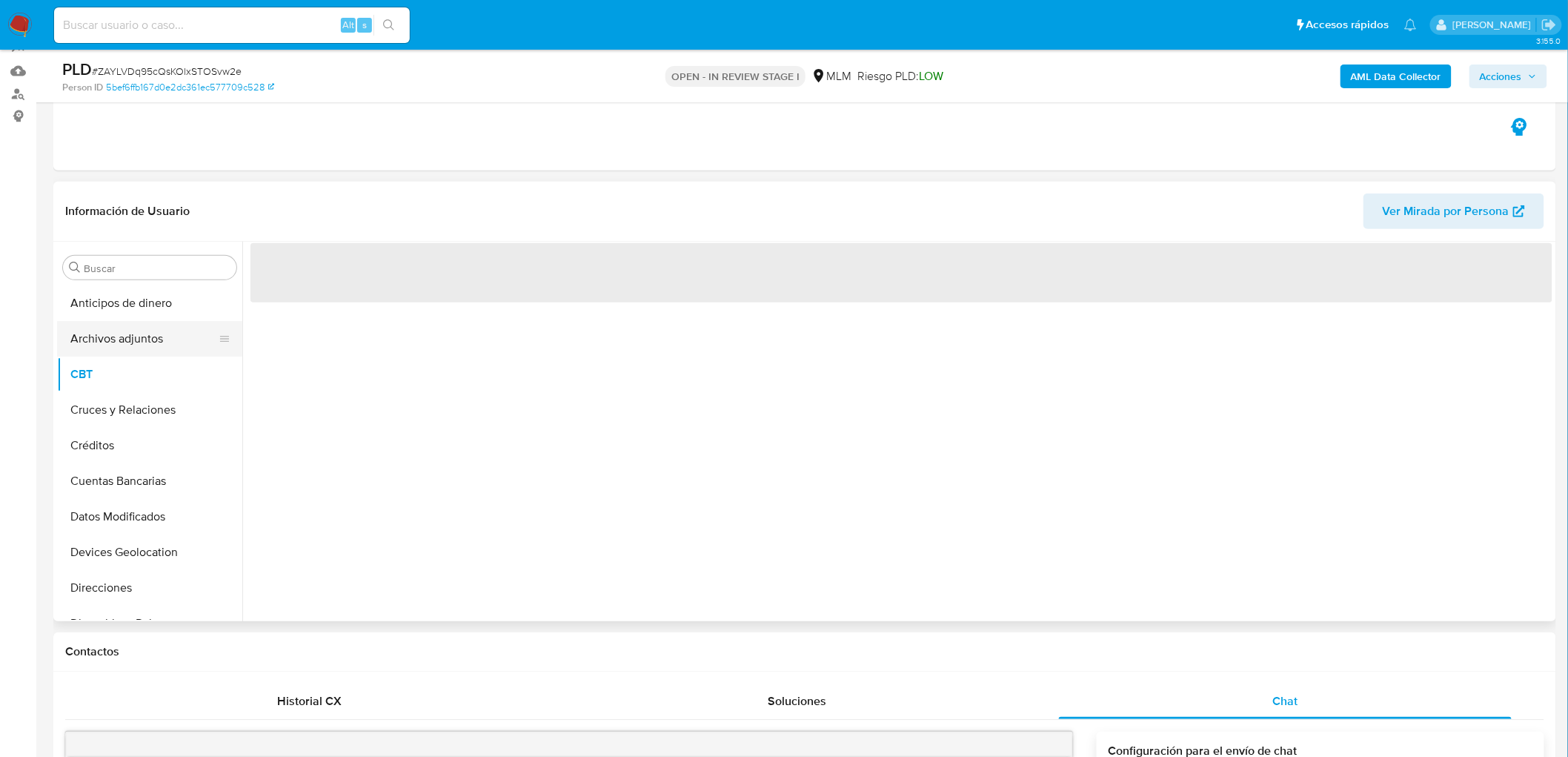
click at [142, 341] on button "Archivos adjuntos" at bounding box center [144, 339] width 173 height 36
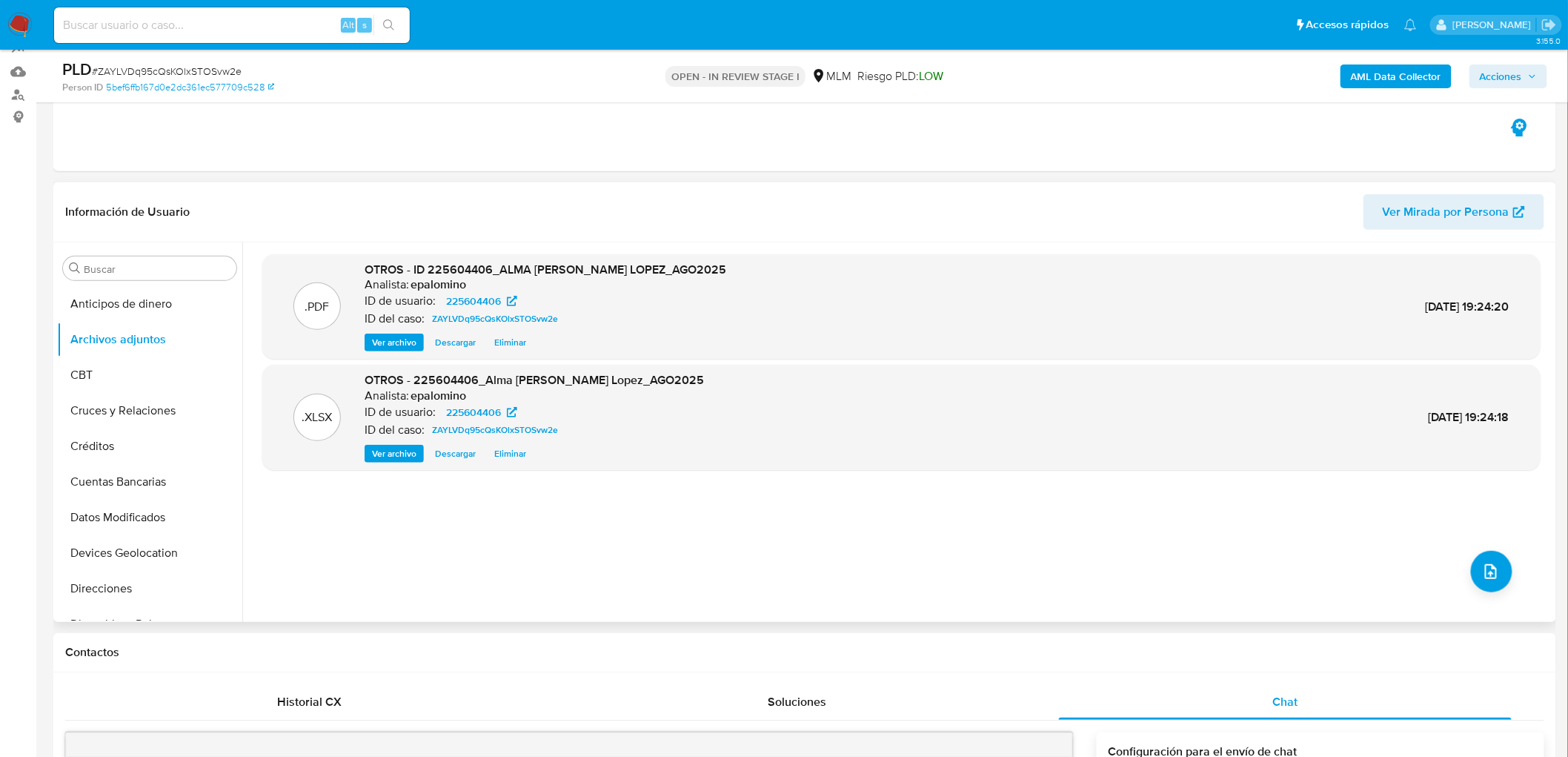
scroll to position [0, 0]
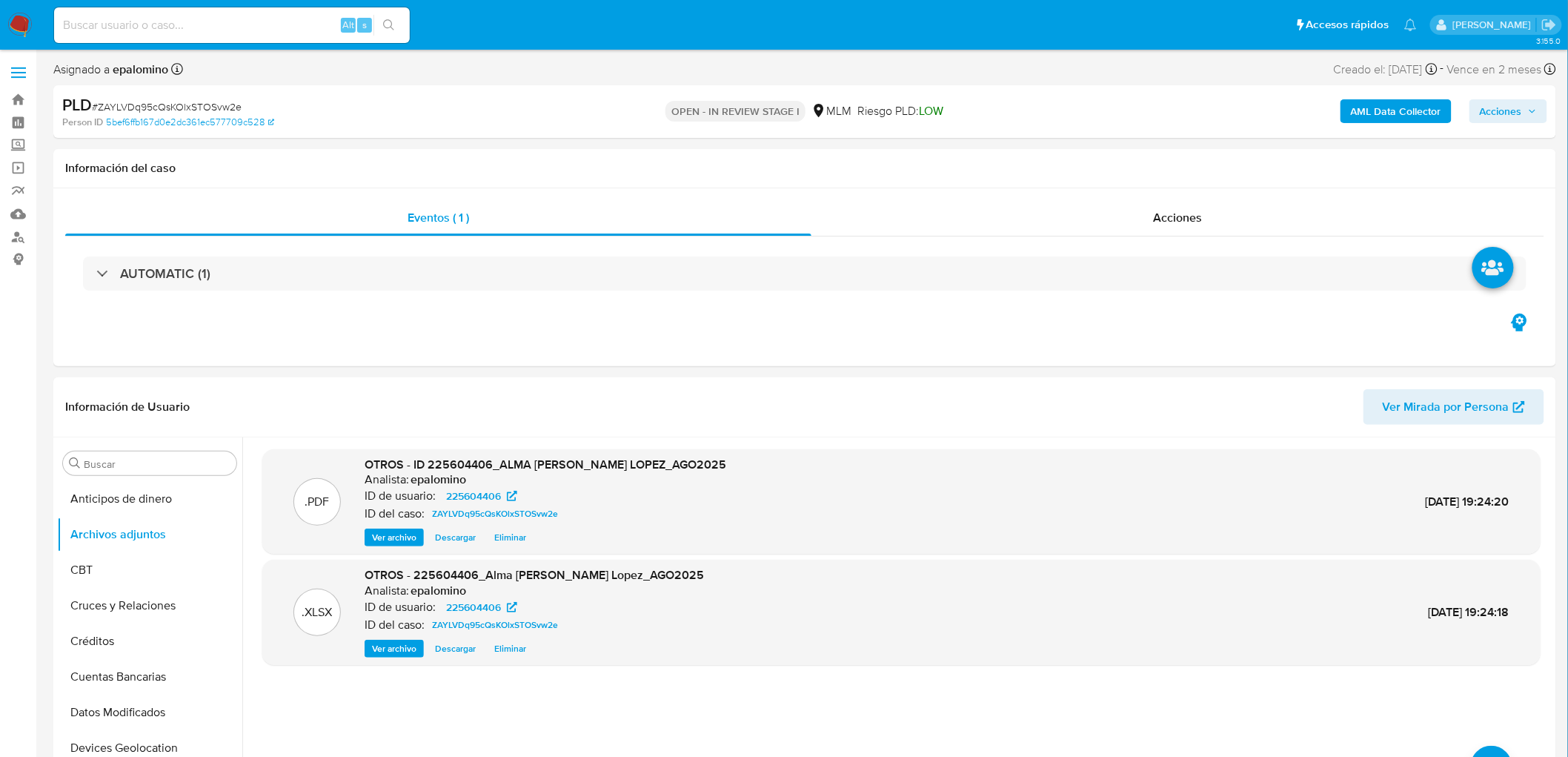
click at [1523, 106] on span "Acciones" at bounding box center [1508, 111] width 57 height 21
click at [1488, 358] on span "Enviar" at bounding box center [1491, 349] width 29 height 21
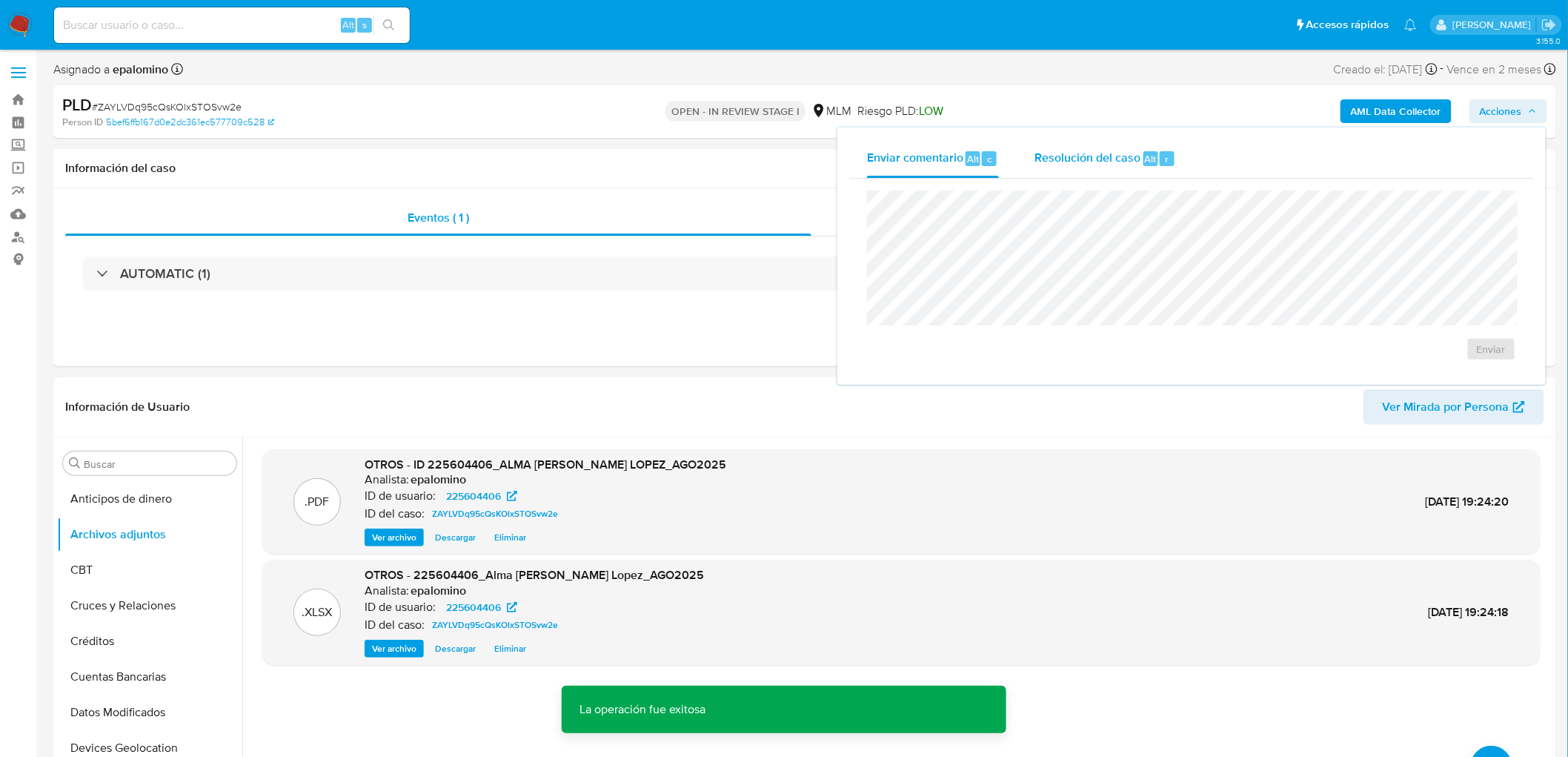
click at [1112, 151] on span "Resolución del caso" at bounding box center [1087, 158] width 106 height 17
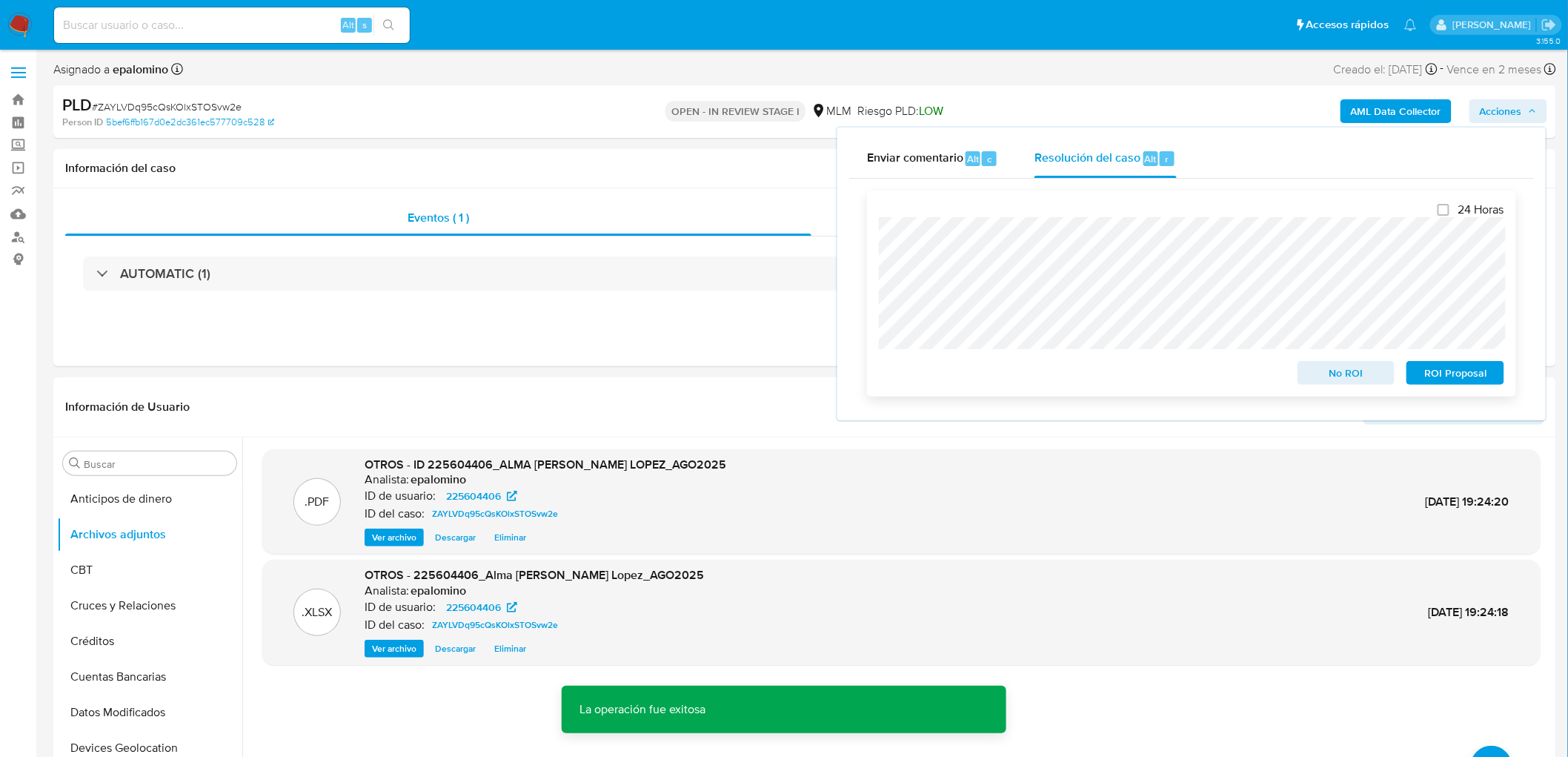
click at [1344, 369] on span "No ROI" at bounding box center [1346, 372] width 77 height 21
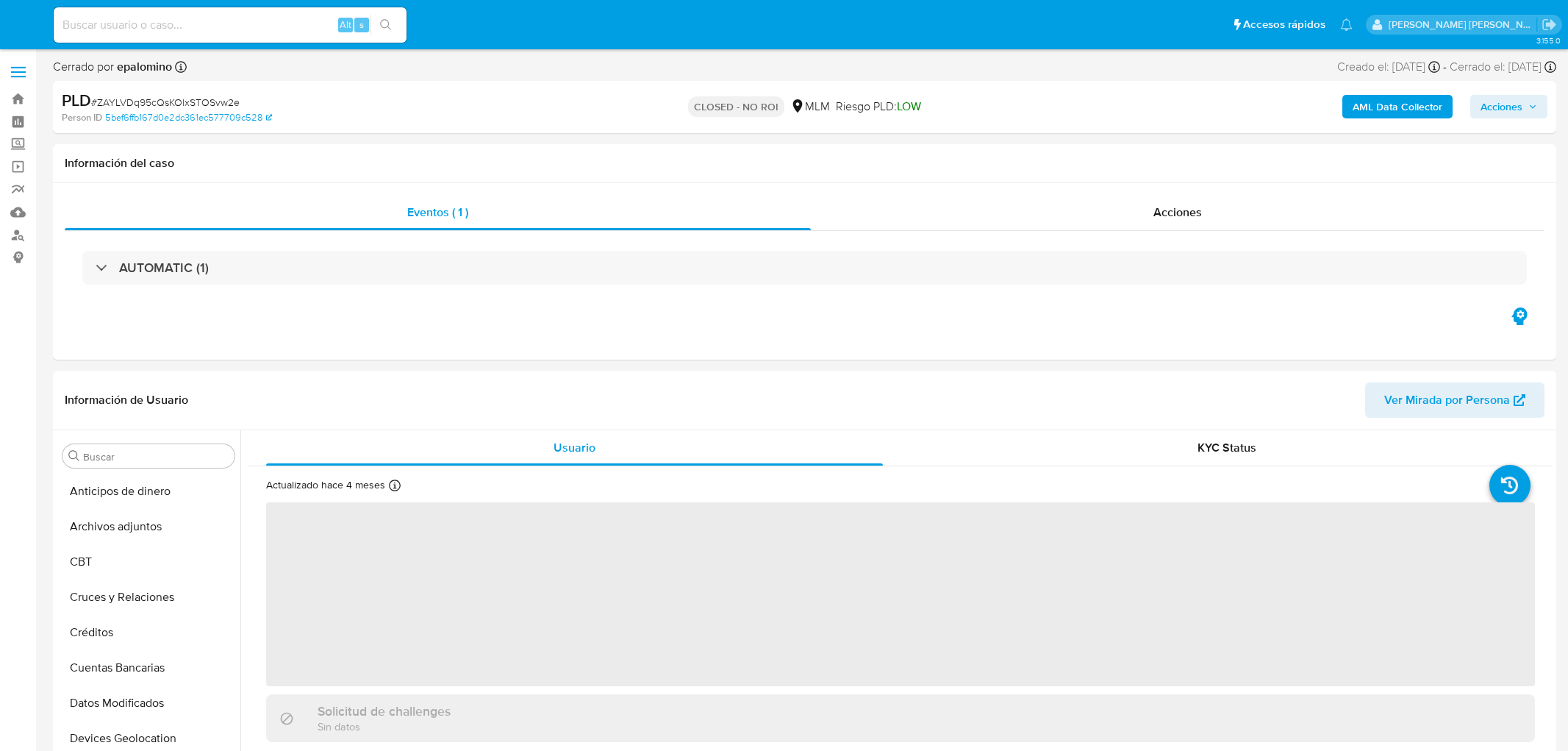
select select "10"
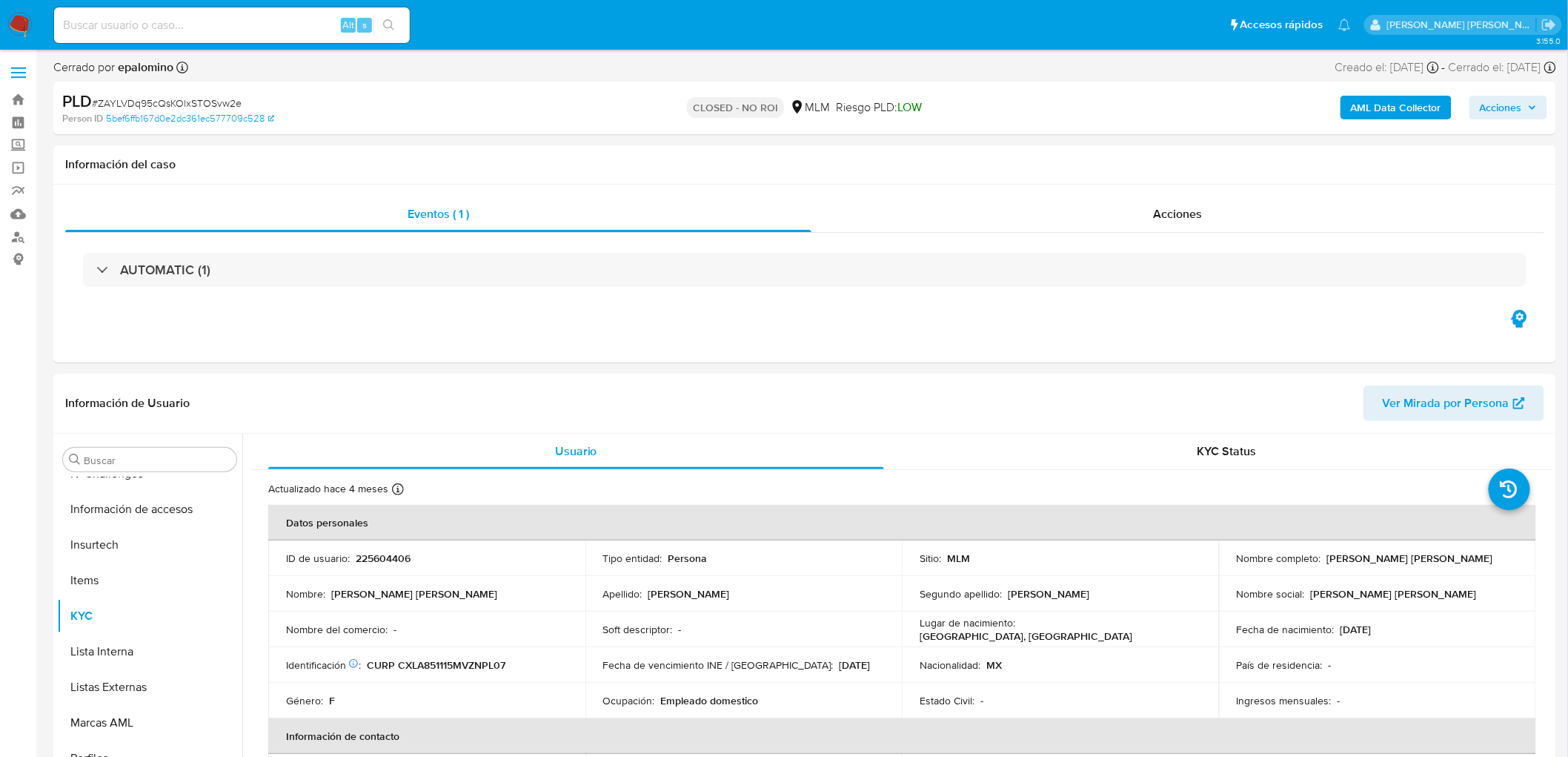
scroll to position [625, 0]
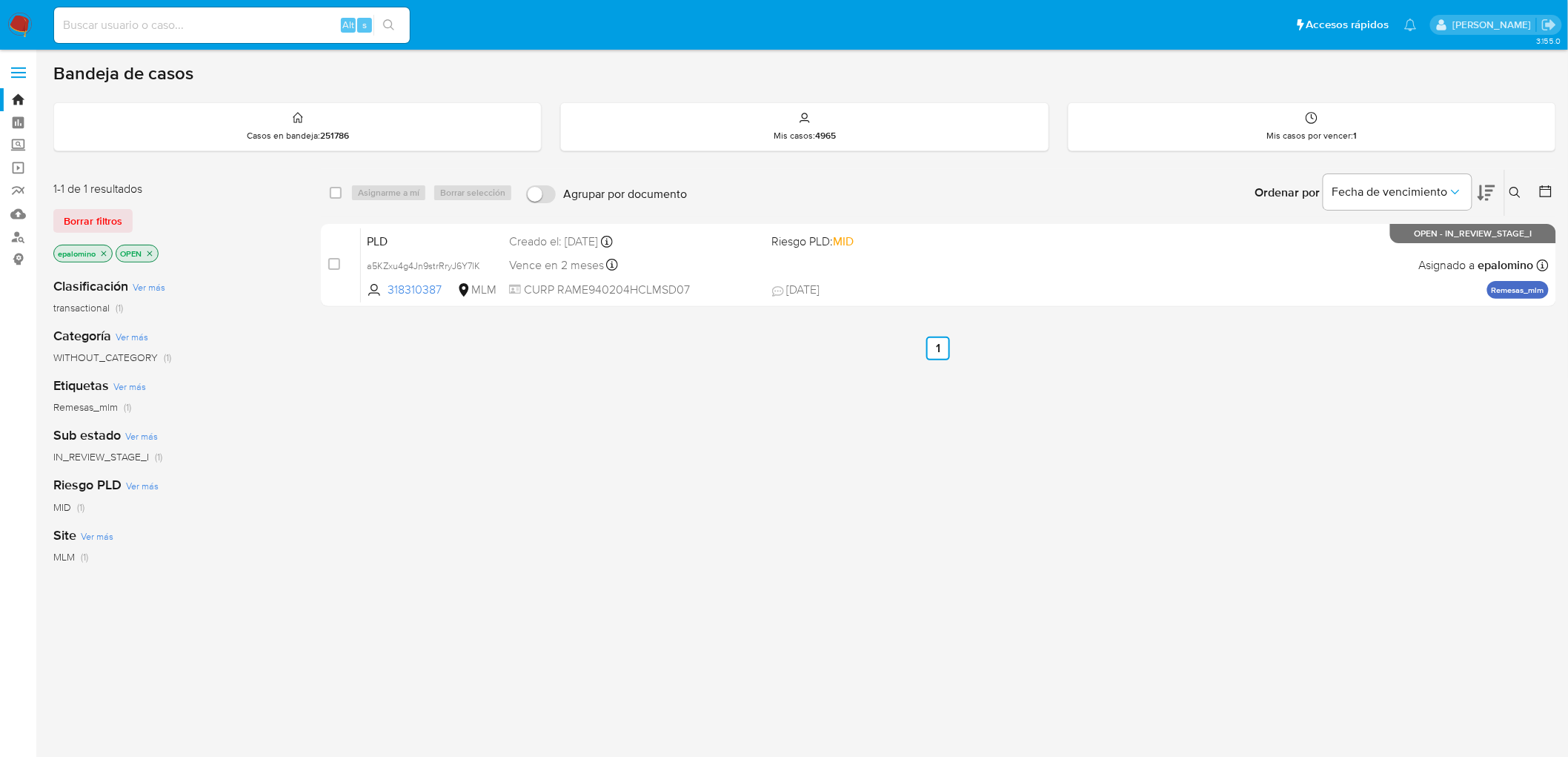
click at [93, 225] on span "Borrar filtros" at bounding box center [93, 221] width 58 height 21
